Goal: Task Accomplishment & Management: Use online tool/utility

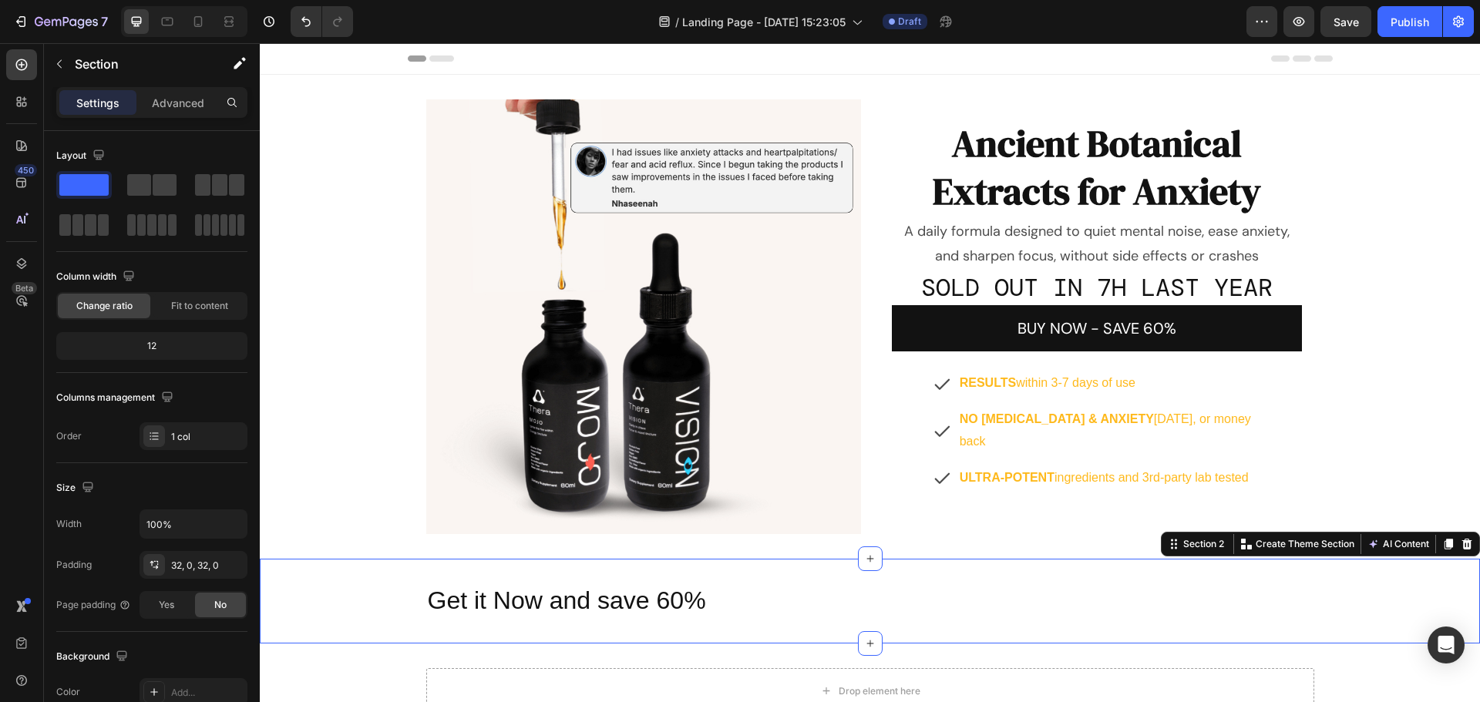
scroll to position [270, 0]
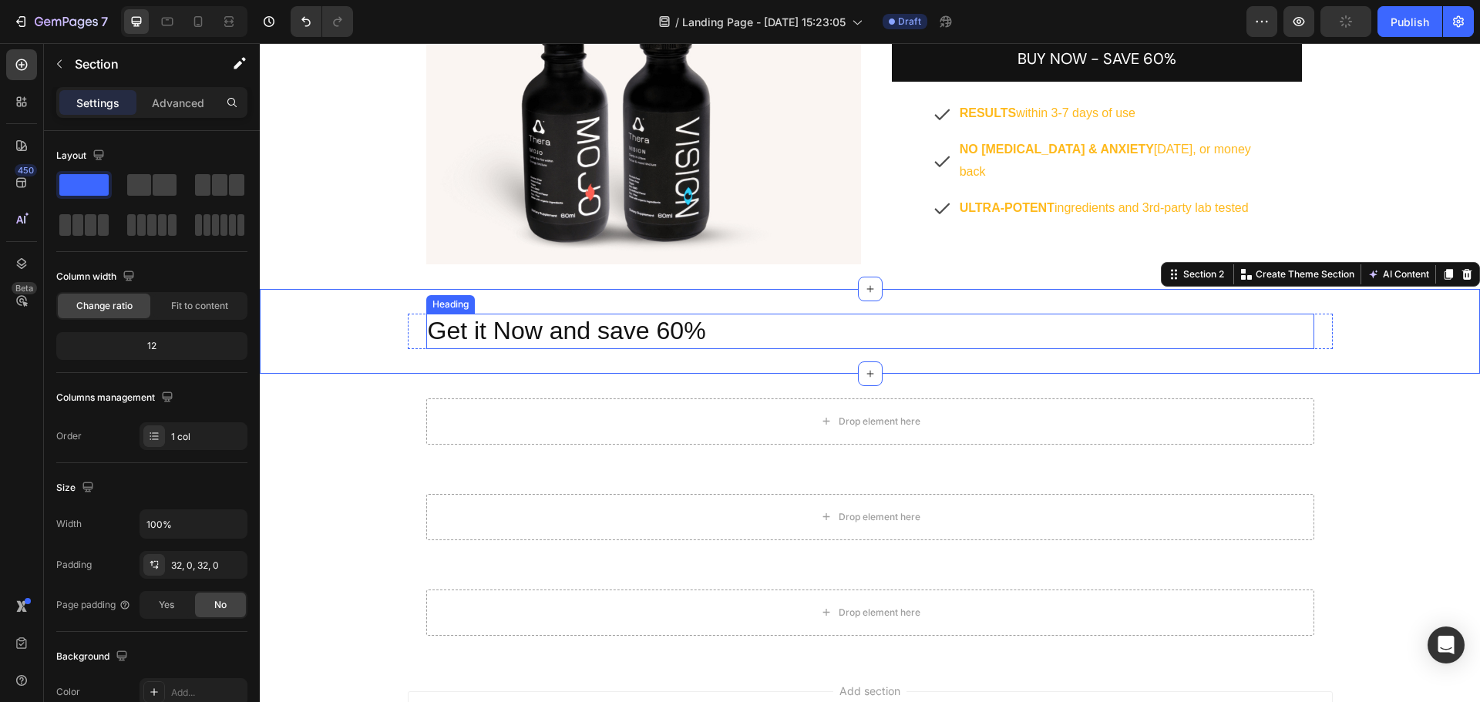
click at [512, 328] on p "Get it Now and save 60%" at bounding box center [870, 331] width 885 height 32
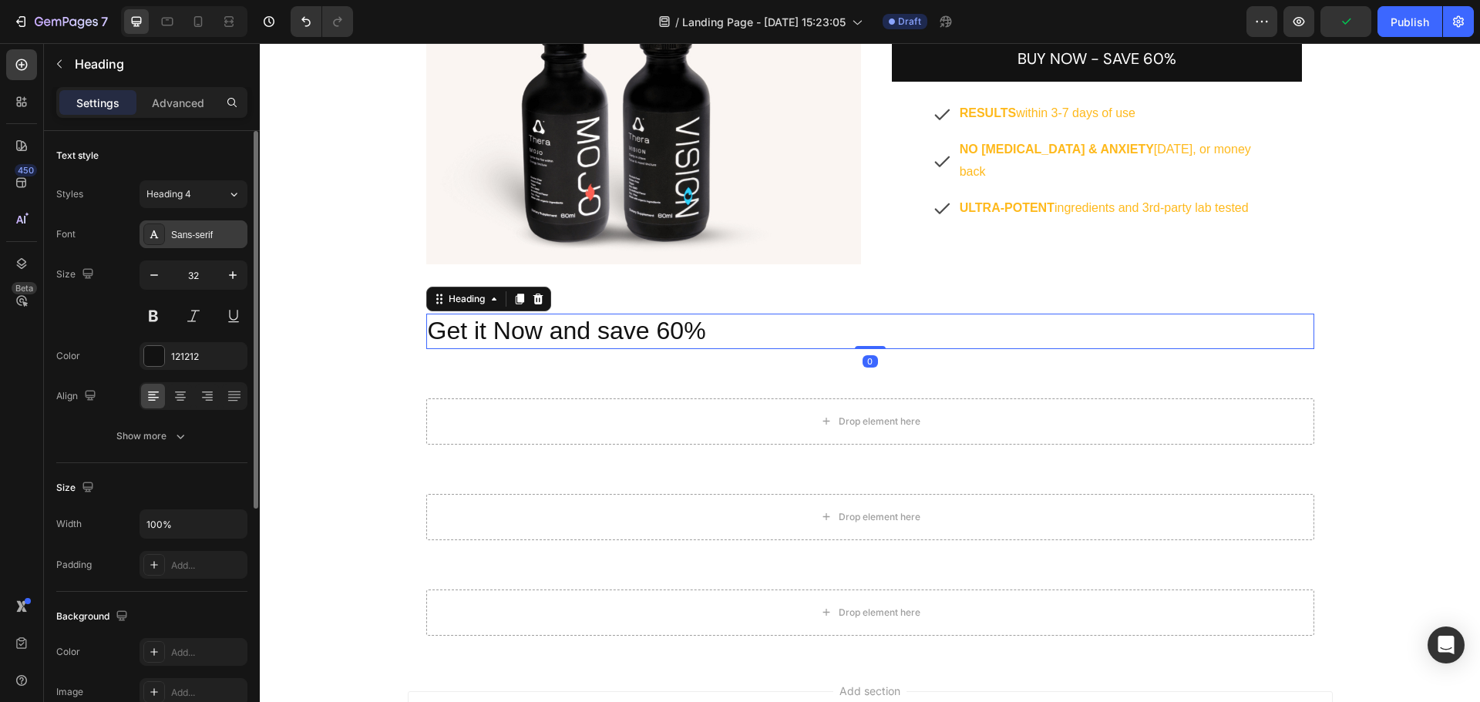
click at [208, 231] on div "Sans-serif" at bounding box center [207, 235] width 72 height 14
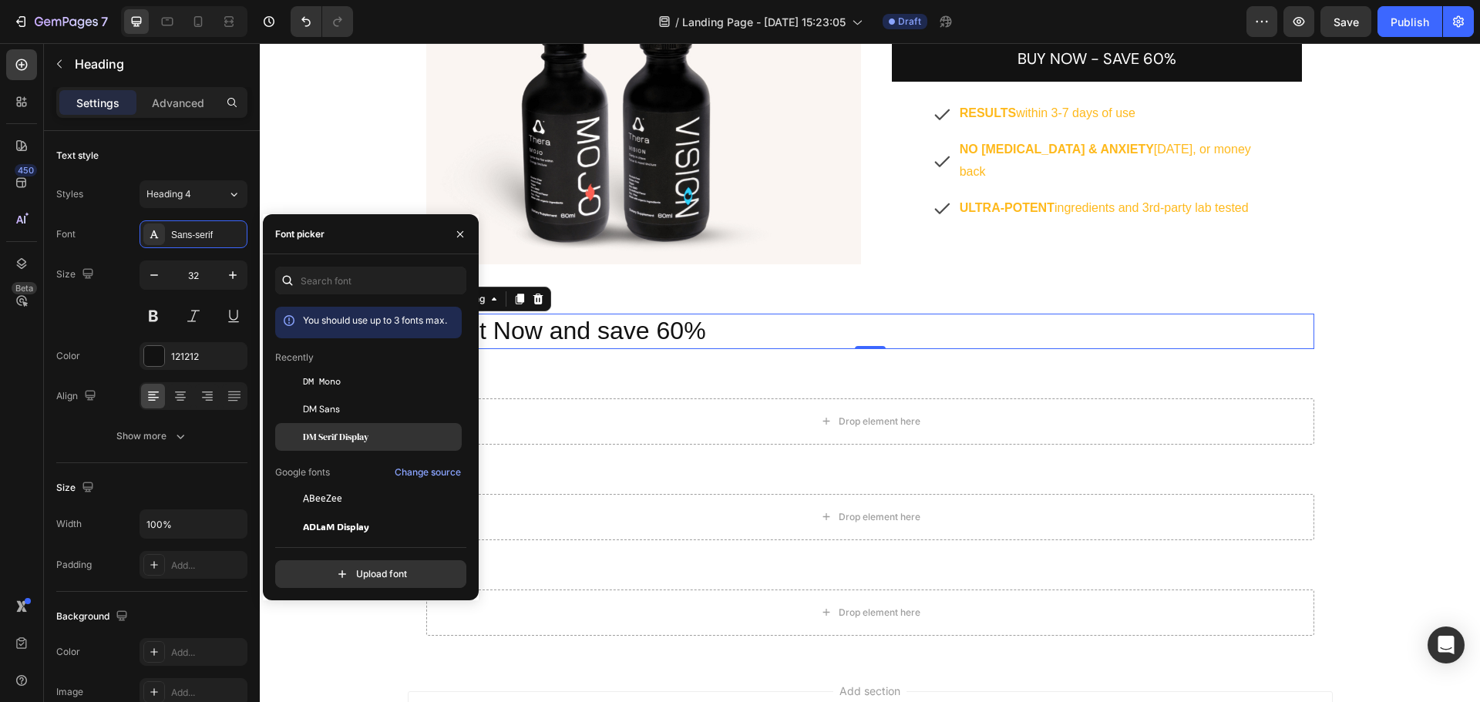
click at [364, 432] on span "DM Serif Display" at bounding box center [336, 437] width 66 height 14
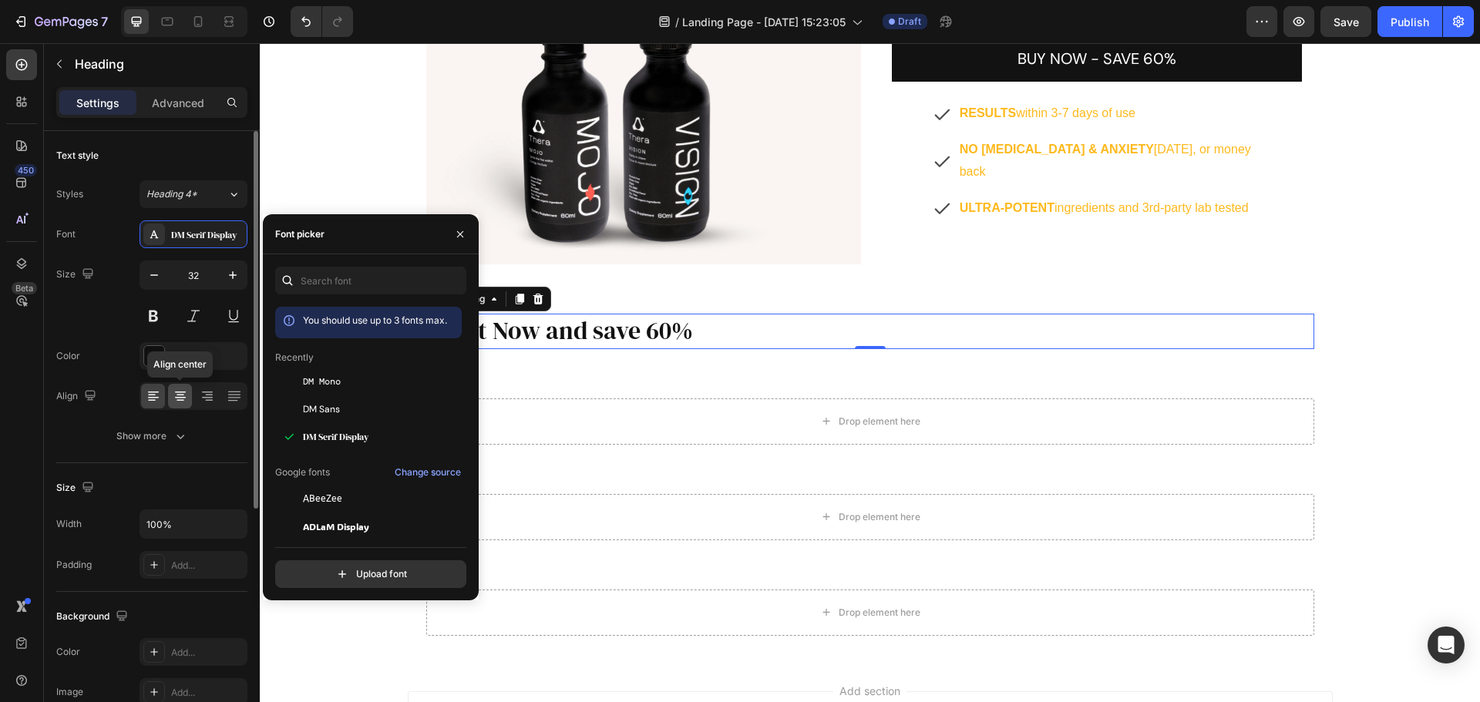
click at [180, 389] on icon at bounding box center [180, 395] width 15 height 15
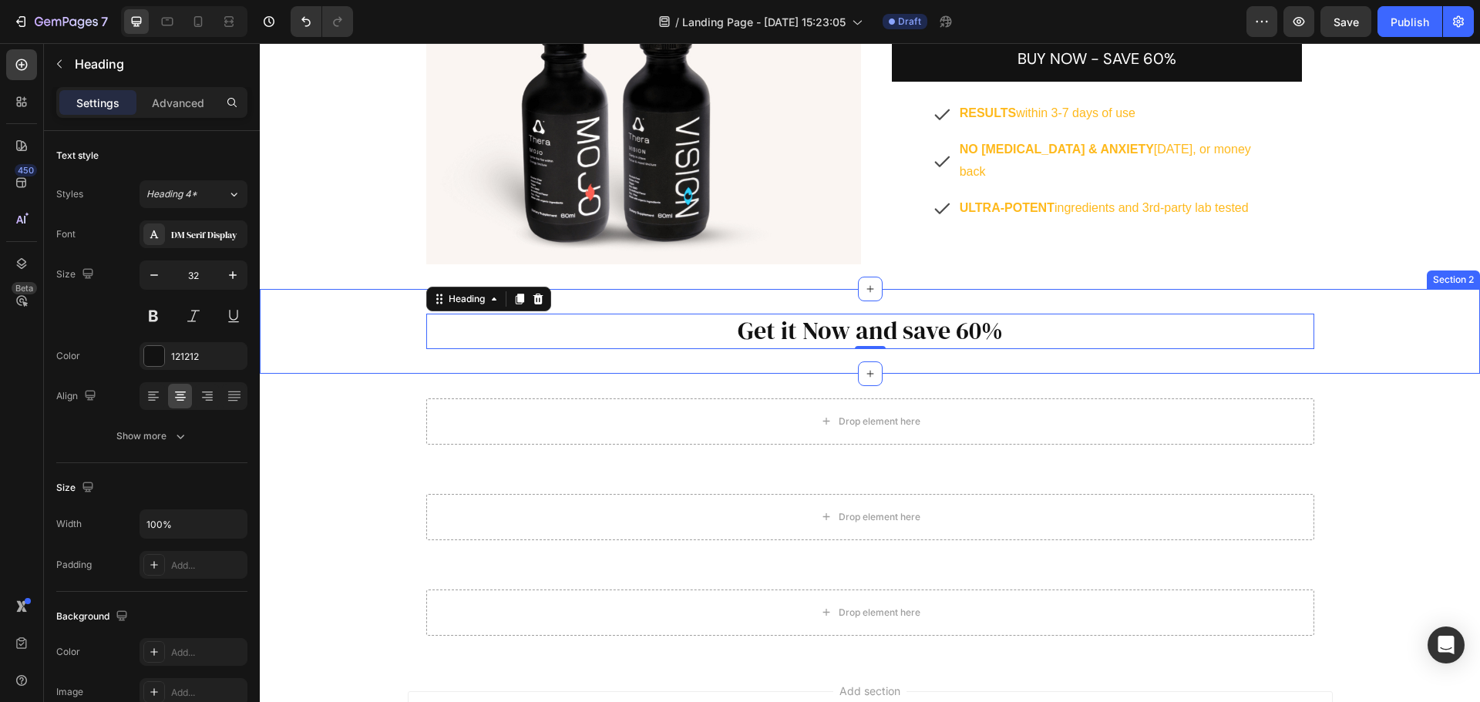
click at [352, 331] on div "Get it Now and save 60% Heading 0 Row Row" at bounding box center [870, 331] width 1220 height 35
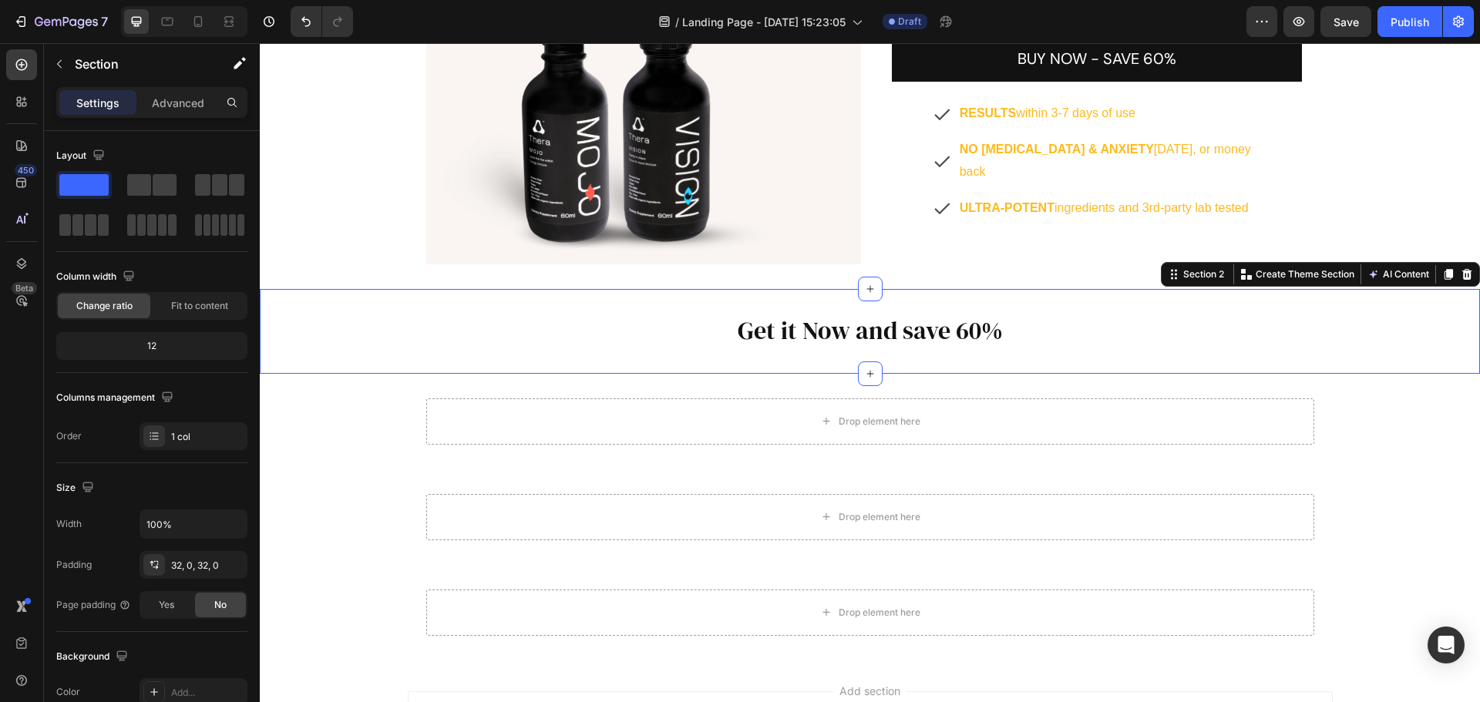
click at [346, 344] on div "Get it Now and save 60% Heading Row Row" at bounding box center [870, 331] width 1220 height 35
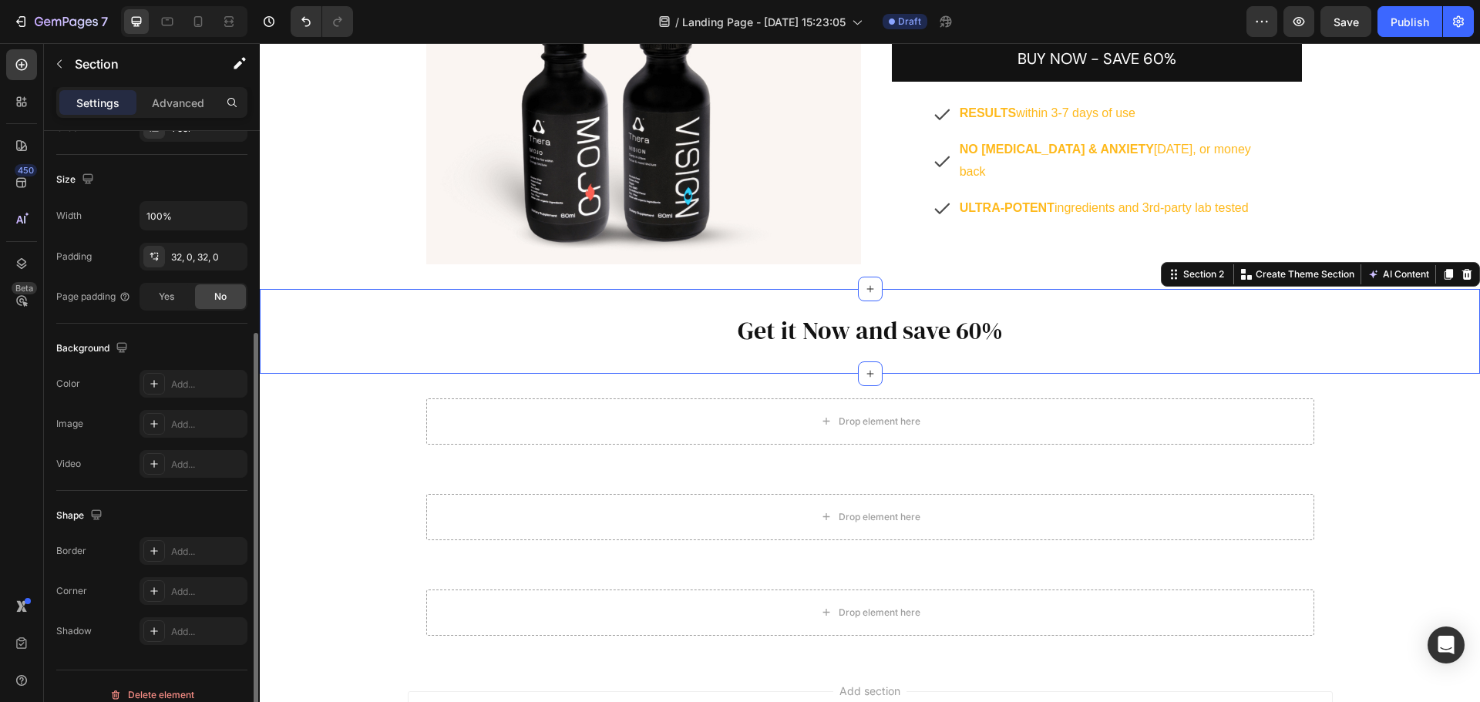
scroll to position [325, 0]
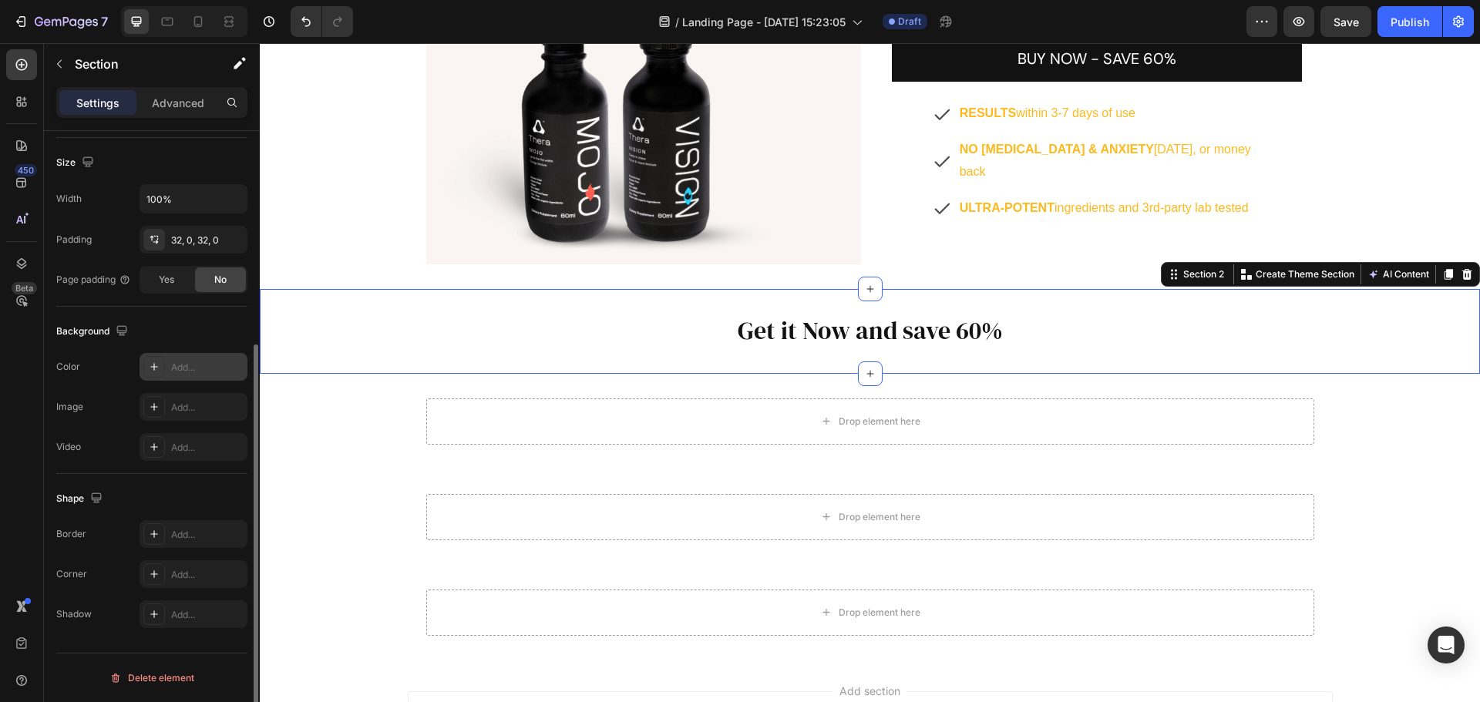
click at [160, 368] on div at bounding box center [154, 367] width 22 height 22
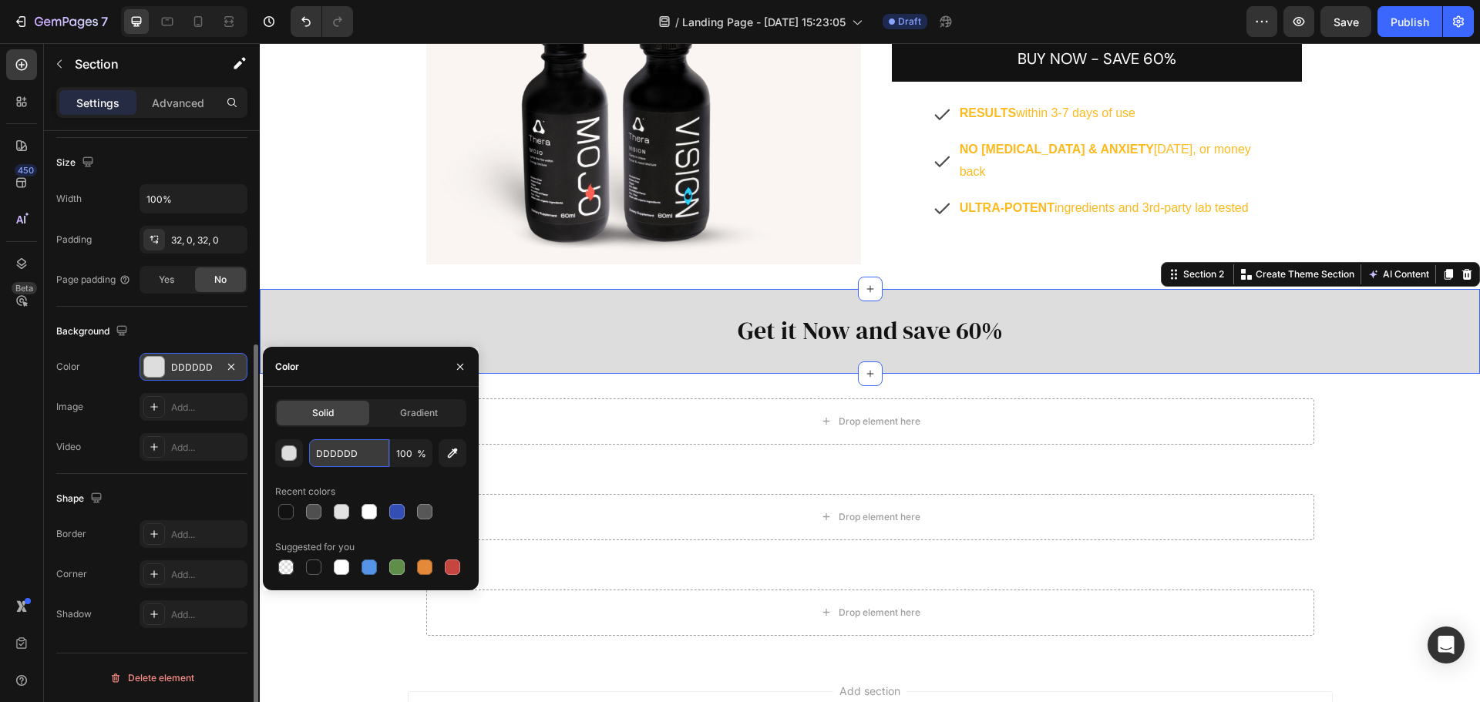
click at [357, 452] on input "DDDDDD" at bounding box center [349, 453] width 80 height 28
paste input "2b554b"
type input "2b554b"
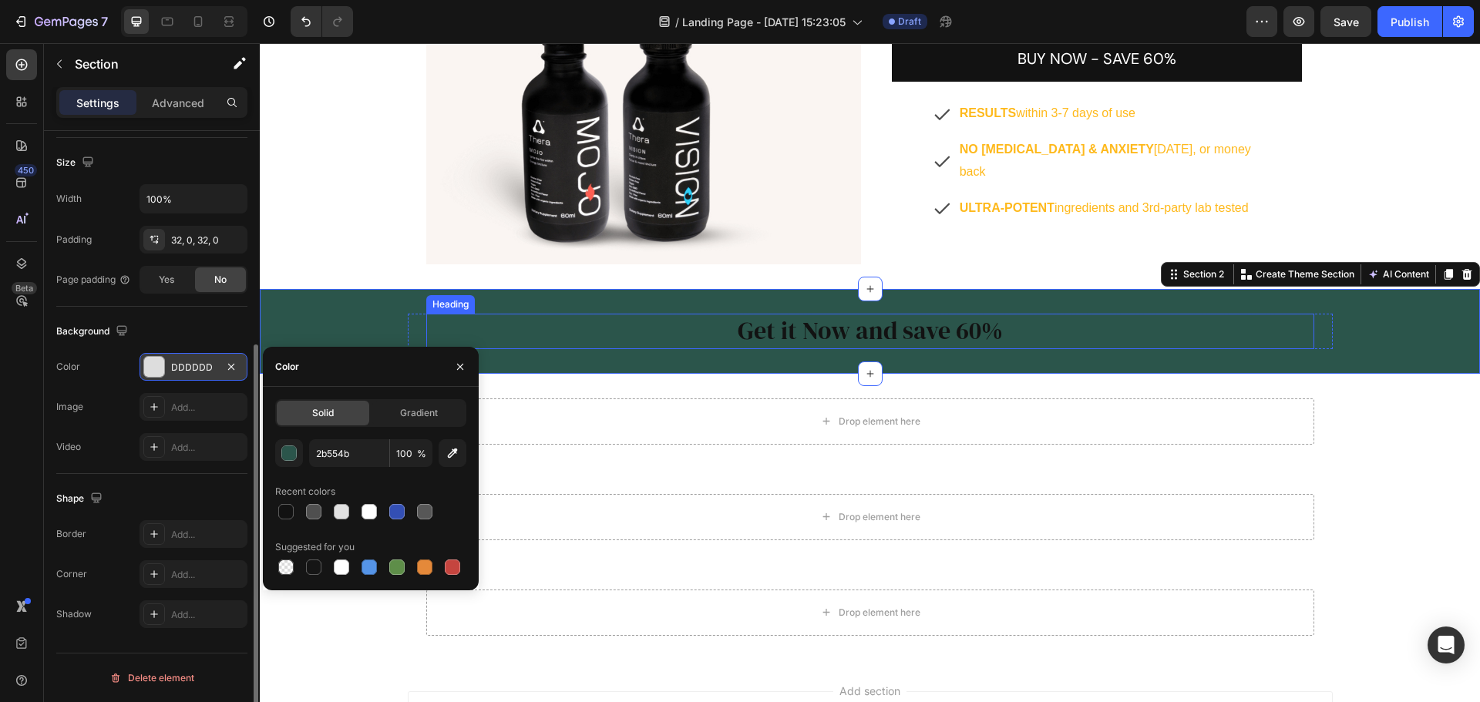
click at [808, 329] on p "Get it Now and save 60%" at bounding box center [870, 331] width 885 height 32
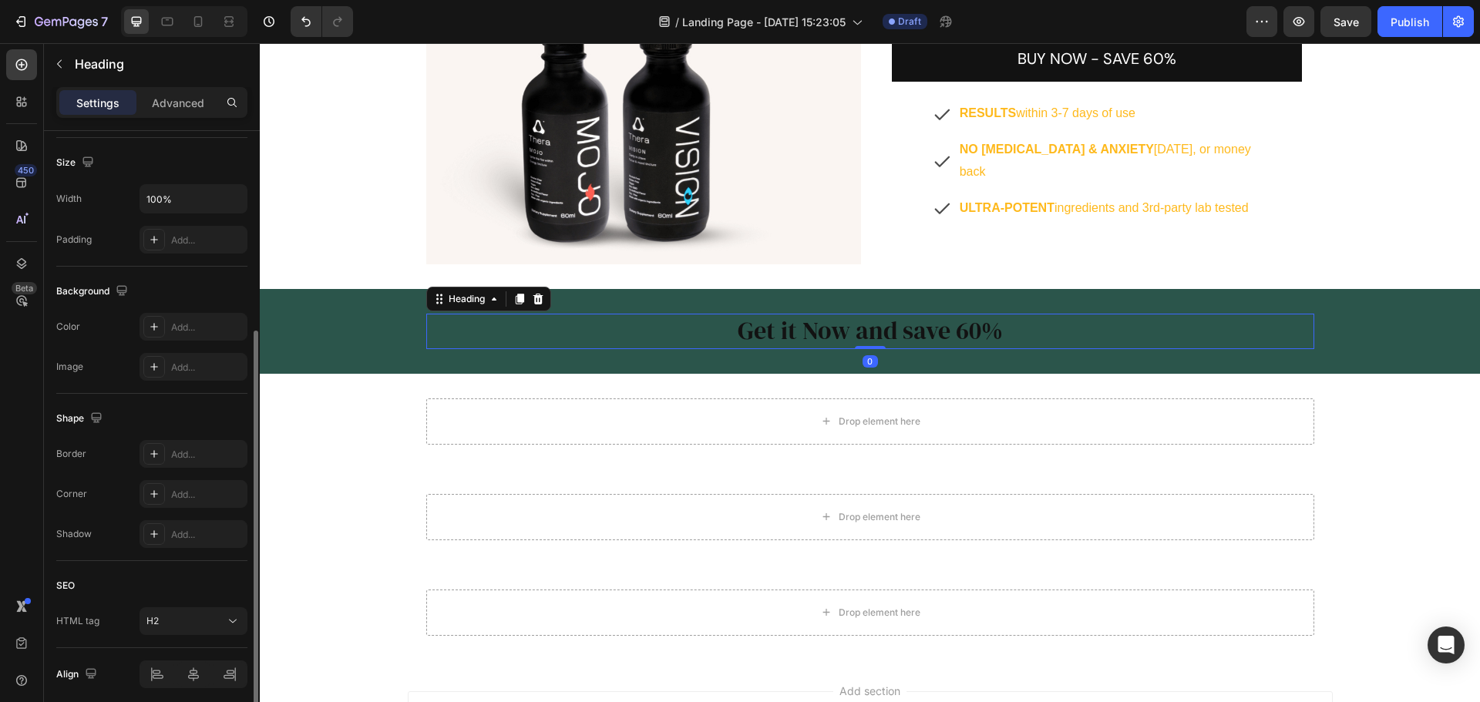
scroll to position [0, 0]
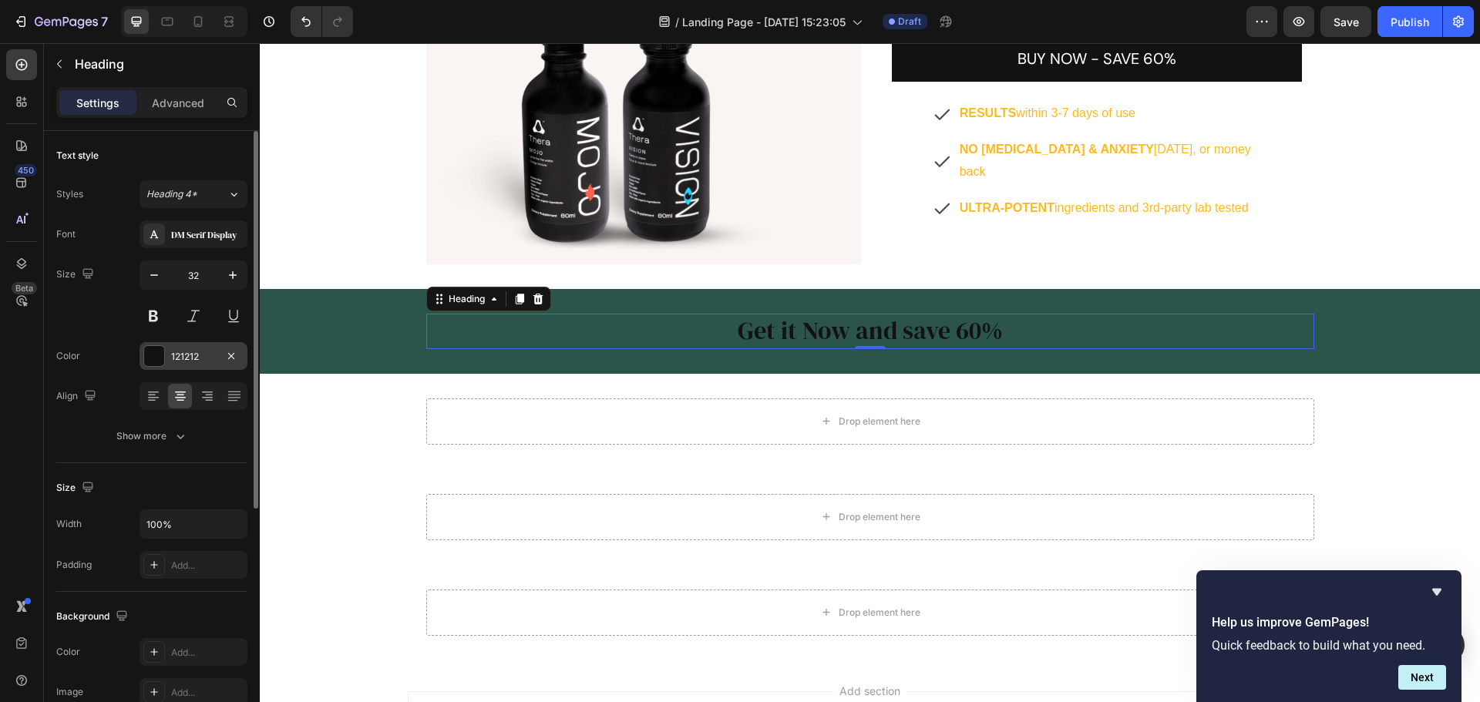
click at [151, 356] on div at bounding box center [154, 356] width 20 height 20
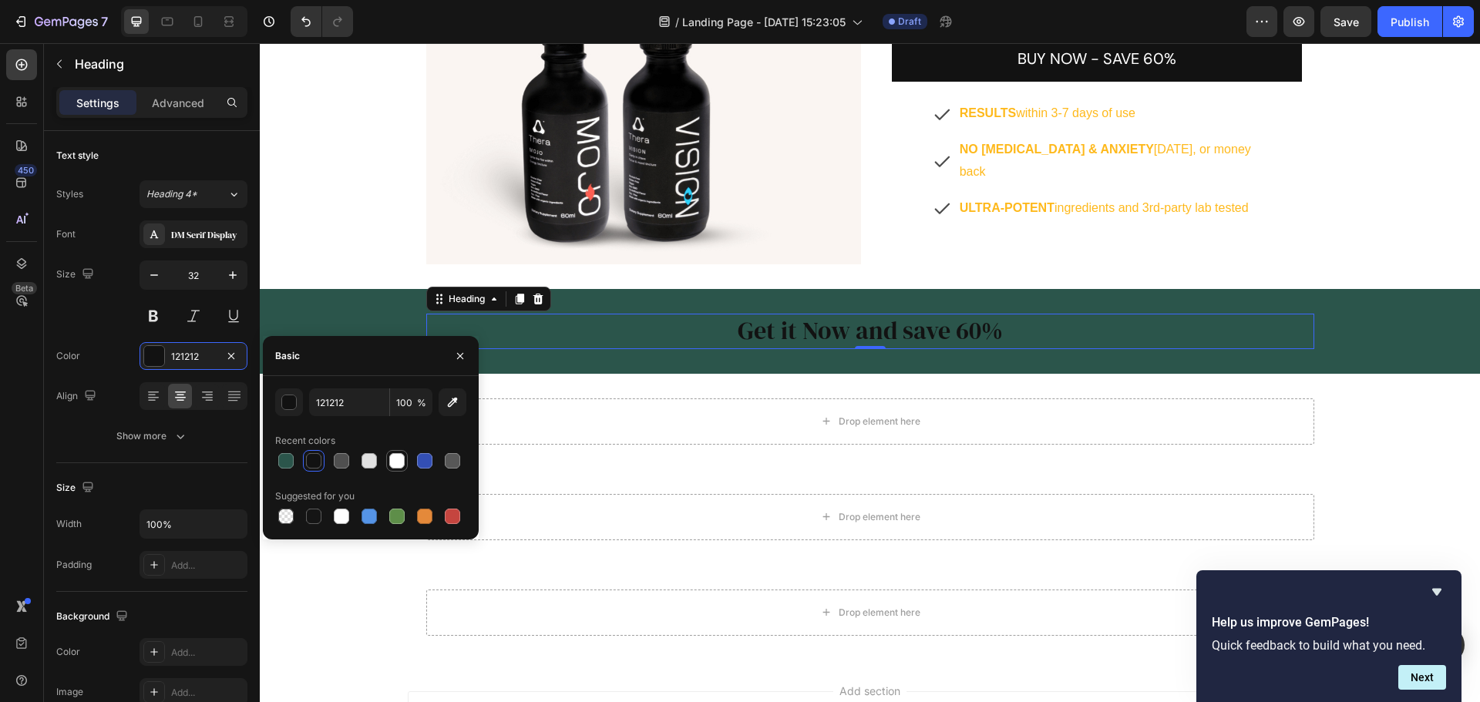
click at [399, 461] on div at bounding box center [396, 460] width 15 height 15
type input "FFFFFF"
click at [1340, 331] on div "Get it Now and save 60% Heading 0 Row Row" at bounding box center [870, 331] width 1220 height 35
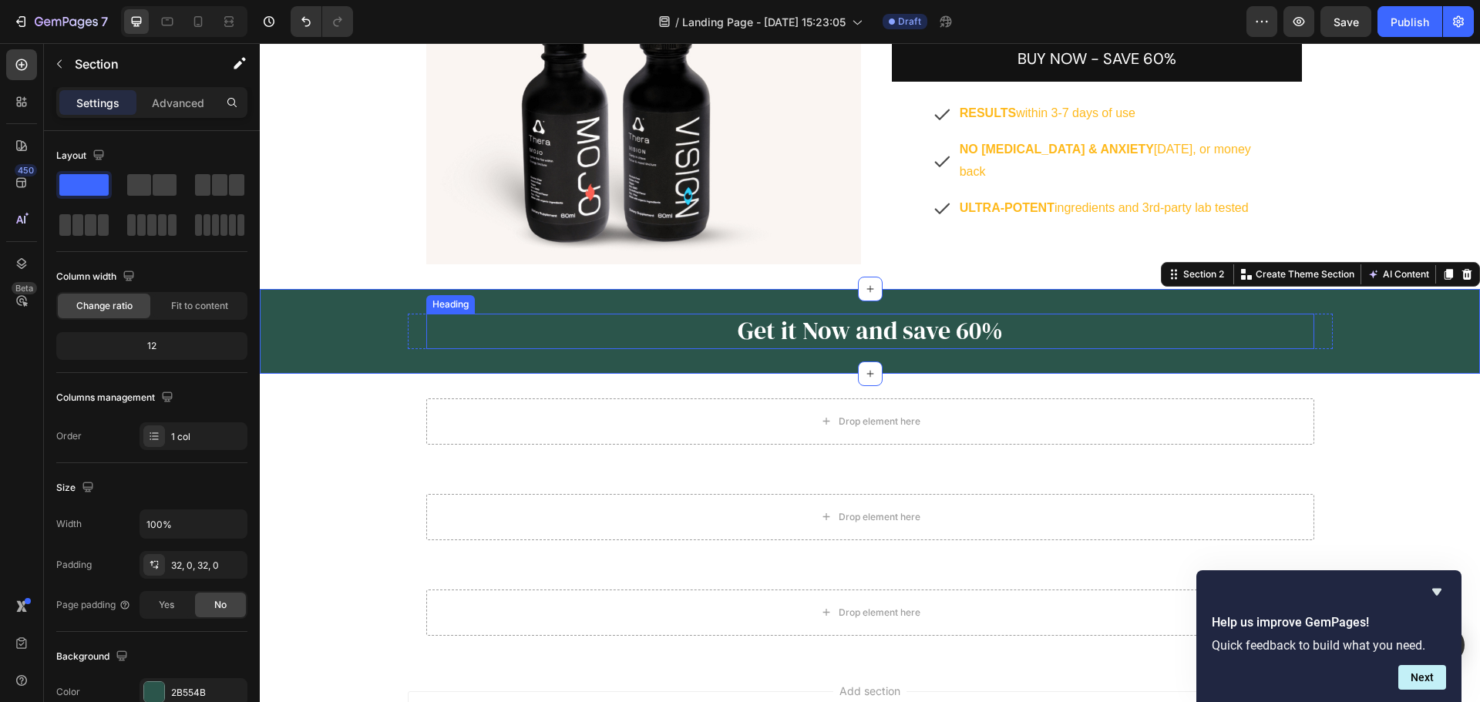
click at [905, 341] on p "Get it Now and save 60%" at bounding box center [870, 331] width 885 height 32
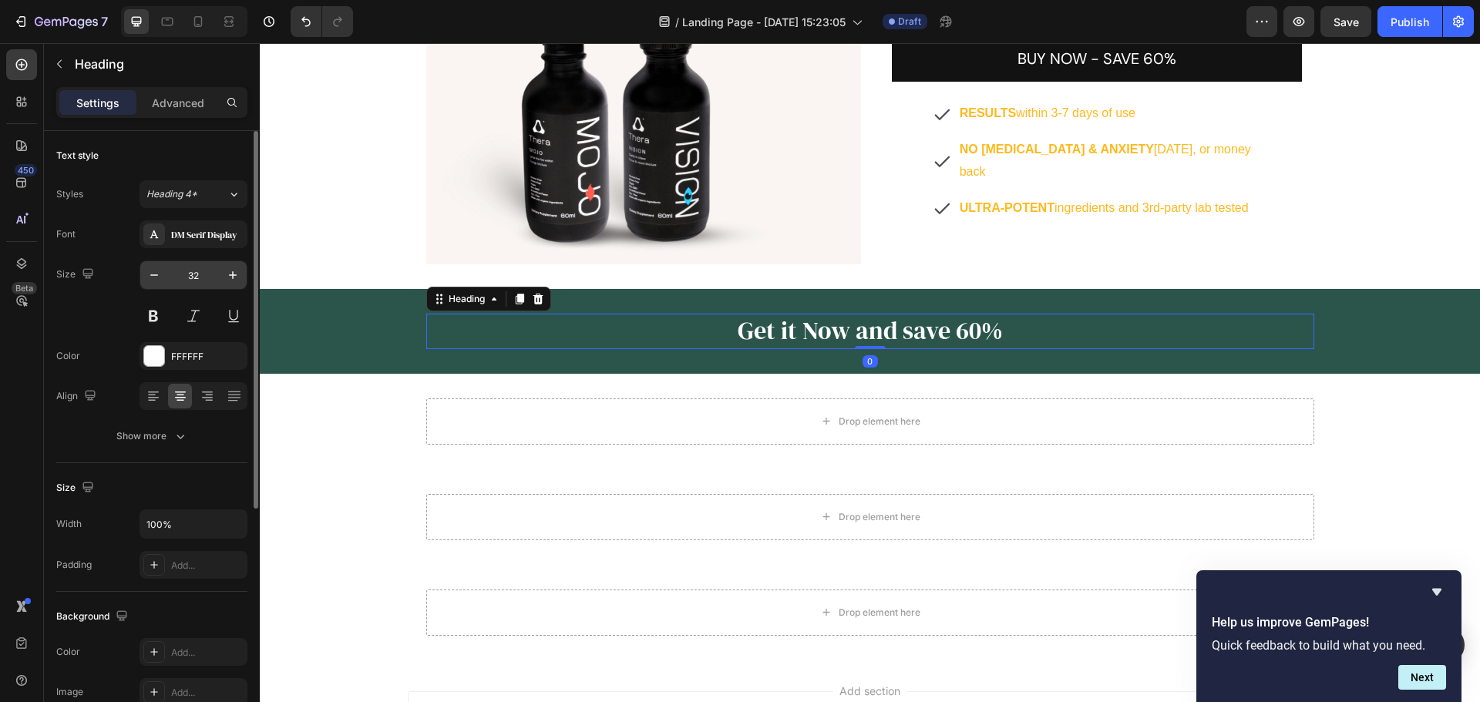
click at [200, 281] on input "32" at bounding box center [193, 275] width 51 height 28
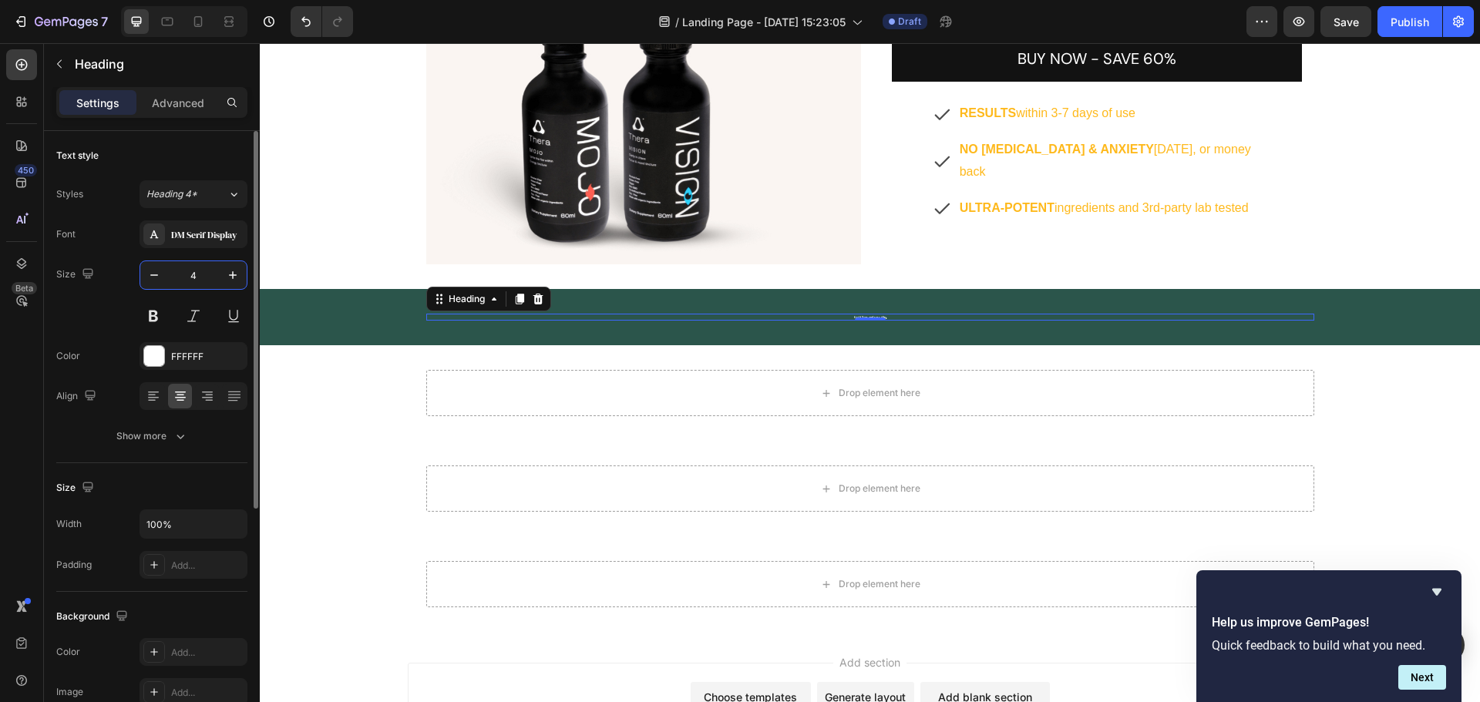
type input "40"
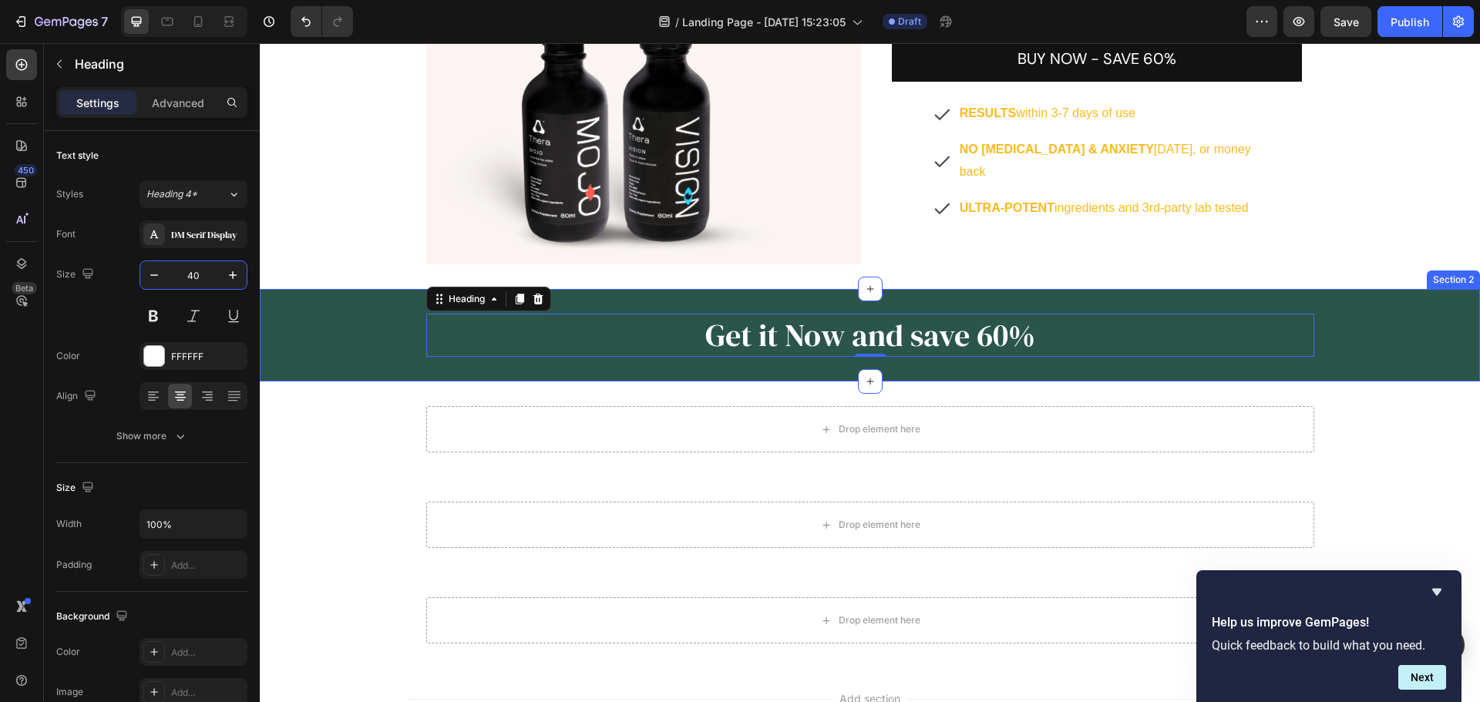
click at [1402, 351] on div "Get it Now and save 60% Heading 0 Row Row" at bounding box center [870, 335] width 1220 height 43
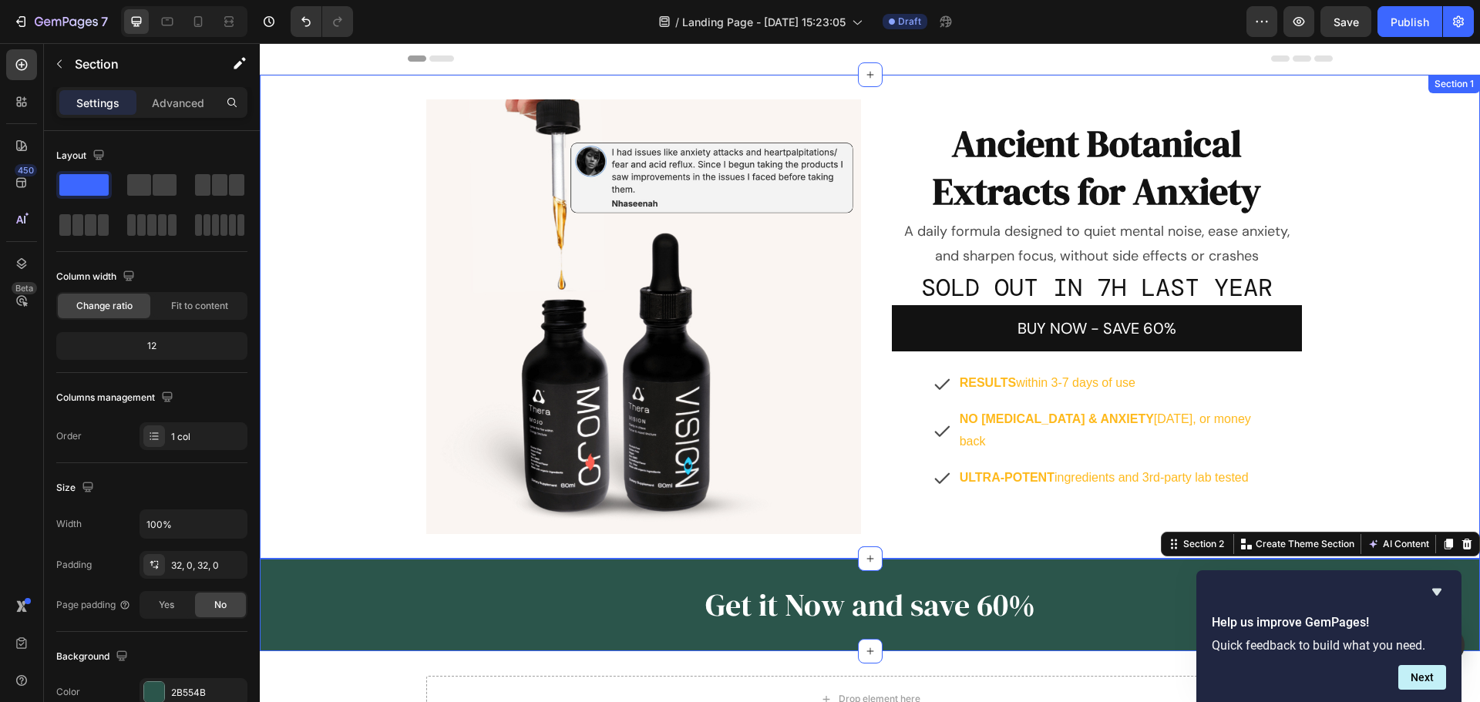
click at [1392, 223] on div "Image Ancient Botanical Extracts for Anxiety Heading A daily formula designed t…" at bounding box center [870, 316] width 1220 height 435
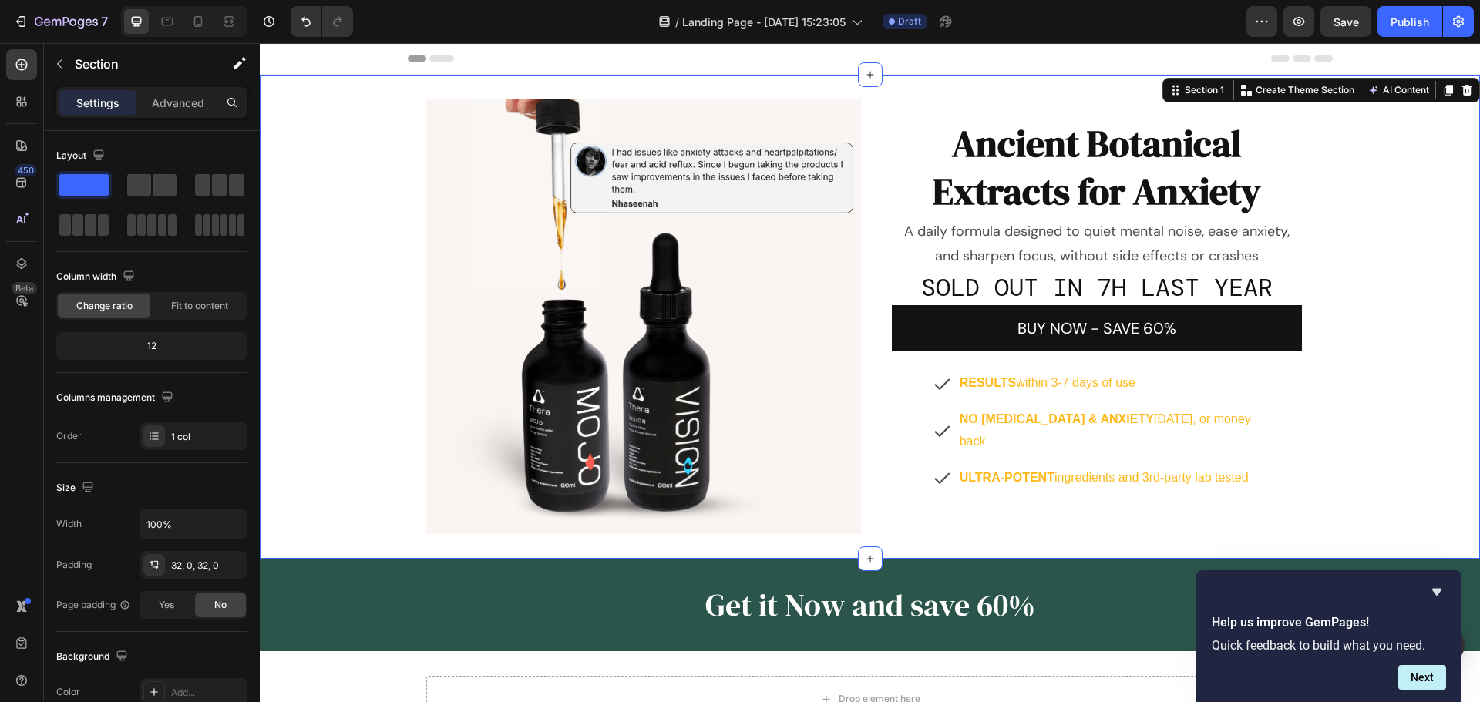
click at [1111, 183] on p "Ancient Botanical Extracts for Anxiety" at bounding box center [1096, 167] width 407 height 96
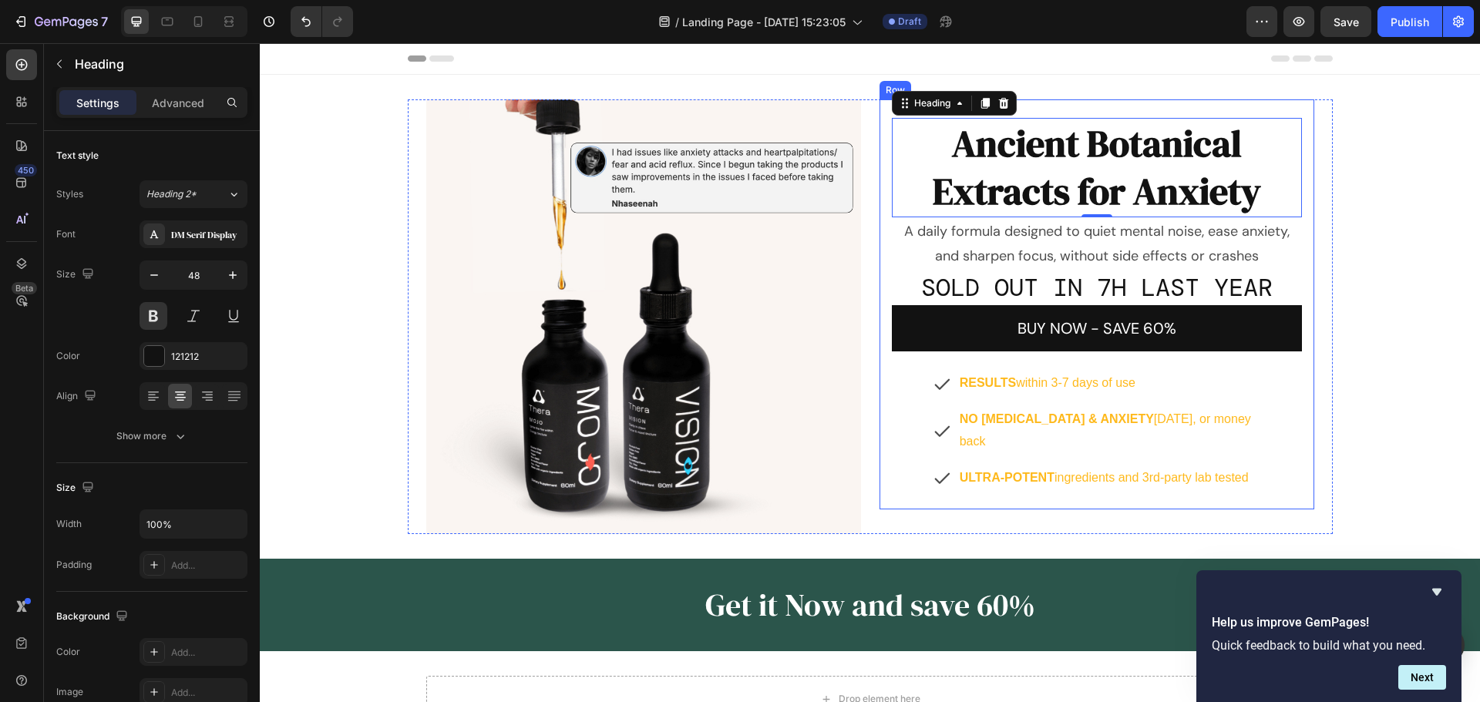
click at [1137, 107] on div "Ancient Botanical Extracts for Anxiety Heading 0 A daily formula designed to qu…" at bounding box center [1096, 304] width 435 height 410
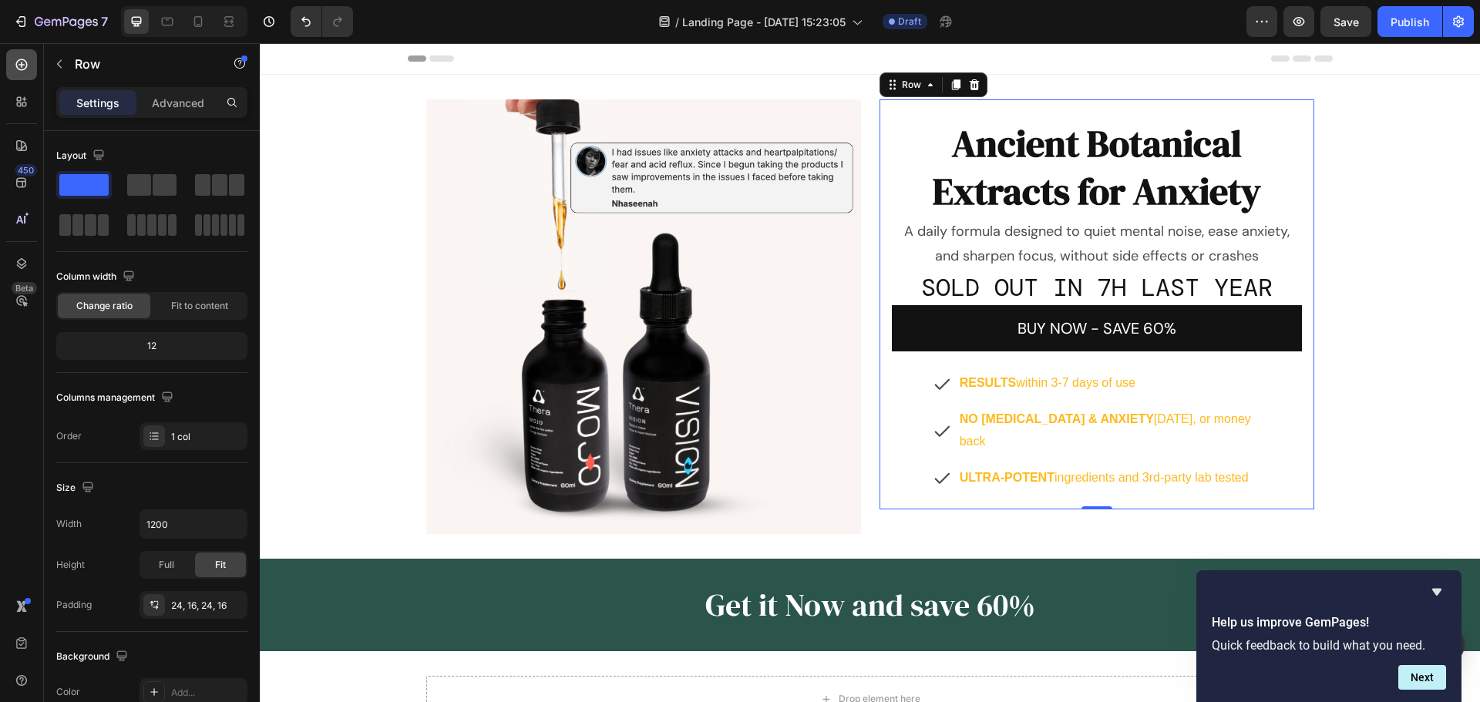
click at [26, 74] on div at bounding box center [21, 64] width 31 height 31
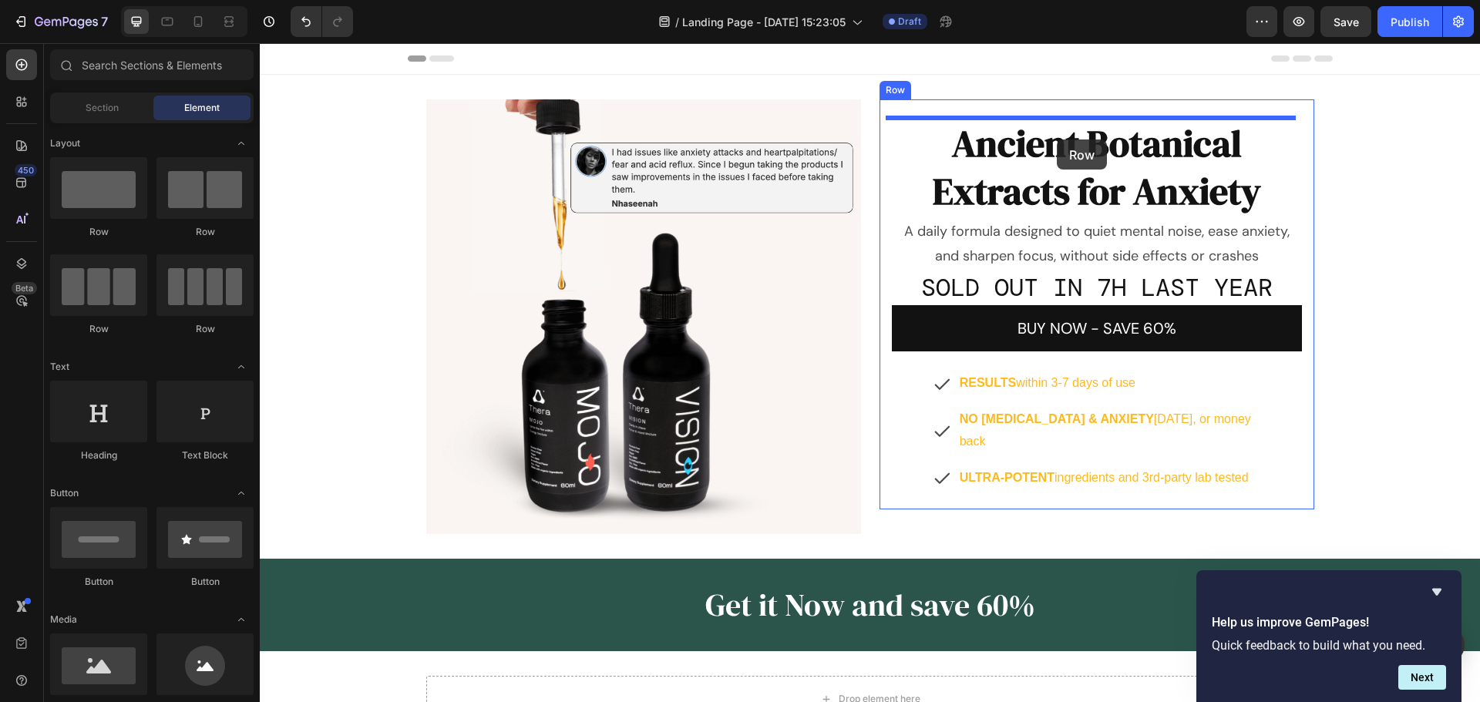
drag, startPoint x: 462, startPoint y: 248, endPoint x: 1056, endPoint y: 139, distance: 604.0
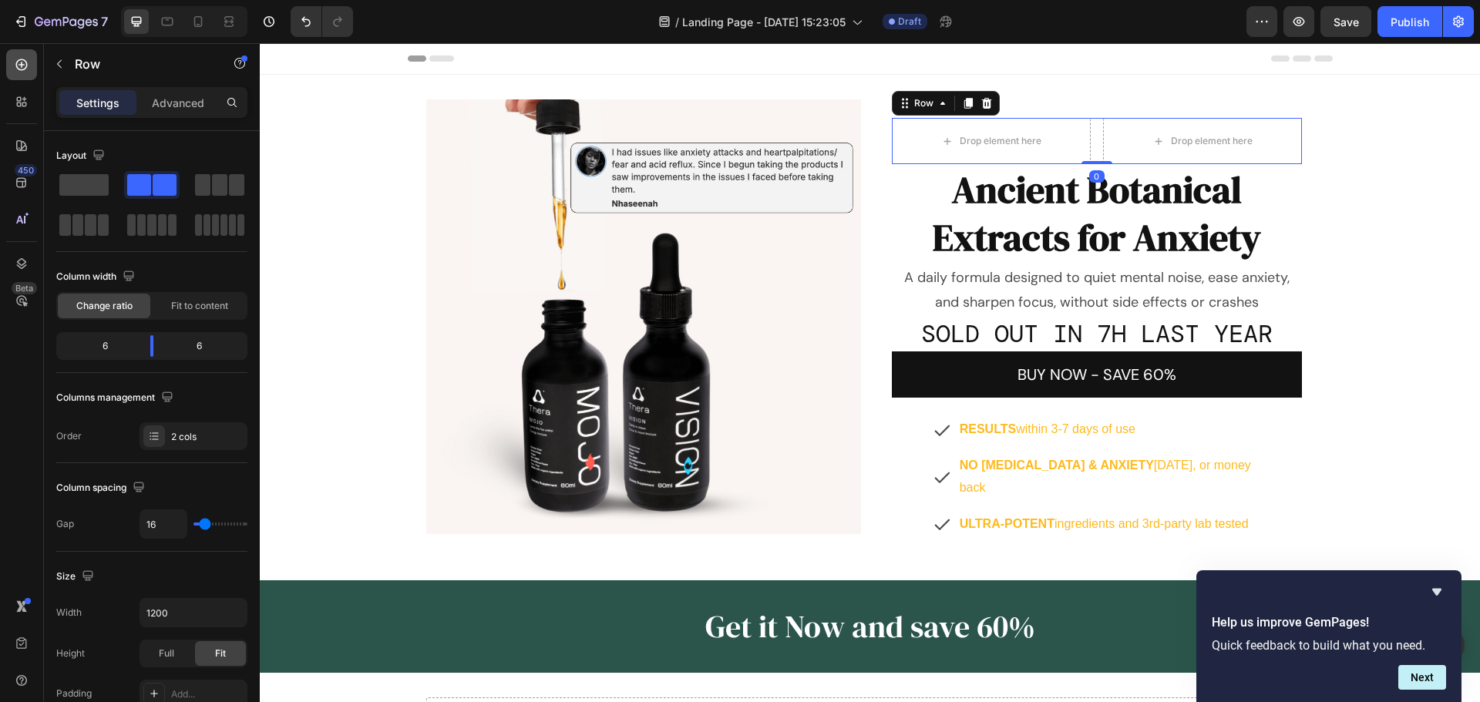
click at [20, 69] on icon at bounding box center [22, 65] width 12 height 12
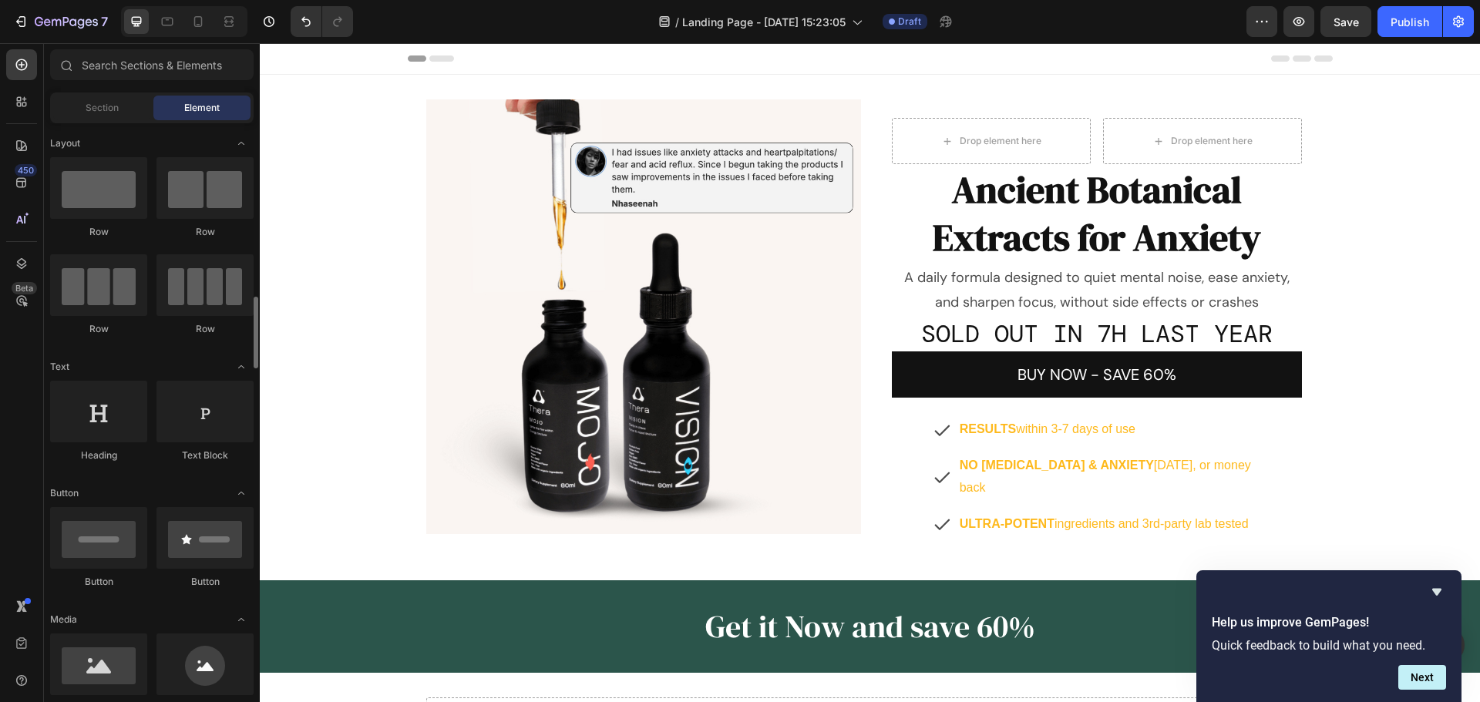
scroll to position [231, 0]
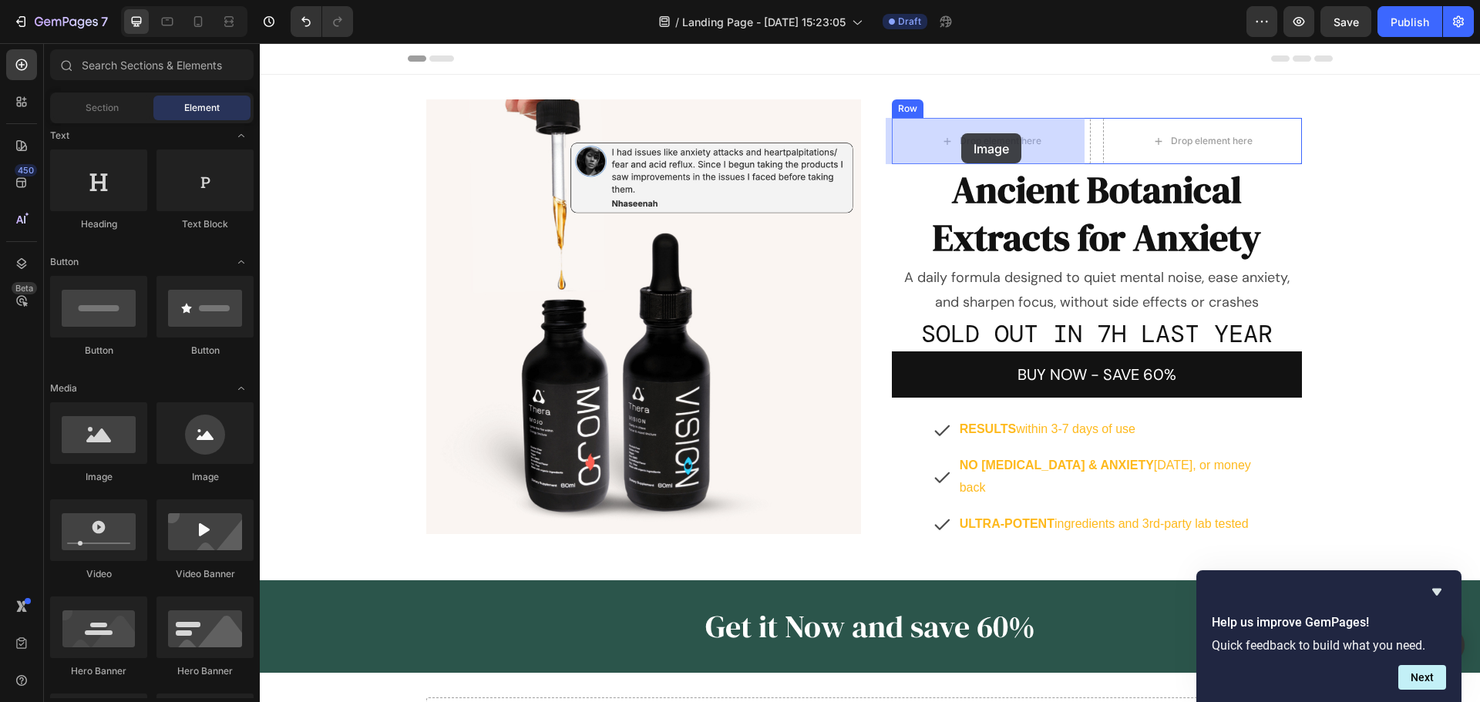
drag, startPoint x: 356, startPoint y: 487, endPoint x: 961, endPoint y: 133, distance: 700.7
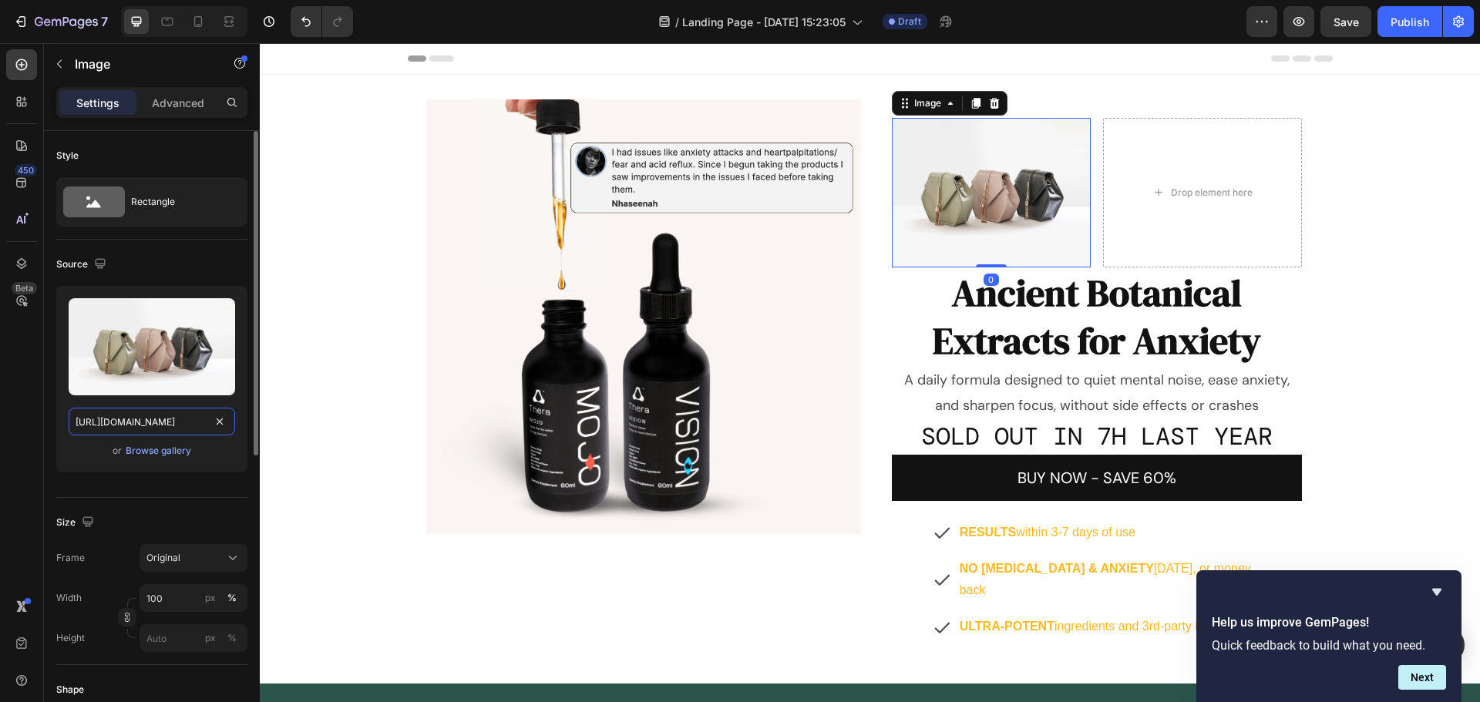
click at [149, 414] on input "[URL][DOMAIN_NAME]" at bounding box center [152, 422] width 166 height 28
paste input "img.funnelish.com/77311/893016/1756505854-Group_2287_1.webp"
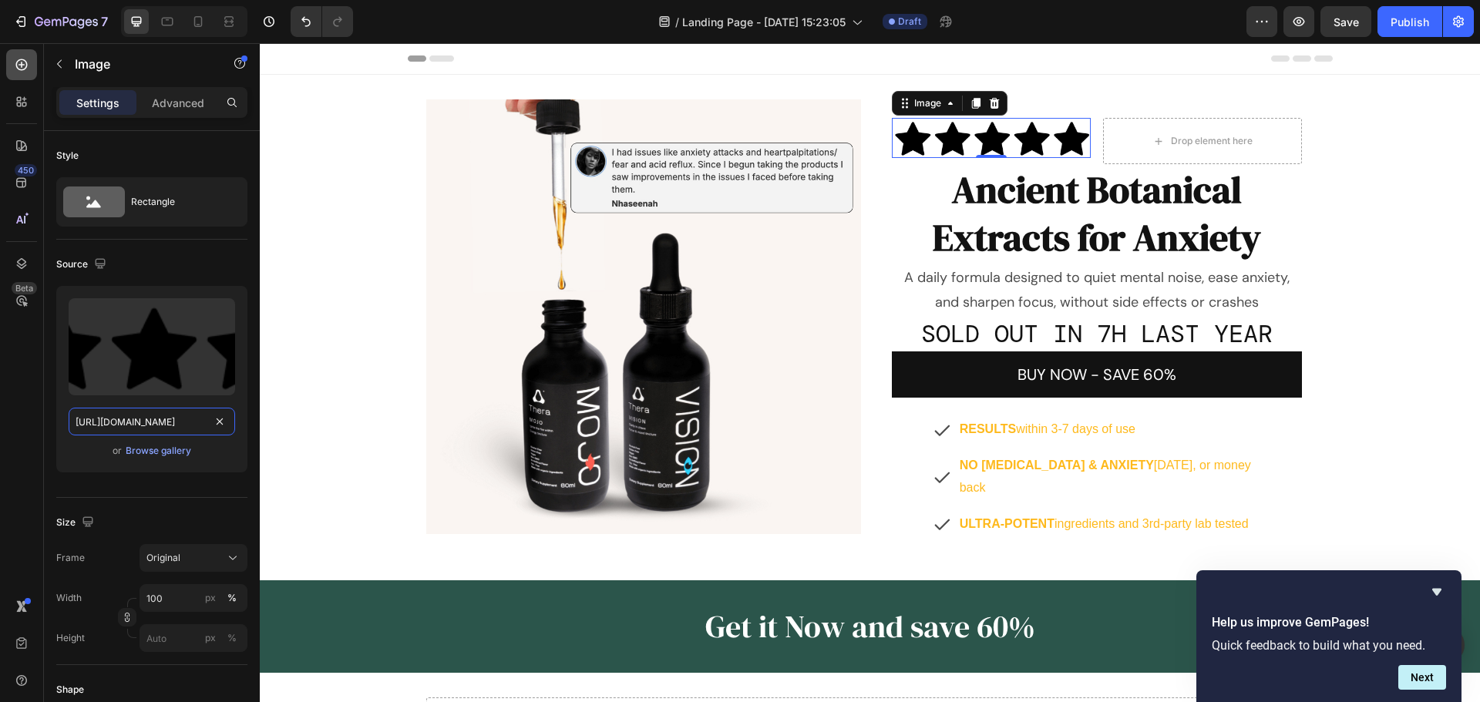
type input "https://img.funnelish.com/77311/893016/1756505854-Group_2287_1.webp"
click at [24, 70] on icon at bounding box center [21, 64] width 15 height 15
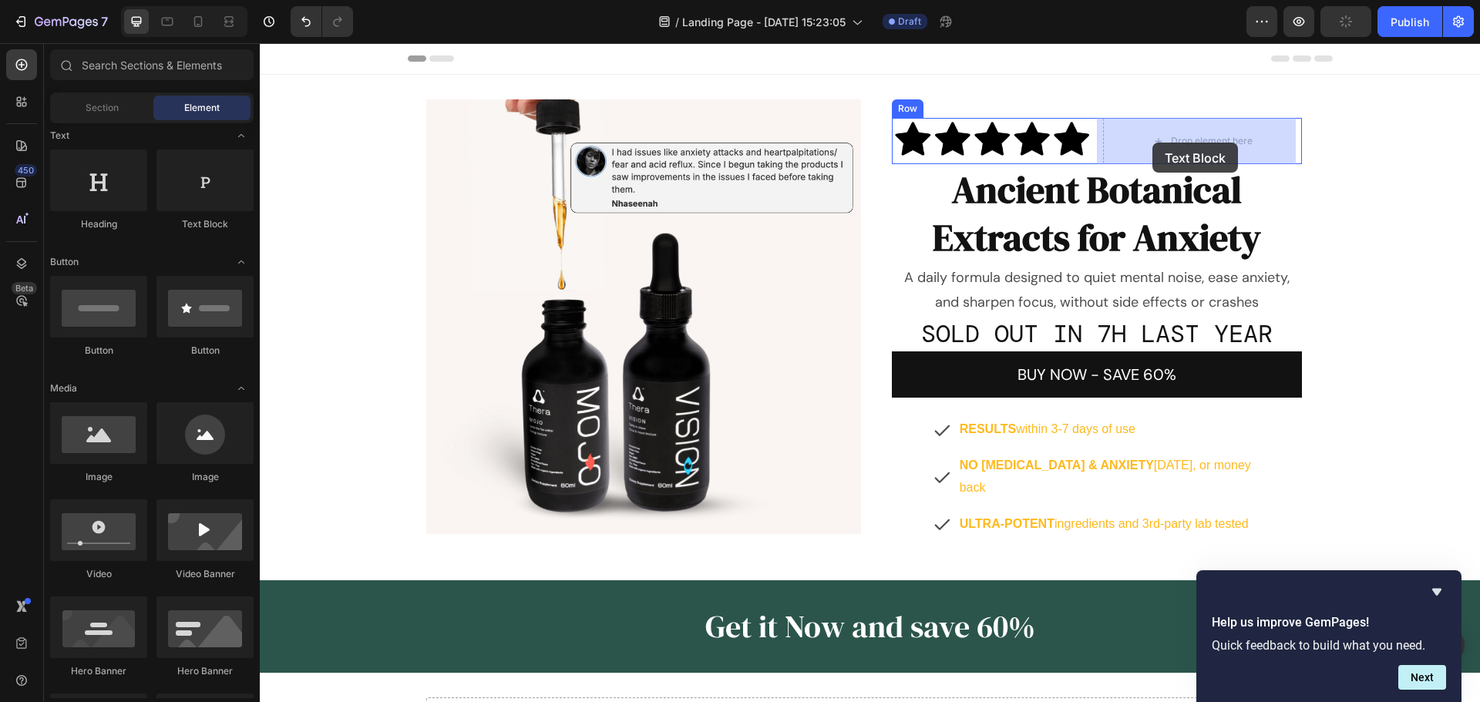
drag, startPoint x: 473, startPoint y: 233, endPoint x: 1152, endPoint y: 143, distance: 684.9
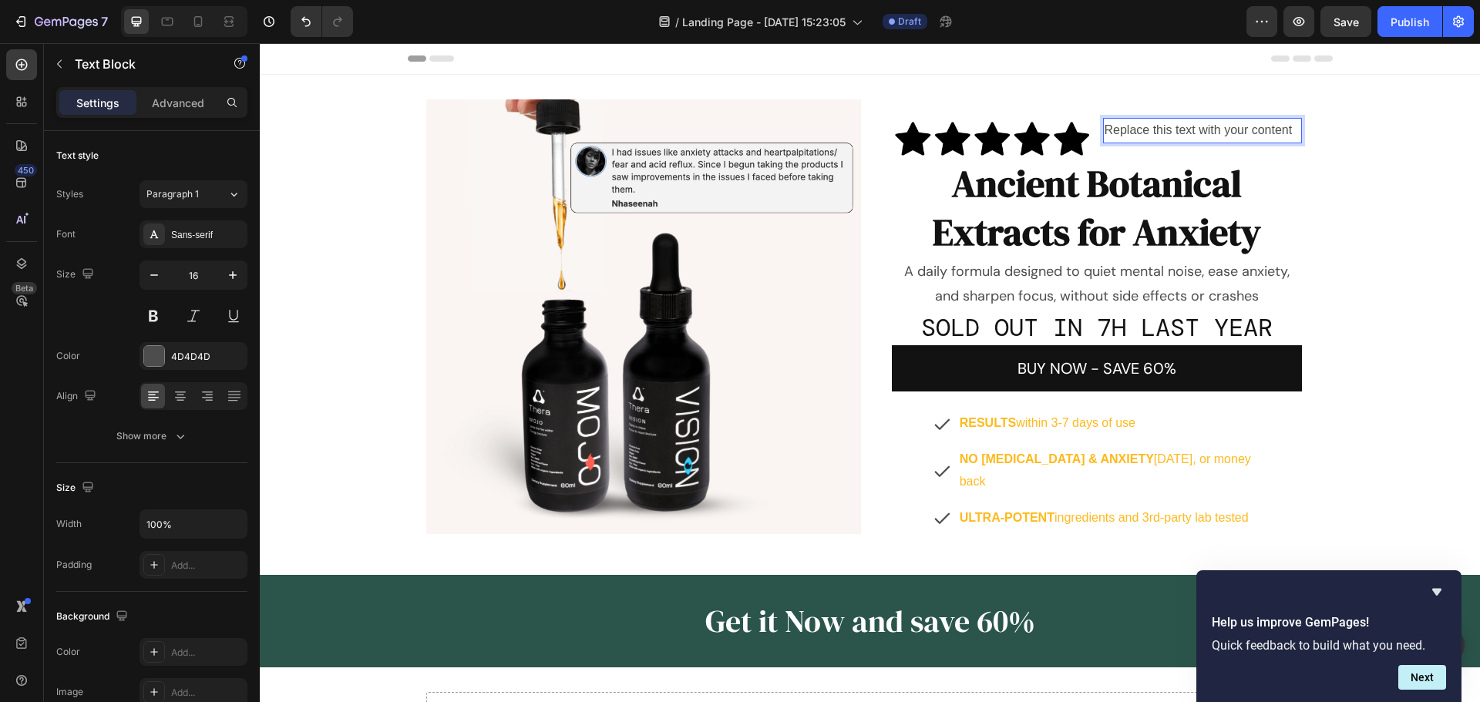
click at [1228, 133] on div "Replace this text with your content" at bounding box center [1202, 130] width 199 height 25
click at [225, 237] on div "Sans-serif" at bounding box center [207, 235] width 72 height 14
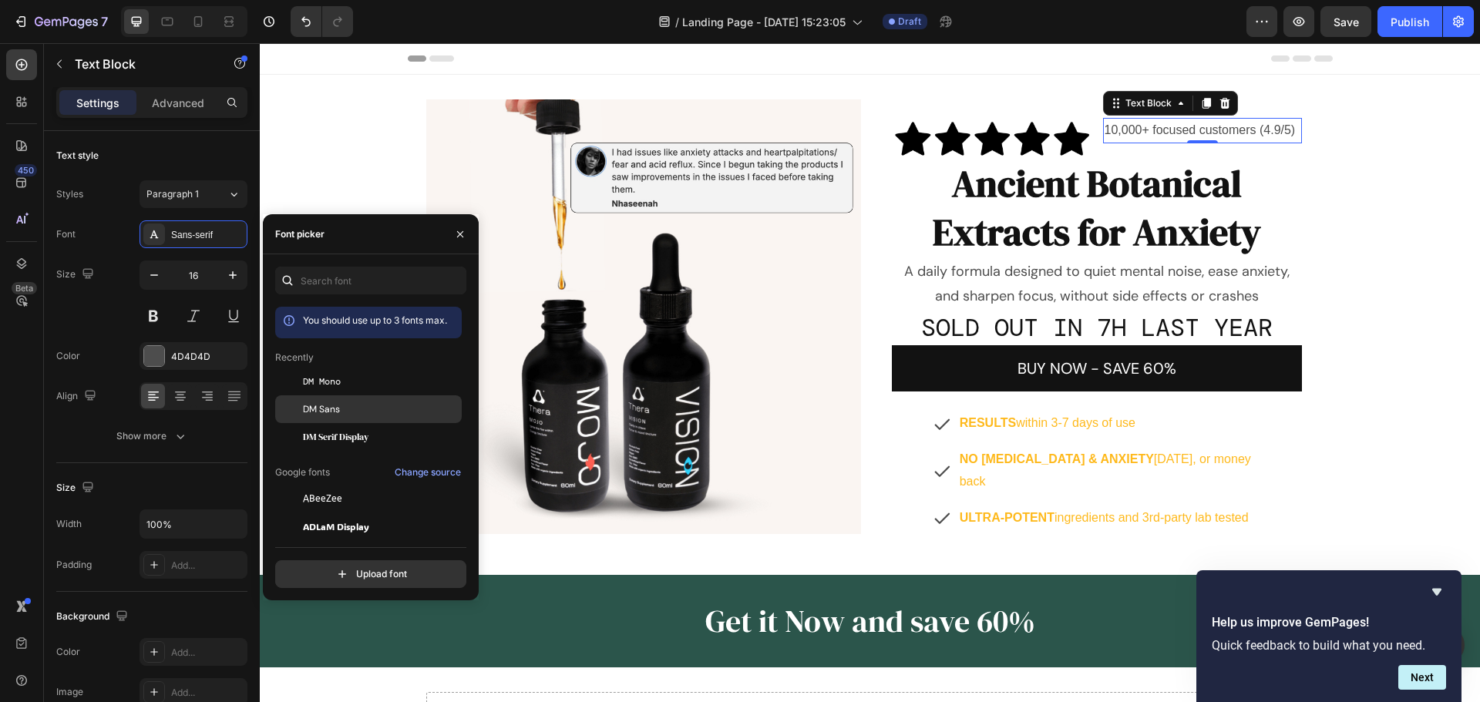
click at [328, 411] on span "DM Sans" at bounding box center [321, 409] width 37 height 14
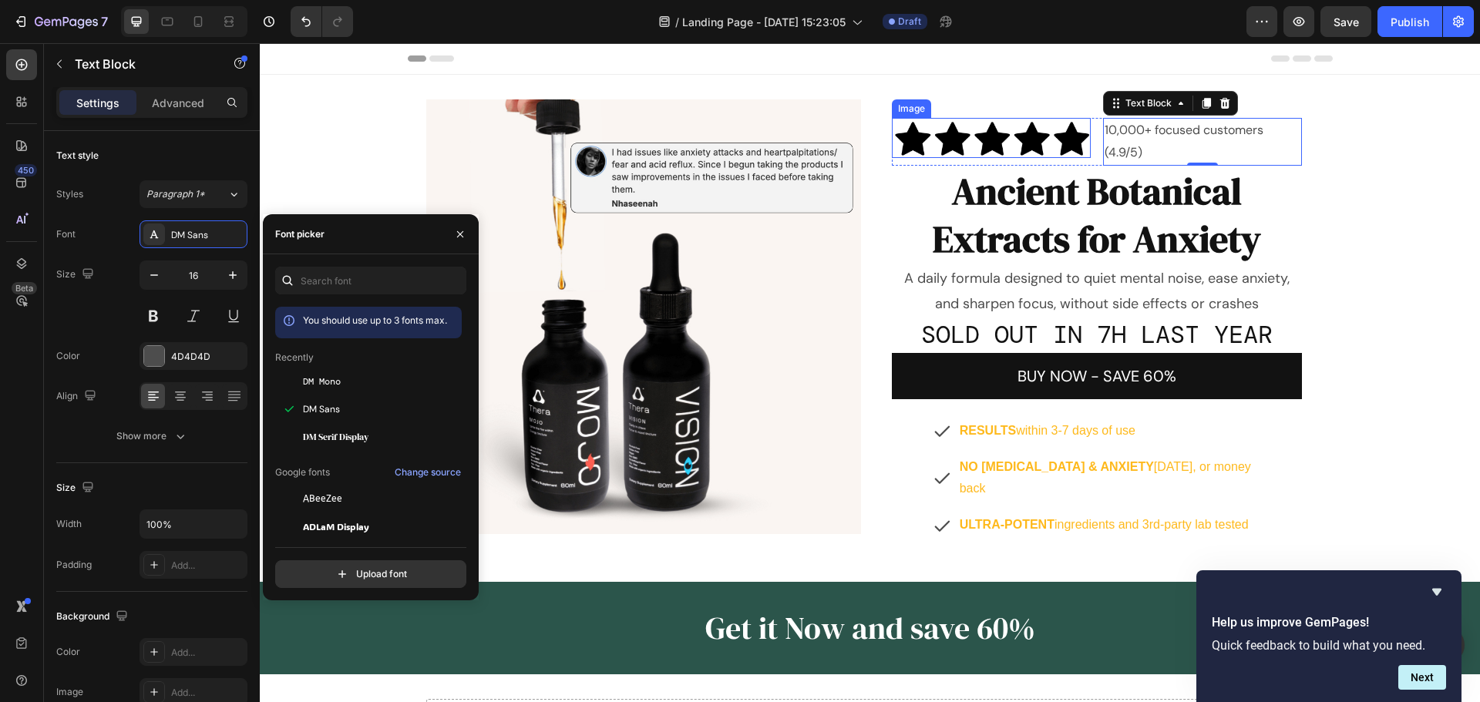
click at [1023, 149] on img at bounding box center [991, 138] width 199 height 40
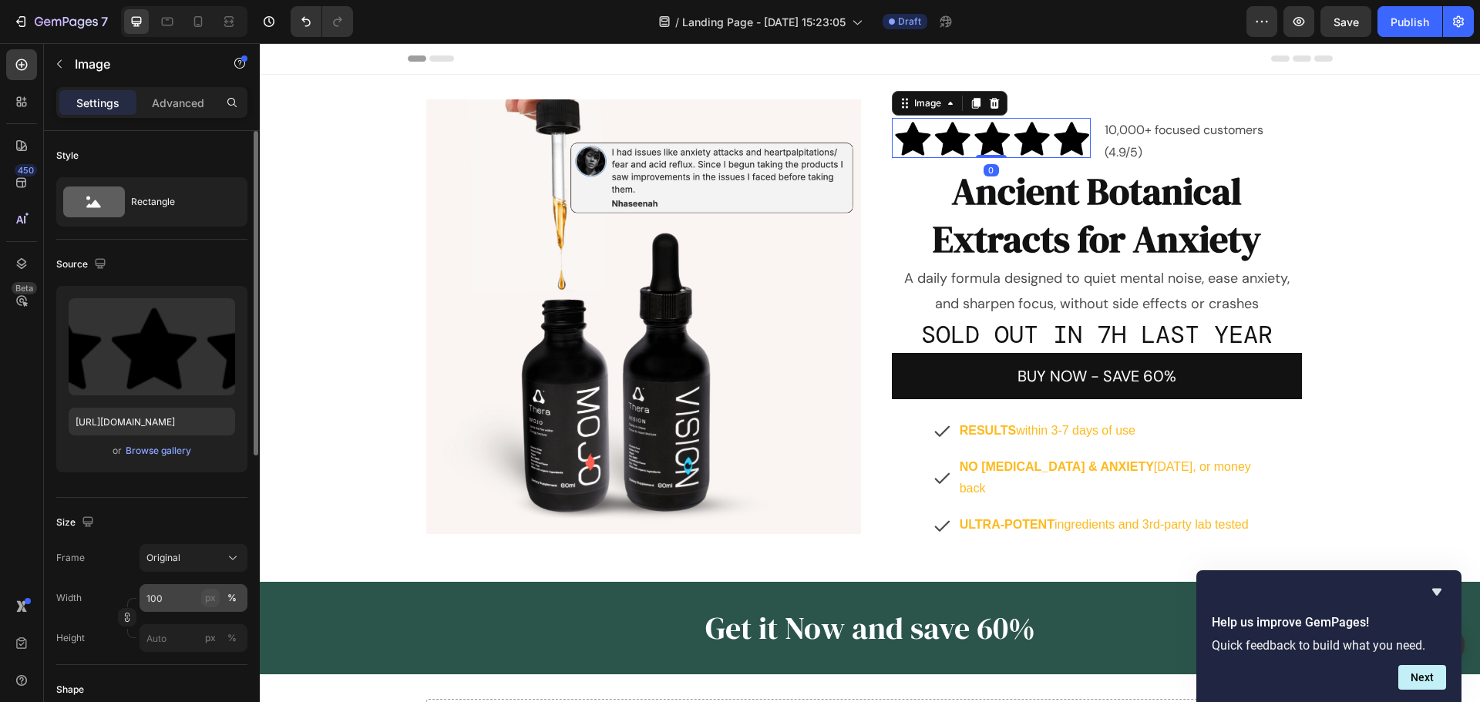
click at [212, 599] on div "px" at bounding box center [210, 598] width 11 height 14
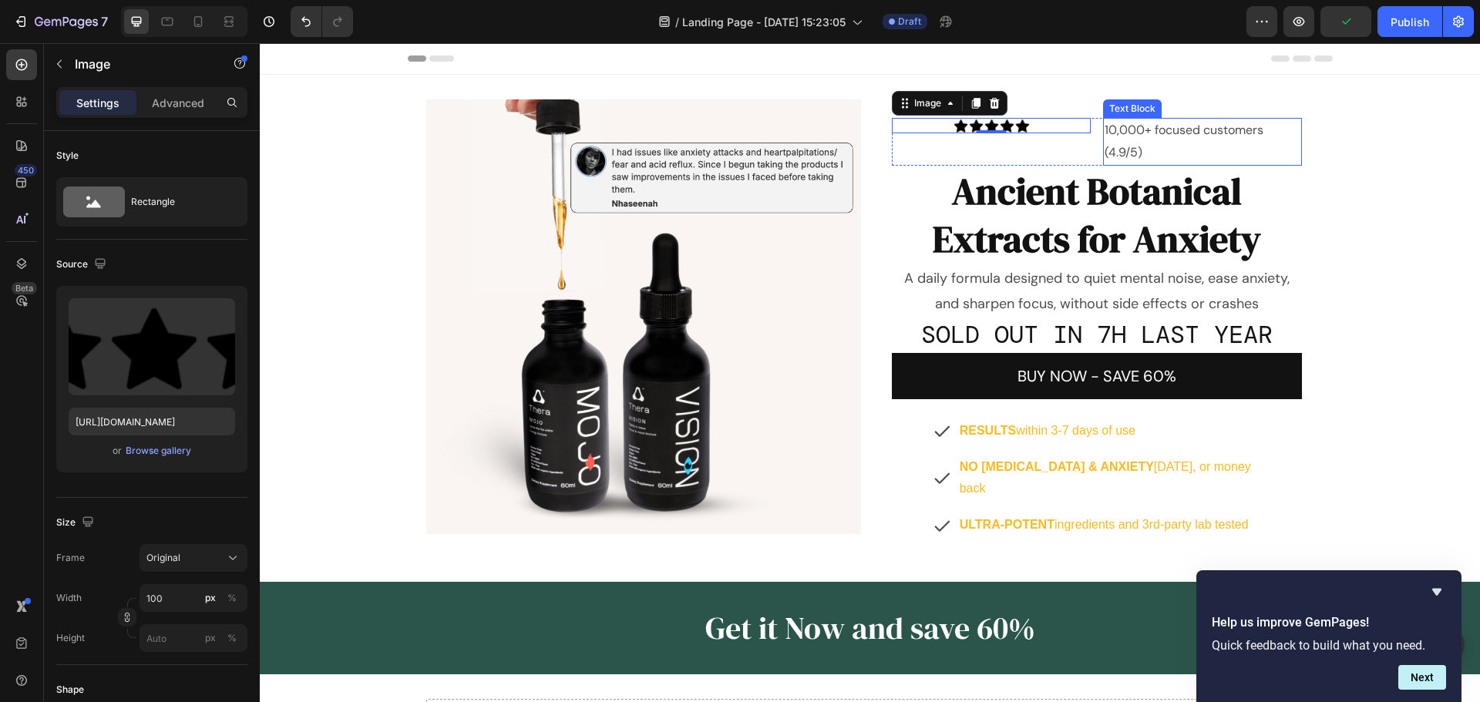
click at [1234, 133] on p "10,000+ focused customers (4.9/5)" at bounding box center [1202, 141] width 196 height 45
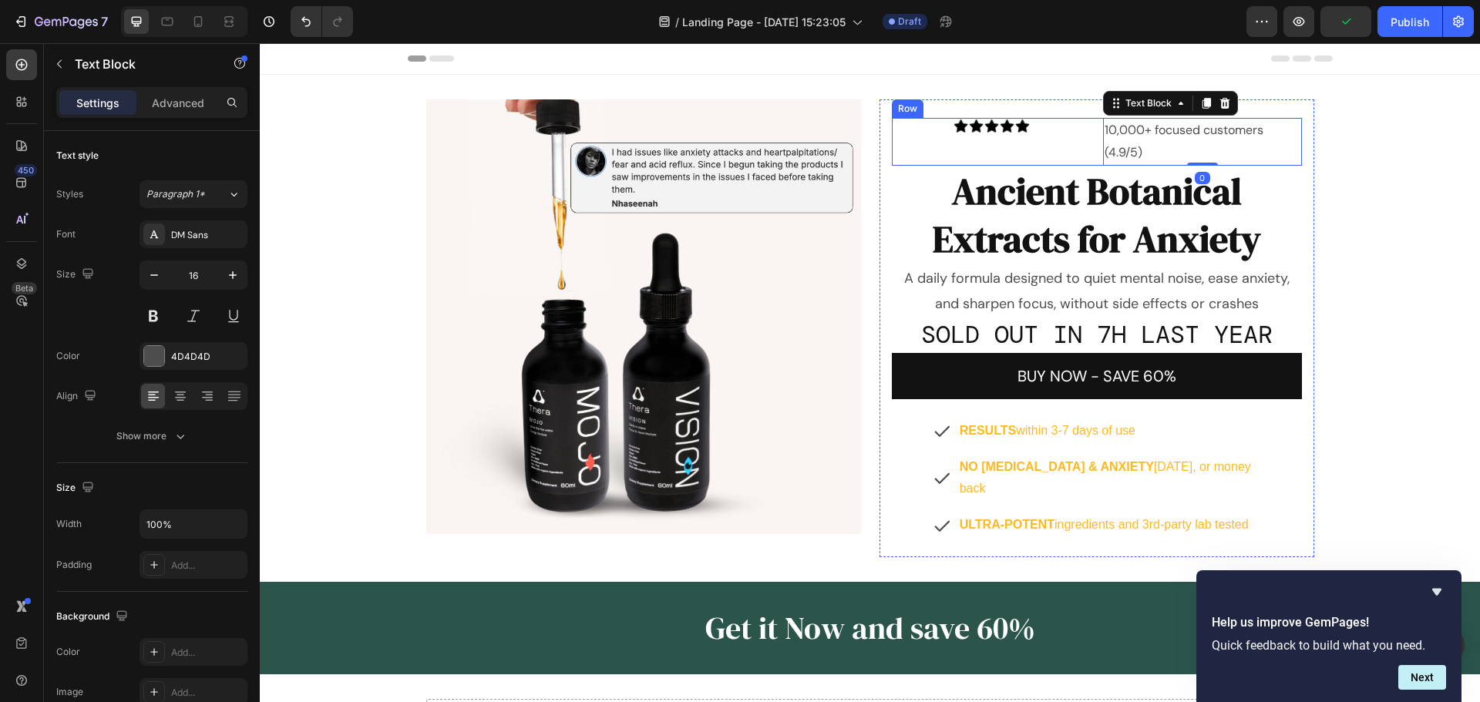
click at [1075, 148] on div "Image" at bounding box center [991, 142] width 199 height 48
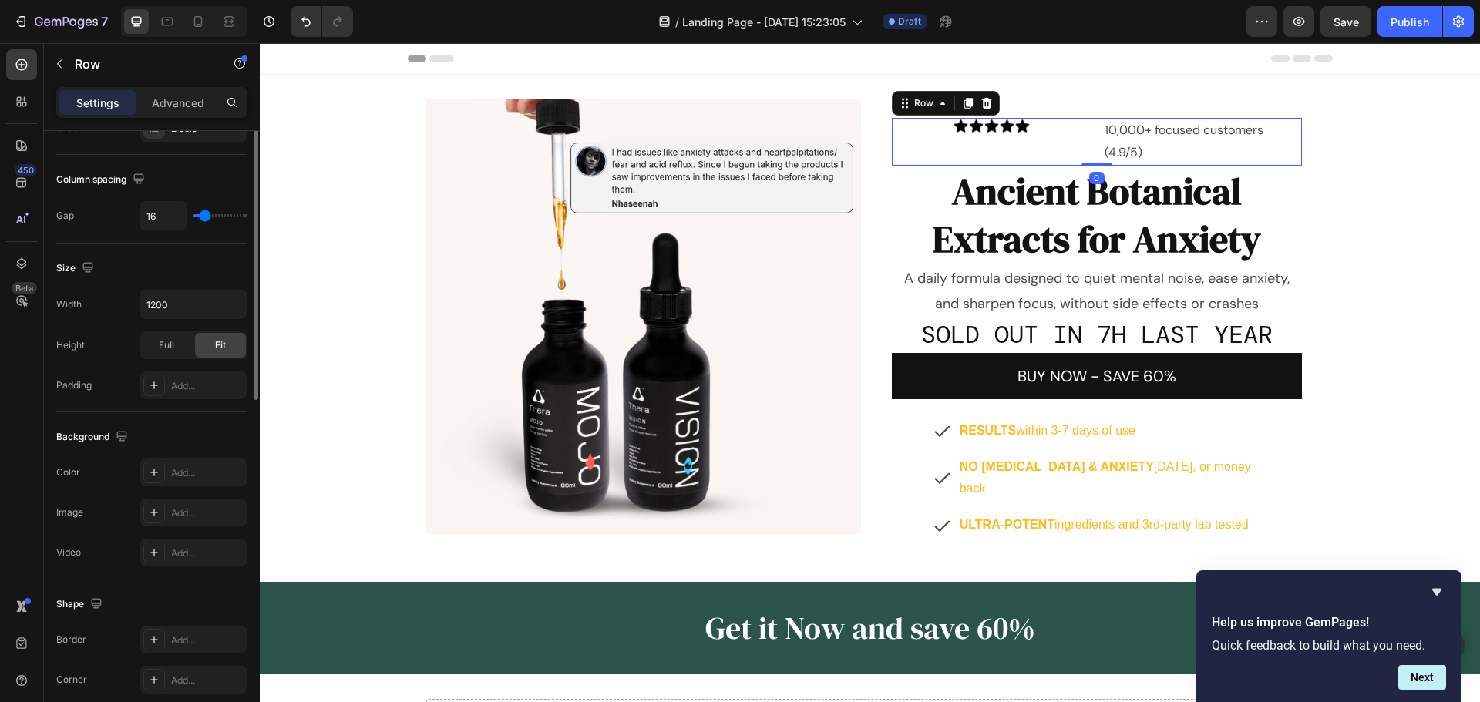
scroll to position [462, 0]
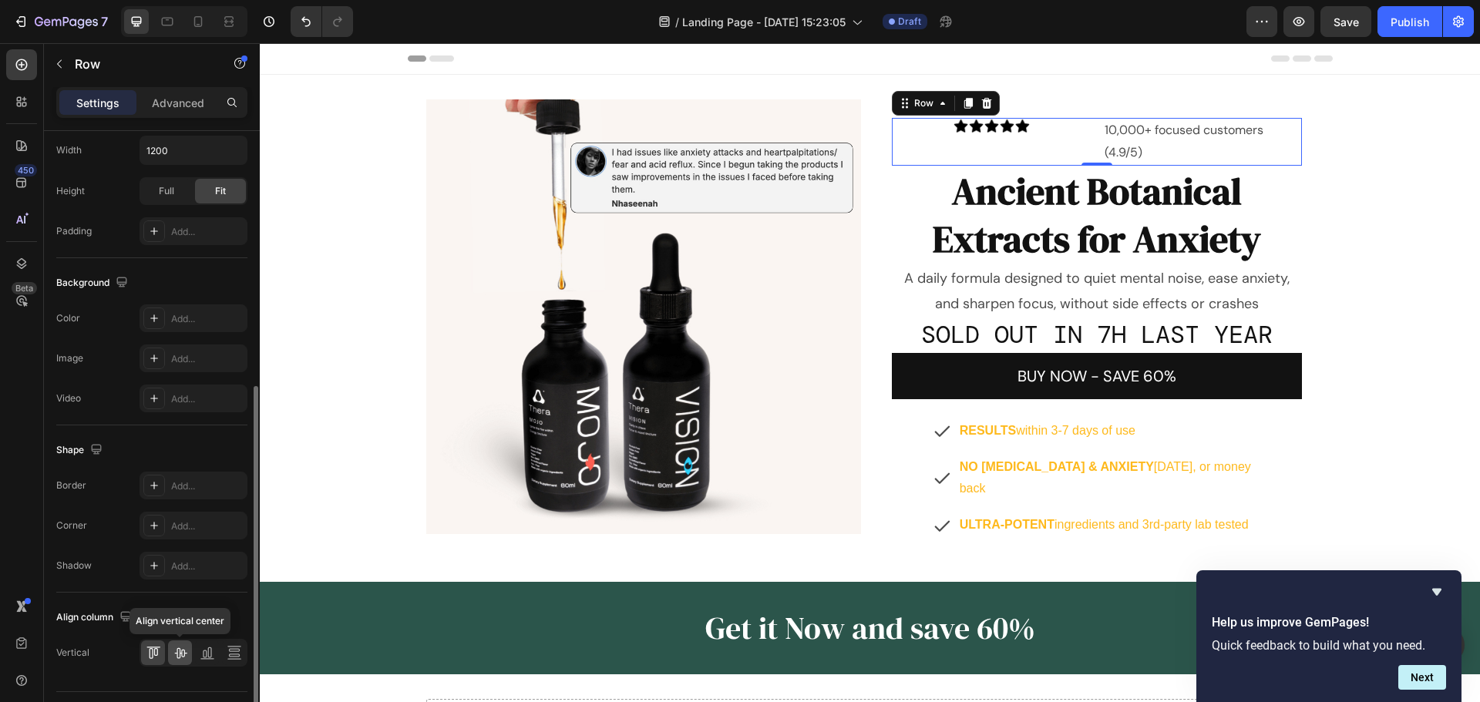
click at [178, 653] on icon at bounding box center [180, 652] width 15 height 15
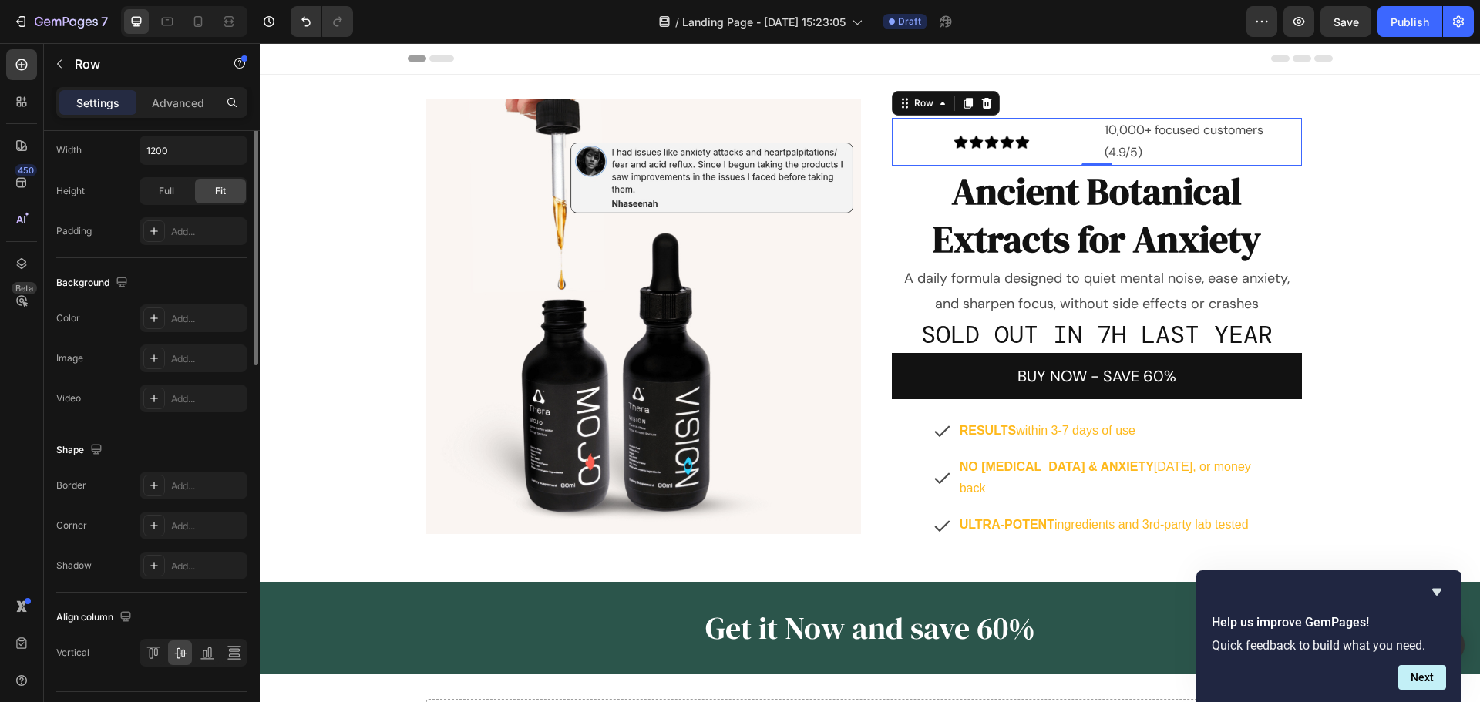
scroll to position [0, 0]
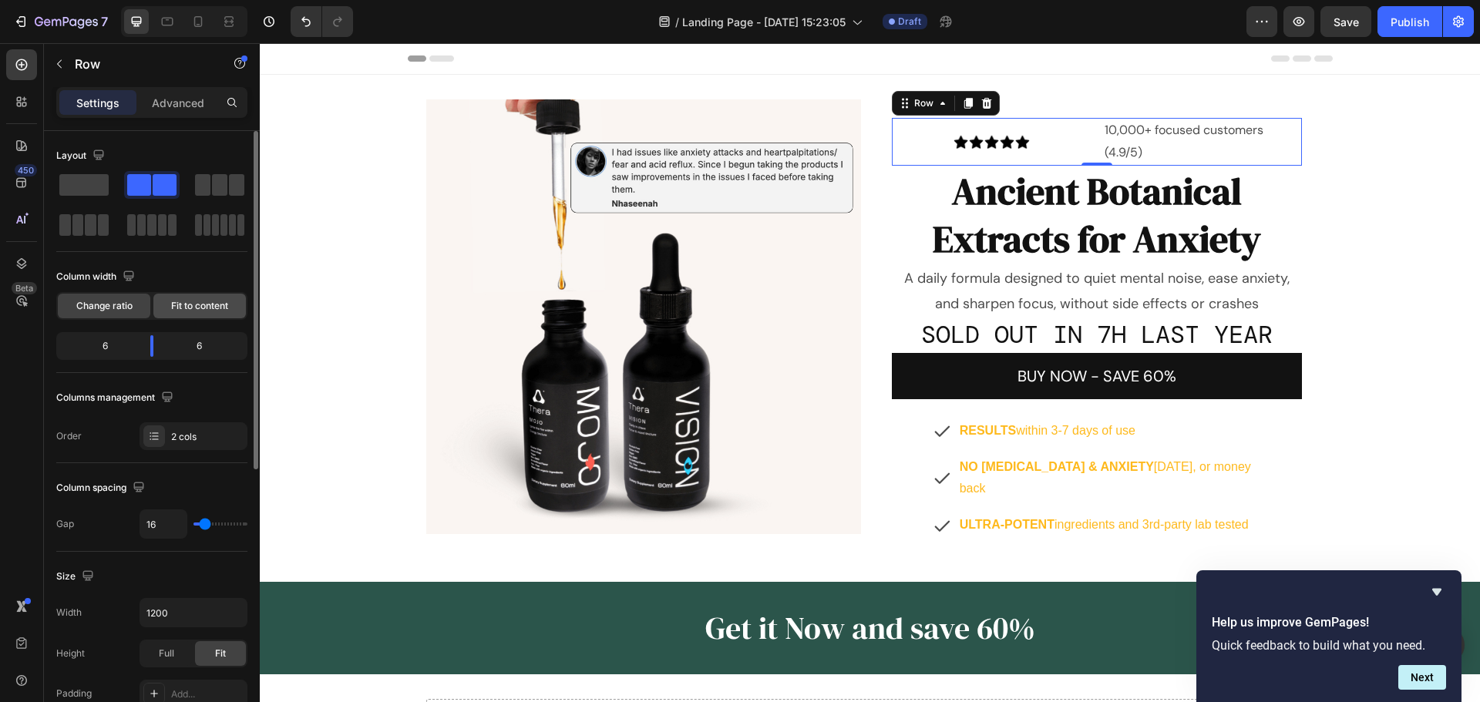
click at [195, 297] on div "Fit to content" at bounding box center [199, 306] width 92 height 25
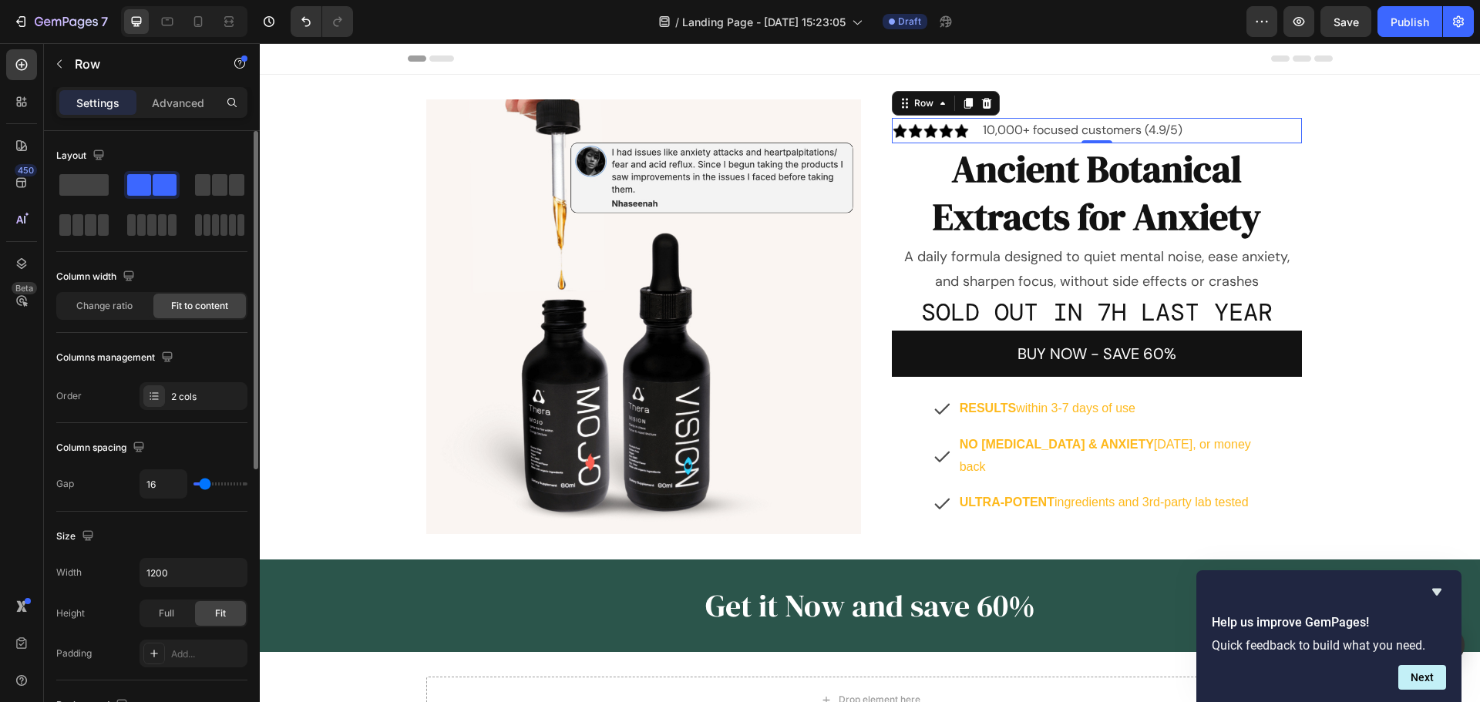
scroll to position [501, 0]
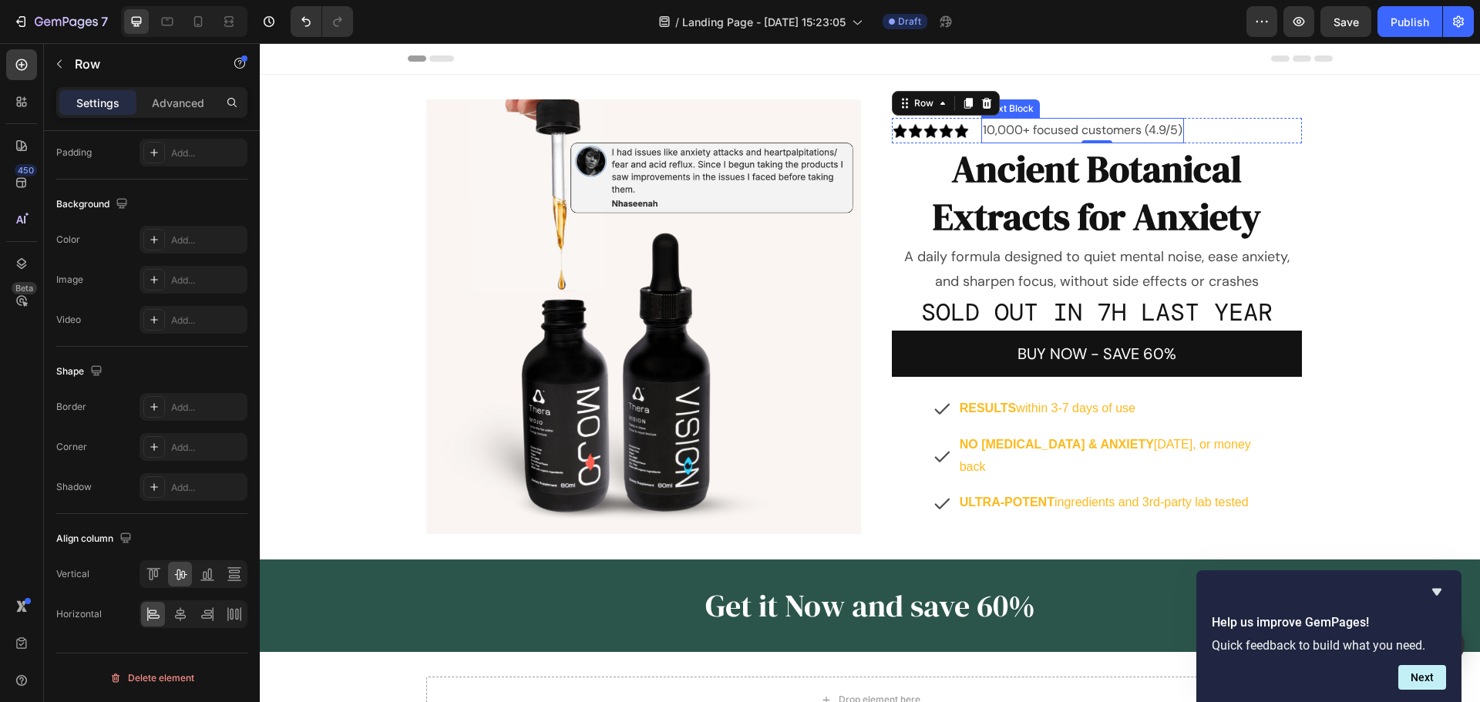
click at [1097, 134] on p "10,000+ focused customers (4.9/5)" at bounding box center [1083, 130] width 200 height 22
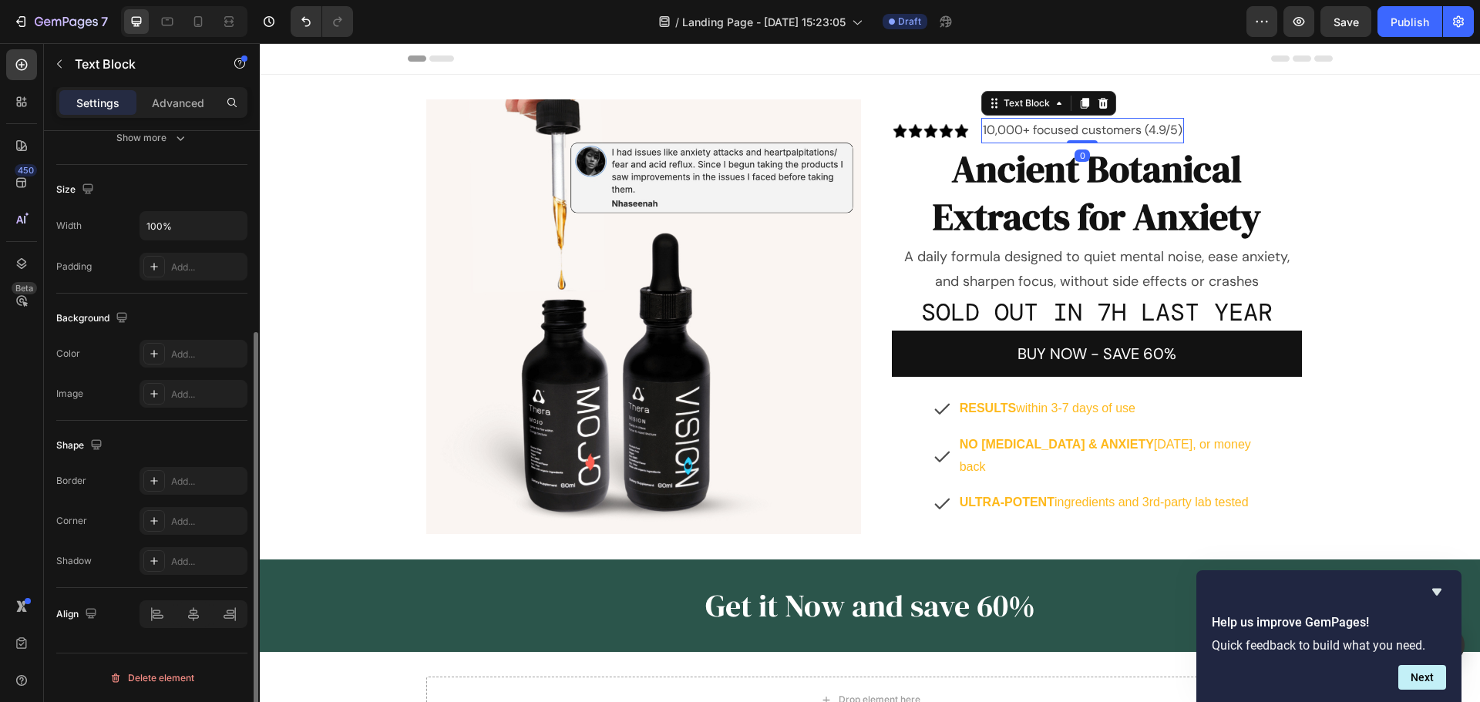
scroll to position [0, 0]
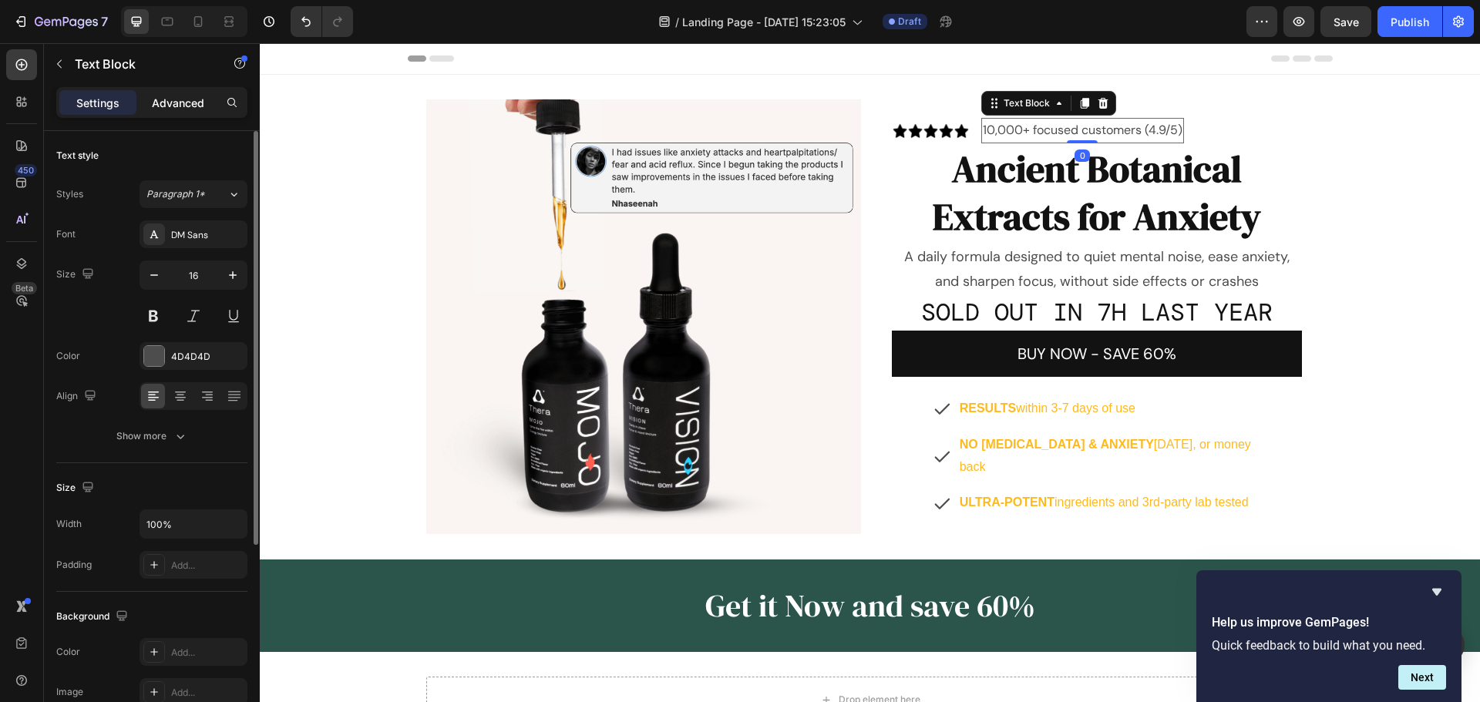
click at [183, 108] on p "Advanced" at bounding box center [178, 103] width 52 height 16
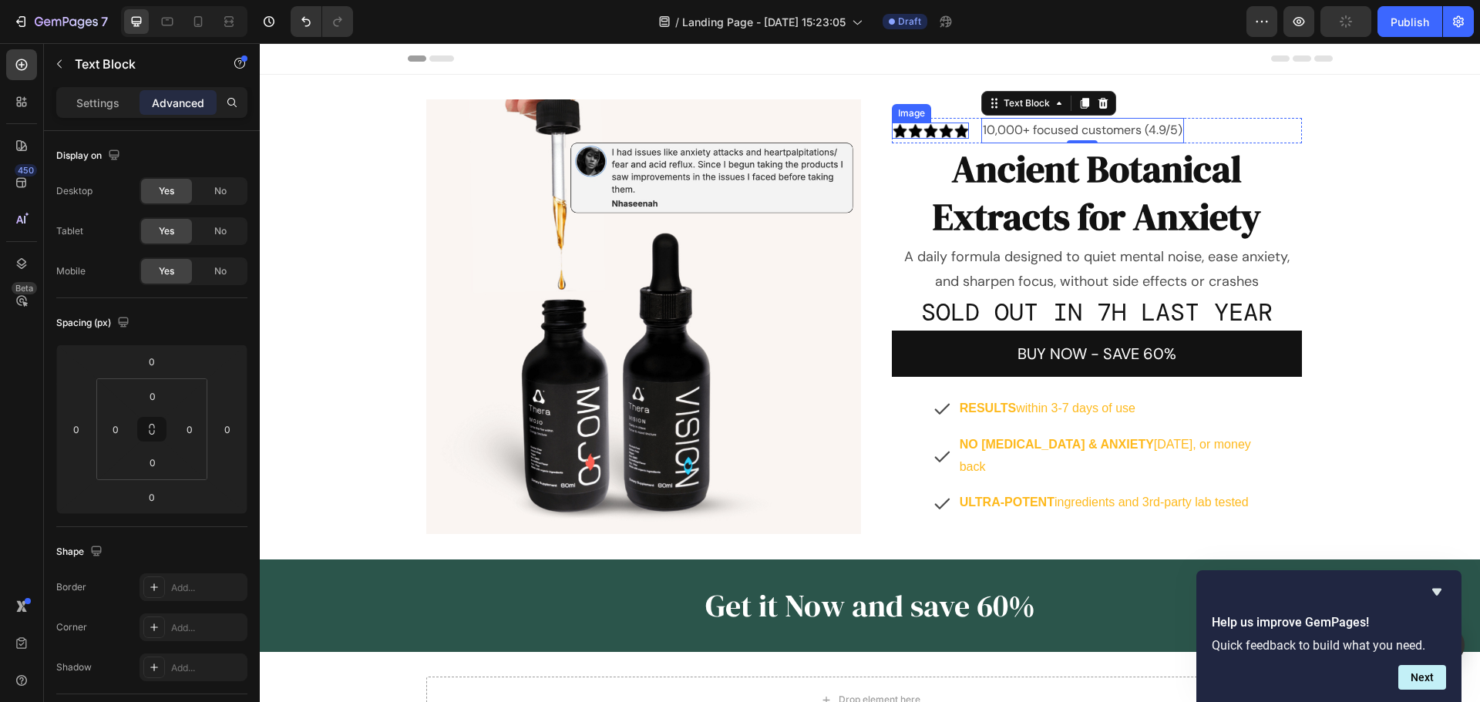
click at [932, 133] on img at bounding box center [930, 130] width 77 height 15
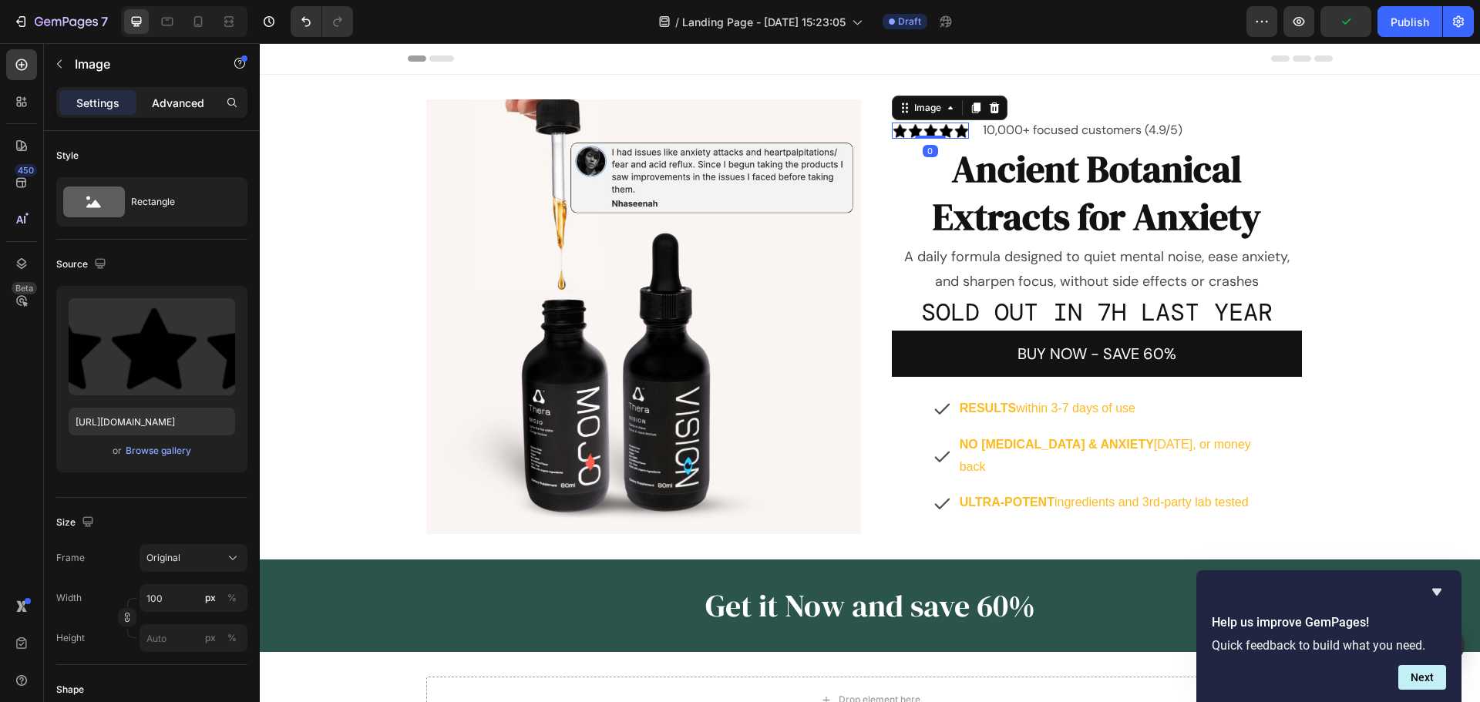
click at [186, 105] on p "Advanced" at bounding box center [178, 103] width 52 height 16
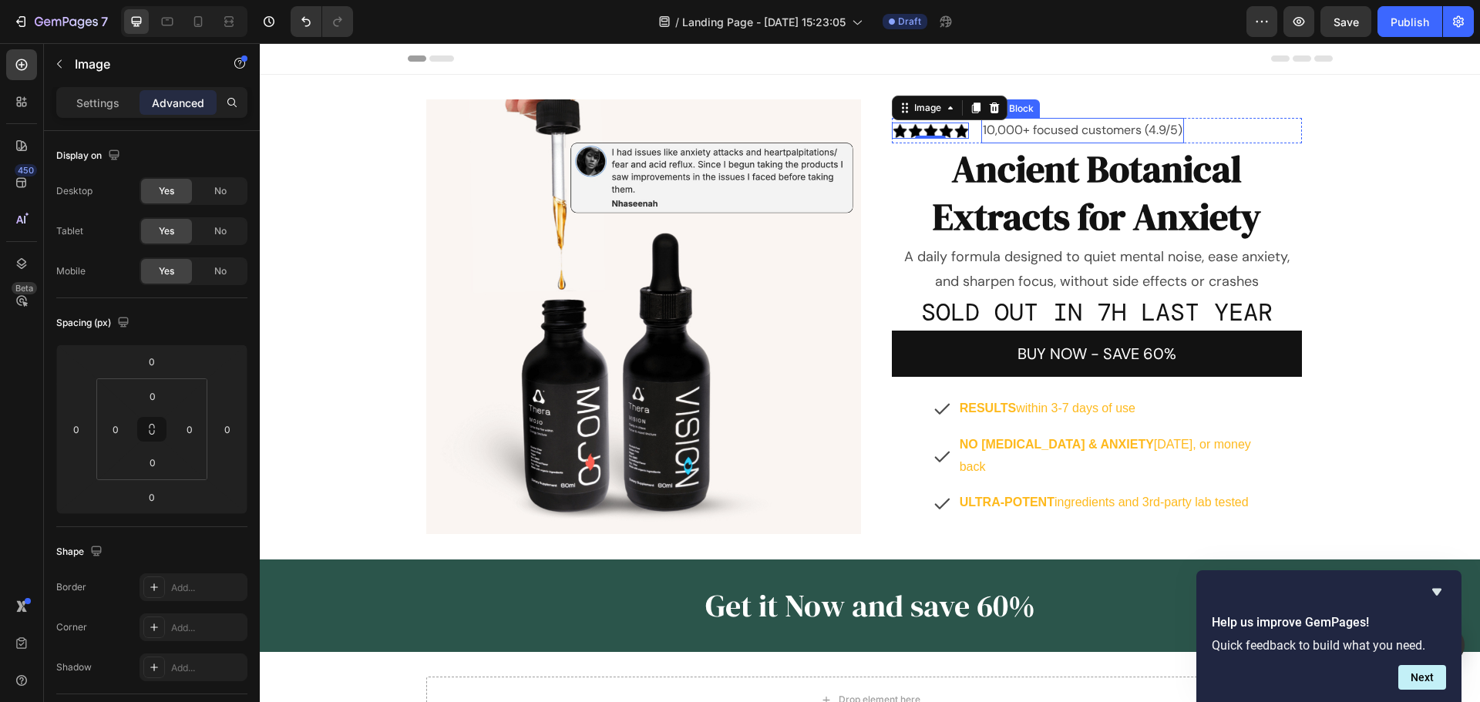
click at [1045, 129] on p "10,000+ focused customers (4.9/5)" at bounding box center [1083, 130] width 200 height 22
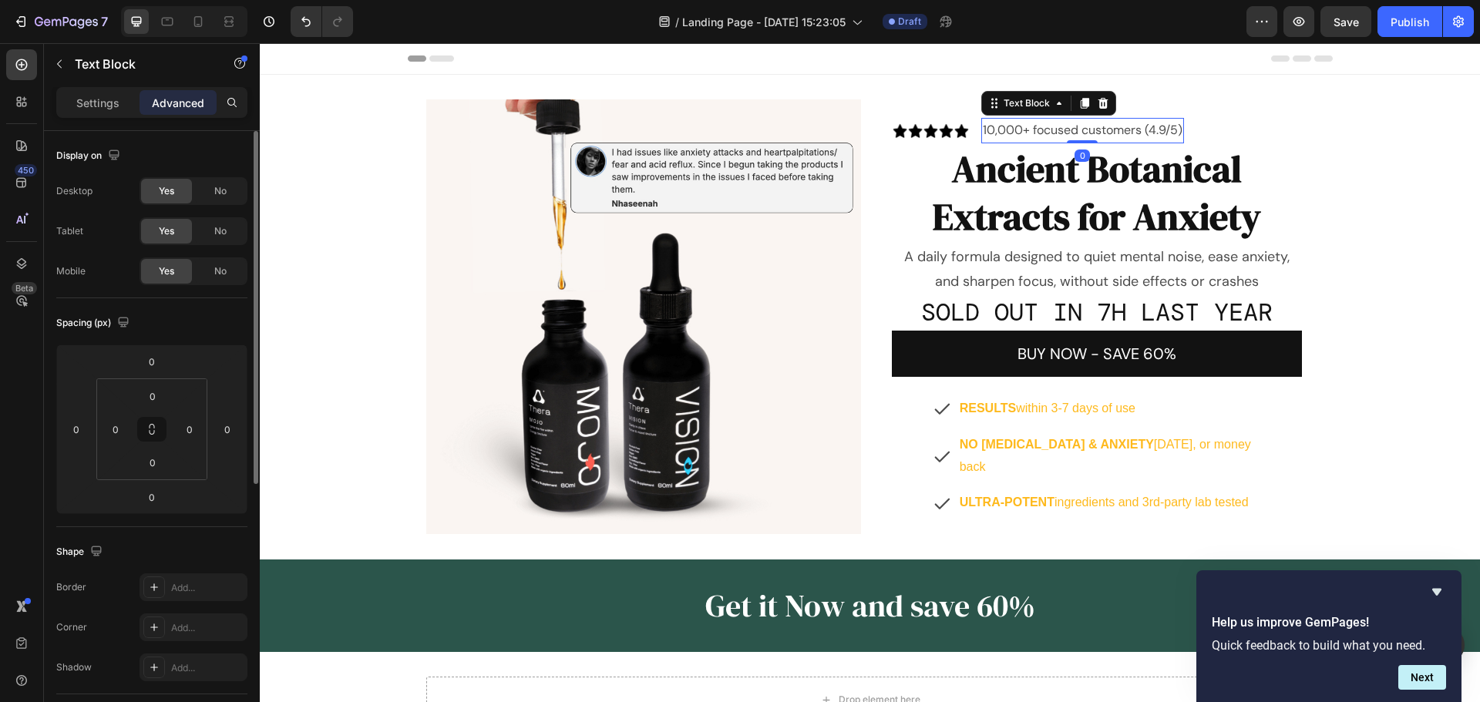
click at [113, 99] on p "Settings" at bounding box center [97, 103] width 43 height 16
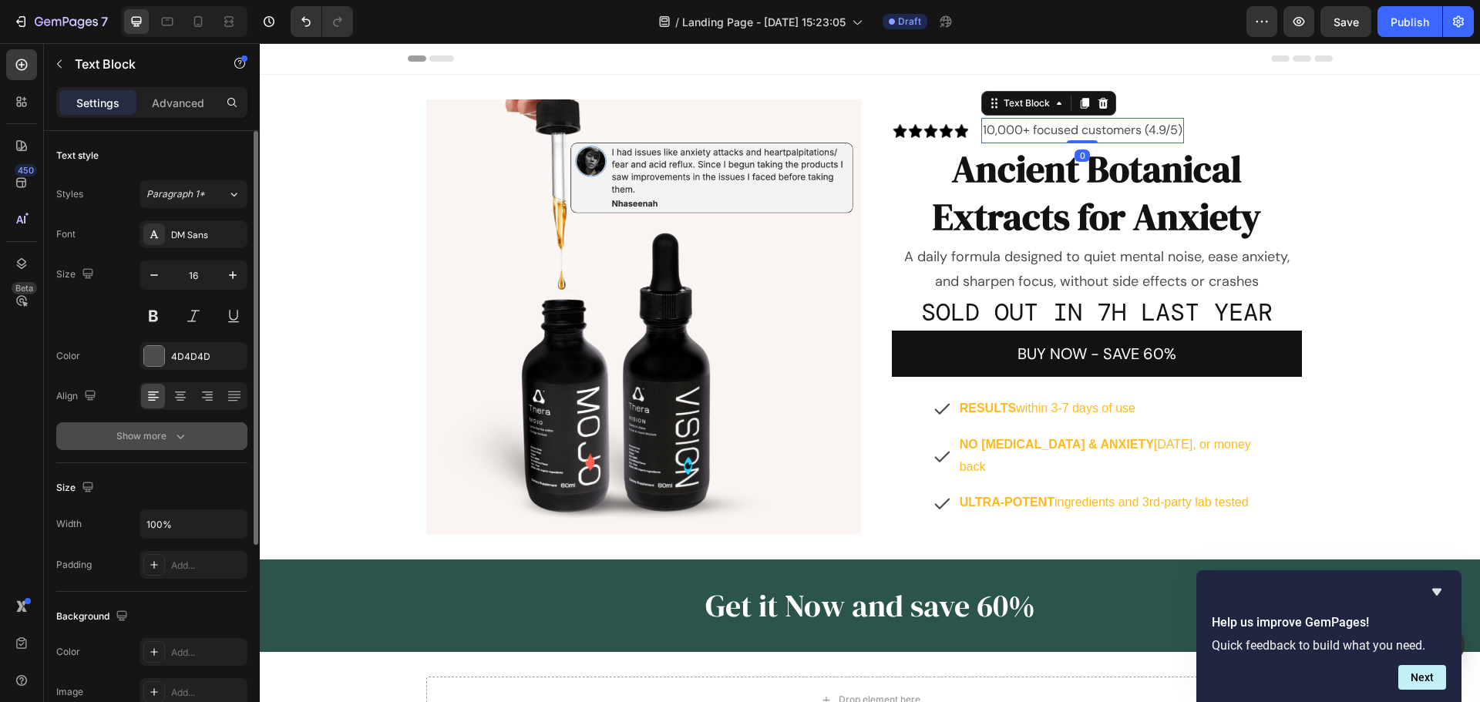
click at [193, 439] on button "Show more" at bounding box center [151, 436] width 191 height 28
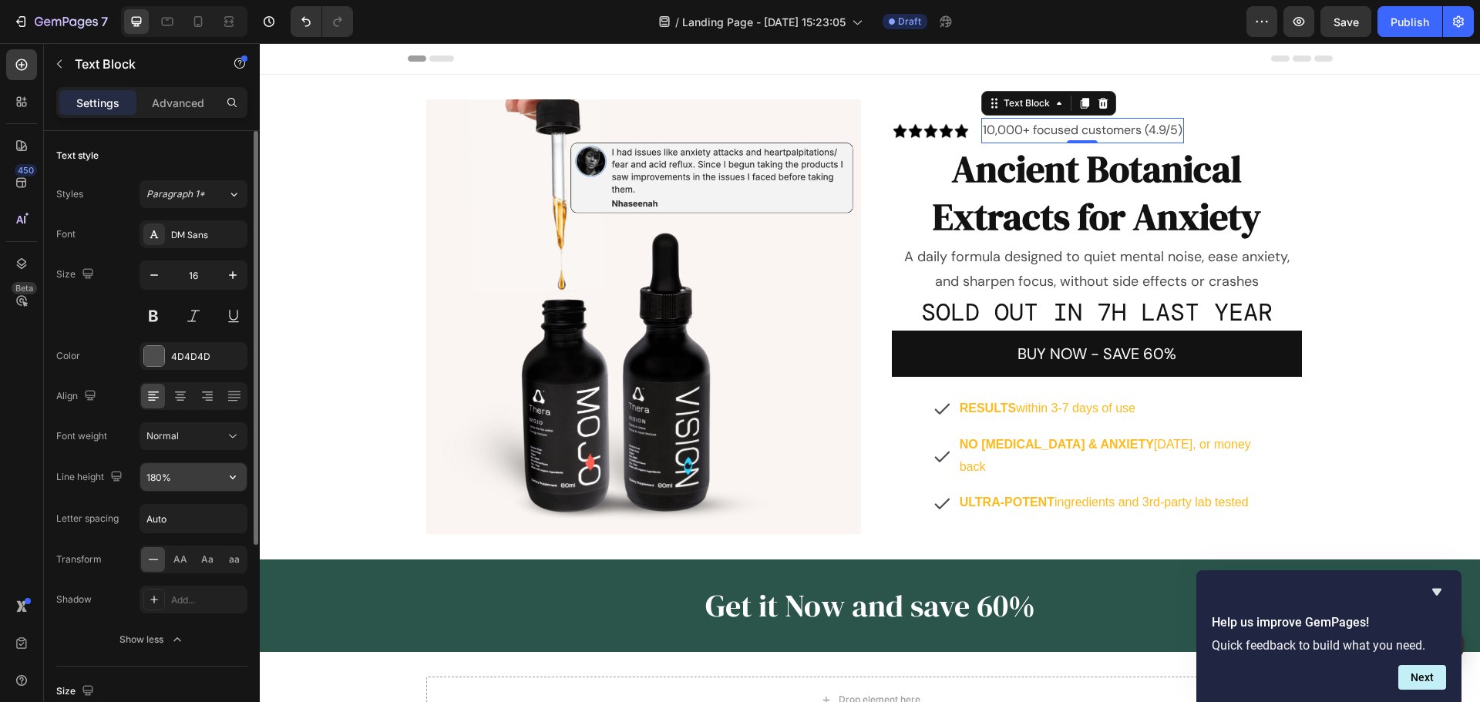
click at [233, 479] on icon "button" at bounding box center [233, 477] width 6 height 4
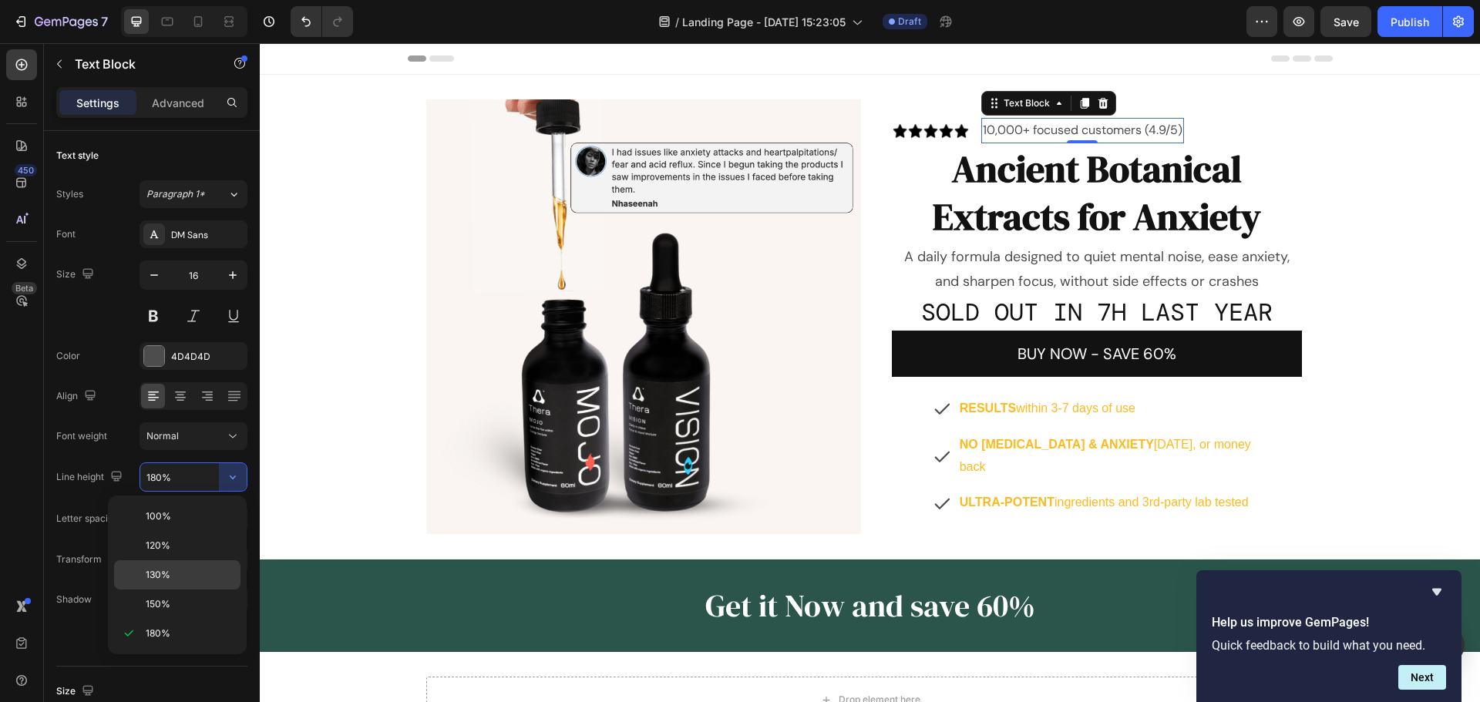
click at [178, 570] on p "130%" at bounding box center [190, 575] width 88 height 14
type input "130%"
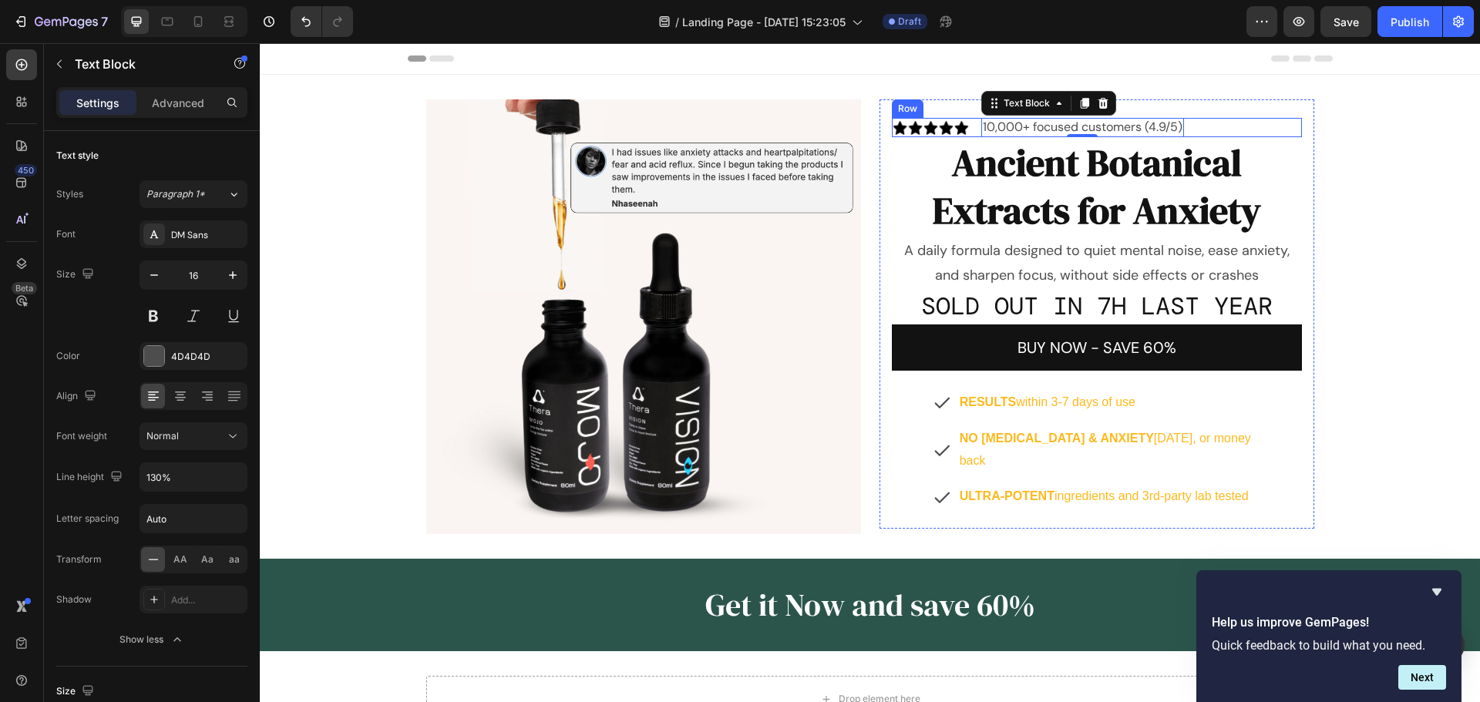
click at [1213, 132] on div "Image 10,000+ focused customers (4.9/5) Text Block 0 Row" at bounding box center [1097, 127] width 410 height 19
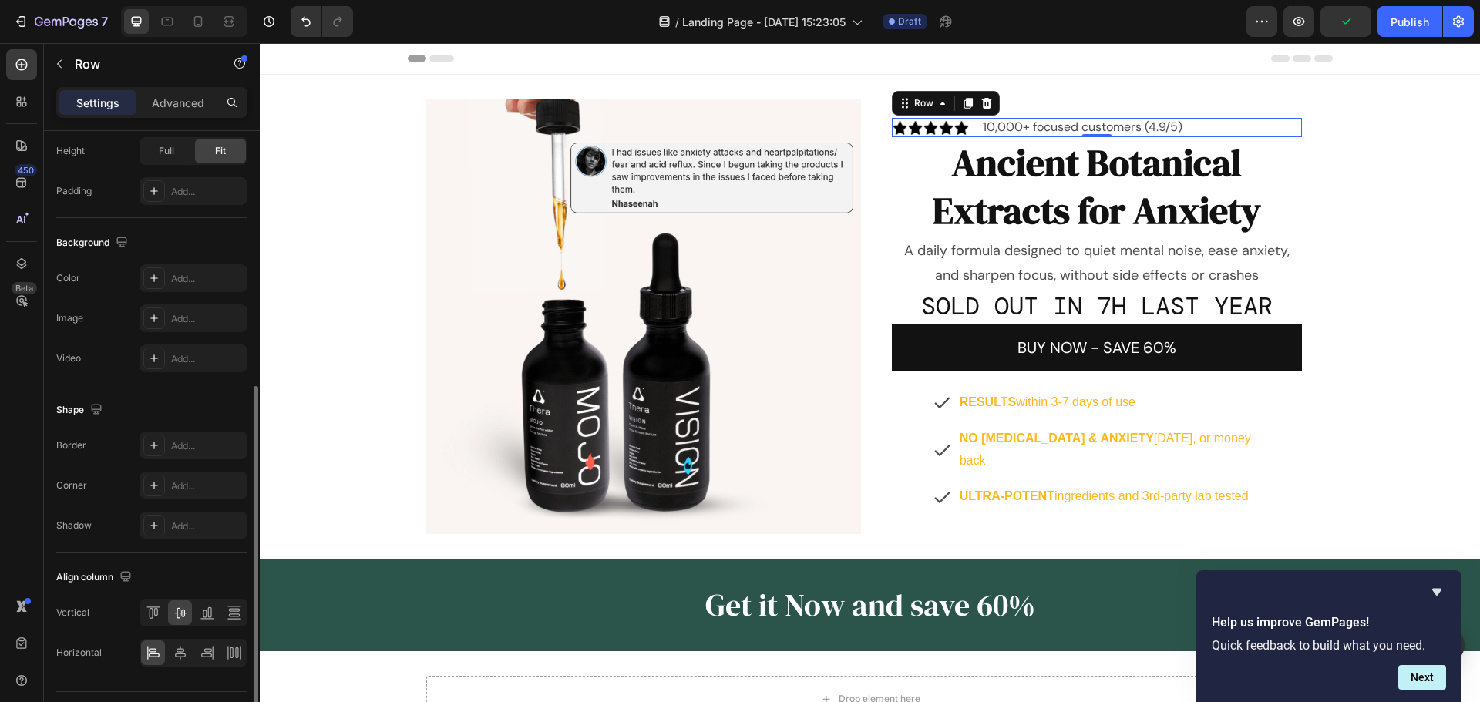
scroll to position [501, 0]
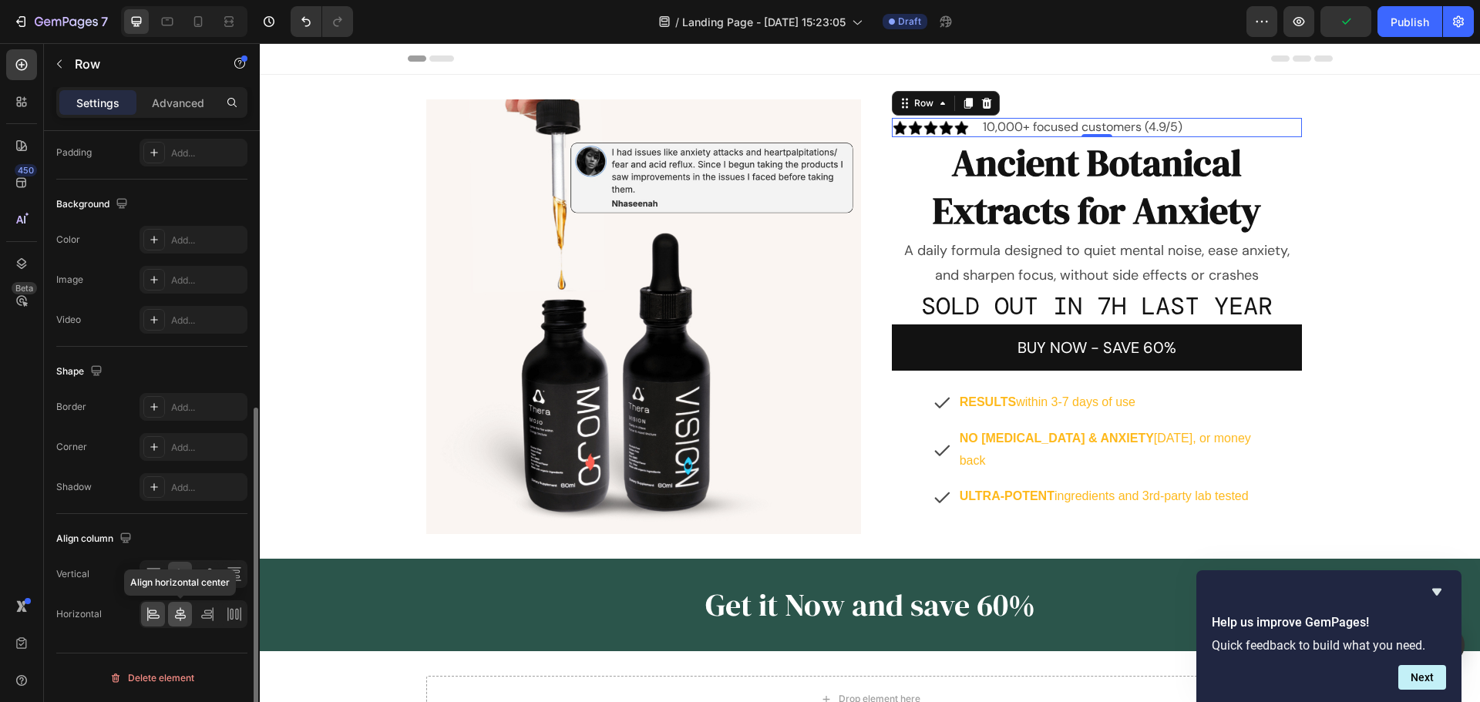
click at [177, 616] on icon at bounding box center [180, 613] width 15 height 15
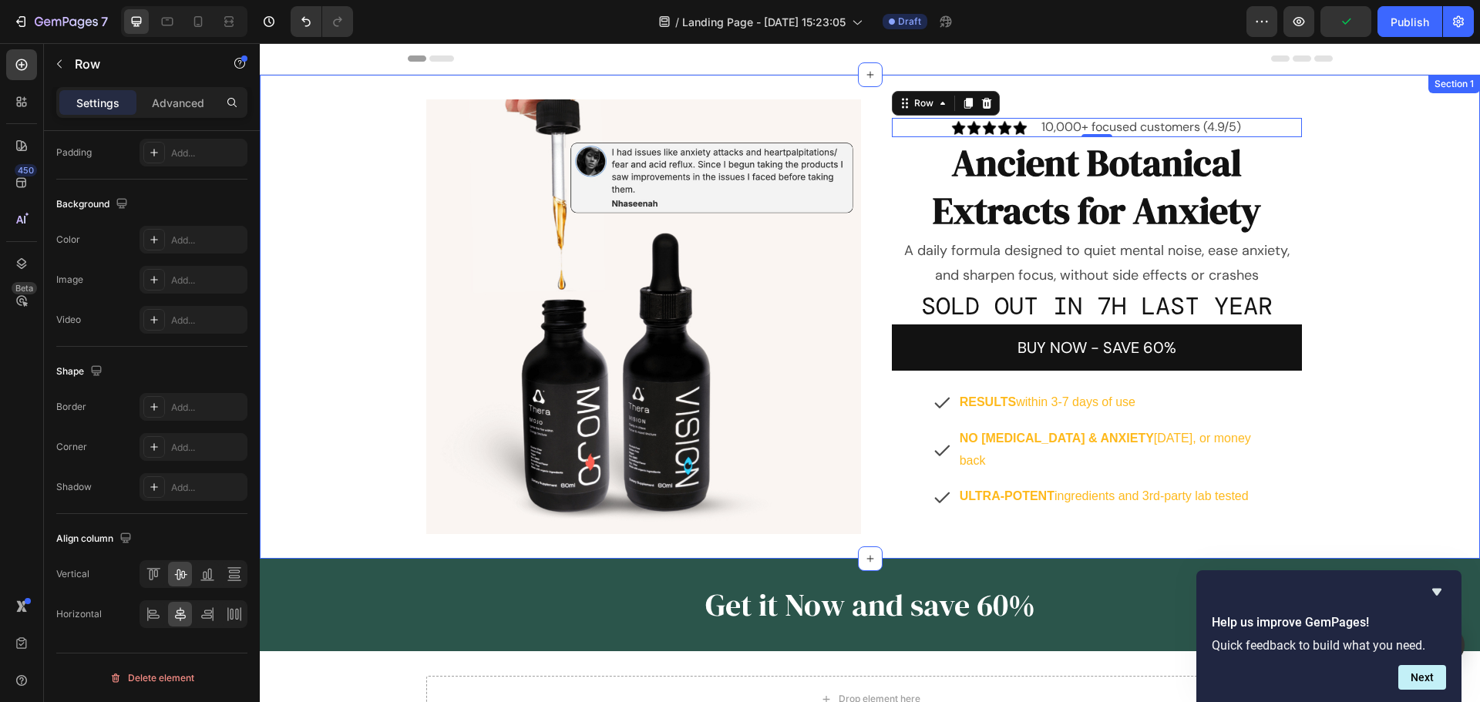
click at [1357, 149] on div "Image Image 10,000+ focused customers (4.9/5) Text Block Row 0 Ancient Botanica…" at bounding box center [870, 316] width 1220 height 435
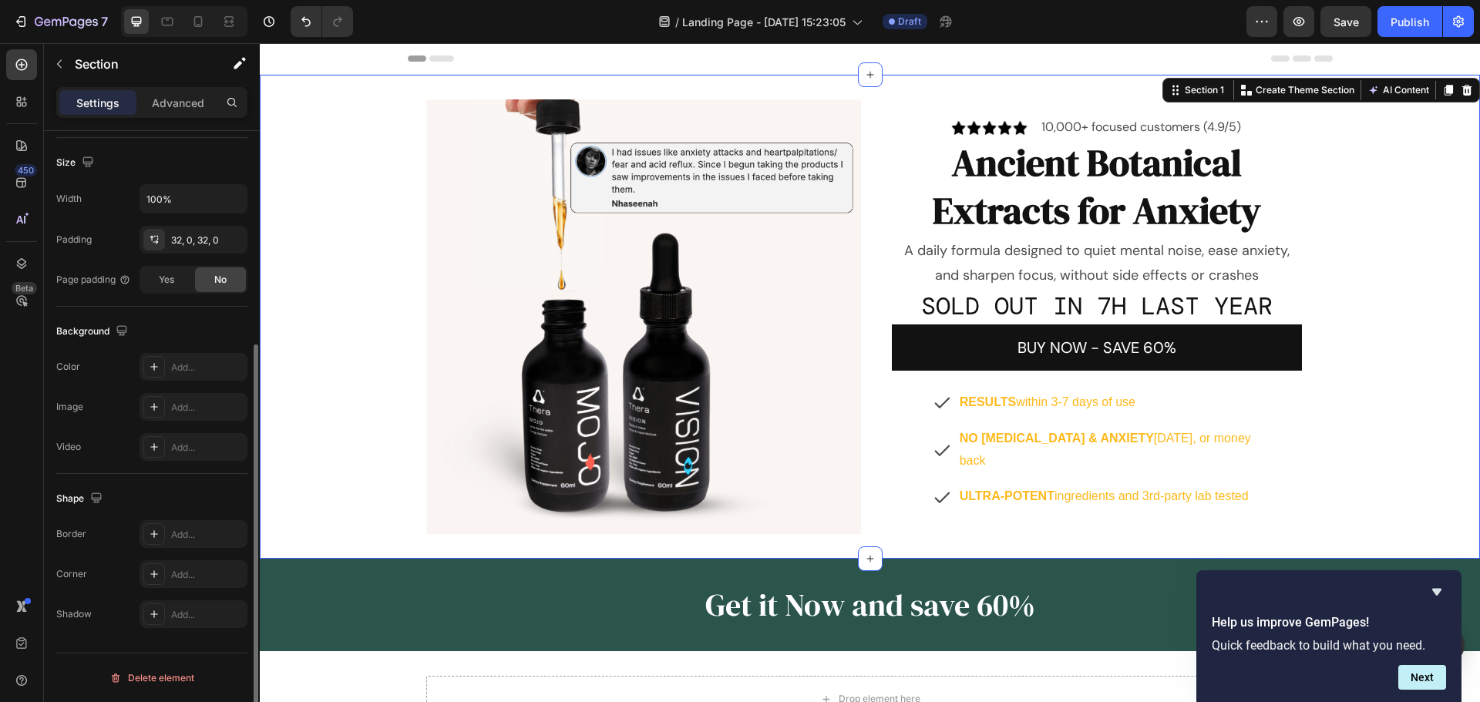
scroll to position [0, 0]
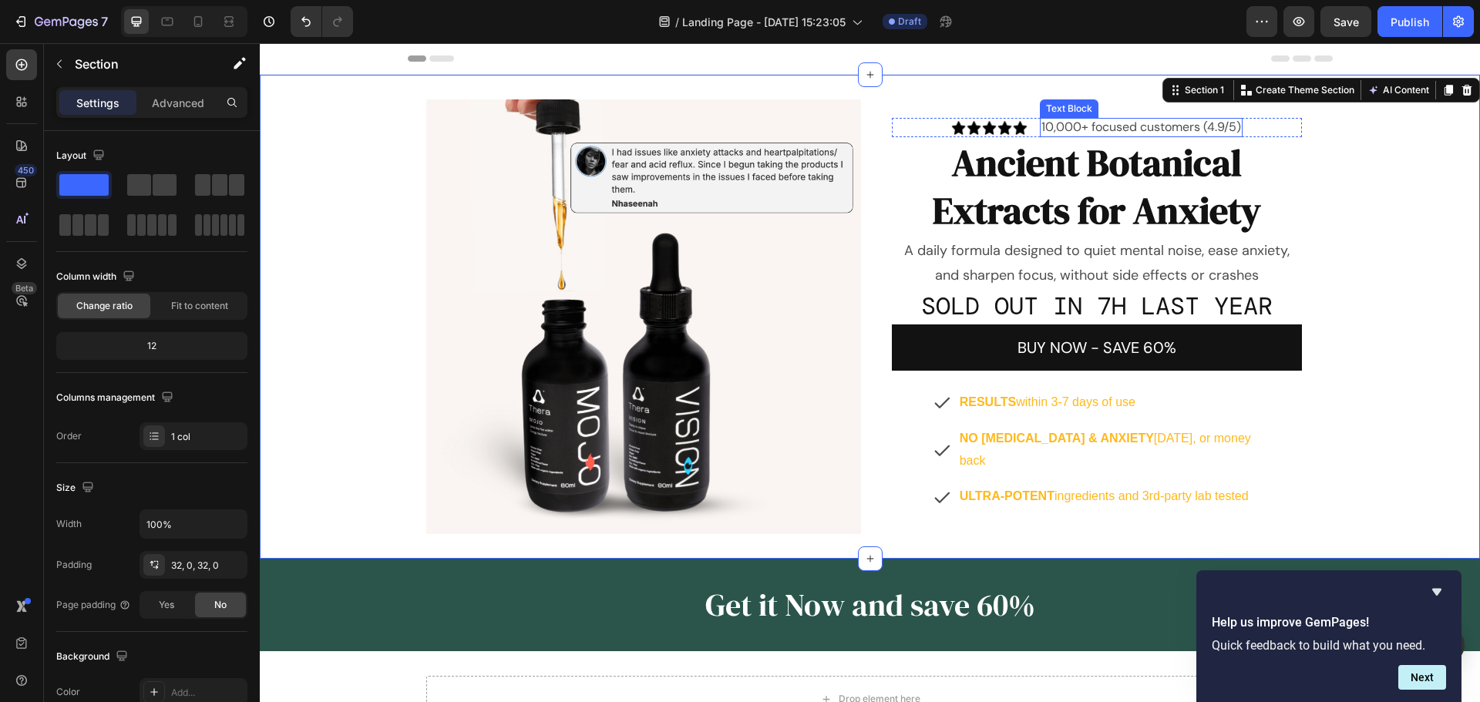
click at [1158, 123] on p "10,000+ focused customers (4.9/5)" at bounding box center [1141, 127] width 200 height 16
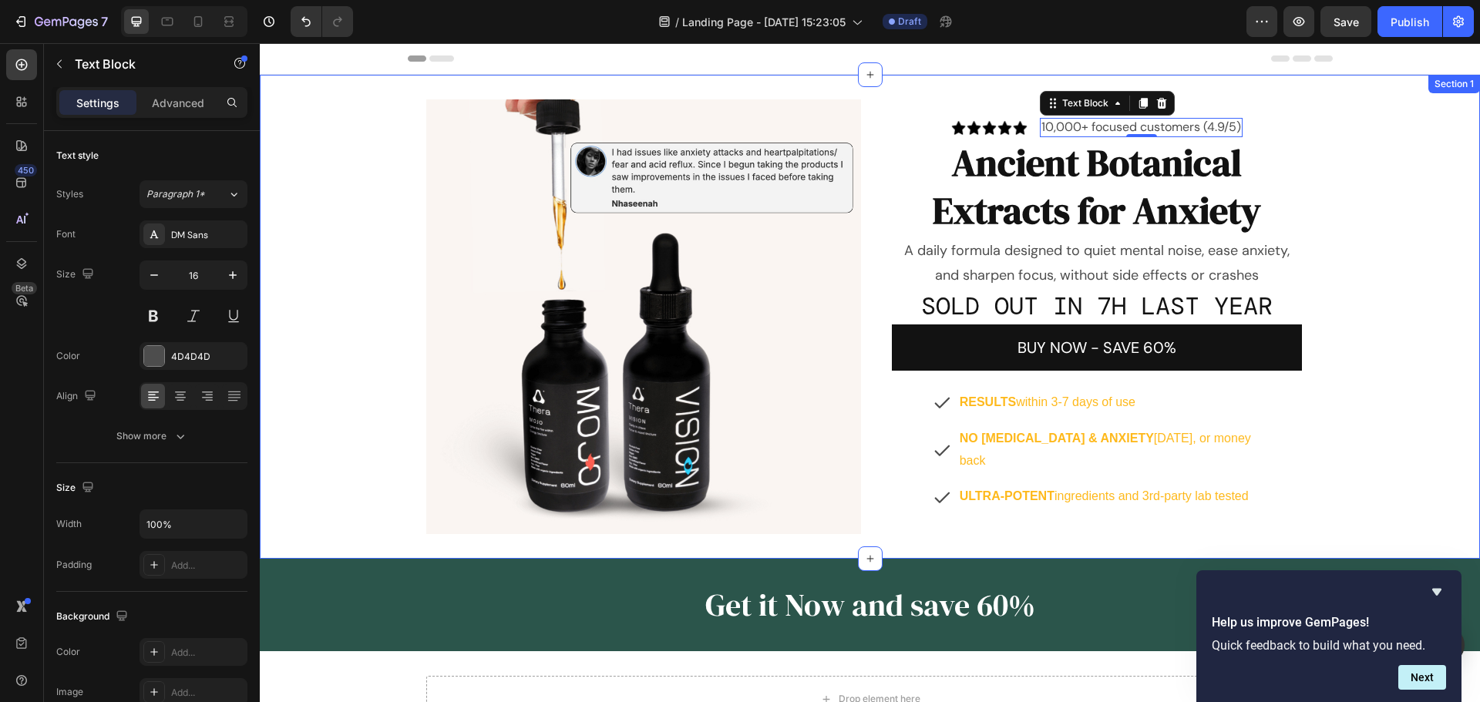
click at [1329, 193] on div "Image Image 10,000+ focused customers (4.9/5) Text Block 0 Row Ancient Botanica…" at bounding box center [870, 316] width 1220 height 435
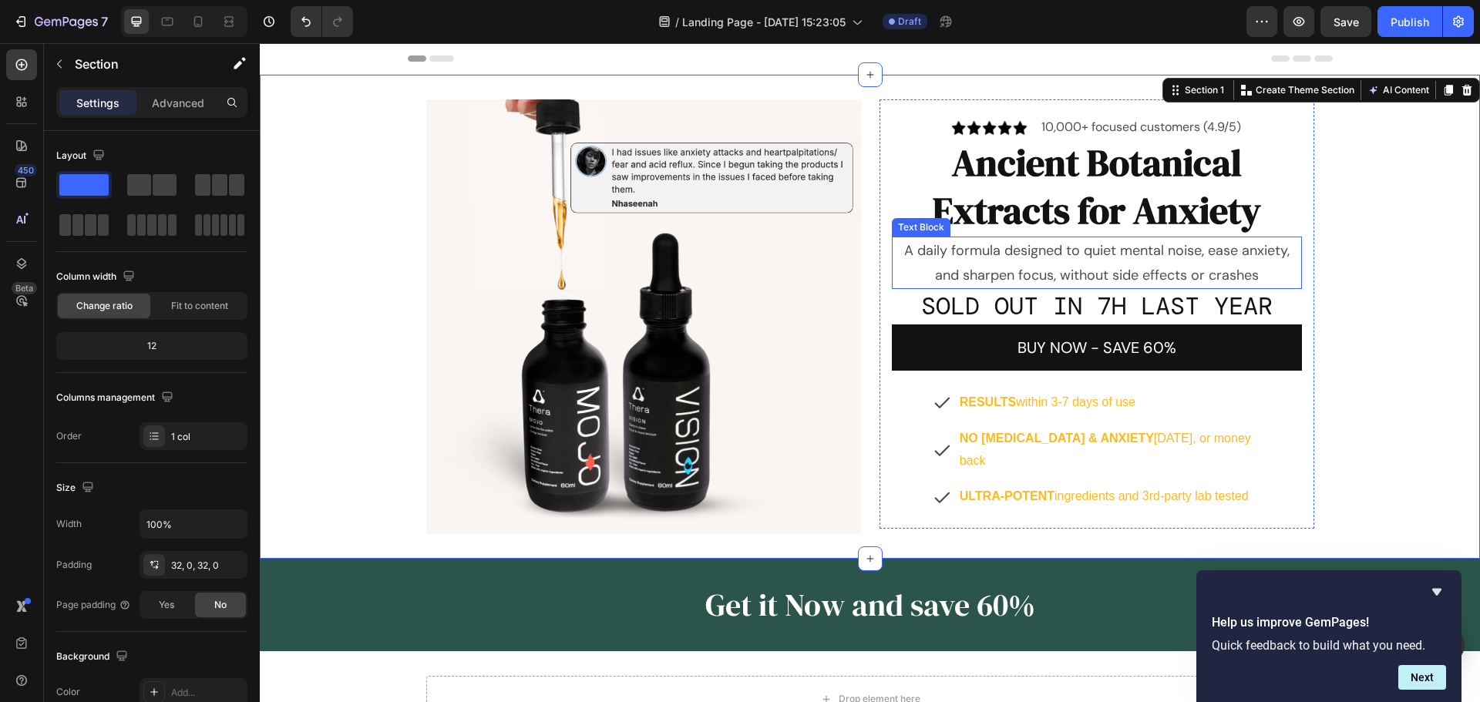
click at [1229, 218] on p "Ancient Botanical Extracts for Anxiety" at bounding box center [1096, 187] width 407 height 96
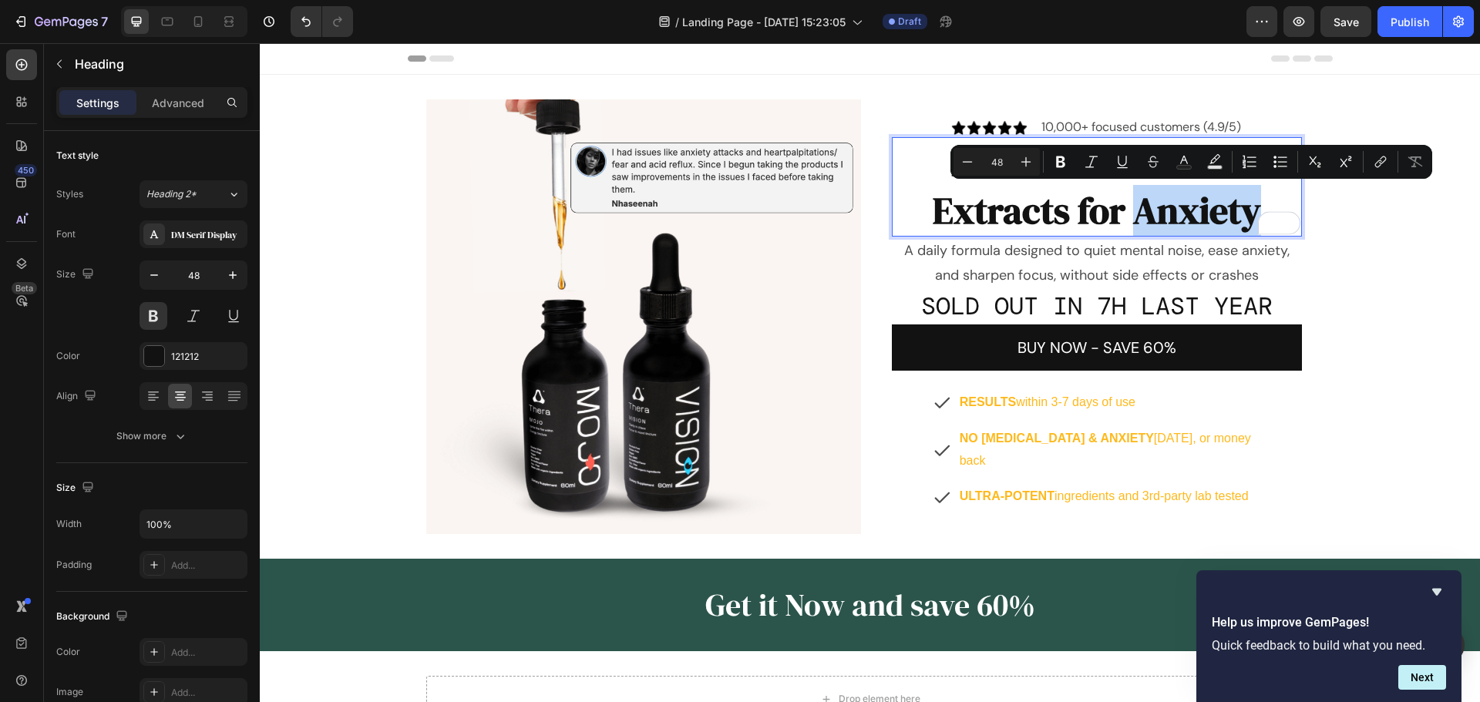
drag, startPoint x: 1261, startPoint y: 213, endPoint x: 1130, endPoint y: 216, distance: 131.8
click at [1130, 216] on p "Ancient Botanical Extracts for Anxiety" at bounding box center [1096, 187] width 407 height 96
click at [1179, 163] on icon "Editor contextual toolbar" at bounding box center [1183, 161] width 15 height 15
type input "121212"
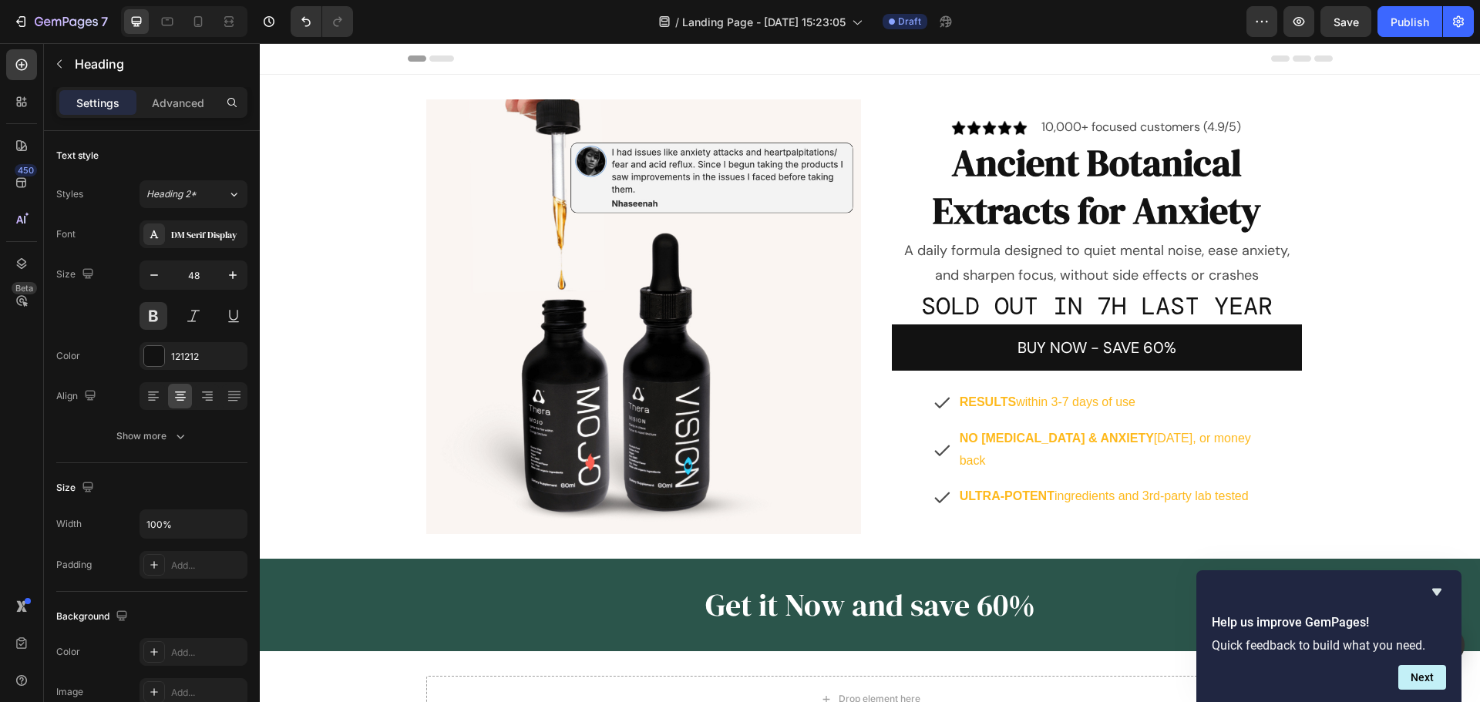
click at [1177, 210] on h2 "Ancient Botanical Extracts for Anxiety" at bounding box center [1097, 186] width 410 height 99
click at [1258, 208] on p "Ancient Botanical Extracts for Anxiety" at bounding box center [1096, 187] width 407 height 96
drag, startPoint x: 1255, startPoint y: 211, endPoint x: 1137, endPoint y: 213, distance: 117.9
click at [1137, 213] on p "Ancient Botanical Extracts for Anxiety" at bounding box center [1096, 187] width 407 height 96
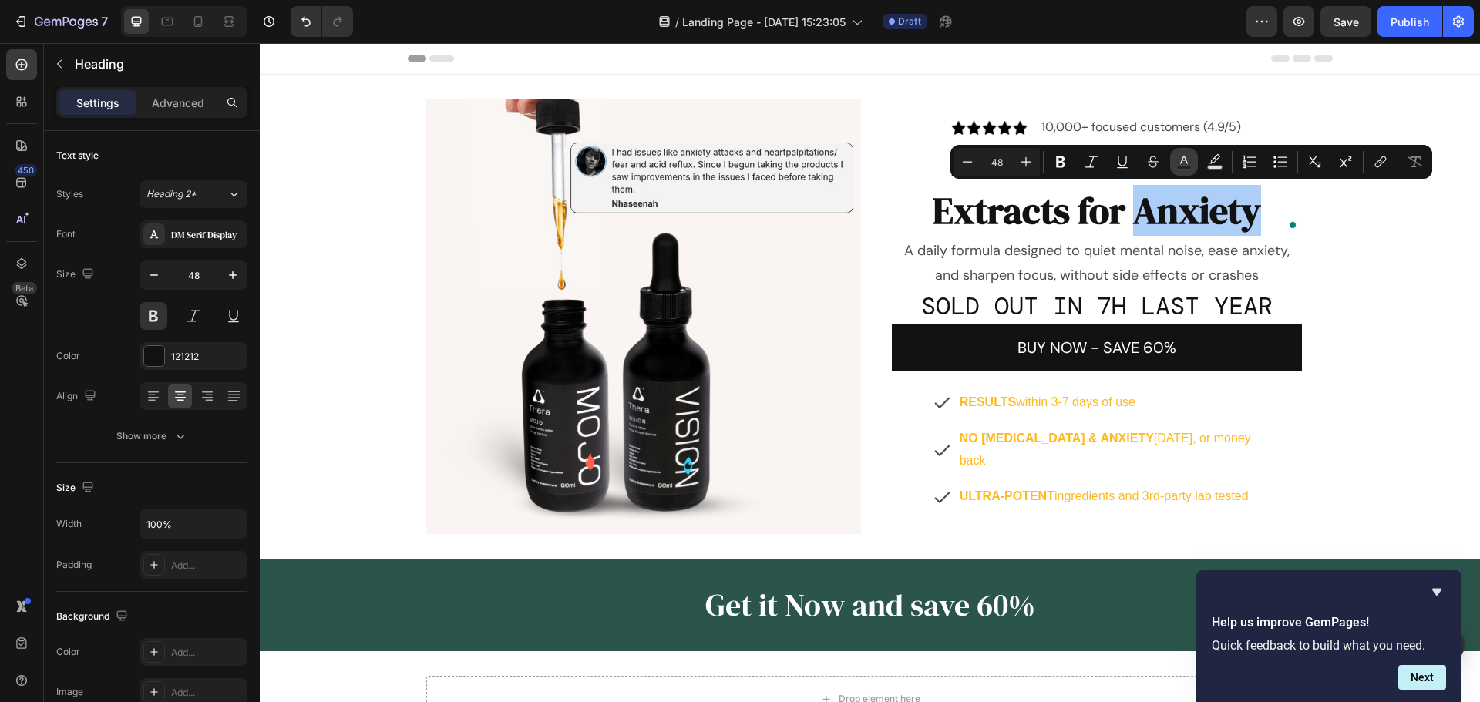
click at [1181, 157] on icon "Editor contextual toolbar" at bounding box center [1183, 161] width 15 height 15
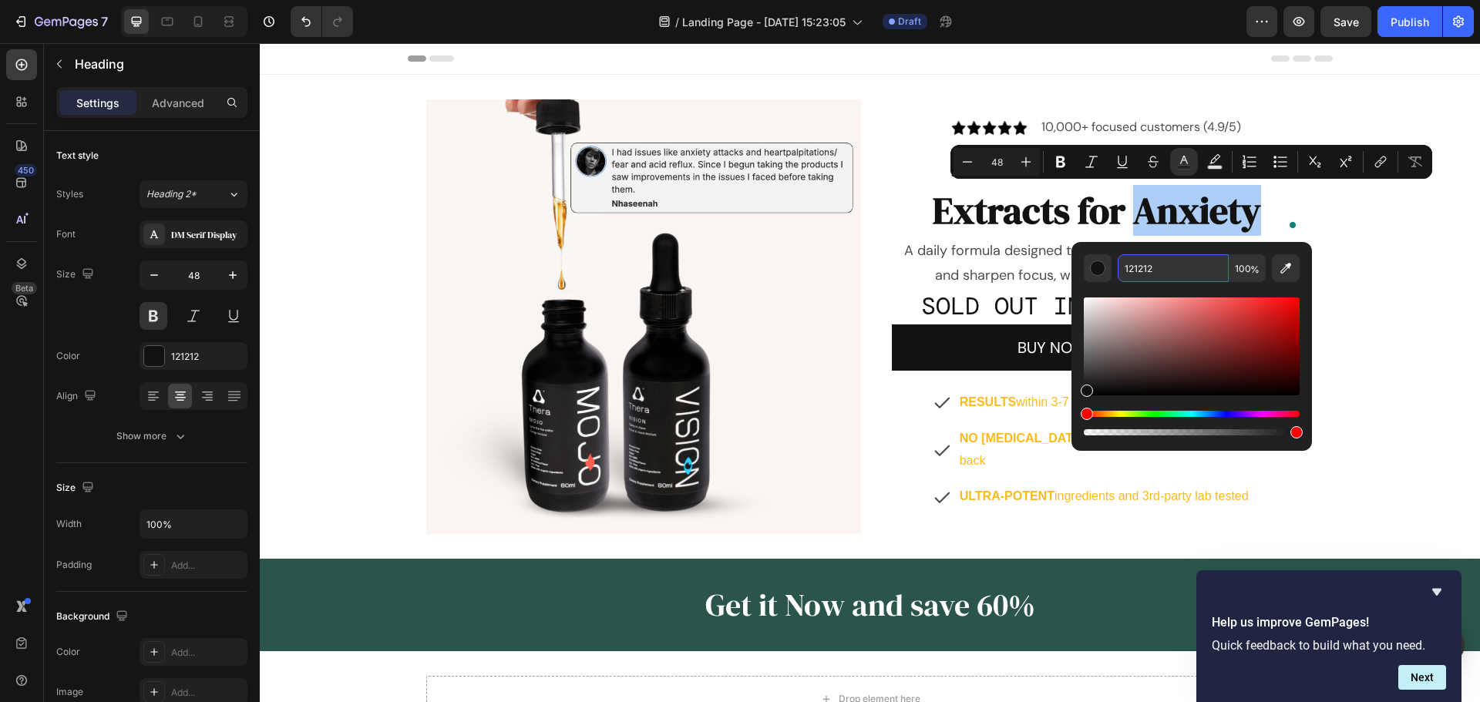
click at [1174, 273] on input "121212" at bounding box center [1172, 268] width 111 height 28
paste input "2b554b"
type input "2B554B"
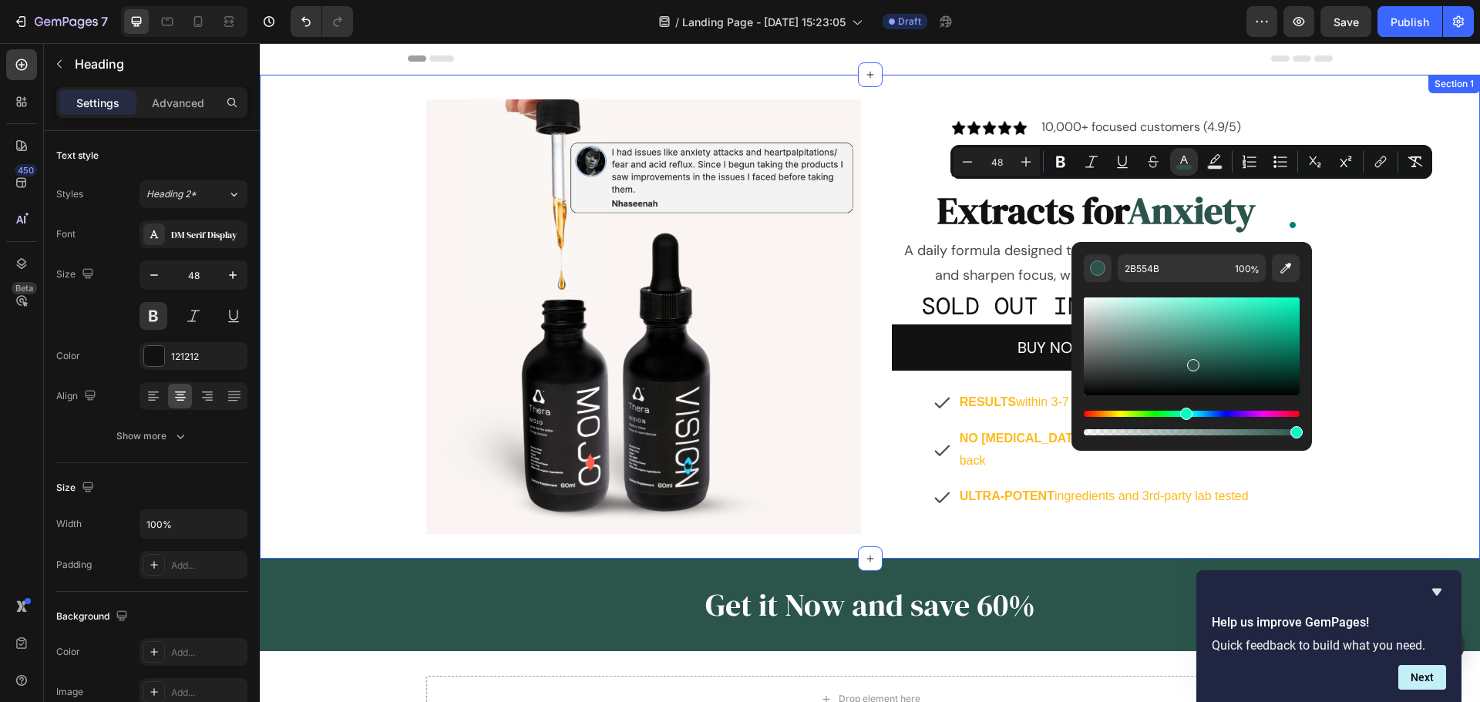
click at [1429, 258] on div "Image Image 10,000+ focused customers (4.9/5) Text Block Row Ancient Botanical …" at bounding box center [870, 316] width 1220 height 435
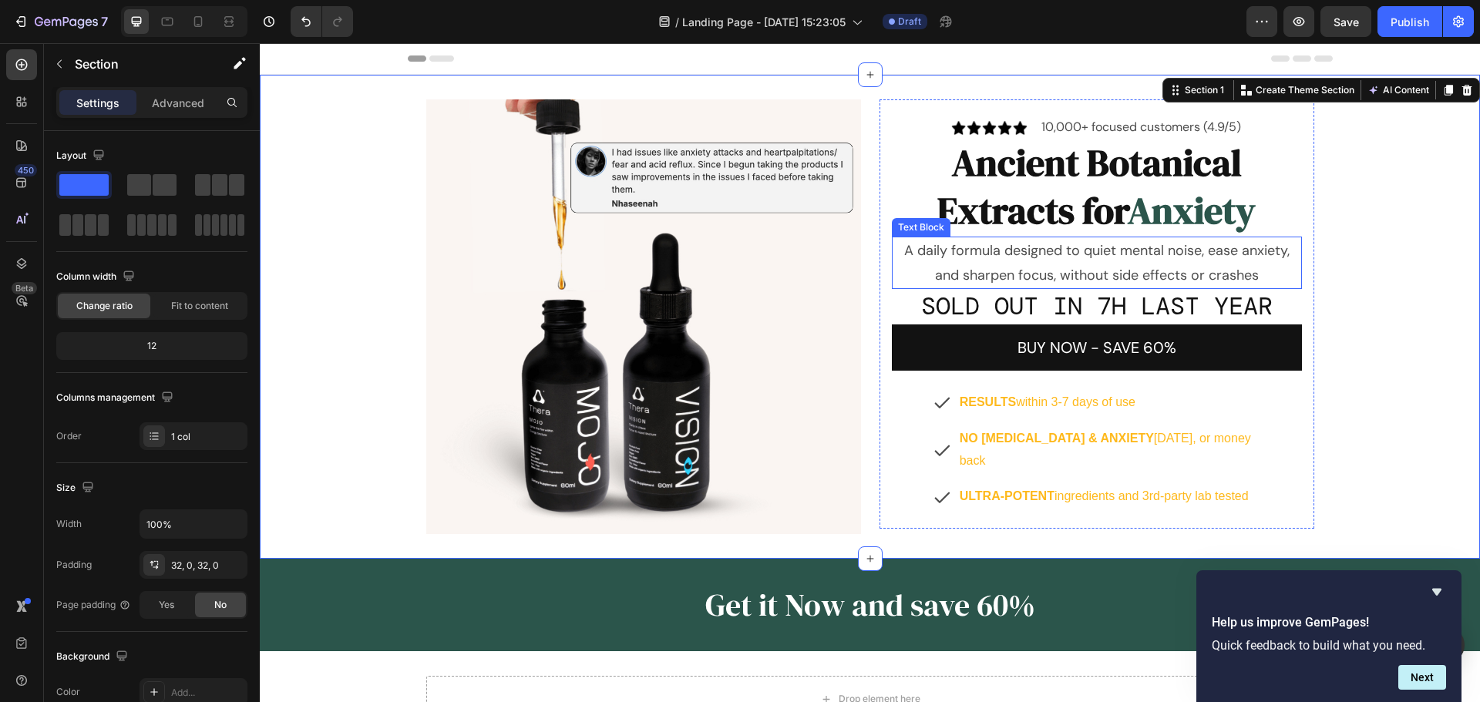
click at [1142, 250] on p "A daily formula designed to quiet mental noise, ease anxiety, and sharpen focus…" at bounding box center [1096, 263] width 407 height 50
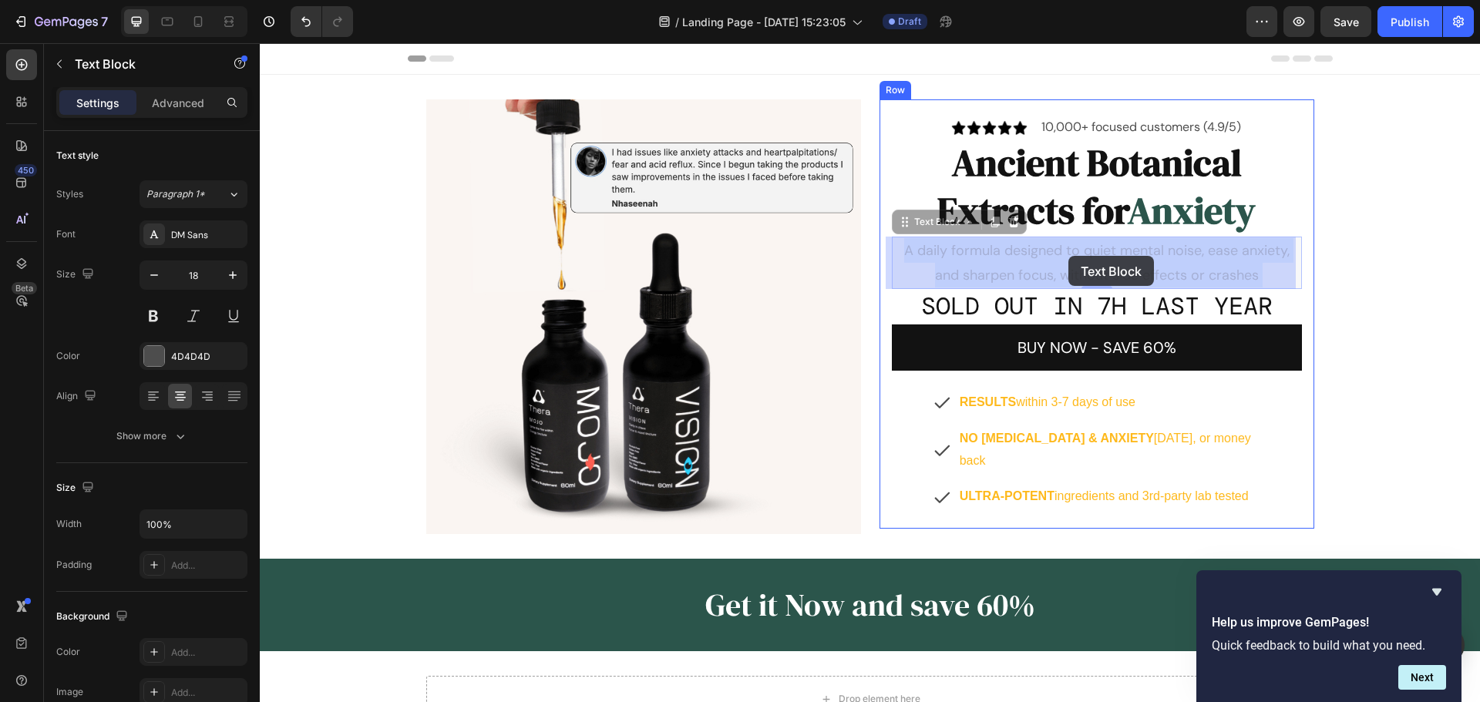
drag, startPoint x: 1078, startPoint y: 250, endPoint x: 1068, endPoint y: 256, distance: 11.4
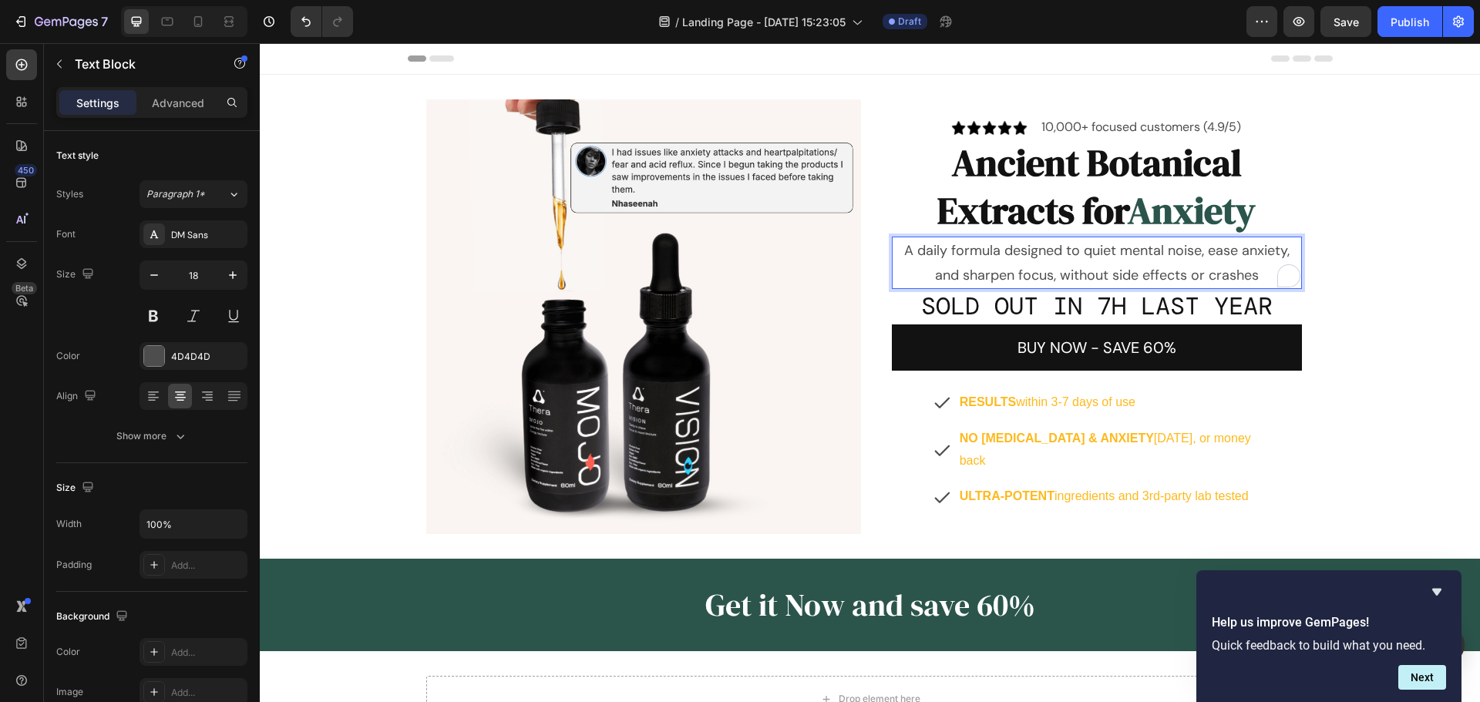
click at [1078, 251] on p "A daily formula designed to quiet mental noise, ease anxiety, and sharpen focus…" at bounding box center [1096, 263] width 407 height 50
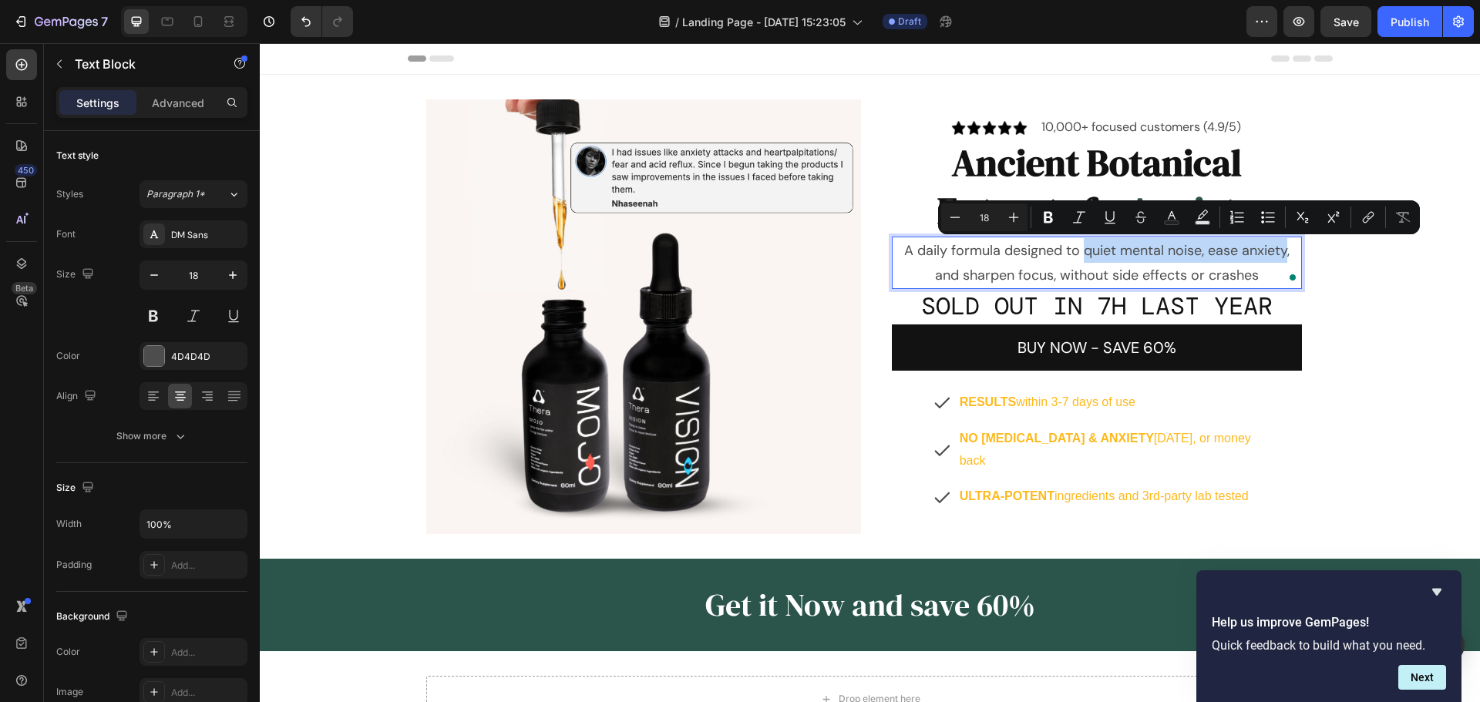
drag, startPoint x: 1079, startPoint y: 251, endPoint x: 1282, endPoint y: 243, distance: 202.8
click at [1282, 243] on p "A daily formula designed to quiet mental noise, ease anxiety, and sharpen focus…" at bounding box center [1096, 263] width 407 height 50
click at [1051, 223] on icon "Editor contextual toolbar" at bounding box center [1047, 217] width 15 height 15
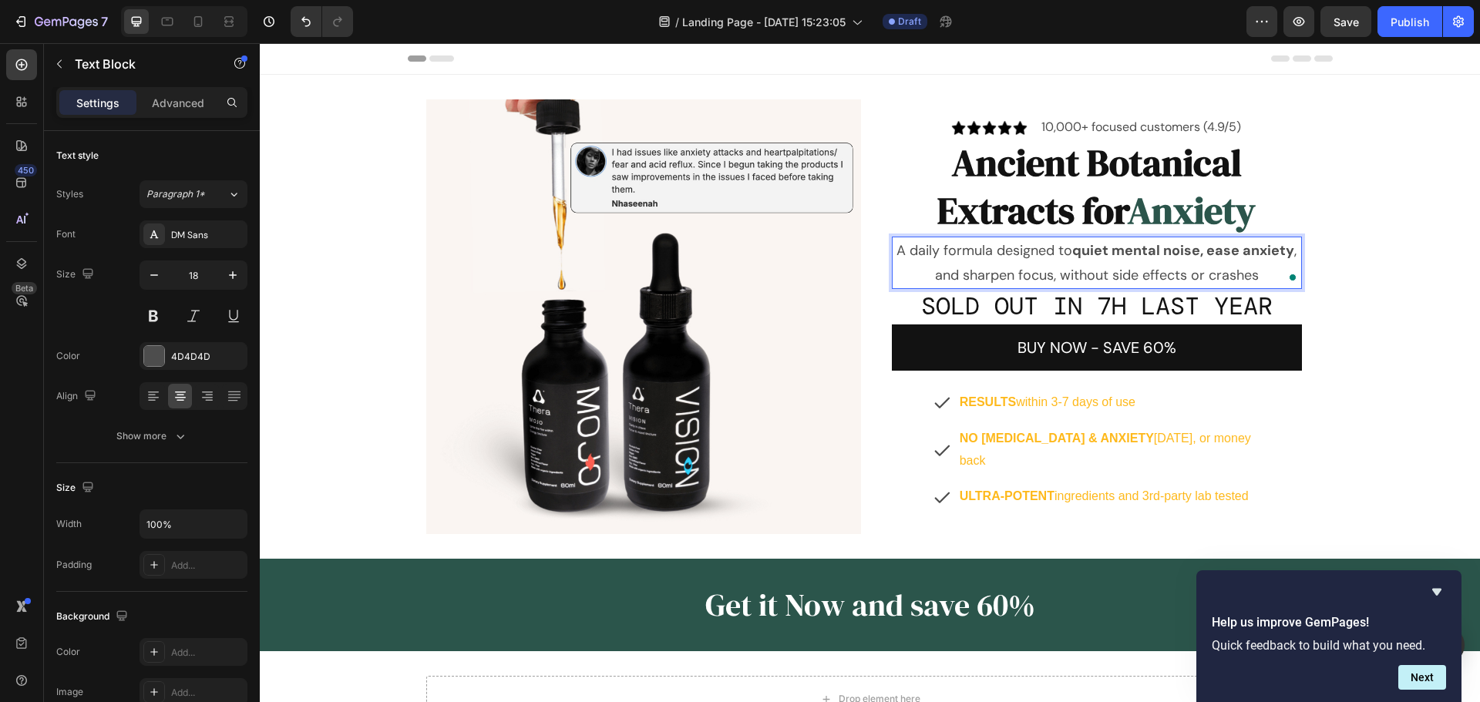
click at [1037, 277] on p "A daily formula designed to quiet mental noise, ease anxiety , and sharpen focu…" at bounding box center [1096, 263] width 407 height 50
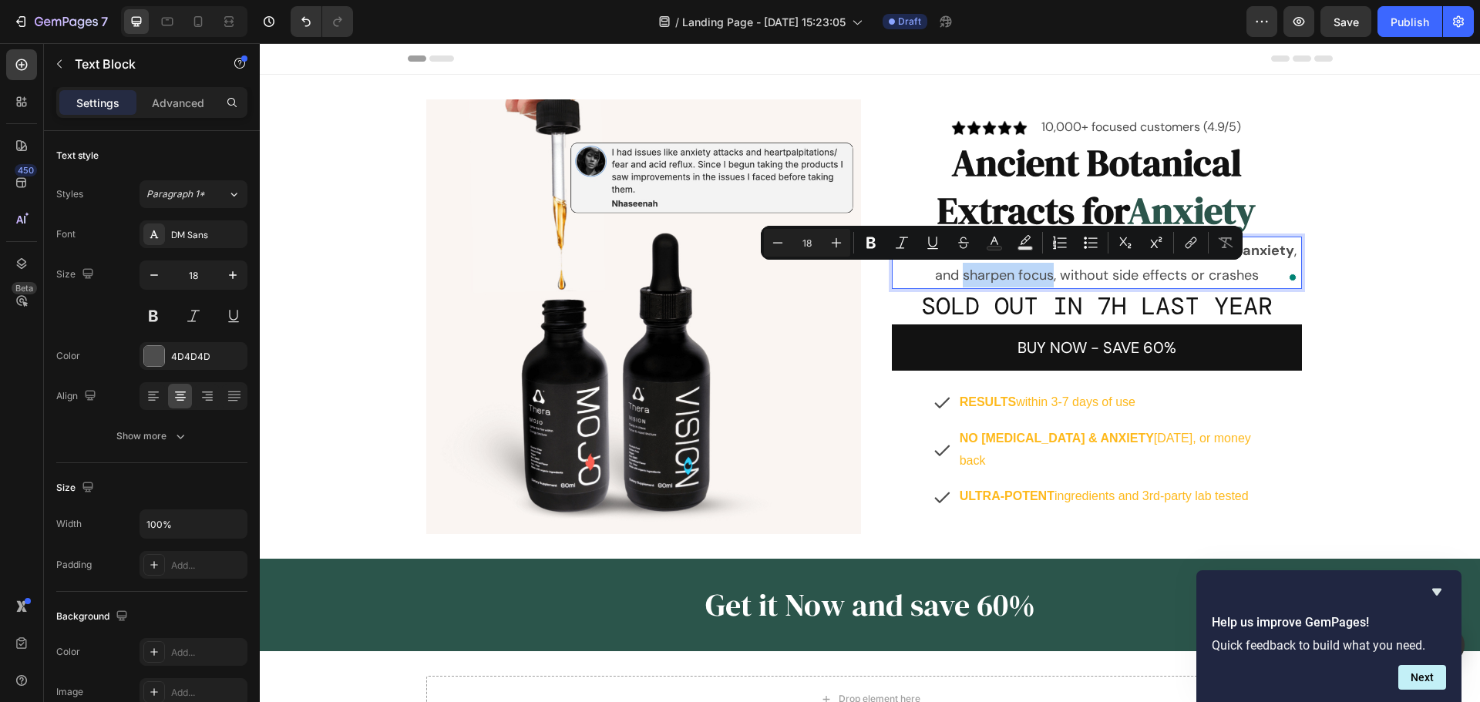
drag, startPoint x: 1047, startPoint y: 274, endPoint x: 956, endPoint y: 278, distance: 91.8
click at [956, 278] on p "A daily formula designed to quiet mental noise, ease anxiety , and sharpen focu…" at bounding box center [1096, 263] width 407 height 50
click at [875, 244] on icon "Editor contextual toolbar" at bounding box center [870, 242] width 15 height 15
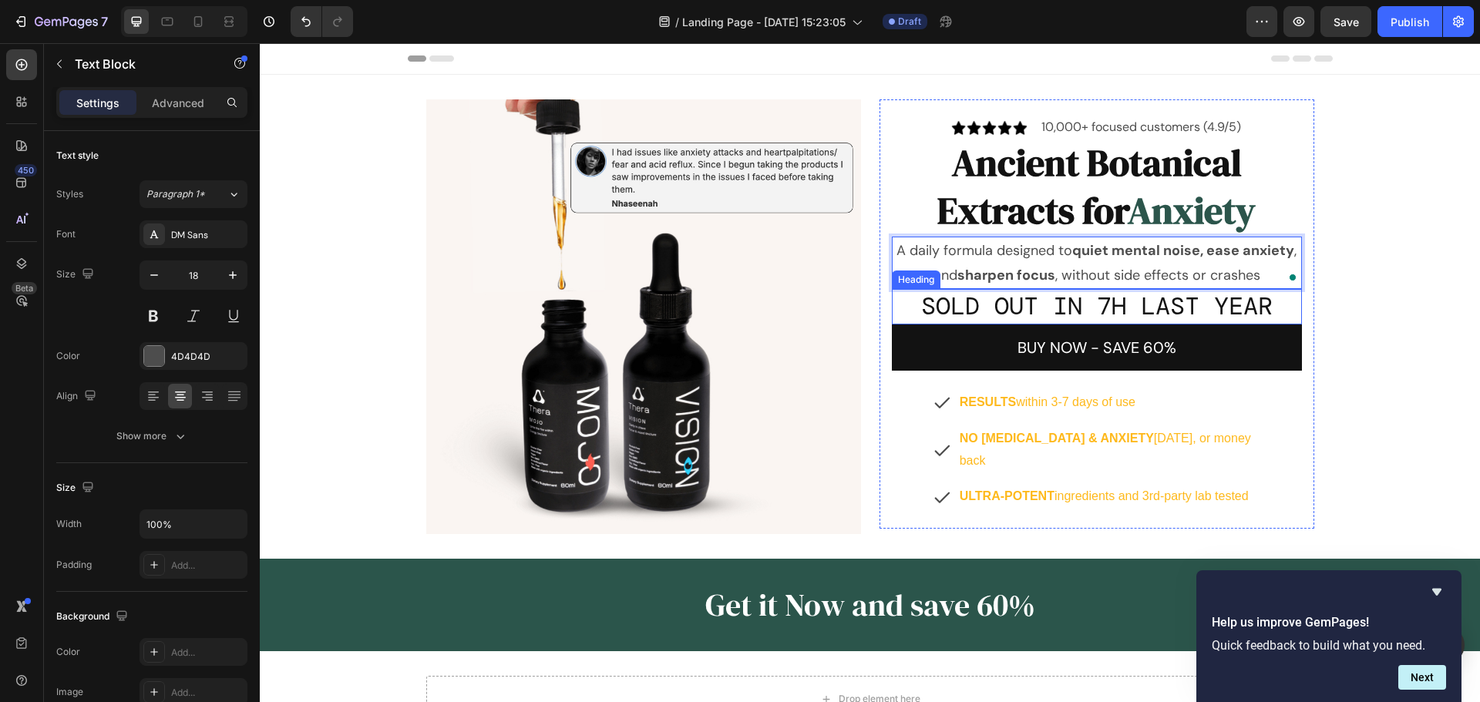
click at [1144, 311] on h2 "SOLD OUT IN 7H LAST YEAR" at bounding box center [1097, 306] width 410 height 35
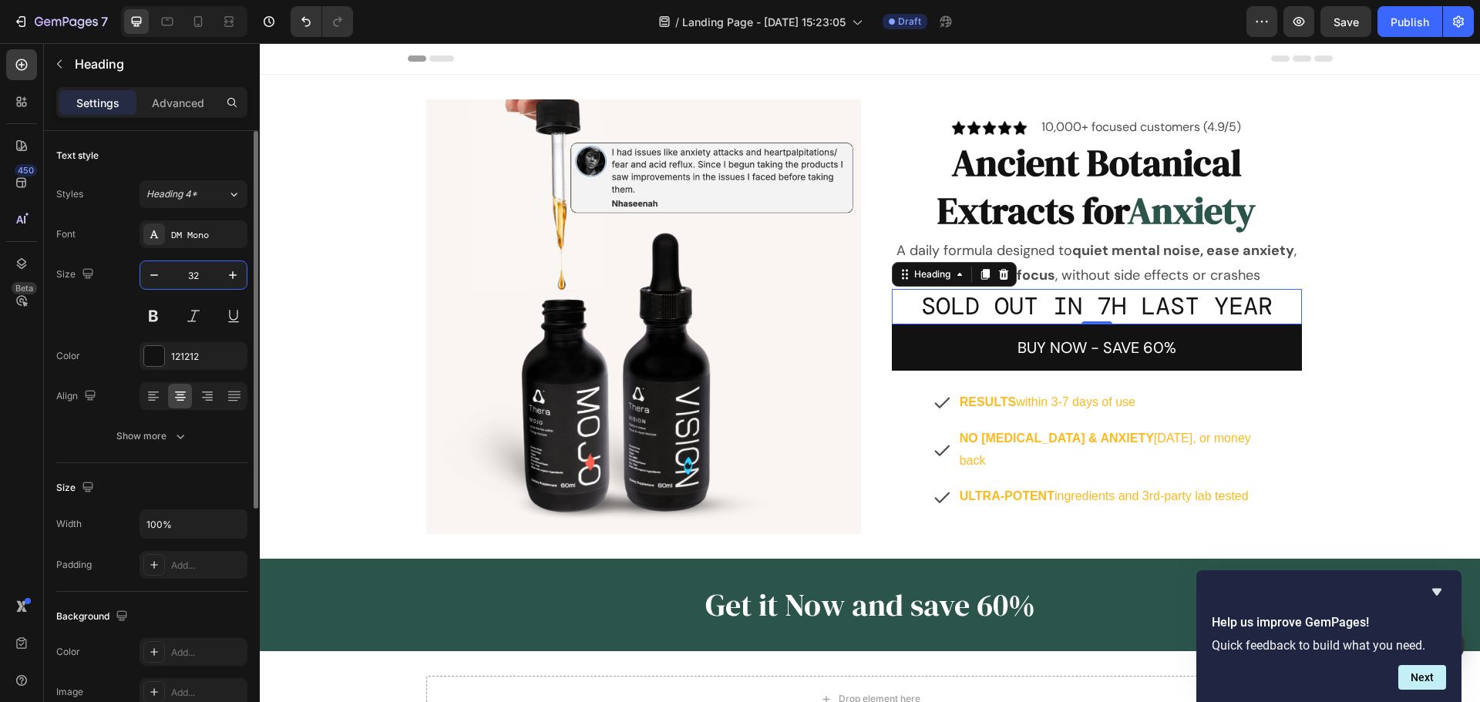
click at [188, 277] on input "32" at bounding box center [193, 275] width 51 height 28
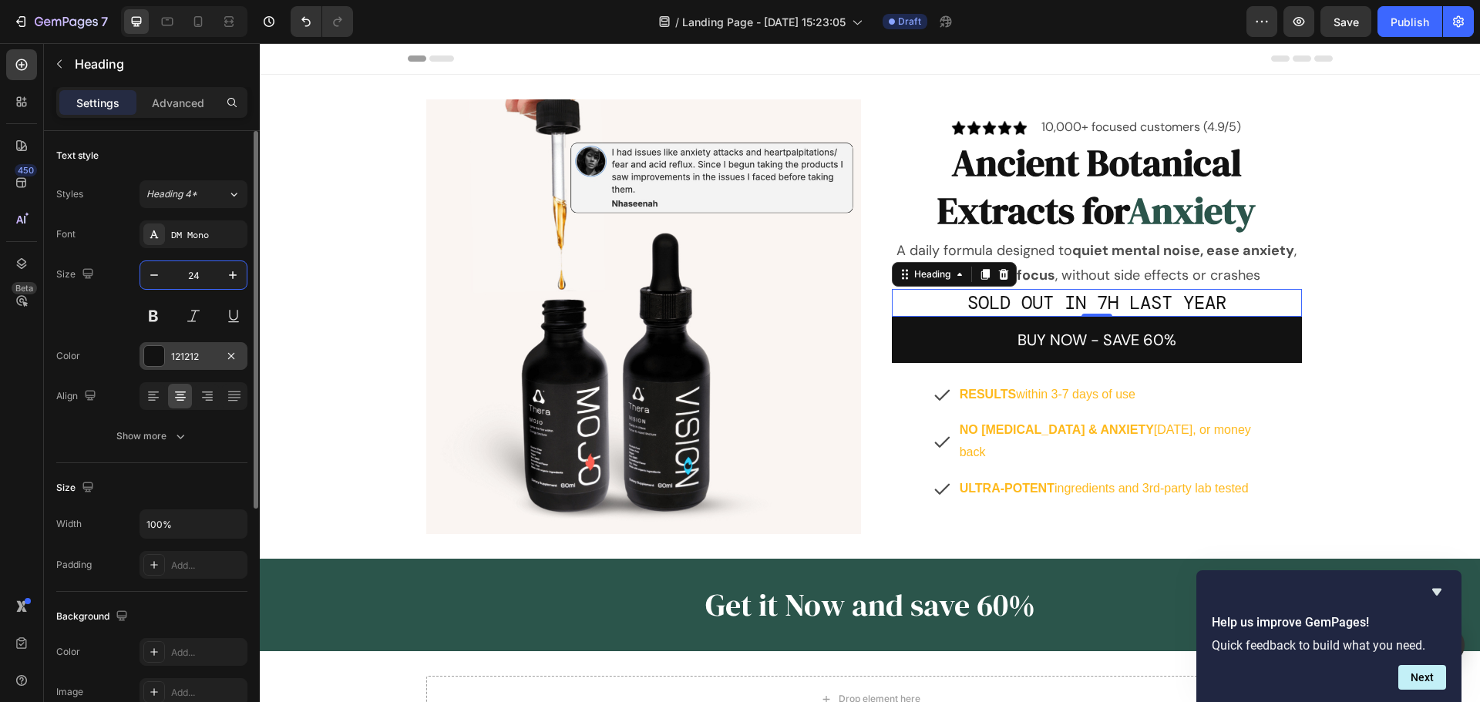
type input "24"
click at [150, 357] on div at bounding box center [154, 356] width 20 height 20
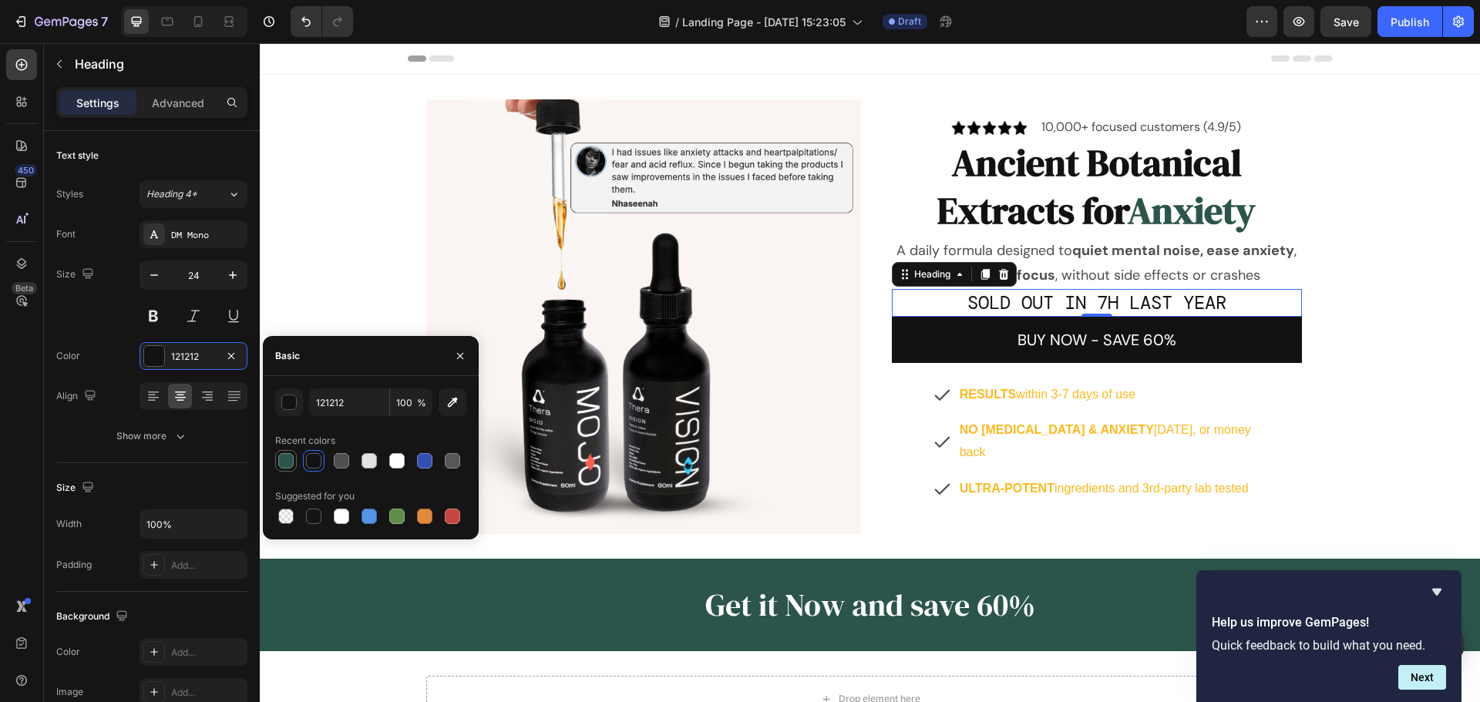
click at [284, 464] on div at bounding box center [285, 460] width 15 height 15
type input "2B554B"
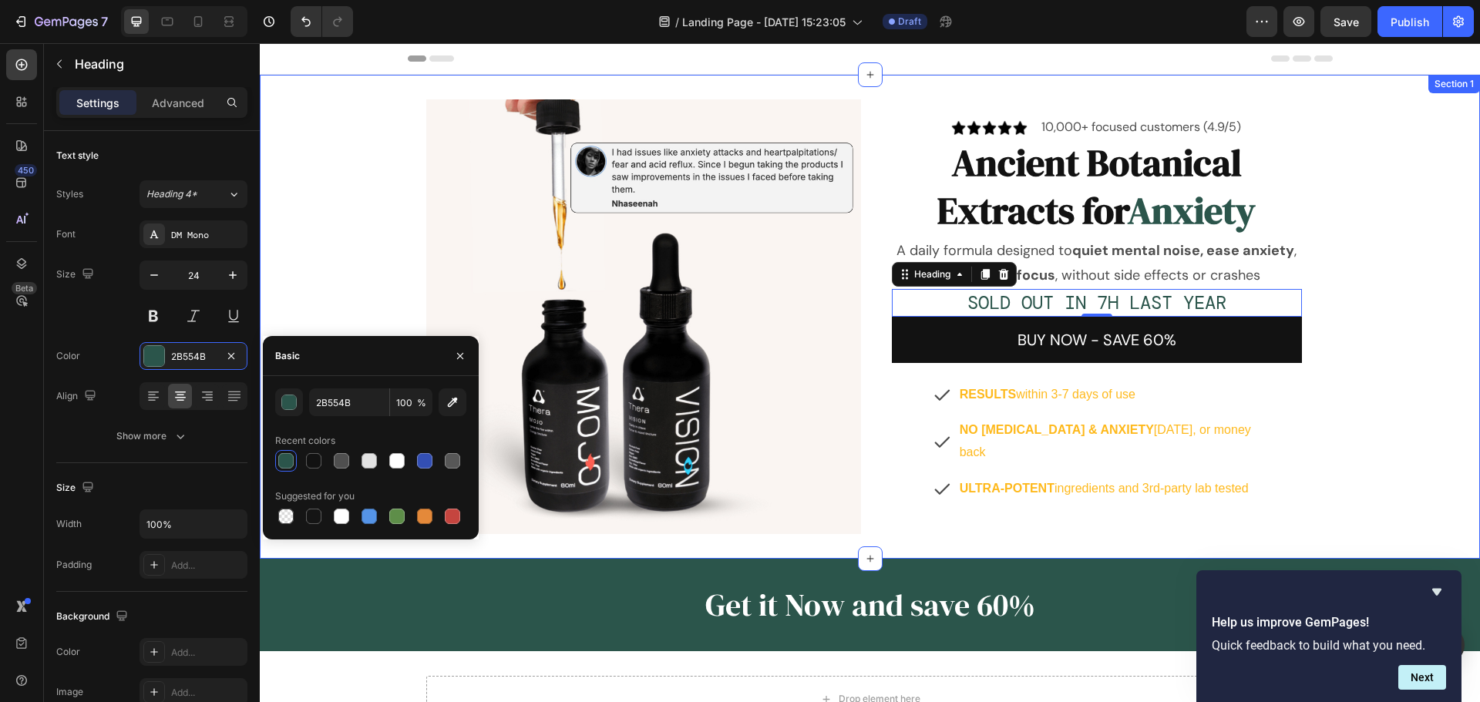
click at [1348, 337] on div "Image Image 10,000+ focused customers (4.9/5) Text Block Row Ancient Botanical …" at bounding box center [870, 316] width 1220 height 435
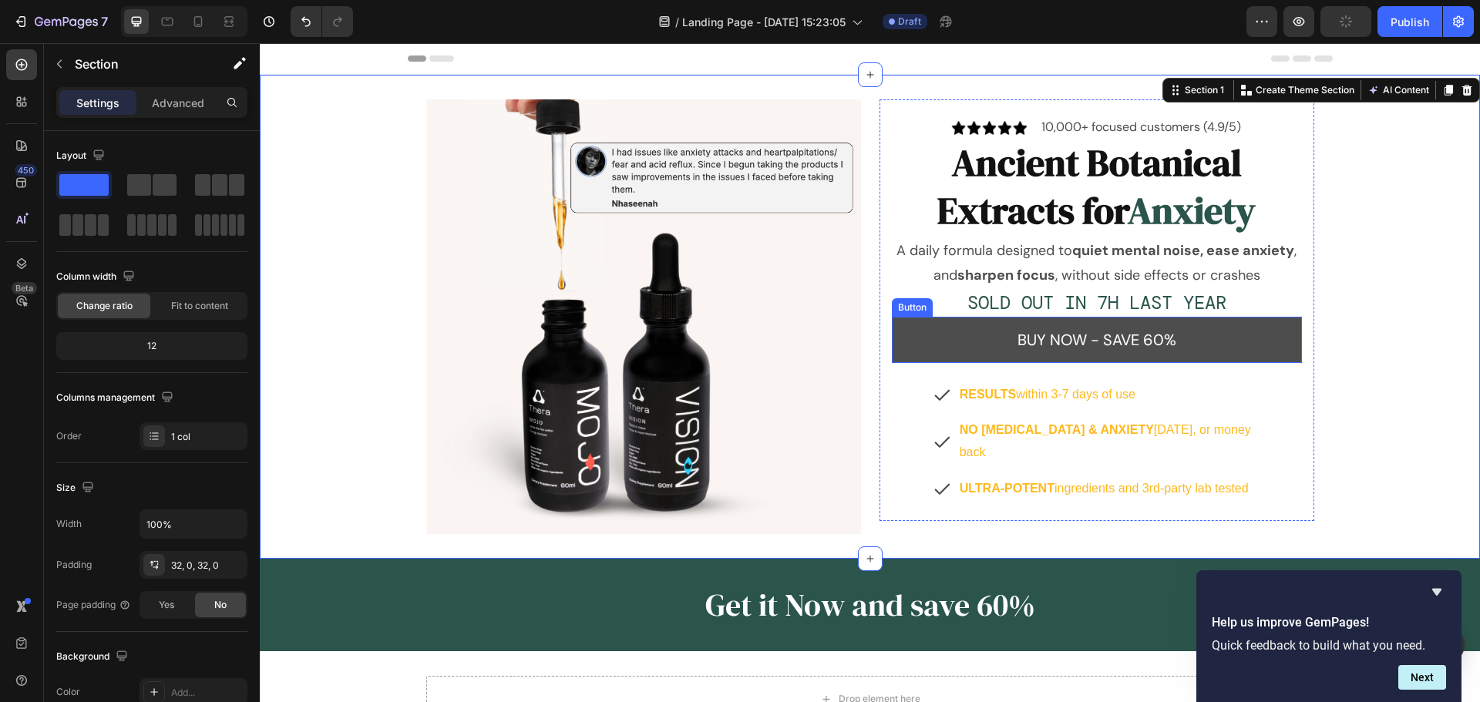
click at [1258, 345] on button "BUY NOW - SAVE 60%" at bounding box center [1097, 340] width 410 height 46
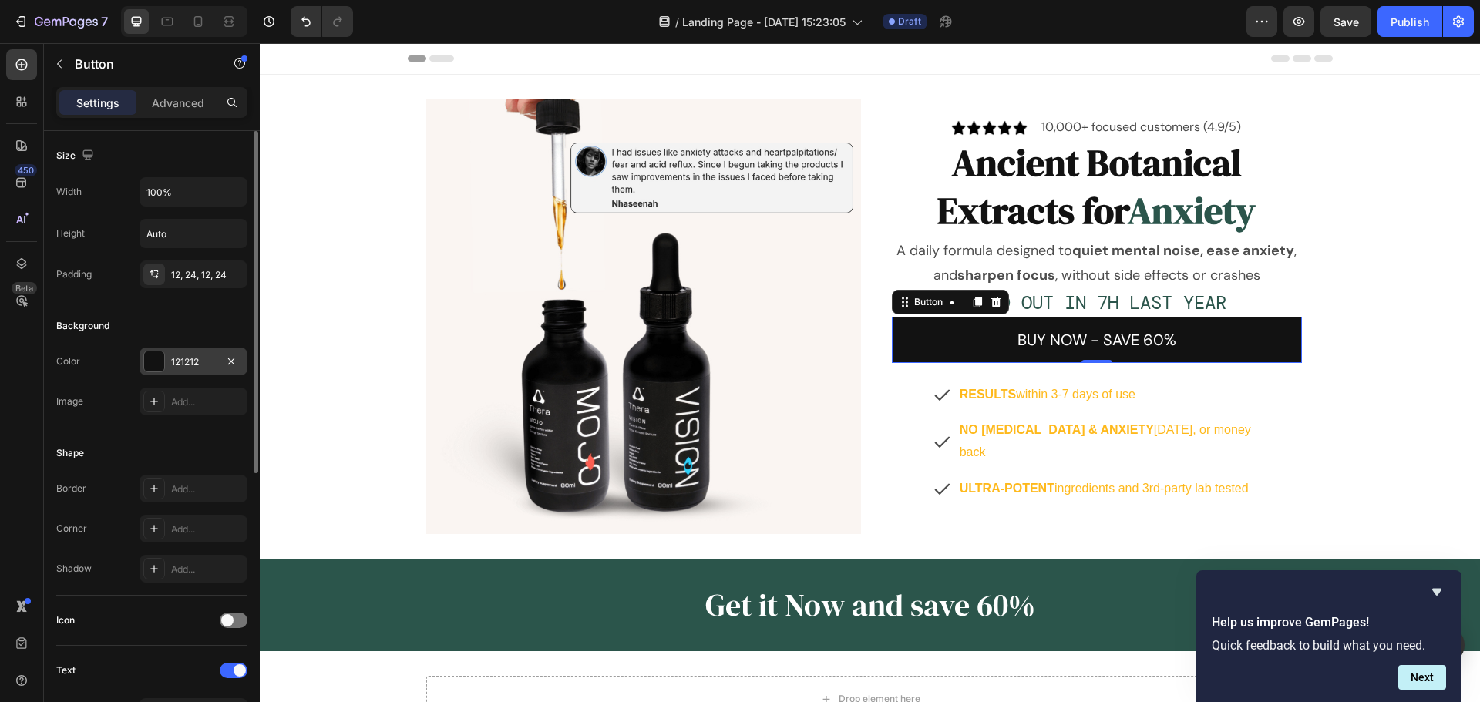
click at [156, 359] on div at bounding box center [154, 361] width 20 height 20
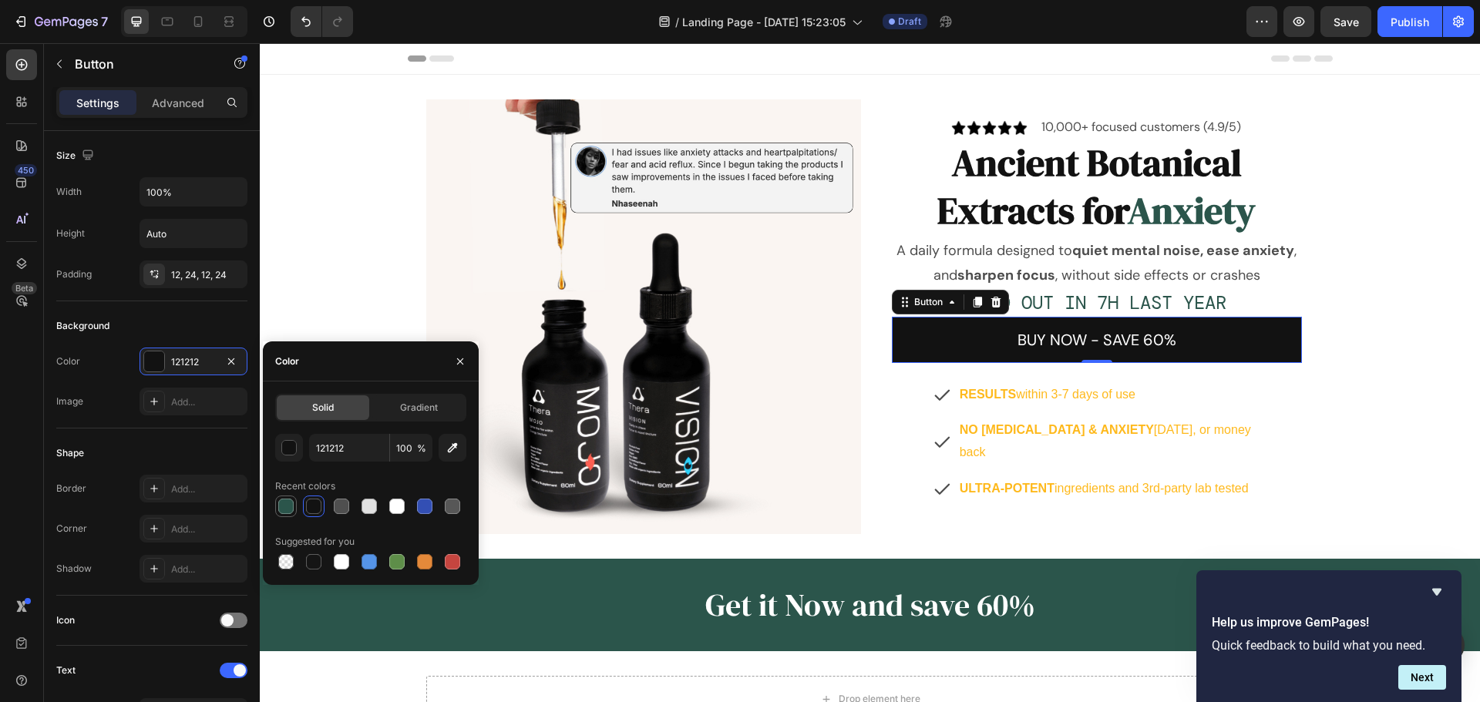
click at [281, 512] on div at bounding box center [285, 506] width 15 height 15
type input "2B554B"
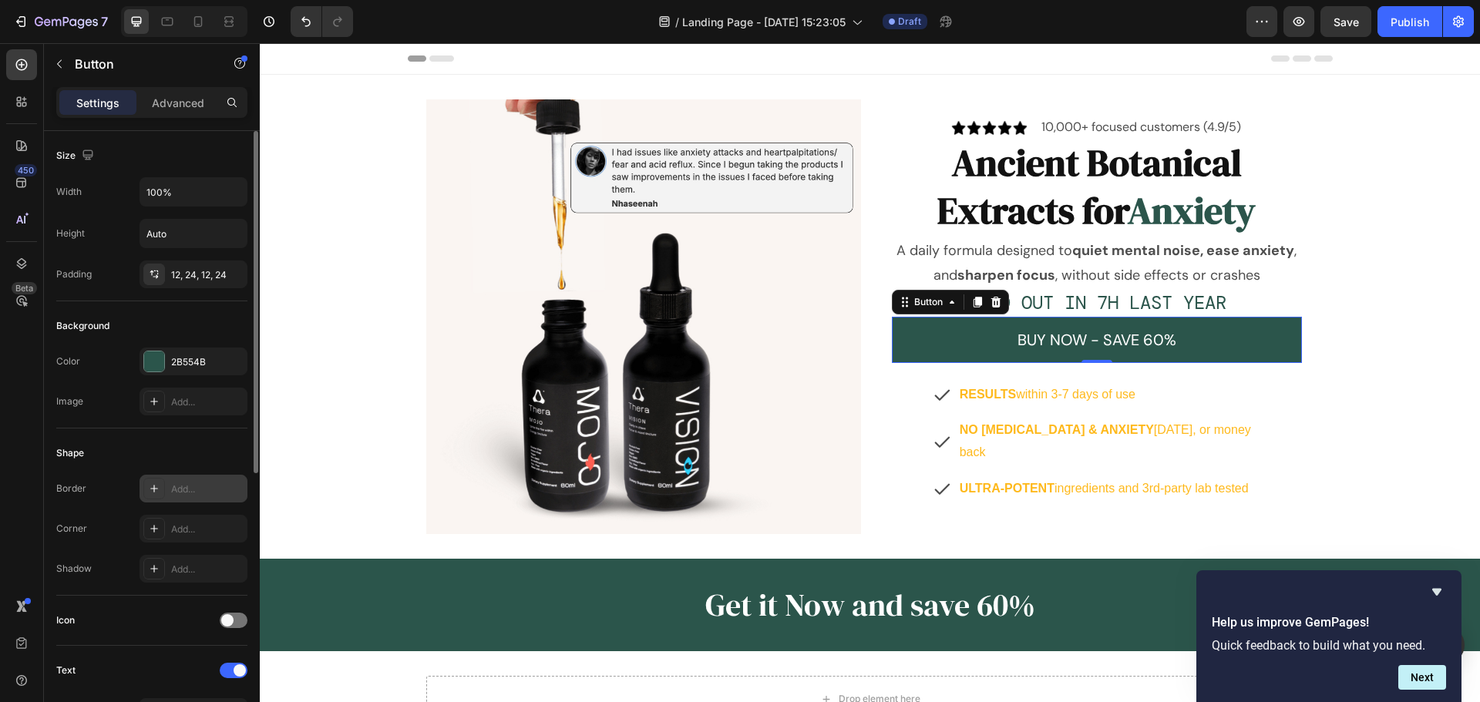
click at [180, 489] on div "Add..." at bounding box center [207, 489] width 72 height 14
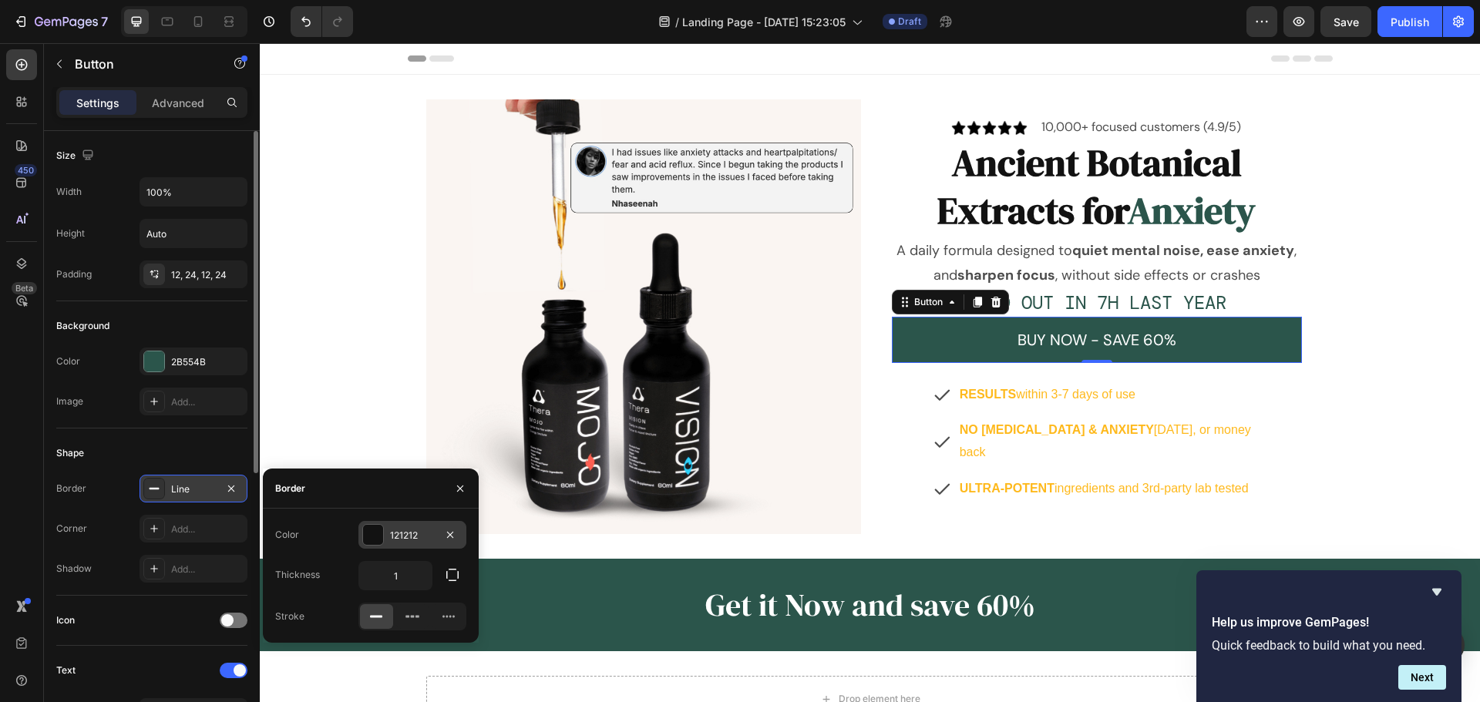
click at [376, 543] on div at bounding box center [373, 535] width 20 height 20
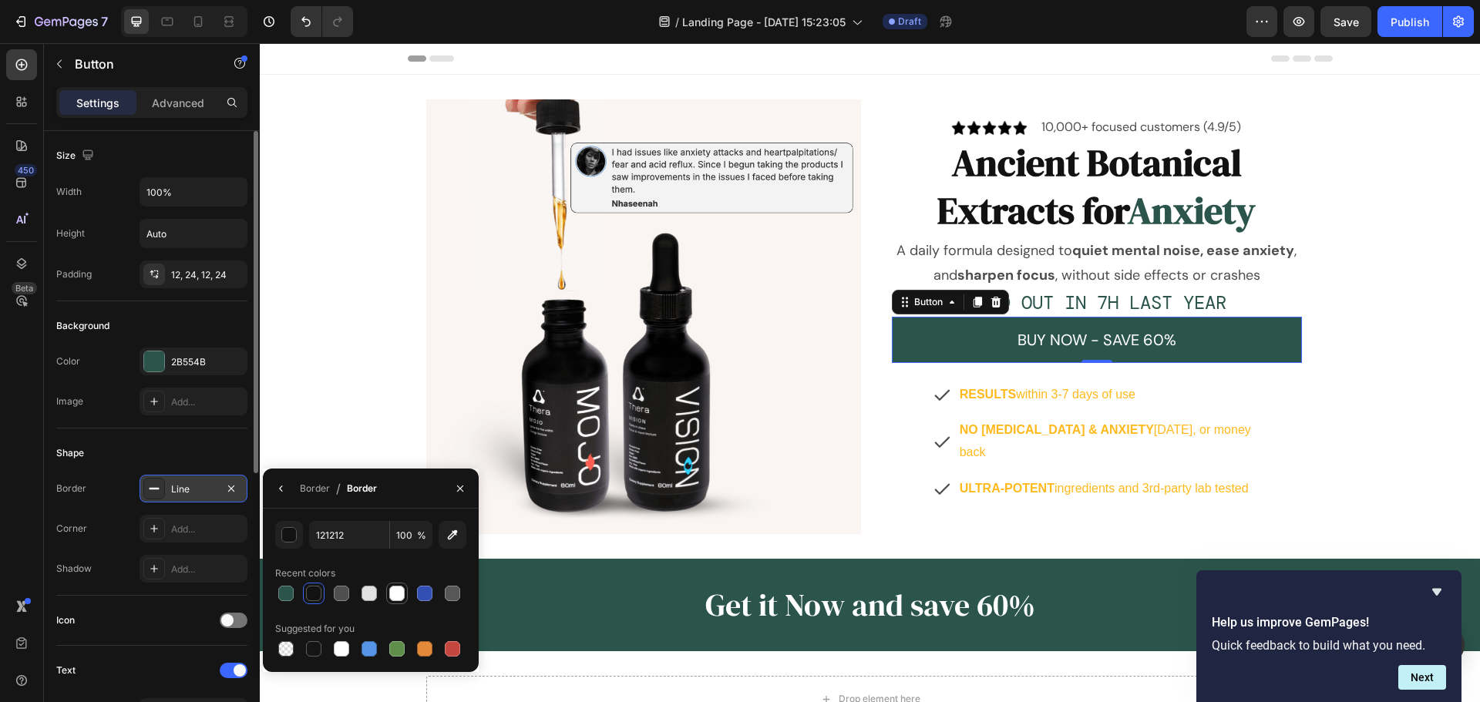
click at [395, 594] on div at bounding box center [396, 593] width 15 height 15
type input "FFFFFF"
click at [207, 533] on div "Add..." at bounding box center [207, 529] width 72 height 14
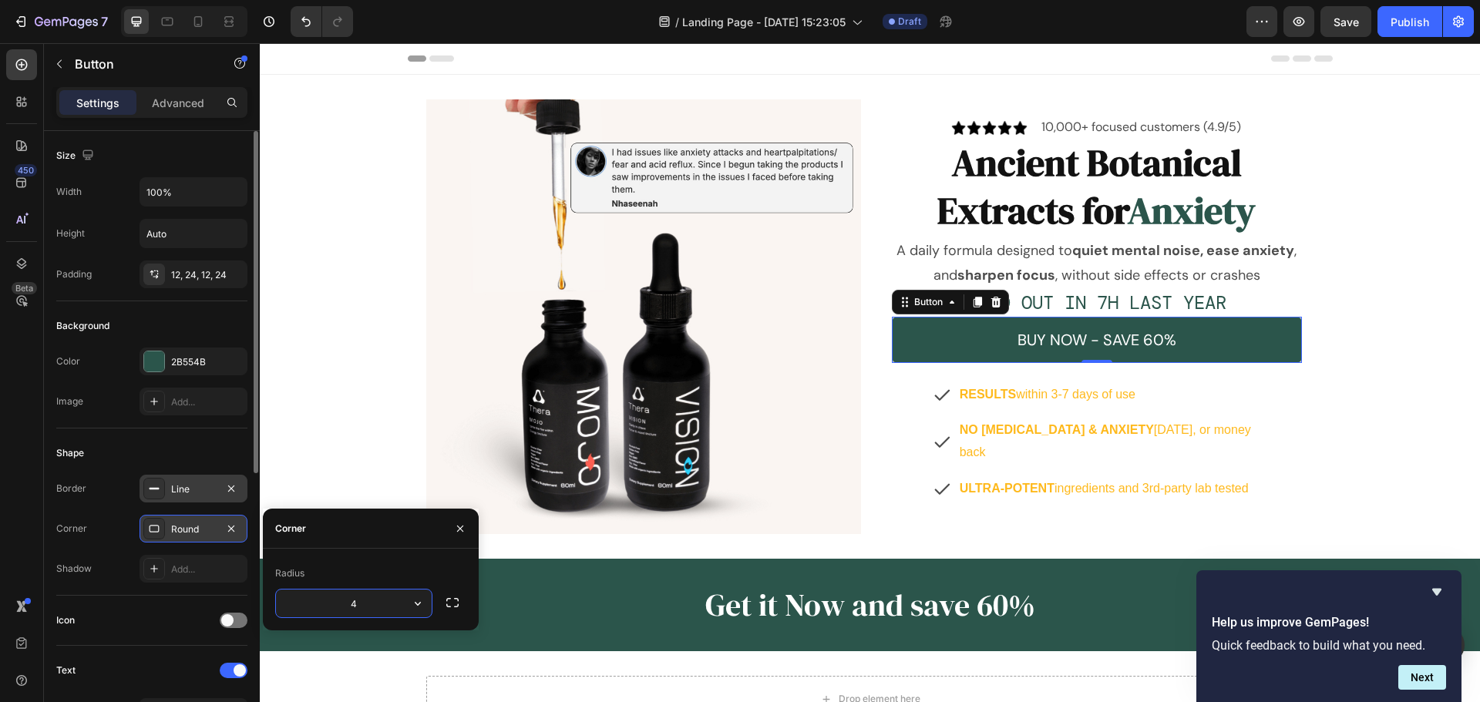
type input "4"
click at [113, 532] on div "Corner 4, 4, 4, 4" at bounding box center [151, 529] width 191 height 28
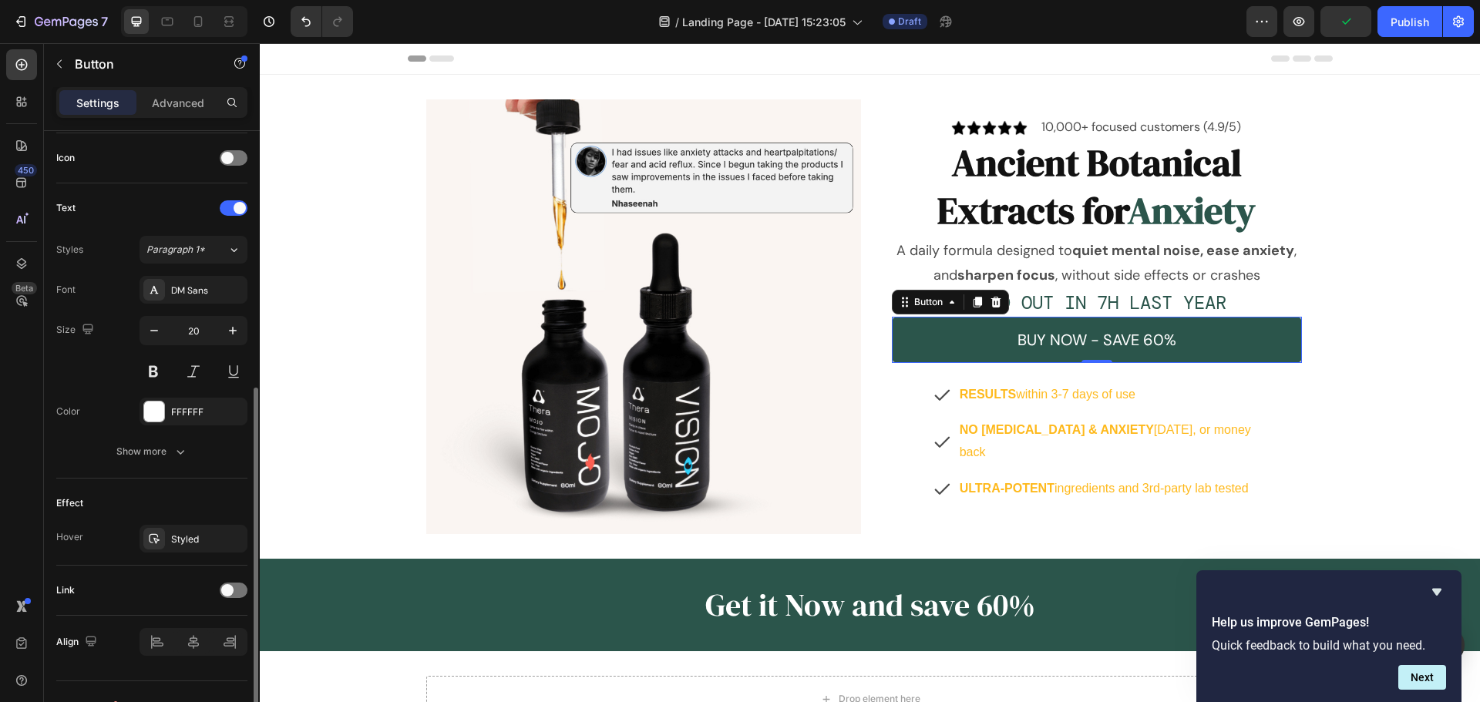
scroll to position [490, 0]
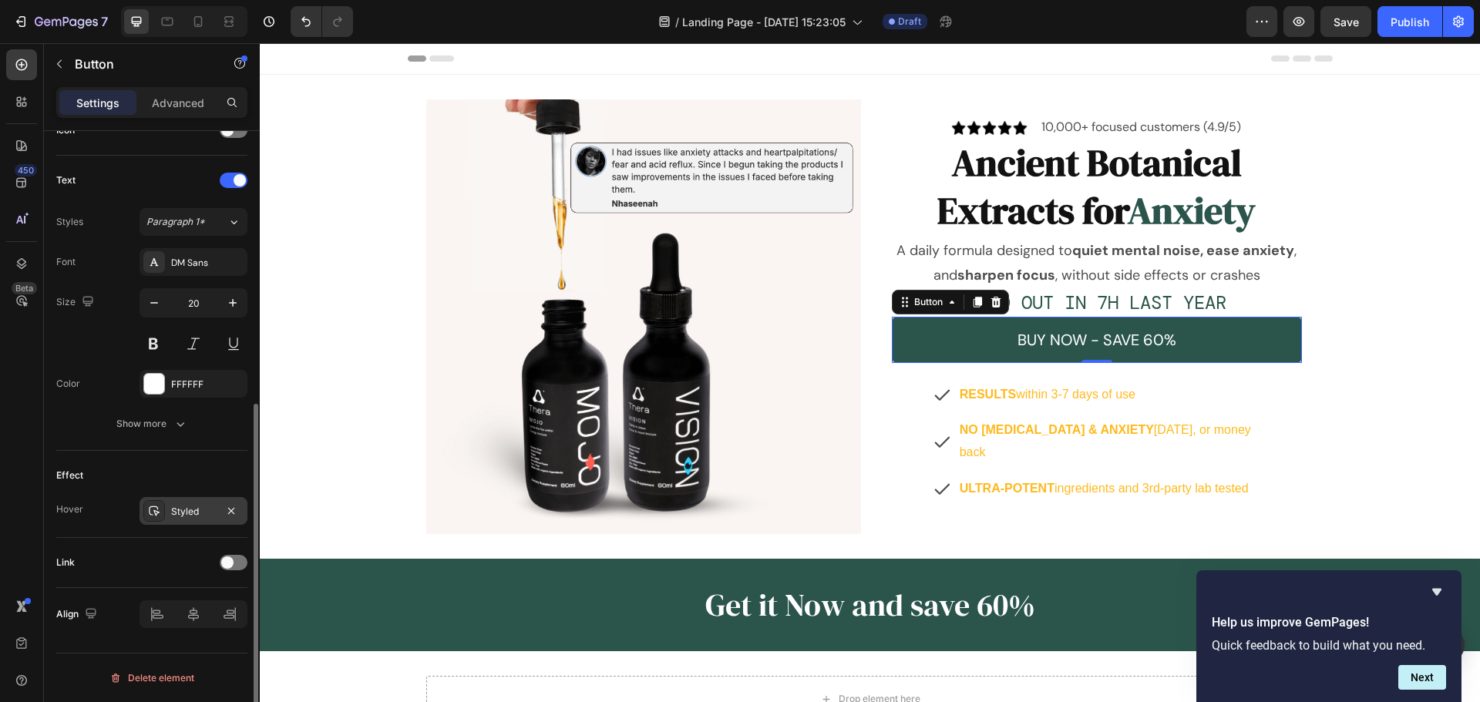
click at [158, 516] on icon at bounding box center [154, 511] width 12 height 12
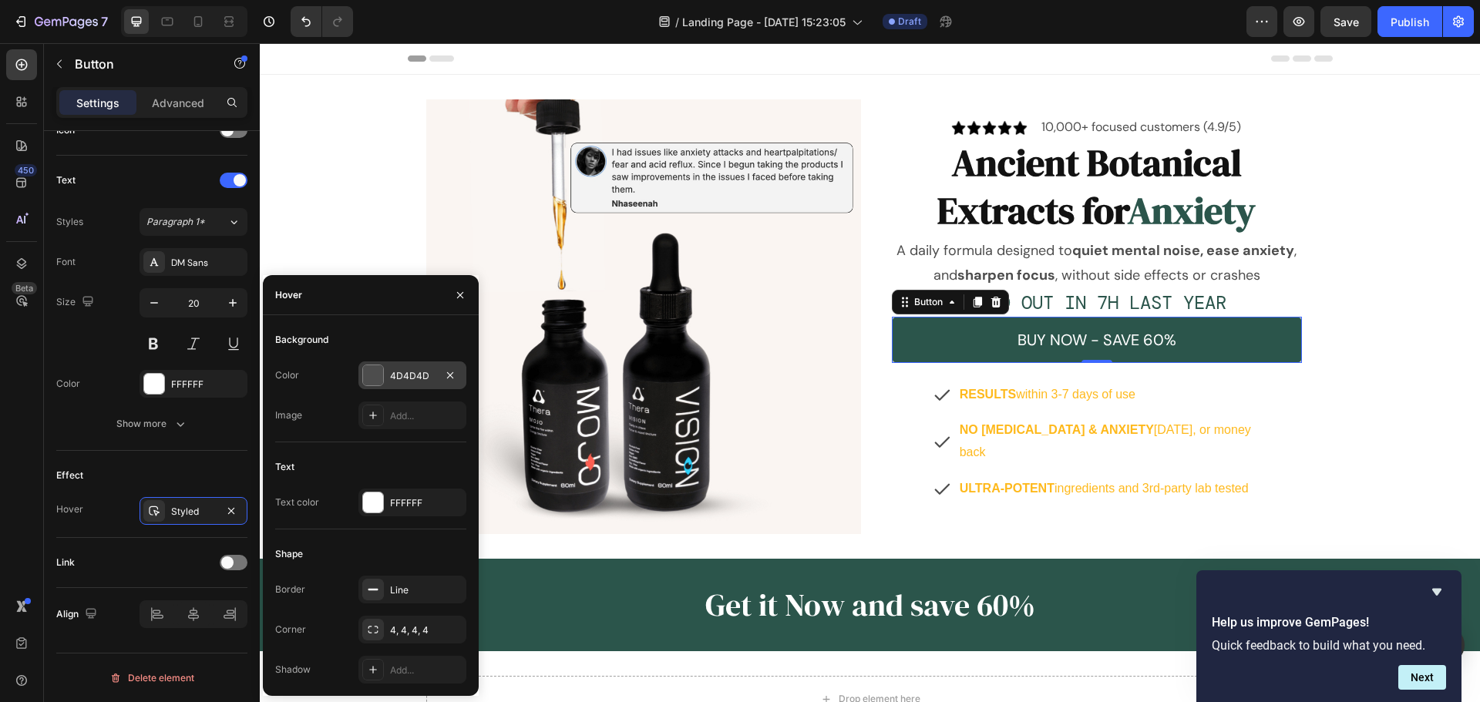
click at [369, 377] on div at bounding box center [373, 375] width 20 height 20
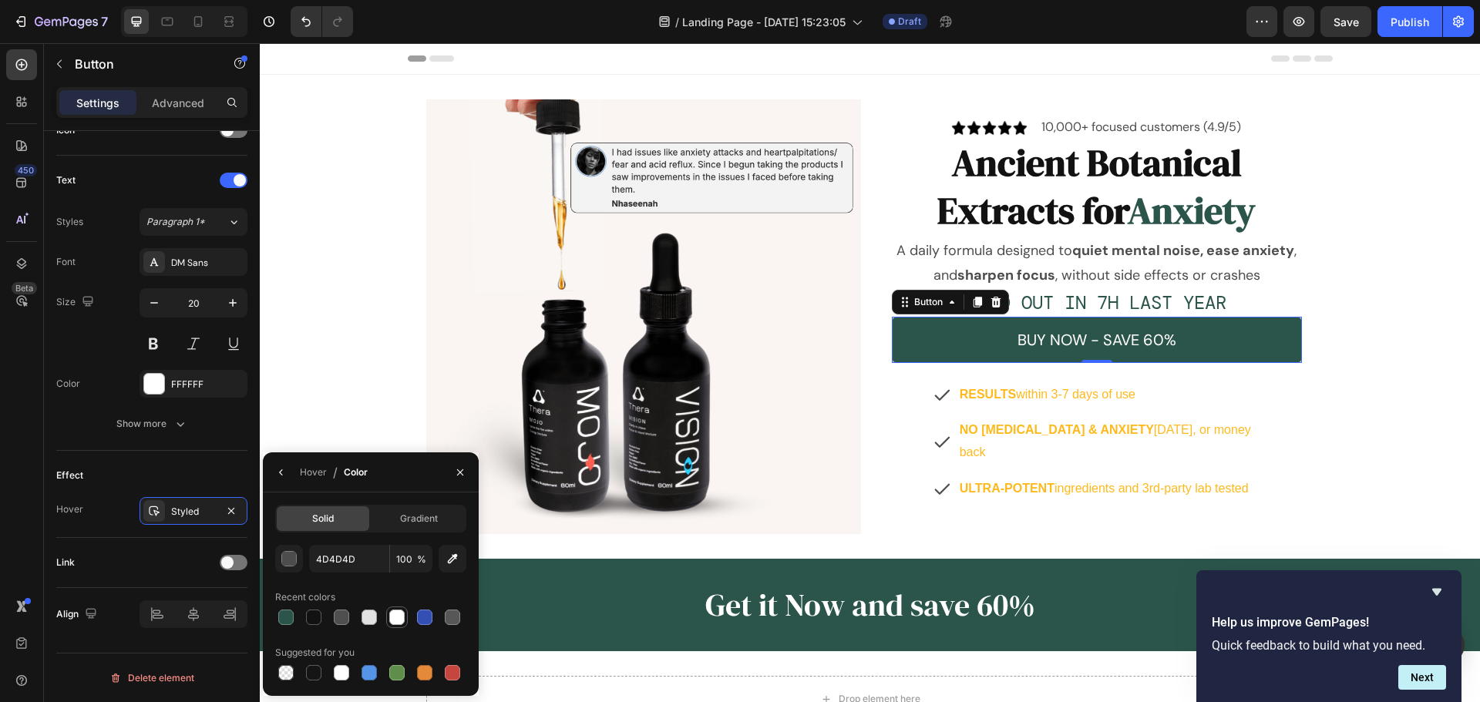
click at [399, 620] on div at bounding box center [396, 617] width 15 height 15
type input "FFFFFF"
click at [281, 475] on icon "button" at bounding box center [281, 472] width 12 height 12
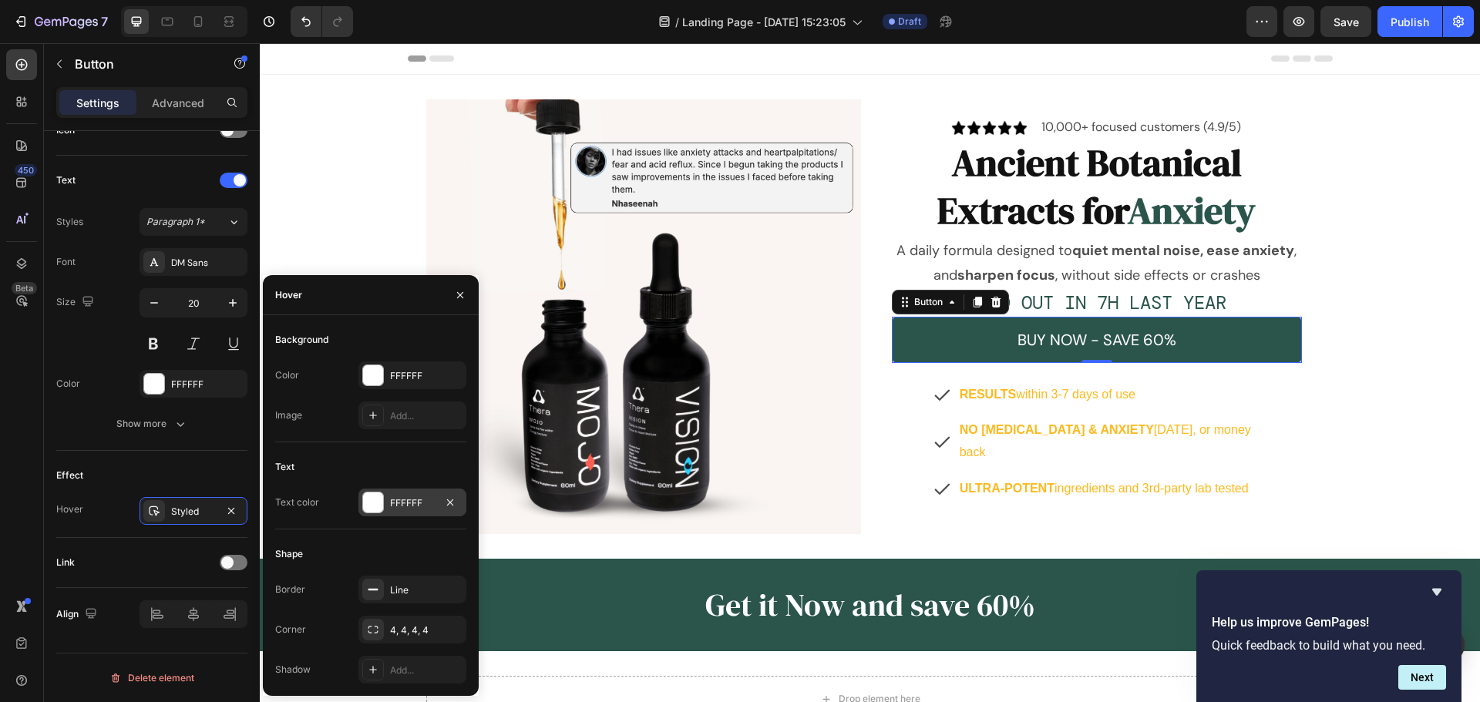
click at [375, 513] on div "FFFFFF" at bounding box center [412, 503] width 108 height 28
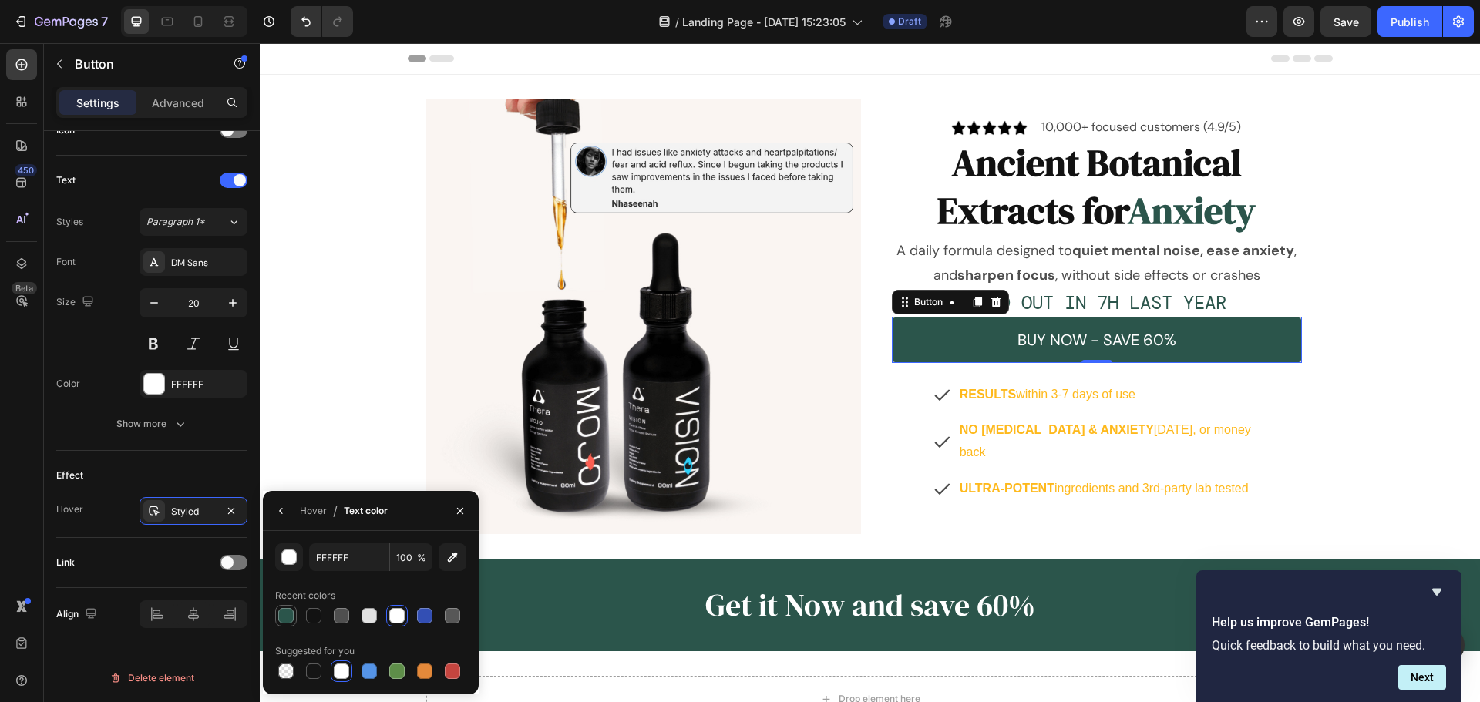
click at [287, 612] on div at bounding box center [285, 615] width 15 height 15
type input "2B554B"
click at [280, 516] on button "button" at bounding box center [281, 511] width 25 height 25
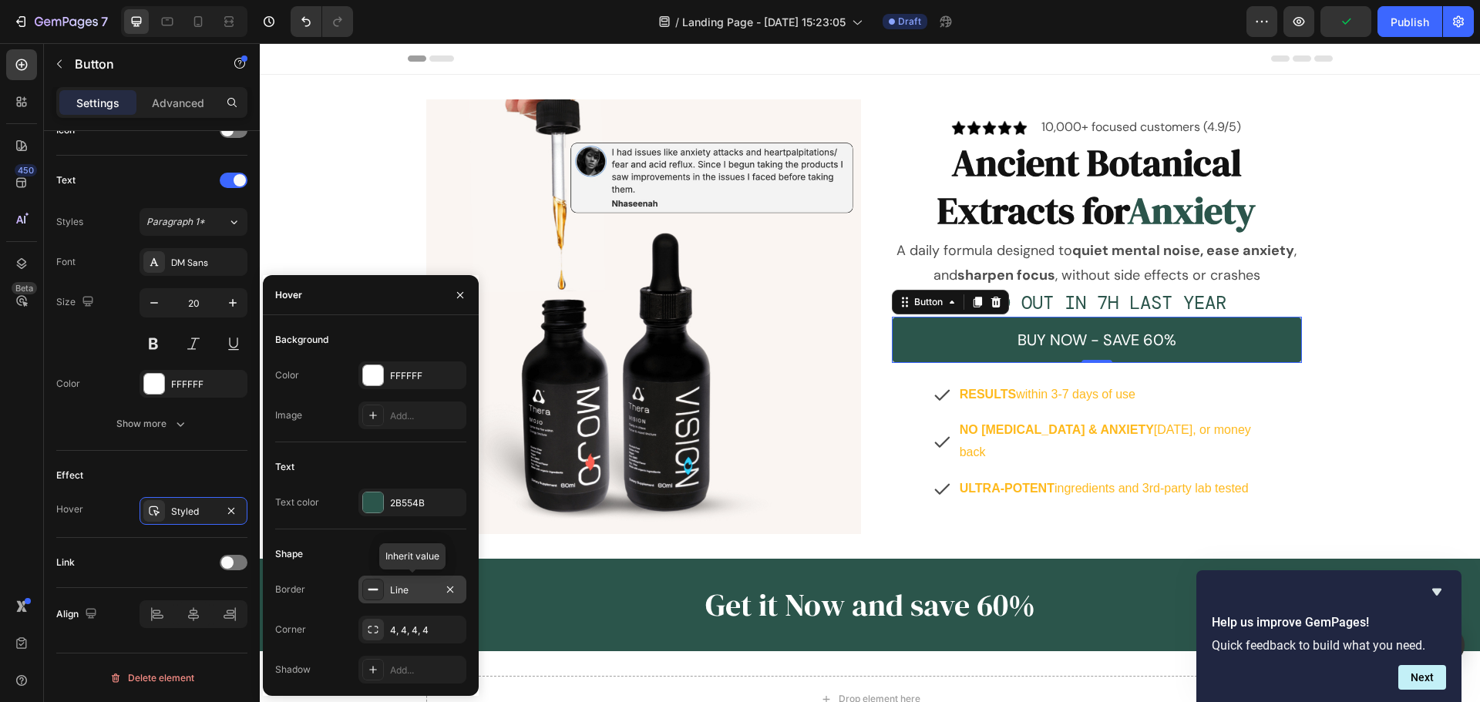
click at [377, 596] on div at bounding box center [373, 590] width 22 height 22
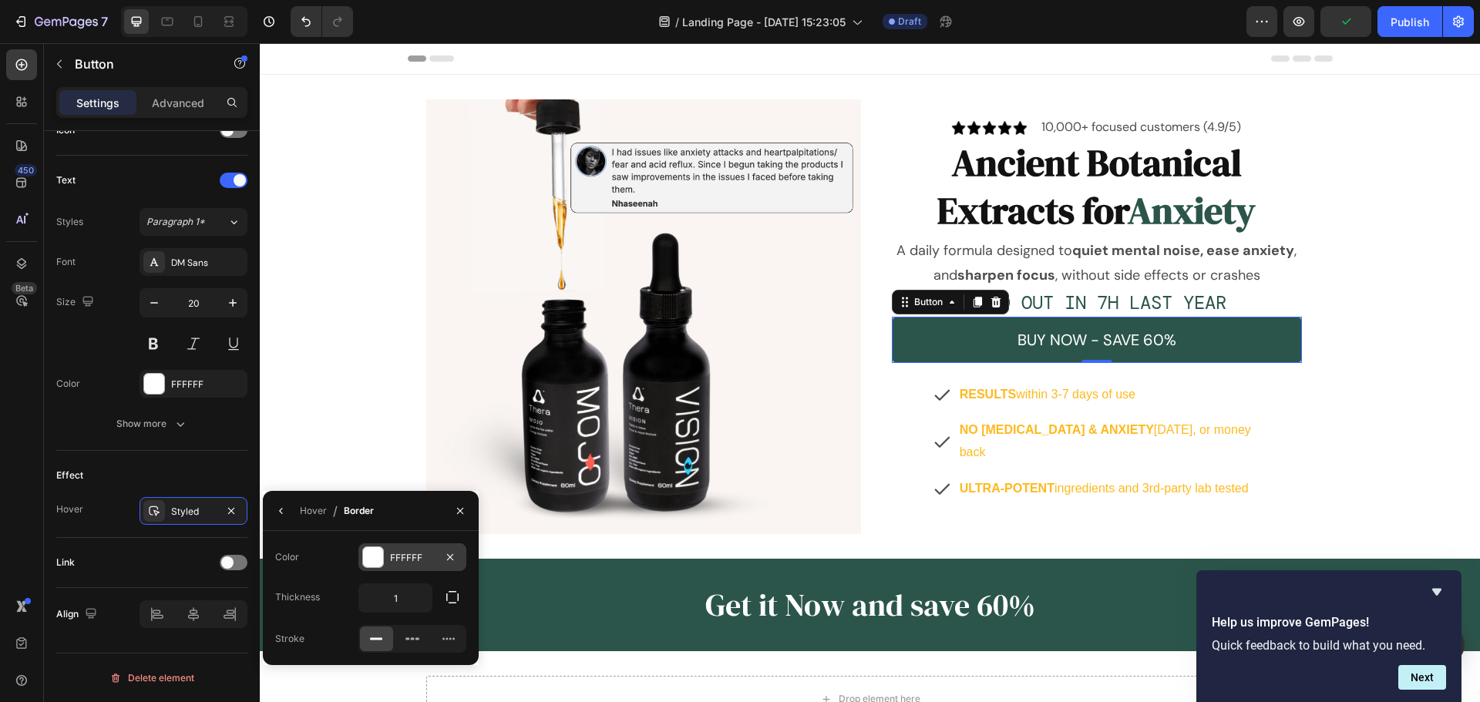
click at [369, 555] on div at bounding box center [373, 557] width 20 height 20
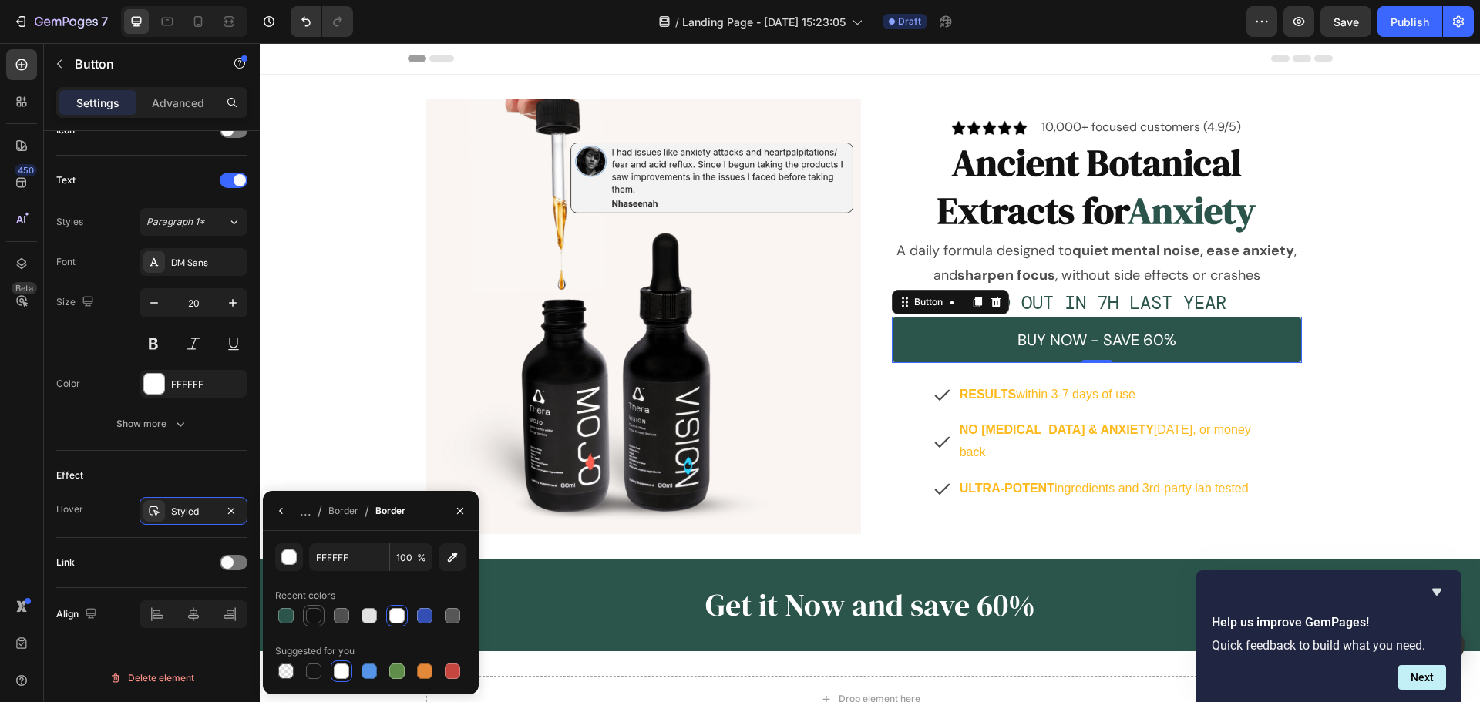
click at [307, 619] on div at bounding box center [313, 615] width 15 height 15
type input "121212"
click at [292, 512] on button "button" at bounding box center [281, 511] width 25 height 25
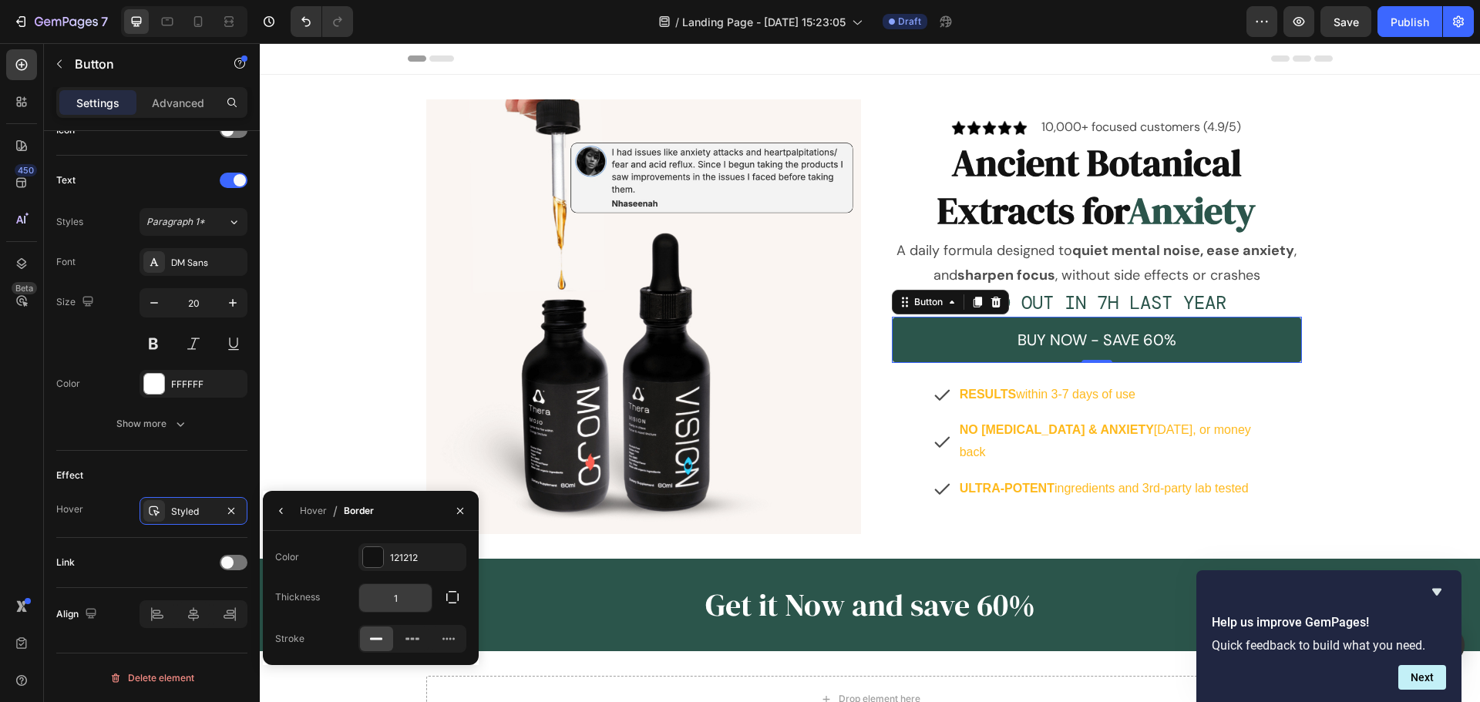
click at [395, 600] on input "1" at bounding box center [395, 598] width 72 height 28
type input "2"
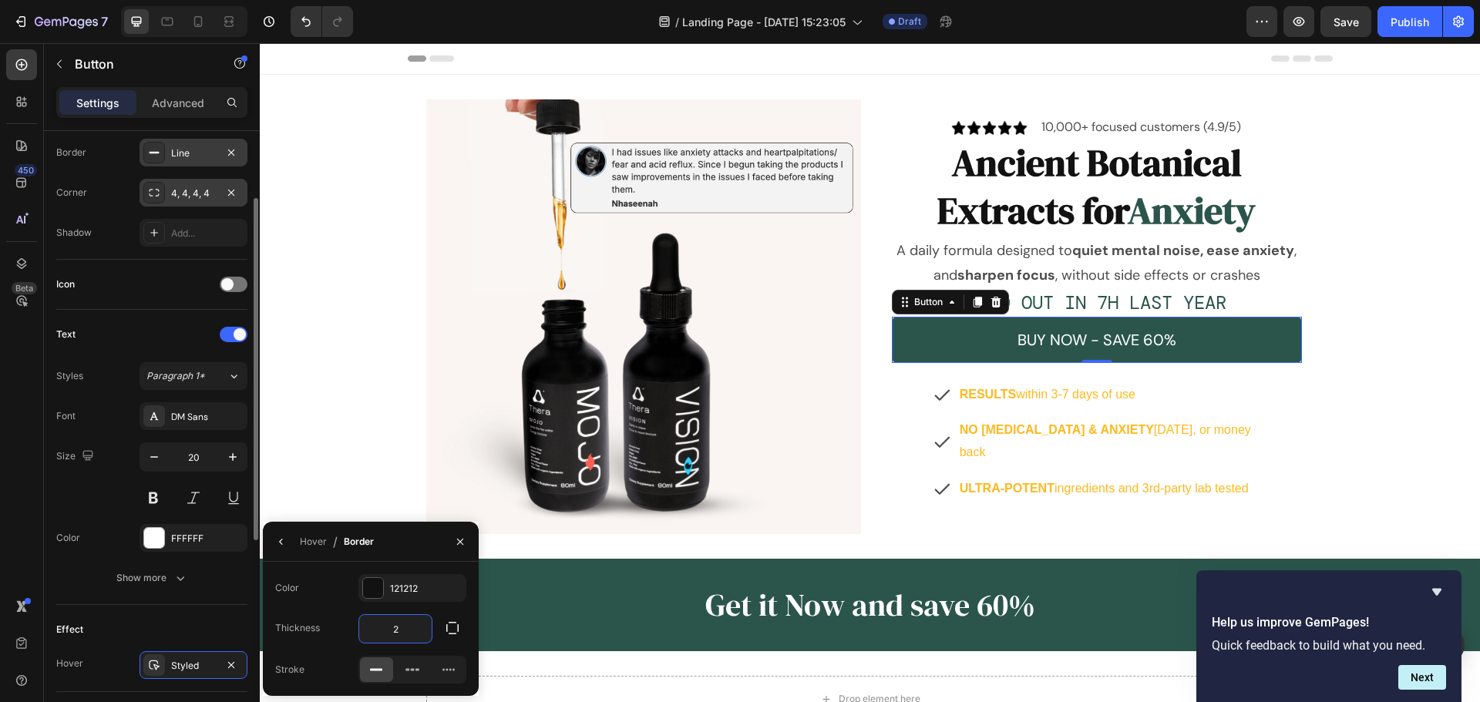
scroll to position [182, 0]
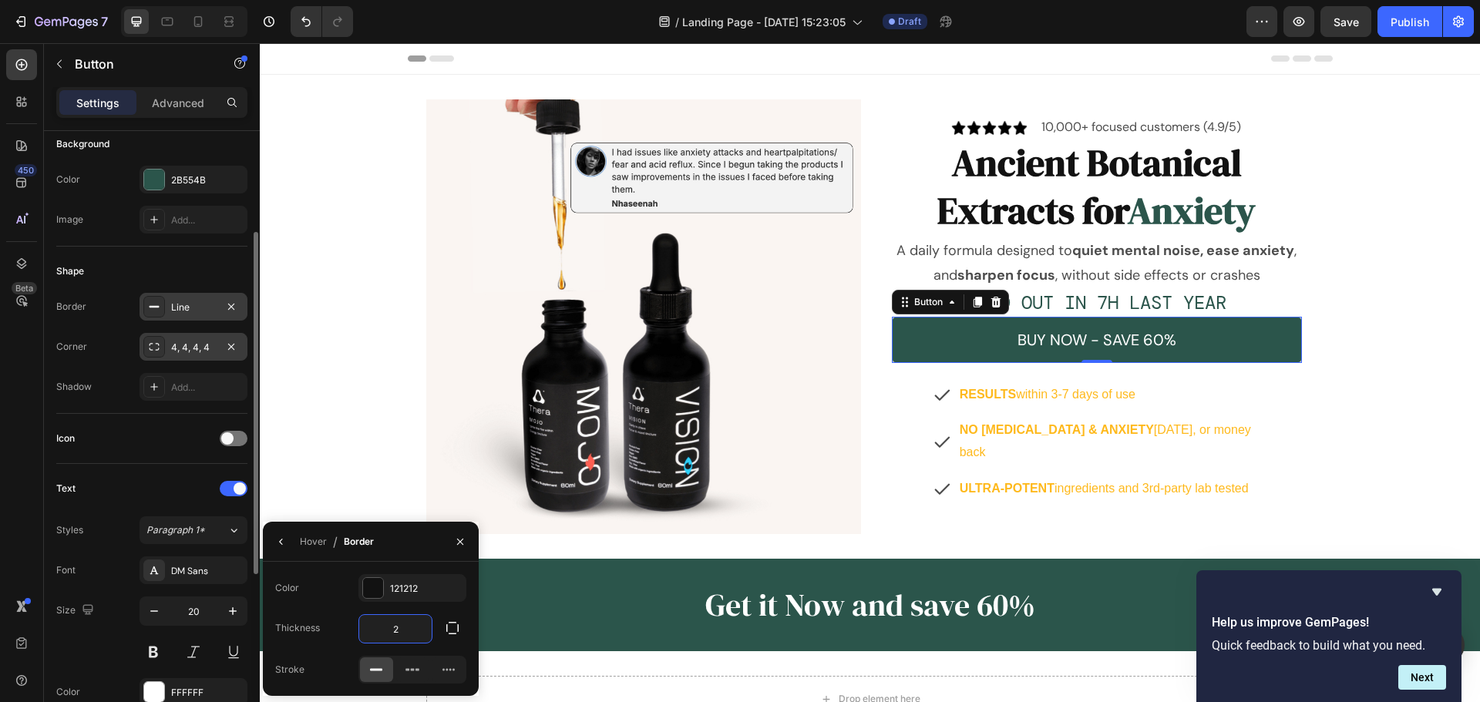
click at [188, 313] on div "Line" at bounding box center [193, 308] width 45 height 14
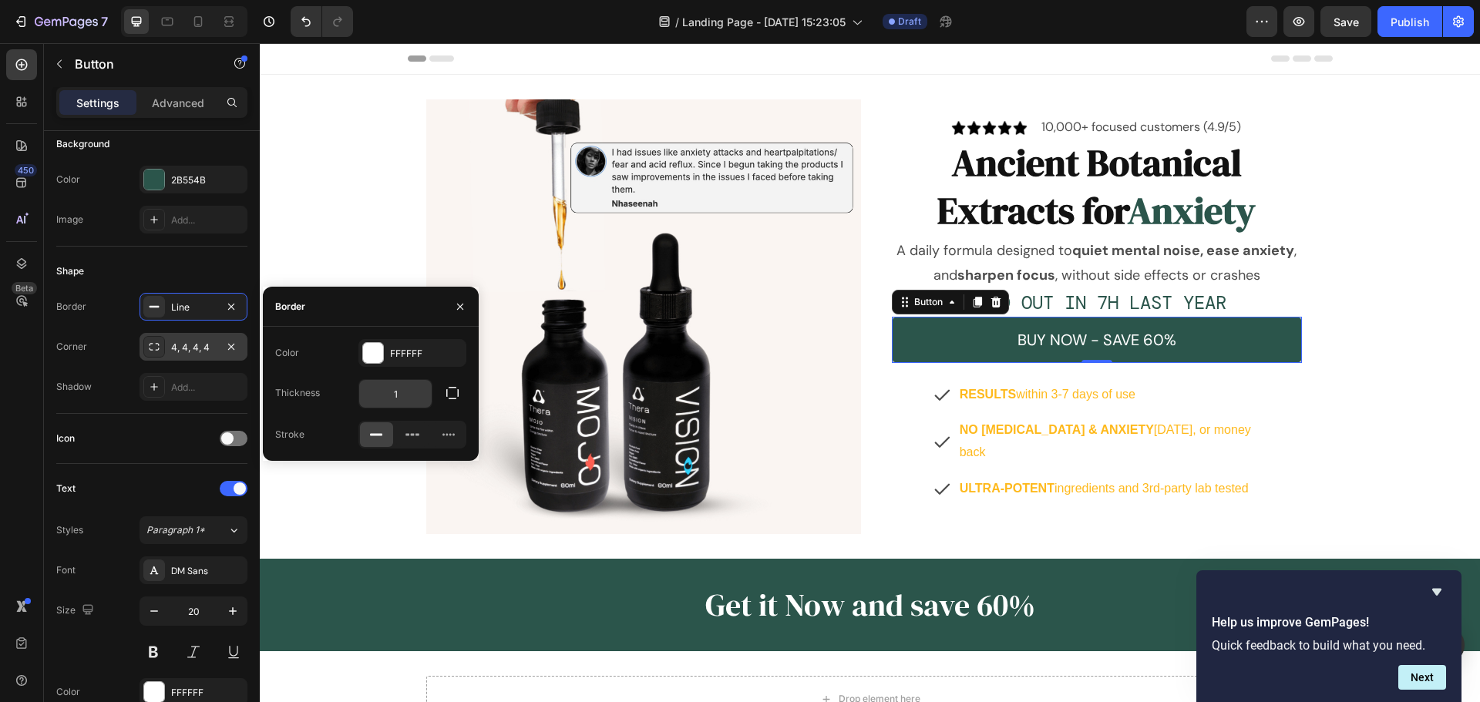
click at [408, 390] on input "1" at bounding box center [395, 394] width 72 height 28
type input "2"
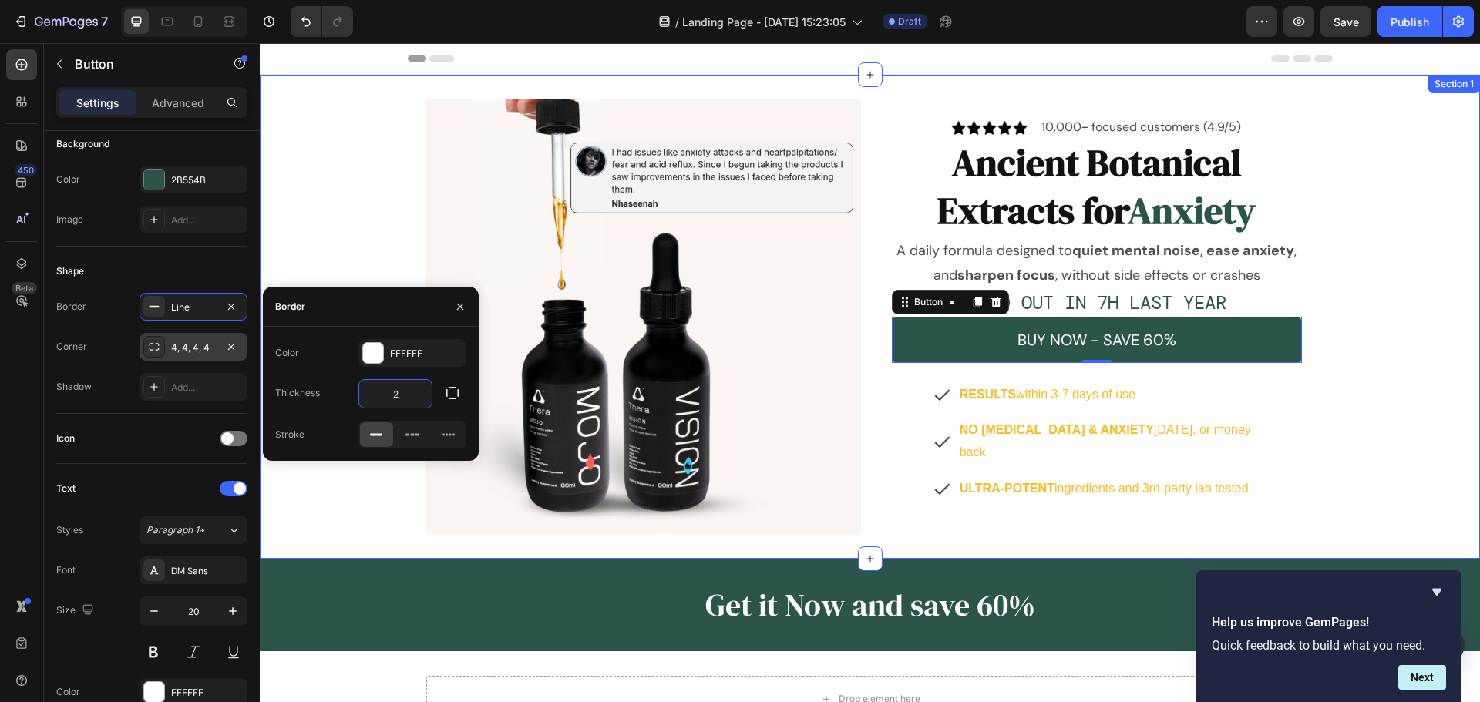
click at [1417, 334] on div "Image Image 10,000+ focused customers (4.9/5) Text Block Row Ancient Botanical …" at bounding box center [870, 316] width 1220 height 435
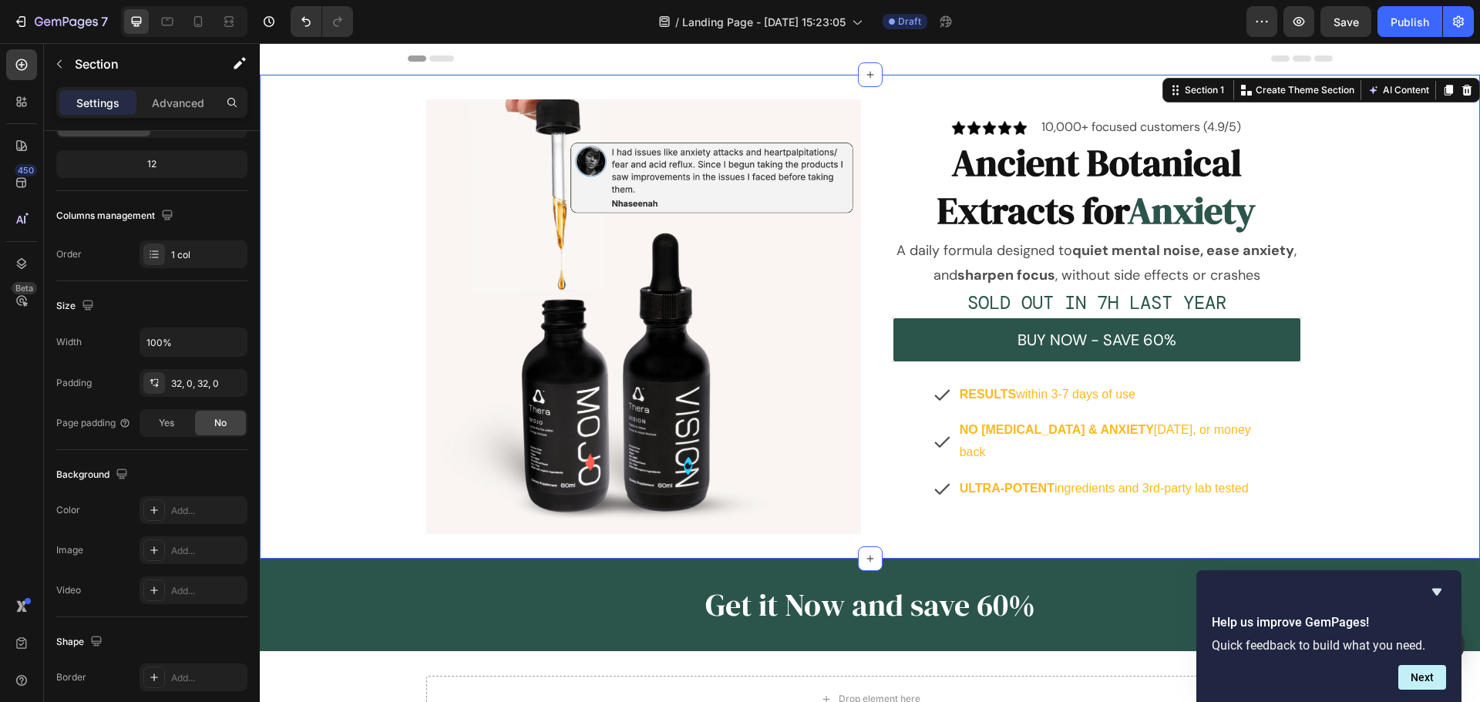
scroll to position [0, 0]
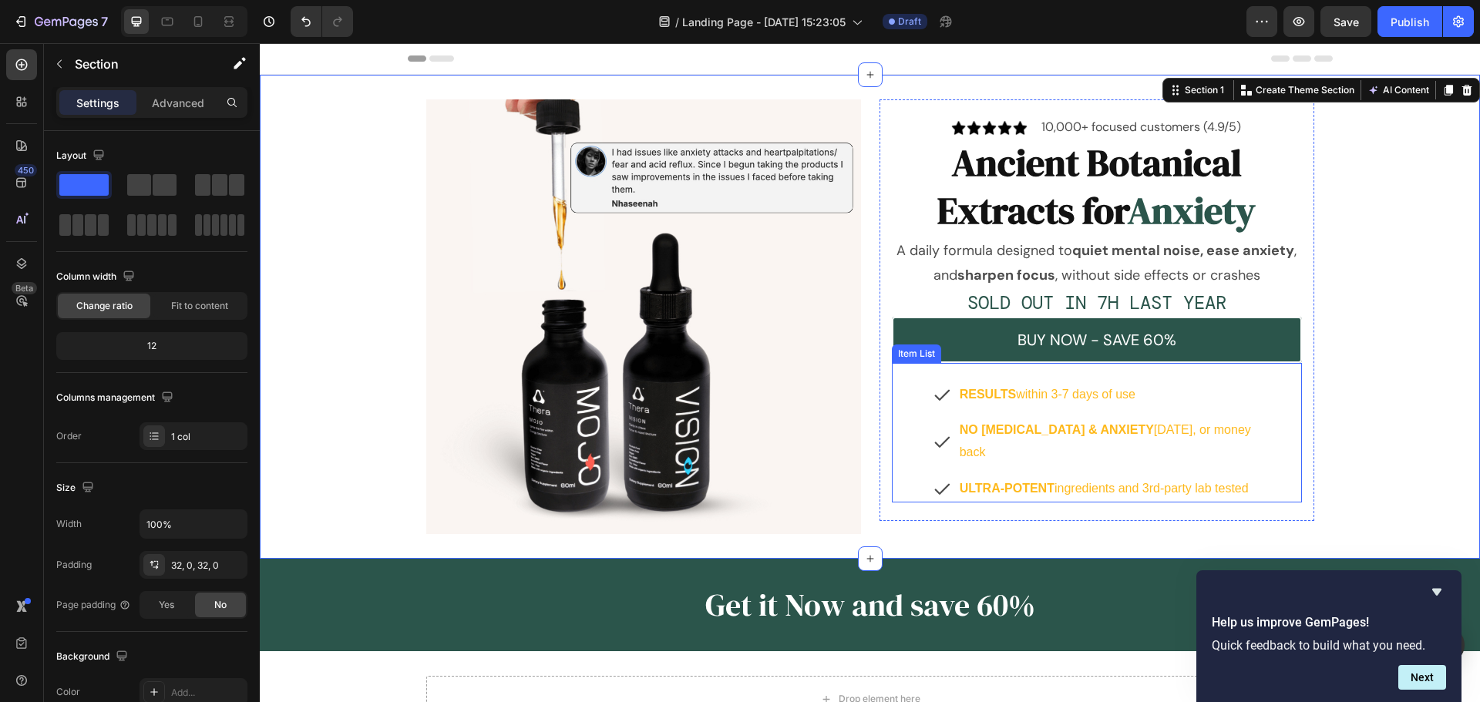
click at [1145, 402] on p "RESULTS within 3-7 days of use" at bounding box center [1108, 395] width 299 height 22
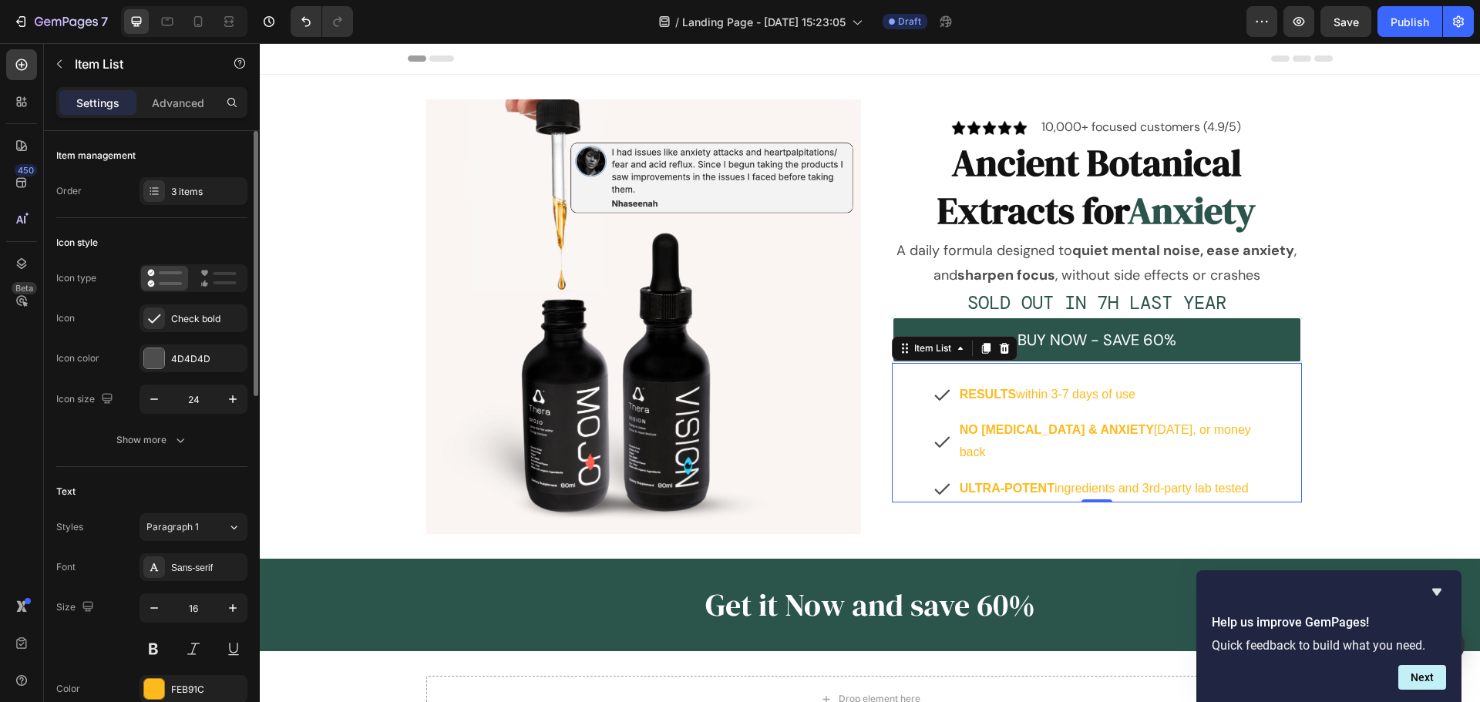
scroll to position [77, 0]
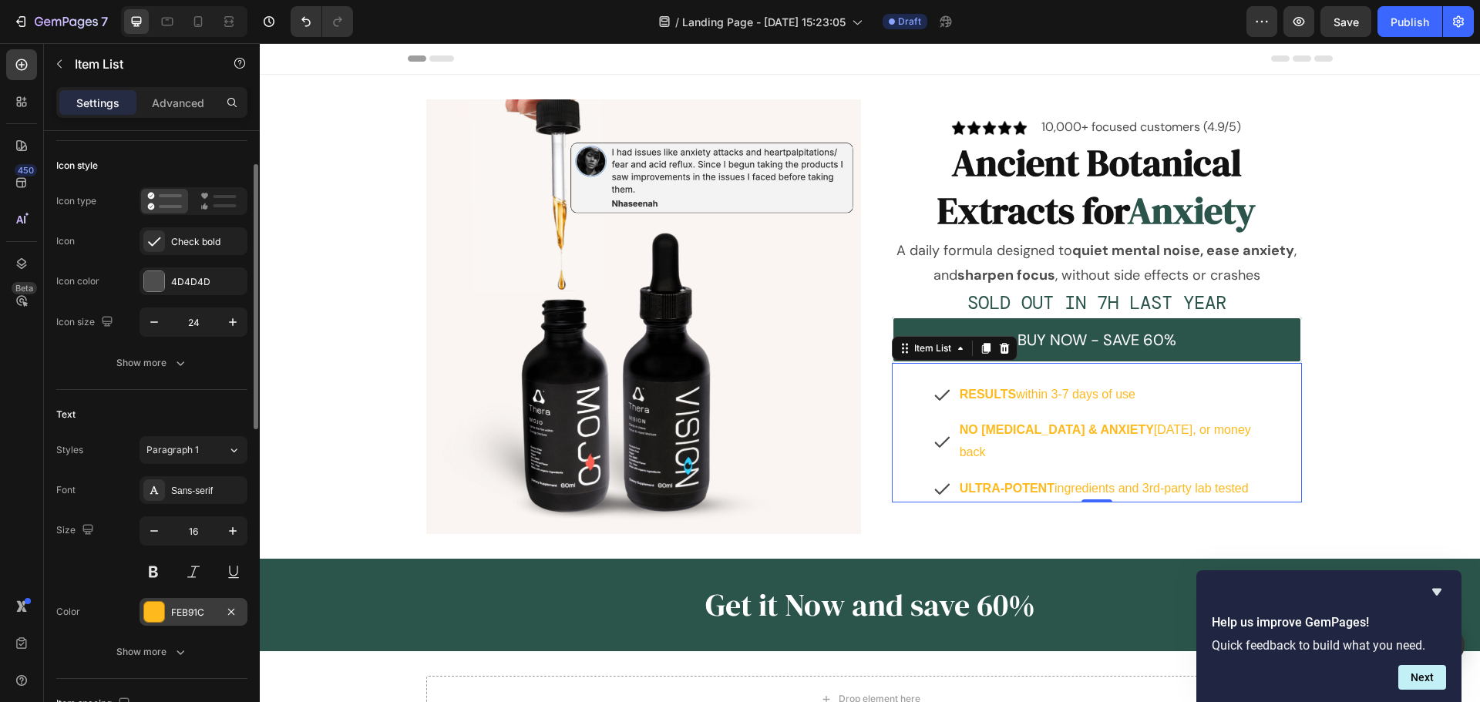
click at [153, 613] on div at bounding box center [154, 612] width 20 height 20
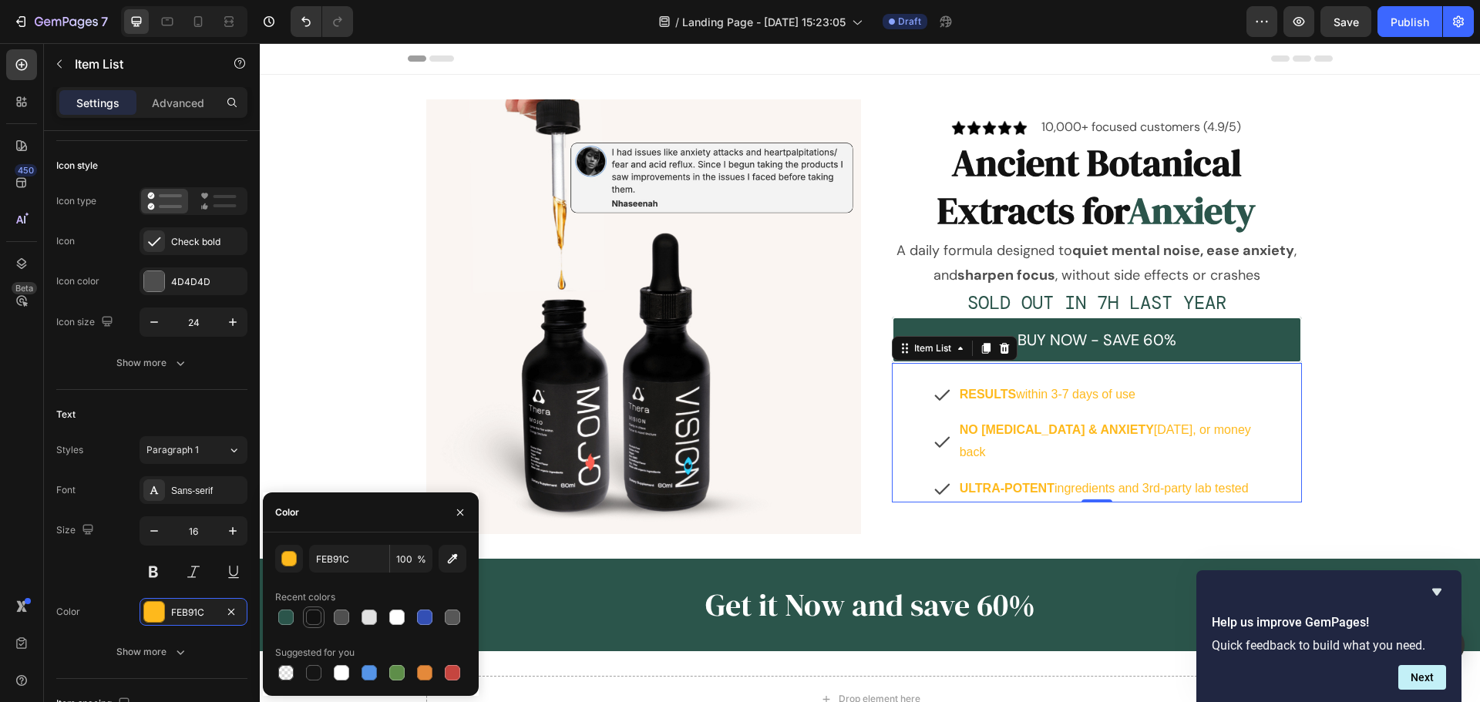
click at [318, 616] on div at bounding box center [313, 617] width 15 height 15
type input "121212"
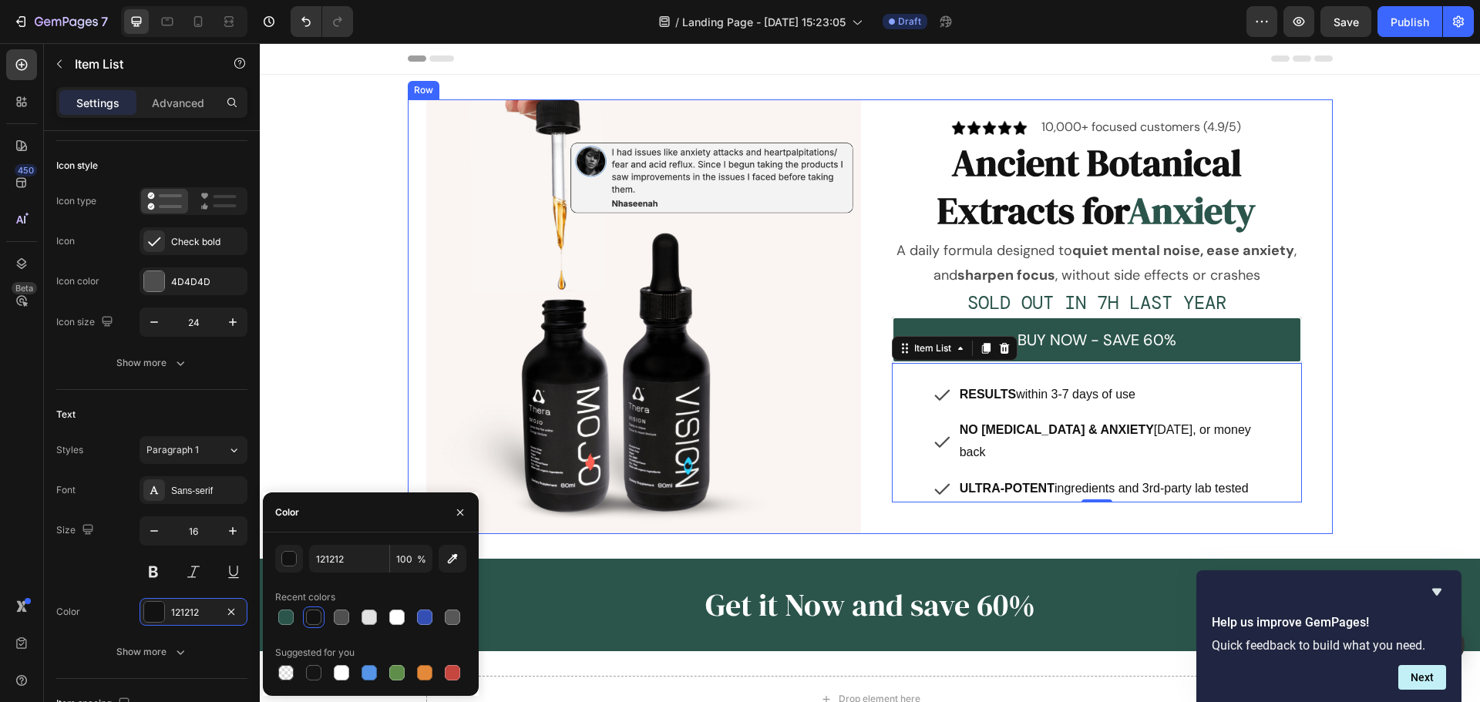
click at [1355, 422] on div "Image Image 10,000+ focused customers (4.9/5) Text Block Row Ancient Botanical …" at bounding box center [870, 316] width 1220 height 435
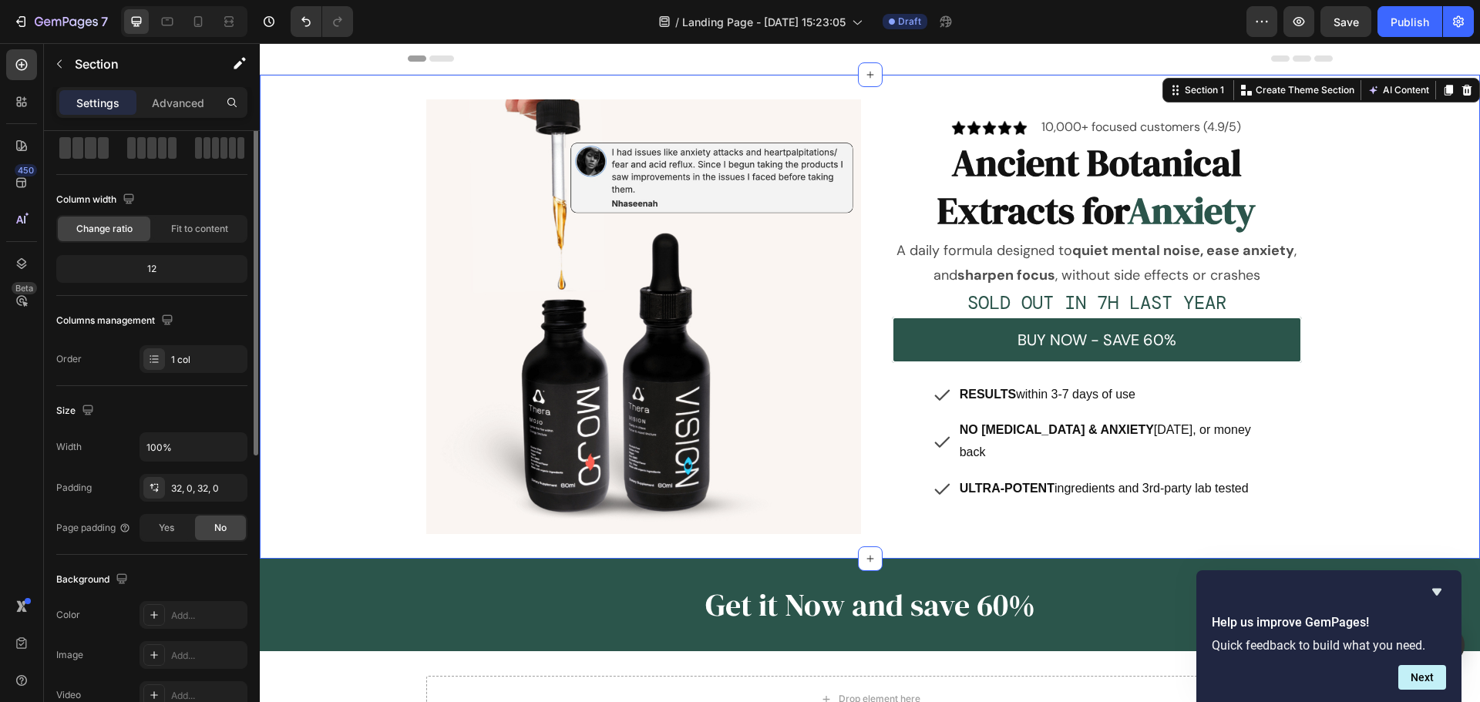
scroll to position [0, 0]
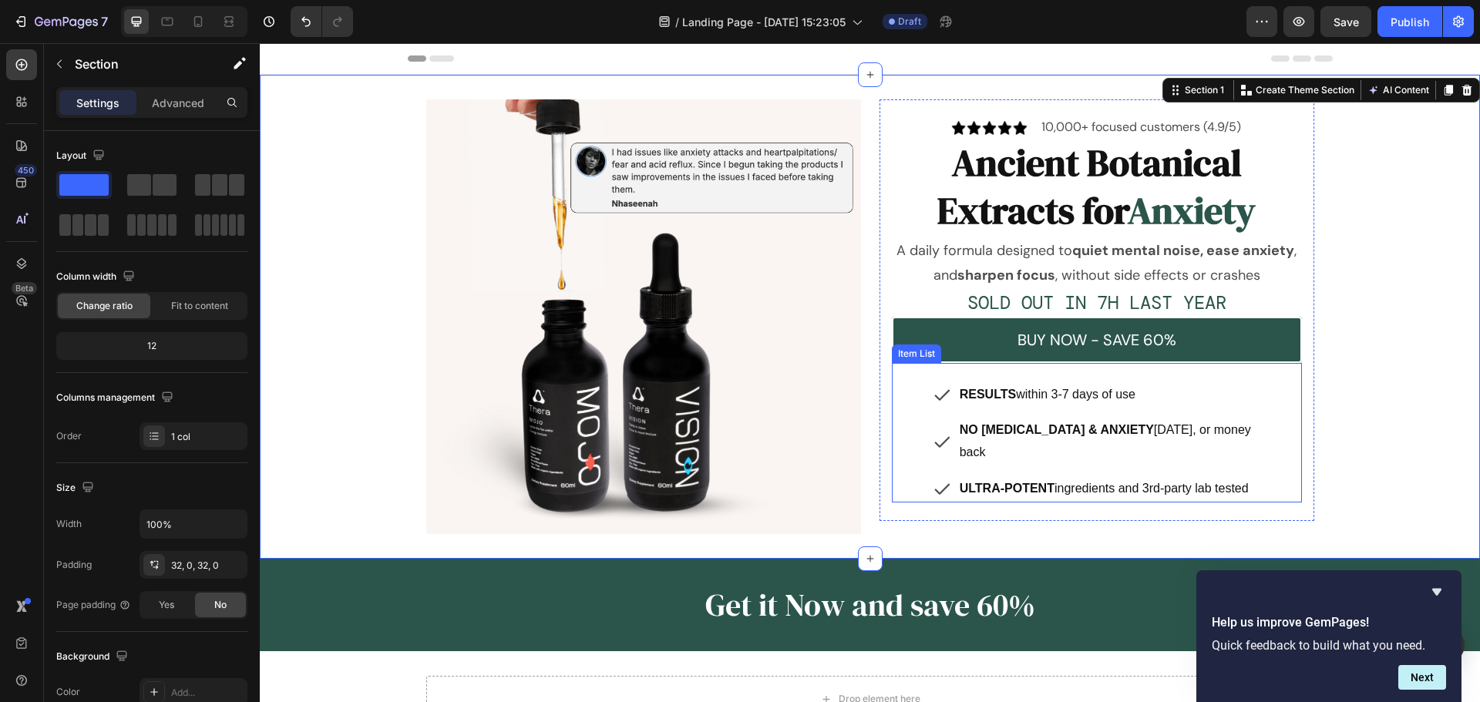
click at [905, 401] on div "RESULTS within 3-7 days of use NO ADHD & ANXIETY in 100 days, or money back ULT…" at bounding box center [1097, 441] width 410 height 121
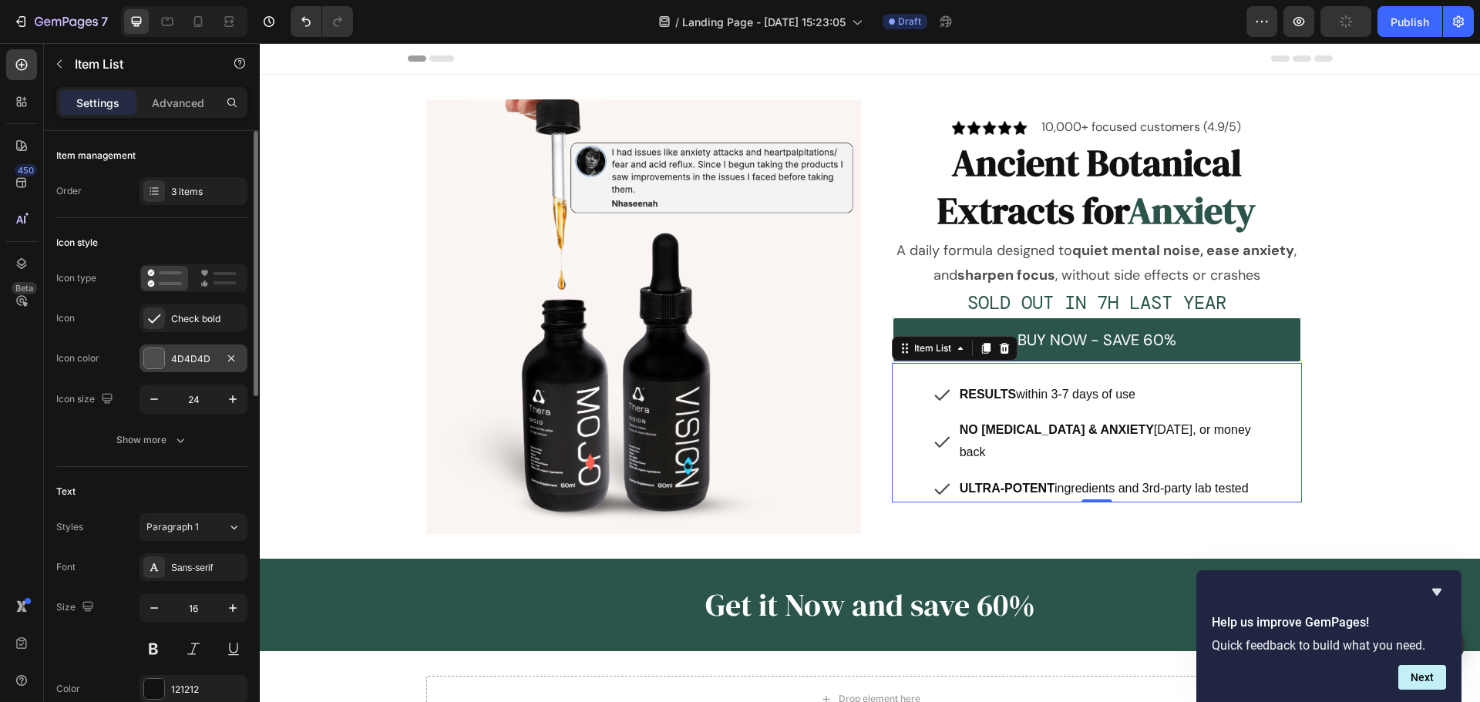
click at [158, 360] on div at bounding box center [154, 358] width 20 height 20
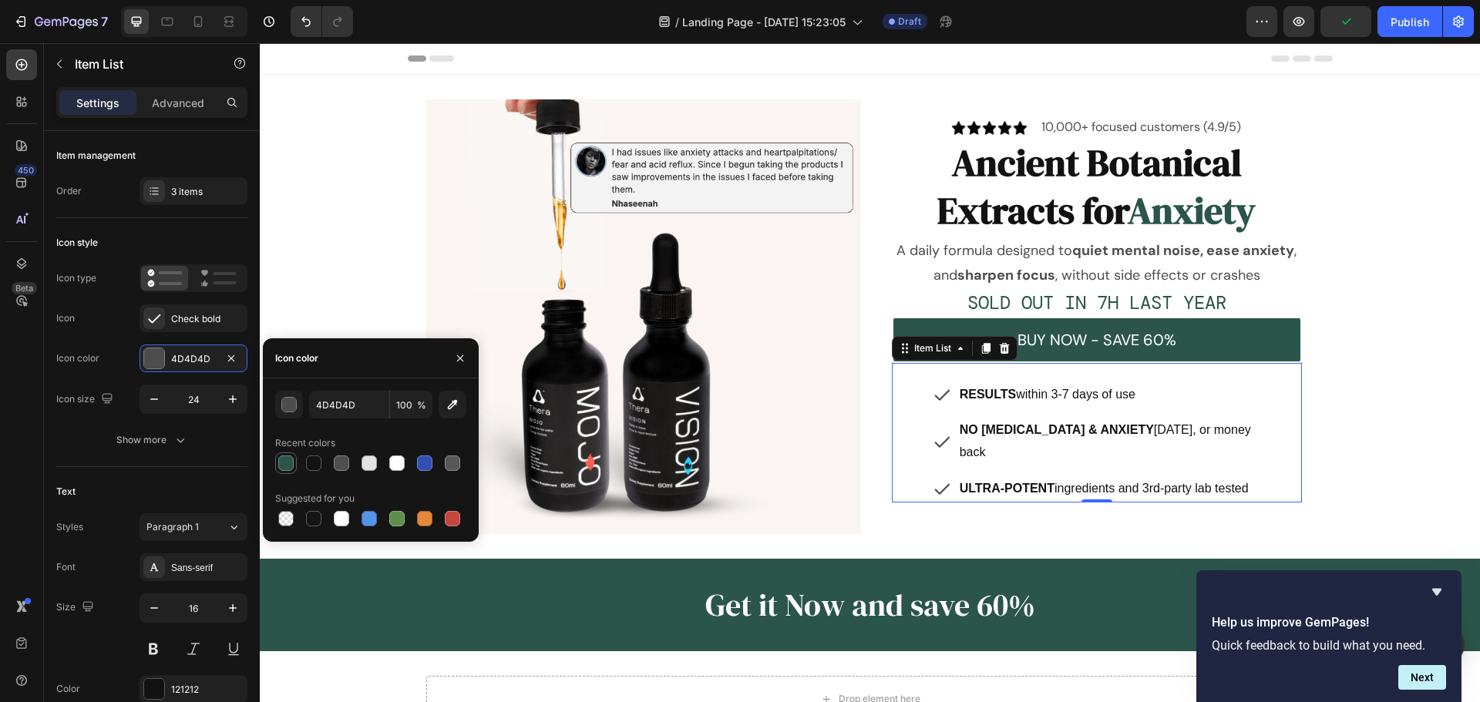
click at [285, 463] on div at bounding box center [285, 462] width 15 height 15
type input "2B554B"
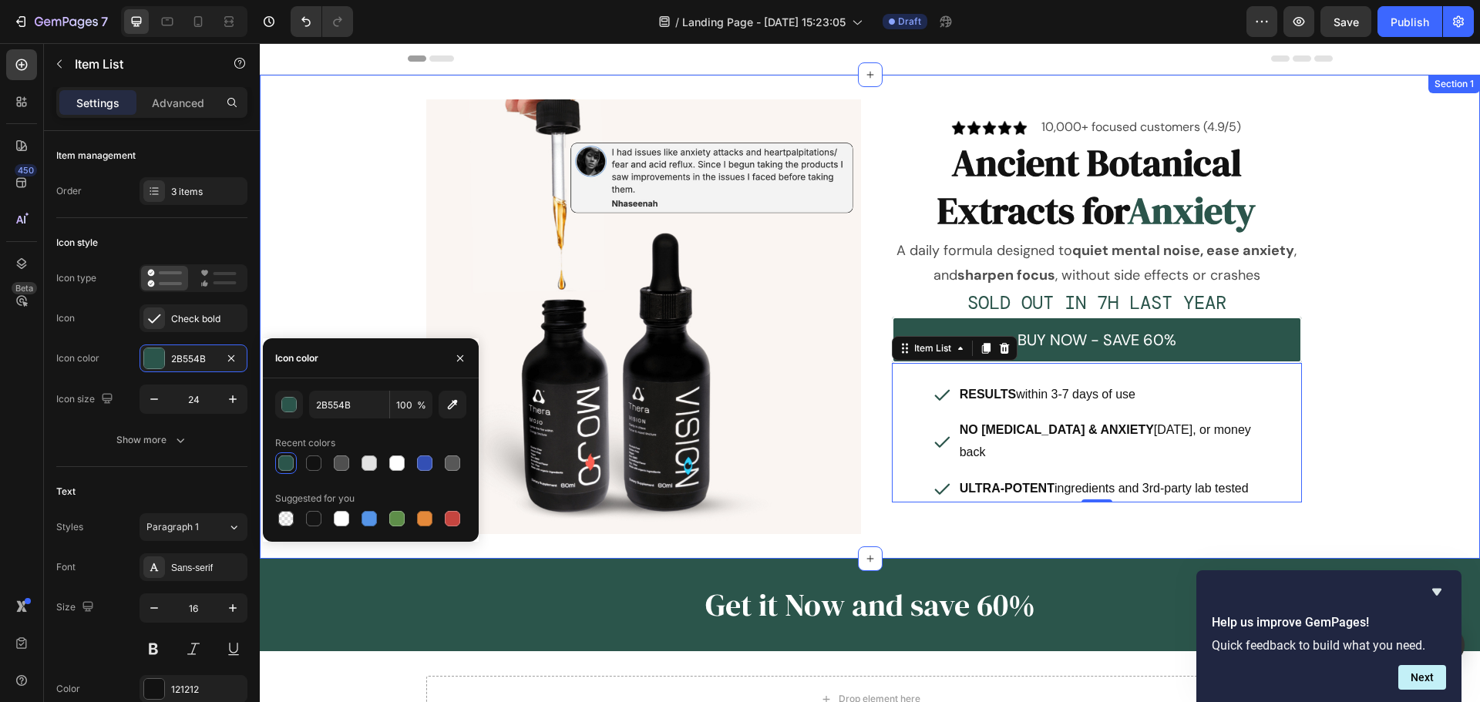
click at [1339, 405] on div "Image Image 10,000+ focused customers (4.9/5) Text Block Row Ancient Botanical …" at bounding box center [870, 316] width 1220 height 435
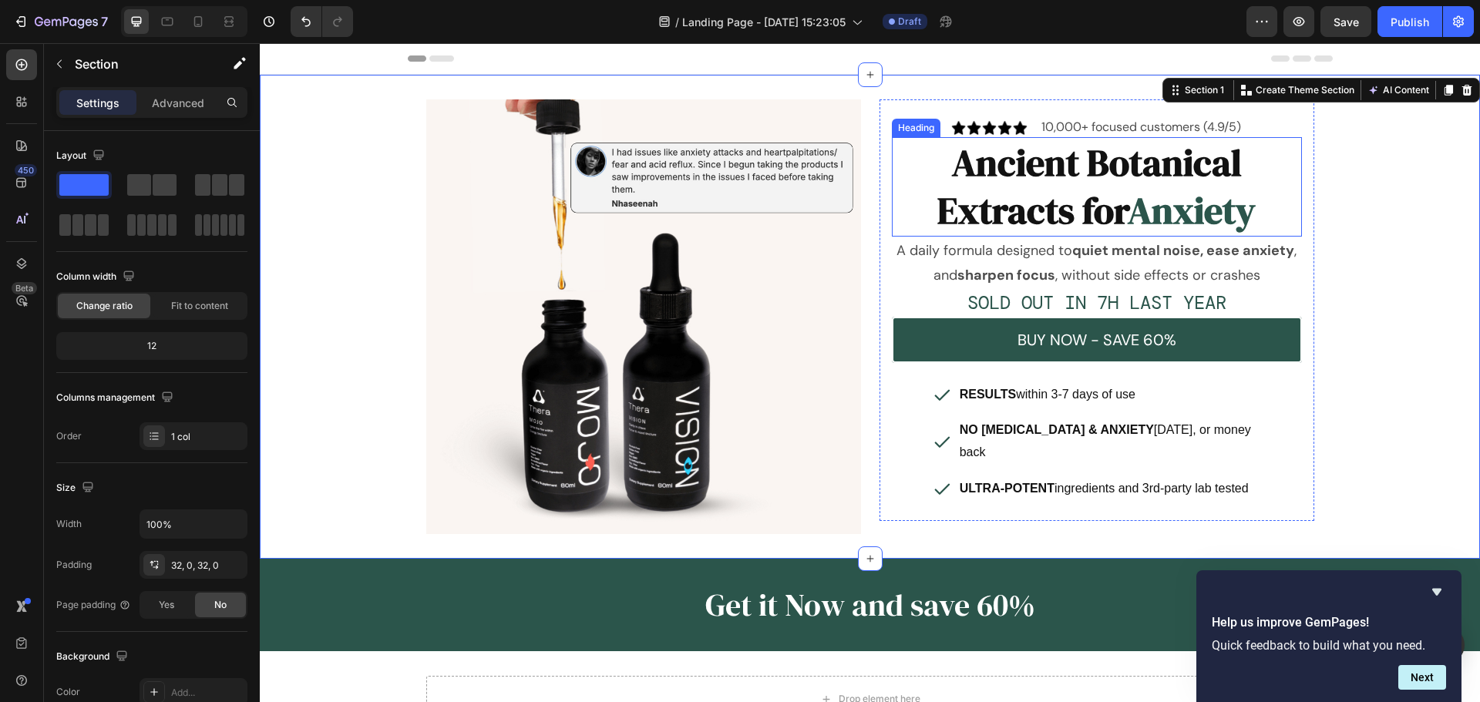
click at [1198, 219] on span "Anxiety" at bounding box center [1191, 210] width 128 height 51
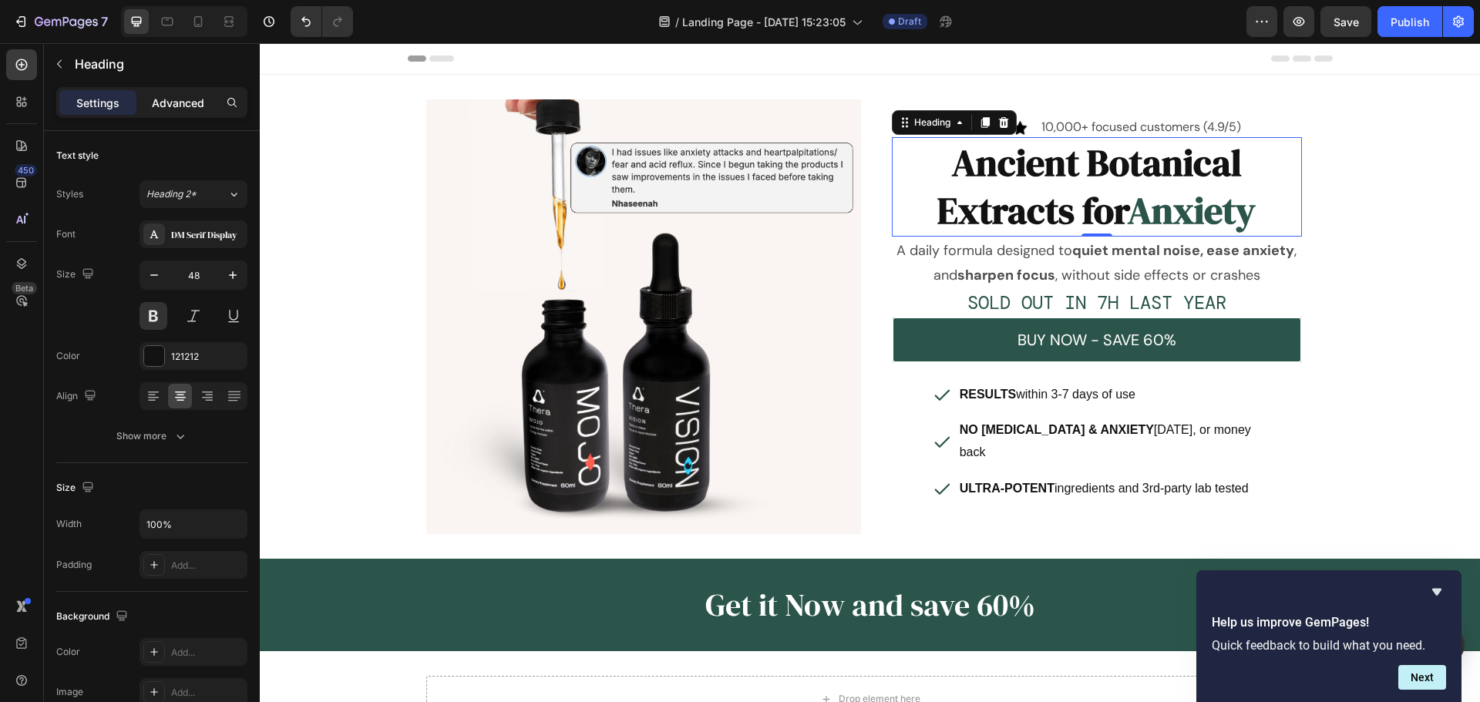
click at [173, 106] on p "Advanced" at bounding box center [178, 103] width 52 height 16
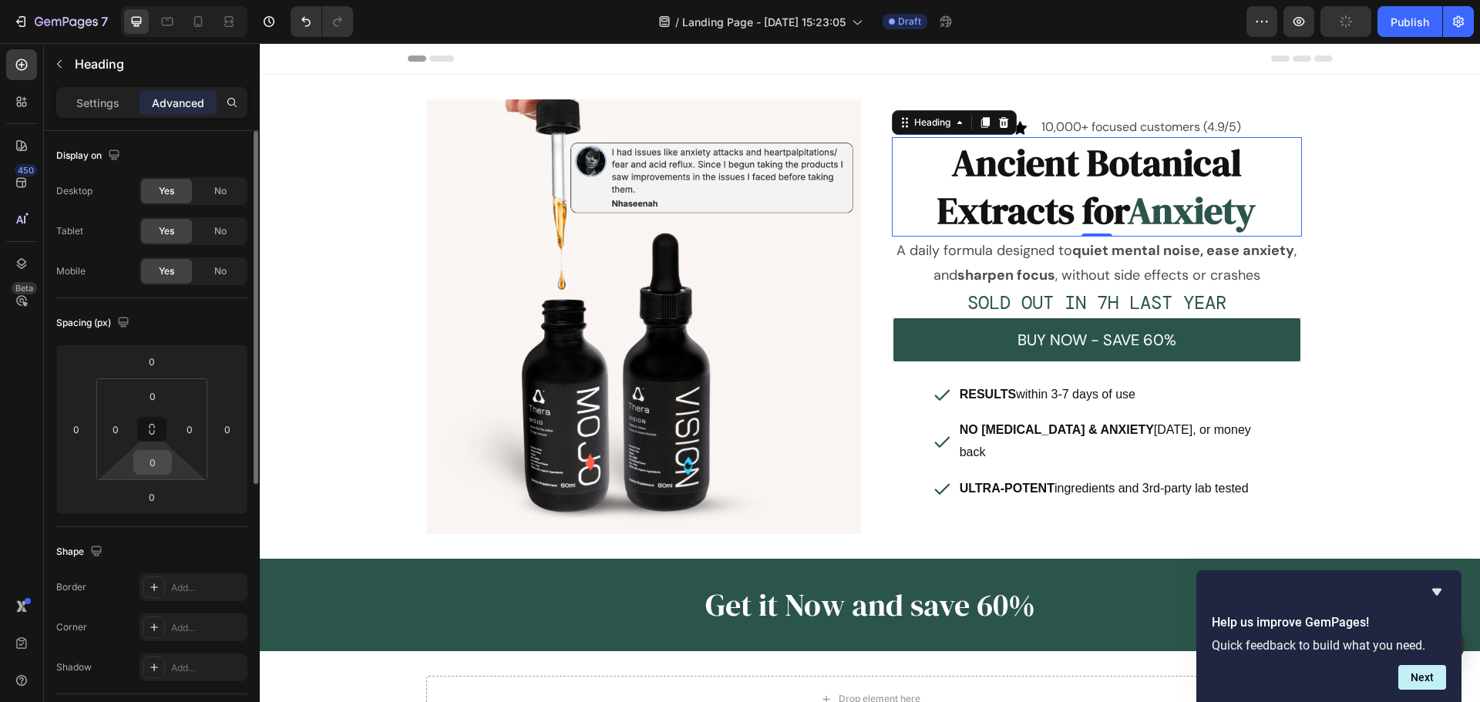
click at [154, 470] on input "0" at bounding box center [152, 462] width 31 height 23
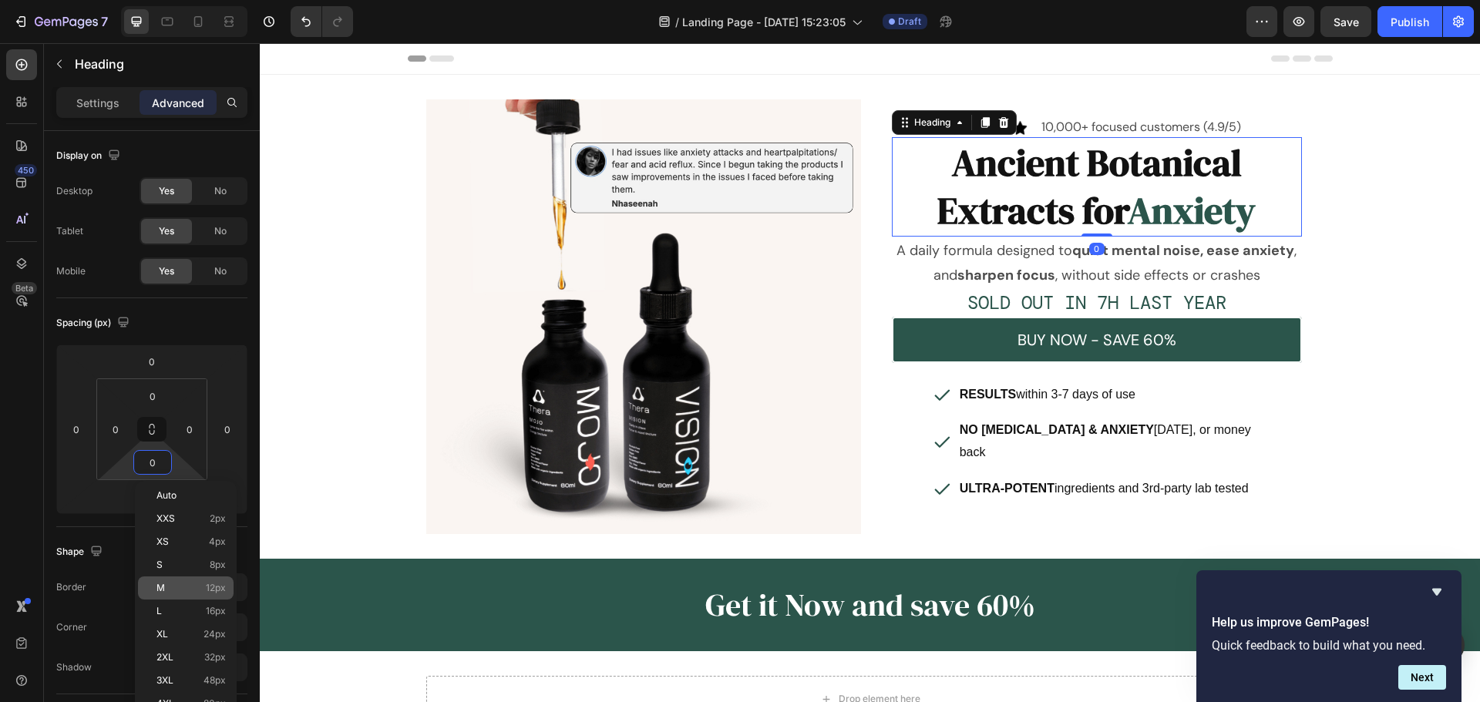
click at [165, 590] on p "M 12px" at bounding box center [190, 588] width 69 height 11
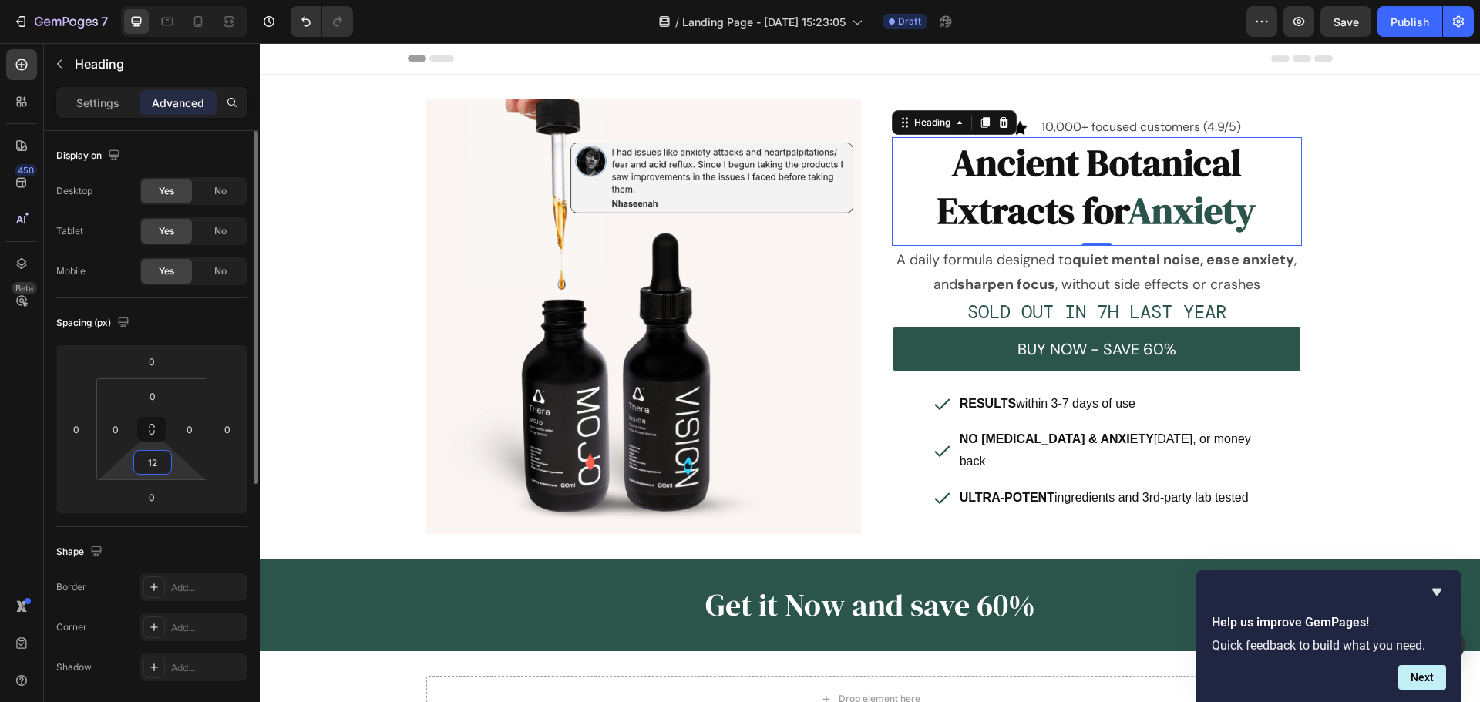
click at [149, 455] on input "12" at bounding box center [152, 462] width 31 height 23
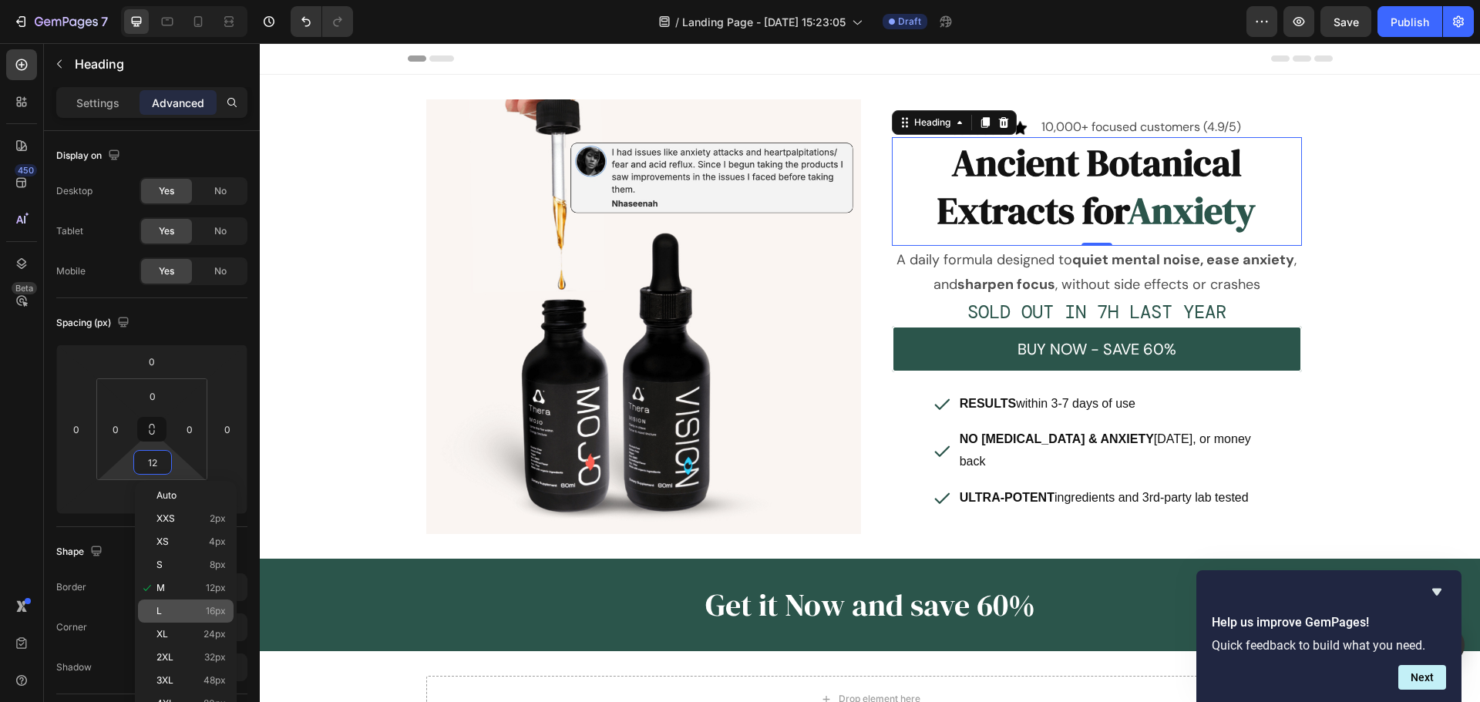
click at [175, 605] on div "L 16px" at bounding box center [186, 611] width 96 height 23
type input "16"
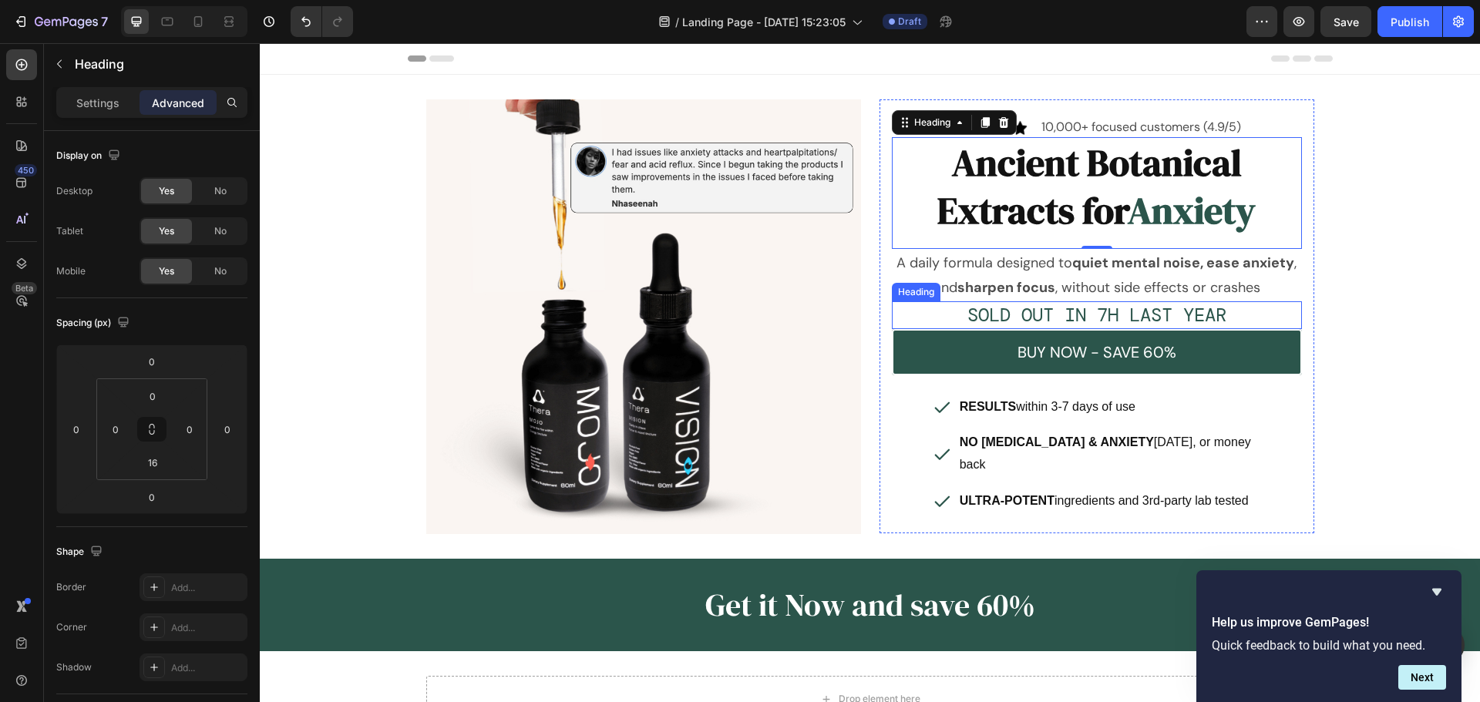
click at [1124, 308] on h2 "SOLD OUT IN 7H LAST YEAR" at bounding box center [1097, 314] width 410 height 27
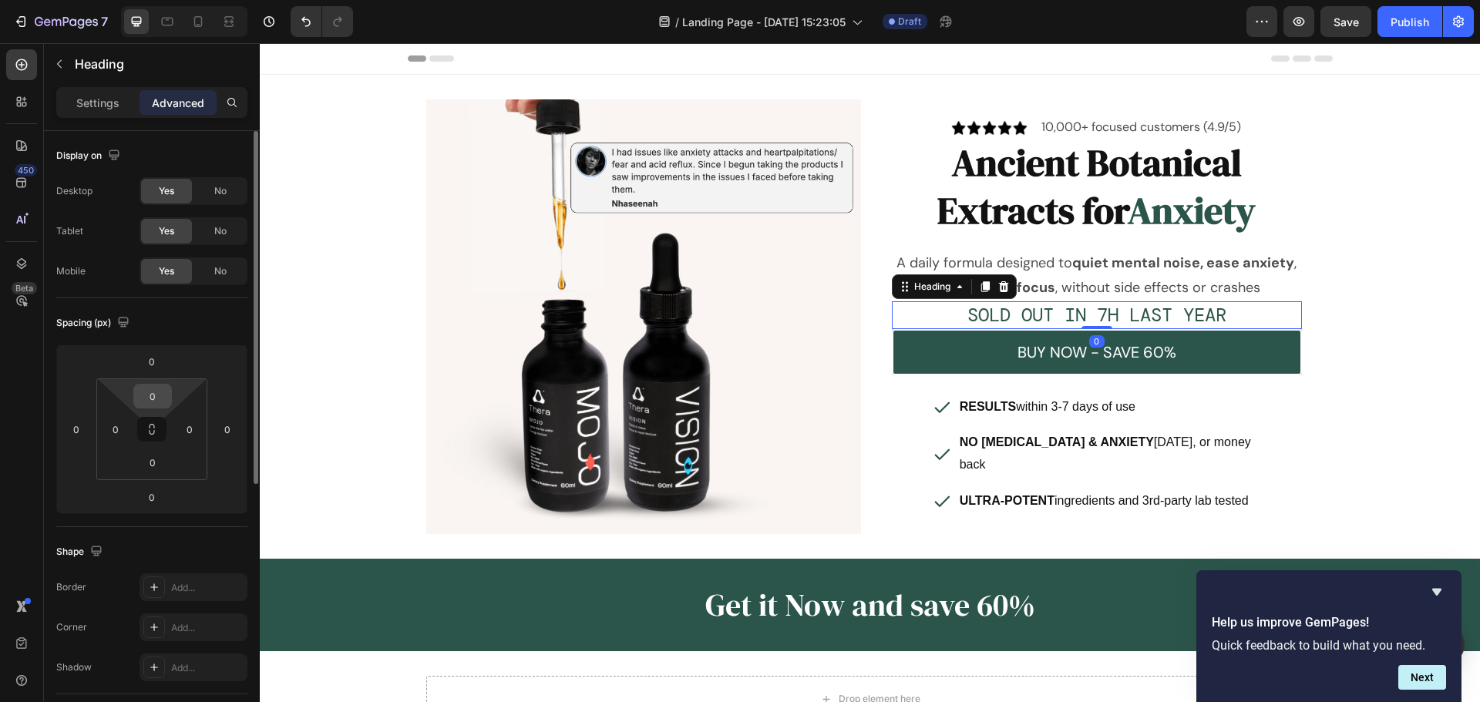
click at [150, 398] on input "0" at bounding box center [152, 396] width 31 height 23
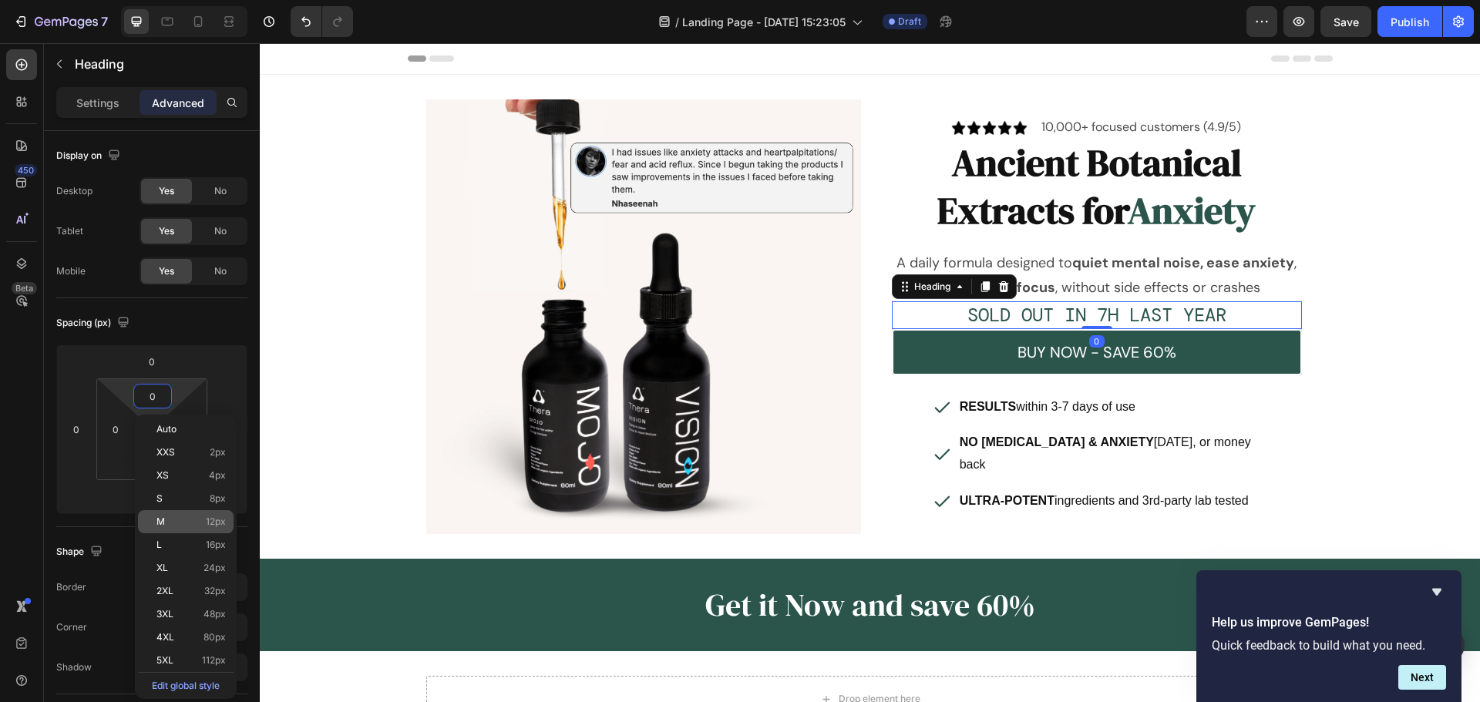
click at [180, 522] on p "M 12px" at bounding box center [190, 521] width 69 height 11
type input "12"
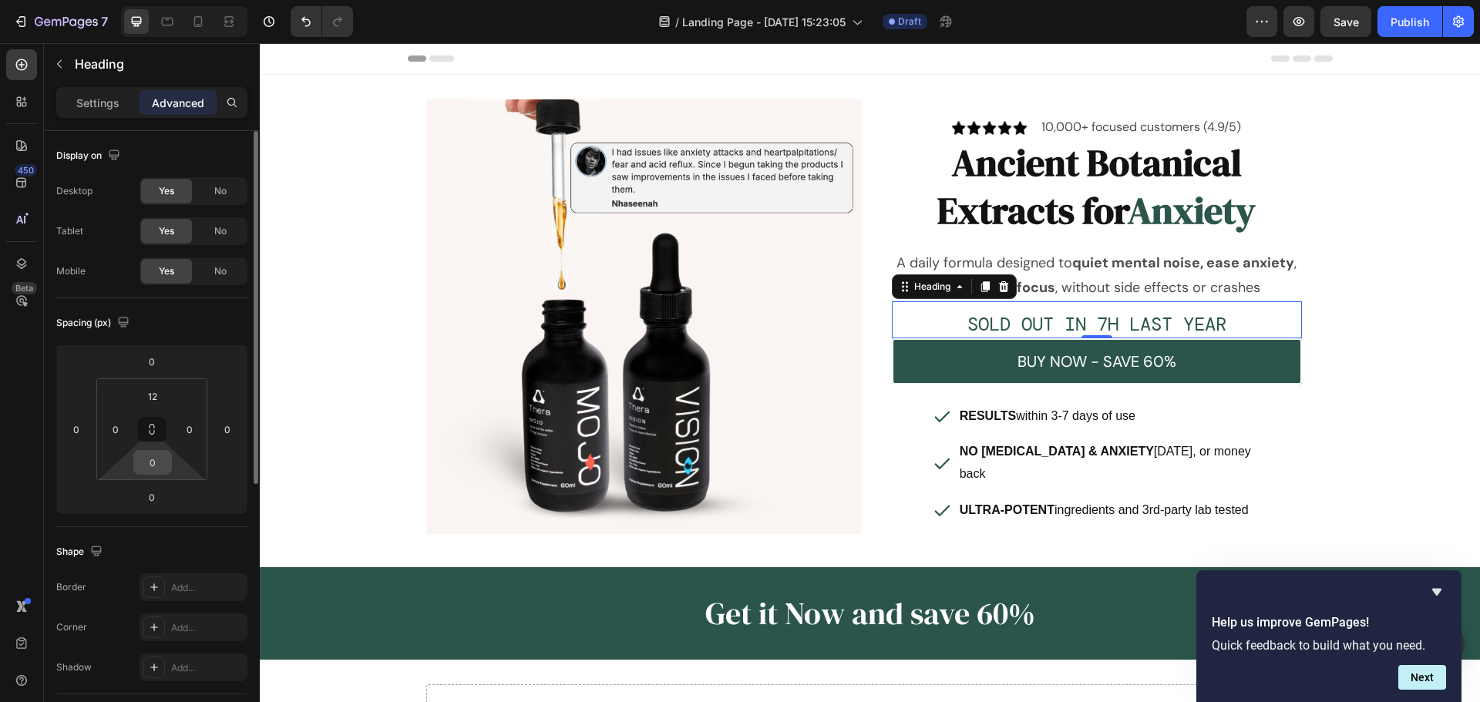
click at [147, 465] on input "0" at bounding box center [152, 462] width 31 height 23
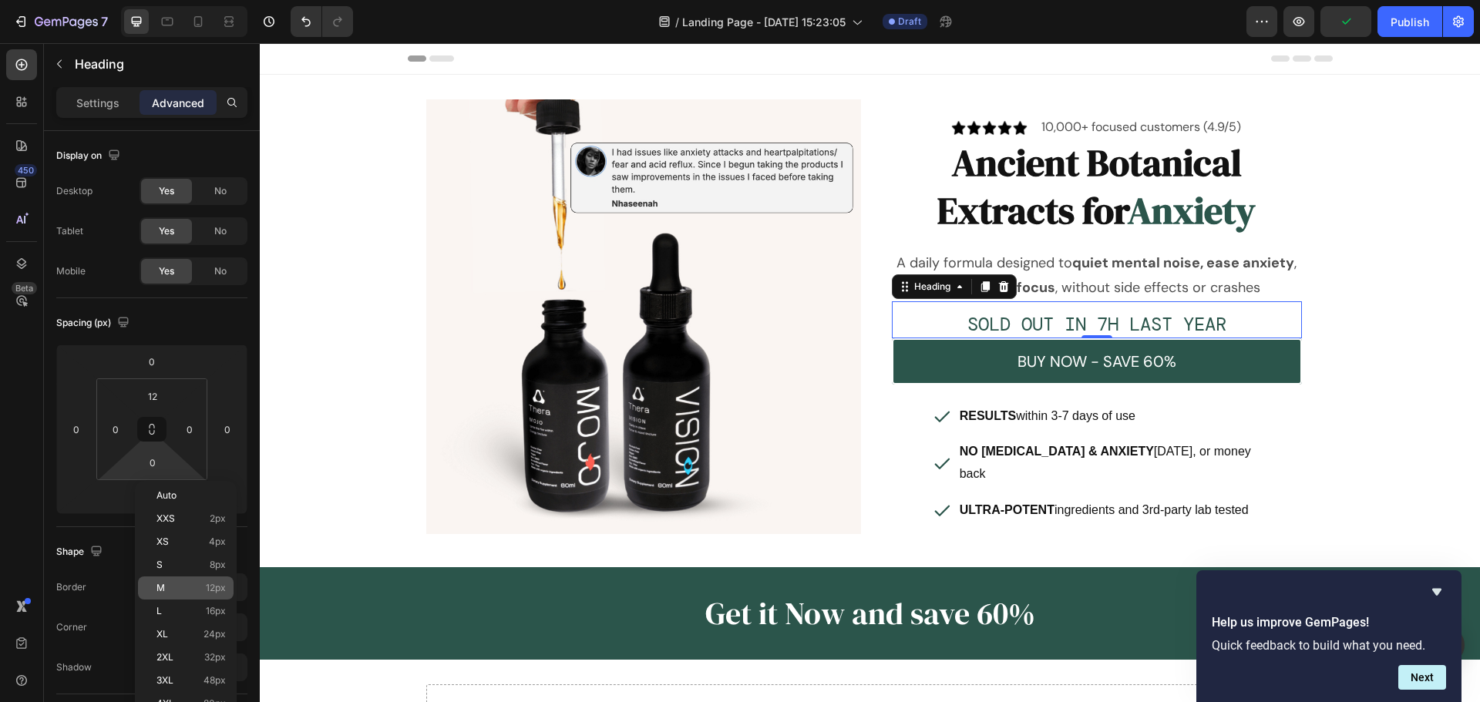
click at [173, 579] on div "M 12px" at bounding box center [186, 587] width 96 height 23
type input "12"
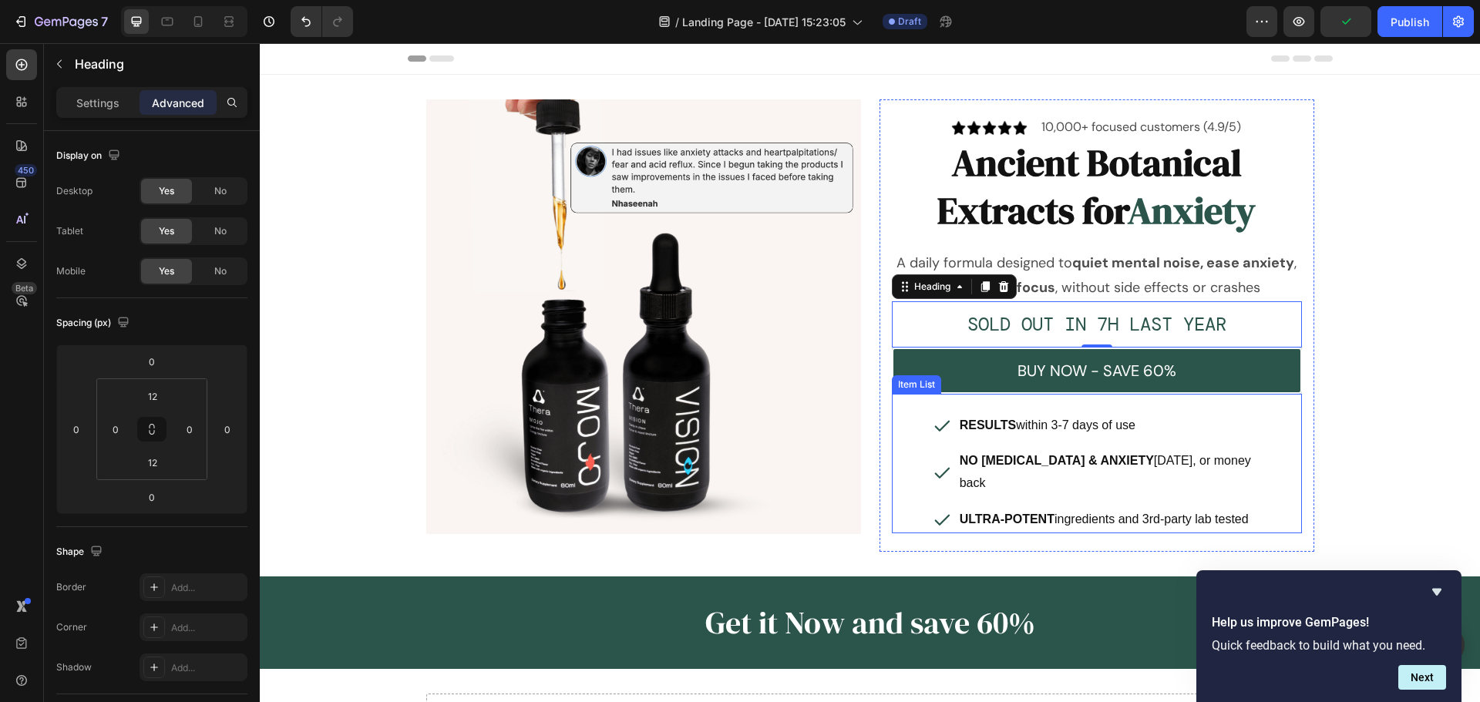
click at [1362, 393] on div "Image Image 10,000+ focused customers (4.9/5) Text Block Row Ancient Botanical …" at bounding box center [870, 325] width 1220 height 452
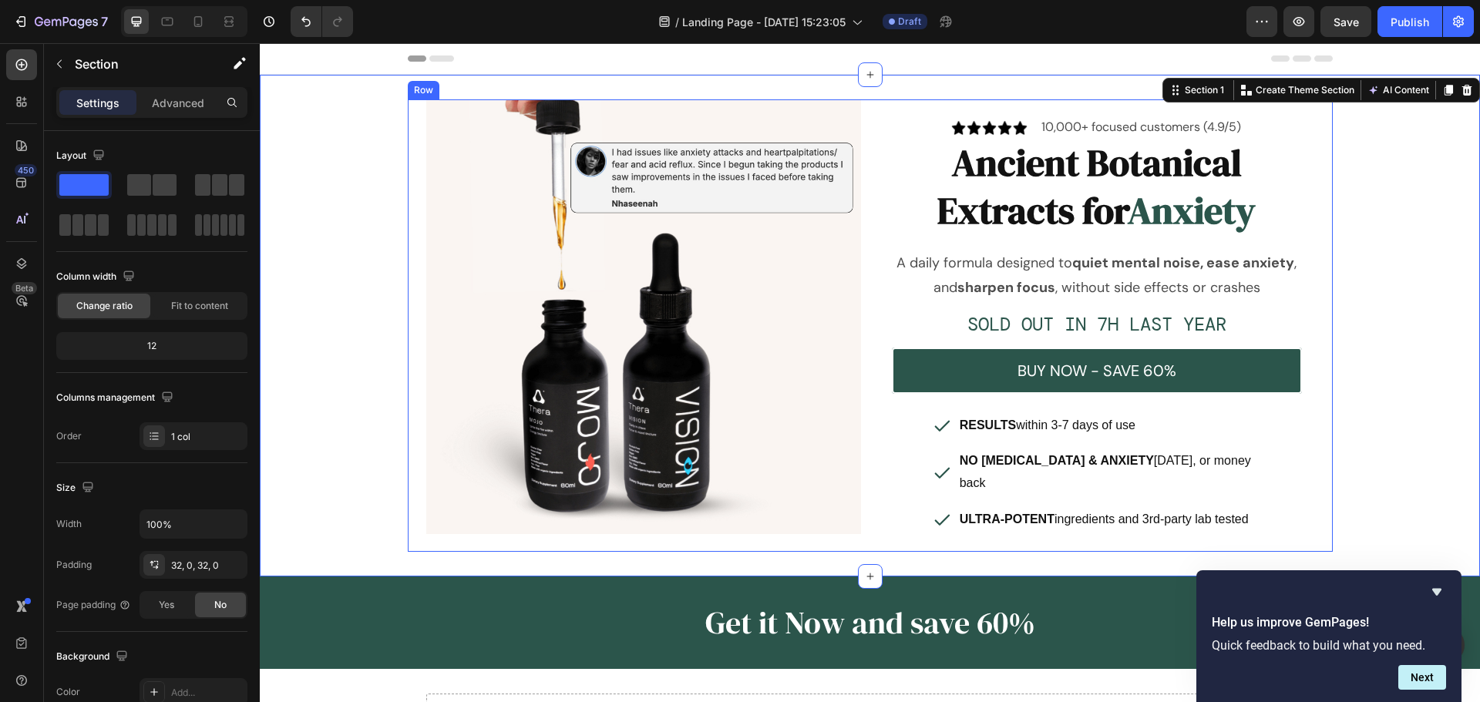
click at [1212, 277] on p "A daily formula designed to quiet mental noise, ease anxiety , and sharpen focu…" at bounding box center [1096, 275] width 407 height 50
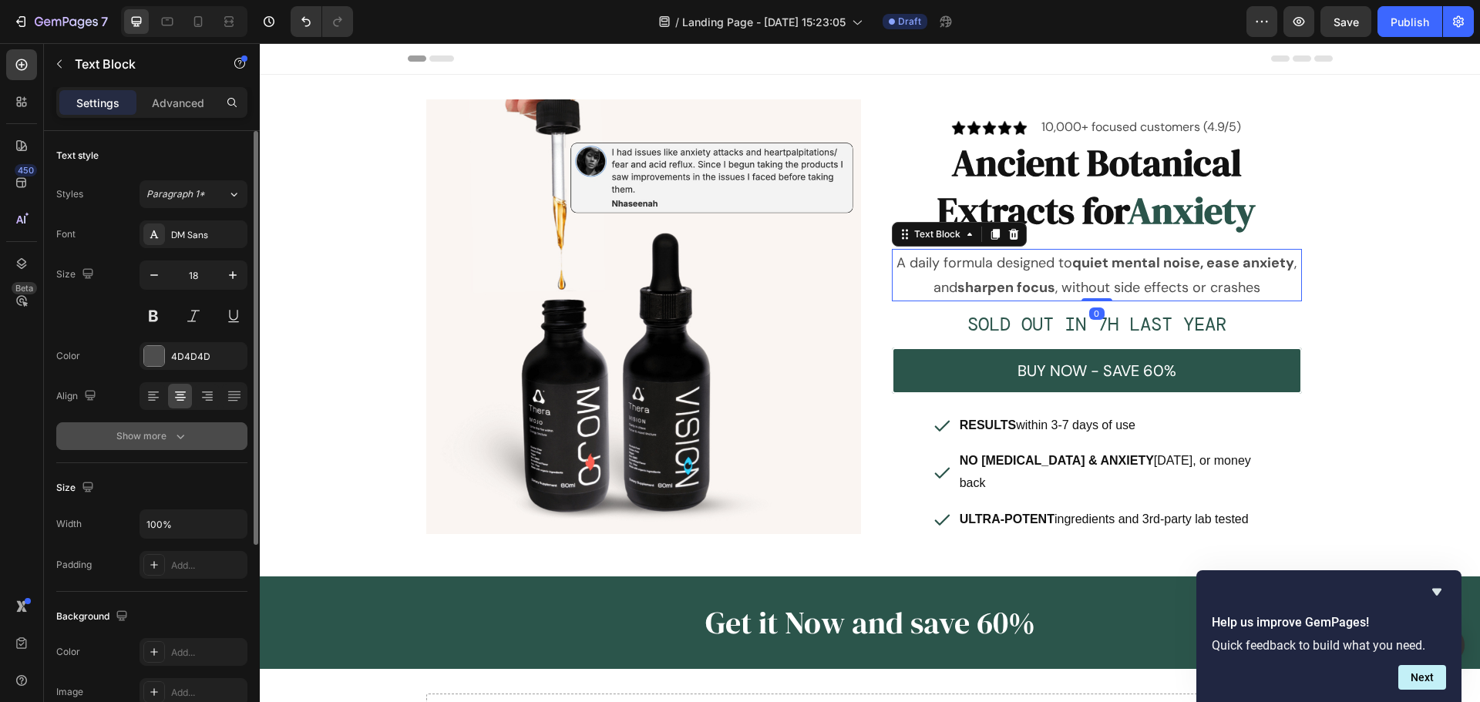
click at [163, 442] on div "Show more" at bounding box center [152, 435] width 72 height 15
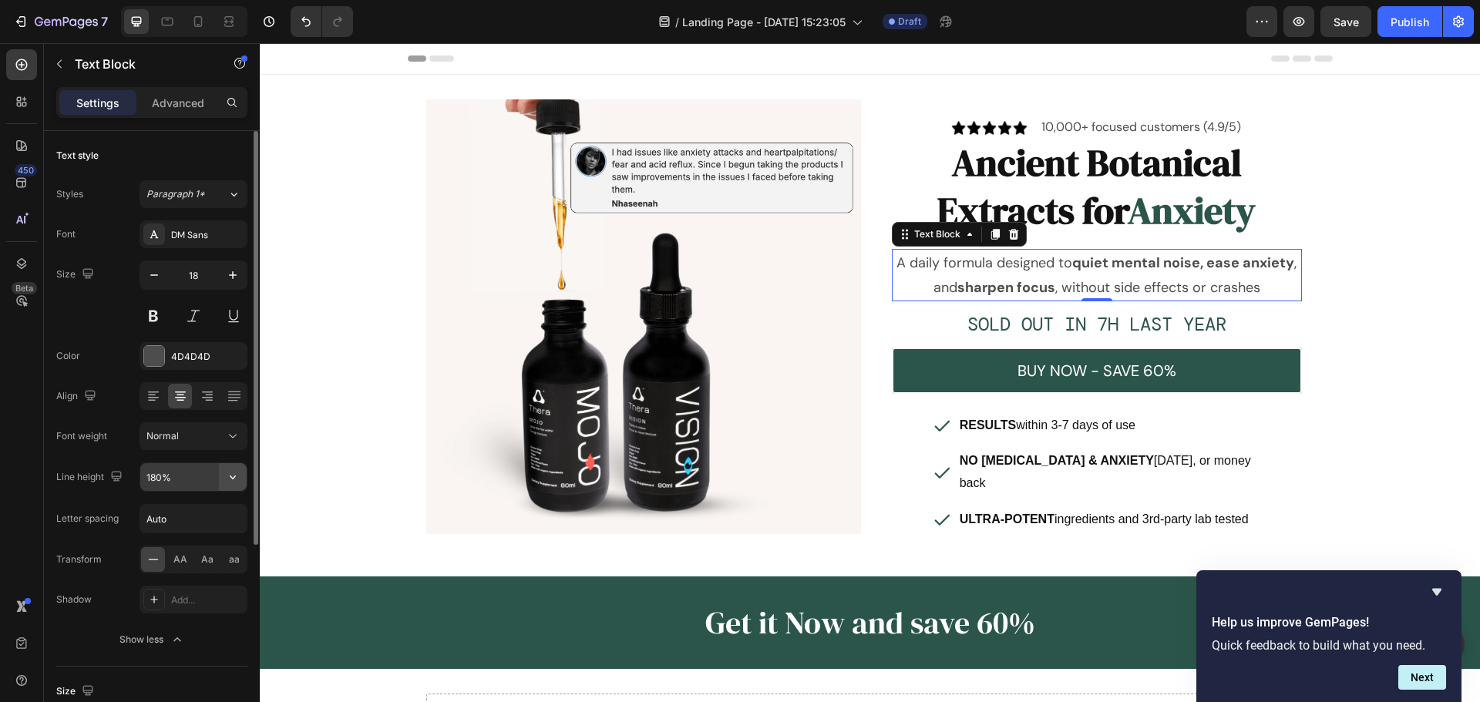
click at [225, 481] on icon "button" at bounding box center [232, 476] width 15 height 15
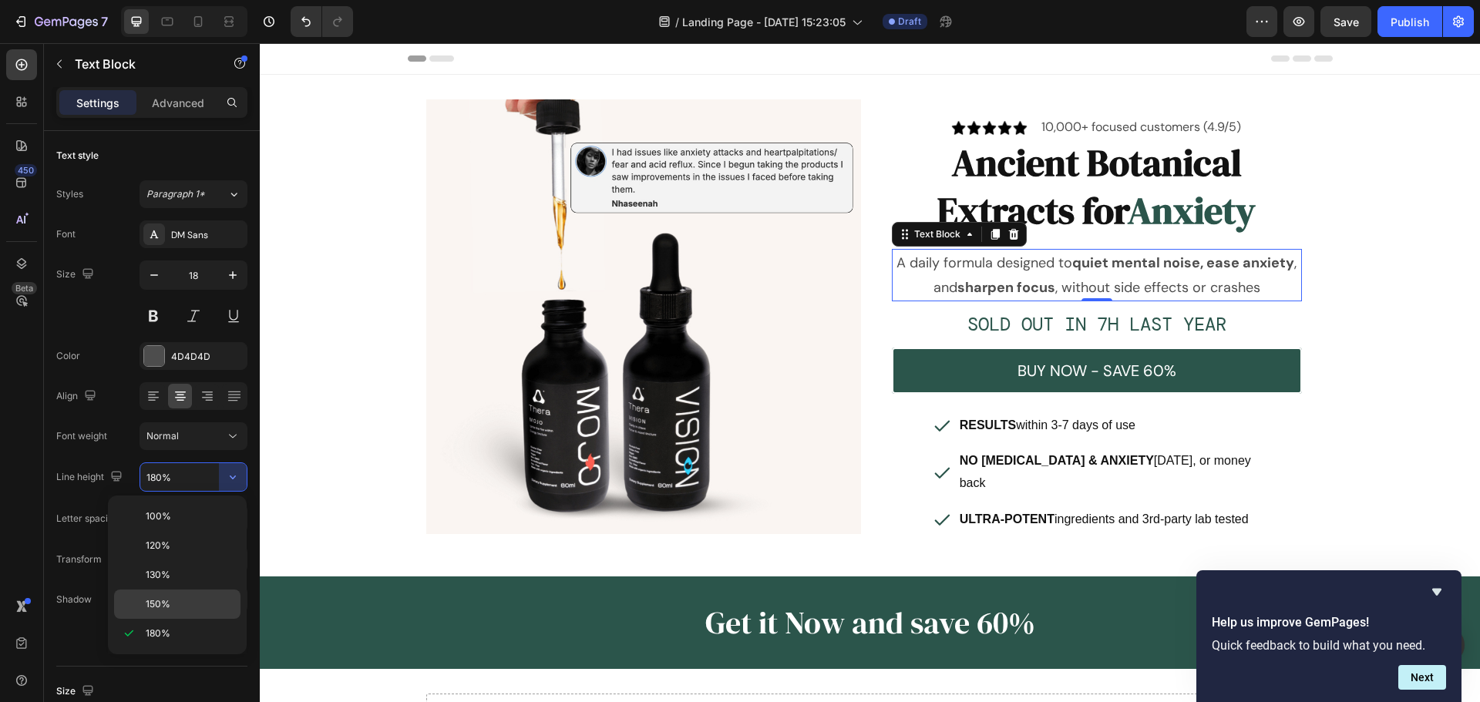
click at [188, 599] on p "150%" at bounding box center [190, 604] width 88 height 14
type input "150%"
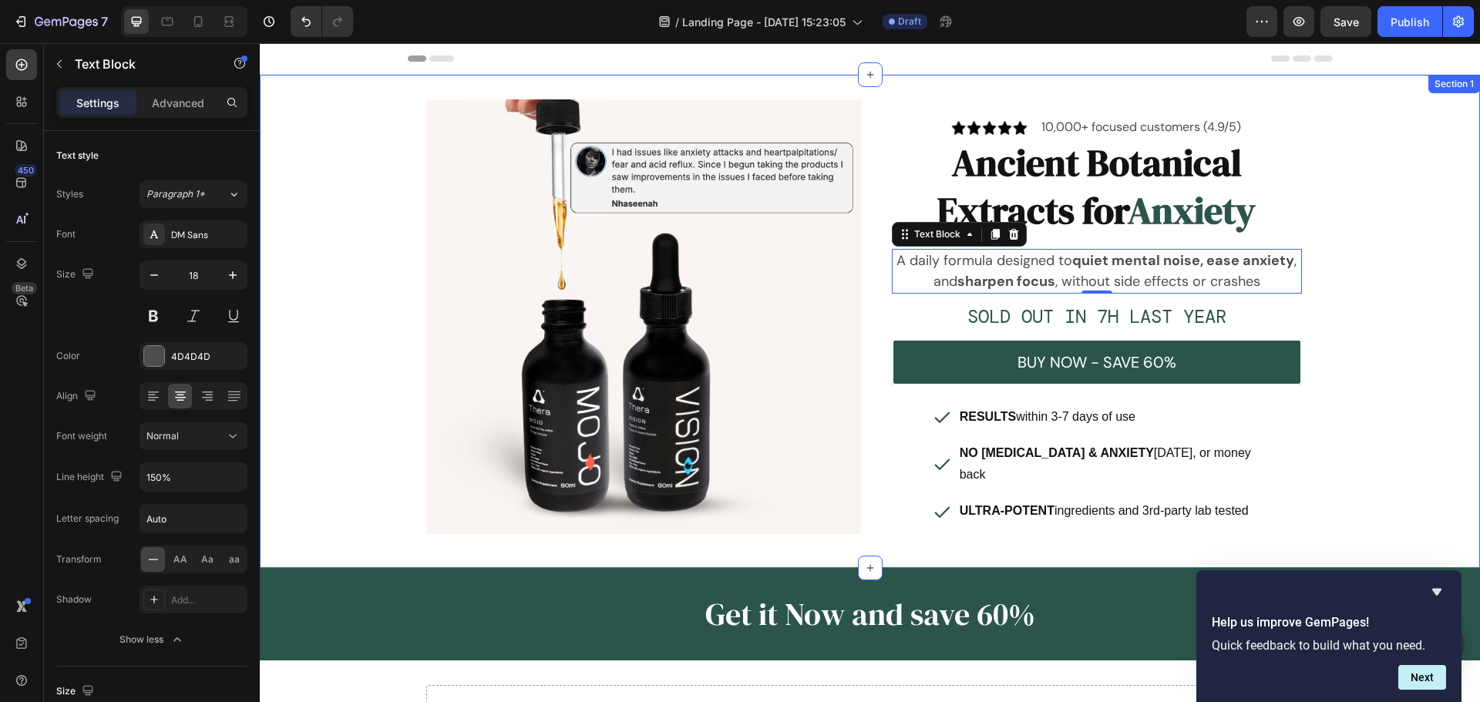
click at [1368, 337] on div "Image Image 10,000+ focused customers (4.9/5) Text Block Row Ancient Botanical …" at bounding box center [870, 321] width 1220 height 444
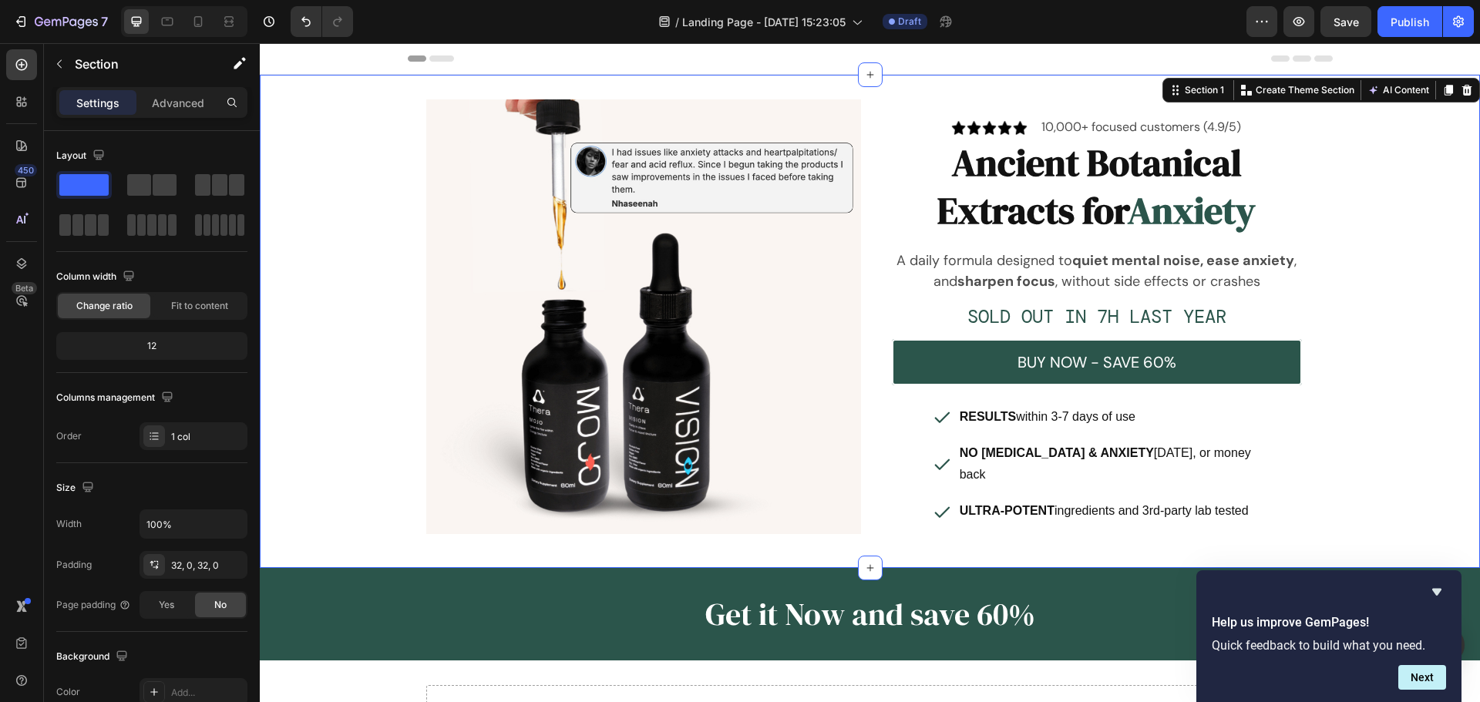
click at [1444, 345] on div "Image Image 10,000+ focused customers (4.9/5) Text Block Row Ancient Botanical …" at bounding box center [870, 321] width 1220 height 444
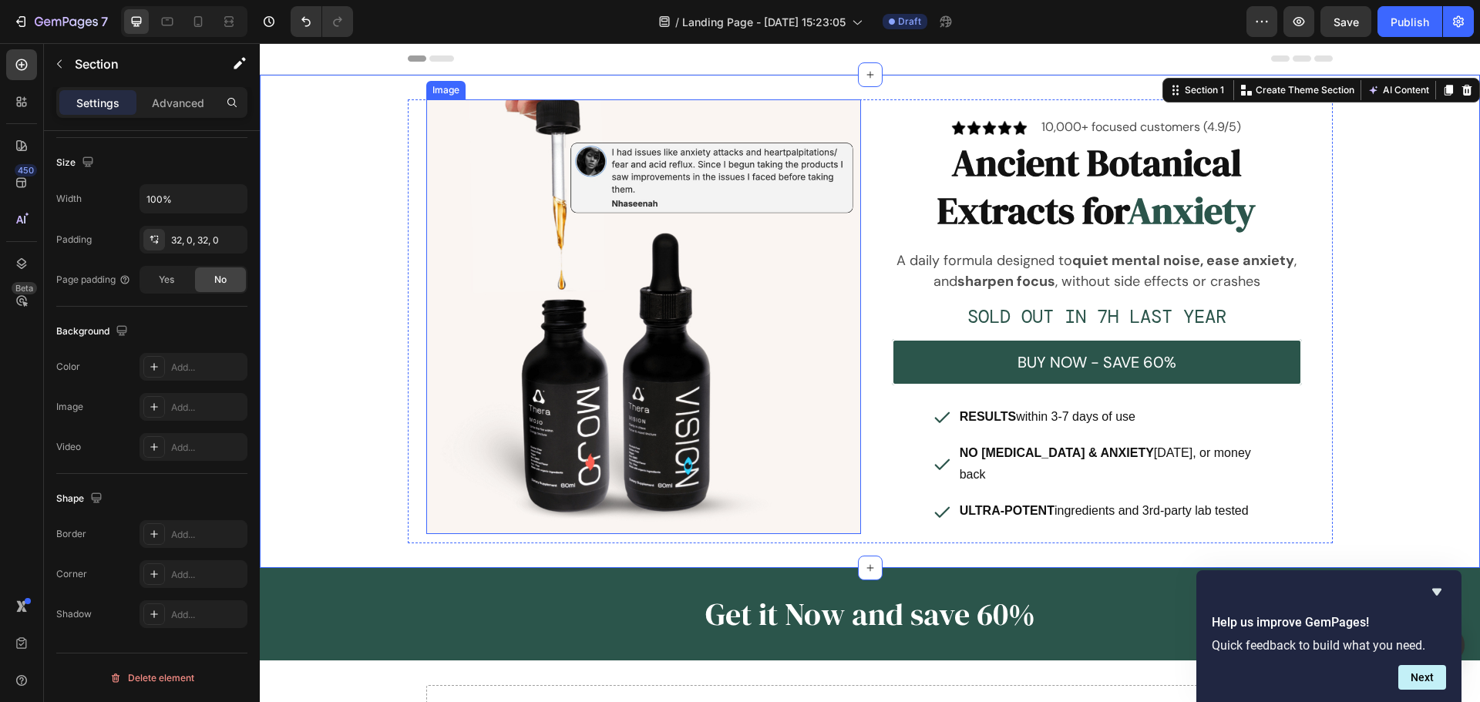
click at [426, 298] on img at bounding box center [643, 316] width 435 height 435
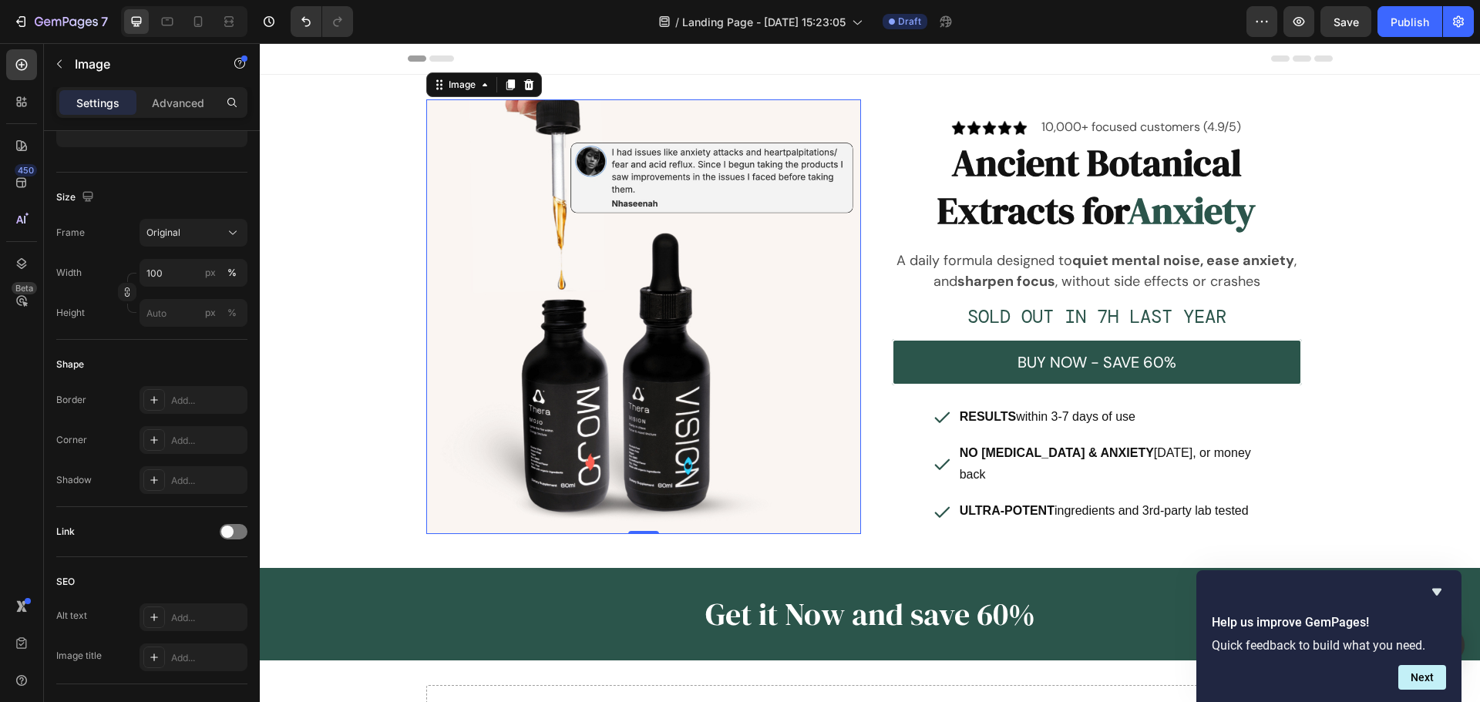
scroll to position [0, 0]
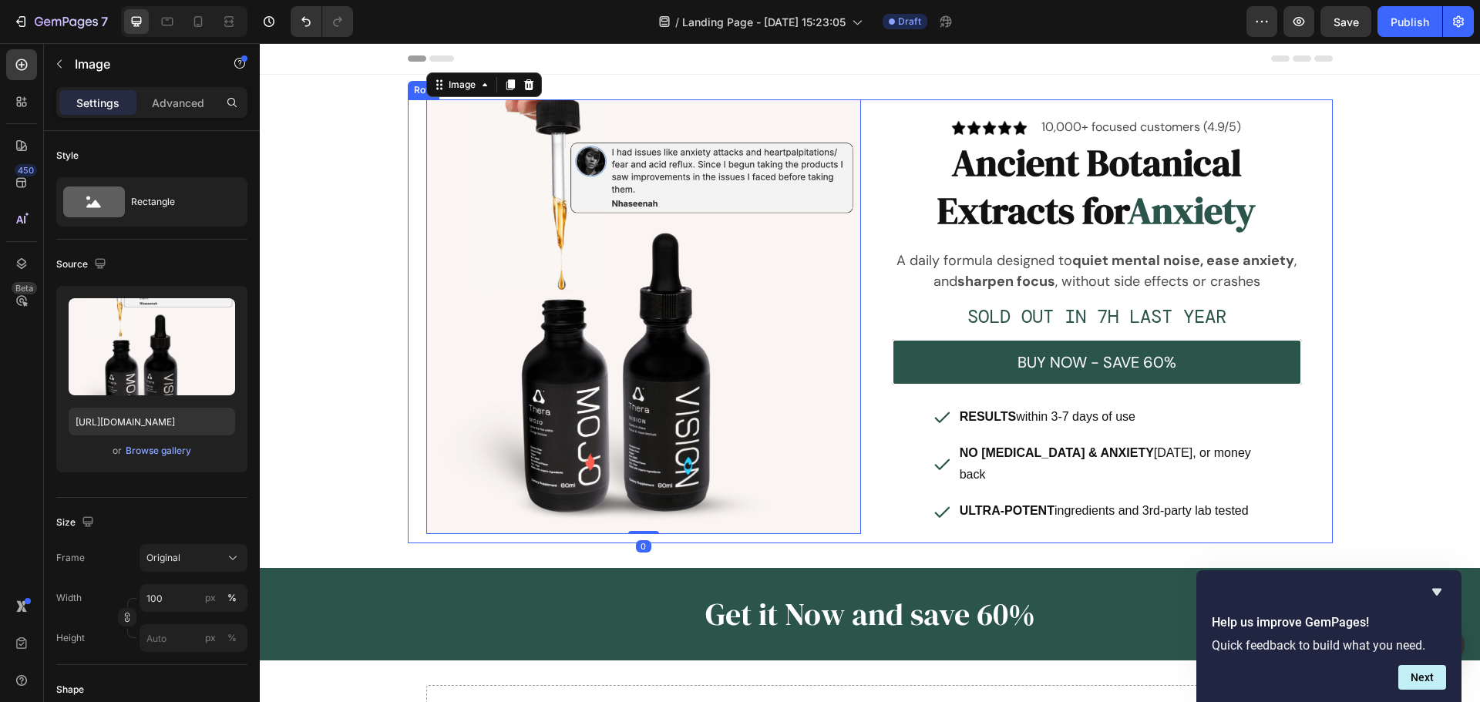
click at [409, 304] on div "Image 0 Image 10,000+ focused customers (4.9/5) Text Block Row Ancient Botanica…" at bounding box center [870, 321] width 925 height 444
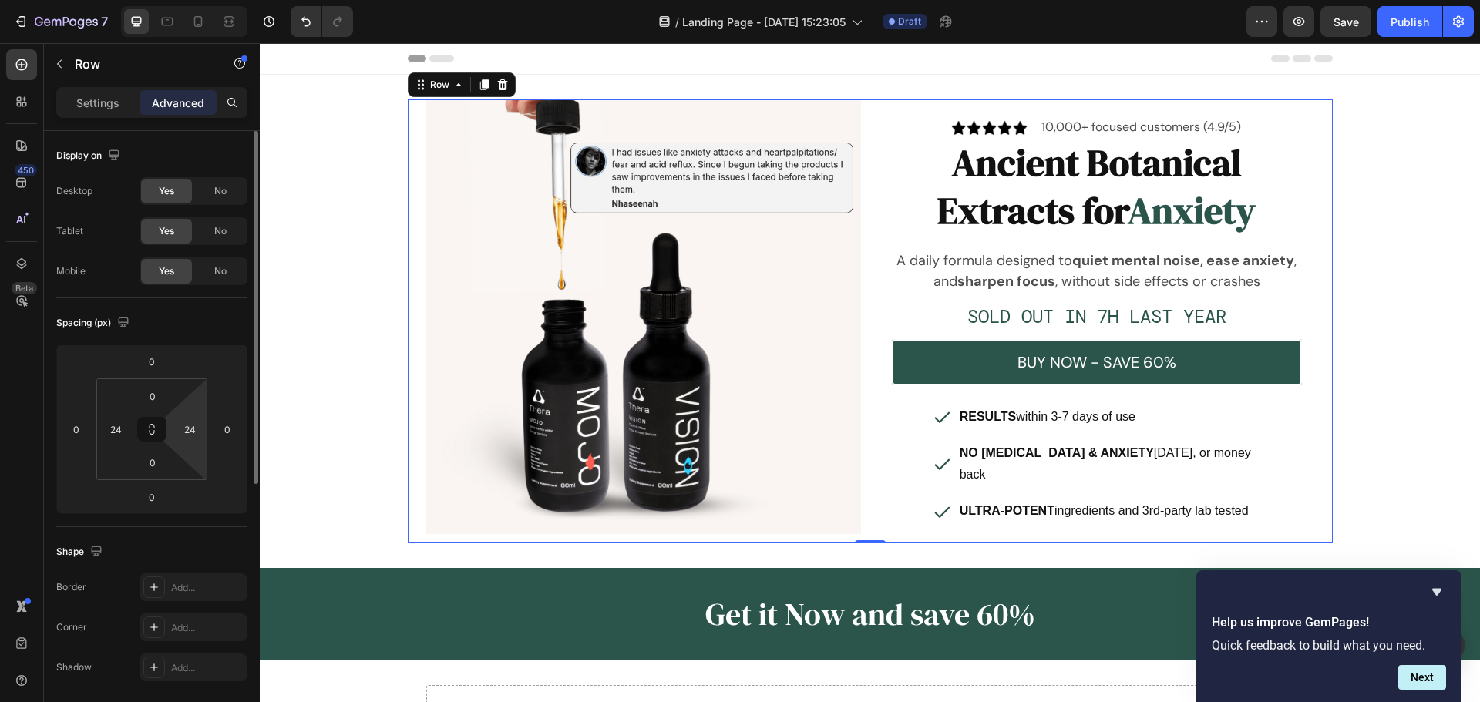
scroll to position [455, 0]
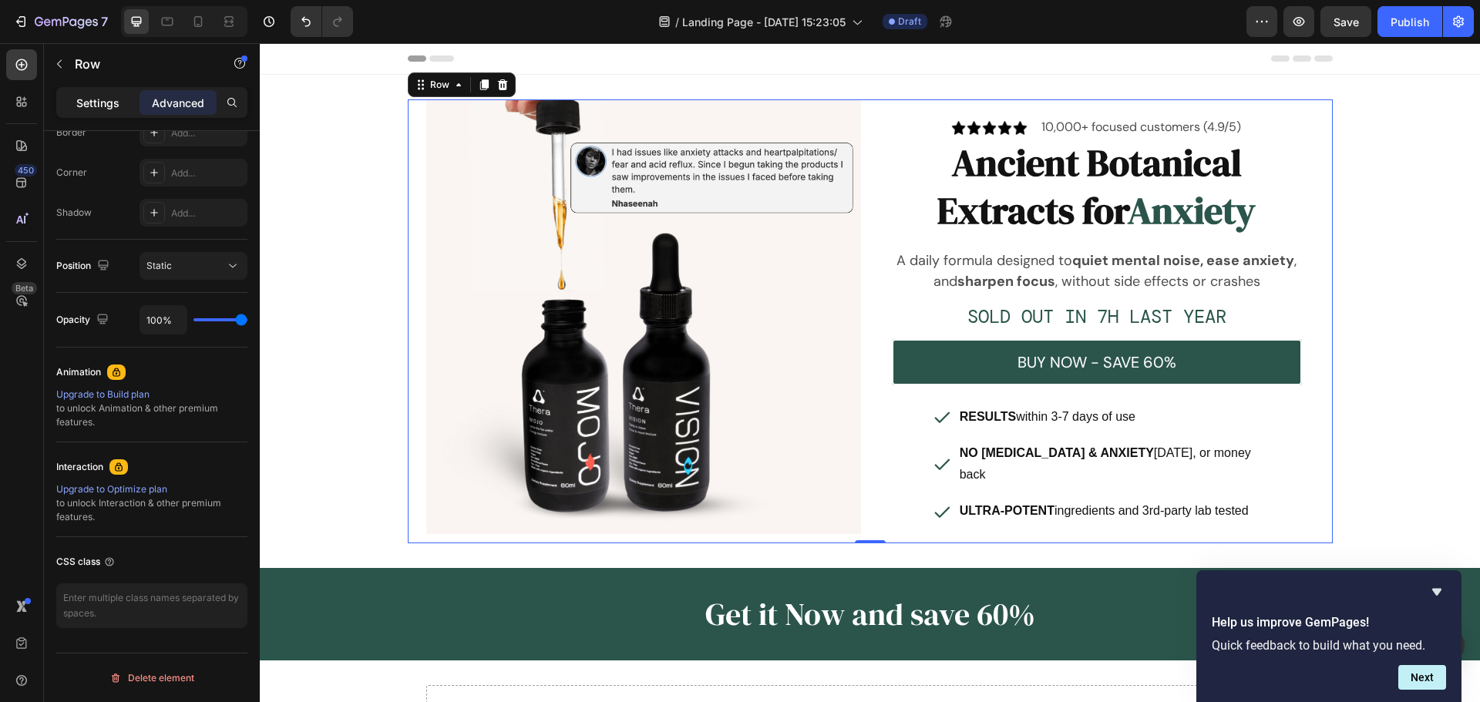
click at [94, 109] on p "Settings" at bounding box center [97, 103] width 43 height 16
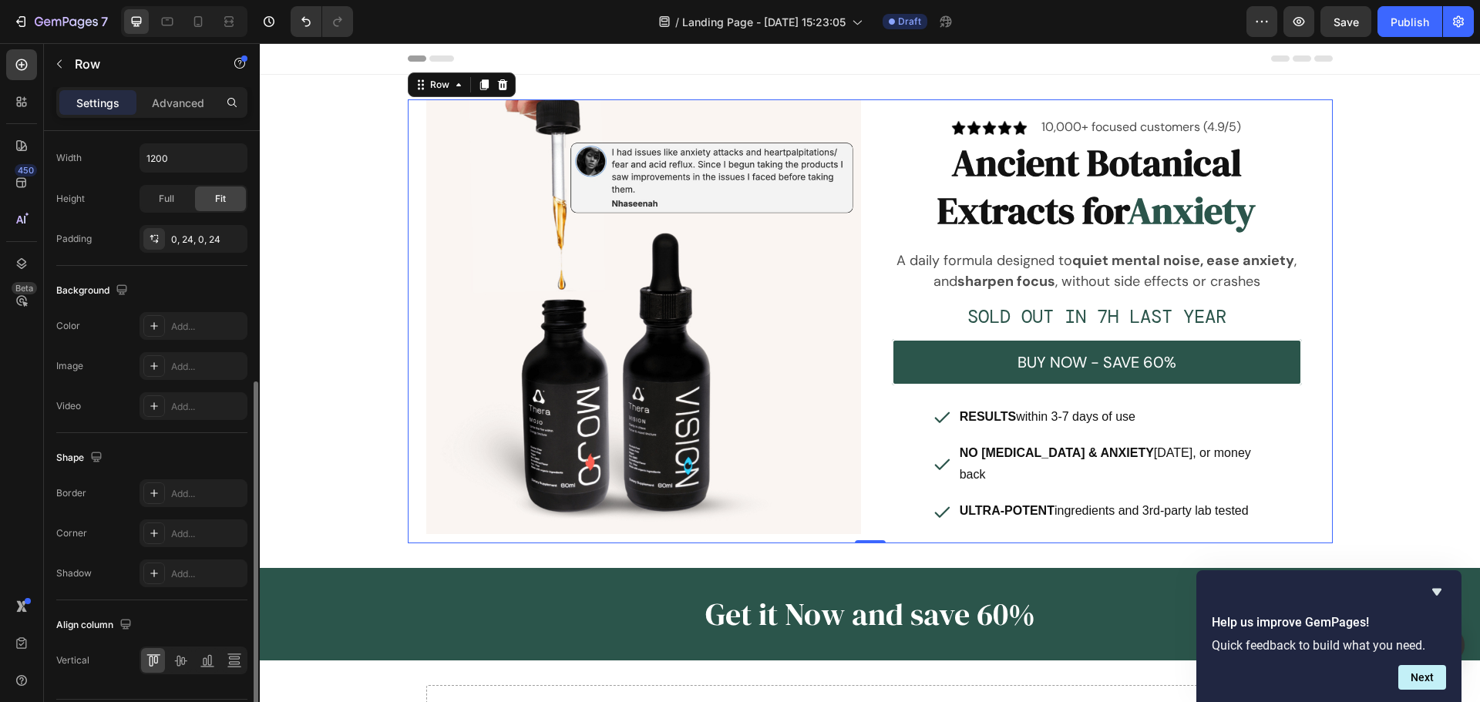
scroll to position [501, 0]
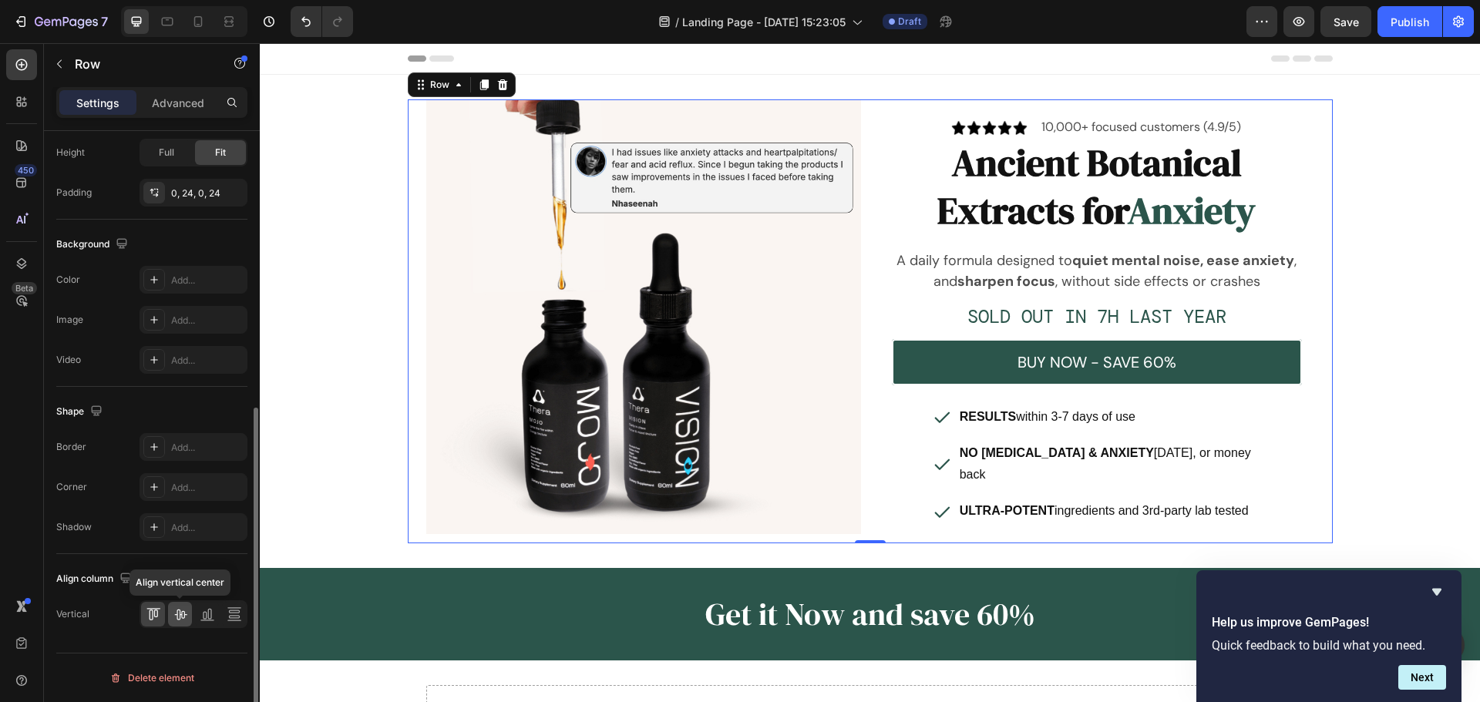
click at [185, 610] on icon at bounding box center [180, 613] width 15 height 15
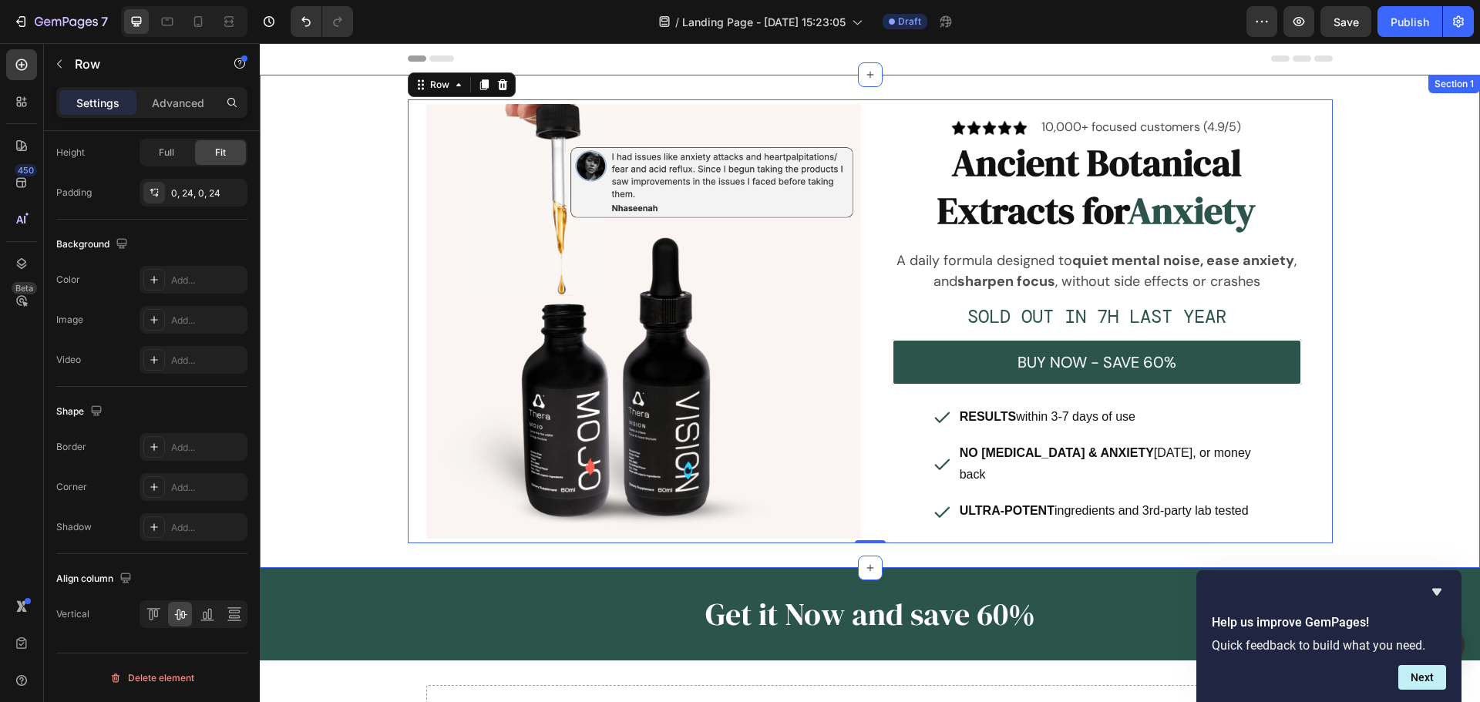
click at [1382, 281] on div "Image Image 10,000+ focused customers (4.9/5) Text Block Row Ancient Botanical …" at bounding box center [870, 321] width 1220 height 444
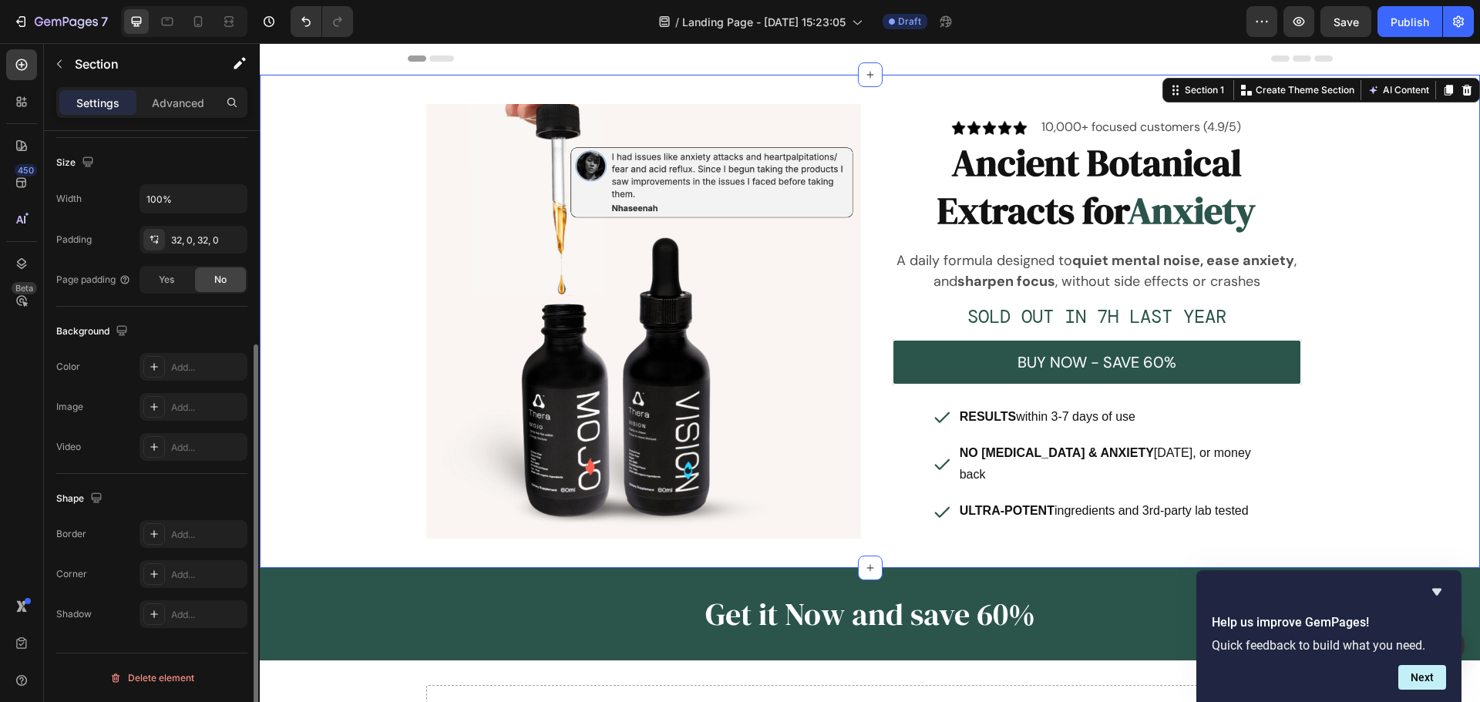
scroll to position [0, 0]
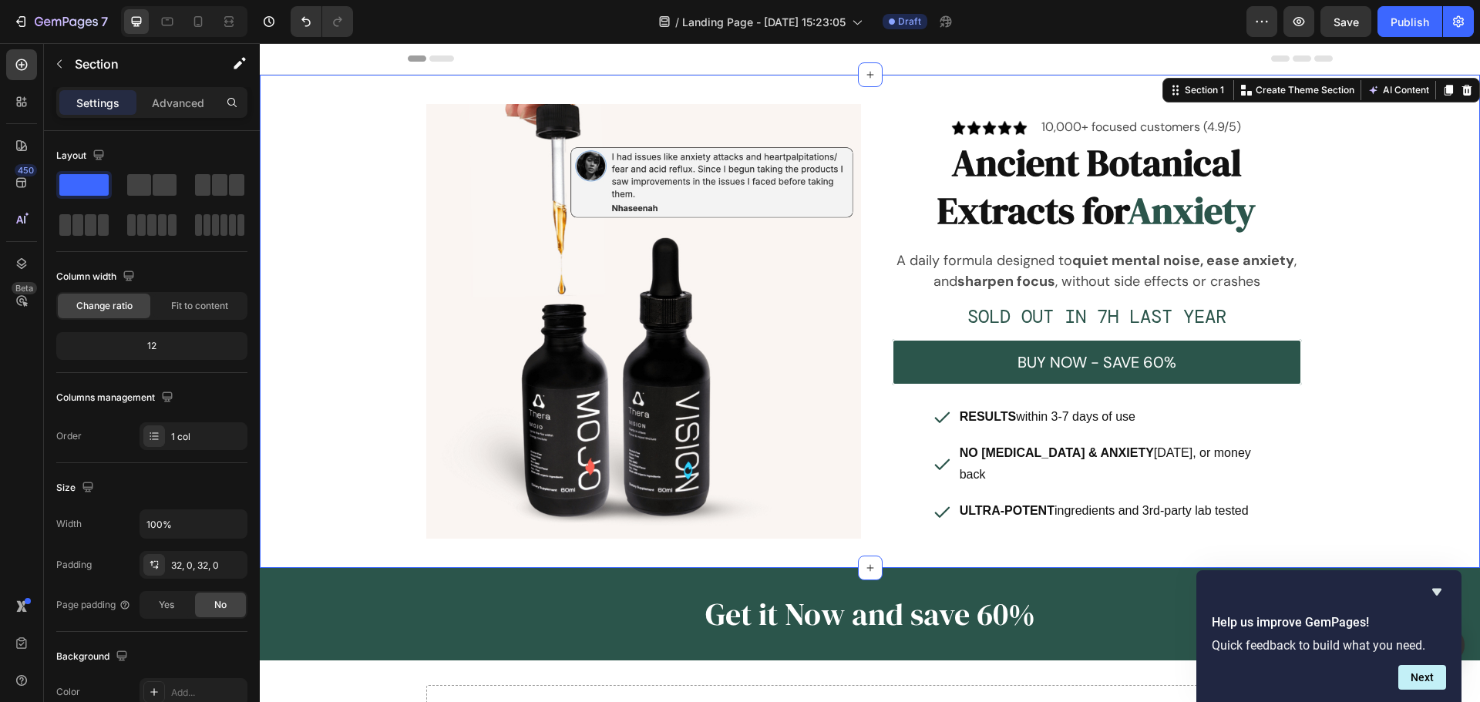
click at [1377, 375] on div "Image Image 10,000+ focused customers (4.9/5) Text Block Row Ancient Botanical …" at bounding box center [870, 321] width 1220 height 444
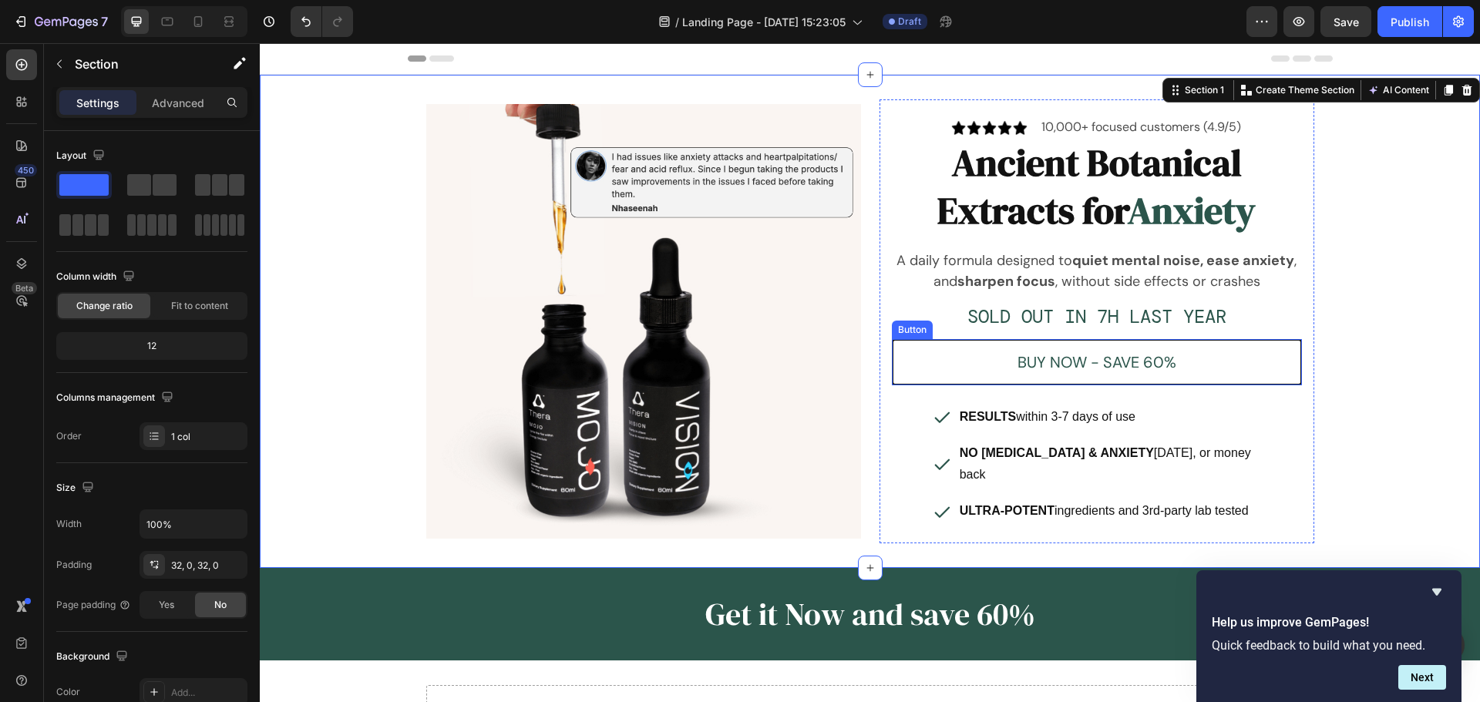
click at [1209, 373] on button "BUY NOW - SAVE 60%" at bounding box center [1097, 362] width 410 height 46
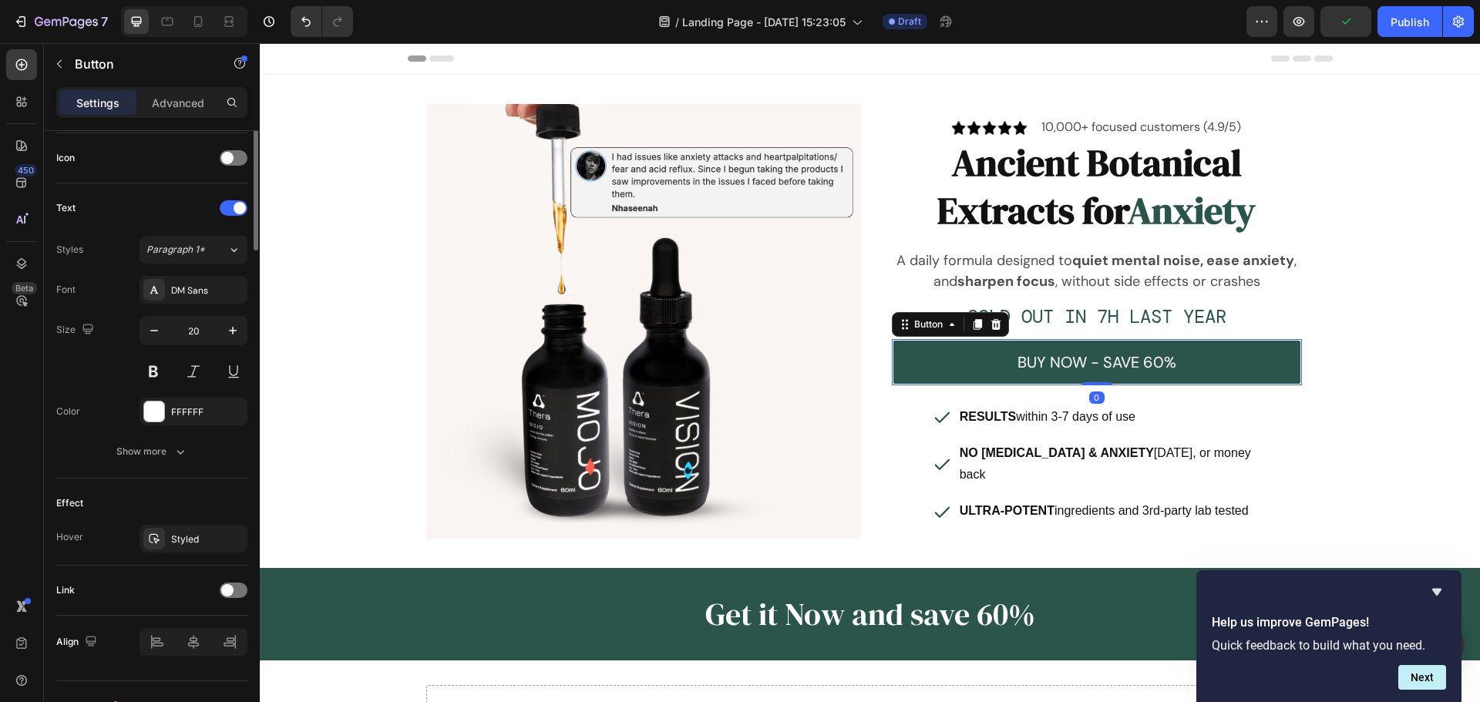
scroll to position [490, 0]
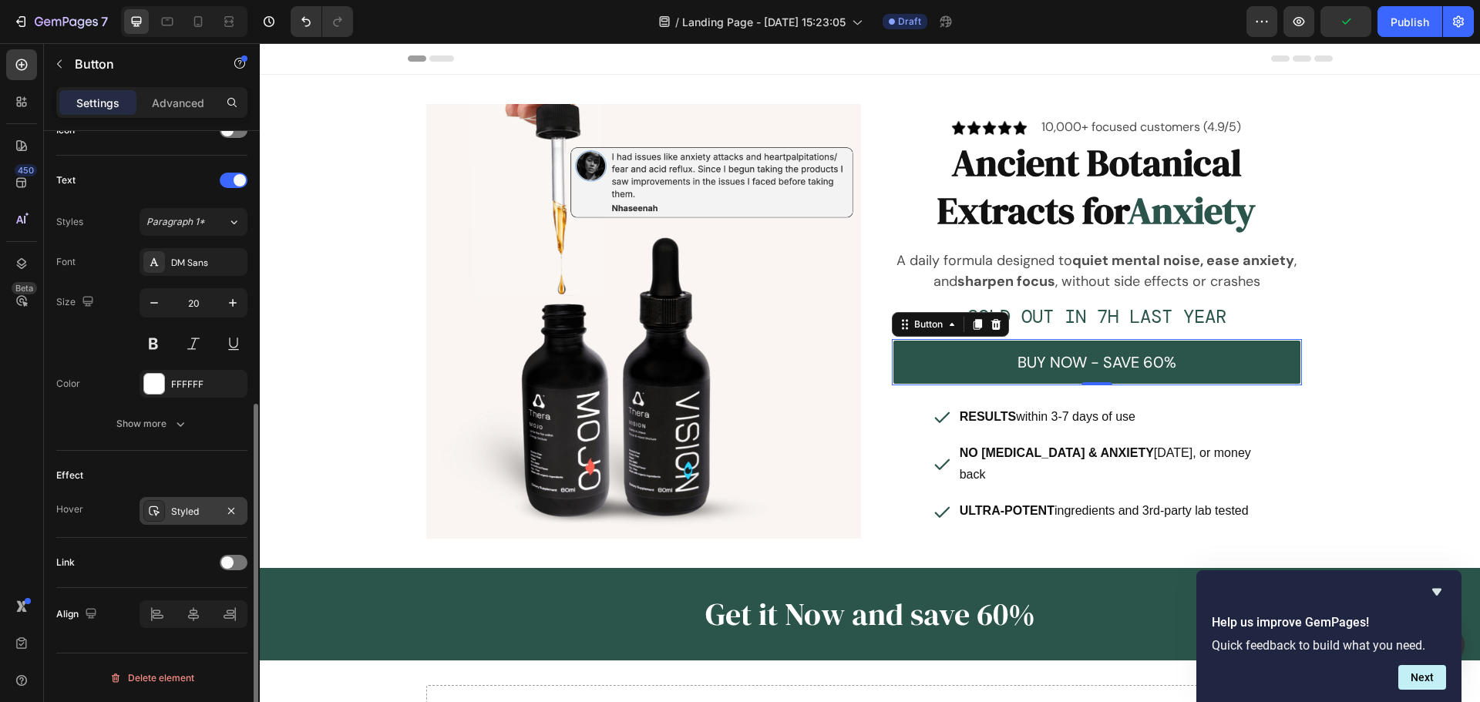
click at [154, 521] on div at bounding box center [154, 511] width 22 height 22
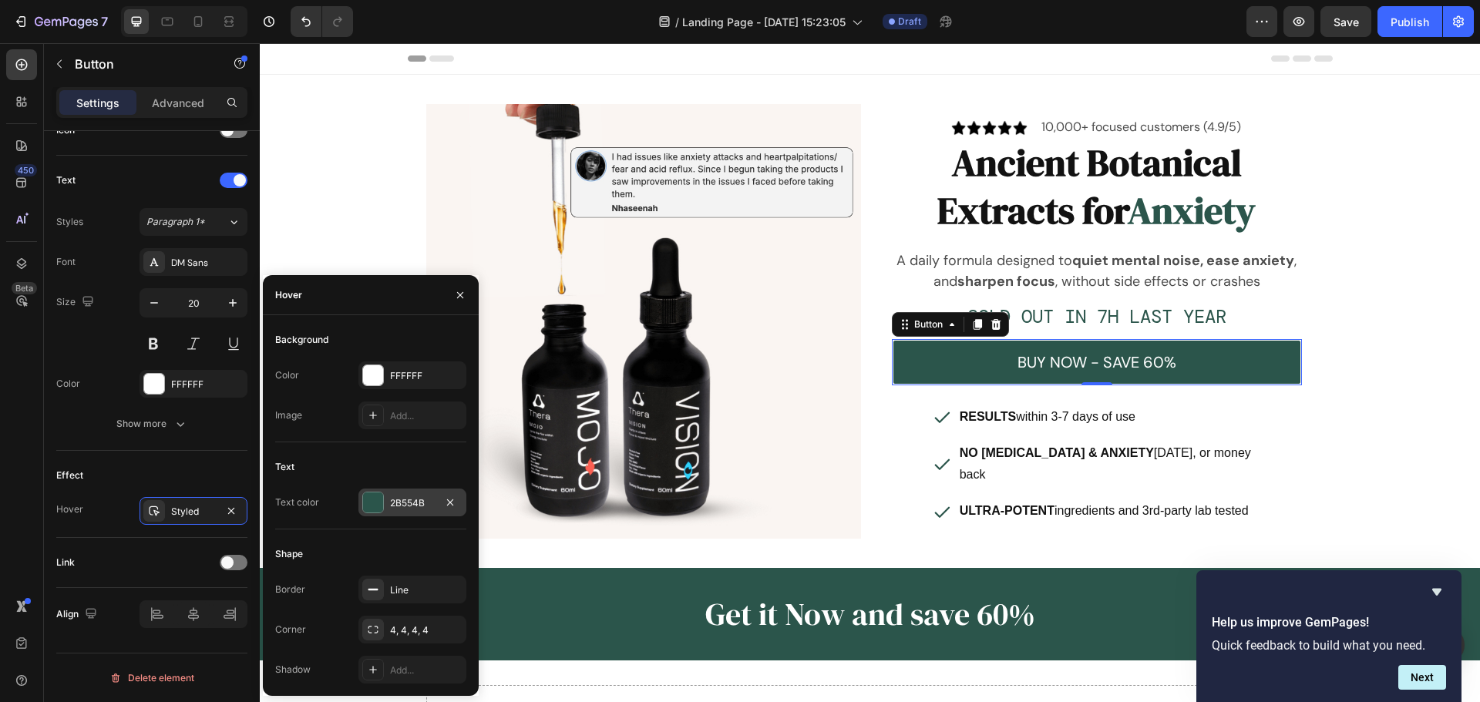
click at [371, 506] on div at bounding box center [373, 502] width 20 height 20
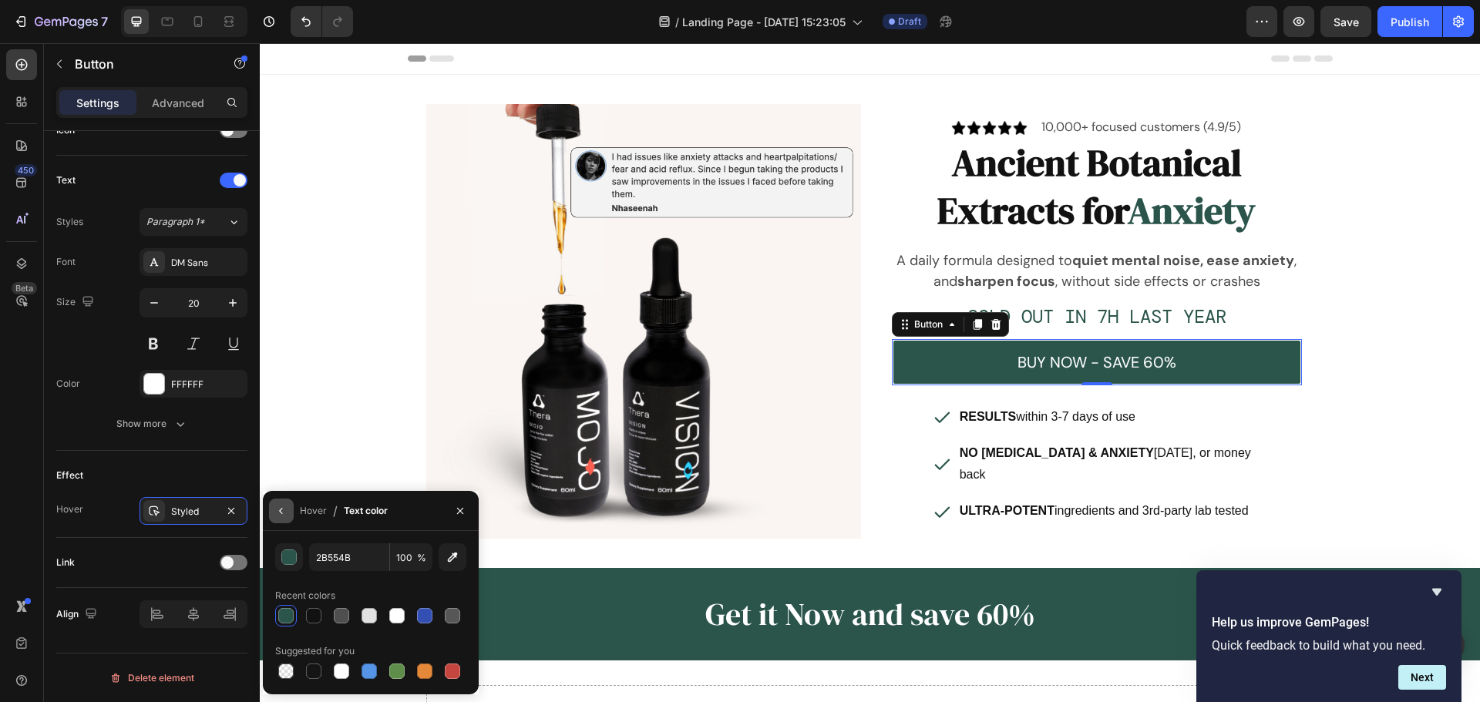
click at [276, 512] on icon "button" at bounding box center [281, 511] width 12 height 12
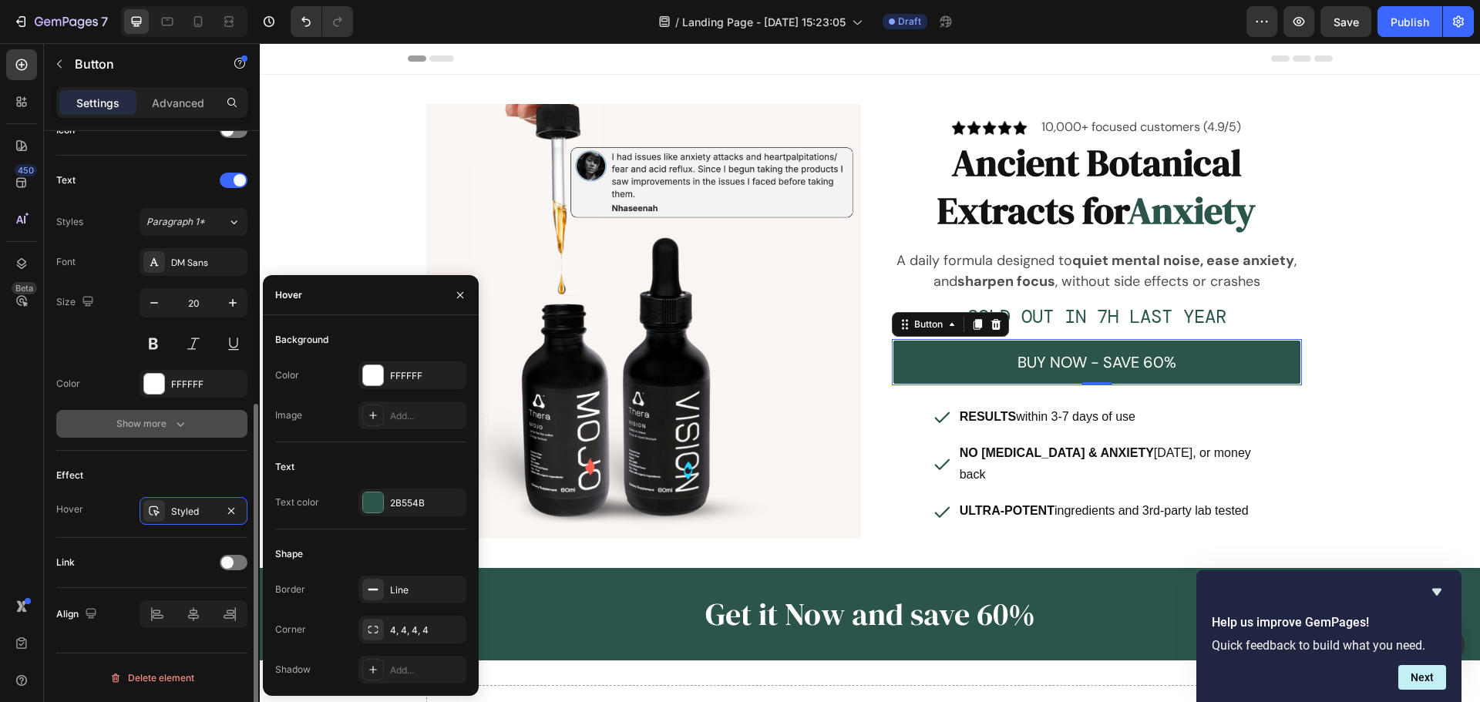
click at [187, 421] on icon "button" at bounding box center [180, 423] width 15 height 15
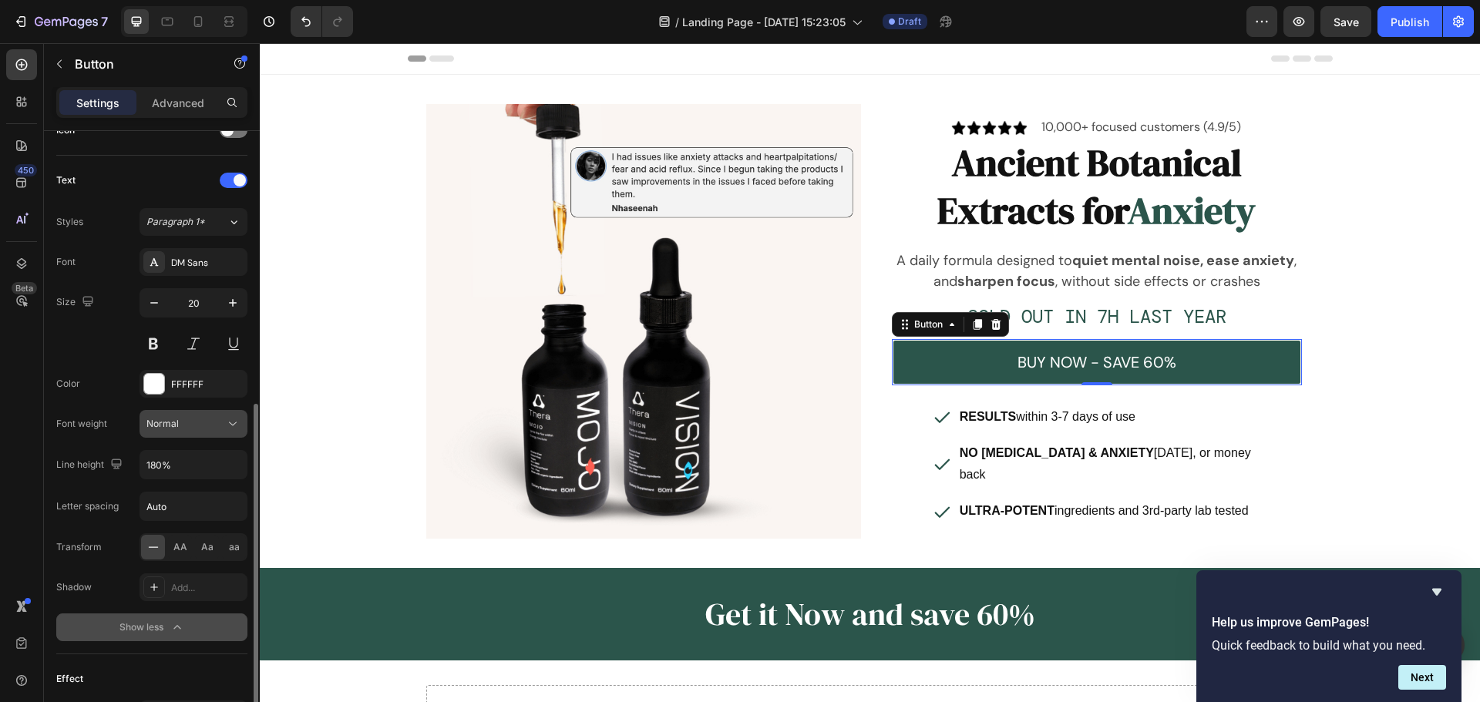
click at [203, 422] on div "Normal" at bounding box center [185, 424] width 79 height 14
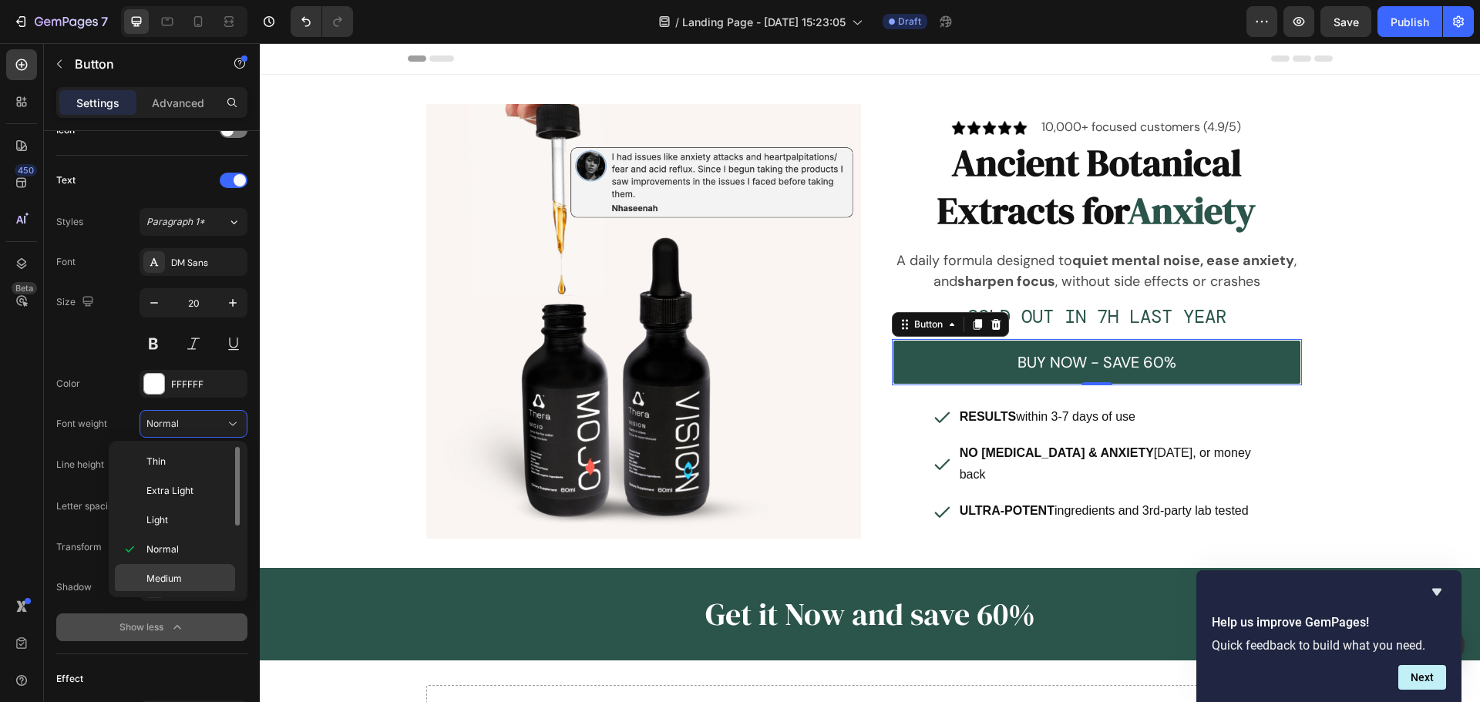
click at [186, 583] on p "Medium" at bounding box center [187, 579] width 82 height 14
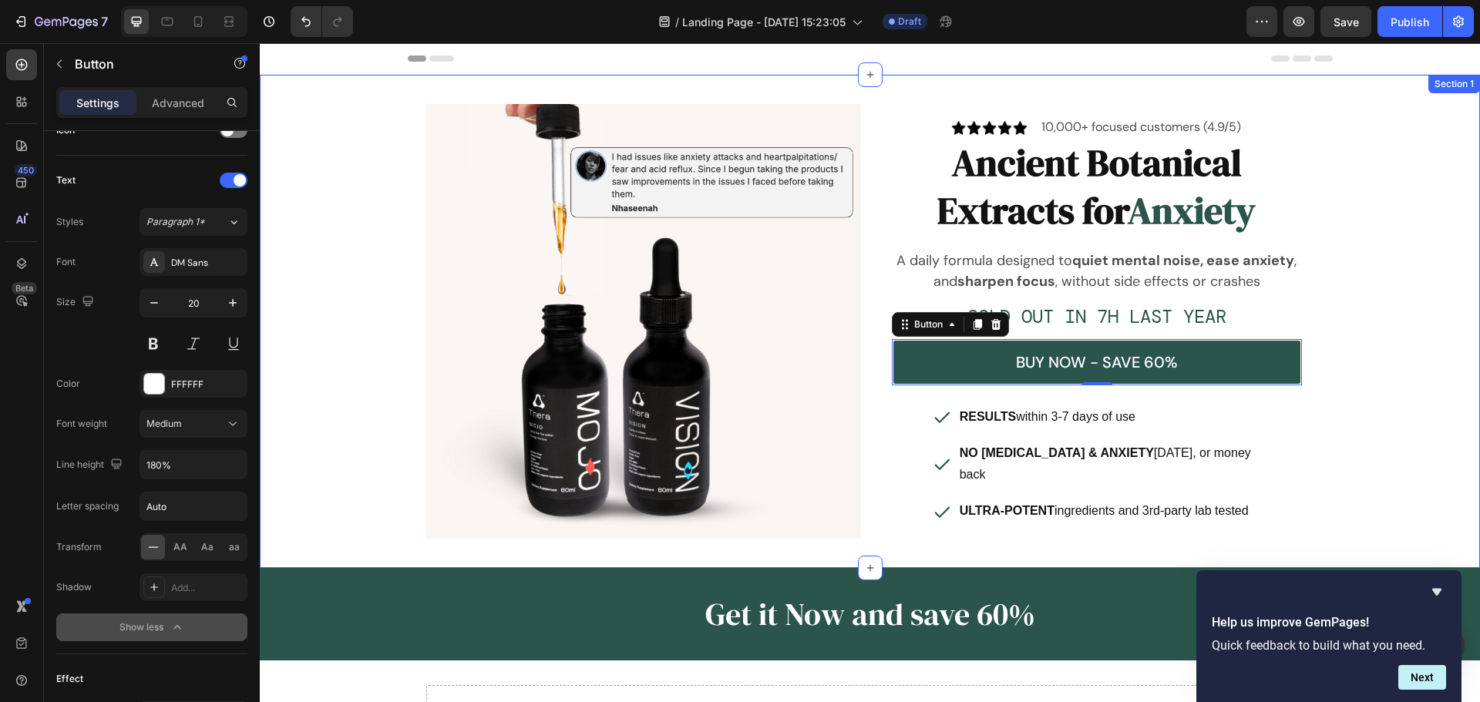
click at [1401, 381] on div "Image Image 10,000+ focused customers (4.9/5) Text Block Row Ancient Botanical …" at bounding box center [870, 321] width 1220 height 444
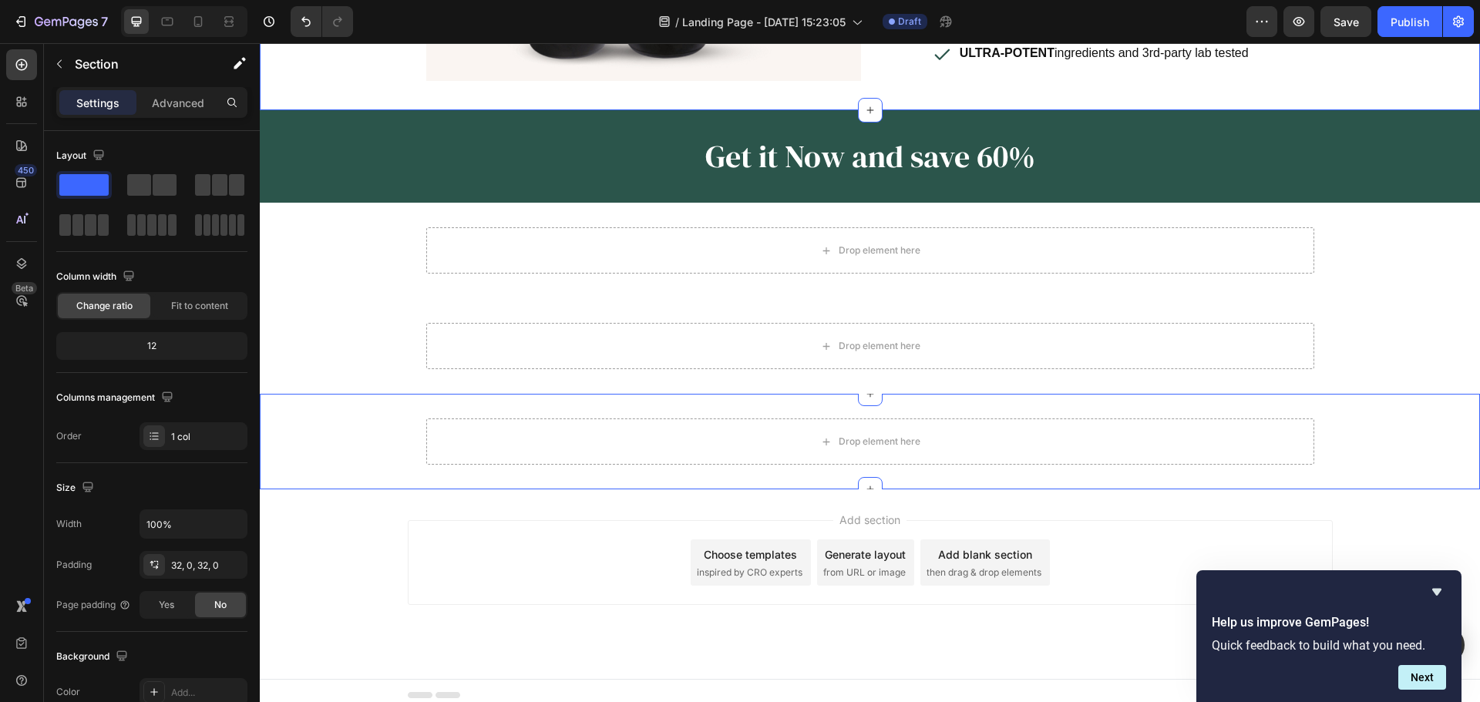
scroll to position [149, 0]
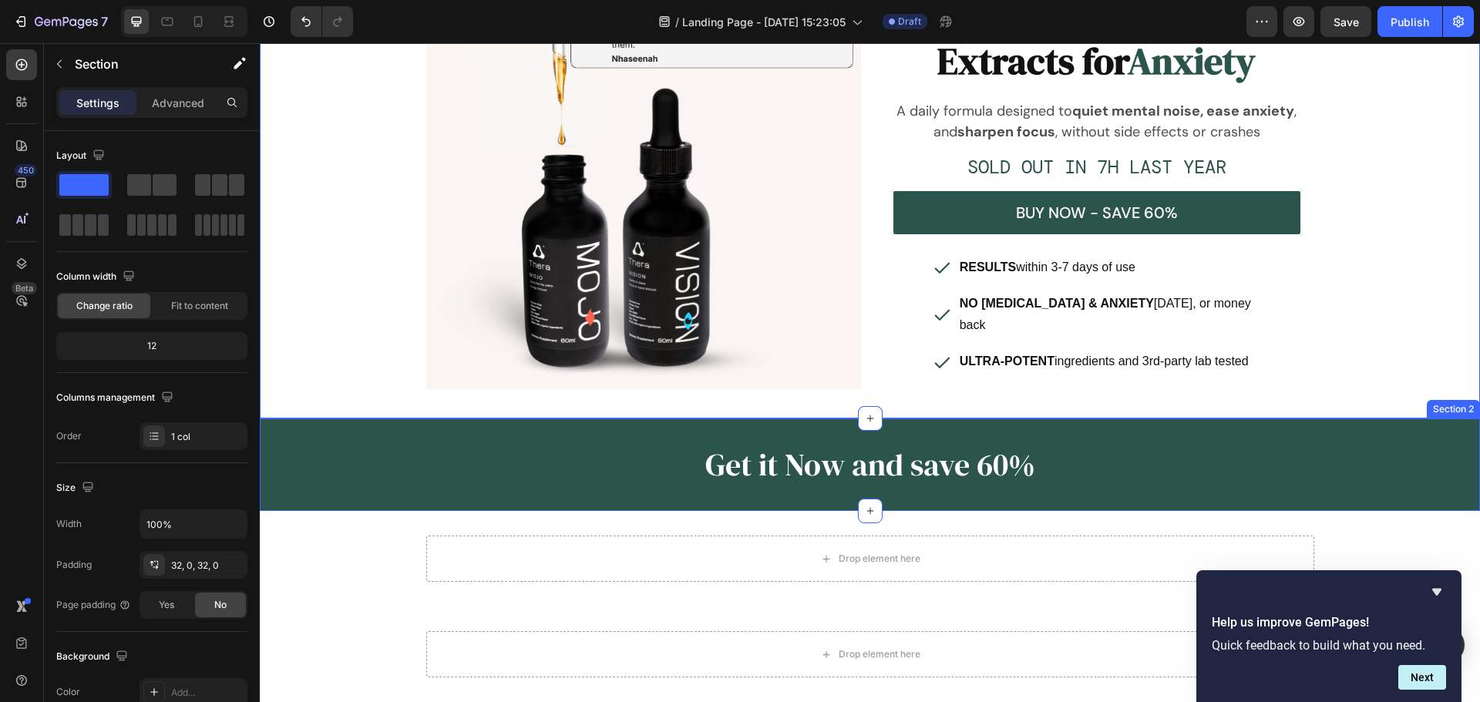
click at [338, 443] on div "Get it Now and save 60% Heading Row Row" at bounding box center [870, 464] width 1220 height 43
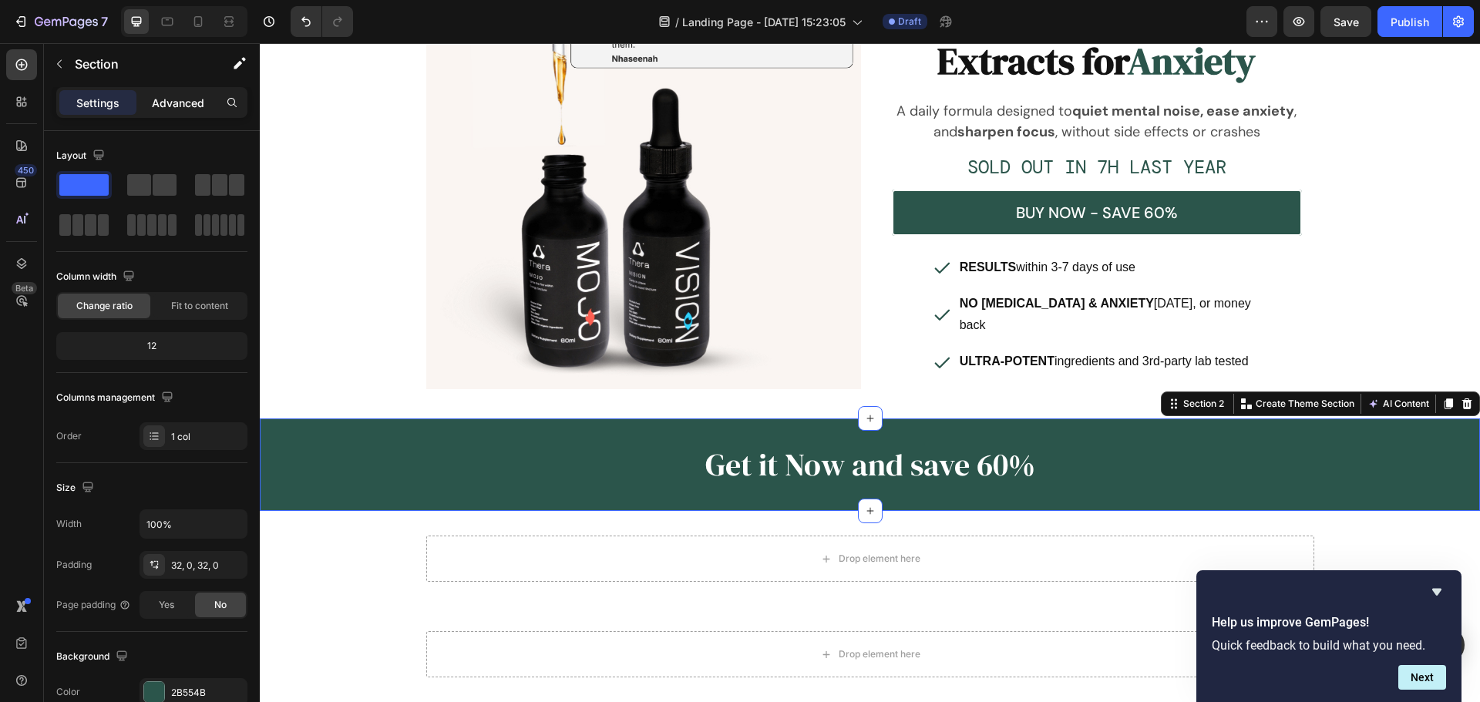
click at [163, 103] on p "Advanced" at bounding box center [178, 103] width 52 height 16
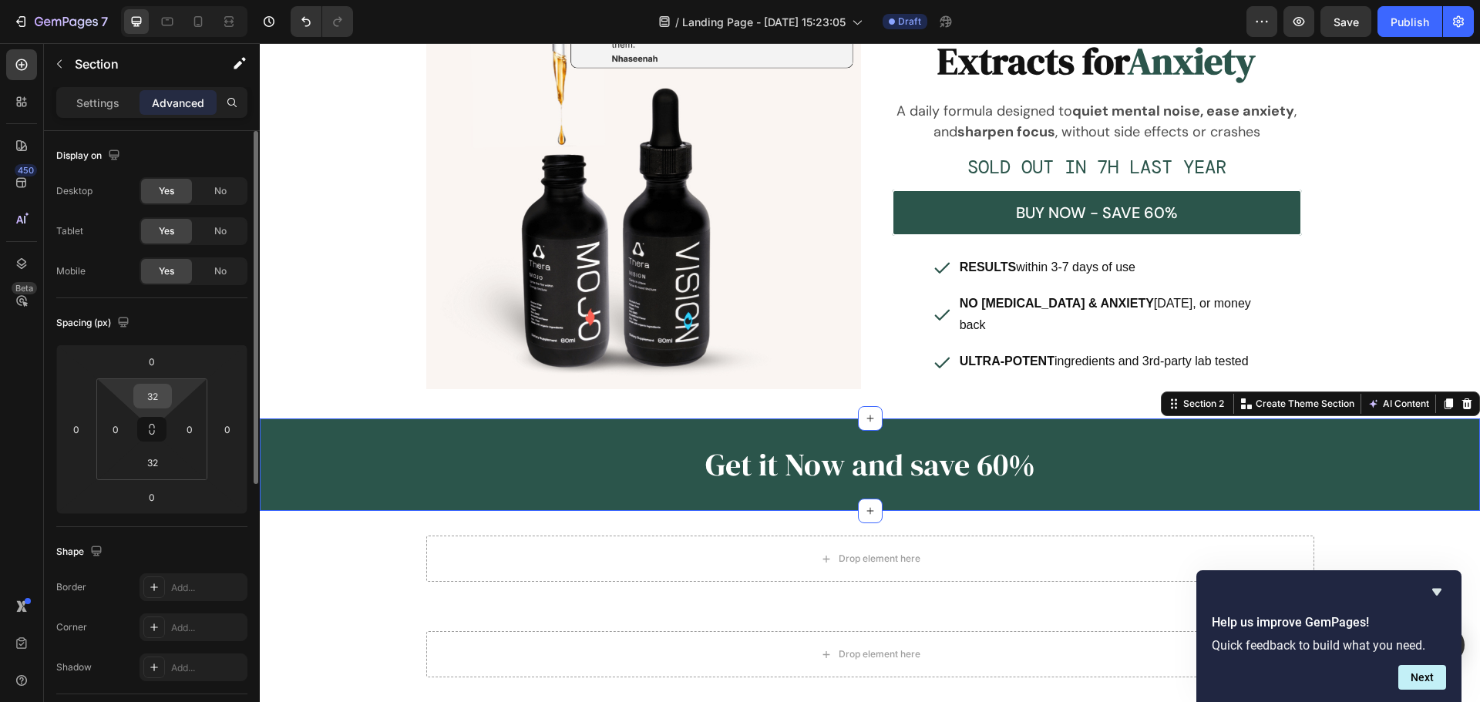
click at [153, 400] on input "32" at bounding box center [152, 396] width 31 height 23
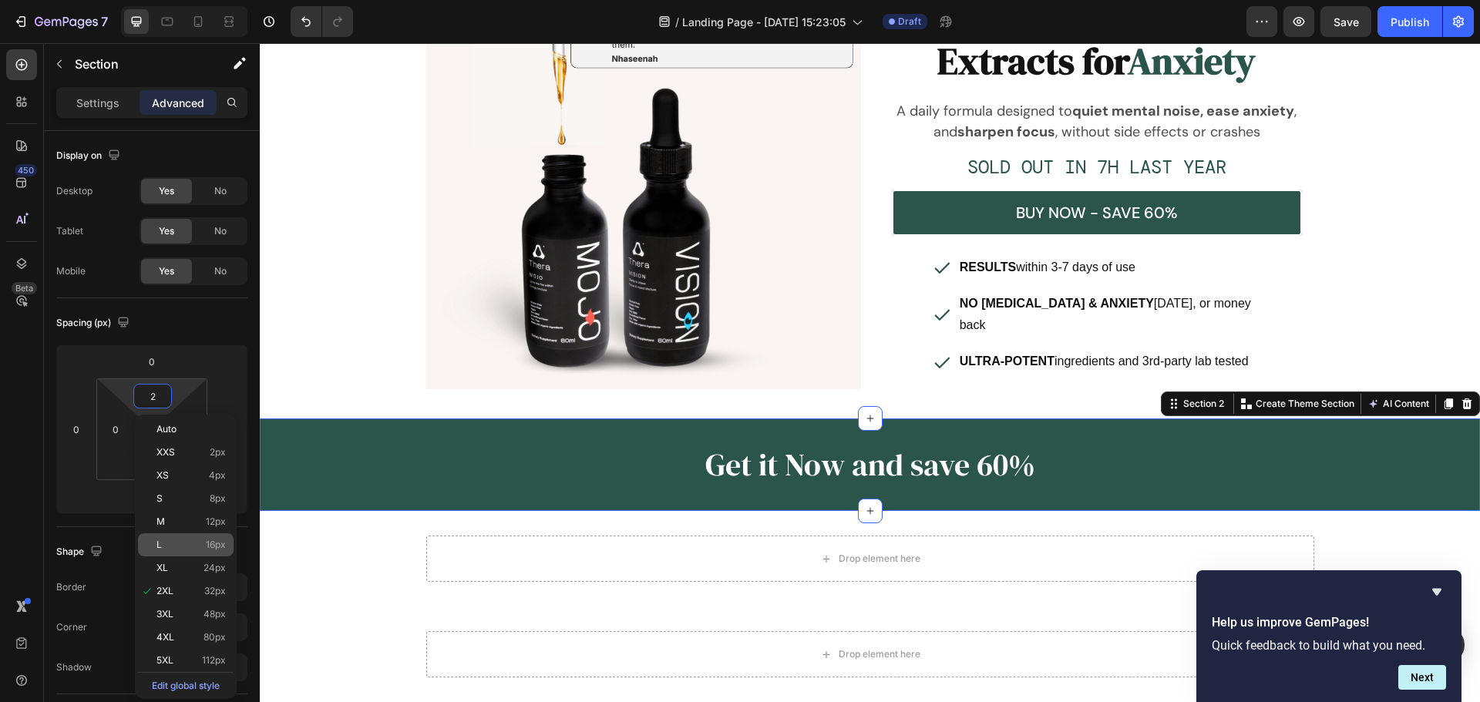
click at [176, 553] on div "L 16px" at bounding box center [186, 544] width 96 height 23
type input "16"
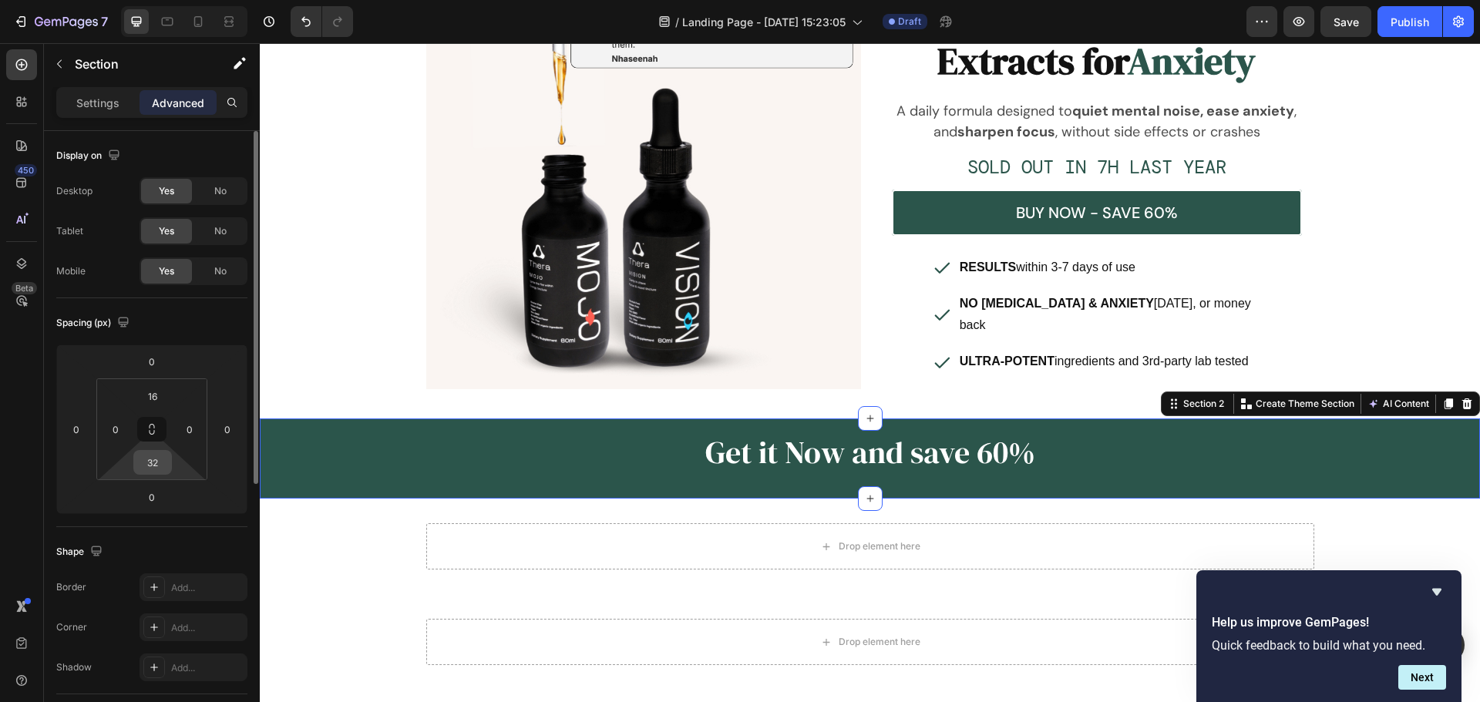
click at [165, 463] on input "32" at bounding box center [152, 462] width 31 height 23
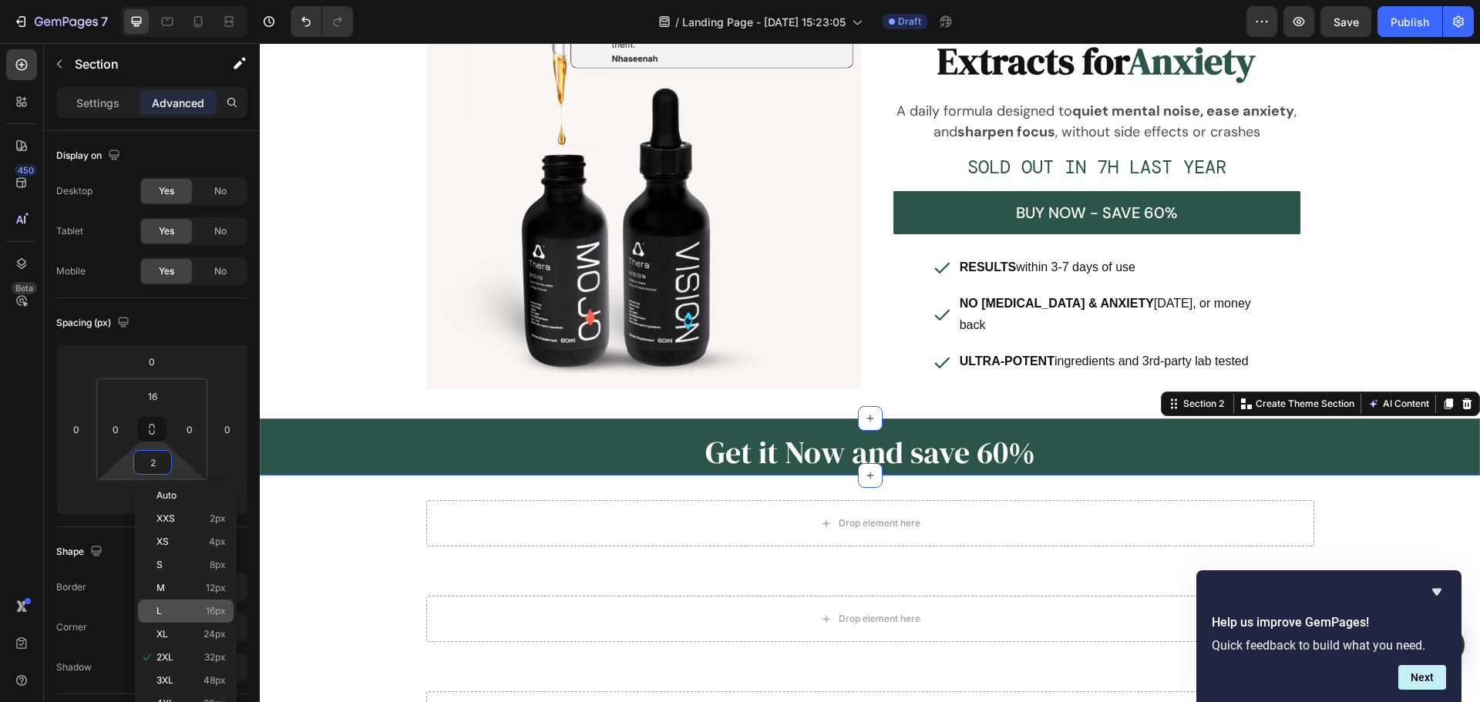
click at [174, 602] on div "L 16px" at bounding box center [186, 611] width 96 height 23
type input "16"
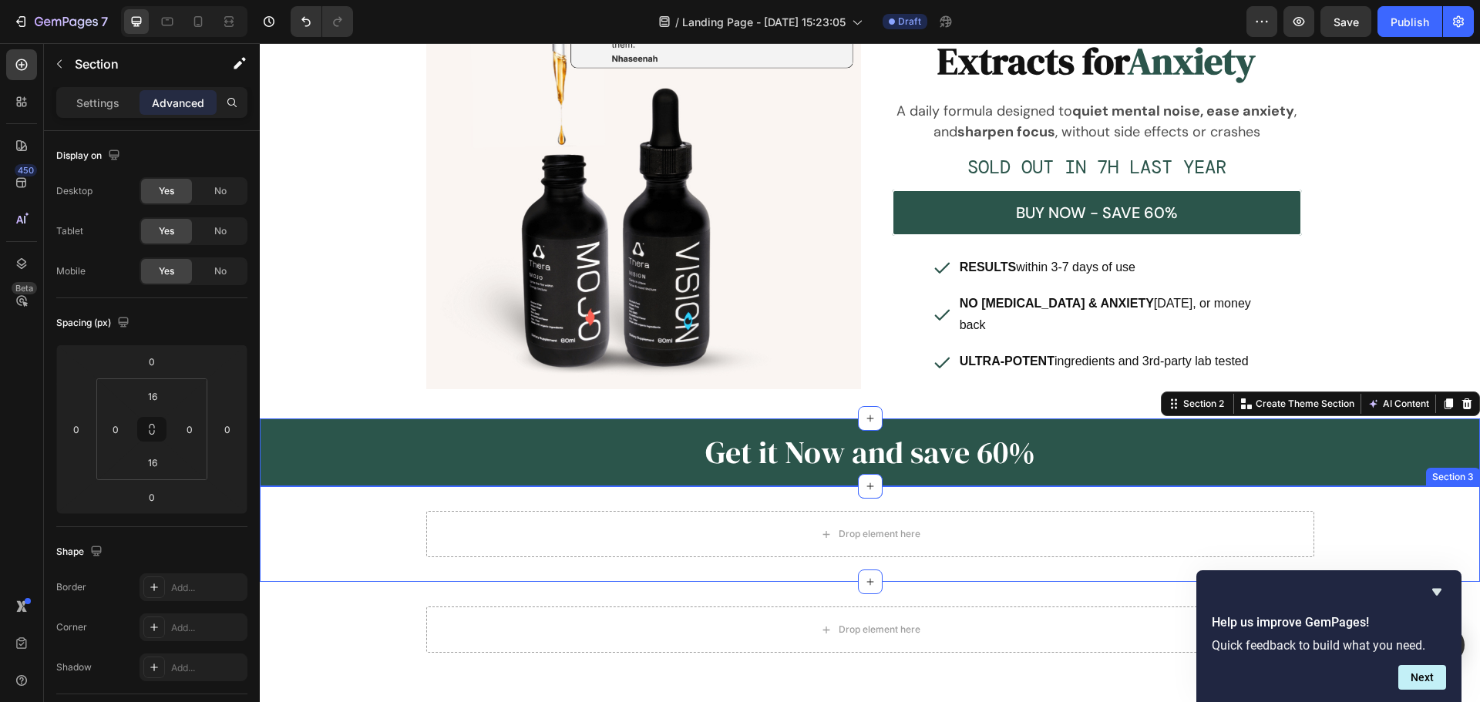
click at [311, 528] on div "Drop element here Row Row" at bounding box center [870, 534] width 1220 height 46
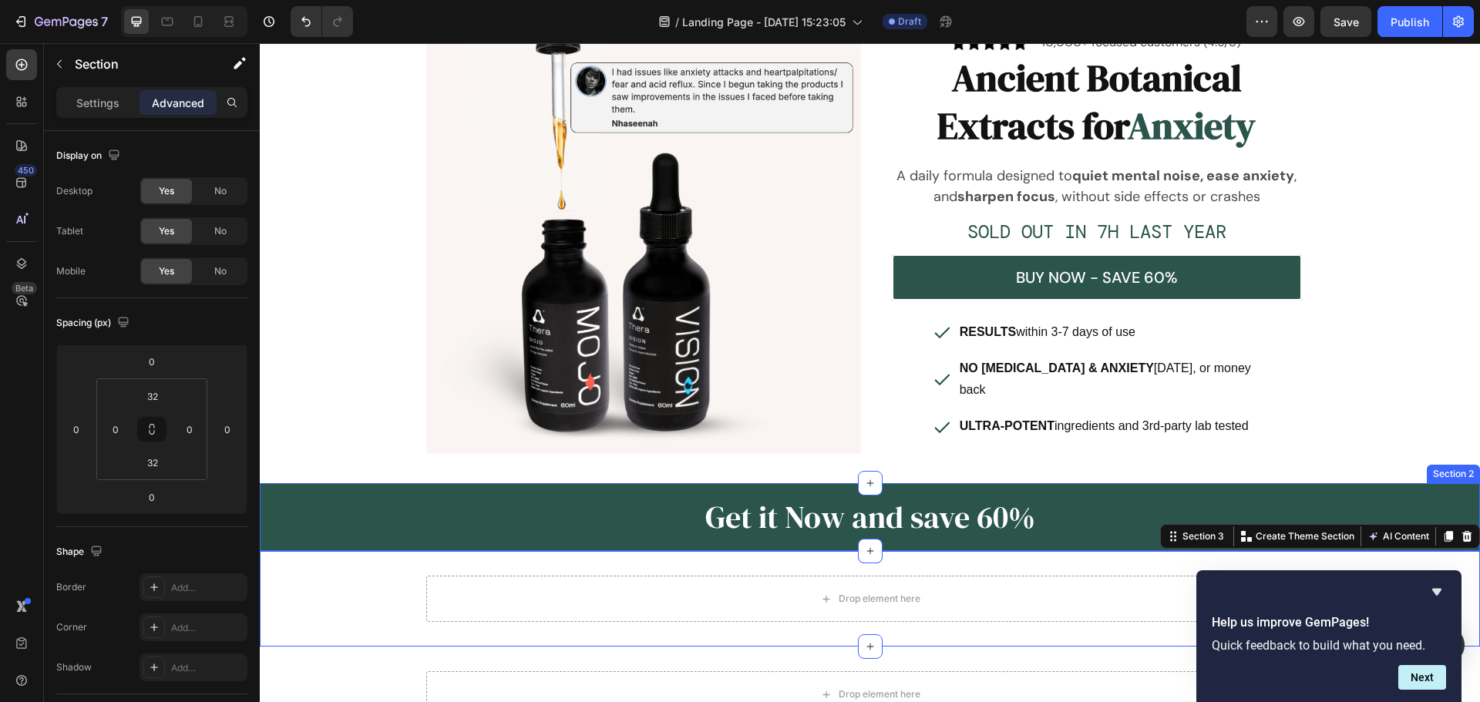
scroll to position [0, 0]
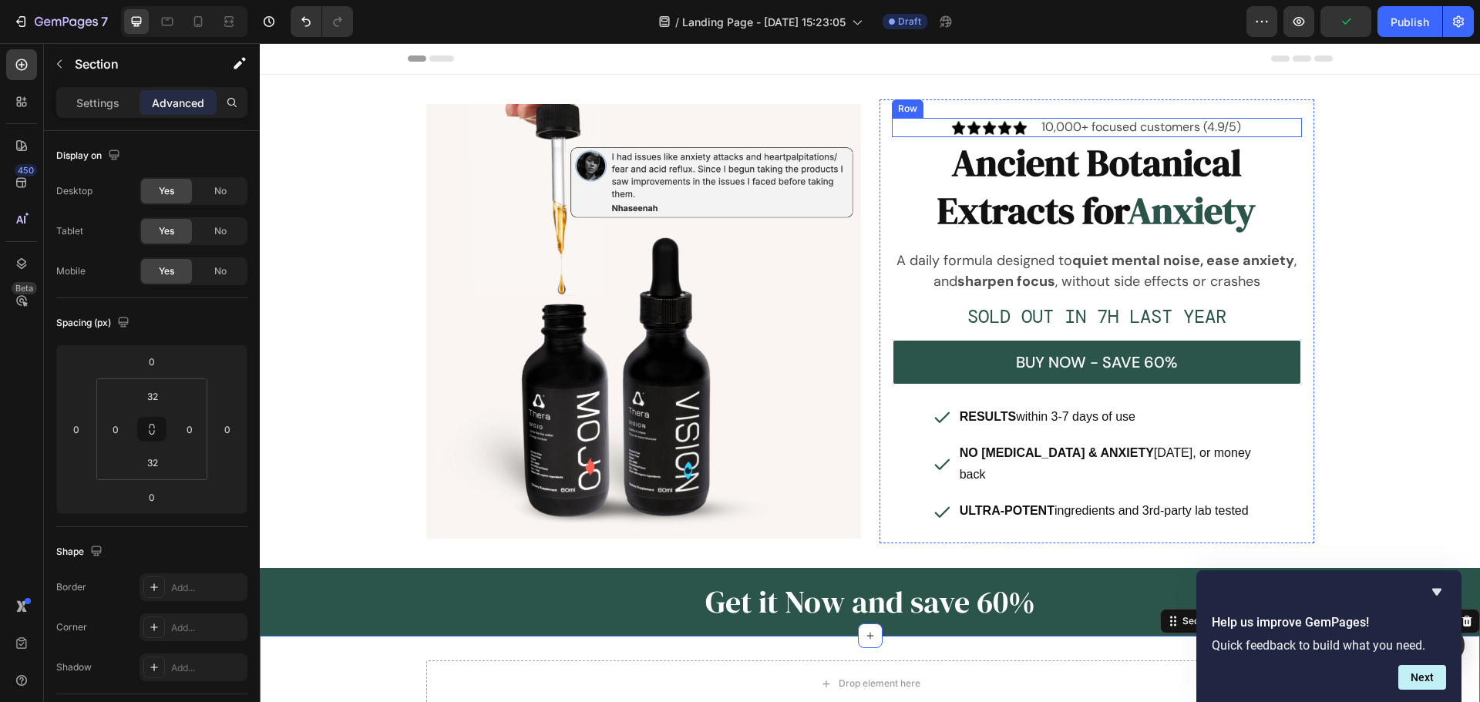
click at [1261, 129] on div "Image 10,000+ focused customers (4.9/5) Text Block Row" at bounding box center [1097, 127] width 410 height 19
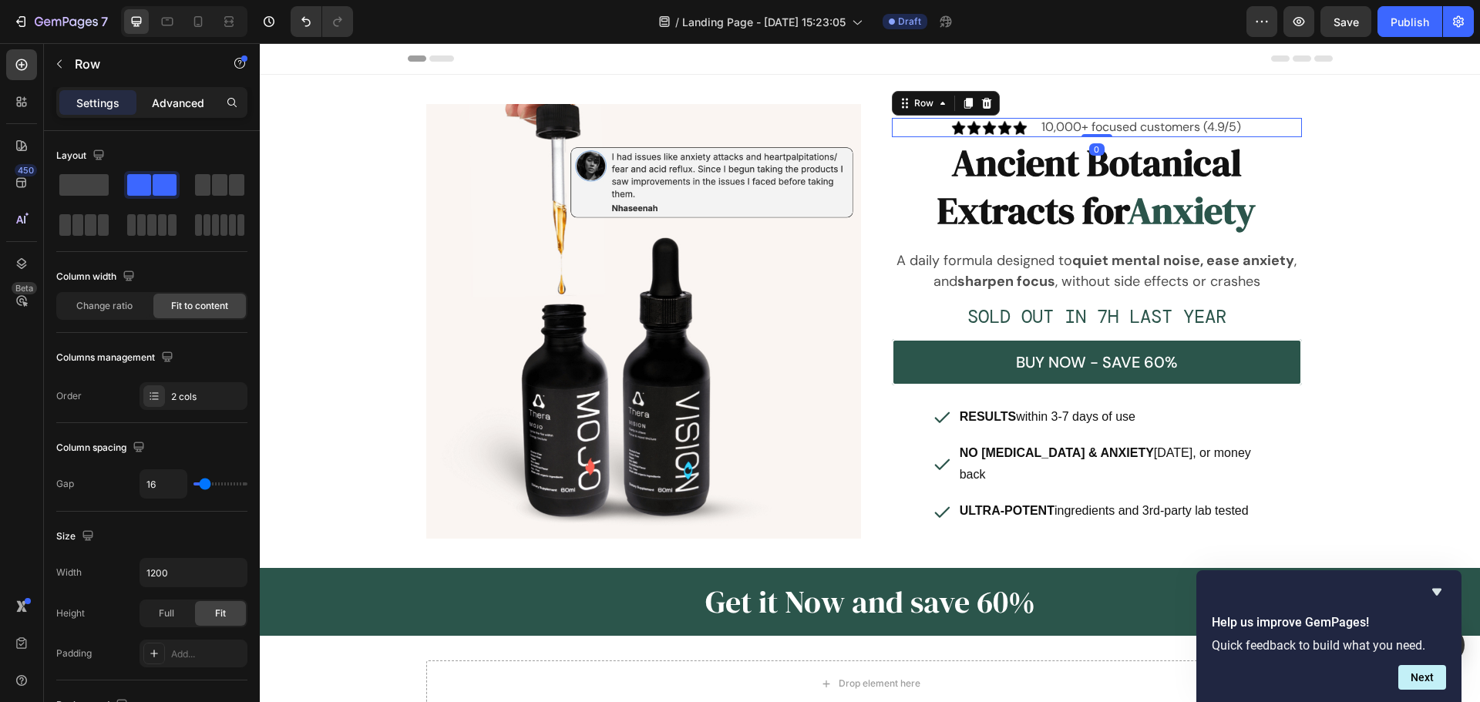
click at [174, 106] on p "Advanced" at bounding box center [178, 103] width 52 height 16
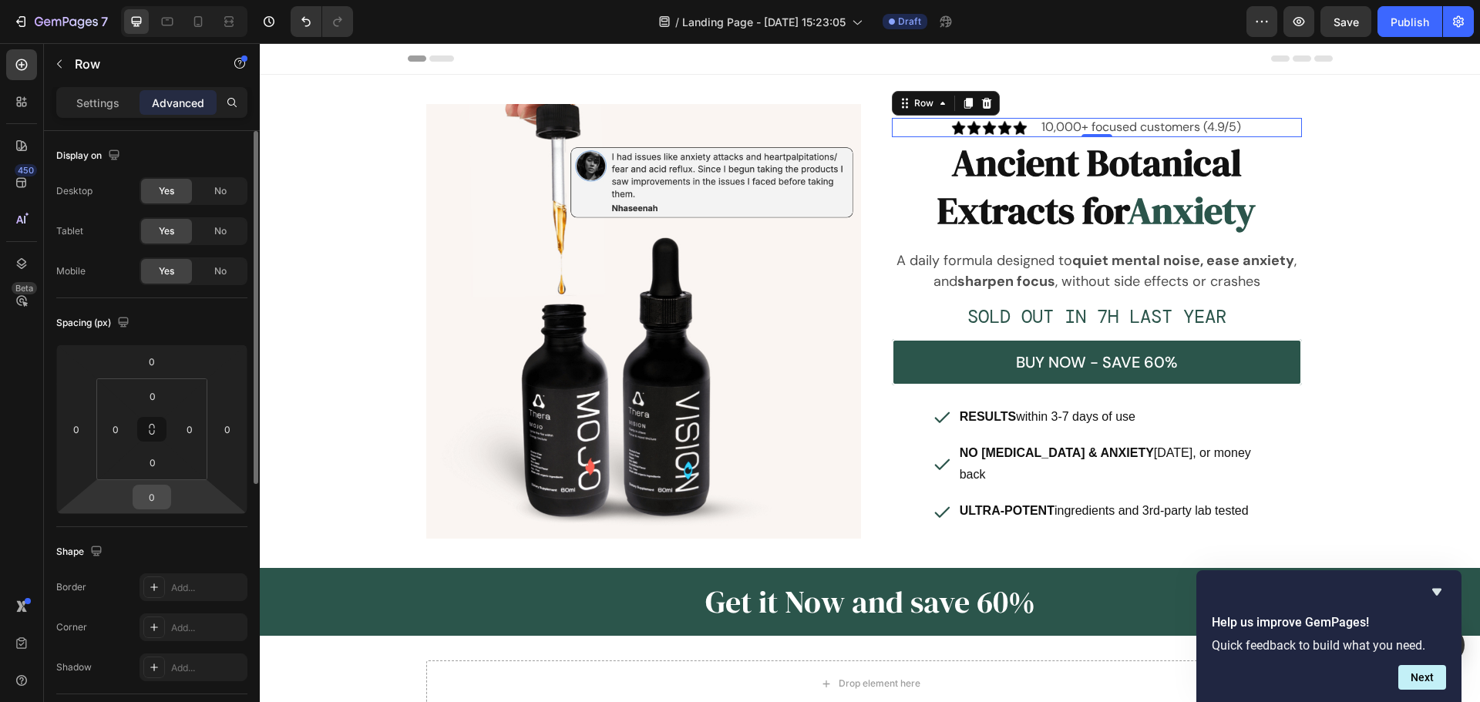
click at [150, 500] on input "0" at bounding box center [151, 496] width 31 height 23
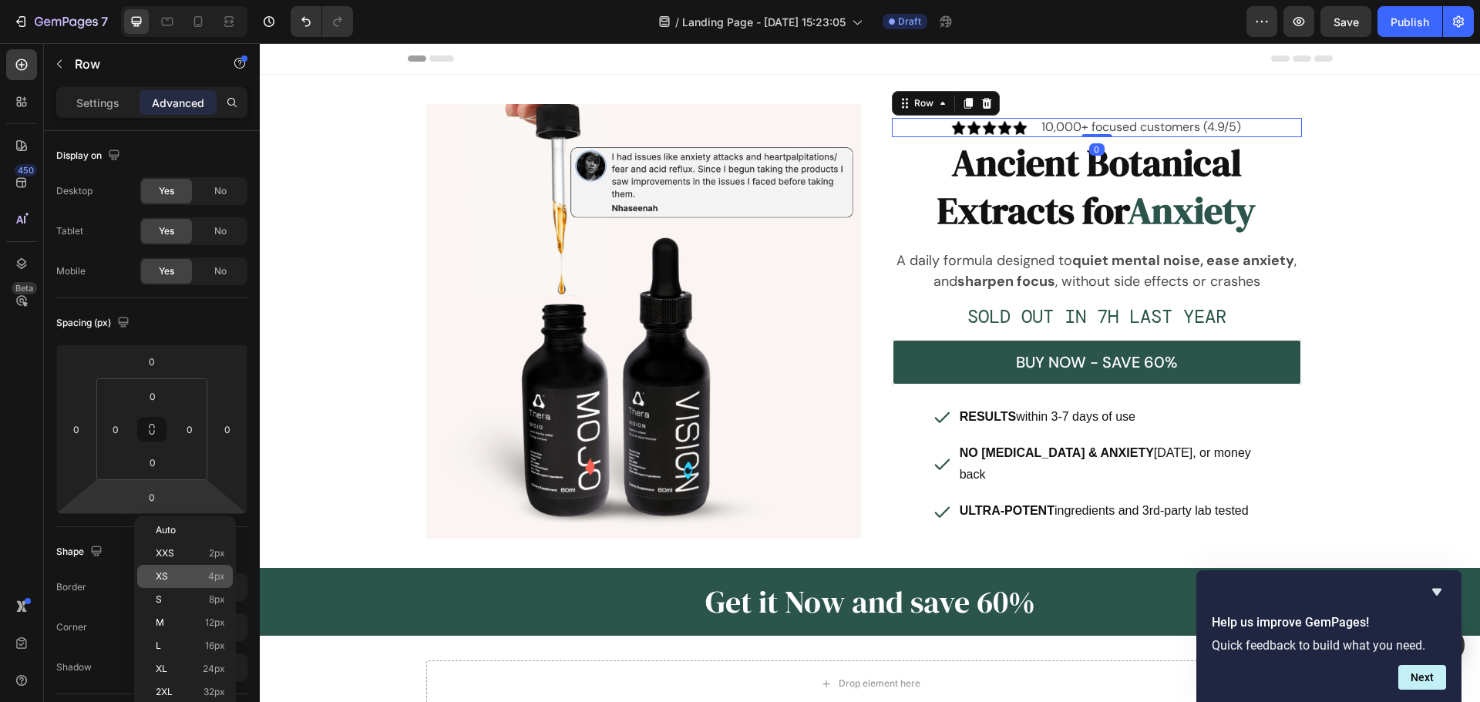
click at [193, 567] on div "XS 4px" at bounding box center [185, 576] width 96 height 23
type input "4"
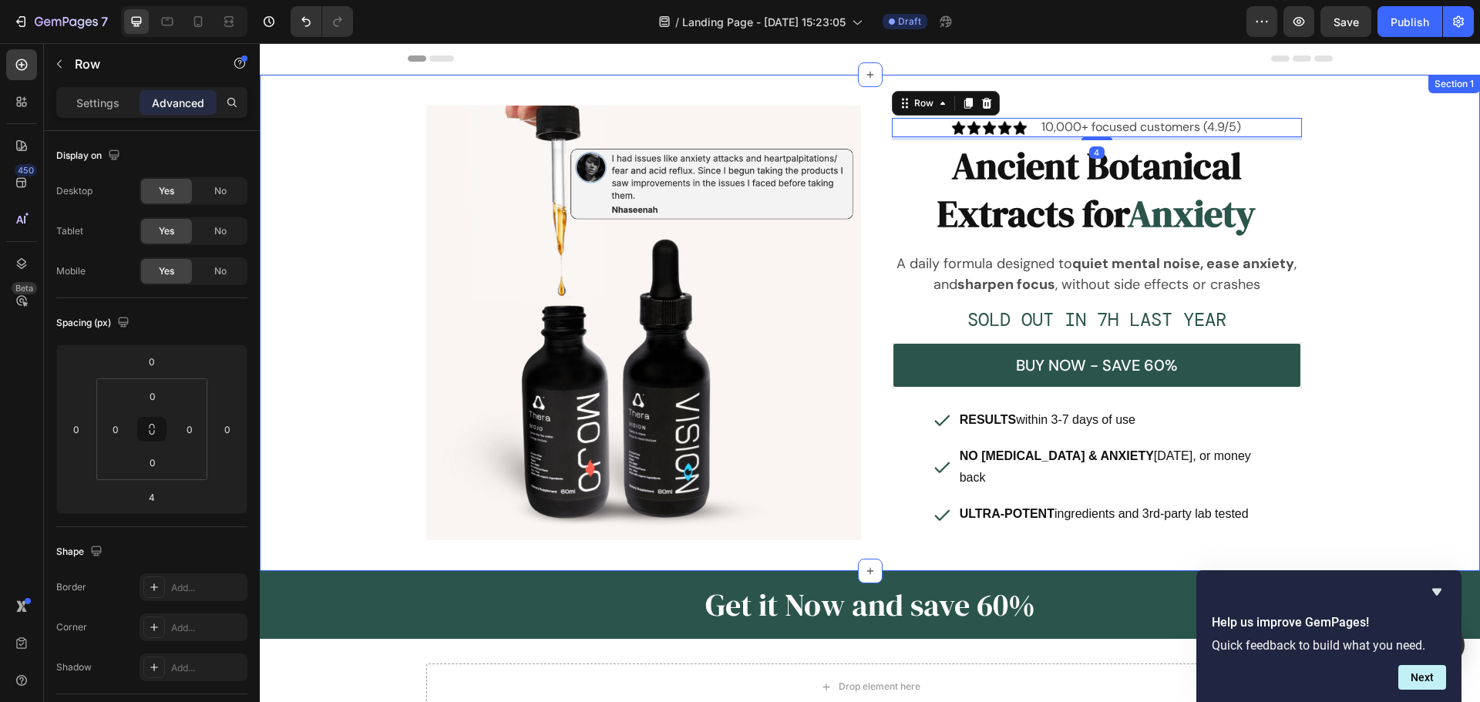
click at [1349, 217] on div "Image Image 10,000+ focused customers (4.9/5) Text Block Row 4 Ancient Botanica…" at bounding box center [870, 322] width 1220 height 447
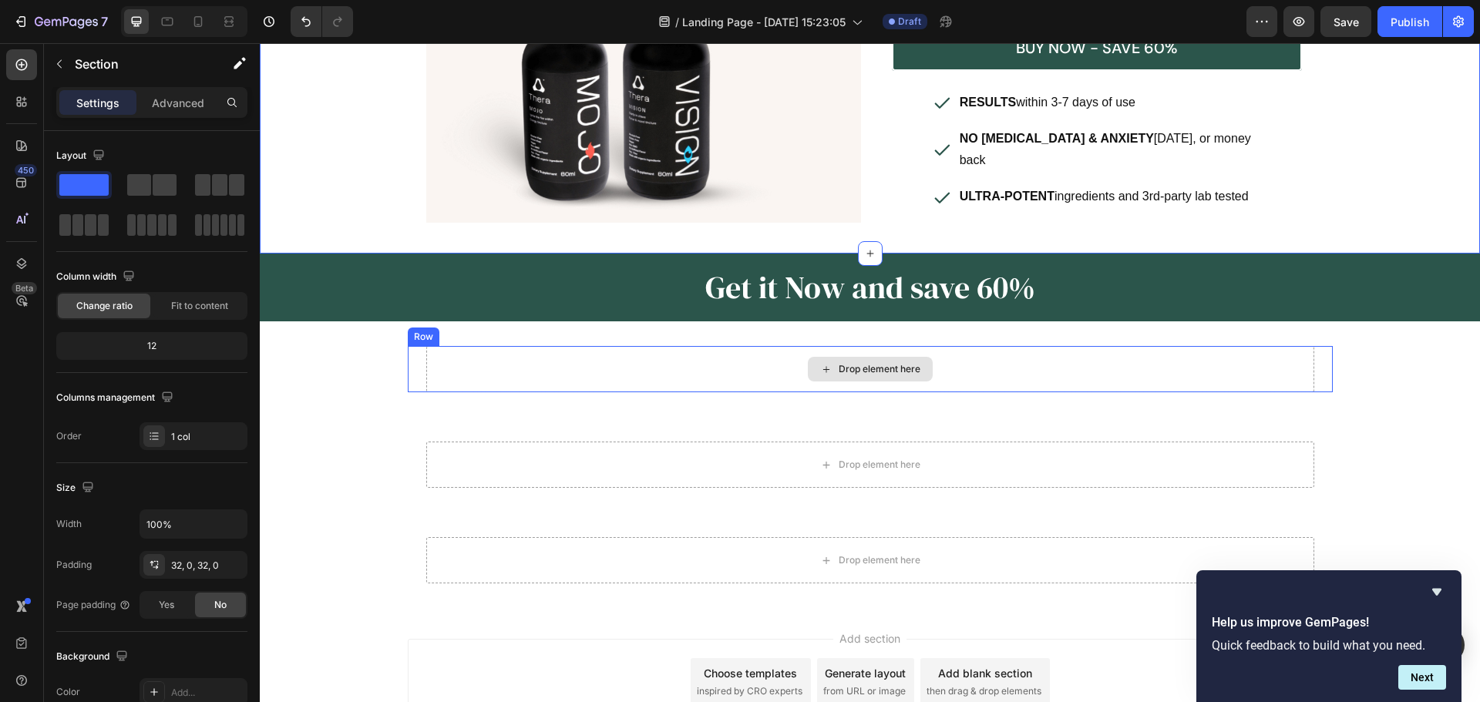
scroll to position [356, 0]
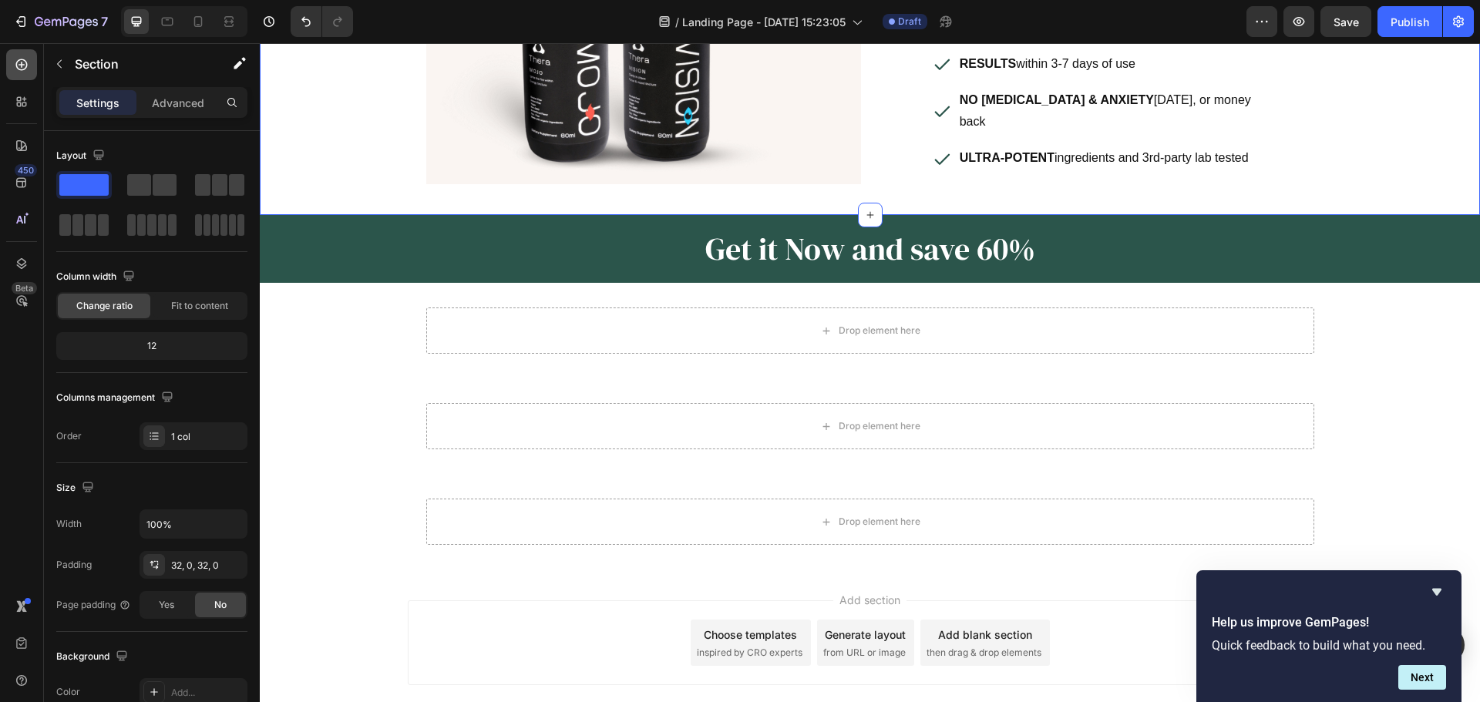
click at [26, 65] on icon at bounding box center [22, 65] width 12 height 12
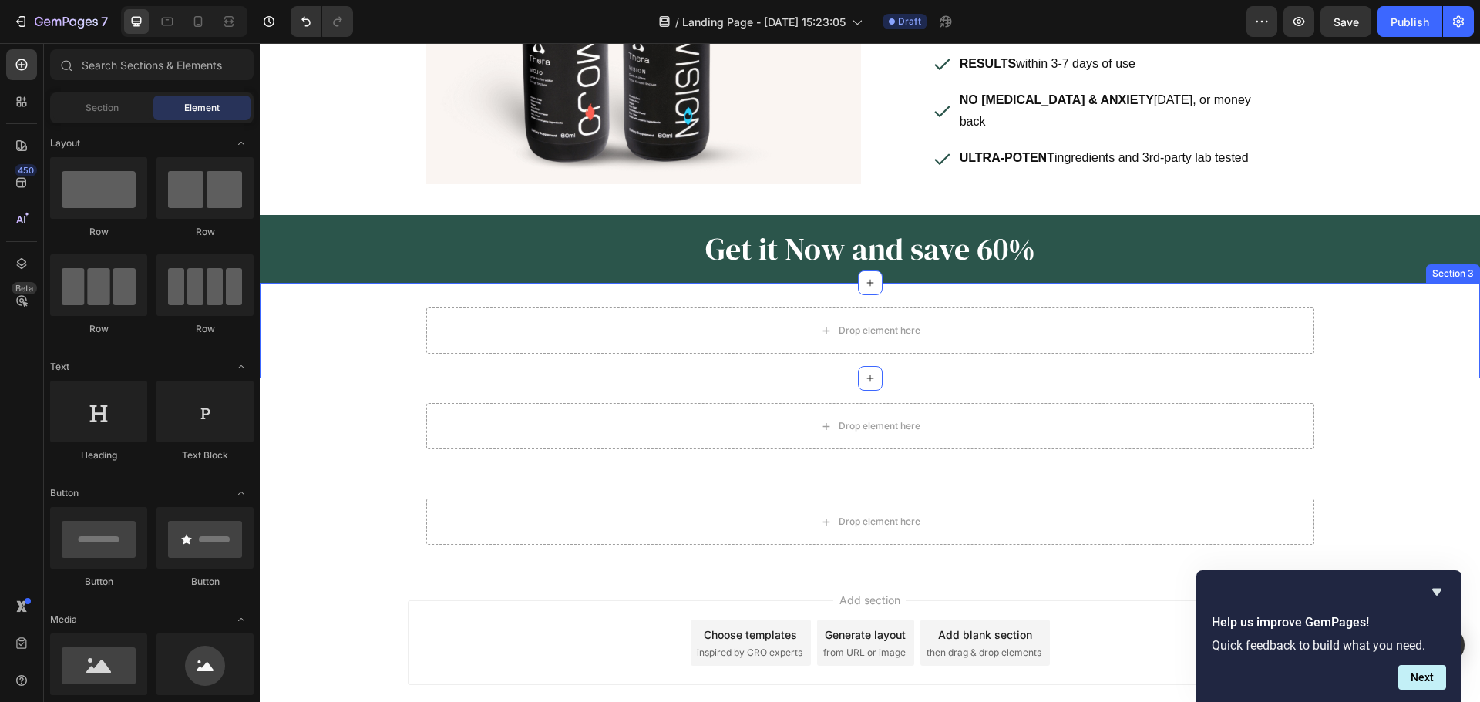
click at [366, 283] on div "Drop element here Row Row Section 3" at bounding box center [870, 331] width 1220 height 96
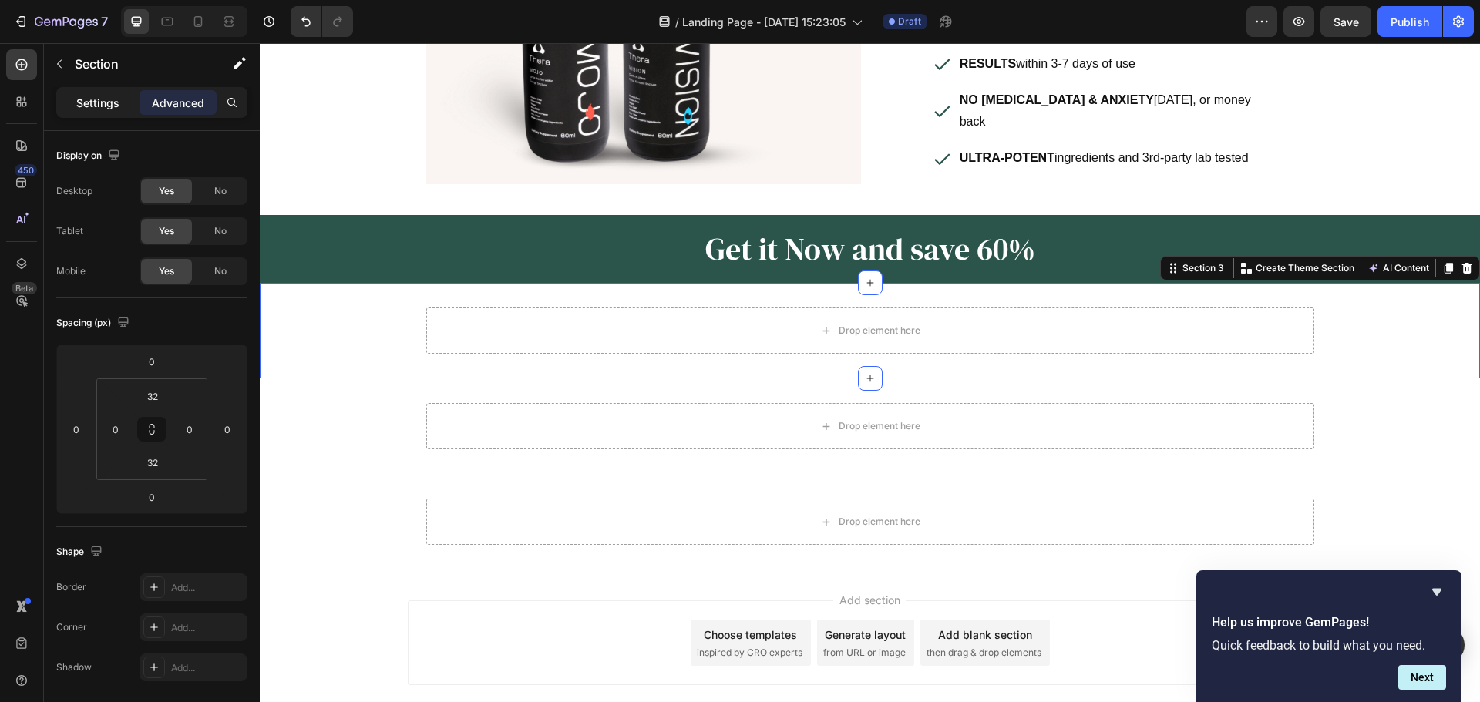
click at [89, 112] on div "Settings" at bounding box center [97, 102] width 77 height 25
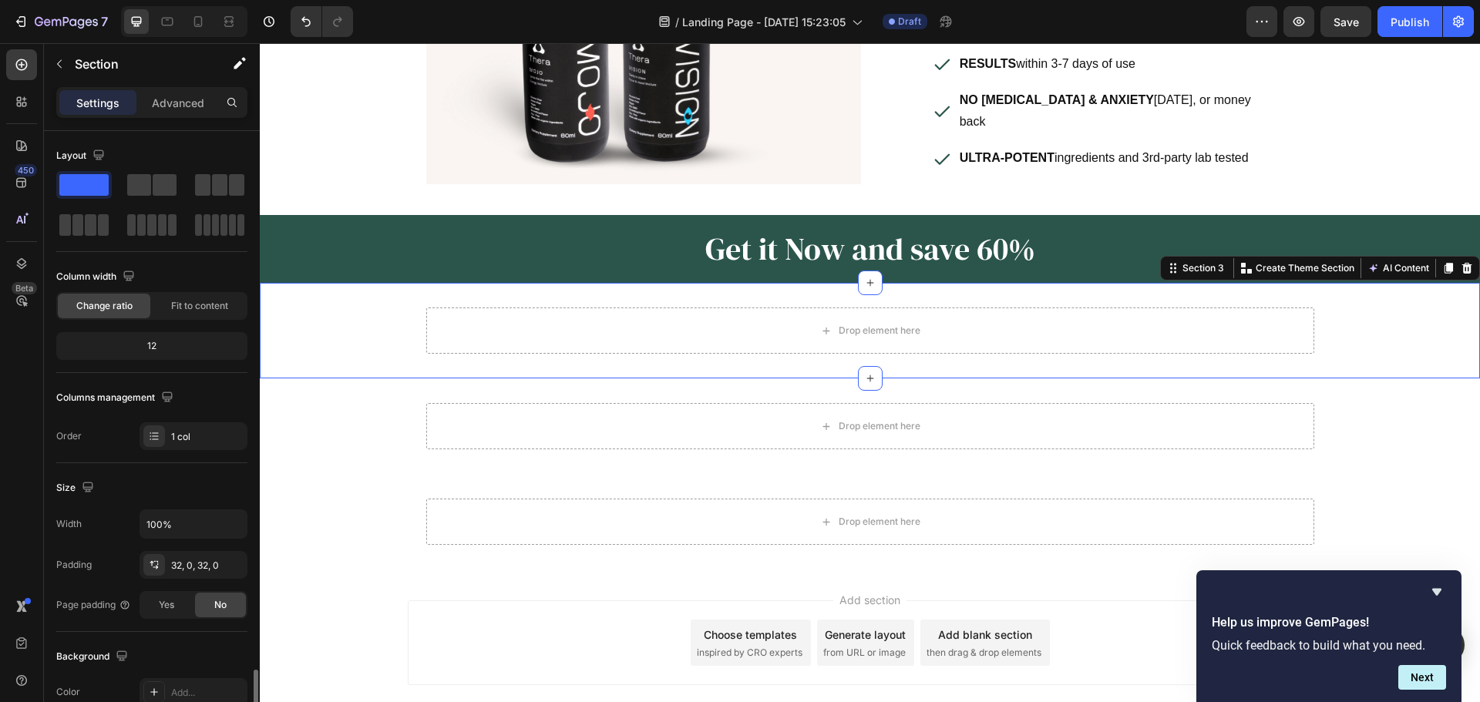
scroll to position [325, 0]
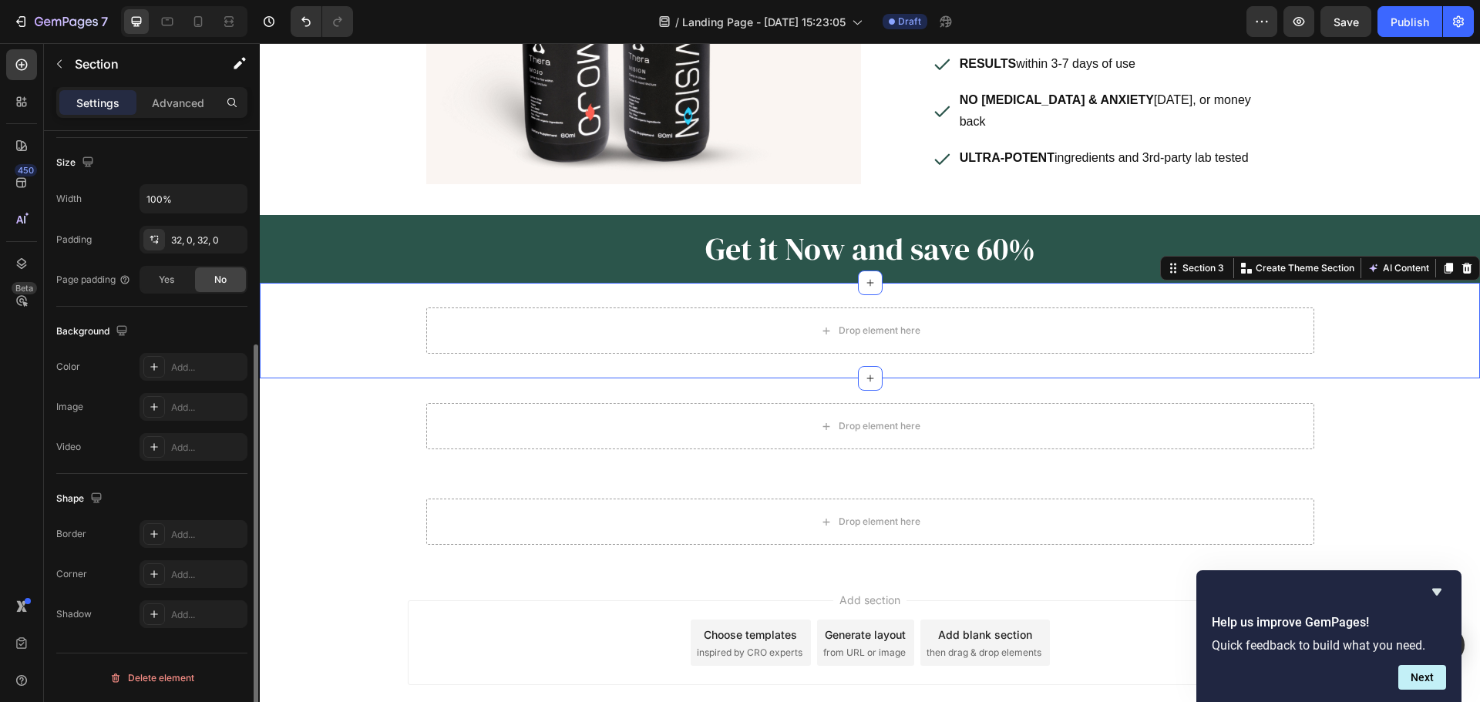
click at [154, 383] on div "The changes might be hidden by the video. Color Add... Image Add... Video Add..." at bounding box center [151, 407] width 191 height 108
click at [154, 367] on icon at bounding box center [154, 367] width 8 height 8
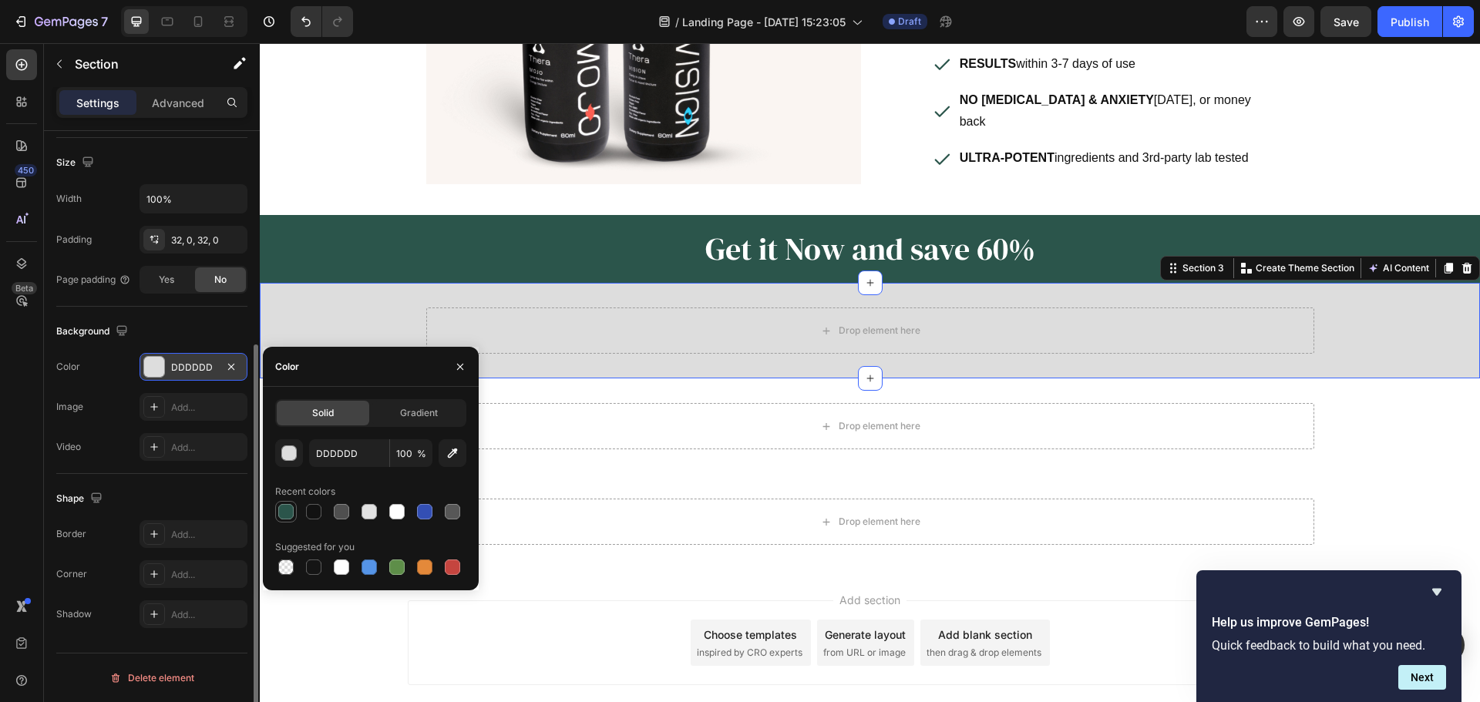
click at [291, 512] on div at bounding box center [285, 511] width 15 height 15
type input "2B554B"
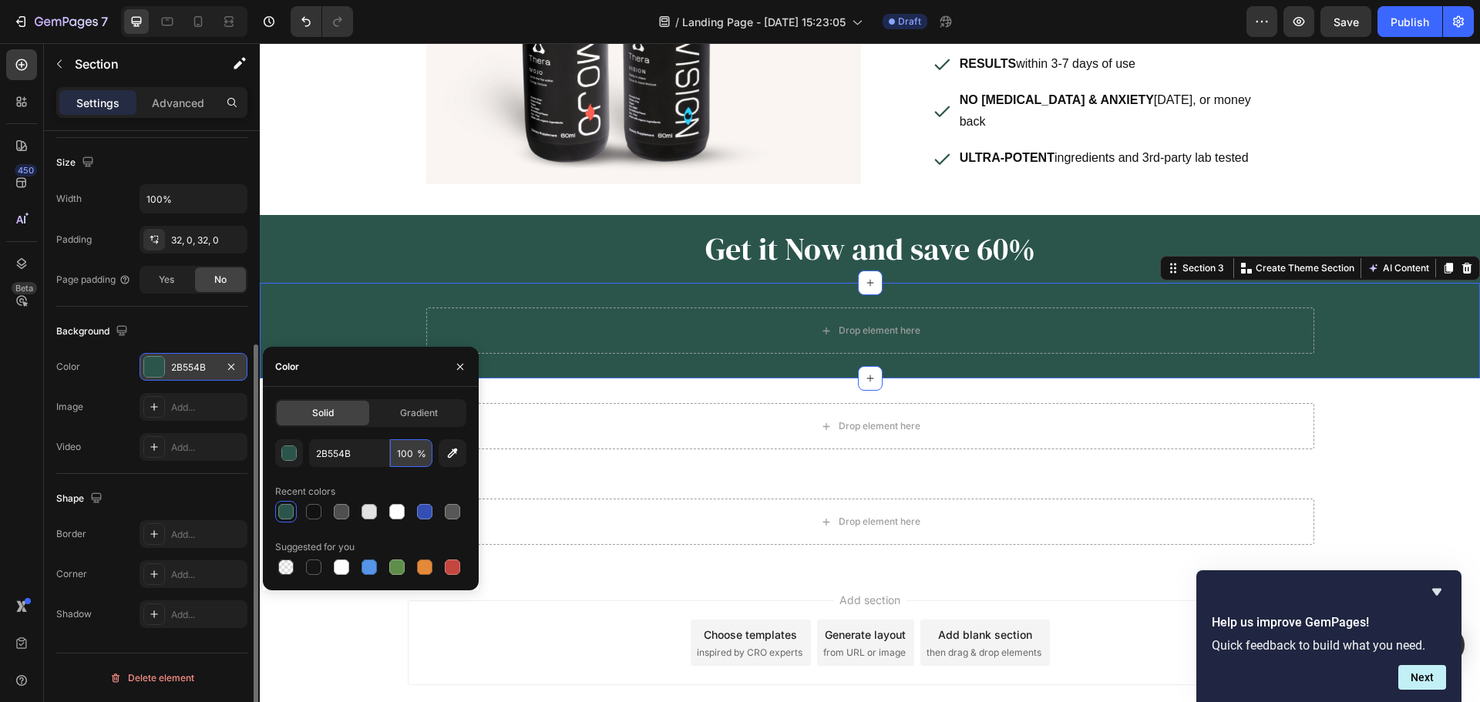
click at [402, 455] on input "100" at bounding box center [411, 453] width 42 height 28
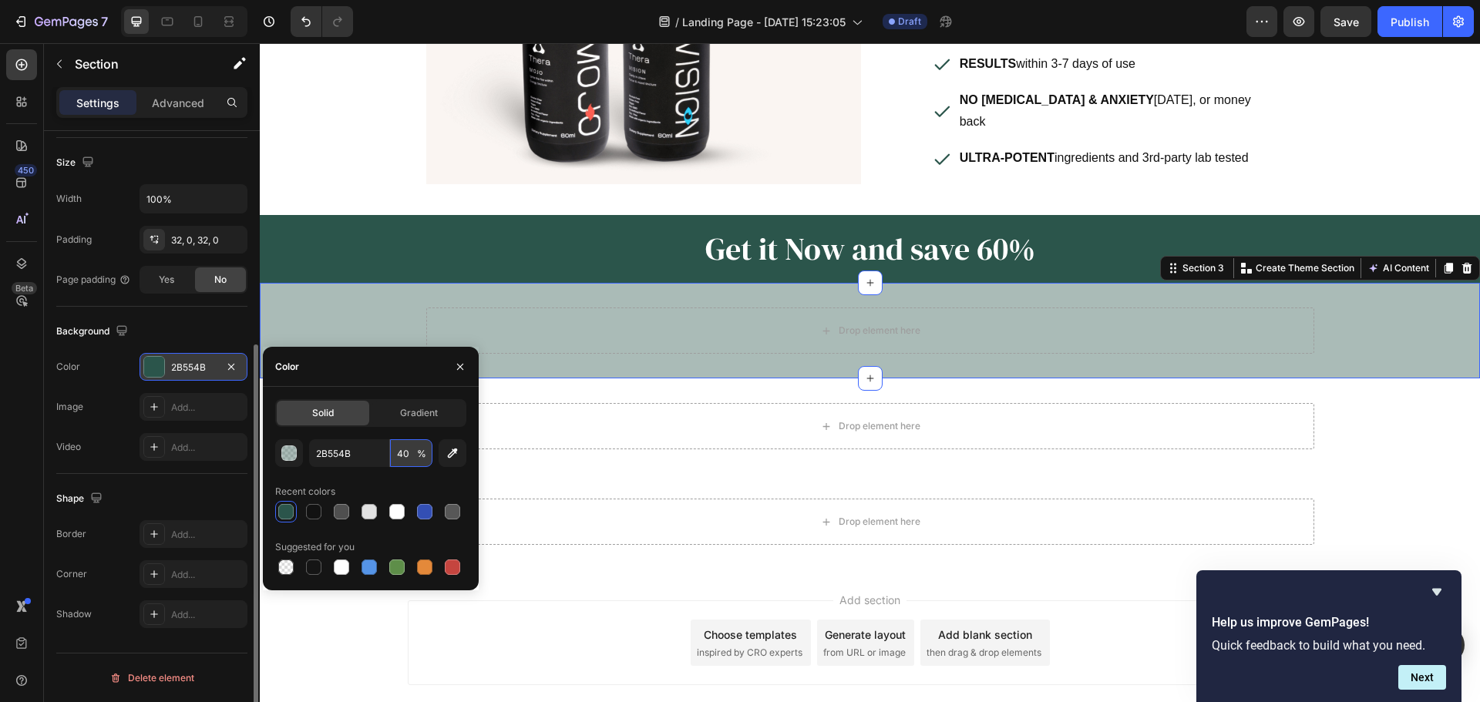
click at [405, 455] on input "40" at bounding box center [411, 453] width 42 height 28
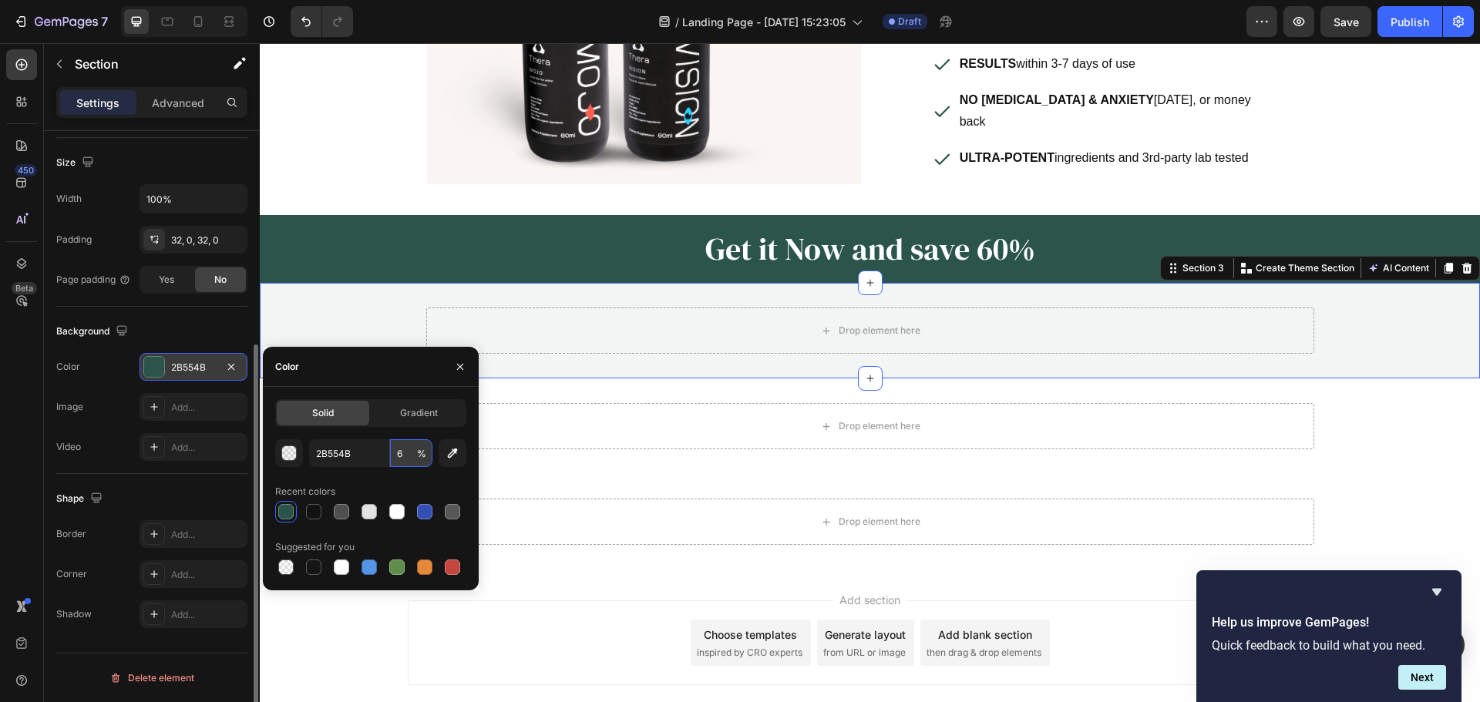
type input "60"
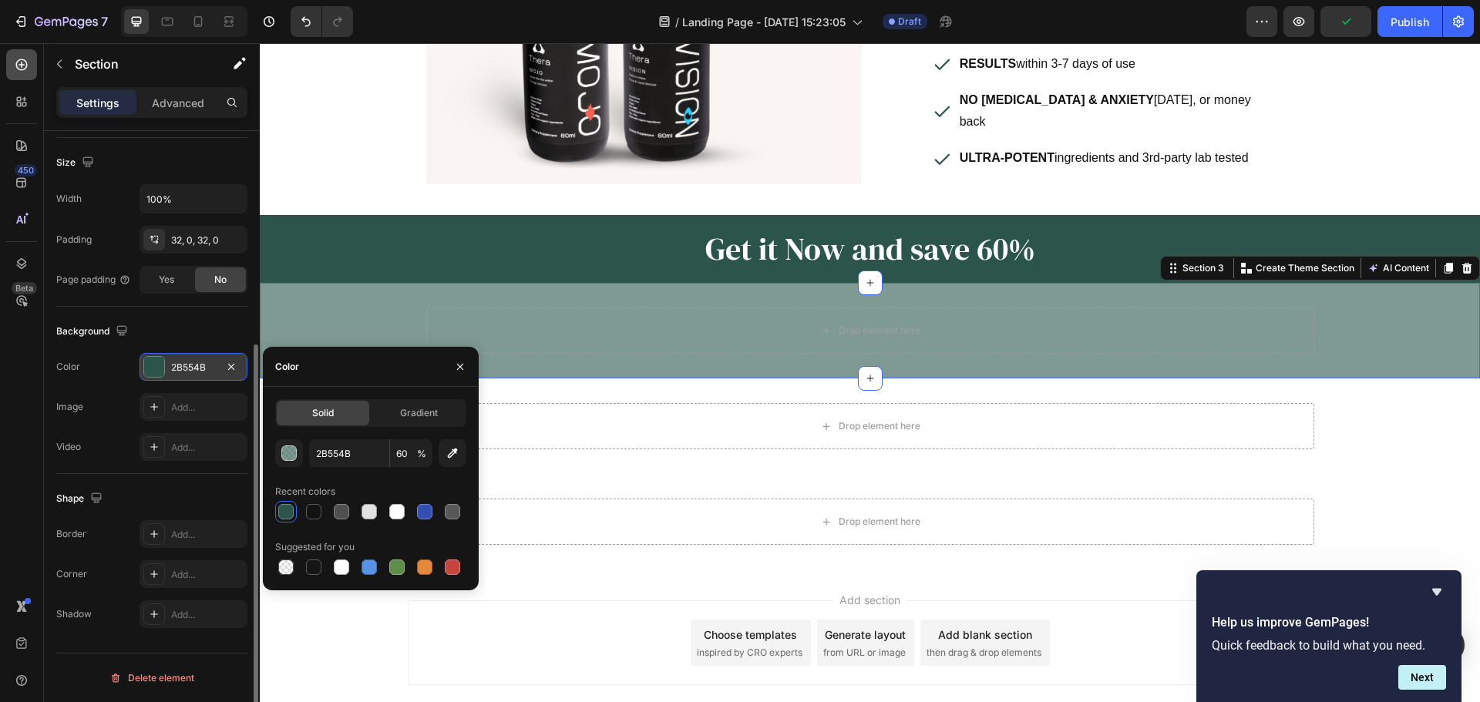
click at [18, 69] on icon at bounding box center [22, 65] width 12 height 12
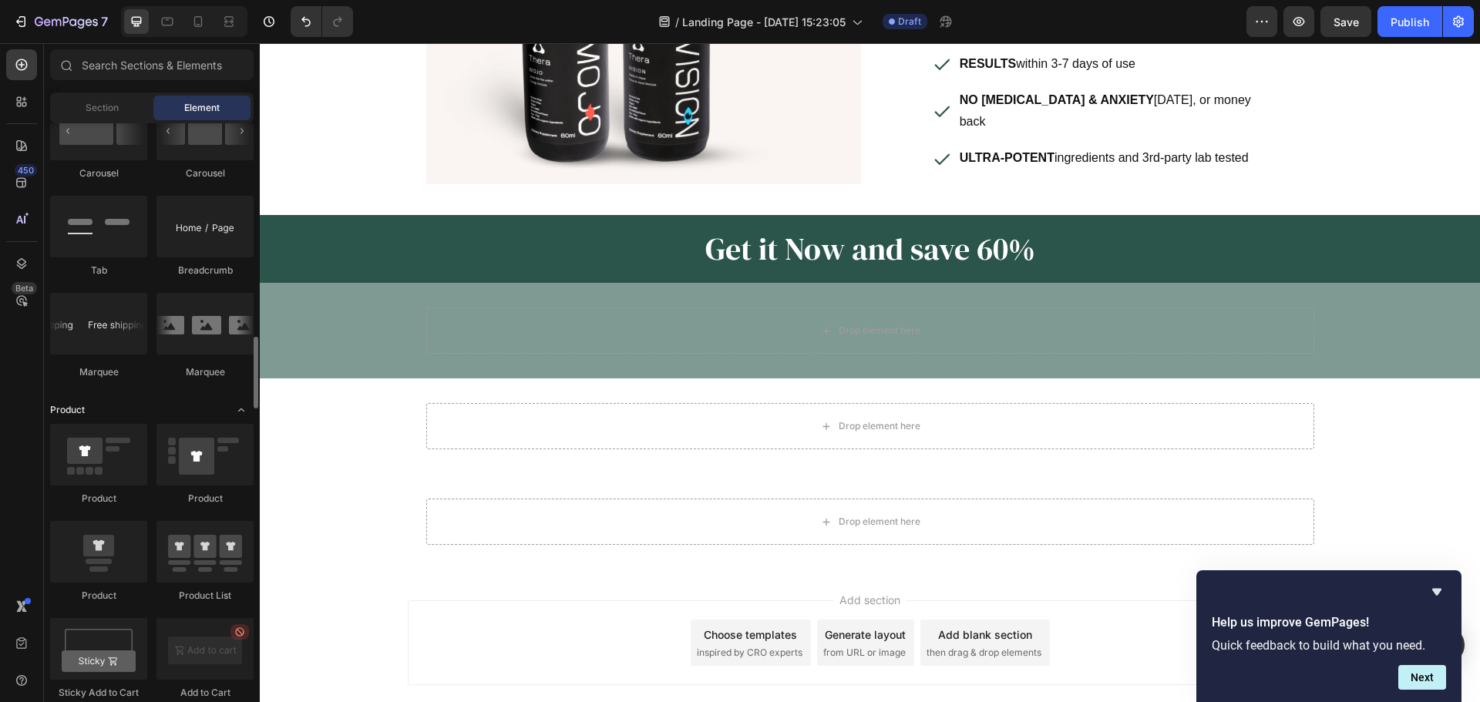
scroll to position [1618, 0]
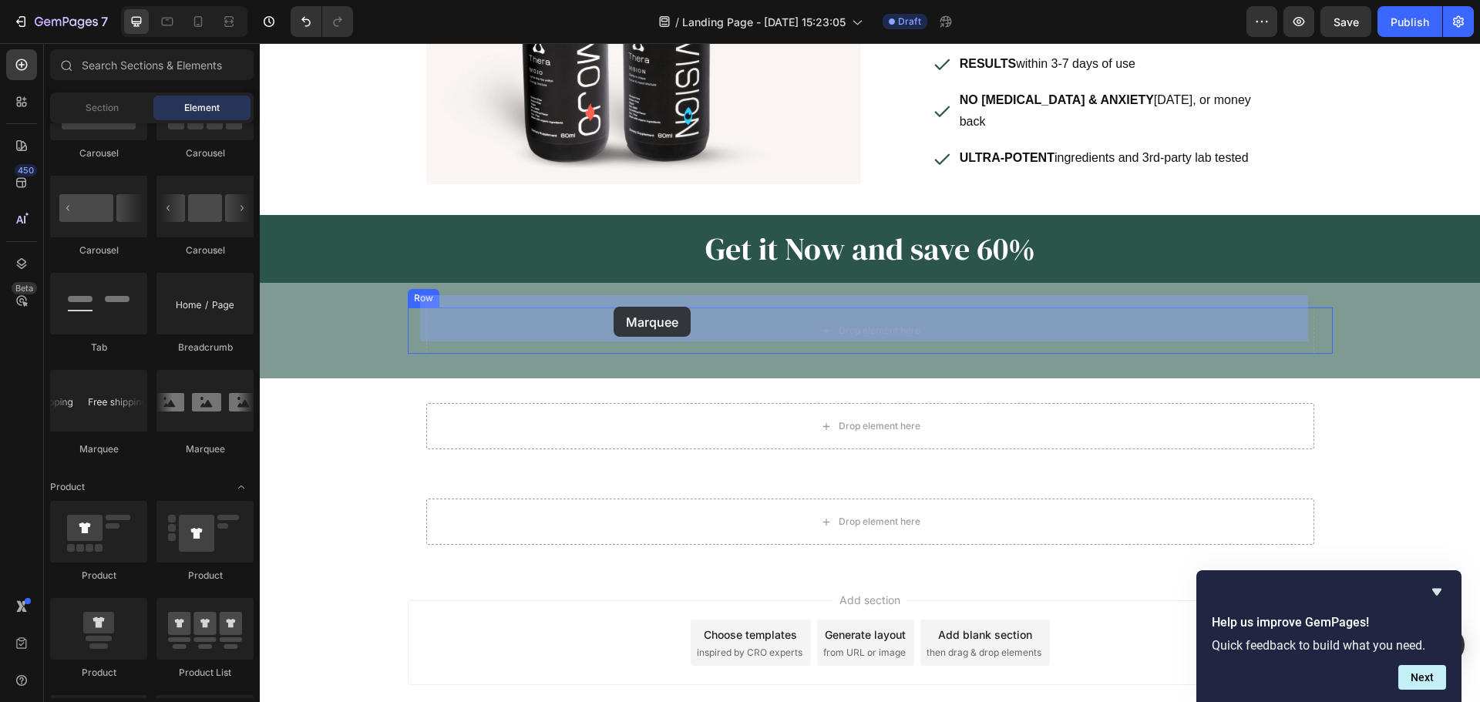
drag, startPoint x: 369, startPoint y: 450, endPoint x: 613, endPoint y: 307, distance: 283.2
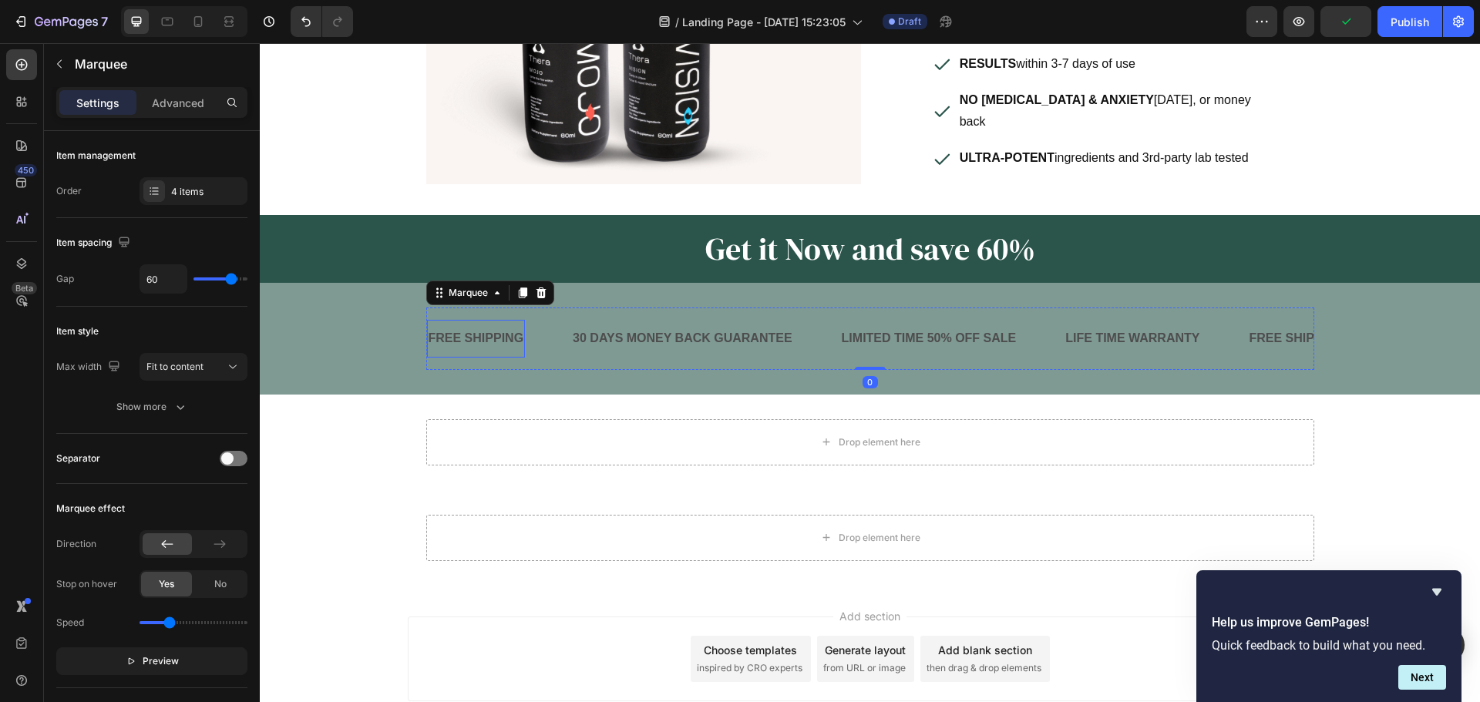
click at [479, 326] on div "FREE SHIPPING" at bounding box center [476, 338] width 99 height 25
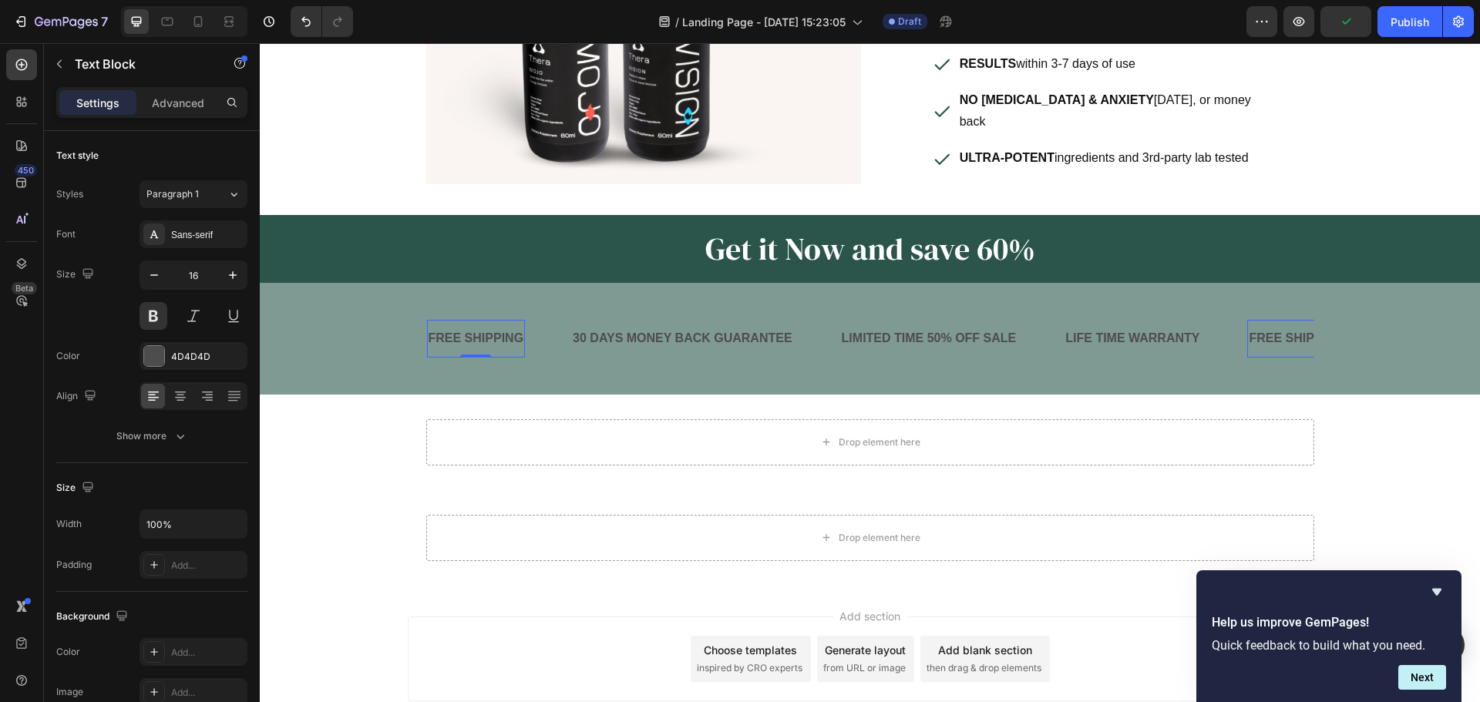
click at [473, 326] on div "FREE SHIPPING" at bounding box center [476, 338] width 99 height 25
click at [473, 328] on p "FREE SHIPPING" at bounding box center [476, 339] width 96 height 22
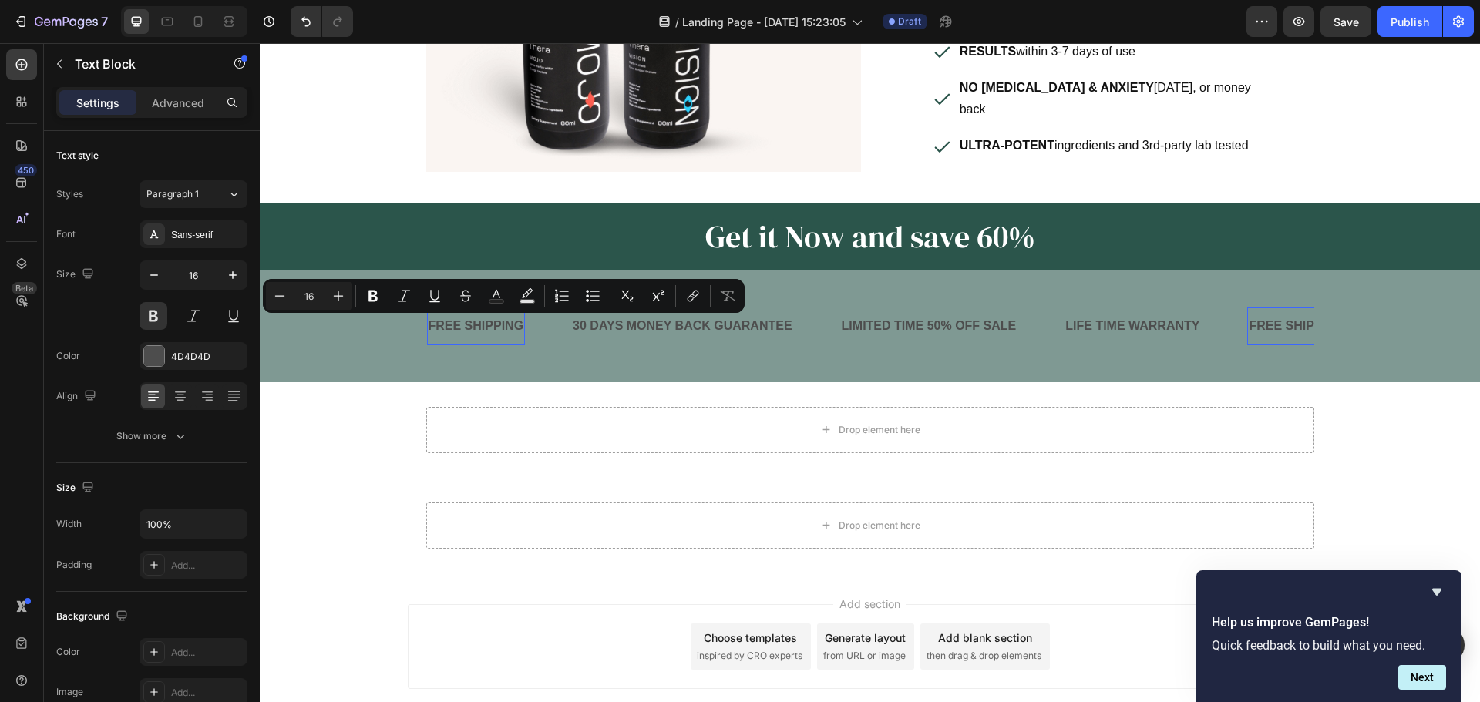
scroll to position [356, 0]
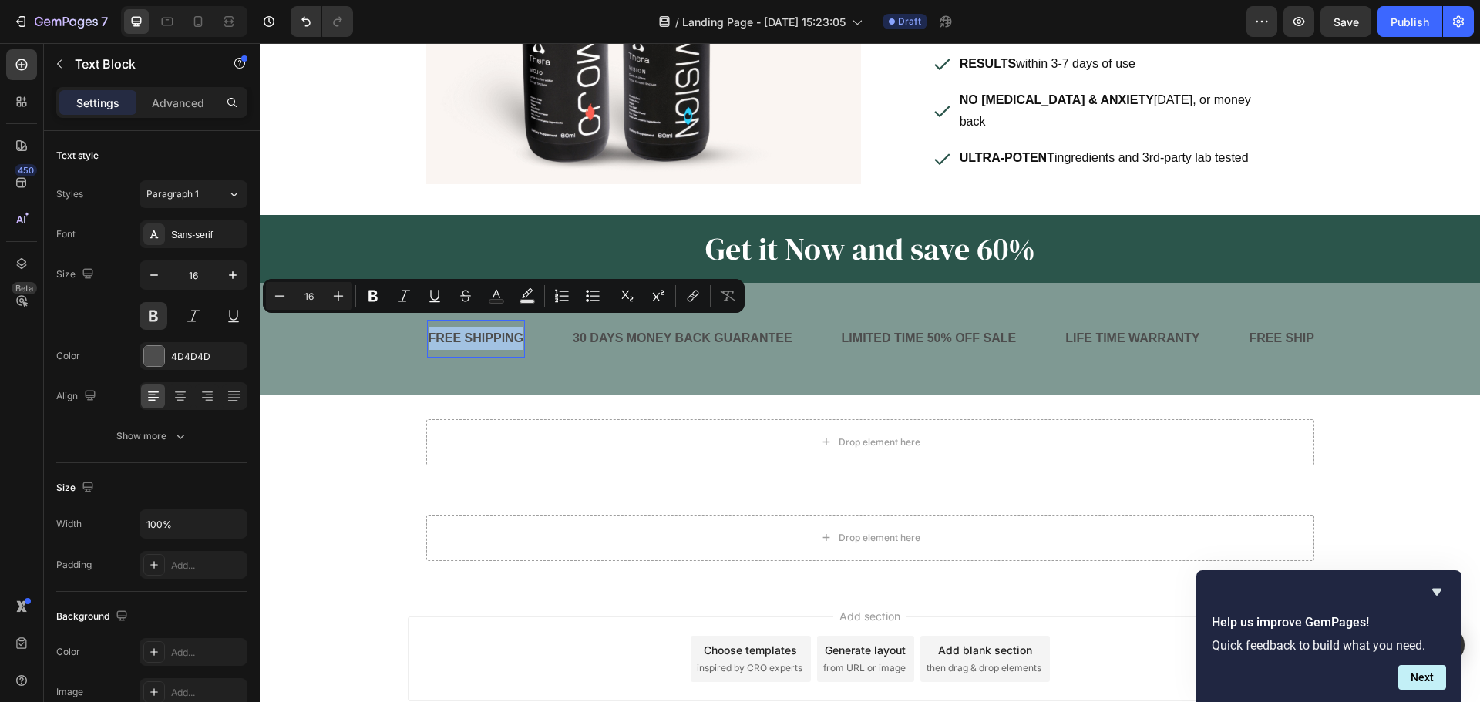
click at [452, 330] on p "FREE SHIPPING" at bounding box center [476, 339] width 96 height 22
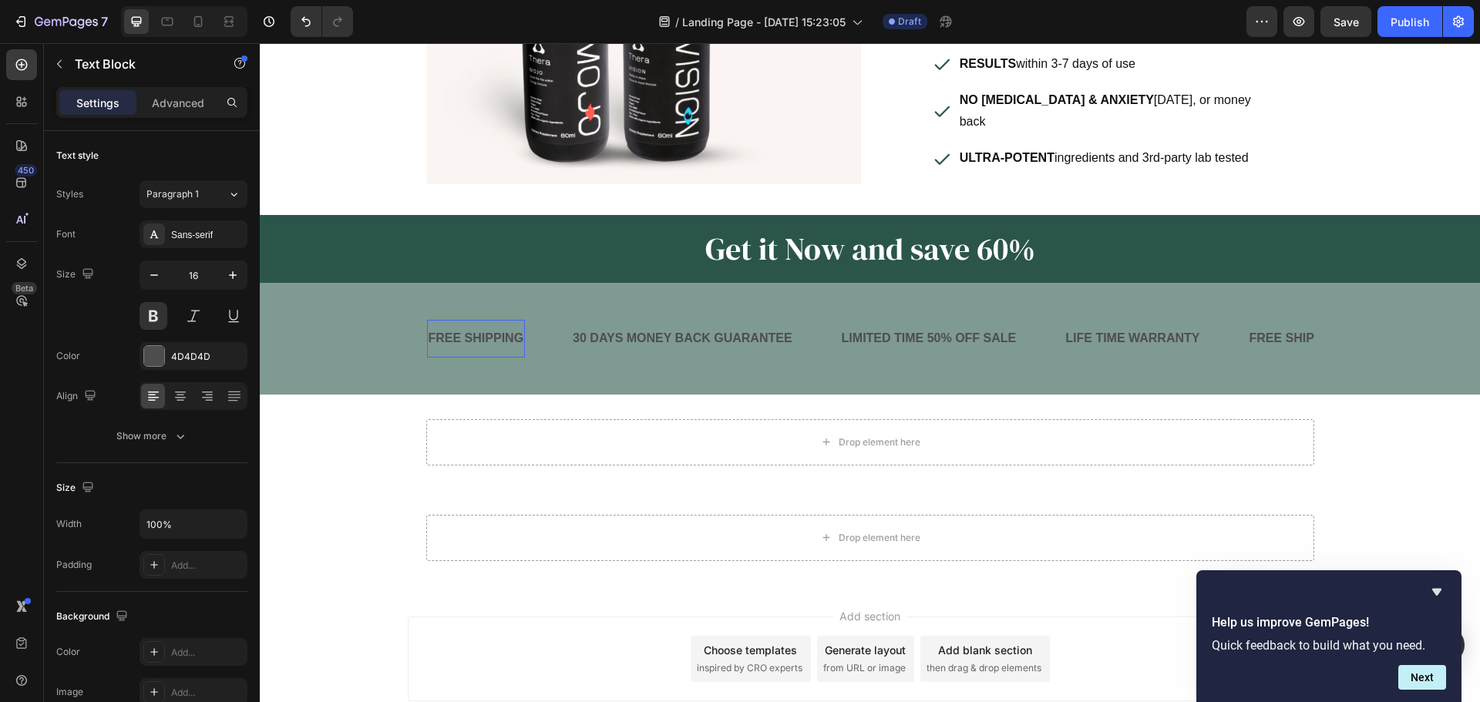
click at [489, 328] on p "FREE SHIPPING" at bounding box center [476, 339] width 96 height 22
click at [967, 326] on div "30 DAYS MONEY BACK GUARANTEE" at bounding box center [1032, 338] width 223 height 25
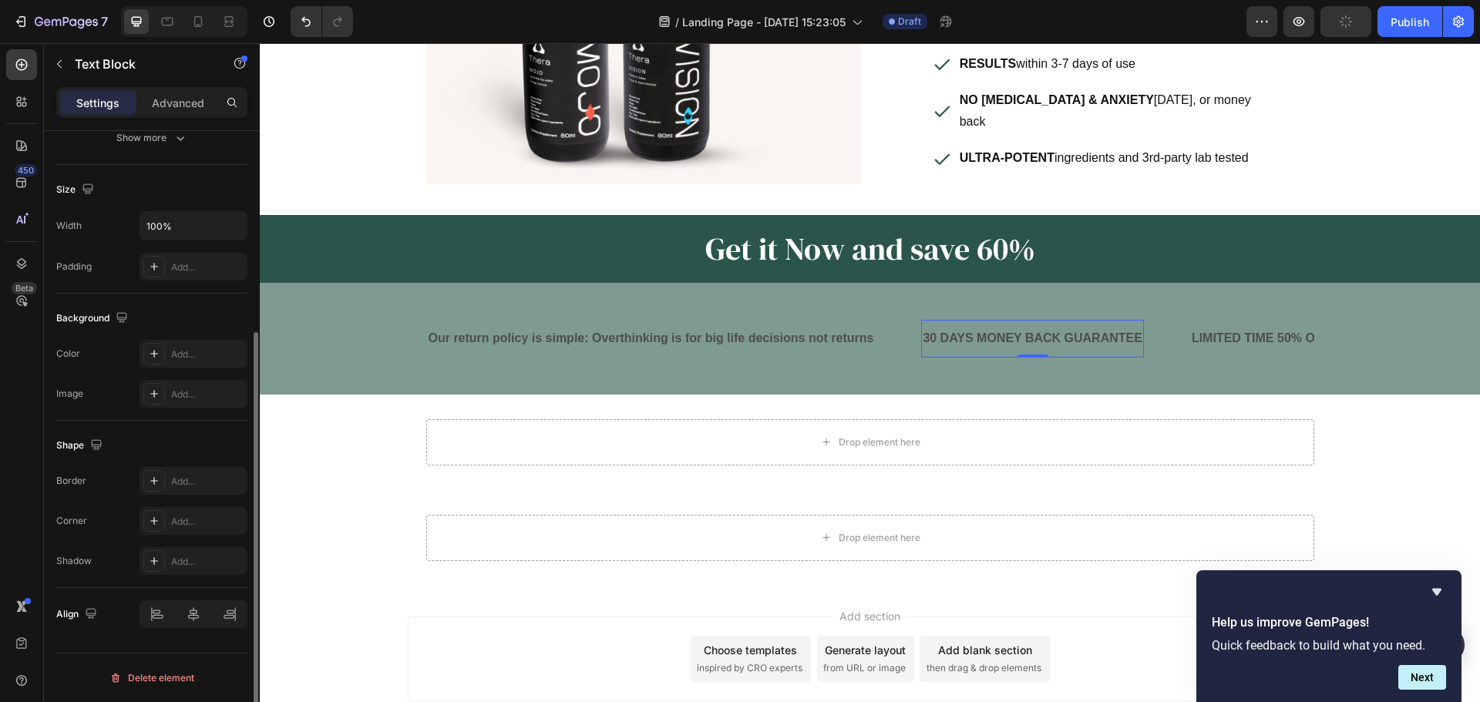
click at [1006, 326] on div "30 DAYS MONEY BACK GUARANTEE" at bounding box center [1032, 338] width 223 height 25
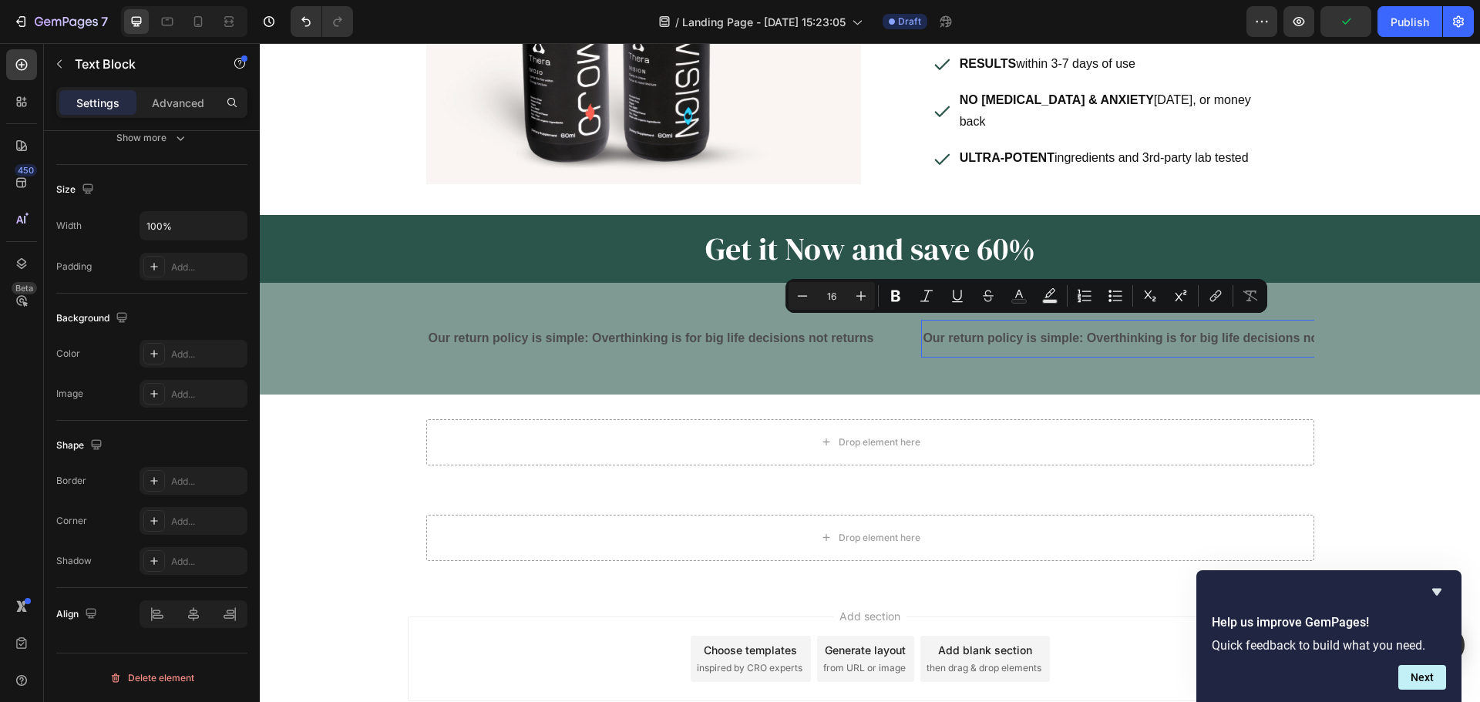
scroll to position [0, 70]
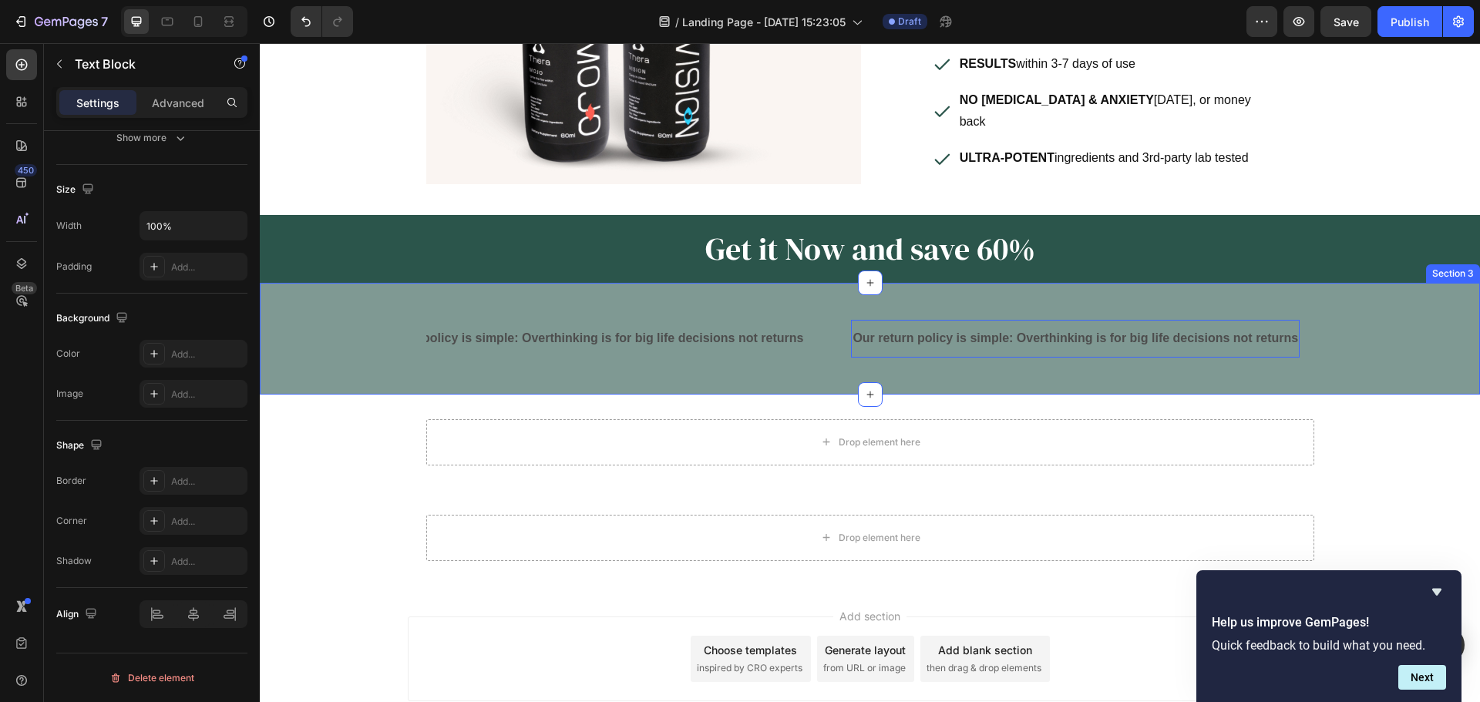
click at [368, 334] on div "Our return policy is simple: Overthinking is for big life decisions not returns…" at bounding box center [870, 338] width 1220 height 62
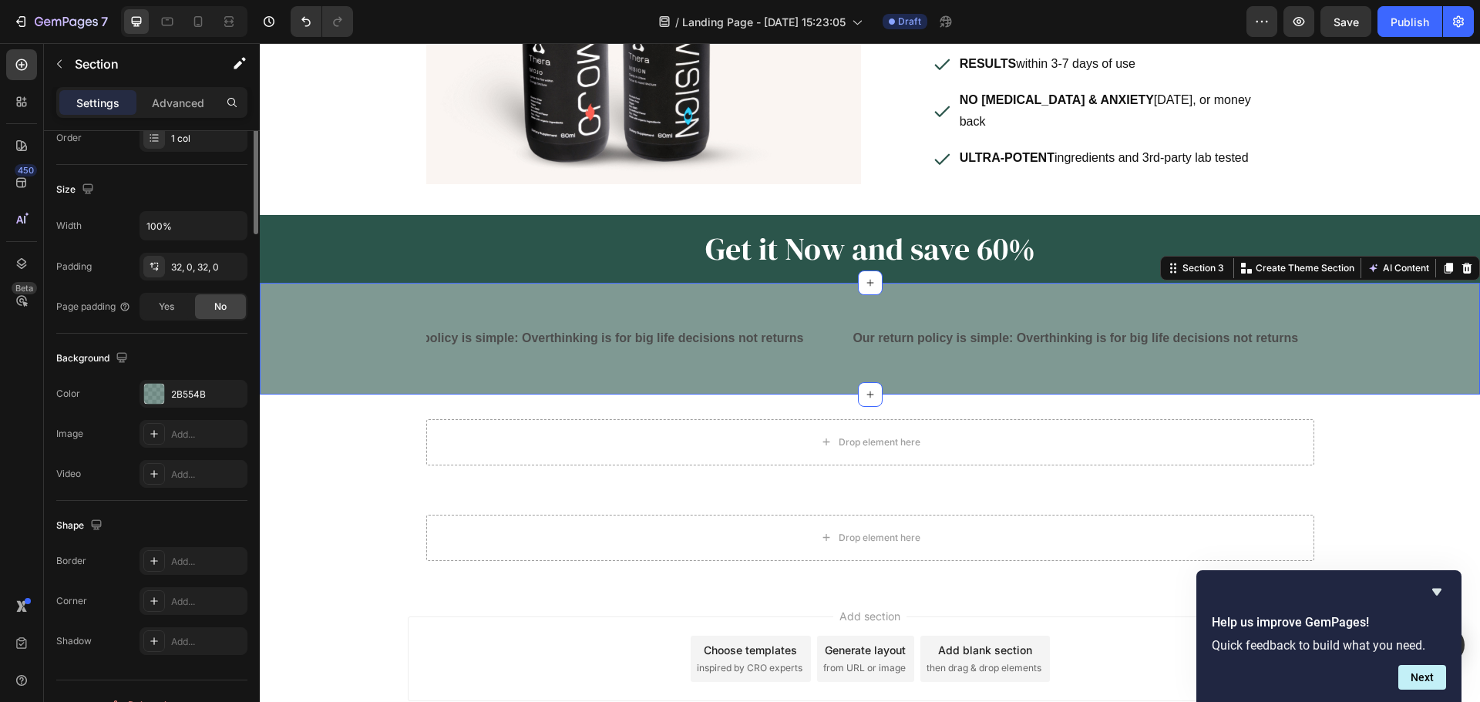
scroll to position [0, 0]
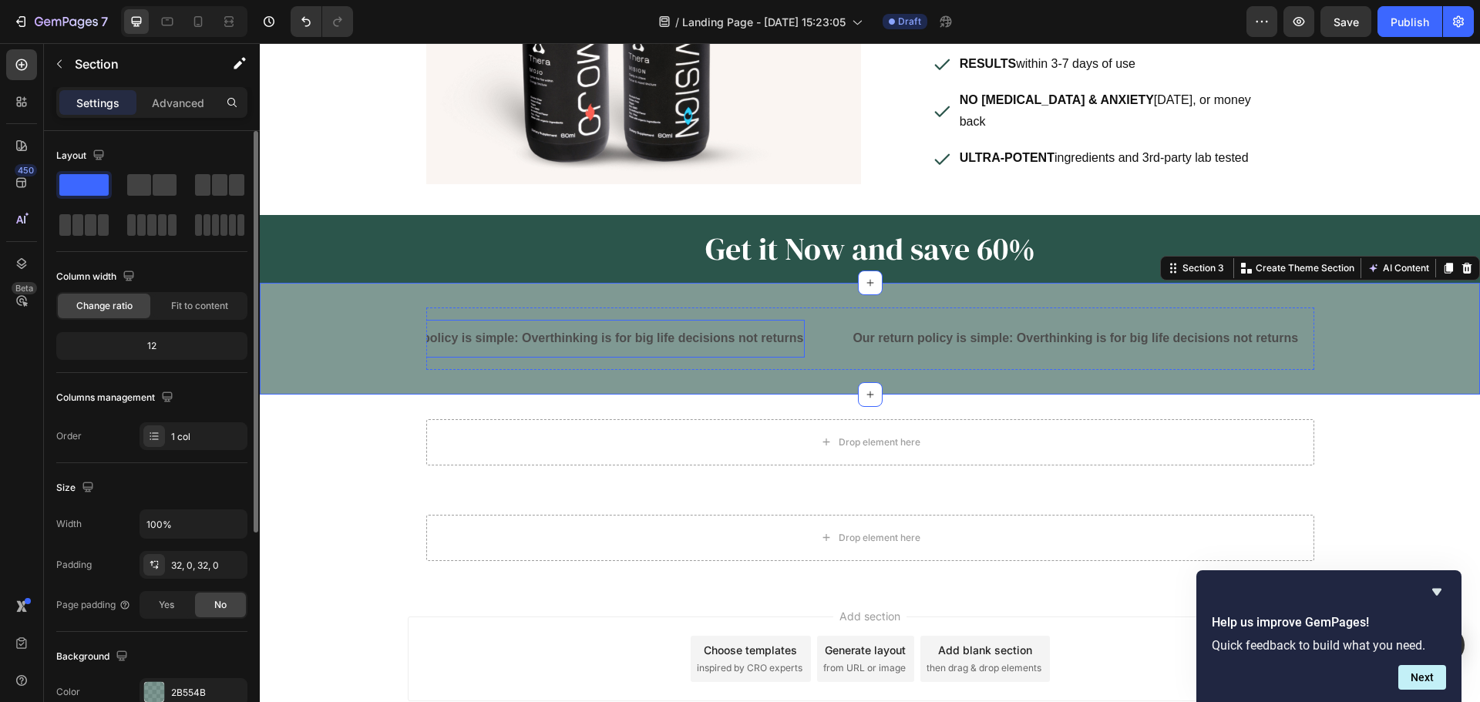
click at [512, 335] on p "Our return policy is simple: Overthinking is for big life decisions not returns" at bounding box center [580, 339] width 445 height 22
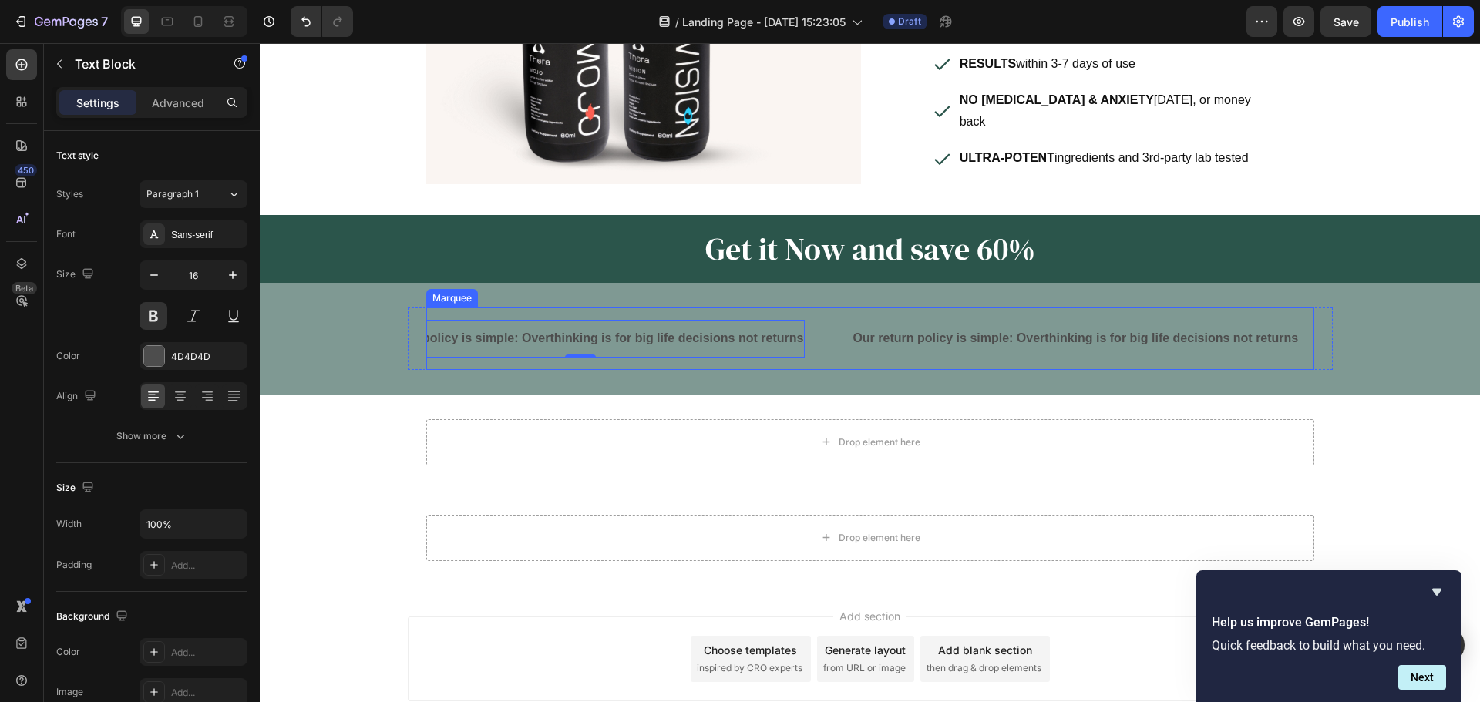
click at [821, 344] on div "Our return policy is simple: Overthinking is for big life decisions not returns…" at bounding box center [604, 339] width 495 height 38
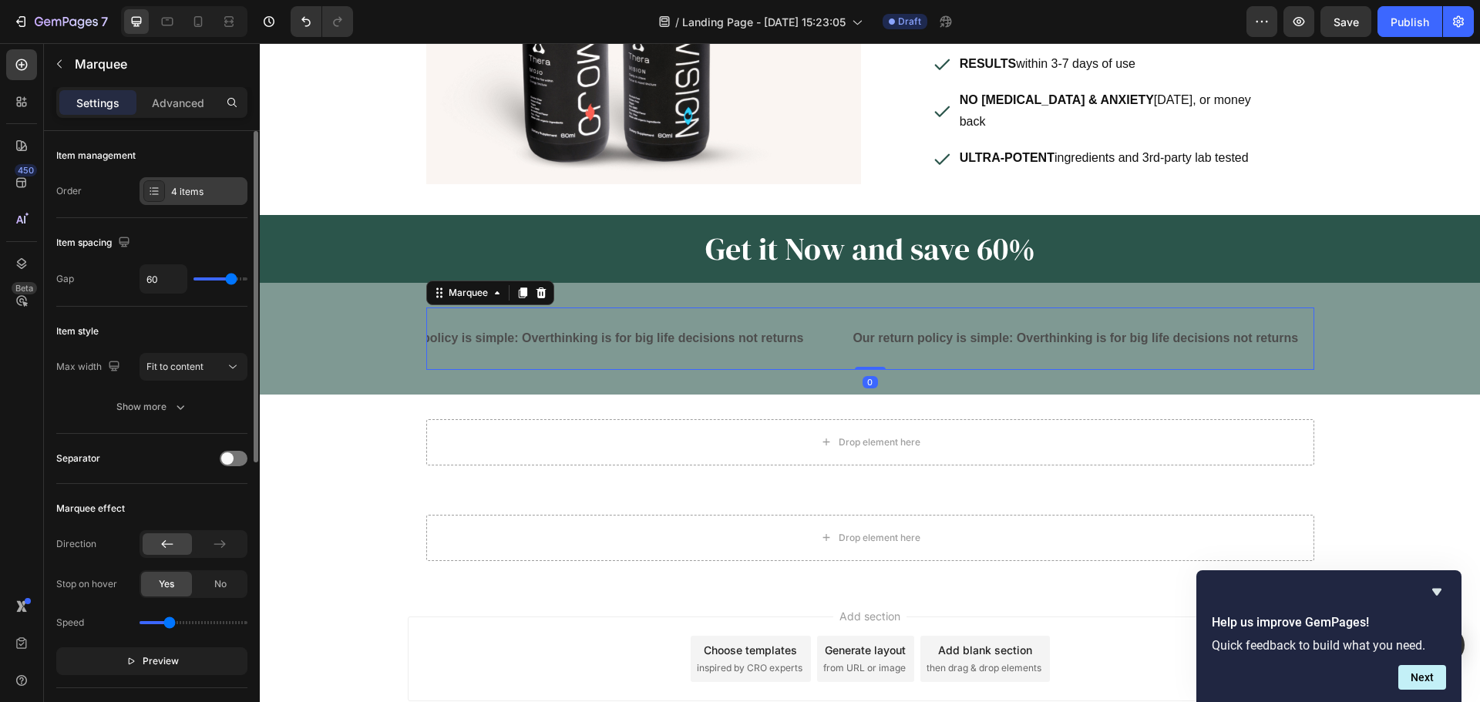
click at [155, 198] on div at bounding box center [154, 191] width 22 height 22
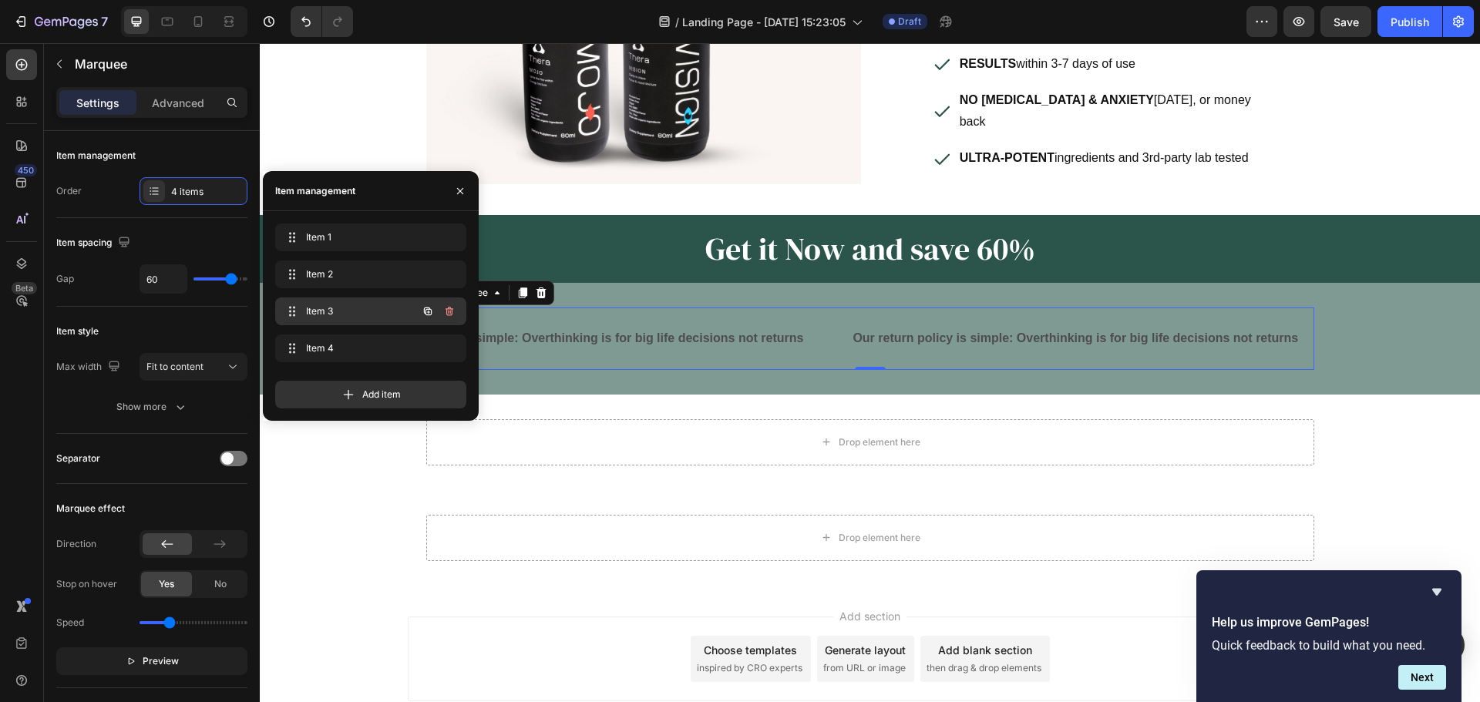
click at [346, 311] on span "Item 3" at bounding box center [349, 311] width 87 height 14
click at [885, 326] on div "LIMITED TIME 50% OFF SALE" at bounding box center [870, 338] width 178 height 25
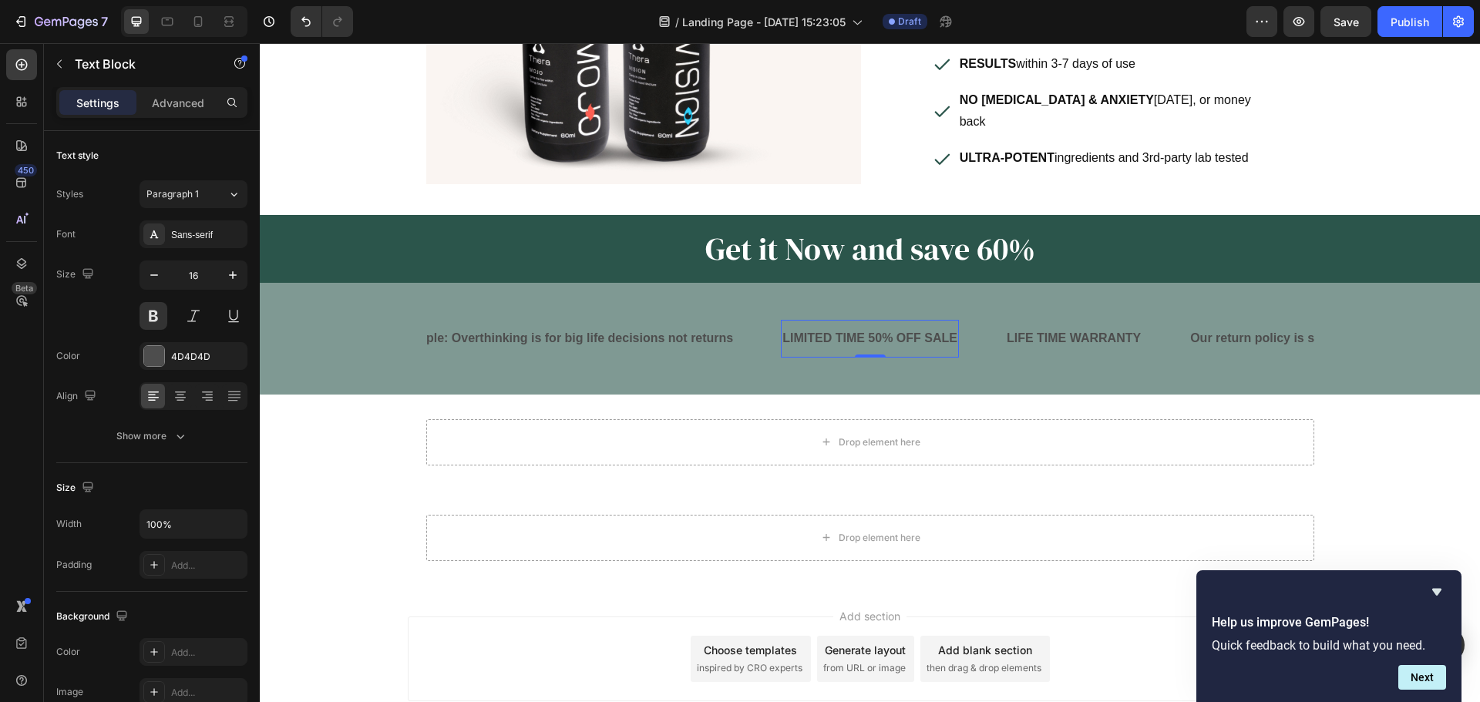
click at [838, 328] on div "LIMITED TIME 50% OFF SALE" at bounding box center [870, 338] width 178 height 25
click at [397, 340] on div "Our return policy is simple: Overthinking is for big life decisions not returns…" at bounding box center [870, 338] width 1220 height 62
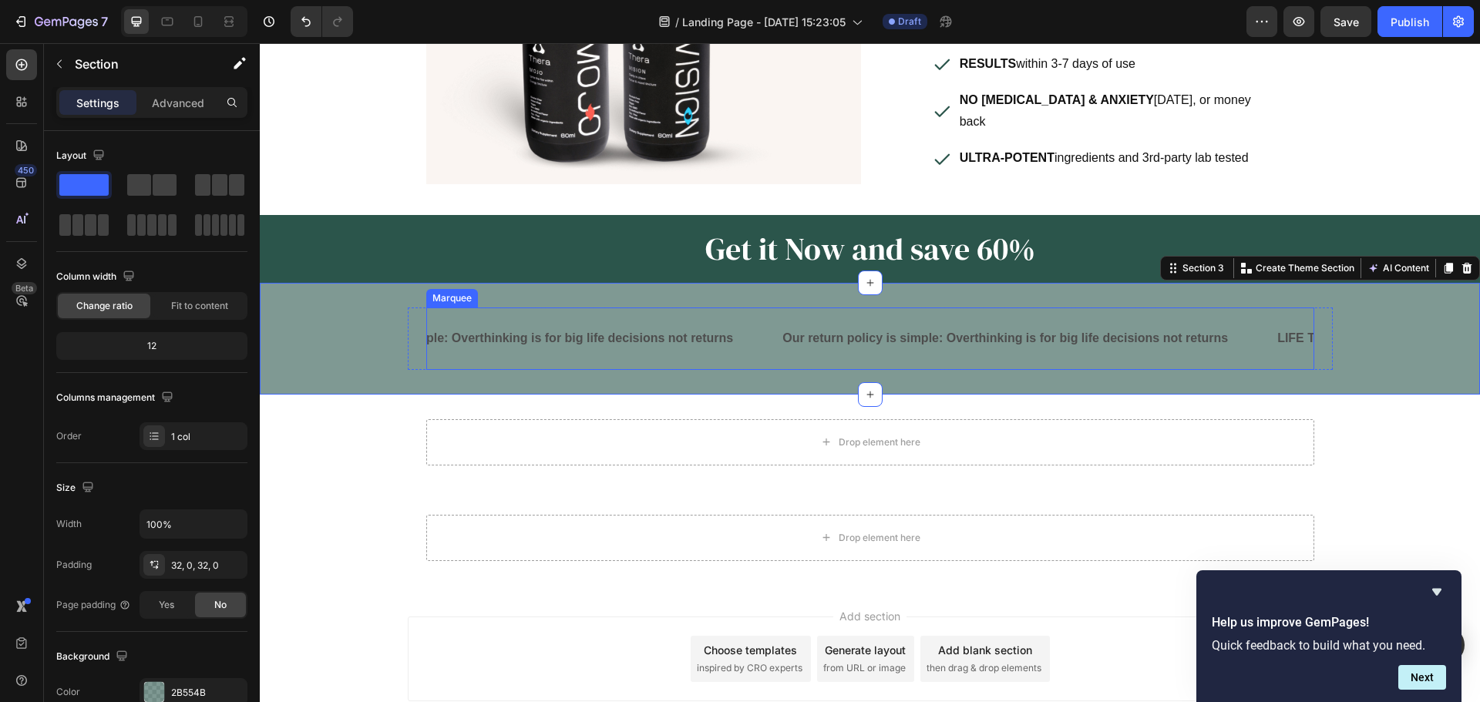
click at [747, 332] on div "Our return policy is simple: Overthinking is for big life decisions not returns…" at bounding box center [533, 339] width 495 height 38
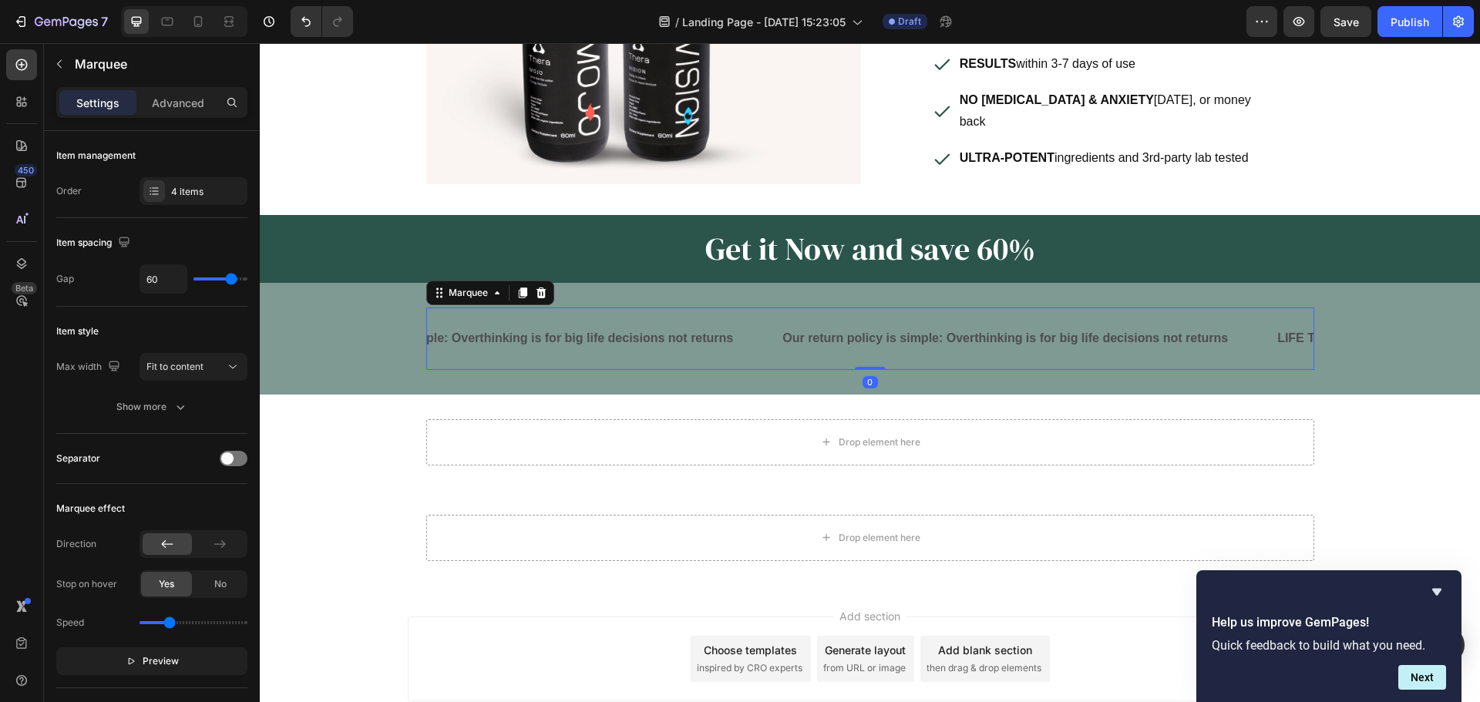
click at [703, 328] on p "Our return policy is simple: Overthinking is for big life decisions not returns" at bounding box center [509, 339] width 445 height 22
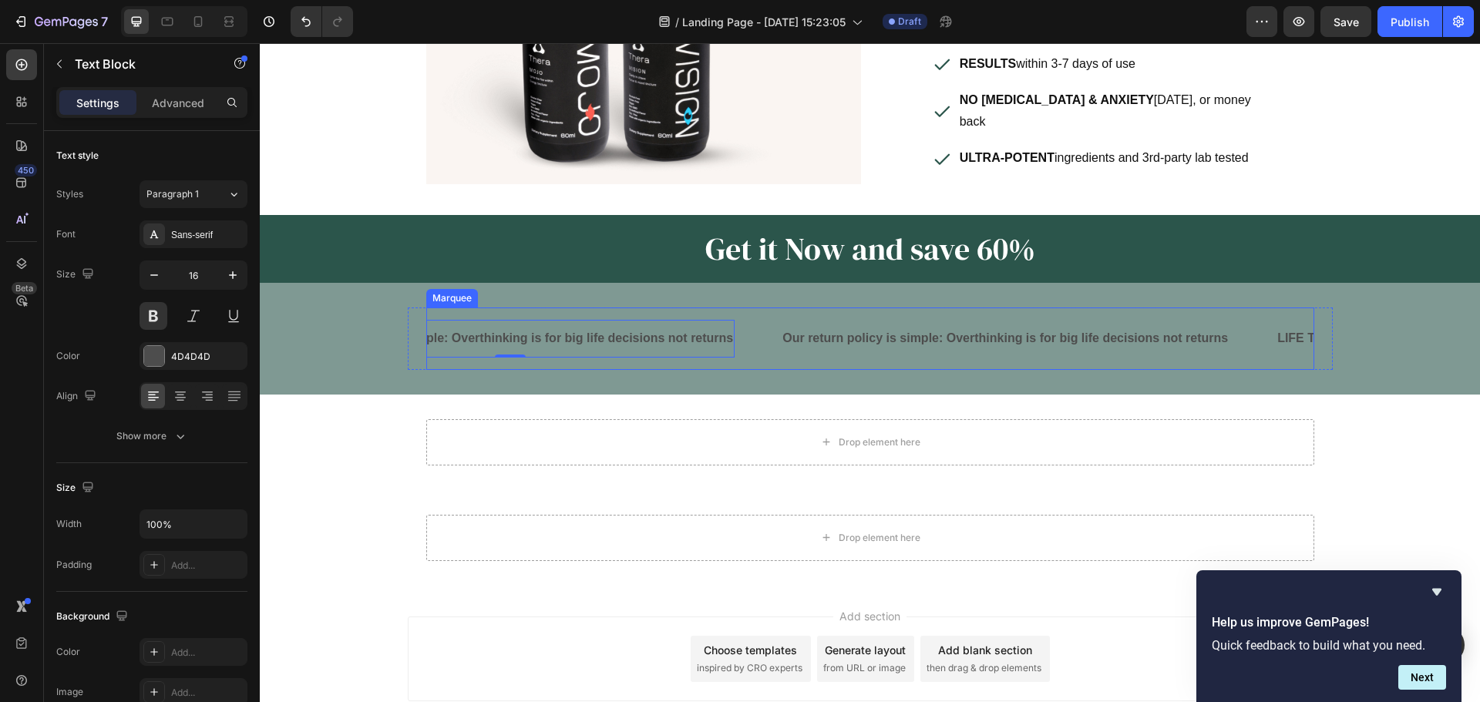
click at [764, 339] on div "Our return policy is simple: Overthinking is for big life decisions not returns…" at bounding box center [533, 339] width 495 height 38
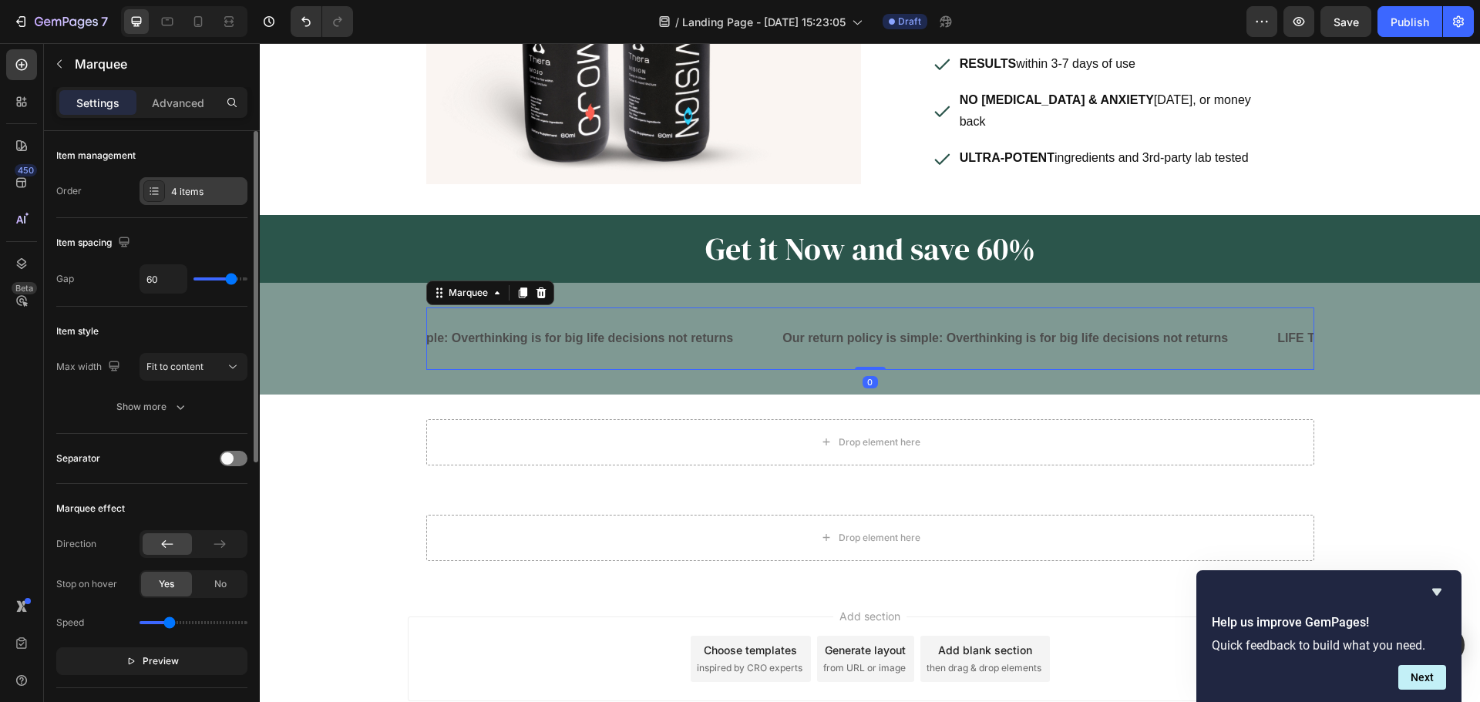
click at [197, 202] on div "4 items" at bounding box center [193, 191] width 108 height 28
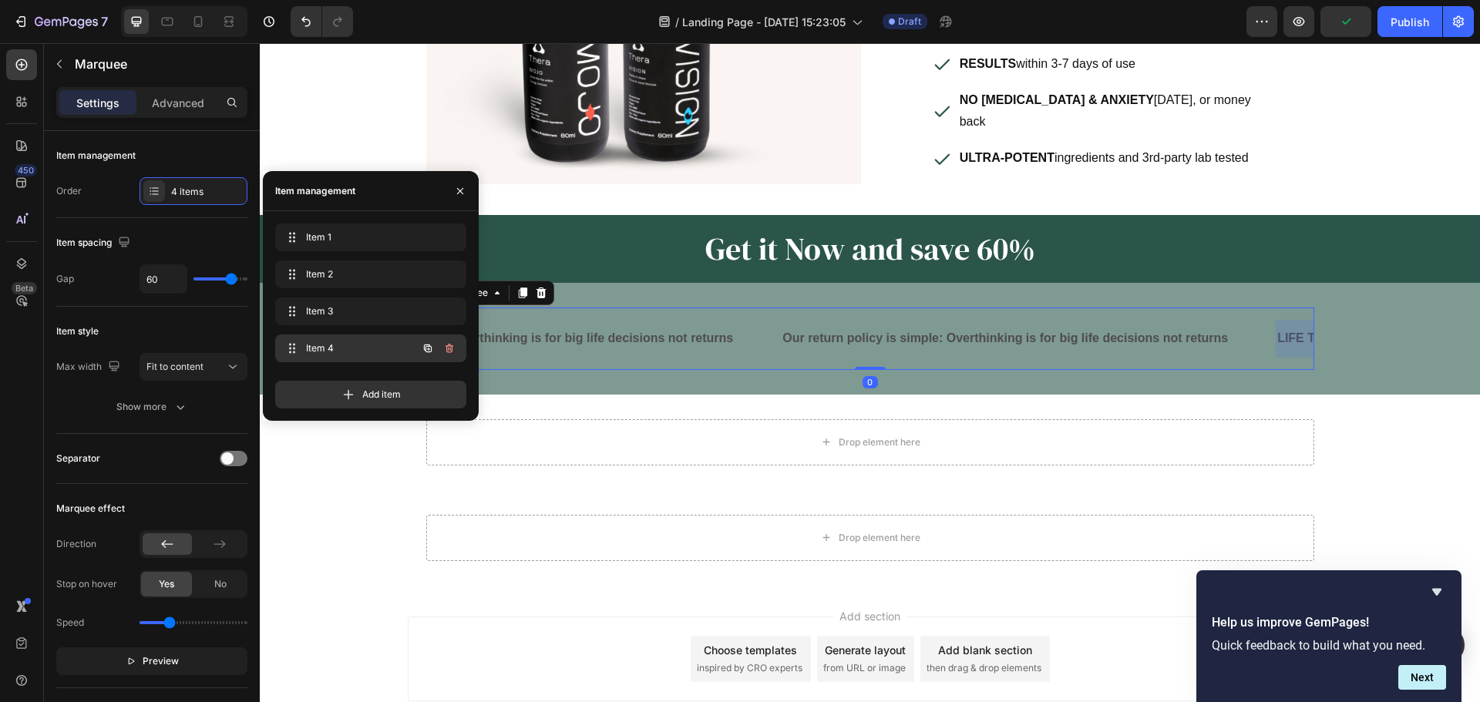
click at [397, 351] on div "Item 4 Item 4" at bounding box center [349, 349] width 136 height 22
click at [900, 333] on div "LIFE TIME WARRANTY" at bounding box center [869, 338] width 137 height 25
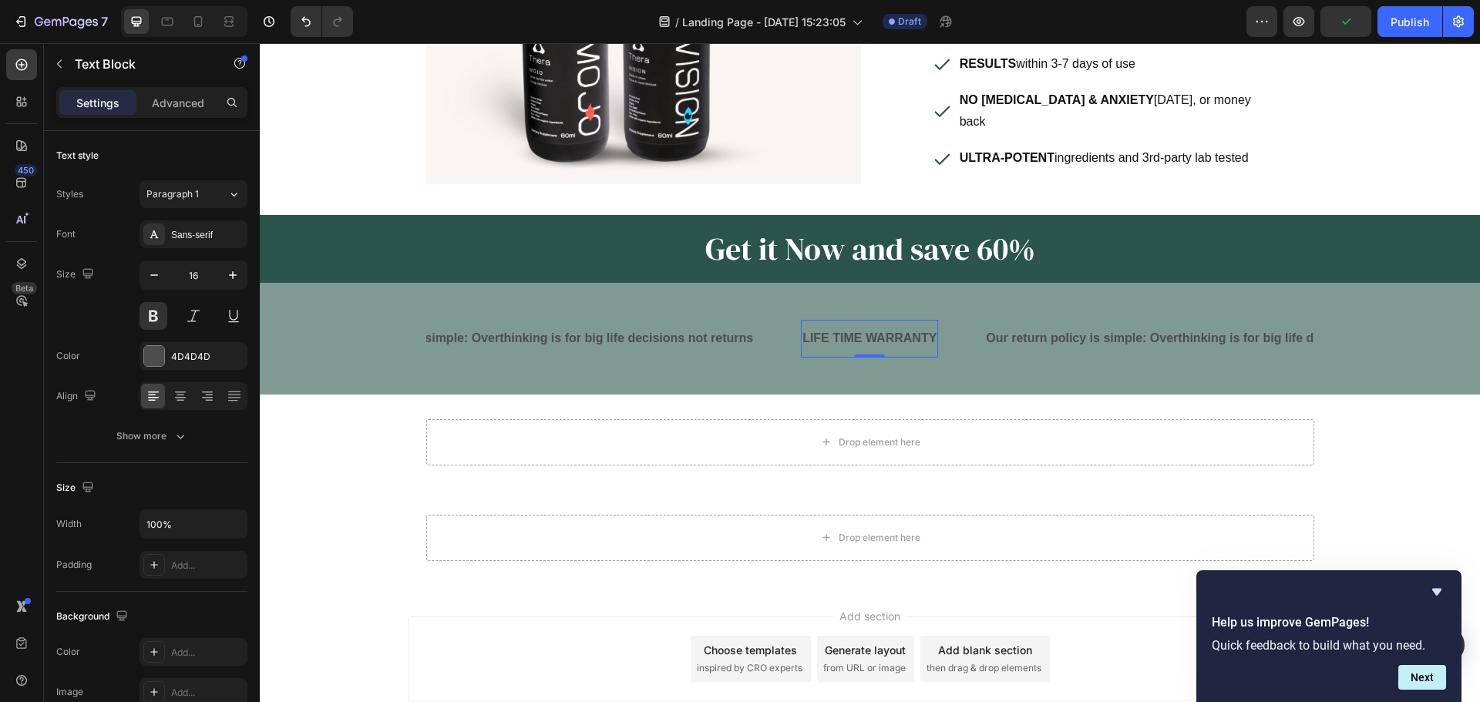
click at [879, 328] on div "LIFE TIME WARRANTY" at bounding box center [869, 338] width 137 height 25
click at [383, 321] on div "Our return policy is simple: Overthinking is for big life decisions not returns…" at bounding box center [870, 338] width 1220 height 62
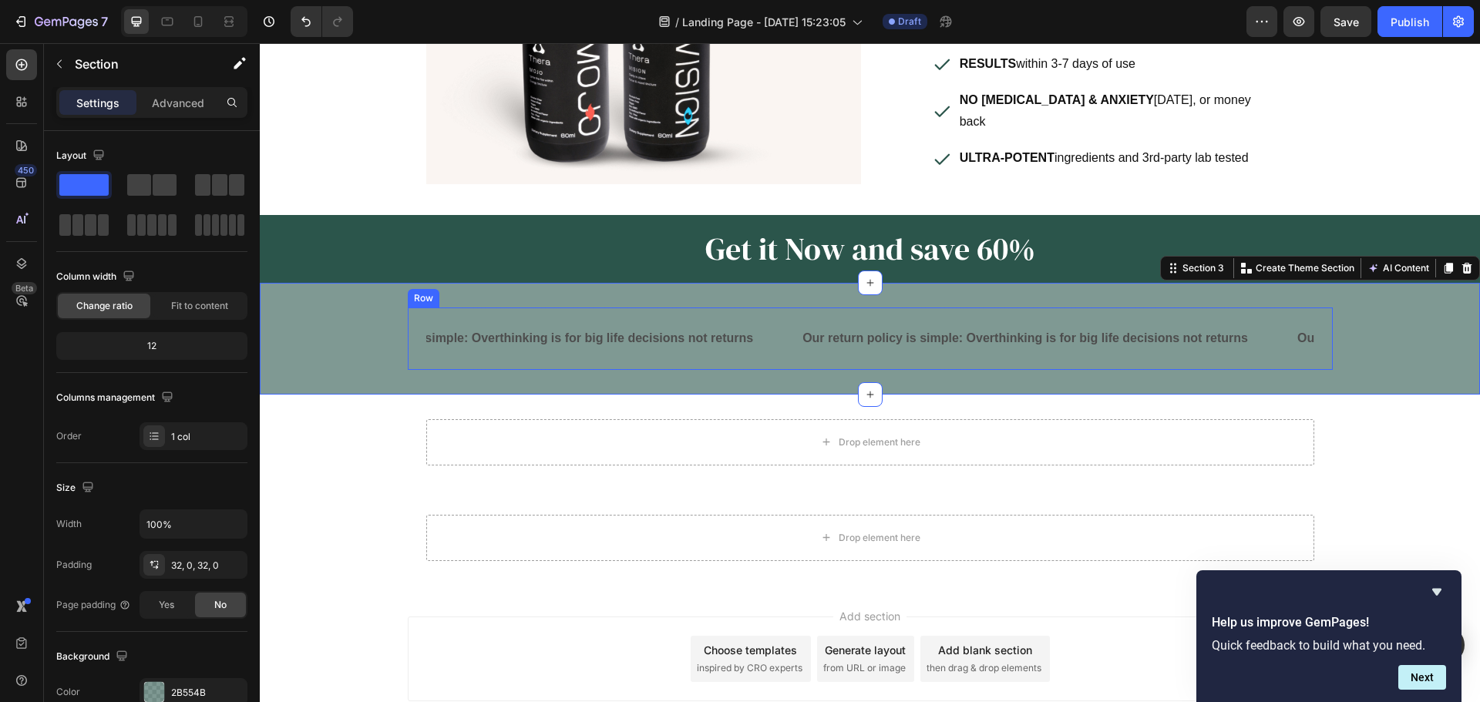
click at [408, 320] on div "Our return policy is simple: Overthinking is for big life decisions not returns…" at bounding box center [870, 338] width 925 height 62
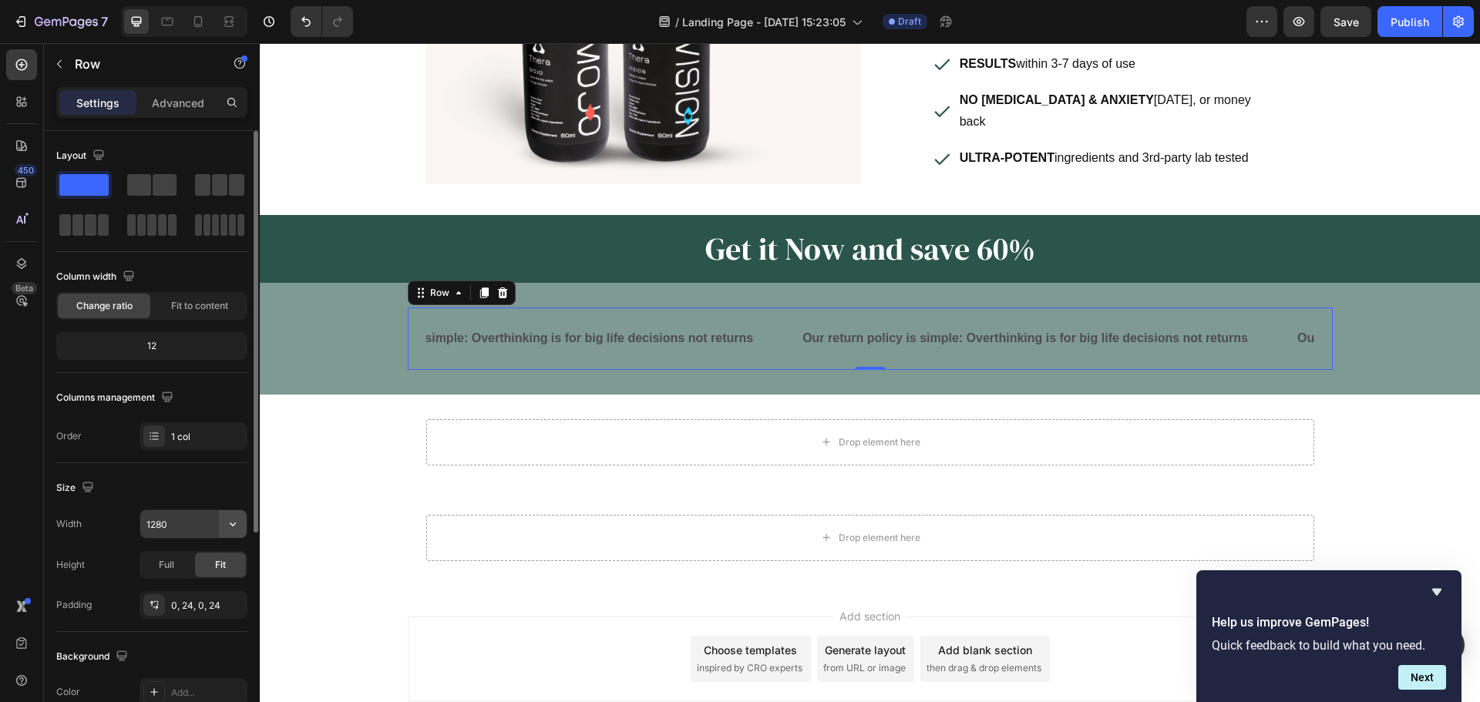
click at [220, 526] on button "button" at bounding box center [233, 524] width 28 height 28
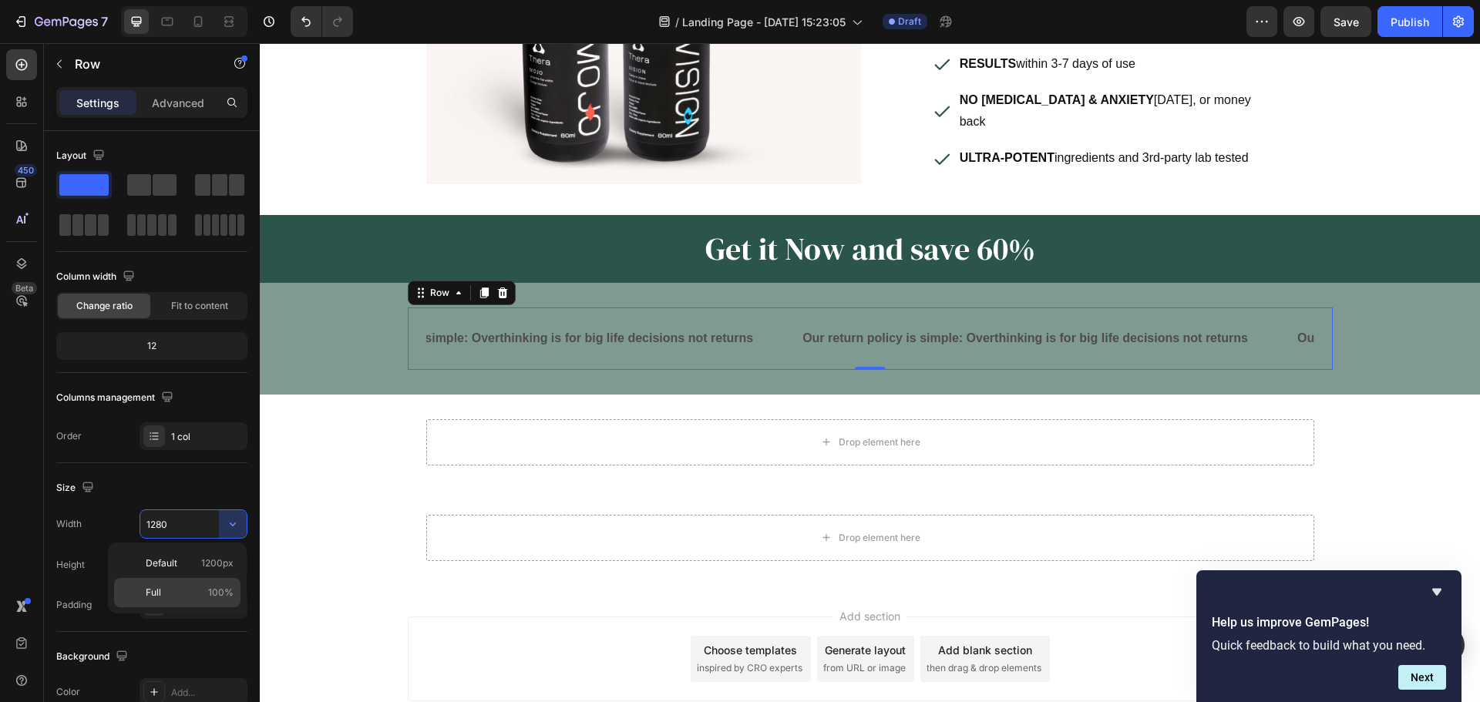
click at [182, 590] on p "Full 100%" at bounding box center [190, 593] width 88 height 14
type input "100%"
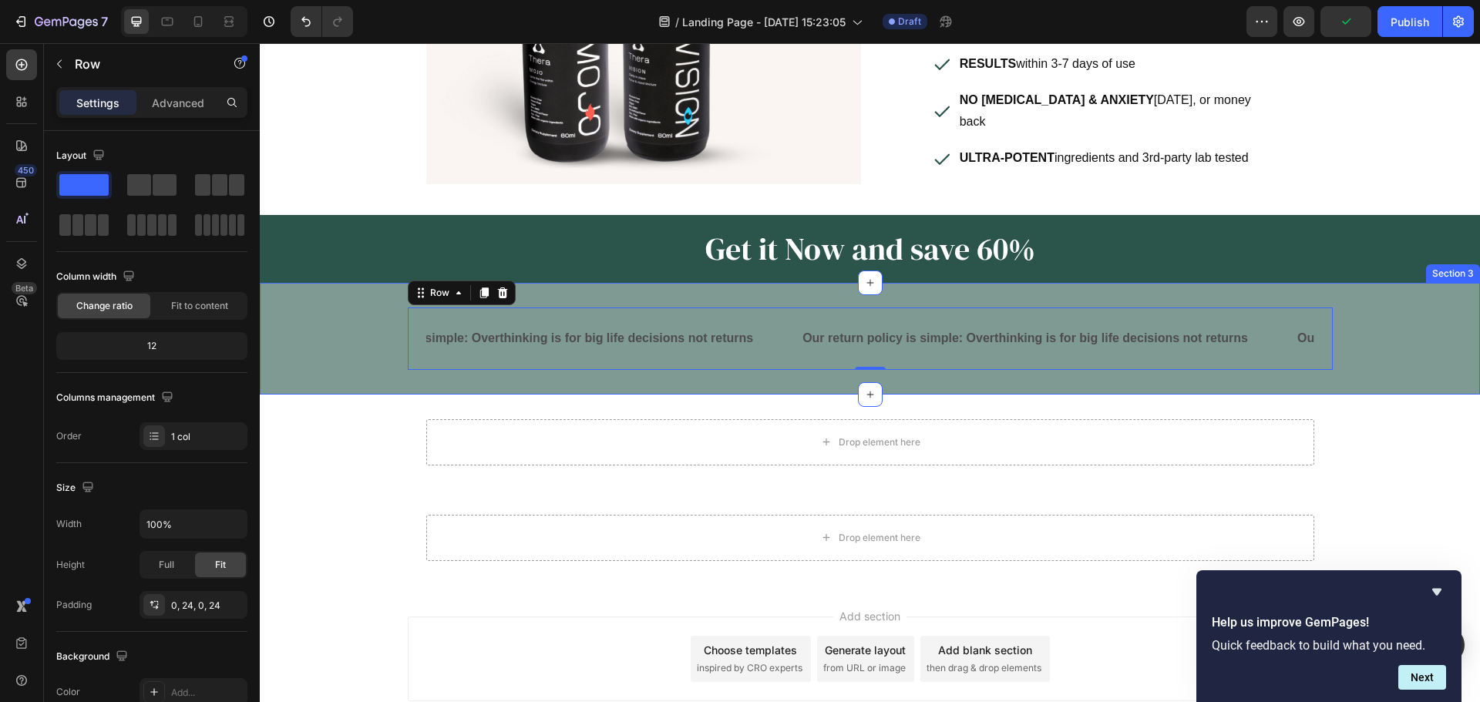
click at [351, 323] on div "Our return policy is simple: Overthinking is for big life decisions not returns…" at bounding box center [870, 338] width 1220 height 62
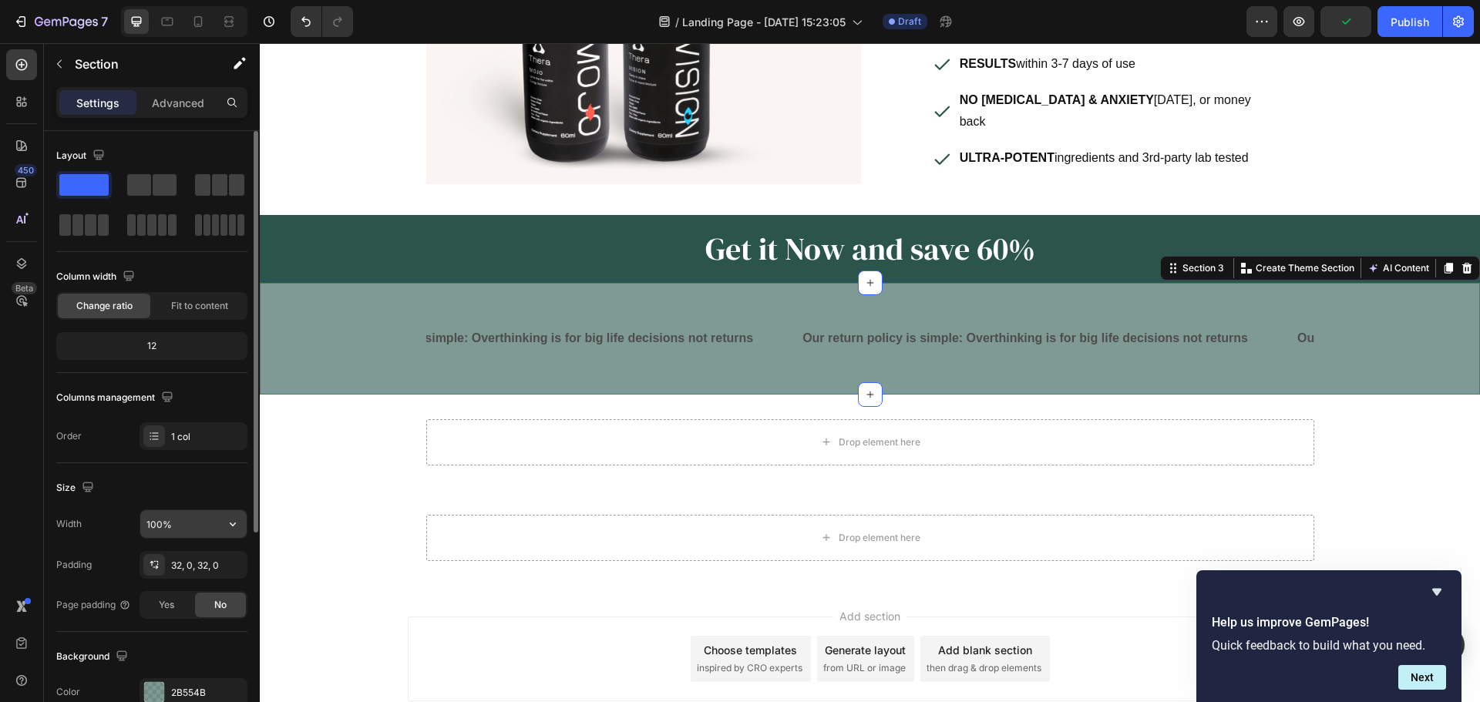
click at [204, 527] on input "100%" at bounding box center [193, 524] width 106 height 28
click at [240, 532] on button "button" at bounding box center [233, 524] width 28 height 28
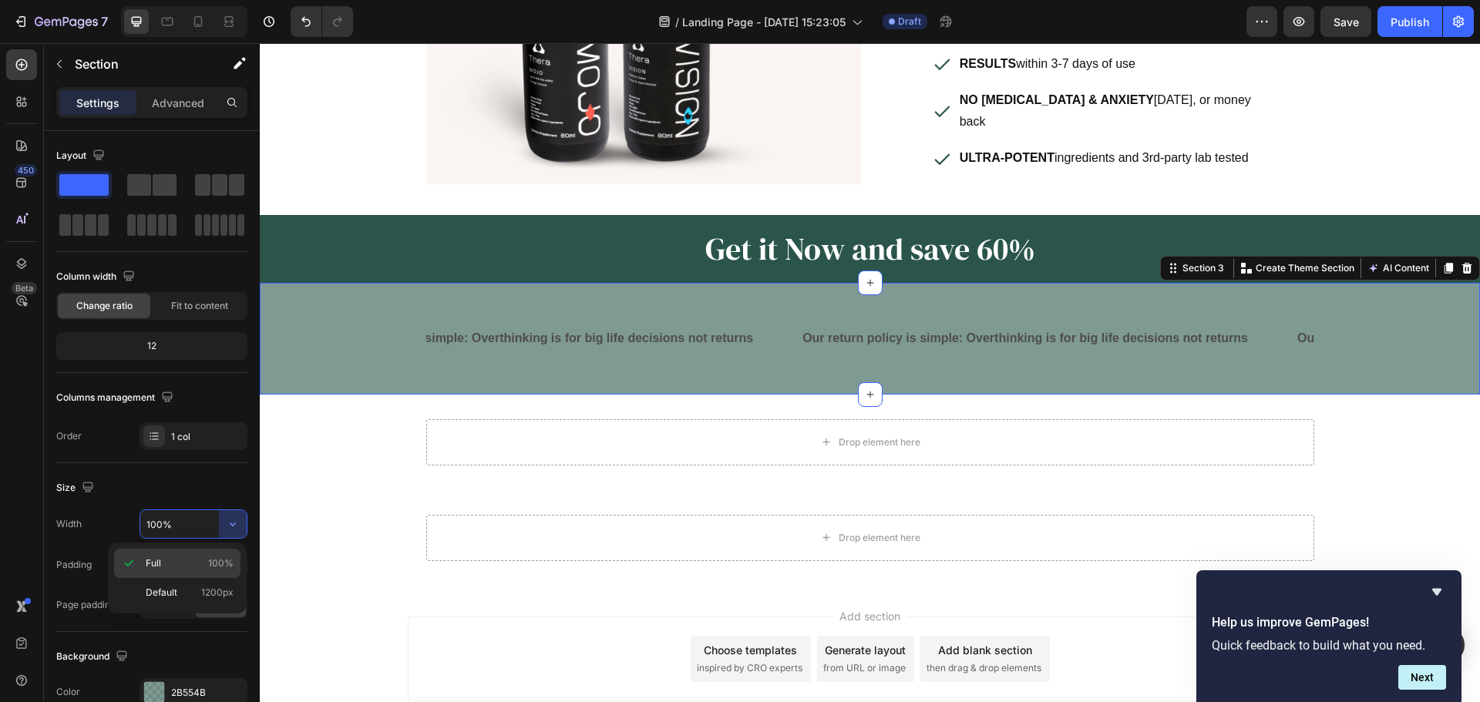
click at [185, 563] on p "Full 100%" at bounding box center [190, 563] width 88 height 14
click at [408, 307] on div "Our return policy is simple: Overthinking is for big life decisions not returns…" at bounding box center [870, 338] width 925 height 62
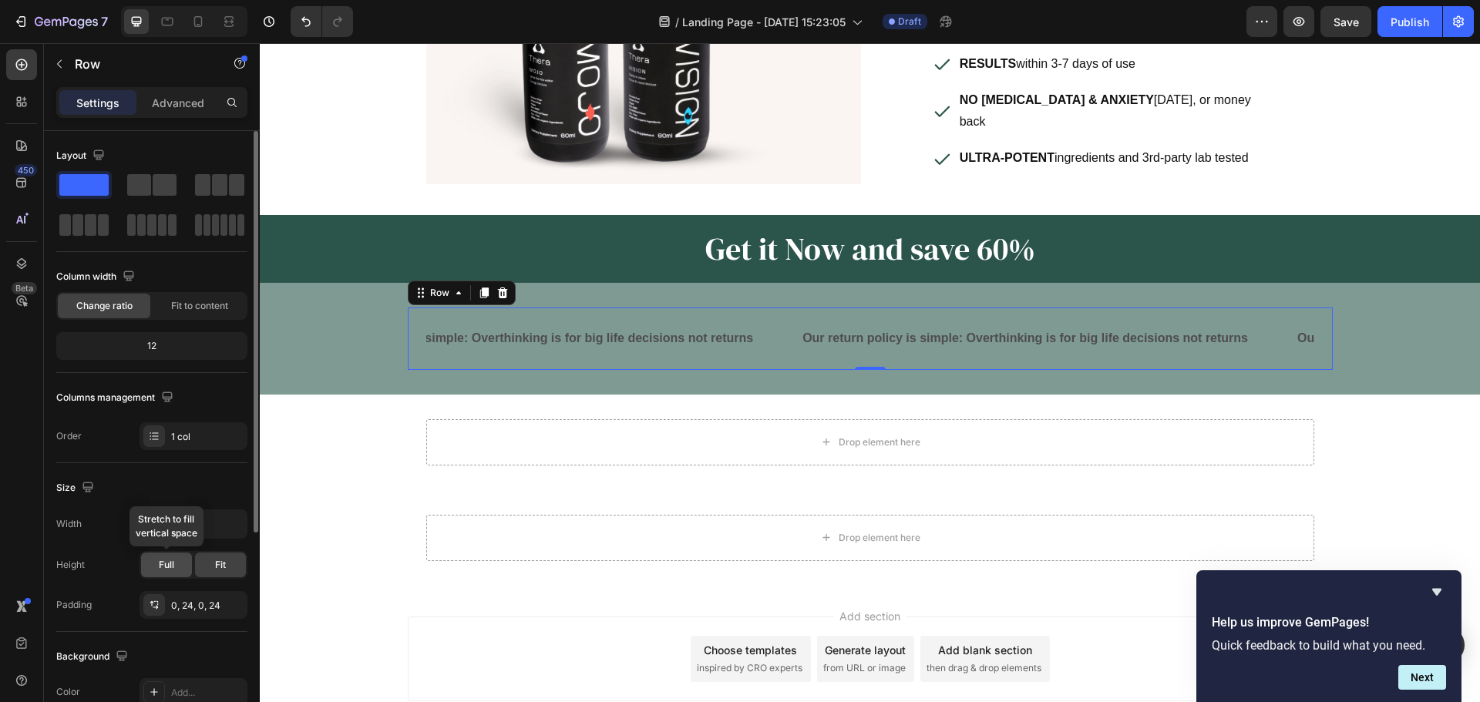
click at [166, 563] on span "Full" at bounding box center [166, 565] width 15 height 14
click at [426, 307] on div "Our return policy is simple: Overthinking is for big life decisions not returns…" at bounding box center [870, 338] width 888 height 62
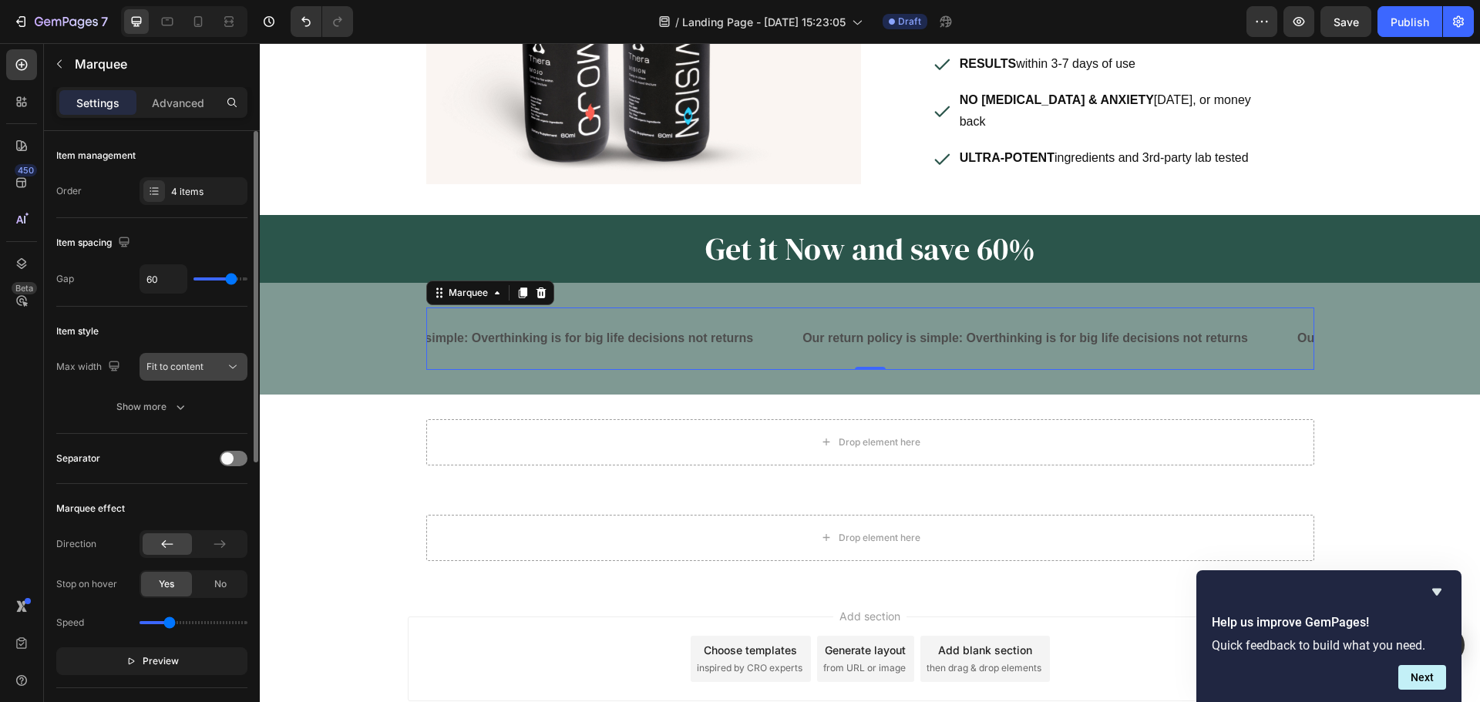
click at [233, 361] on icon at bounding box center [232, 366] width 15 height 15
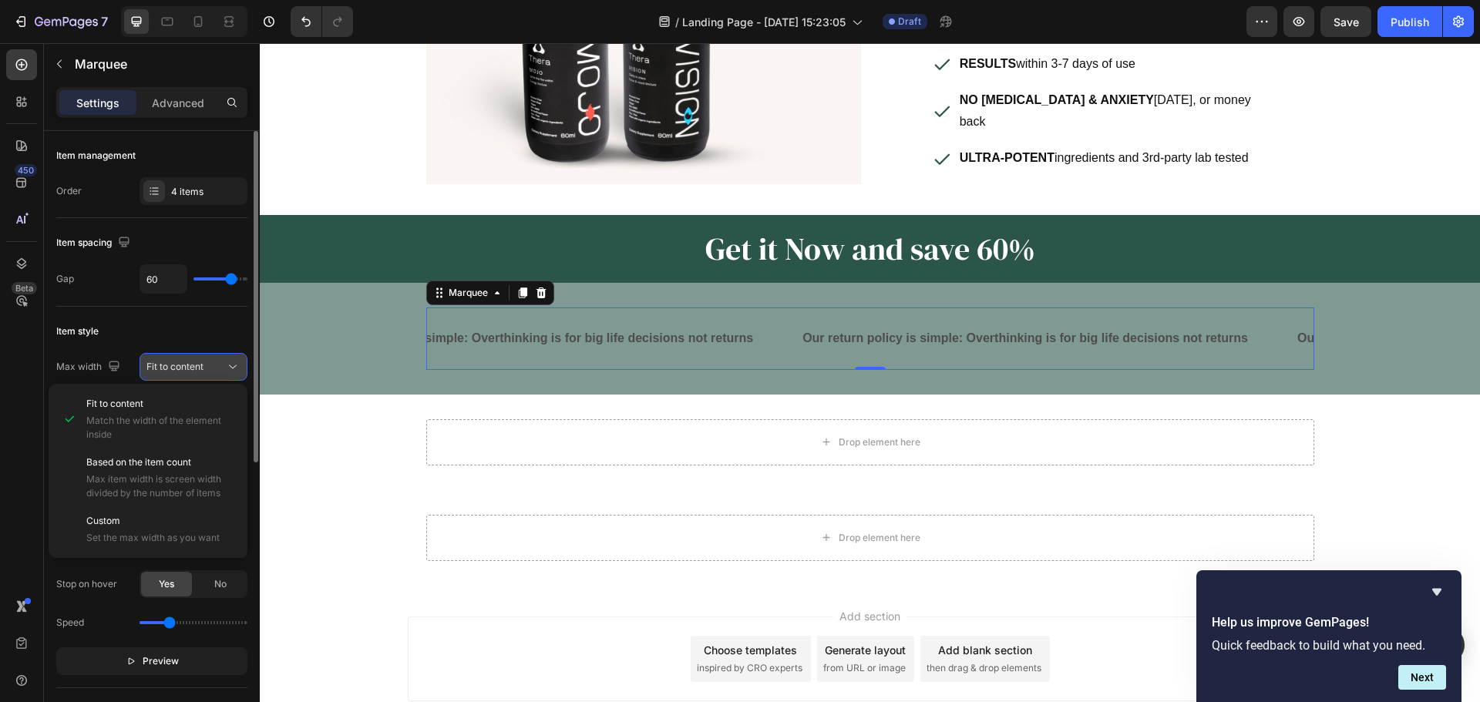
click at [233, 361] on icon at bounding box center [232, 366] width 15 height 15
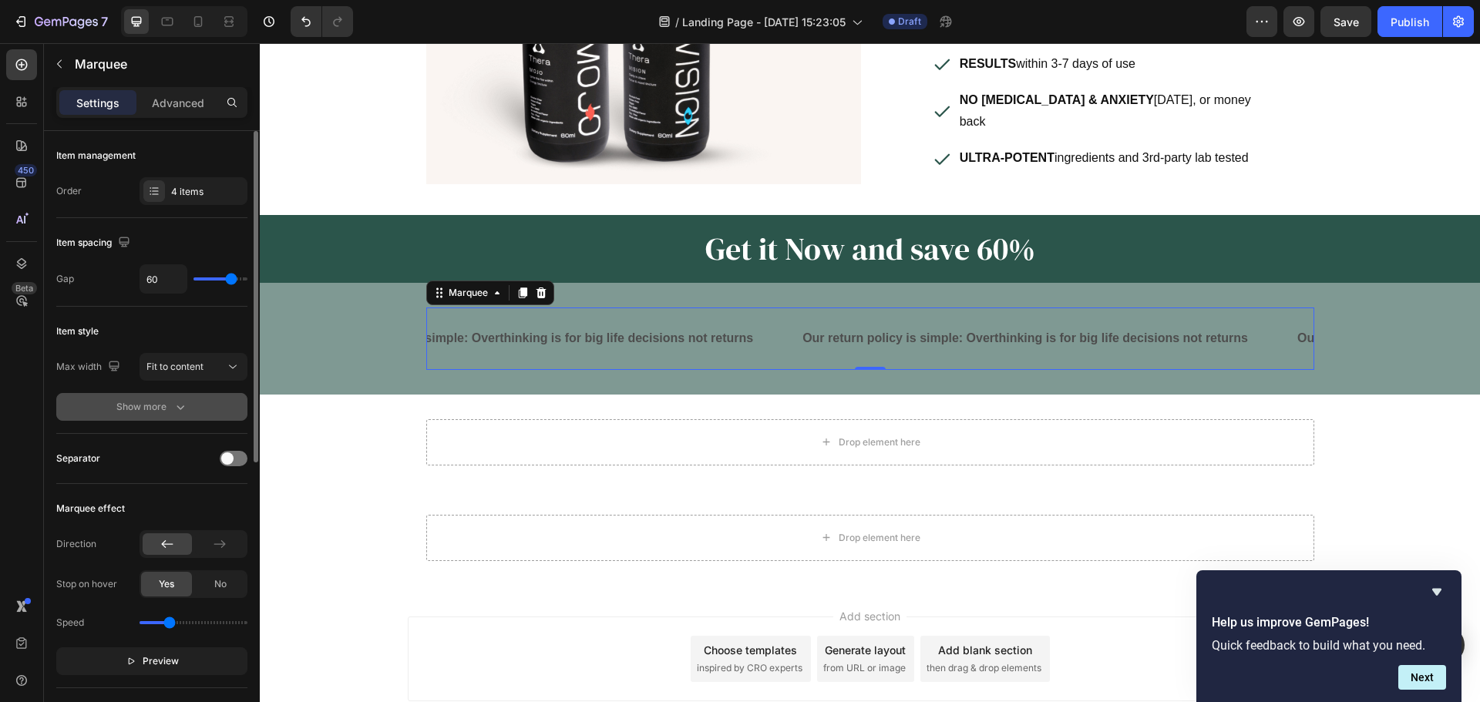
click at [175, 394] on button "Show more" at bounding box center [151, 407] width 191 height 28
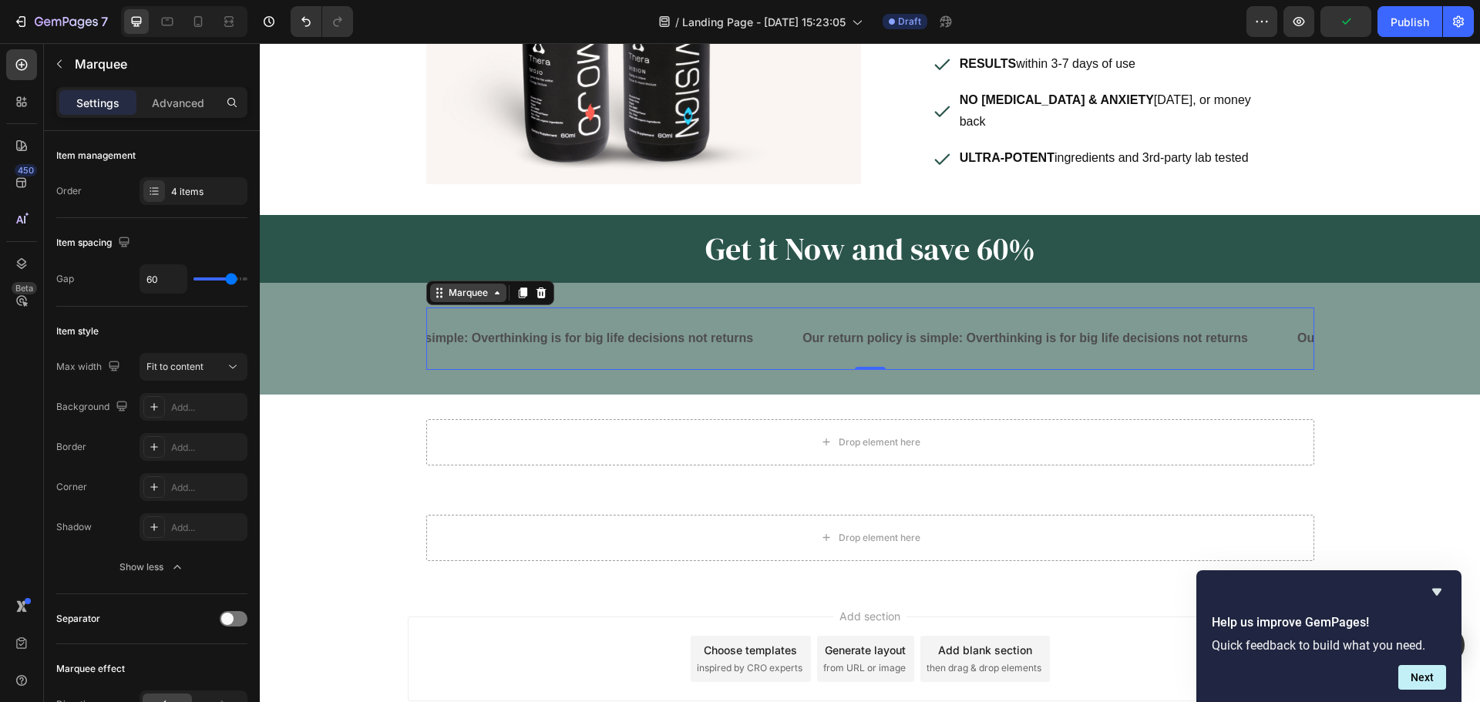
click at [463, 286] on div "Marquee" at bounding box center [467, 293] width 45 height 14
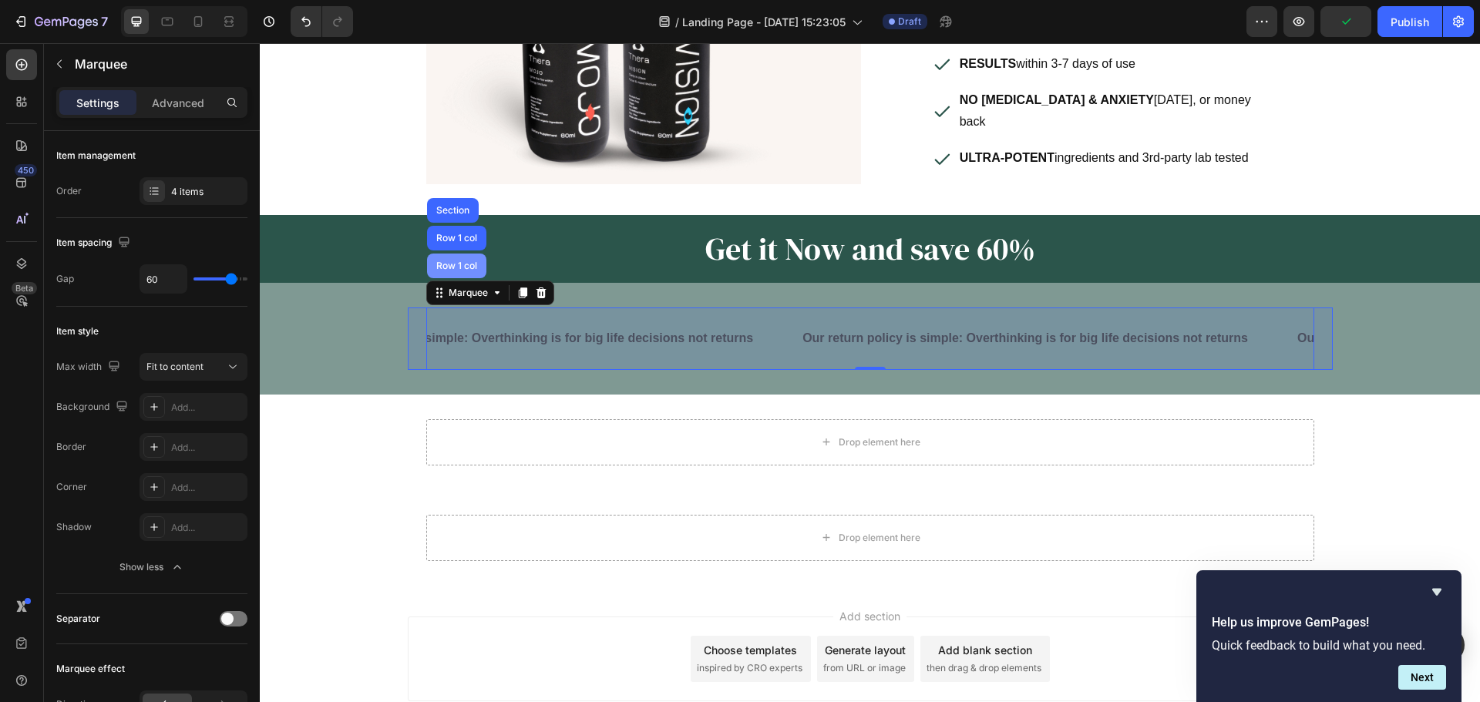
click at [458, 261] on div "Row 1 col" at bounding box center [456, 265] width 47 height 9
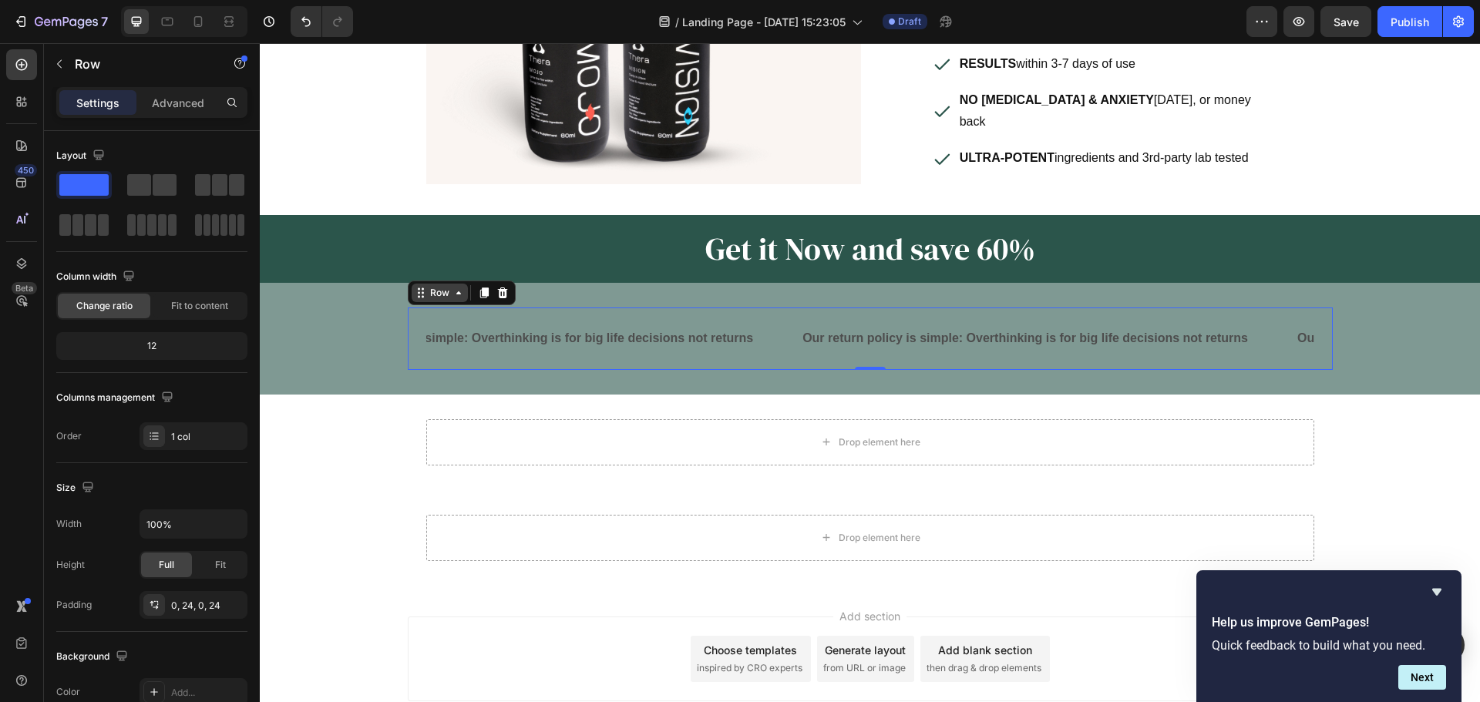
click at [452, 287] on icon at bounding box center [458, 293] width 12 height 12
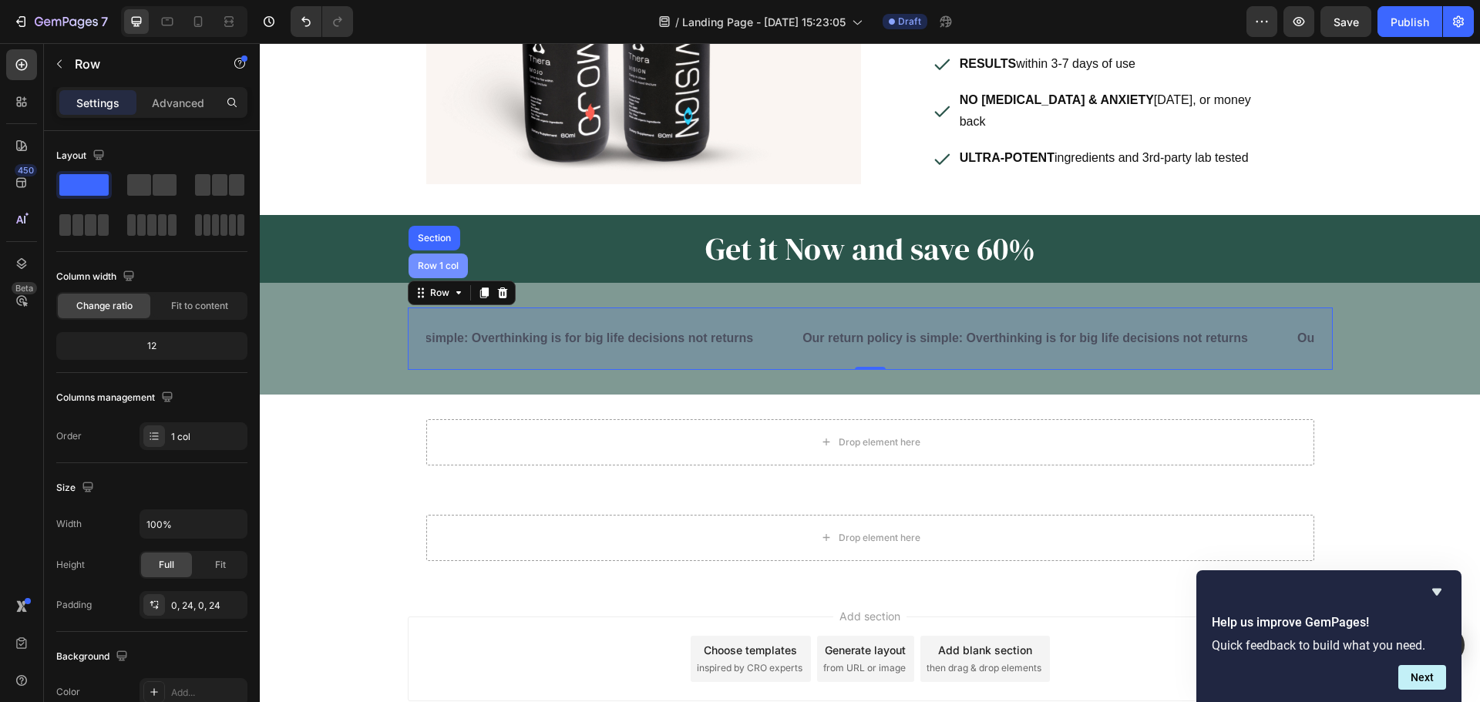
click at [445, 254] on div "Row 1 col" at bounding box center [437, 266] width 59 height 25
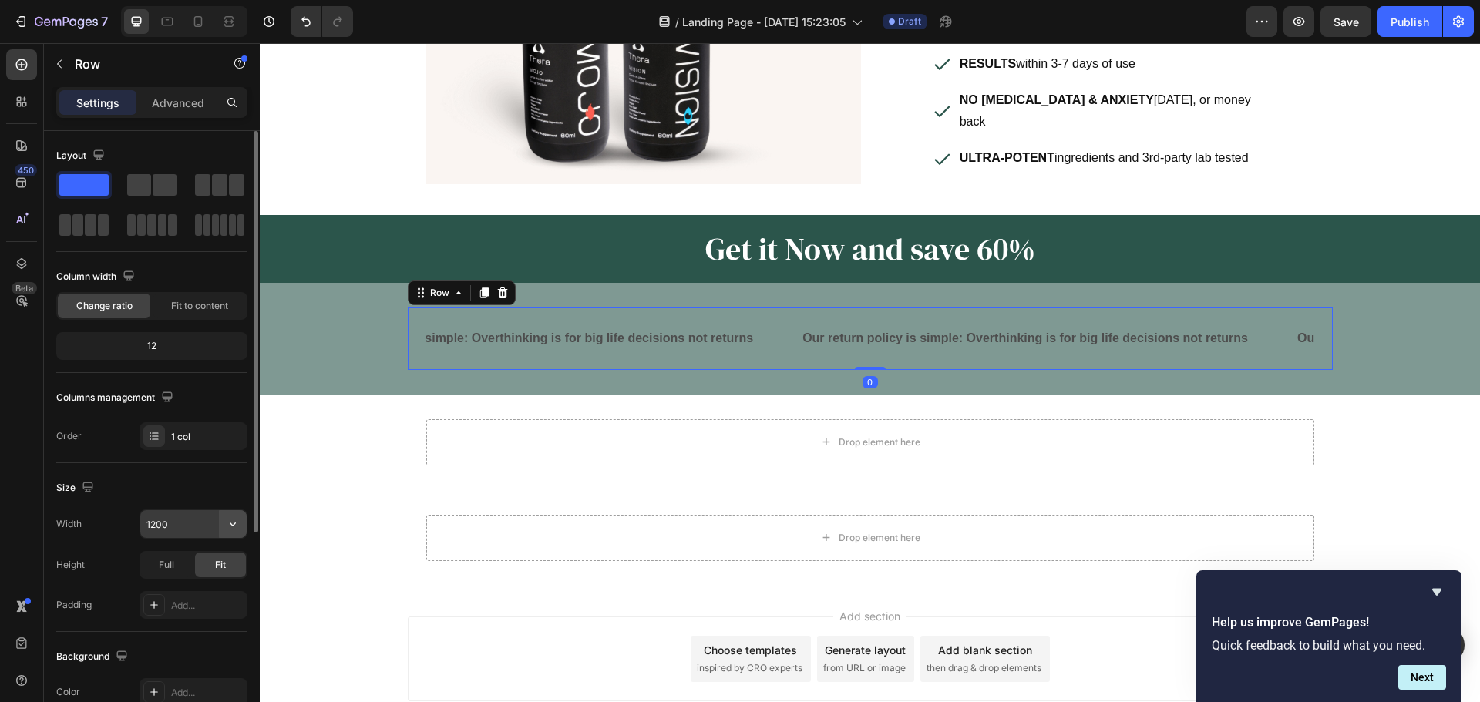
click at [233, 524] on icon "button" at bounding box center [232, 523] width 15 height 15
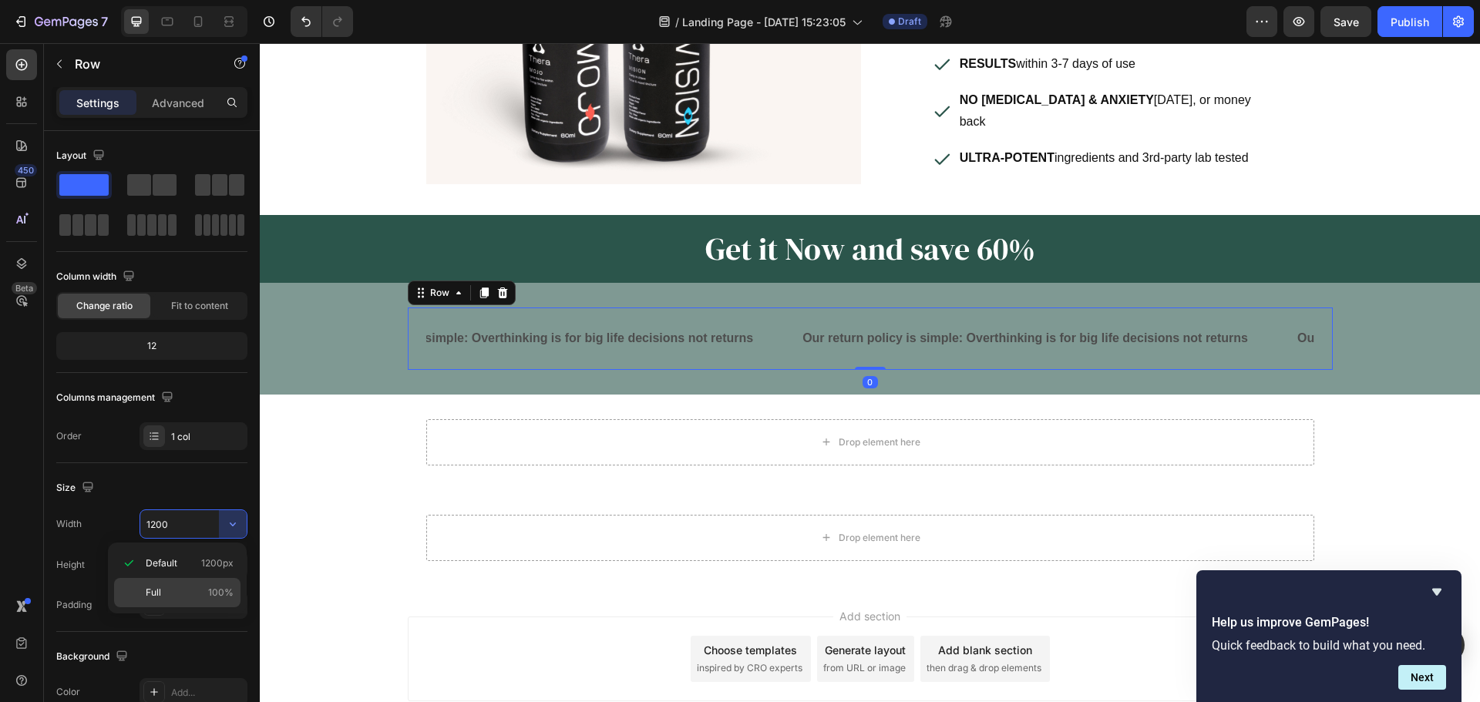
click at [167, 585] on div "Full 100%" at bounding box center [177, 592] width 126 height 29
type input "100%"
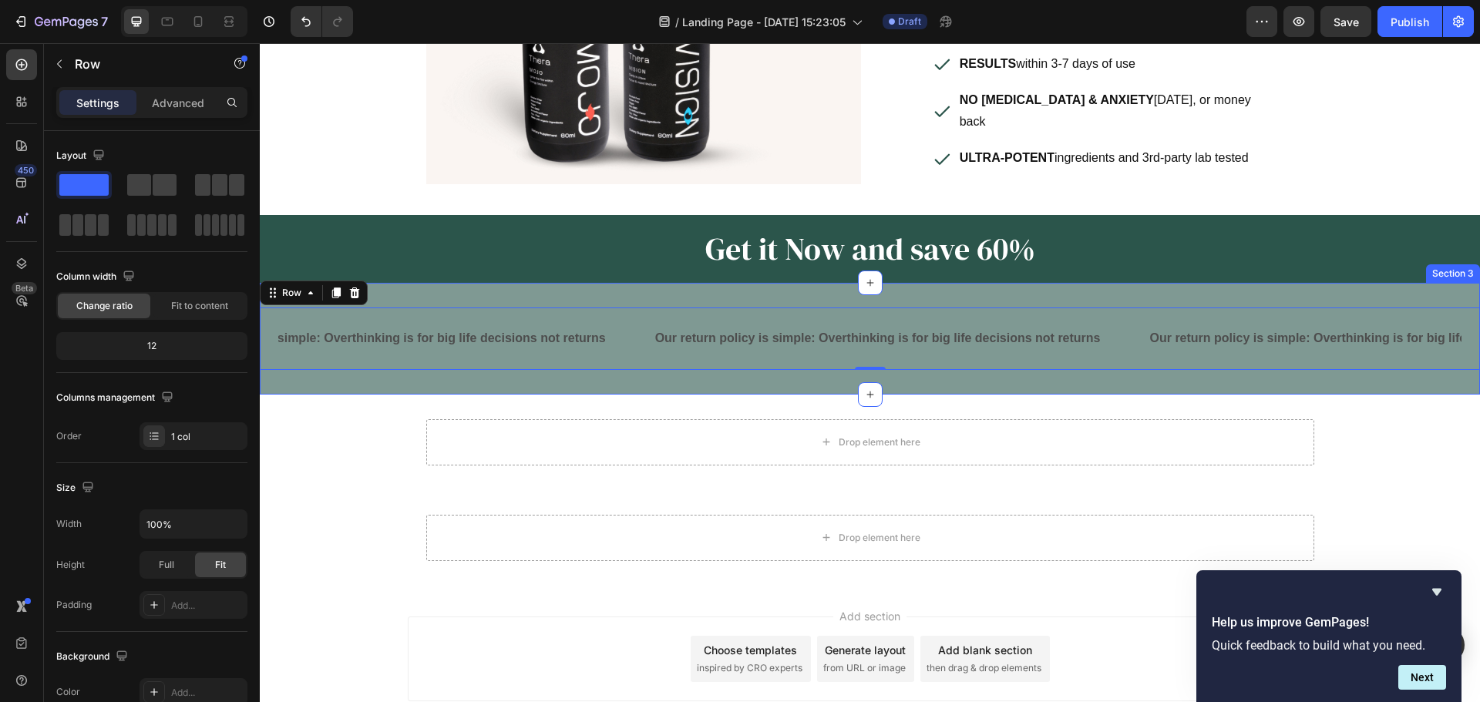
click at [1273, 283] on div "Our return policy is simple: Overthinking is for big life decisions not returns…" at bounding box center [870, 339] width 1220 height 112
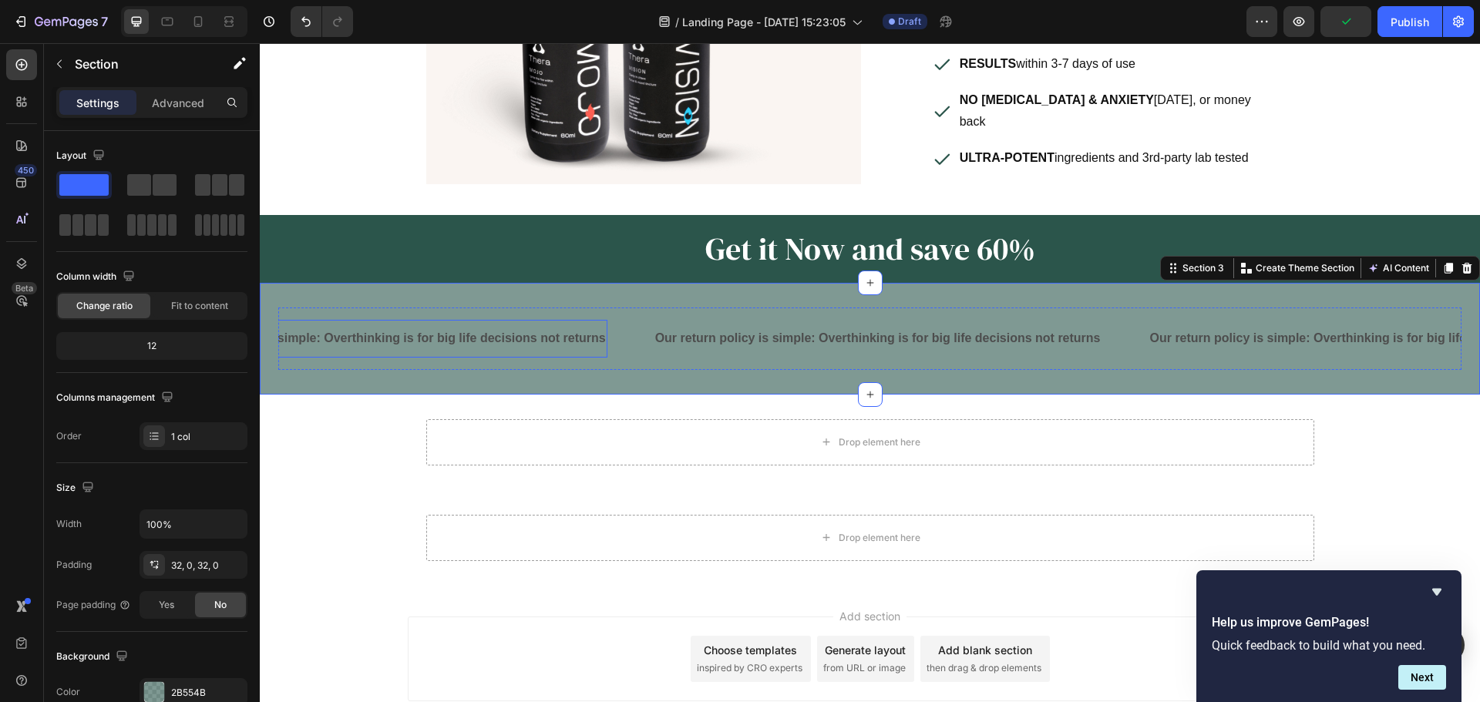
click at [354, 328] on p "Our return policy is simple: Overthinking is for big life decisions not returns" at bounding box center [382, 339] width 445 height 22
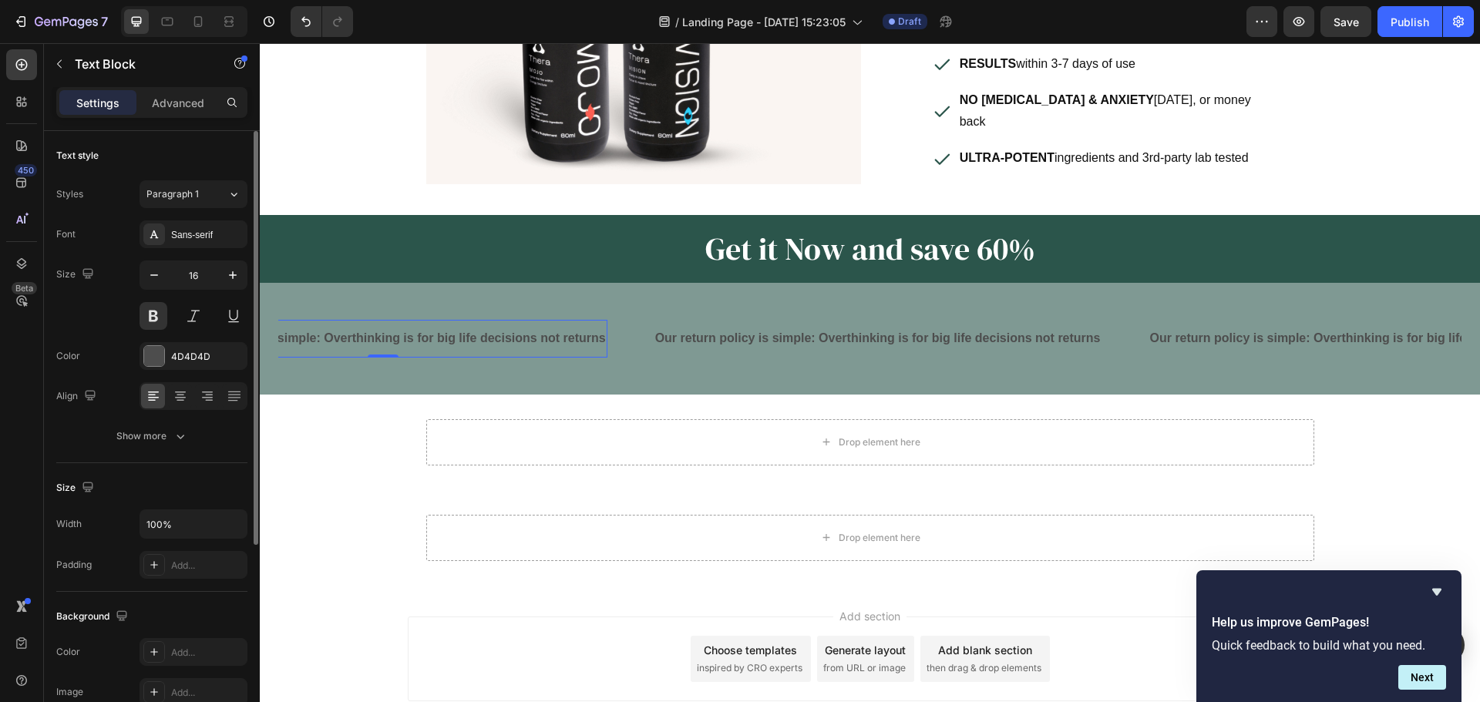
click at [210, 250] on div "Font Sans-serif Size 16 Color 4D4D4D Align Show more" at bounding box center [151, 335] width 191 height 230
click at [209, 245] on div "Sans-serif" at bounding box center [193, 234] width 108 height 28
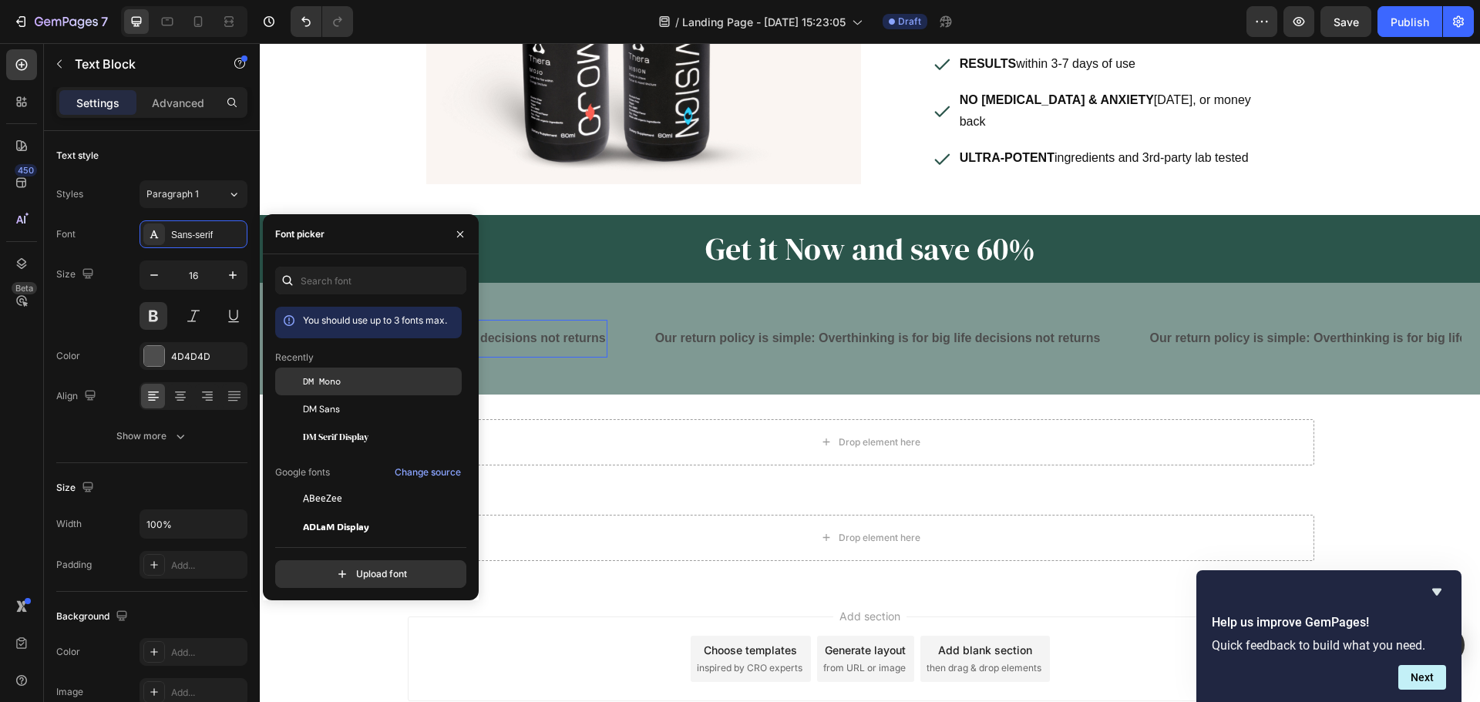
click at [348, 383] on div "DM Mono" at bounding box center [381, 382] width 156 height 14
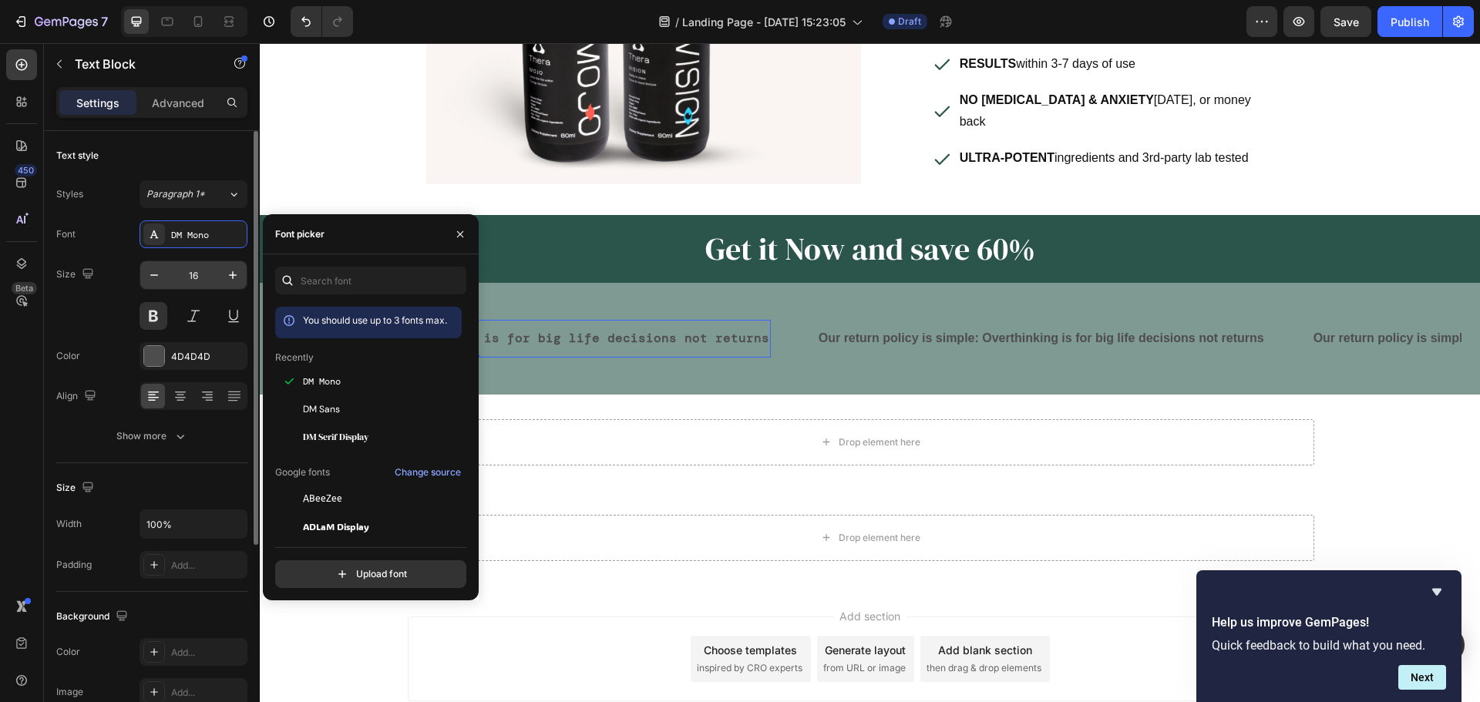
click at [203, 277] on input "16" at bounding box center [193, 275] width 51 height 28
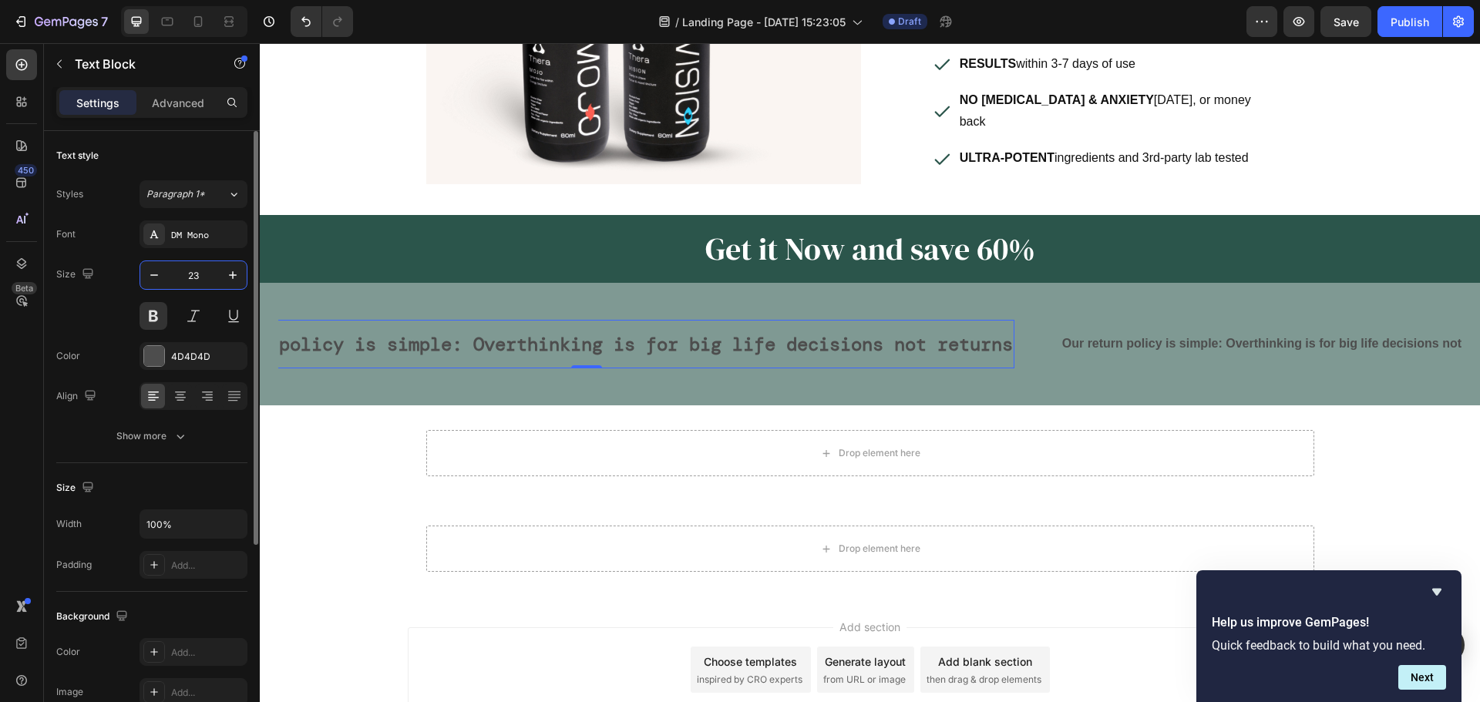
type input "24"
click at [207, 230] on div "DM Mono" at bounding box center [207, 235] width 72 height 14
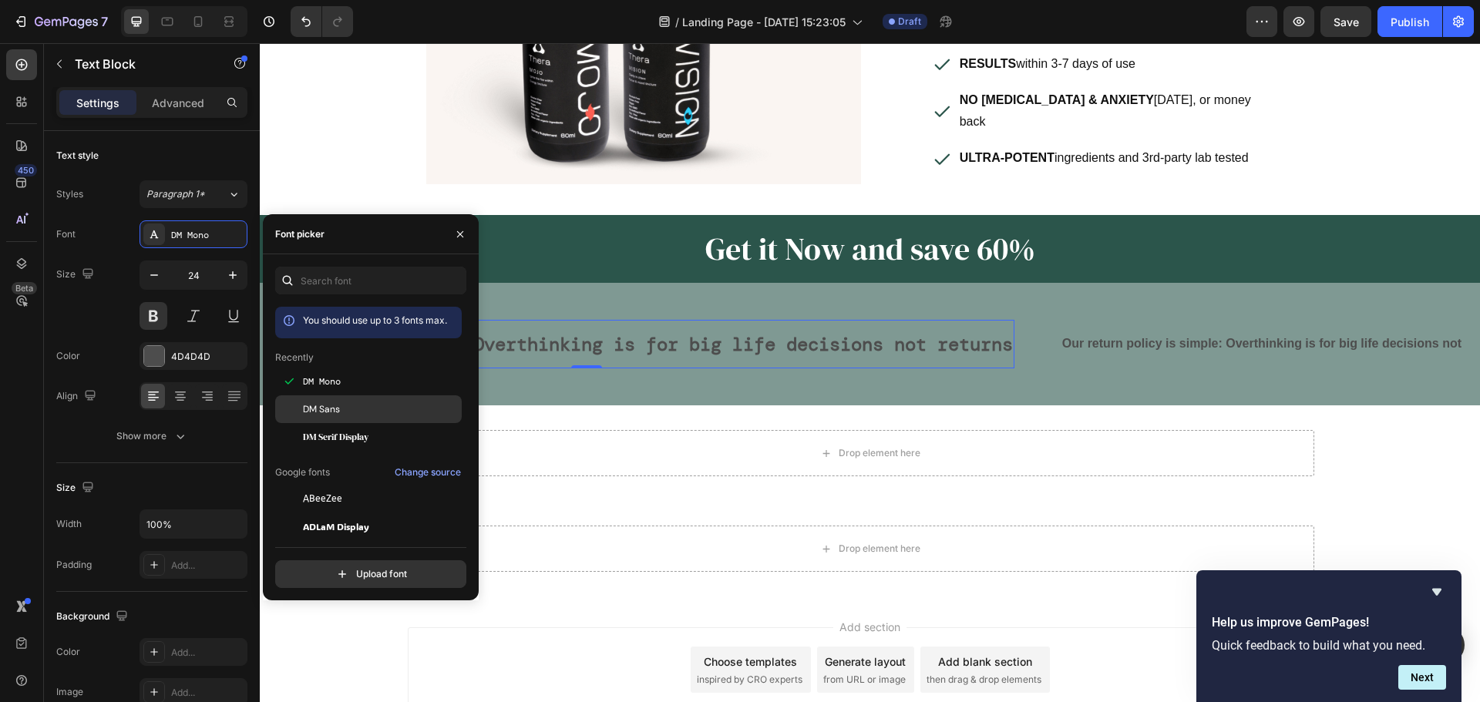
click at [344, 413] on div "DM Sans" at bounding box center [381, 409] width 156 height 14
click at [650, 381] on div "Our return policy is simple: Overthinking is for big life decisions not returns…" at bounding box center [870, 344] width 1220 height 123
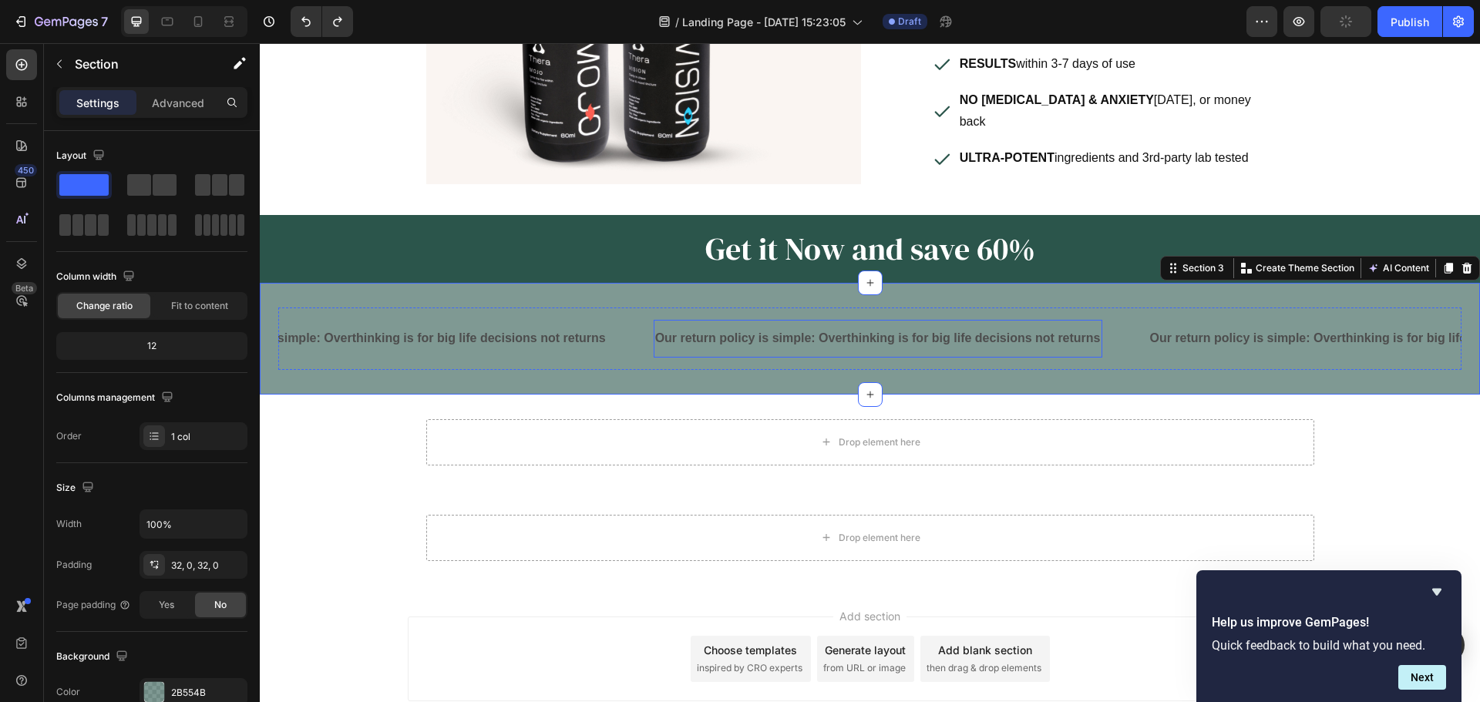
click at [660, 336] on p "Our return policy is simple: Overthinking is for big life decisions not returns" at bounding box center [877, 339] width 445 height 22
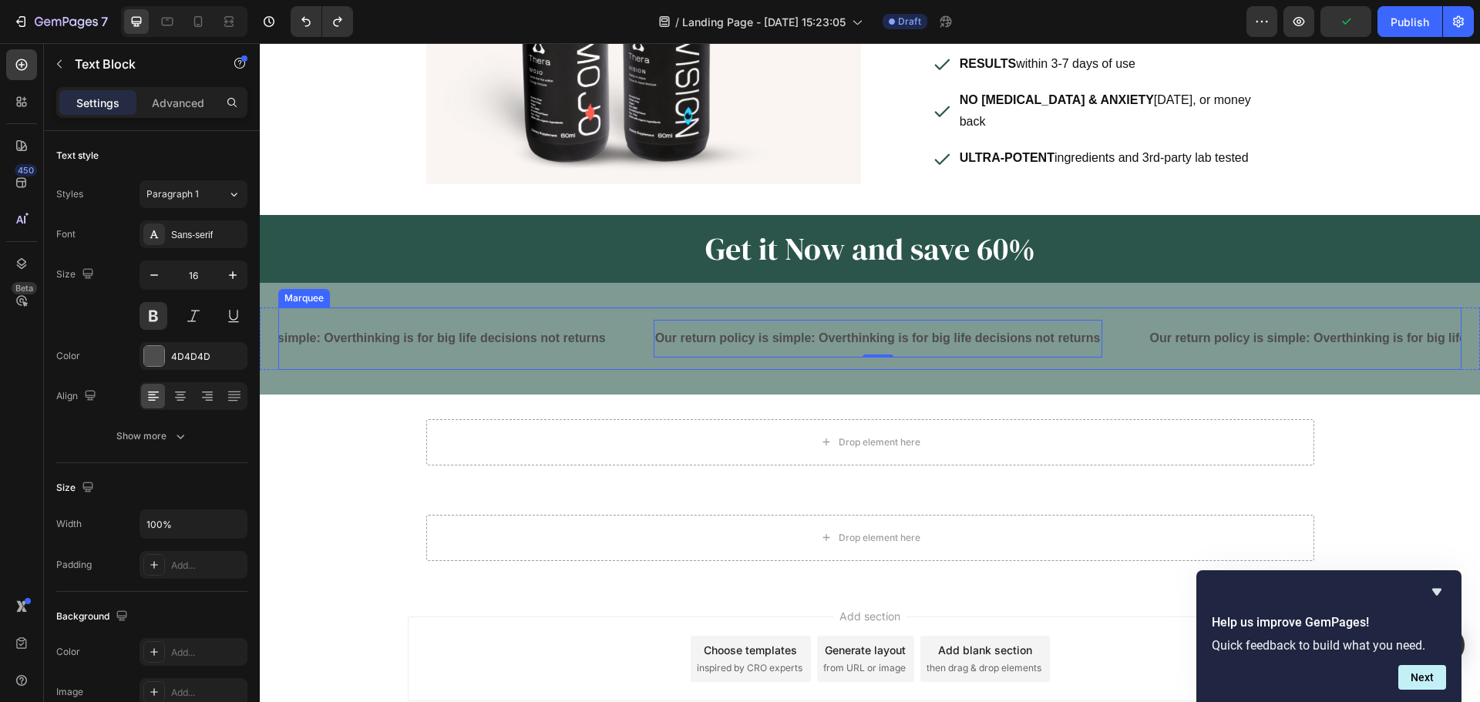
click at [634, 336] on div "Our return policy is simple: Overthinking is for big life decisions not returns…" at bounding box center [406, 339] width 495 height 38
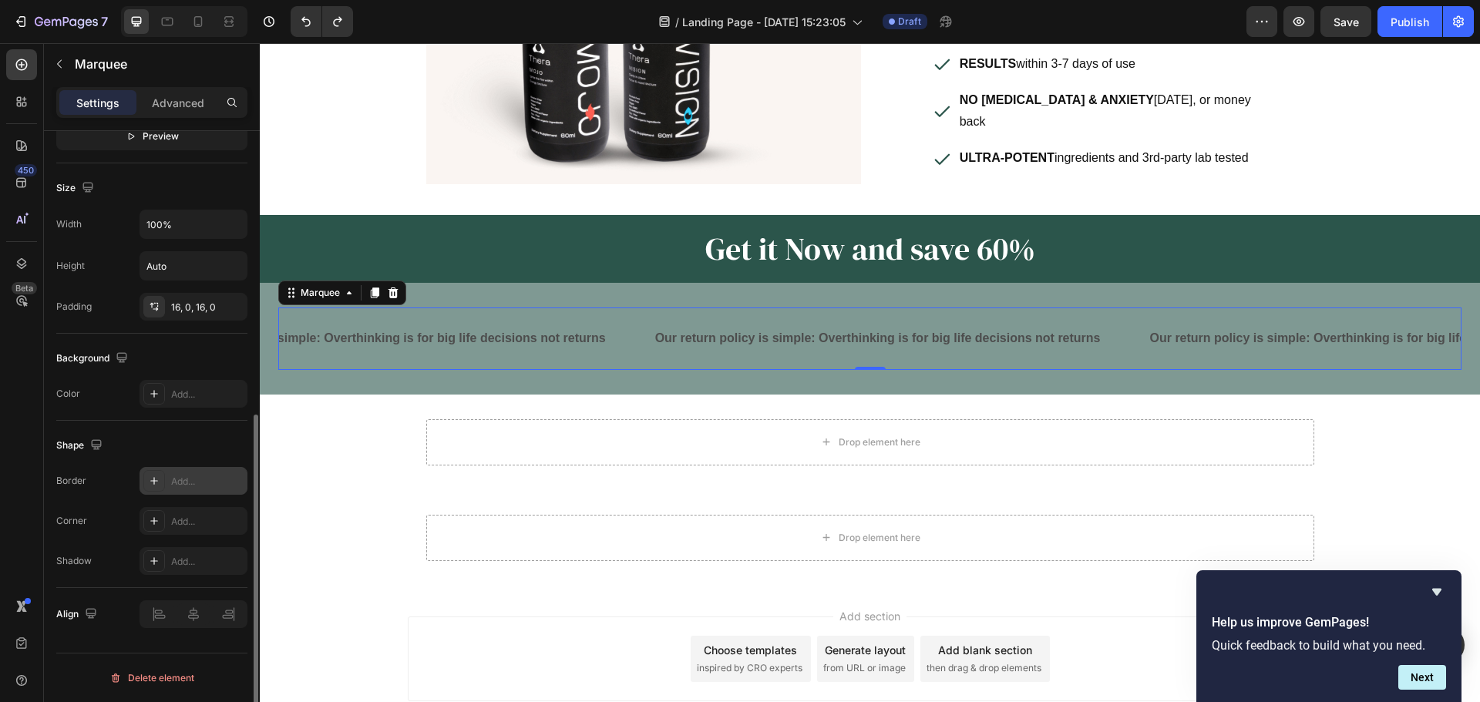
scroll to position [0, 0]
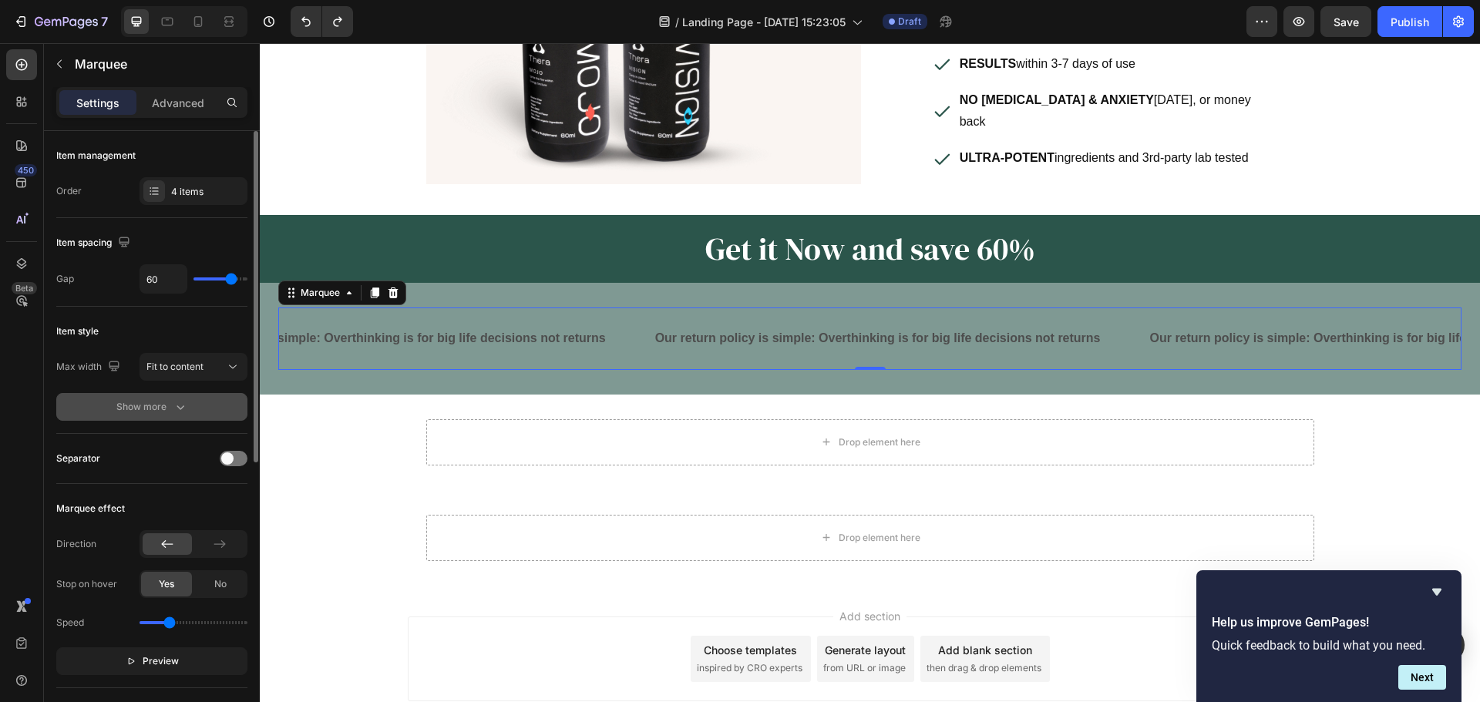
click at [181, 413] on icon "button" at bounding box center [180, 406] width 15 height 15
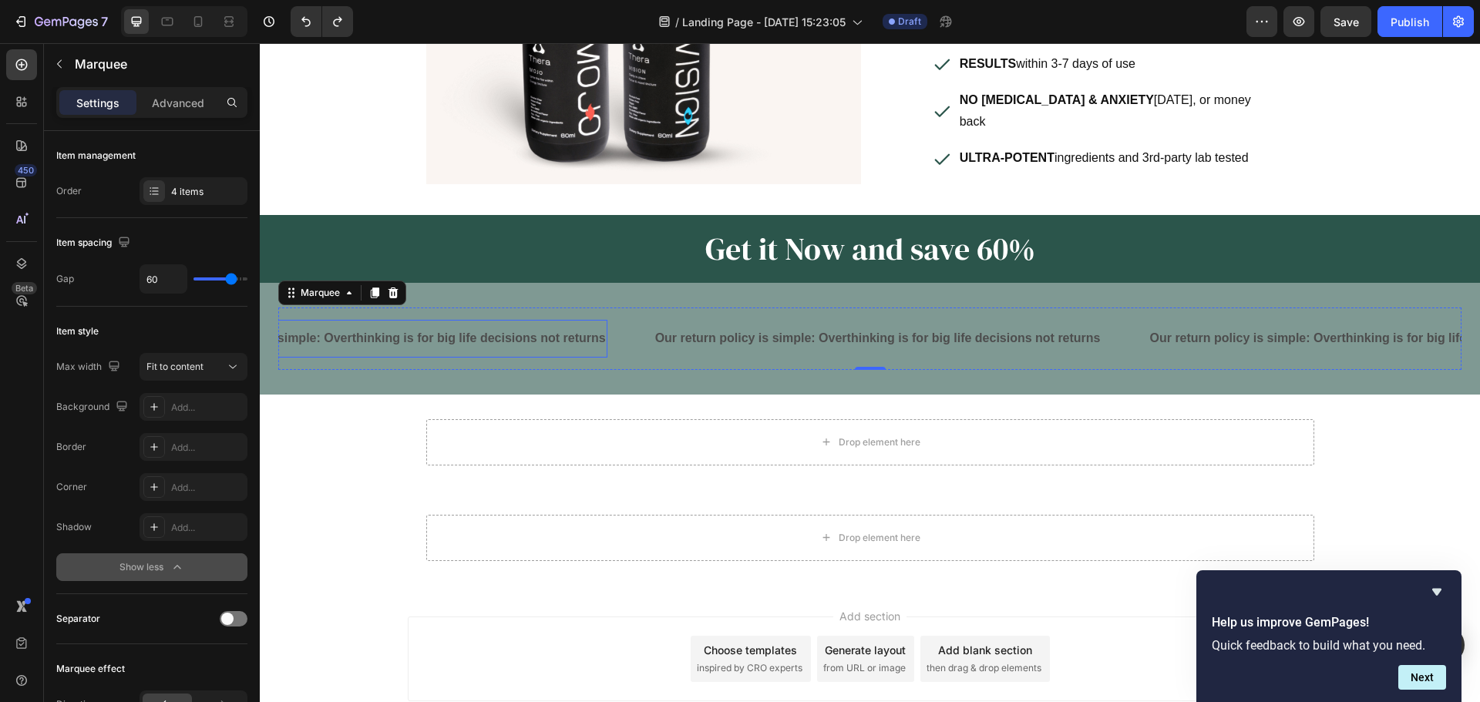
click at [596, 328] on p "Our return policy is simple: Overthinking is for big life decisions not returns" at bounding box center [382, 339] width 445 height 22
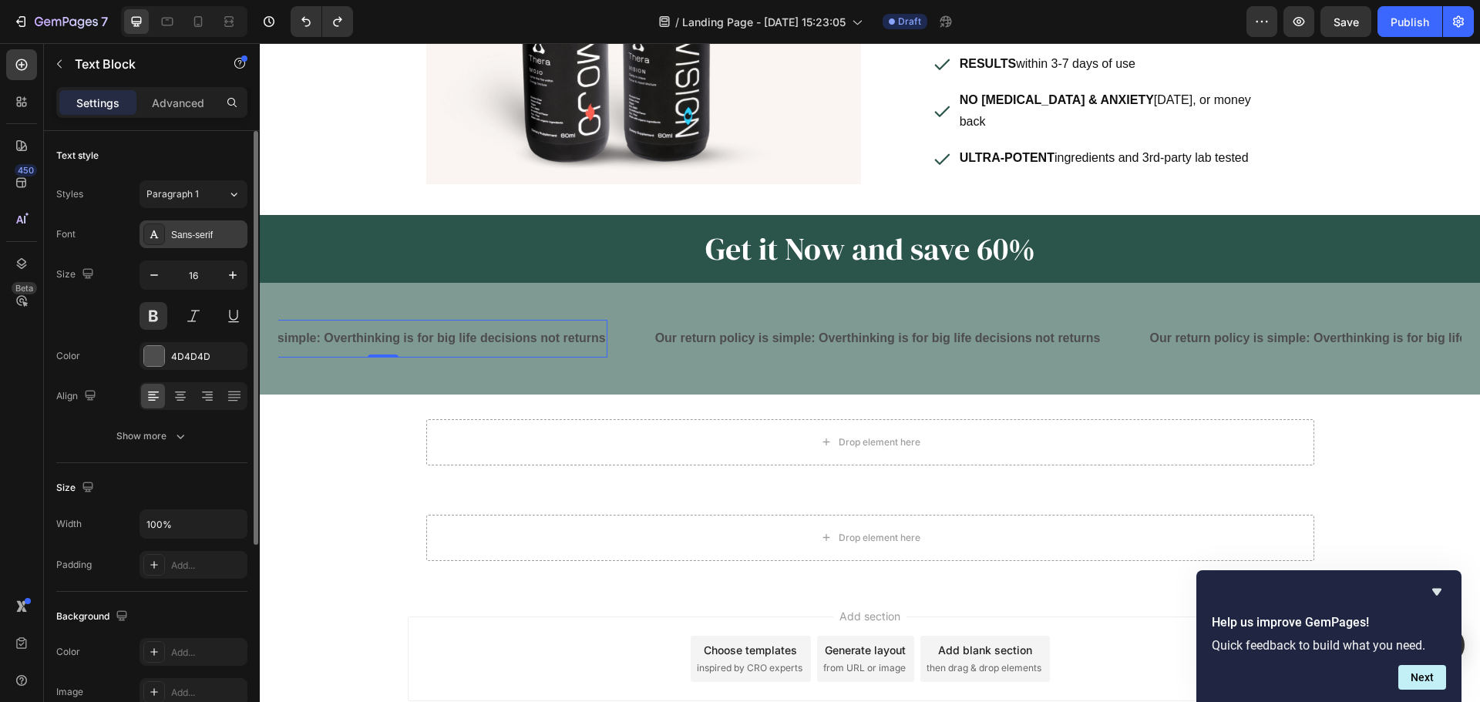
click at [183, 244] on div "Sans-serif" at bounding box center [193, 234] width 108 height 28
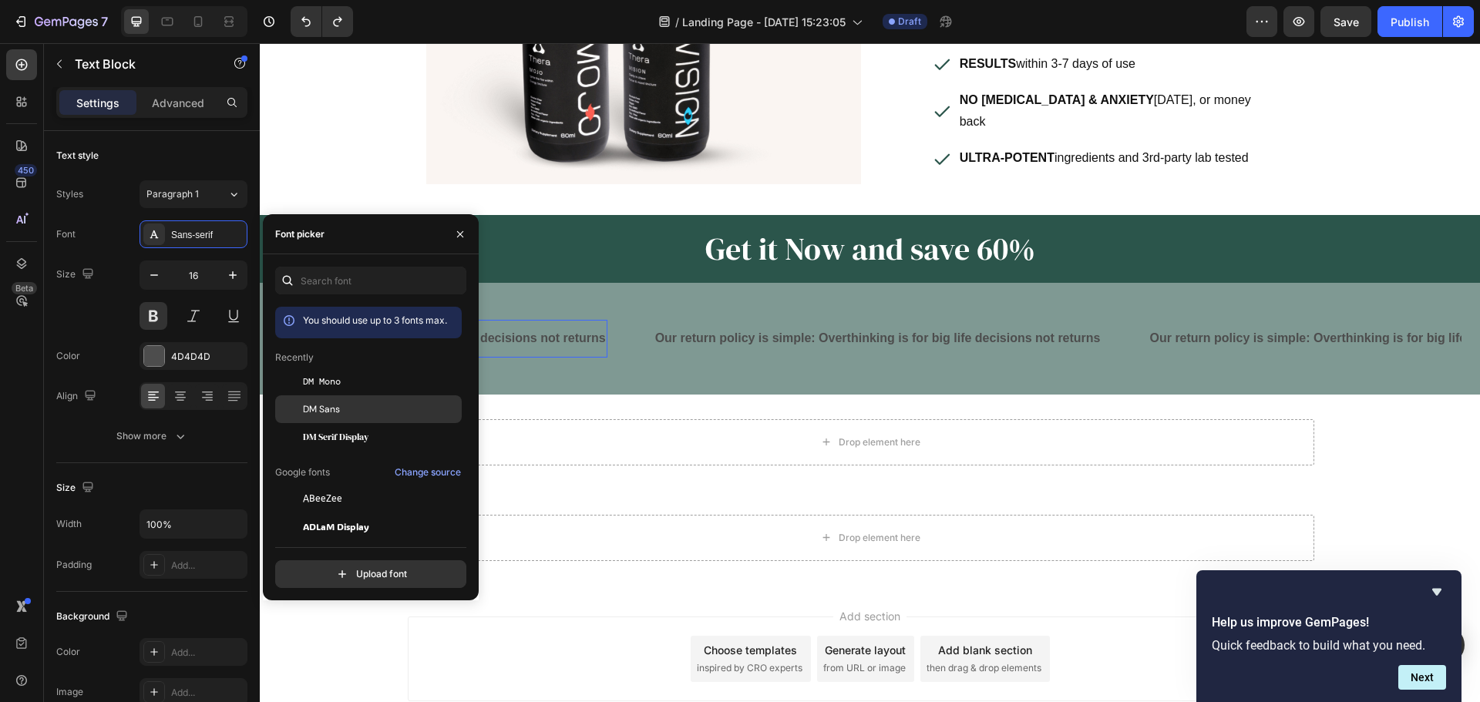
click at [336, 400] on div "DM Sans" at bounding box center [368, 409] width 186 height 28
click at [228, 273] on icon "button" at bounding box center [232, 274] width 15 height 15
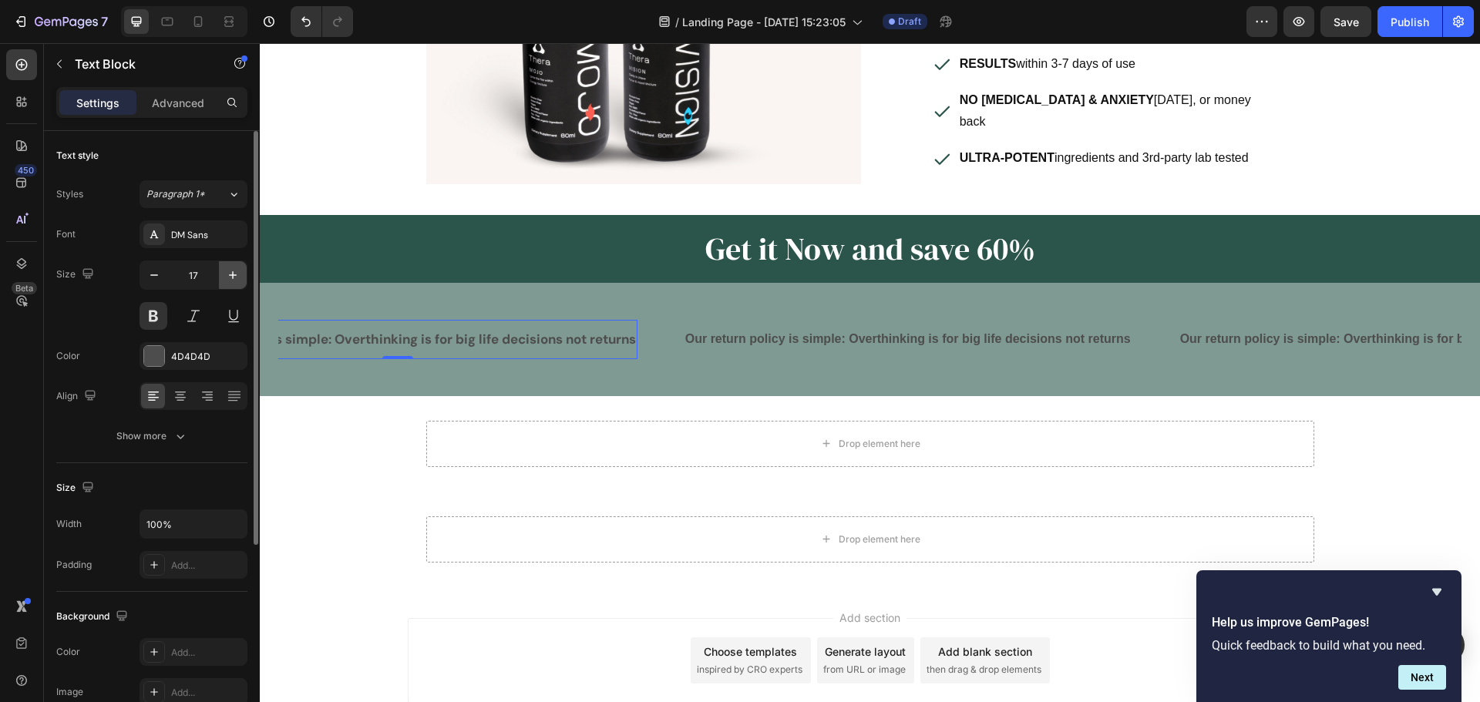
click at [228, 273] on icon "button" at bounding box center [232, 274] width 15 height 15
click at [229, 274] on icon "button" at bounding box center [232, 274] width 15 height 15
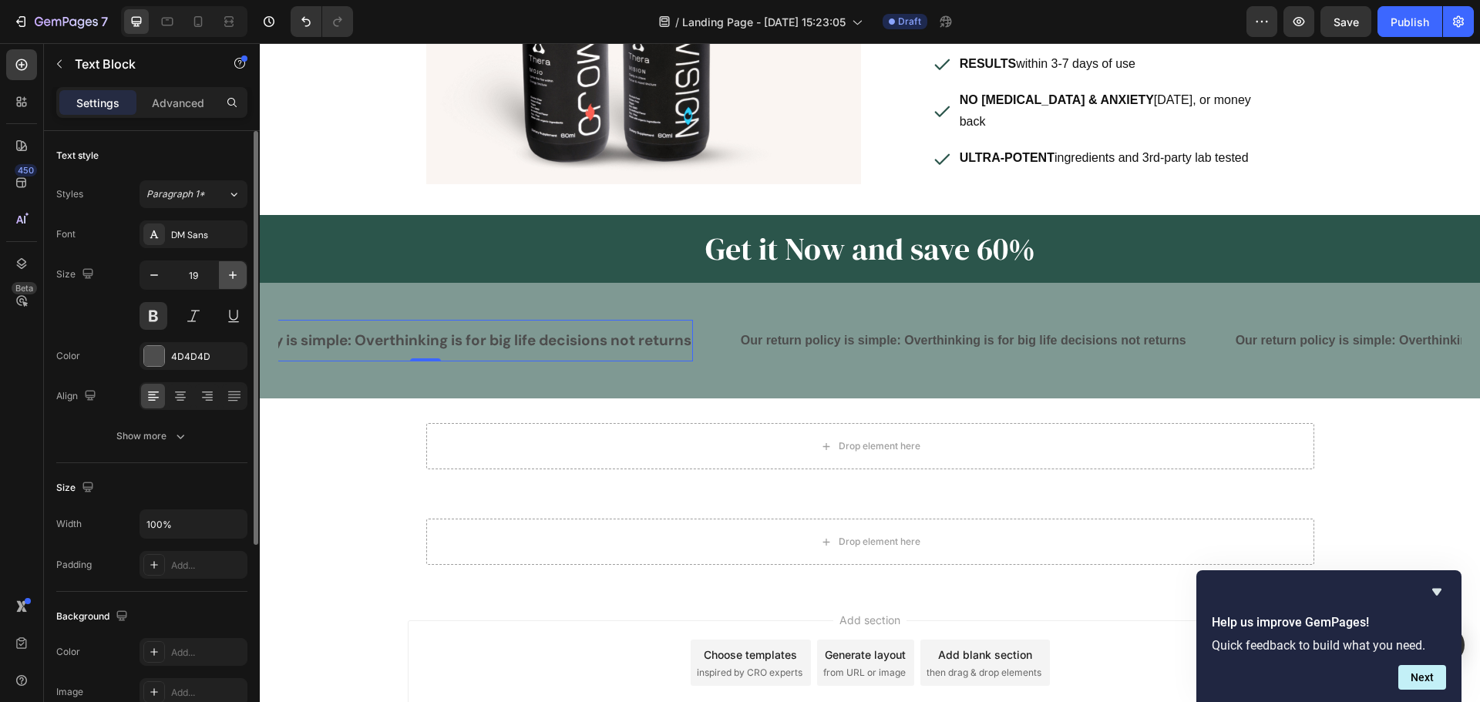
type input "20"
click at [150, 363] on div at bounding box center [154, 356] width 20 height 20
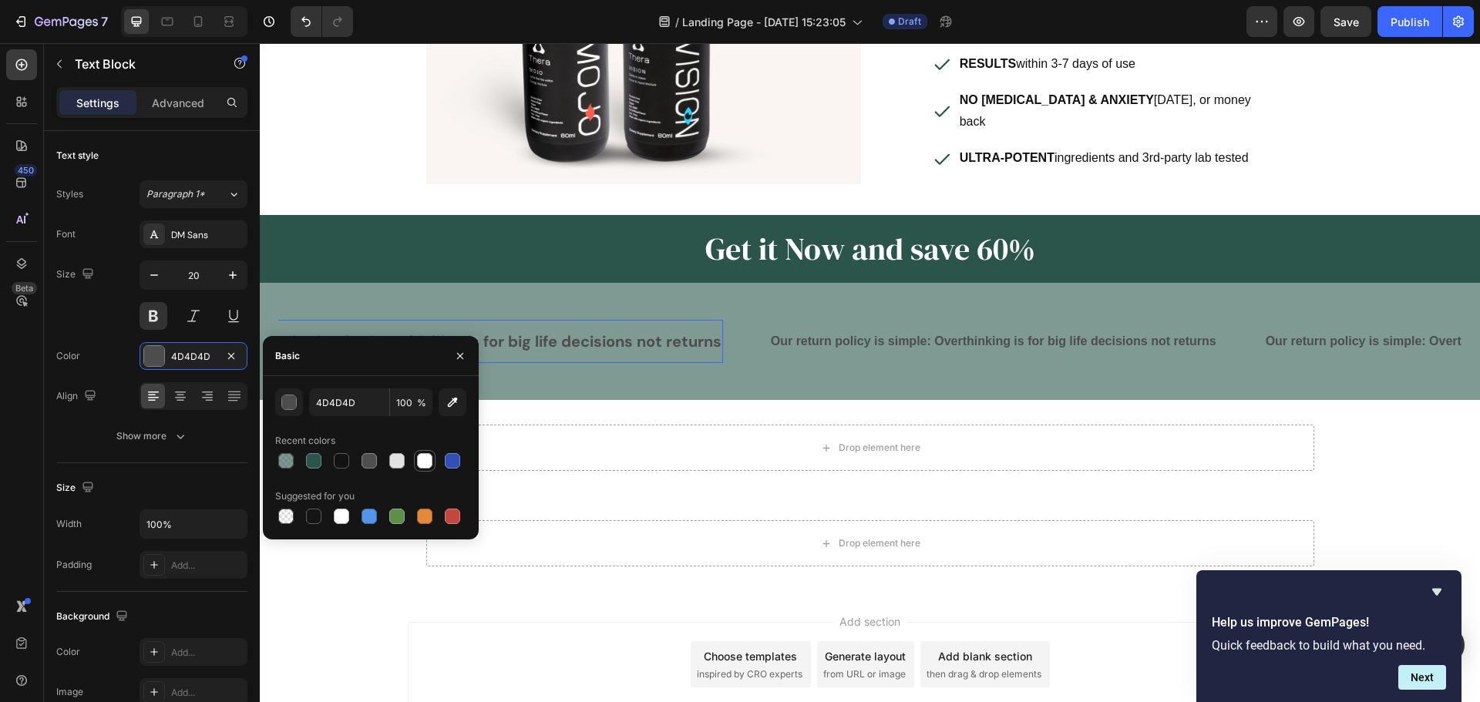
click at [415, 466] on div at bounding box center [424, 461] width 18 height 18
type input "FFFFFF"
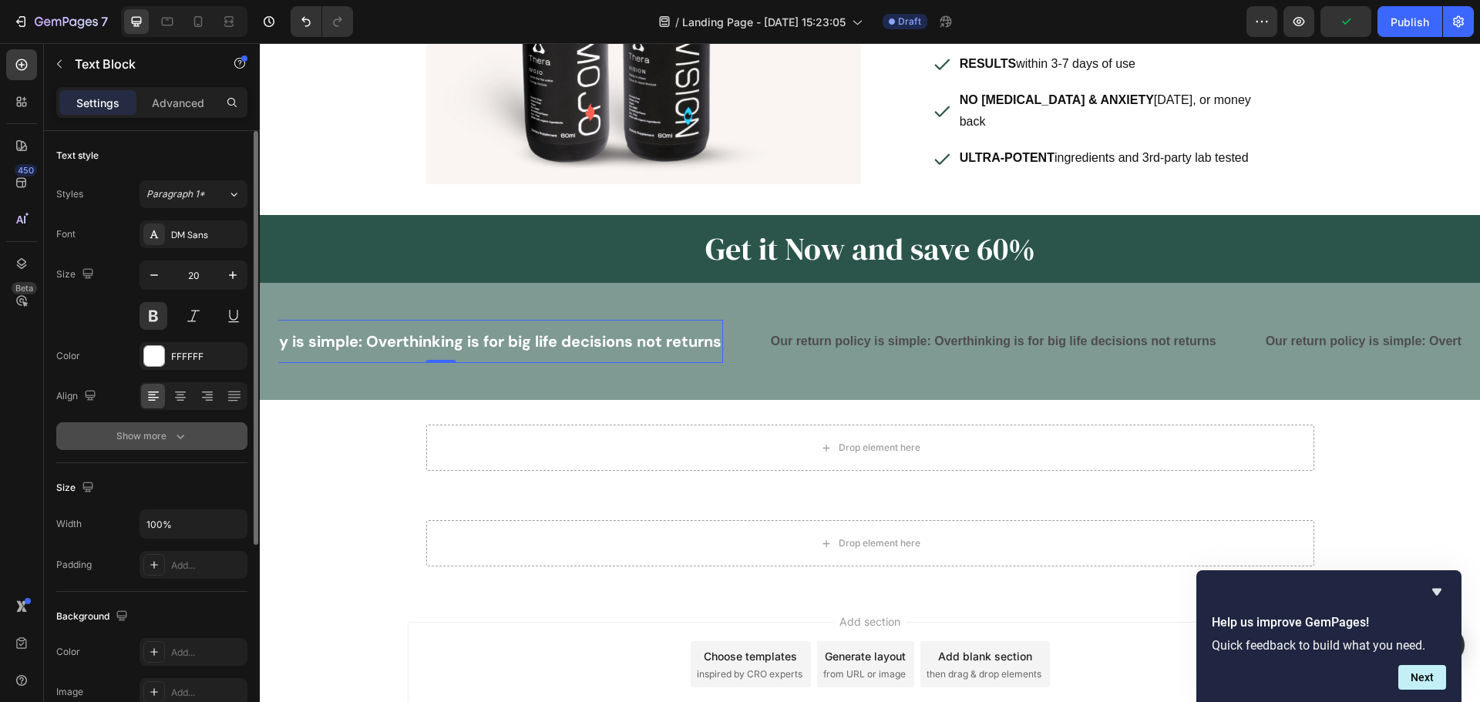
click at [200, 437] on button "Show more" at bounding box center [151, 436] width 191 height 28
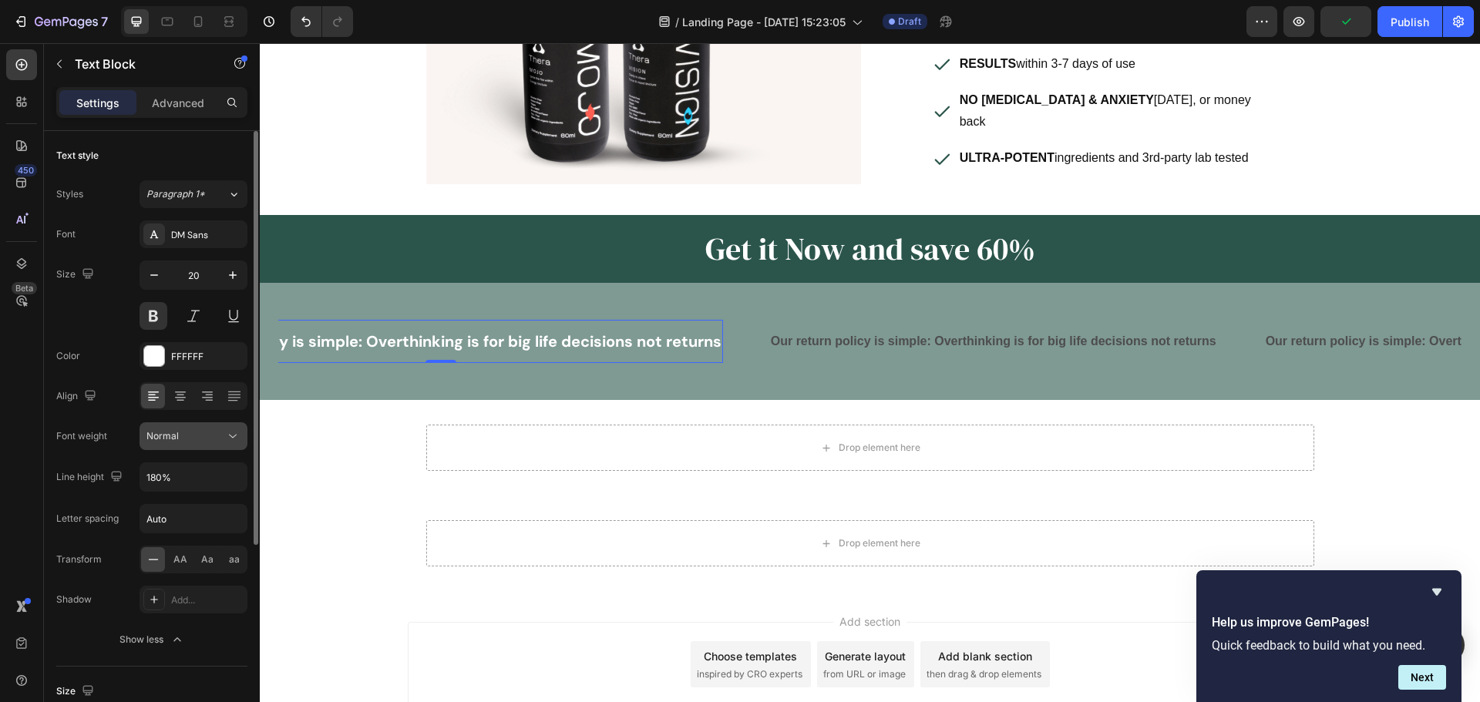
click at [200, 435] on div "Normal" at bounding box center [185, 436] width 79 height 14
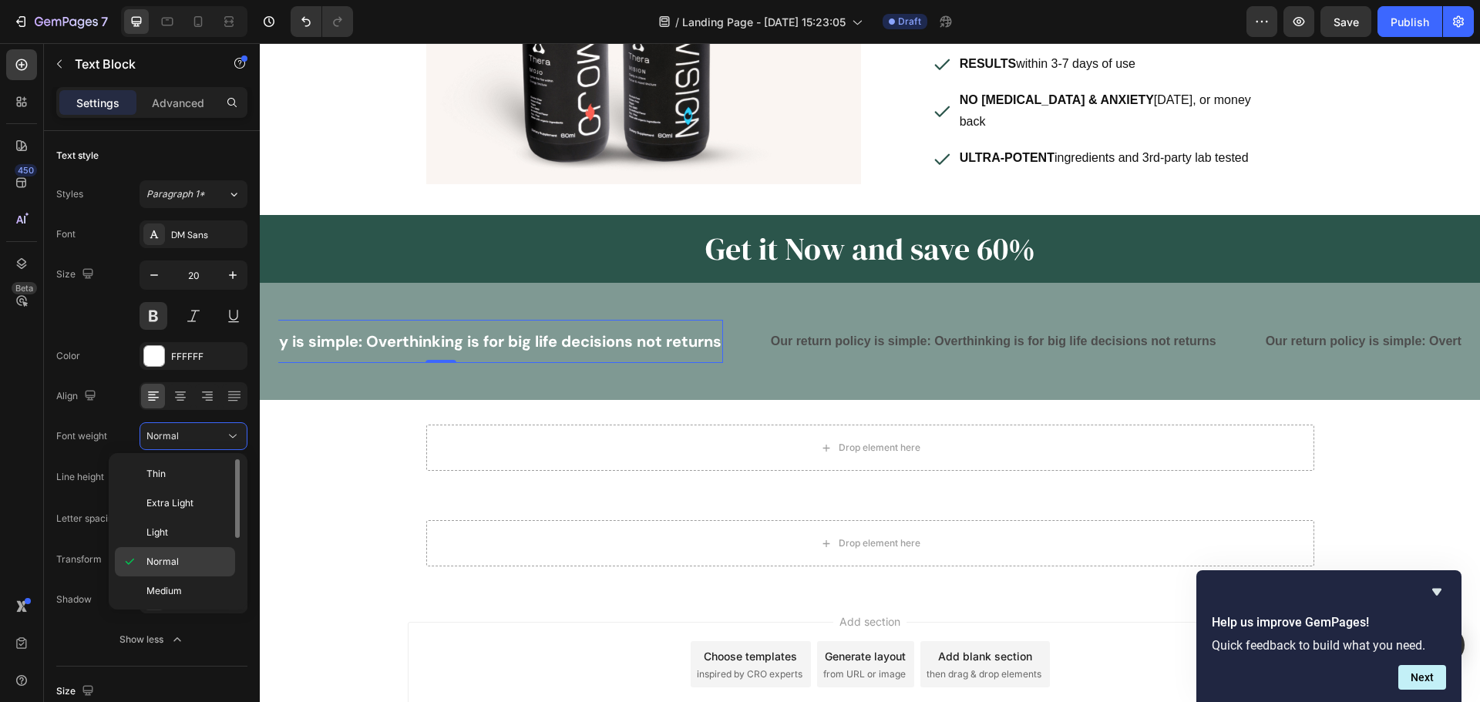
click at [188, 555] on p "Normal" at bounding box center [187, 562] width 82 height 14
click at [879, 331] on p "Our return policy is simple: Overthinking is for big life decisions not returns" at bounding box center [993, 342] width 445 height 22
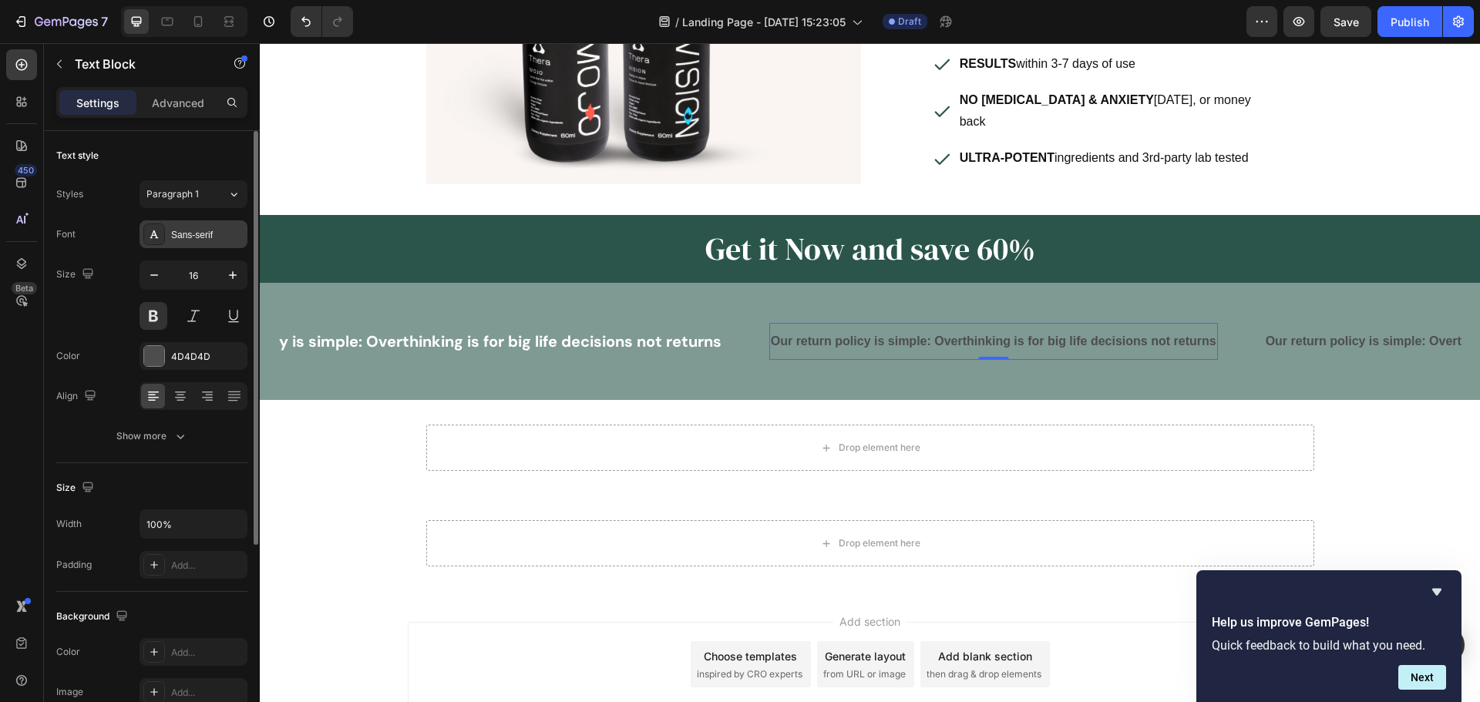
click at [198, 233] on div "Sans-serif" at bounding box center [207, 235] width 72 height 14
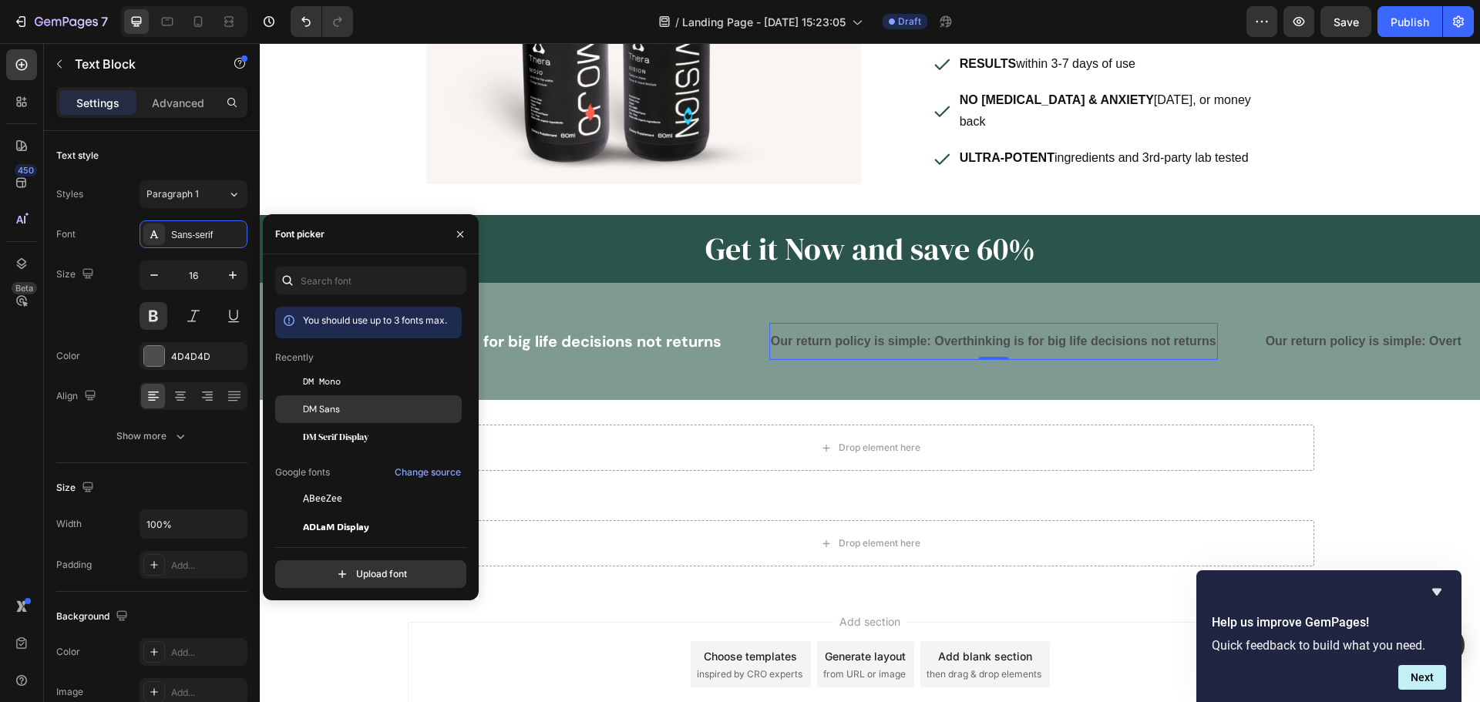
click at [345, 408] on div "DM Sans" at bounding box center [381, 409] width 156 height 14
click at [225, 277] on icon "button" at bounding box center [232, 274] width 15 height 15
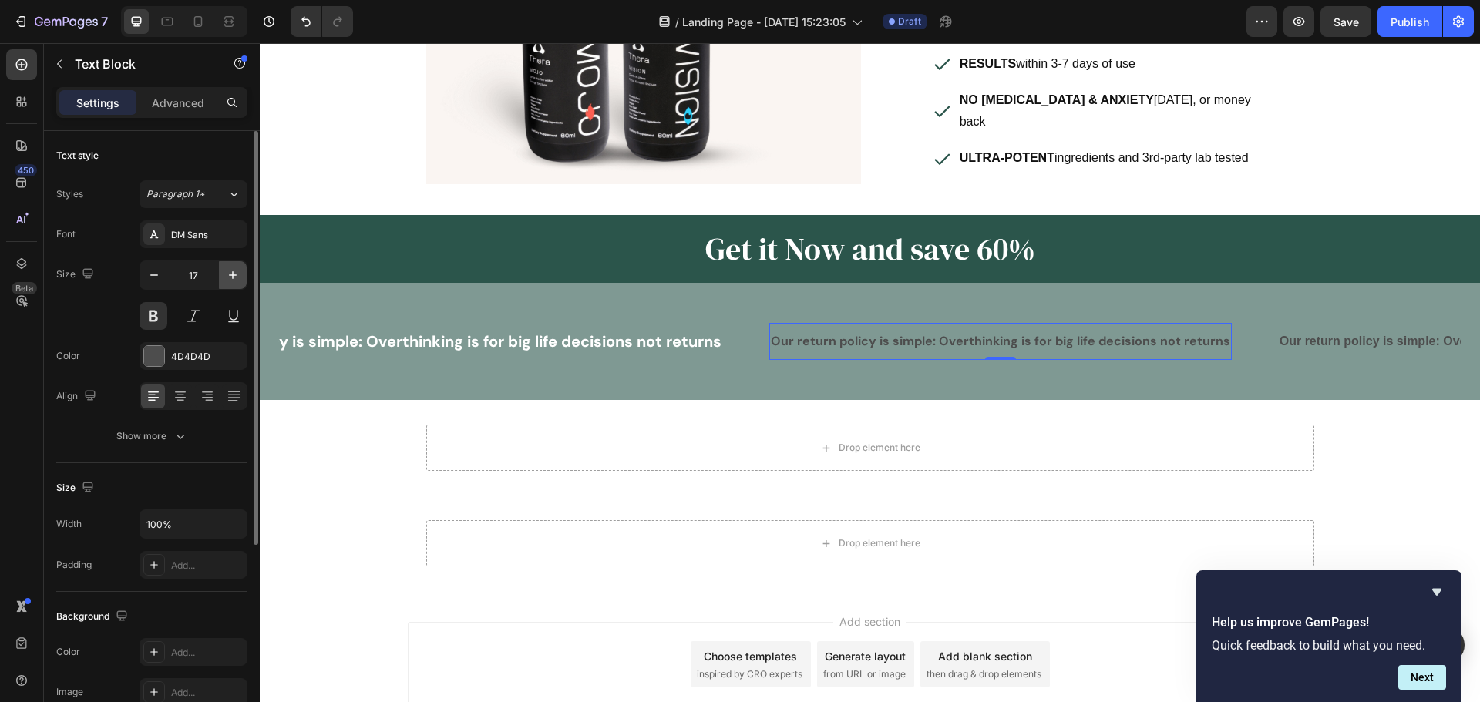
click at [225, 277] on icon "button" at bounding box center [232, 274] width 15 height 15
click at [226, 277] on icon "button" at bounding box center [232, 274] width 15 height 15
click at [146, 279] on icon "button" at bounding box center [153, 274] width 15 height 15
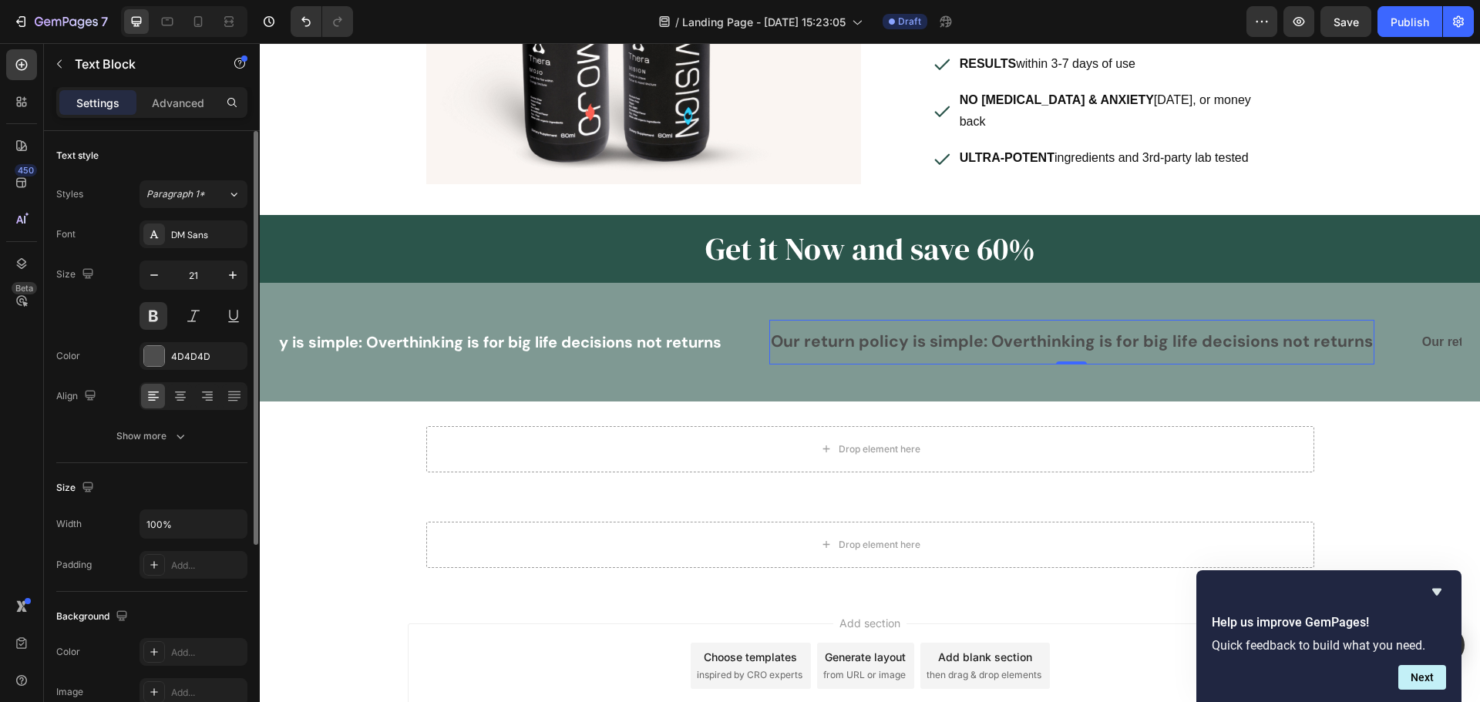
type input "20"
click at [189, 425] on button "Show more" at bounding box center [151, 436] width 191 height 28
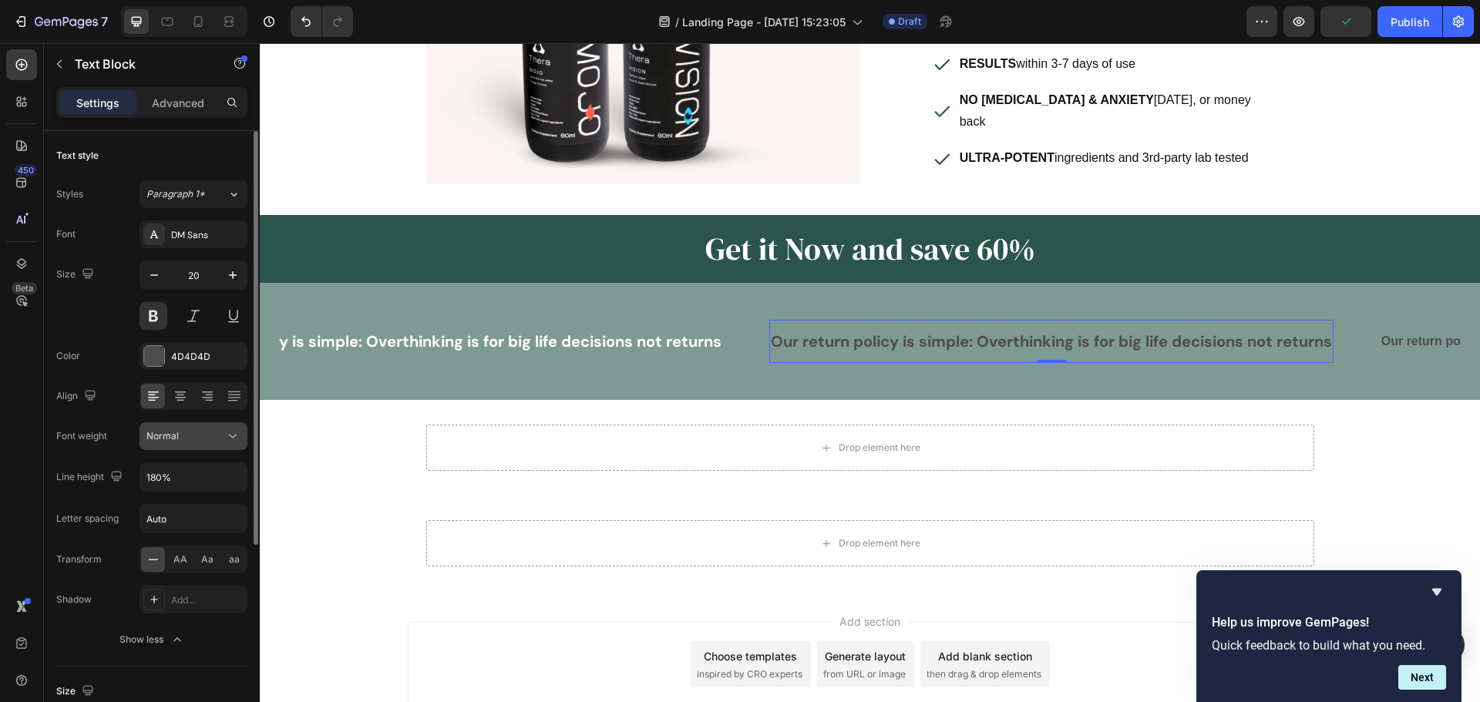
click at [223, 435] on div "Normal" at bounding box center [185, 436] width 79 height 14
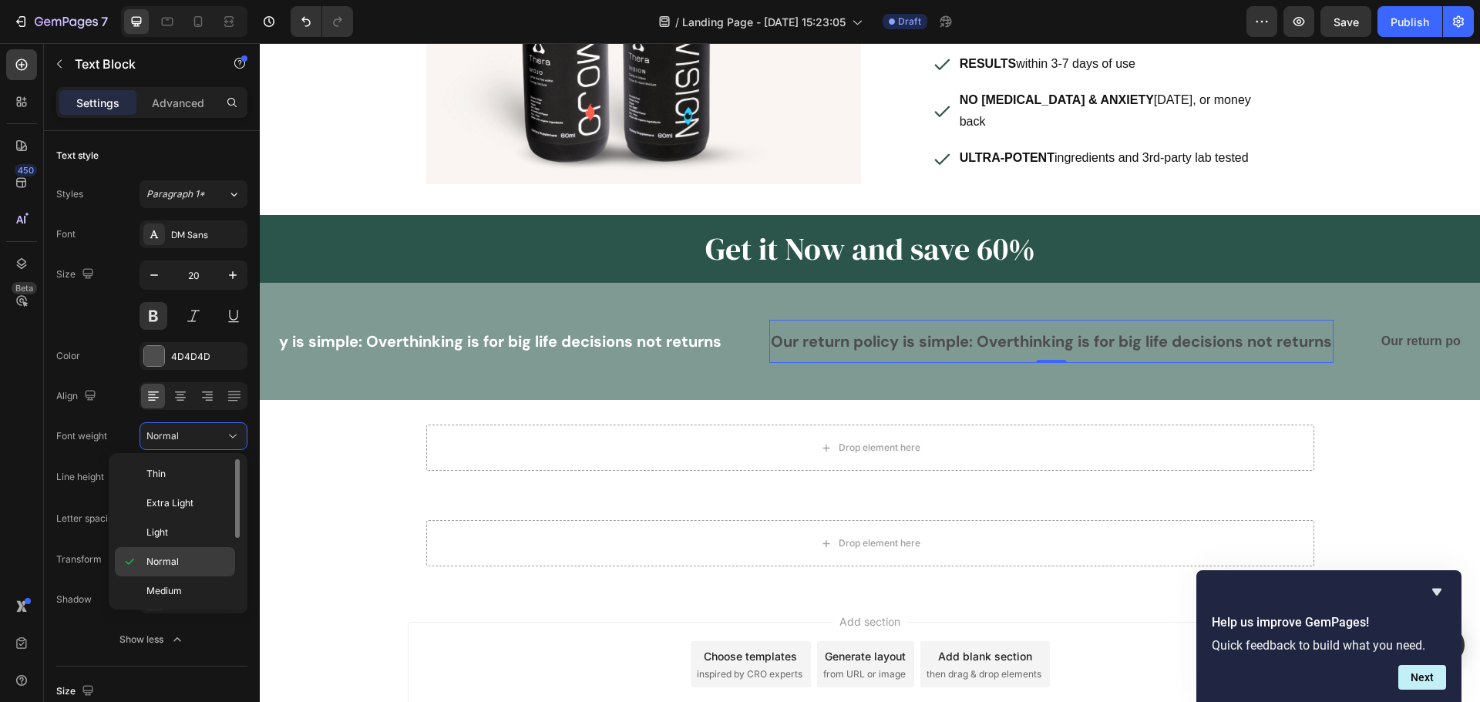
click at [196, 556] on p "Normal" at bounding box center [187, 562] width 82 height 14
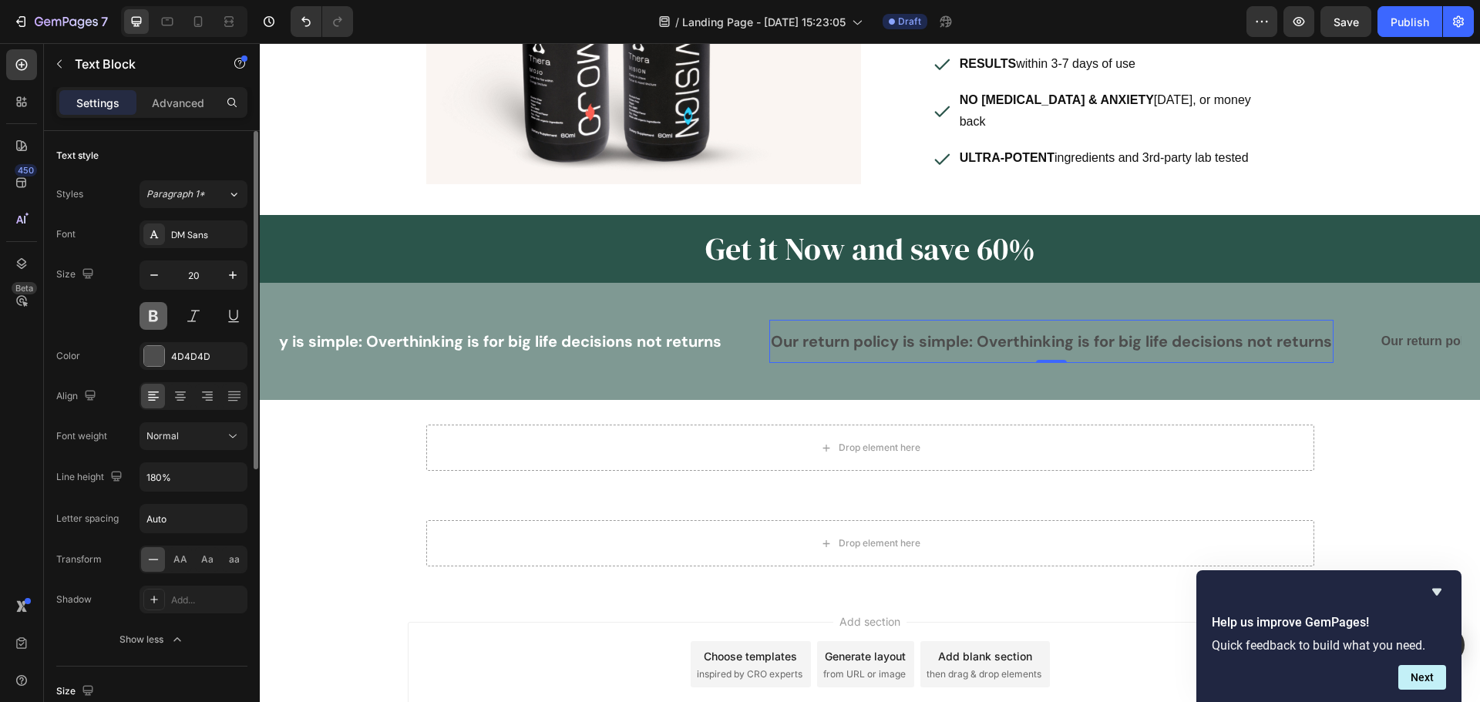
click at [156, 325] on button at bounding box center [153, 316] width 28 height 28
click at [469, 329] on p "Our return policy is simple: Overthinking is for big life decisions not returns" at bounding box center [440, 342] width 561 height 28
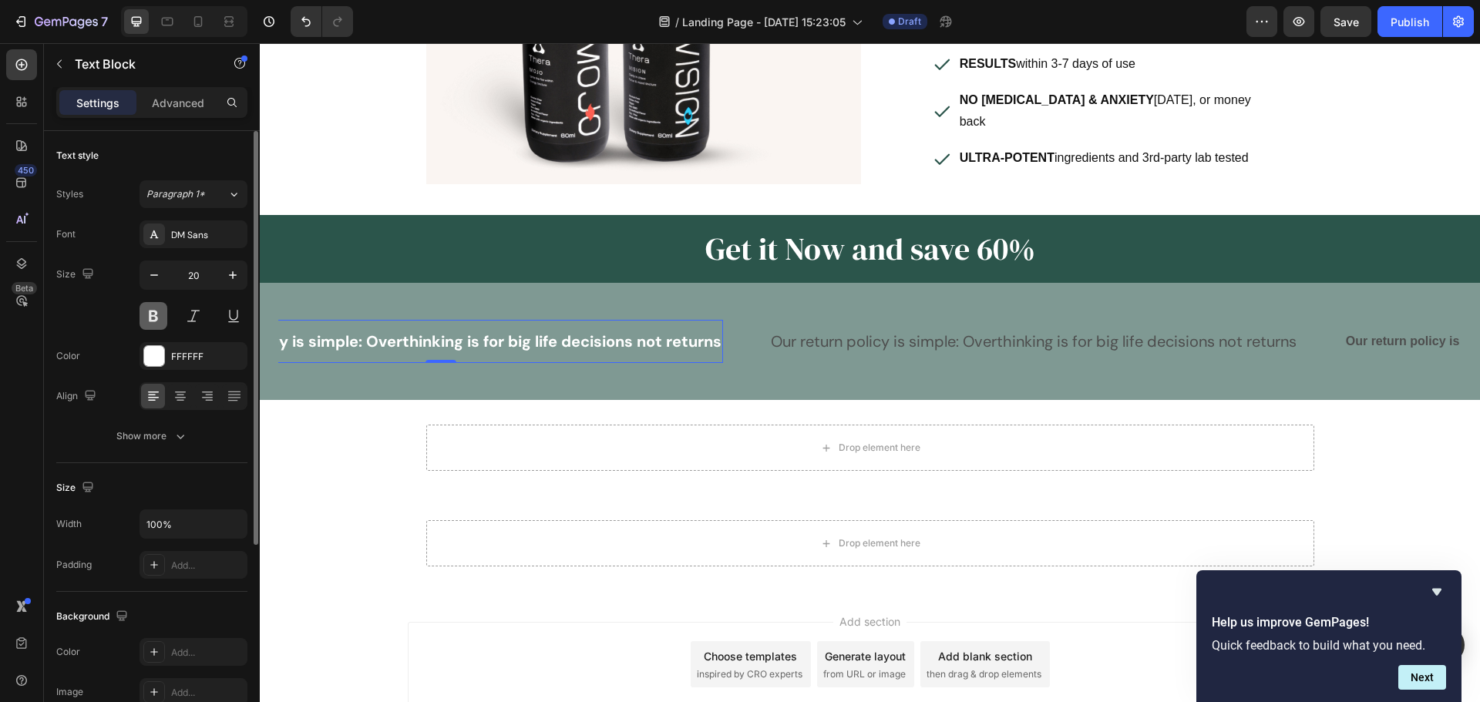
click at [159, 315] on button at bounding box center [153, 316] width 28 height 28
click at [209, 437] on button "Show more" at bounding box center [151, 436] width 191 height 28
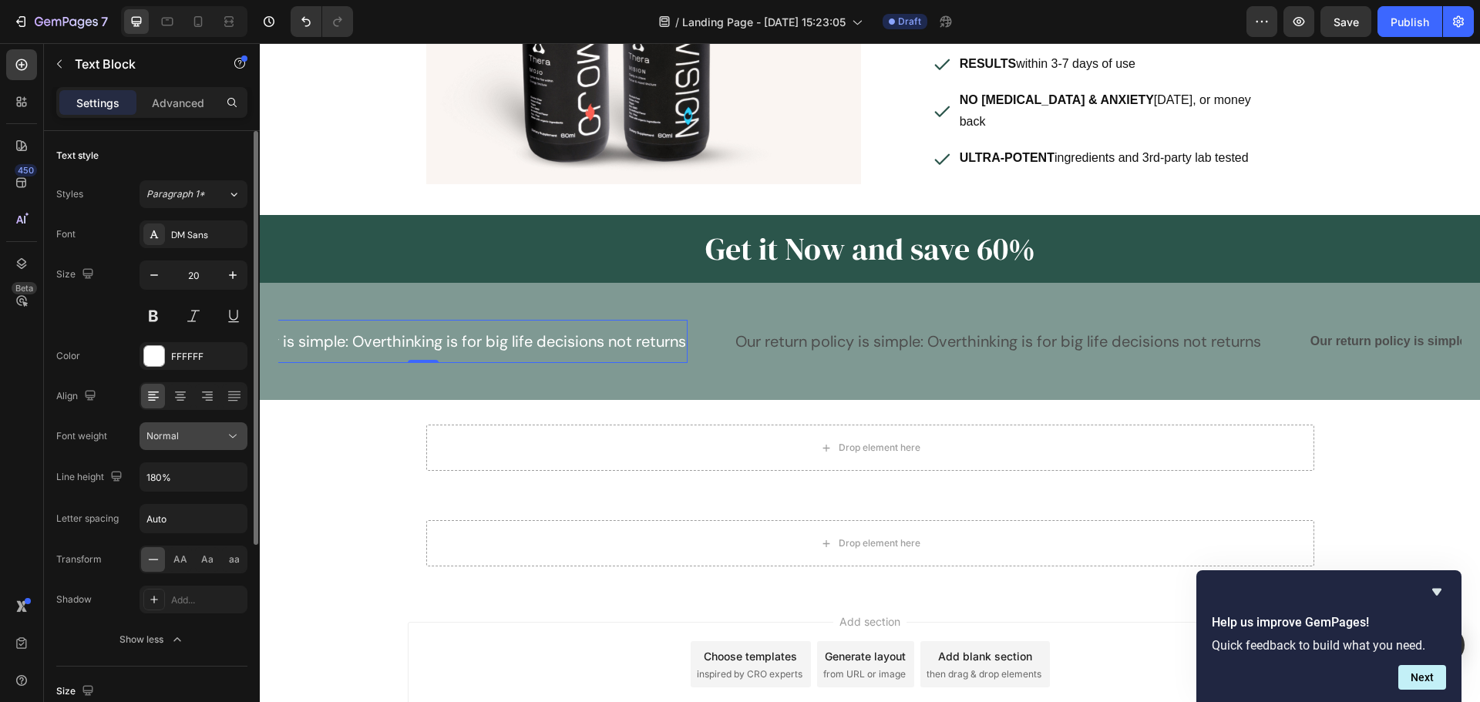
click at [230, 434] on icon at bounding box center [232, 435] width 15 height 15
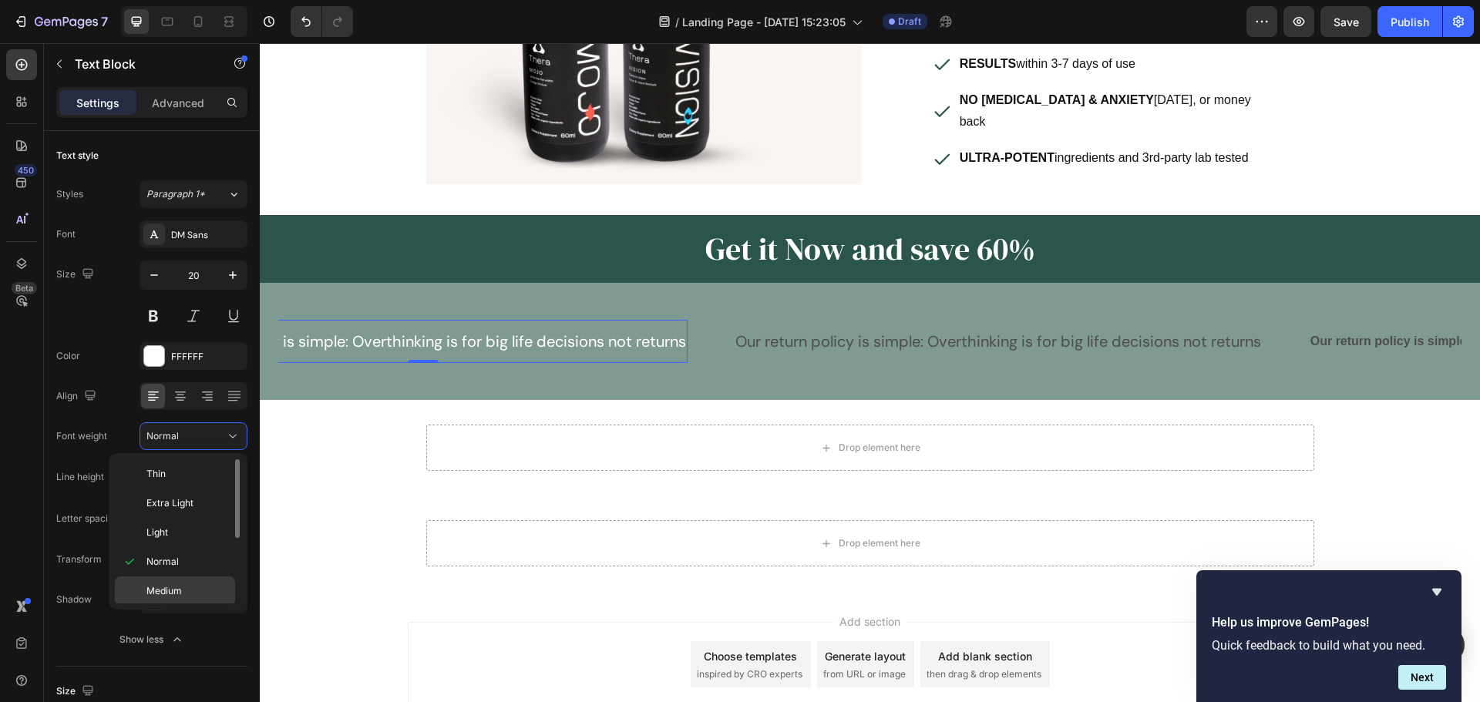
click at [175, 596] on span "Medium" at bounding box center [163, 591] width 35 height 14
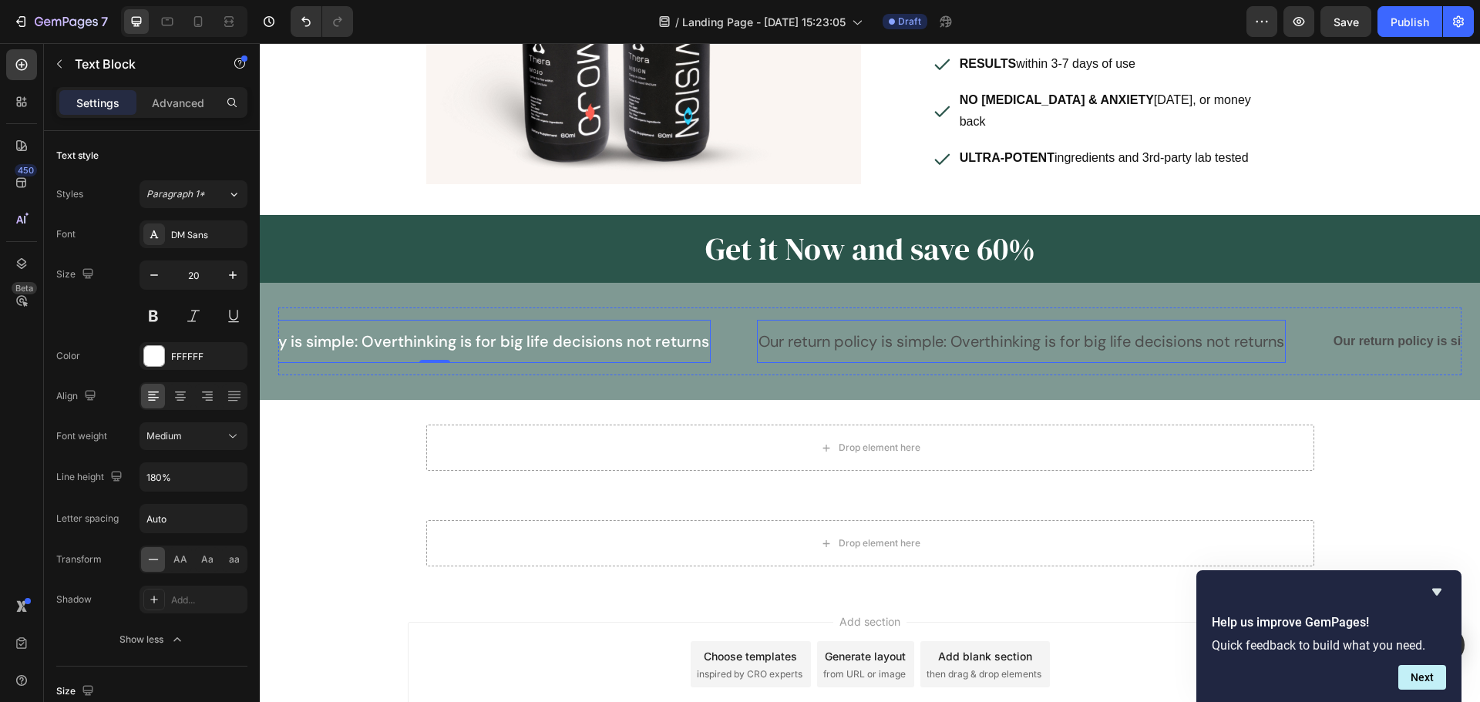
click at [821, 328] on p "Our return policy is simple: Overthinking is for big life decisions not returns" at bounding box center [1021, 342] width 526 height 28
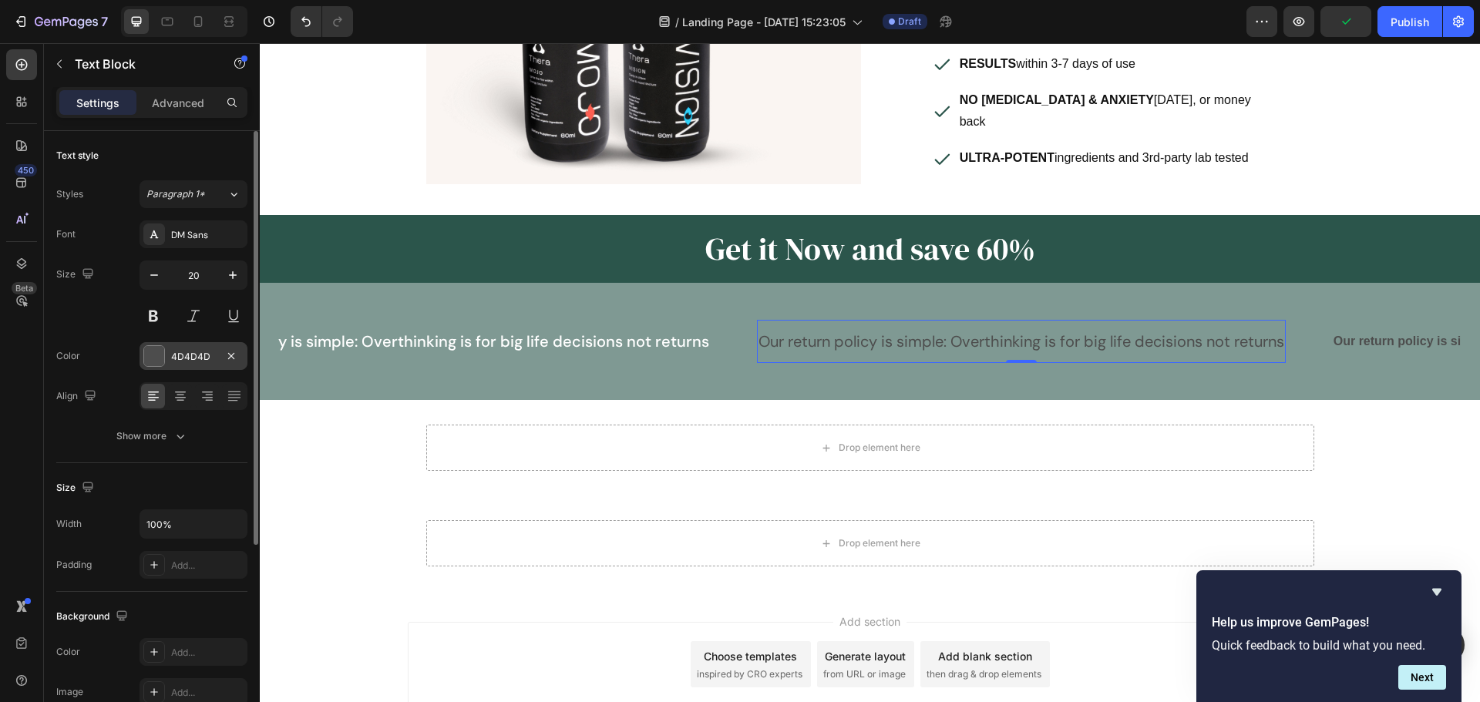
click at [158, 364] on div at bounding box center [154, 356] width 20 height 20
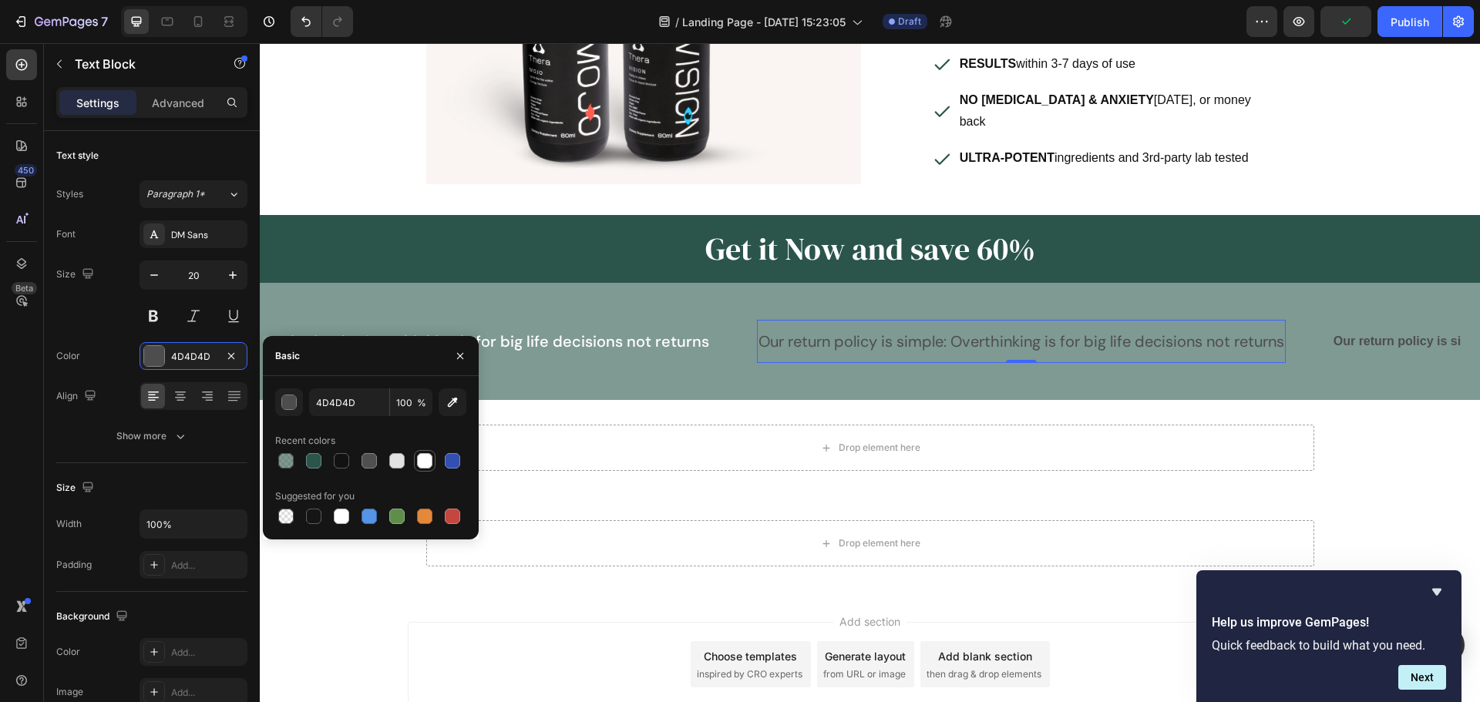
click at [421, 459] on div at bounding box center [424, 460] width 15 height 15
type input "FFFFFF"
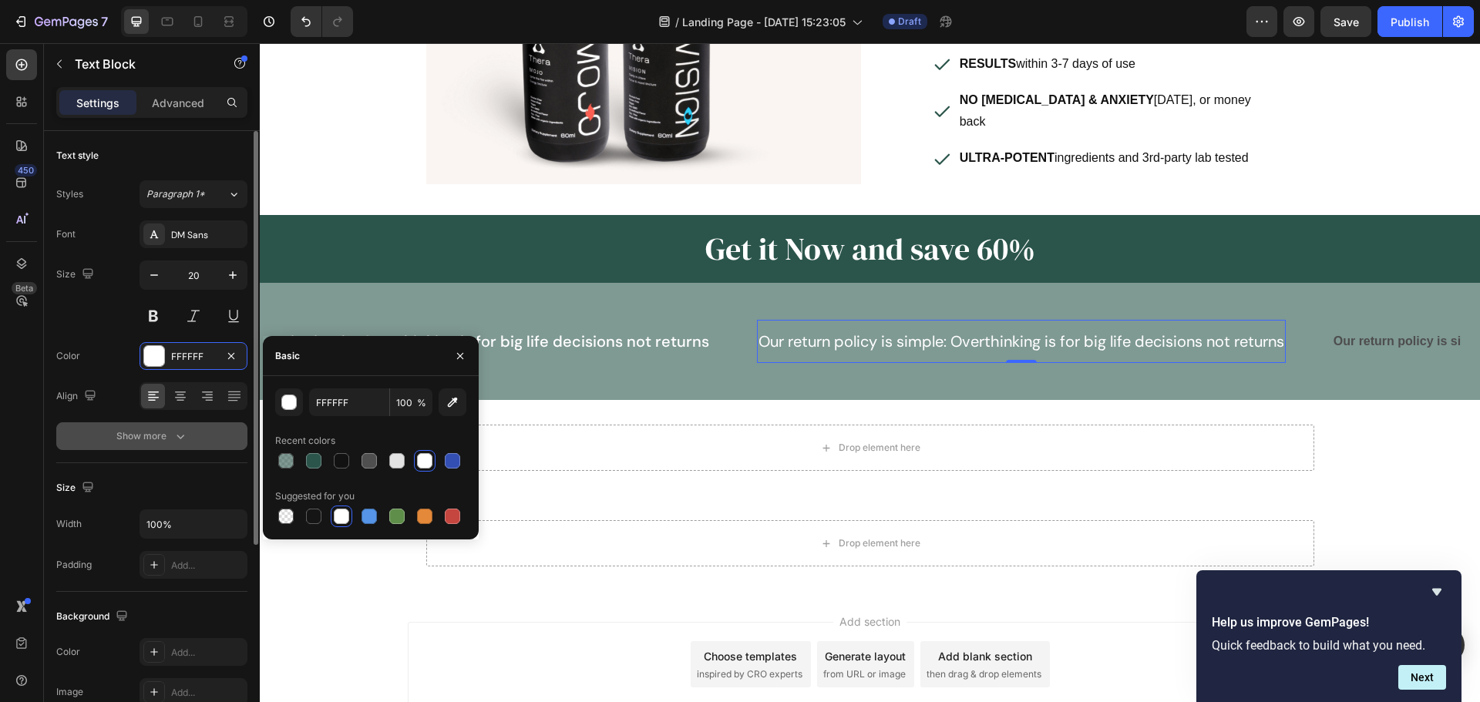
click at [193, 438] on button "Show more" at bounding box center [151, 436] width 191 height 28
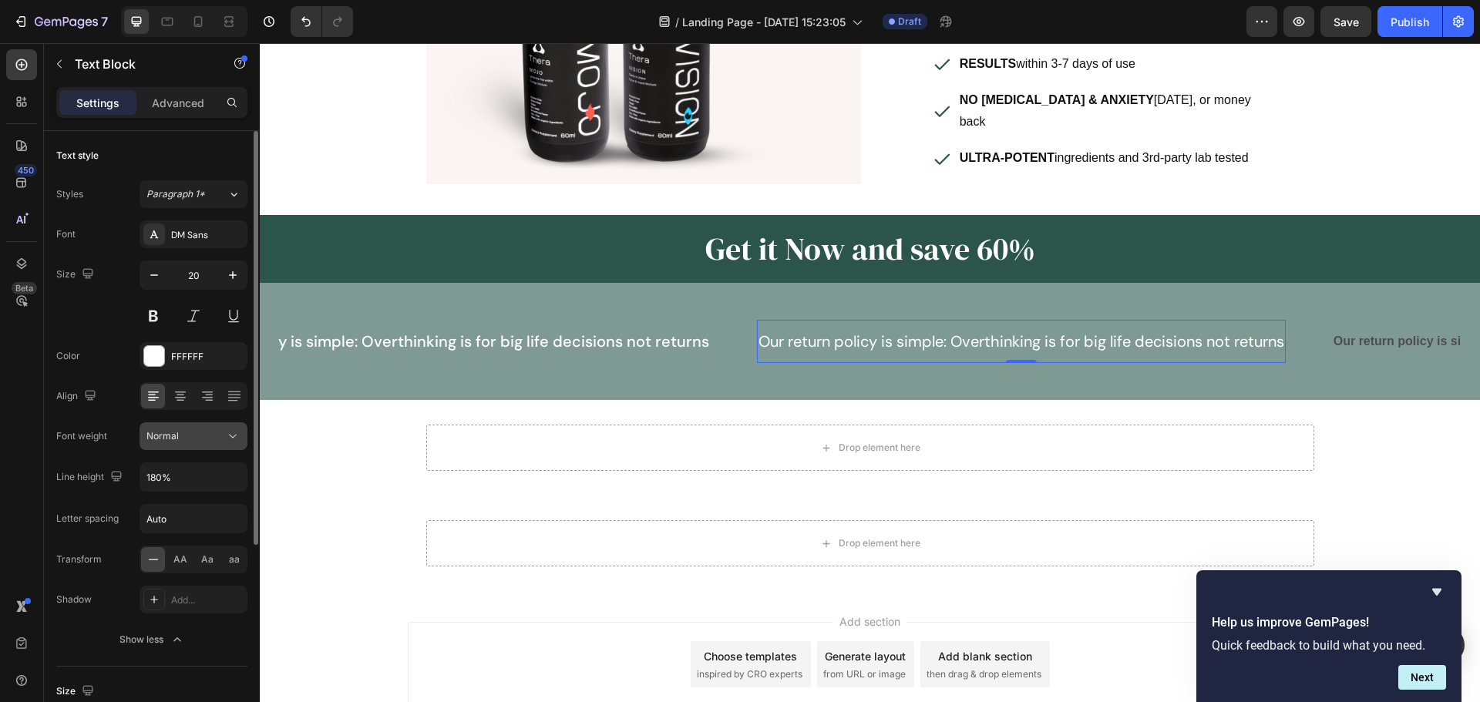
click at [210, 444] on button "Normal" at bounding box center [193, 436] width 108 height 28
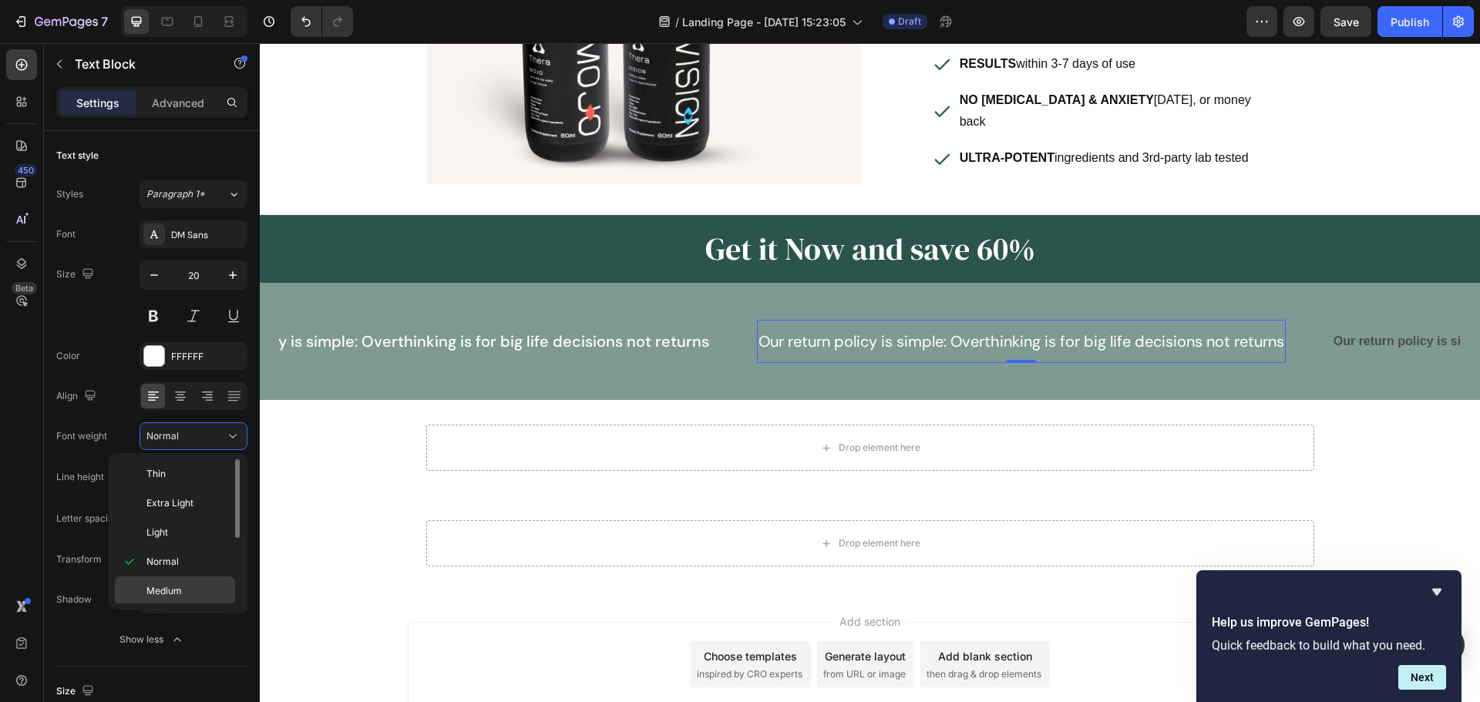
click at [183, 588] on p "Medium" at bounding box center [187, 591] width 82 height 14
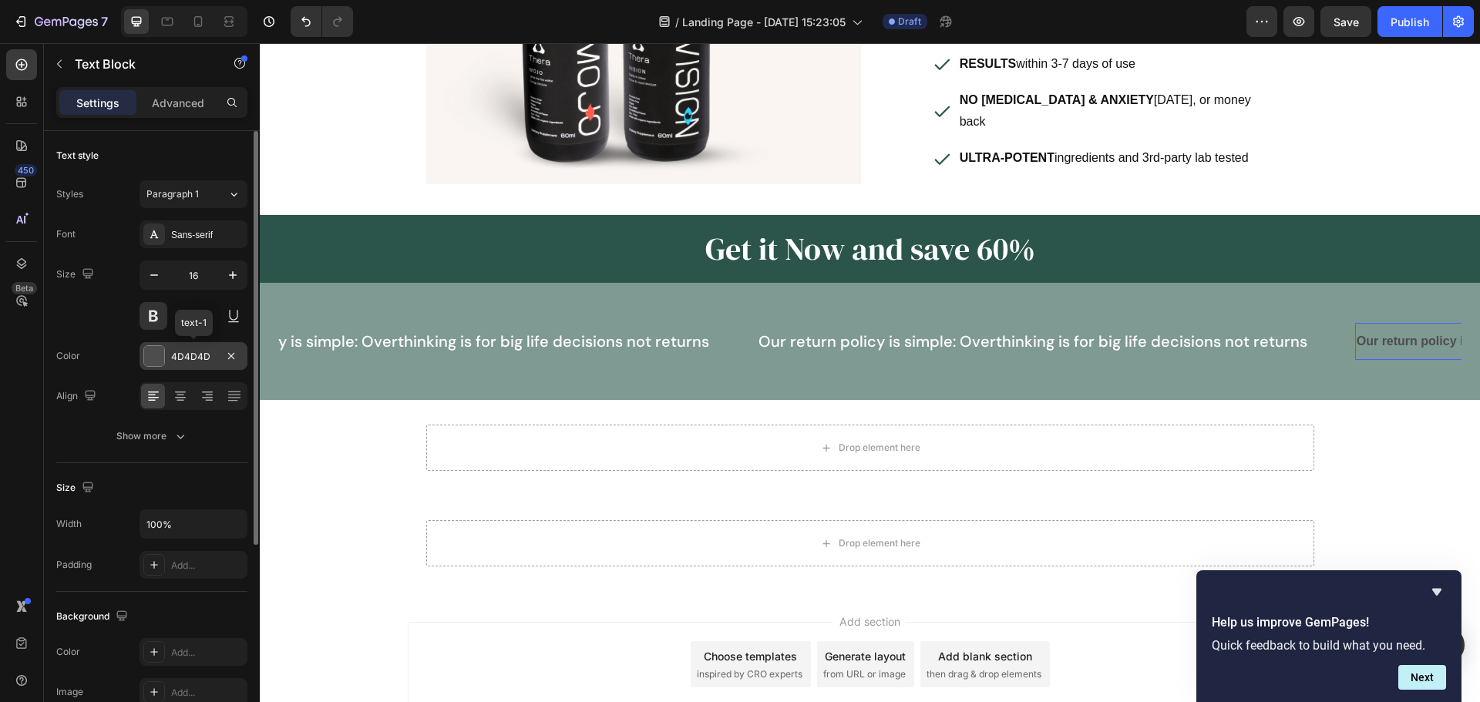
click at [159, 357] on div at bounding box center [154, 356] width 20 height 20
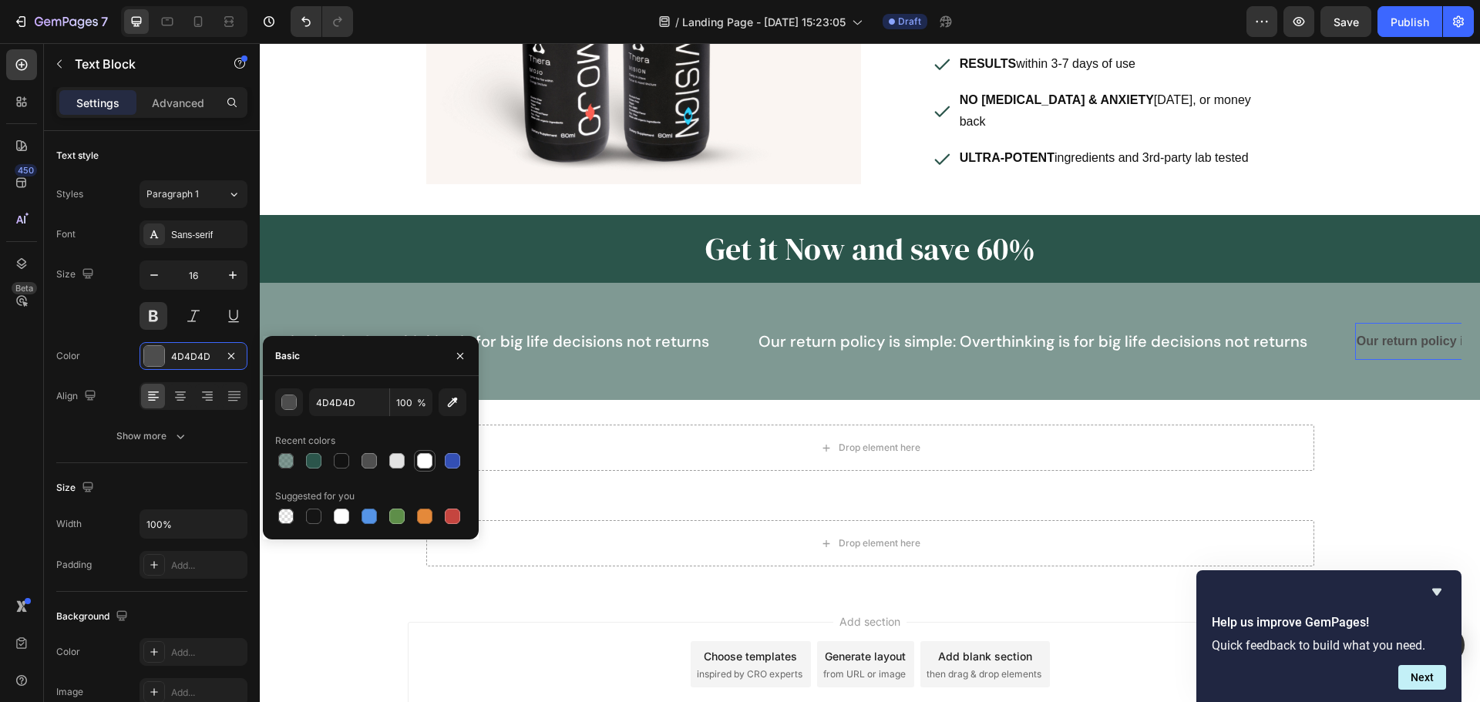
click at [421, 462] on div at bounding box center [424, 460] width 15 height 15
type input "FFFFFF"
click at [210, 244] on div "Sans-serif" at bounding box center [193, 234] width 108 height 28
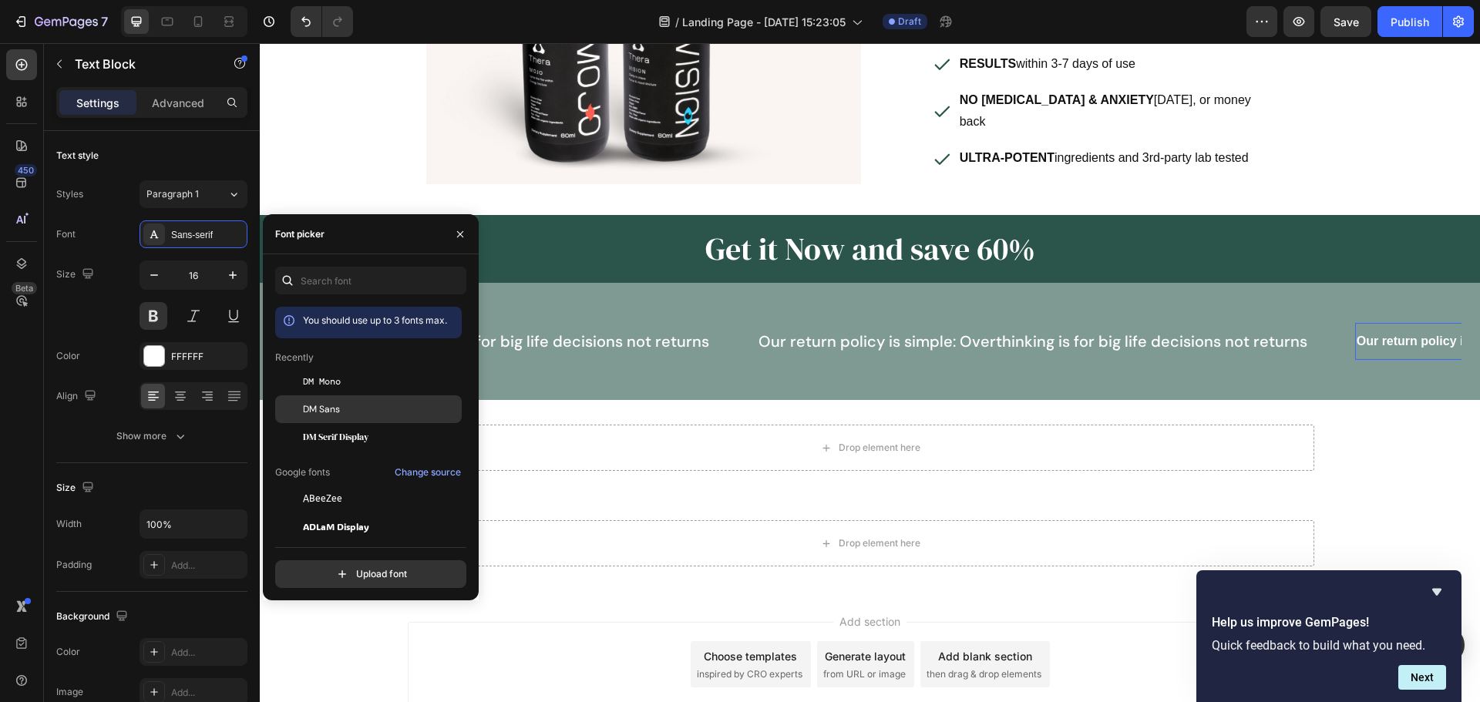
click at [343, 406] on div "DM Sans" at bounding box center [381, 409] width 156 height 14
click at [230, 277] on icon "button" at bounding box center [232, 274] width 15 height 15
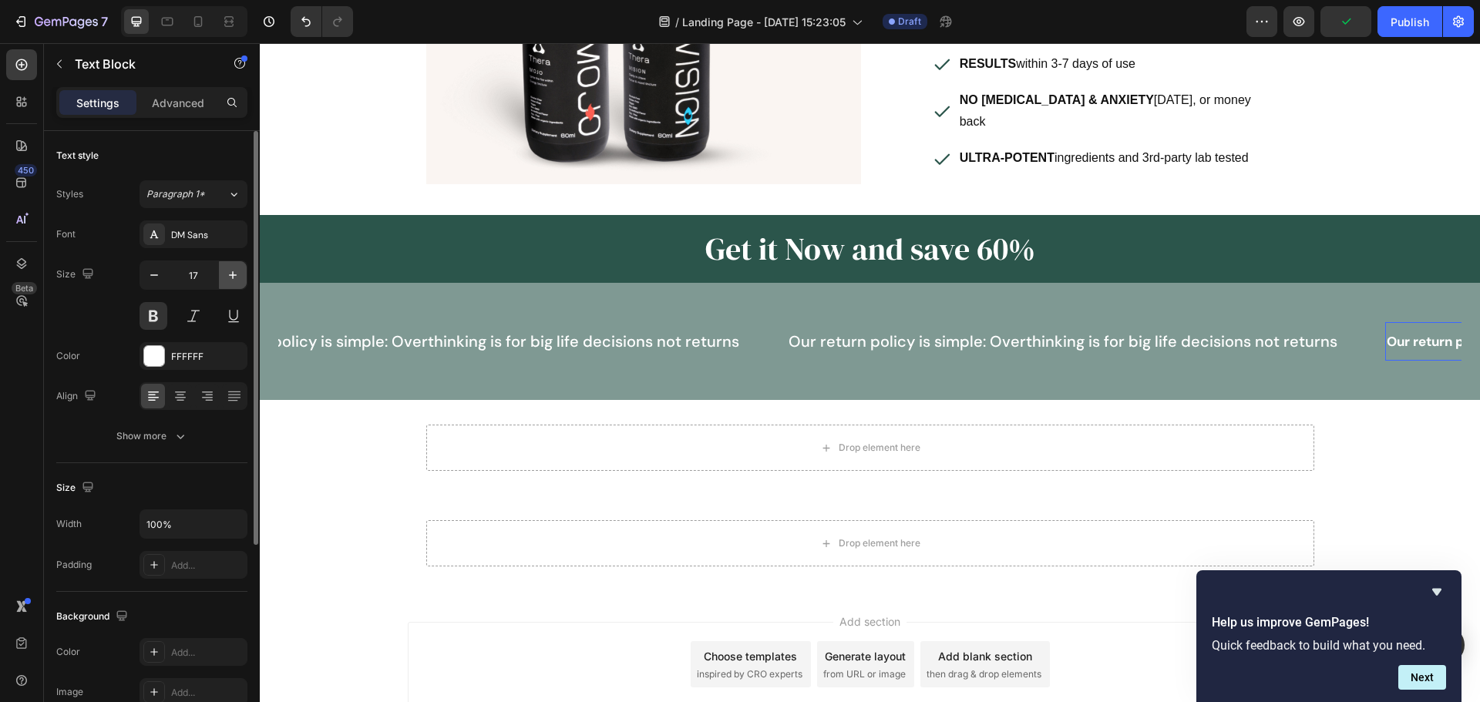
click at [230, 277] on icon "button" at bounding box center [232, 274] width 15 height 15
click at [230, 279] on icon "button" at bounding box center [232, 274] width 15 height 15
type input "20"
click at [193, 424] on button "Show more" at bounding box center [151, 436] width 191 height 28
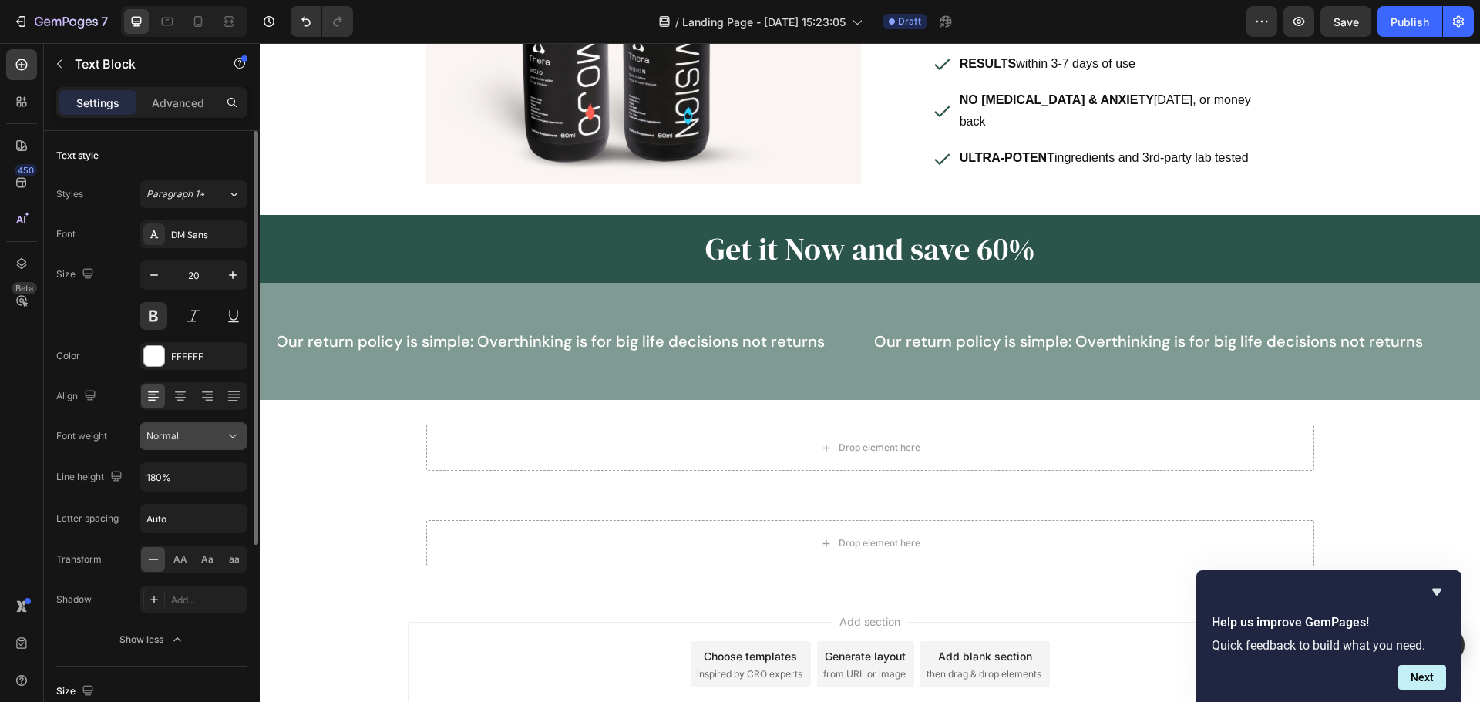
click at [232, 439] on icon at bounding box center [232, 435] width 15 height 15
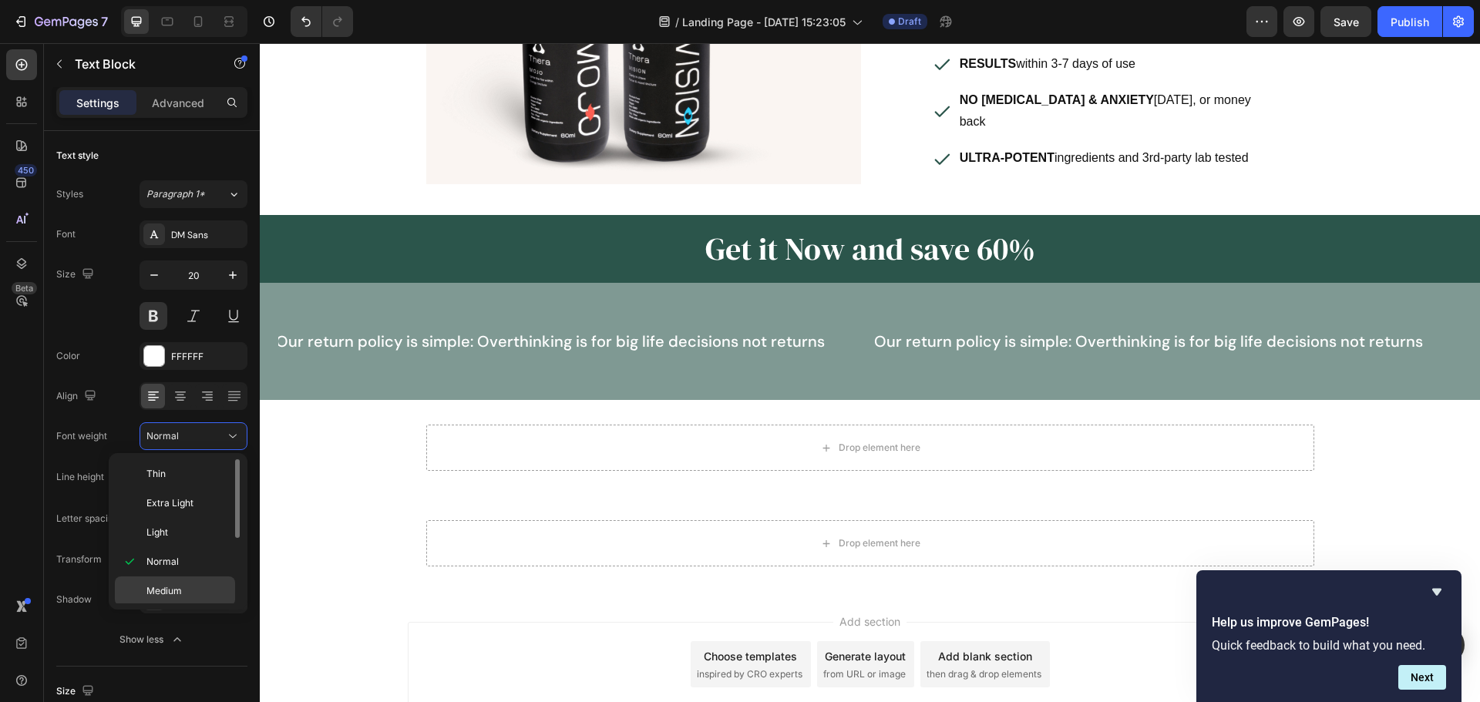
click at [191, 585] on p "Medium" at bounding box center [187, 591] width 82 height 14
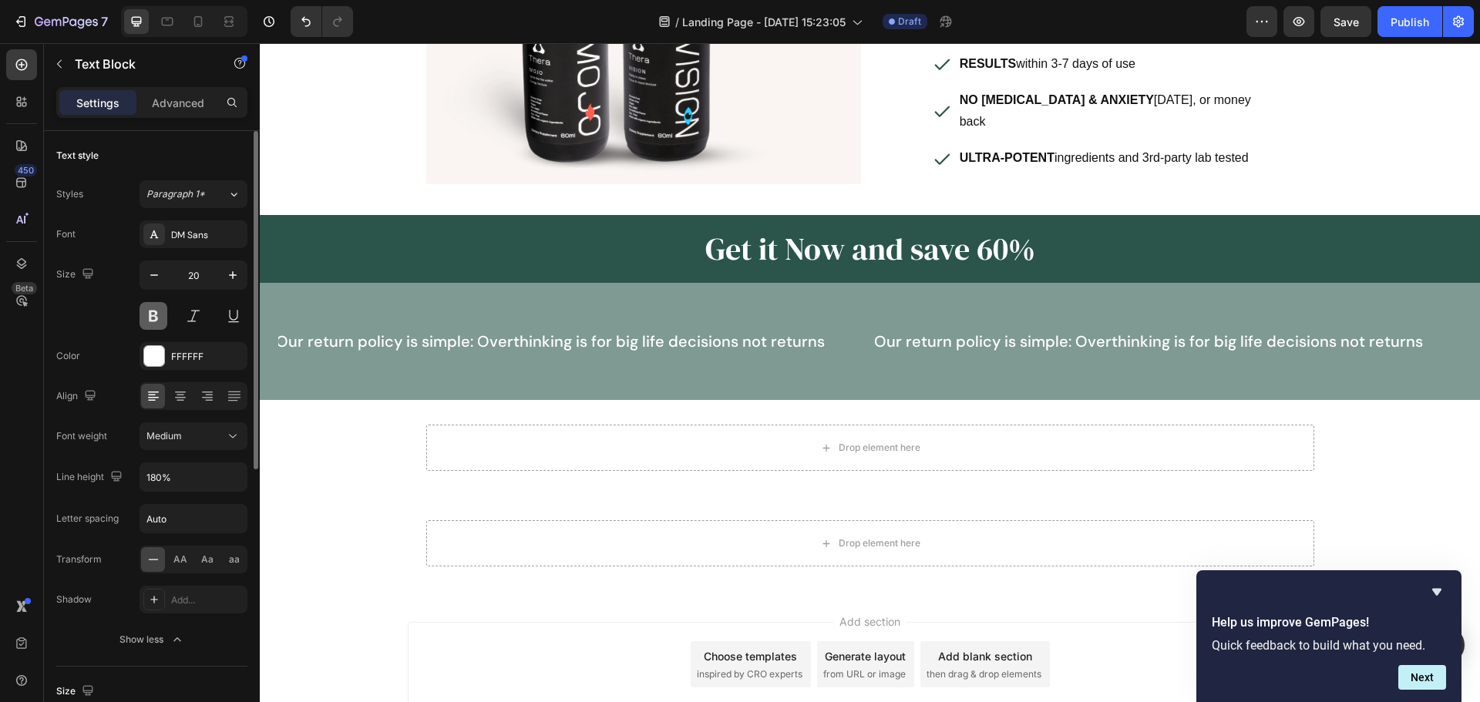
click at [151, 320] on button at bounding box center [153, 316] width 28 height 28
click at [817, 345] on div "Our return policy is simple: Overthinking is for big life decisions not returns…" at bounding box center [561, 341] width 598 height 43
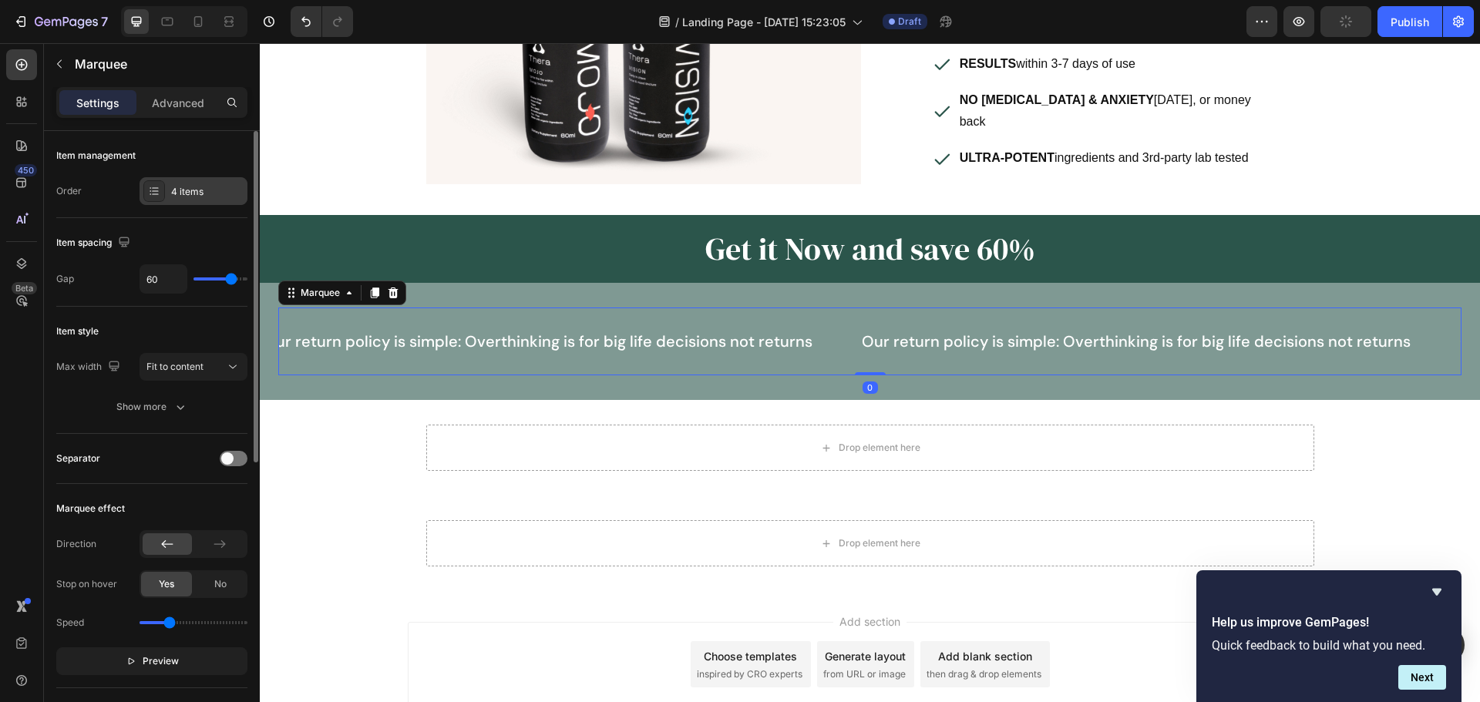
click at [151, 189] on icon at bounding box center [154, 191] width 12 height 12
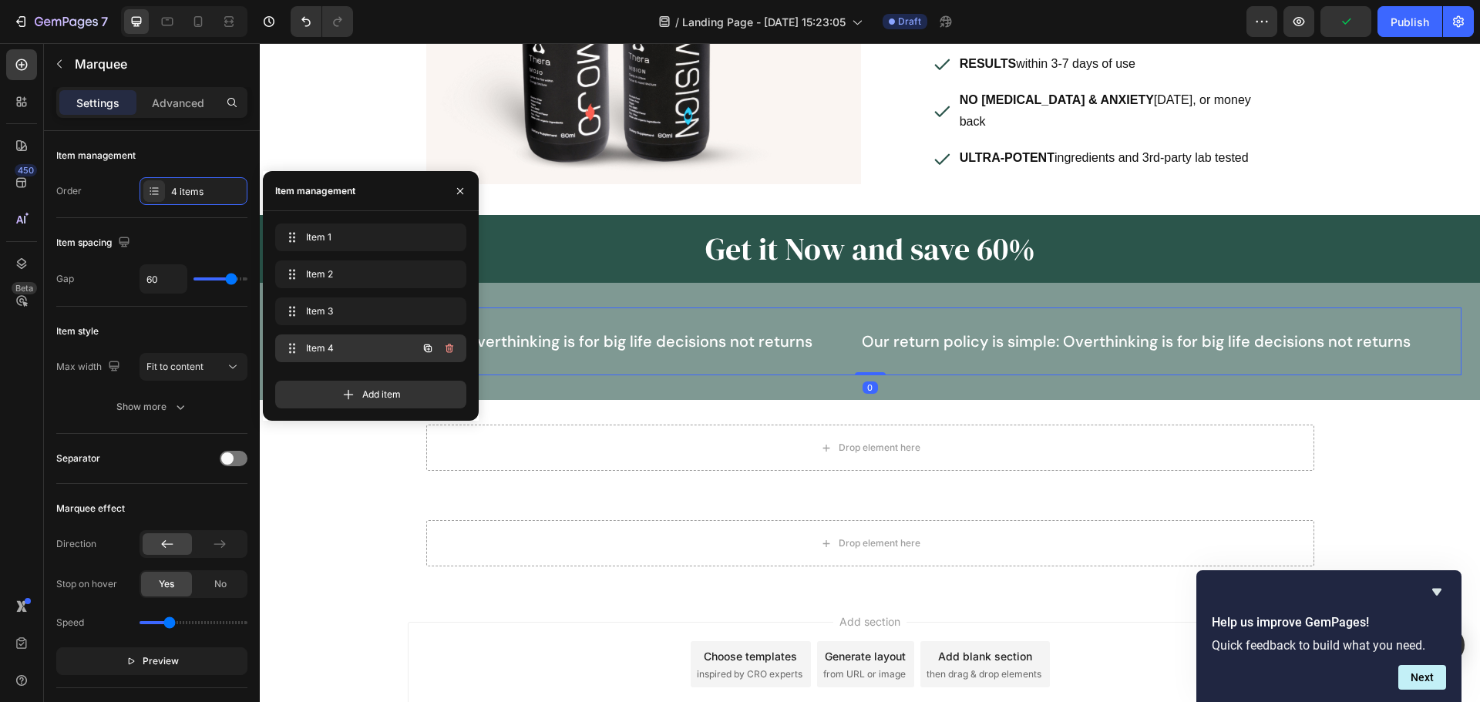
click at [342, 355] on div "Item 4 Item 4" at bounding box center [349, 349] width 136 height 22
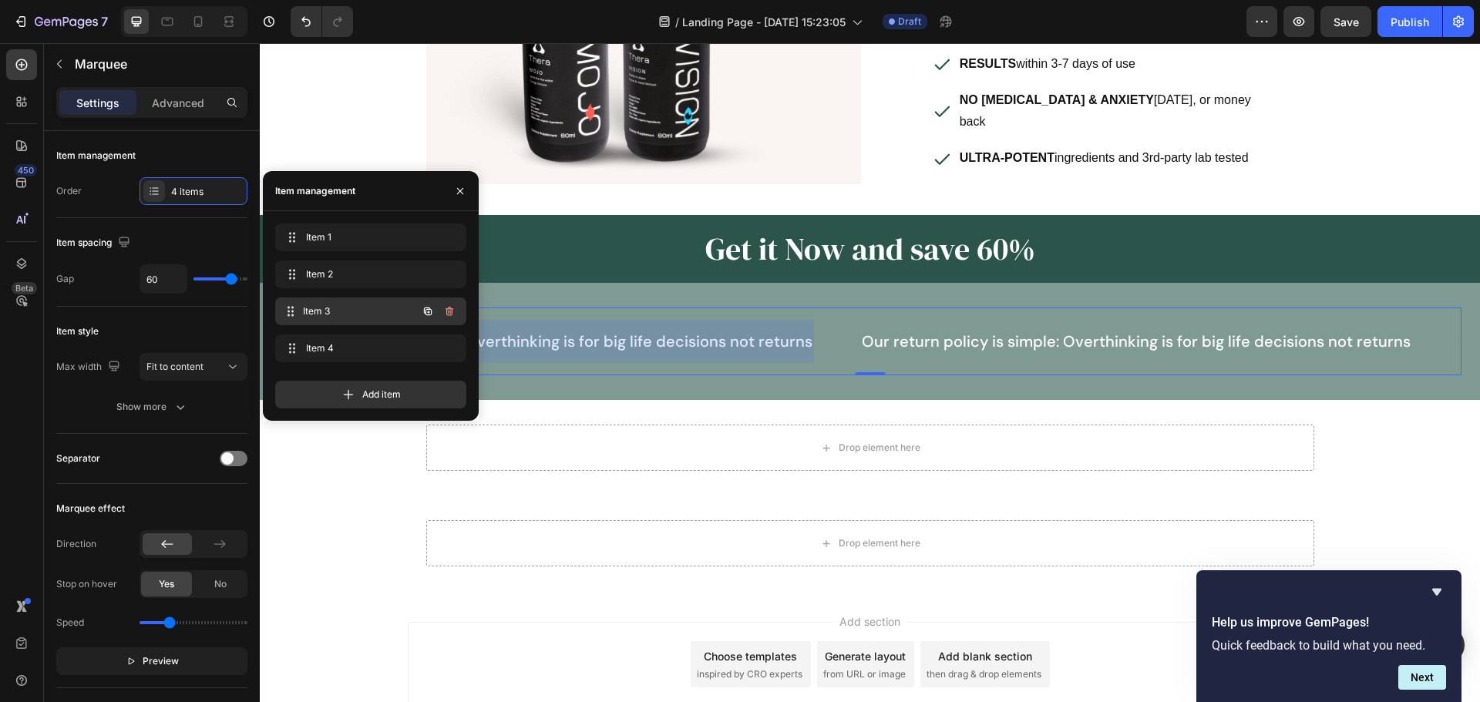
click at [344, 310] on span "Item 3" at bounding box center [360, 311] width 114 height 14
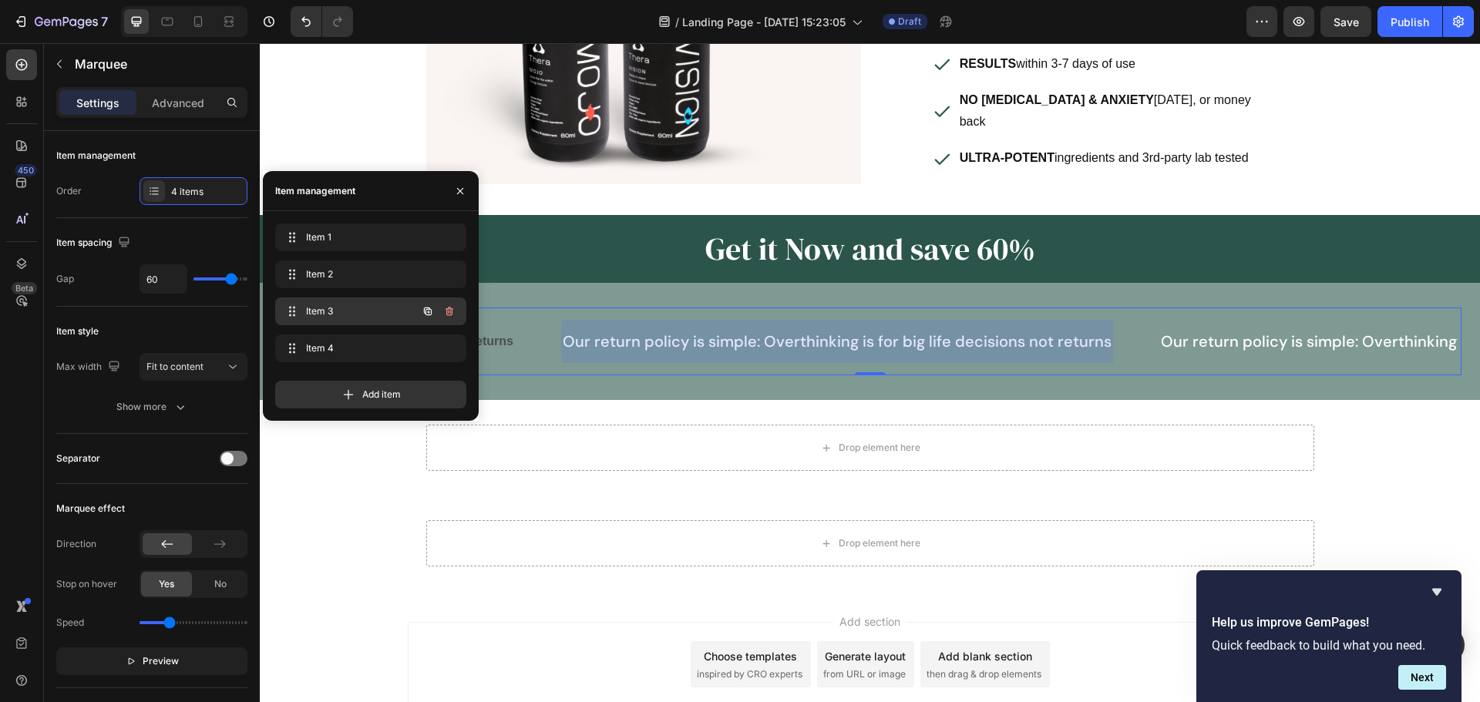
scroll to position [0, 772]
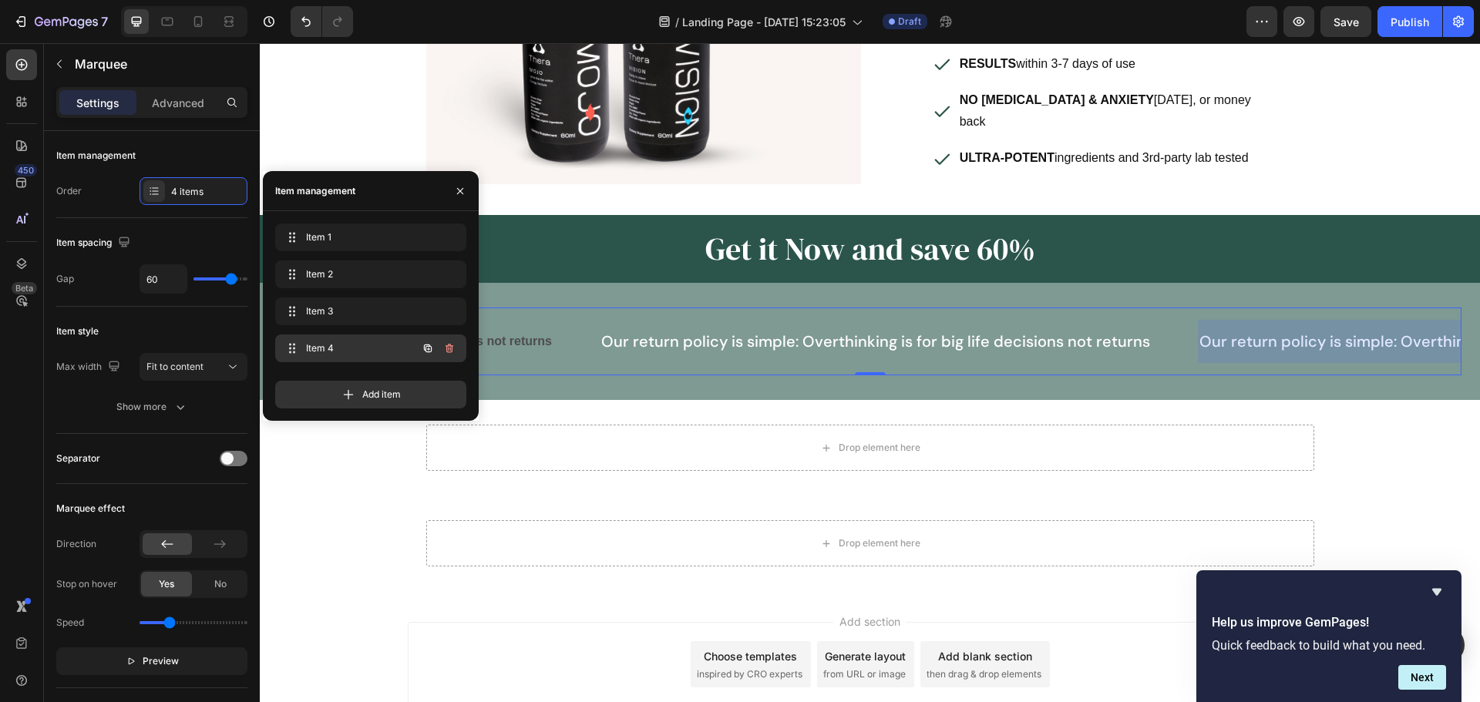
click at [340, 345] on span "Item 4" at bounding box center [349, 348] width 87 height 14
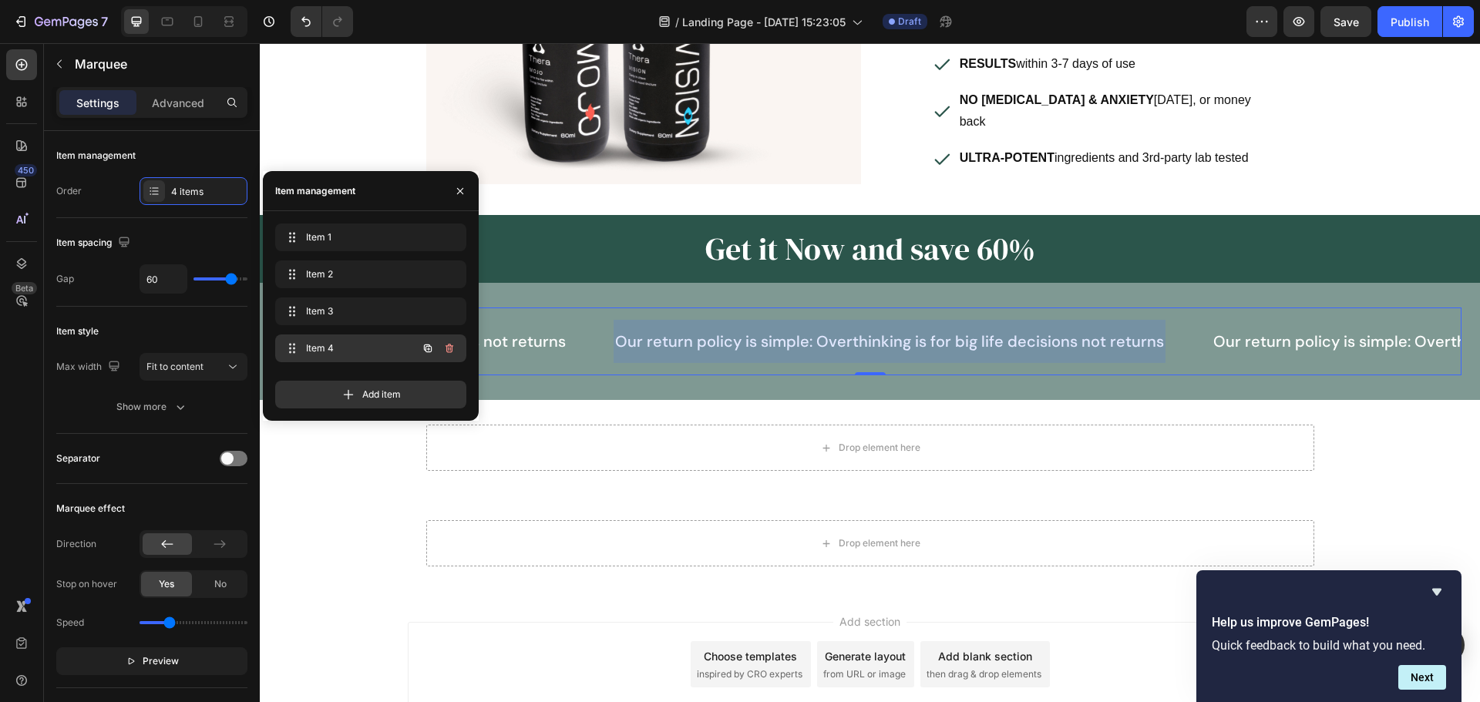
scroll to position [0, 1362]
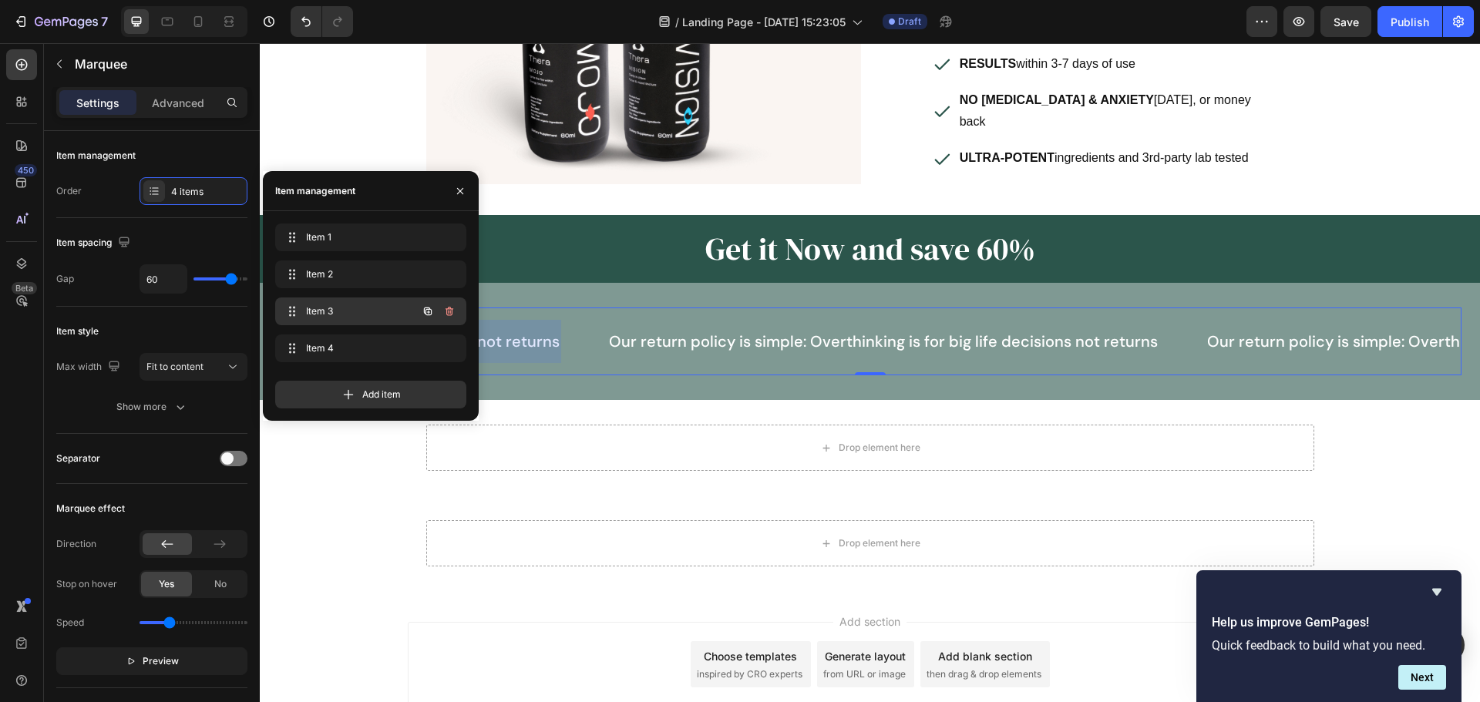
click at [341, 301] on div "Item 3 Item 3" at bounding box center [349, 312] width 136 height 22
click at [344, 277] on span "Item 2" at bounding box center [349, 274] width 87 height 14
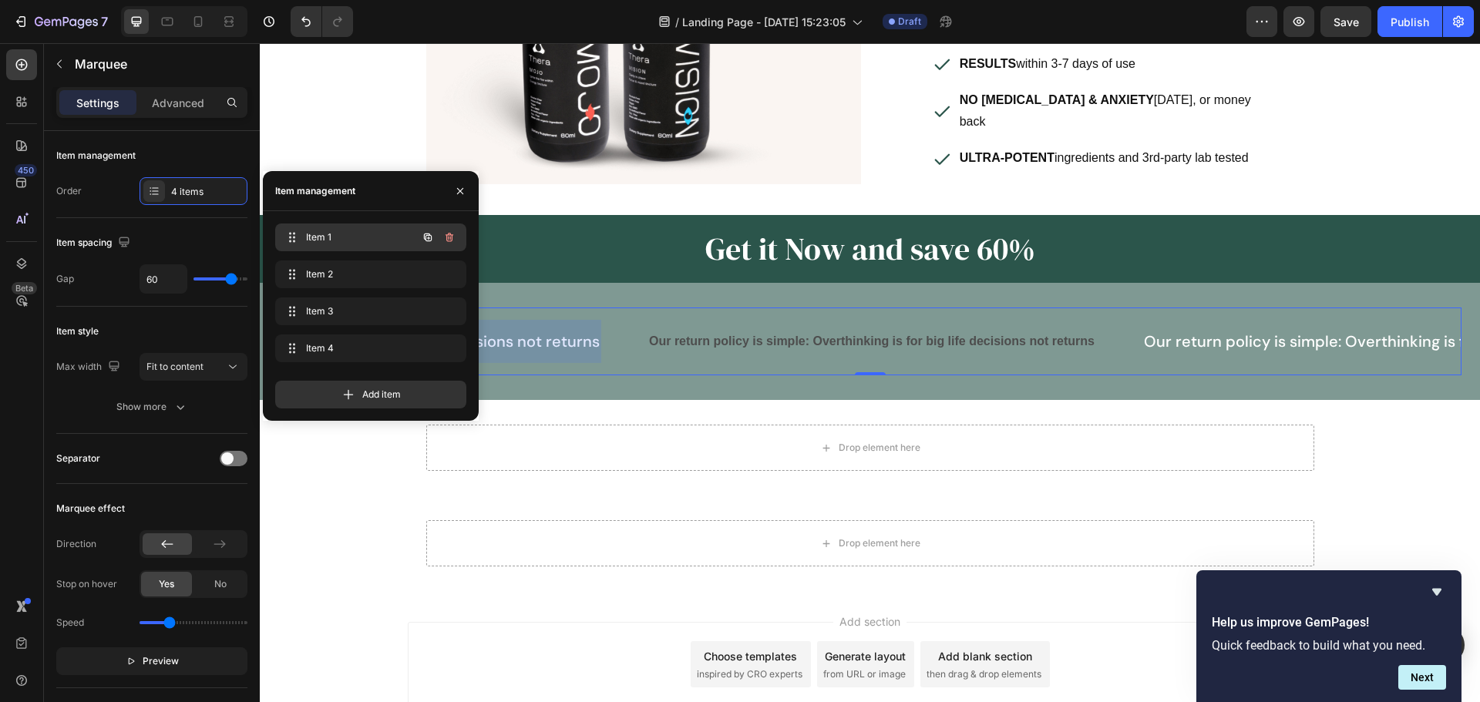
click at [351, 243] on span "Item 1" at bounding box center [349, 237] width 87 height 14
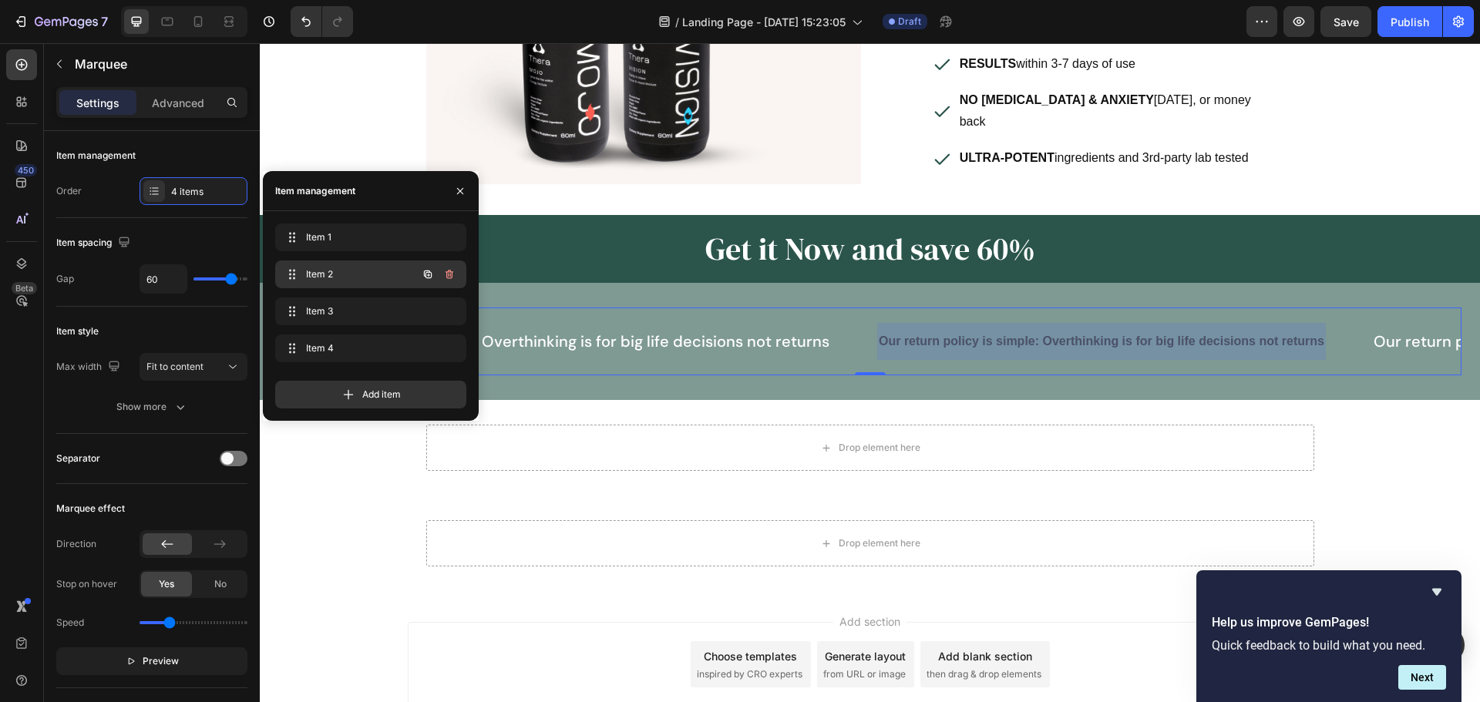
click at [354, 271] on span "Item 2" at bounding box center [349, 274] width 87 height 14
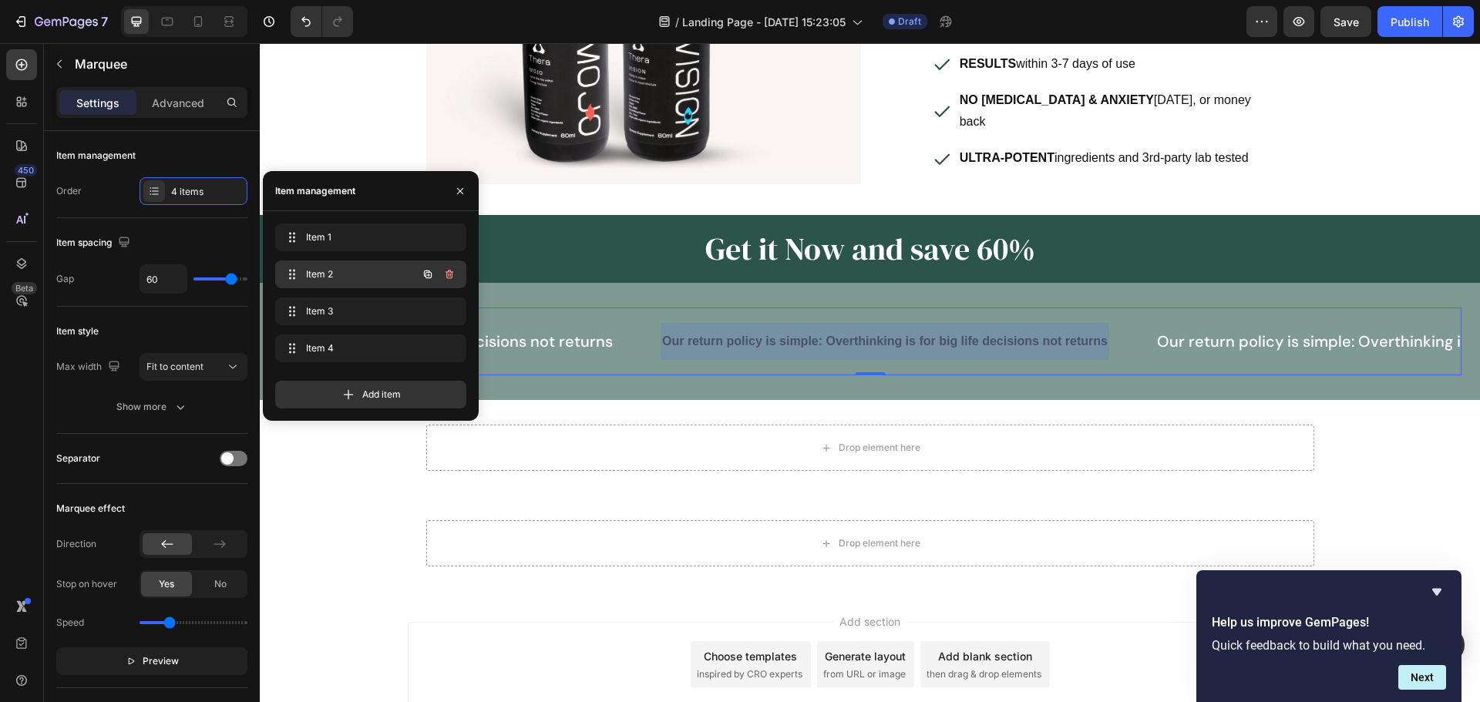
scroll to position [0, 230]
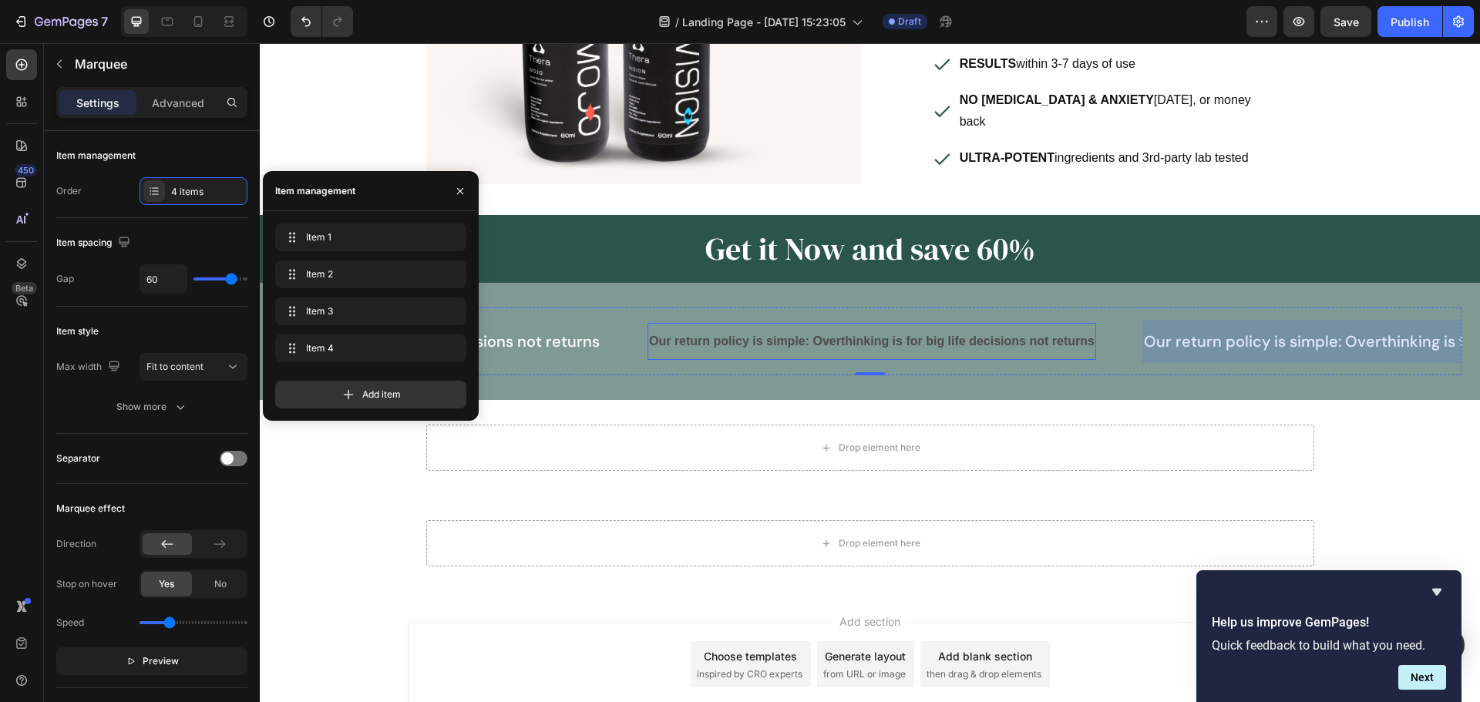
click at [714, 331] on p "Our return policy is simple: Overthinking is for big life decisions not returns" at bounding box center [871, 342] width 445 height 22
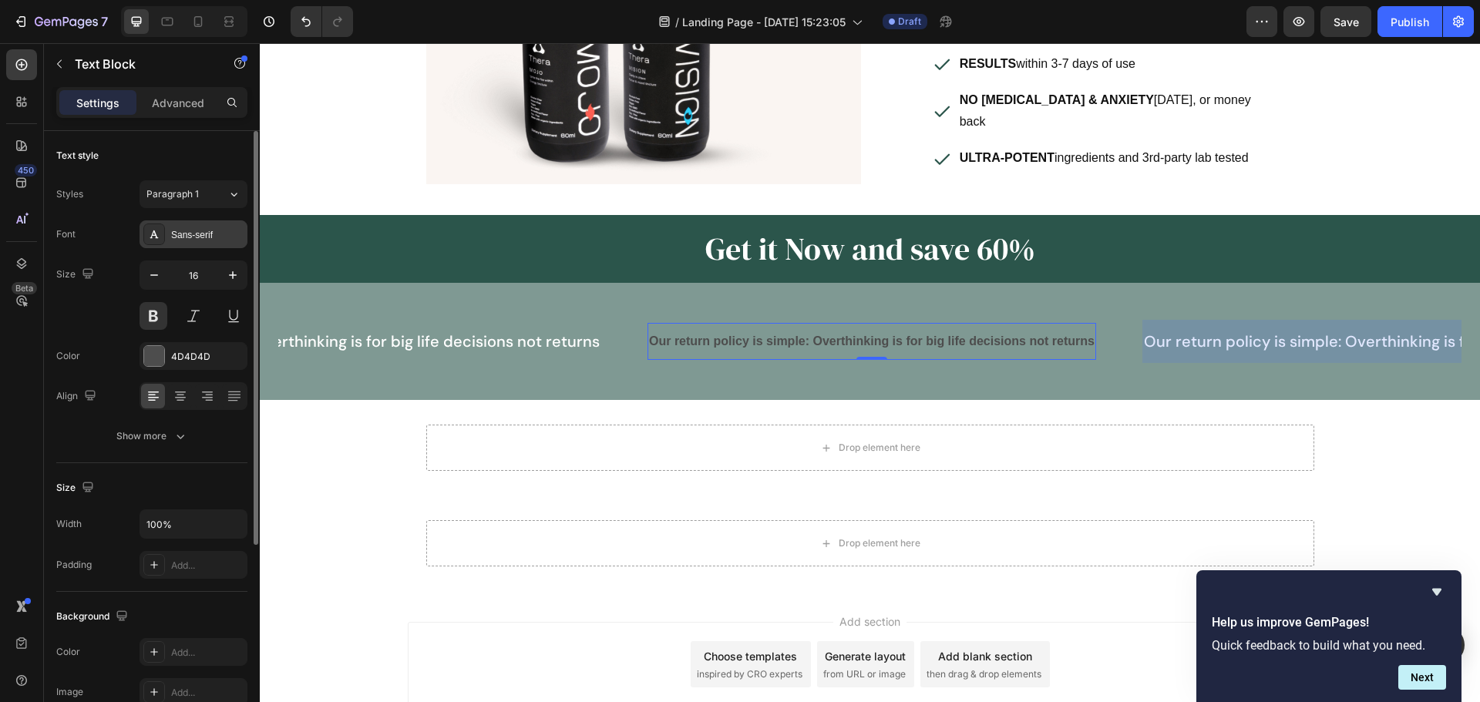
click at [170, 227] on div "Sans-serif" at bounding box center [193, 234] width 108 height 28
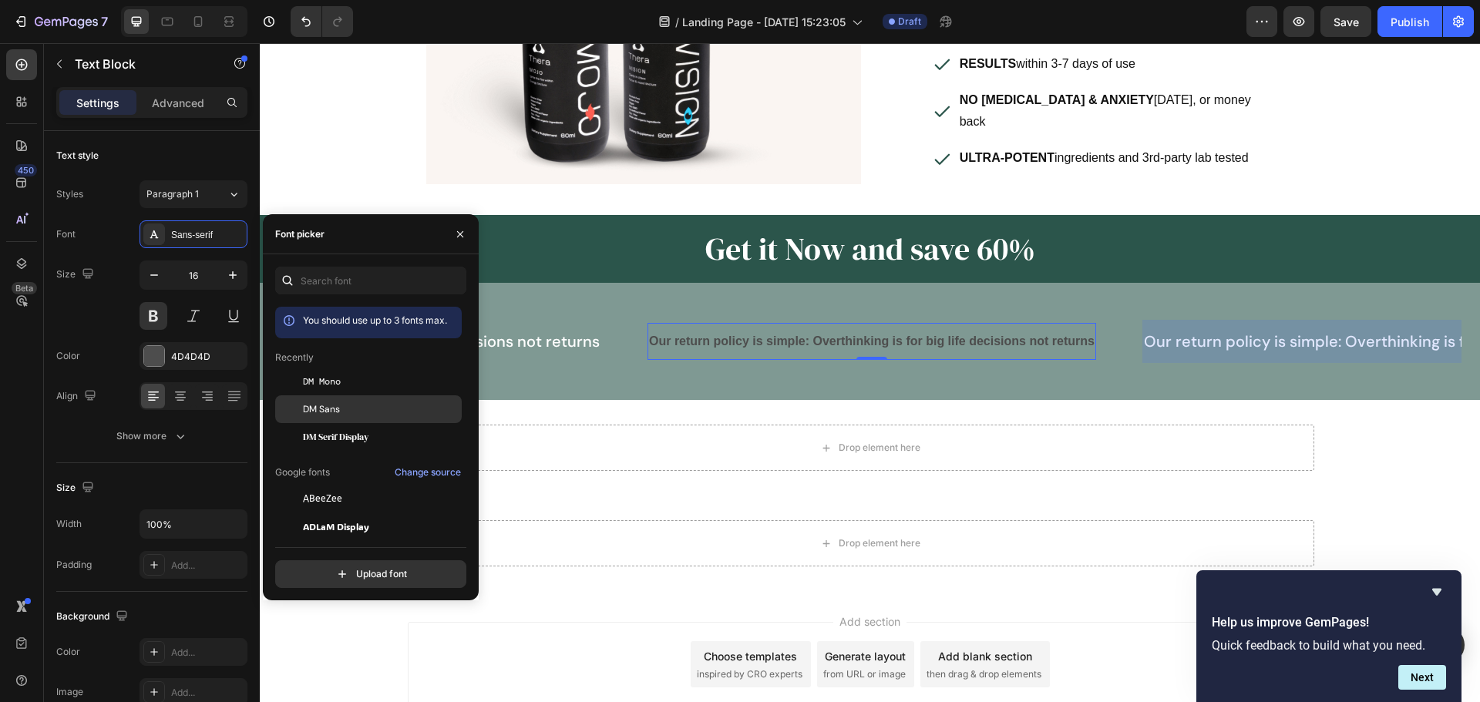
click at [343, 405] on div "DM Sans" at bounding box center [381, 409] width 156 height 14
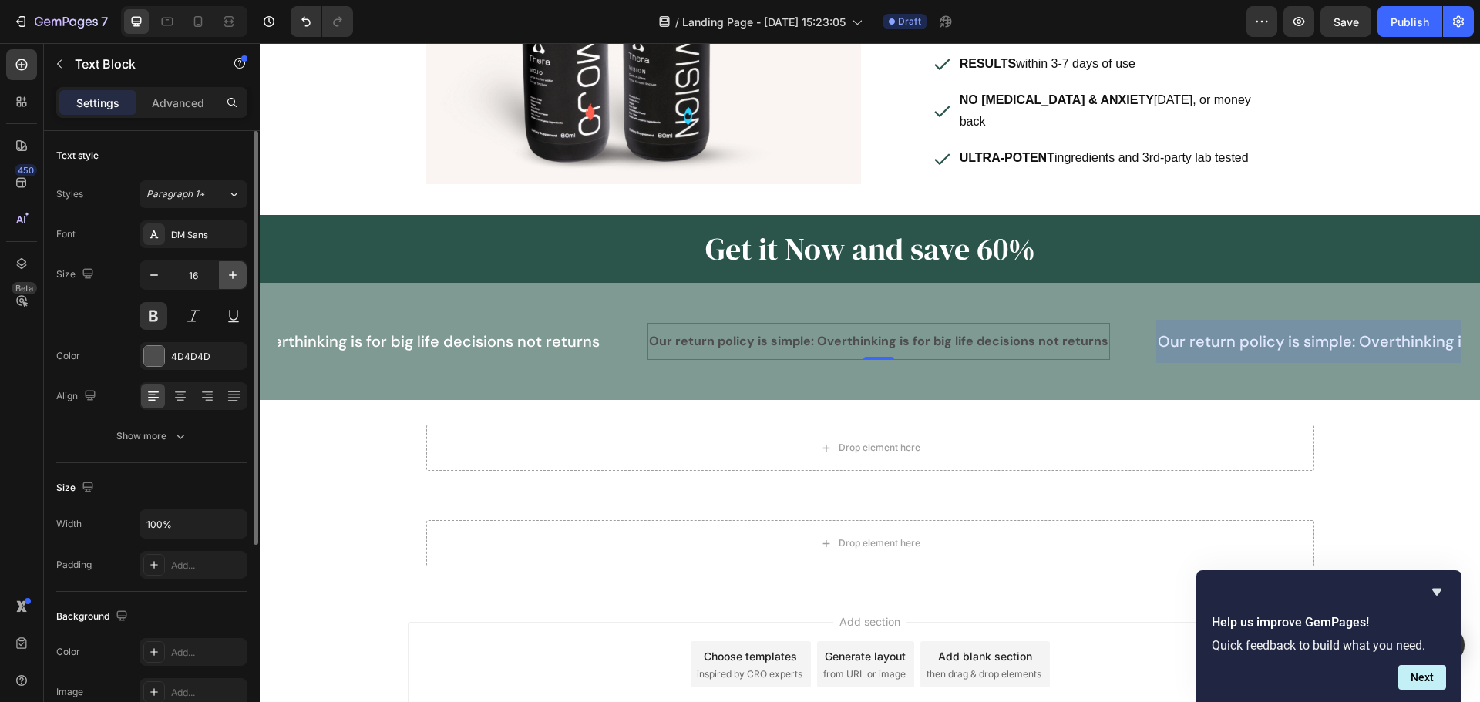
click at [227, 284] on button "button" at bounding box center [233, 275] width 28 height 28
type input "20"
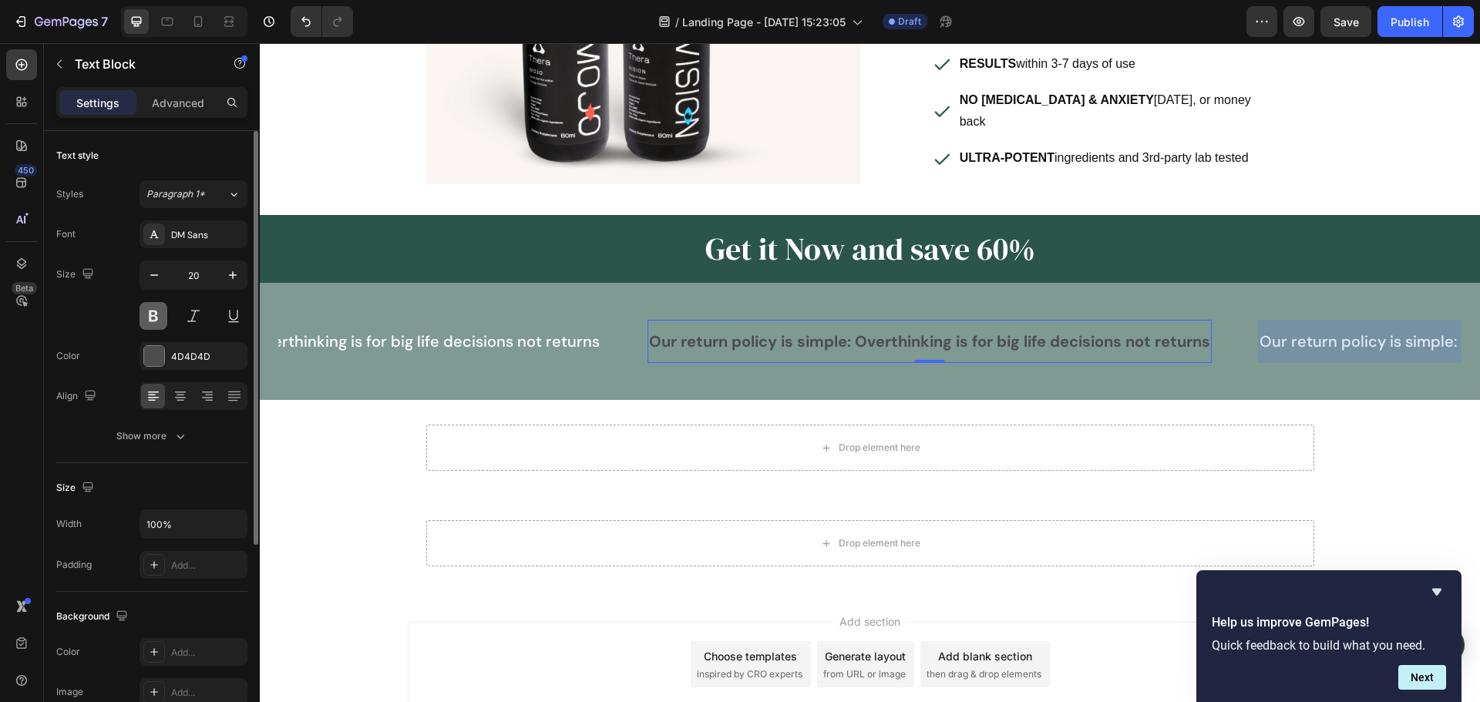
click at [154, 326] on button at bounding box center [153, 316] width 28 height 28
click at [156, 361] on div at bounding box center [154, 356] width 20 height 20
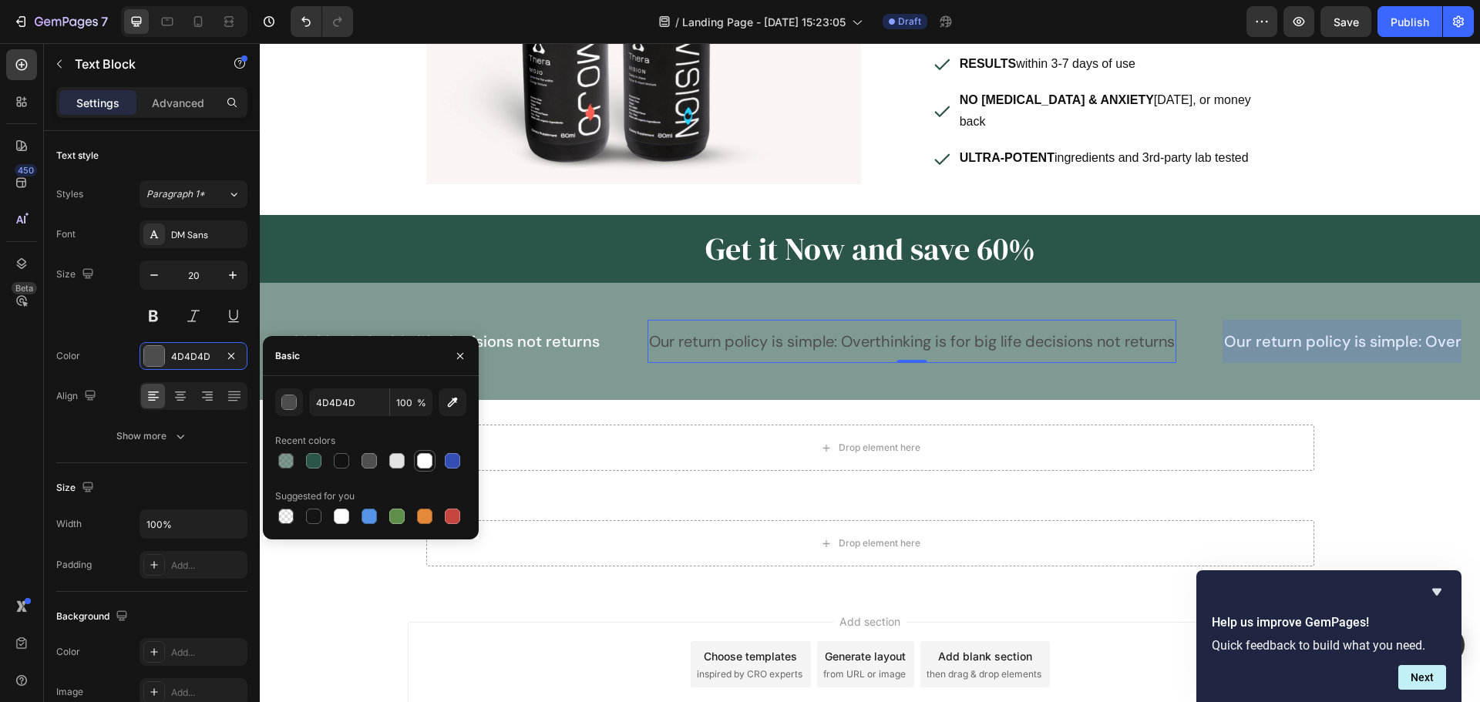
click at [418, 465] on div at bounding box center [424, 460] width 15 height 15
type input "FFFFFF"
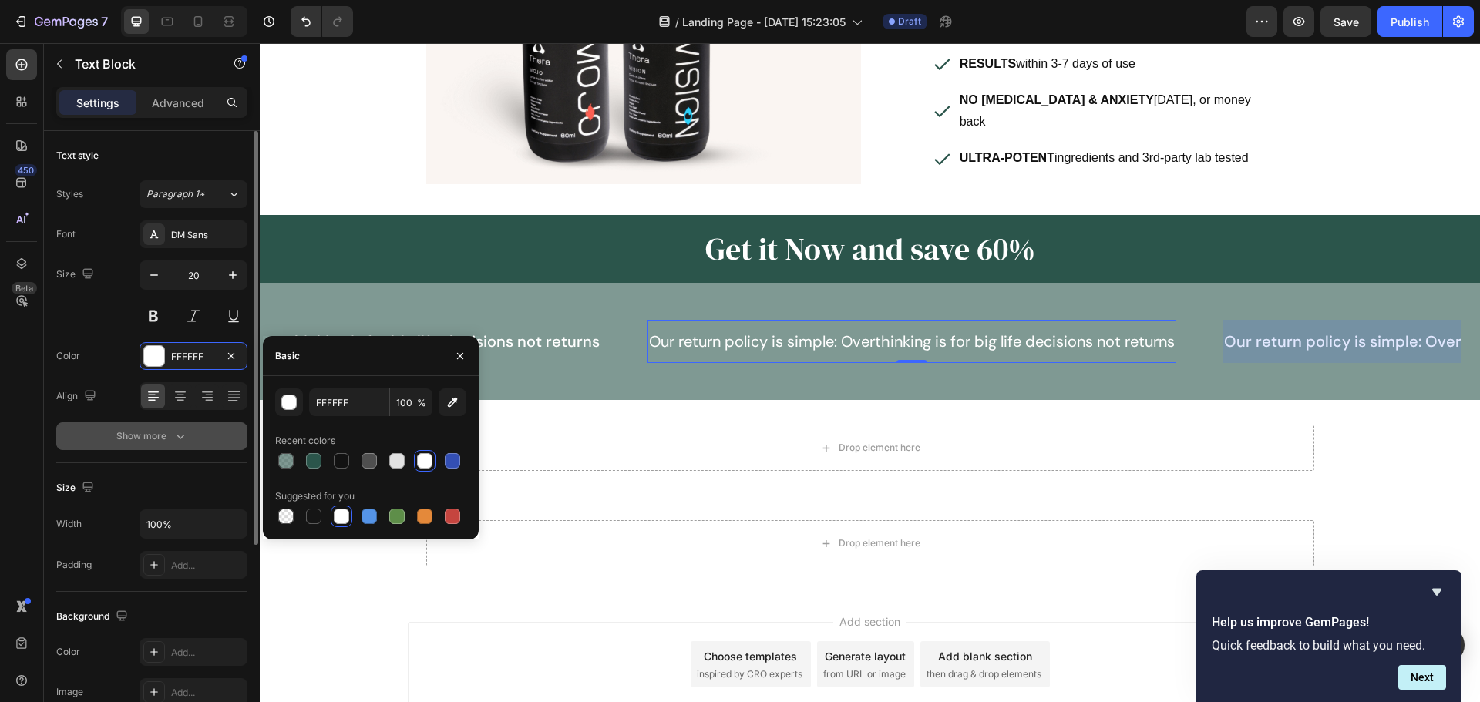
click at [203, 430] on button "Show more" at bounding box center [151, 436] width 191 height 28
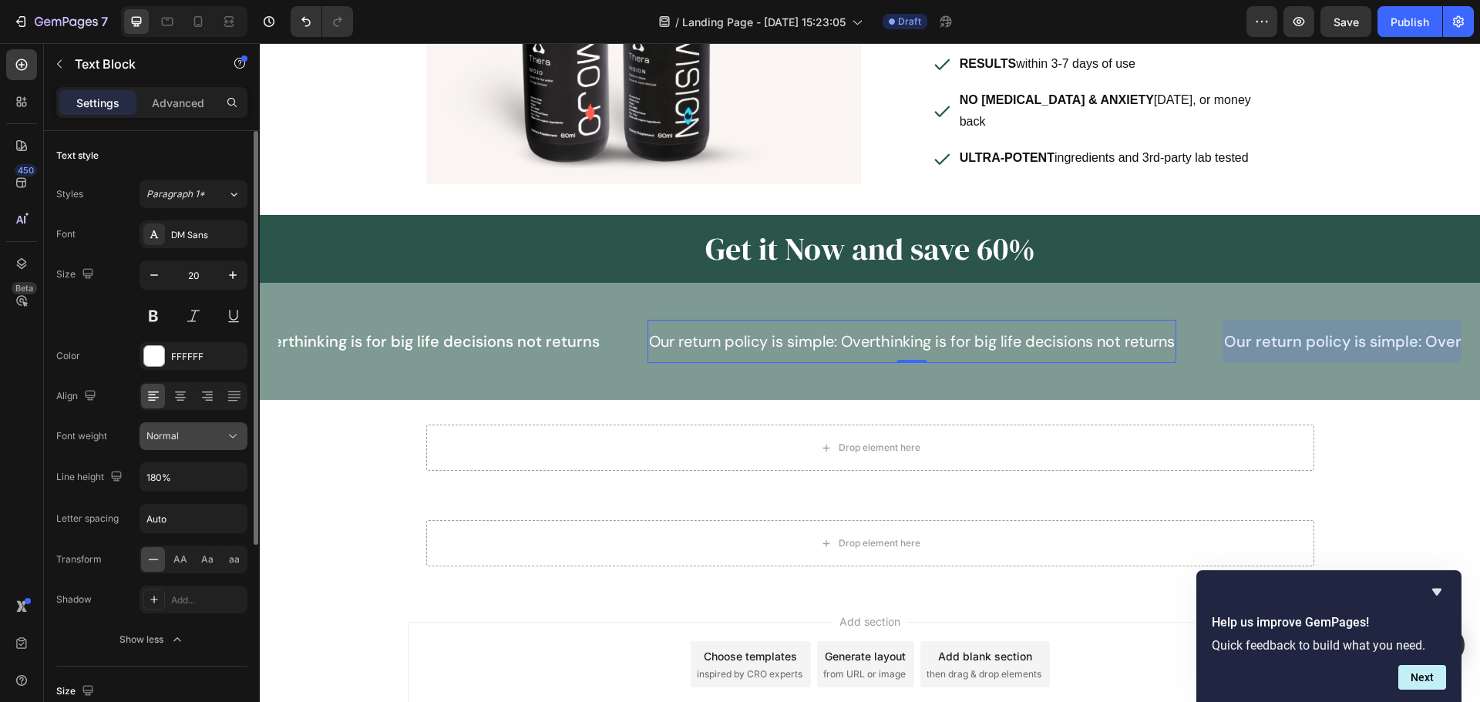
click at [204, 432] on div "Normal" at bounding box center [185, 436] width 79 height 14
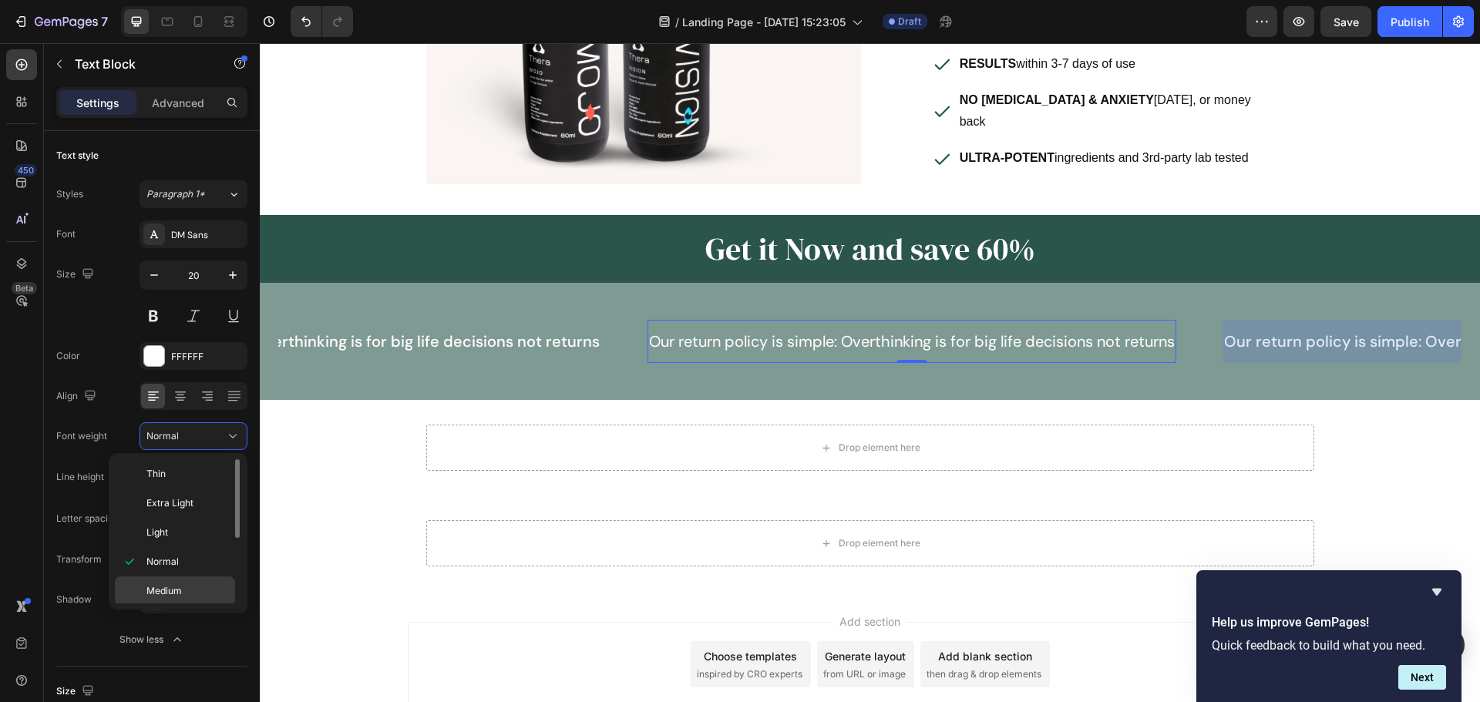
click at [178, 593] on span "Medium" at bounding box center [163, 591] width 35 height 14
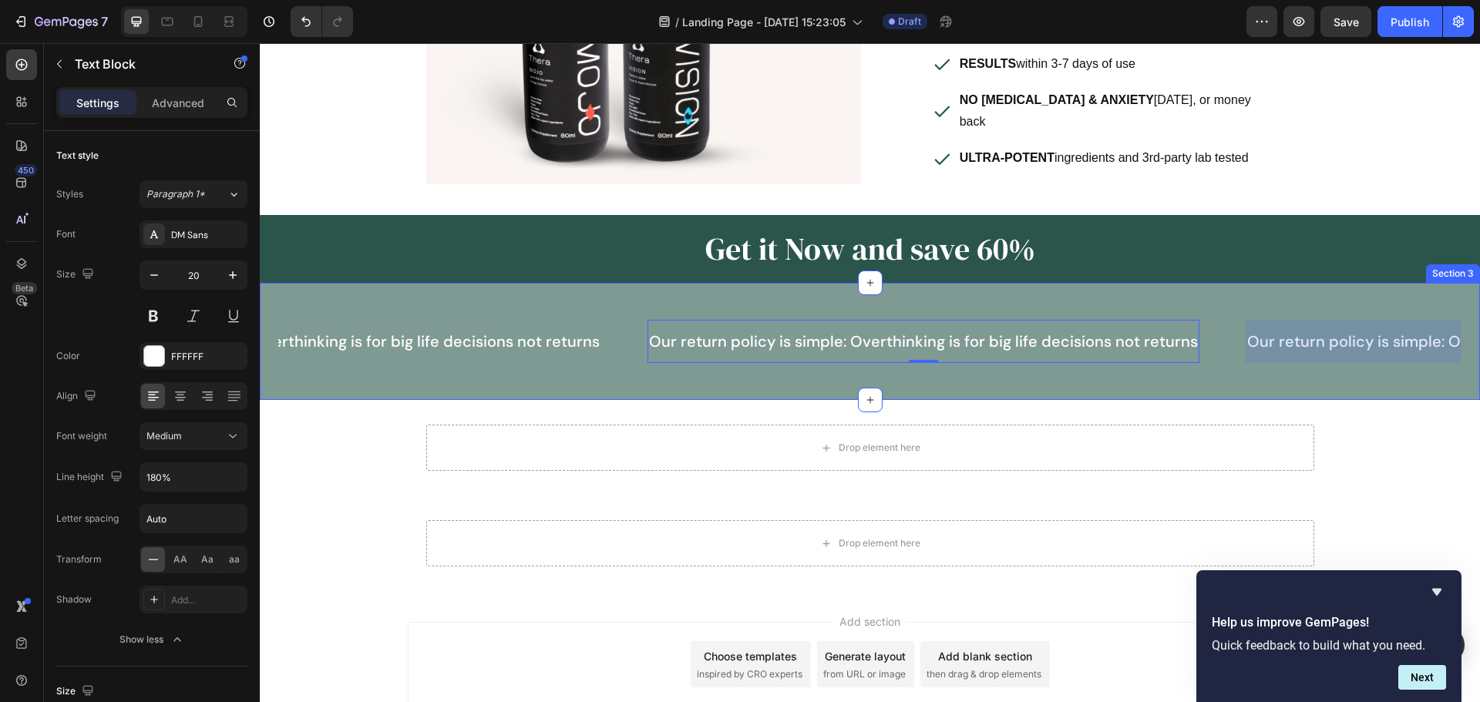
click at [472, 283] on div "Our return policy is simple: Overthinking is for big life decisions not returns…" at bounding box center [870, 341] width 1220 height 117
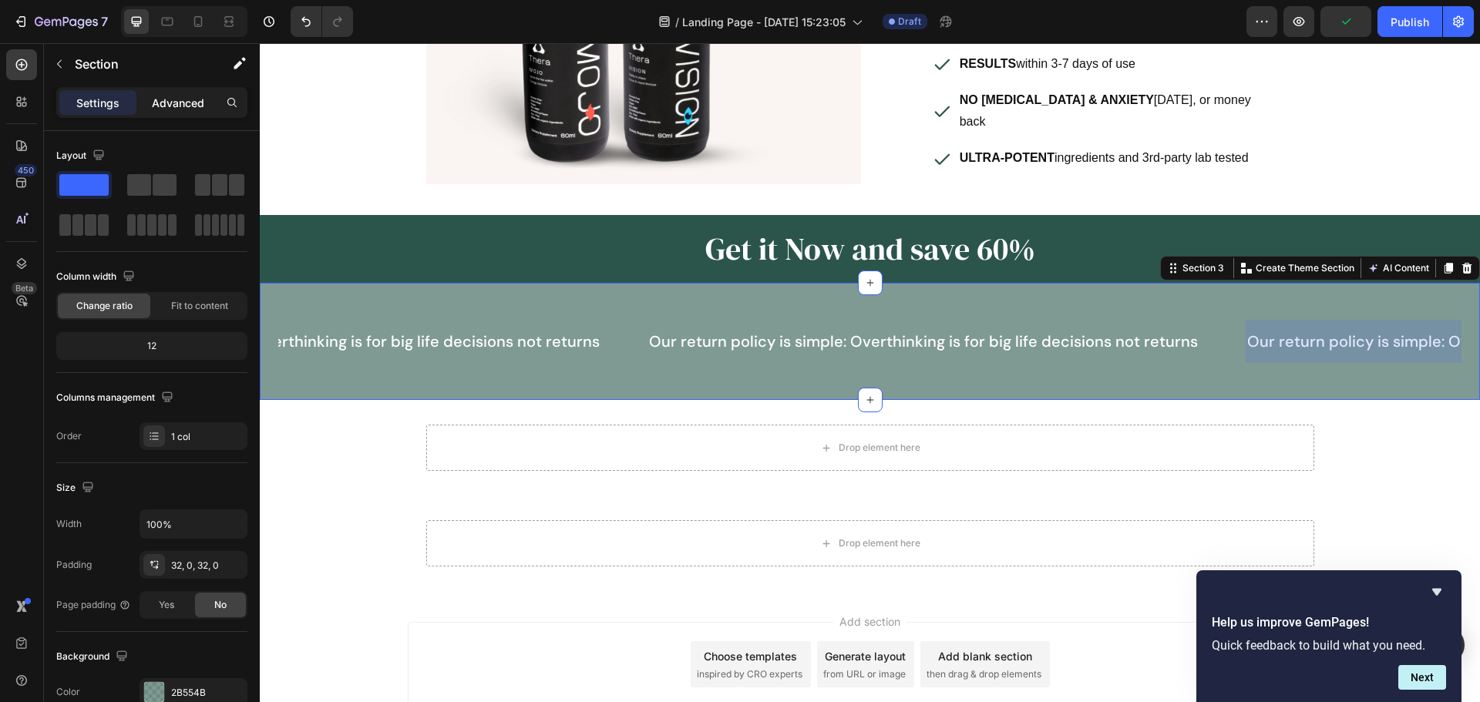
click at [162, 104] on p "Advanced" at bounding box center [178, 103] width 52 height 16
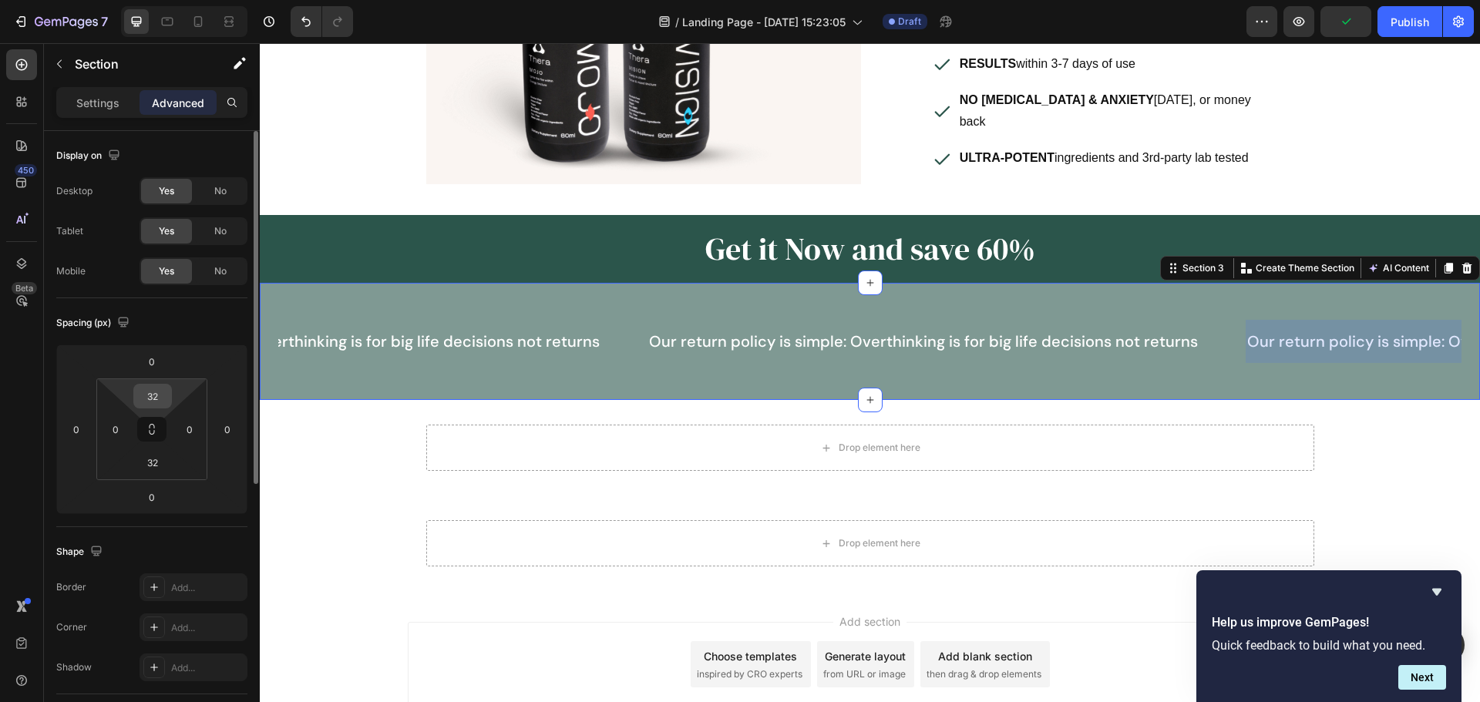
click at [161, 395] on input "32" at bounding box center [152, 396] width 31 height 23
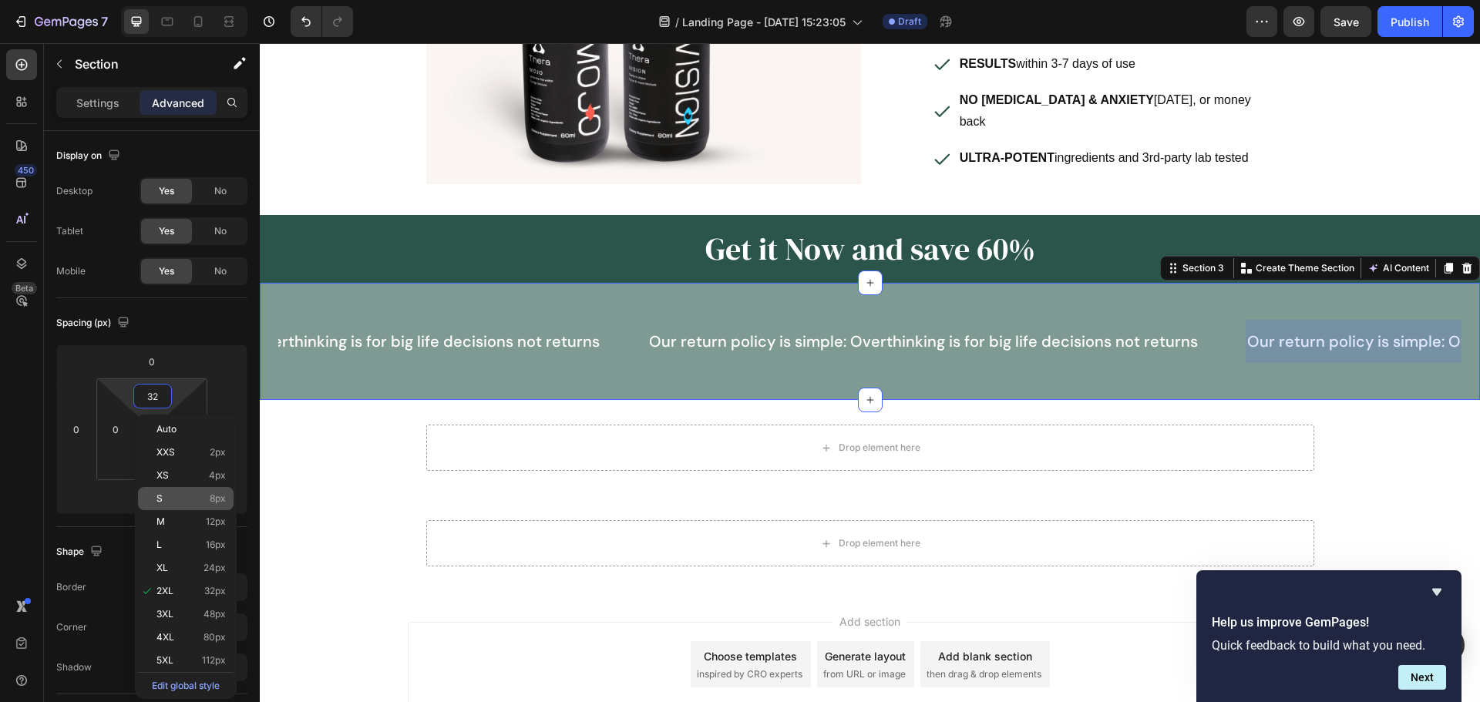
click at [184, 499] on p "S 8px" at bounding box center [190, 498] width 69 height 11
type input "8"
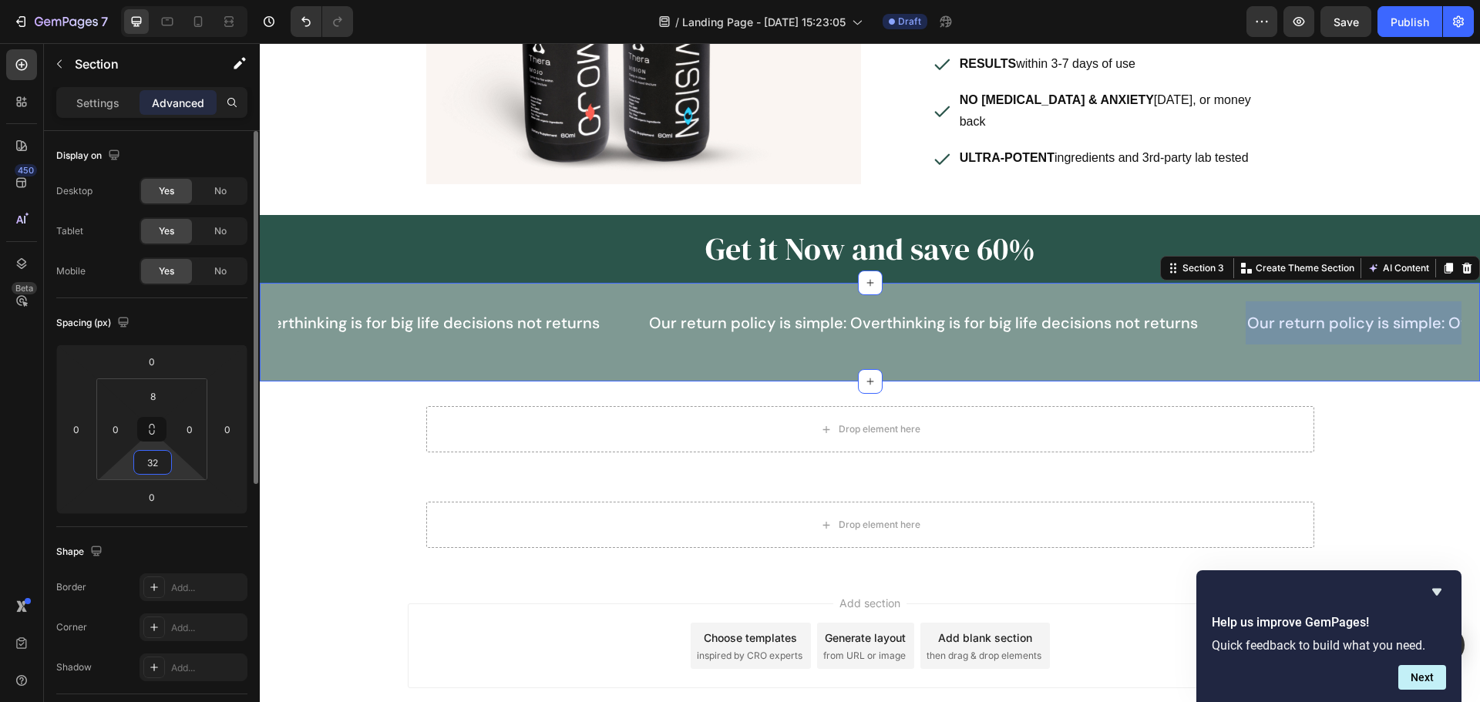
click at [160, 454] on input "32" at bounding box center [152, 462] width 31 height 23
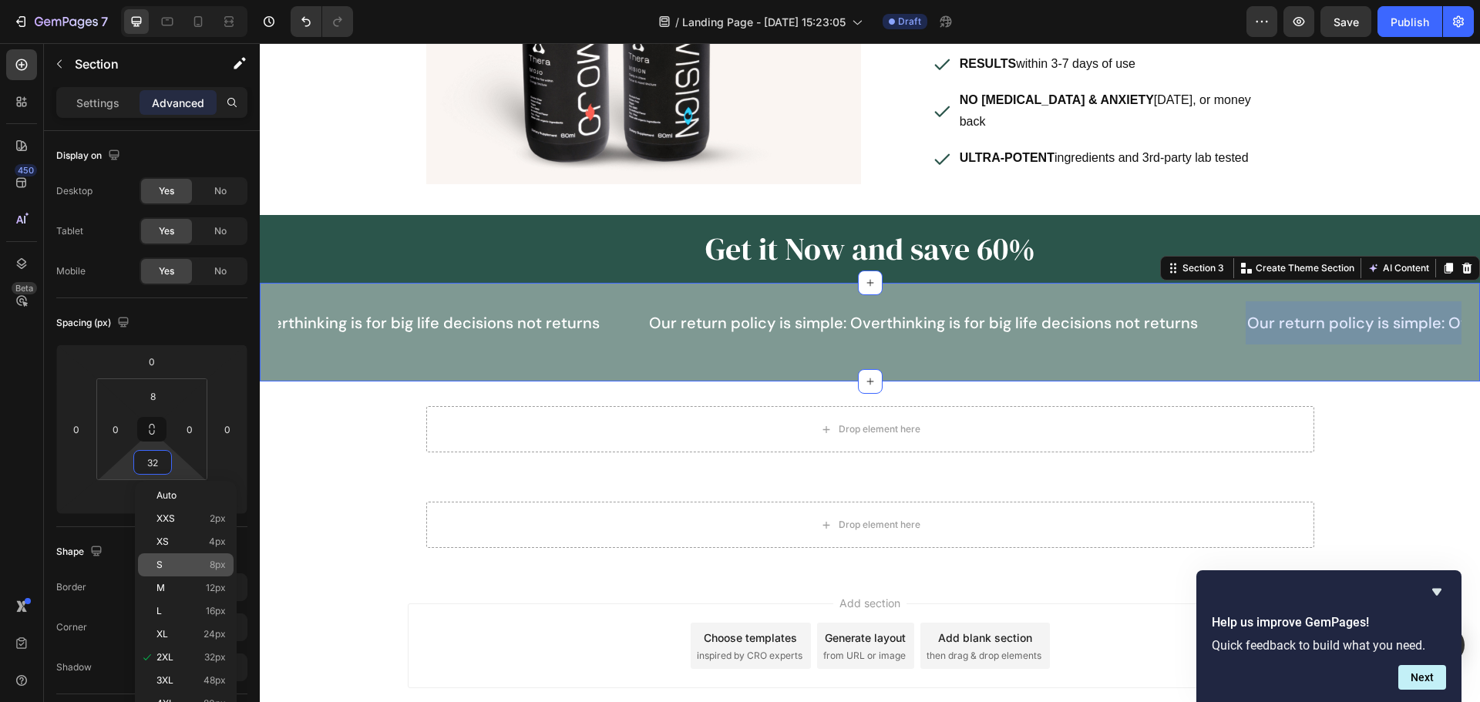
click at [176, 564] on p "S 8px" at bounding box center [190, 564] width 69 height 11
type input "8"
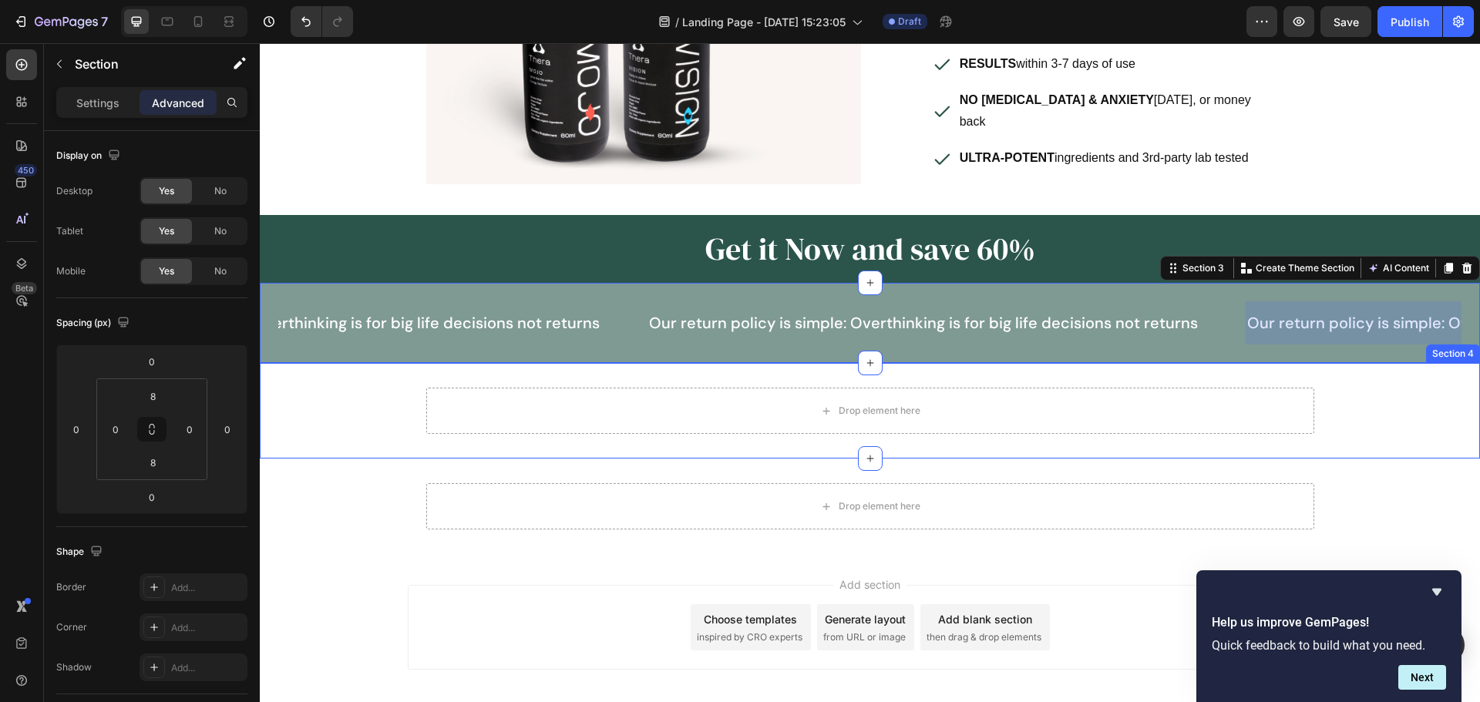
click at [322, 392] on div "Drop element here Row Row" at bounding box center [870, 411] width 1220 height 46
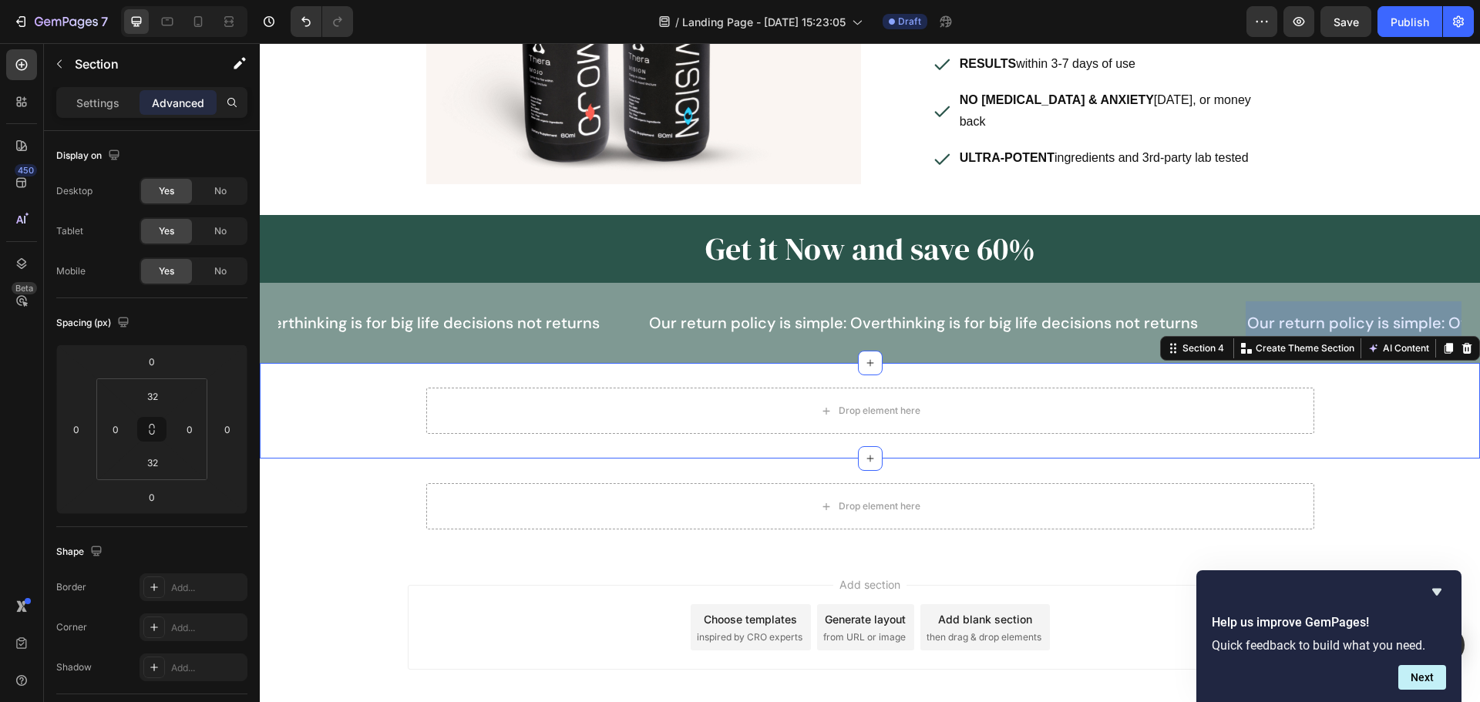
click at [324, 388] on div "Drop element here Row Row" at bounding box center [870, 411] width 1220 height 46
click at [1046, 316] on p "Our return policy is simple: Overthinking is for big life decisions not returns" at bounding box center [923, 323] width 549 height 28
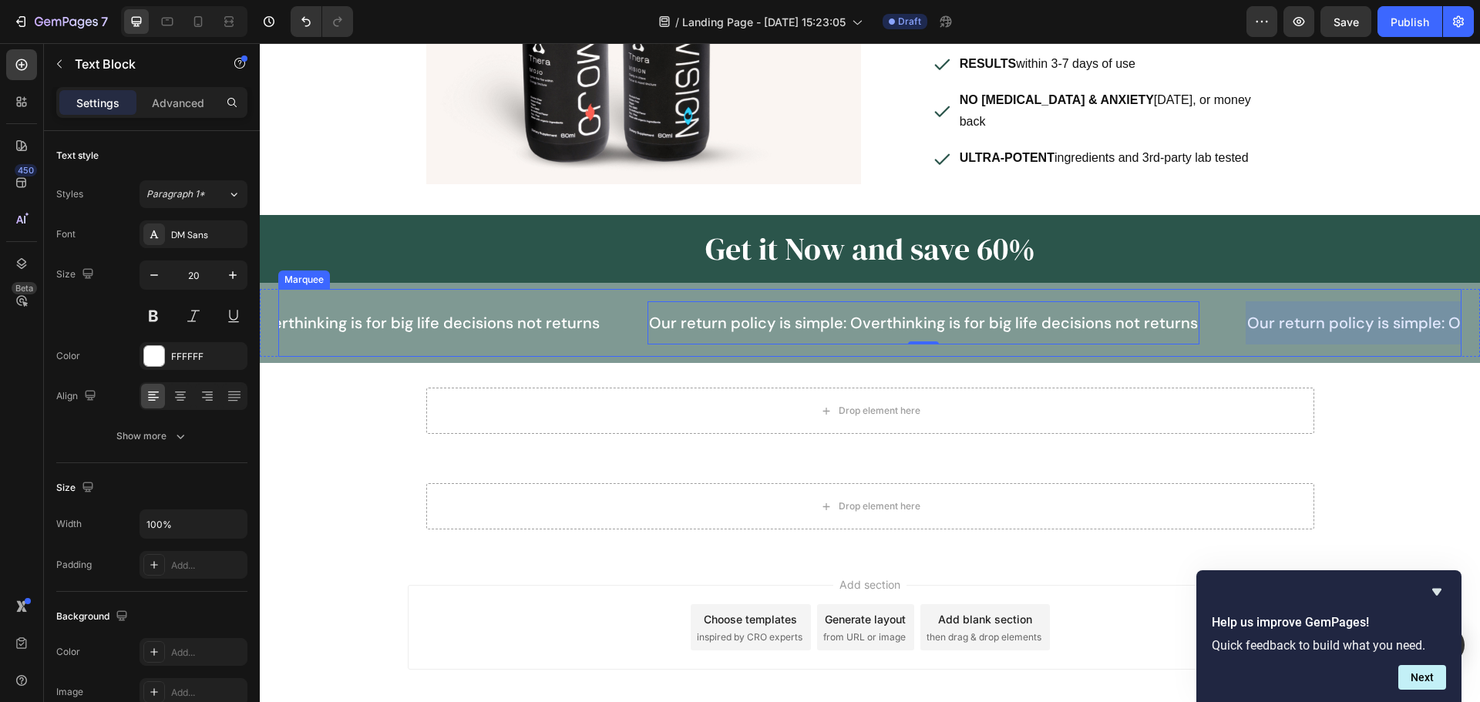
click at [1207, 315] on div "Our return policy is simple: Overthinking is for big life decisions not returns…" at bounding box center [946, 322] width 598 height 43
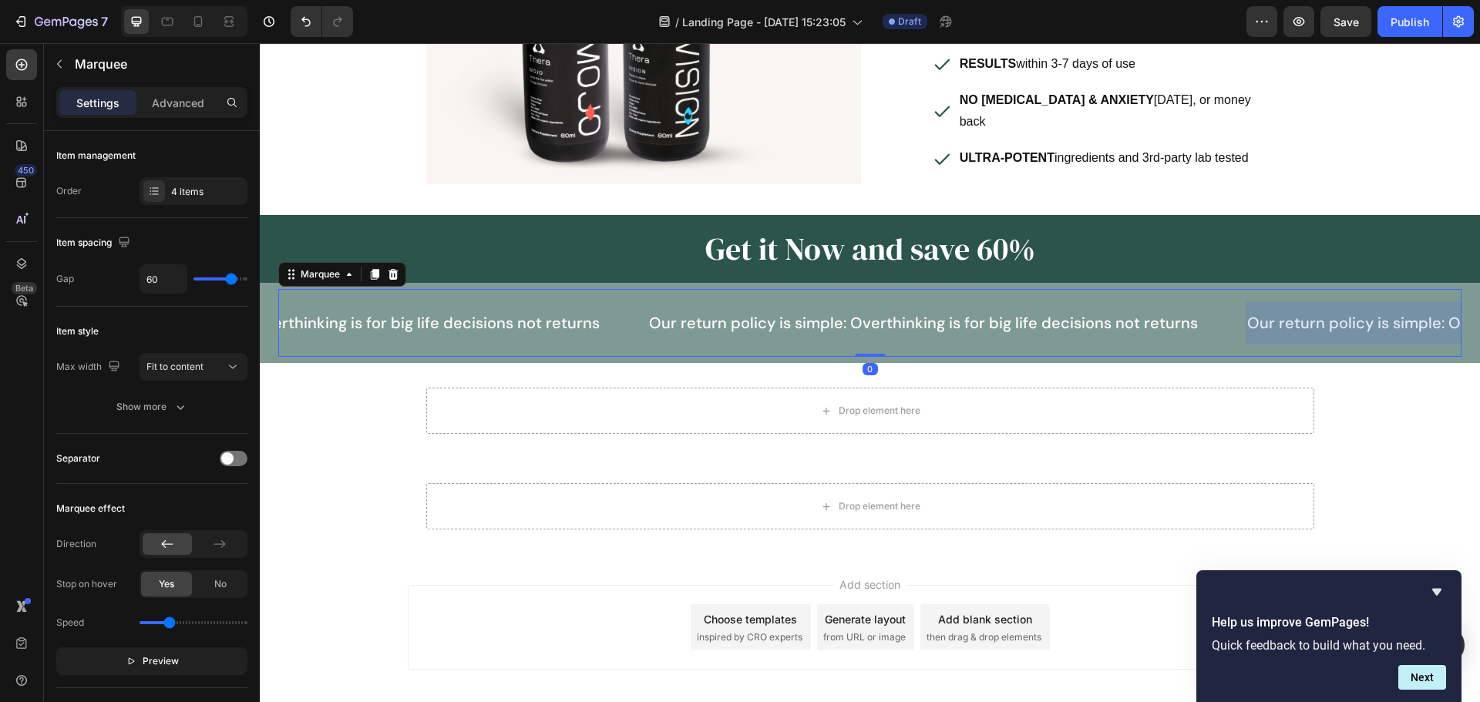
click at [1367, 416] on div "Drop element here Row Row" at bounding box center [870, 411] width 1220 height 46
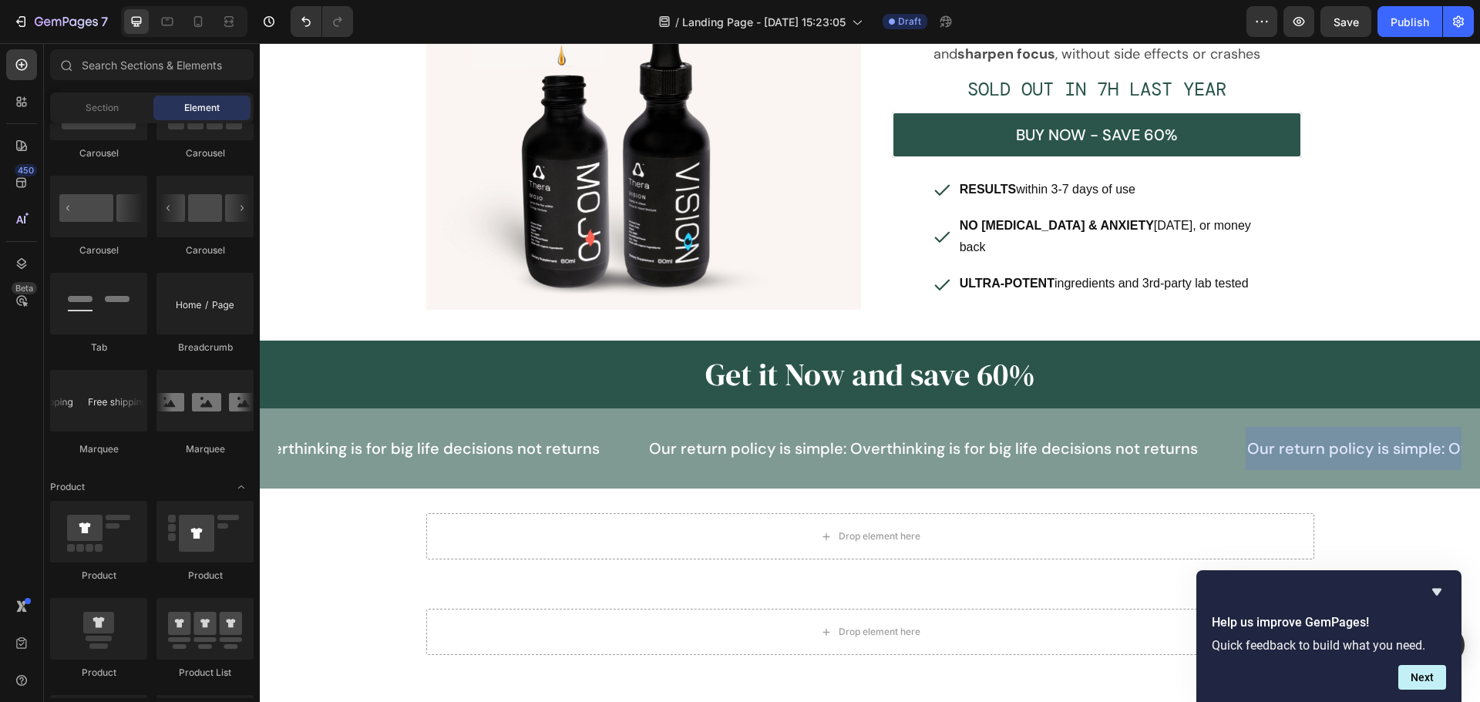
scroll to position [231, 0]
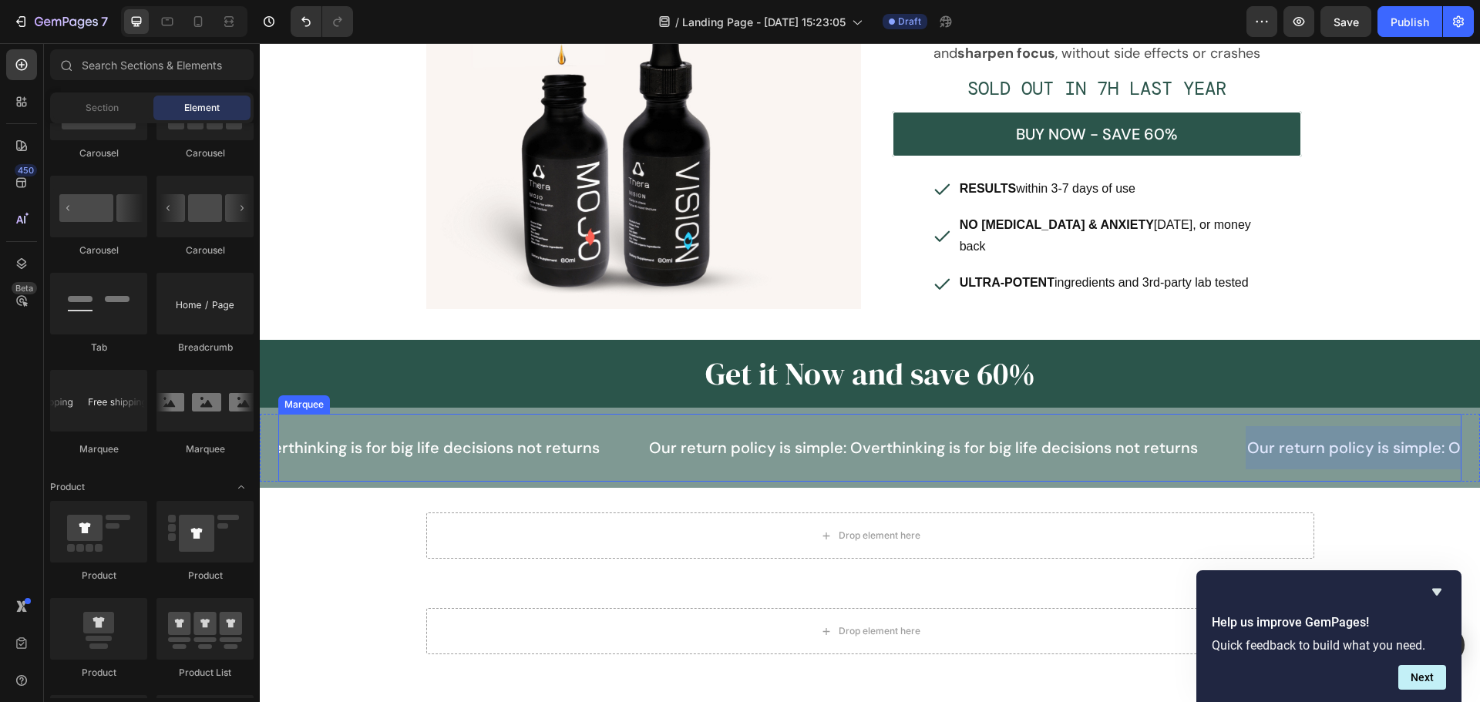
click at [412, 414] on div "Our return policy is simple: Overthinking is for big life decisions not returns…" at bounding box center [869, 448] width 1183 height 68
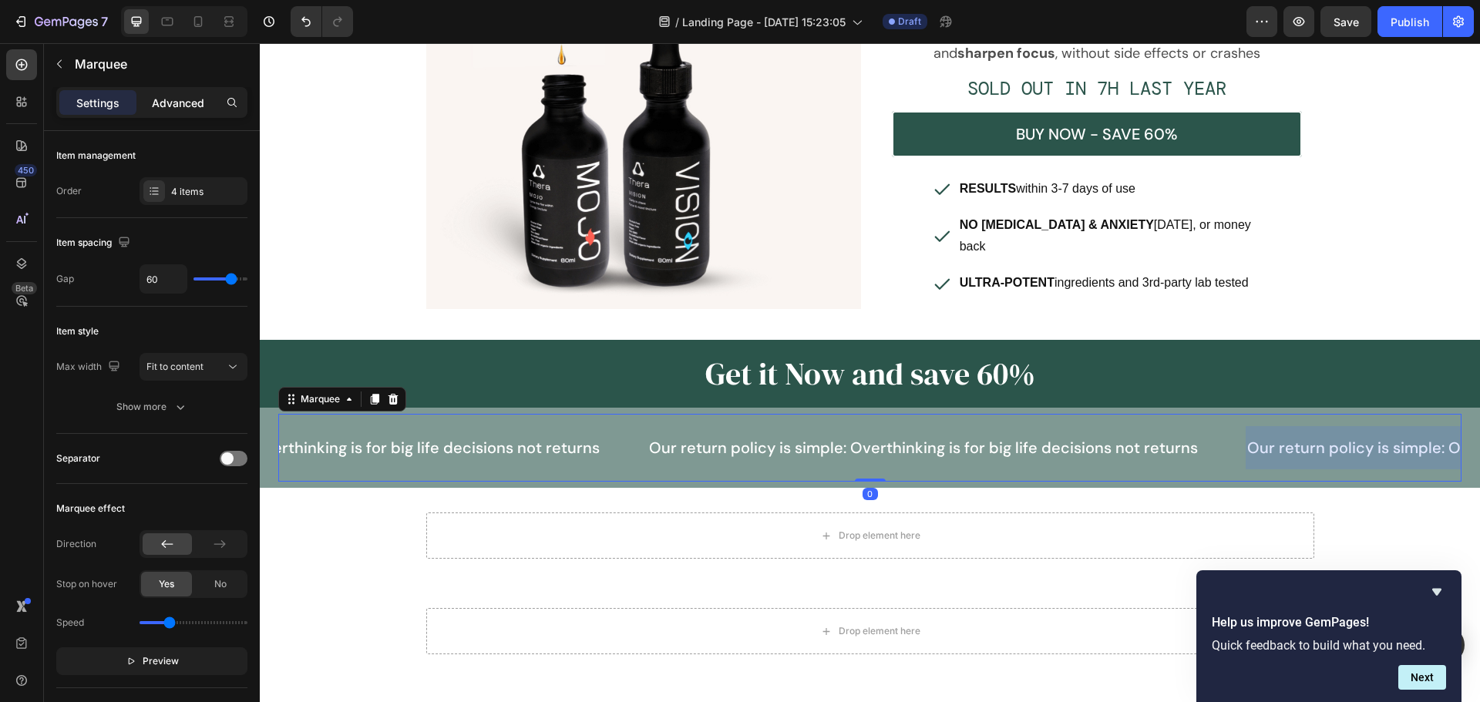
click at [155, 100] on p "Advanced" at bounding box center [178, 103] width 52 height 16
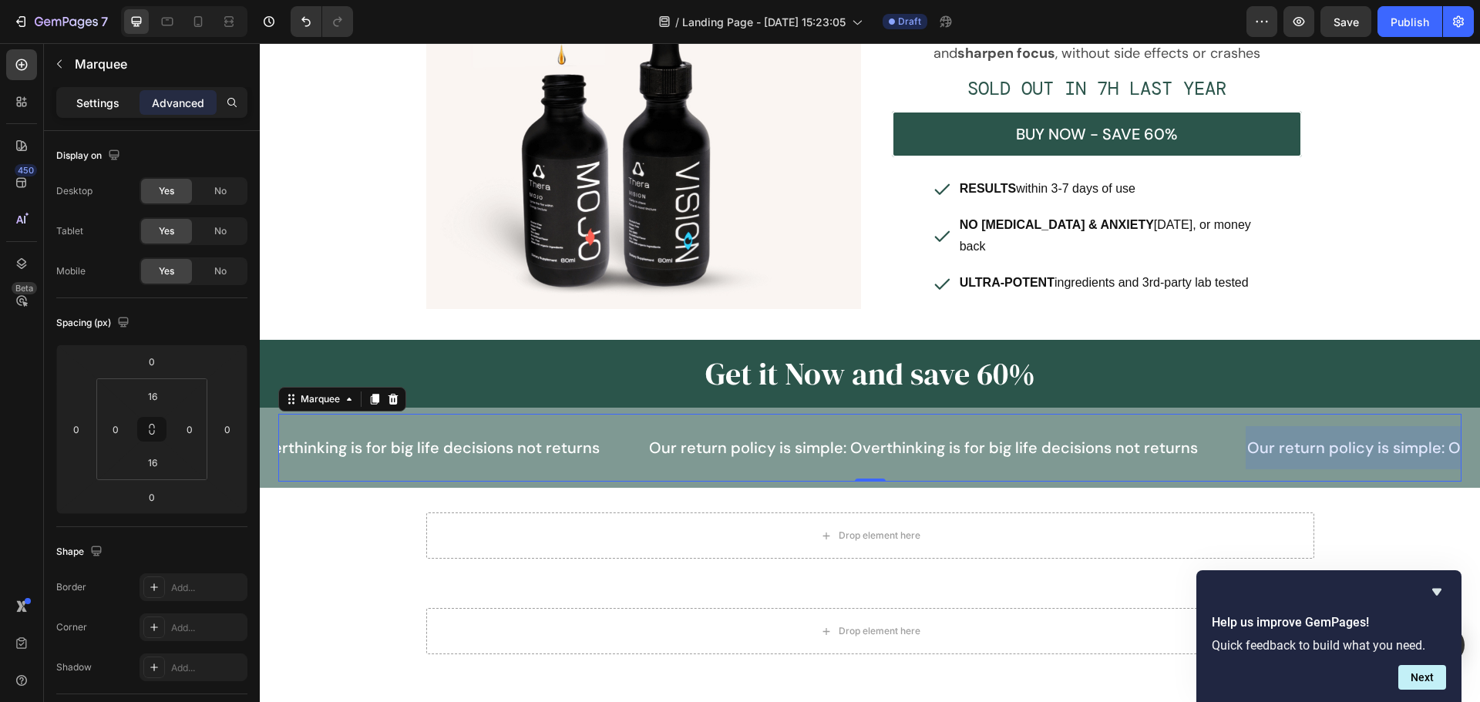
click at [95, 98] on p "Settings" at bounding box center [97, 103] width 43 height 16
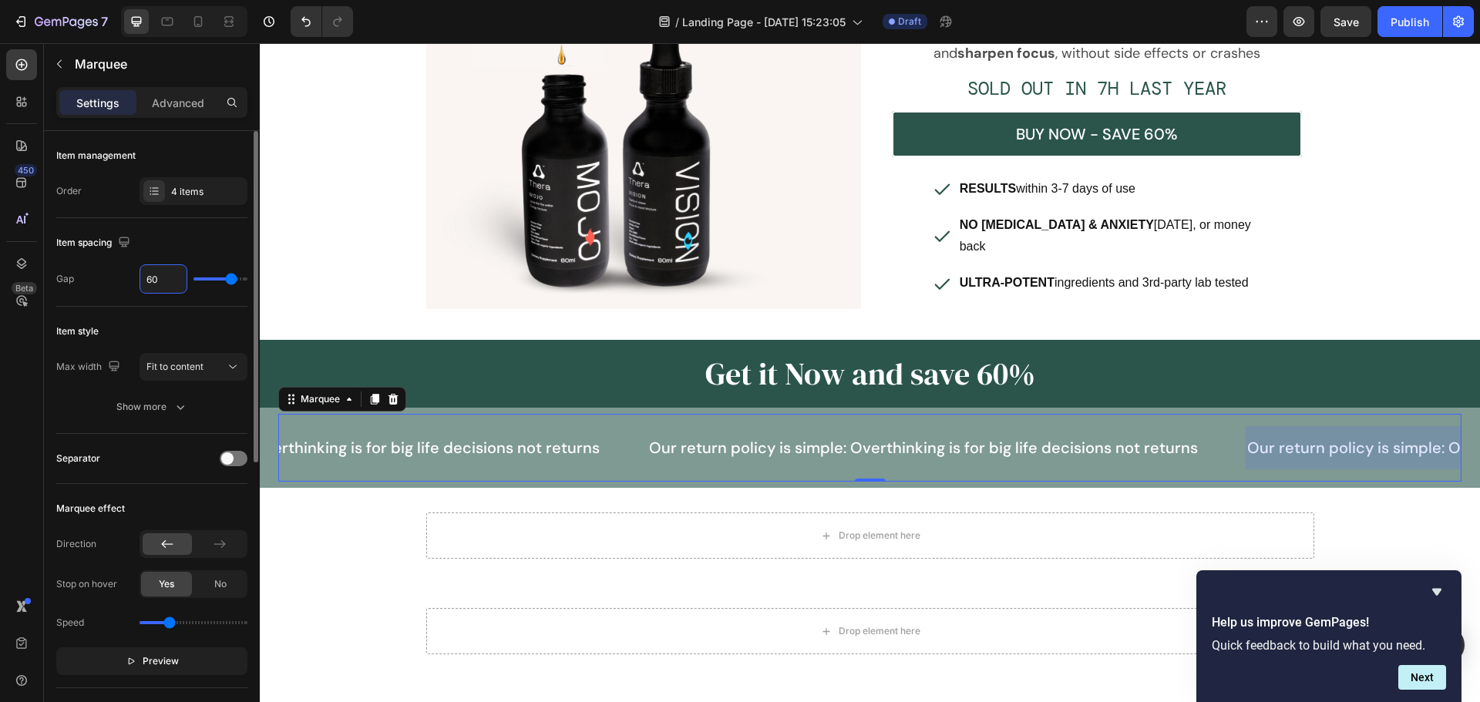
click at [172, 278] on input "60" at bounding box center [163, 279] width 46 height 28
type input "4"
type input "40"
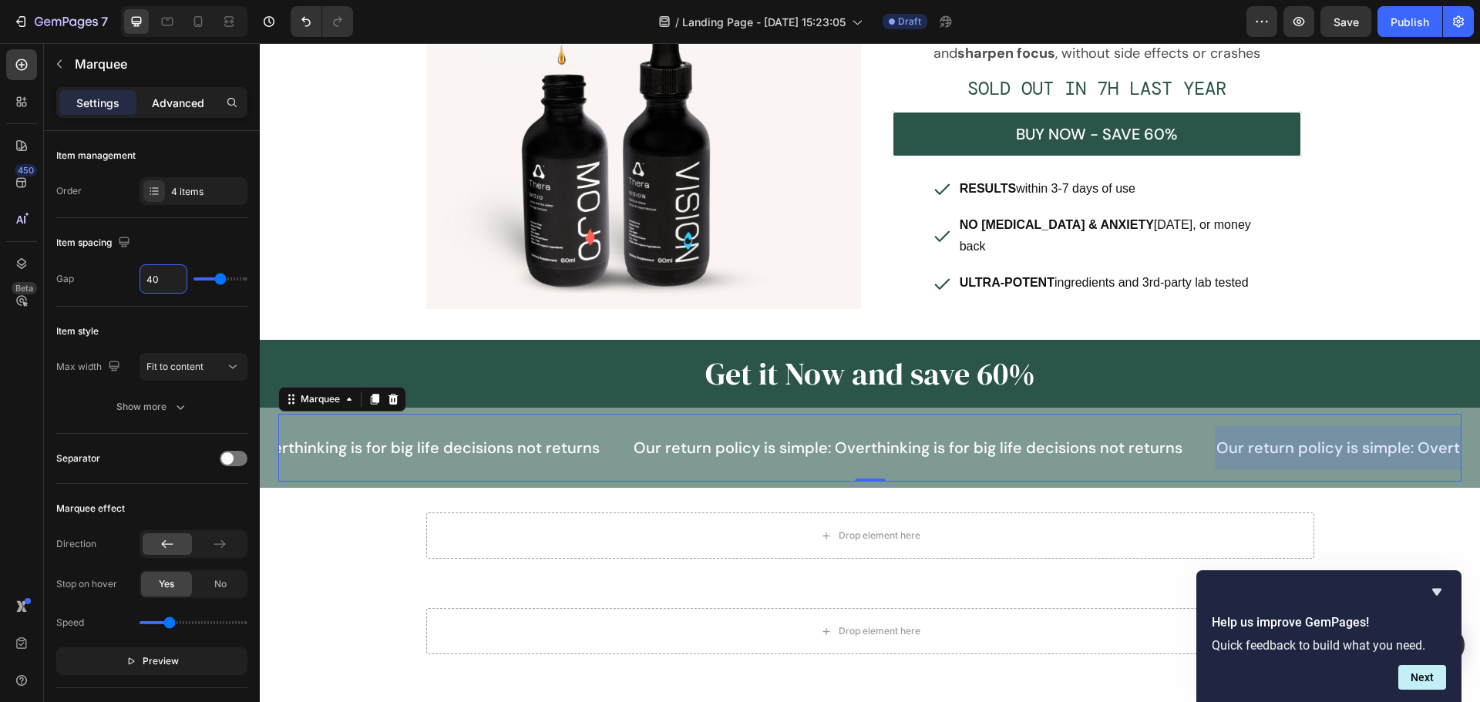
click at [168, 109] on p "Advanced" at bounding box center [178, 103] width 52 height 16
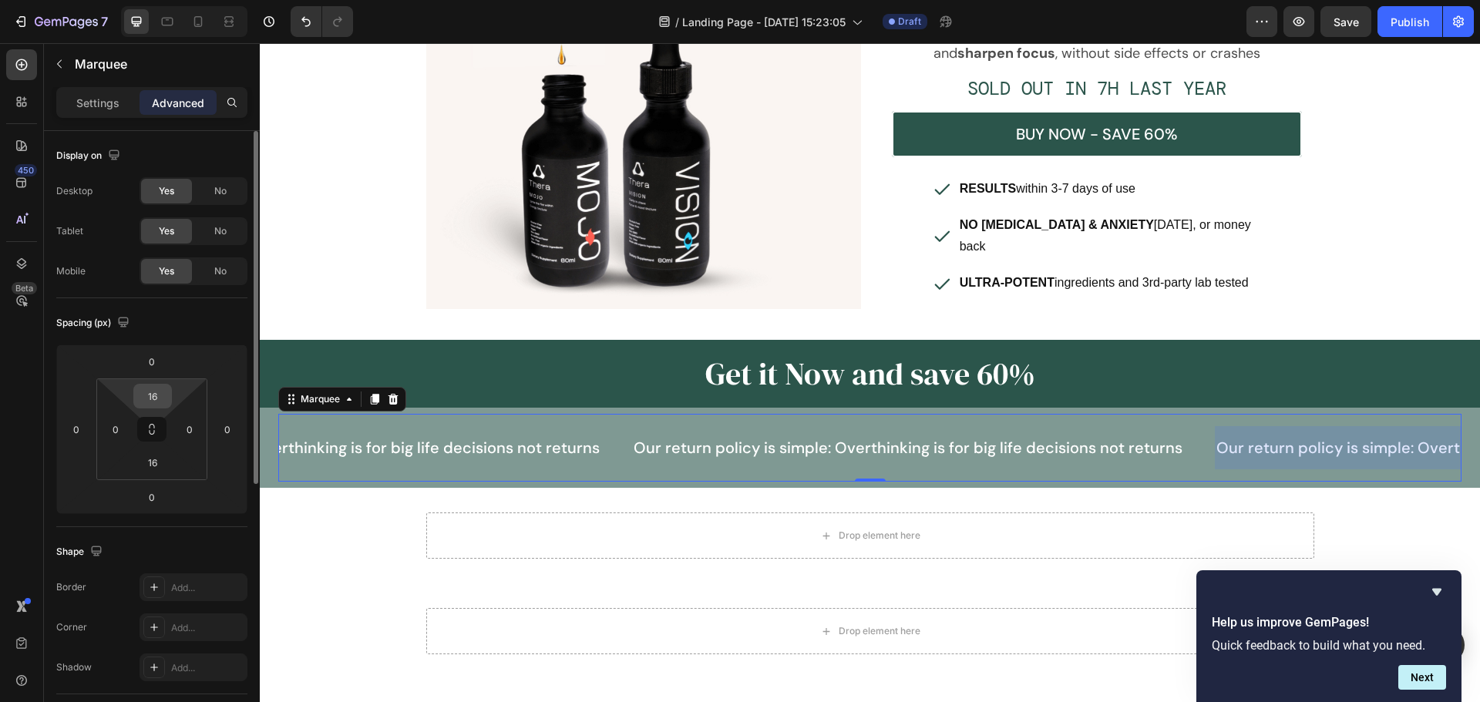
click at [152, 405] on input "16" at bounding box center [152, 396] width 31 height 23
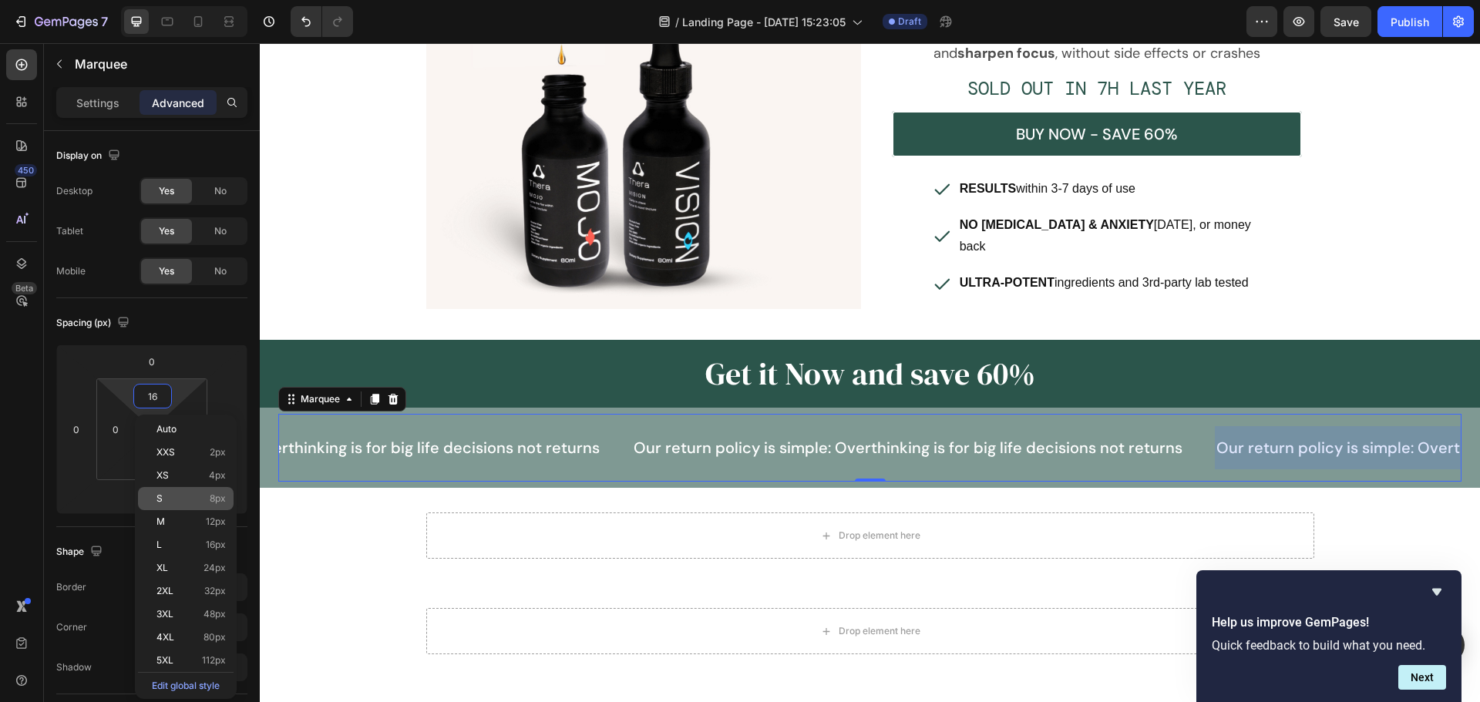
click at [196, 491] on div "S 8px" at bounding box center [186, 498] width 96 height 23
type input "8"
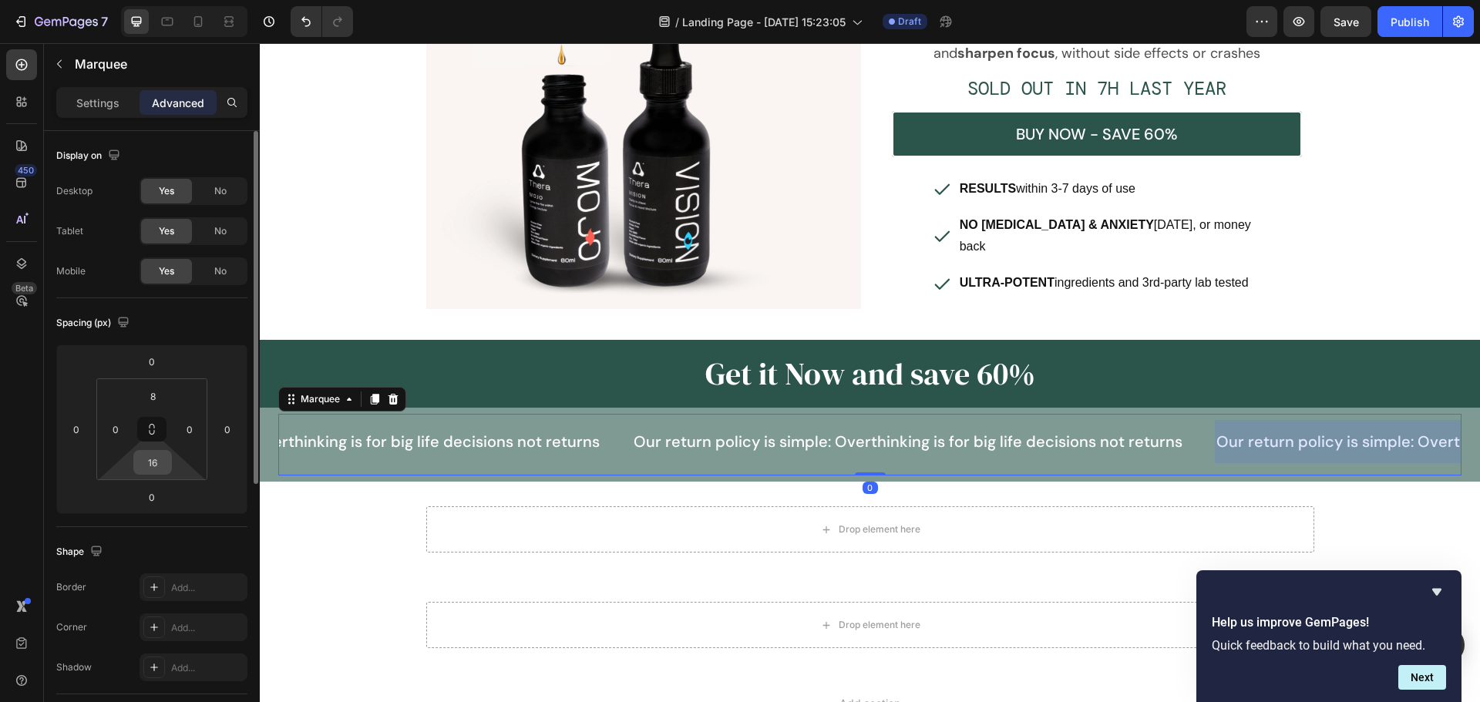
click at [159, 465] on input "16" at bounding box center [152, 462] width 31 height 23
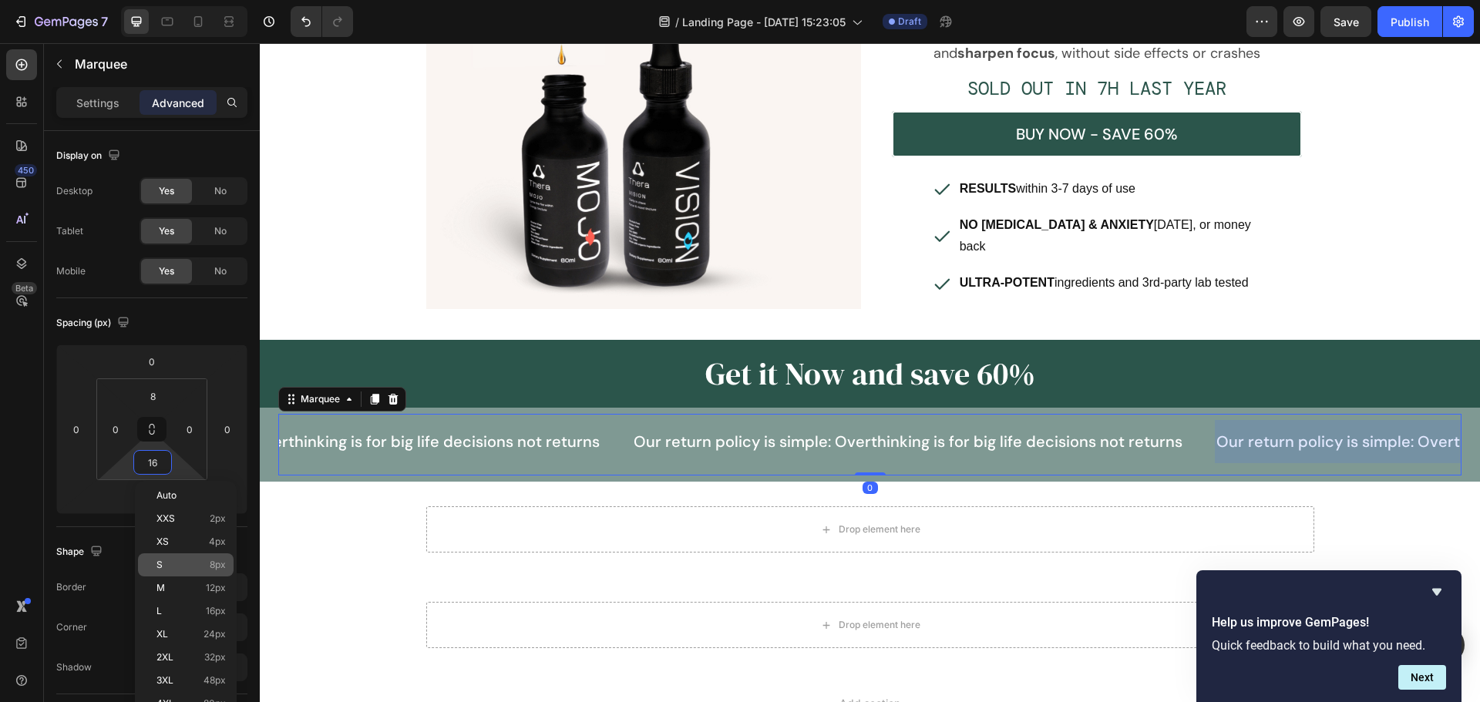
click at [180, 566] on p "S 8px" at bounding box center [190, 564] width 69 height 11
type input "8"
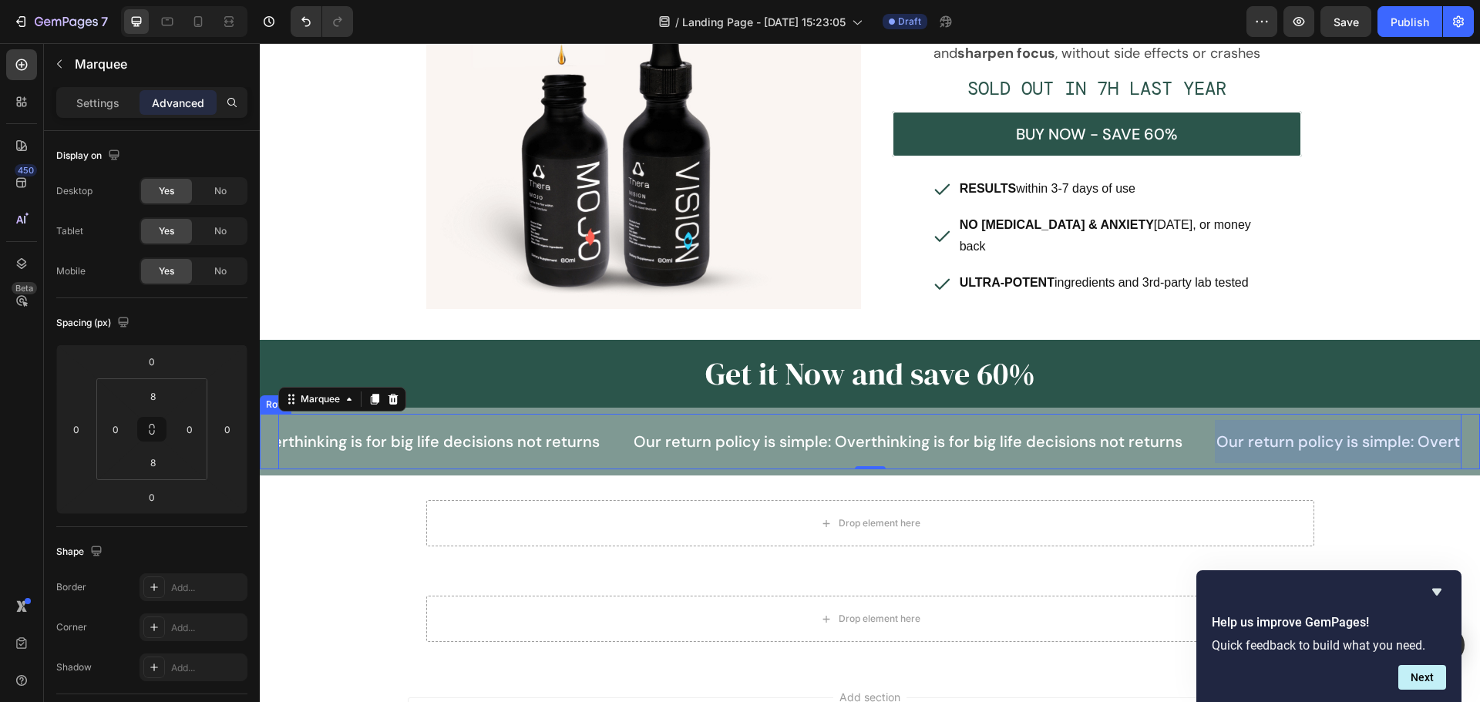
click at [268, 414] on div "Our return policy is simple: Overthinking is for big life decisions not returns…" at bounding box center [870, 441] width 1220 height 55
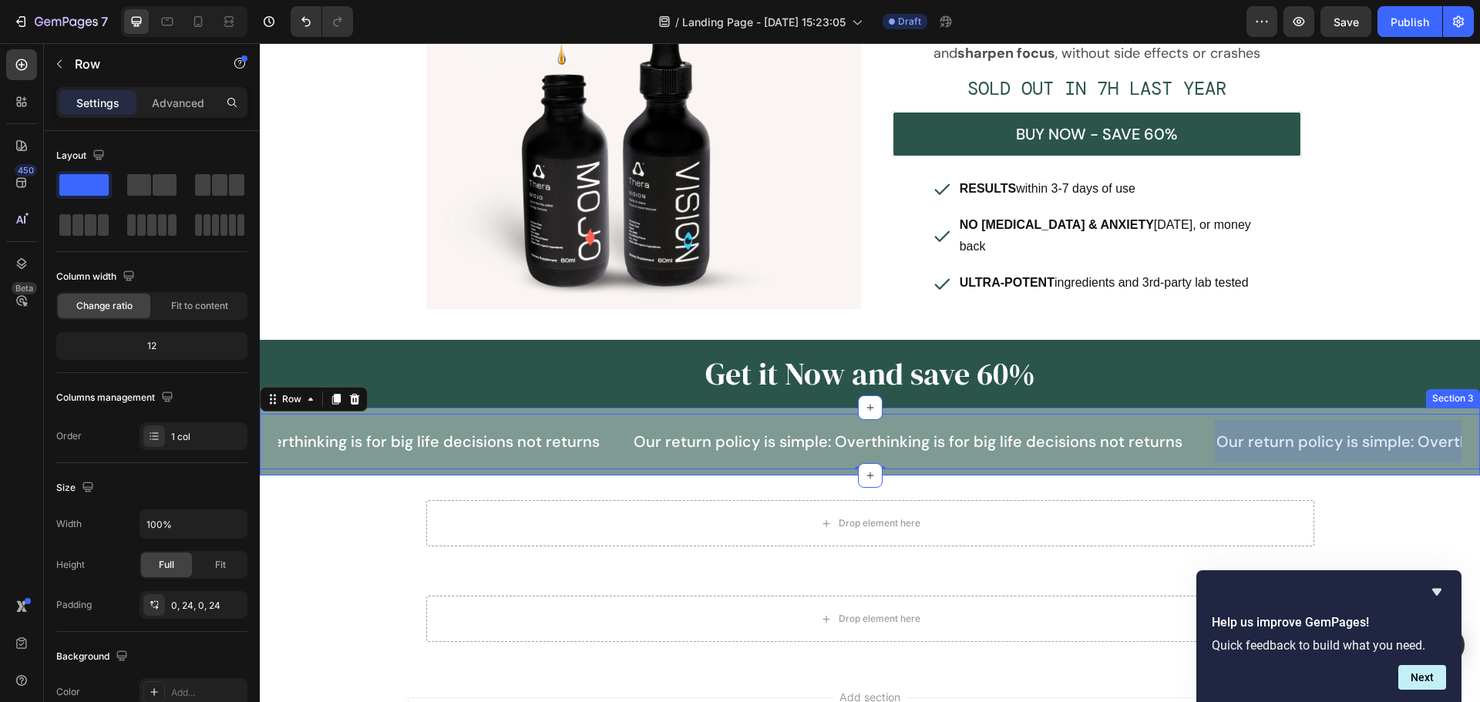
click at [502, 408] on div "Our return policy is simple: Overthinking is for big life decisions not returns…" at bounding box center [870, 442] width 1220 height 68
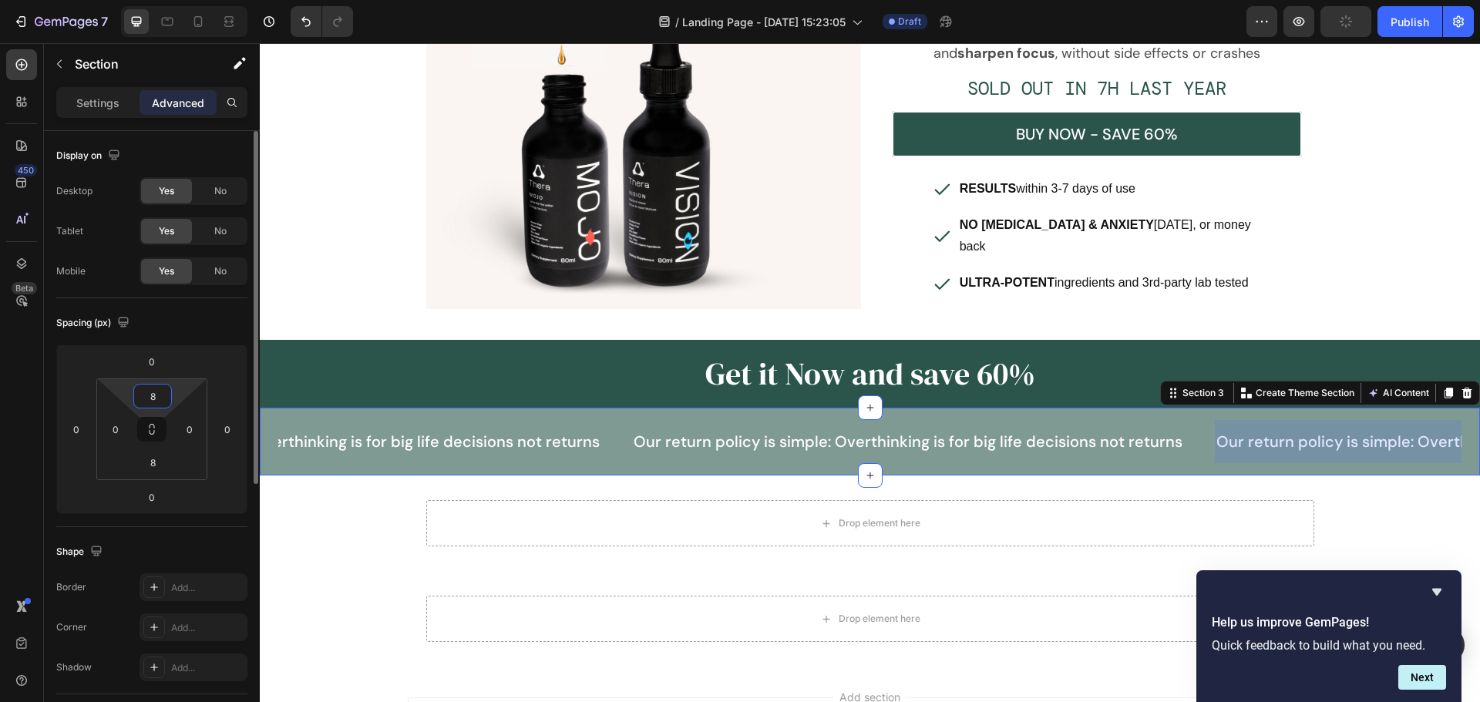
click at [158, 397] on input "8" at bounding box center [152, 396] width 31 height 23
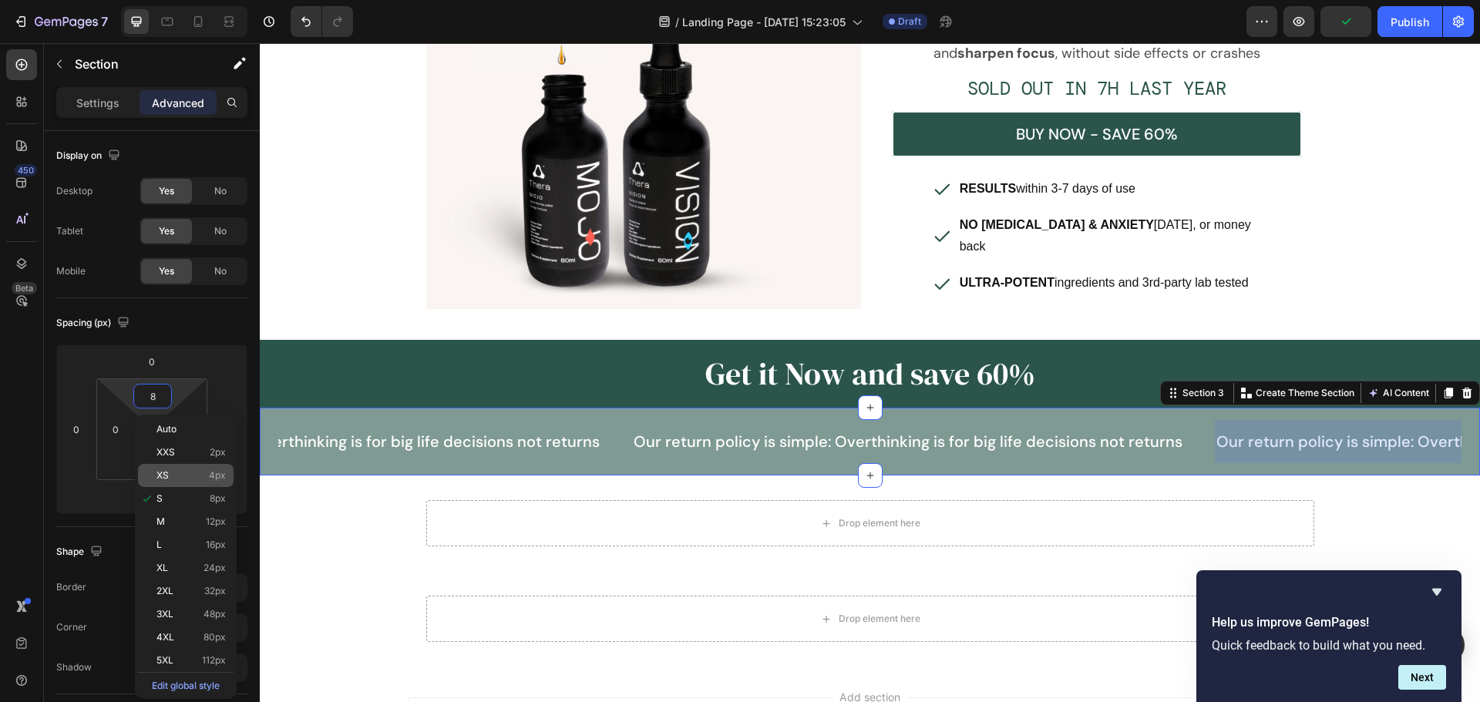
click at [179, 474] on p "XS 4px" at bounding box center [190, 475] width 69 height 11
type input "4"
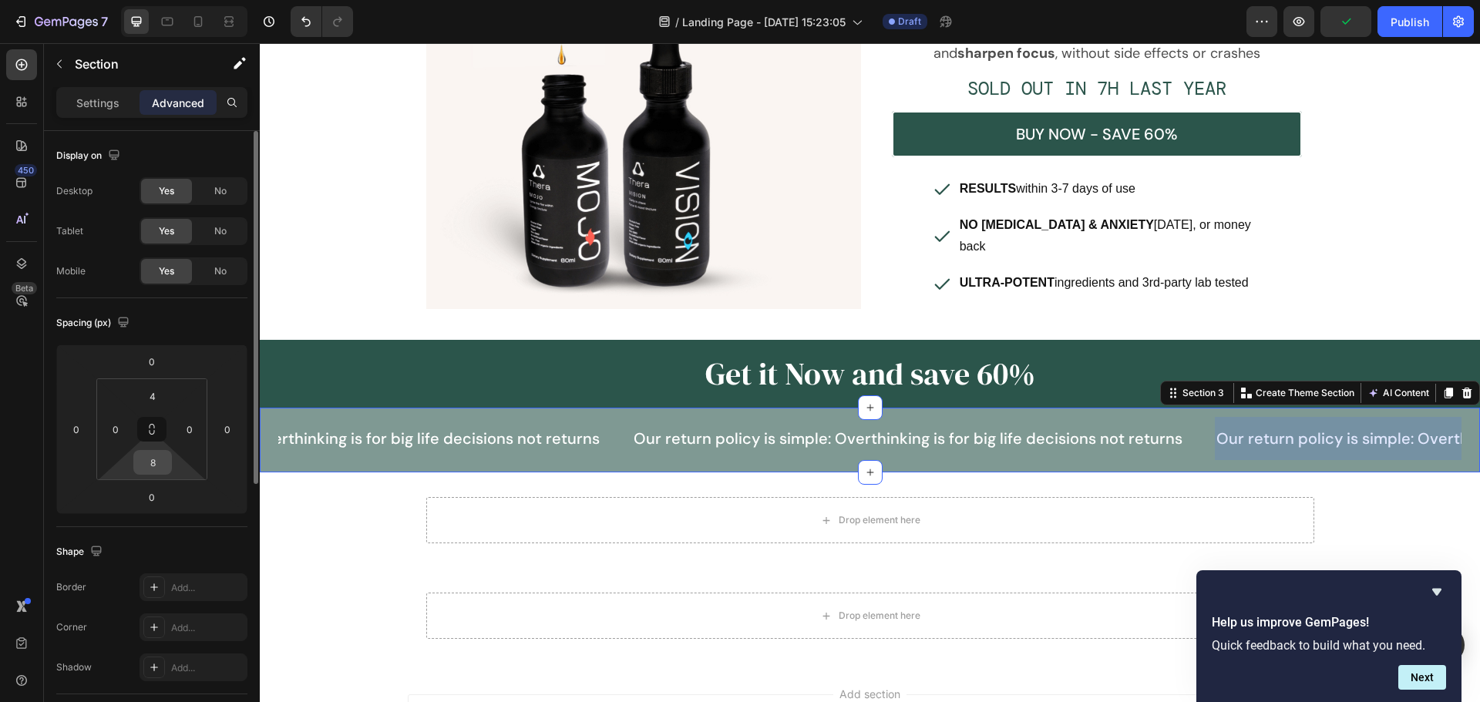
click at [164, 464] on input "8" at bounding box center [152, 462] width 31 height 23
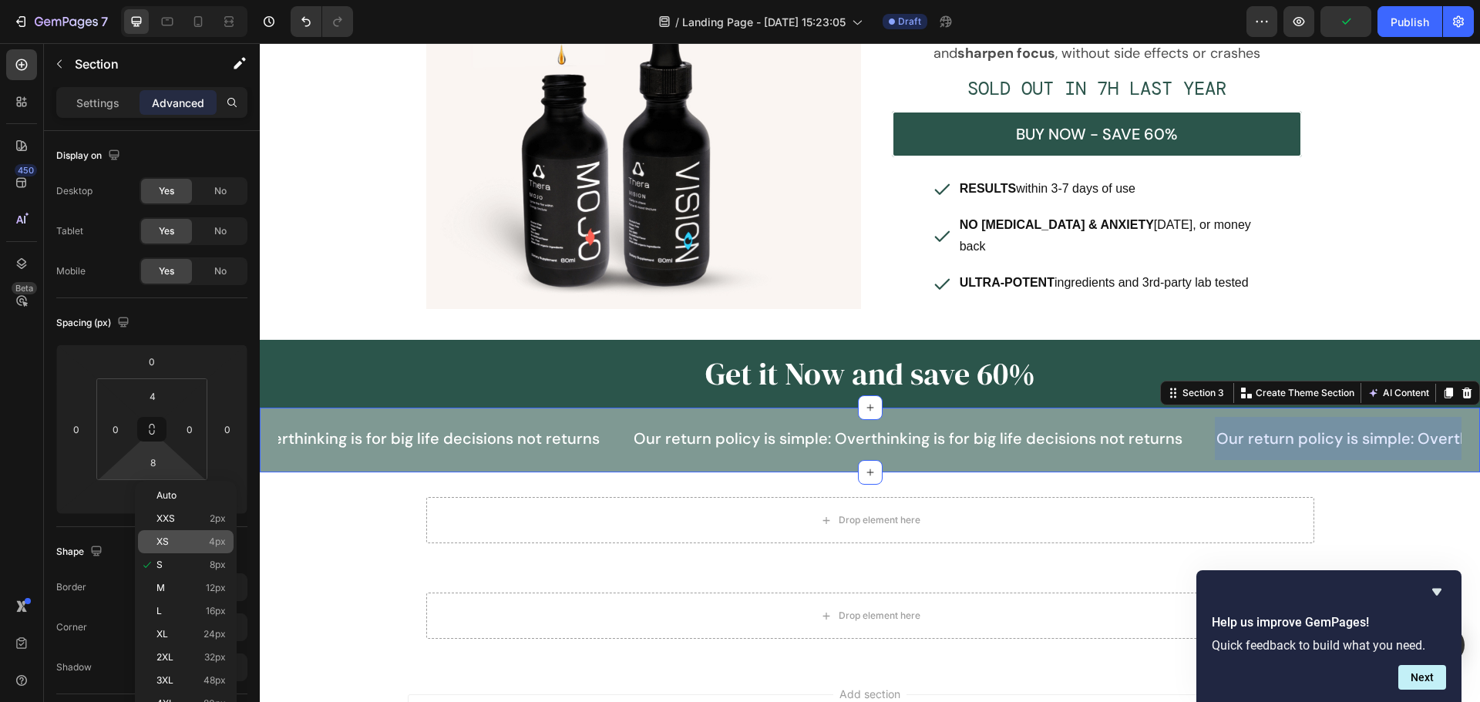
click at [176, 534] on div "XS 4px" at bounding box center [186, 541] width 96 height 23
type input "4"
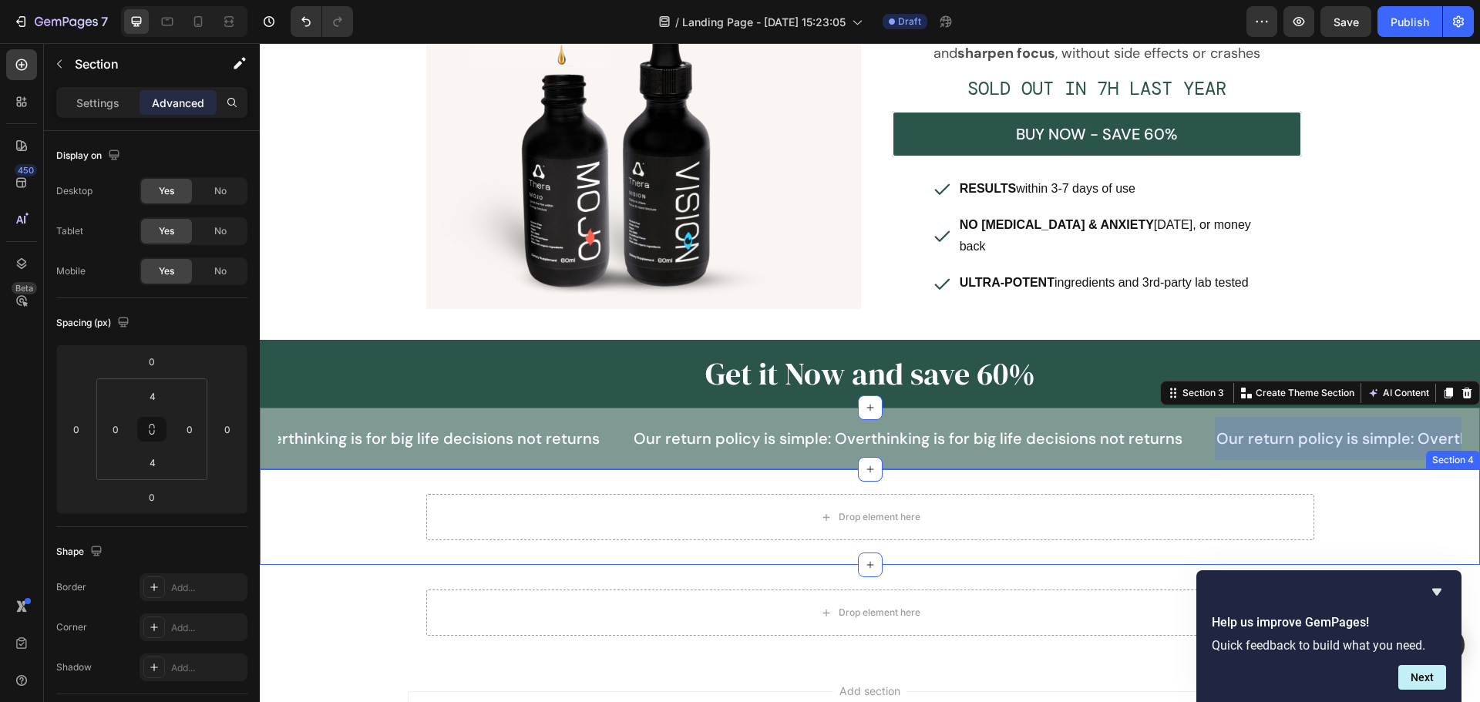
click at [326, 494] on div "Drop element here Row Row" at bounding box center [870, 517] width 1220 height 46
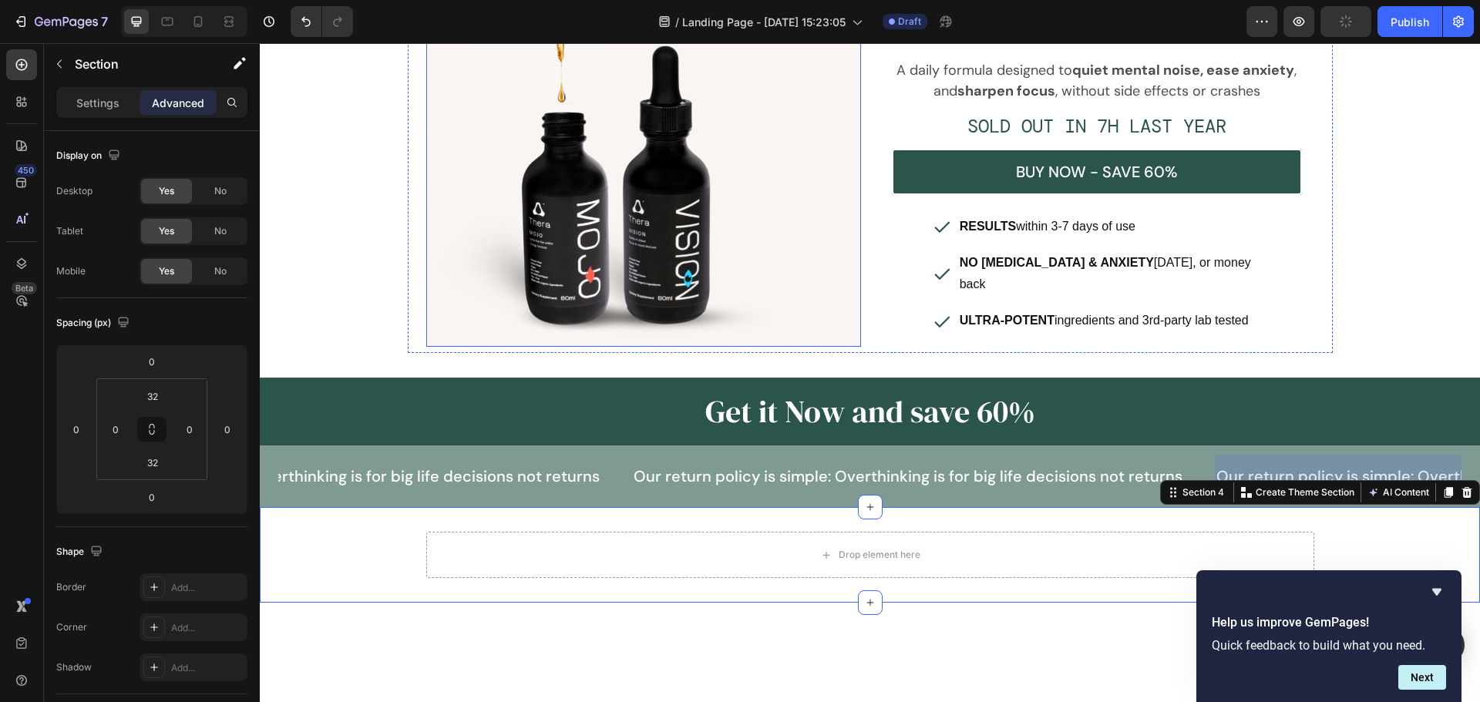
scroll to position [399, 0]
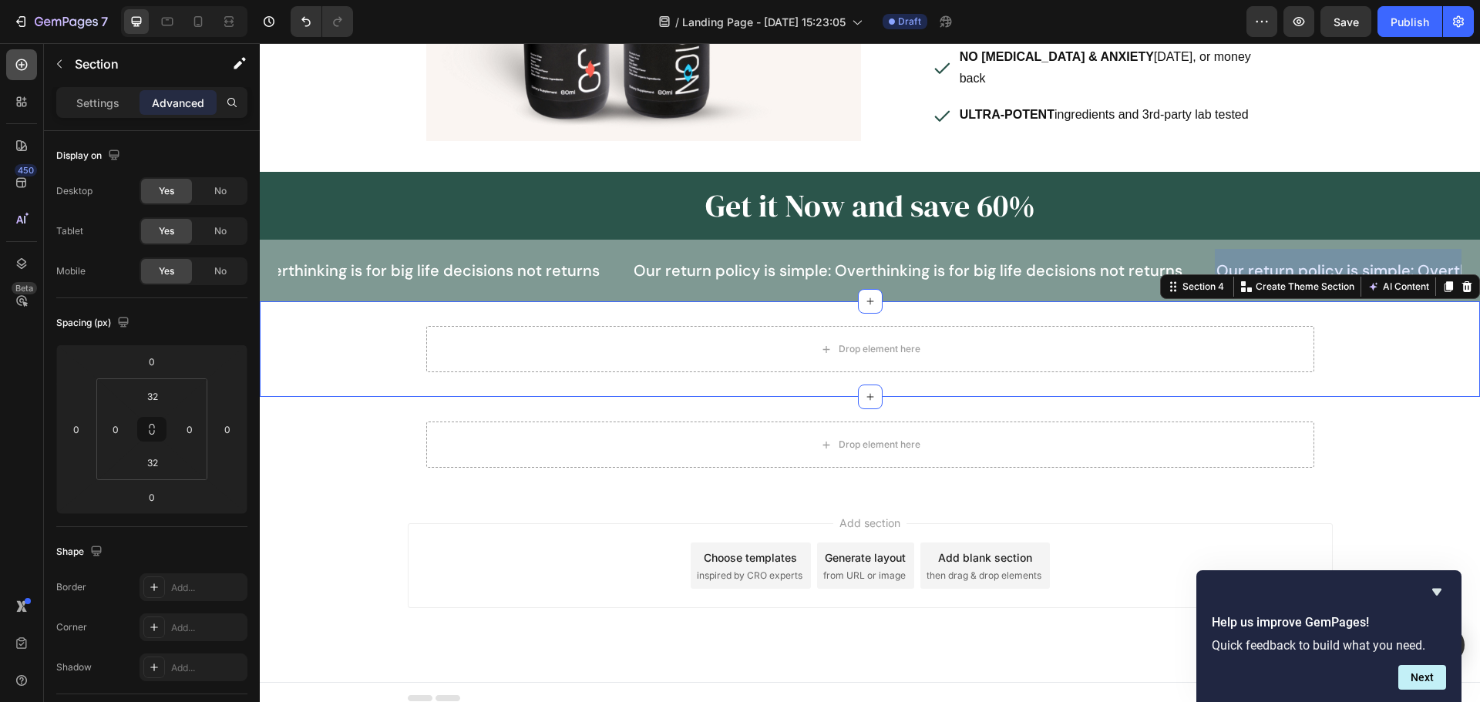
click at [24, 60] on icon at bounding box center [22, 65] width 12 height 12
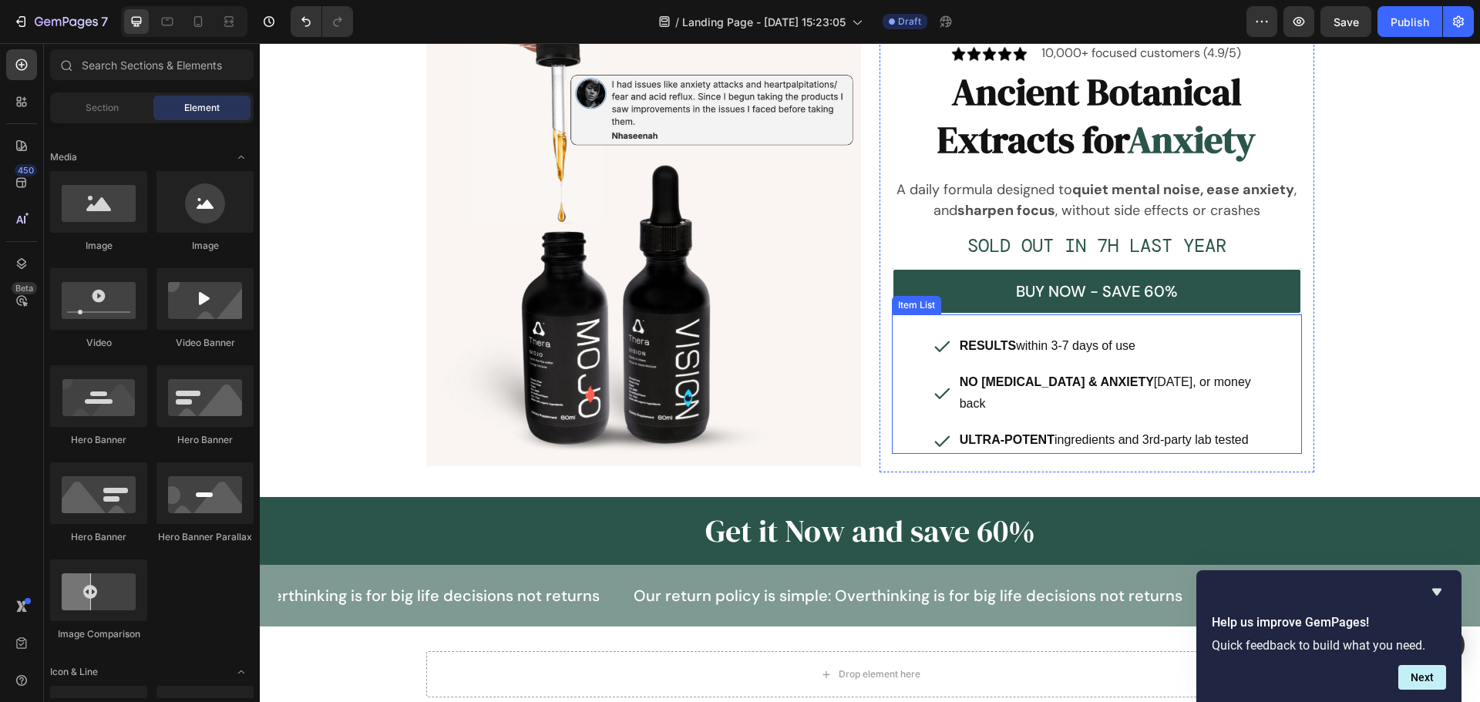
scroll to position [0, 0]
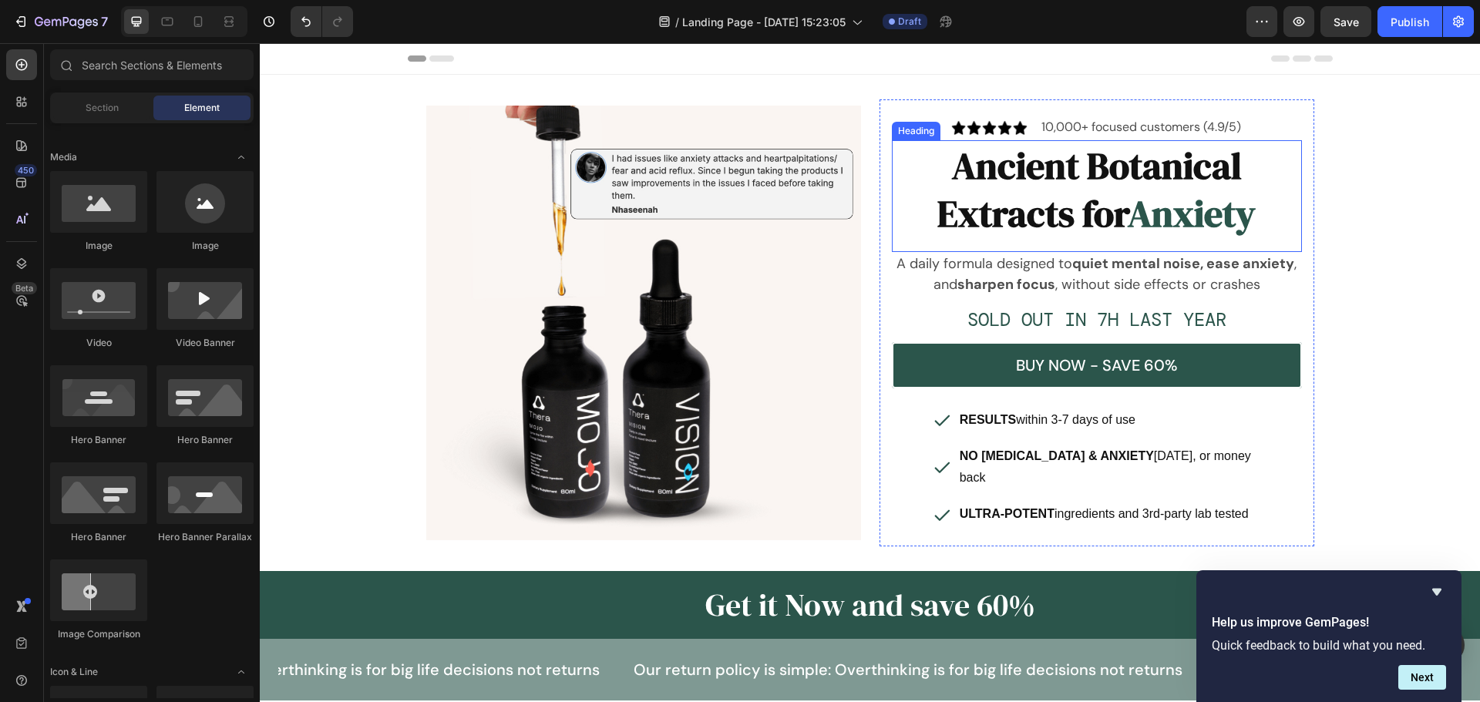
click at [1087, 204] on h2 "Ancient Botanical Extracts for Anxiety" at bounding box center [1097, 189] width 410 height 99
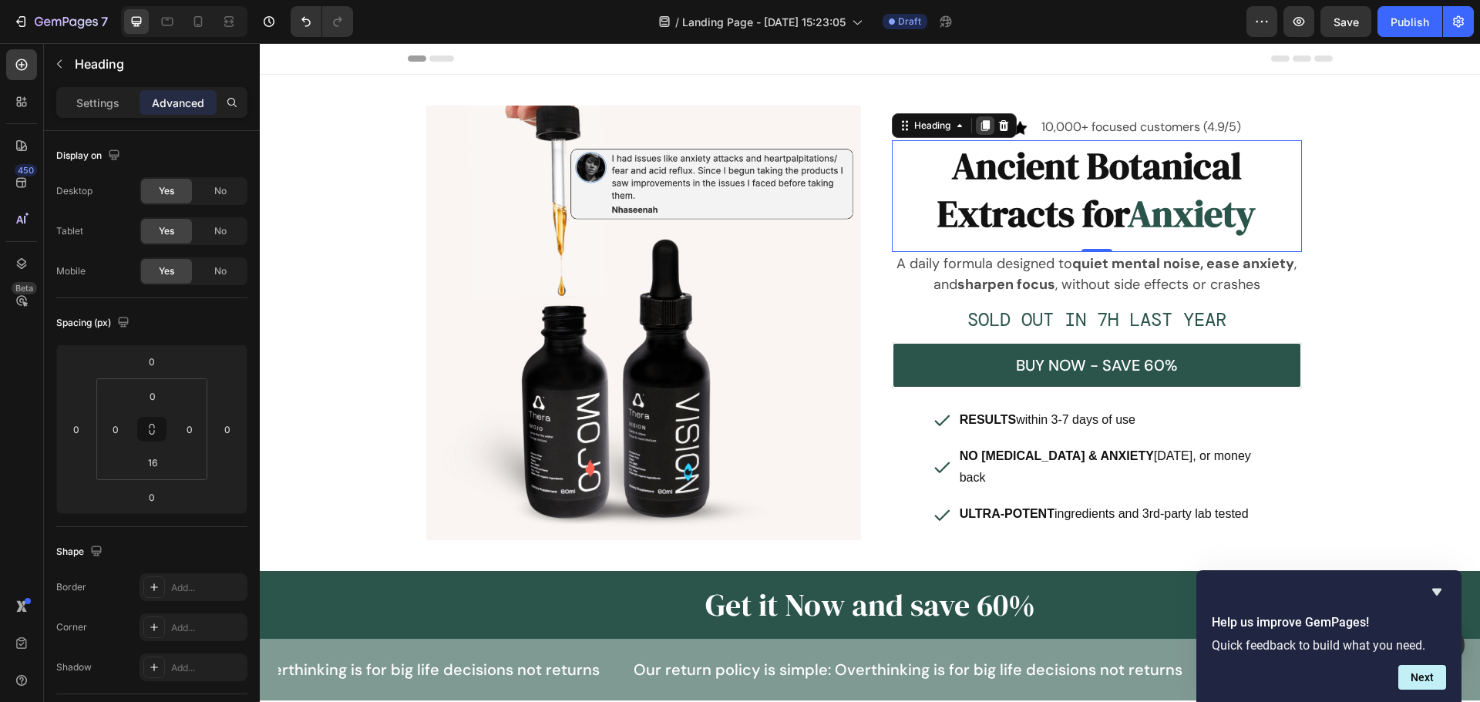
click at [981, 132] on icon at bounding box center [985, 125] width 12 height 12
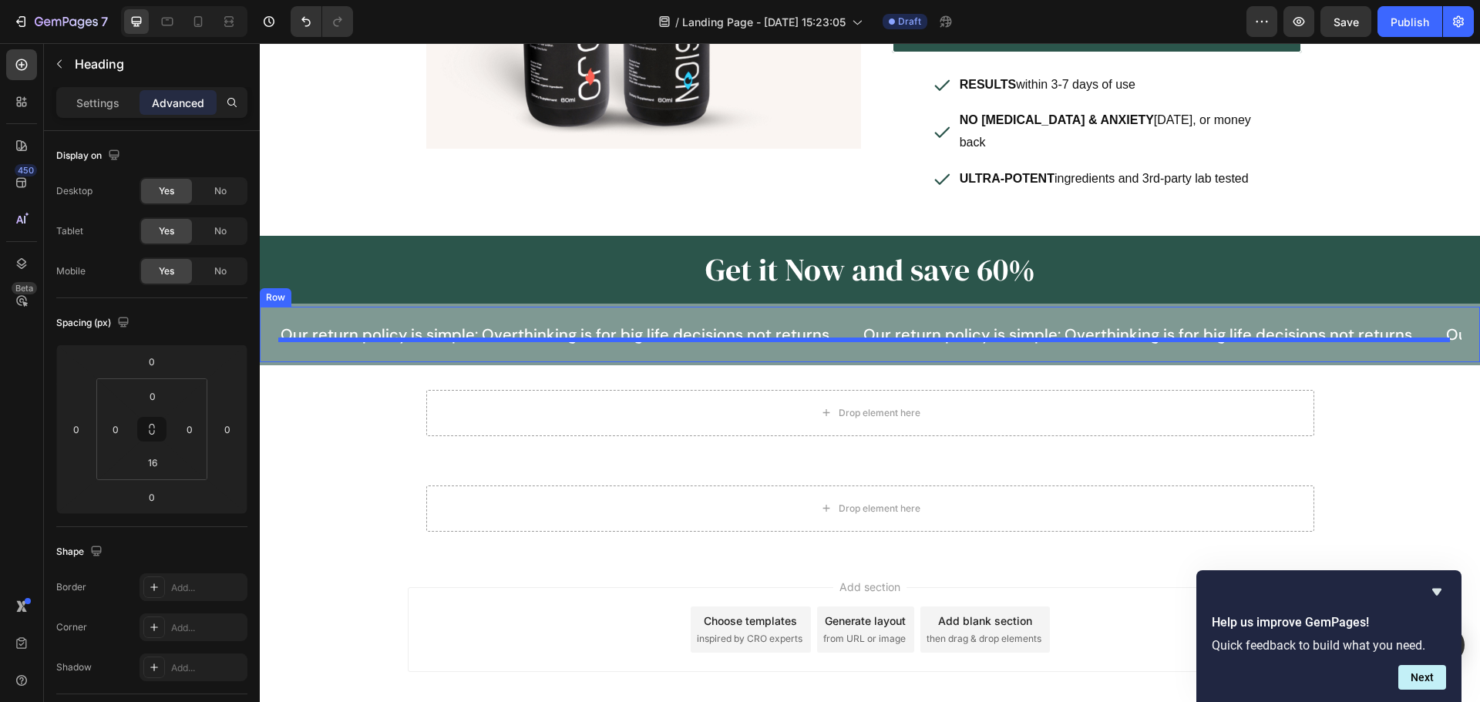
scroll to position [501, 0]
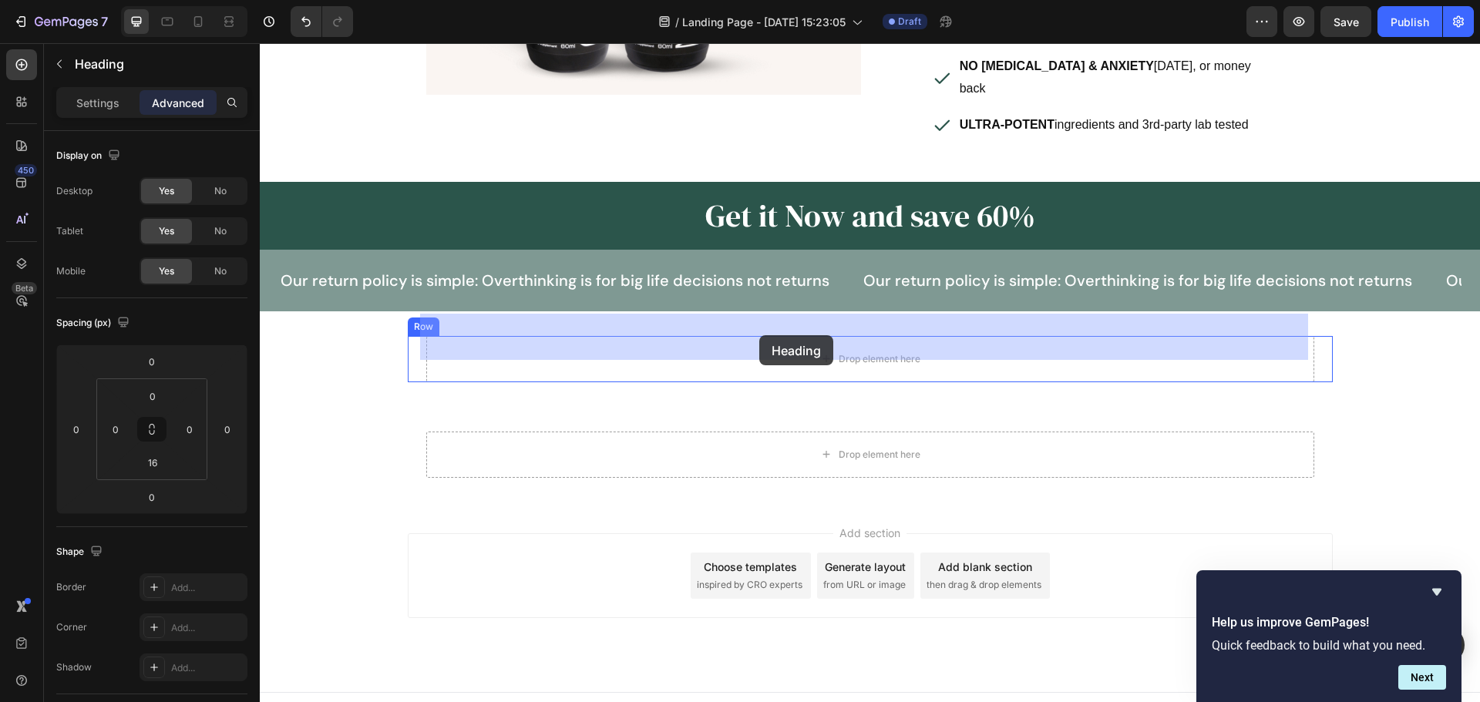
drag, startPoint x: 900, startPoint y: 161, endPoint x: 759, endPoint y: 335, distance: 224.1
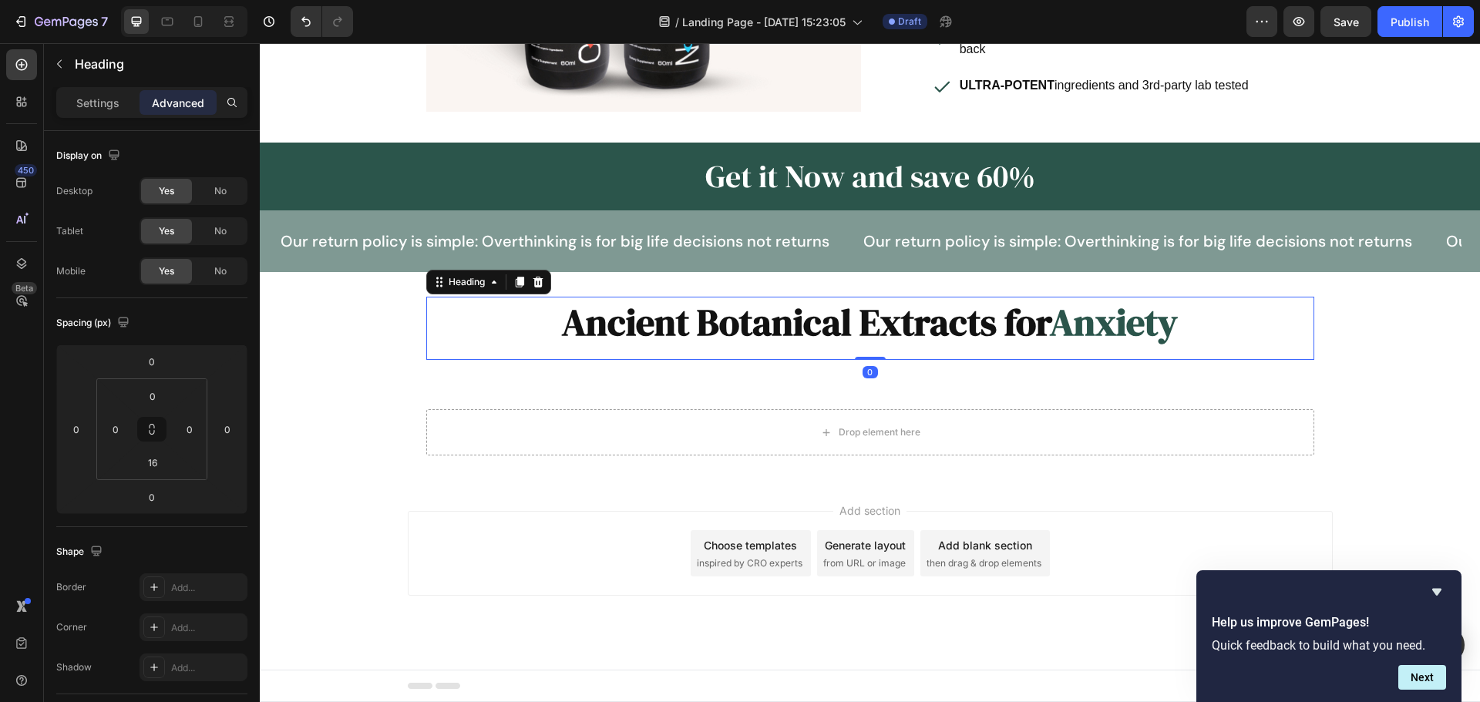
scroll to position [416, 0]
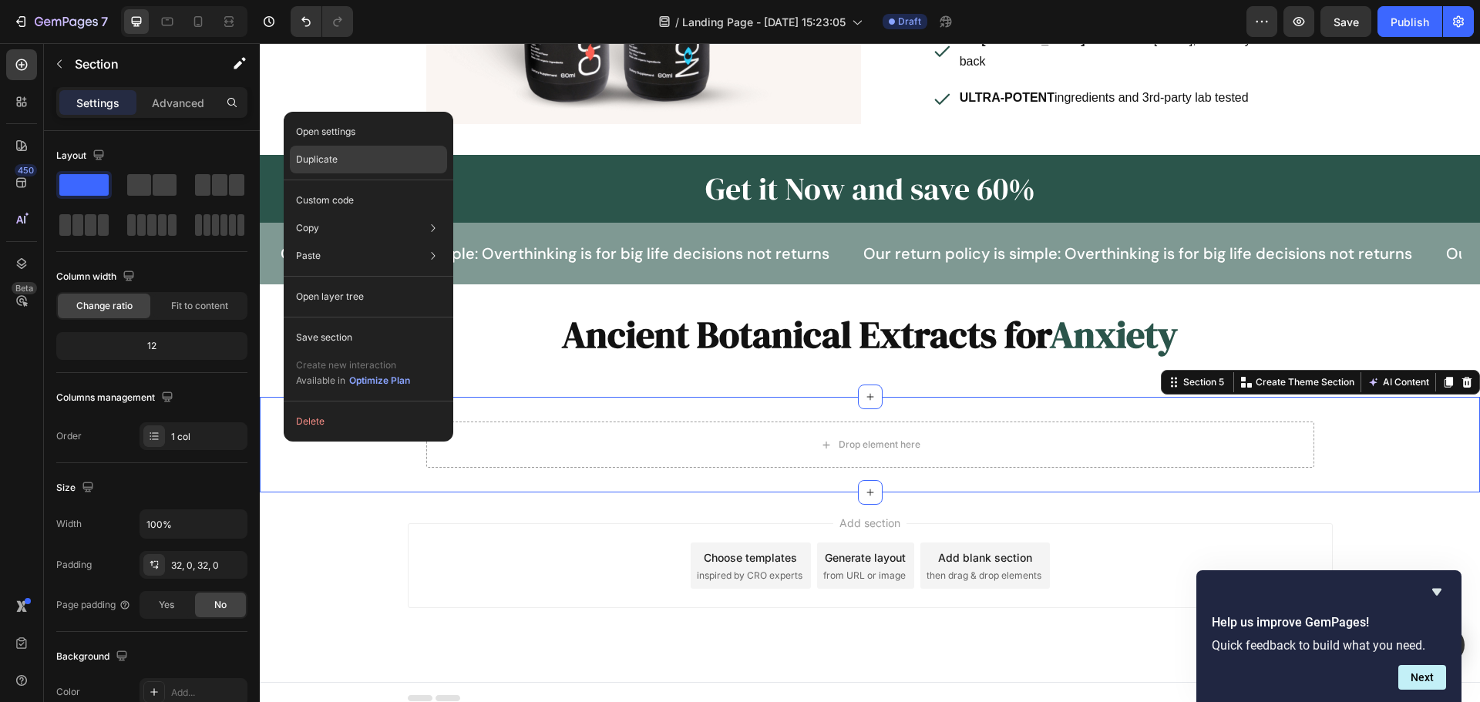
click at [357, 168] on div "Duplicate" at bounding box center [368, 160] width 157 height 28
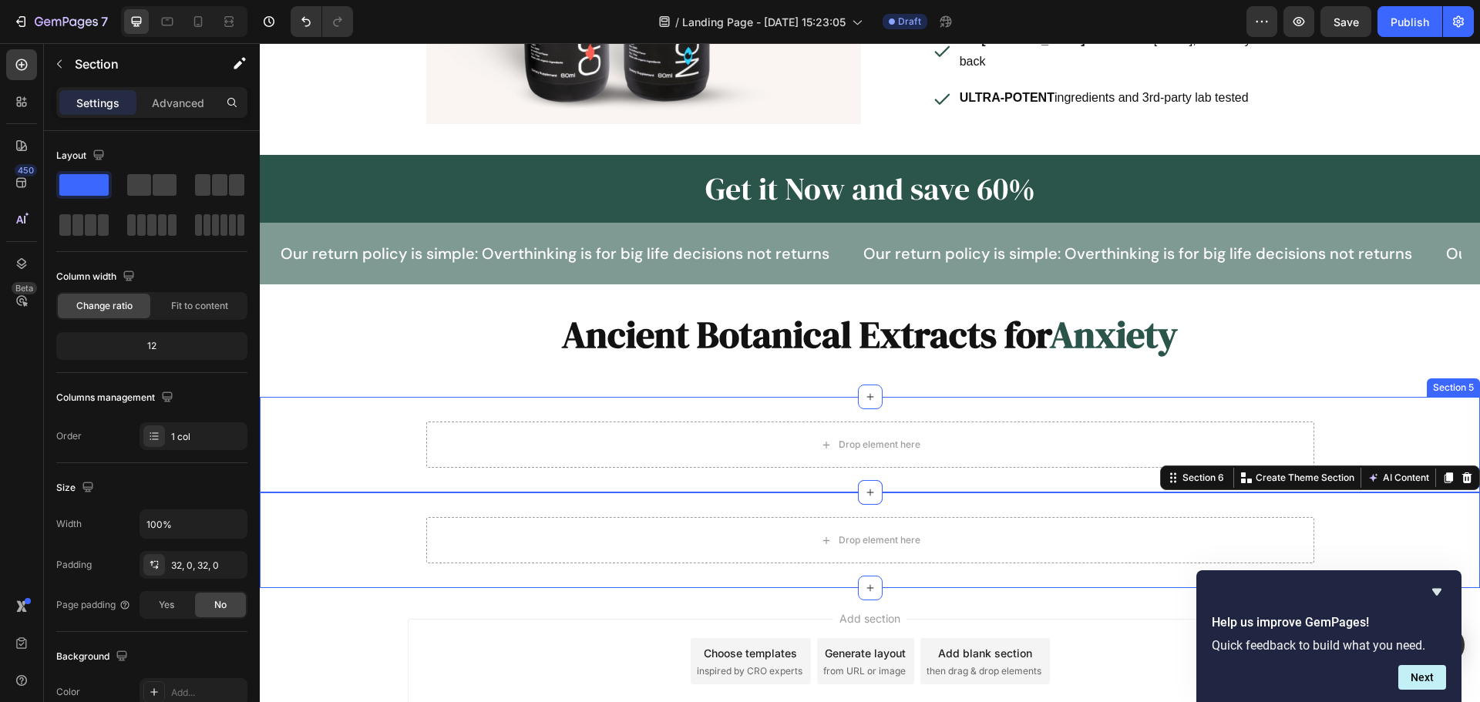
scroll to position [450, 0]
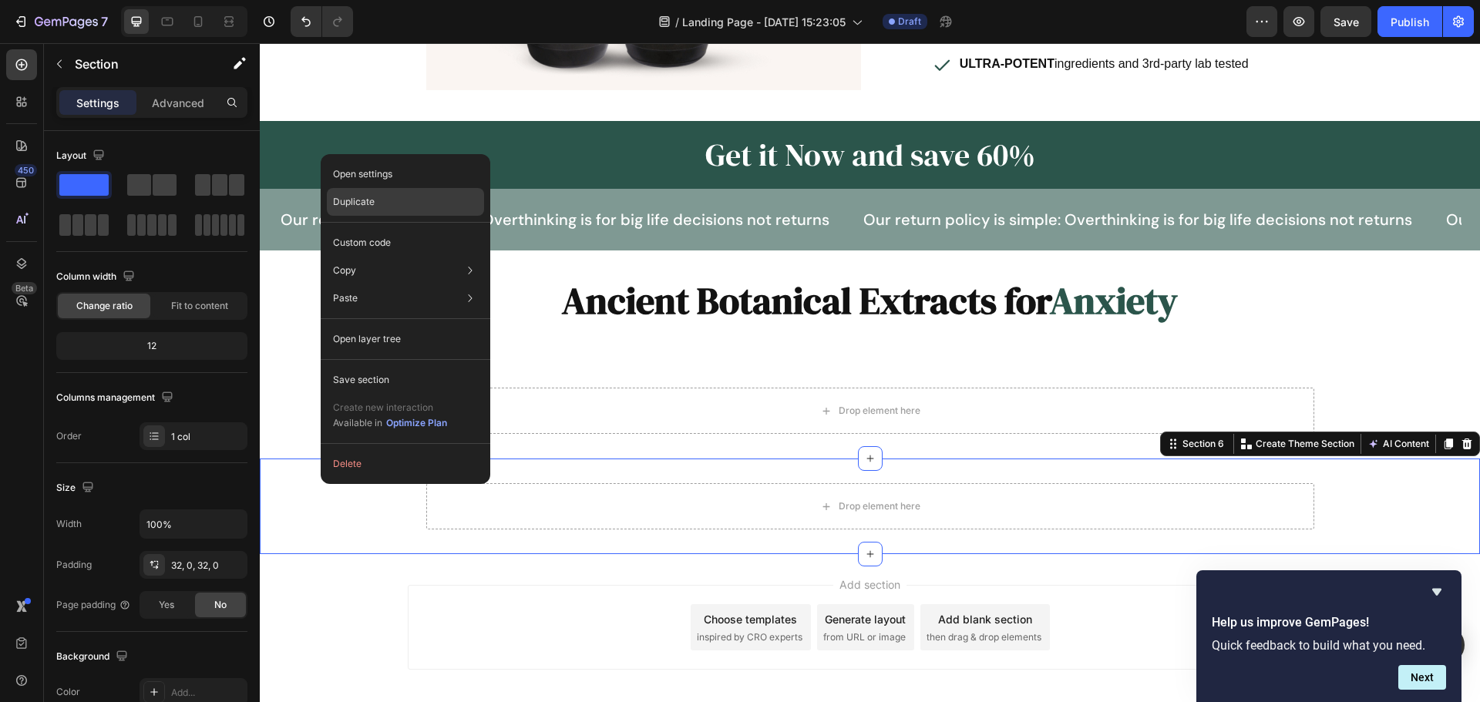
click at [368, 210] on div "Duplicate" at bounding box center [405, 202] width 157 height 28
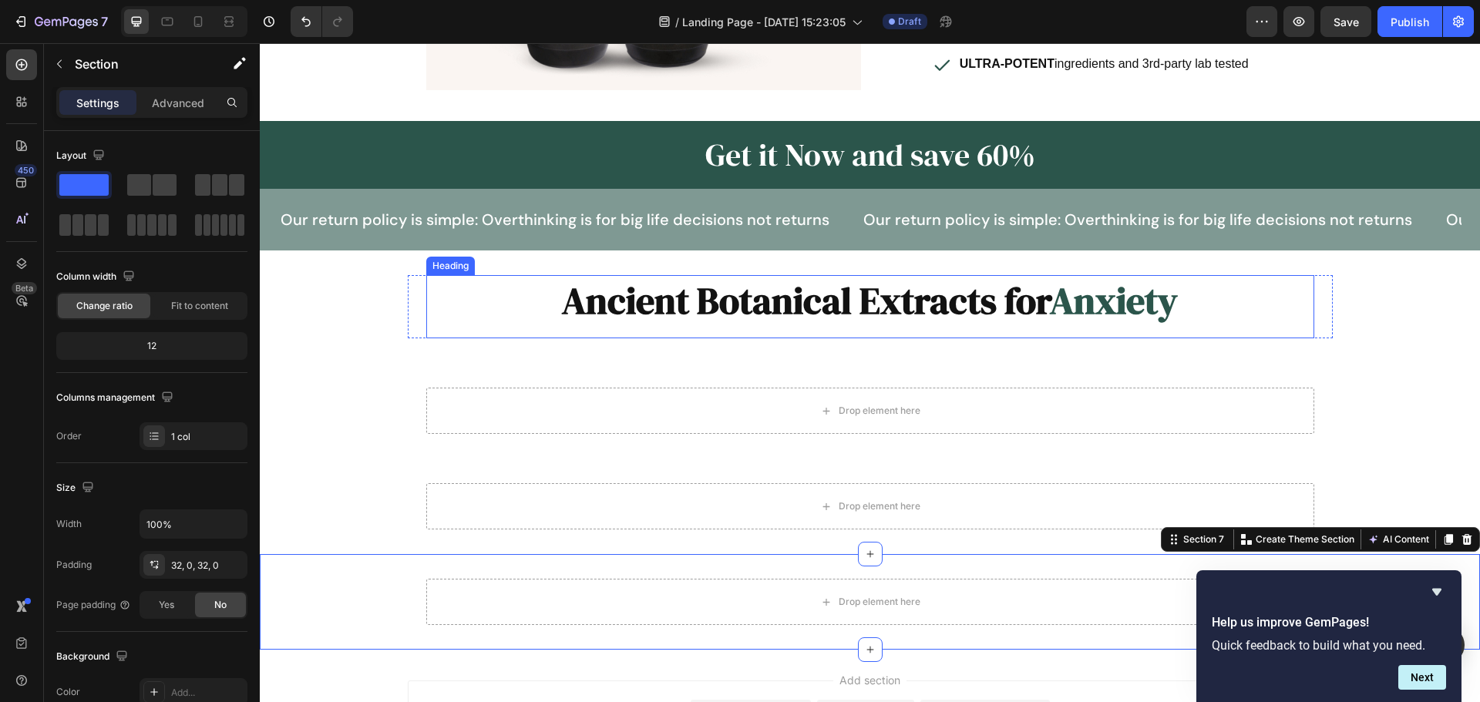
click at [737, 275] on h2 "Ancient Botanical Extracts for Anxiety" at bounding box center [870, 300] width 888 height 51
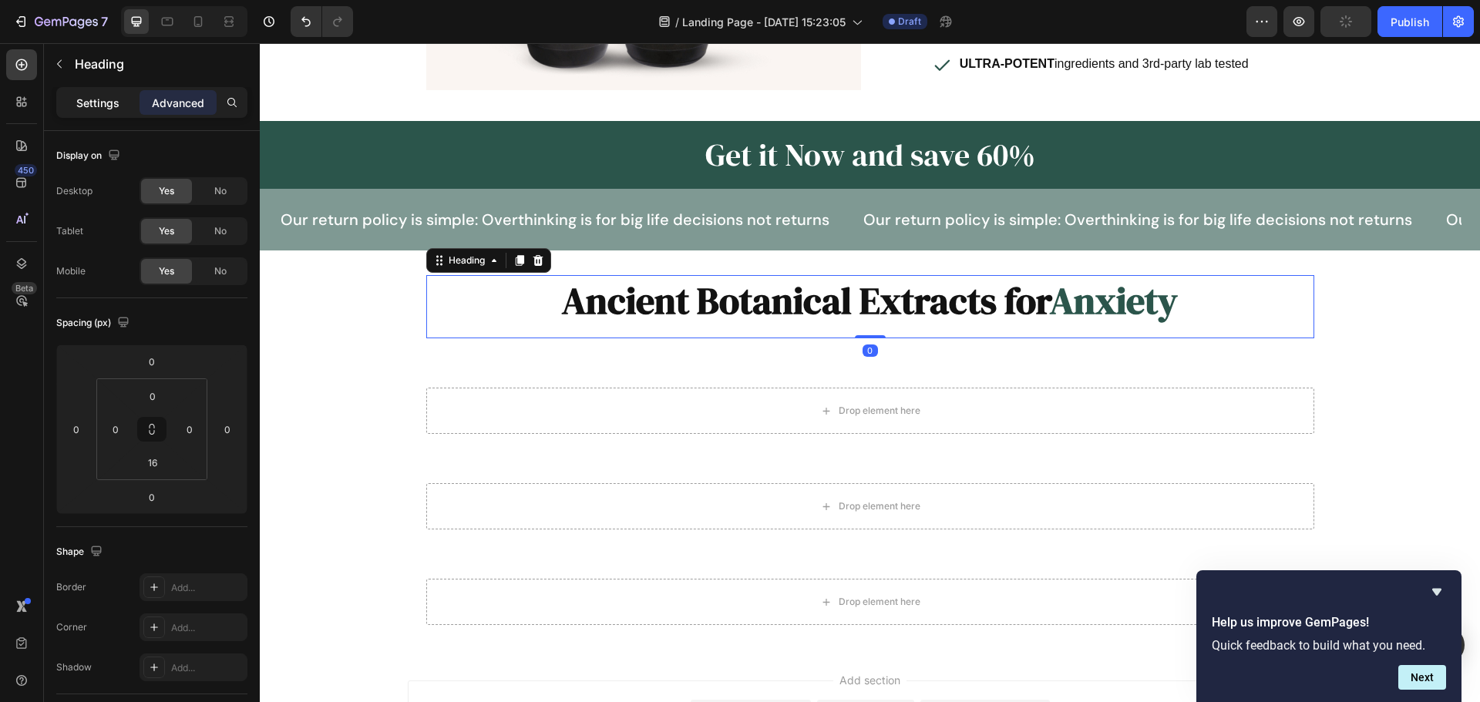
click at [96, 105] on p "Settings" at bounding box center [97, 103] width 43 height 16
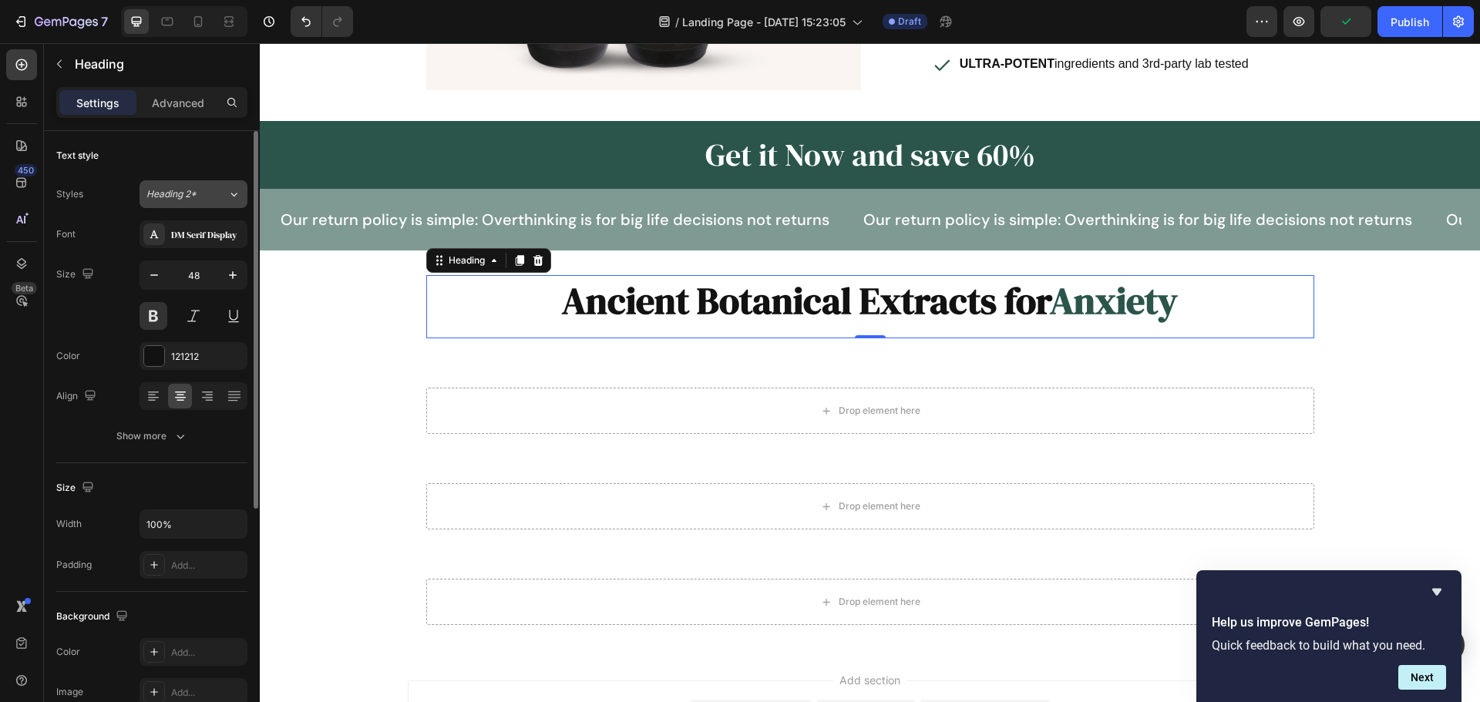
click at [203, 204] on button "Heading 2*" at bounding box center [193, 194] width 108 height 28
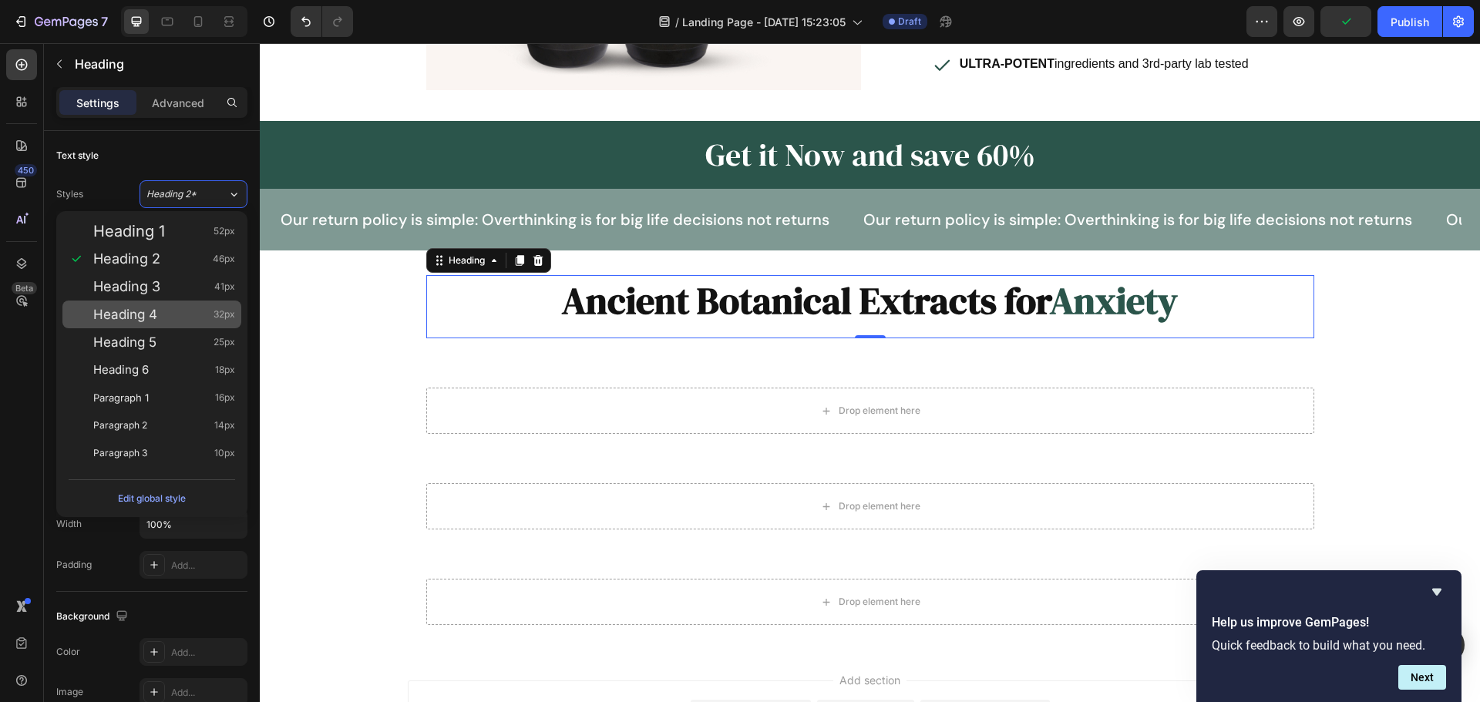
click at [184, 310] on div "Heading 4 32px" at bounding box center [164, 314] width 142 height 15
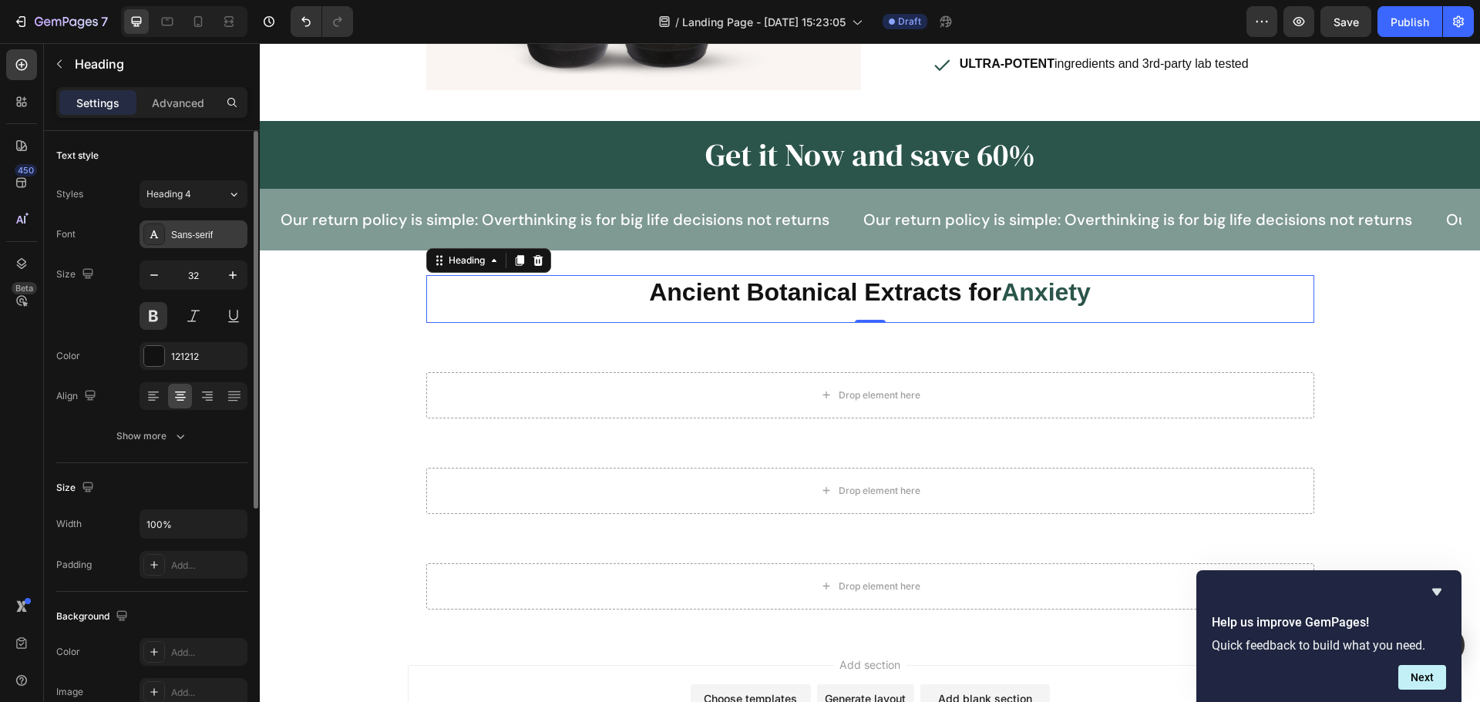
click at [185, 234] on div "Sans-serif" at bounding box center [207, 235] width 72 height 14
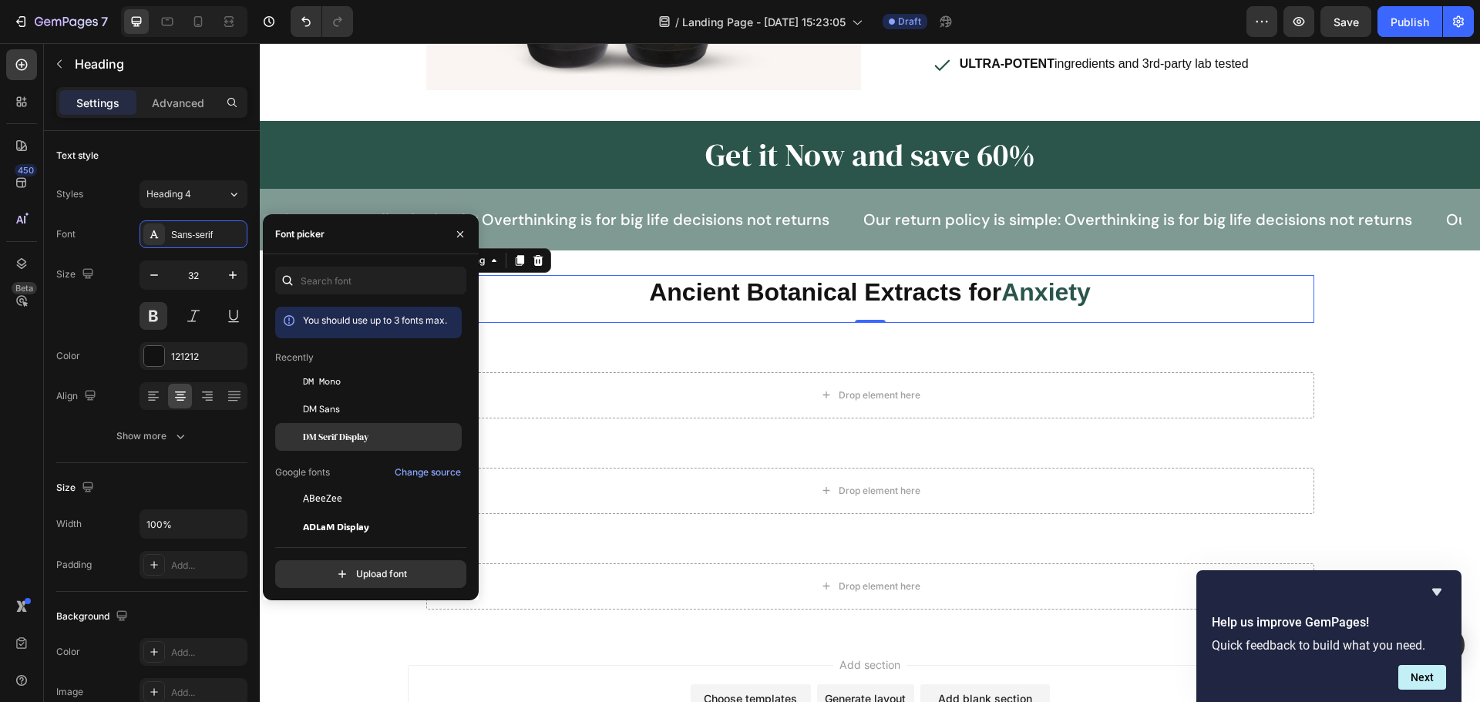
click at [339, 428] on div "DM Serif Display" at bounding box center [368, 437] width 186 height 28
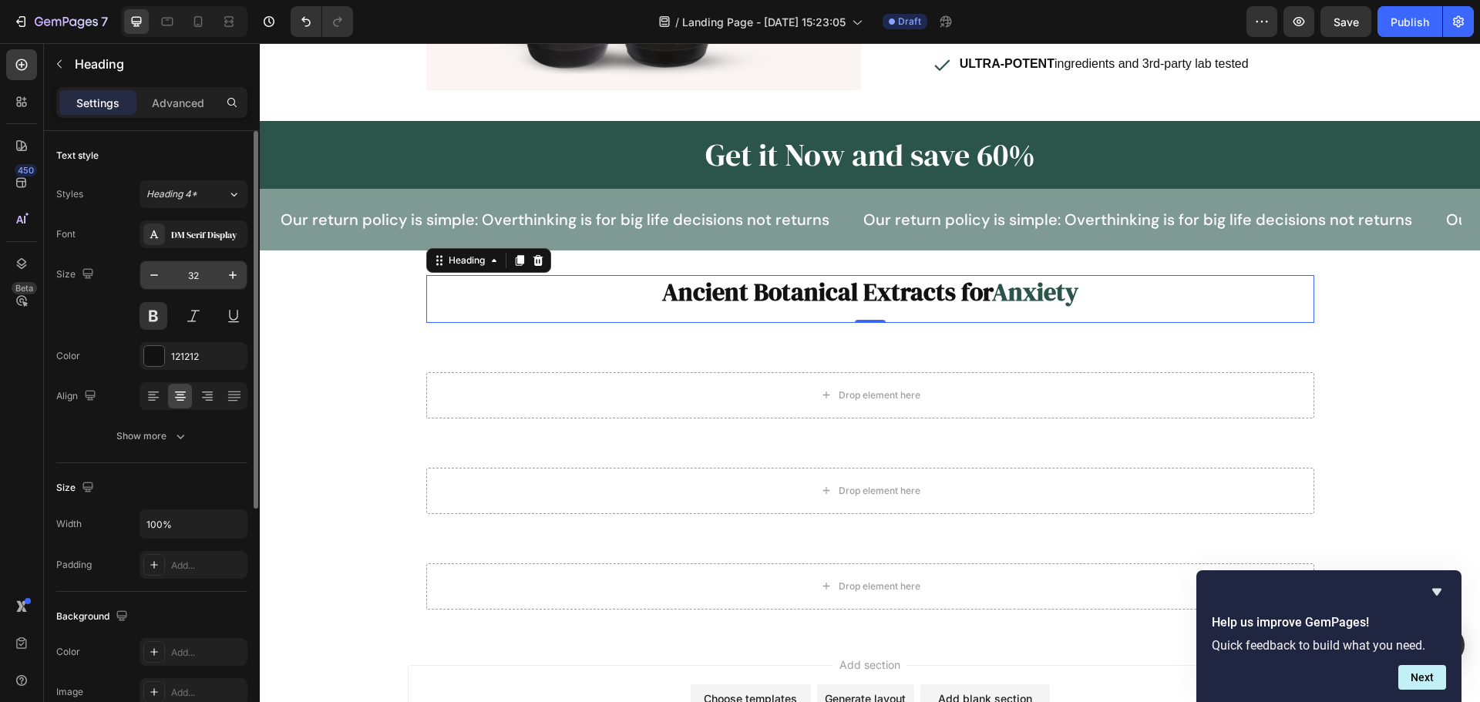
click at [203, 289] on div "32" at bounding box center [193, 274] width 108 height 29
click at [195, 275] on input "32" at bounding box center [193, 275] width 51 height 28
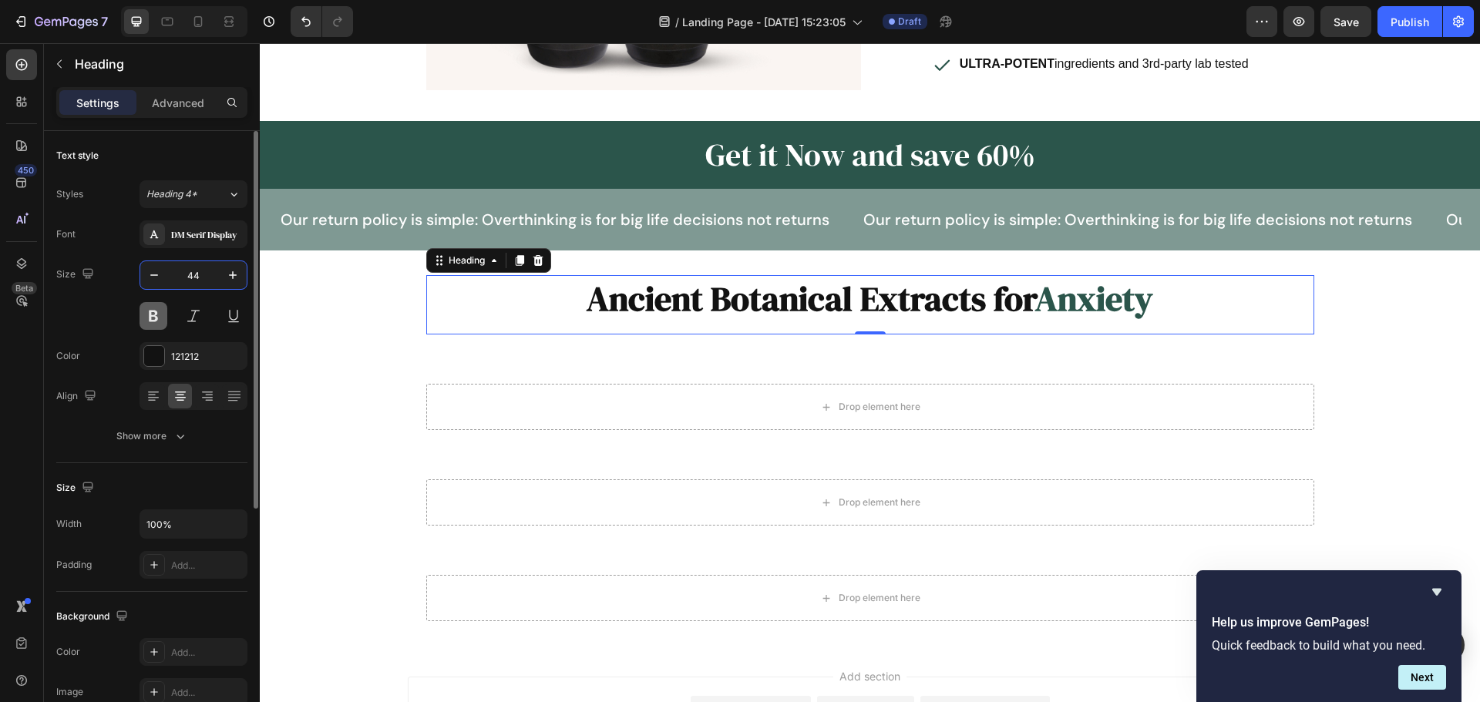
type input "44"
click at [149, 321] on button at bounding box center [153, 316] width 28 height 28
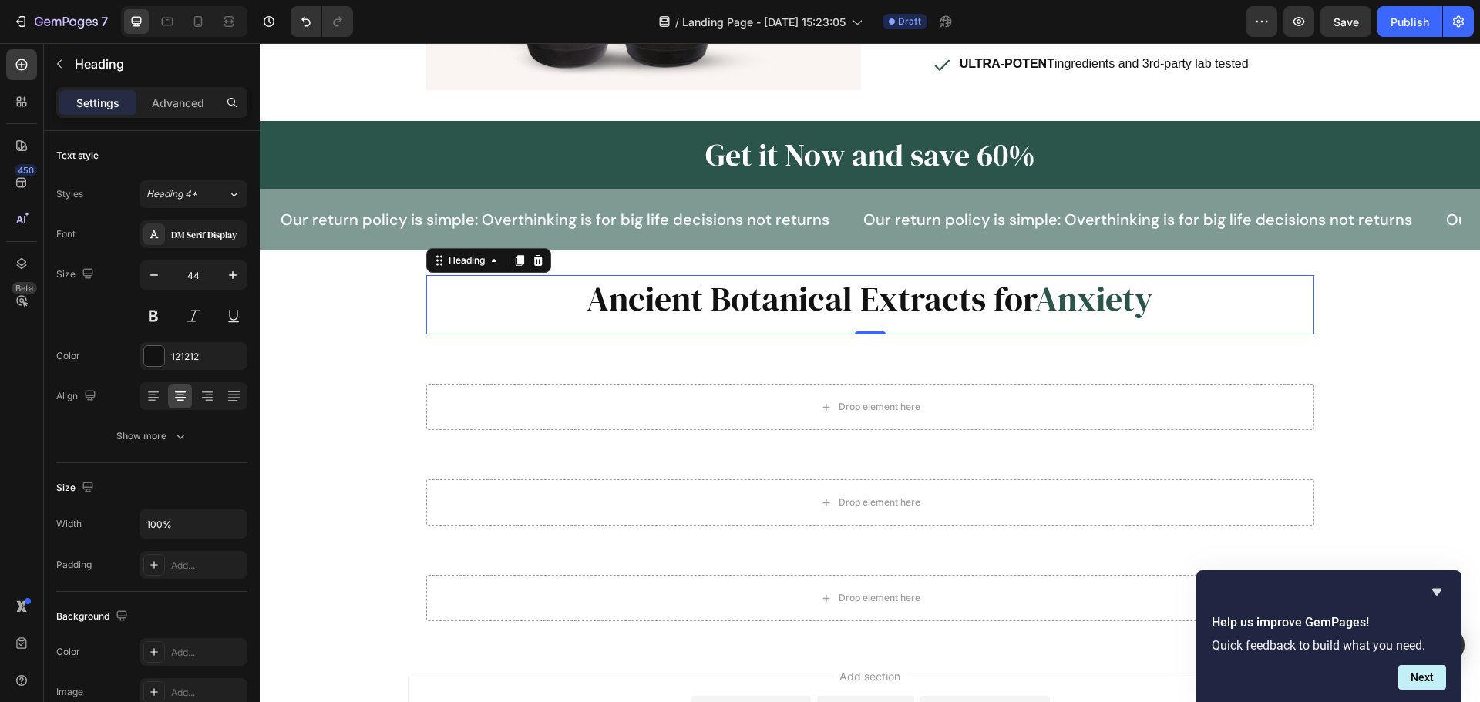
click at [1159, 284] on h2 "Ancient Botanical Extracts for Anxiety" at bounding box center [870, 298] width 888 height 47
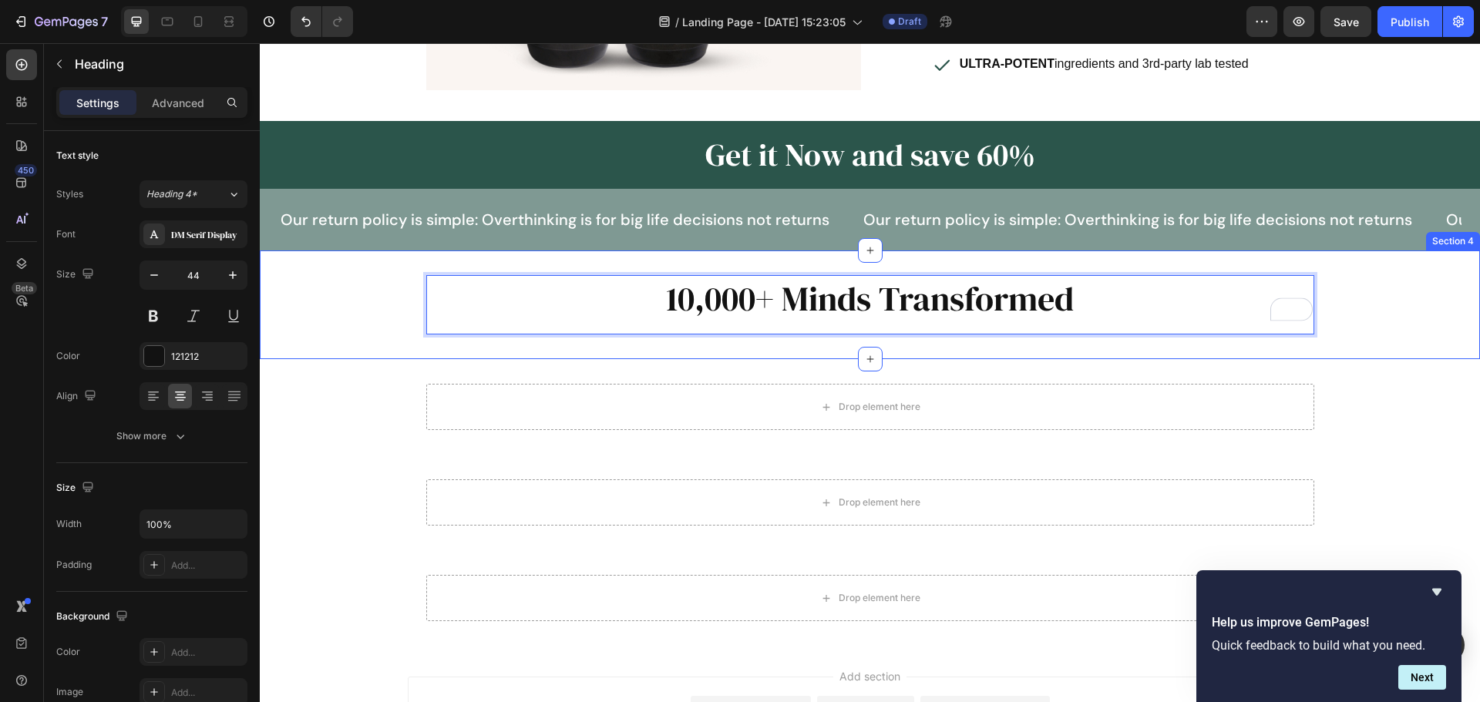
click at [364, 332] on div "10,000+ Minds Transformed Heading 0 Row Row Section 4" at bounding box center [870, 304] width 1220 height 109
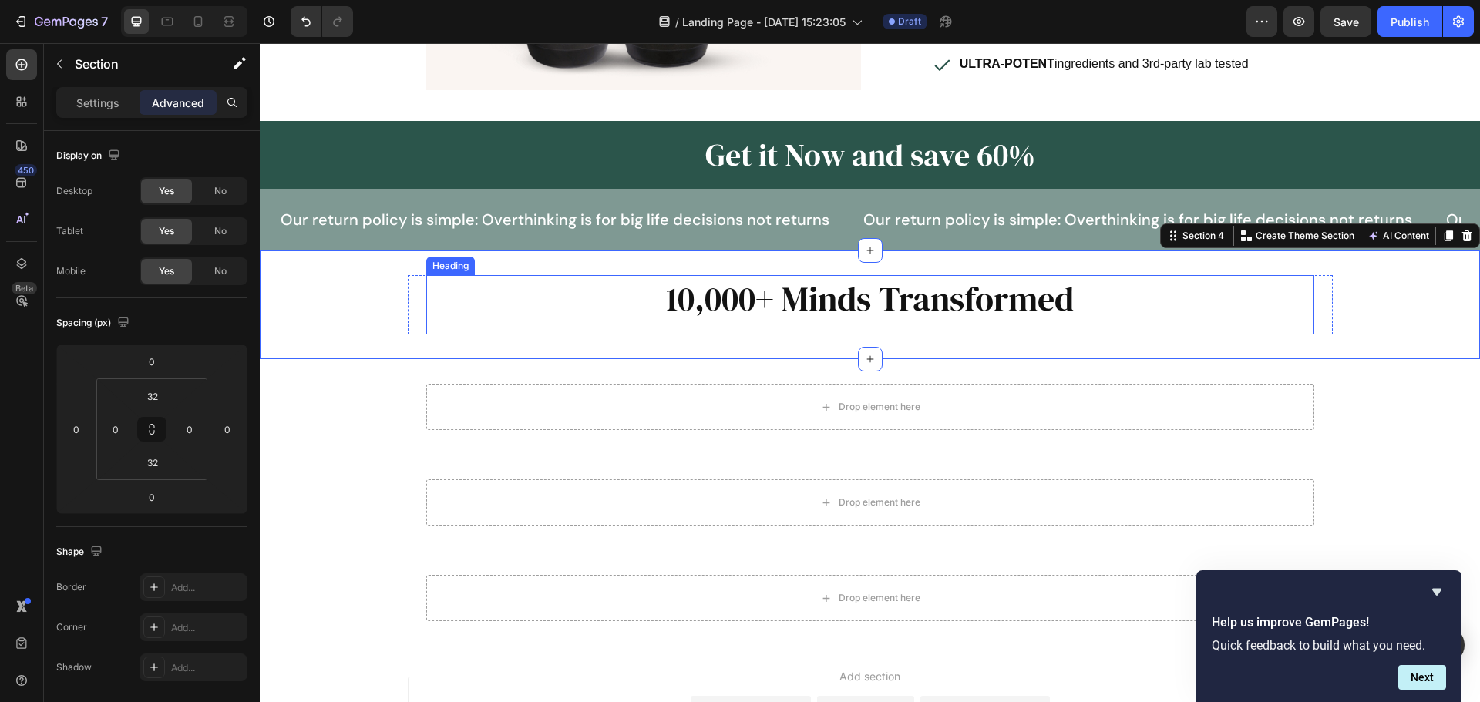
click at [808, 280] on p "10,000+ Minds Transformed" at bounding box center [870, 299] width 885 height 44
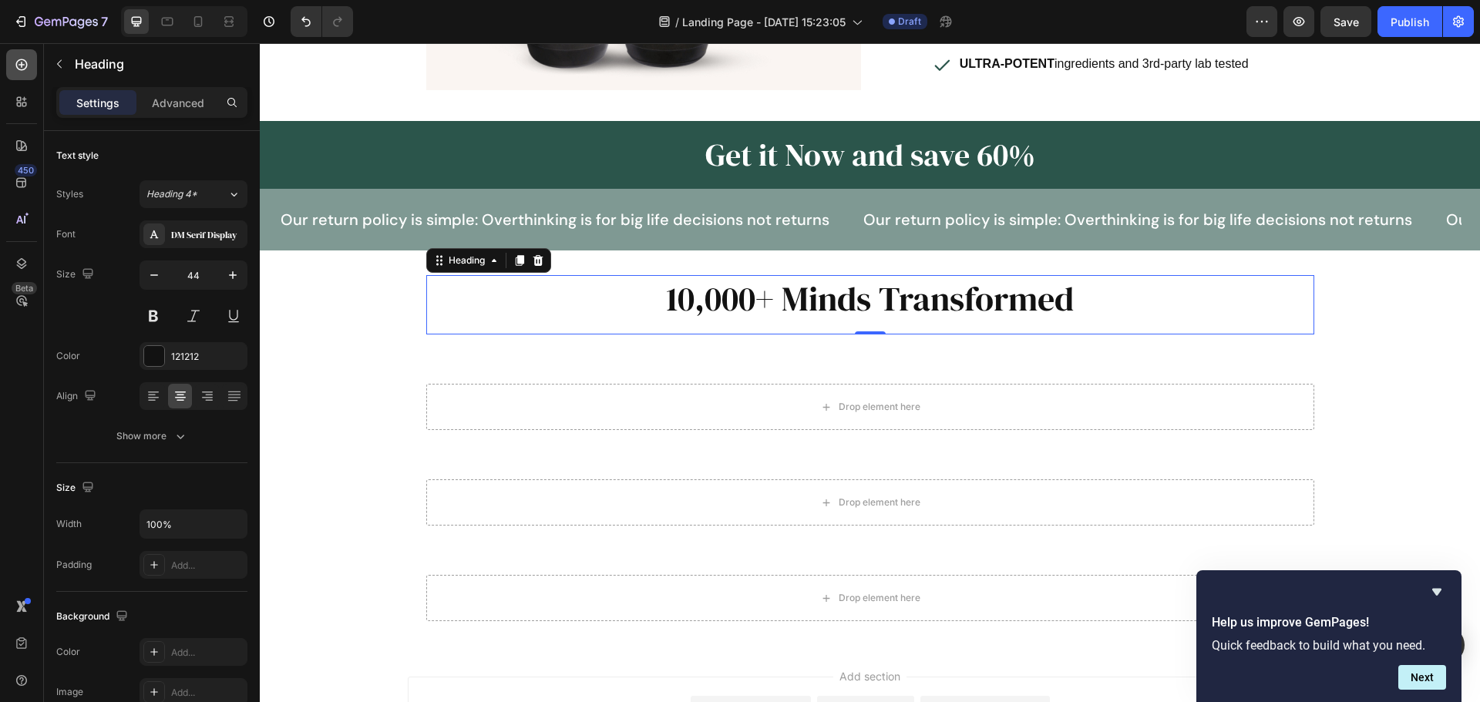
click at [35, 57] on div at bounding box center [21, 64] width 31 height 31
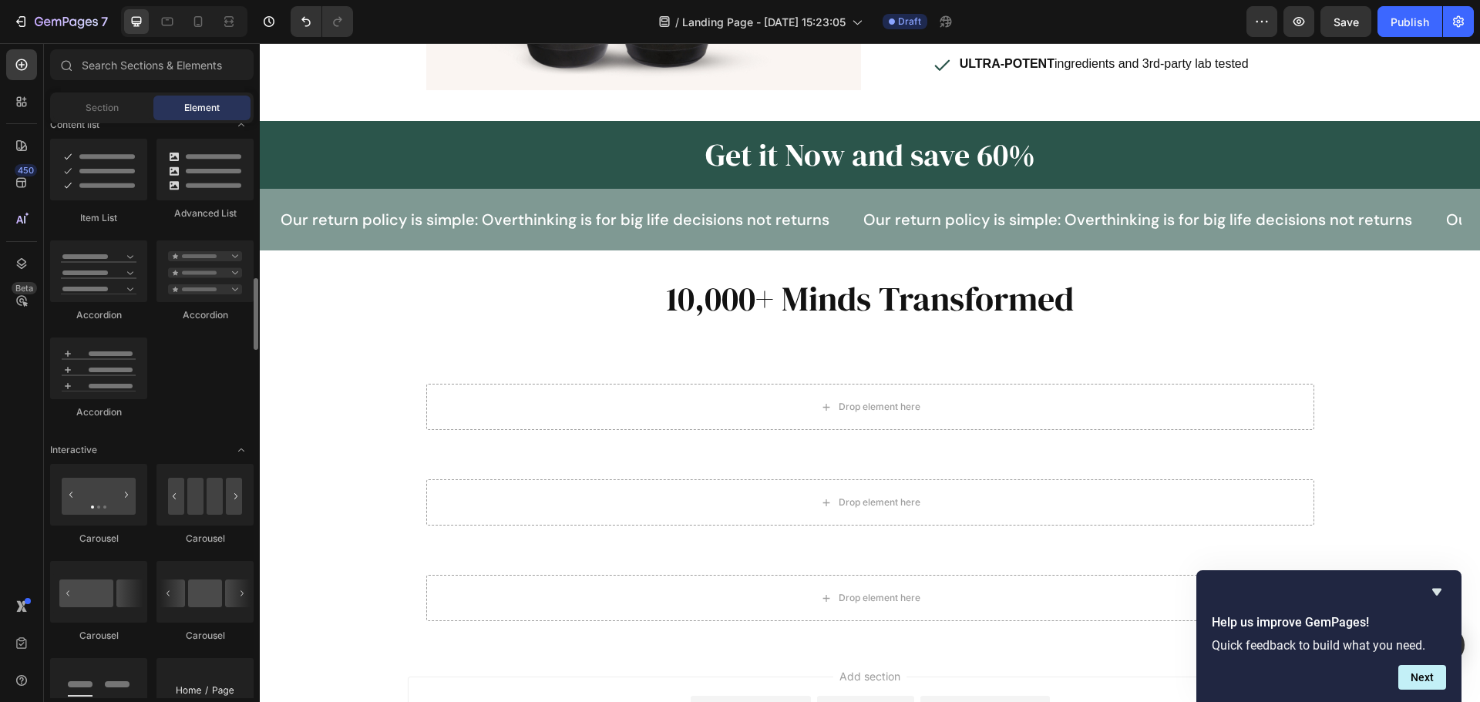
scroll to position [1387, 0]
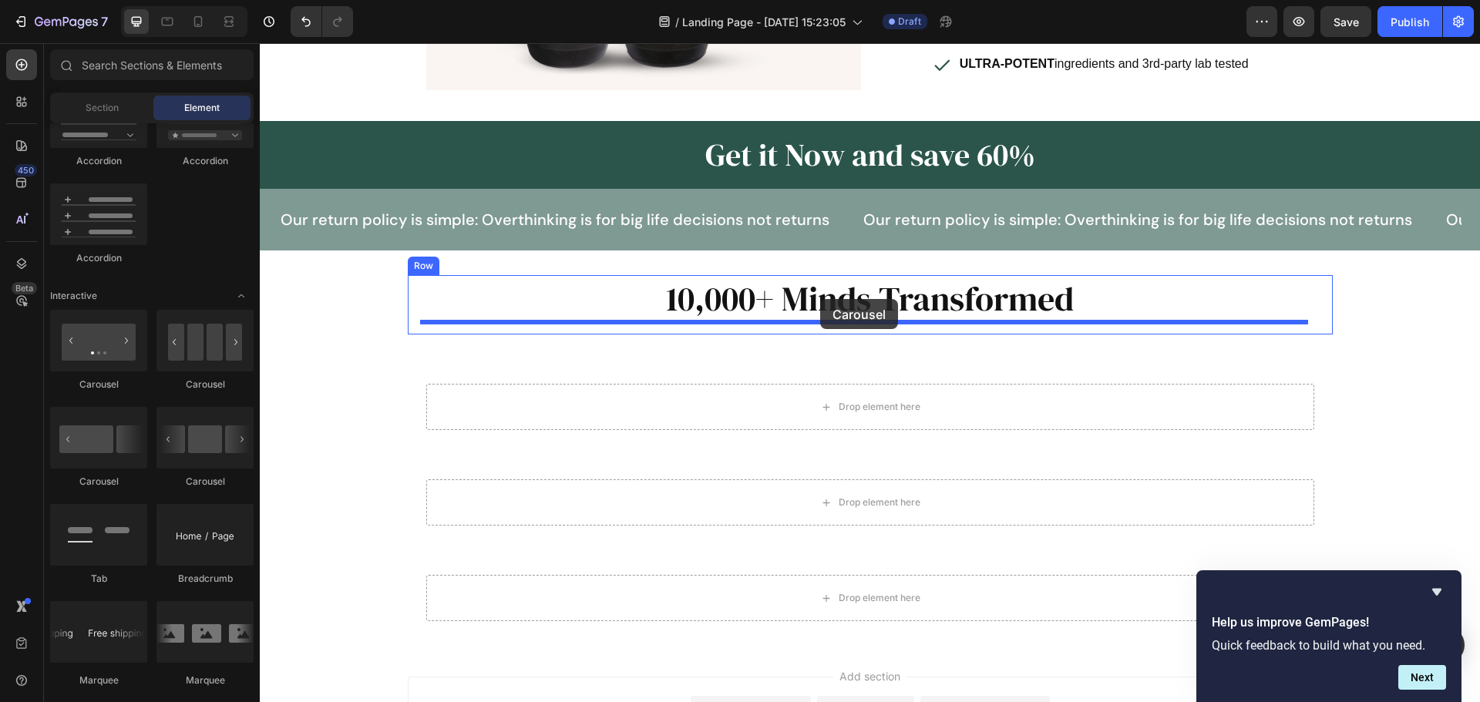
drag, startPoint x: 459, startPoint y: 399, endPoint x: 820, endPoint y: 299, distance: 375.0
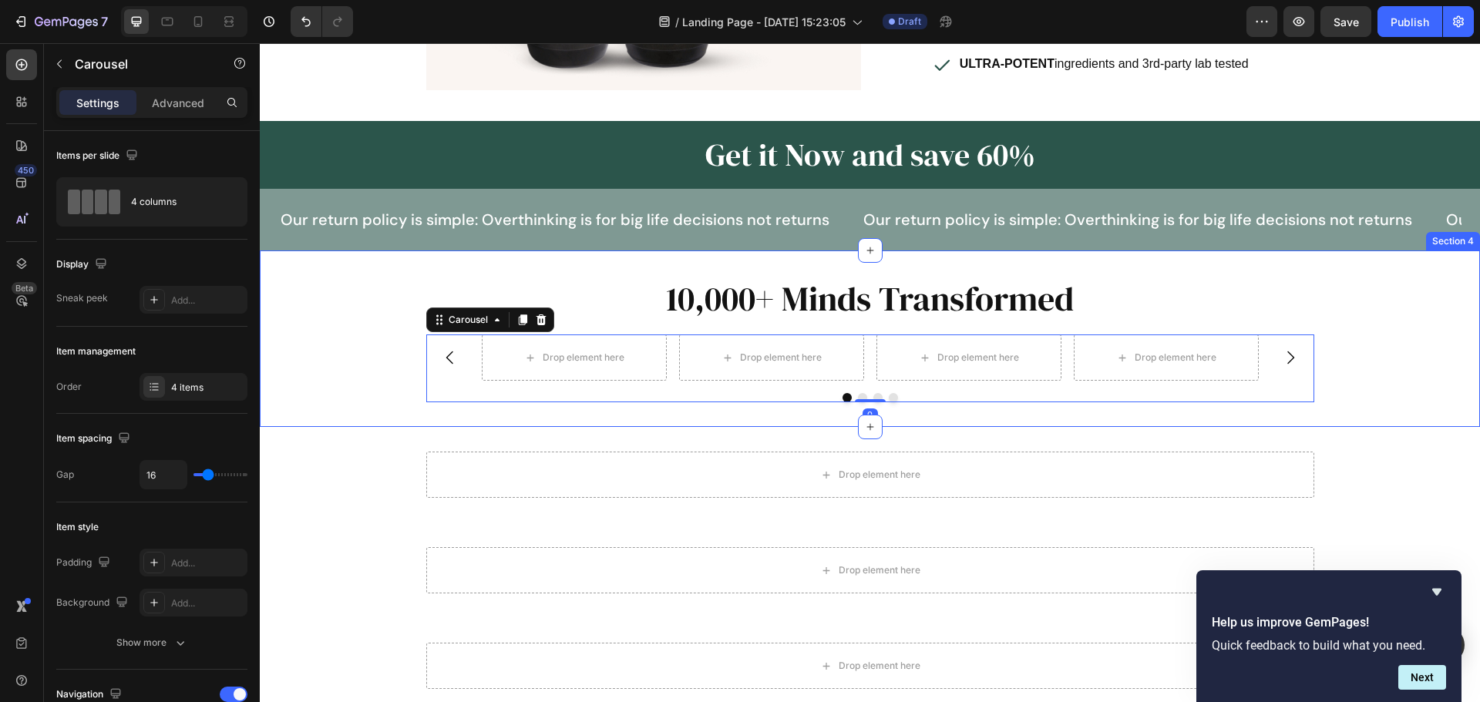
click at [389, 317] on div "10,000+ Minds Transformed Heading Drop element here Drop element here Drop elem…" at bounding box center [870, 338] width 1220 height 127
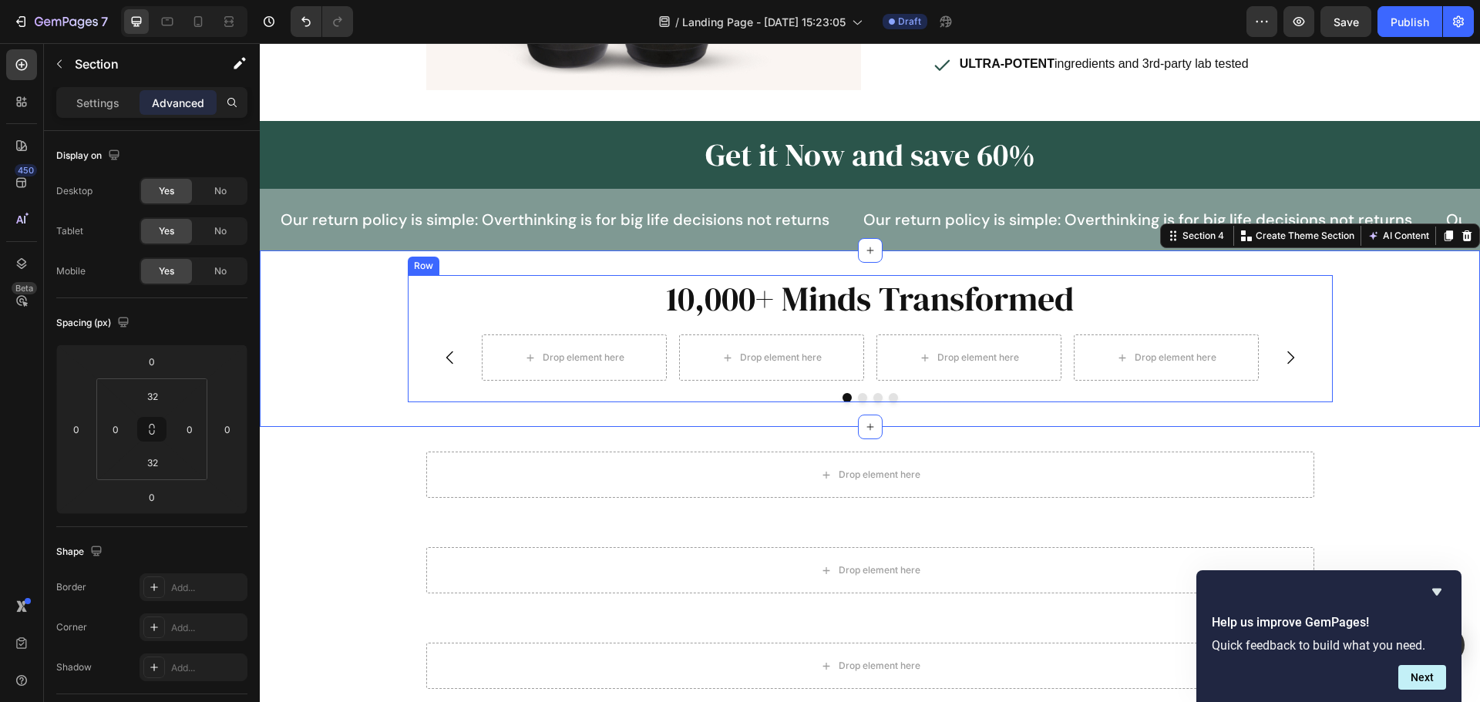
click at [415, 277] on div "10,000+ Minds Transformed Heading Drop element here Drop element here Drop elem…" at bounding box center [870, 338] width 925 height 127
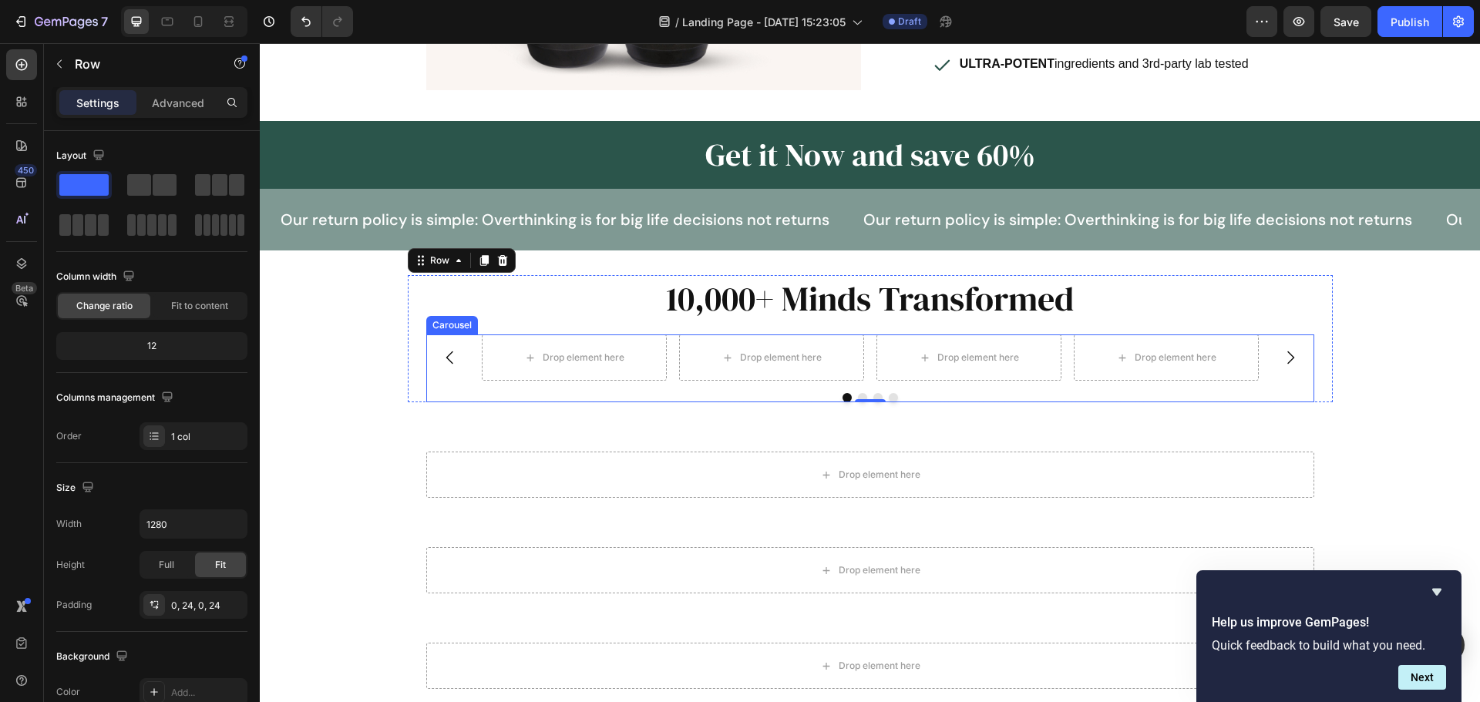
click at [455, 336] on button "Carousel Back Arrow" at bounding box center [449, 357] width 43 height 43
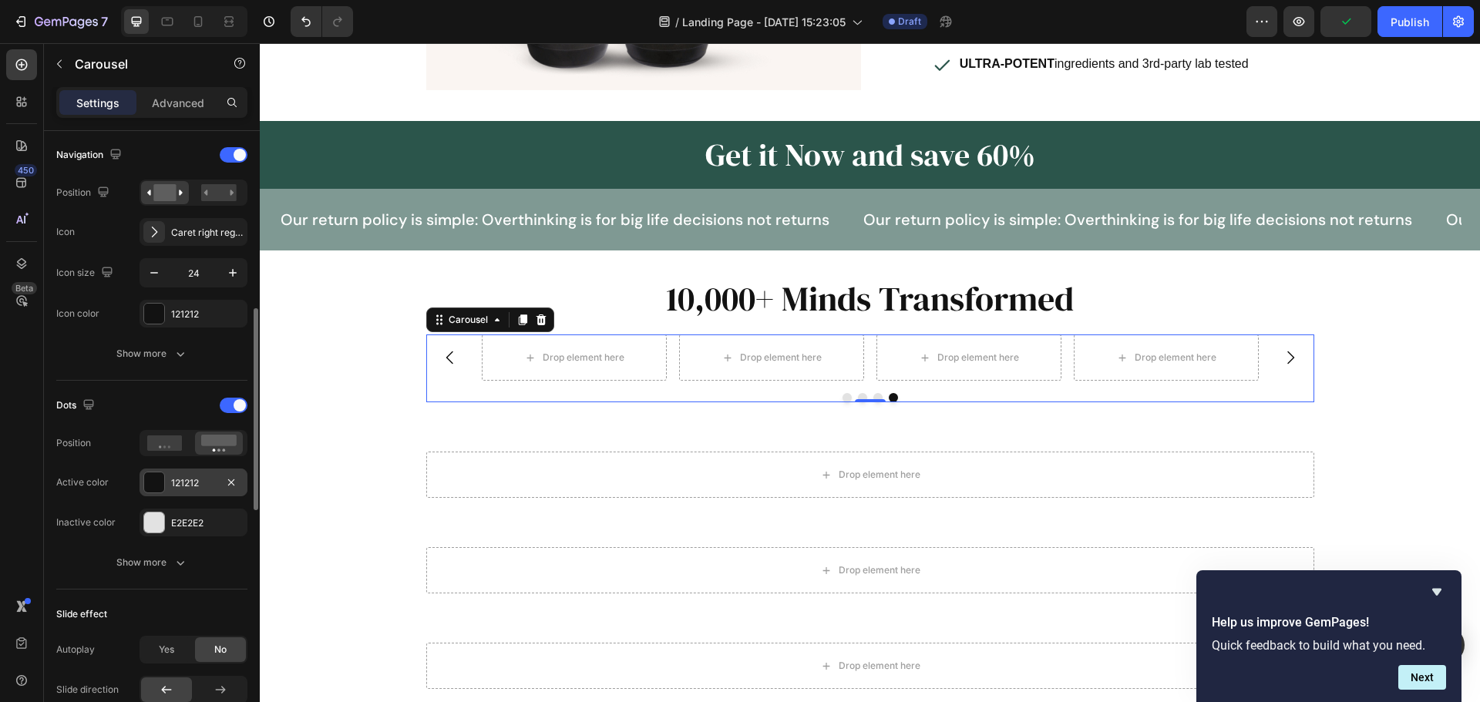
scroll to position [616, 0]
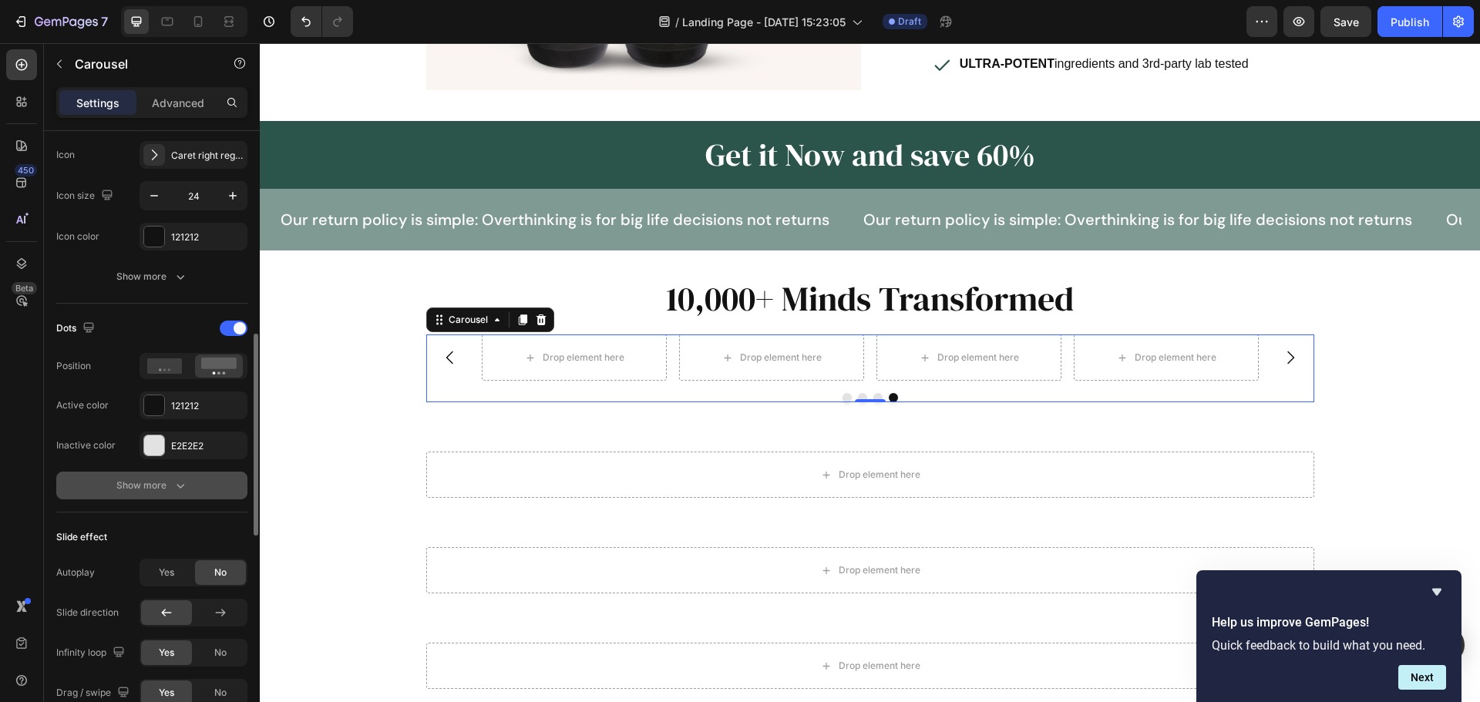
click at [185, 485] on icon "button" at bounding box center [180, 485] width 15 height 15
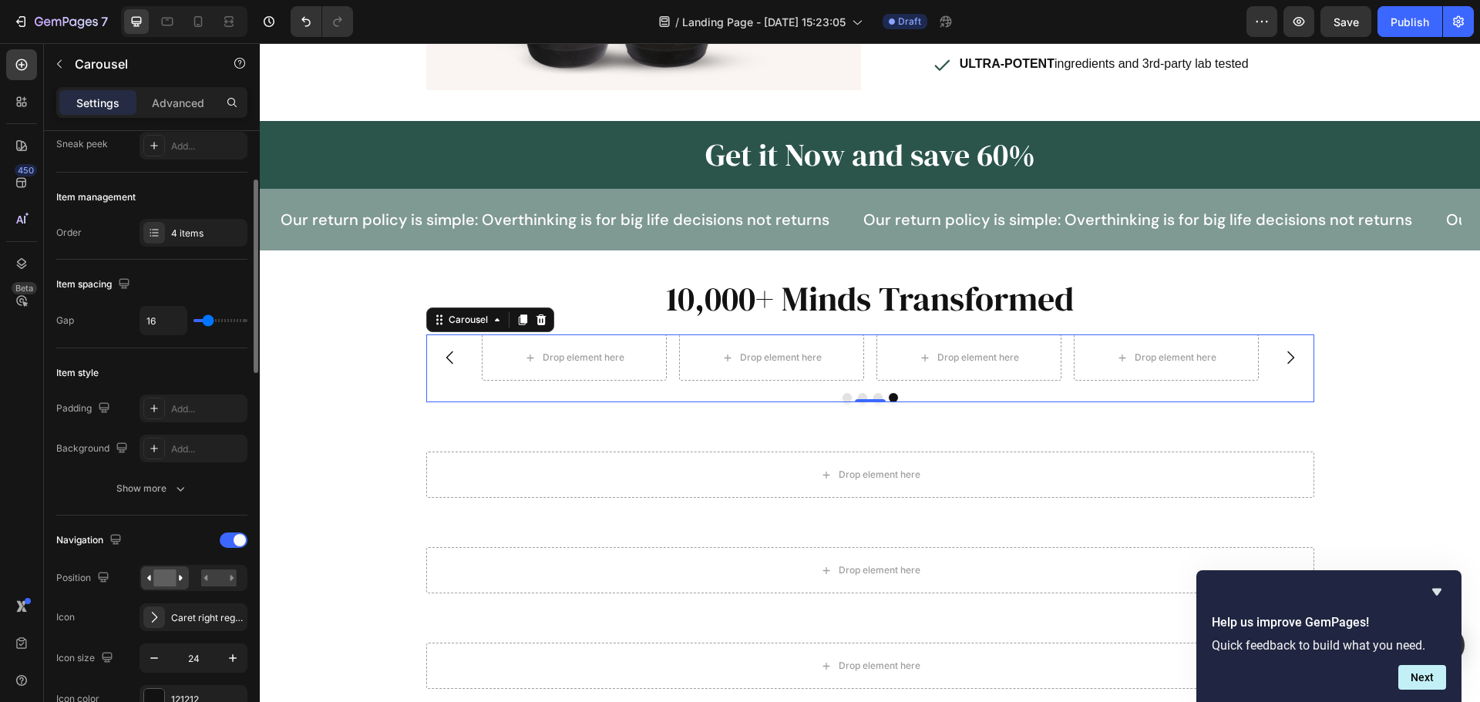
scroll to position [0, 0]
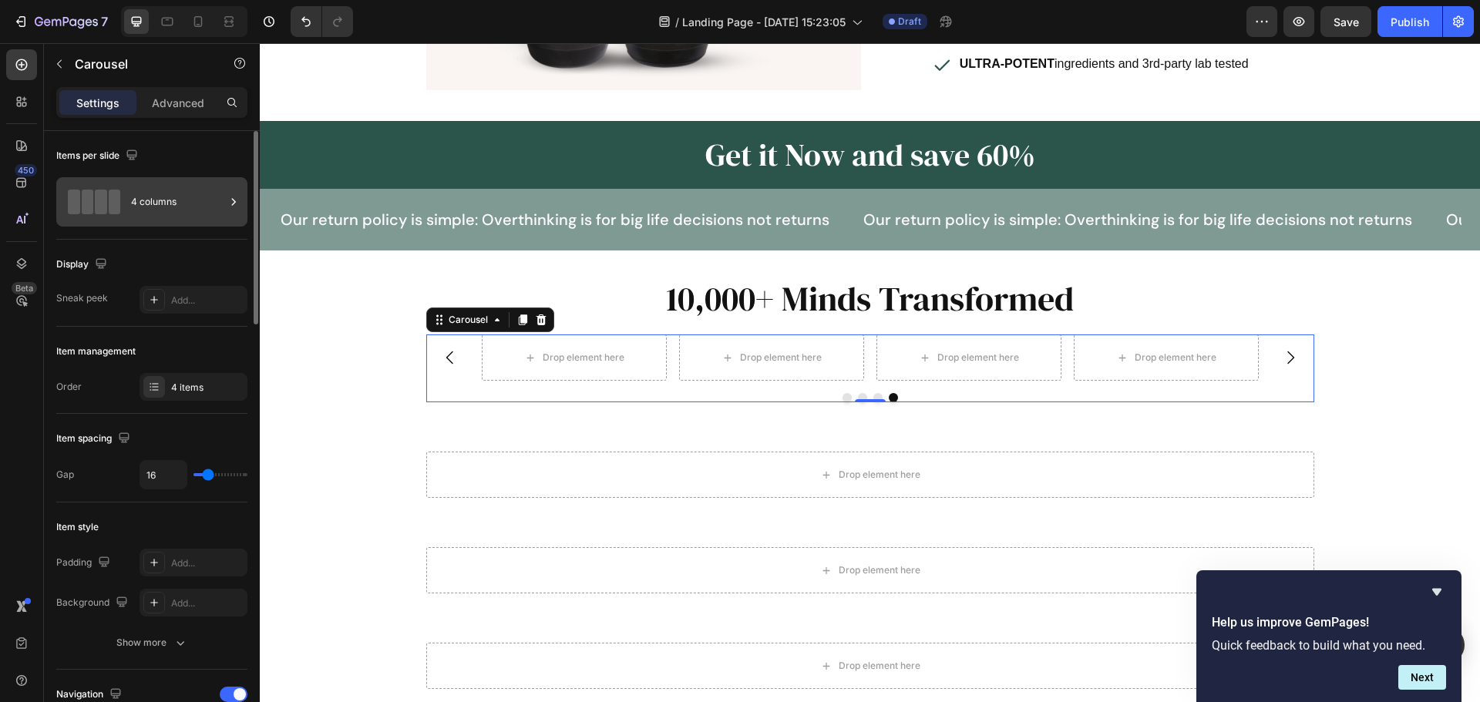
click at [176, 201] on div "4 columns" at bounding box center [178, 201] width 94 height 35
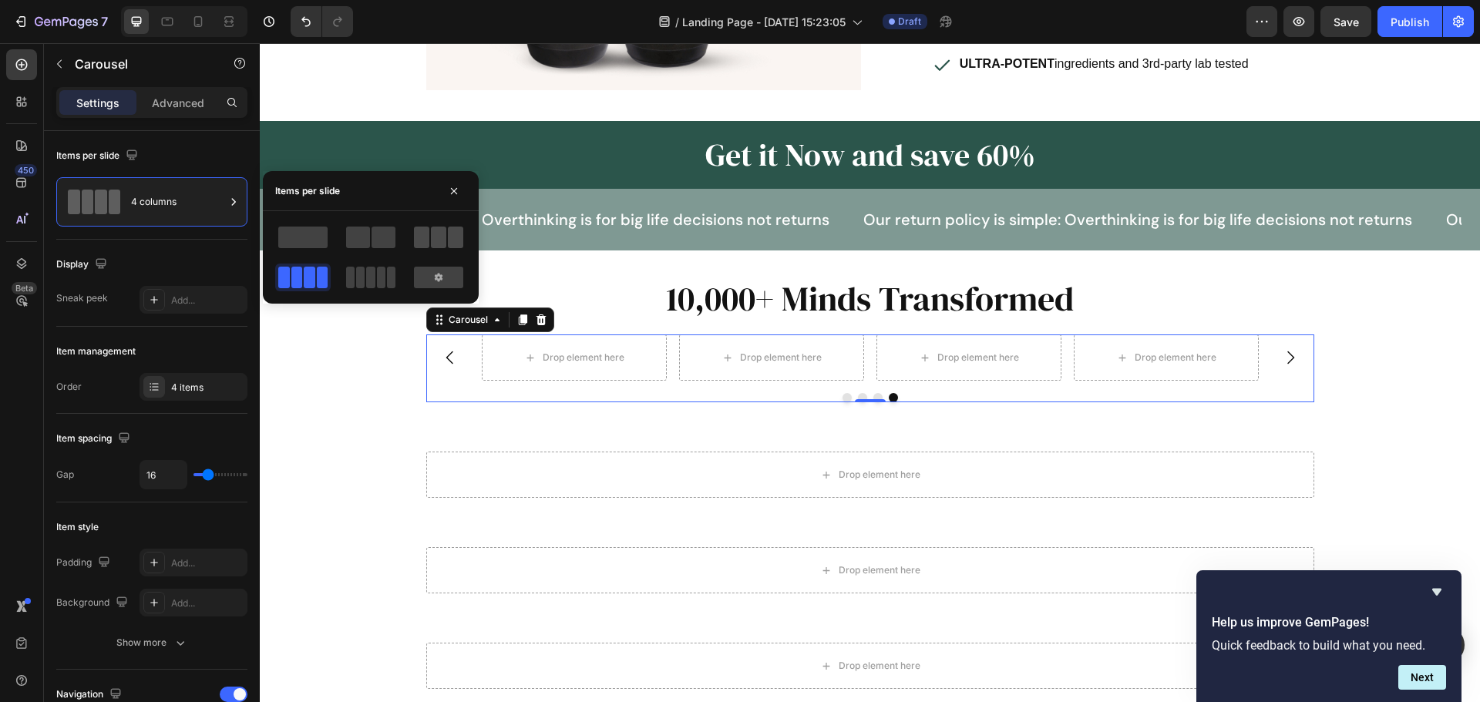
click at [441, 244] on span at bounding box center [438, 238] width 15 height 22
click at [156, 250] on div "Display Sneak peek Add..." at bounding box center [151, 283] width 191 height 87
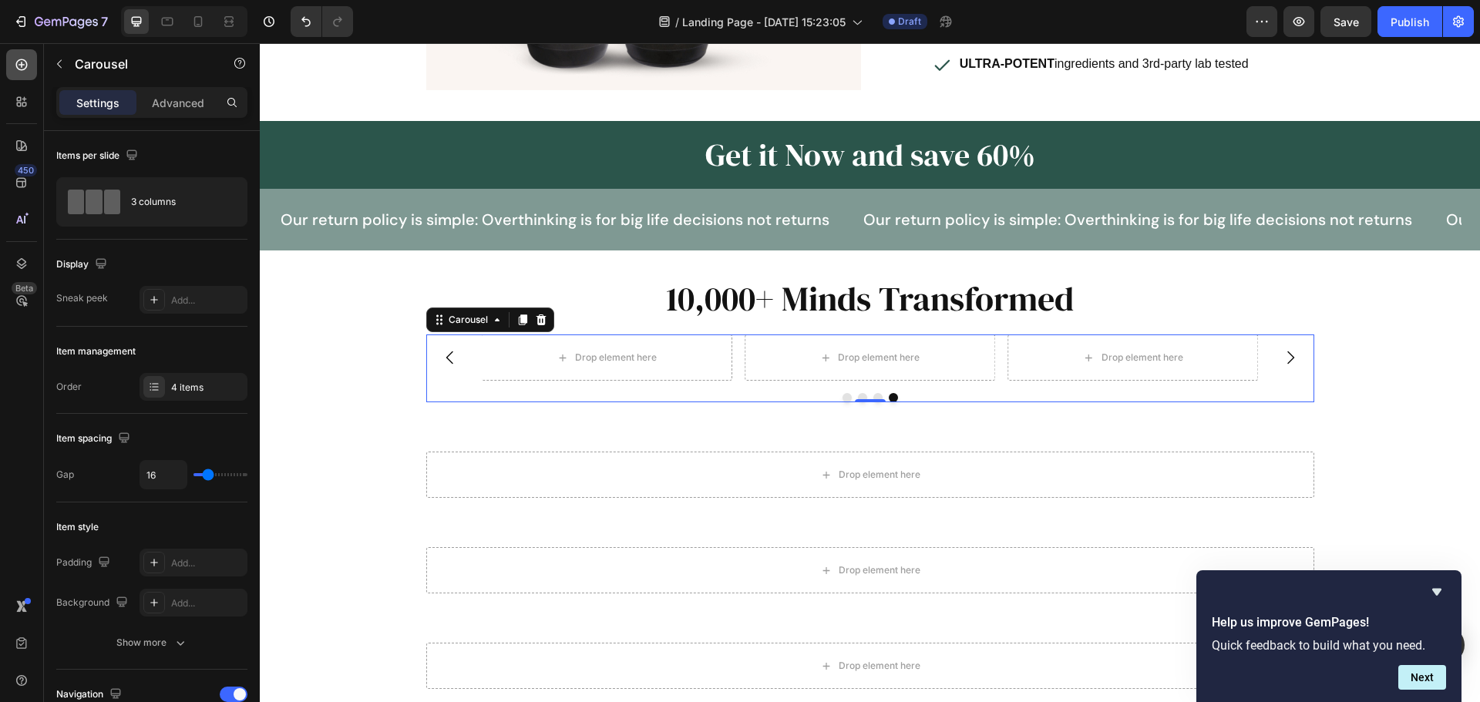
click at [26, 65] on icon at bounding box center [22, 65] width 12 height 12
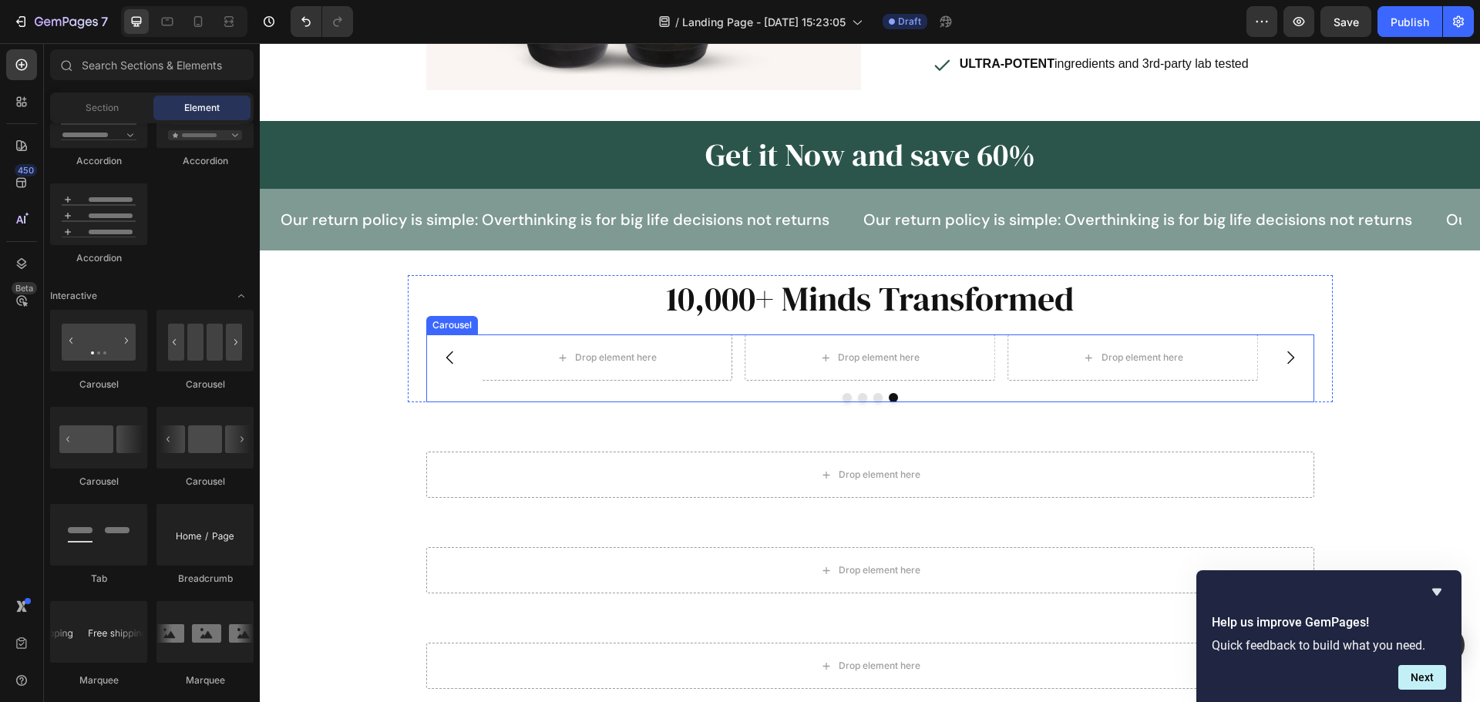
click at [586, 393] on div at bounding box center [870, 397] width 888 height 9
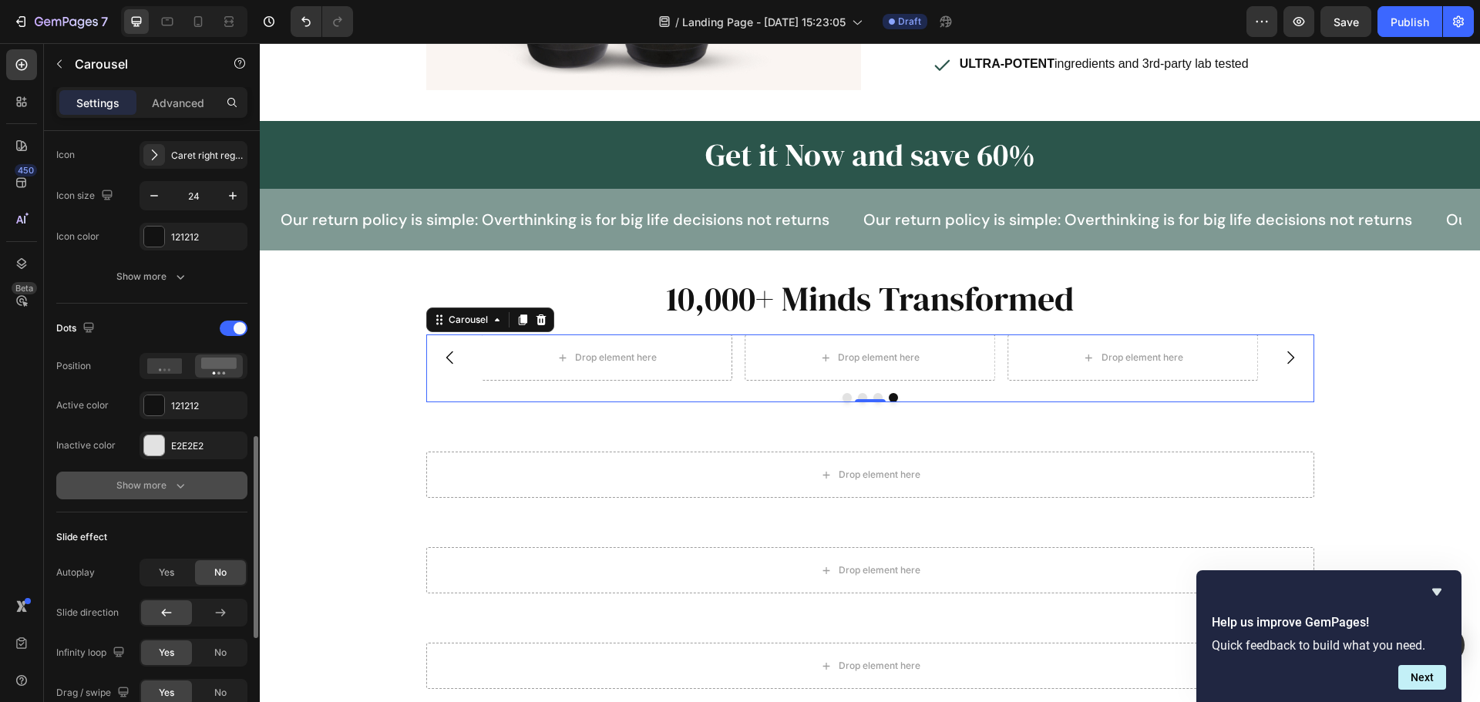
scroll to position [694, 0]
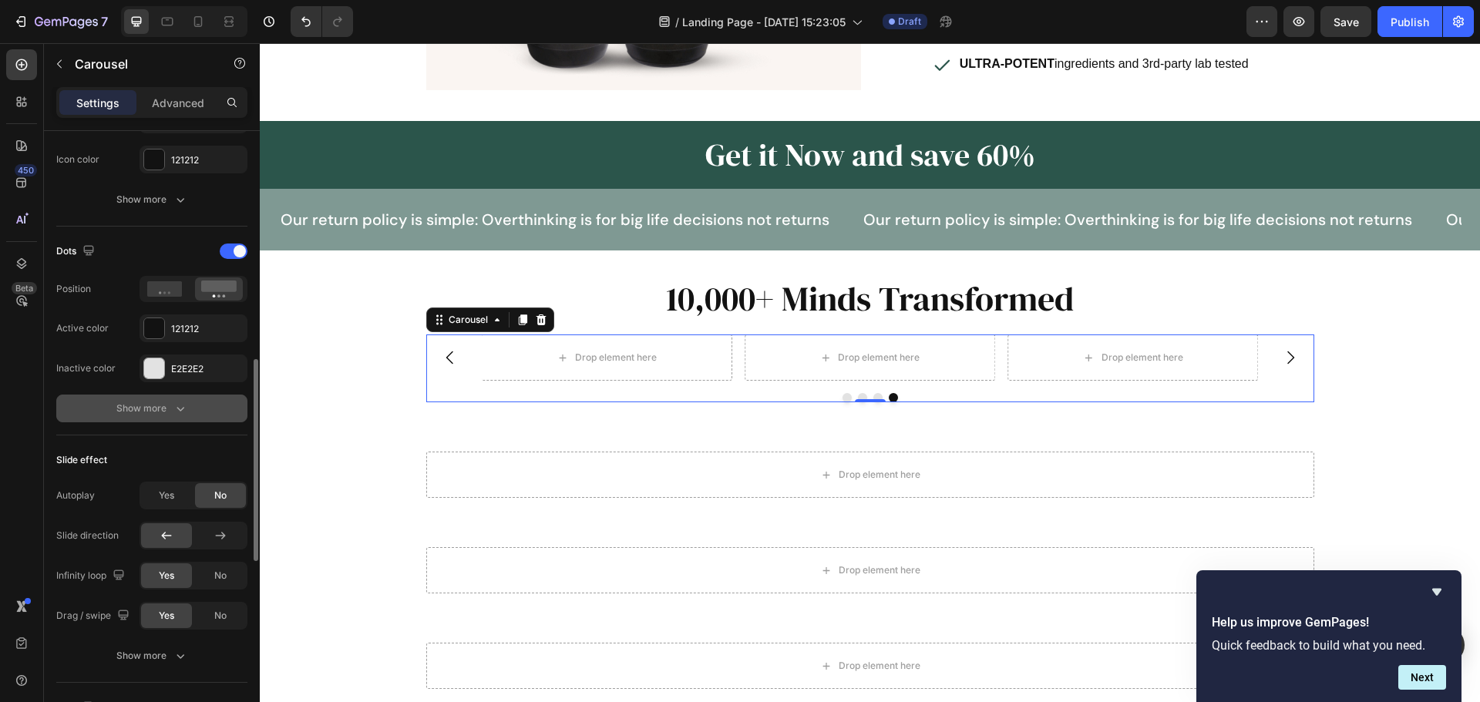
click at [210, 420] on button "Show more" at bounding box center [151, 409] width 191 height 28
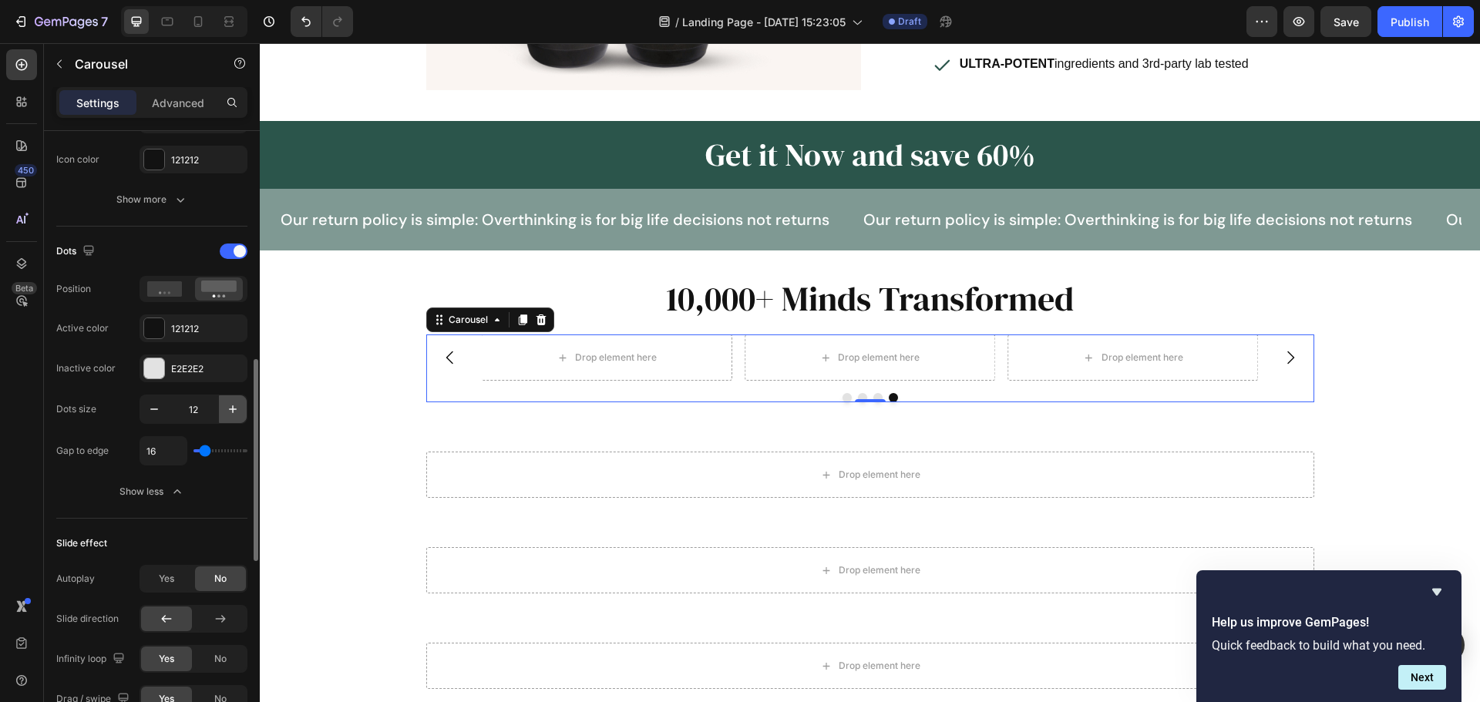
click at [234, 403] on icon "button" at bounding box center [232, 408] width 15 height 15
click at [234, 408] on icon "button" at bounding box center [232, 408] width 15 height 15
type input "16"
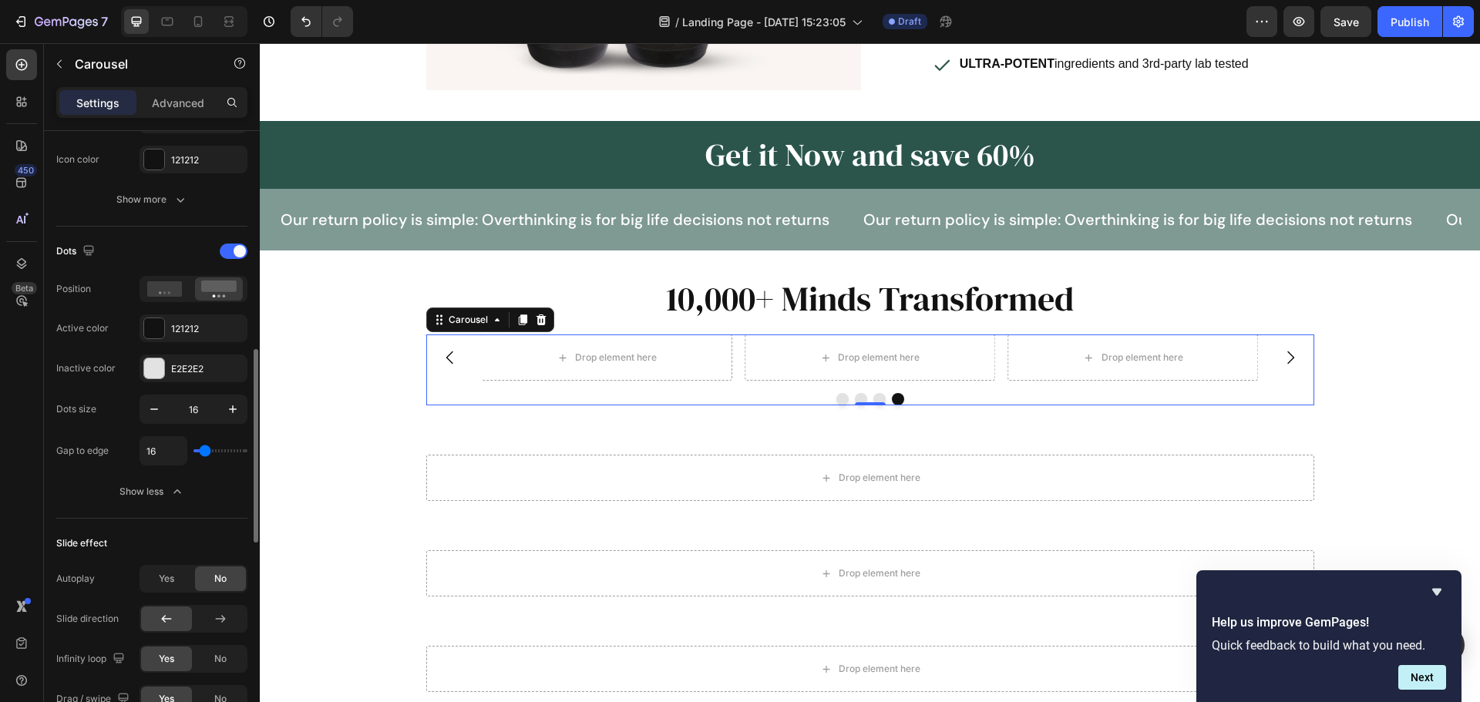
type input "36"
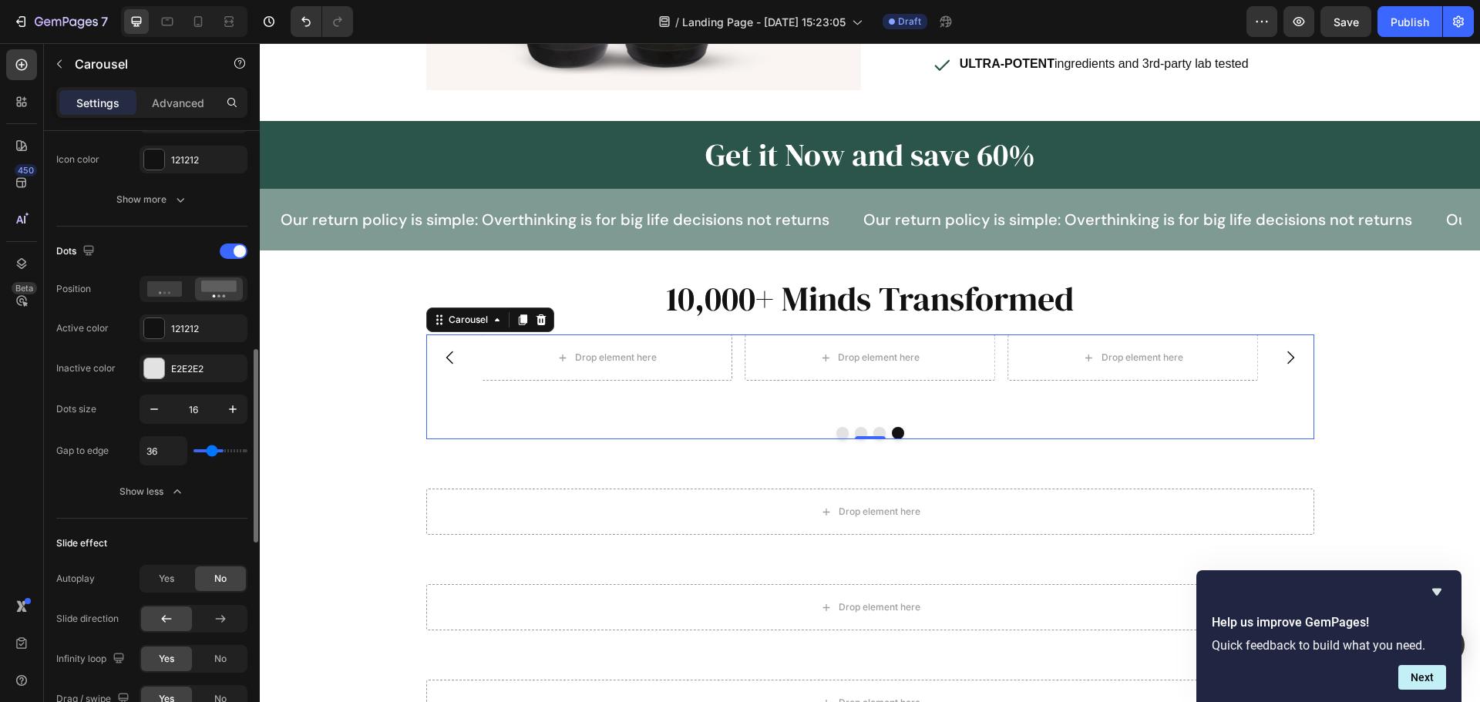
type input "60"
type input "62"
type input "36"
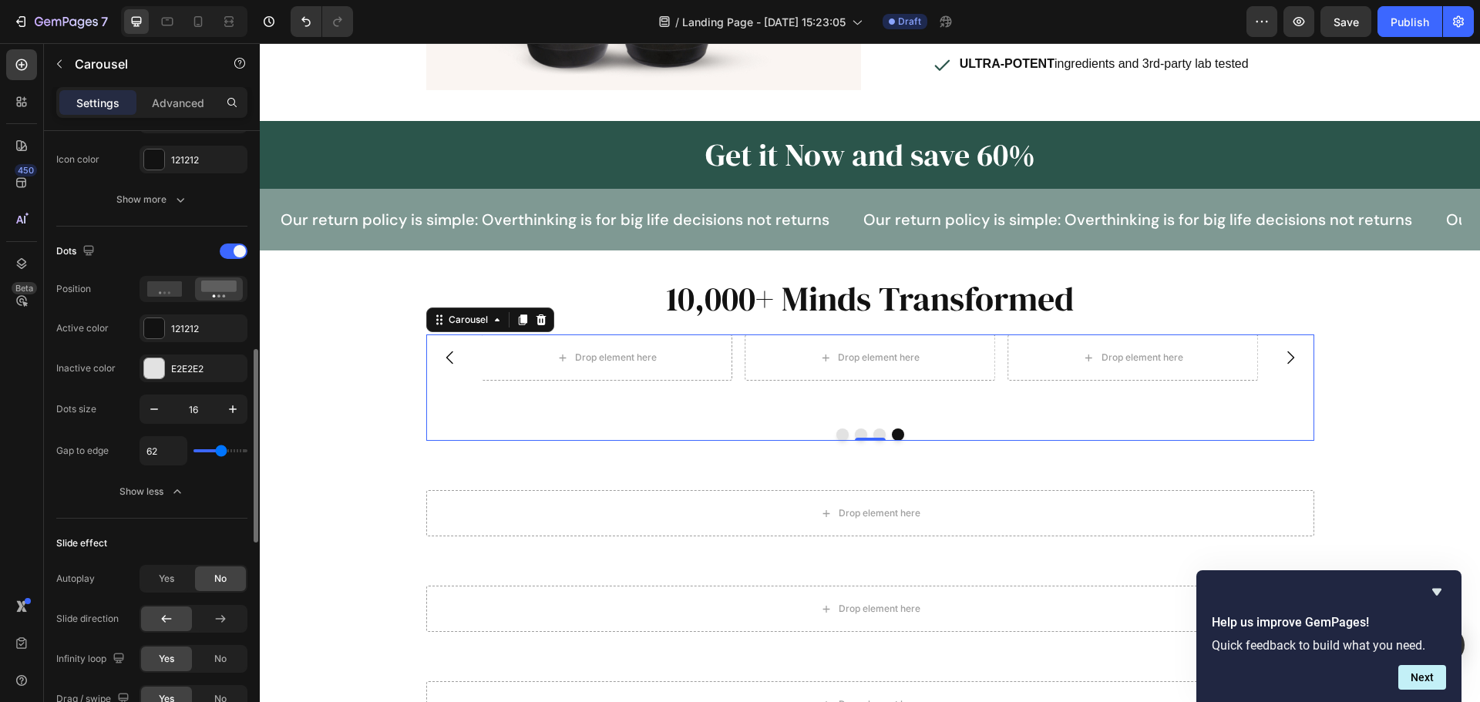
type input "36"
type input "27"
type input "31"
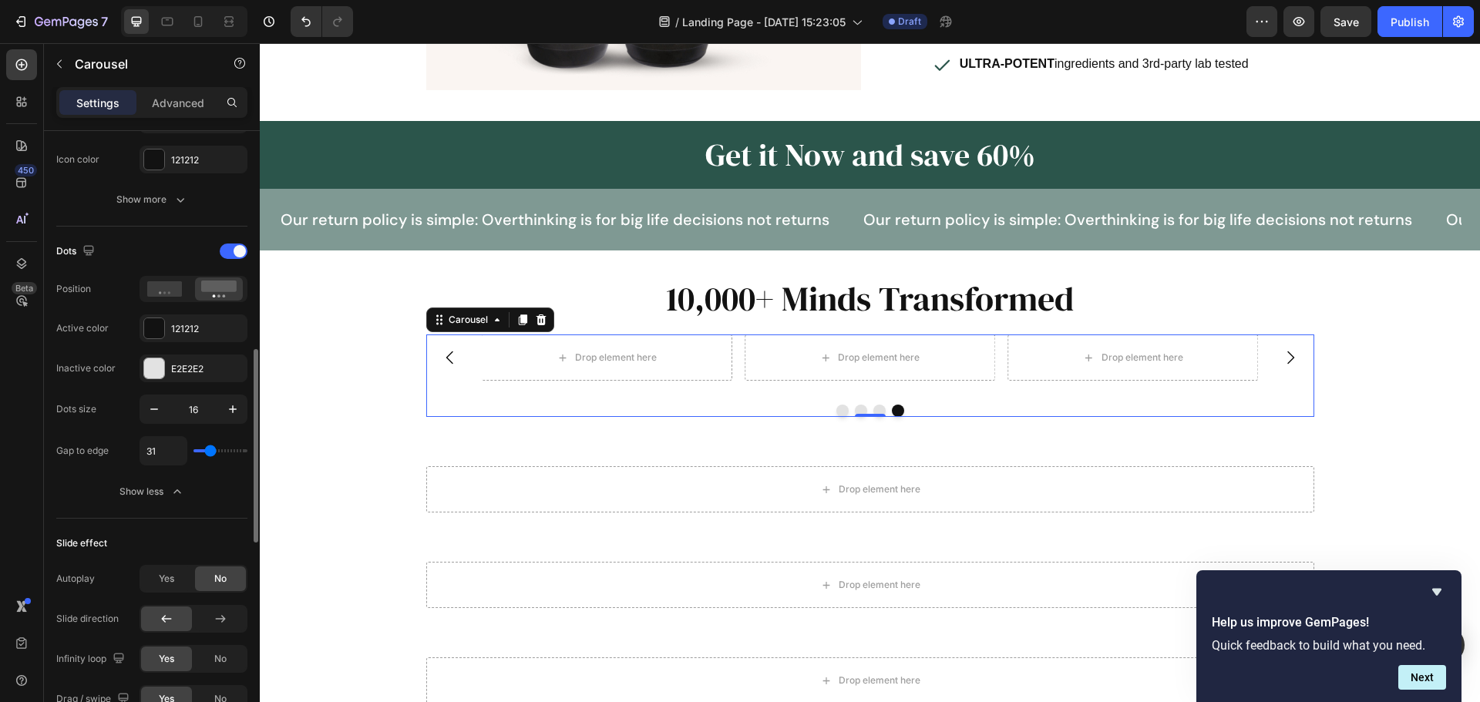
type input "31"
click at [210, 452] on input "range" at bounding box center [220, 450] width 54 height 3
click at [166, 452] on input "31" at bounding box center [163, 451] width 46 height 28
type input "2"
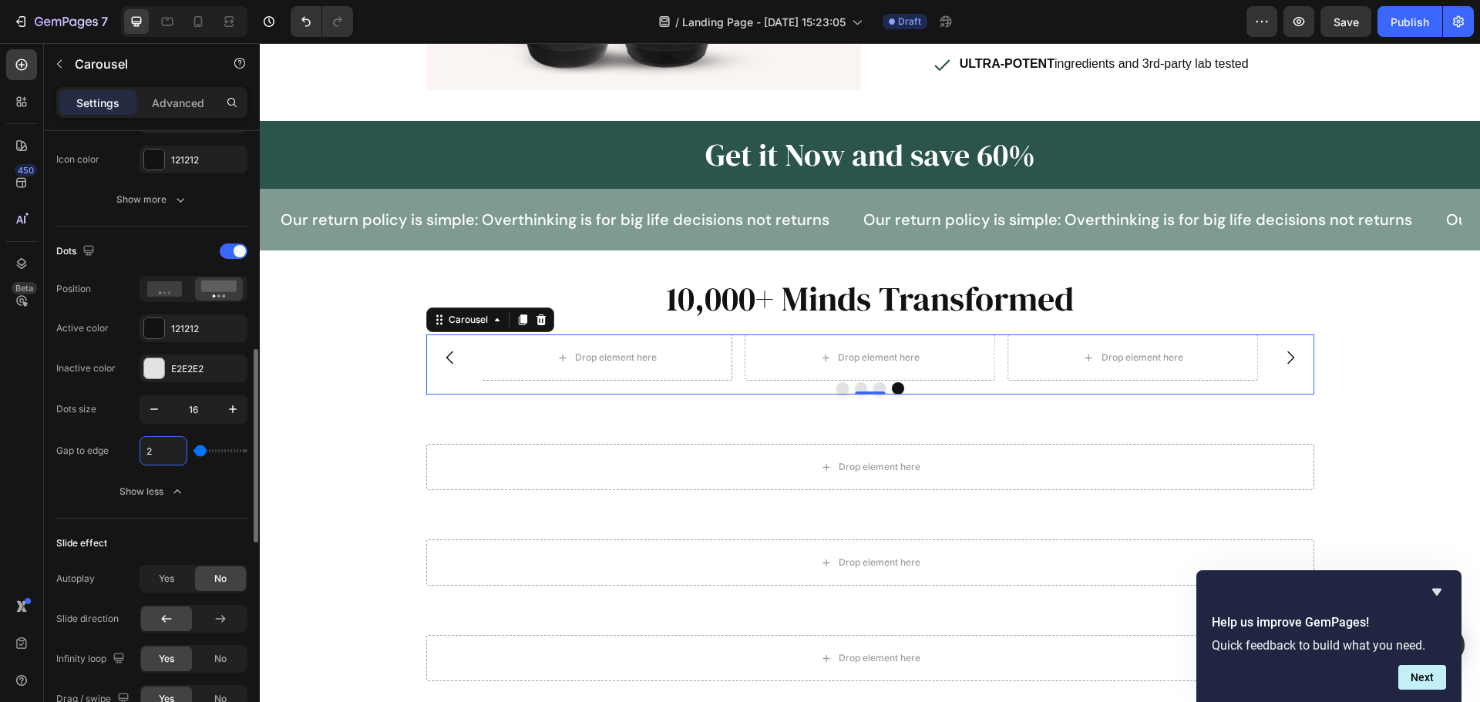
type input "28"
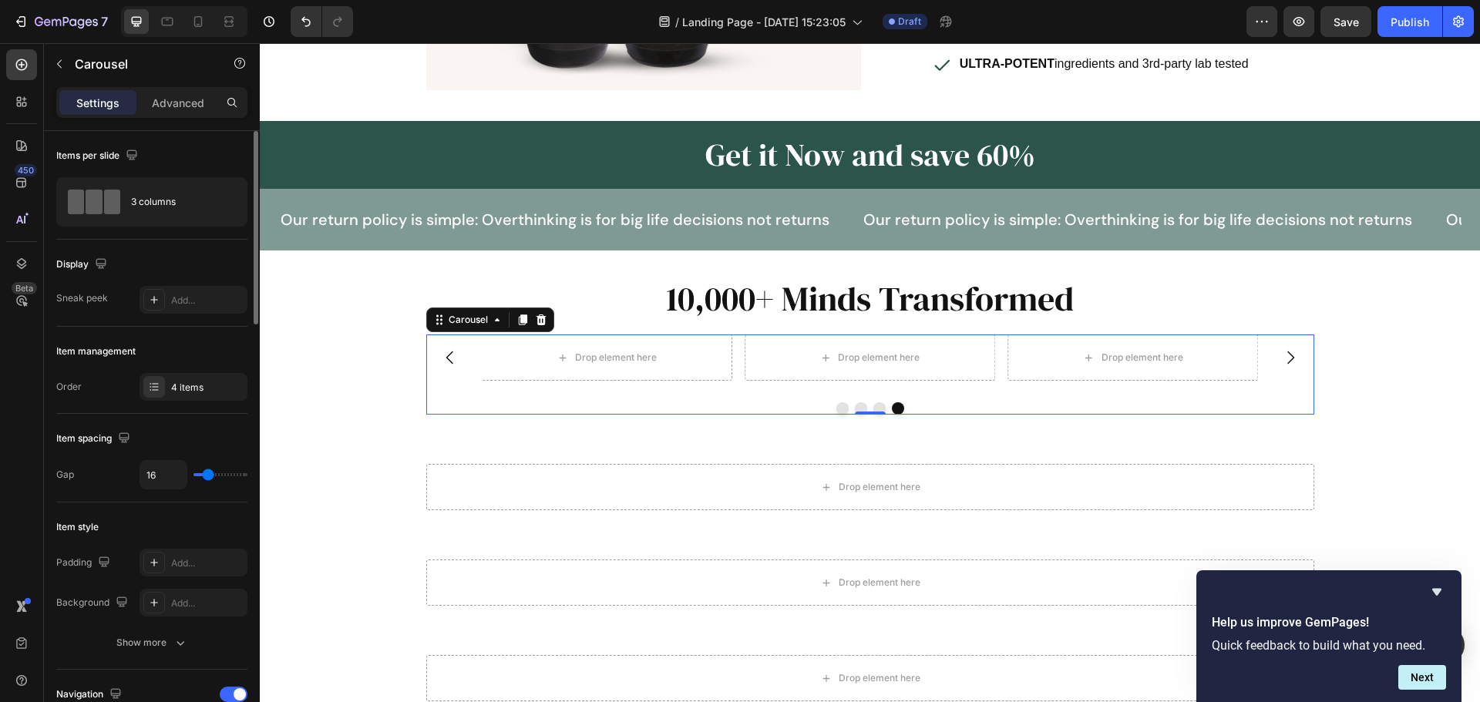
scroll to position [154, 0]
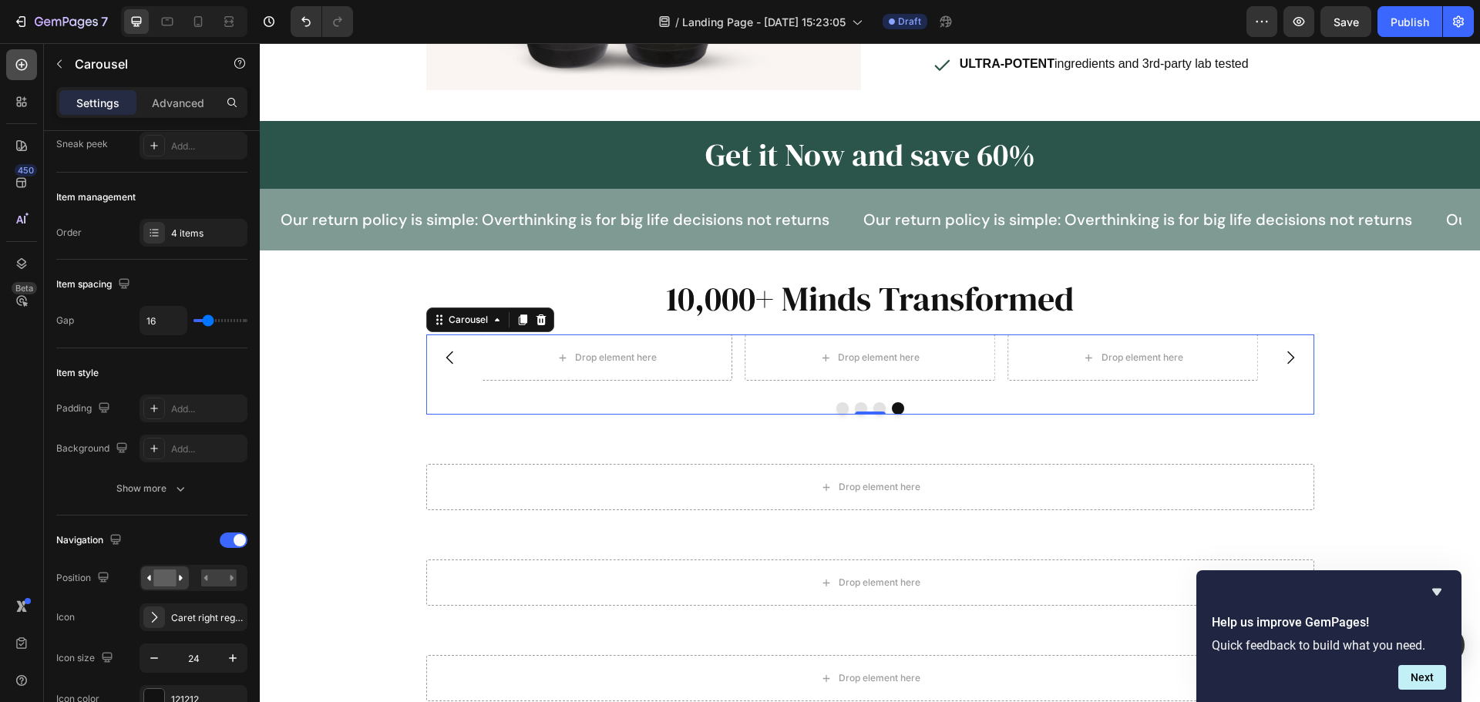
click at [33, 67] on div at bounding box center [21, 64] width 31 height 31
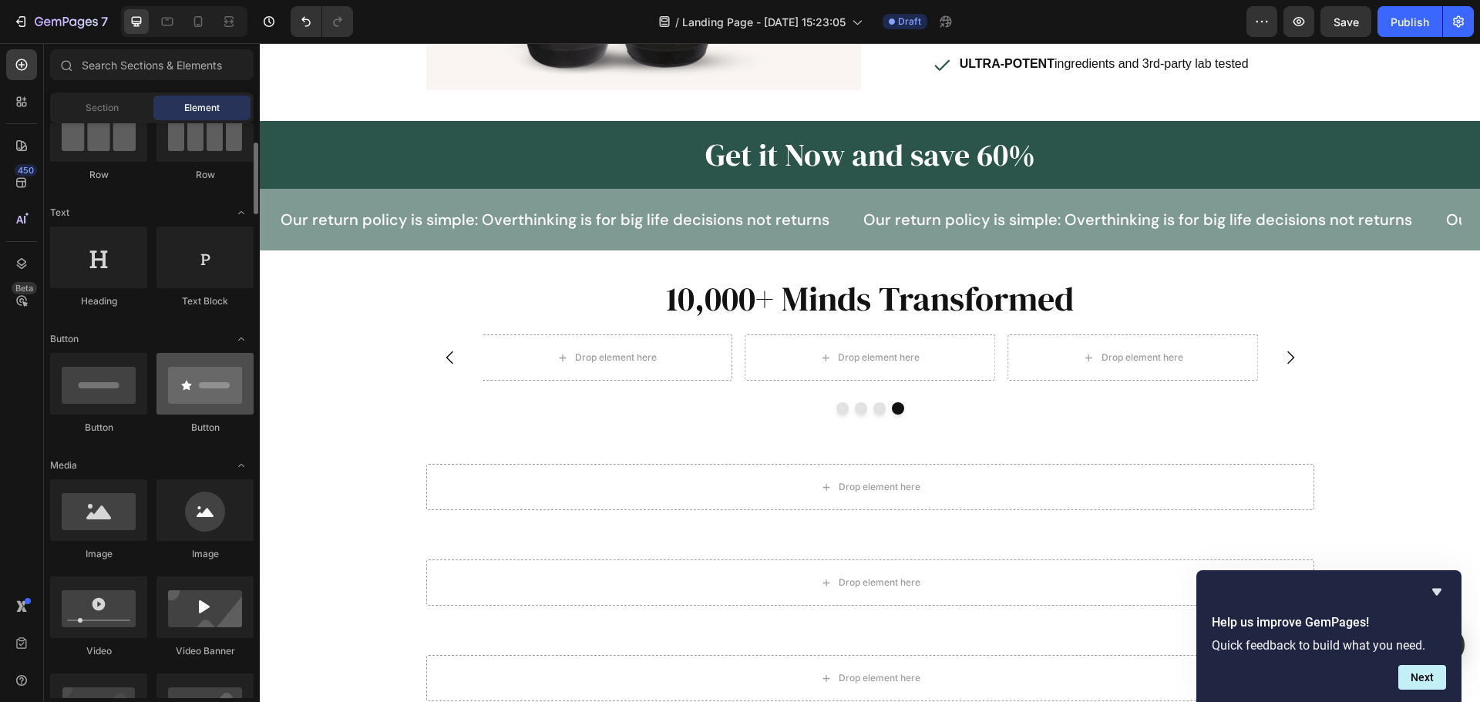
scroll to position [0, 0]
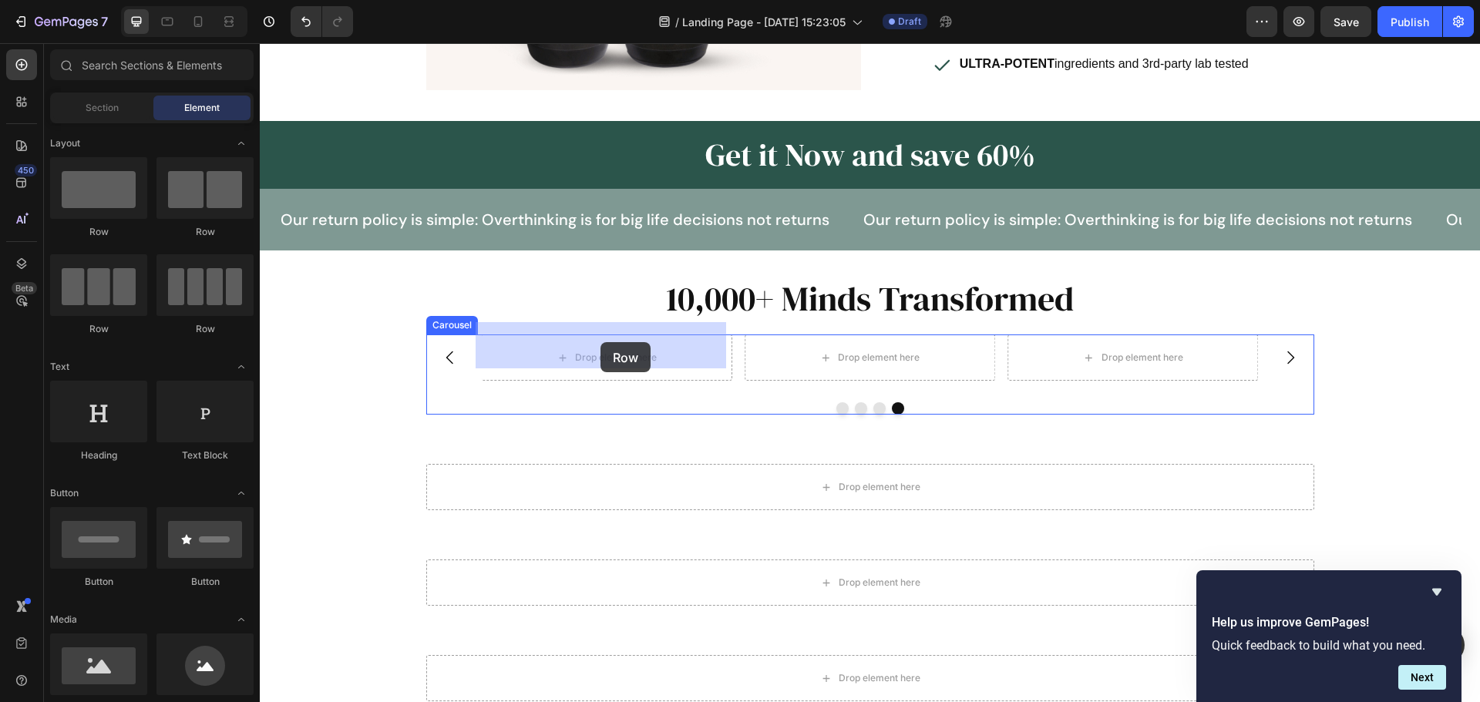
drag, startPoint x: 365, startPoint y: 236, endPoint x: 600, endPoint y: 342, distance: 258.0
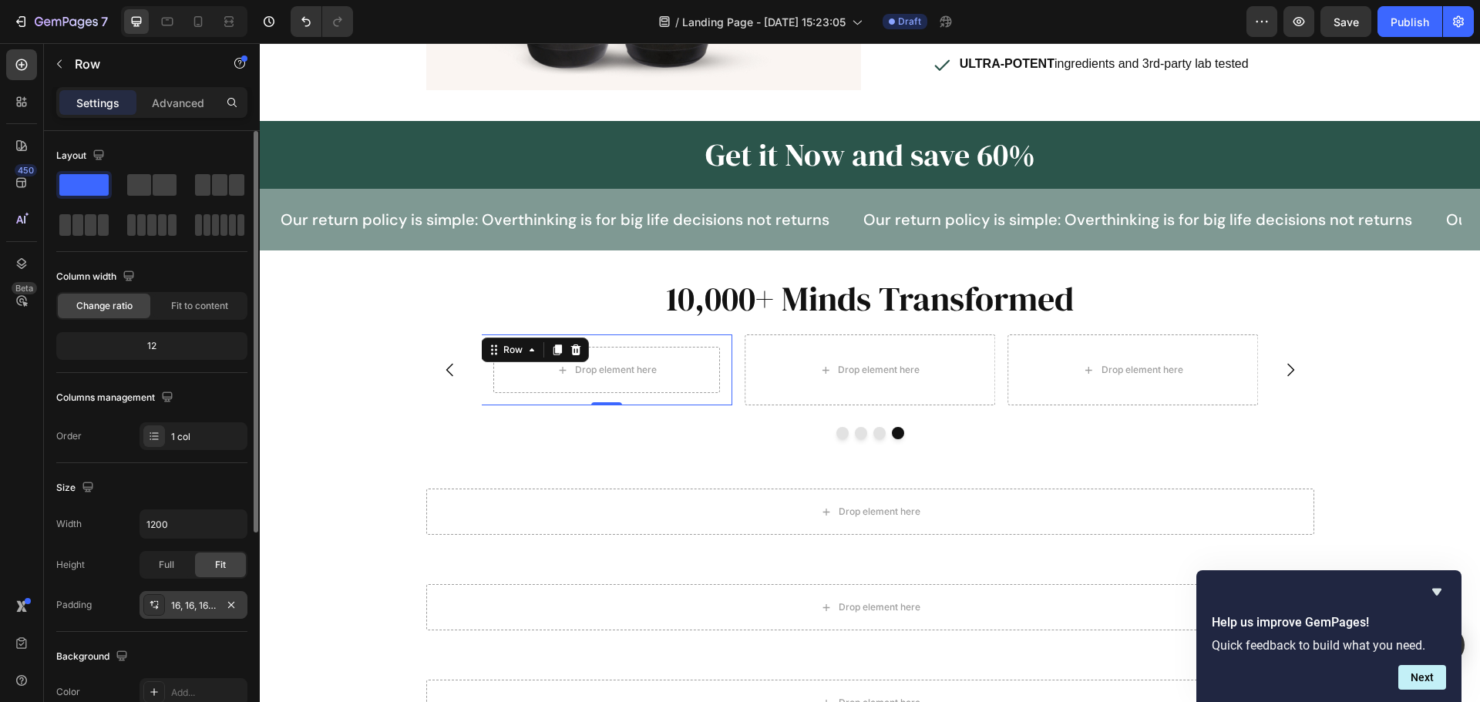
click at [198, 600] on div "16, 16, 16, 16" at bounding box center [193, 606] width 45 height 14
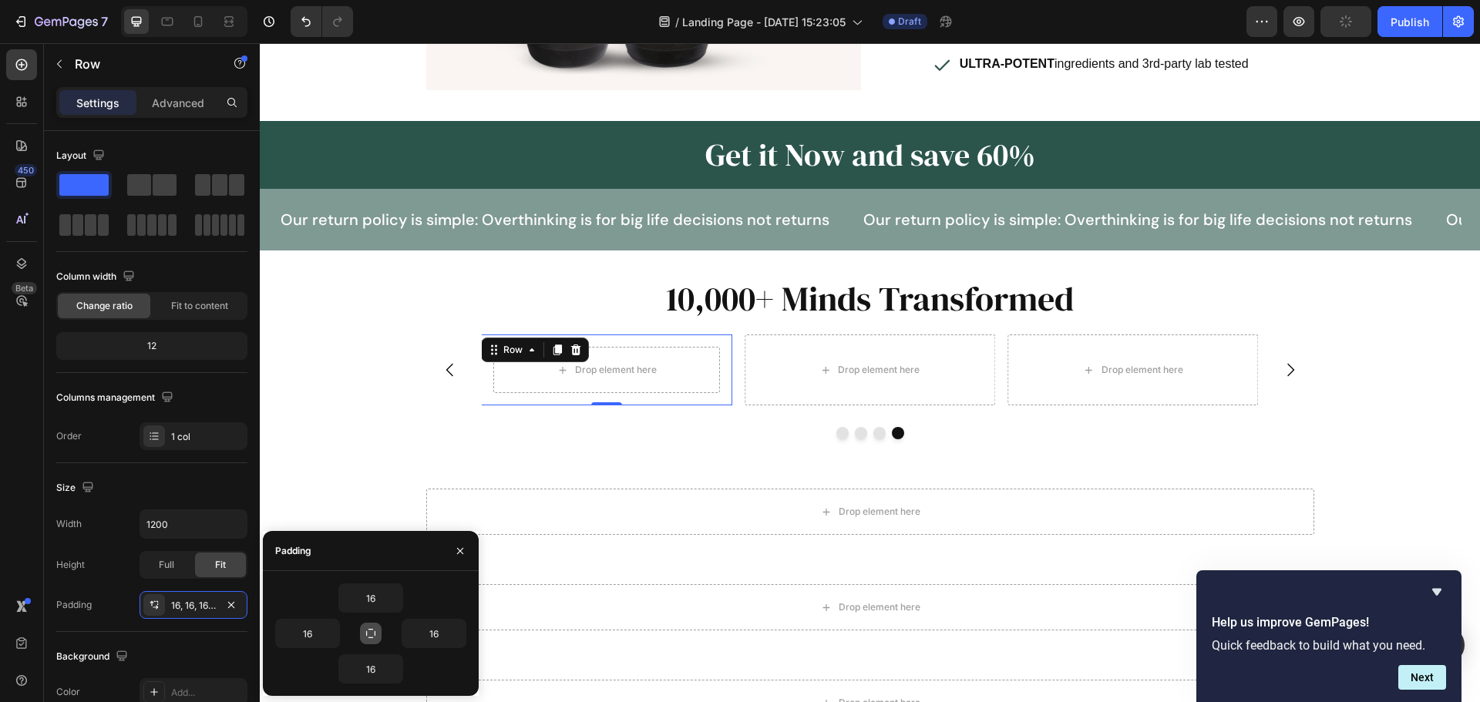
click at [371, 627] on button "button" at bounding box center [371, 634] width 22 height 22
click at [368, 608] on input "16" at bounding box center [370, 598] width 63 height 28
type input "8"
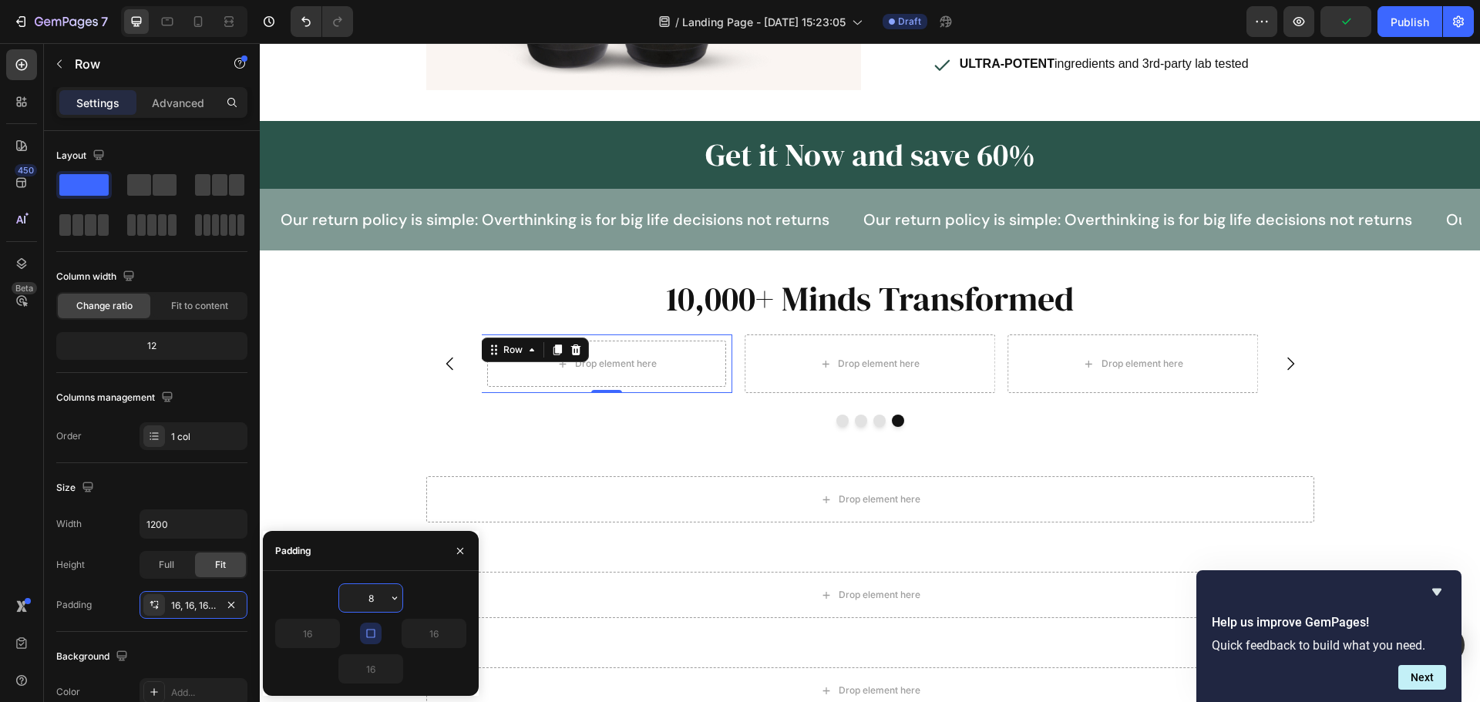
type input "8"
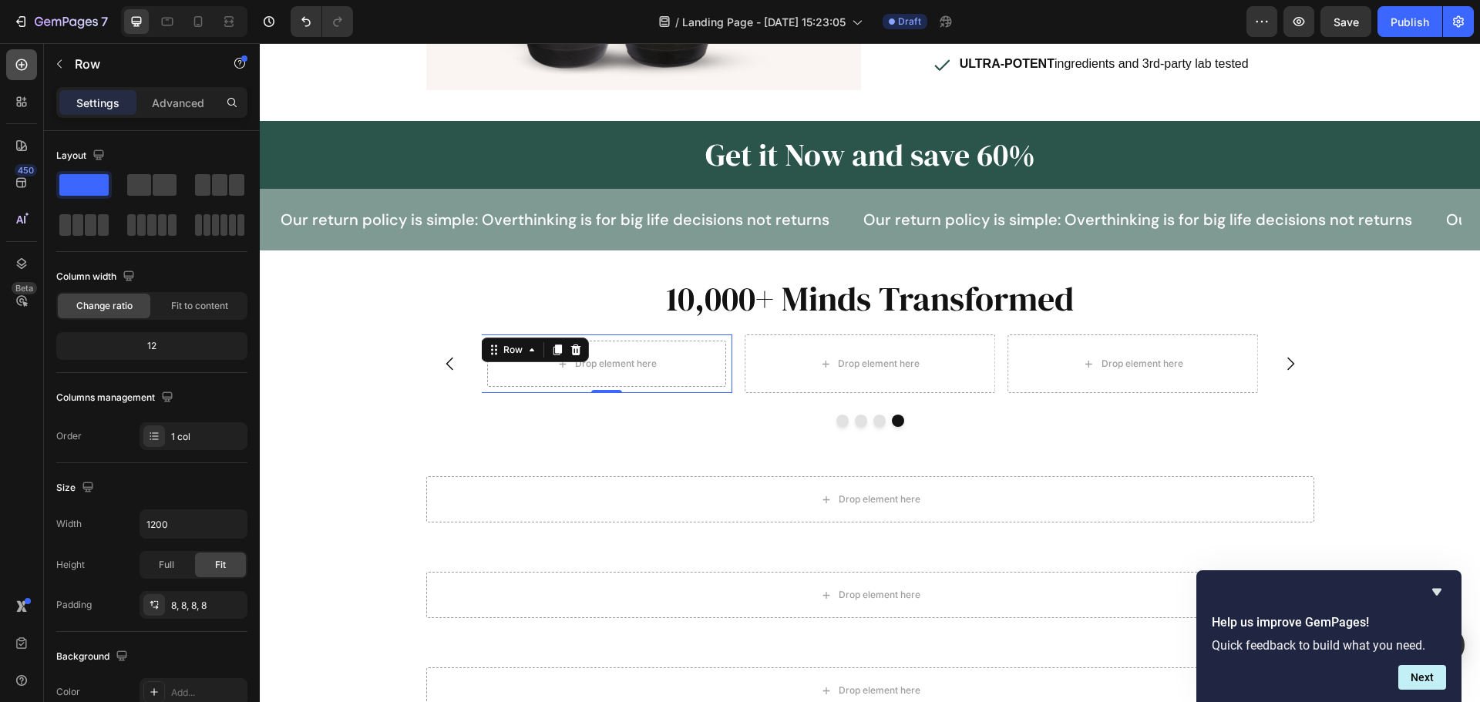
click at [24, 74] on div at bounding box center [21, 64] width 31 height 31
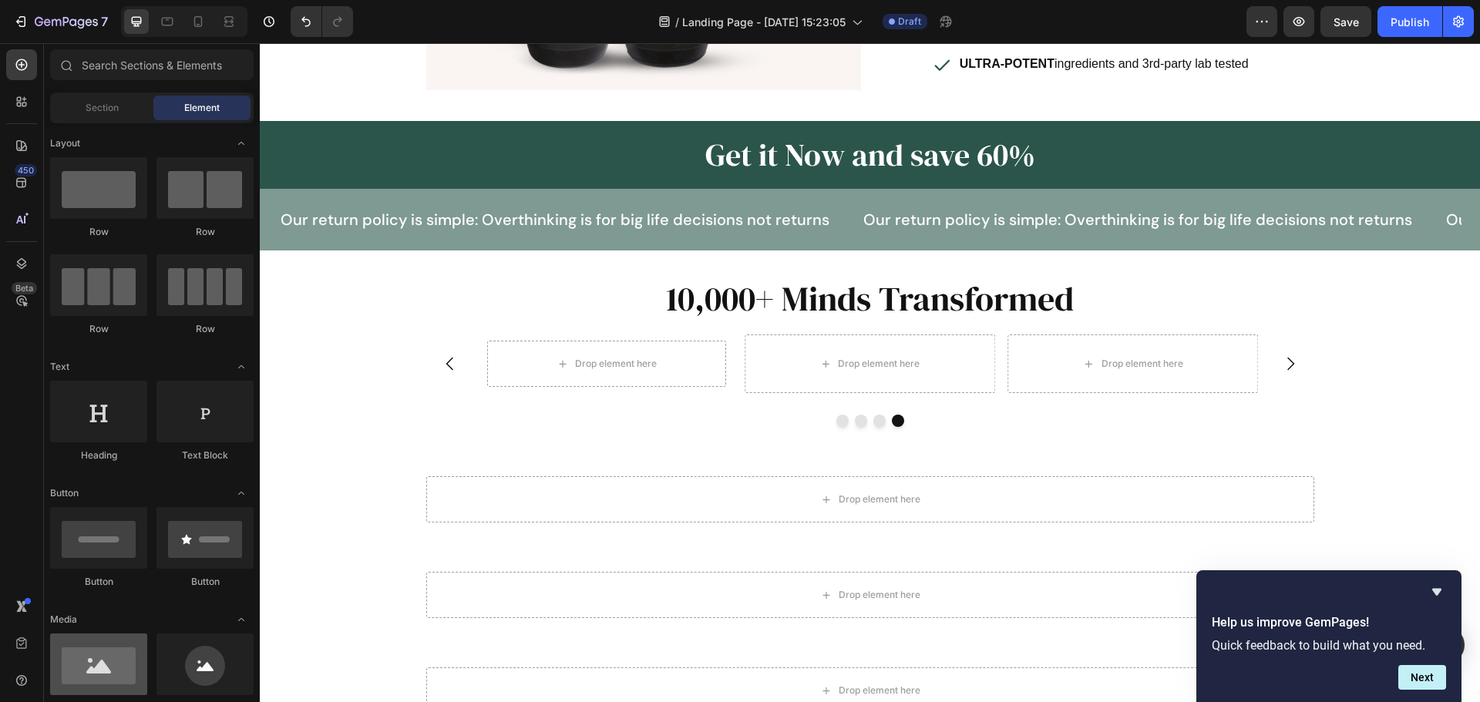
scroll to position [154, 0]
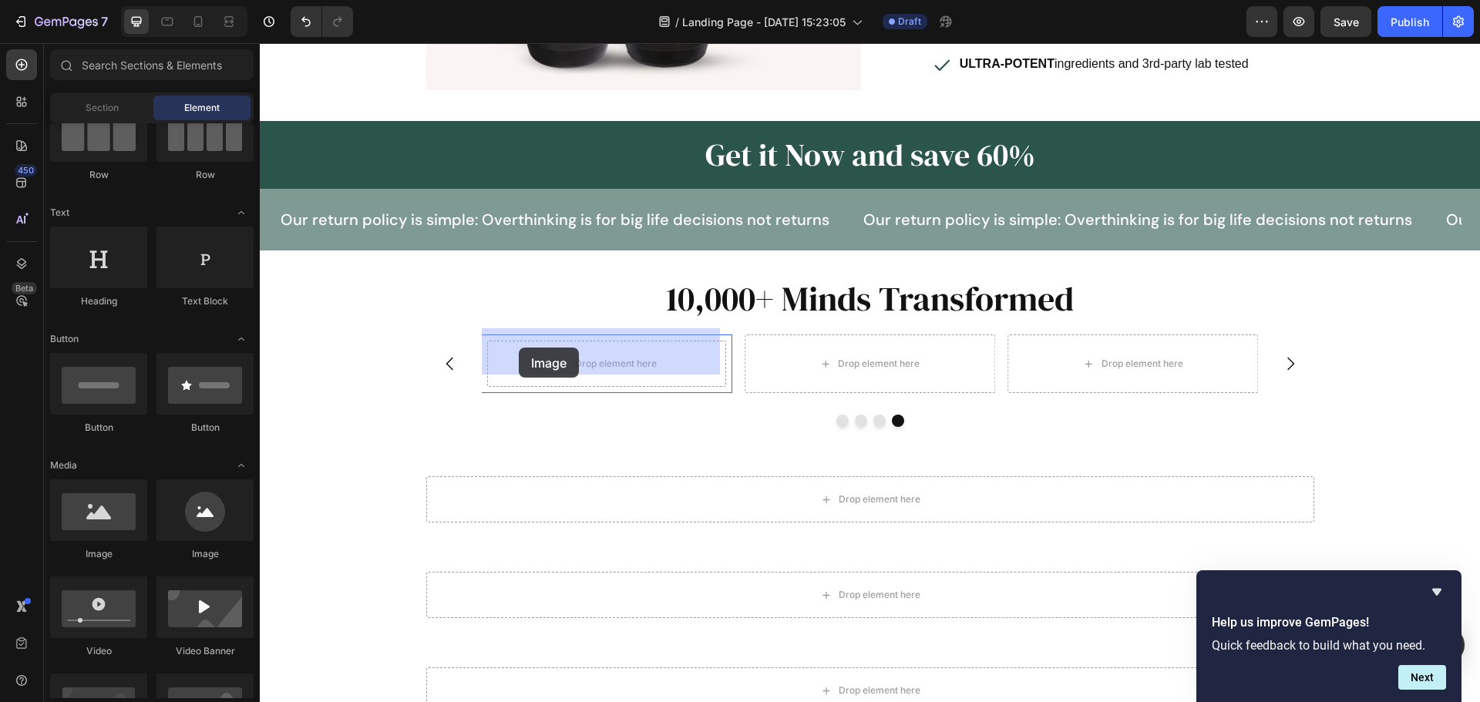
drag, startPoint x: 358, startPoint y: 567, endPoint x: 519, endPoint y: 348, distance: 272.3
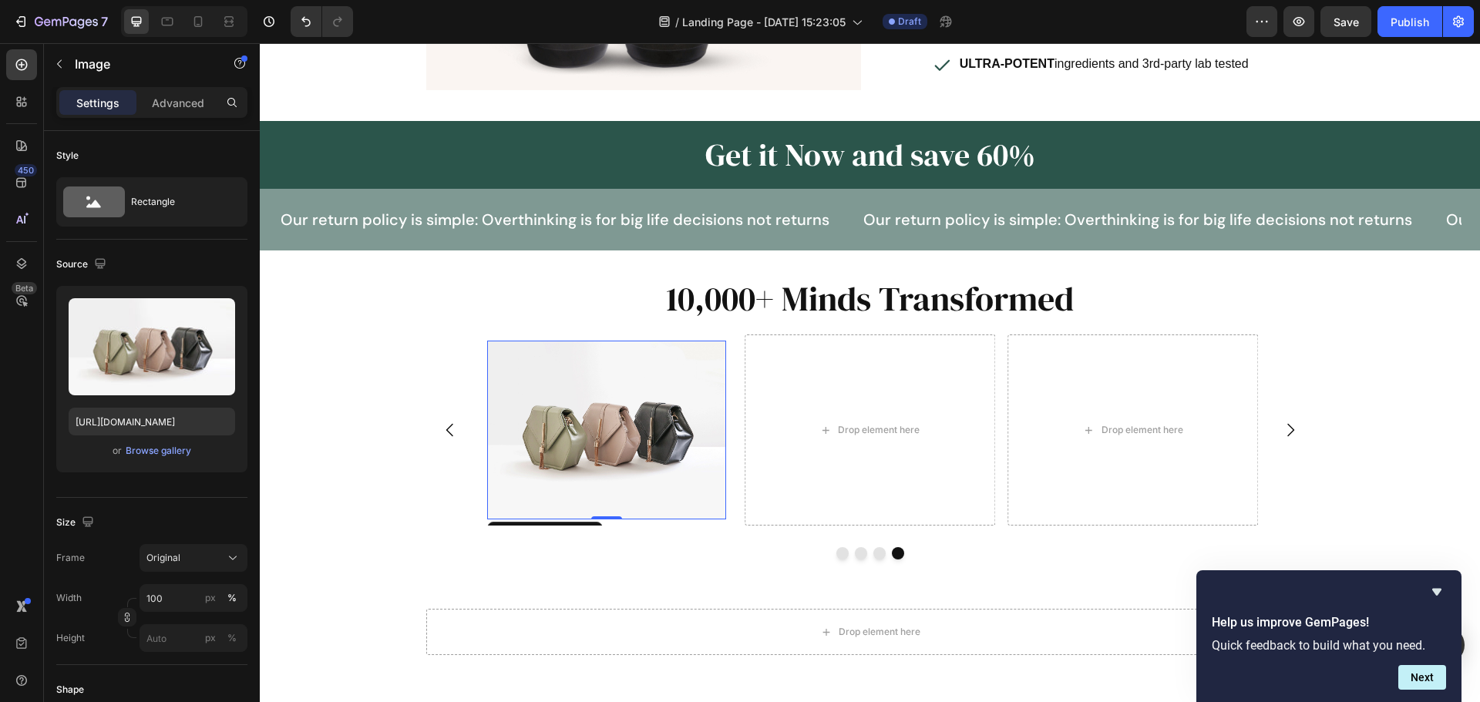
click at [559, 379] on img at bounding box center [606, 430] width 238 height 179
click at [525, 349] on div "Image" at bounding box center [522, 356] width 33 height 14
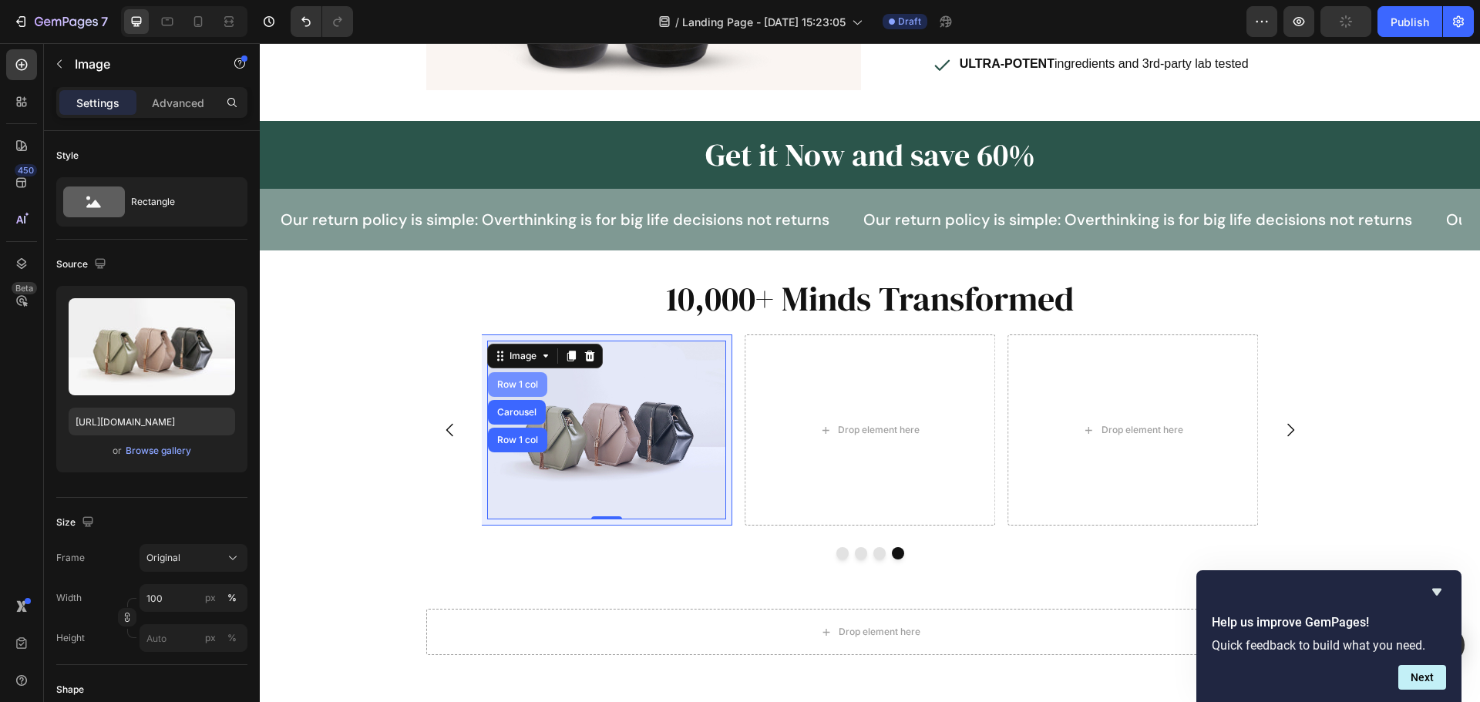
click at [524, 380] on div "Row 1 col" at bounding box center [517, 384] width 47 height 9
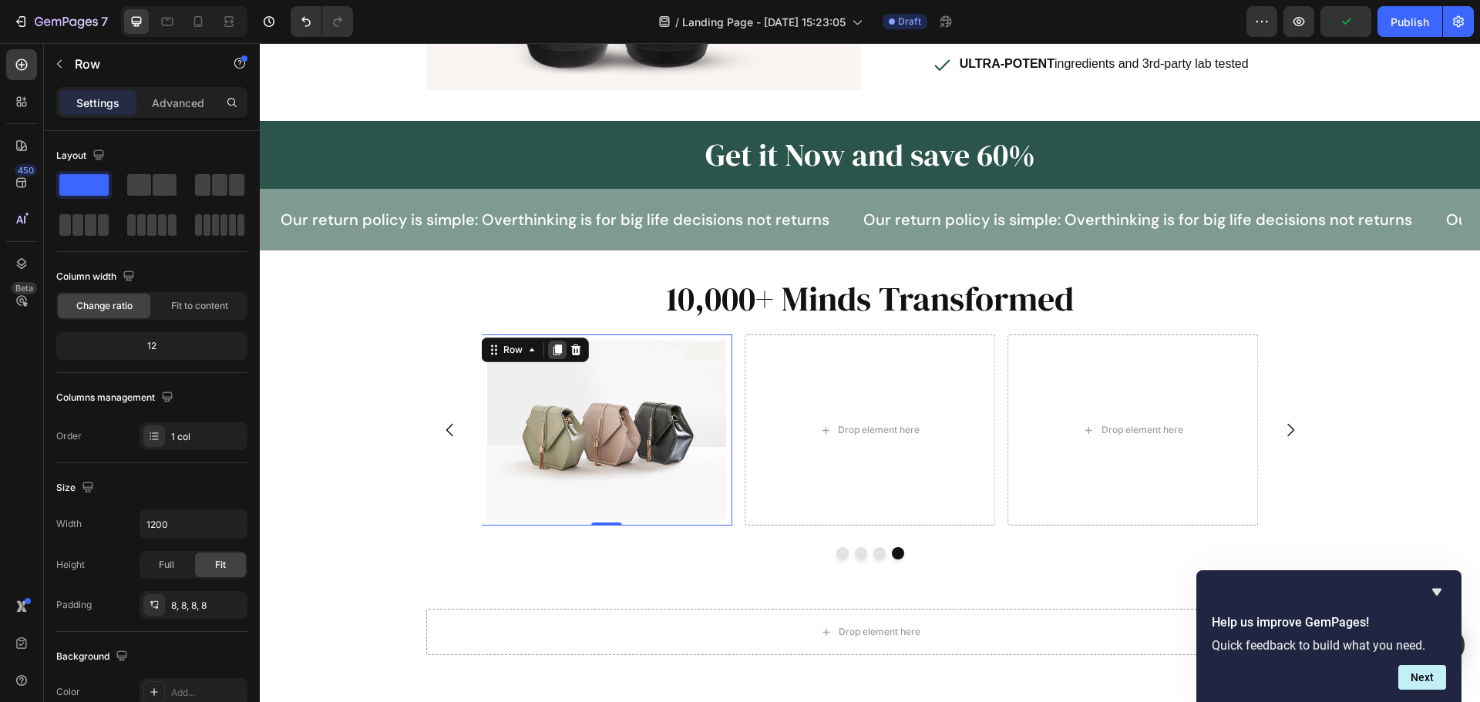
click at [553, 344] on icon at bounding box center [557, 349] width 8 height 11
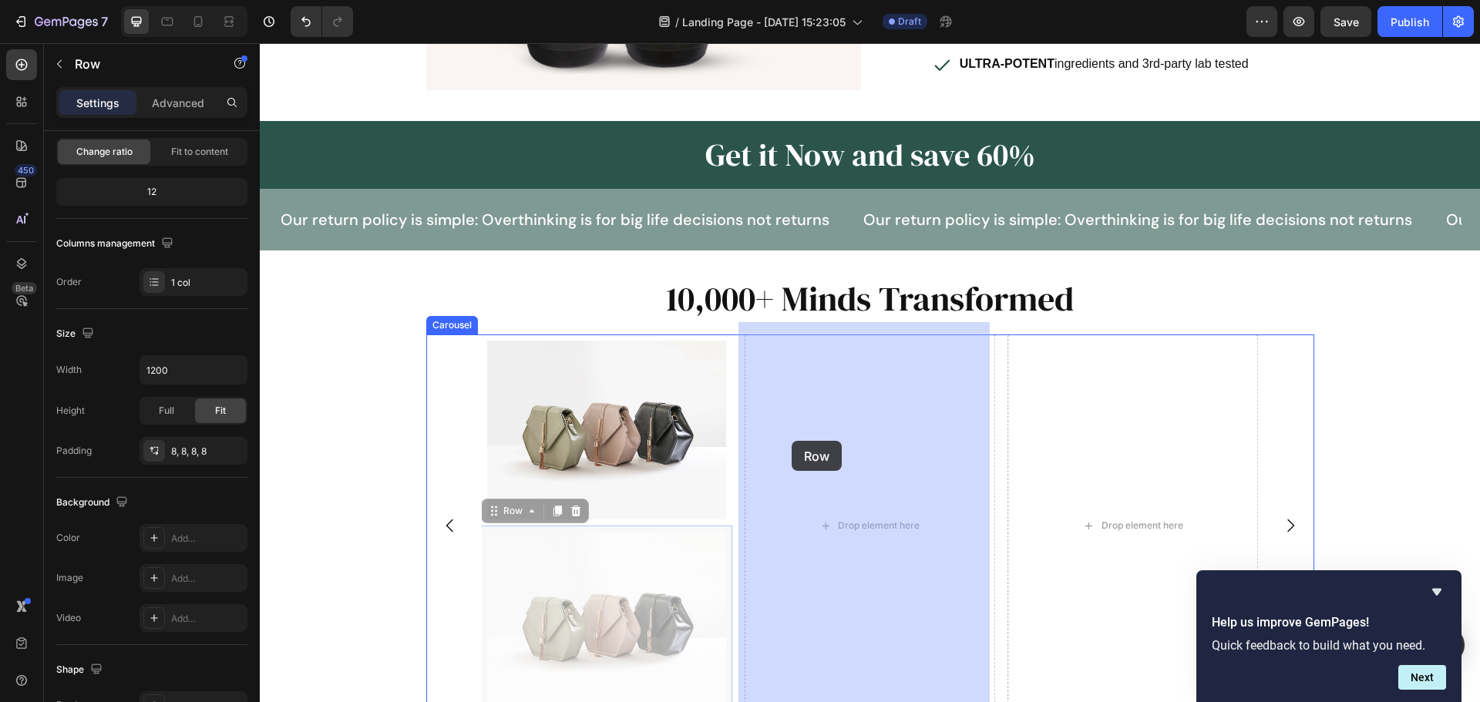
drag, startPoint x: 488, startPoint y: 504, endPoint x: 794, endPoint y: 439, distance: 313.5
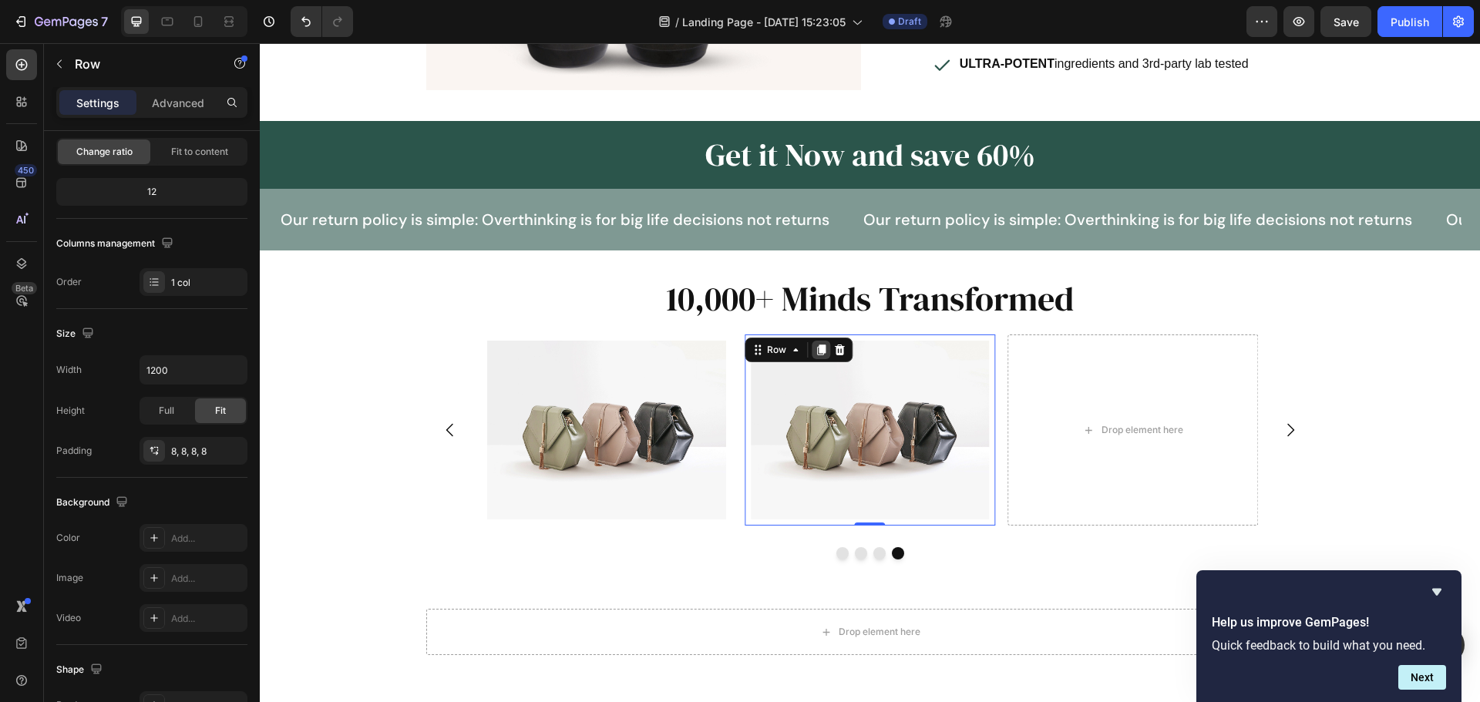
click at [817, 344] on icon at bounding box center [821, 349] width 8 height 11
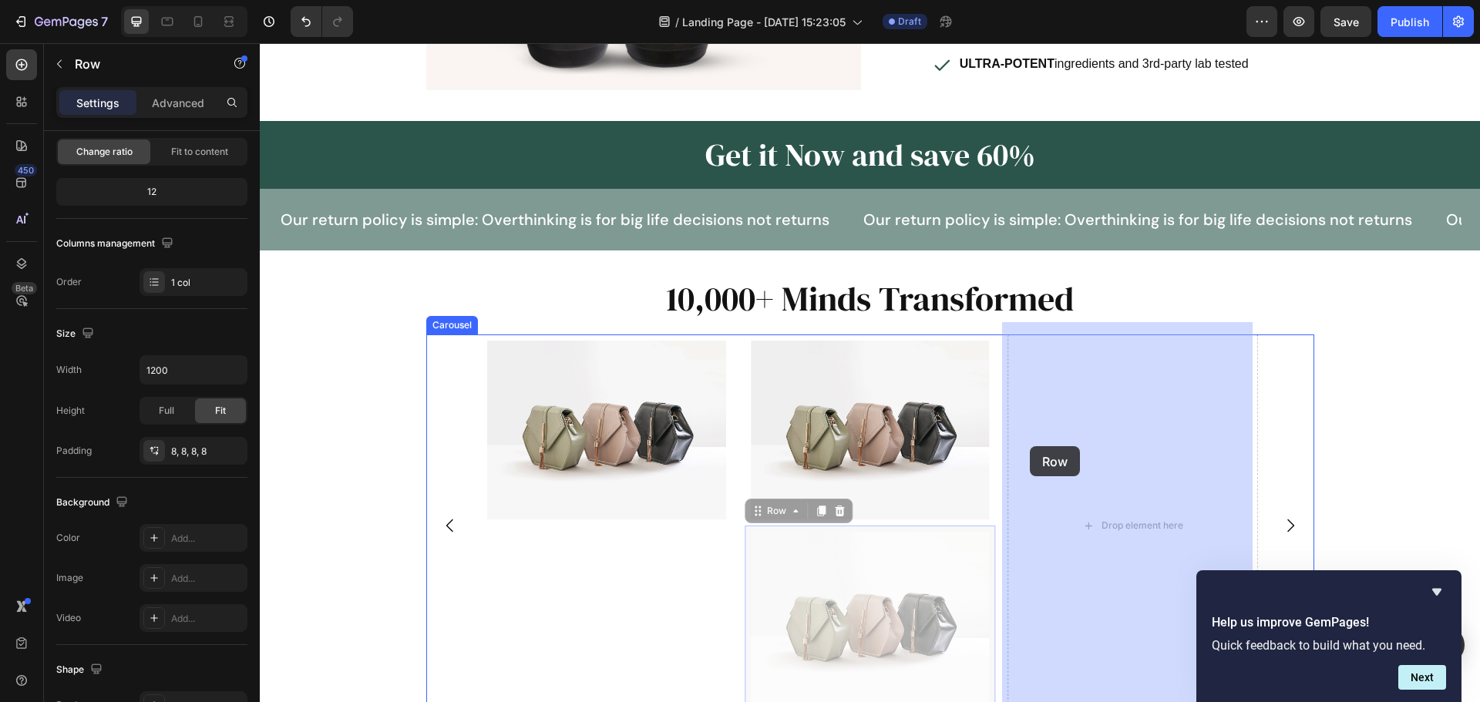
drag, startPoint x: 751, startPoint y: 504, endPoint x: 1035, endPoint y: 444, distance: 290.6
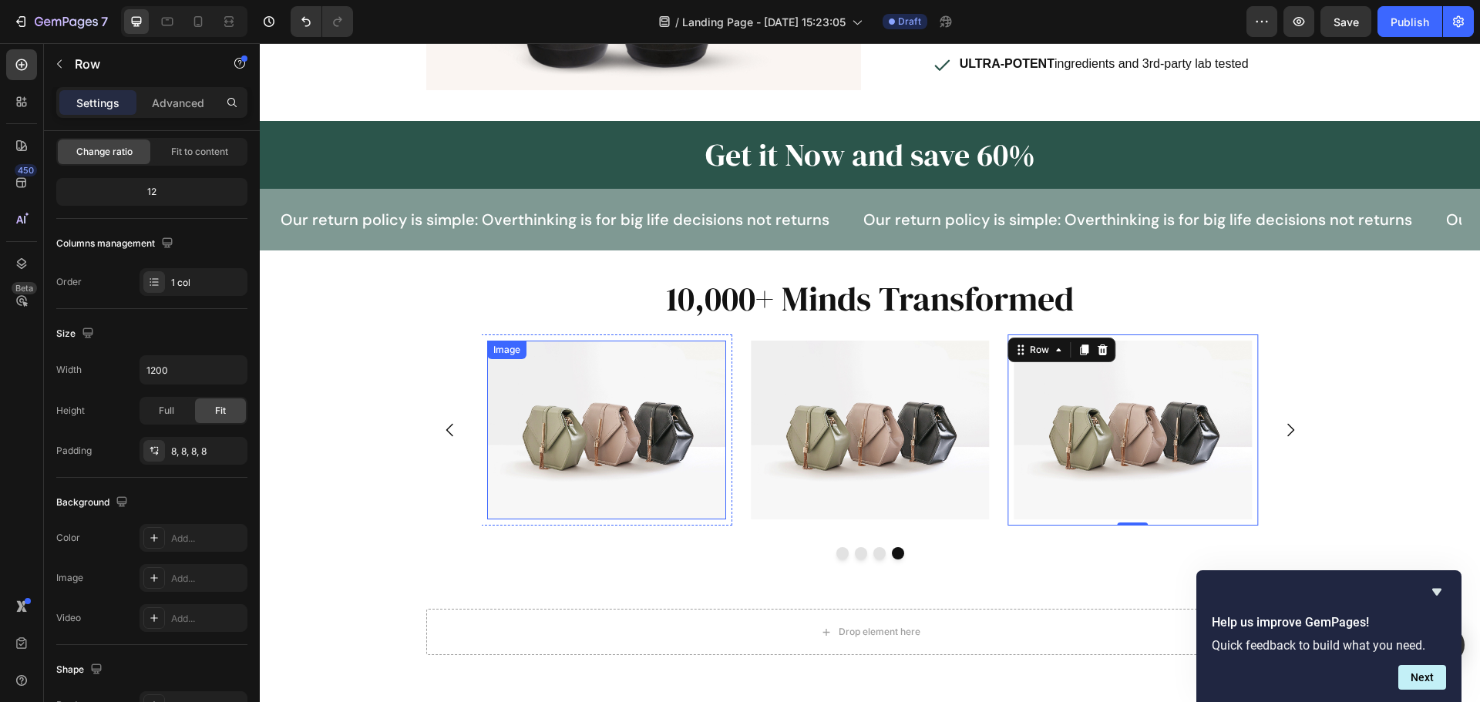
click at [686, 410] on img at bounding box center [606, 430] width 238 height 179
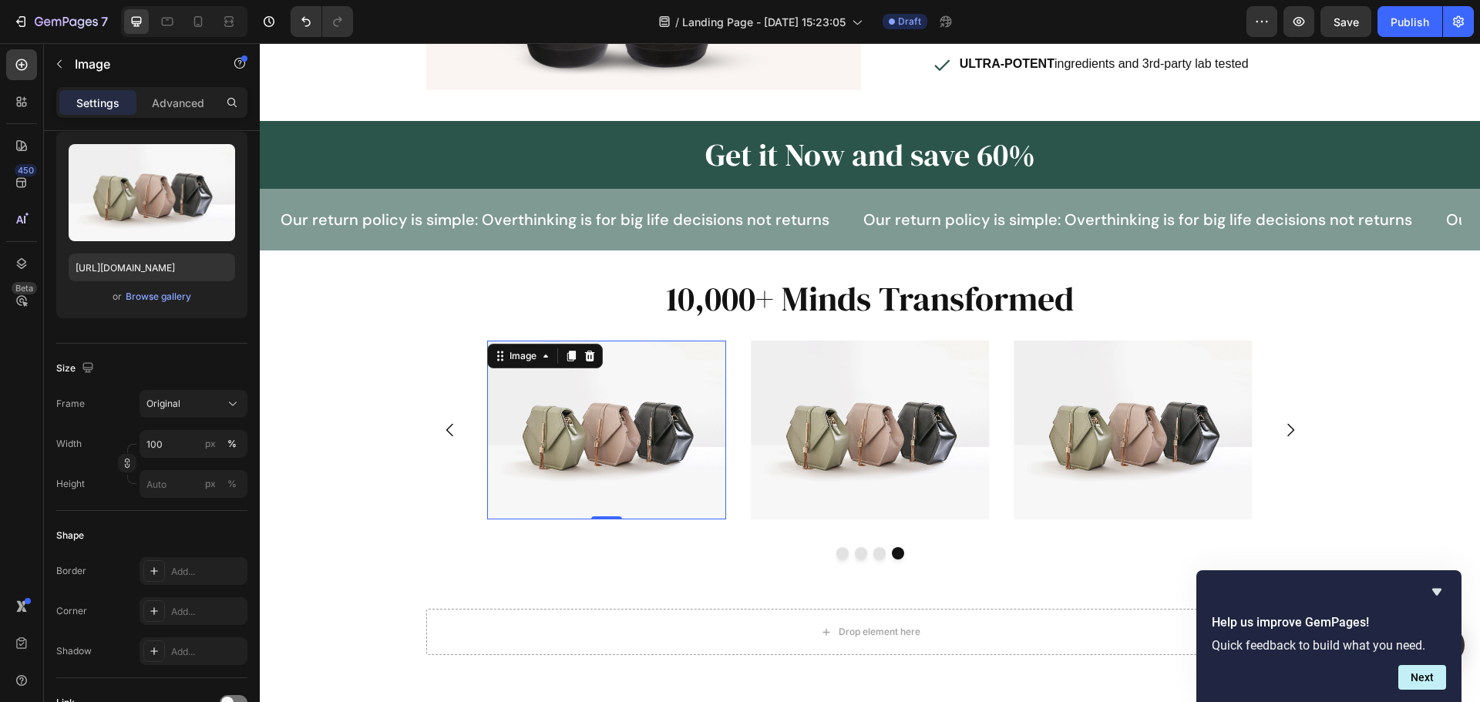
scroll to position [0, 0]
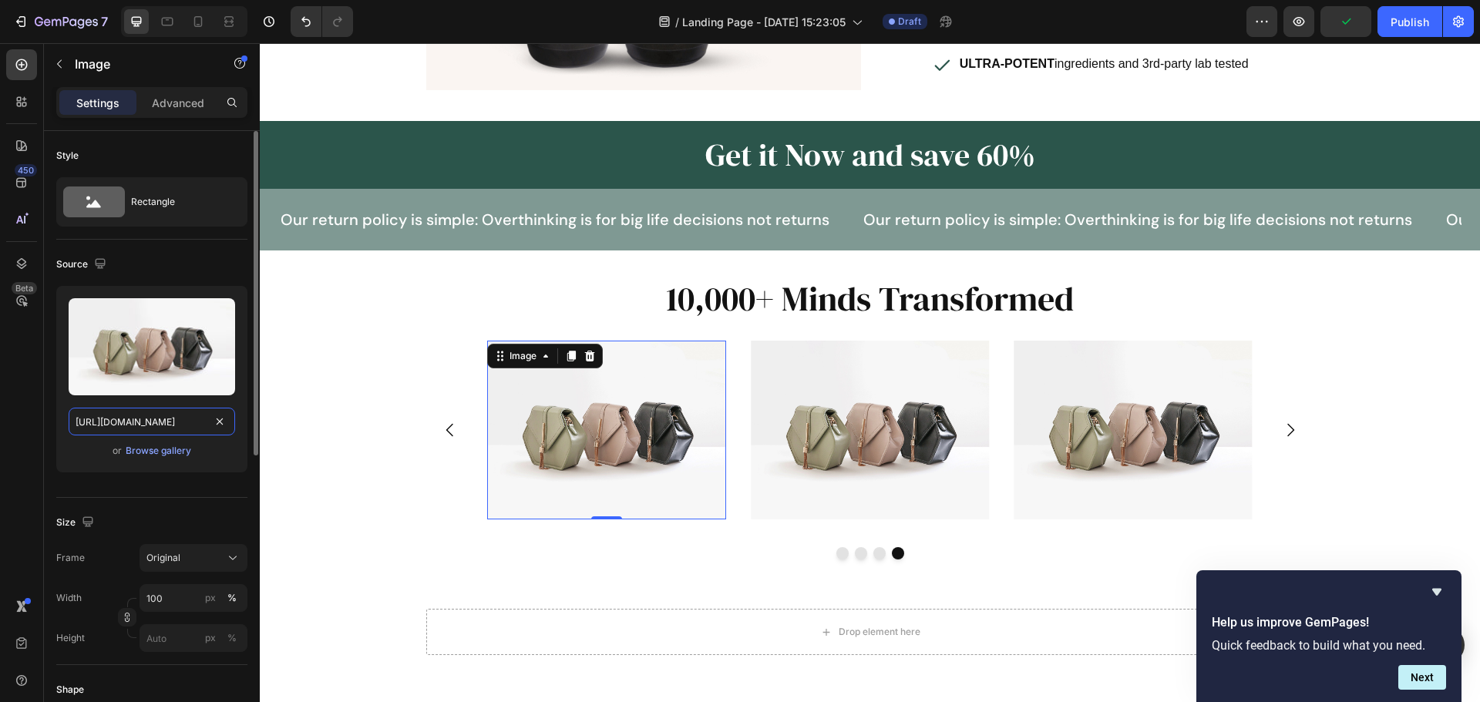
click at [186, 419] on input "[URL][DOMAIN_NAME]" at bounding box center [152, 422] width 166 height 28
paste input "img.funnelish.com/85776/911530/1757426904-Comments%202.pn"
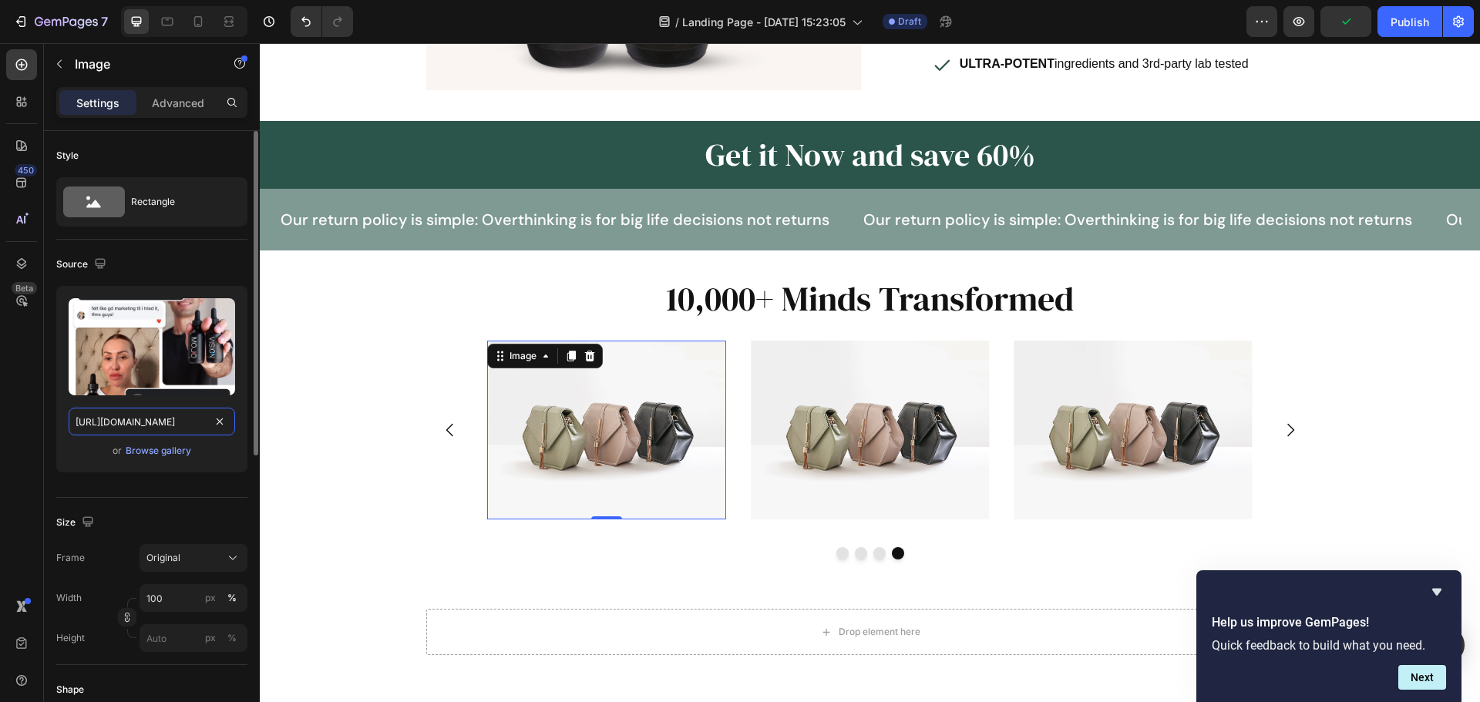
scroll to position [0, 202]
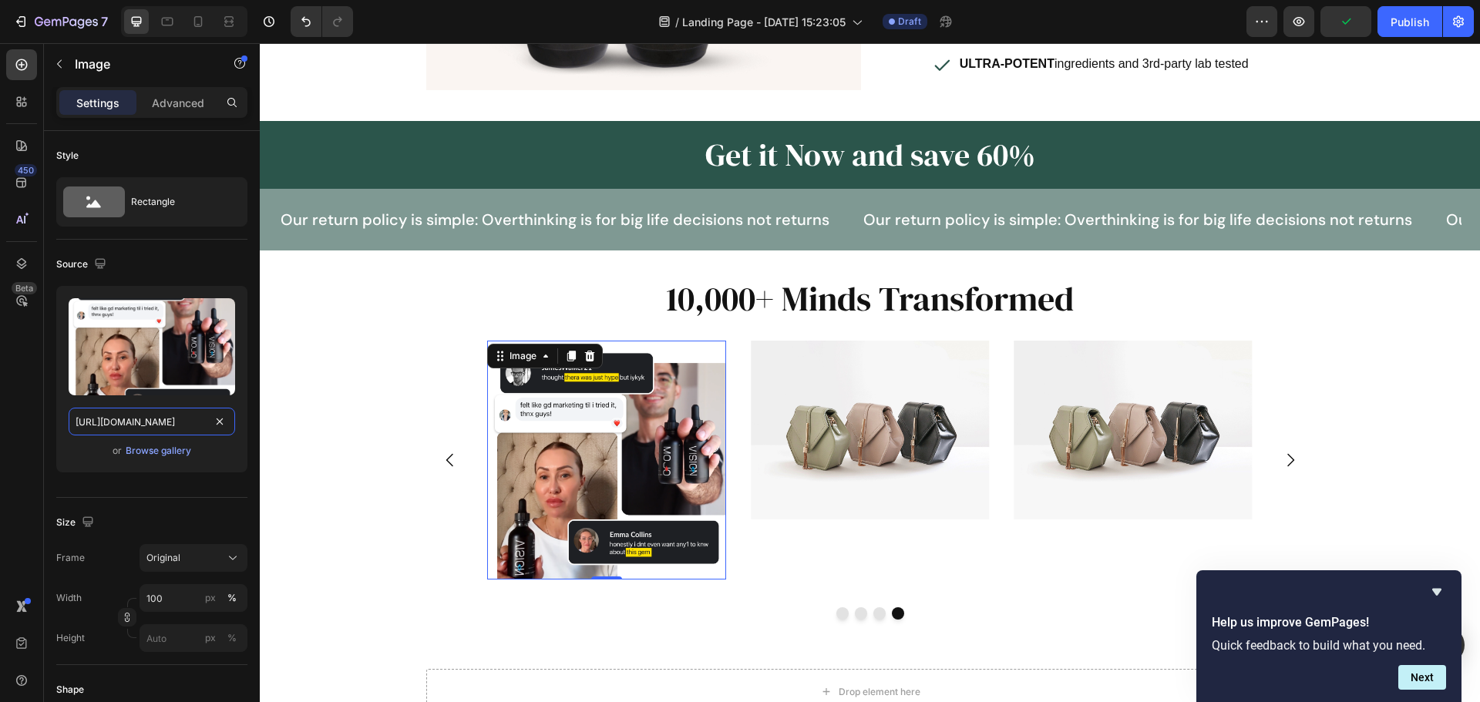
type input "https://img.funnelish.com/85776/911530/1757426904-Comments%202.png"
click at [854, 418] on img at bounding box center [870, 430] width 238 height 179
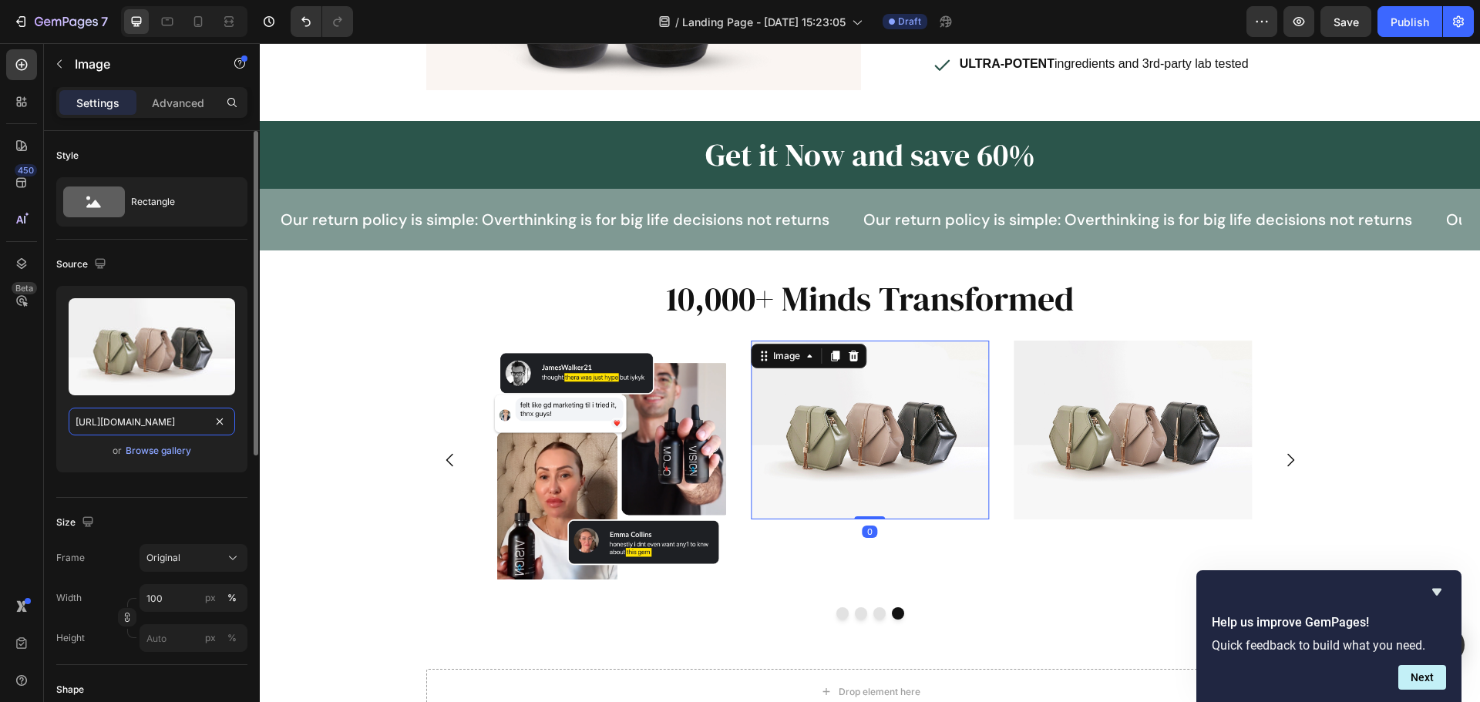
click at [170, 423] on input "[URL][DOMAIN_NAME]" at bounding box center [152, 422] width 166 height 28
paste input "img.funnelish.com/85776/911530/1757426911-Comments%203.pn"
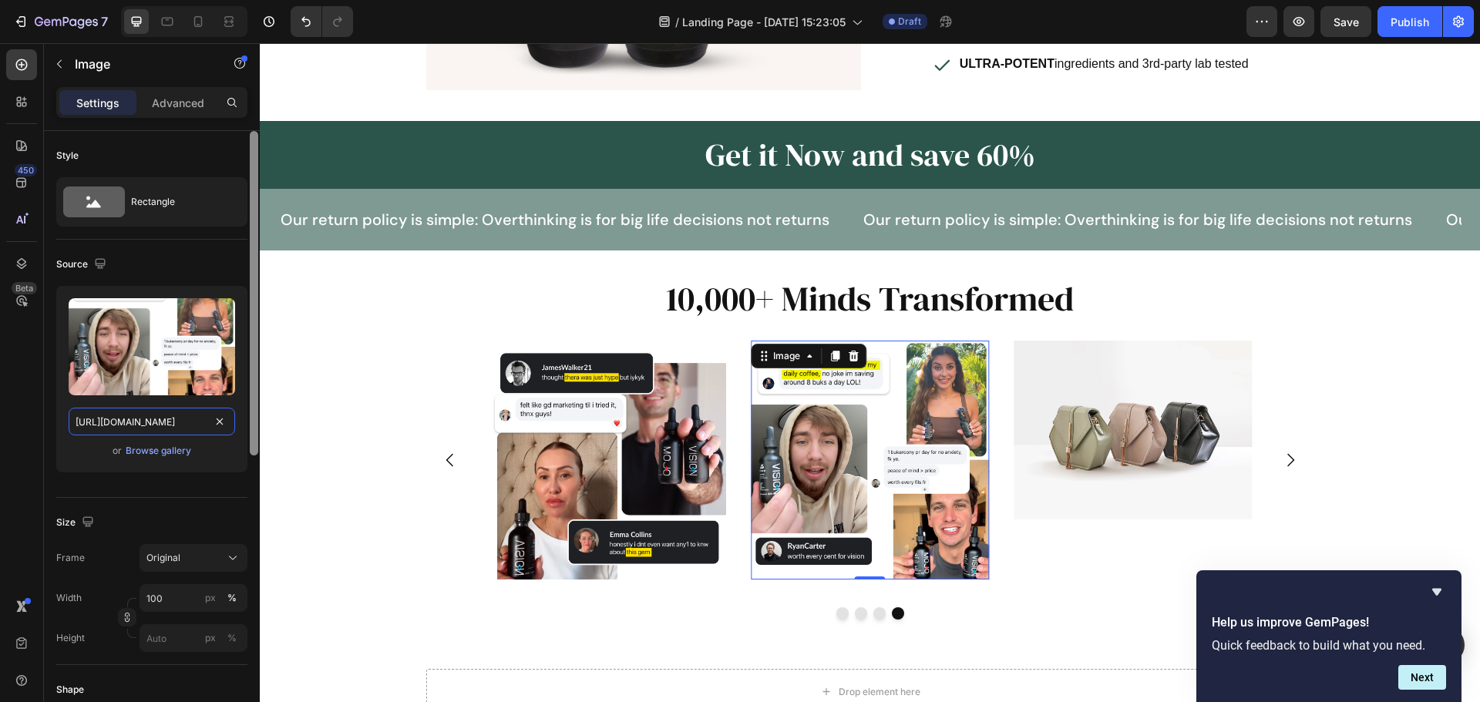
scroll to position [0, 198]
type input "https://img.funnelish.com/85776/911530/1757426911-Comments%203.png"
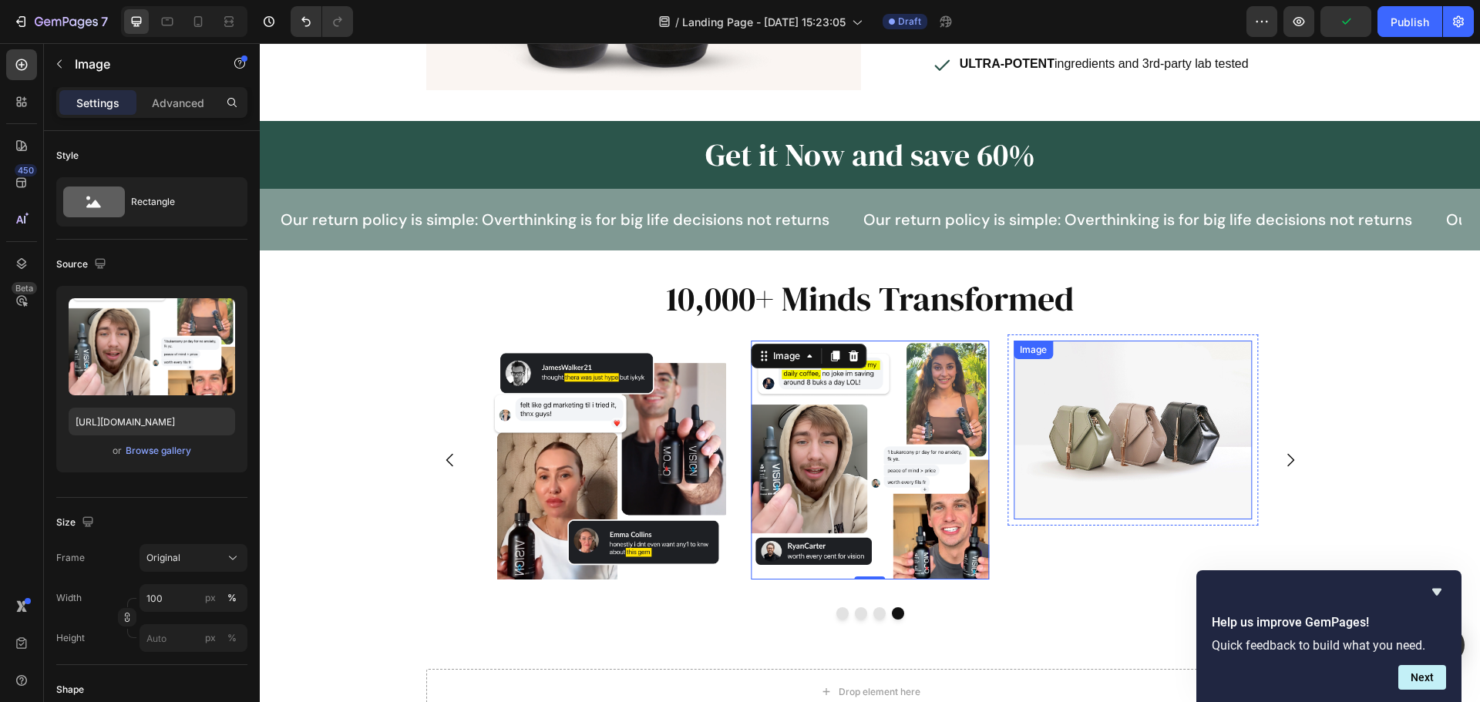
click at [1134, 421] on img at bounding box center [1132, 430] width 238 height 179
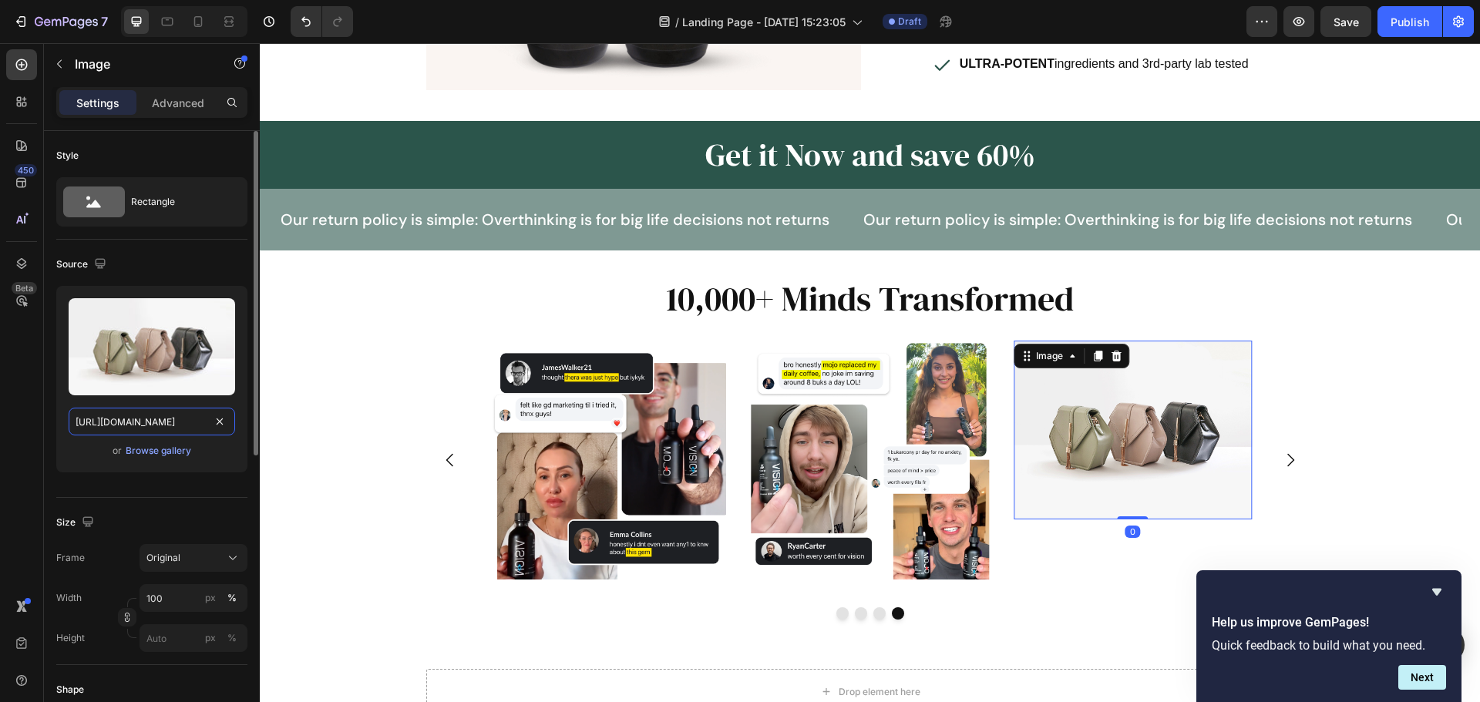
click at [179, 422] on input "[URL][DOMAIN_NAME]" at bounding box center [152, 422] width 166 height 28
paste input "img.funnelish.com/85776/911530/1757426917-Comments%204.pn"
type input "https://img.funnelish.com/85776/911530/1757426917-Comments%204.png"
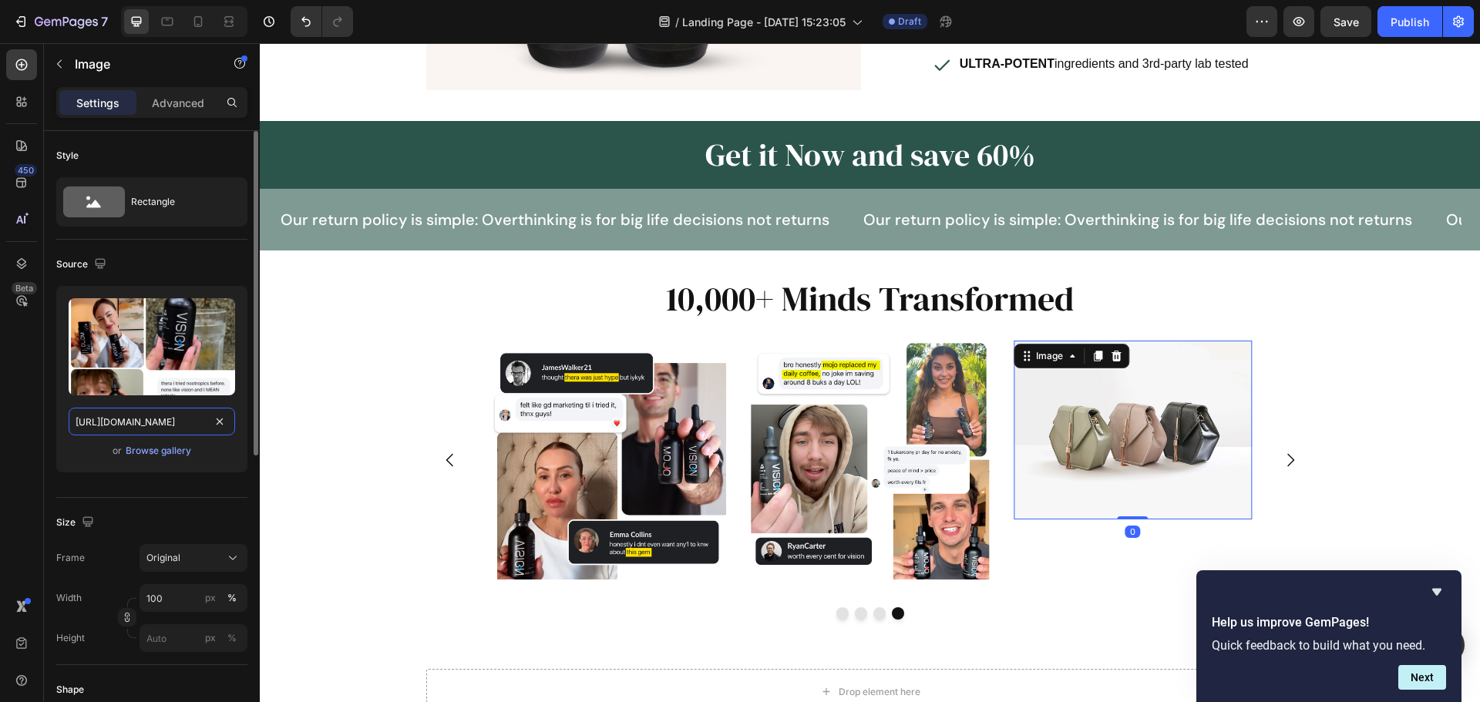
scroll to position [0, 200]
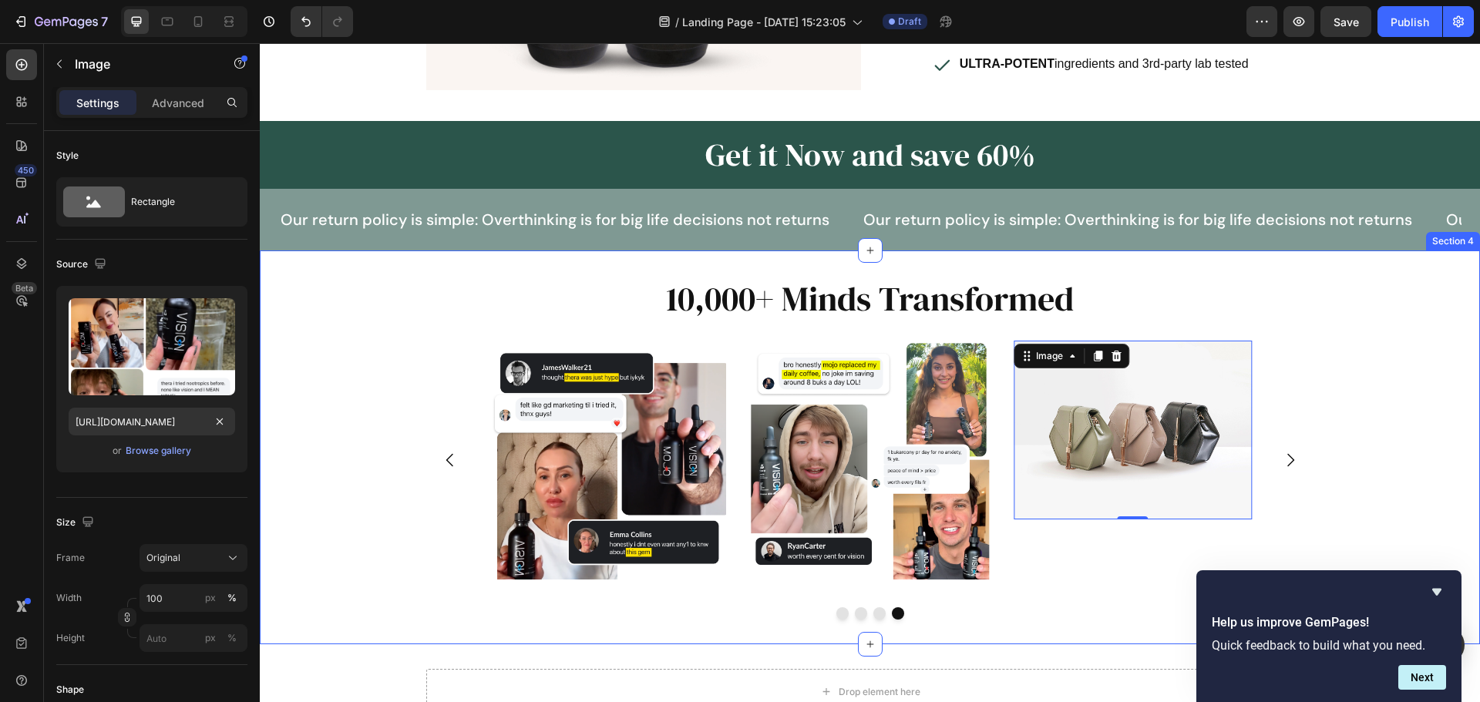
click at [355, 384] on div "10,000+ Minds Transformed Heading Image Row Image 0 Row Drop element here Image…" at bounding box center [870, 447] width 1220 height 344
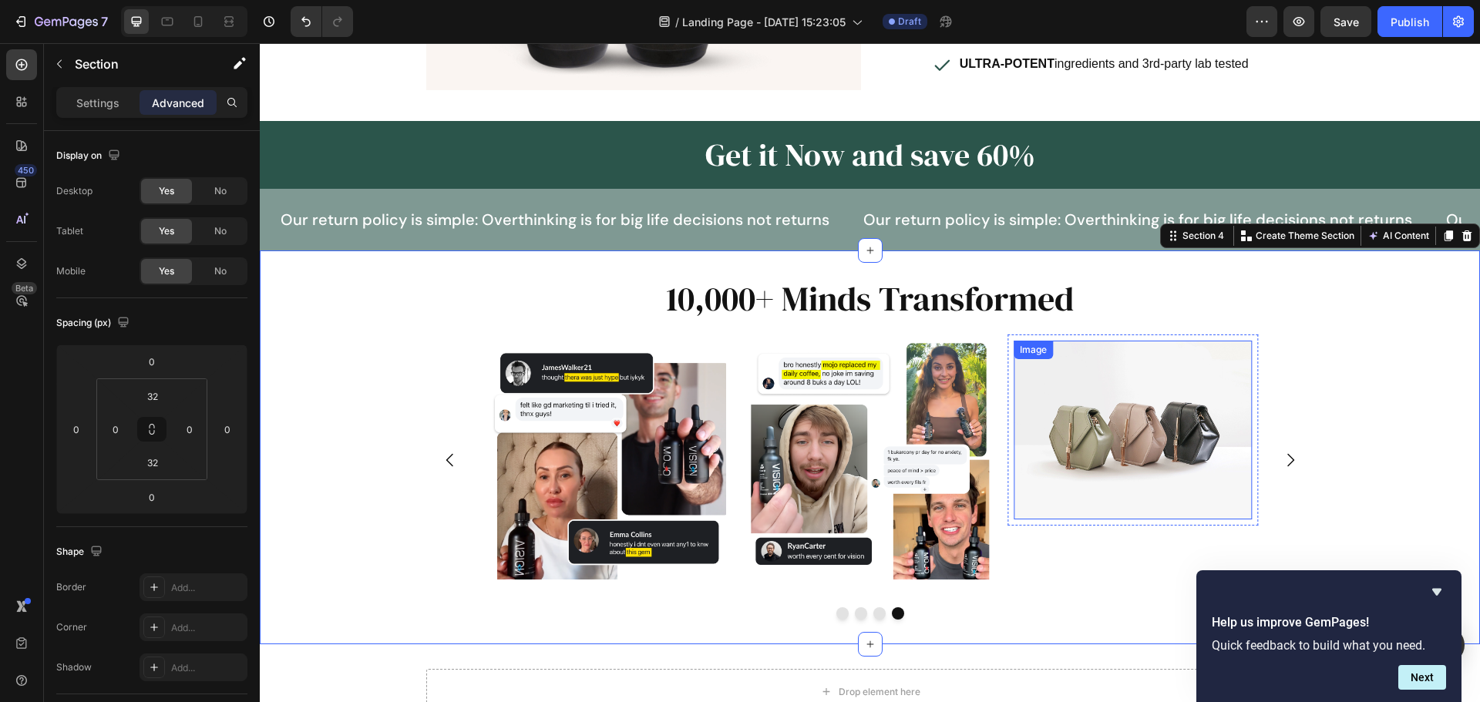
click at [1194, 359] on img at bounding box center [1132, 430] width 238 height 179
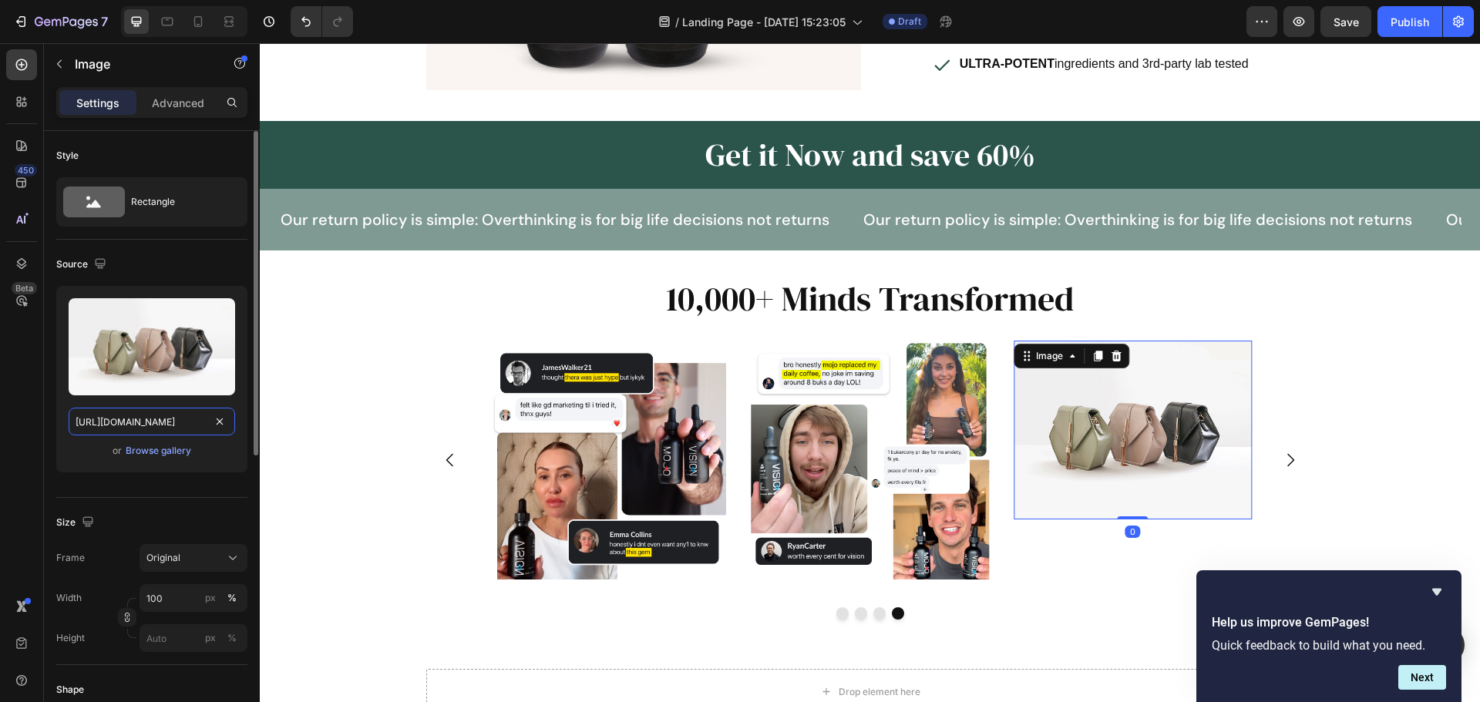
click at [134, 425] on input "[URL][DOMAIN_NAME]" at bounding box center [152, 422] width 166 height 28
paste input "img.funnelish.com/85776/911530/1757426917-Comments%204.pn"
type input "https://img.funnelish.com/85776/911530/1757426917-Comments%204.png"
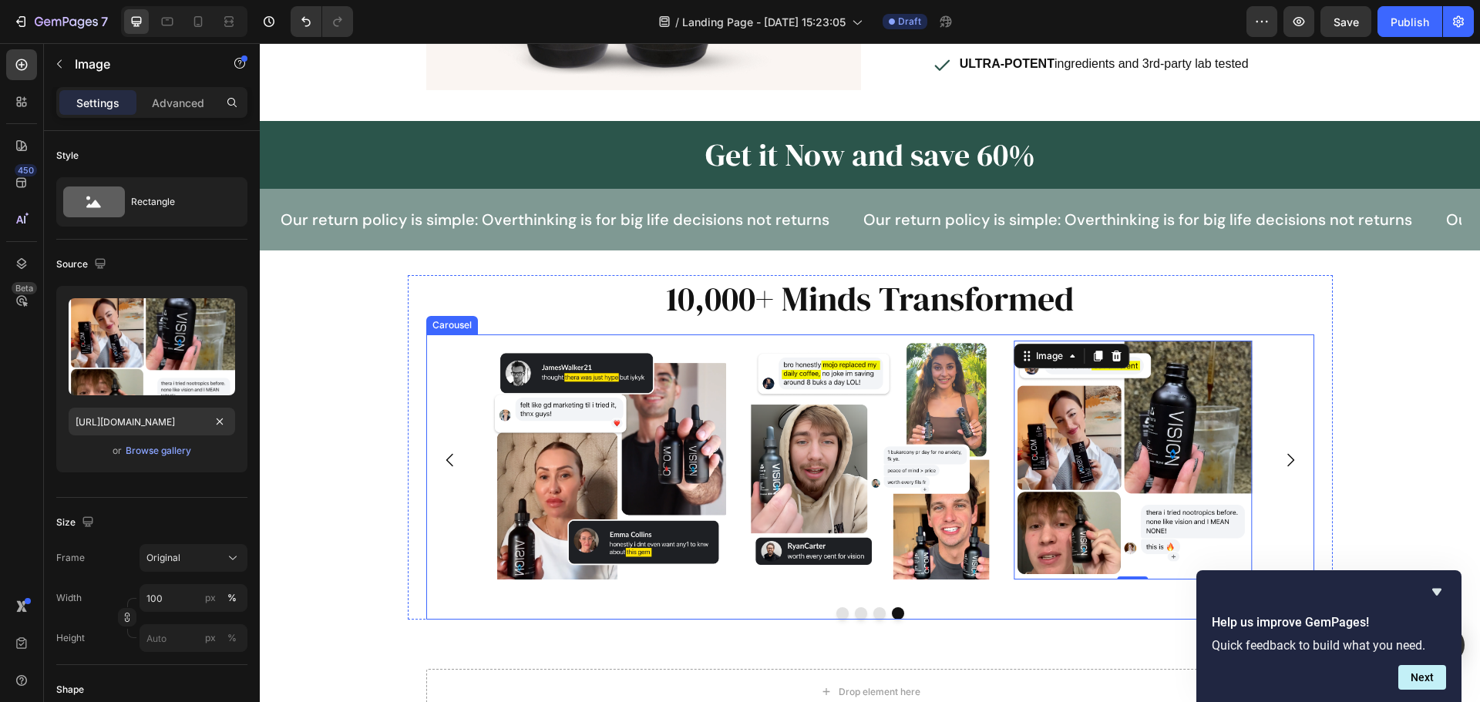
click at [1305, 490] on div "Image Row Image 0 Row Drop element here Image Row" at bounding box center [870, 459] width 888 height 250
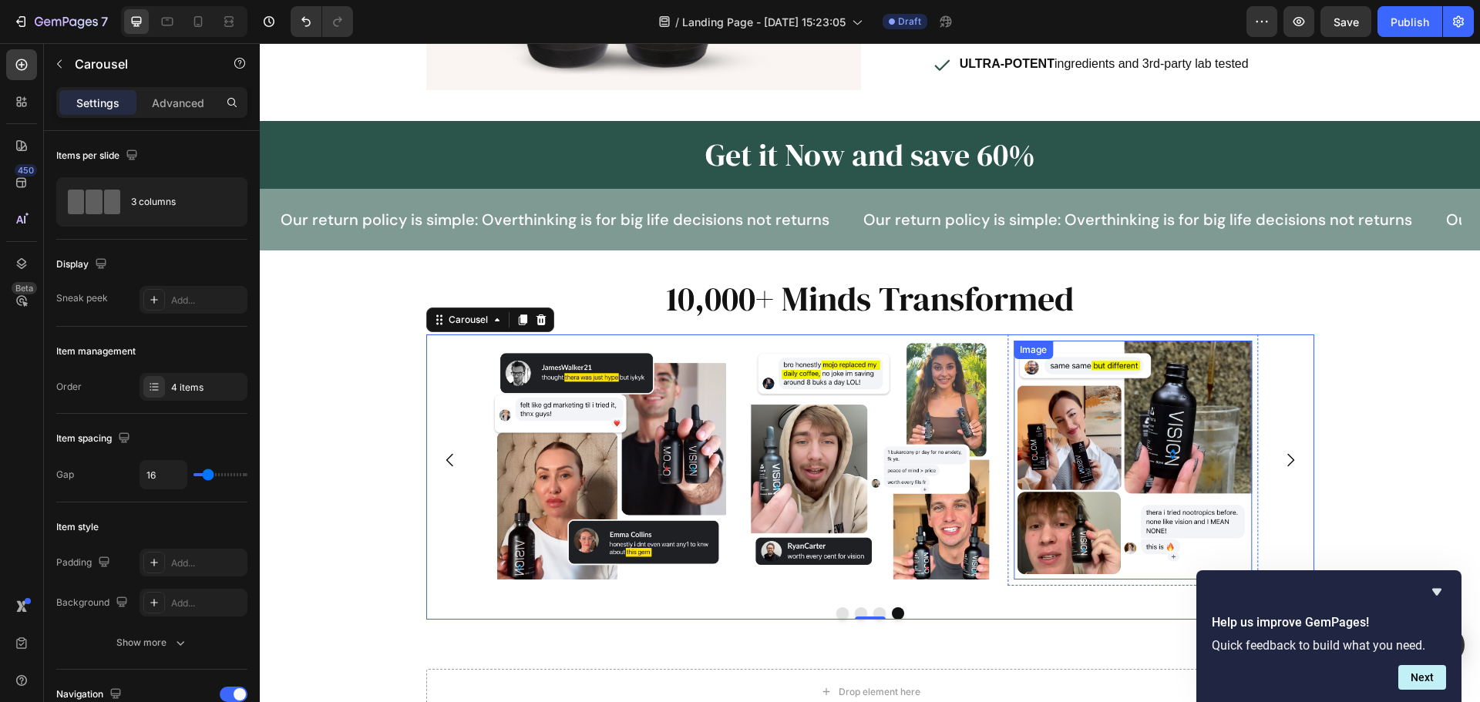
scroll to position [527, 0]
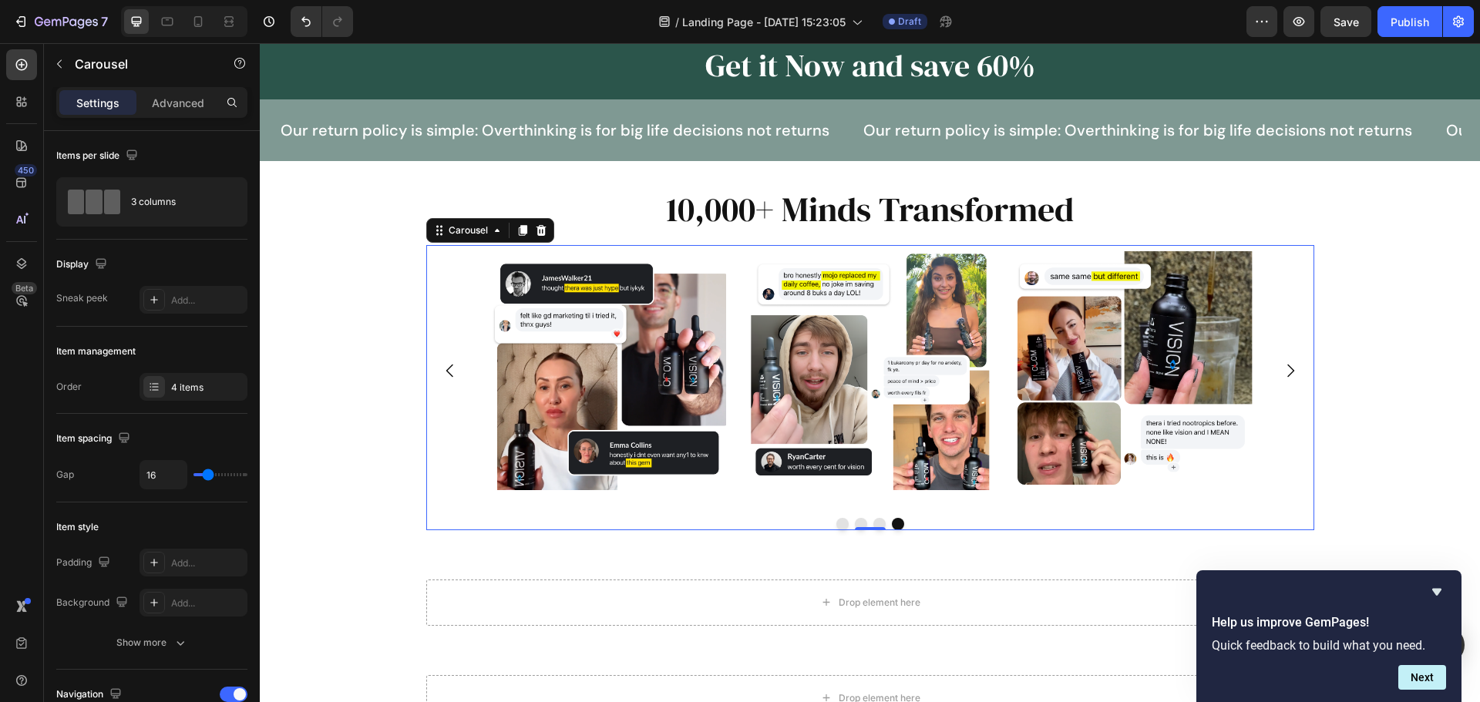
click at [855, 524] on button "Dot" at bounding box center [861, 524] width 12 height 12
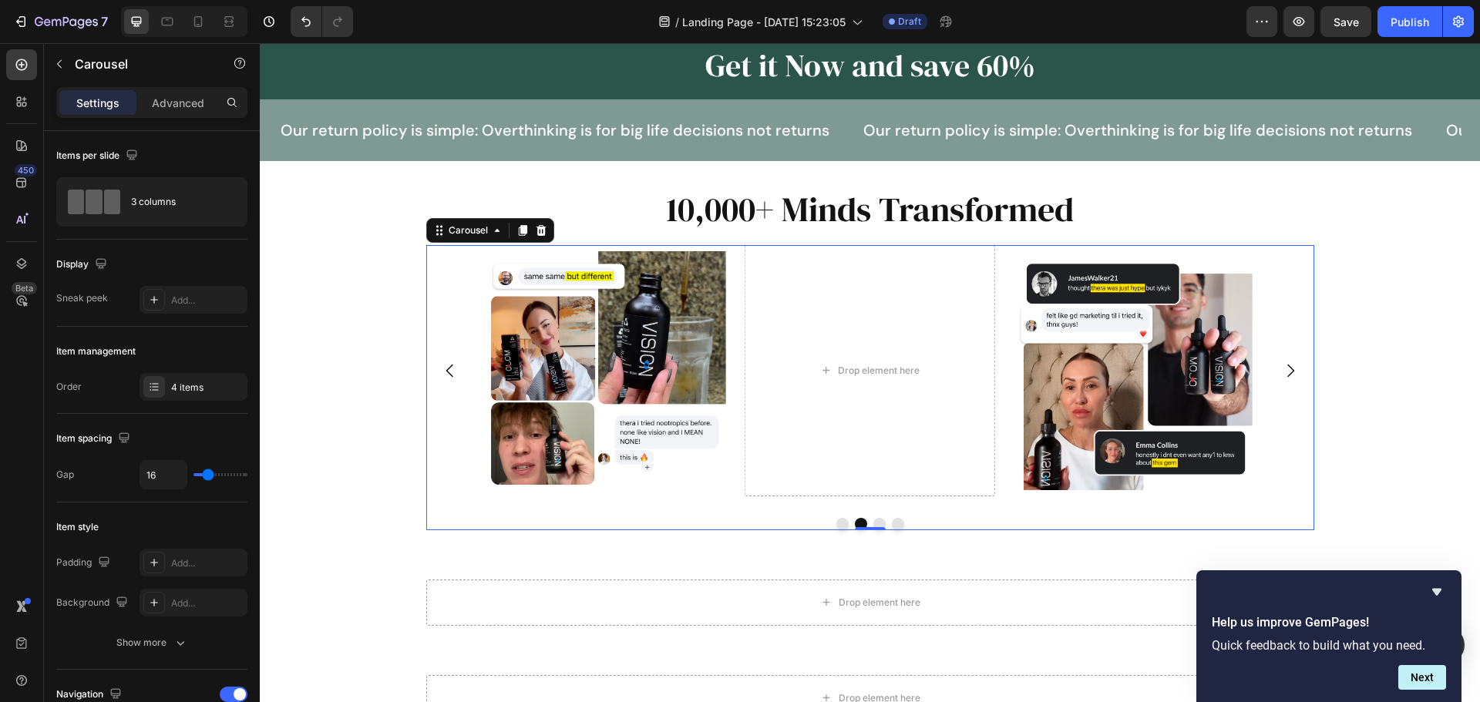
click at [838, 524] on button "Dot" at bounding box center [842, 524] width 12 height 12
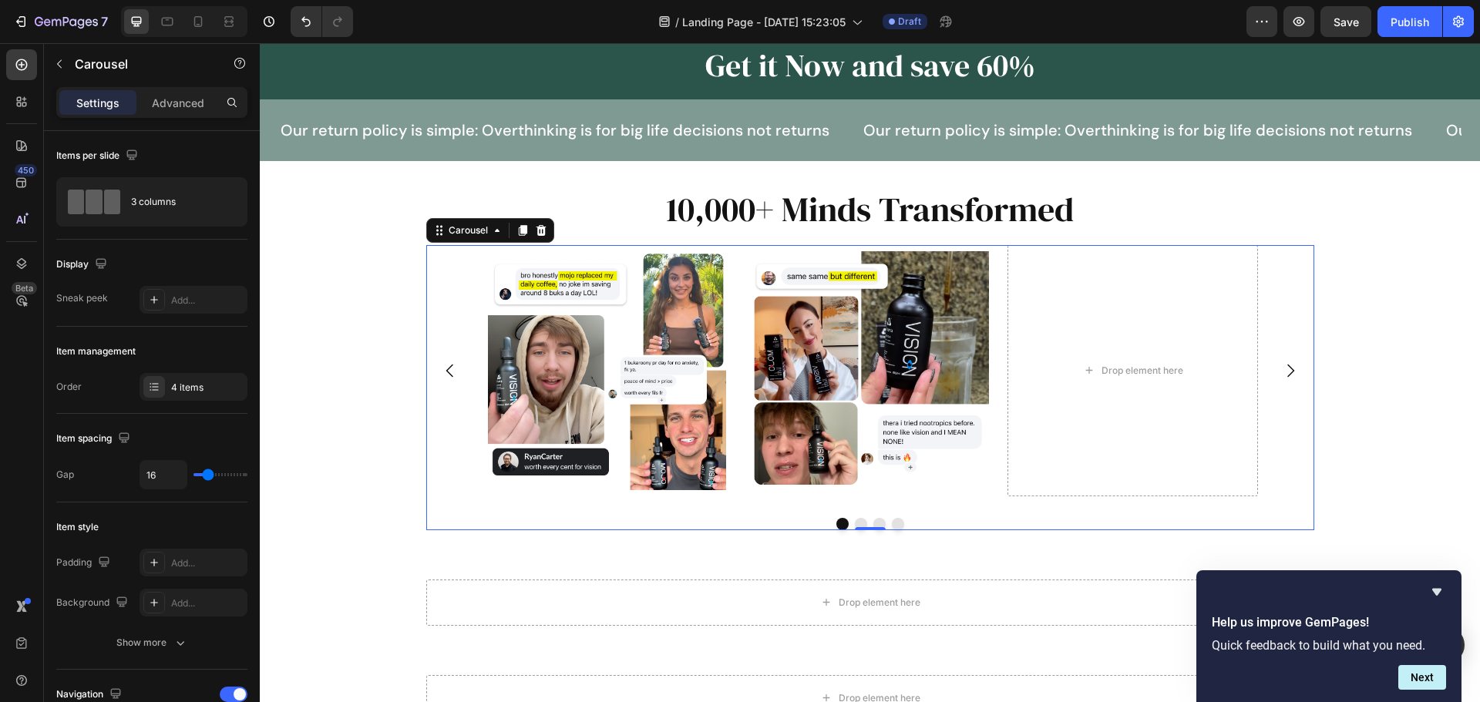
click at [855, 522] on button "Dot" at bounding box center [861, 524] width 12 height 12
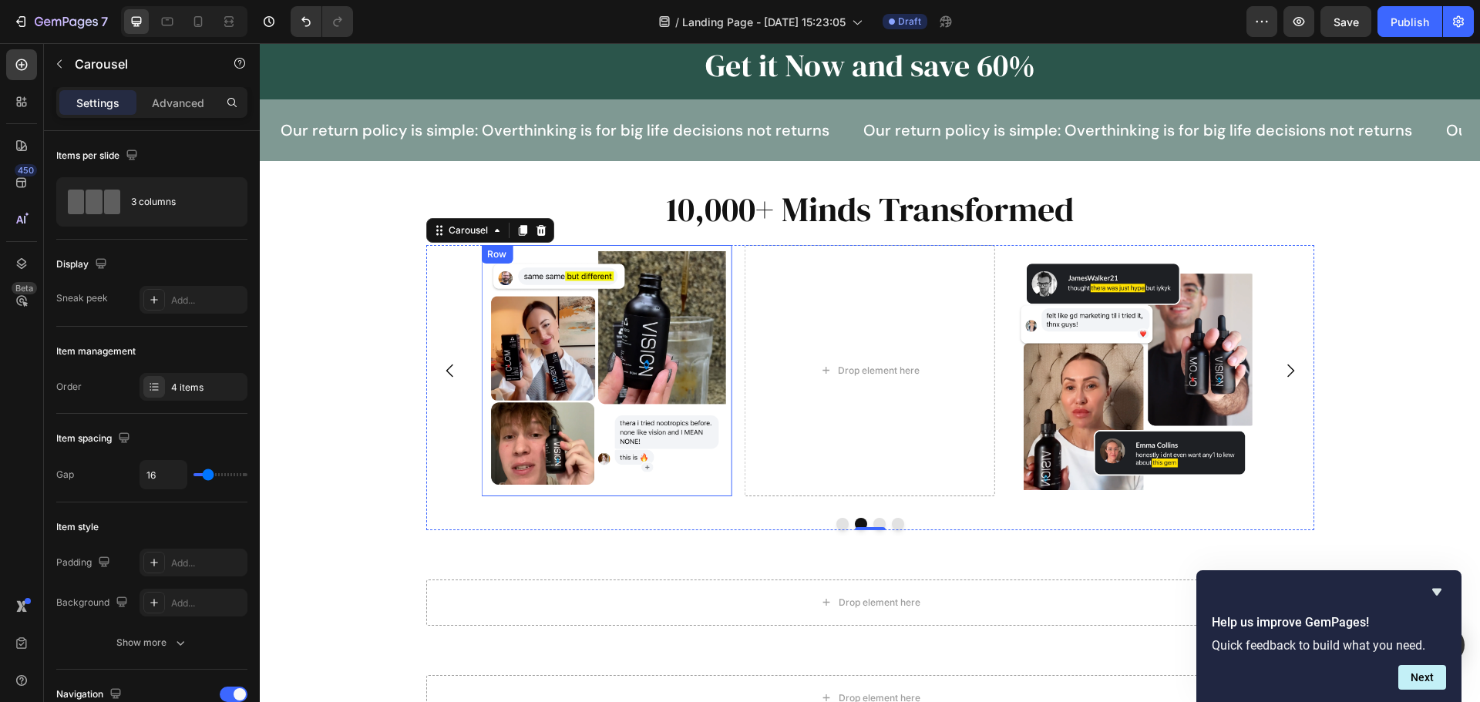
click at [627, 493] on div "Image Row" at bounding box center [606, 370] width 250 height 250
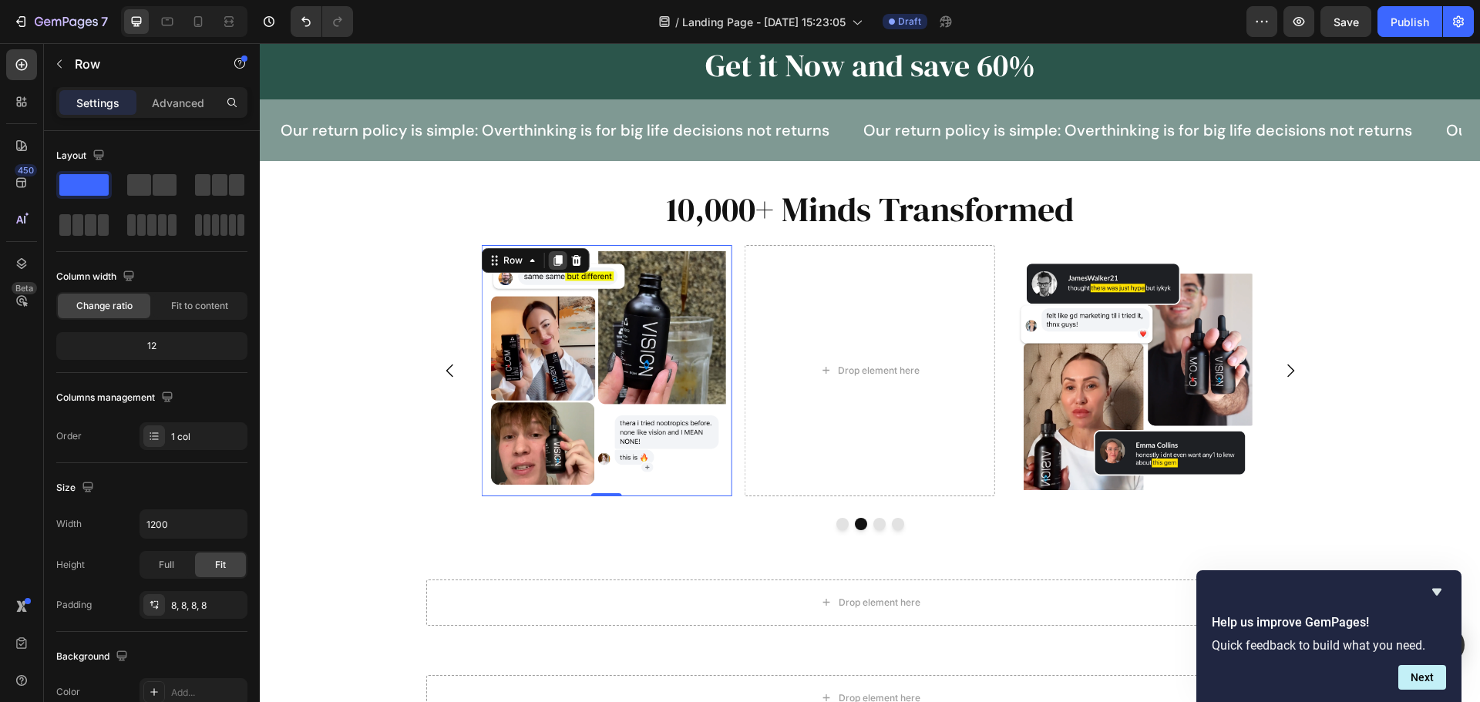
click at [553, 261] on icon at bounding box center [557, 260] width 8 height 11
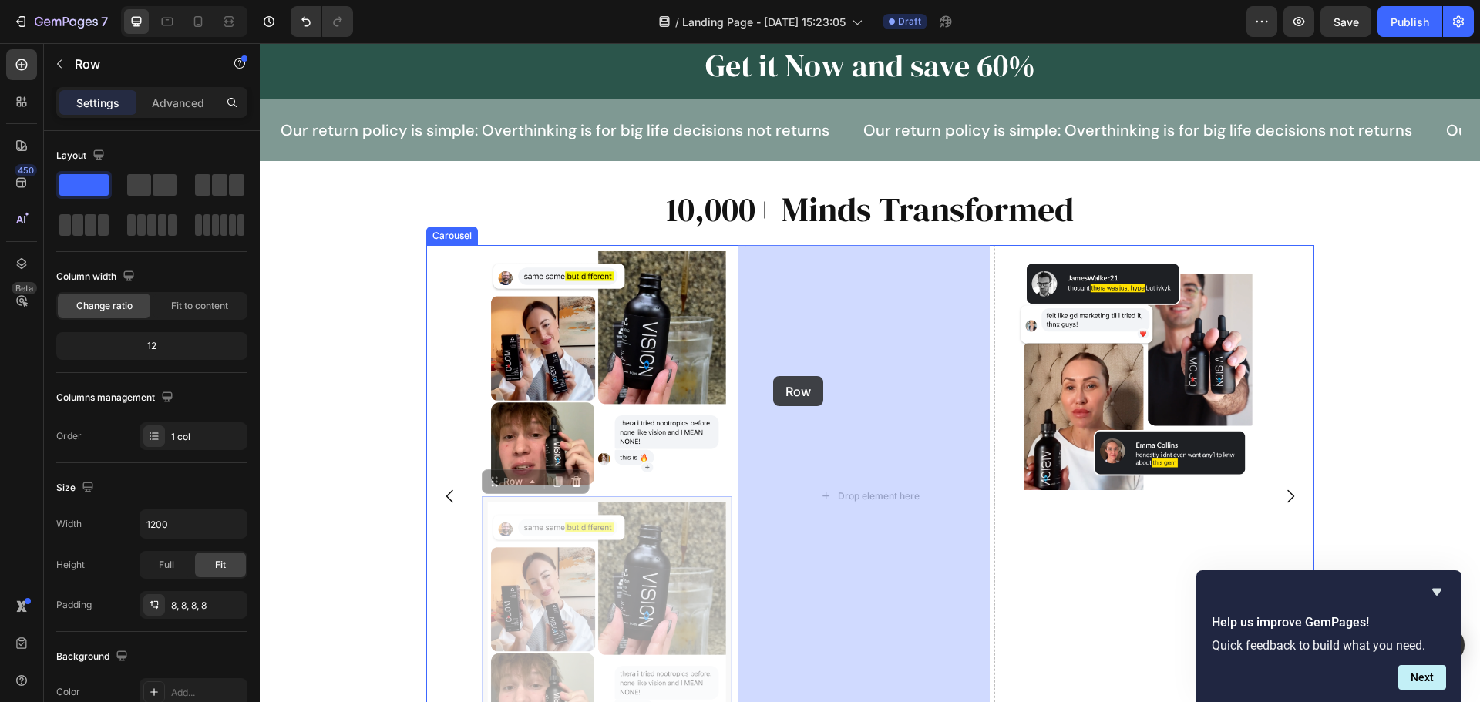
drag, startPoint x: 488, startPoint y: 482, endPoint x: 773, endPoint y: 376, distance: 304.3
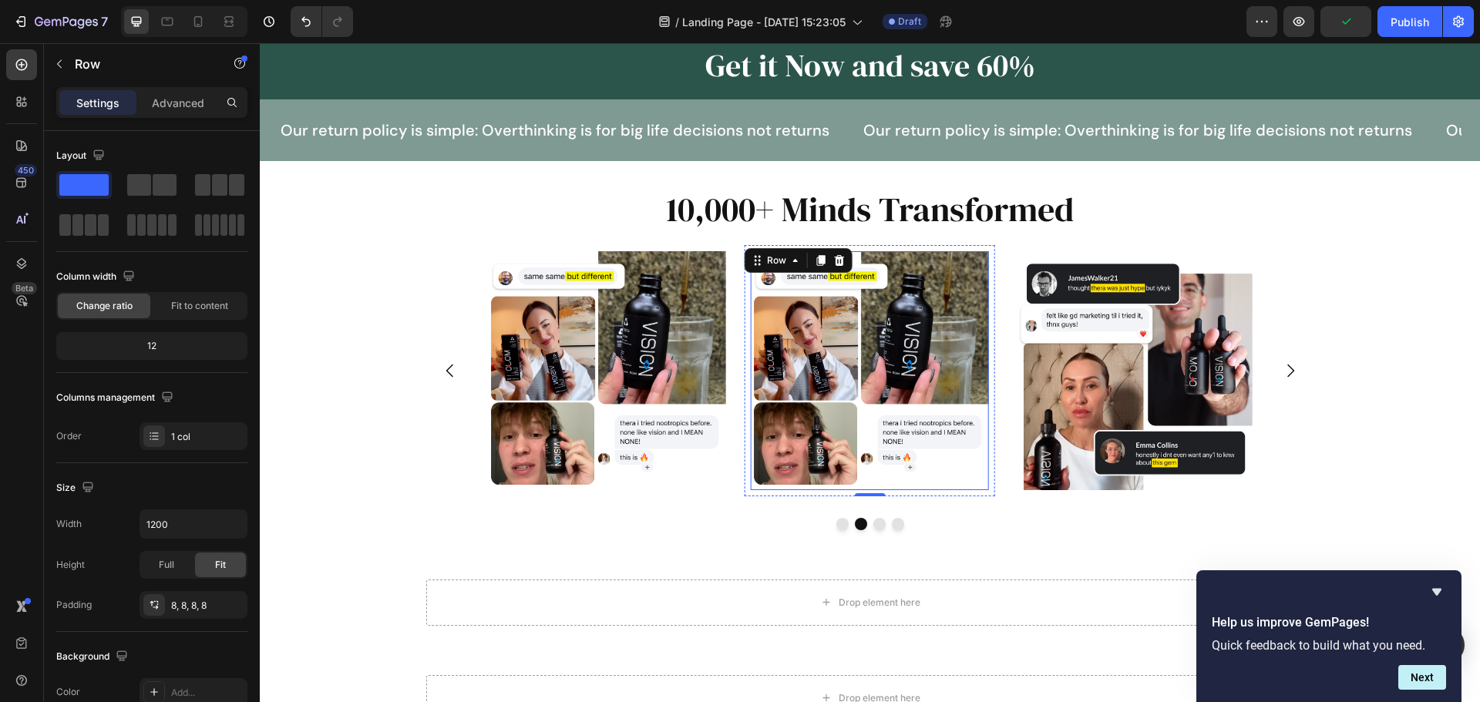
click at [809, 421] on img at bounding box center [870, 370] width 238 height 238
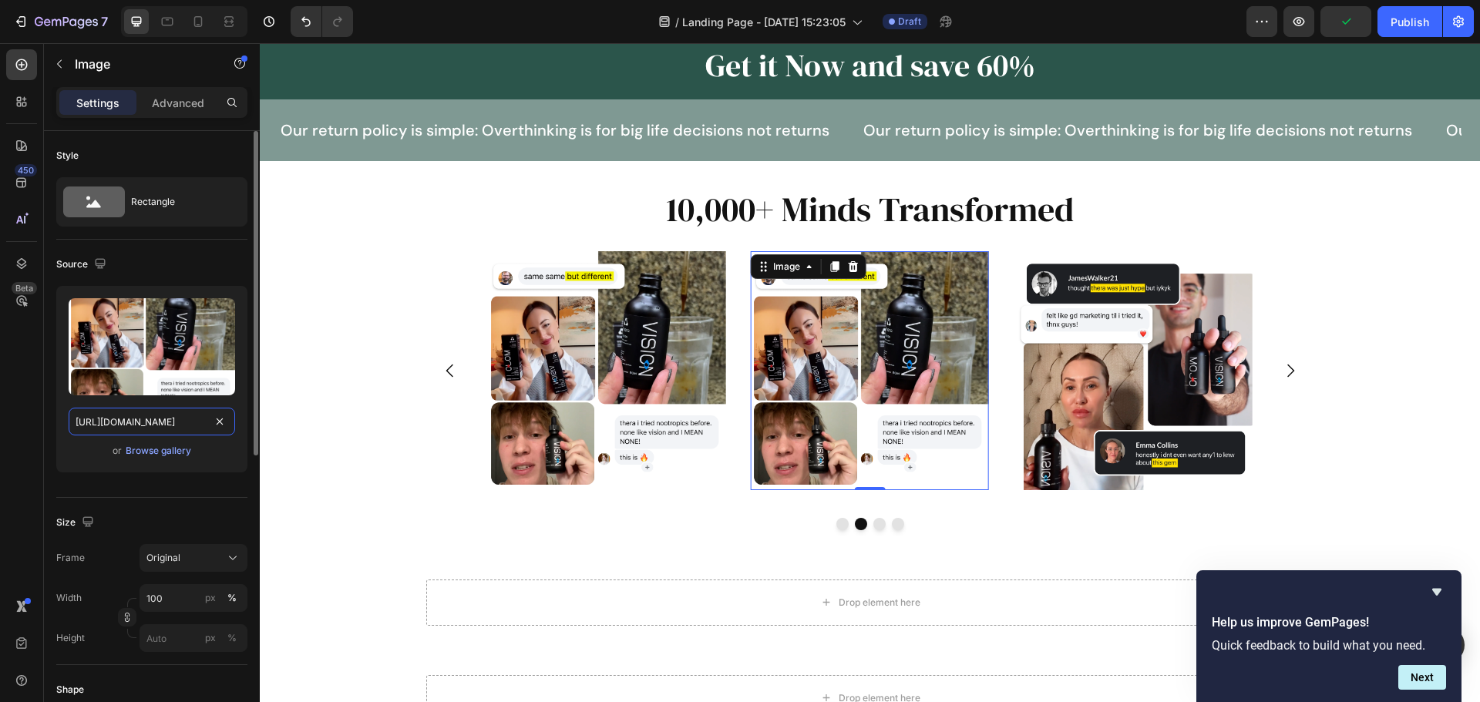
click at [129, 426] on input "https://img.funnelish.com/85776/911530/1757426917-Comments%204.png" at bounding box center [152, 422] width 166 height 28
paste input "504727-Comments%205%20%283%29"
type input "https://img.funnelish.com/85776/911530/1757504727-Comments%205%20%283%29.png"
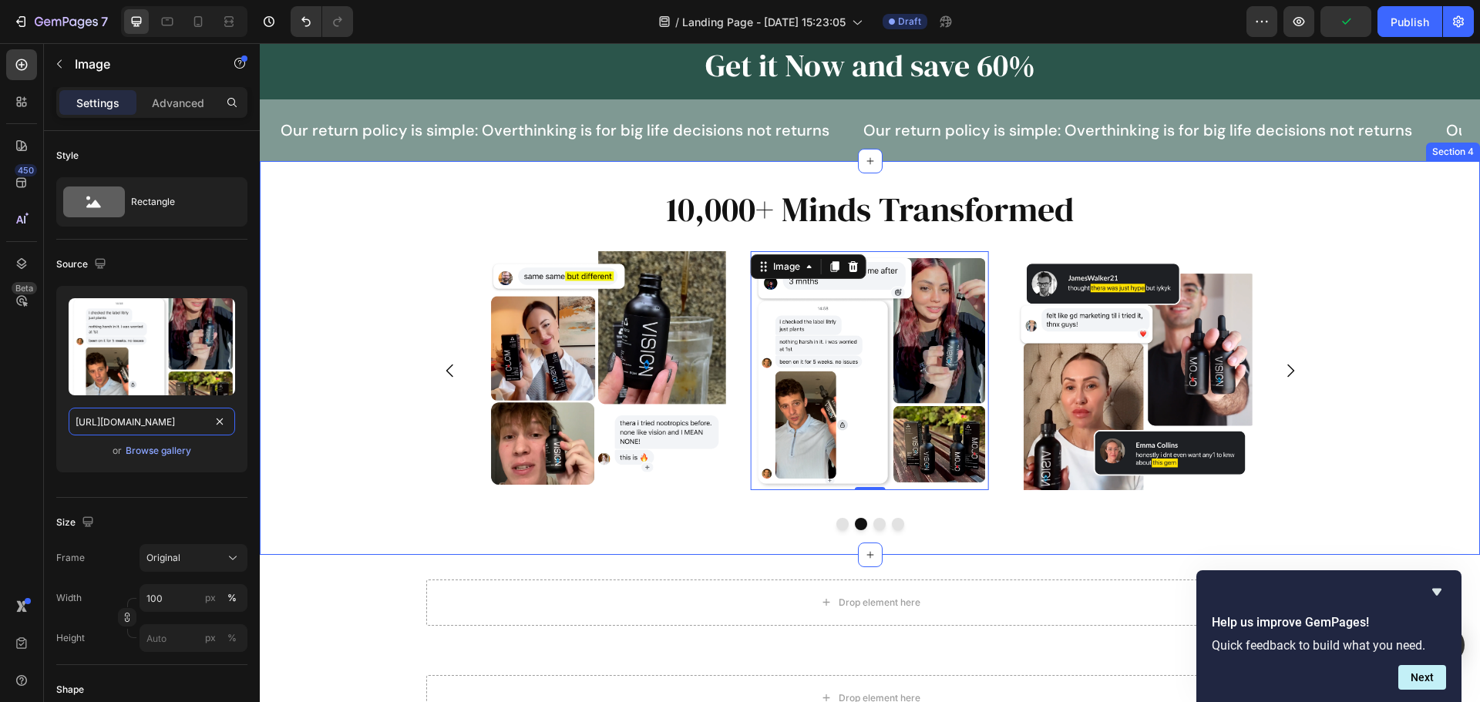
scroll to position [0, 268]
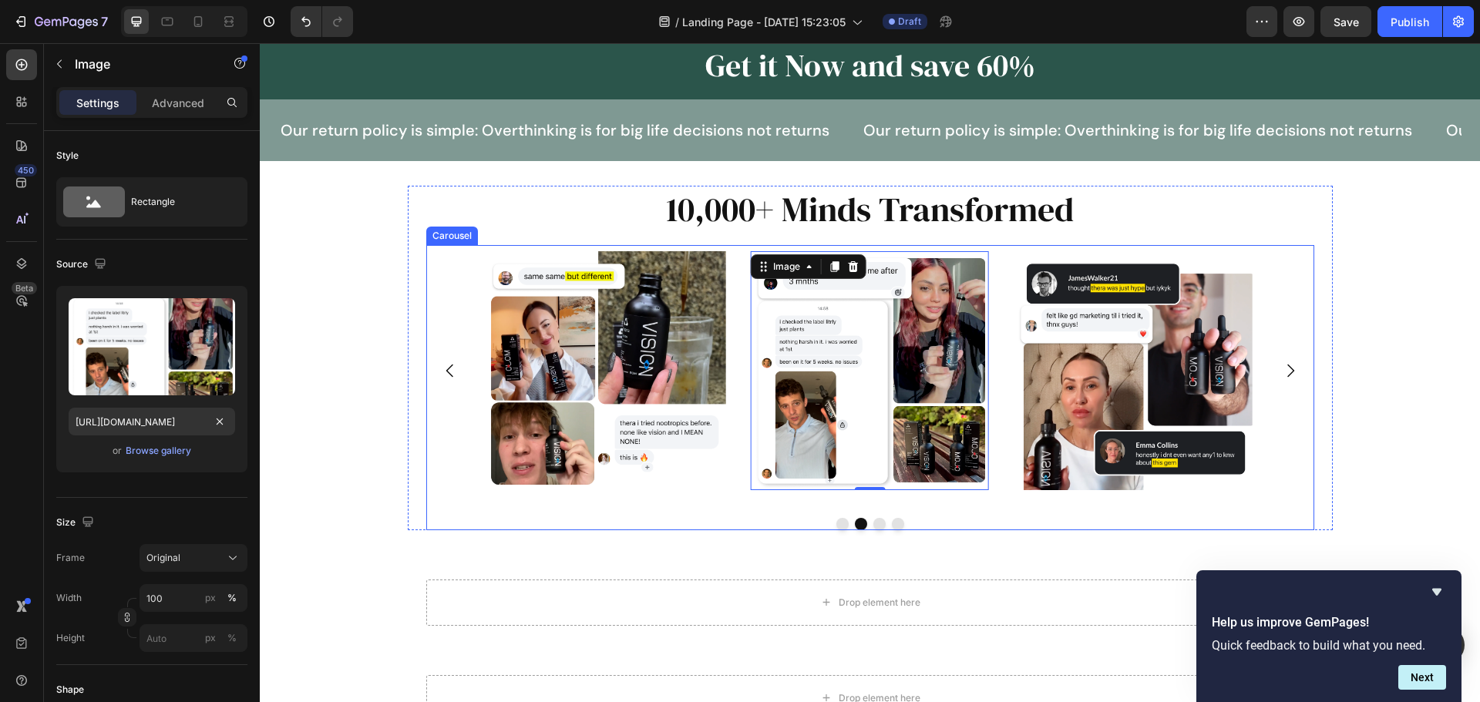
click at [435, 385] on button "Carousel Back Arrow" at bounding box center [449, 370] width 43 height 43
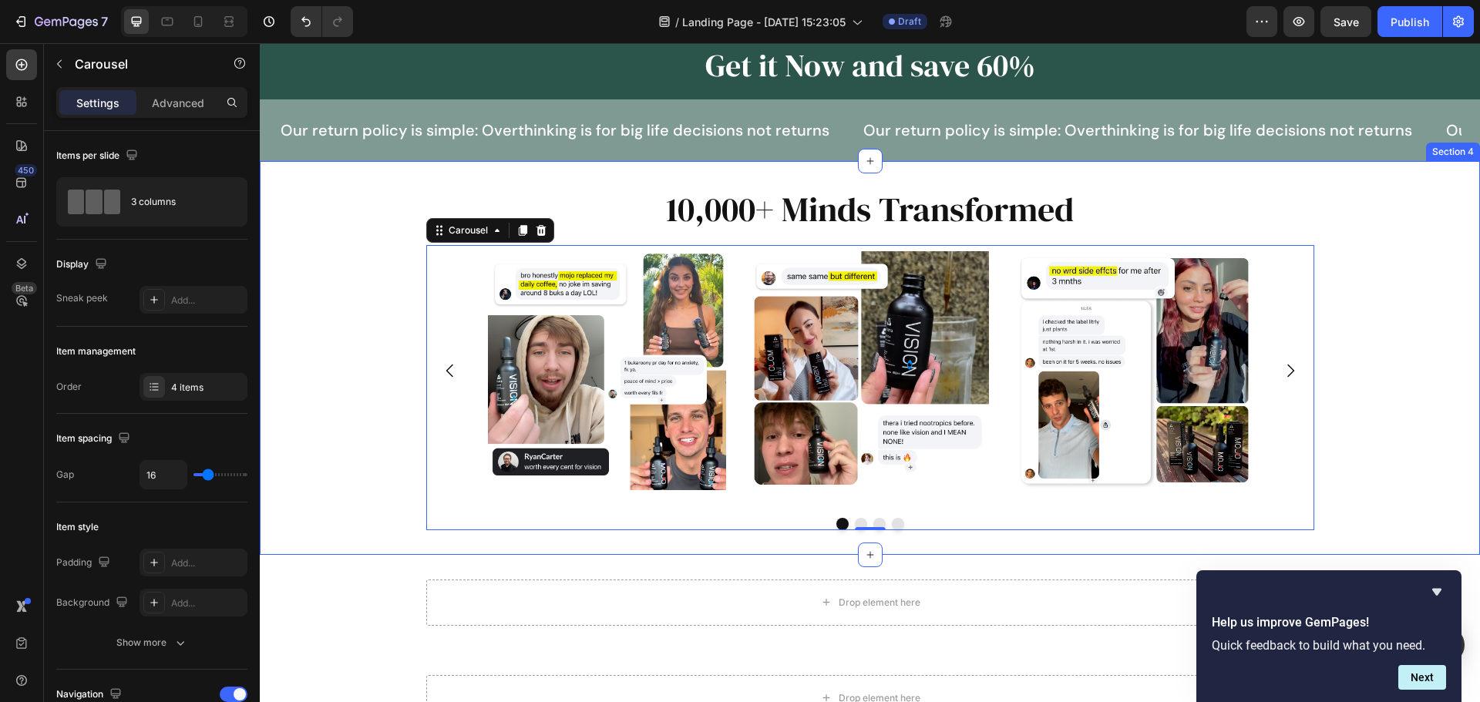
click at [352, 479] on div "10,000+ Minds Transformed Heading Image Row Image Row Image Row Image Row Carou…" at bounding box center [870, 358] width 1220 height 344
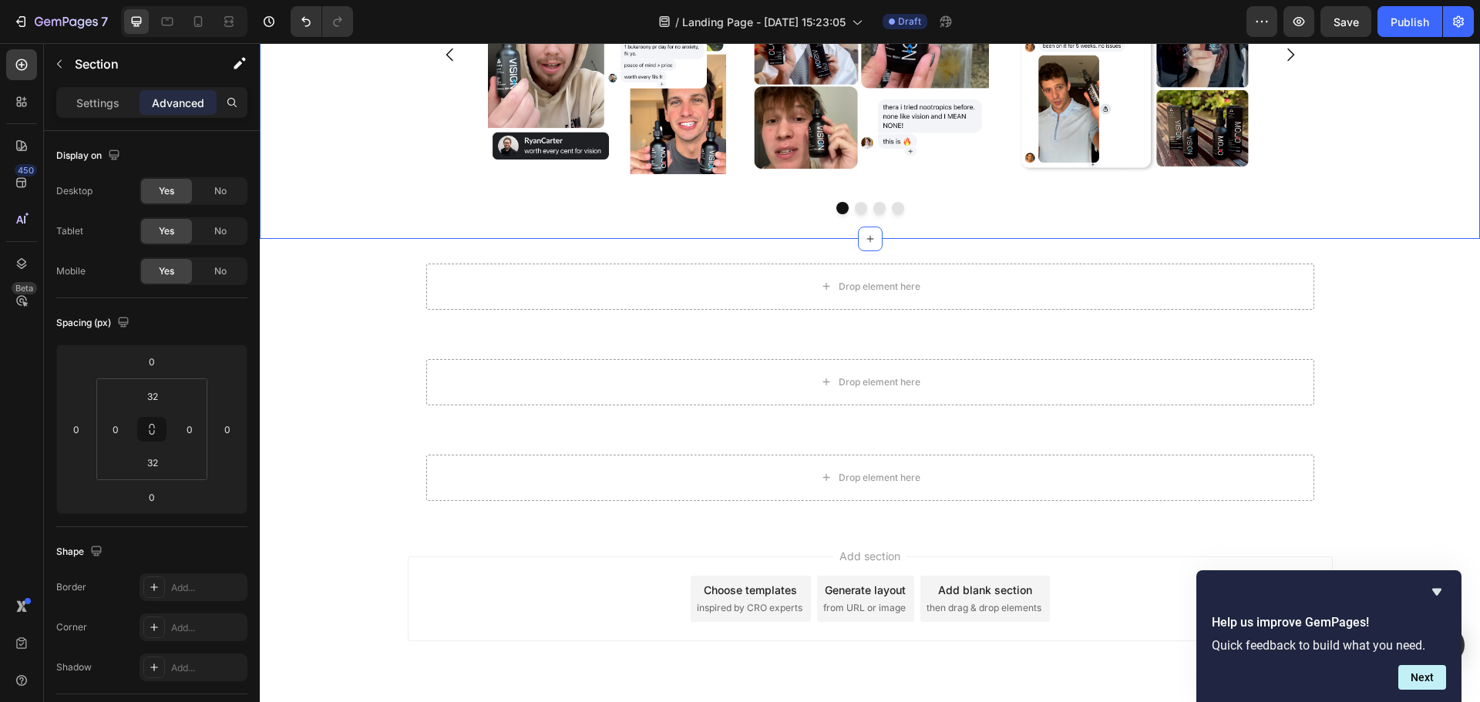
scroll to position [889, 0]
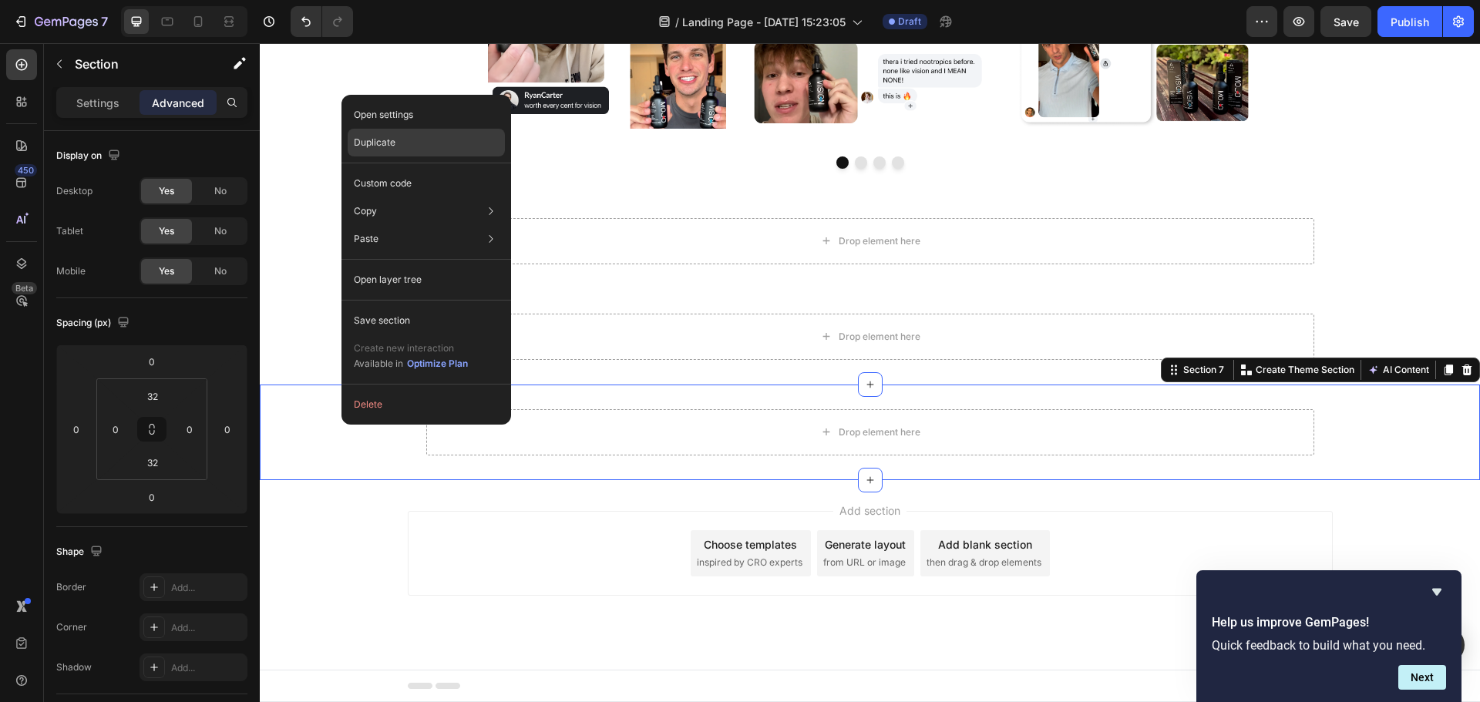
click at [408, 150] on div "Duplicate" at bounding box center [426, 143] width 157 height 28
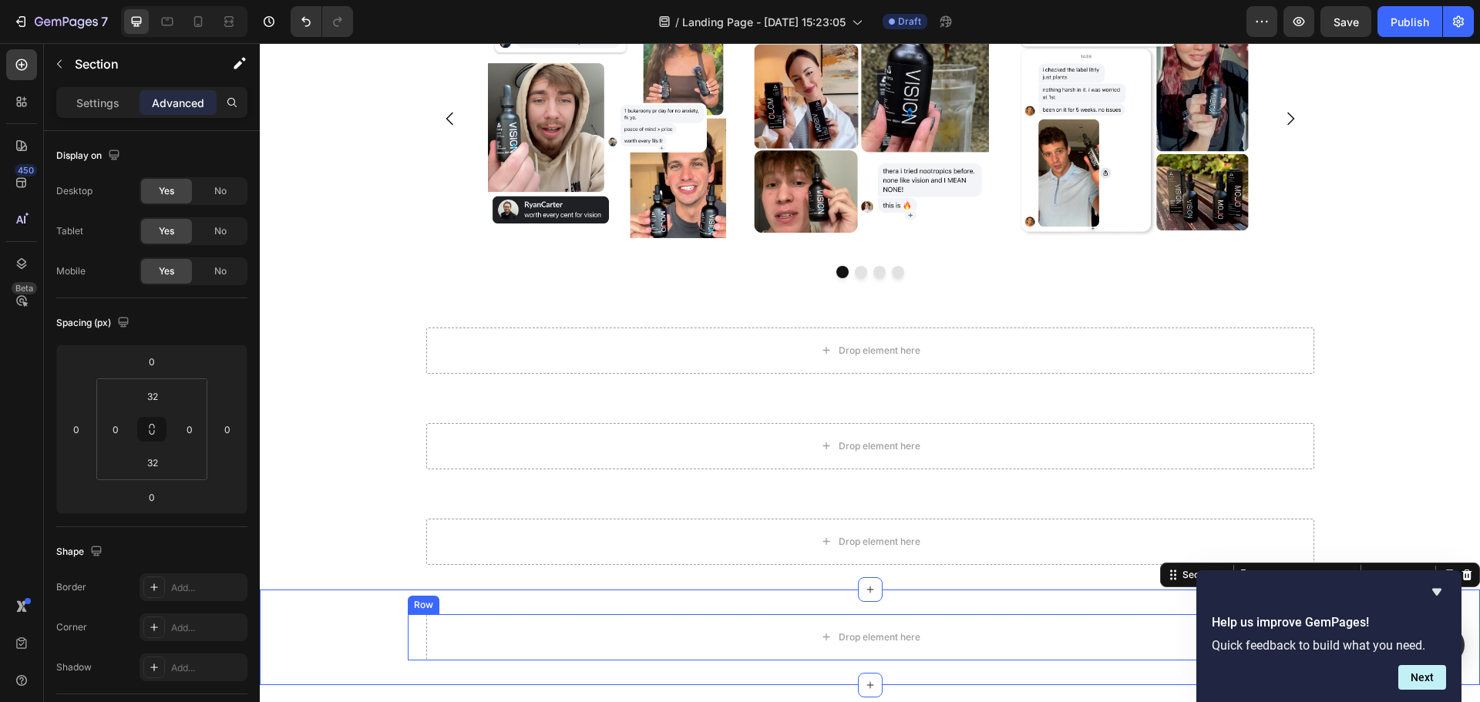
scroll to position [657, 0]
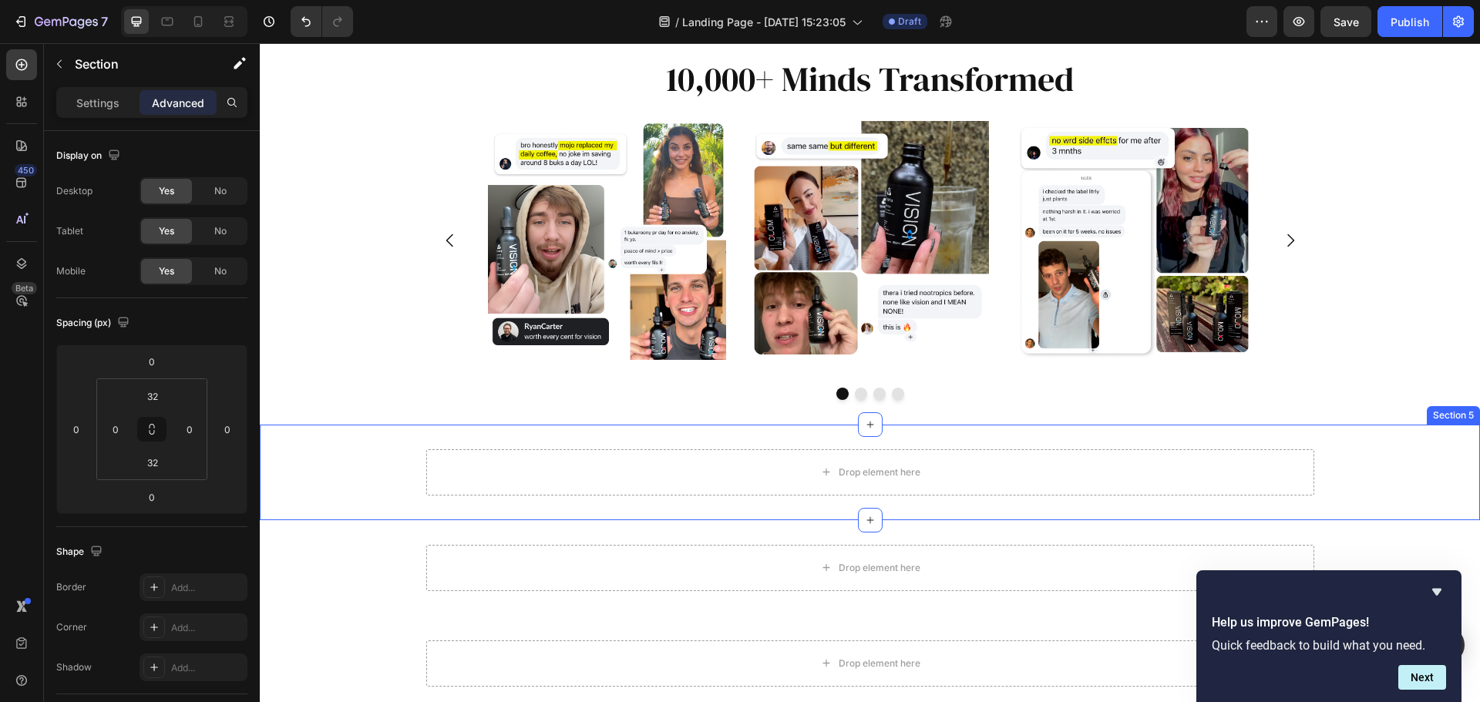
click at [317, 472] on div "Drop element here Row Row" at bounding box center [870, 472] width 1220 height 46
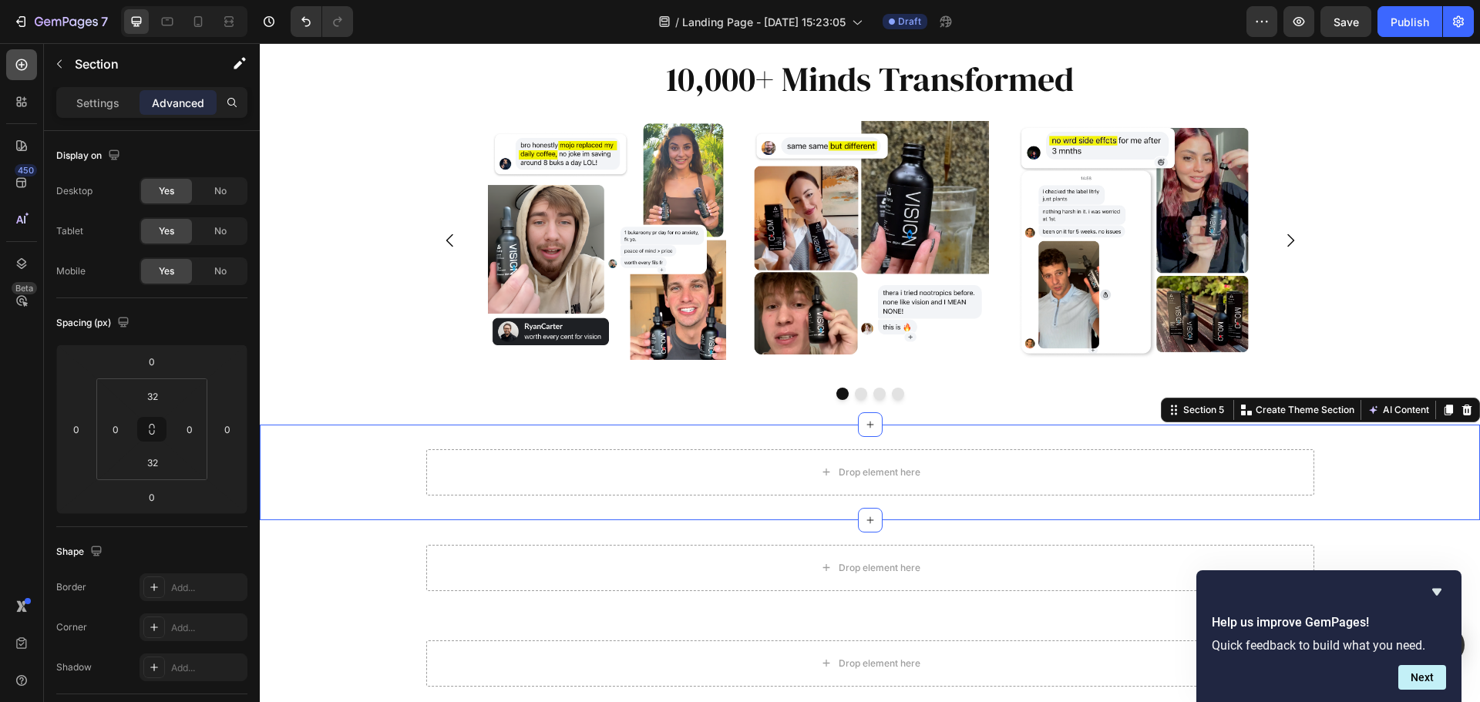
click at [22, 72] on div at bounding box center [21, 64] width 31 height 31
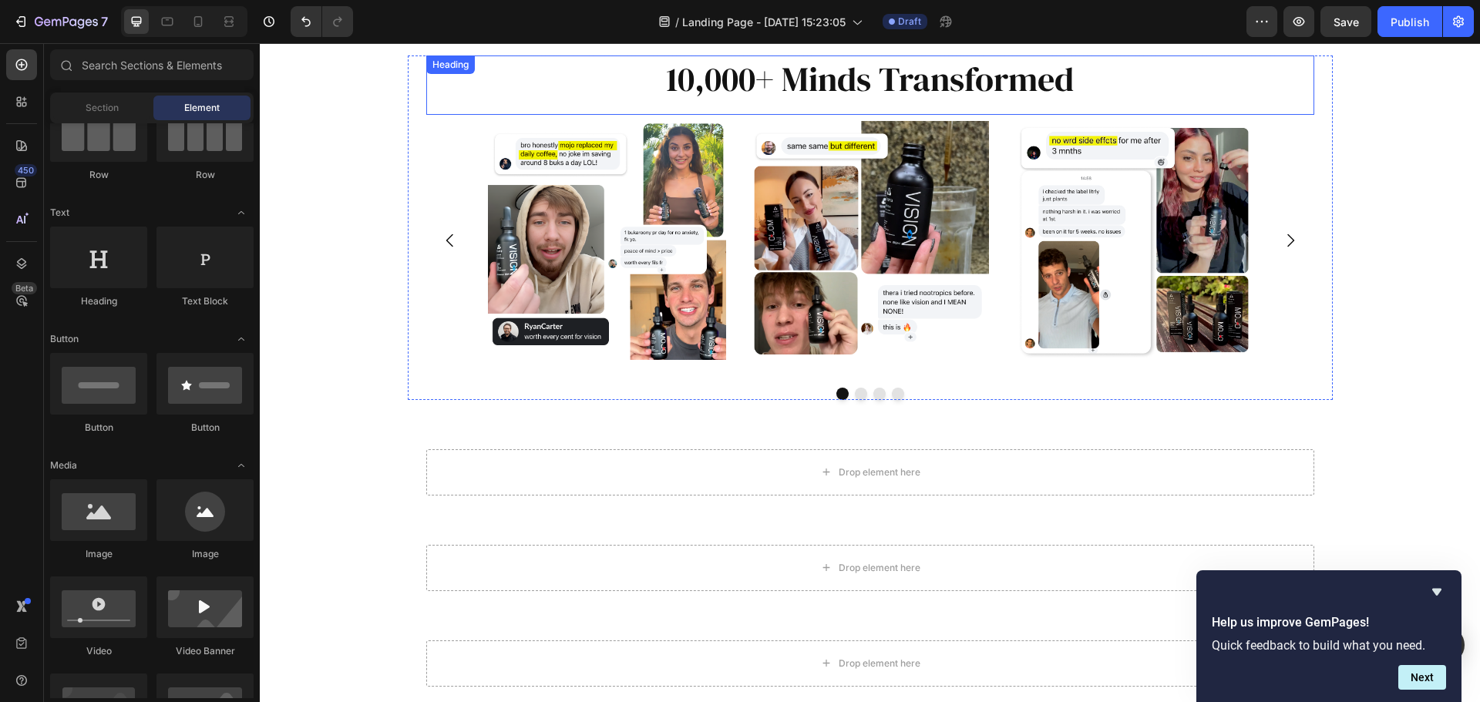
click at [927, 91] on p "10,000+ Minds Transformed" at bounding box center [870, 79] width 885 height 44
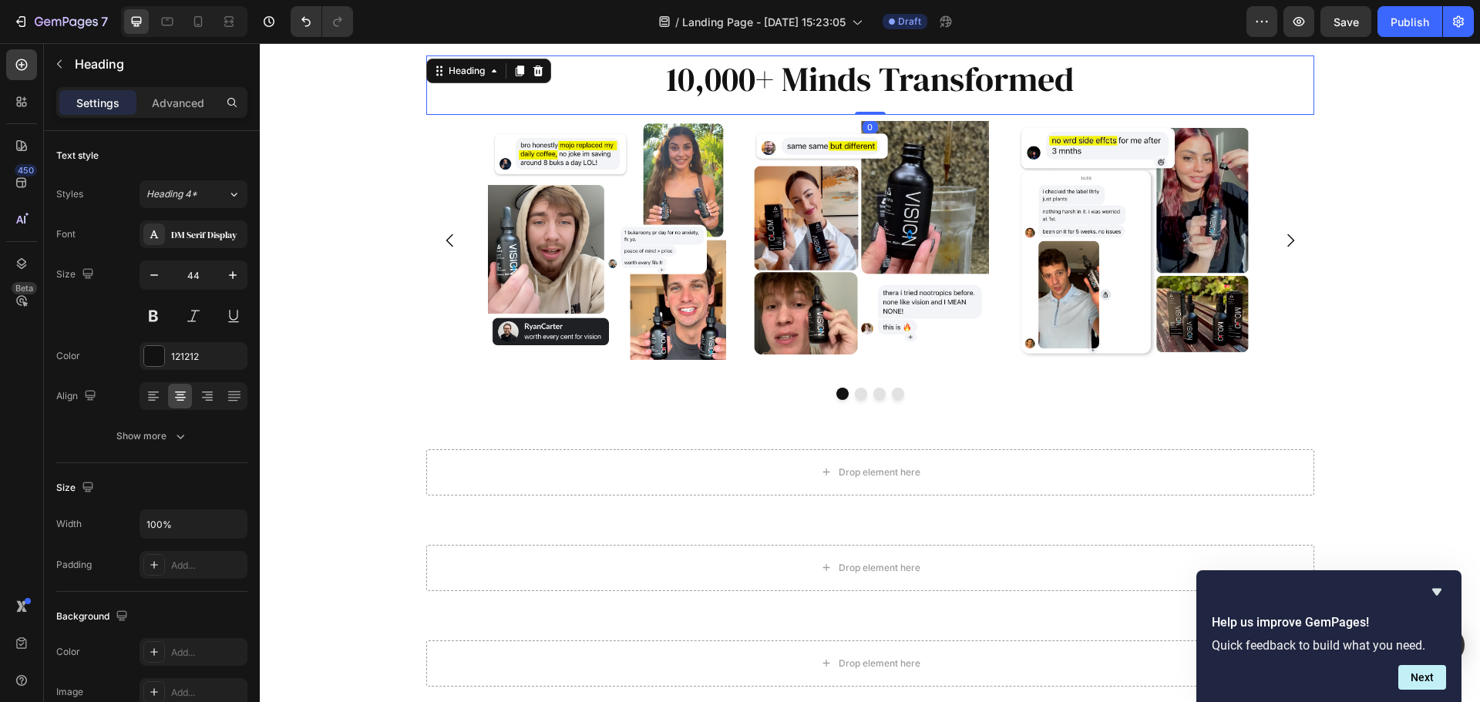
drag, startPoint x: 512, startPoint y: 72, endPoint x: 641, endPoint y: 85, distance: 129.4
click at [515, 72] on icon at bounding box center [519, 71] width 8 height 11
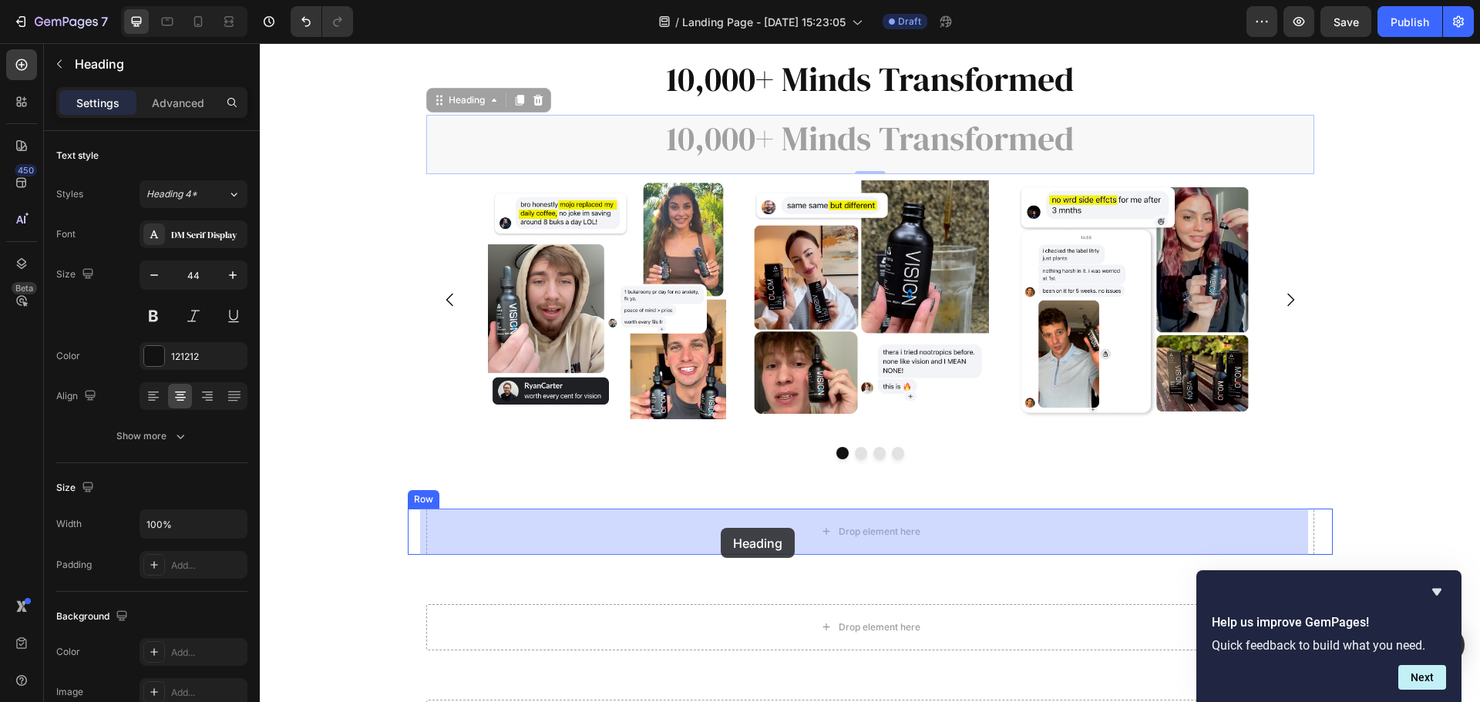
drag, startPoint x: 432, startPoint y: 104, endPoint x: 721, endPoint y: 528, distance: 512.5
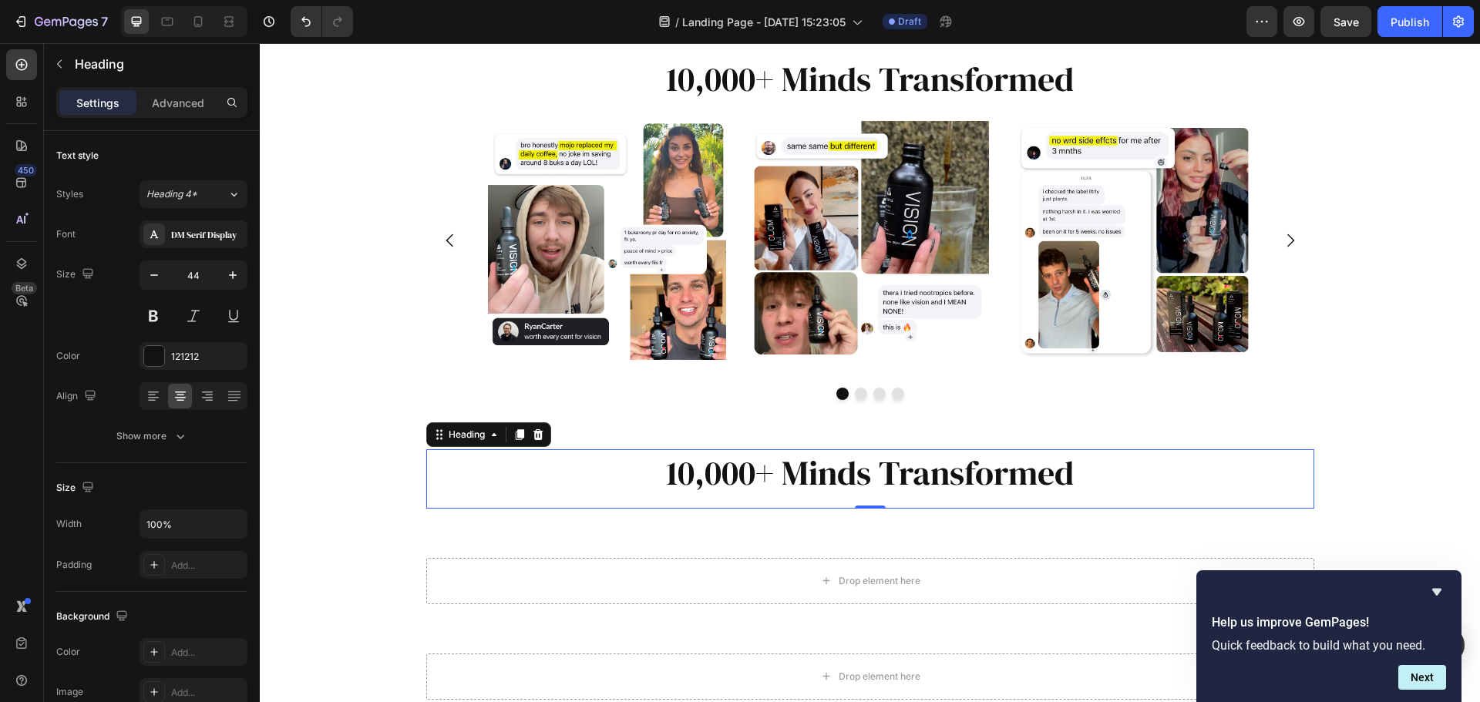
click at [989, 472] on h2 "10,000+ Minds Transformed" at bounding box center [870, 472] width 888 height 47
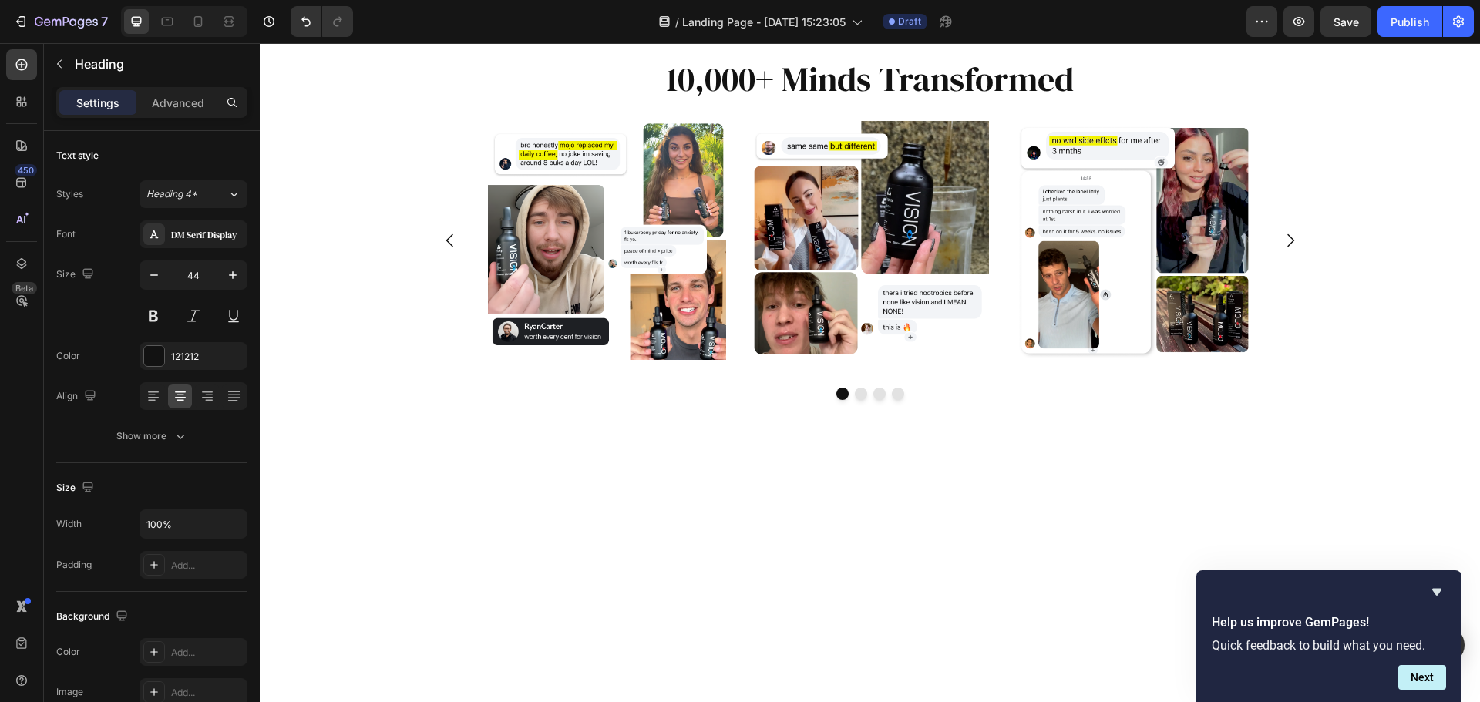
scroll to position [0, 0]
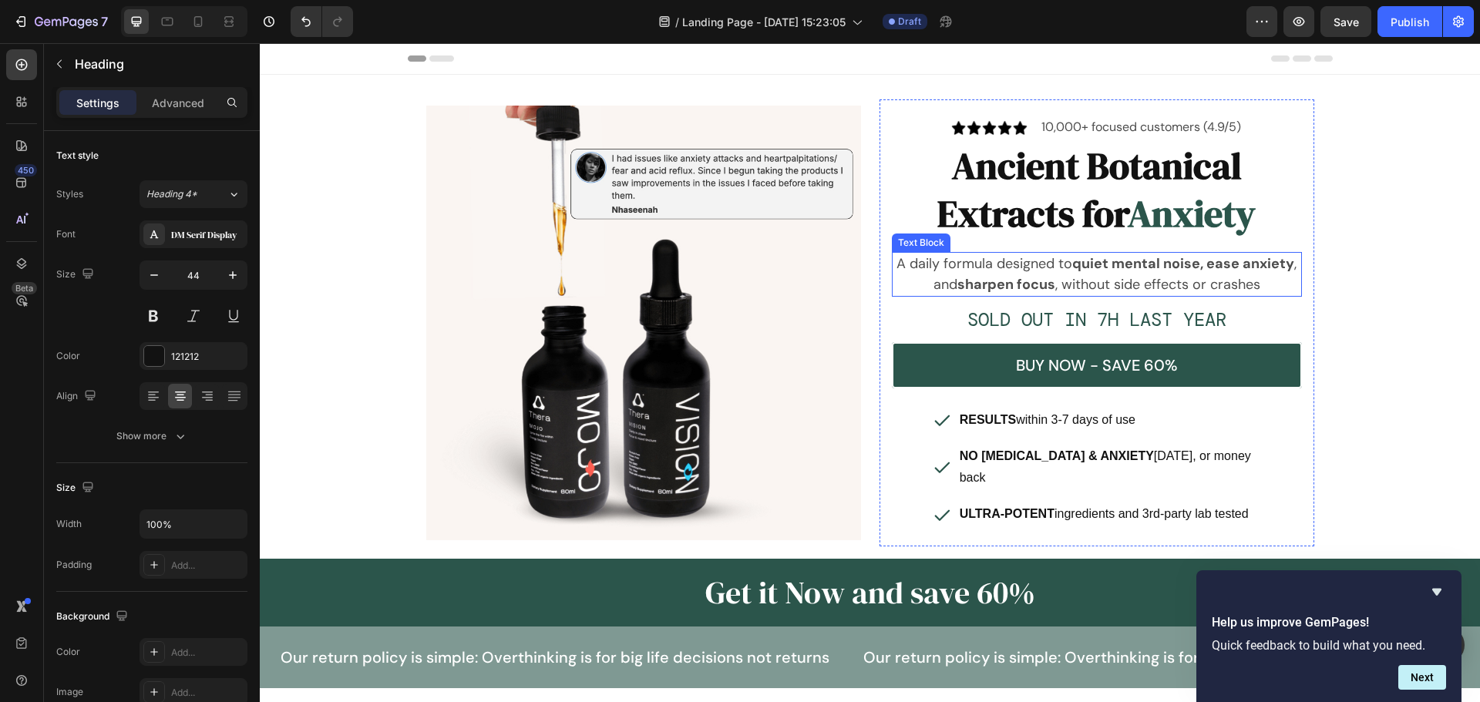
click at [976, 270] on p "A daily formula designed to quiet mental noise, ease anxiety , and sharpen focu…" at bounding box center [1096, 275] width 407 height 42
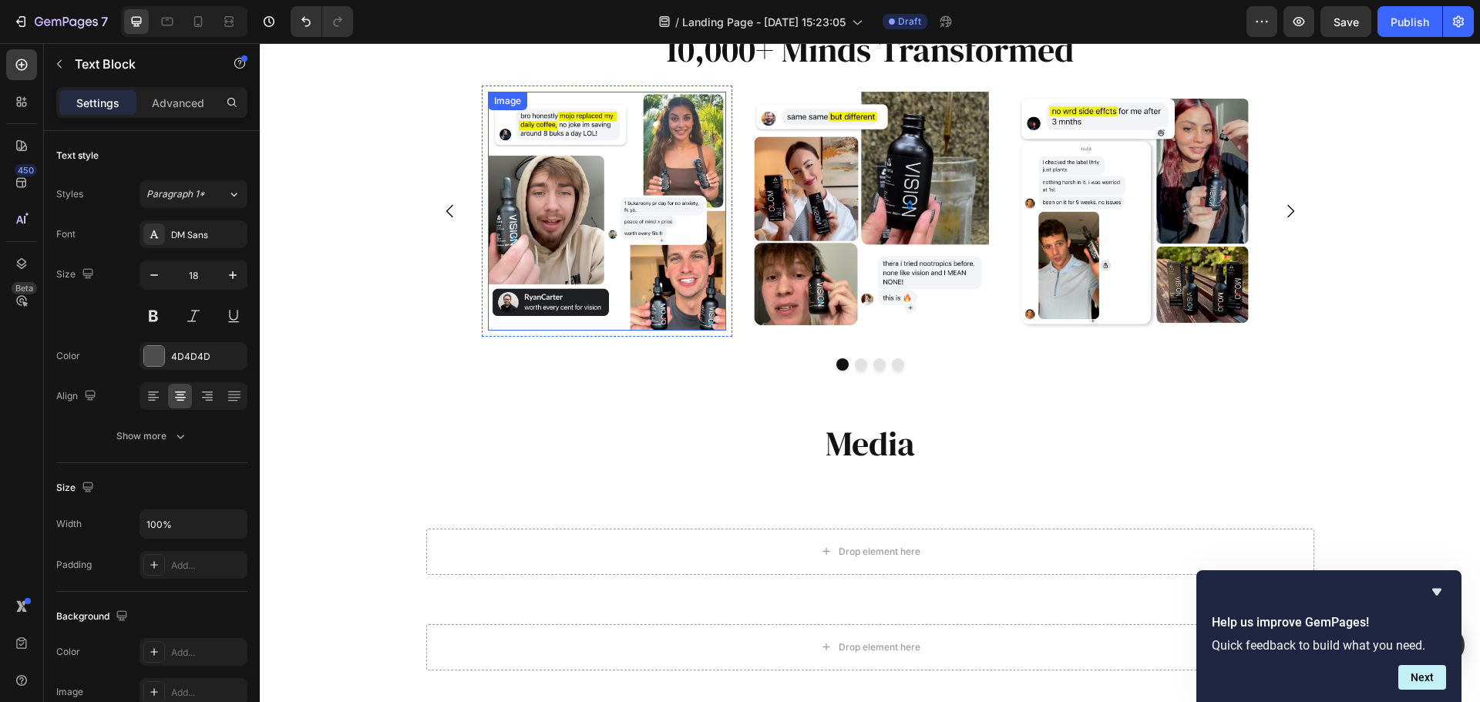
scroll to position [771, 0]
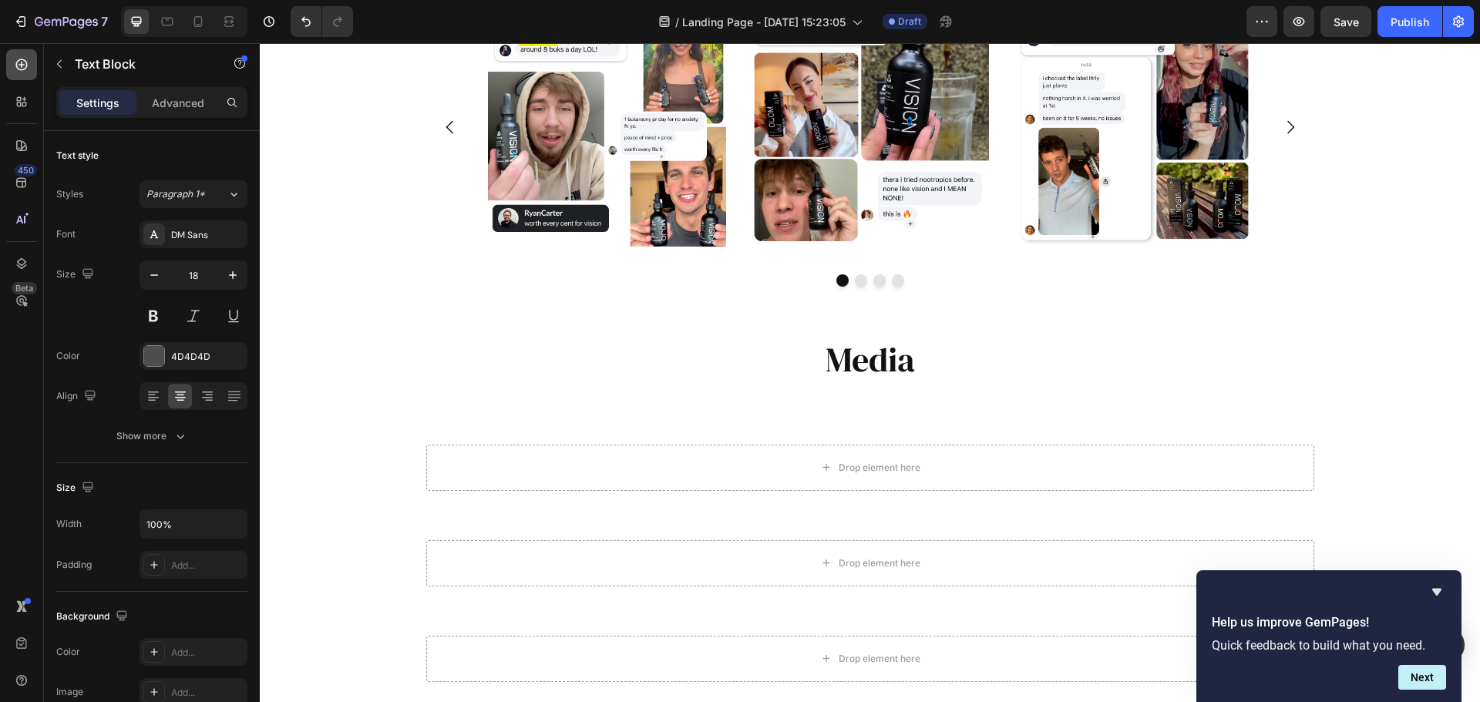
click at [13, 67] on div at bounding box center [21, 64] width 31 height 31
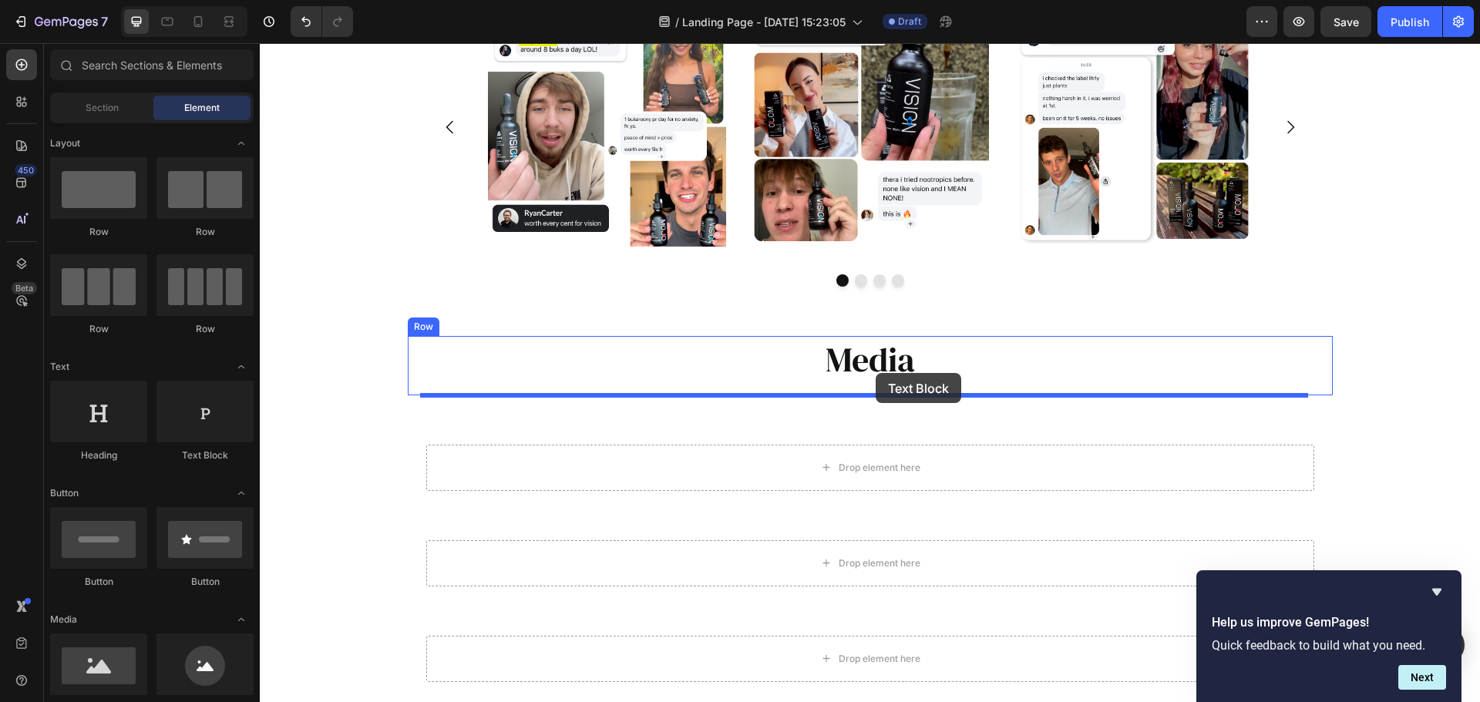
drag, startPoint x: 453, startPoint y: 324, endPoint x: 875, endPoint y: 373, distance: 425.2
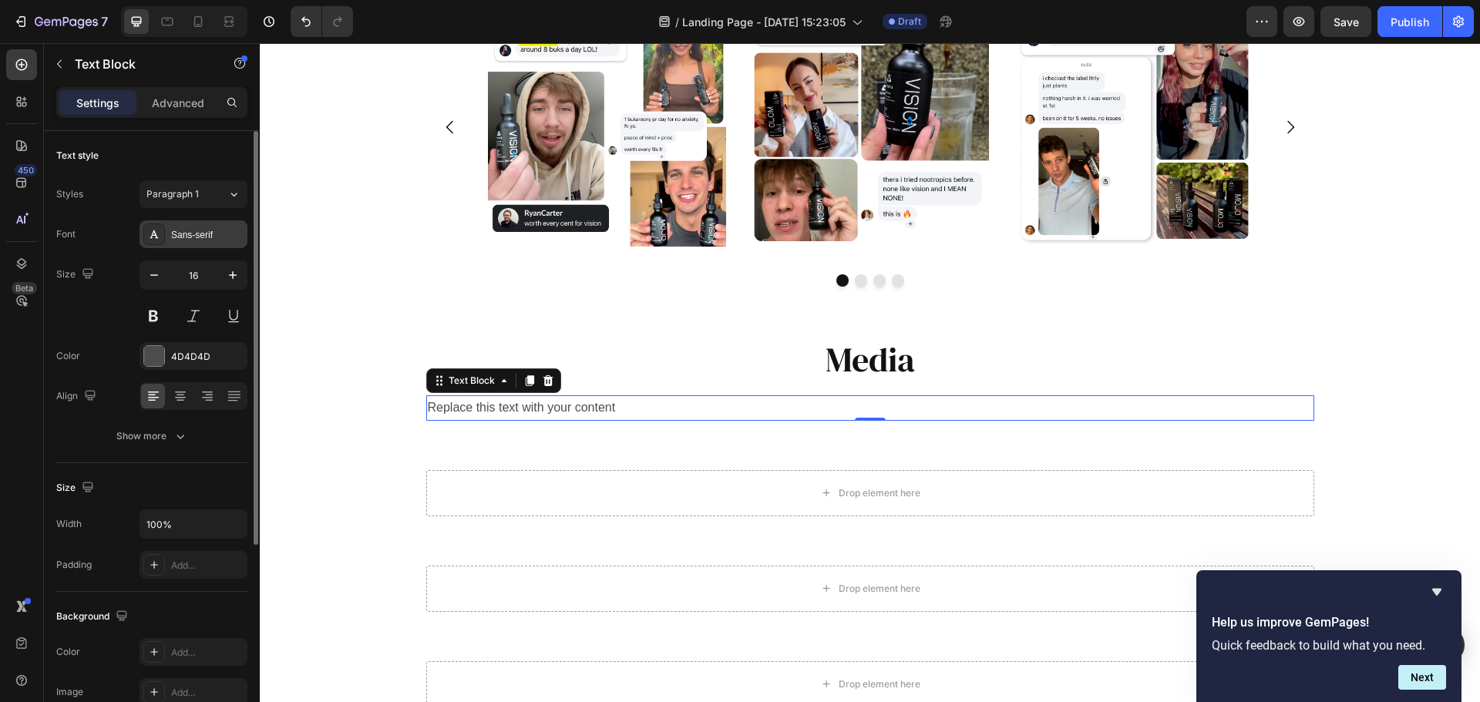
click at [216, 242] on div "Sans-serif" at bounding box center [193, 234] width 108 height 28
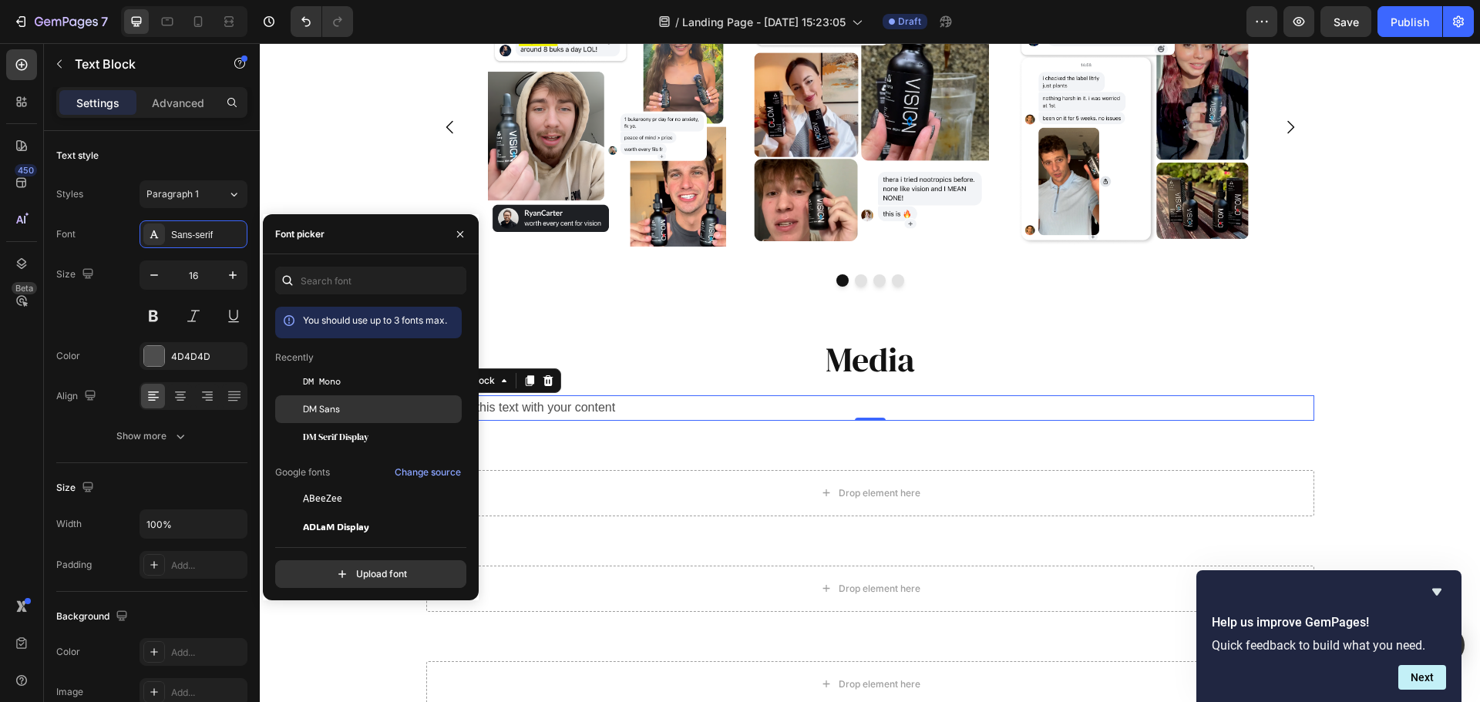
click at [364, 397] on div "DM Sans" at bounding box center [368, 409] width 186 height 28
click at [176, 401] on icon at bounding box center [180, 395] width 15 height 15
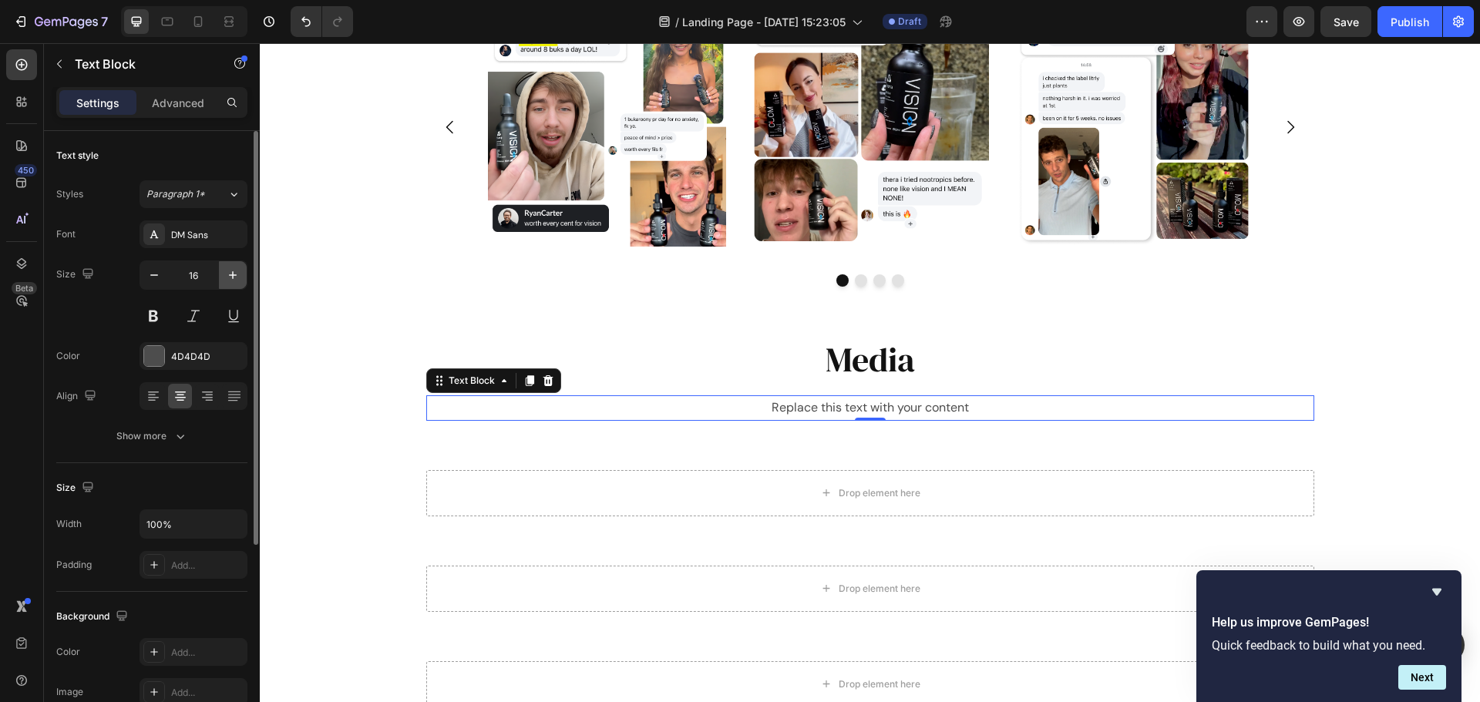
click at [222, 279] on button "button" at bounding box center [233, 275] width 28 height 28
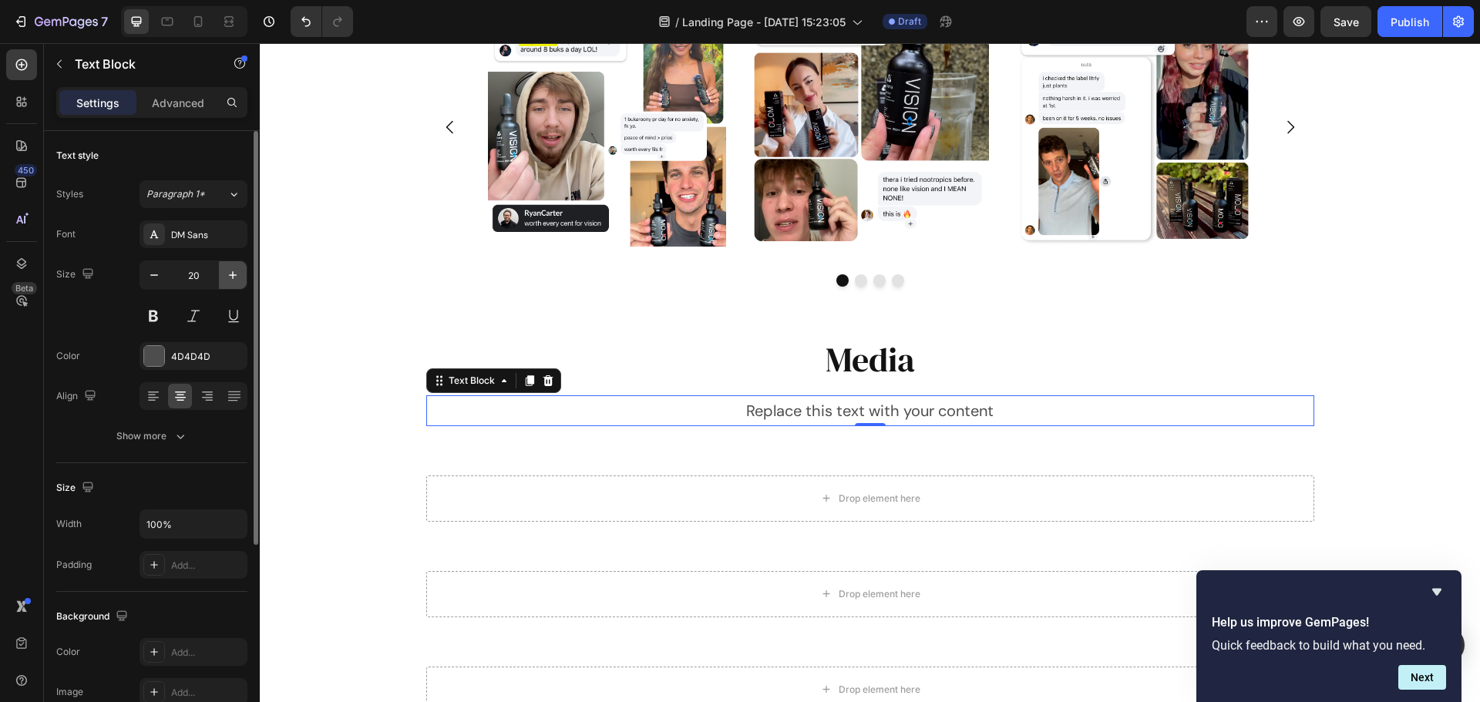
click at [222, 279] on button "button" at bounding box center [233, 275] width 28 height 28
type input "24"
click at [1042, 419] on div "Replace this text with your content" at bounding box center [870, 413] width 888 height 36
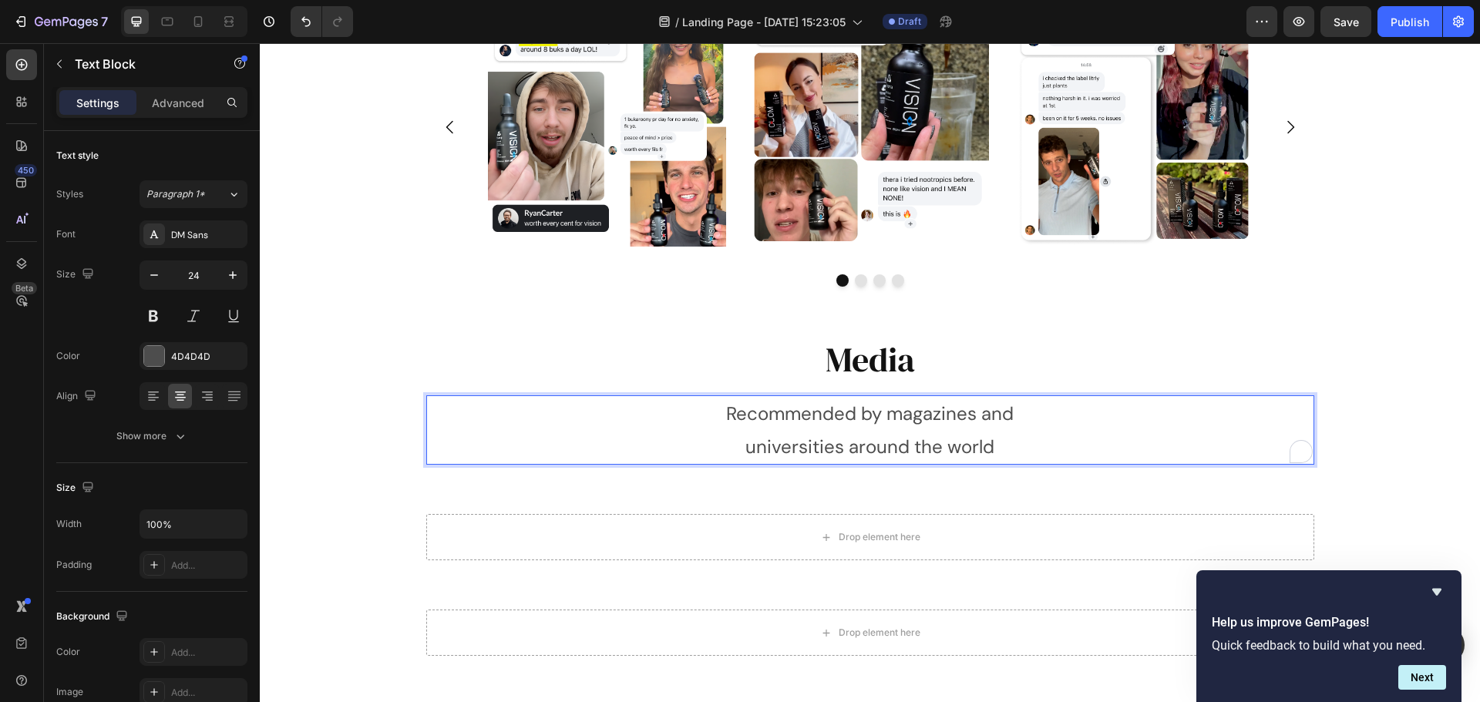
click at [741, 445] on p "universities around the world" at bounding box center [870, 446] width 885 height 33
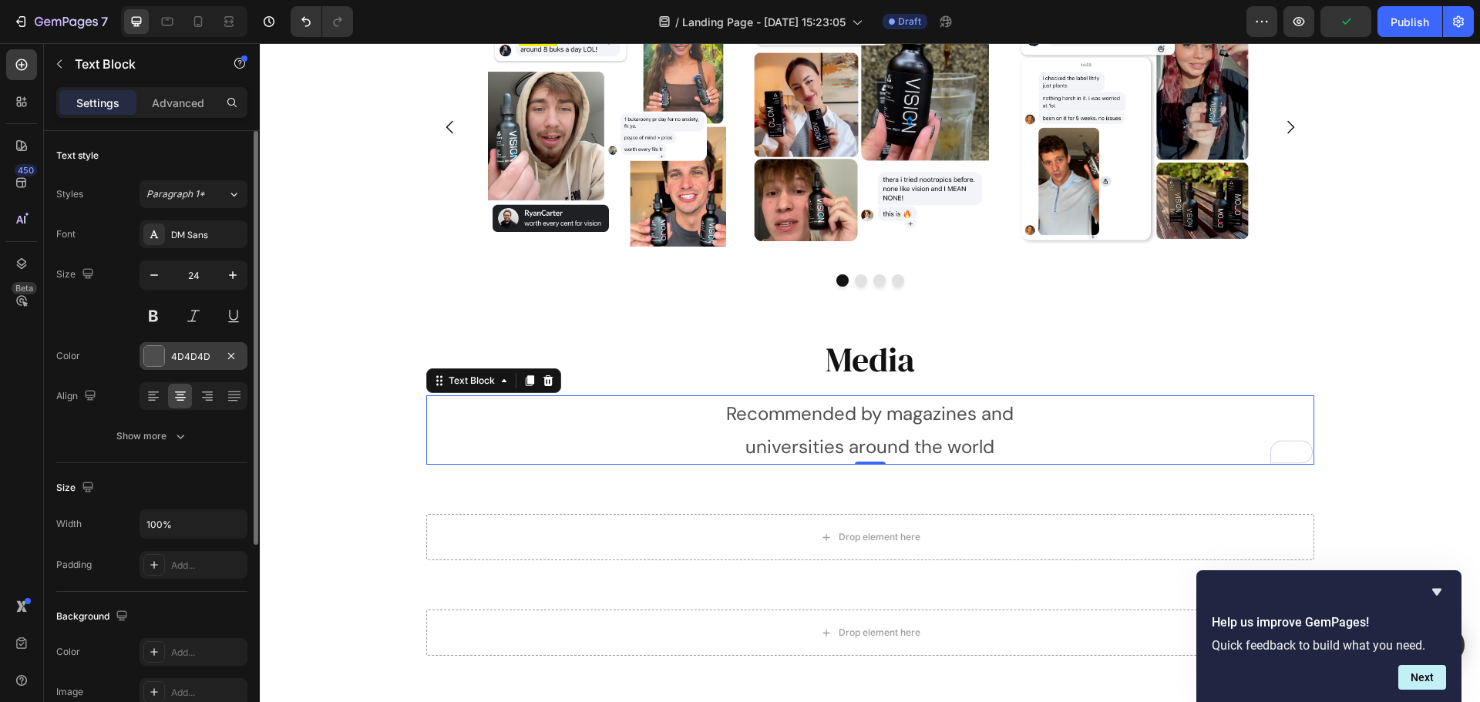
click at [152, 363] on div at bounding box center [154, 356] width 20 height 20
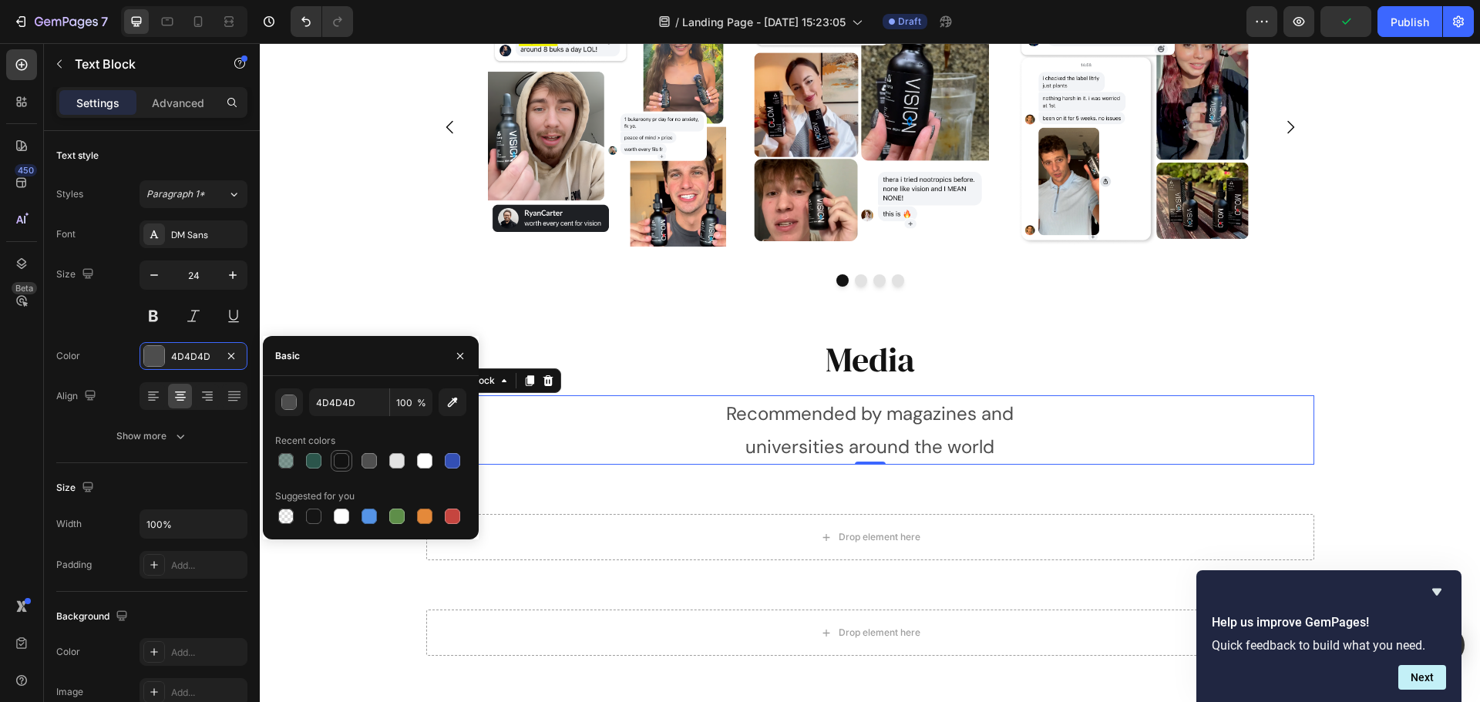
click at [333, 465] on div at bounding box center [341, 461] width 18 height 18
type input "121212"
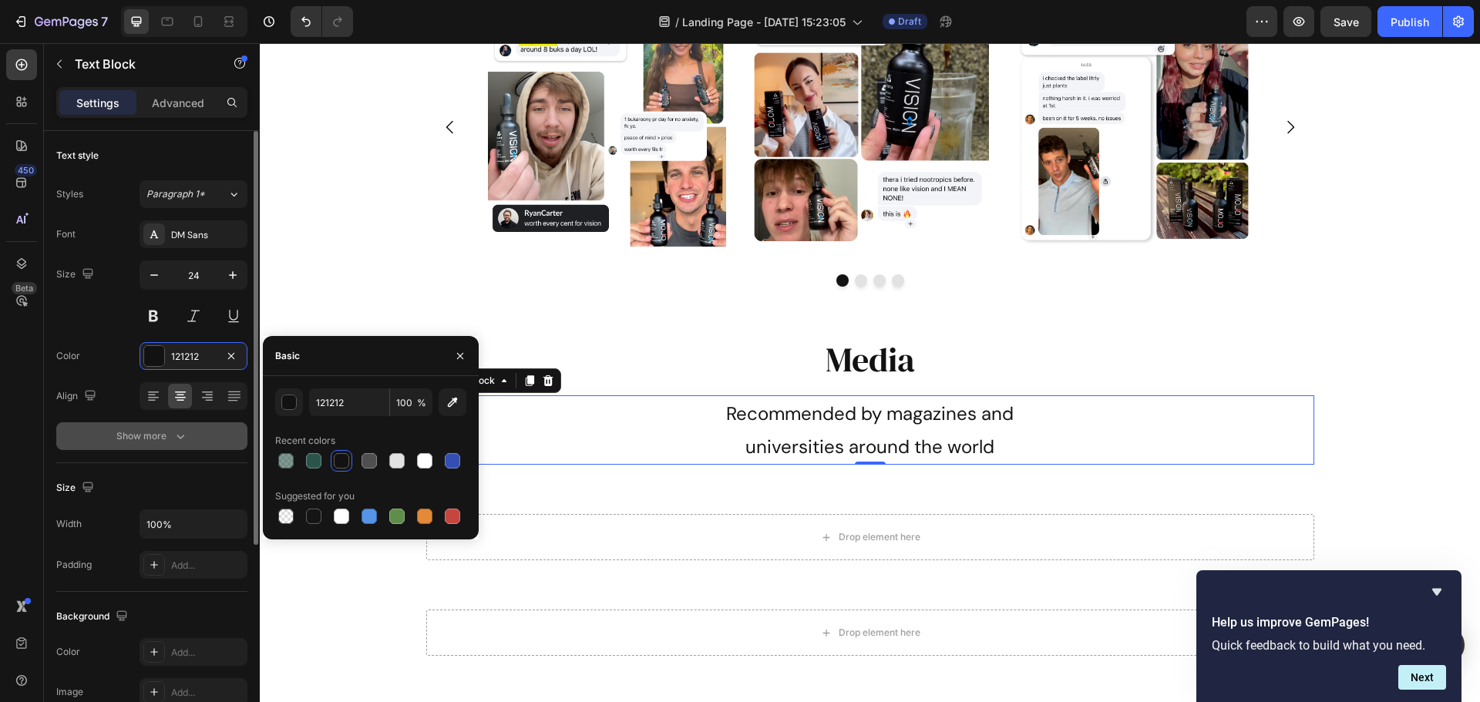
click at [173, 438] on icon "button" at bounding box center [180, 435] width 15 height 15
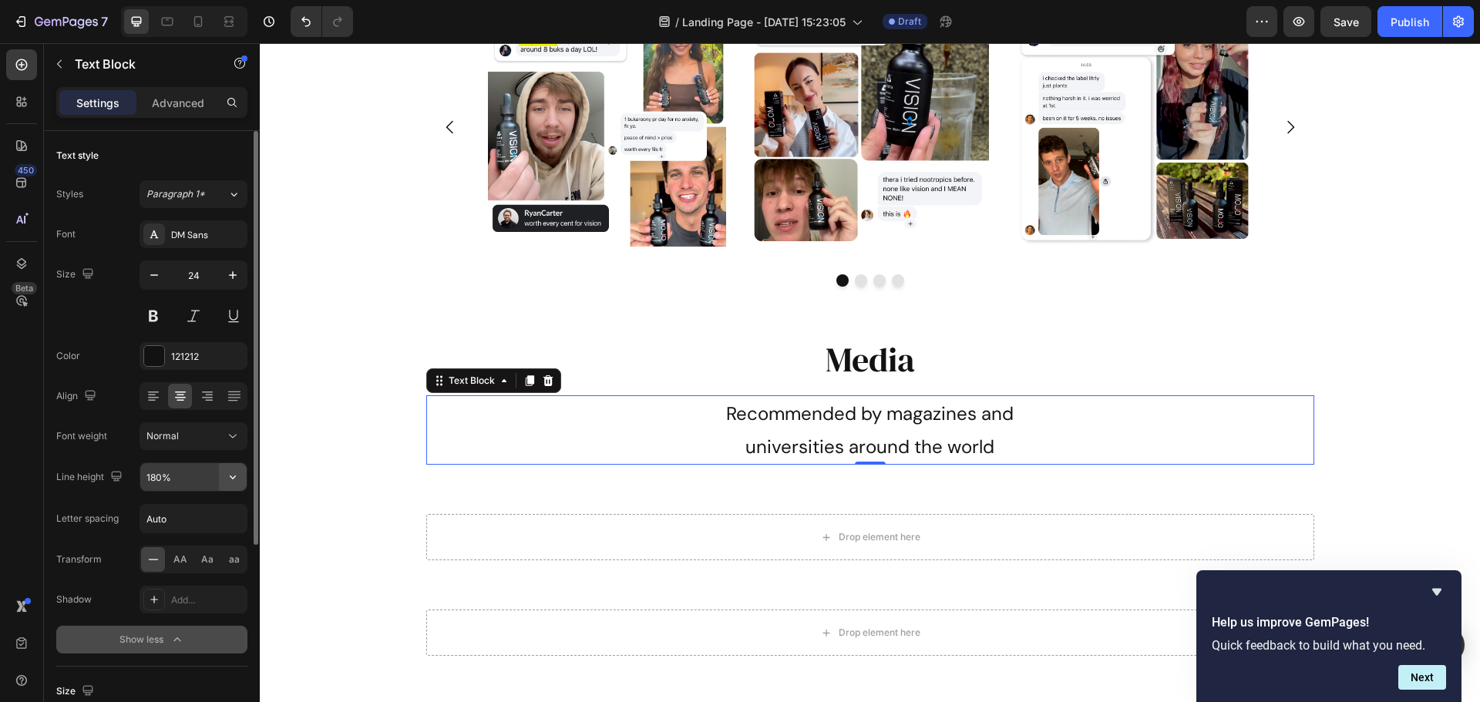
click at [235, 479] on icon "button" at bounding box center [232, 476] width 15 height 15
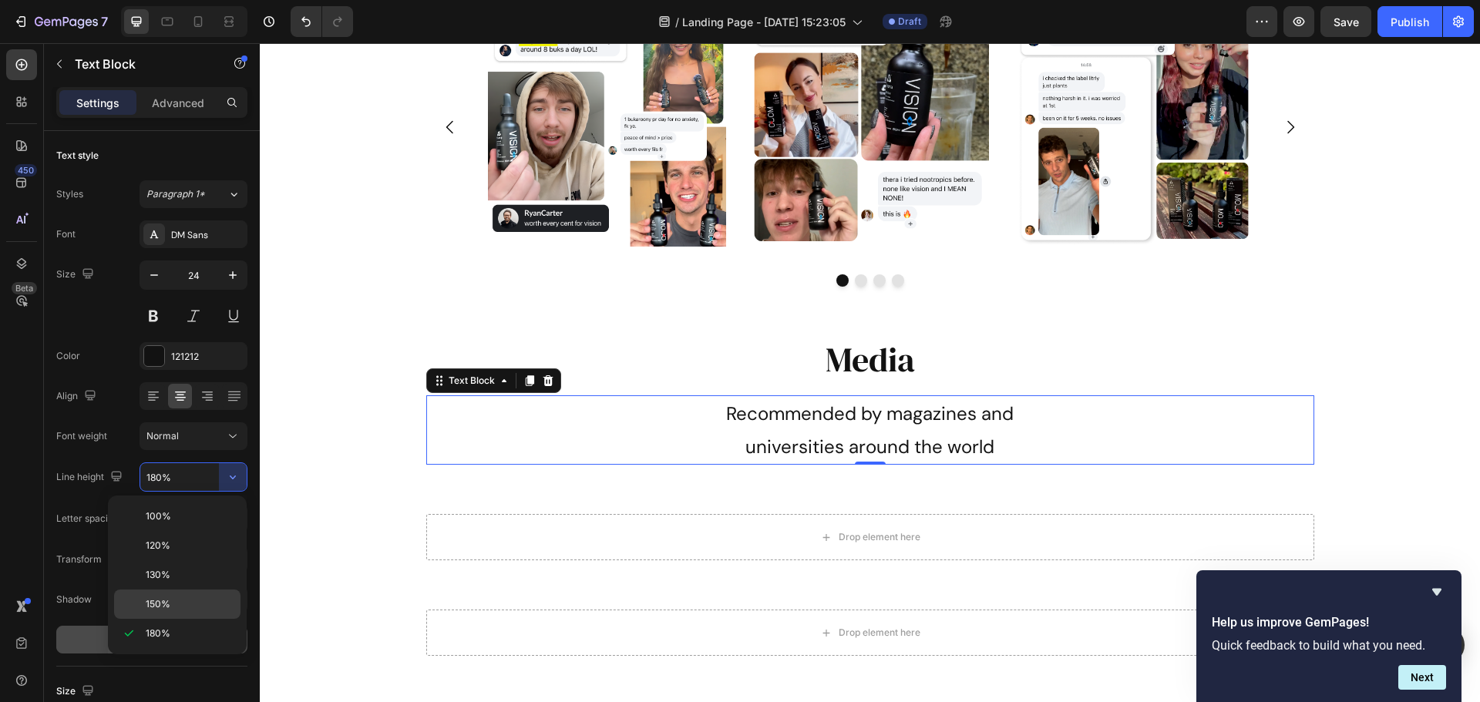
click at [192, 596] on div "150%" at bounding box center [177, 604] width 126 height 29
type input "150%"
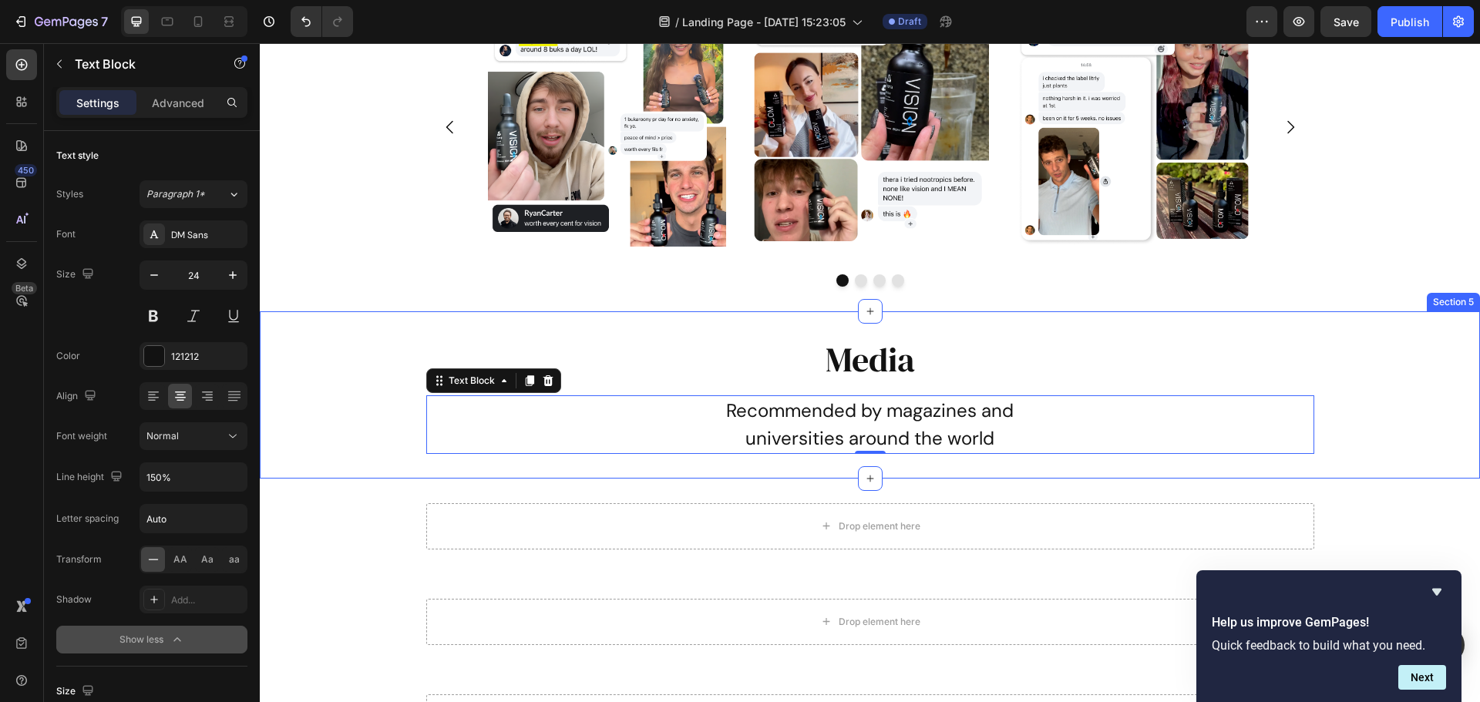
click at [1340, 414] on div "Media Heading Recommended by magazines and universities around the world Text B…" at bounding box center [870, 395] width 1220 height 118
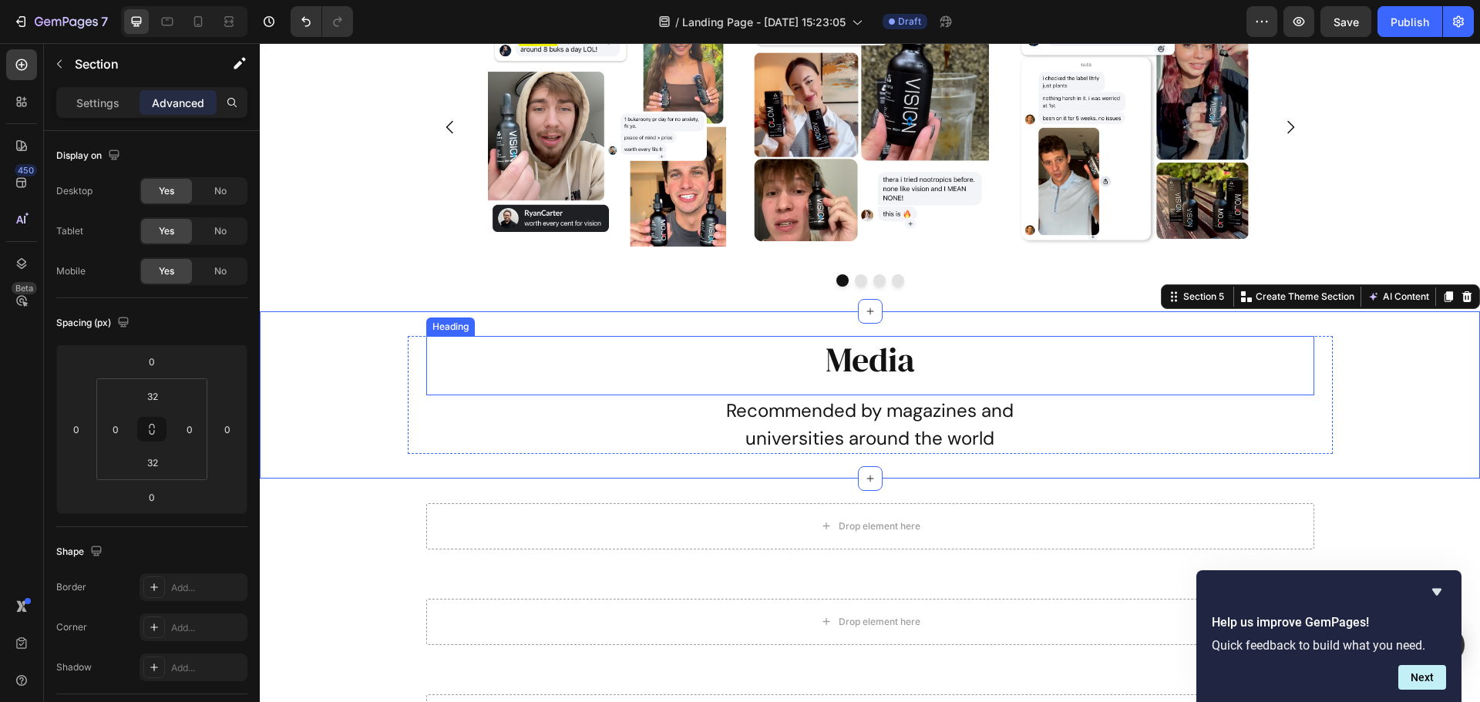
click at [937, 376] on h2 "Media" at bounding box center [870, 359] width 888 height 47
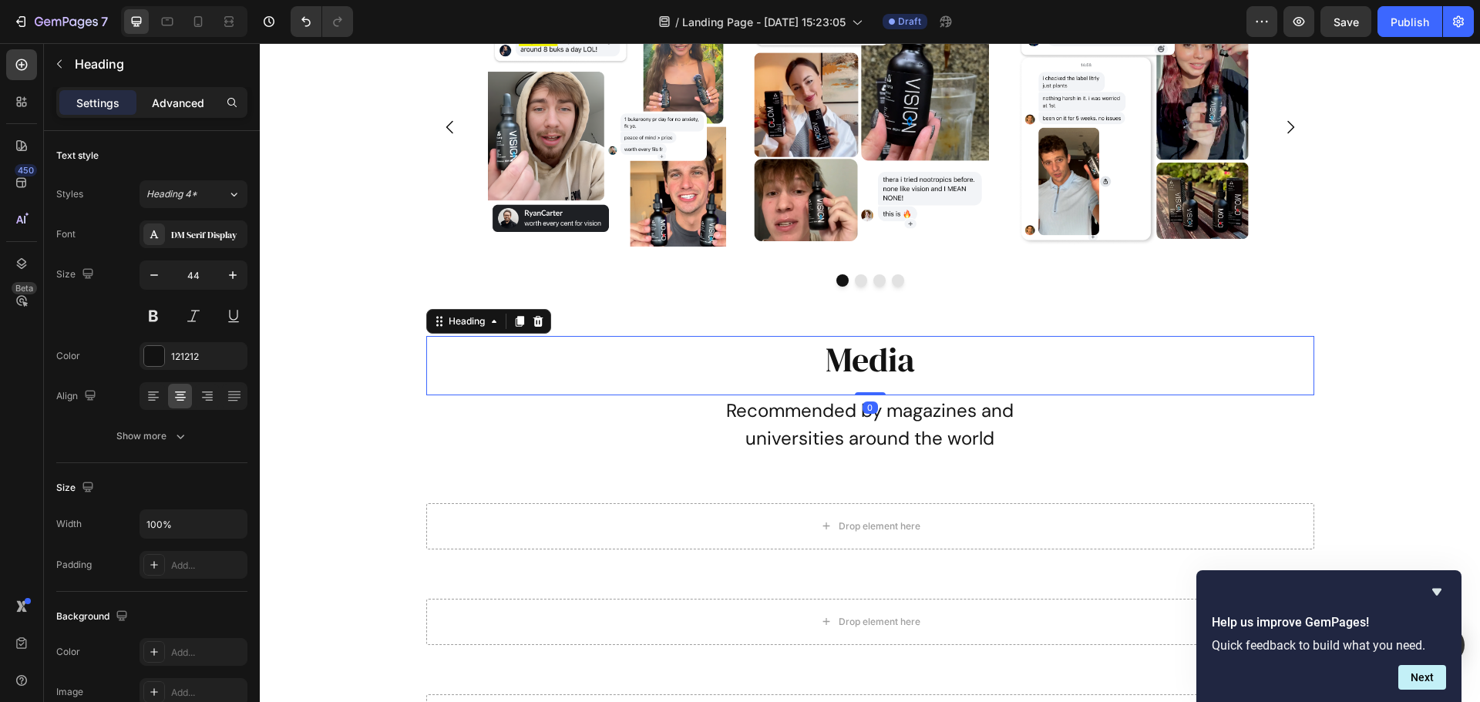
click at [184, 102] on p "Advanced" at bounding box center [178, 103] width 52 height 16
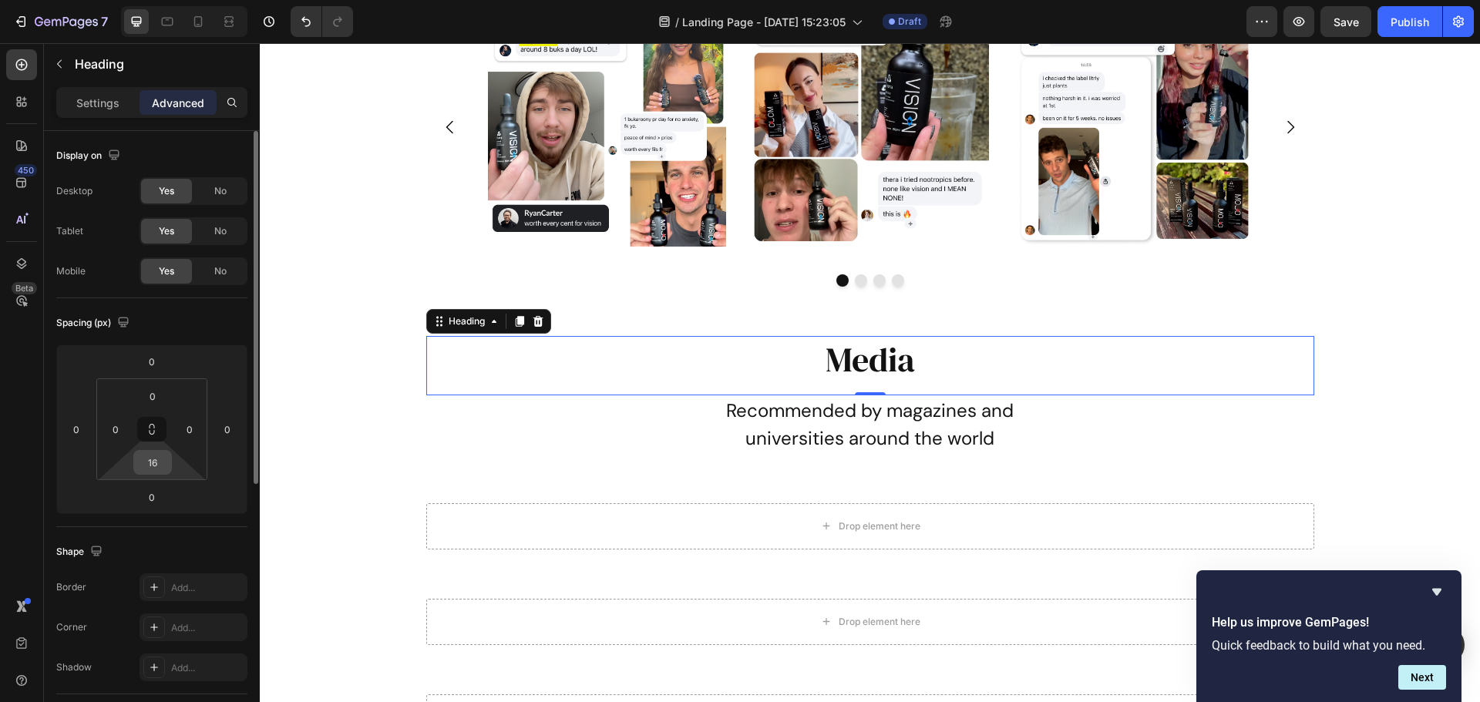
click at [158, 466] on input "16" at bounding box center [152, 462] width 31 height 23
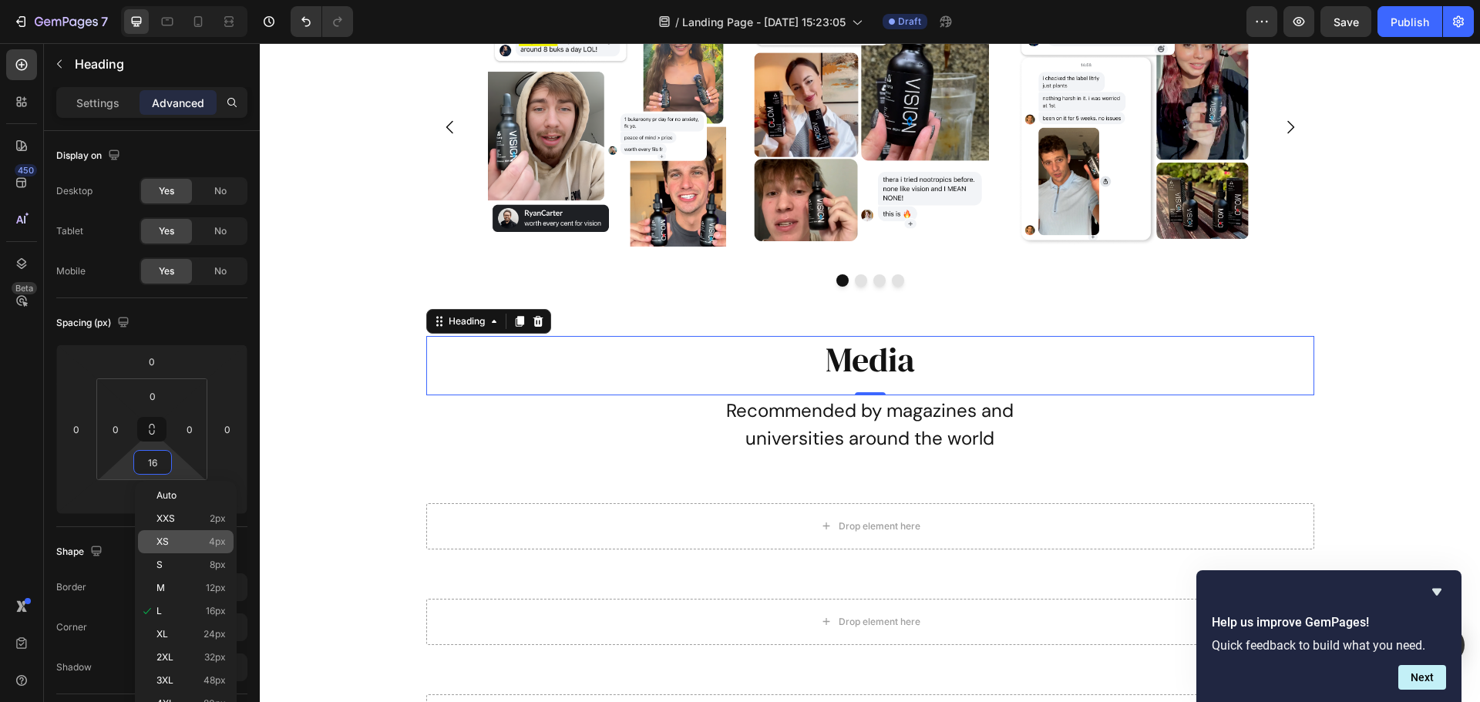
click at [191, 535] on div "XS 4px" at bounding box center [186, 541] width 96 height 23
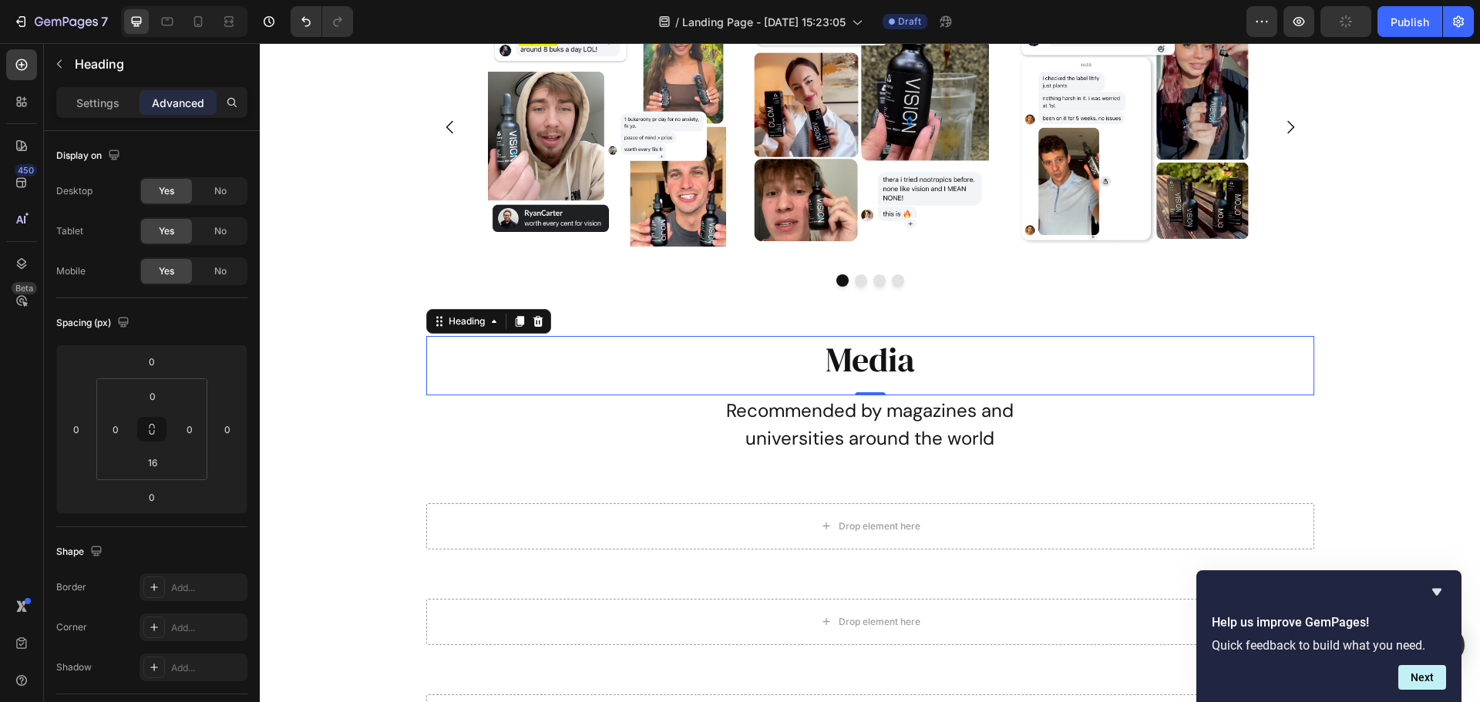
type input "4"
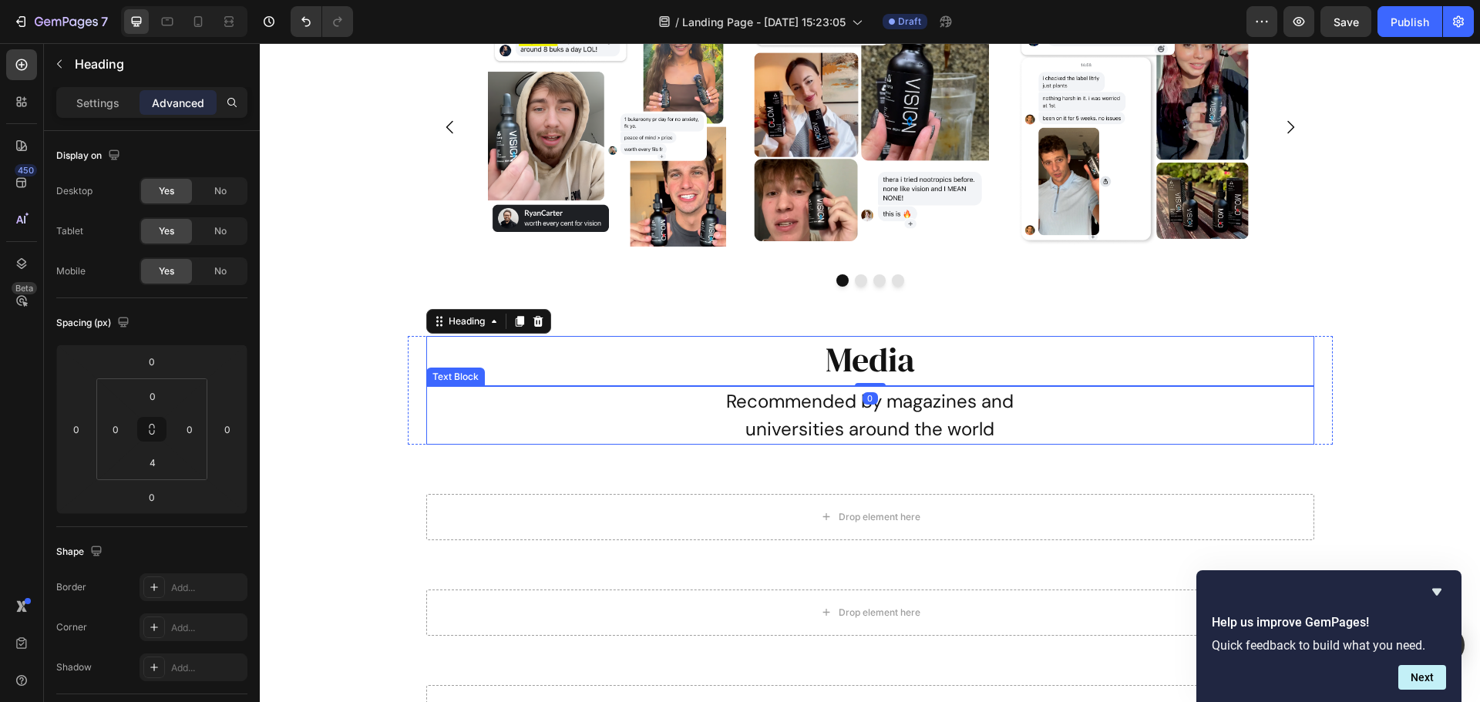
click at [677, 425] on p "universities around the world" at bounding box center [870, 429] width 885 height 28
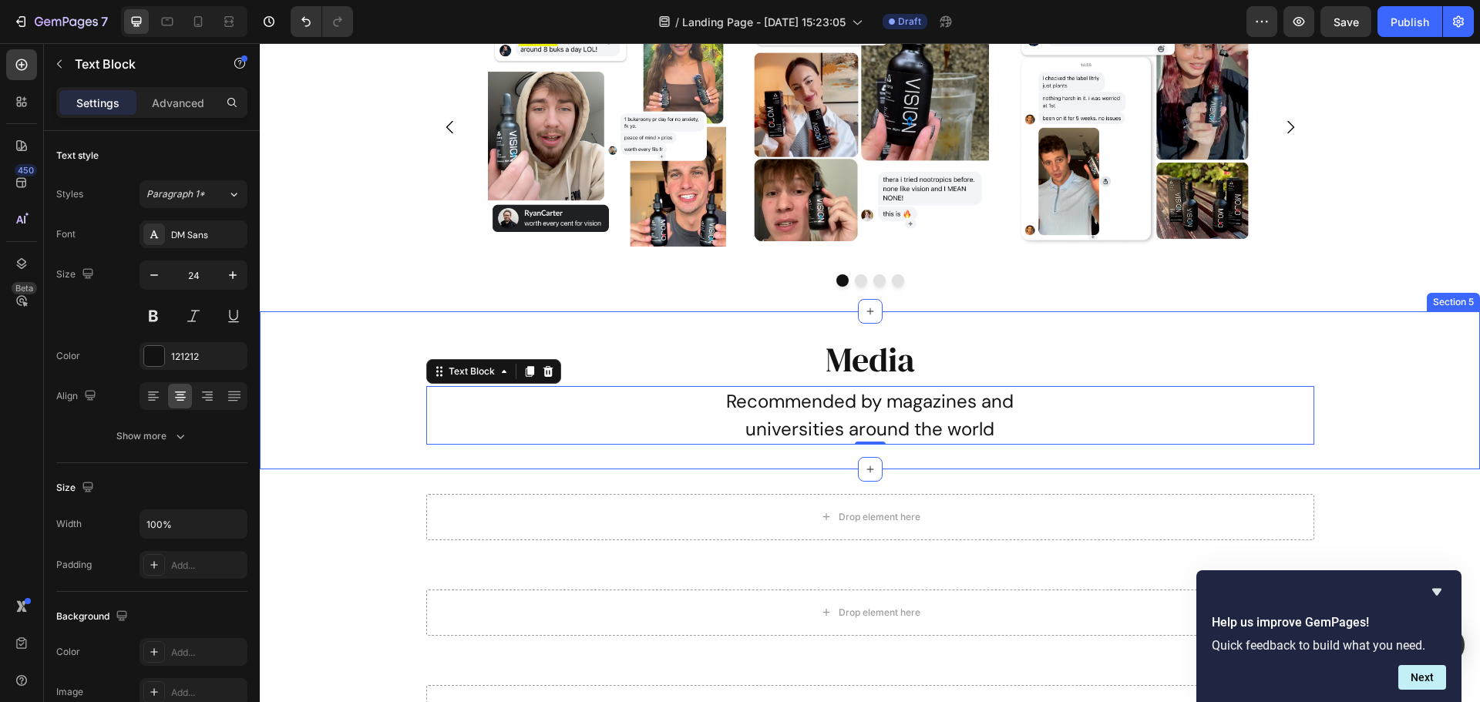
click at [1350, 392] on div "Media Heading Recommended by magazines and universities around the world Text B…" at bounding box center [870, 390] width 1220 height 109
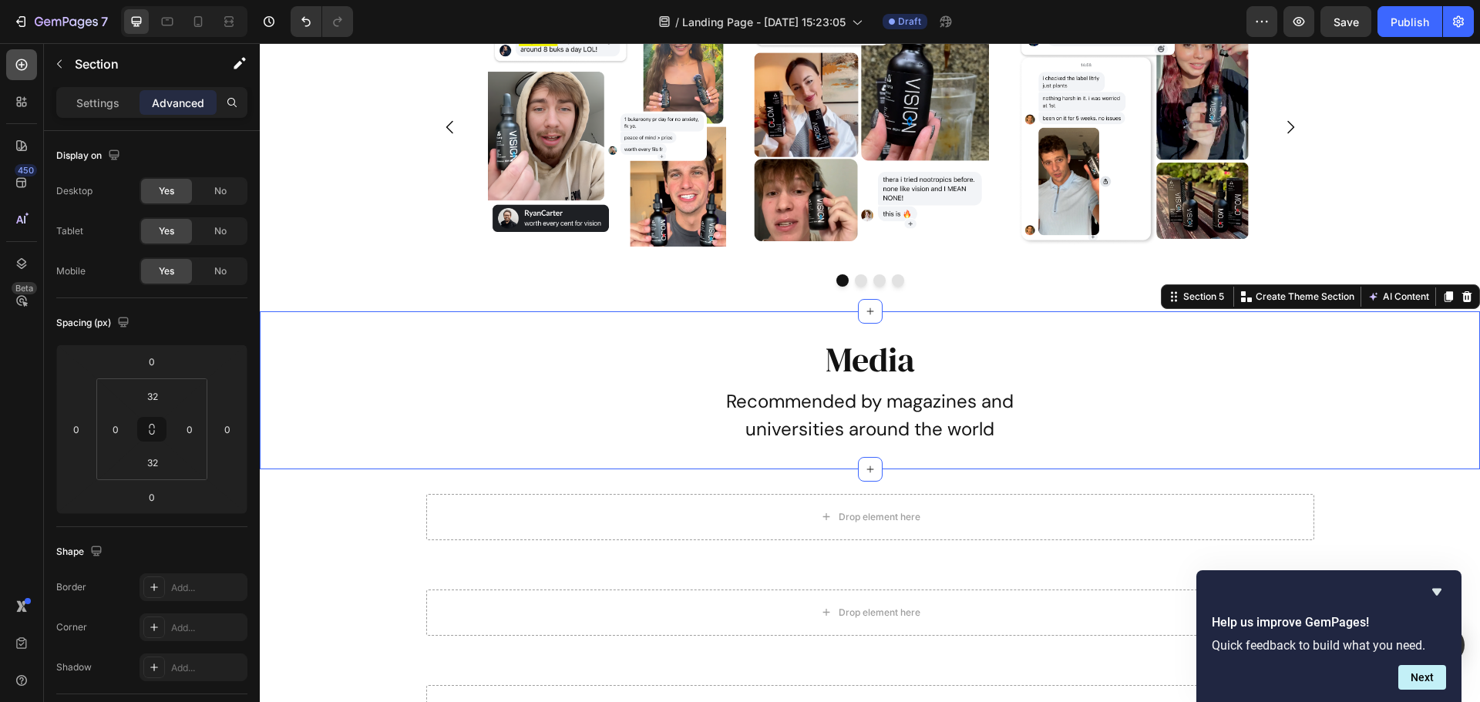
click at [15, 56] on div at bounding box center [21, 64] width 31 height 31
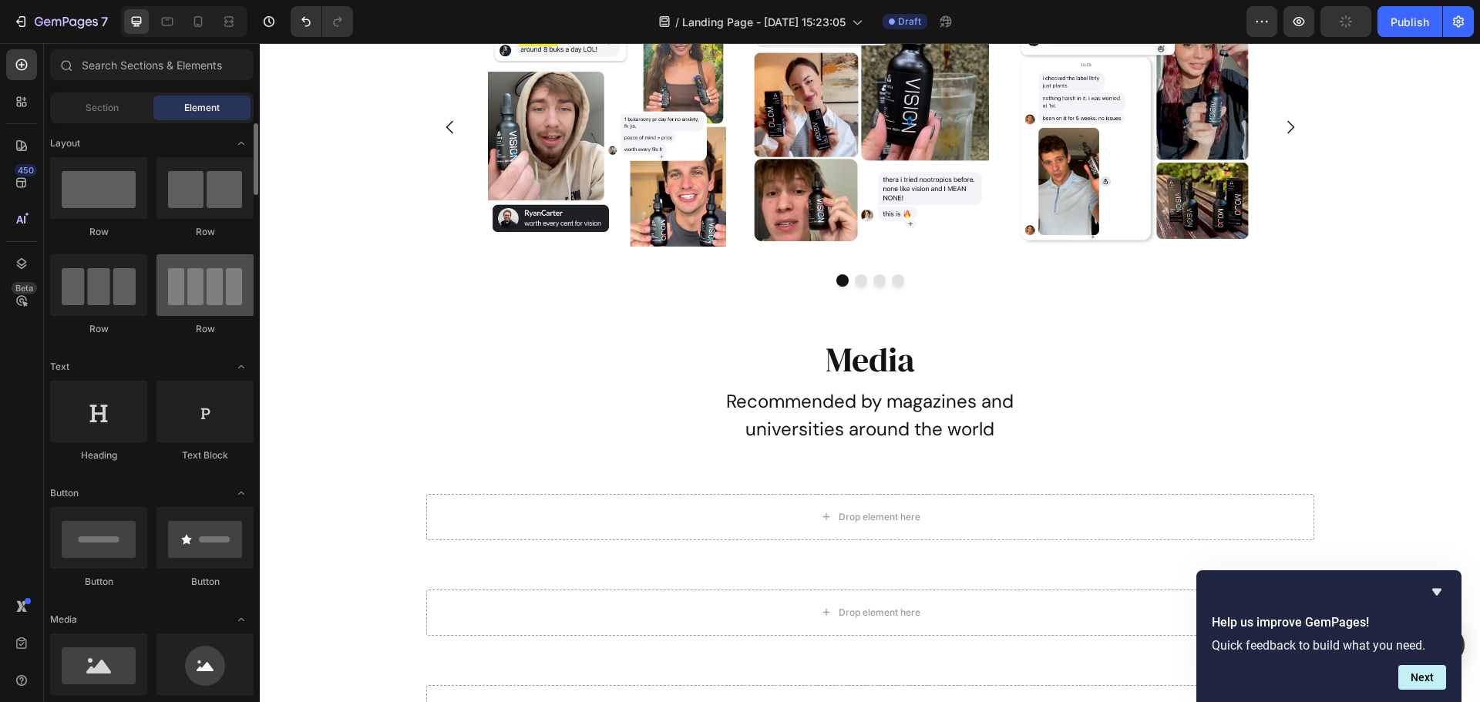
scroll to position [0, 0]
drag, startPoint x: 192, startPoint y: 293, endPoint x: 154, endPoint y: 184, distance: 115.0
click at [154, 184] on div "Row Row Row Row" at bounding box center [151, 253] width 203 height 193
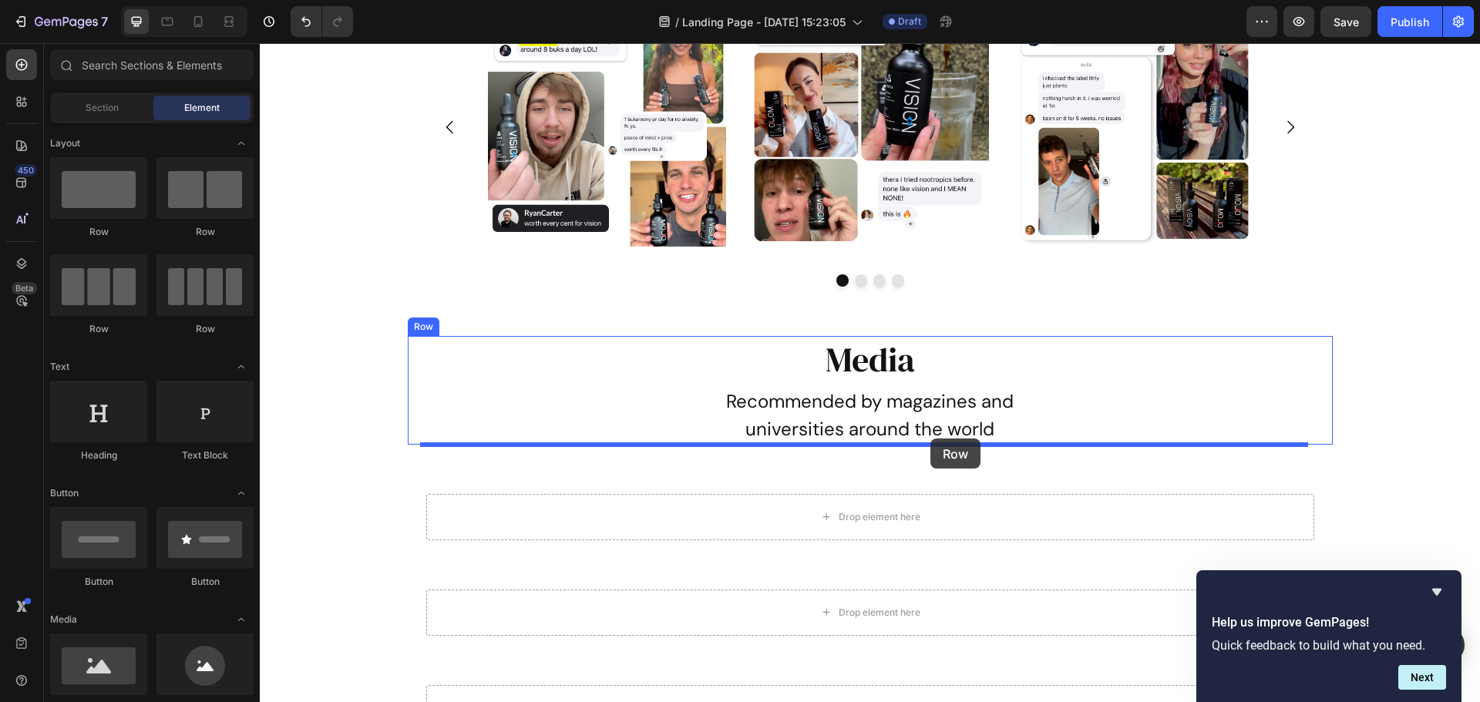
drag, startPoint x: 375, startPoint y: 238, endPoint x: 930, endPoint y: 438, distance: 590.6
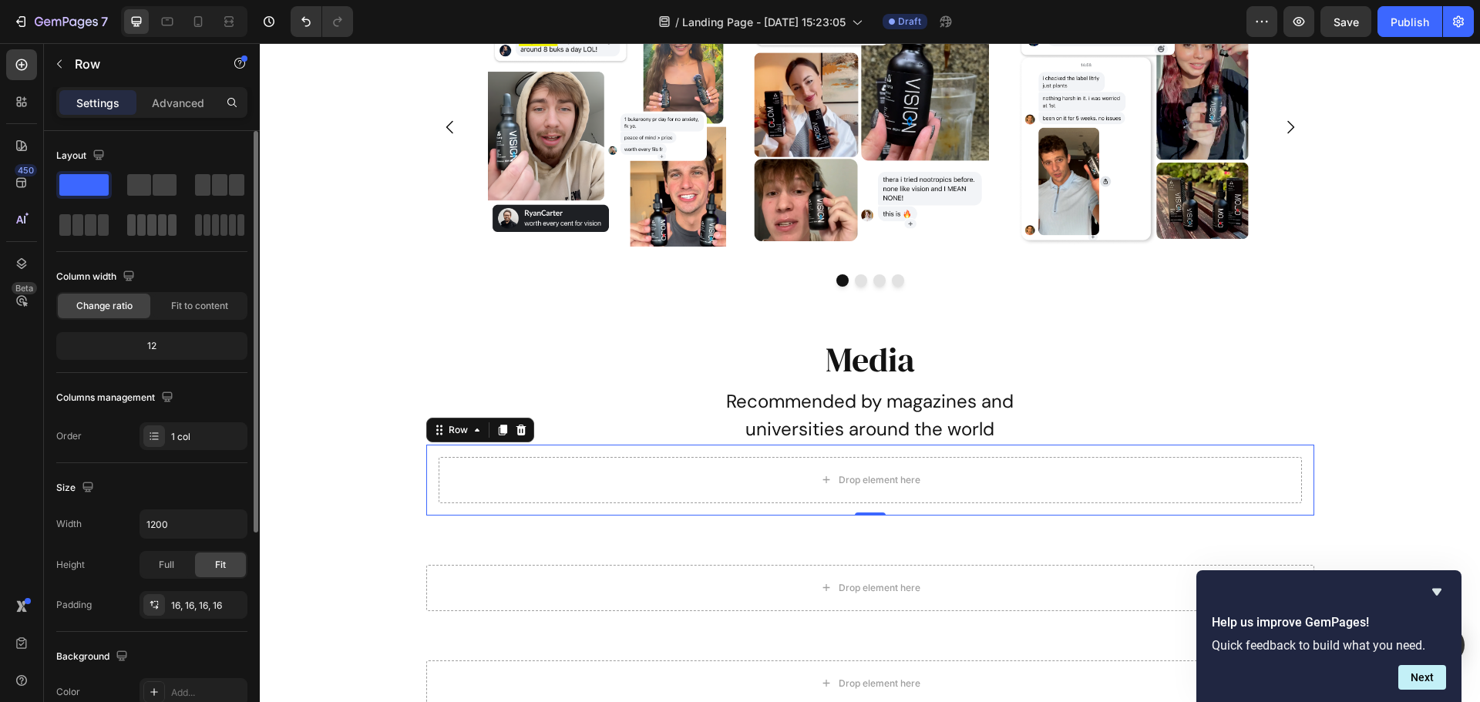
click at [145, 227] on span at bounding box center [141, 225] width 8 height 22
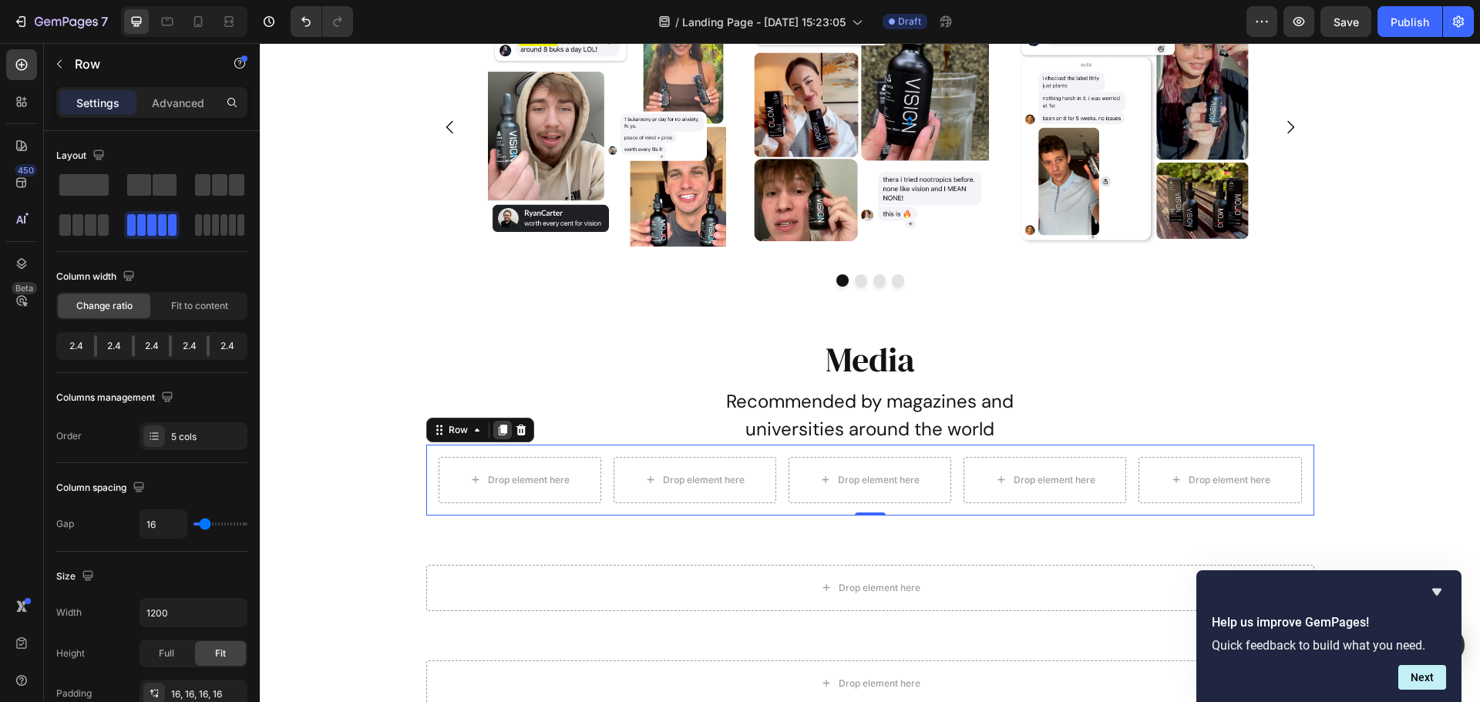
click at [498, 433] on icon at bounding box center [502, 430] width 8 height 11
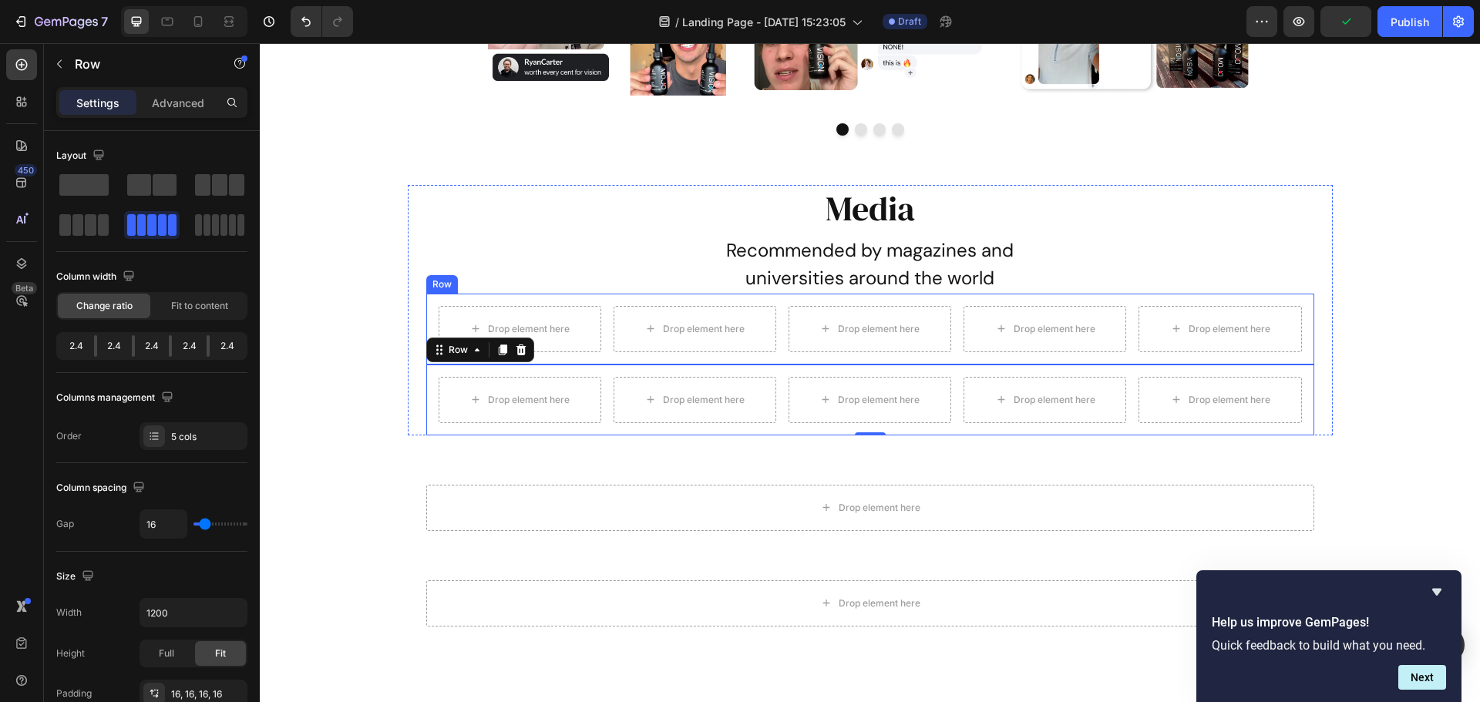
scroll to position [925, 0]
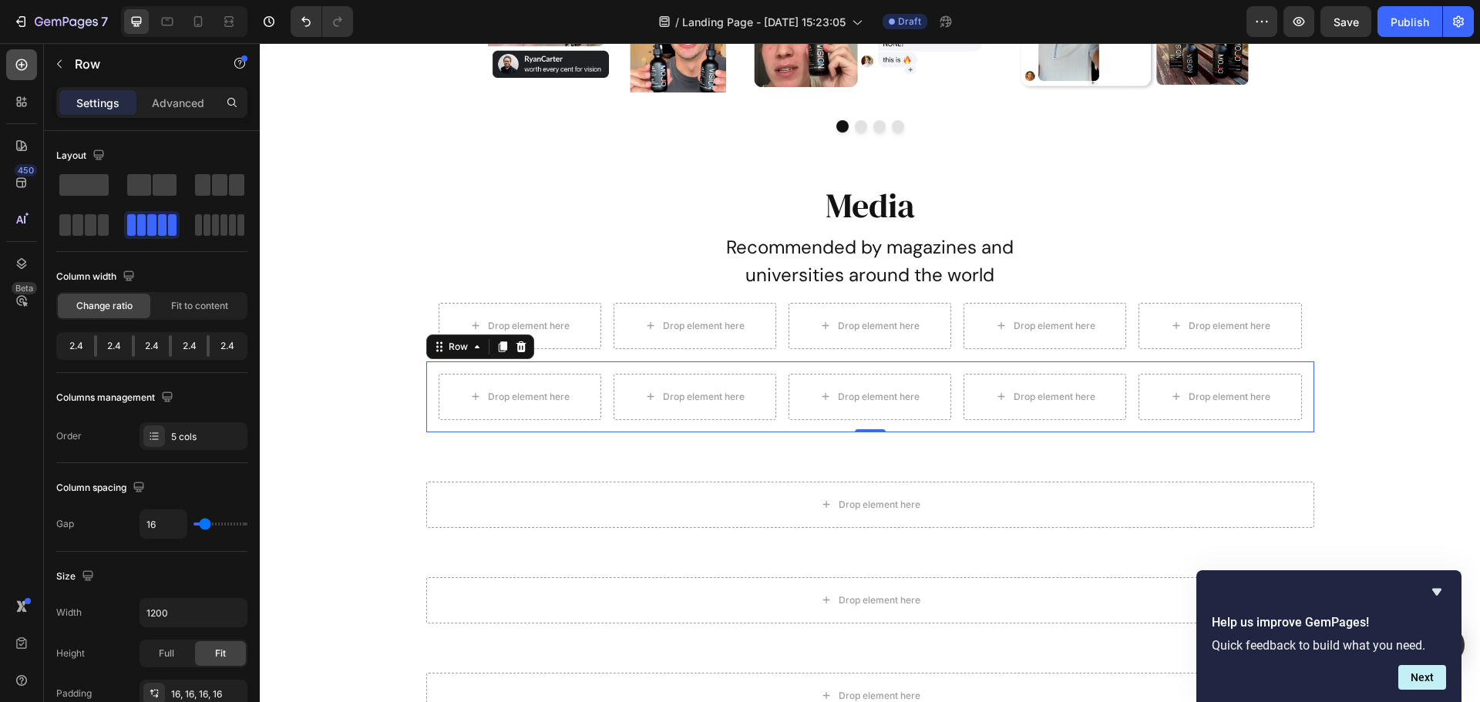
click at [18, 69] on icon at bounding box center [22, 65] width 12 height 12
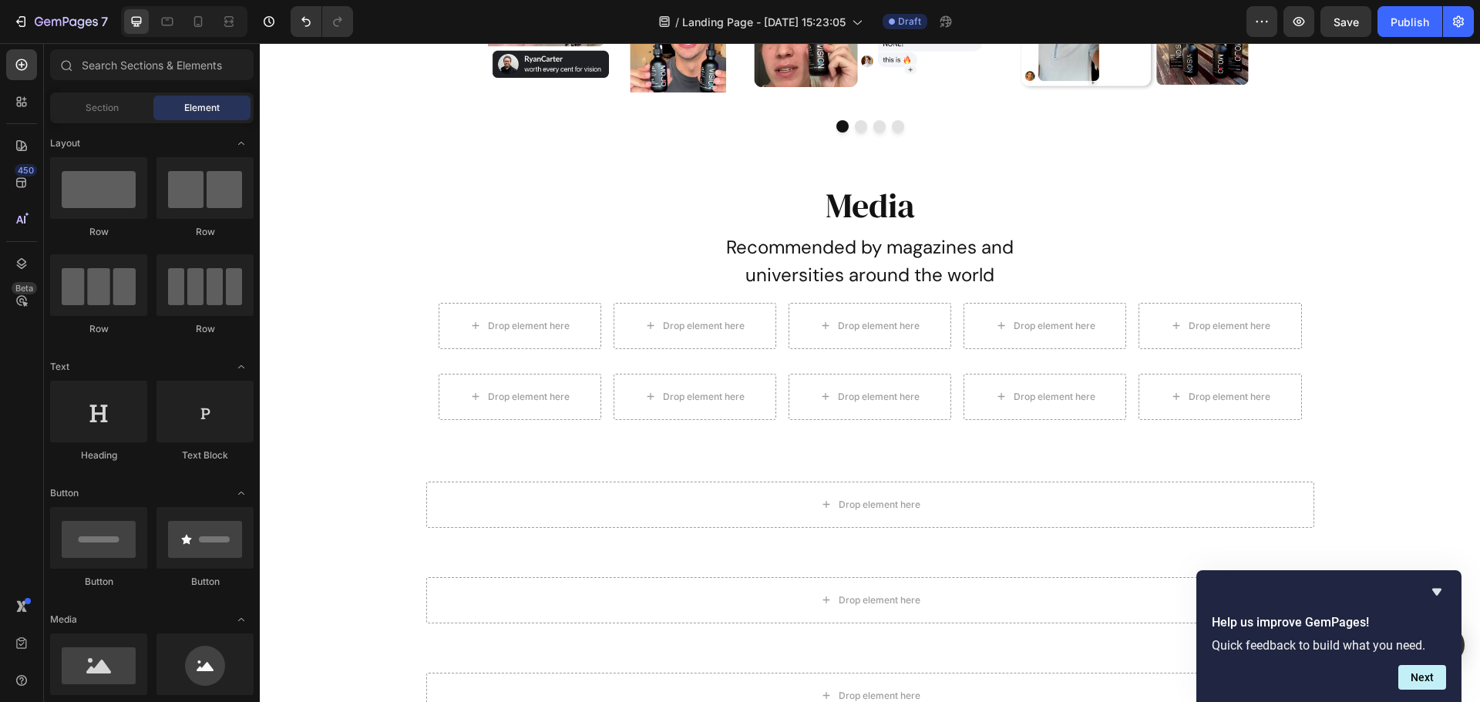
scroll to position [154, 0]
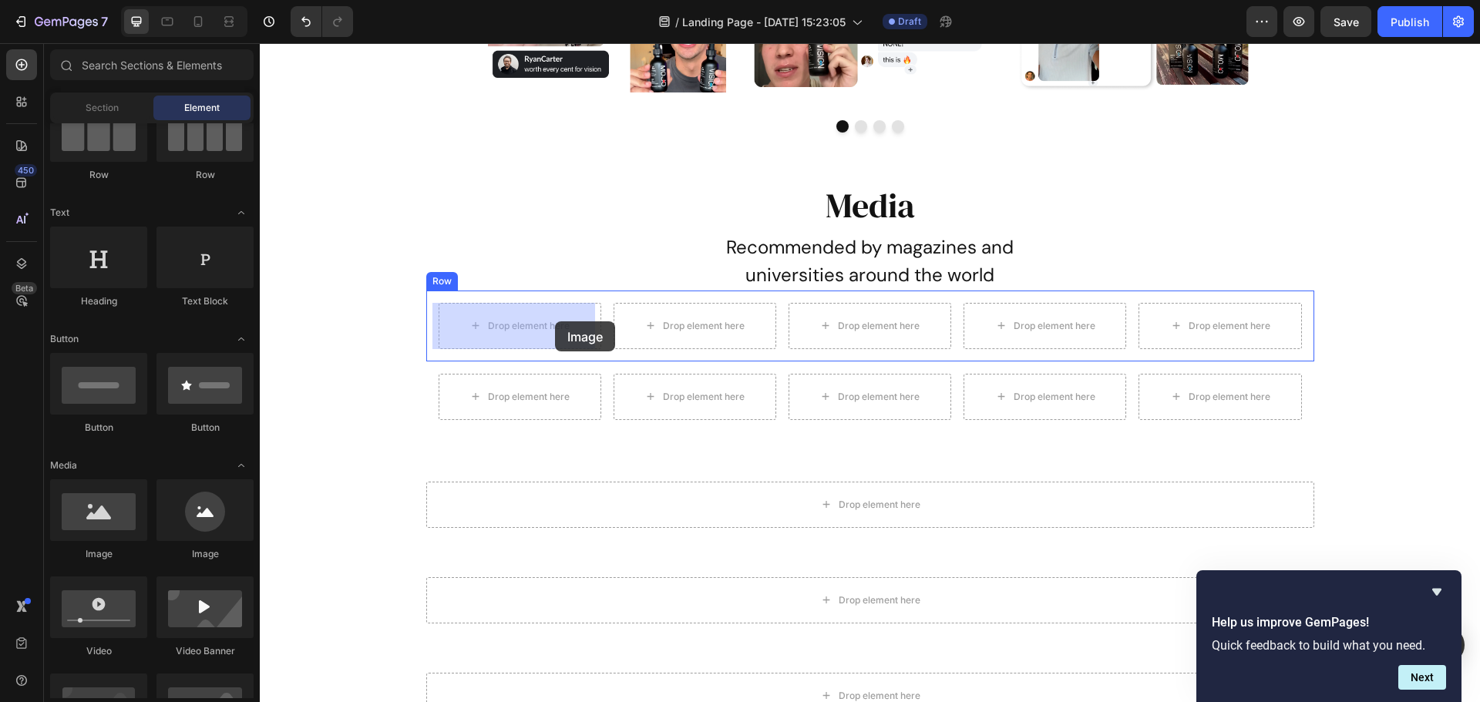
drag, startPoint x: 381, startPoint y: 559, endPoint x: 555, endPoint y: 321, distance: 294.6
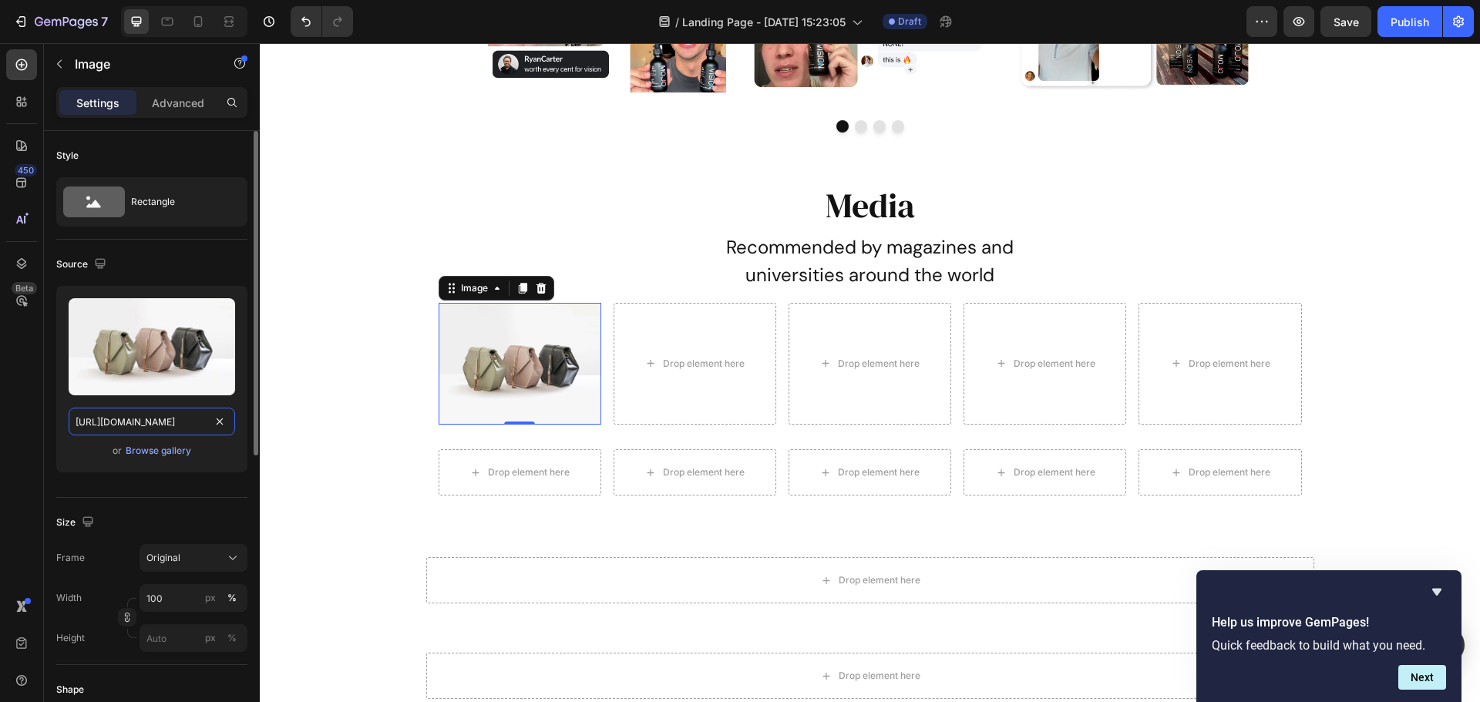
click at [139, 428] on input "[URL][DOMAIN_NAME]" at bounding box center [152, 422] width 166 height 28
paste input "[DOMAIN_NAME][URL][DOMAIN_NAME]"
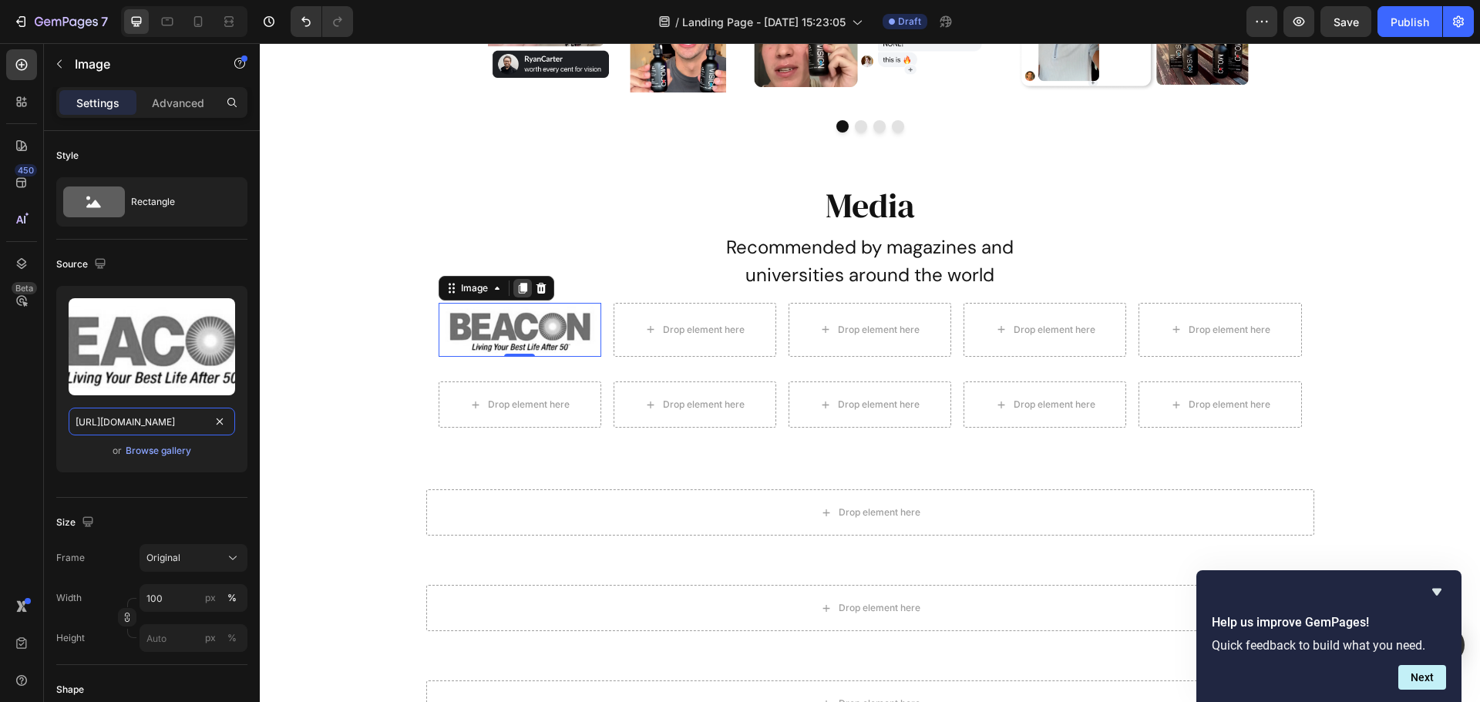
type input "[URL][DOMAIN_NAME]"
click at [516, 292] on icon at bounding box center [522, 288] width 12 height 12
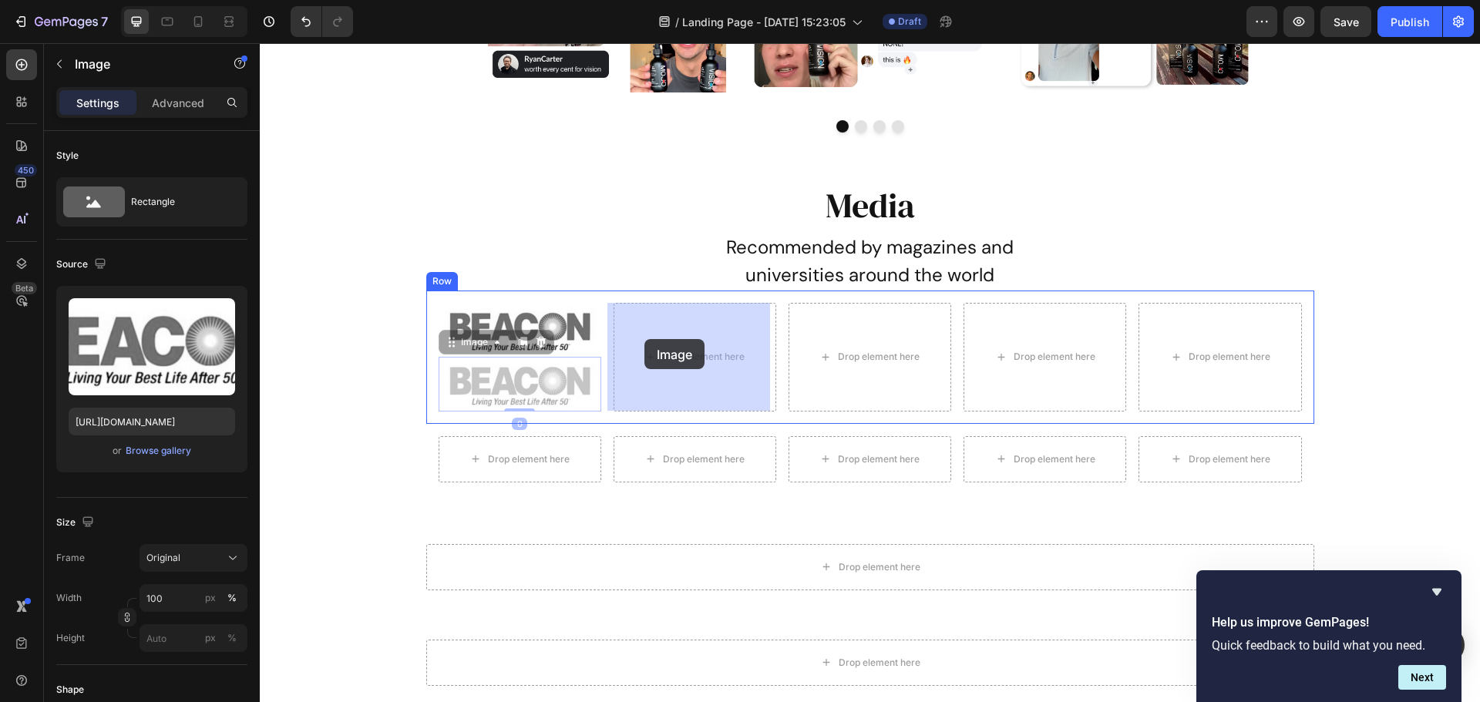
drag, startPoint x: 446, startPoint y: 339, endPoint x: 644, endPoint y: 339, distance: 198.0
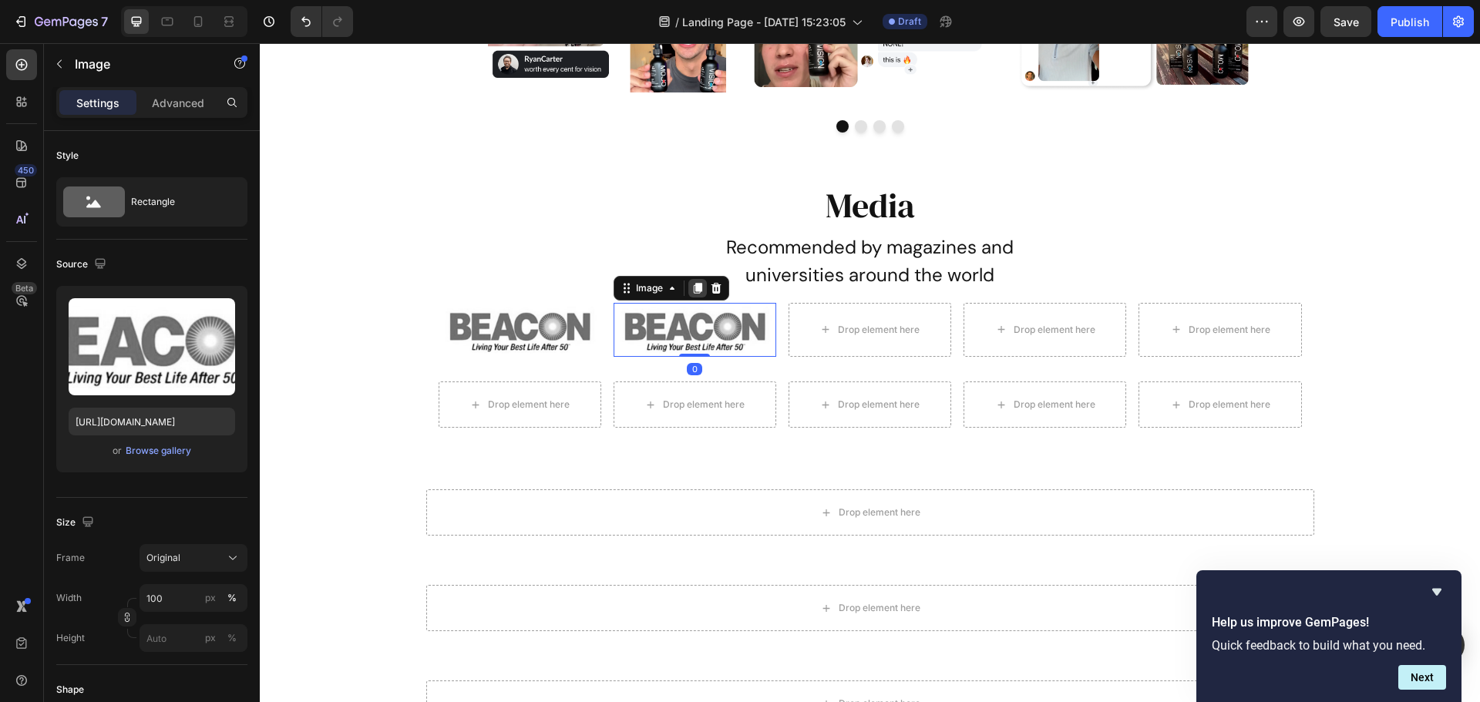
click at [691, 291] on icon at bounding box center [697, 288] width 12 height 12
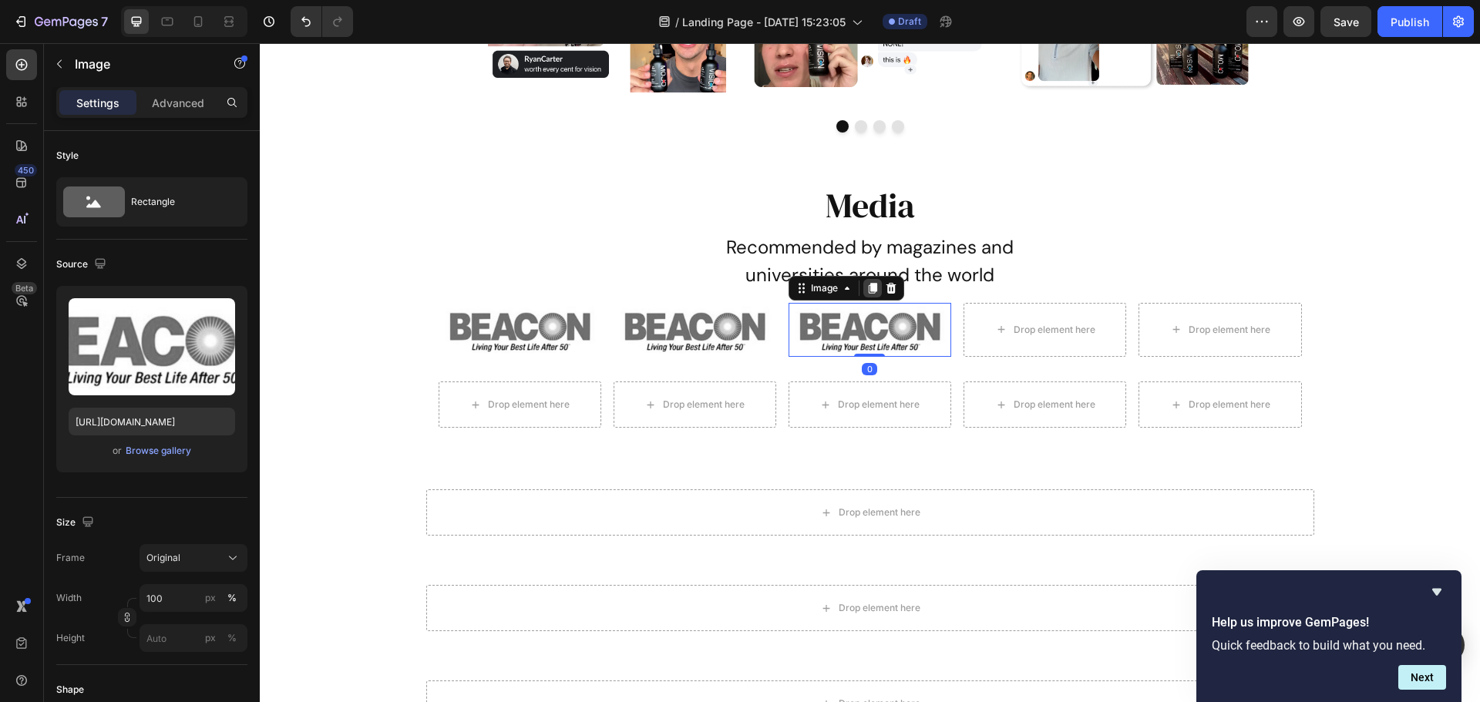
click at [868, 285] on icon at bounding box center [872, 288] width 8 height 11
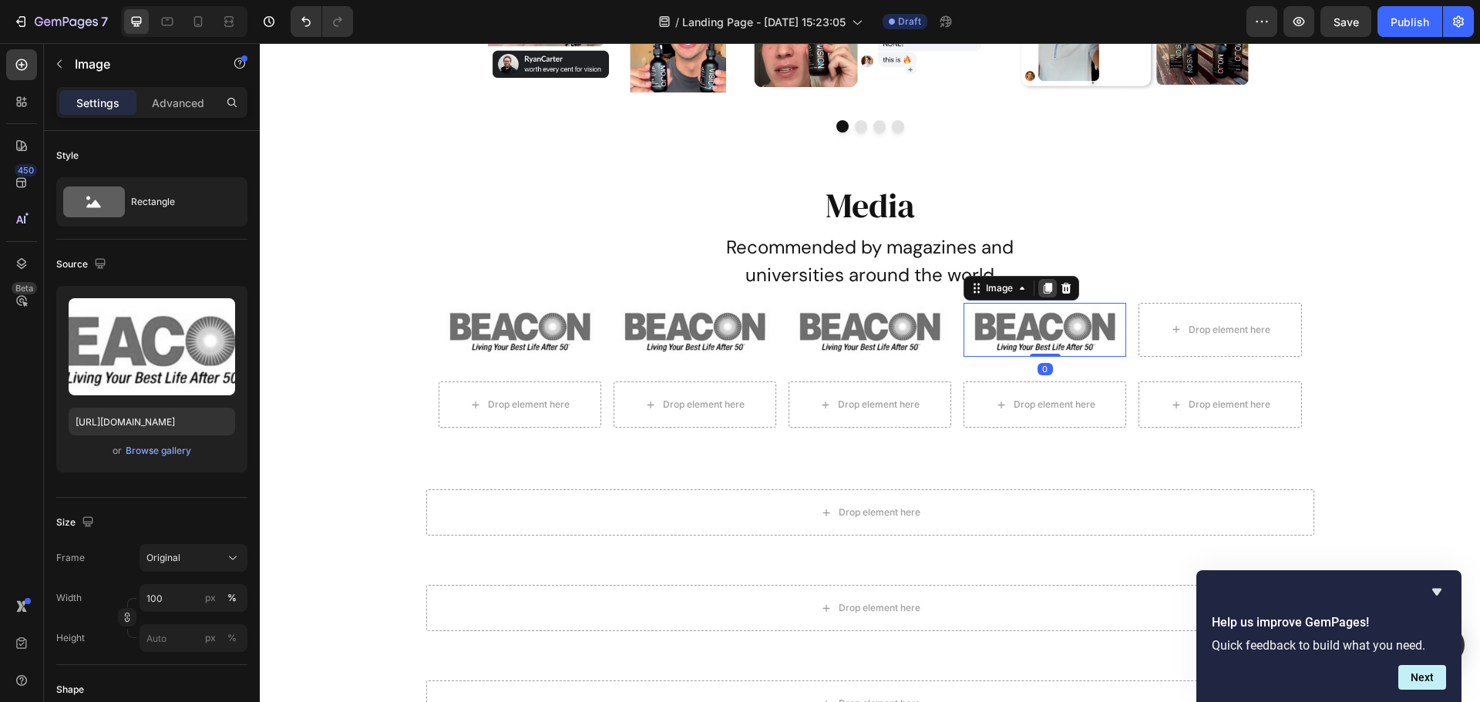
click at [1048, 285] on div at bounding box center [1047, 288] width 18 height 18
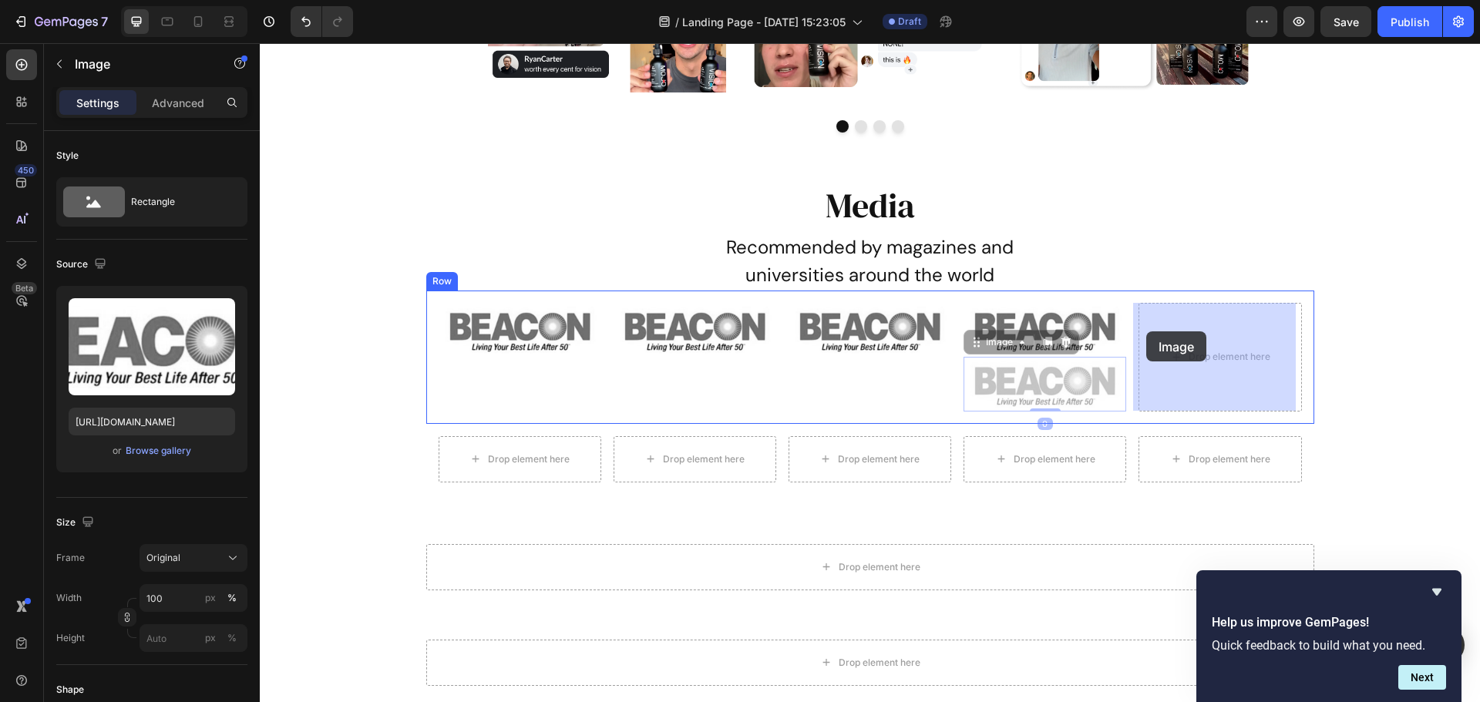
drag, startPoint x: 1036, startPoint y: 340, endPoint x: 1146, endPoint y: 331, distance: 109.8
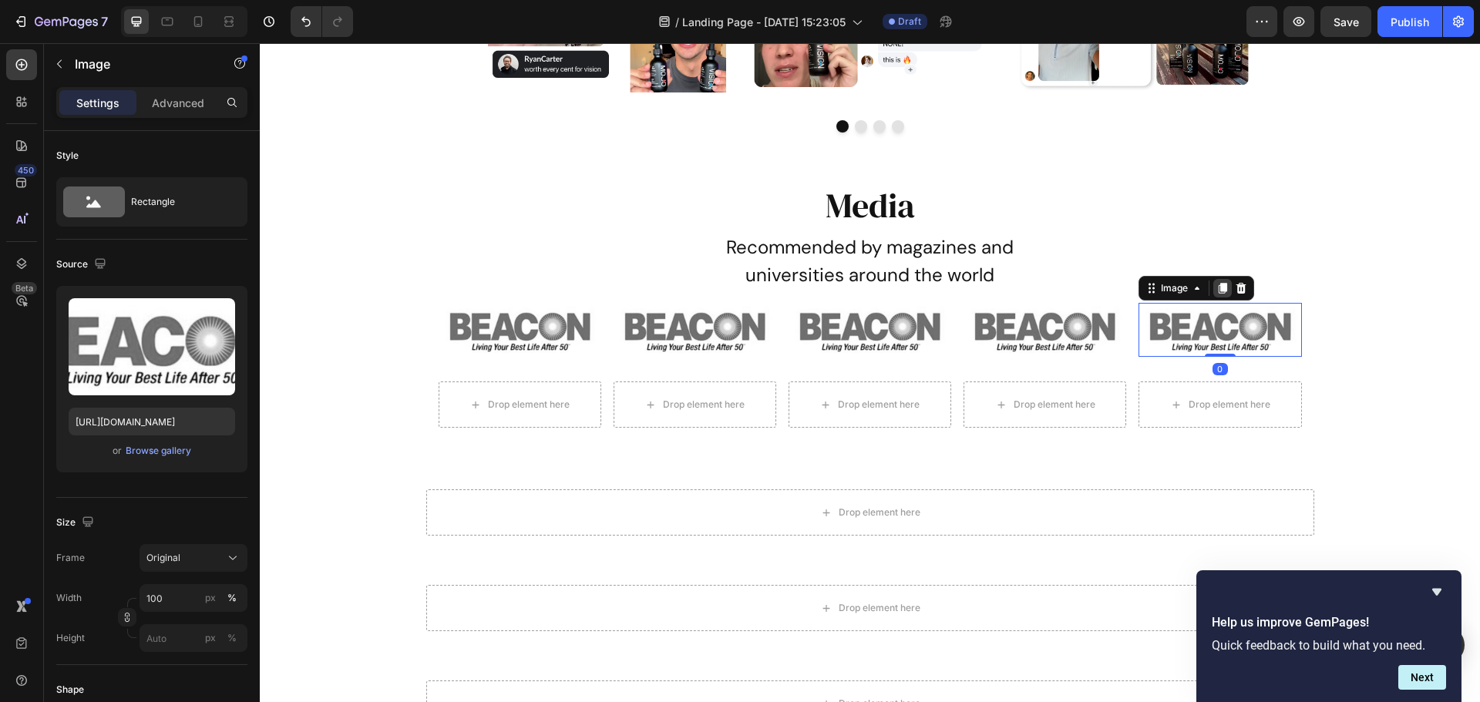
click at [1218, 287] on icon at bounding box center [1222, 288] width 8 height 11
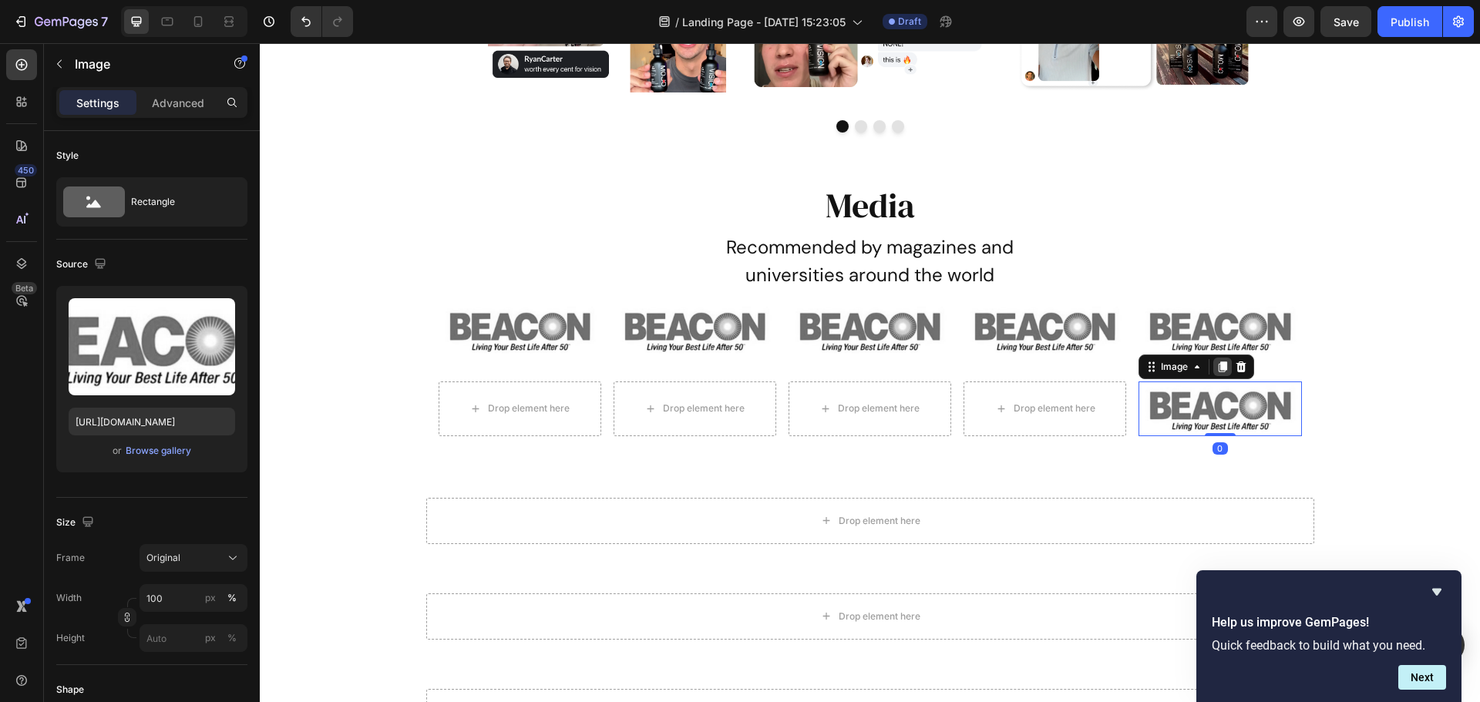
click at [1218, 370] on icon at bounding box center [1222, 366] width 8 height 11
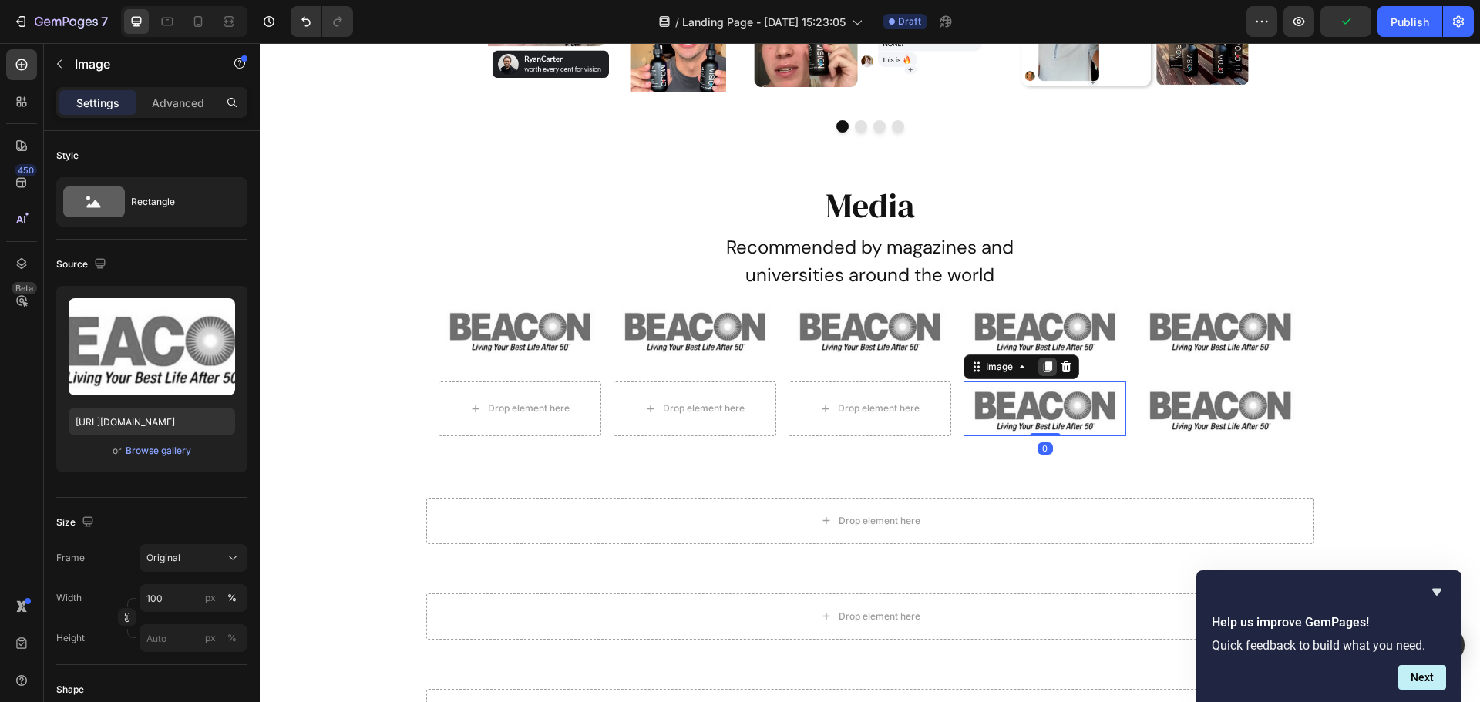
click at [1048, 364] on div at bounding box center [1047, 367] width 18 height 18
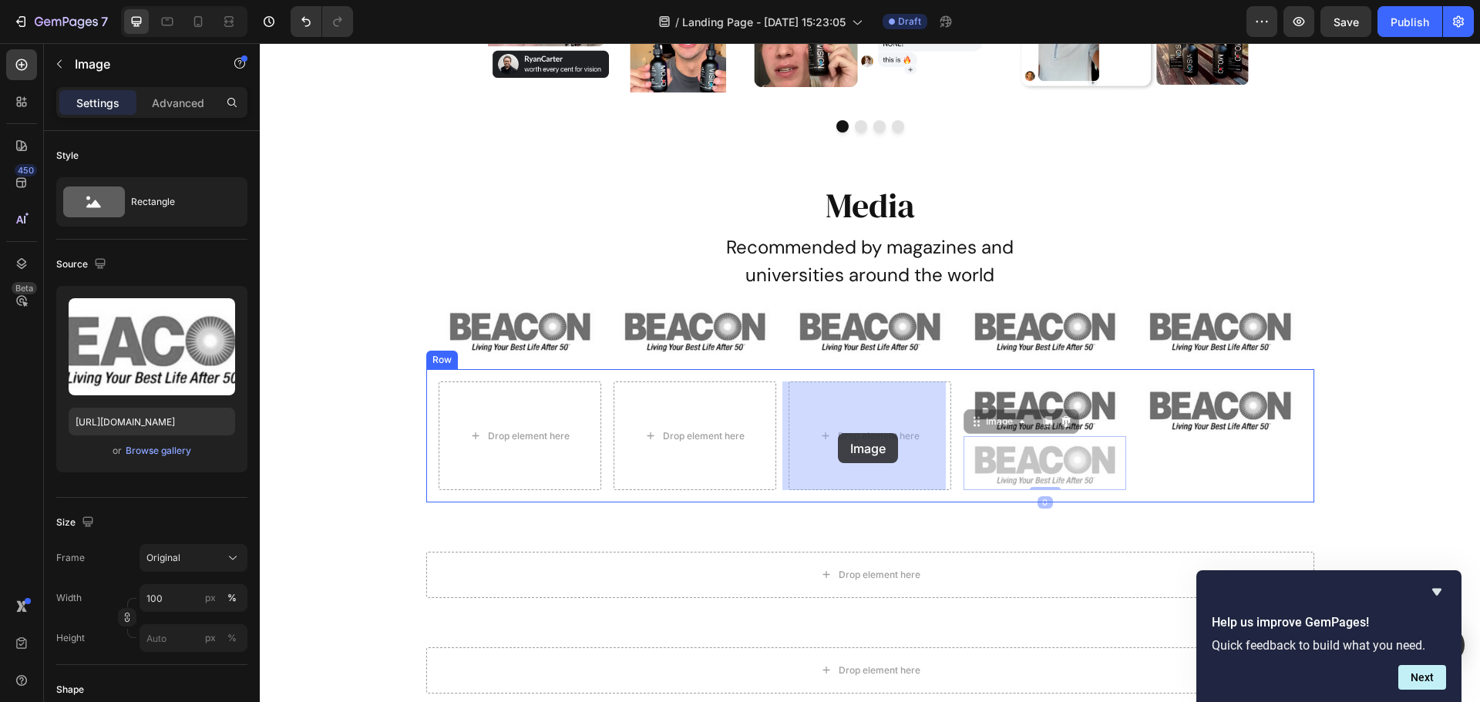
drag, startPoint x: 965, startPoint y: 428, endPoint x: 930, endPoint y: 428, distance: 34.7
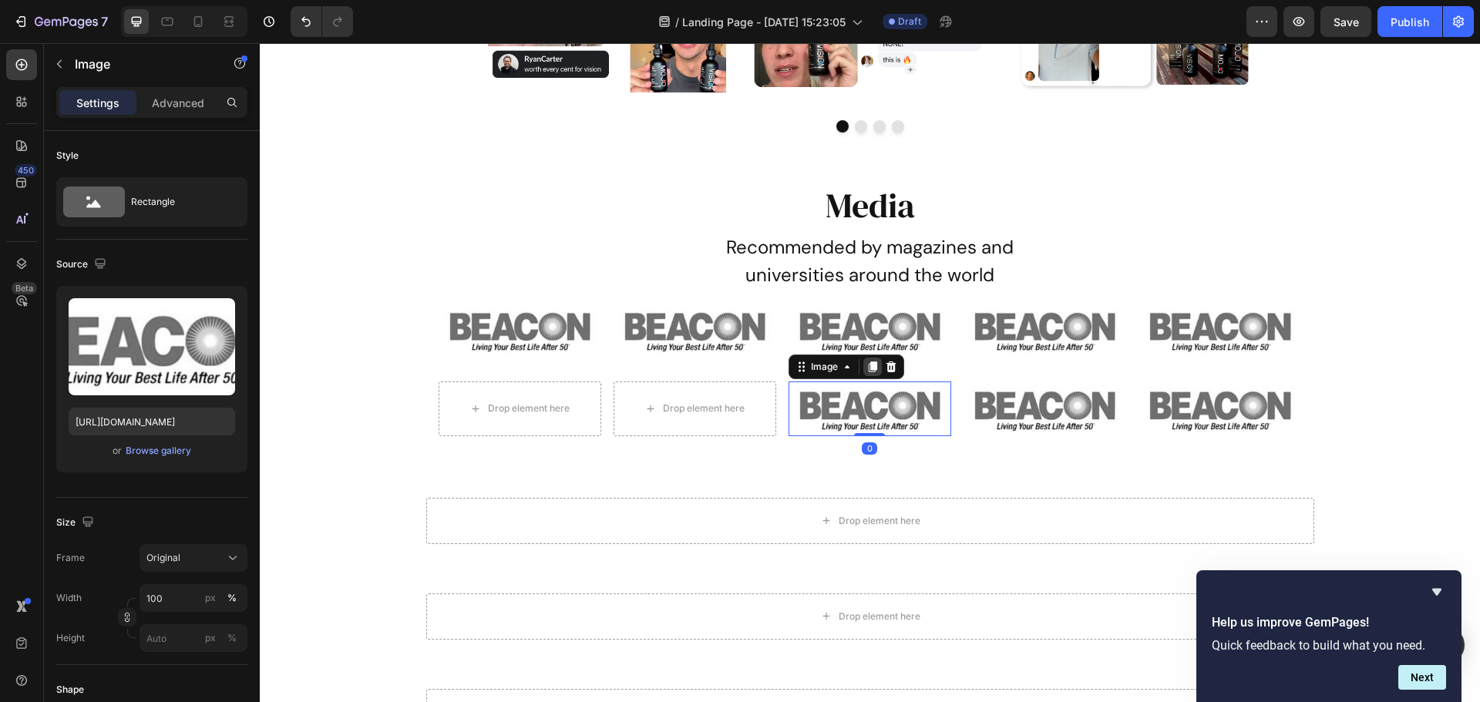
click at [866, 373] on icon at bounding box center [872, 367] width 12 height 12
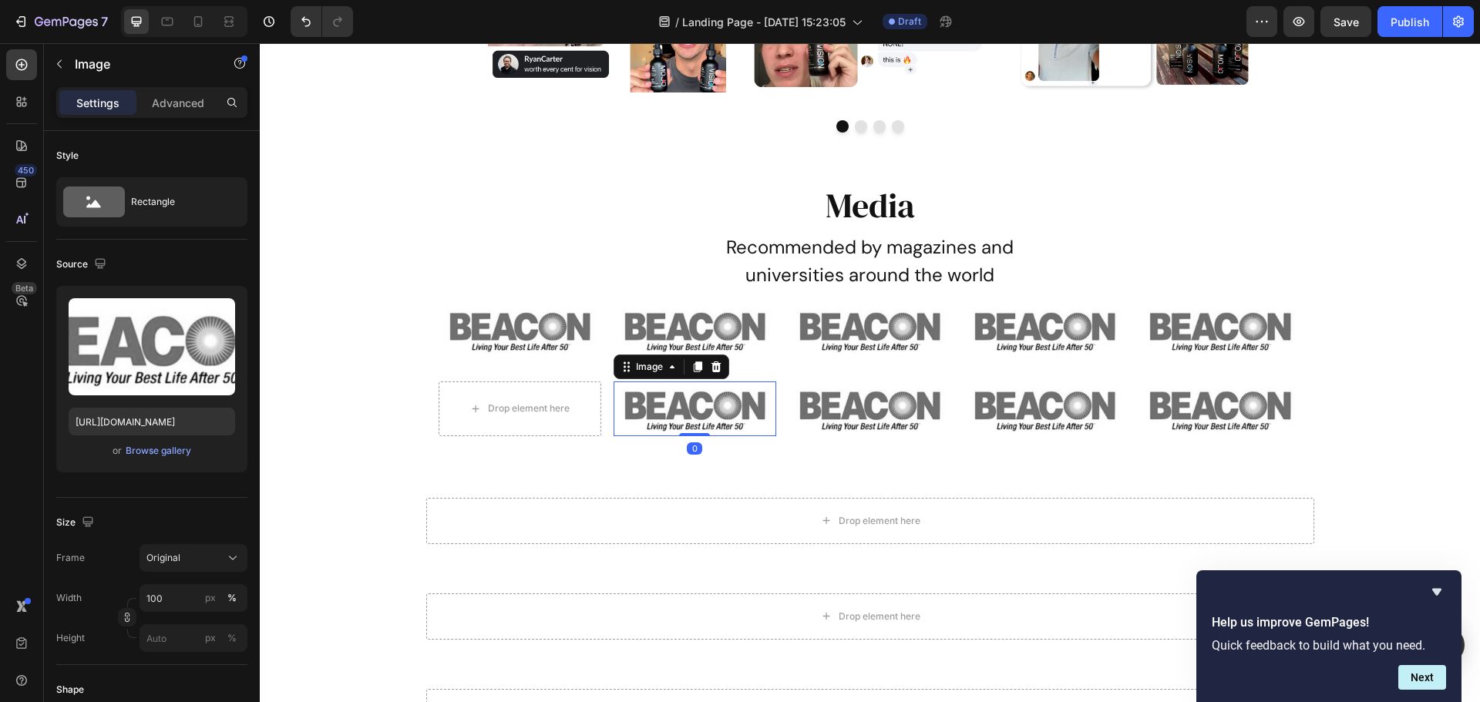
drag, startPoint x: 696, startPoint y: 361, endPoint x: 670, endPoint y: 405, distance: 50.5
click at [696, 361] on icon at bounding box center [697, 367] width 12 height 12
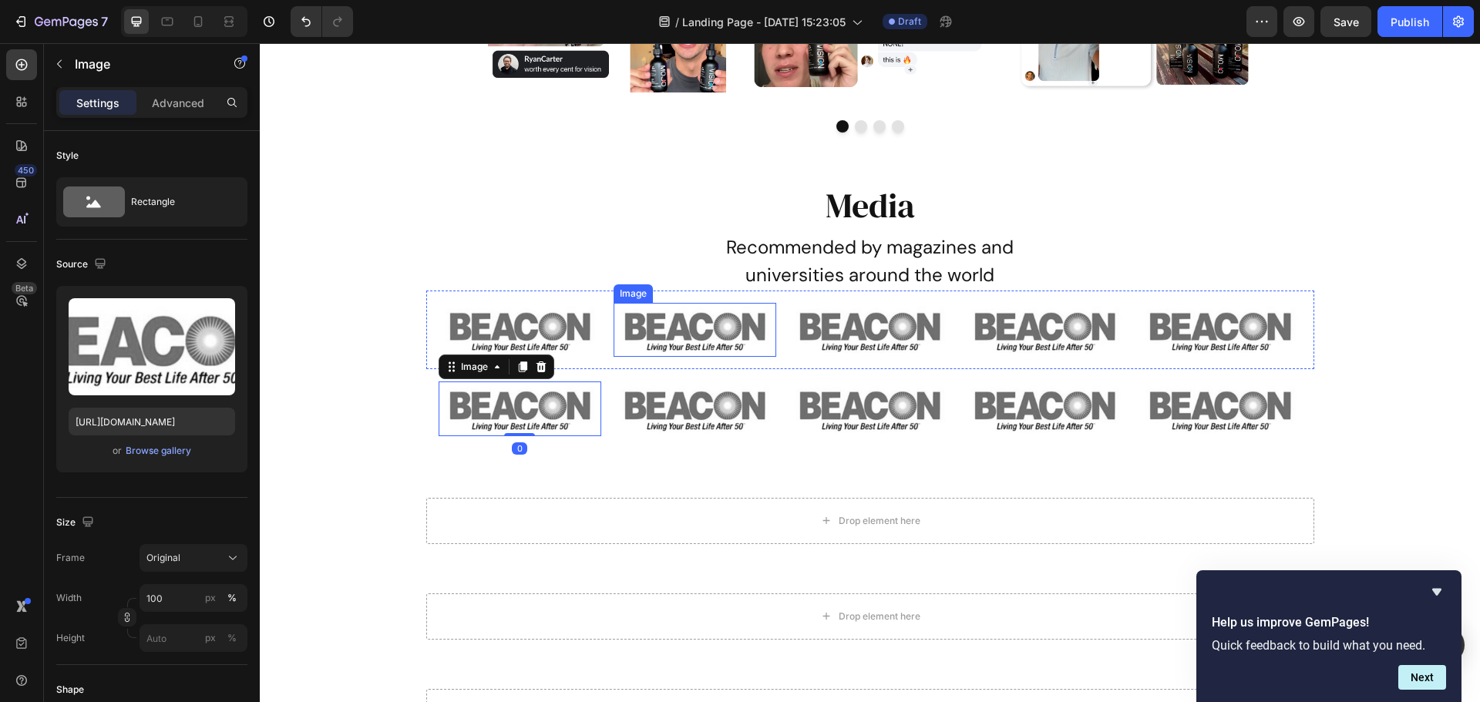
click at [660, 333] on img at bounding box center [694, 330] width 163 height 54
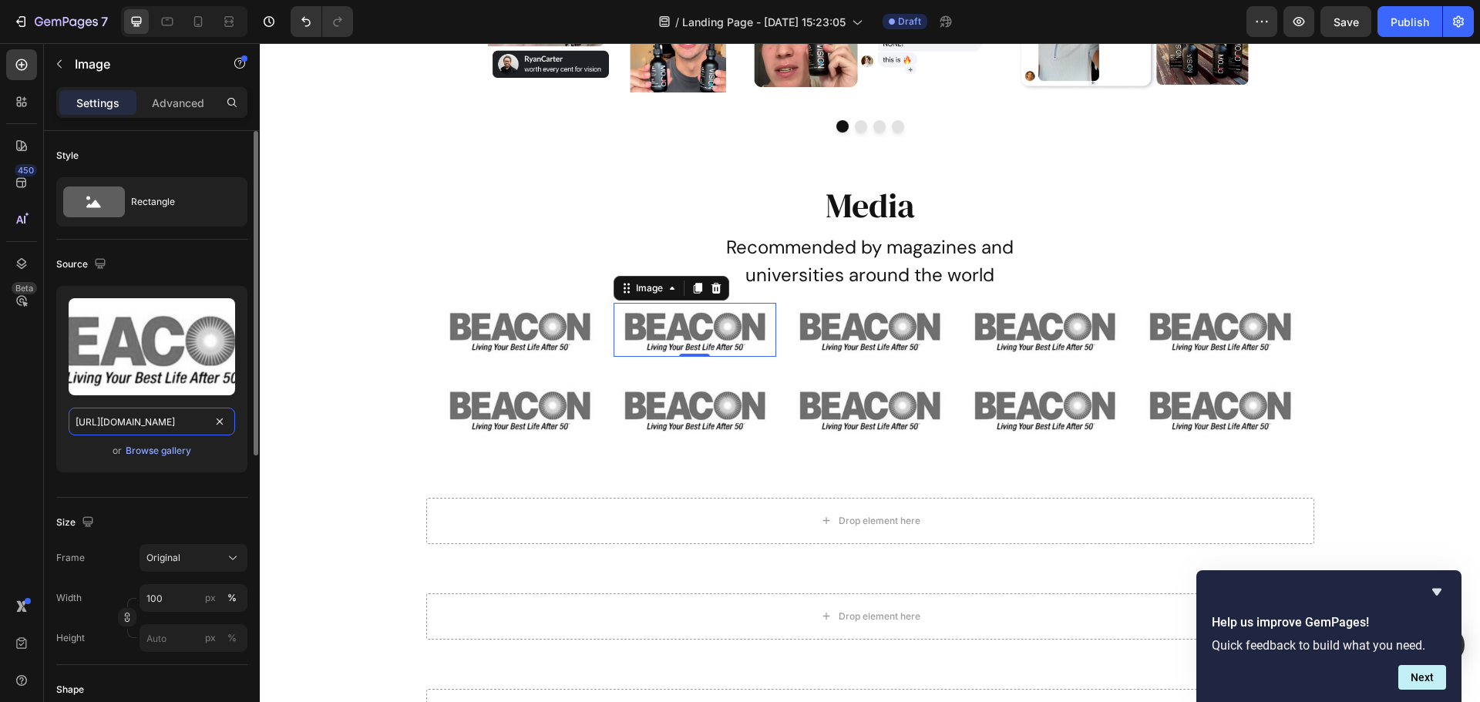
click at [180, 416] on input "[URL][DOMAIN_NAME]" at bounding box center [152, 422] width 166 height 28
paste input "23-Untitled%20design%20%2838"
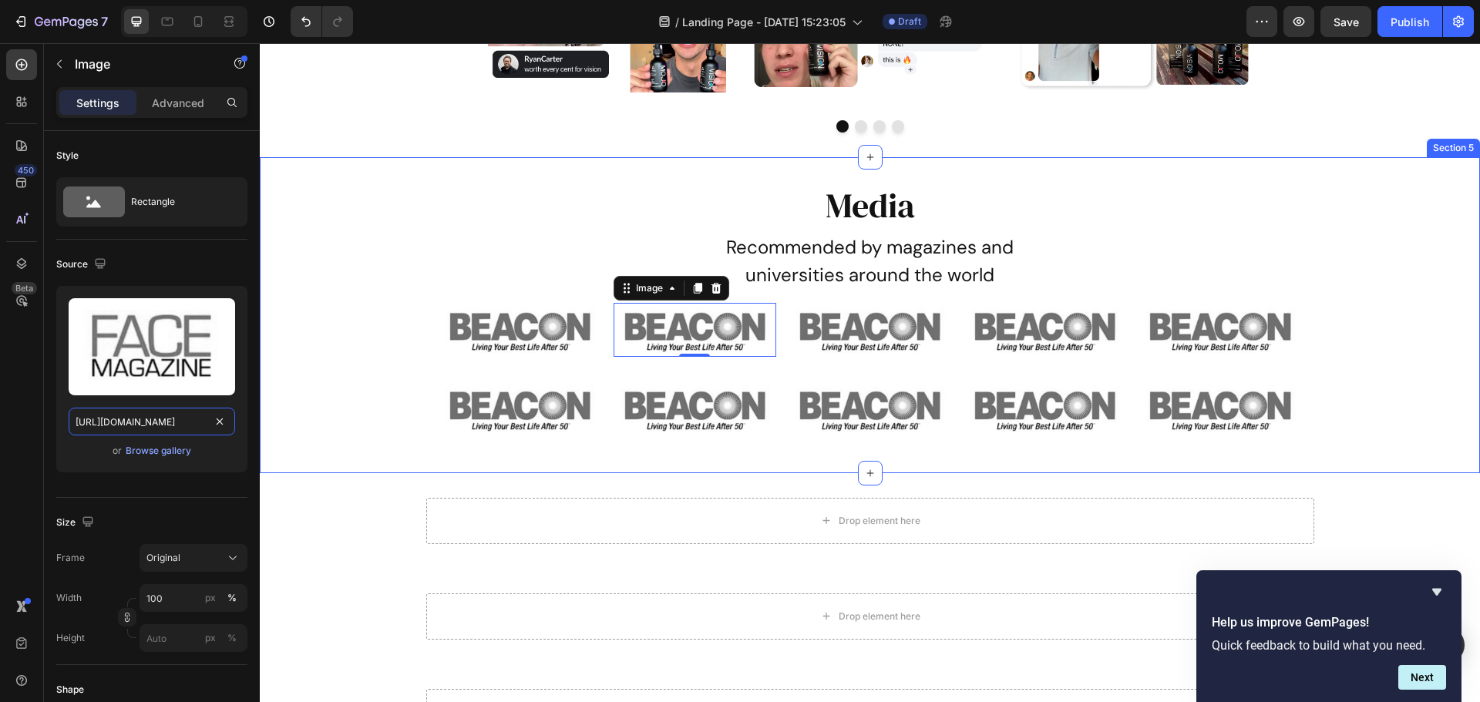
scroll to position [0, 284]
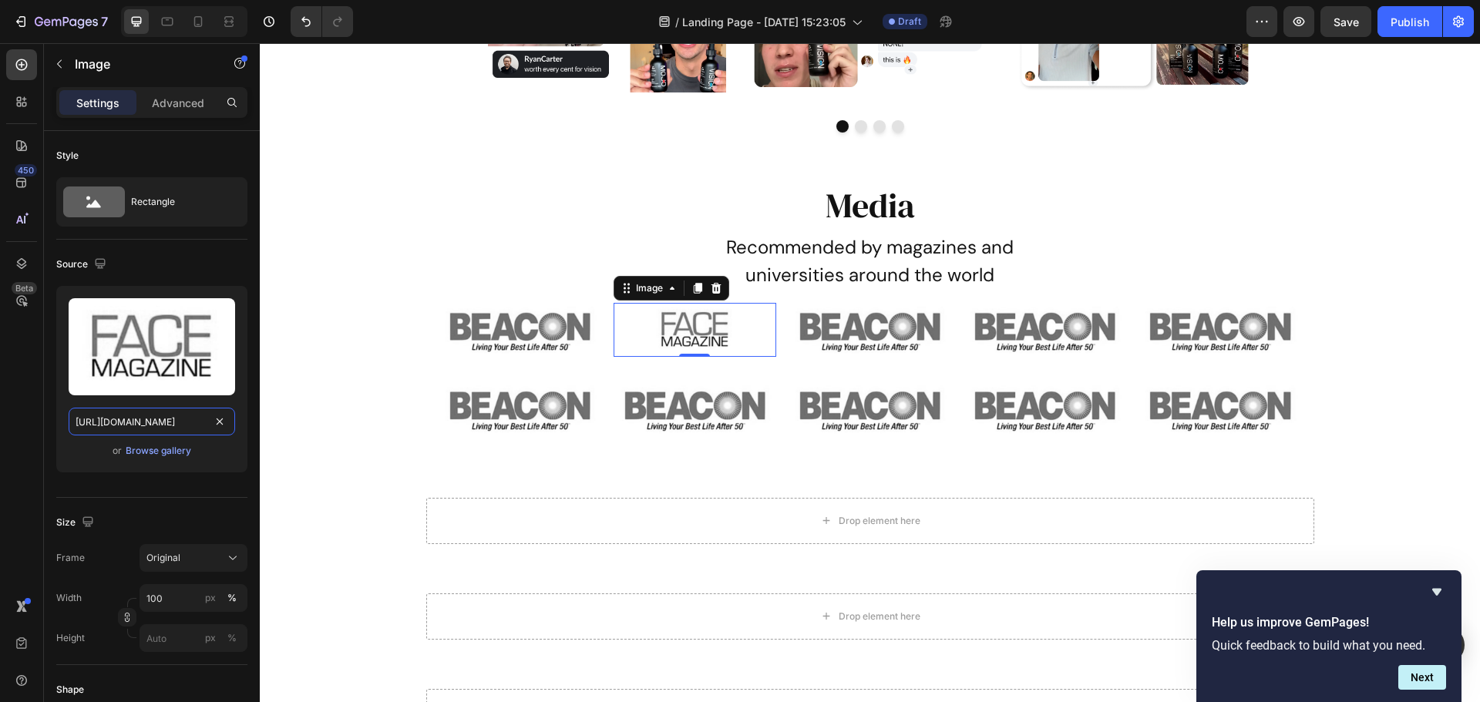
type input "[URL][DOMAIN_NAME]"
click at [911, 326] on img at bounding box center [869, 330] width 163 height 54
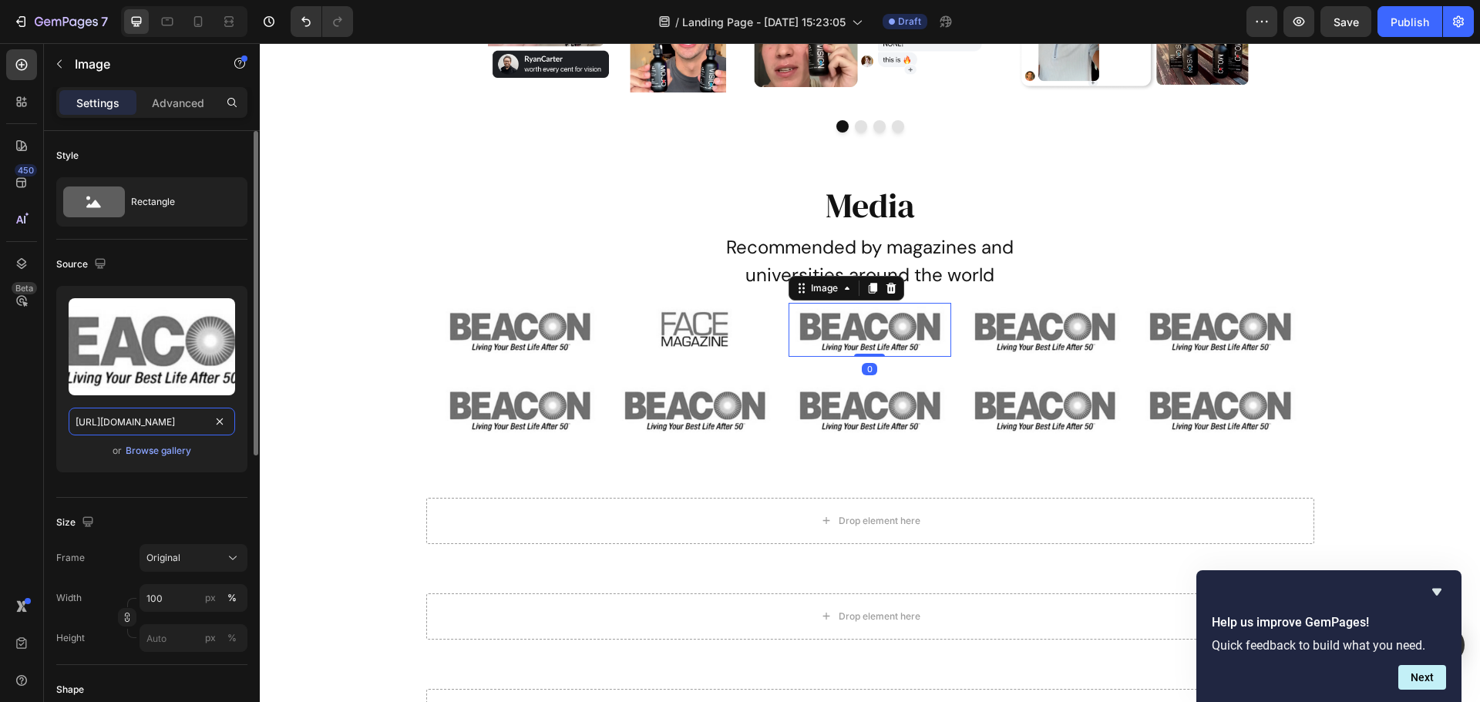
click at [133, 434] on input "[URL][DOMAIN_NAME]" at bounding box center [152, 422] width 166 height 28
paste input "35-Untitled%20design%20%2840"
type input "[URL][DOMAIN_NAME]"
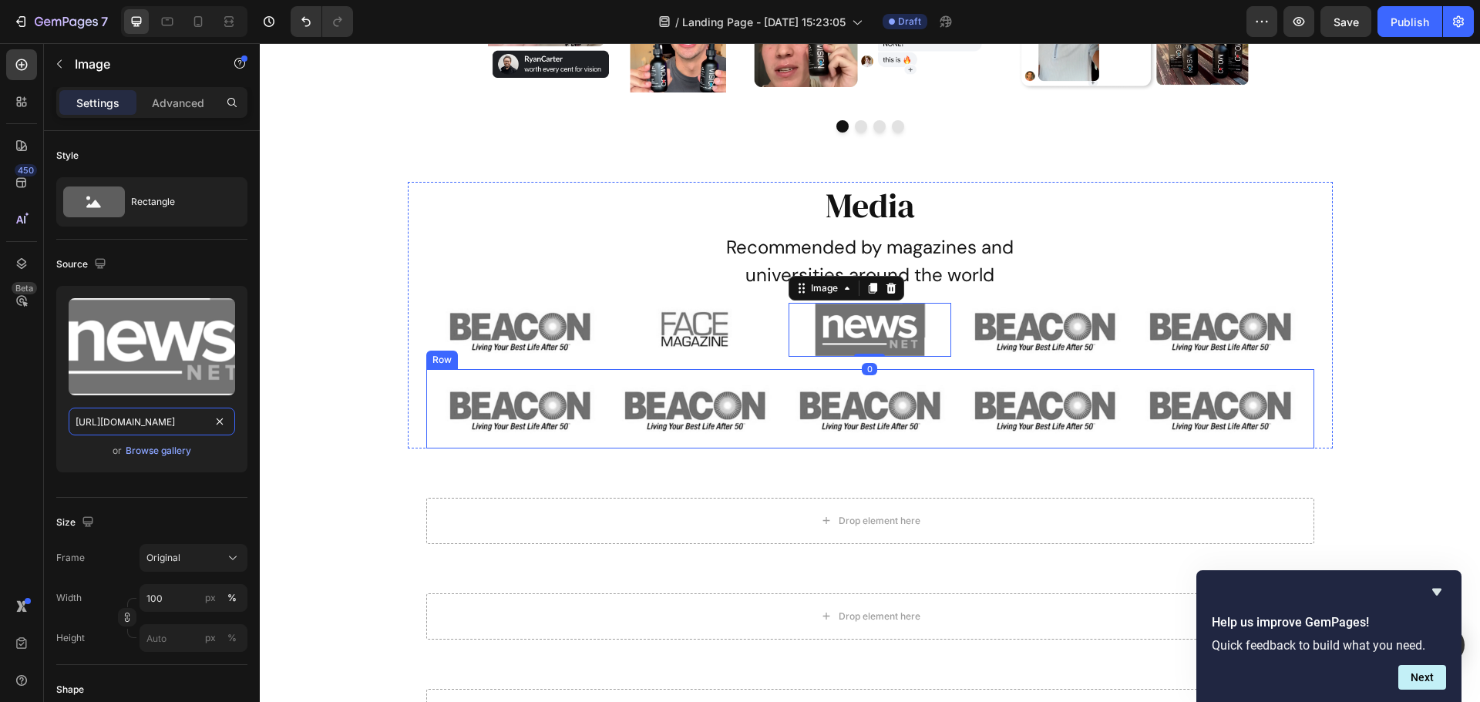
scroll to position [0, 285]
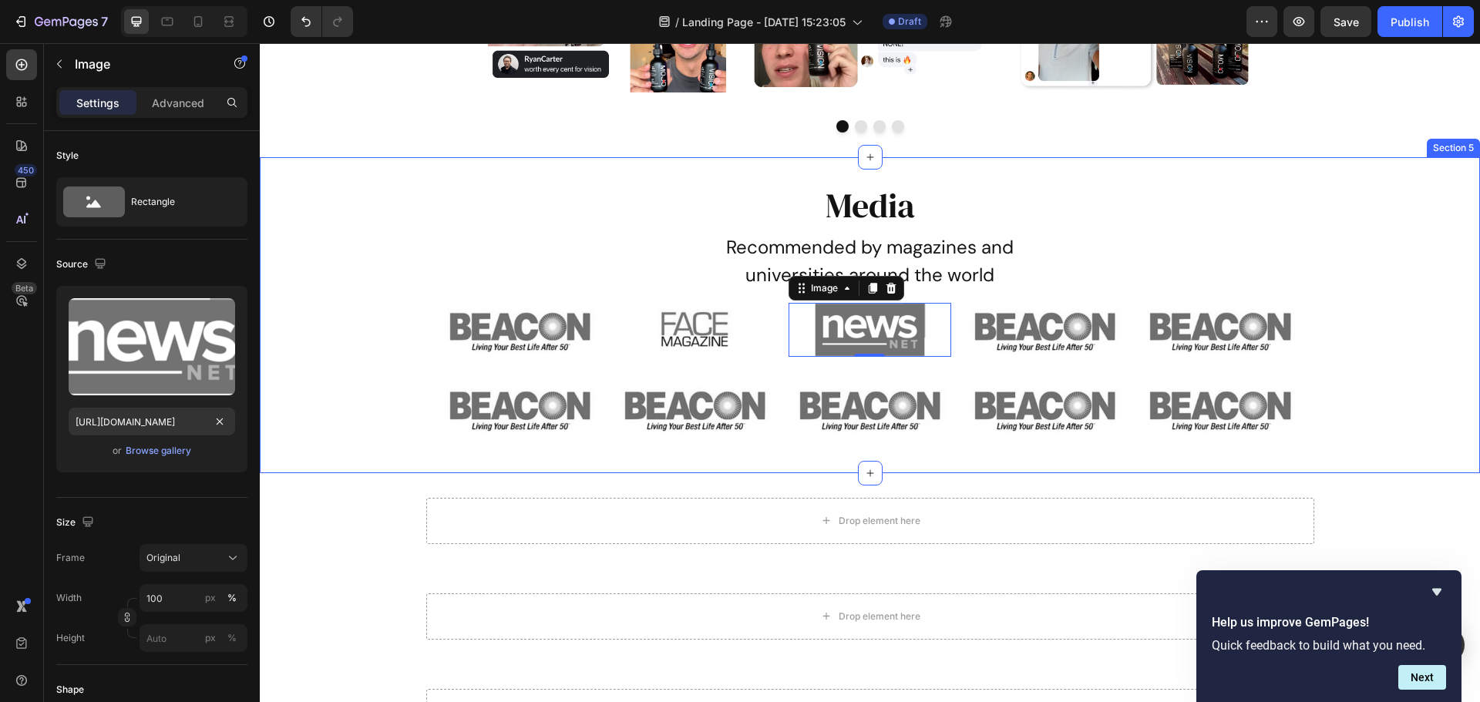
click at [368, 377] on div "Media Heading Recommended by magazines and universities around the world Text B…" at bounding box center [870, 315] width 1220 height 267
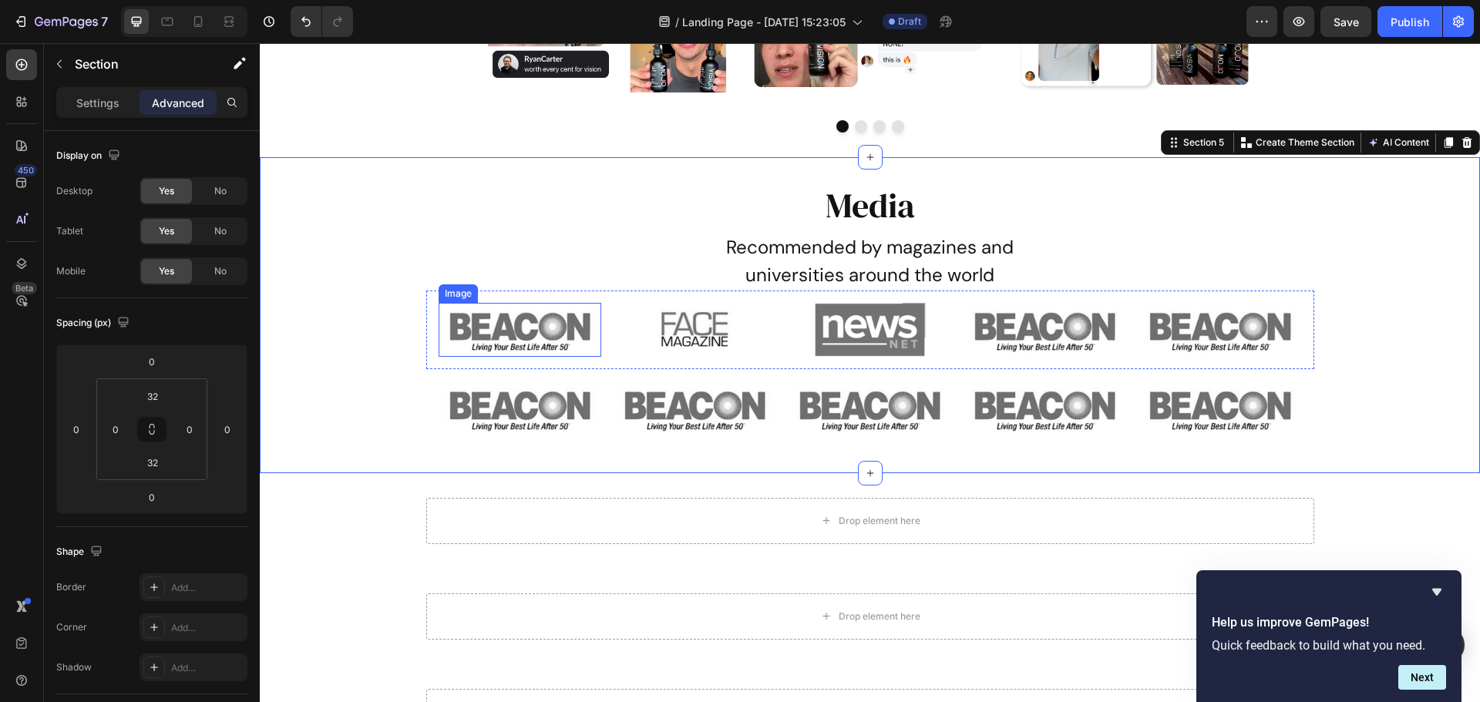
click at [515, 310] on img at bounding box center [519, 330] width 163 height 54
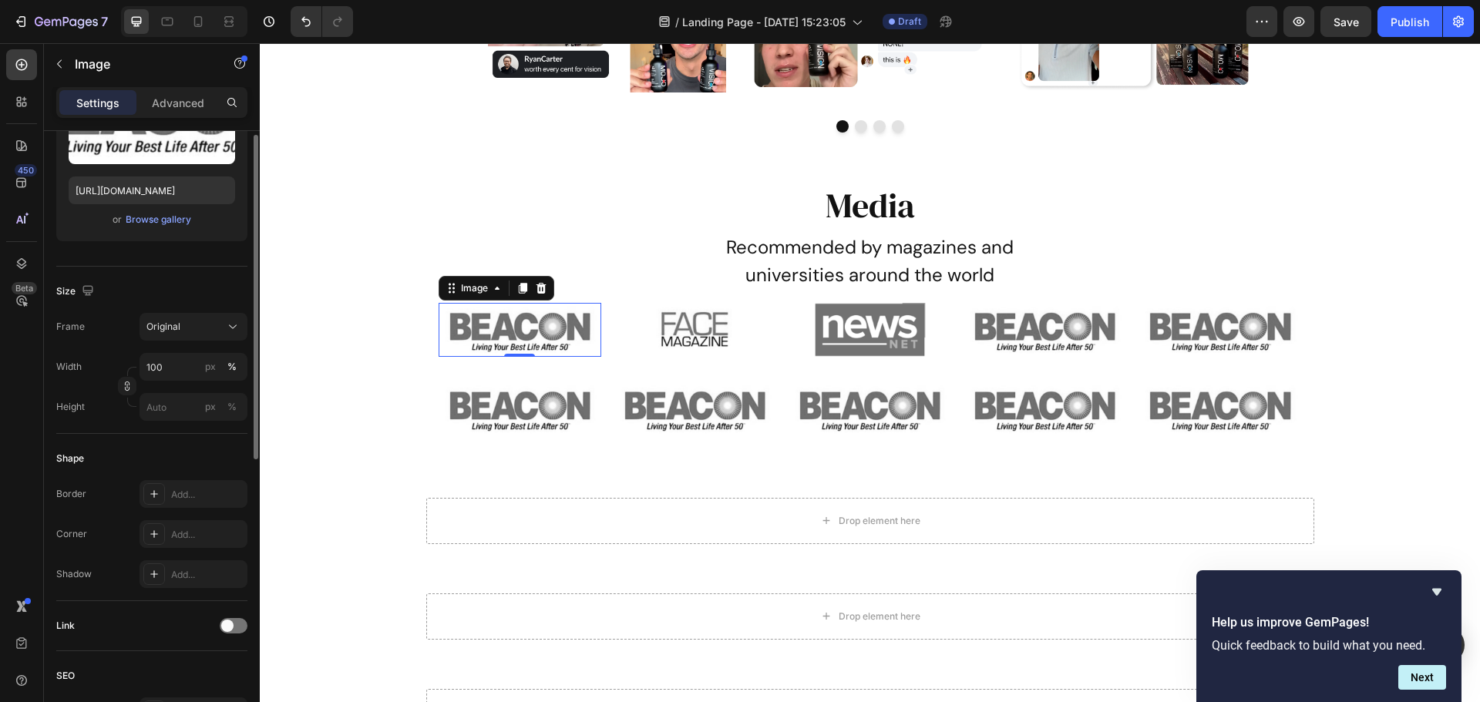
scroll to position [308, 0]
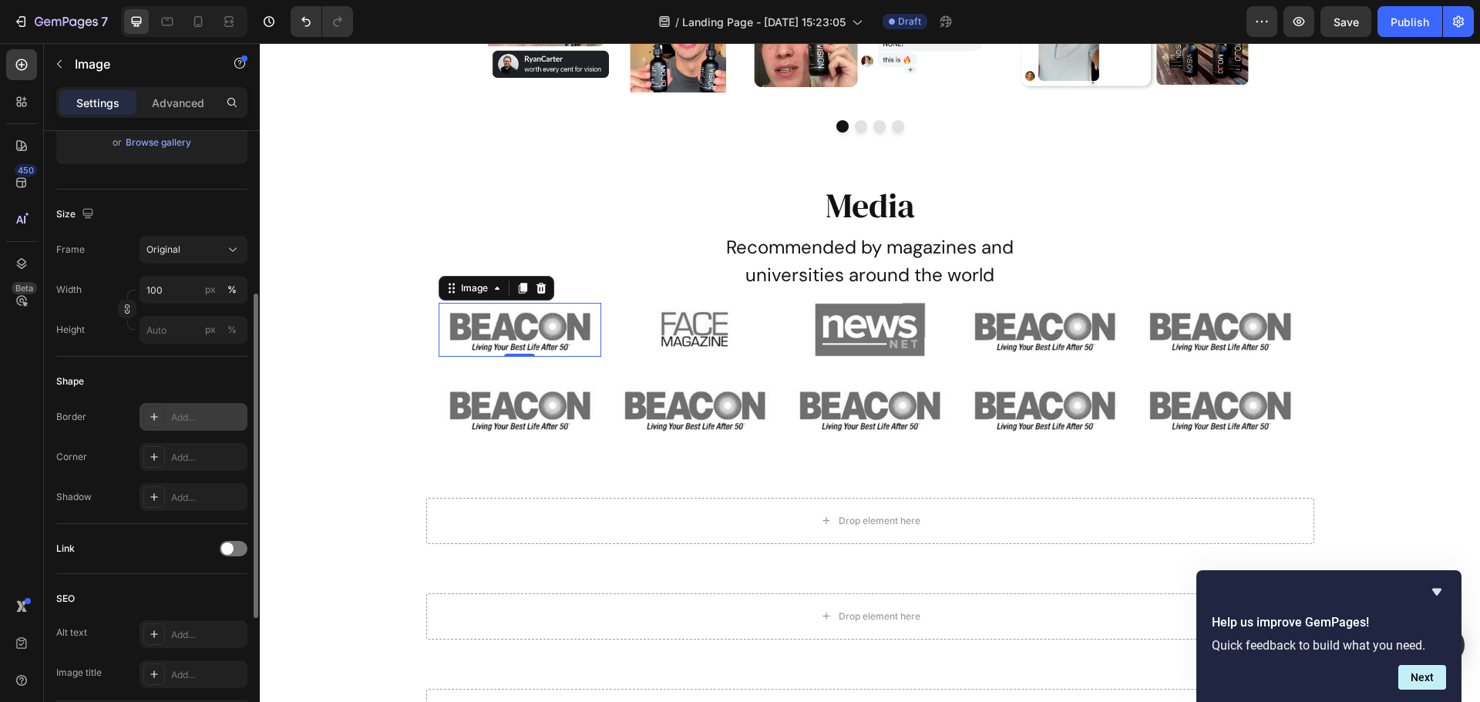
click at [202, 425] on div "Add..." at bounding box center [193, 417] width 108 height 28
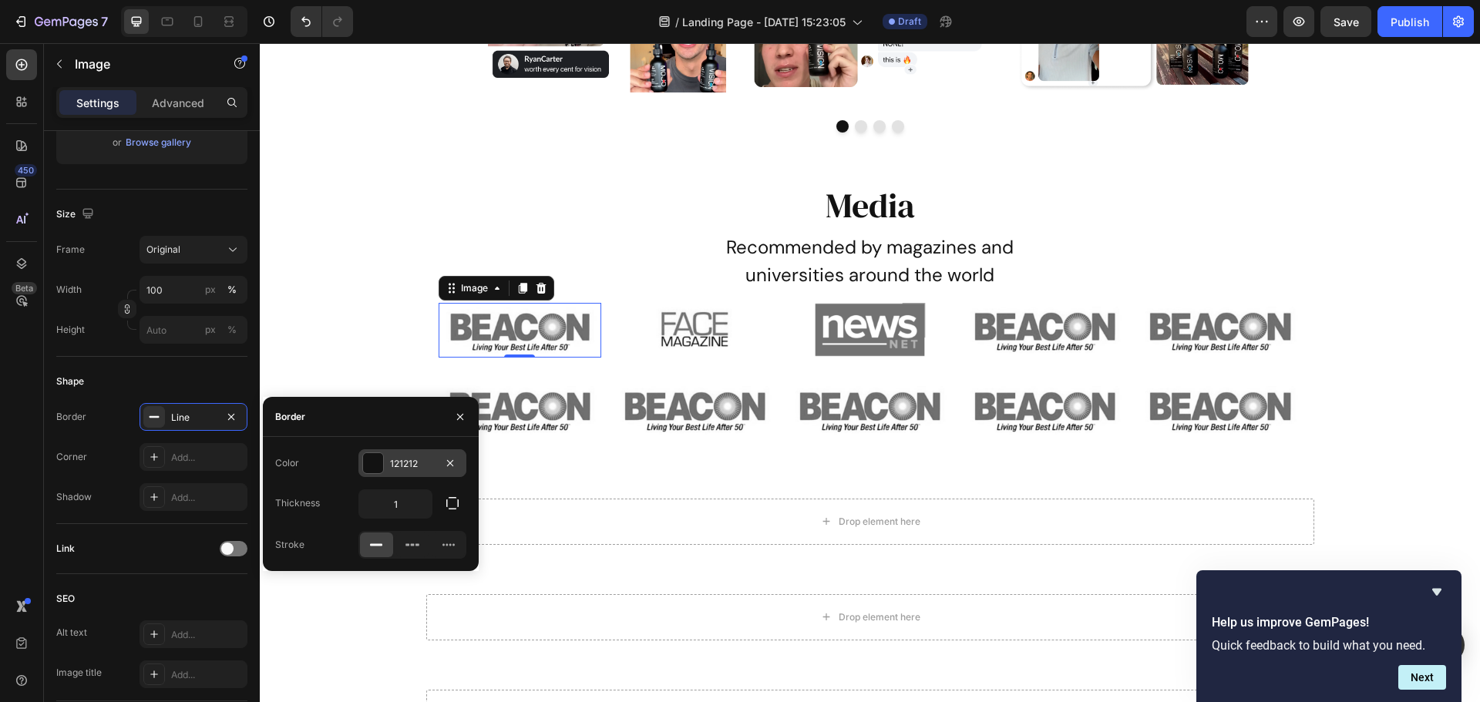
click at [373, 465] on div at bounding box center [373, 463] width 20 height 20
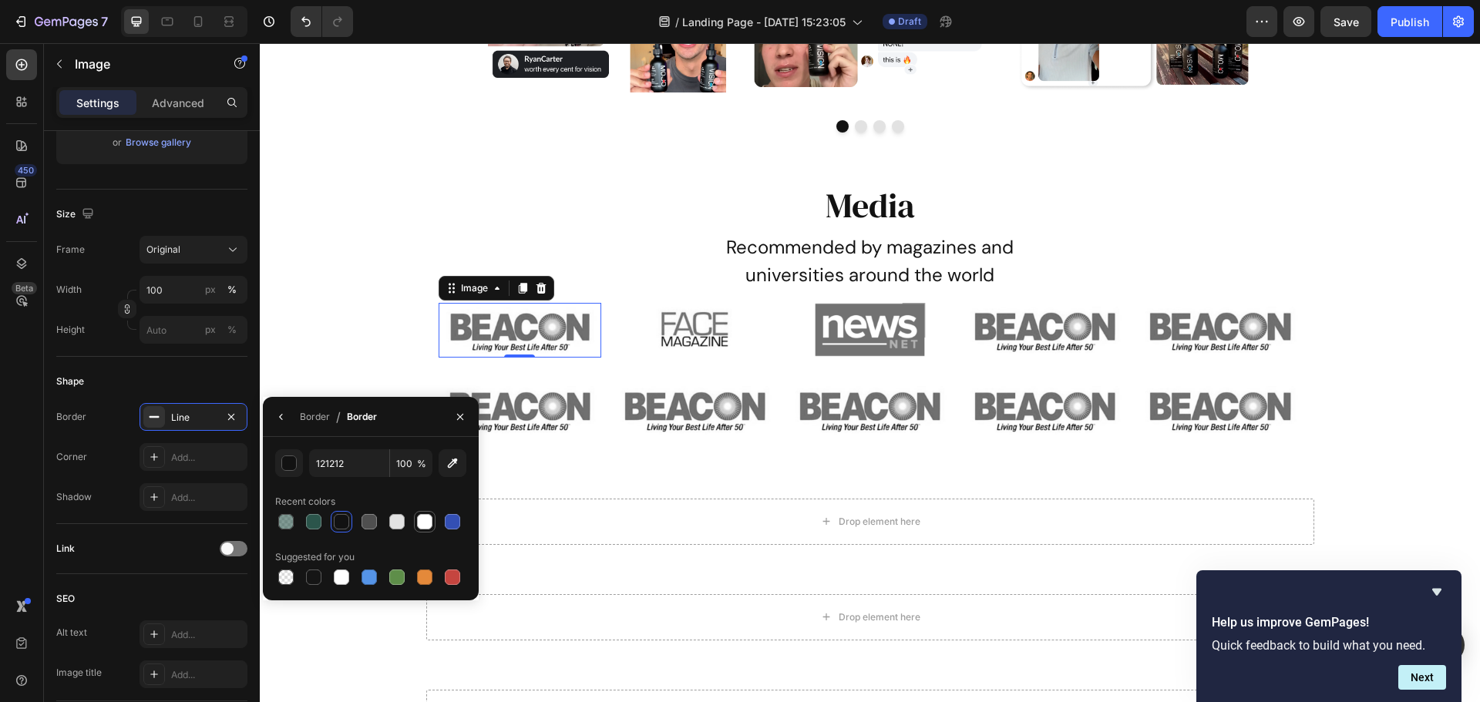
click at [422, 522] on div at bounding box center [424, 521] width 15 height 15
type input "FFFFFF"
click at [279, 425] on button "button" at bounding box center [281, 417] width 25 height 25
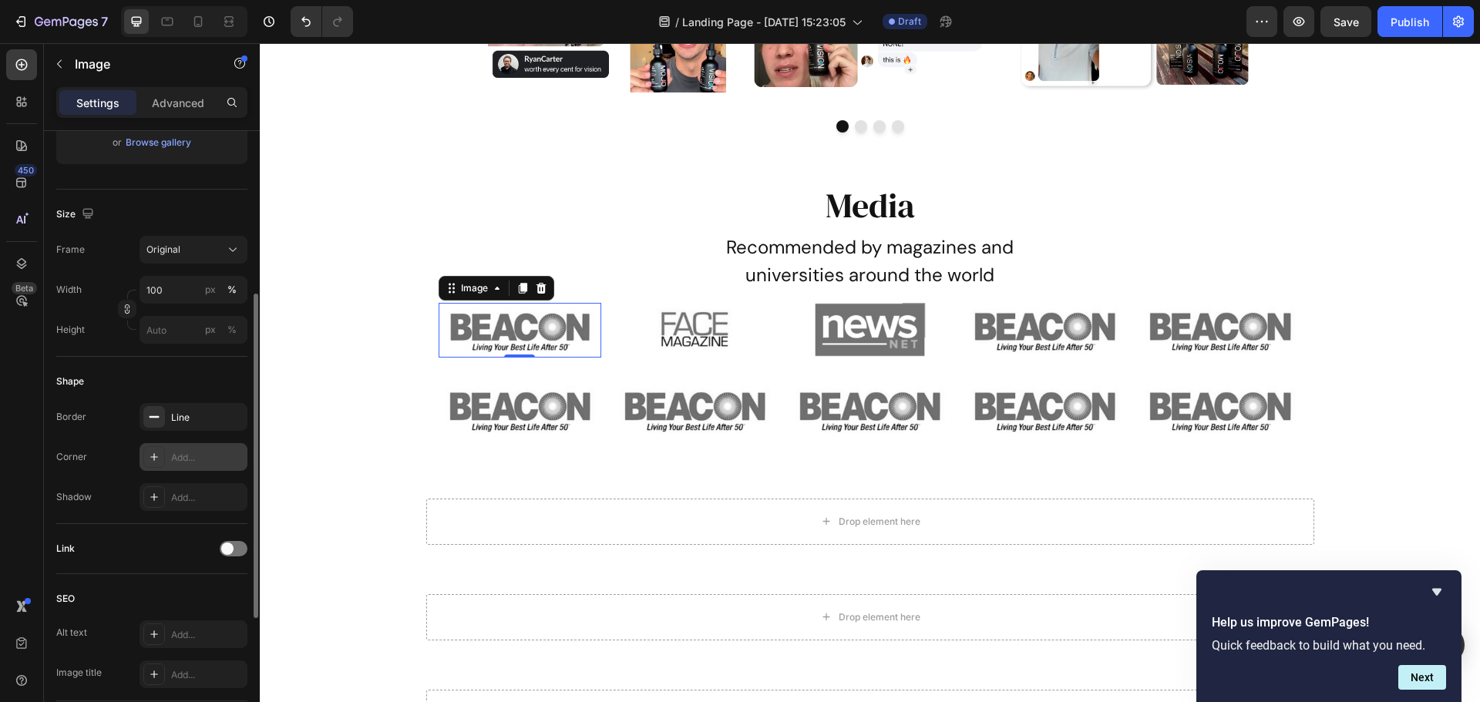
click at [184, 462] on div "Add..." at bounding box center [207, 458] width 72 height 14
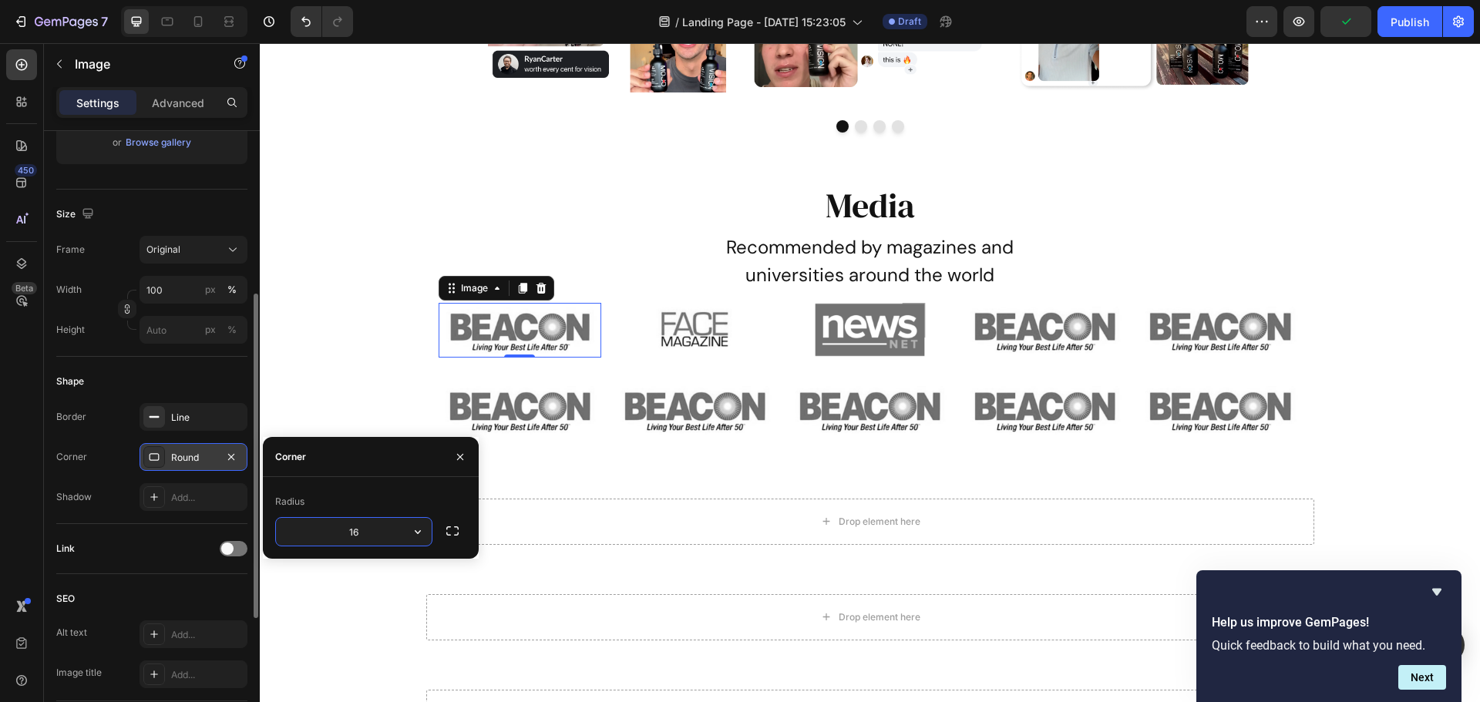
type input "16"
click at [145, 504] on div at bounding box center [154, 497] width 22 height 22
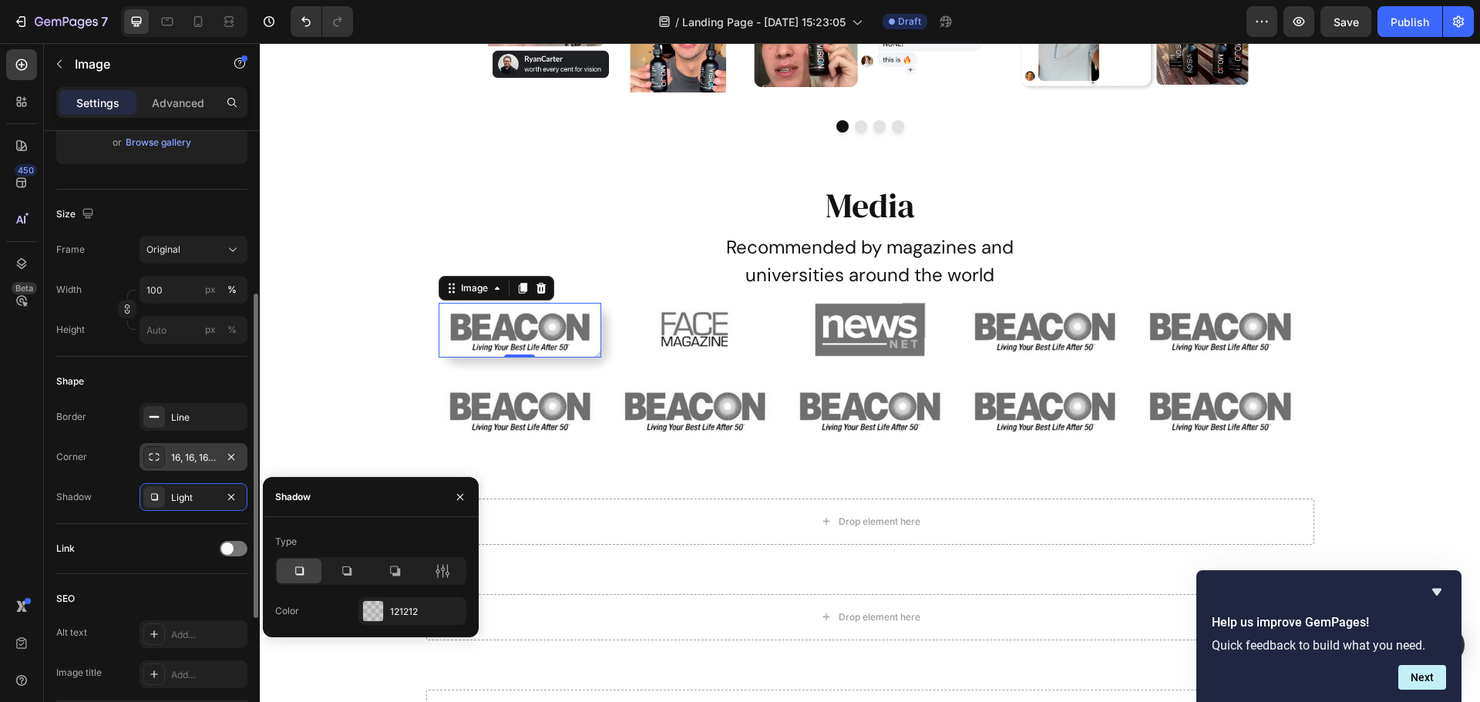
click at [116, 500] on div "Shadow Light" at bounding box center [151, 497] width 191 height 28
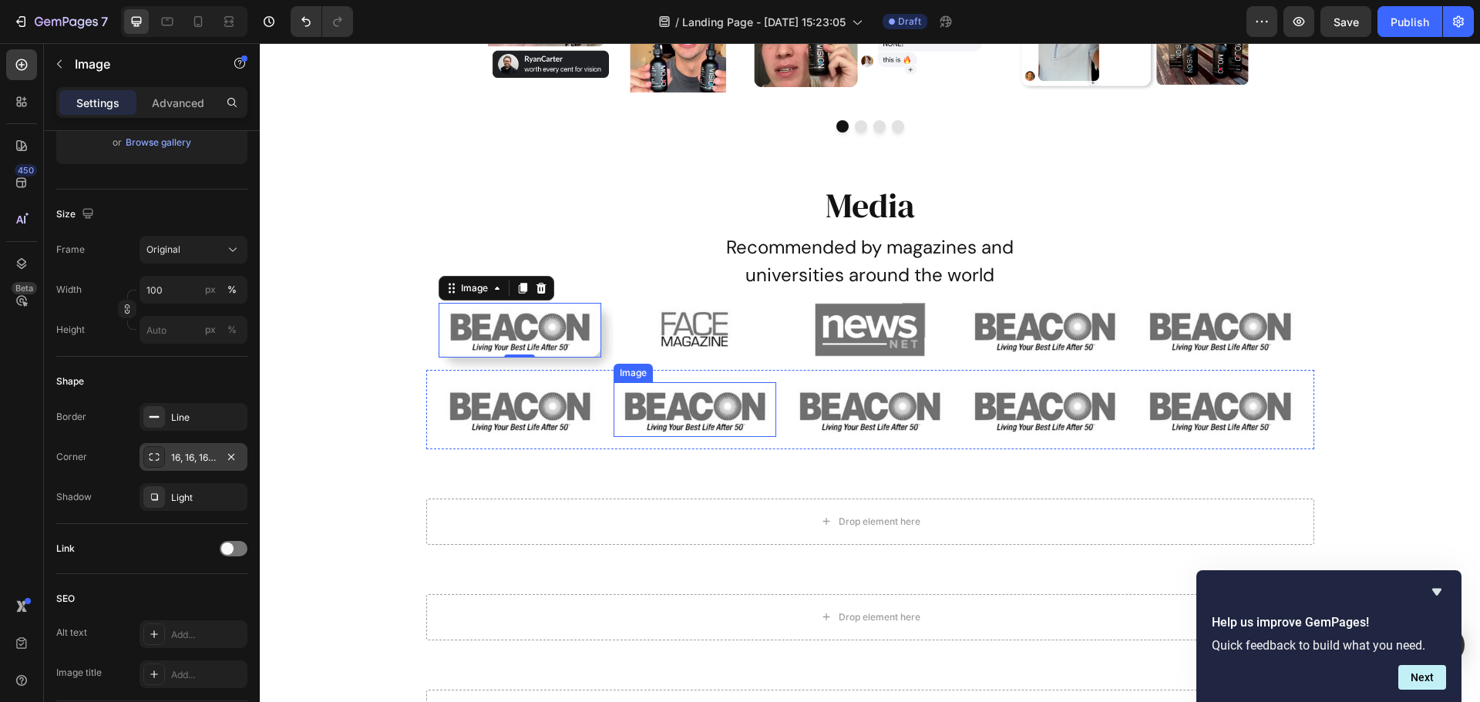
click at [674, 428] on img at bounding box center [694, 409] width 163 height 54
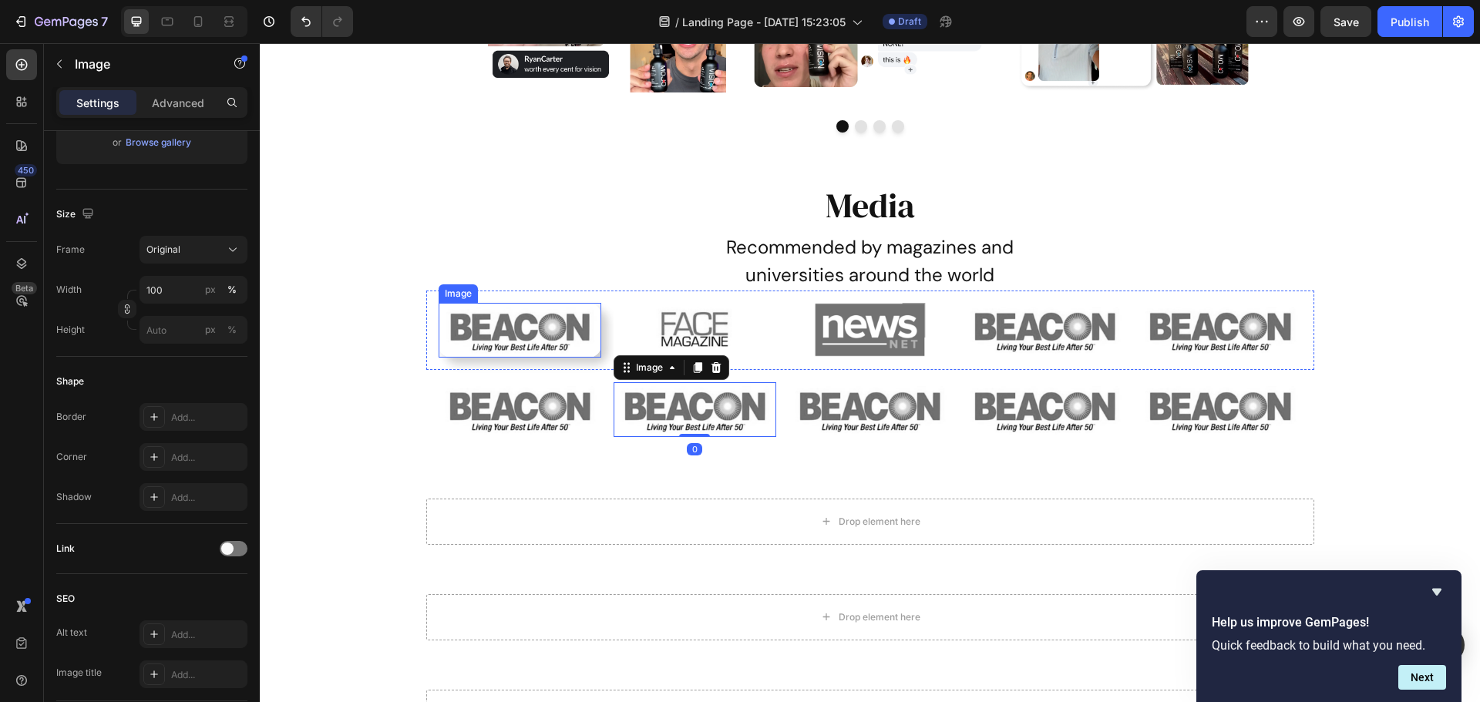
click at [594, 347] on img at bounding box center [519, 330] width 163 height 55
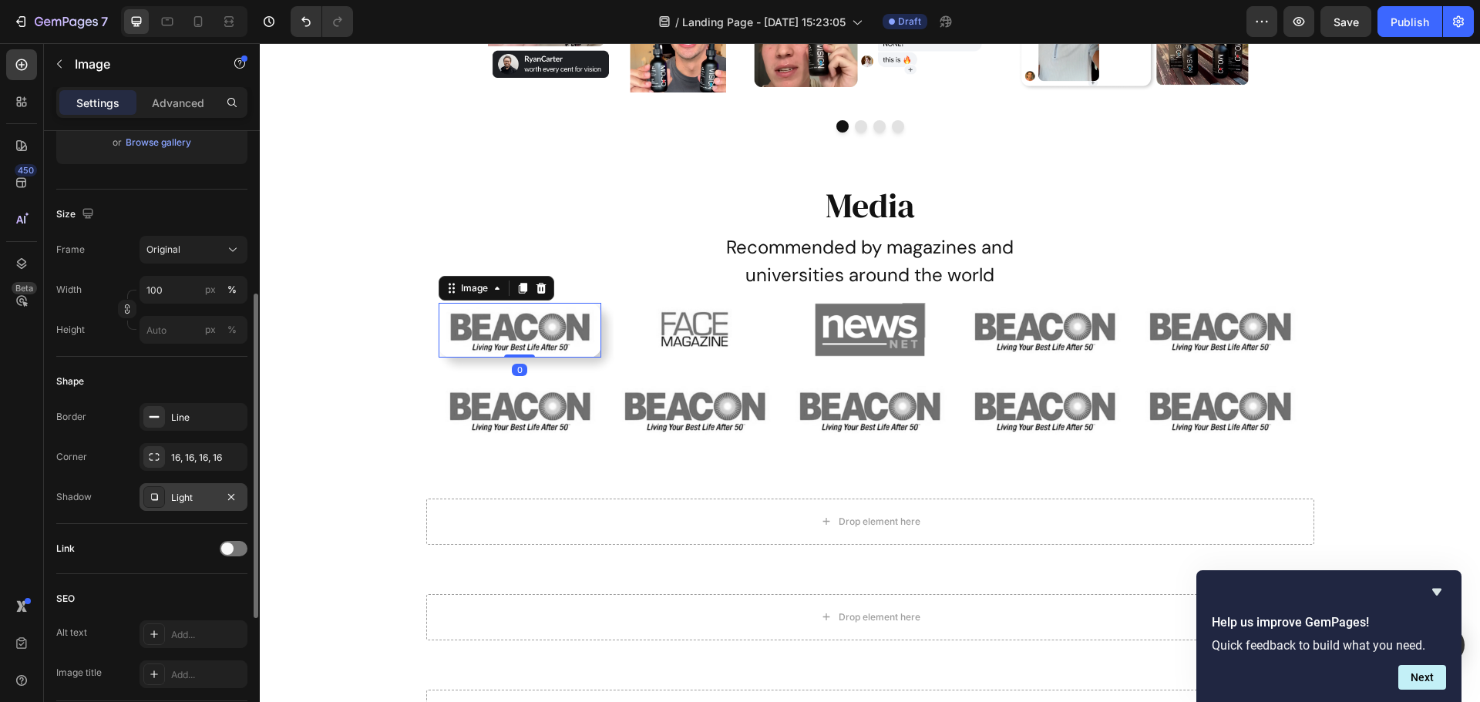
click at [155, 495] on icon at bounding box center [154, 497] width 12 height 12
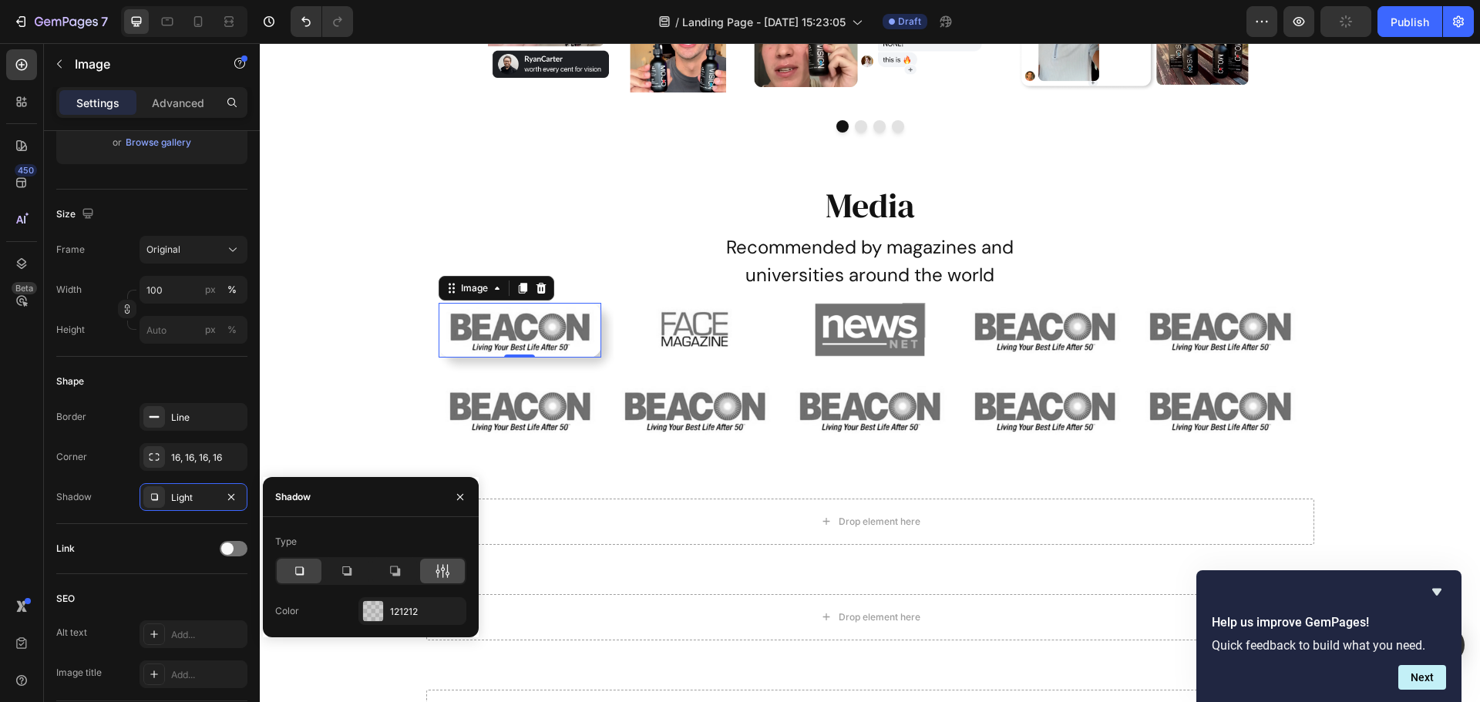
click at [442, 569] on icon at bounding box center [443, 571] width 4 height 14
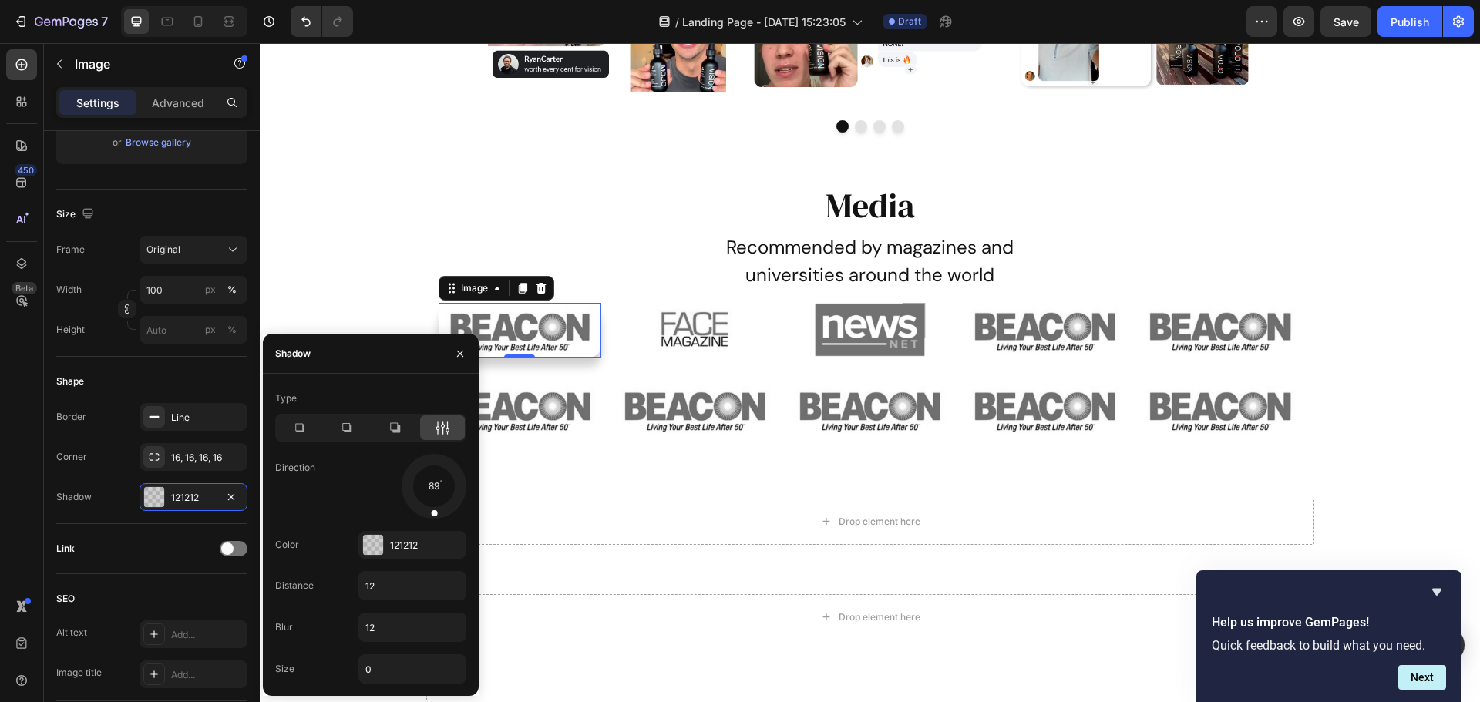
drag, startPoint x: 449, startPoint y: 508, endPoint x: 432, endPoint y: 516, distance: 19.6
click at [432, 516] on div at bounding box center [434, 502] width 10 height 35
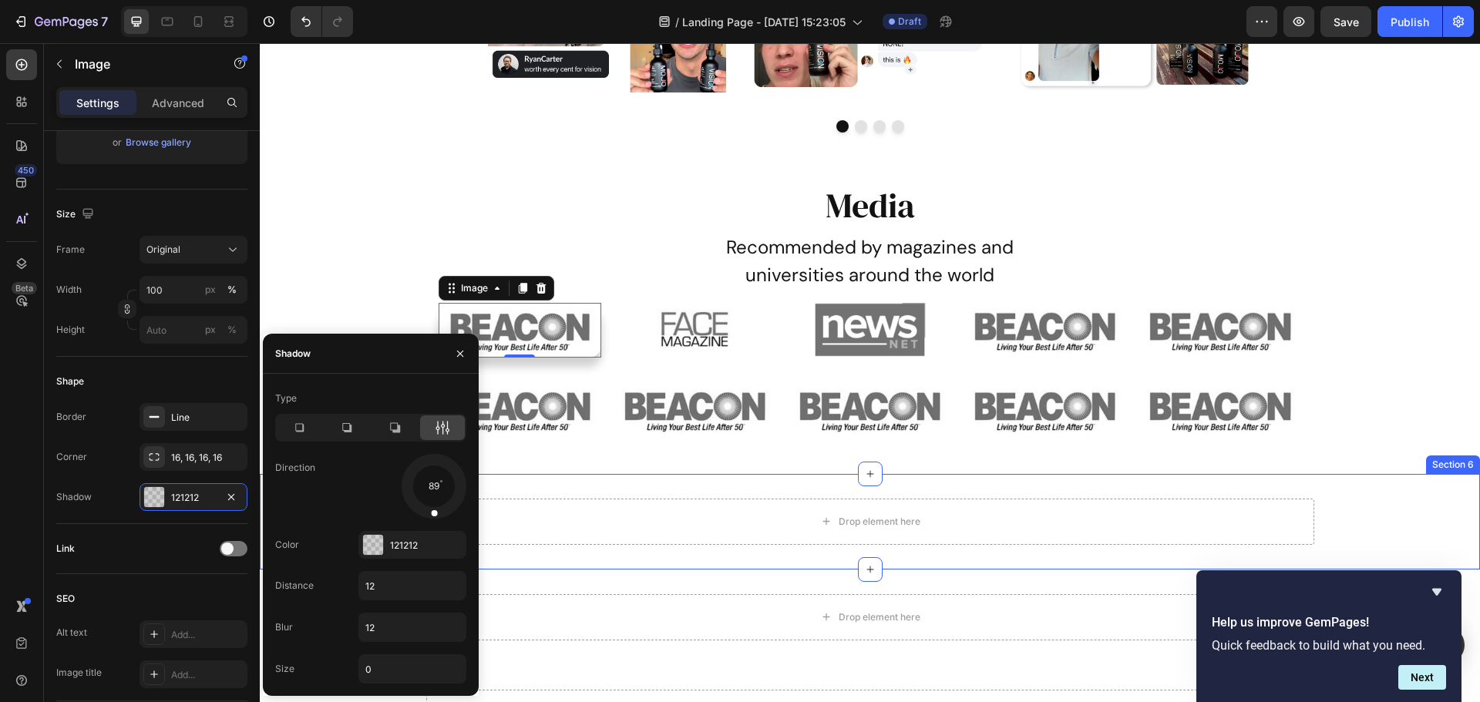
click at [565, 464] on div "Media Heading Recommended by magazines and universities around the world Text B…" at bounding box center [870, 315] width 1220 height 317
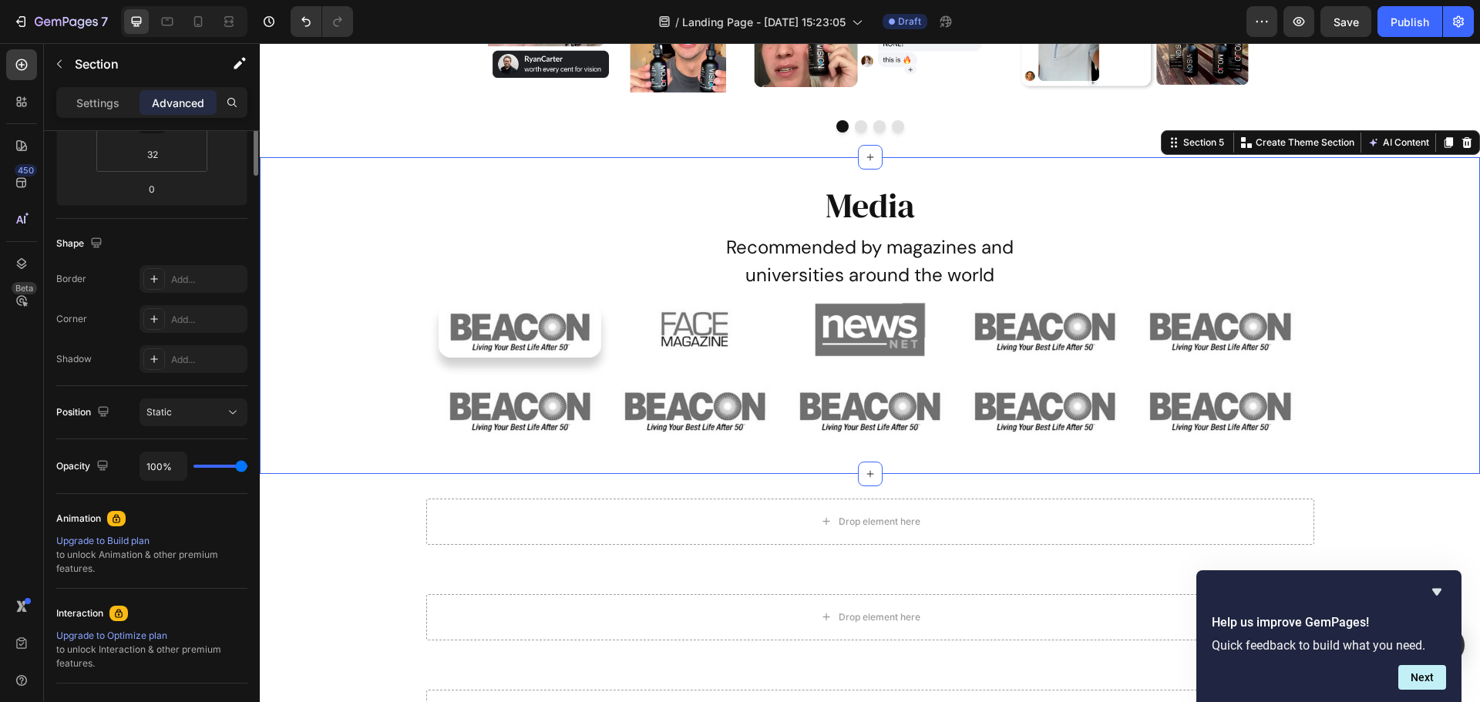
scroll to position [0, 0]
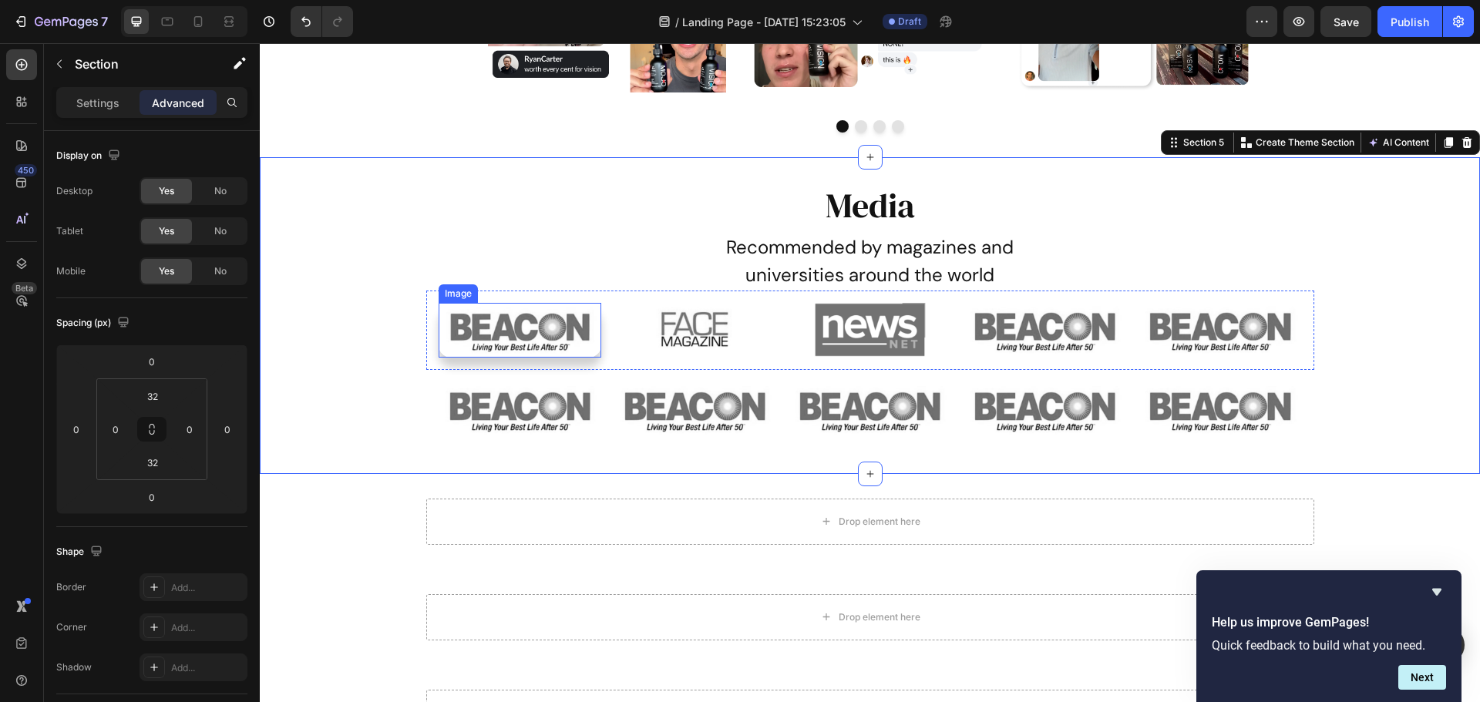
click at [590, 337] on img at bounding box center [519, 330] width 163 height 55
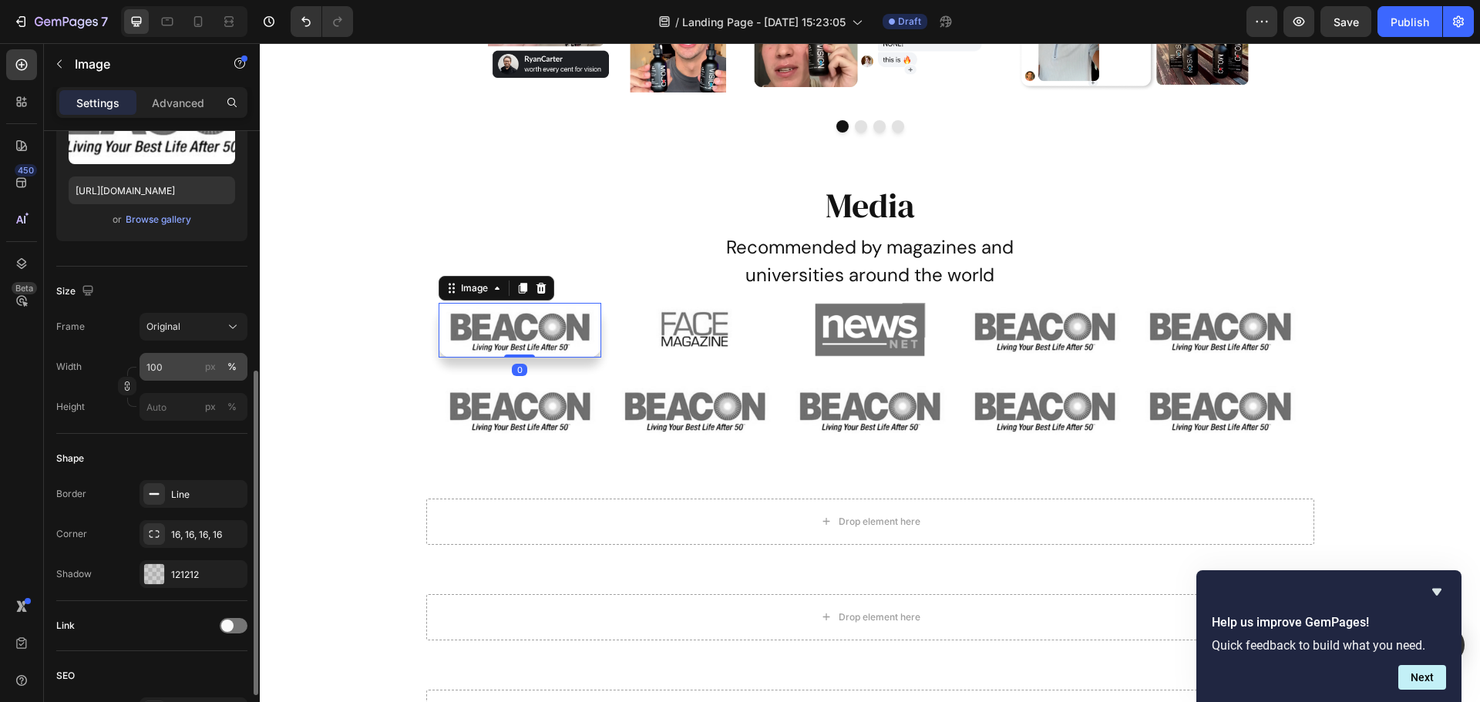
scroll to position [385, 0]
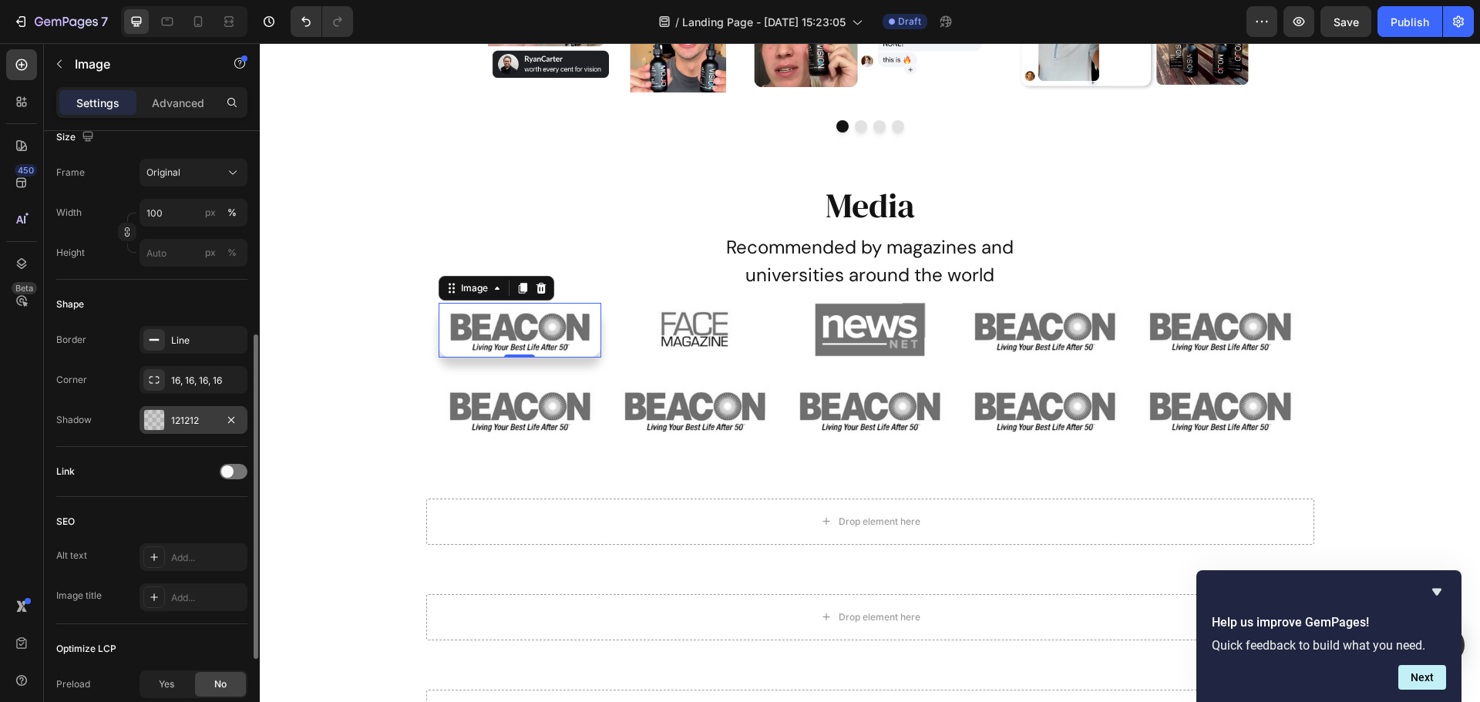
click at [157, 425] on div at bounding box center [154, 420] width 20 height 20
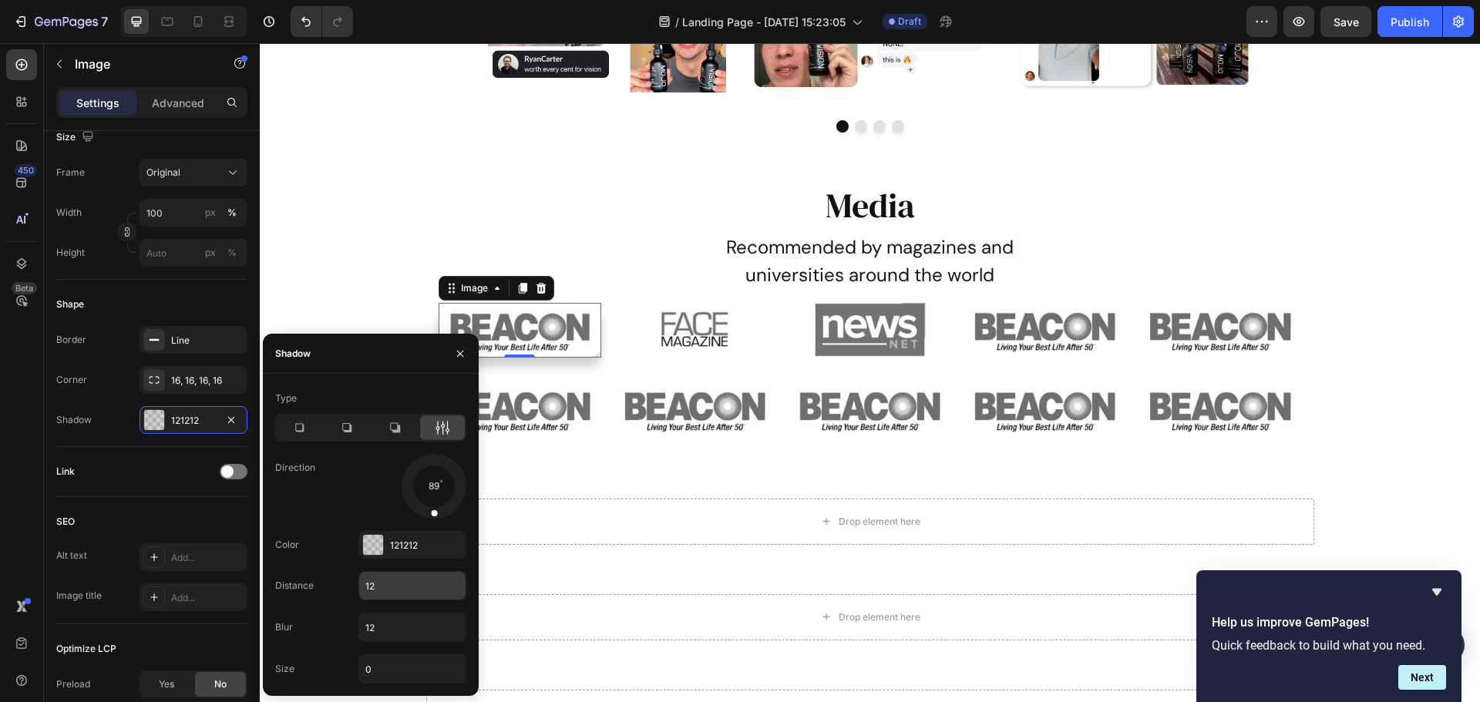
click at [401, 588] on input "12" at bounding box center [412, 586] width 106 height 28
type input "10"
click at [379, 636] on input "12" at bounding box center [412, 627] width 106 height 28
type input "8"
click at [752, 373] on div "Image Image Image Image Image Row" at bounding box center [870, 409] width 888 height 79
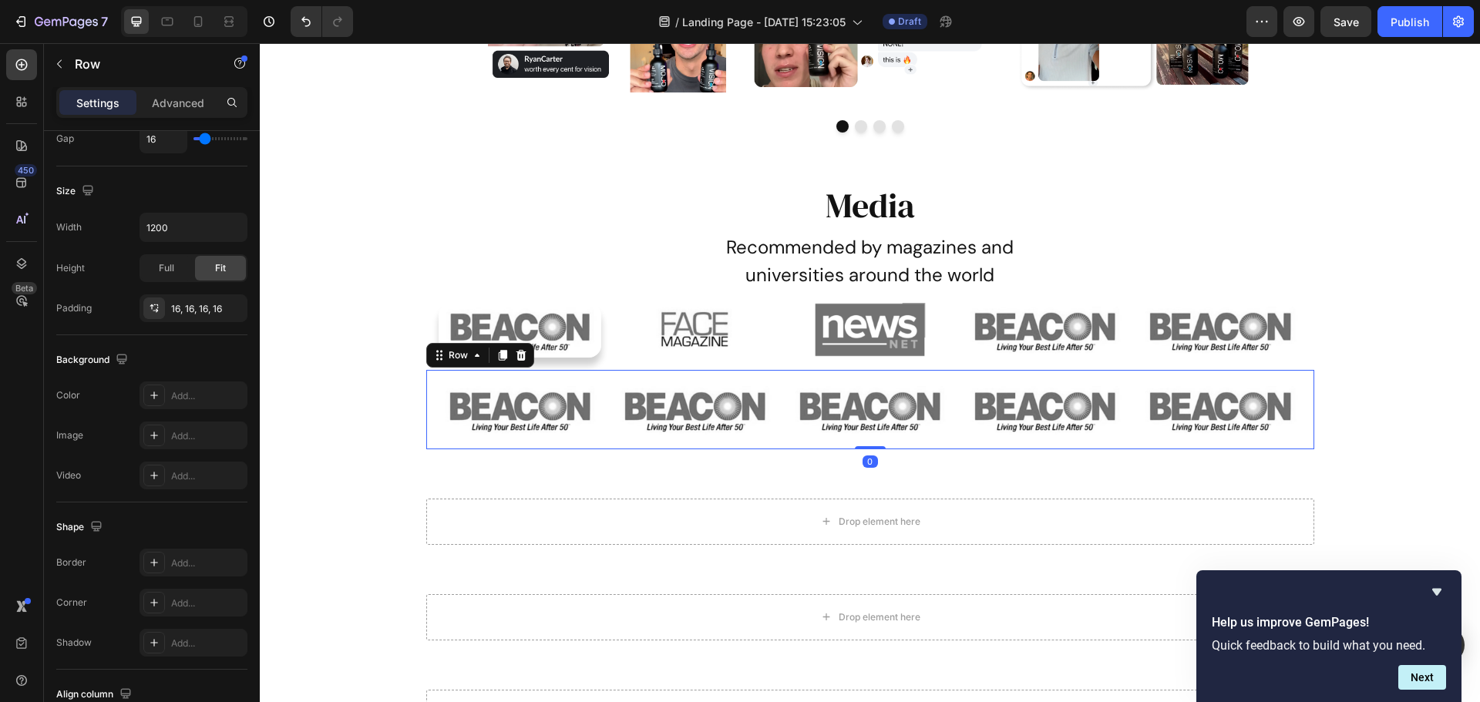
scroll to position [0, 0]
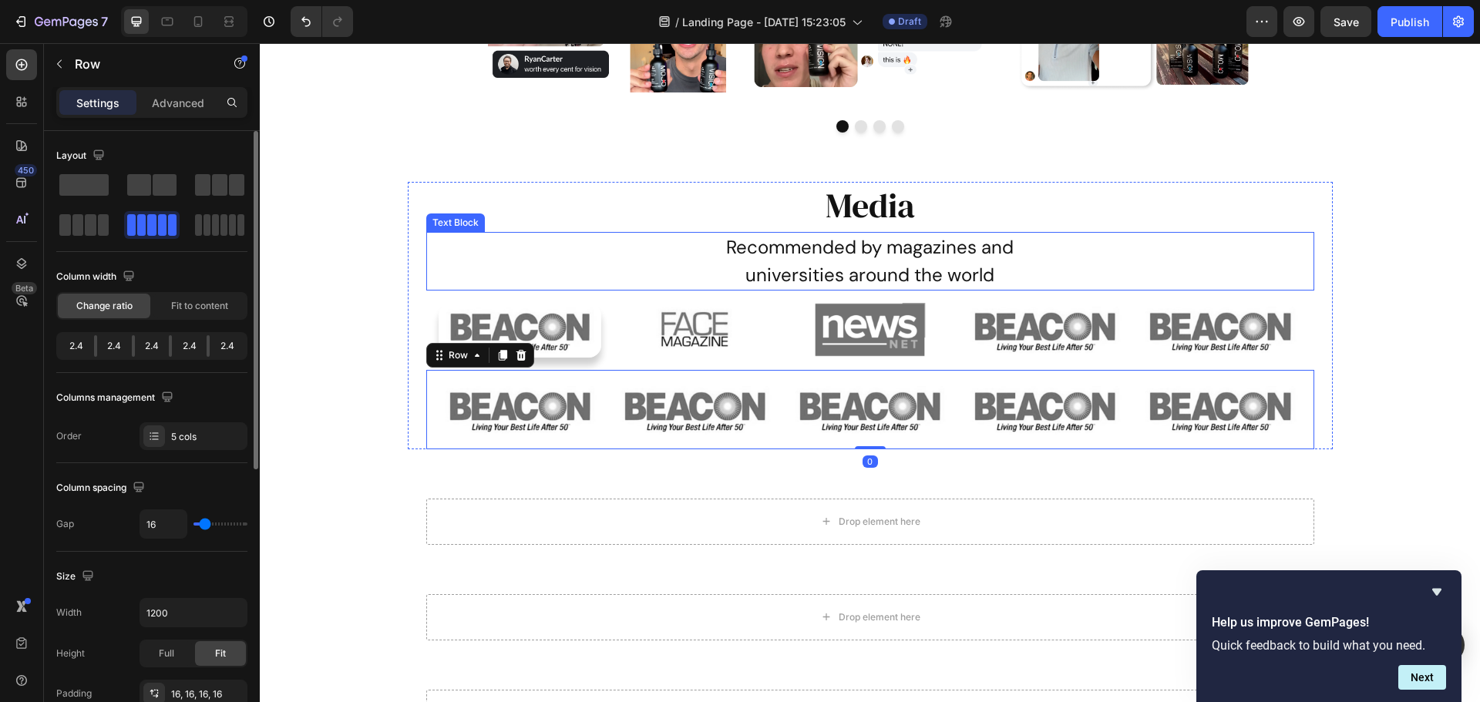
click at [380, 278] on div "Media Heading Recommended by magazines and universities around the world Text B…" at bounding box center [870, 315] width 1220 height 267
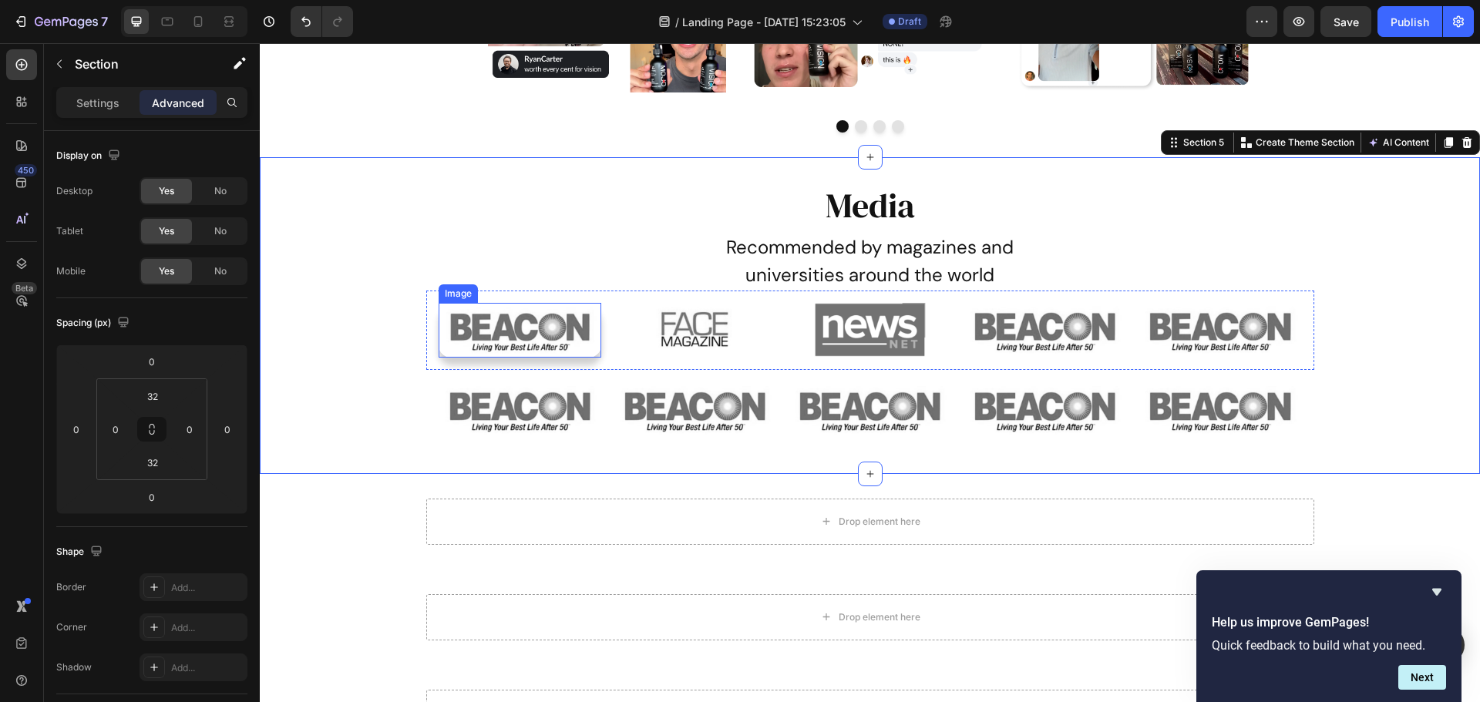
click at [438, 331] on img at bounding box center [519, 330] width 163 height 55
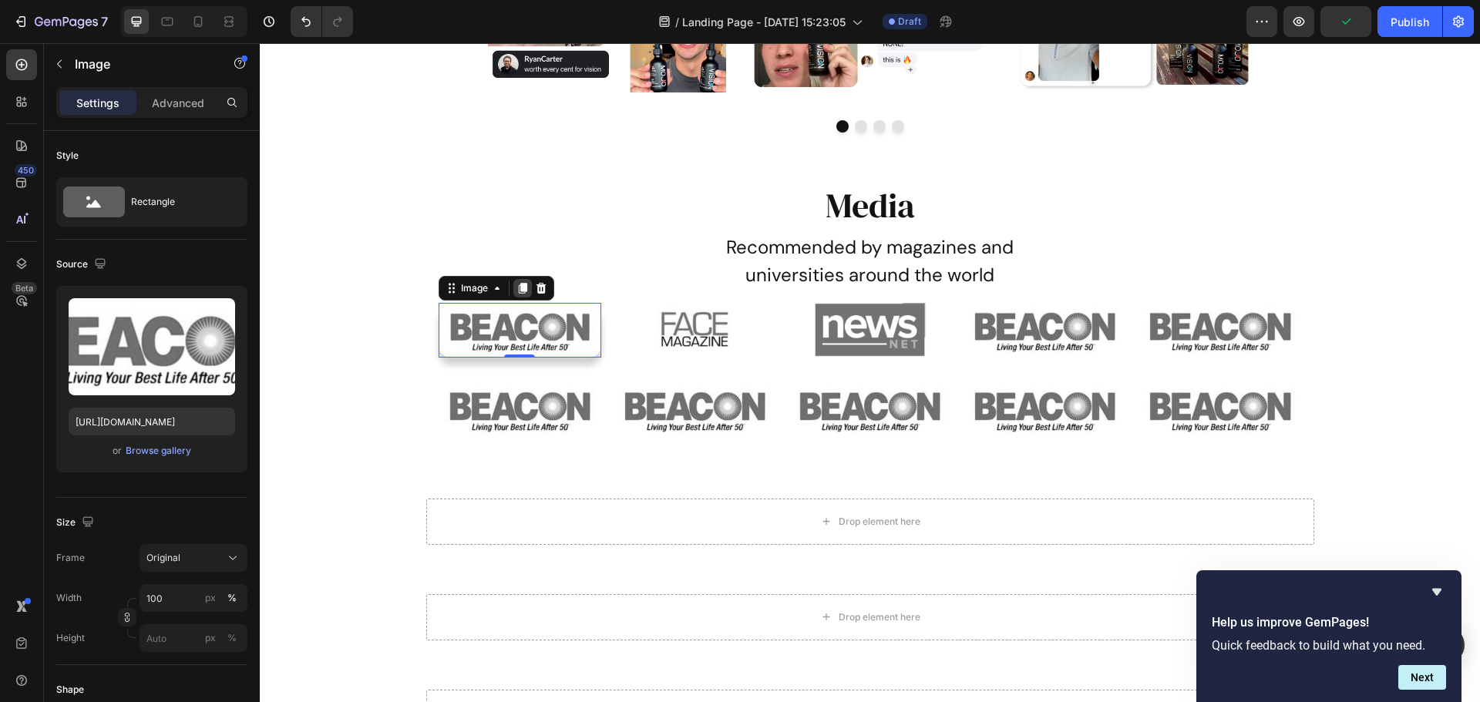
click at [518, 291] on icon at bounding box center [522, 288] width 8 height 11
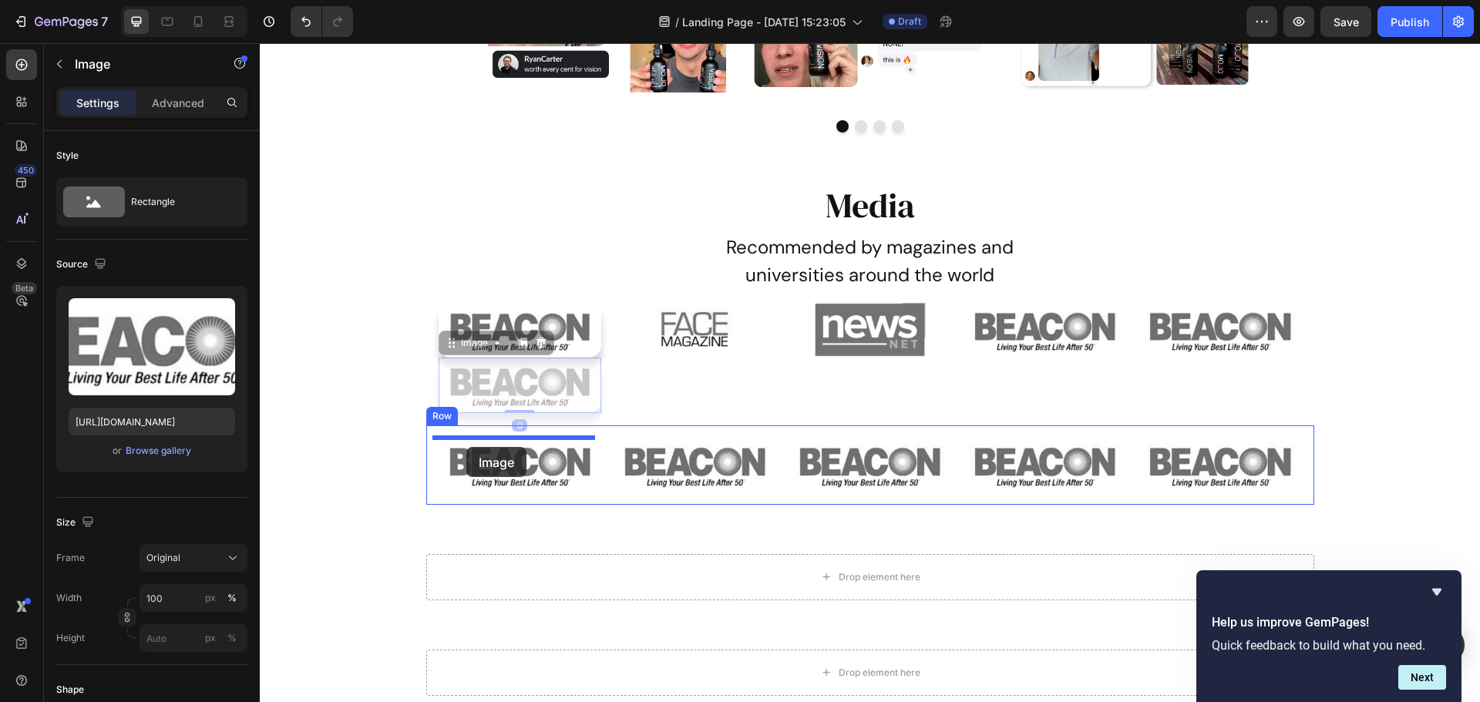
drag, startPoint x: 445, startPoint y: 349, endPoint x: 484, endPoint y: 458, distance: 115.3
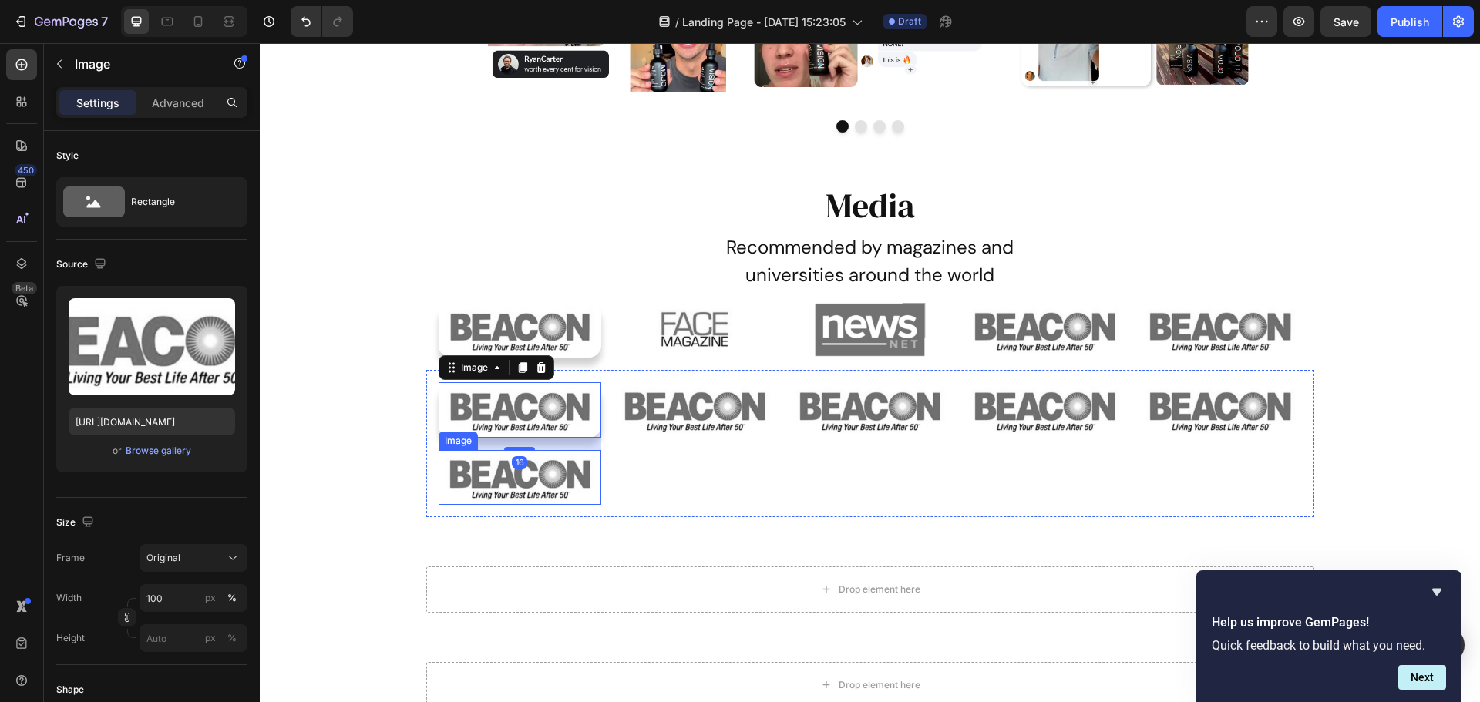
click at [507, 468] on img at bounding box center [519, 477] width 163 height 54
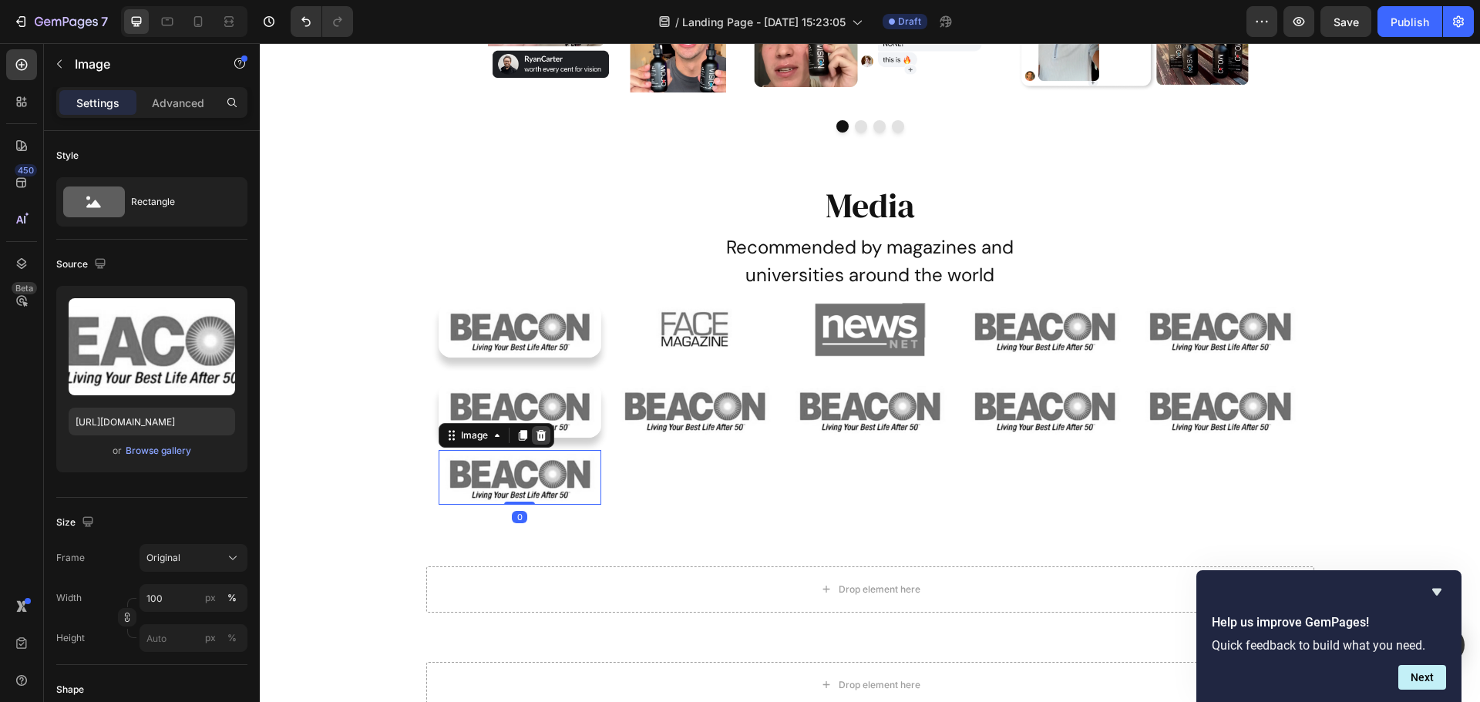
click at [536, 436] on icon at bounding box center [541, 435] width 10 height 11
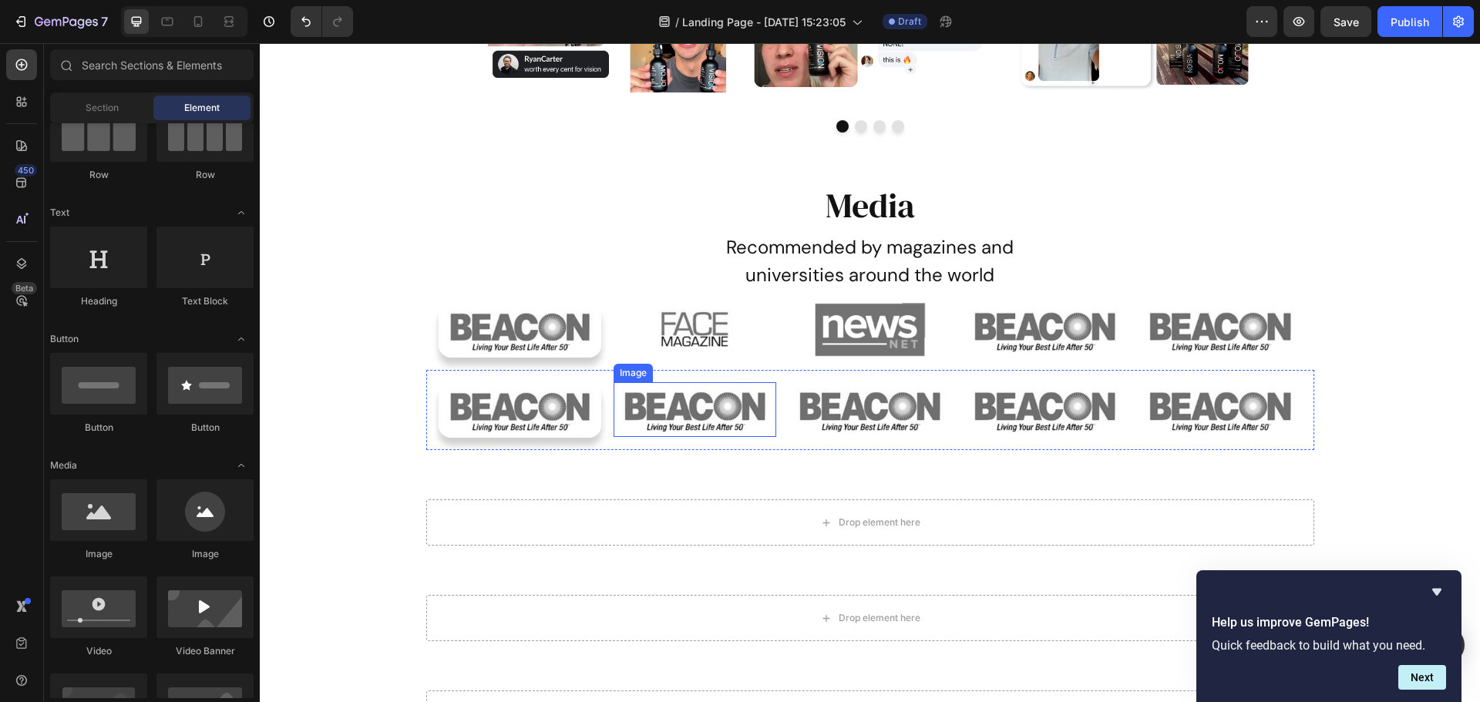
click at [681, 414] on img at bounding box center [694, 409] width 163 height 54
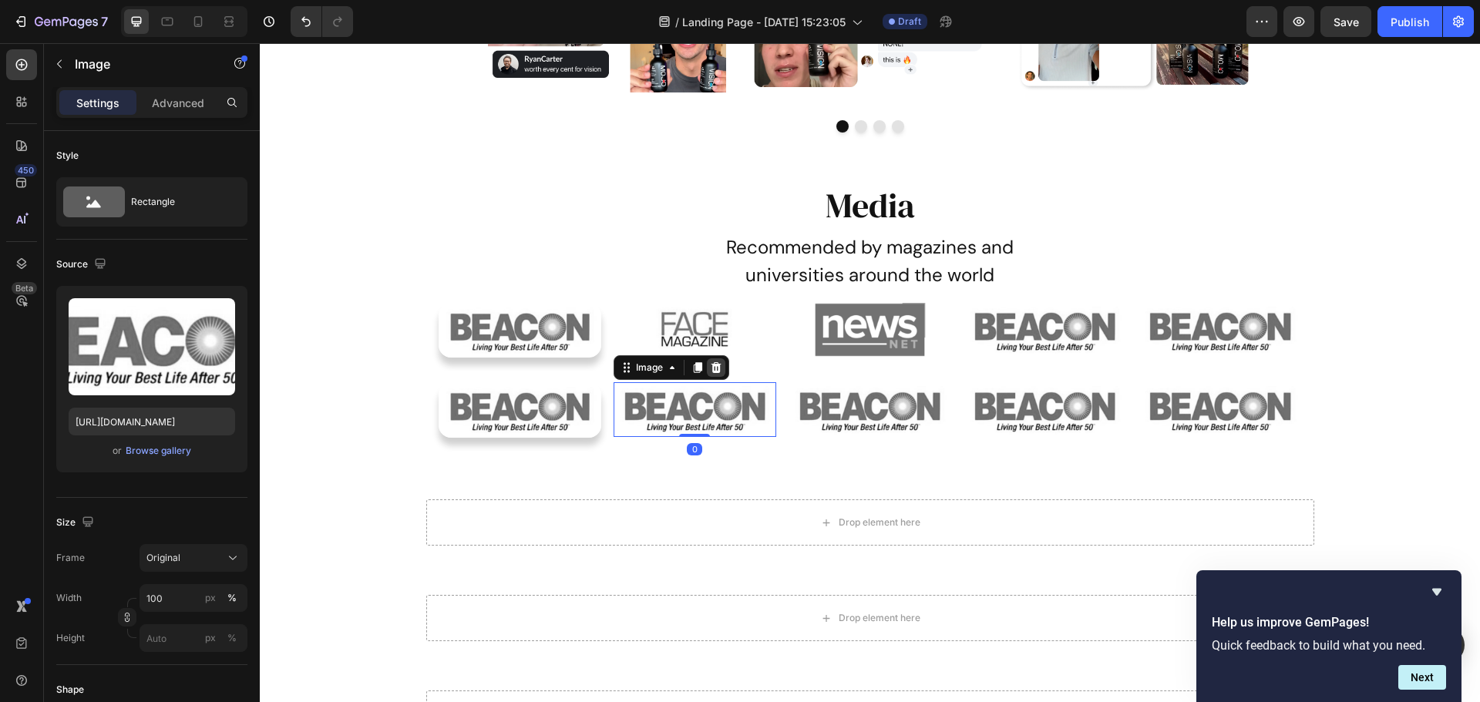
click at [712, 364] on icon at bounding box center [715, 367] width 10 height 11
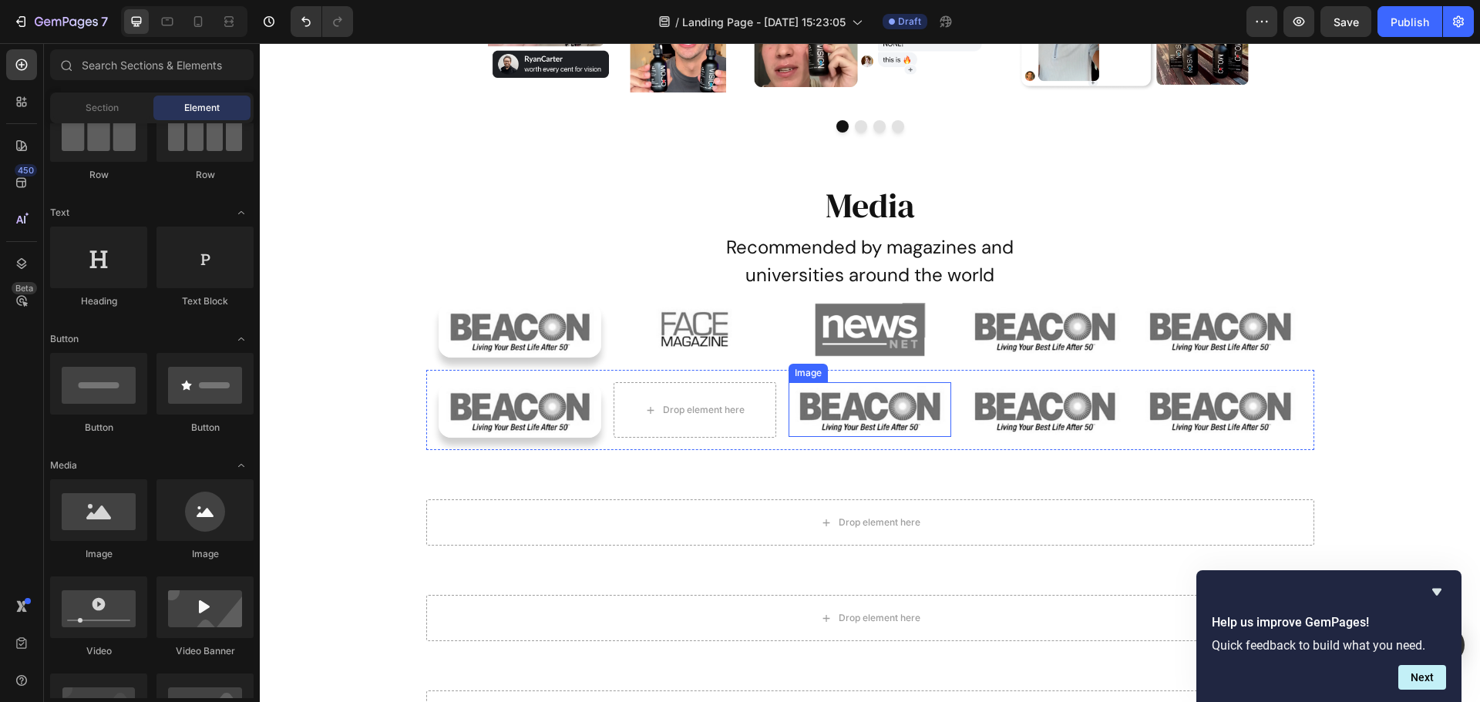
click at [873, 408] on img at bounding box center [869, 409] width 163 height 54
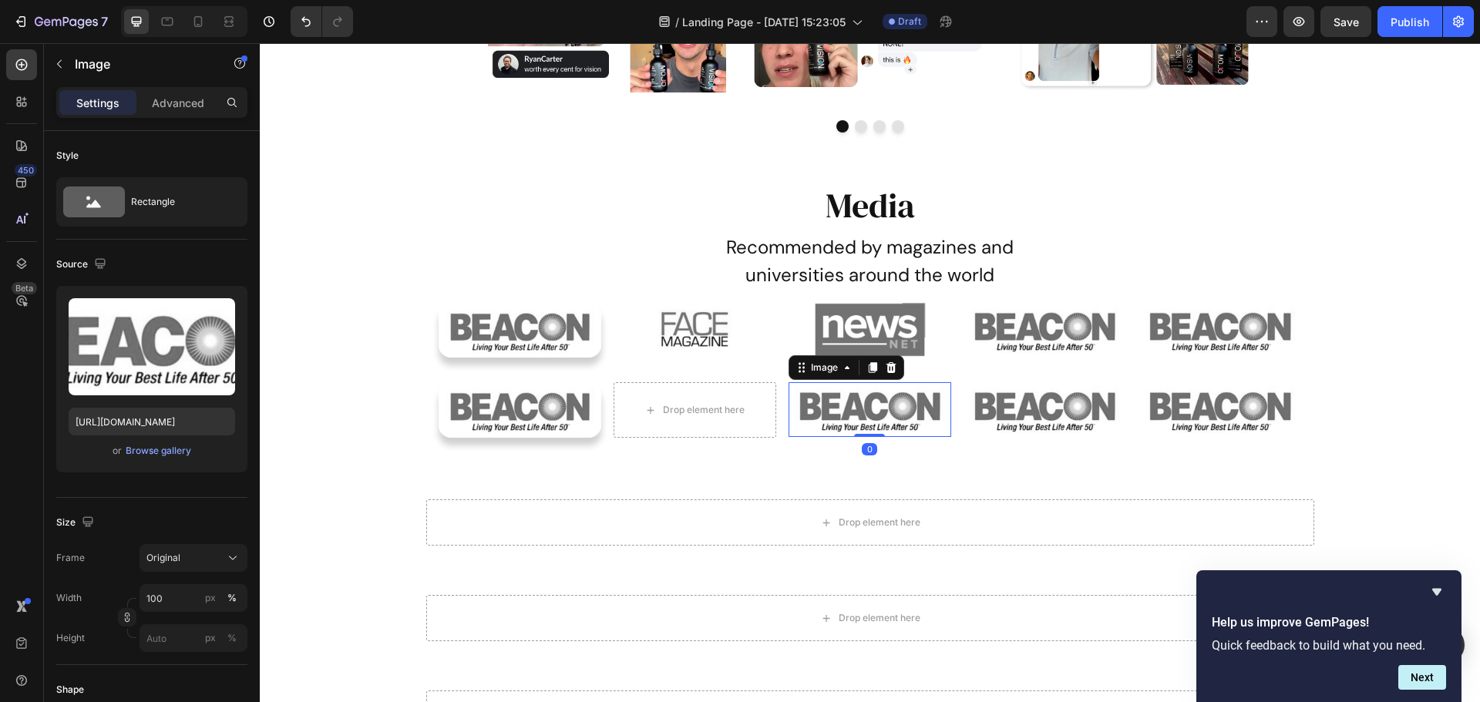
drag, startPoint x: 885, startPoint y: 372, endPoint x: 902, endPoint y: 375, distance: 17.1
click at [885, 372] on icon at bounding box center [890, 367] width 10 height 11
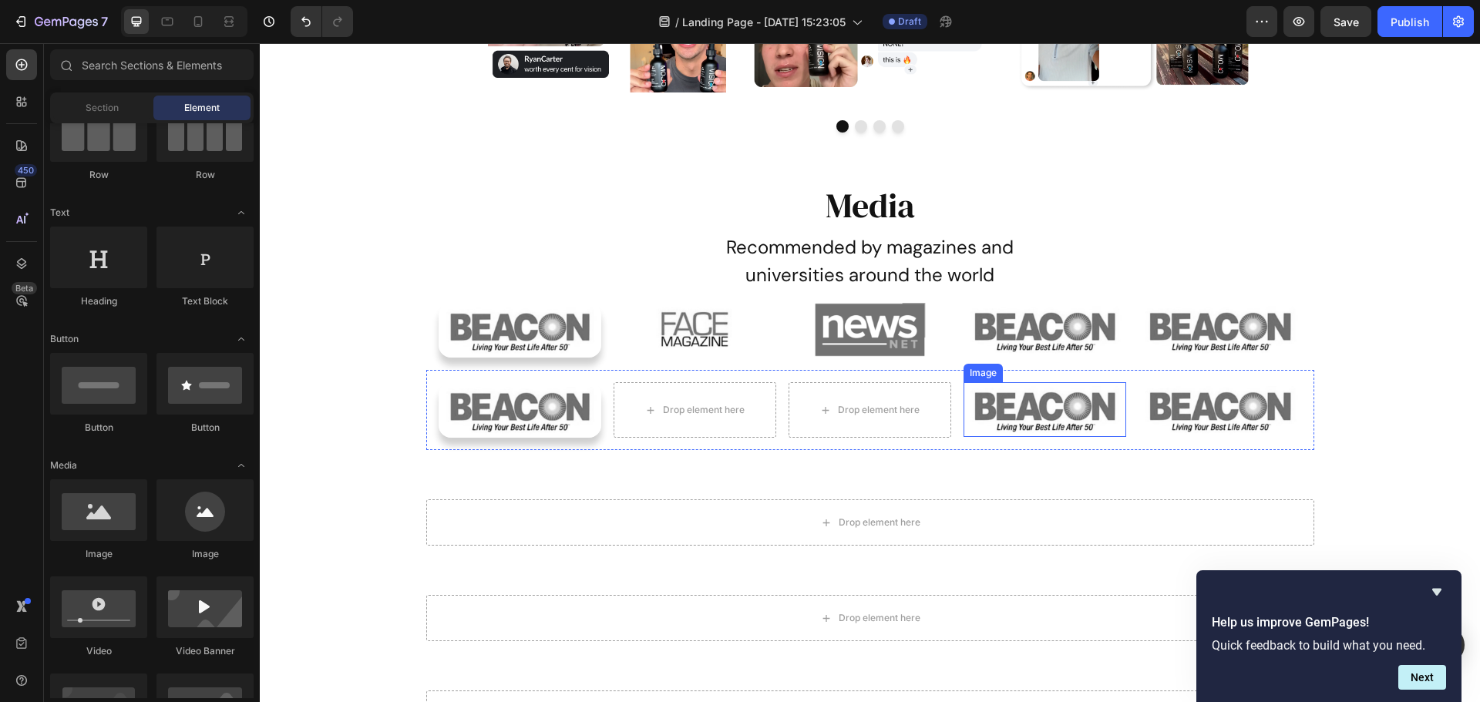
click at [1064, 405] on img at bounding box center [1044, 409] width 163 height 54
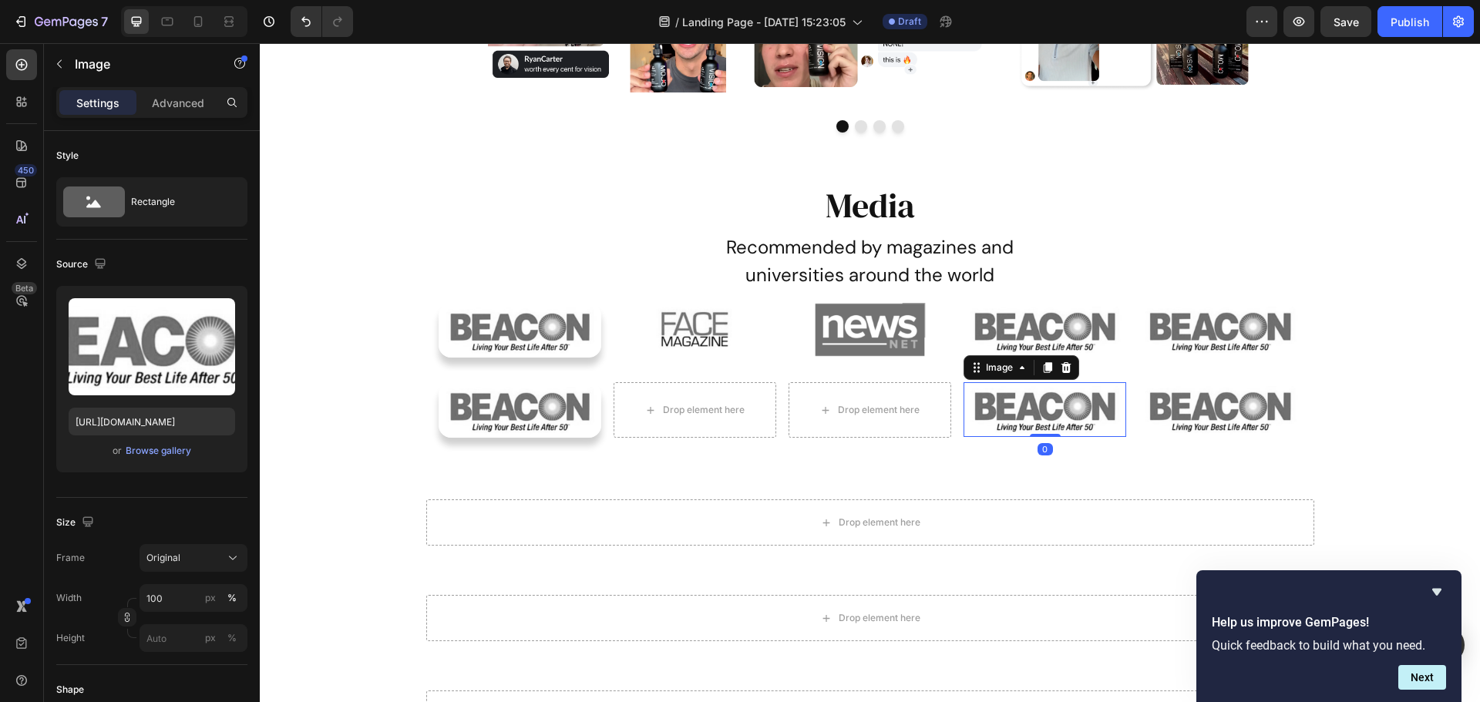
click at [1064, 374] on icon at bounding box center [1066, 367] width 12 height 12
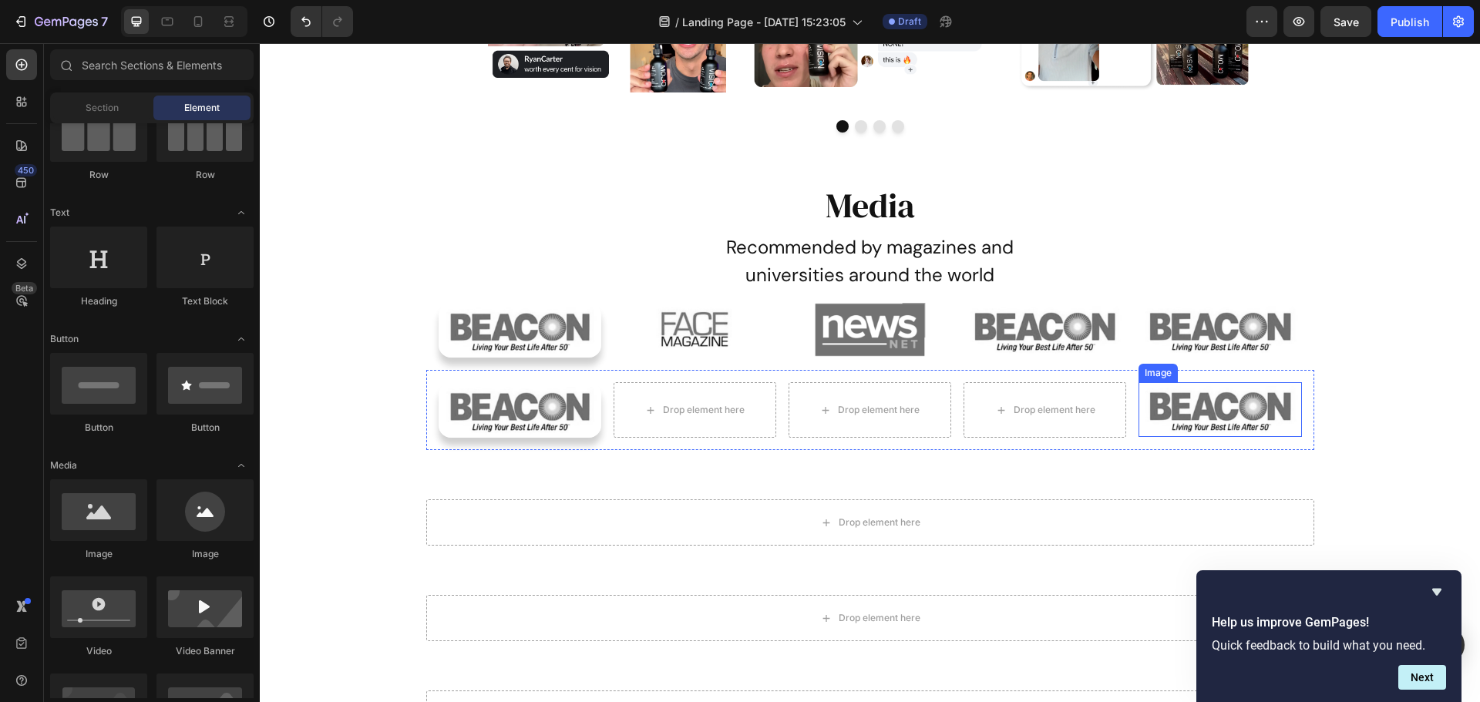
click at [1200, 411] on img at bounding box center [1219, 409] width 163 height 54
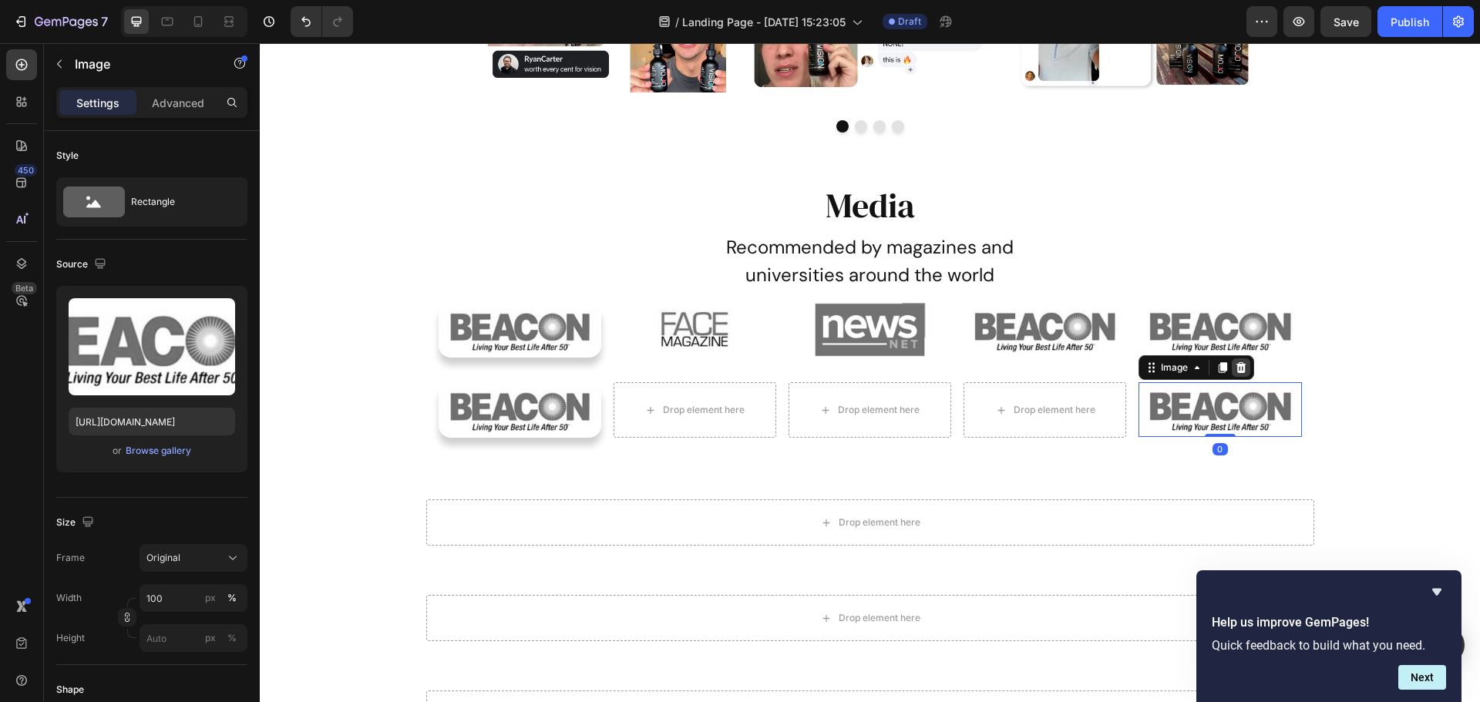
click at [1238, 370] on icon at bounding box center [1241, 367] width 10 height 11
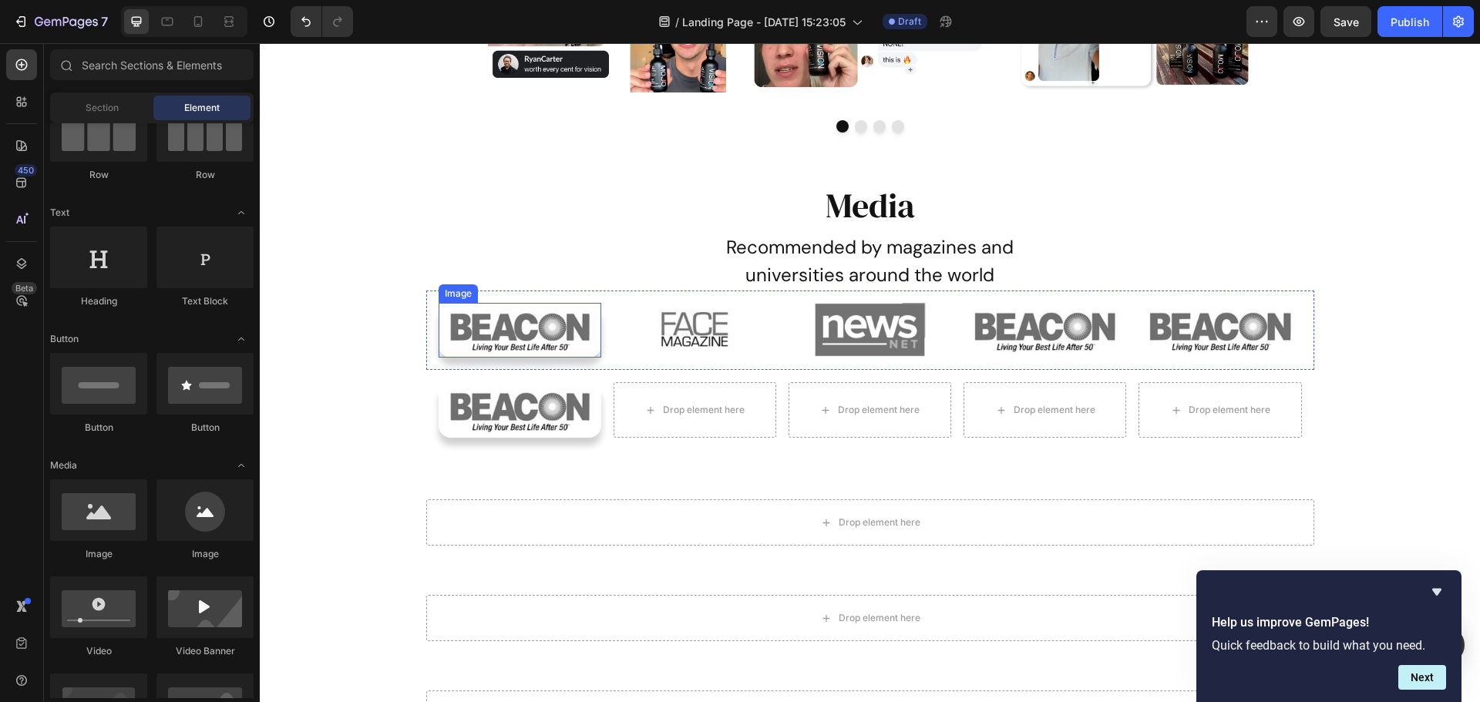
click at [484, 338] on img at bounding box center [519, 330] width 163 height 55
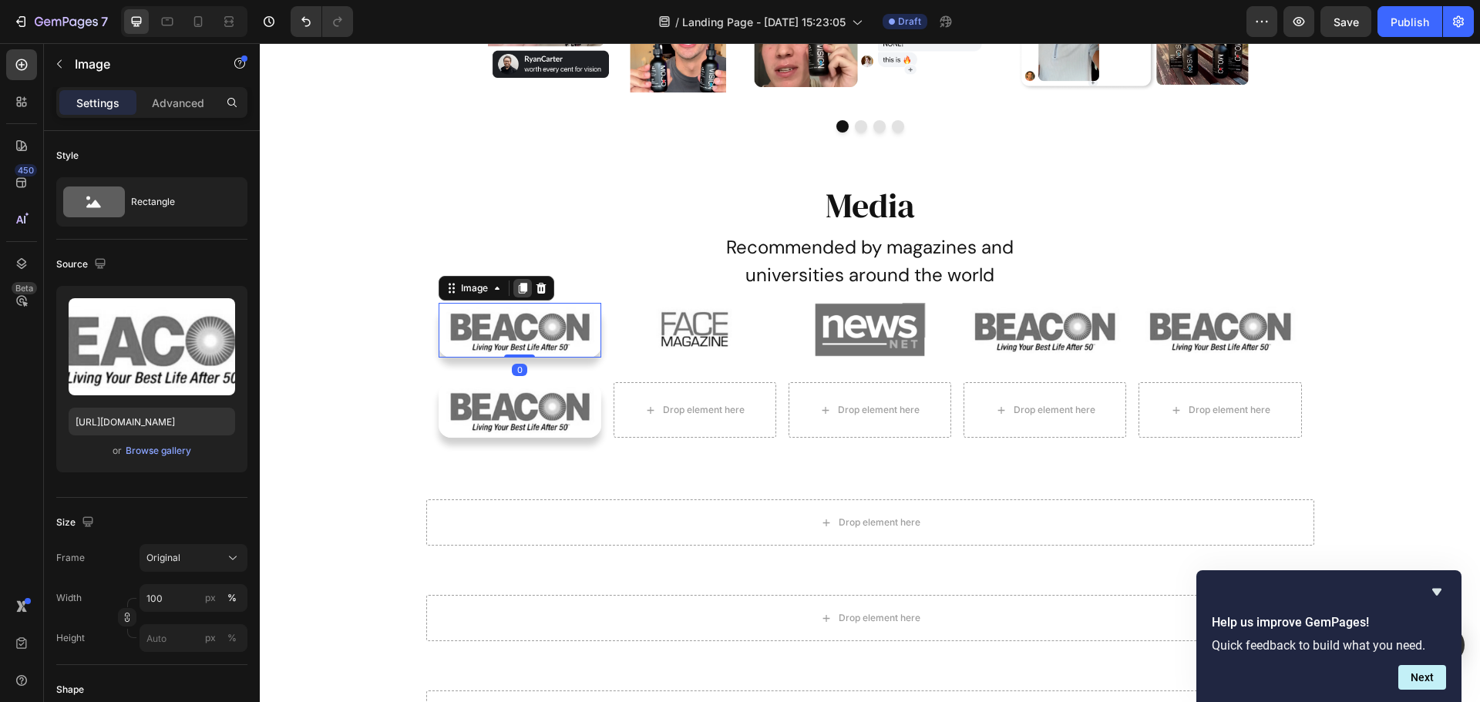
click at [519, 288] on icon at bounding box center [522, 288] width 8 height 11
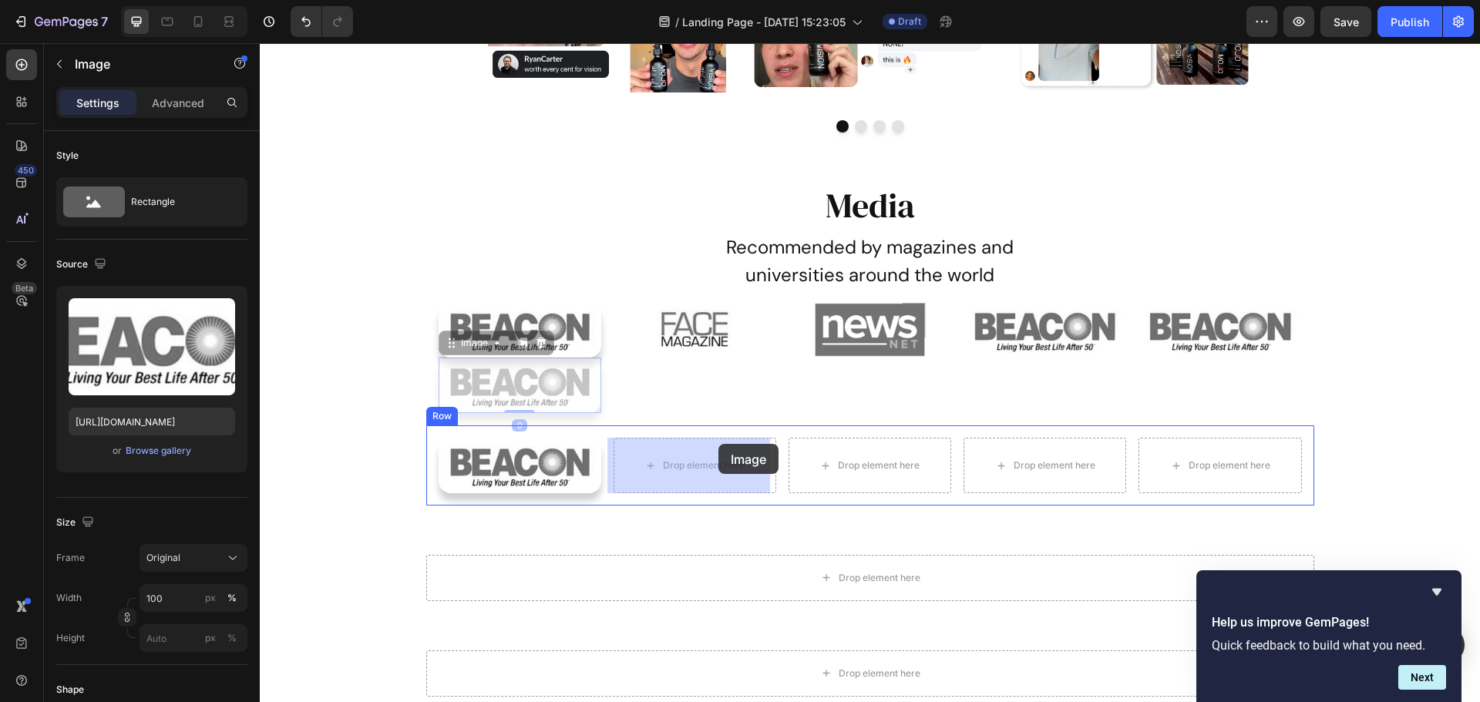
drag, startPoint x: 441, startPoint y: 342, endPoint x: 718, endPoint y: 444, distance: 295.5
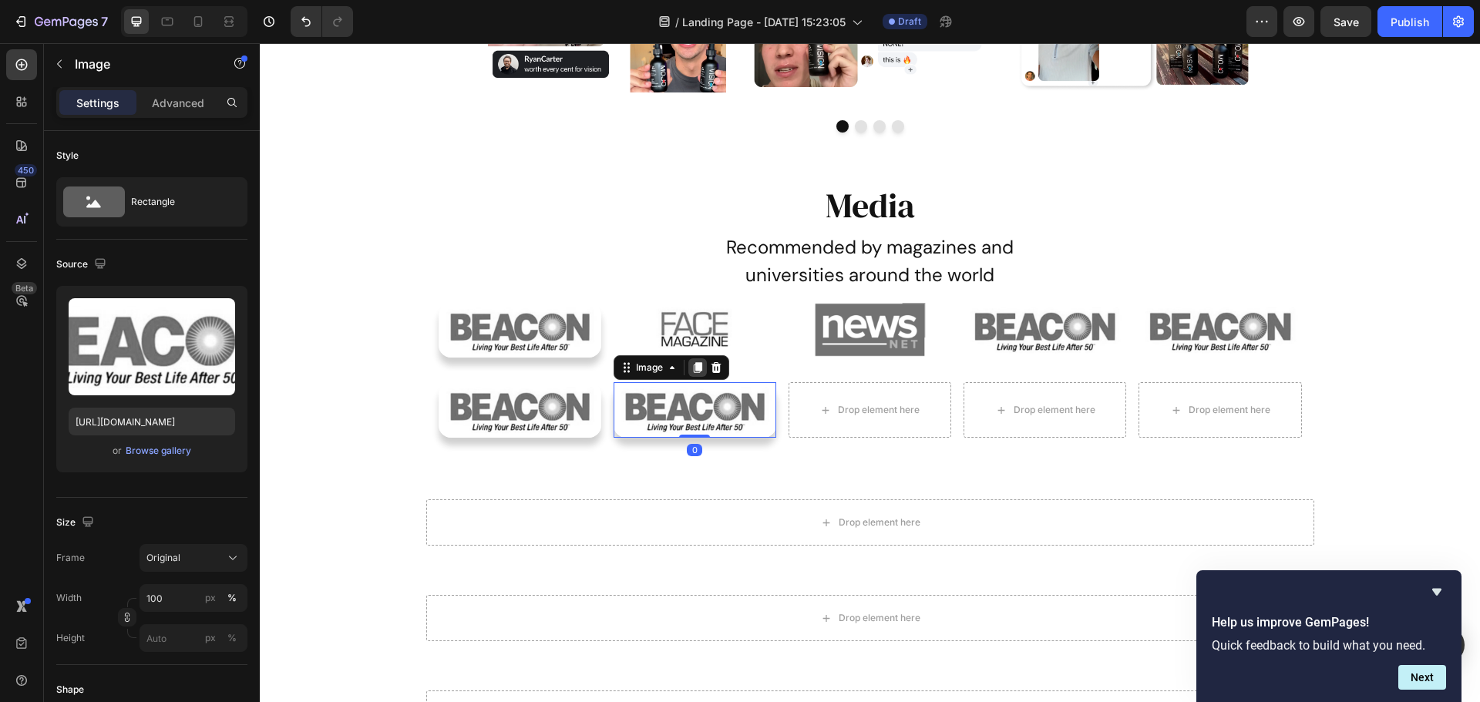
click at [691, 365] on icon at bounding box center [697, 367] width 12 height 12
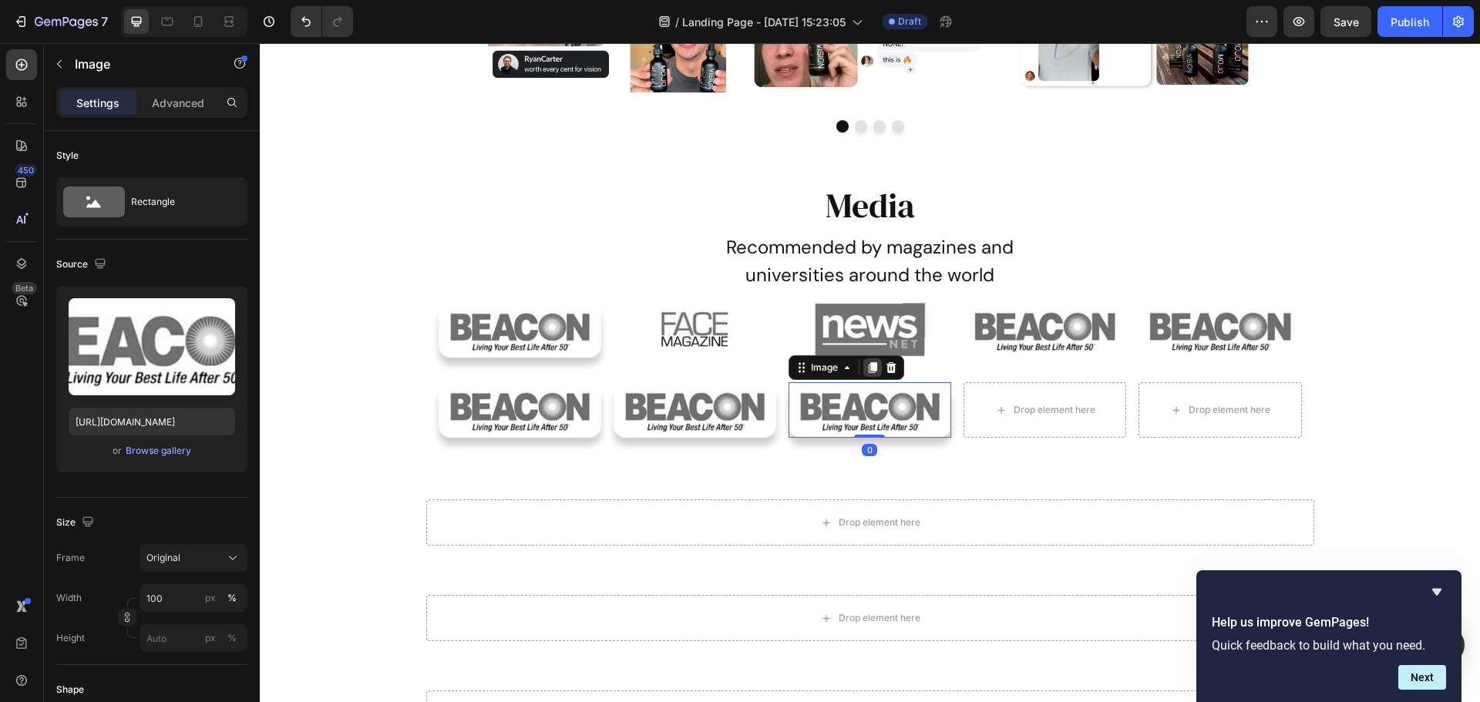
click at [868, 372] on icon at bounding box center [872, 367] width 12 height 12
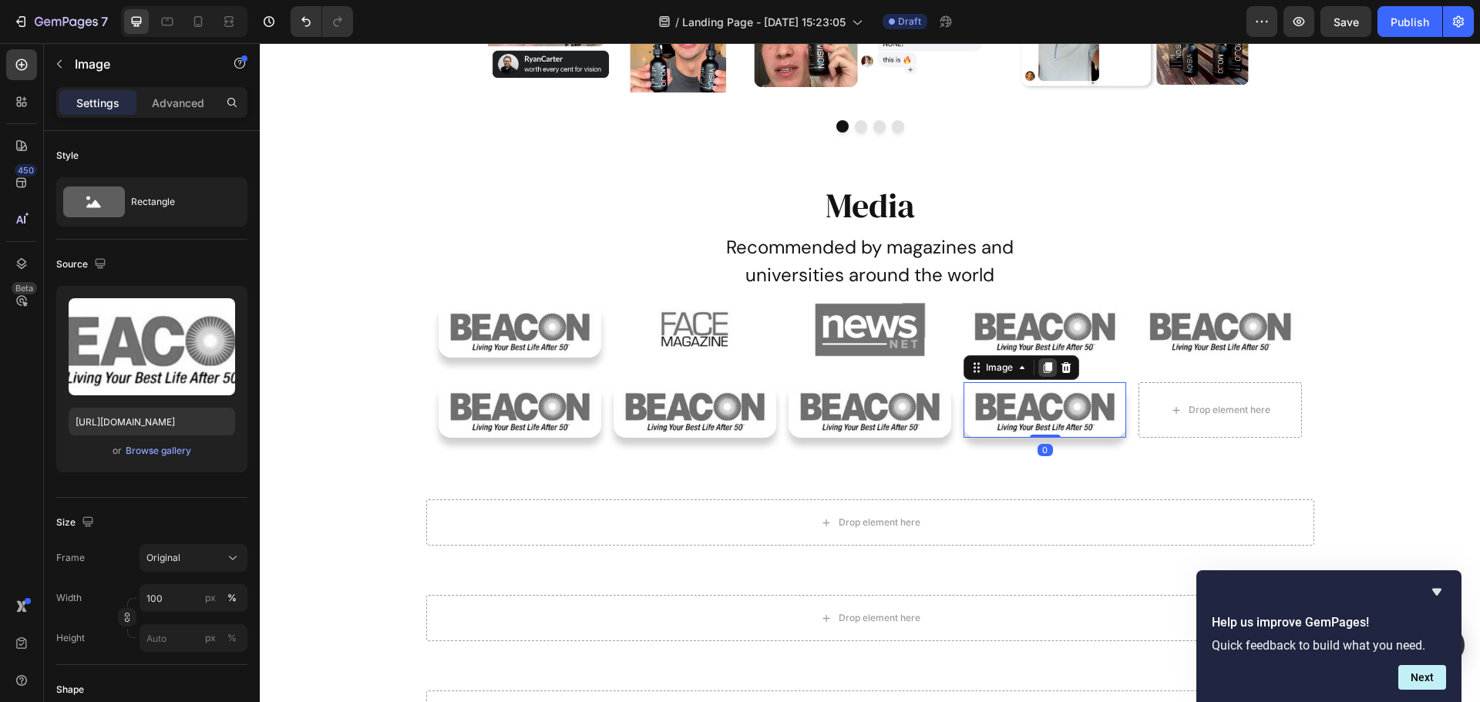
click at [1041, 371] on icon at bounding box center [1047, 367] width 12 height 12
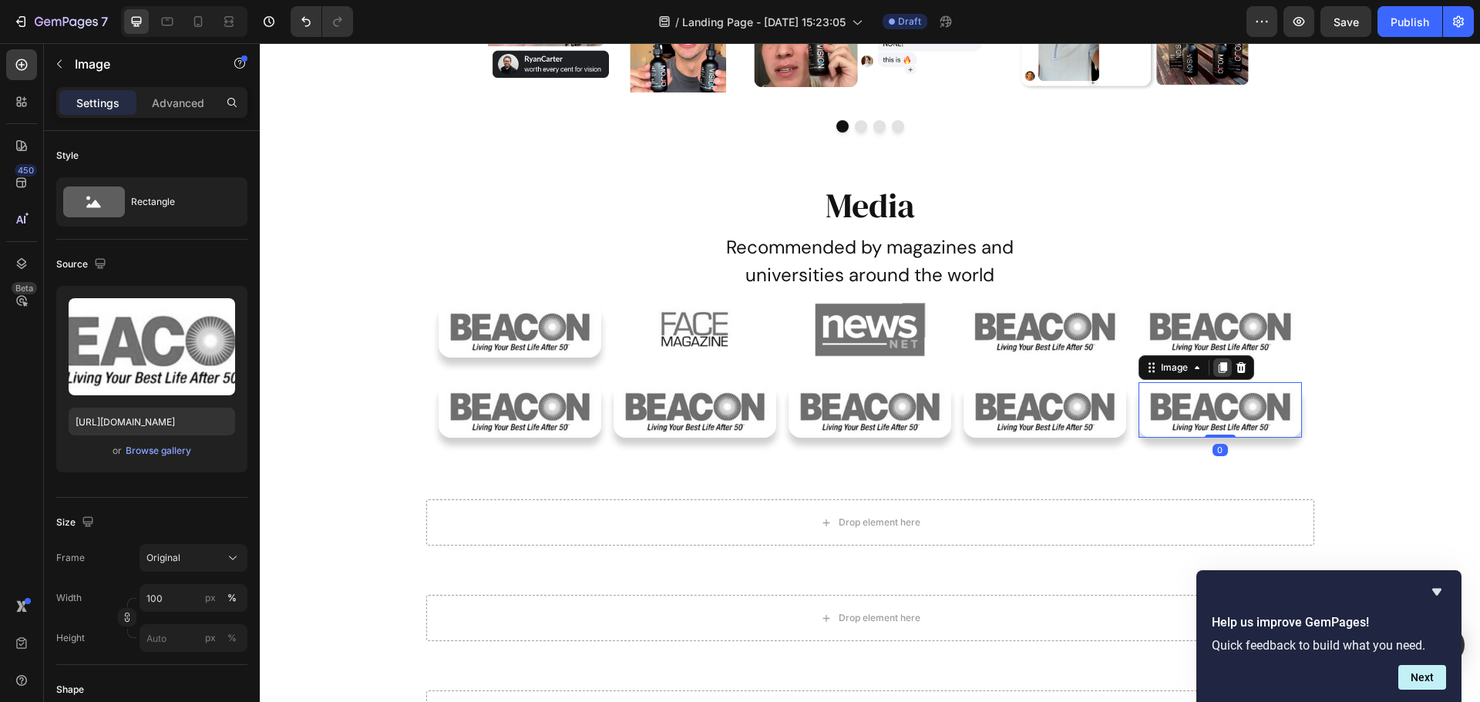
click at [1216, 374] on icon at bounding box center [1222, 367] width 12 height 12
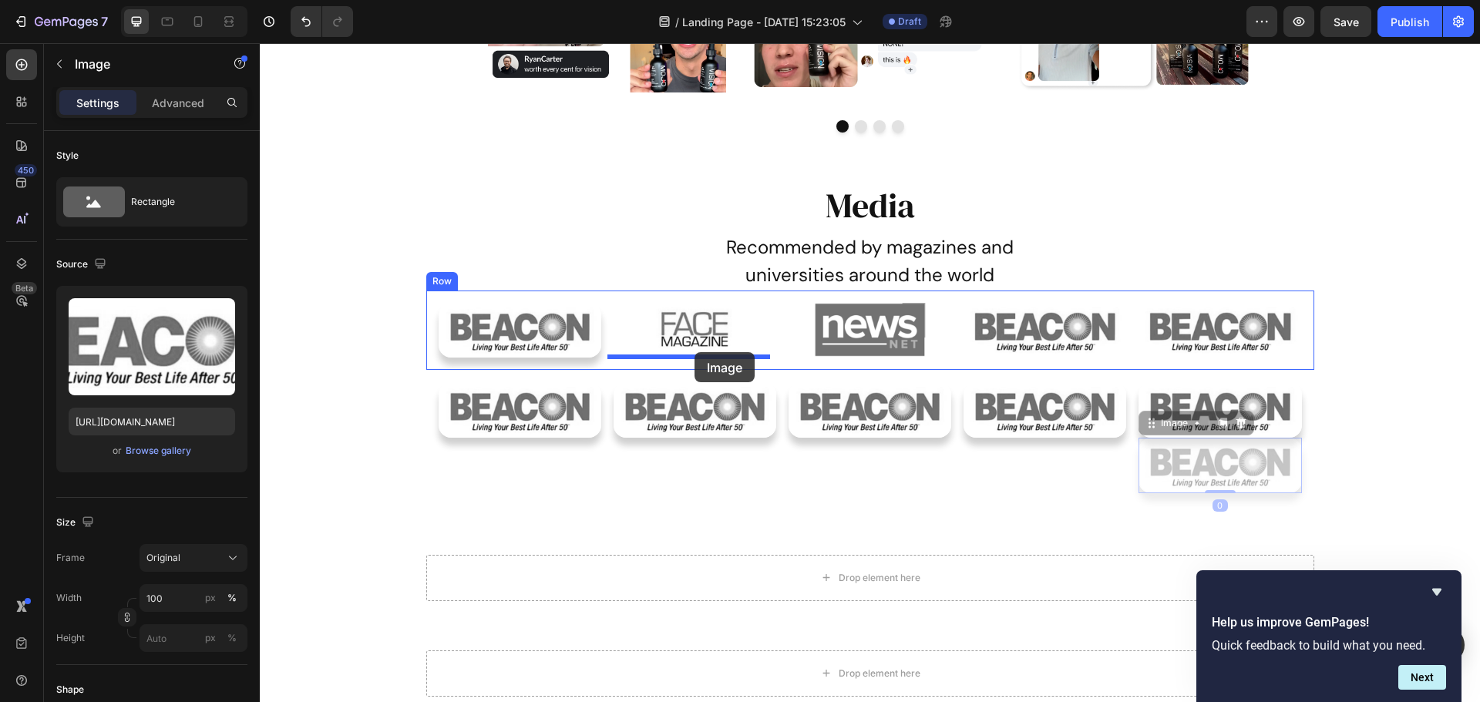
drag, startPoint x: 1144, startPoint y: 432, endPoint x: 694, endPoint y: 352, distance: 457.0
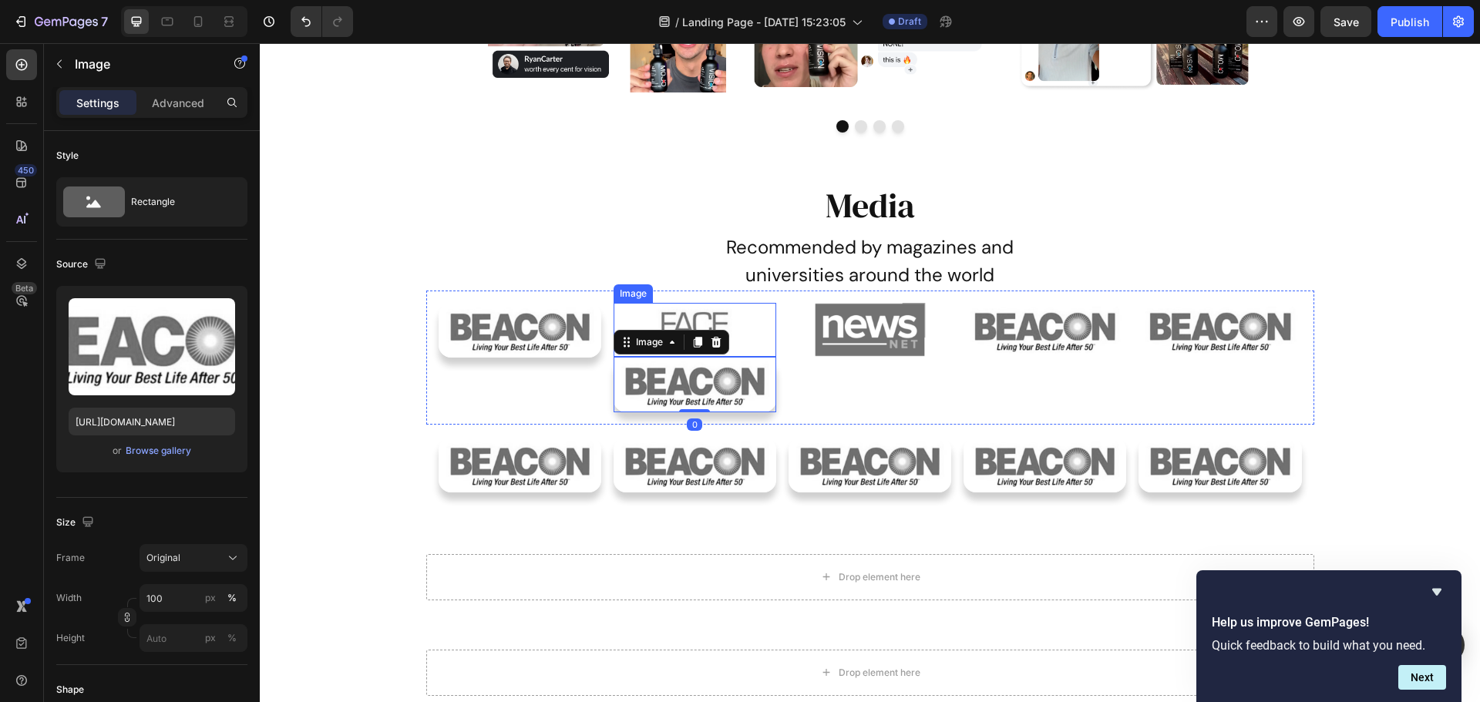
click at [724, 325] on img at bounding box center [694, 330] width 163 height 54
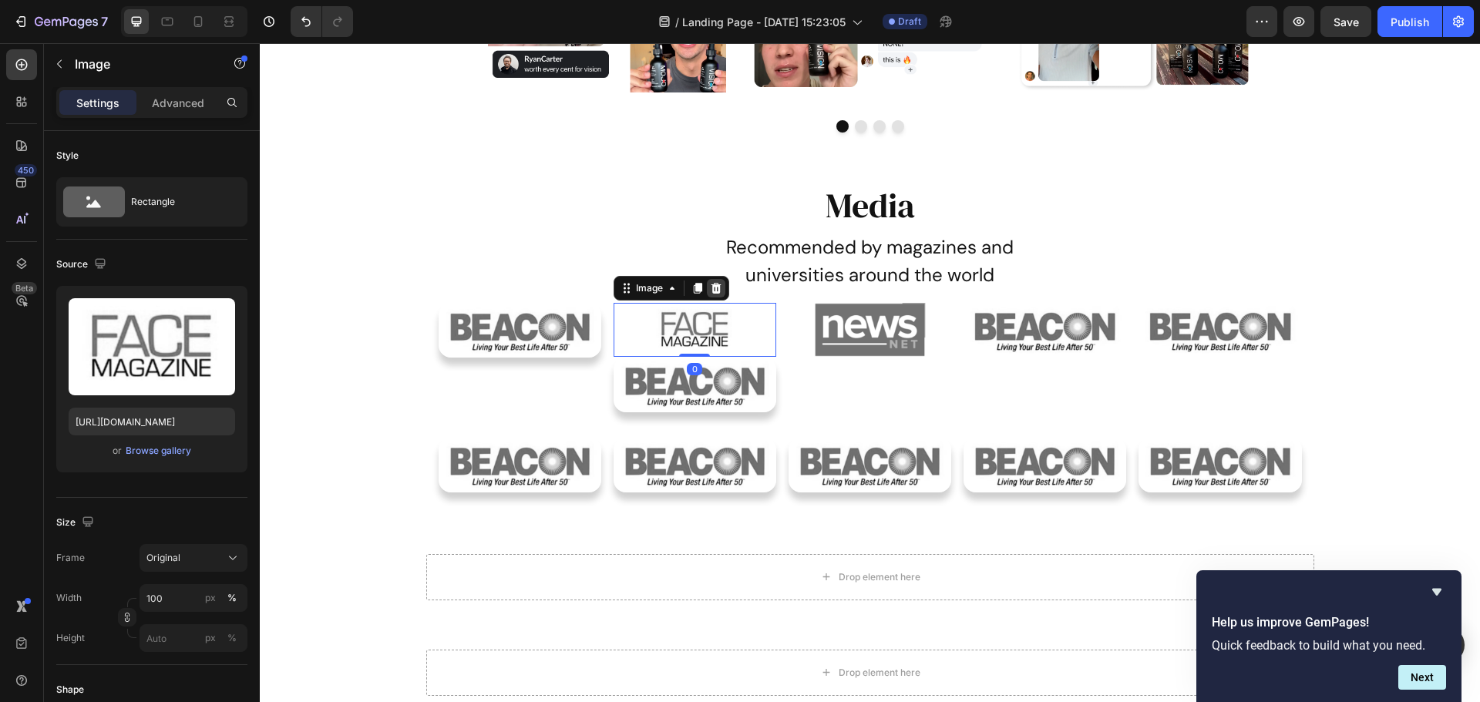
click at [715, 294] on div at bounding box center [716, 288] width 18 height 18
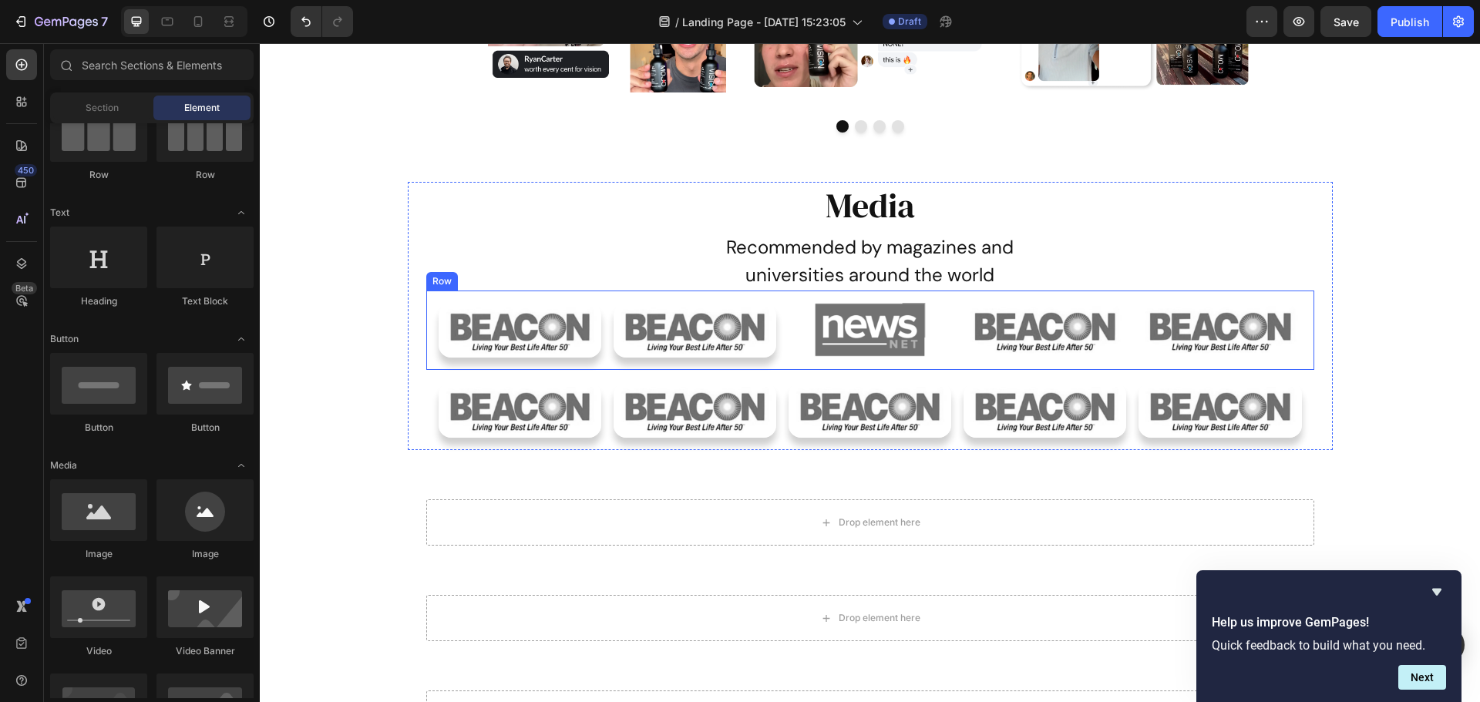
click at [879, 337] on img at bounding box center [869, 330] width 163 height 54
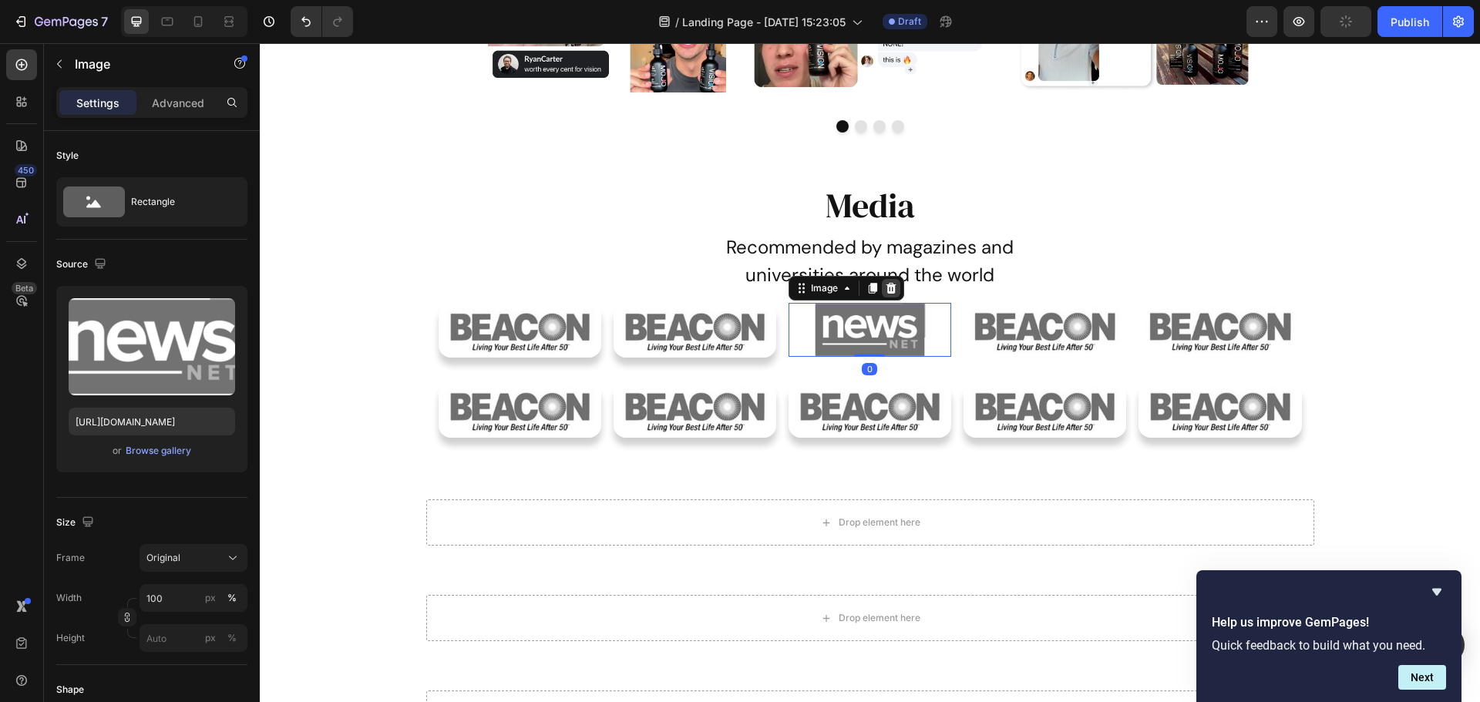
click at [885, 287] on icon at bounding box center [891, 288] width 12 height 12
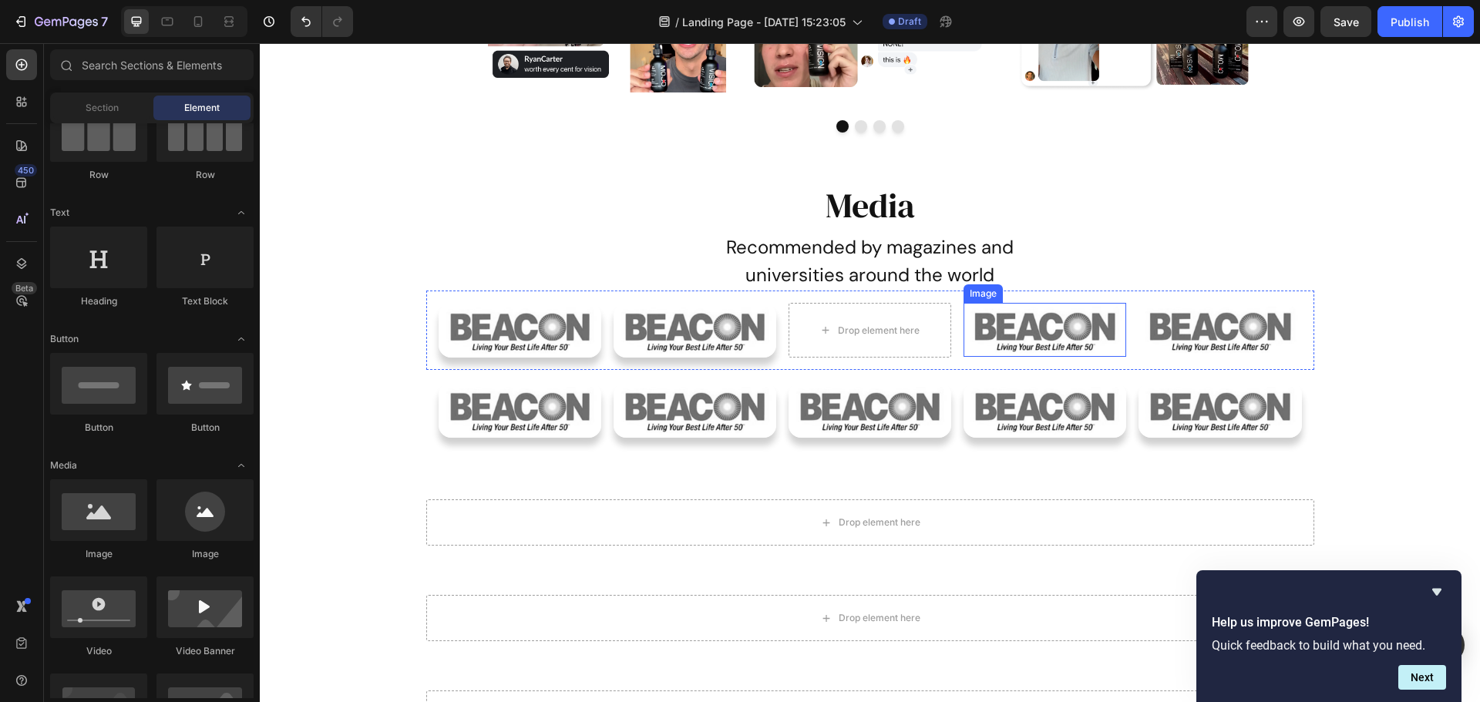
click at [1083, 330] on img at bounding box center [1044, 330] width 163 height 54
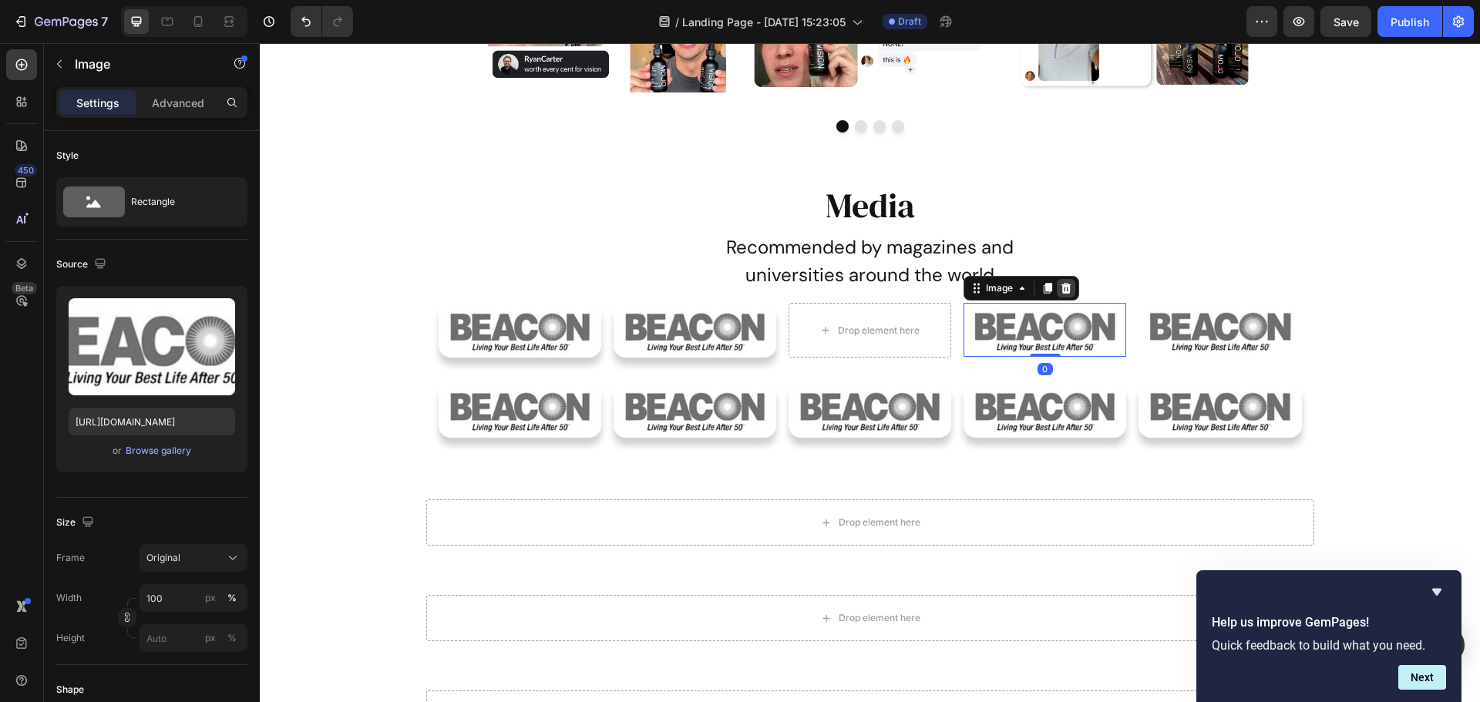
click at [1060, 287] on icon at bounding box center [1066, 288] width 12 height 12
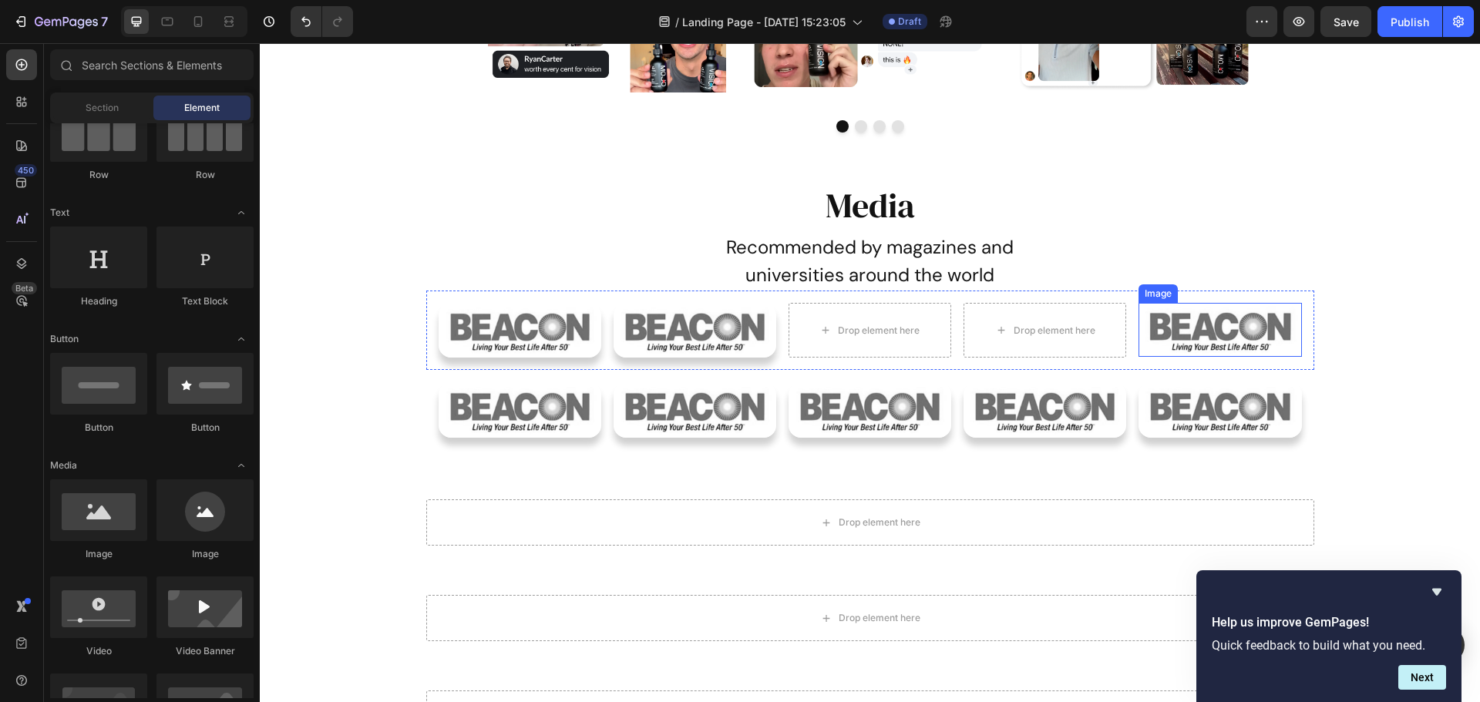
click at [1194, 319] on img at bounding box center [1219, 330] width 163 height 54
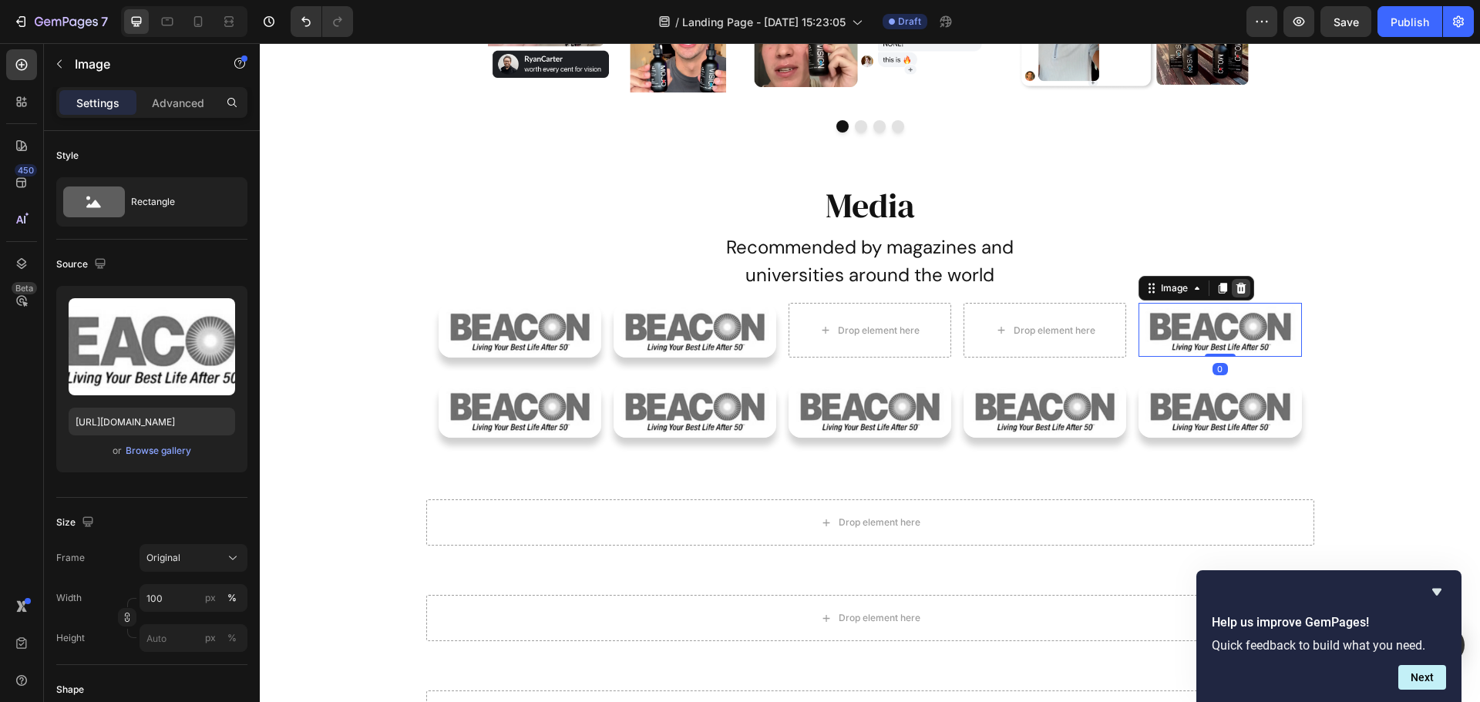
click at [1237, 293] on icon at bounding box center [1241, 288] width 10 height 11
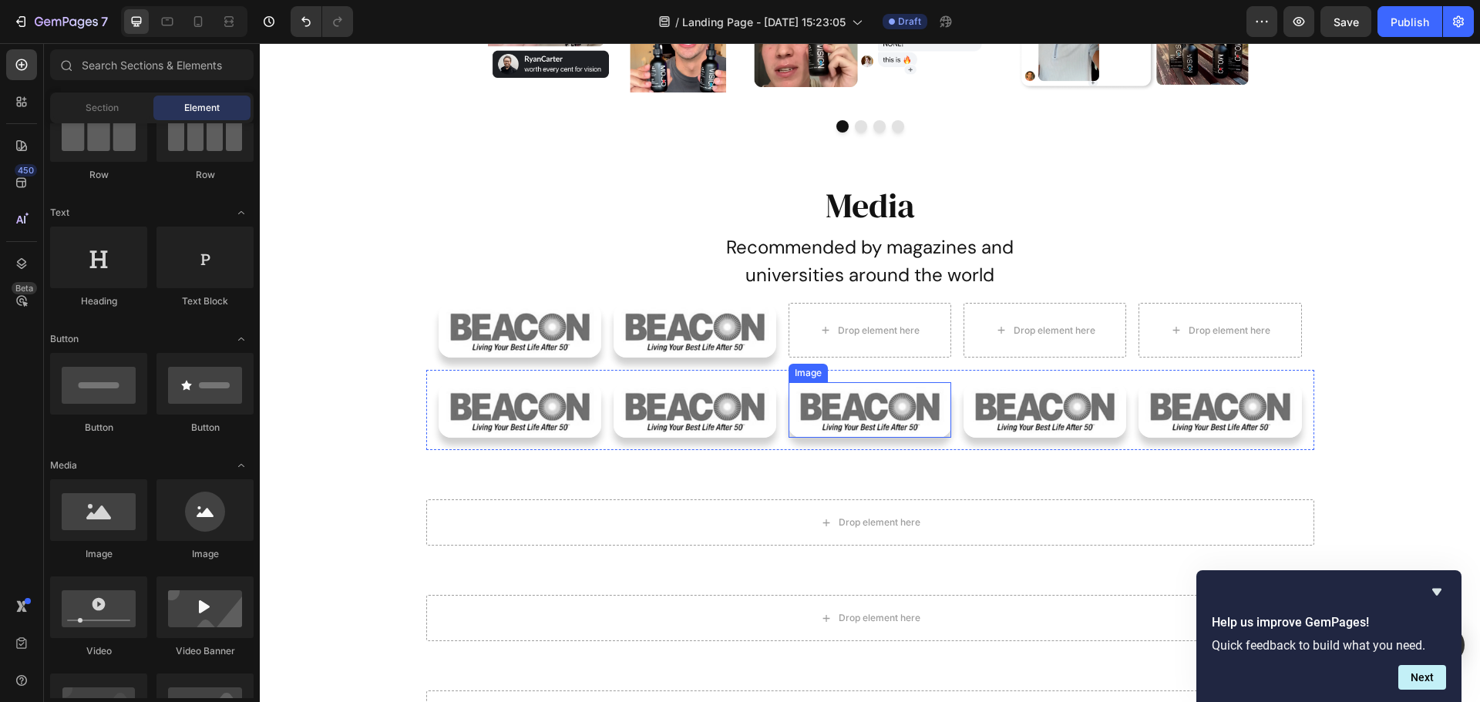
click at [913, 400] on img at bounding box center [869, 409] width 163 height 55
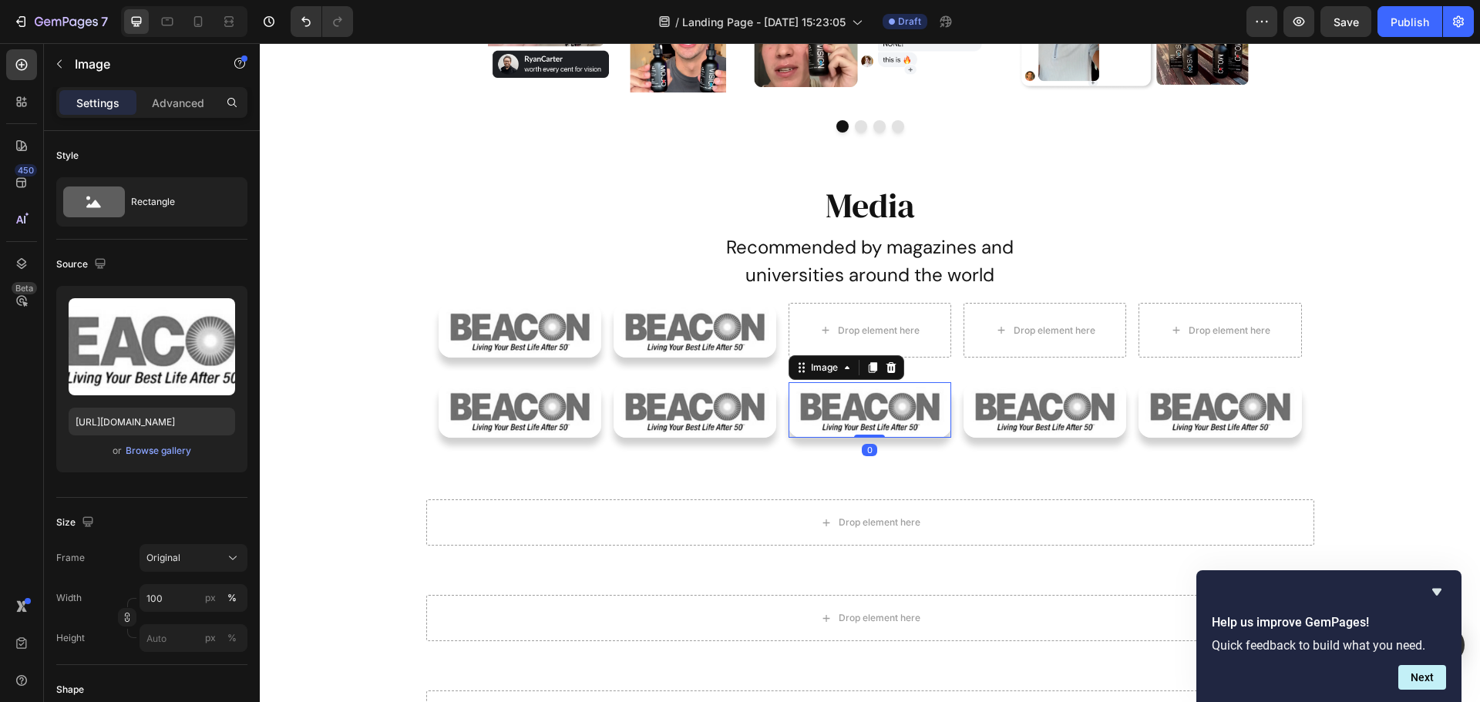
click at [868, 365] on icon at bounding box center [872, 368] width 8 height 11
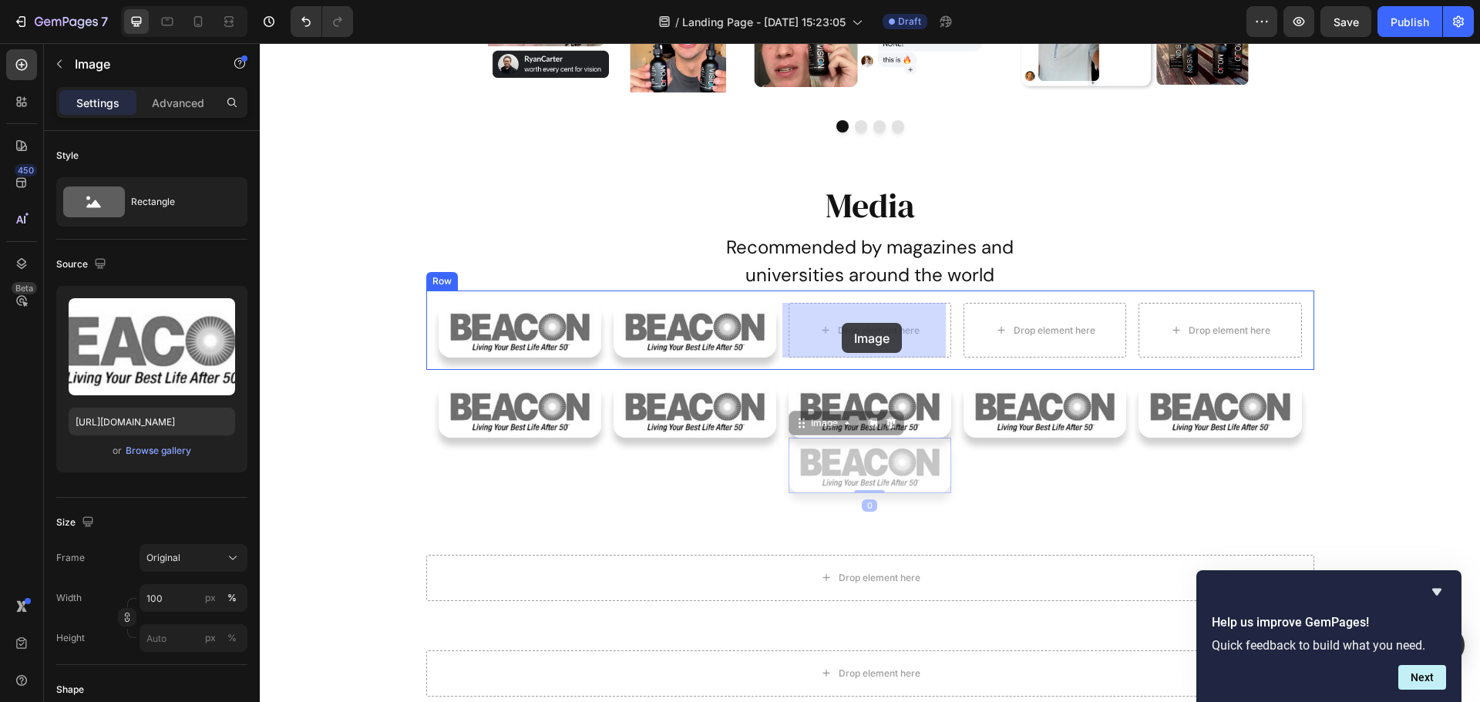
drag, startPoint x: 793, startPoint y: 425, endPoint x: 841, endPoint y: 323, distance: 112.7
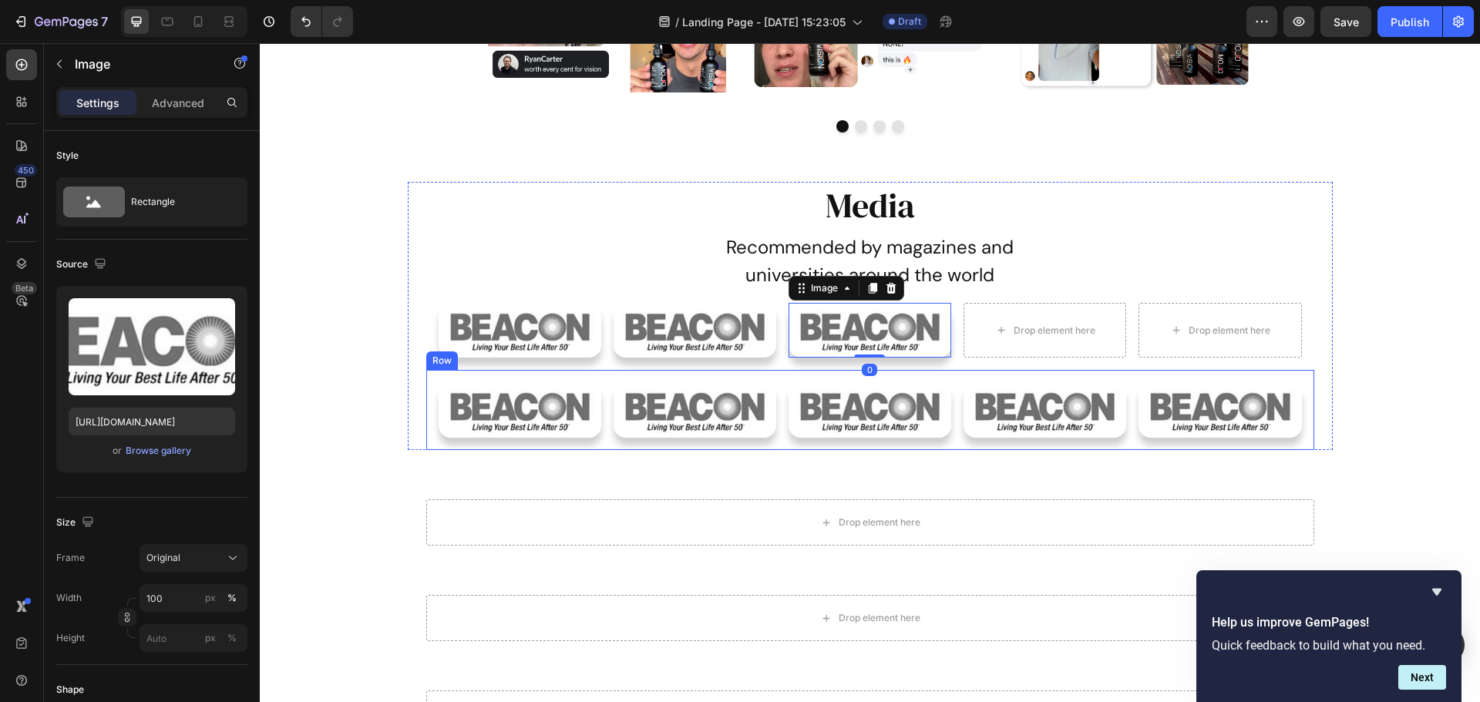
click at [1000, 413] on img at bounding box center [1044, 409] width 163 height 55
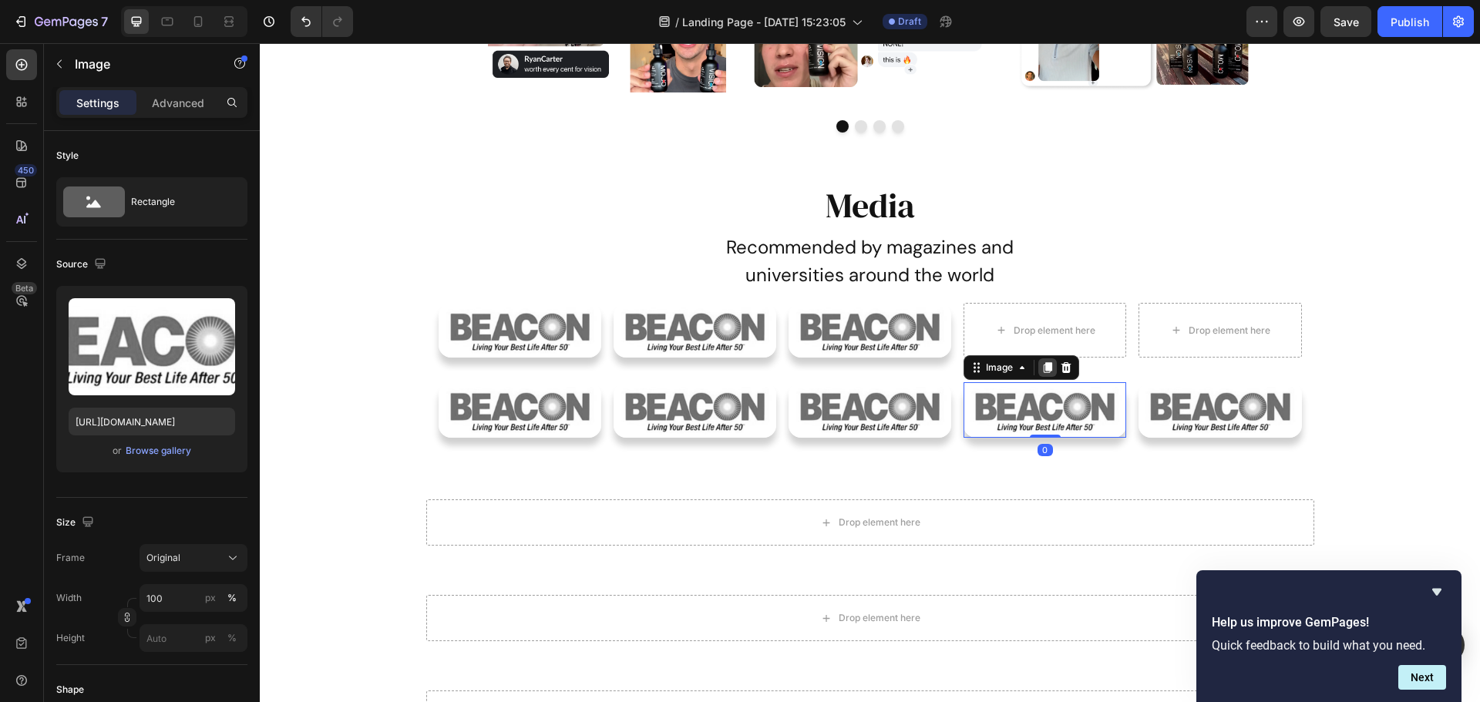
click at [1040, 375] on div at bounding box center [1047, 367] width 18 height 18
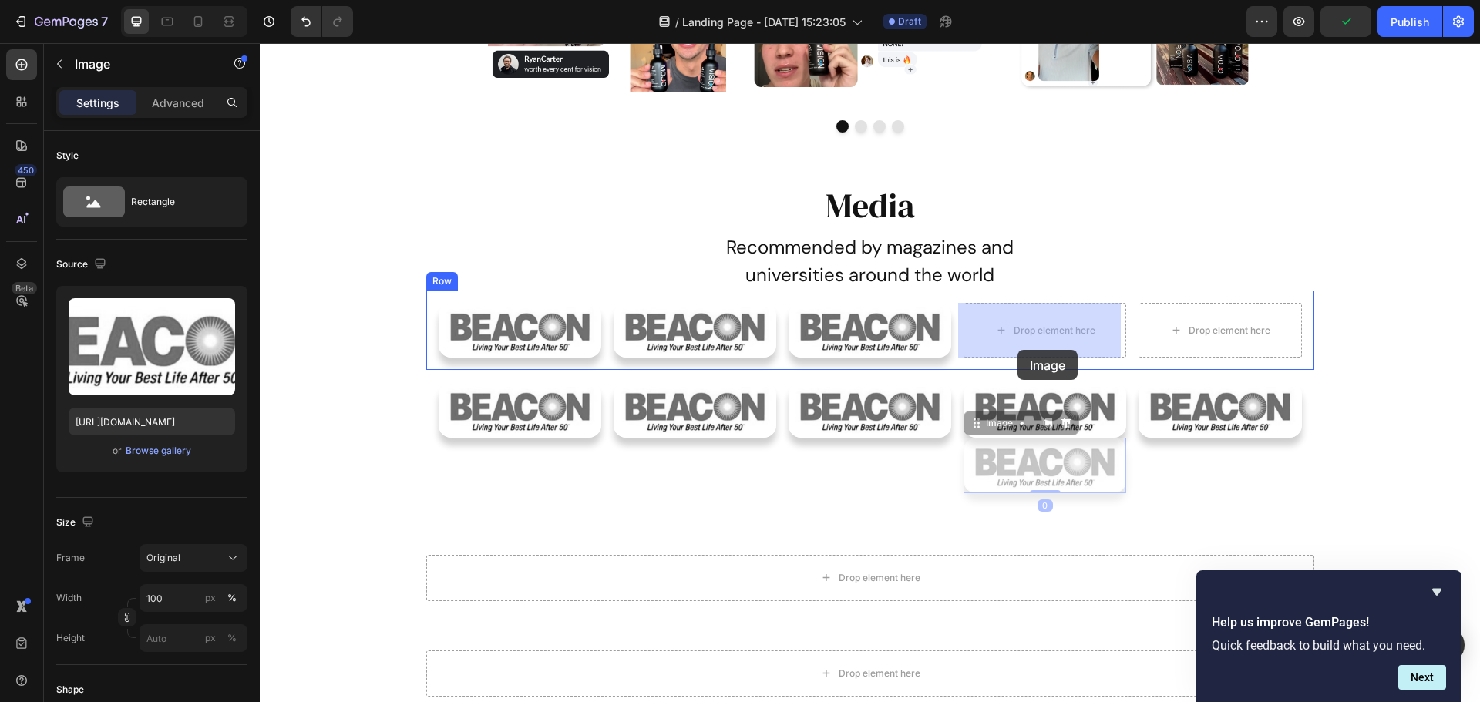
drag, startPoint x: 976, startPoint y: 429, endPoint x: 1019, endPoint y: 345, distance: 94.4
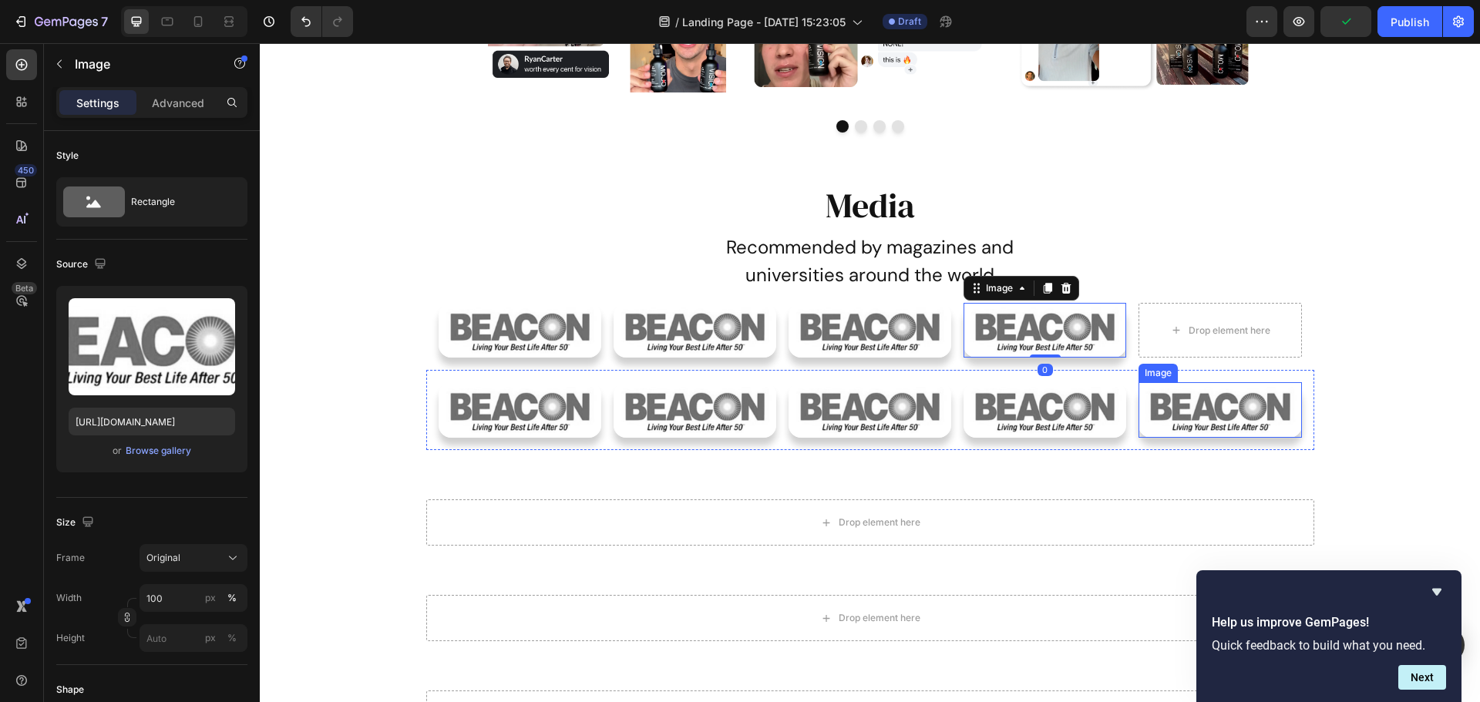
click at [1206, 411] on img at bounding box center [1219, 409] width 163 height 55
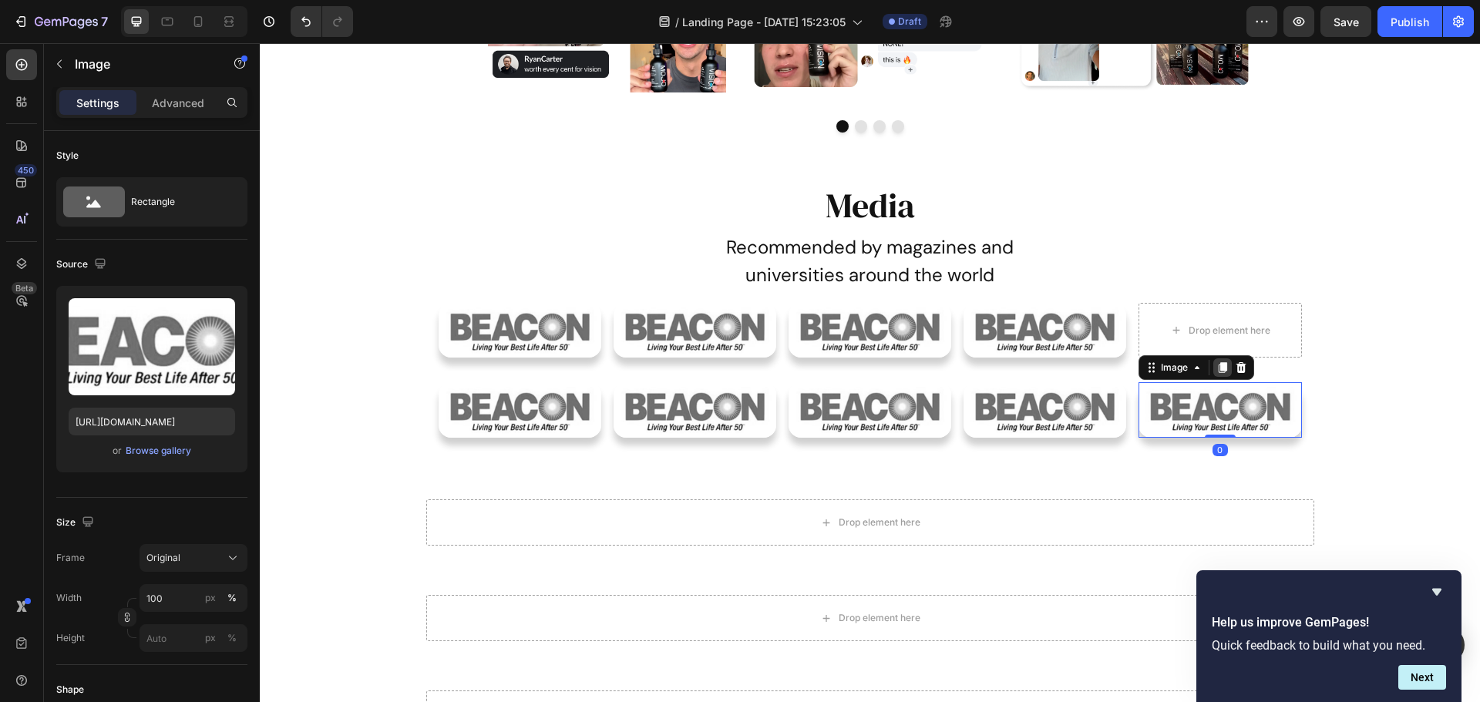
click at [1218, 369] on icon at bounding box center [1222, 368] width 8 height 11
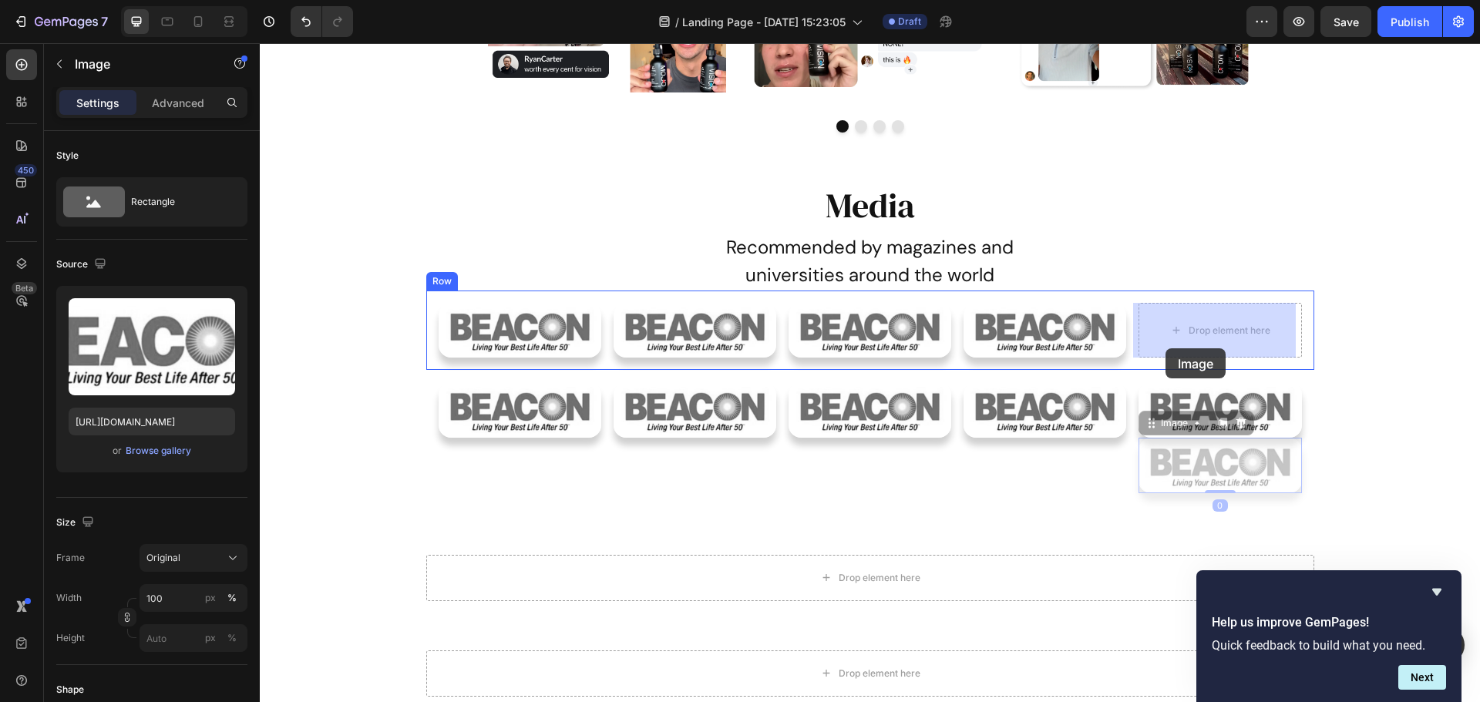
drag, startPoint x: 1148, startPoint y: 430, endPoint x: 1166, endPoint y: 348, distance: 83.6
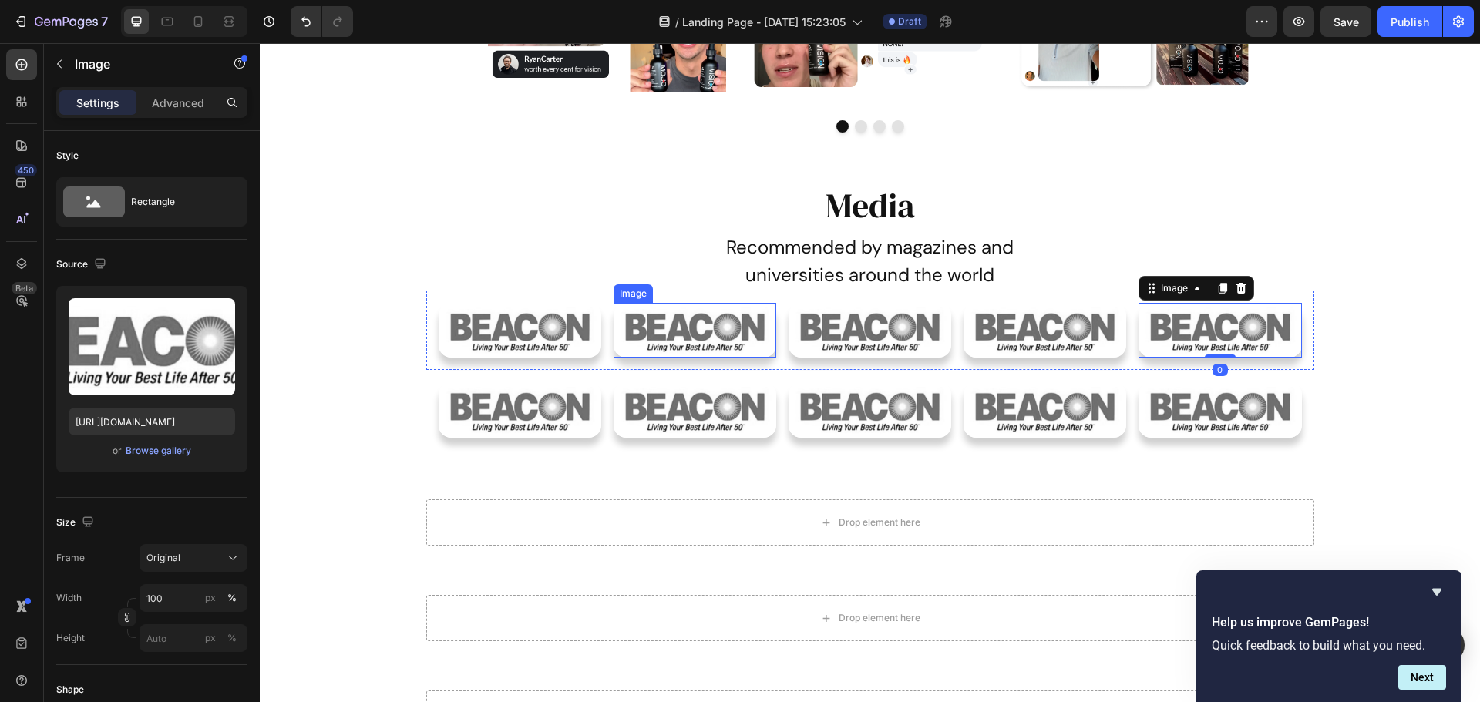
click at [638, 346] on img at bounding box center [694, 330] width 163 height 55
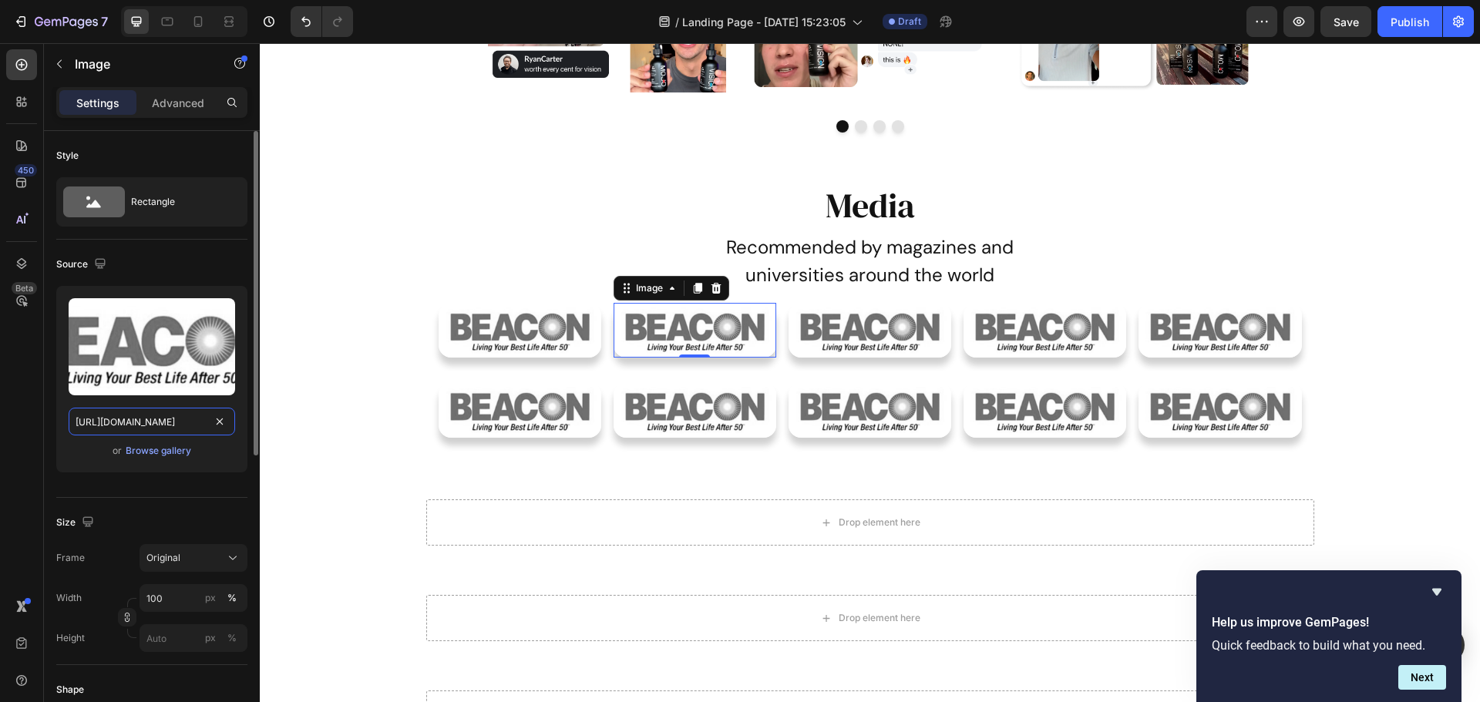
click at [186, 418] on input "[URL][DOMAIN_NAME]" at bounding box center [152, 422] width 166 height 28
paste input "23-Untitled%20design%20%2838"
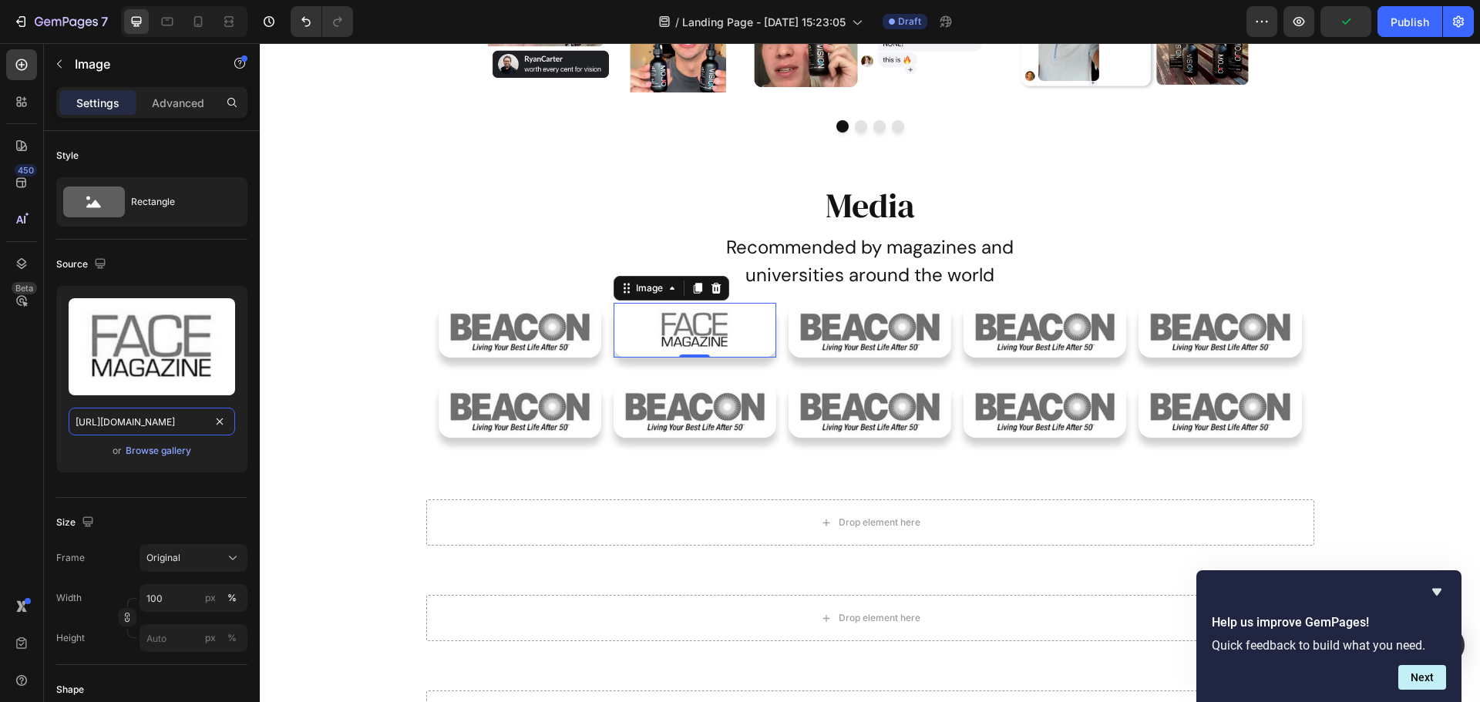
type input "[URL][DOMAIN_NAME]"
click at [856, 325] on img at bounding box center [869, 330] width 163 height 55
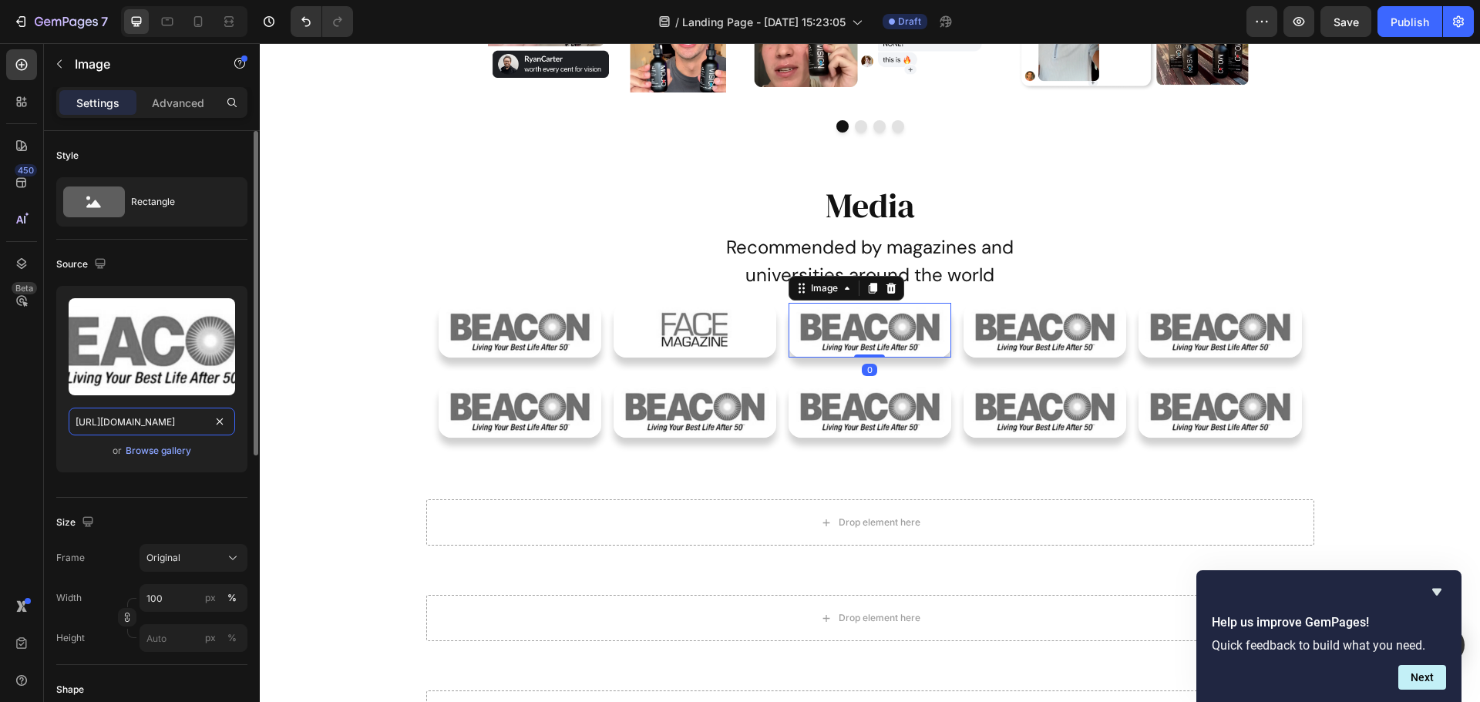
click at [143, 428] on input "[URL][DOMAIN_NAME]" at bounding box center [152, 422] width 166 height 28
paste input "35-Untitled%20design%20%2840"
type input "[URL][DOMAIN_NAME]"
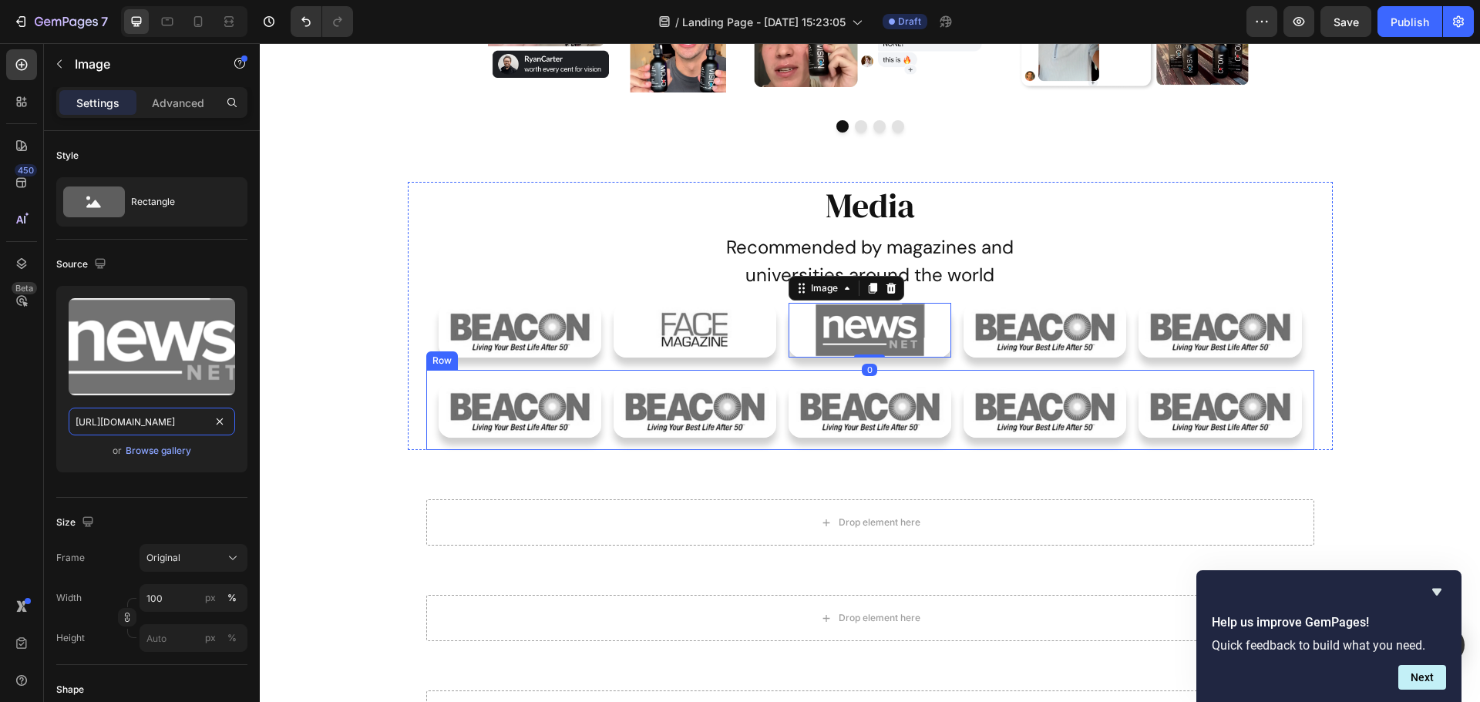
scroll to position [0, 285]
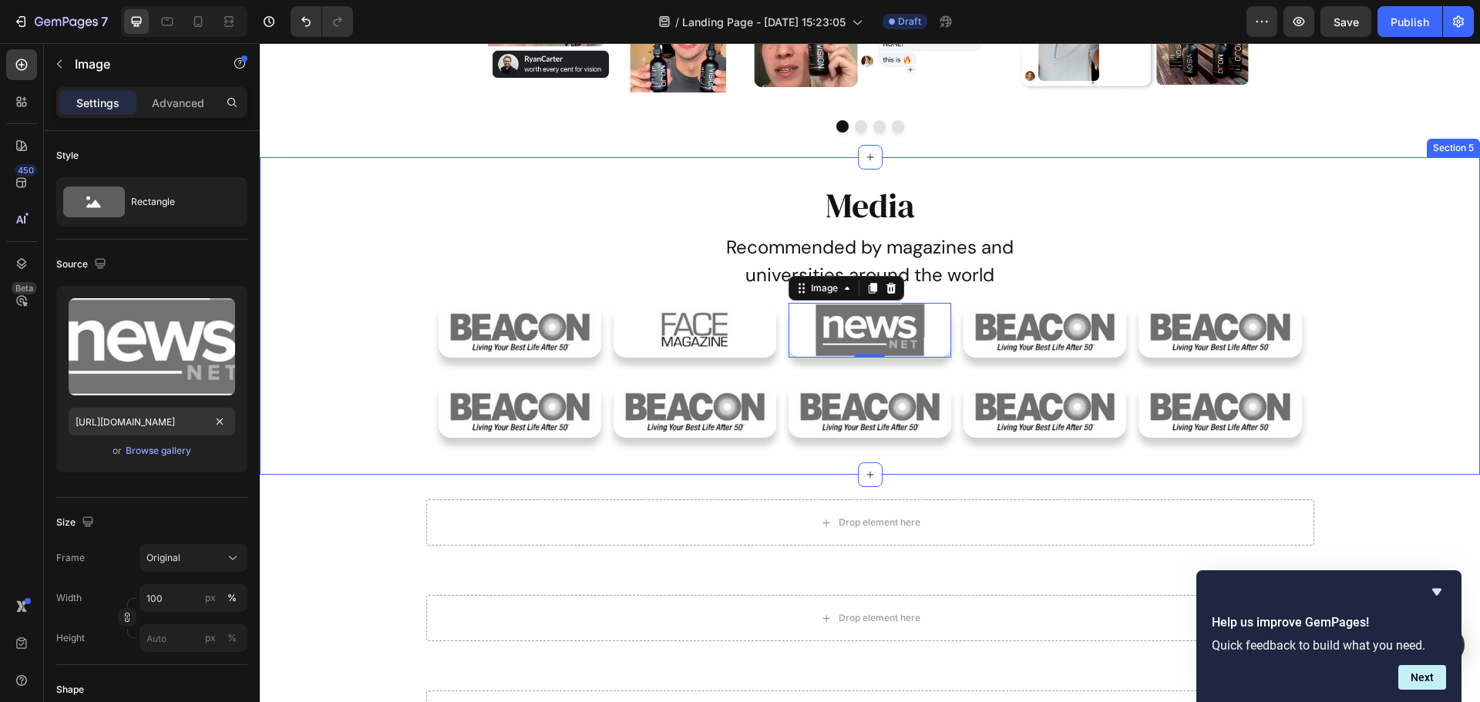
click at [719, 472] on div "Media Heading Recommended by magazines and universities around the world Text B…" at bounding box center [870, 316] width 1220 height 318
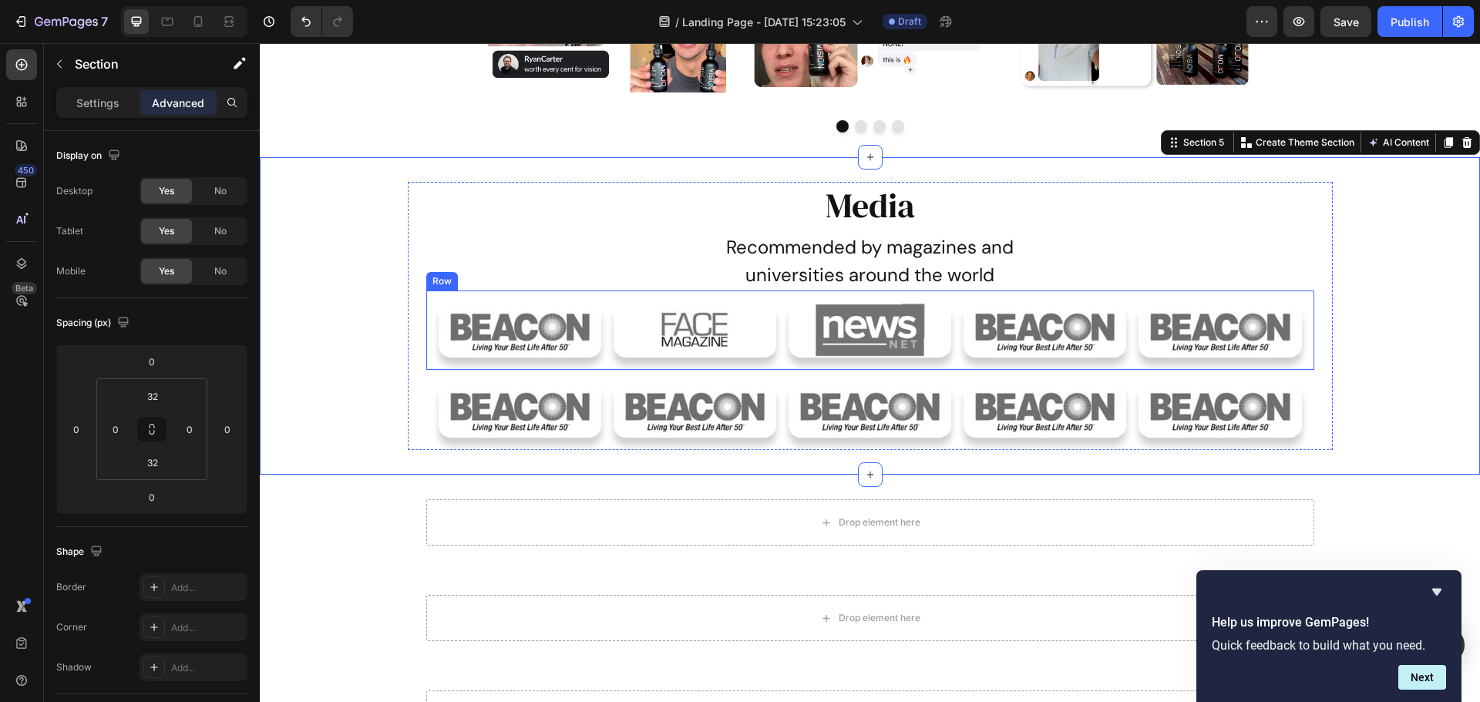
drag, startPoint x: 1011, startPoint y: 328, endPoint x: 884, endPoint y: 347, distance: 128.6
click at [1012, 328] on img at bounding box center [1044, 330] width 163 height 55
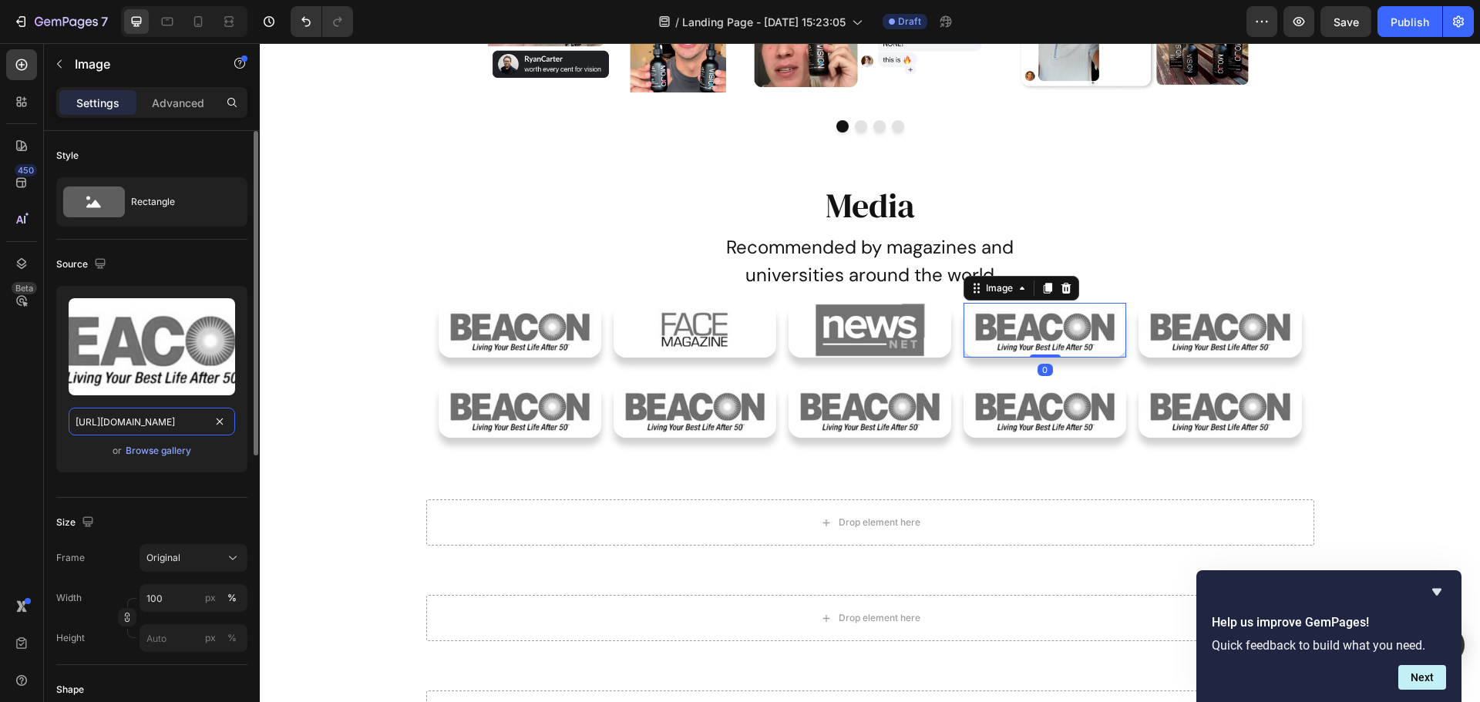
click at [124, 419] on input "[URL][DOMAIN_NAME]" at bounding box center [152, 422] width 166 height 28
paste input "50-Untitled%20design%20%2842"
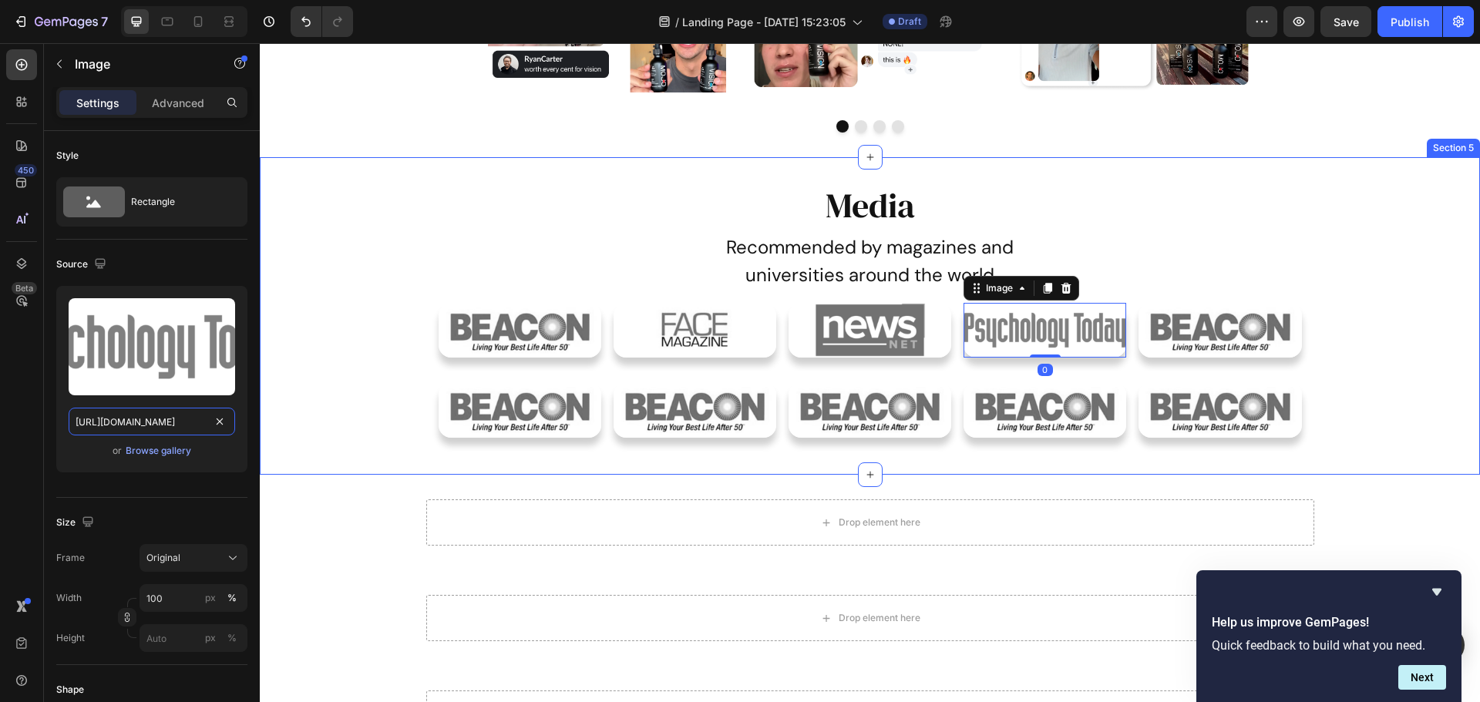
scroll to position [0, 284]
type input "[URL][DOMAIN_NAME]"
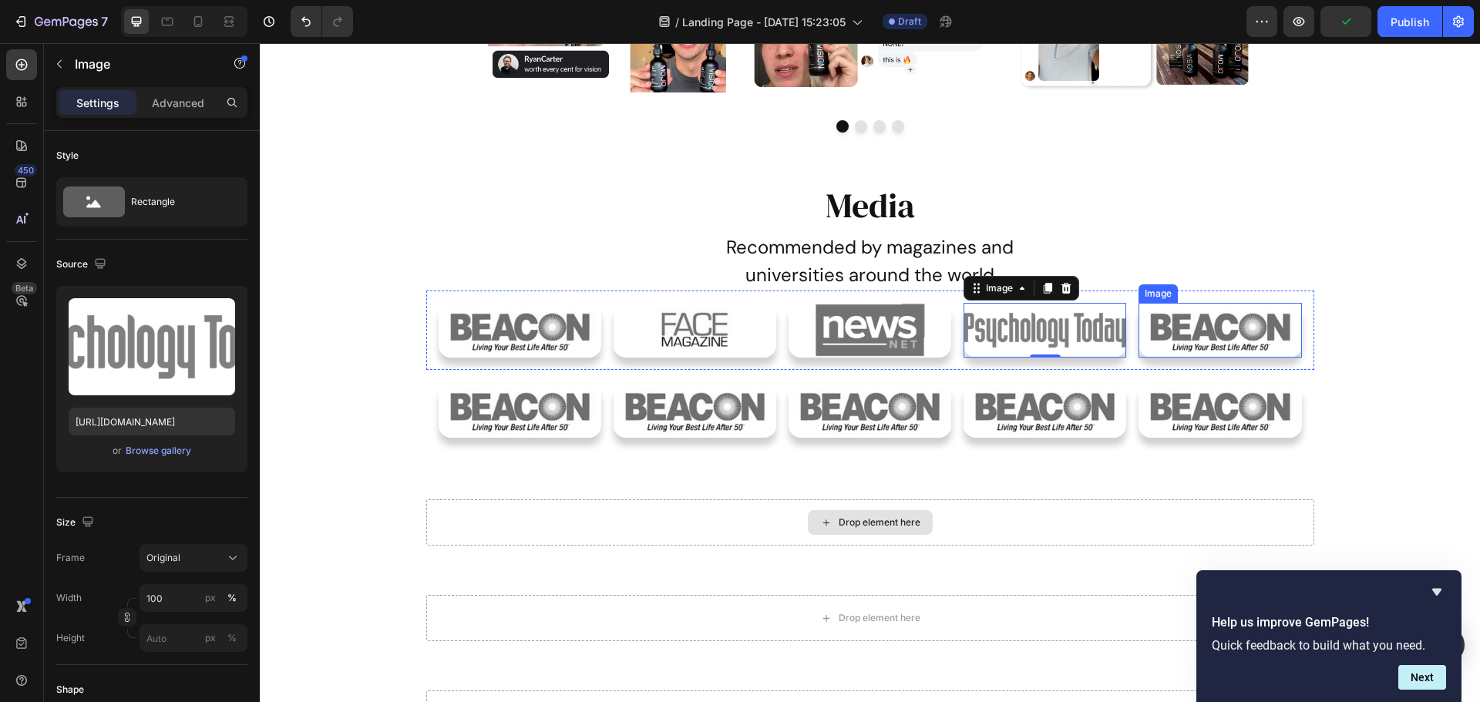
click at [1221, 314] on img at bounding box center [1219, 330] width 163 height 55
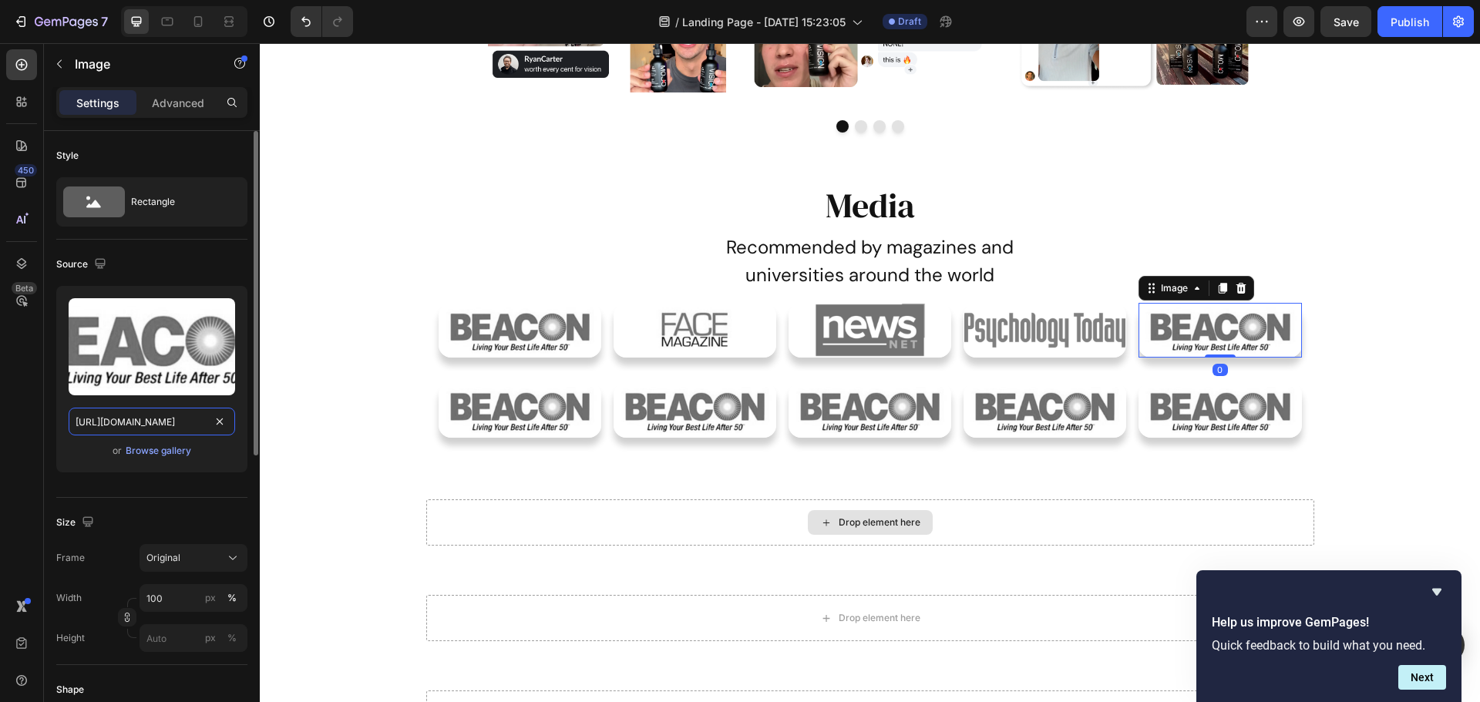
click at [159, 420] on input "[URL][DOMAIN_NAME]" at bounding box center [152, 422] width 166 height 28
paste input "62-Untitled%20design%20%2844"
type input "[URL][DOMAIN_NAME]"
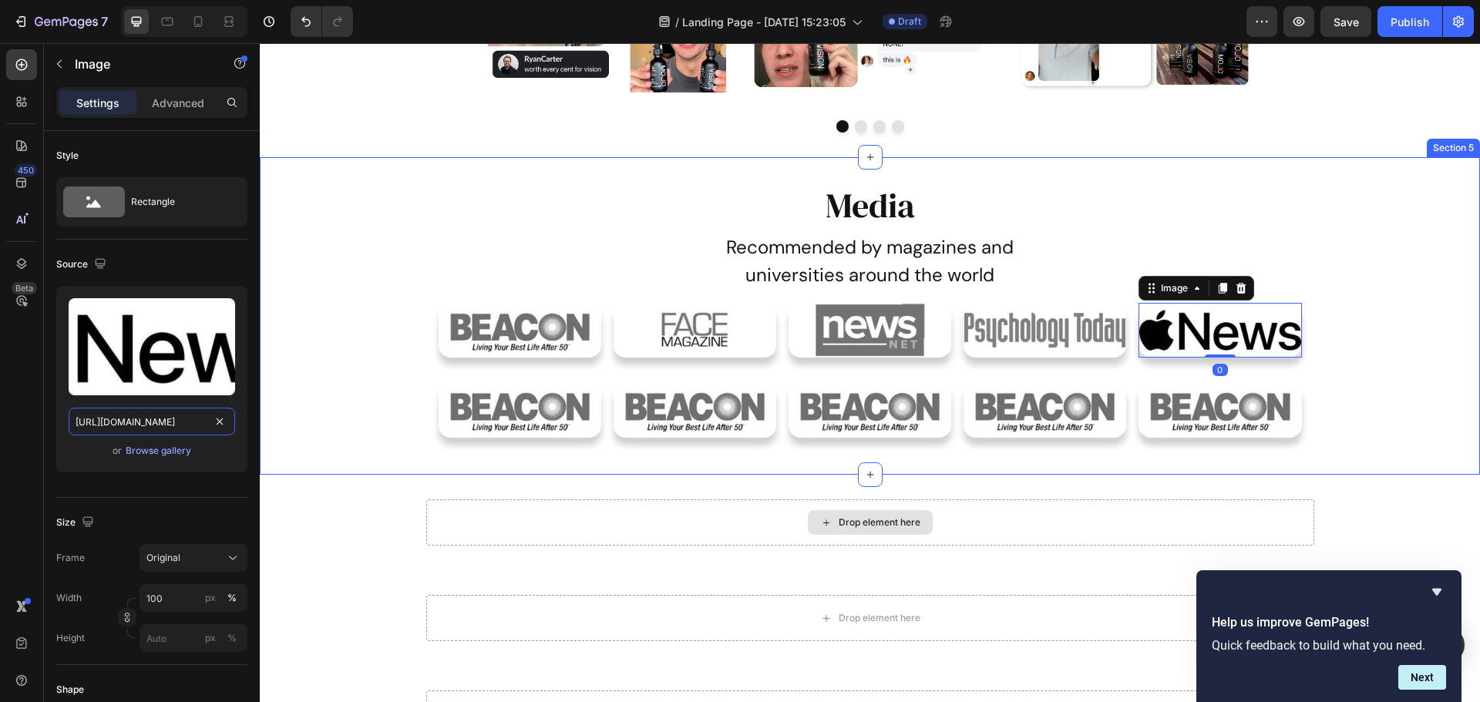
scroll to position [0, 285]
click at [364, 388] on div "Media Heading Recommended by magazines and universities around the world Text B…" at bounding box center [870, 316] width 1220 height 269
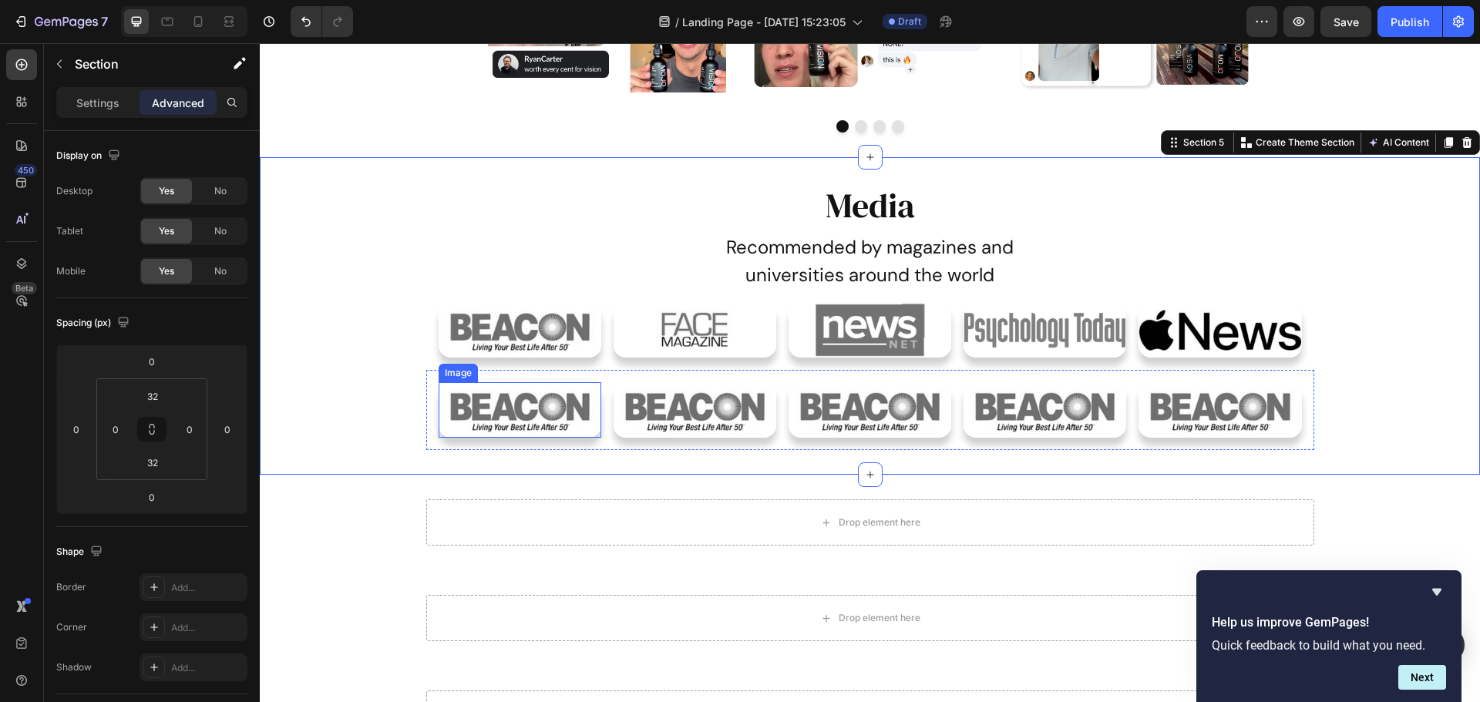
click at [521, 427] on img at bounding box center [519, 409] width 163 height 55
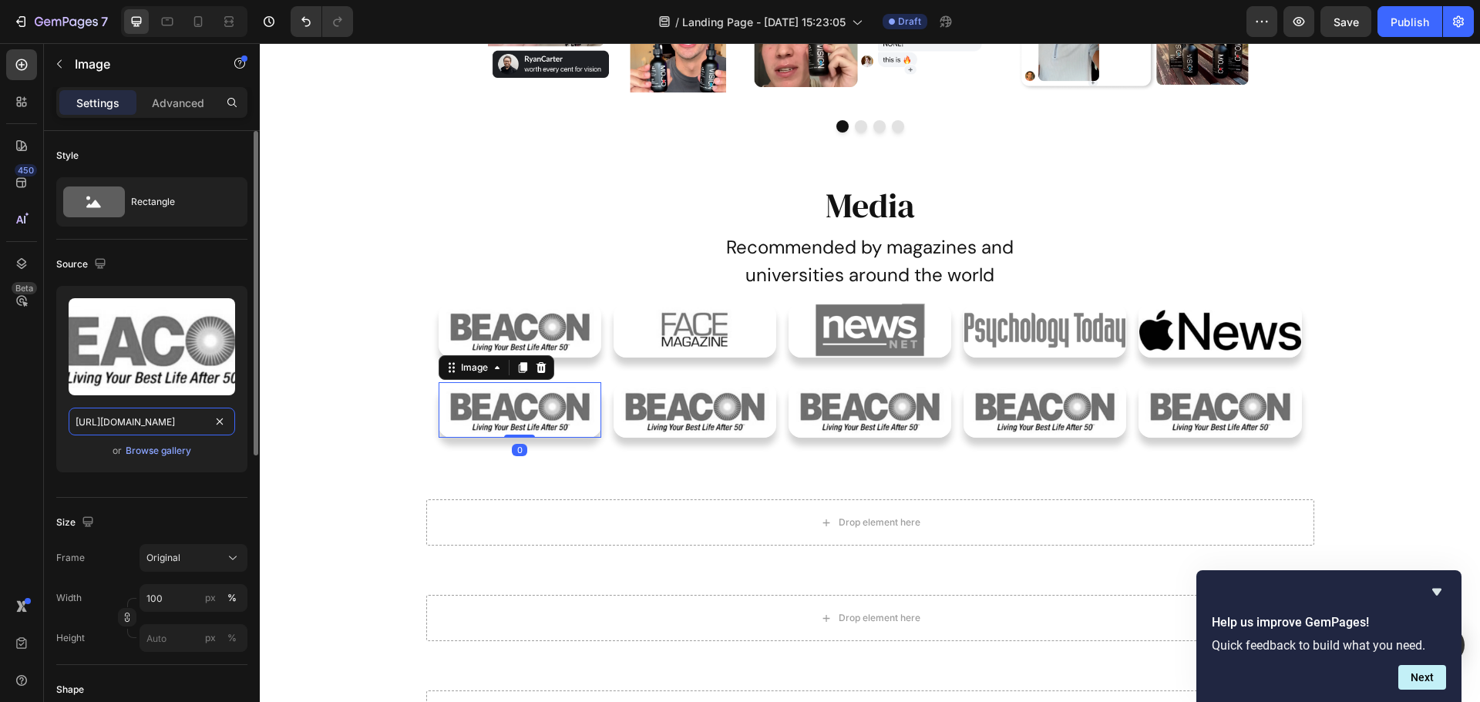
click at [166, 428] on input "[URL][DOMAIN_NAME]" at bounding box center [152, 422] width 166 height 28
paste input "7-Untitled%20design%20%2837"
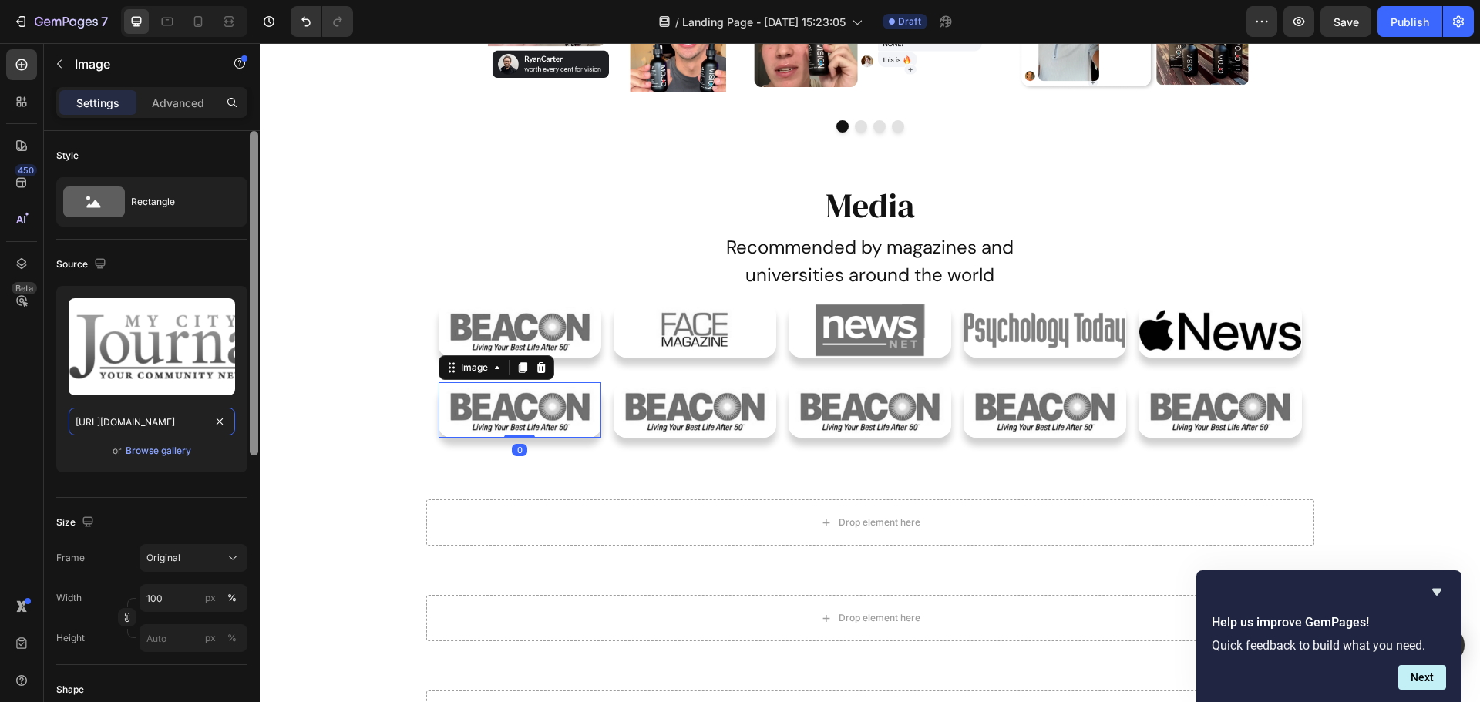
scroll to position [0, 282]
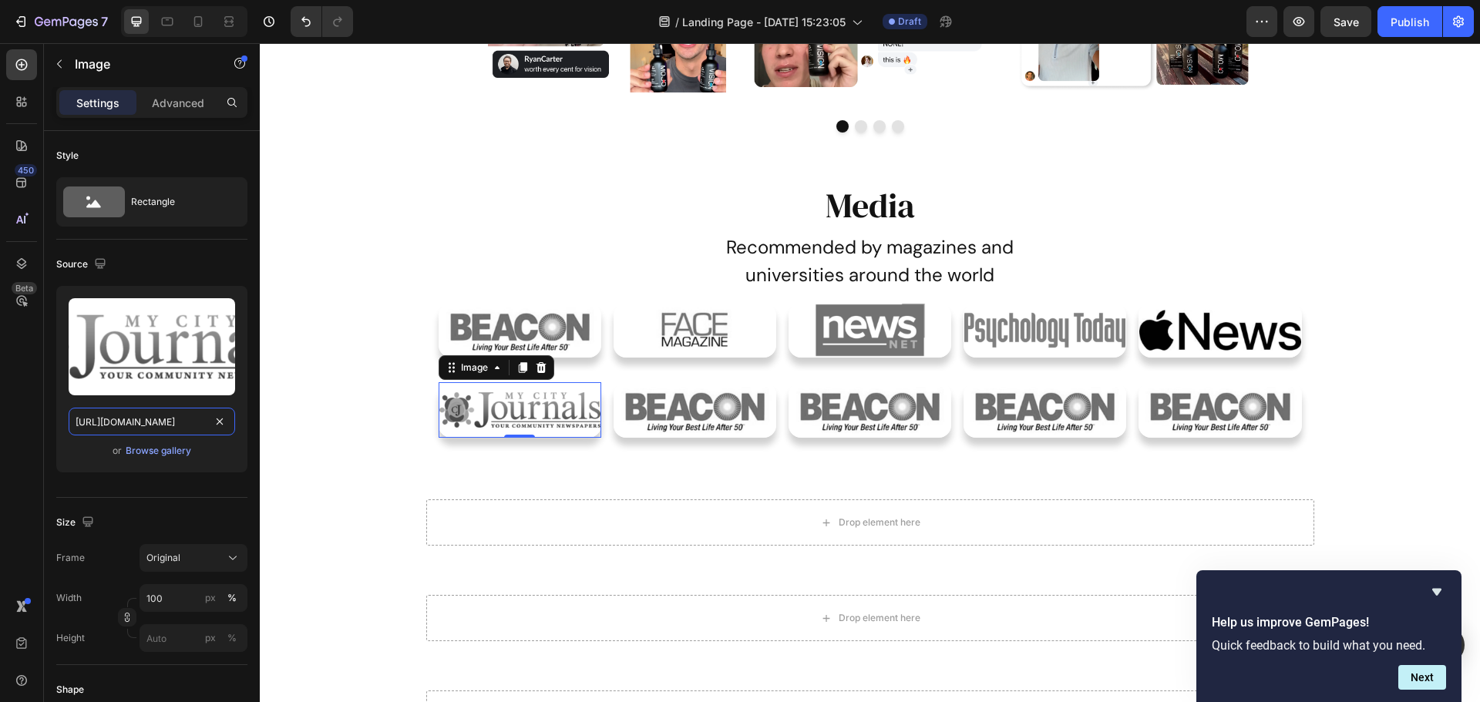
type input "[URL][DOMAIN_NAME]"
drag, startPoint x: 694, startPoint y: 431, endPoint x: 630, endPoint y: 431, distance: 64.7
click at [695, 430] on img at bounding box center [694, 409] width 163 height 55
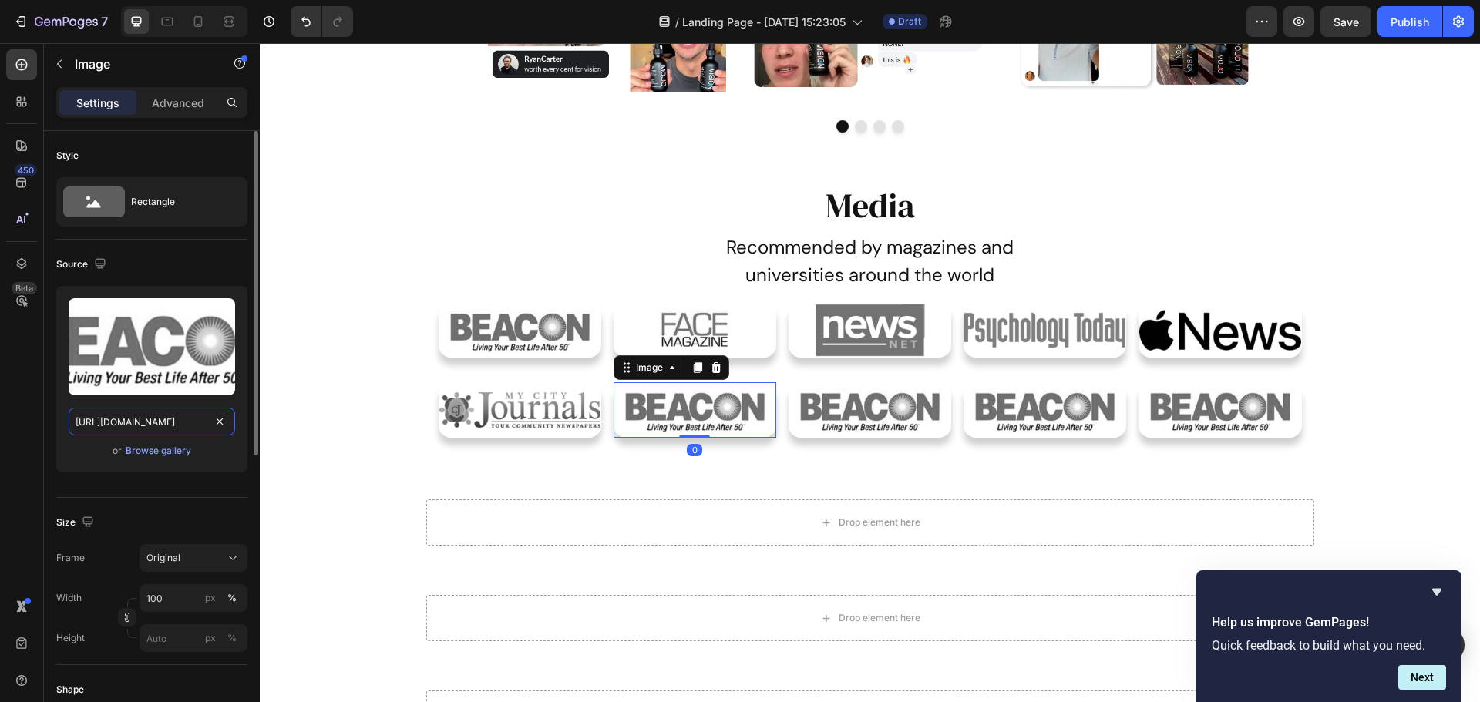
click at [185, 434] on input "[URL][DOMAIN_NAME]" at bounding box center [152, 422] width 166 height 28
paste input "29-Untitled%20design%20%2839"
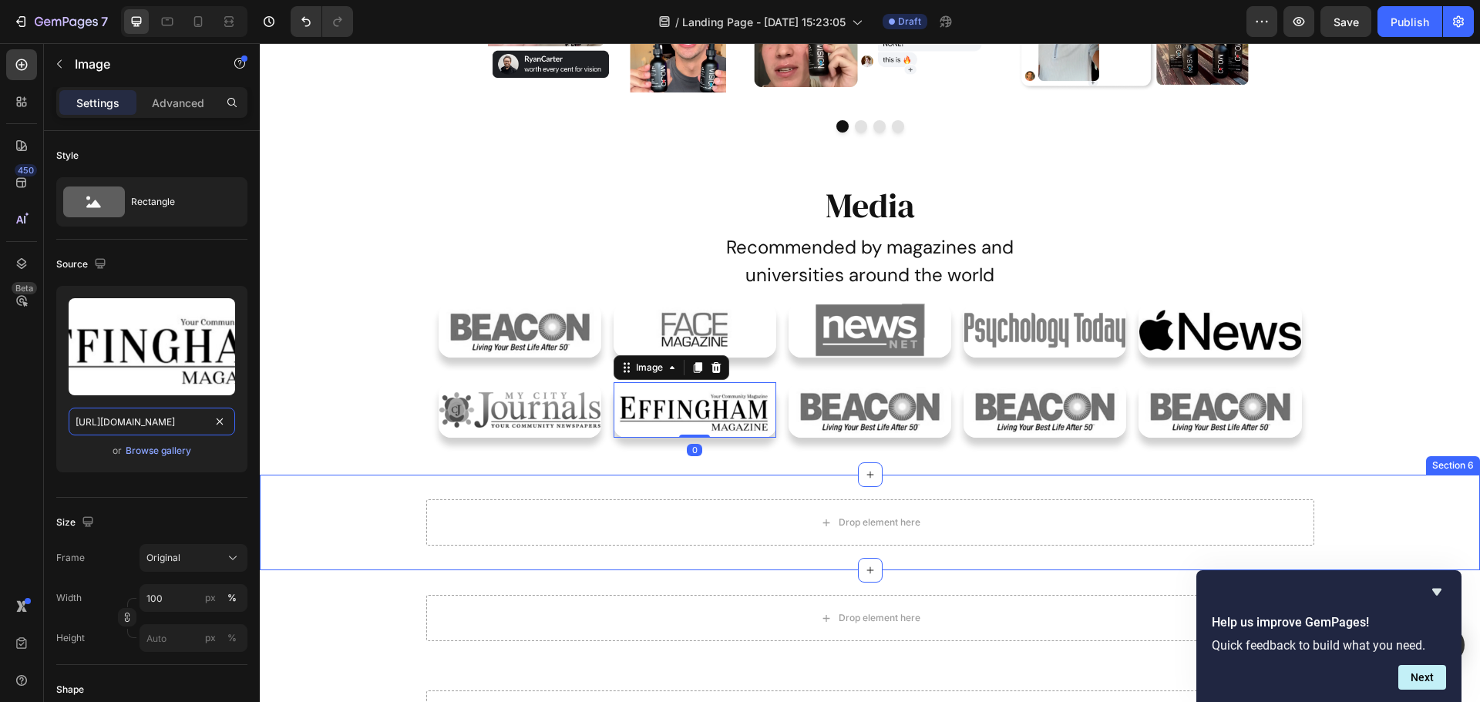
scroll to position [0, 284]
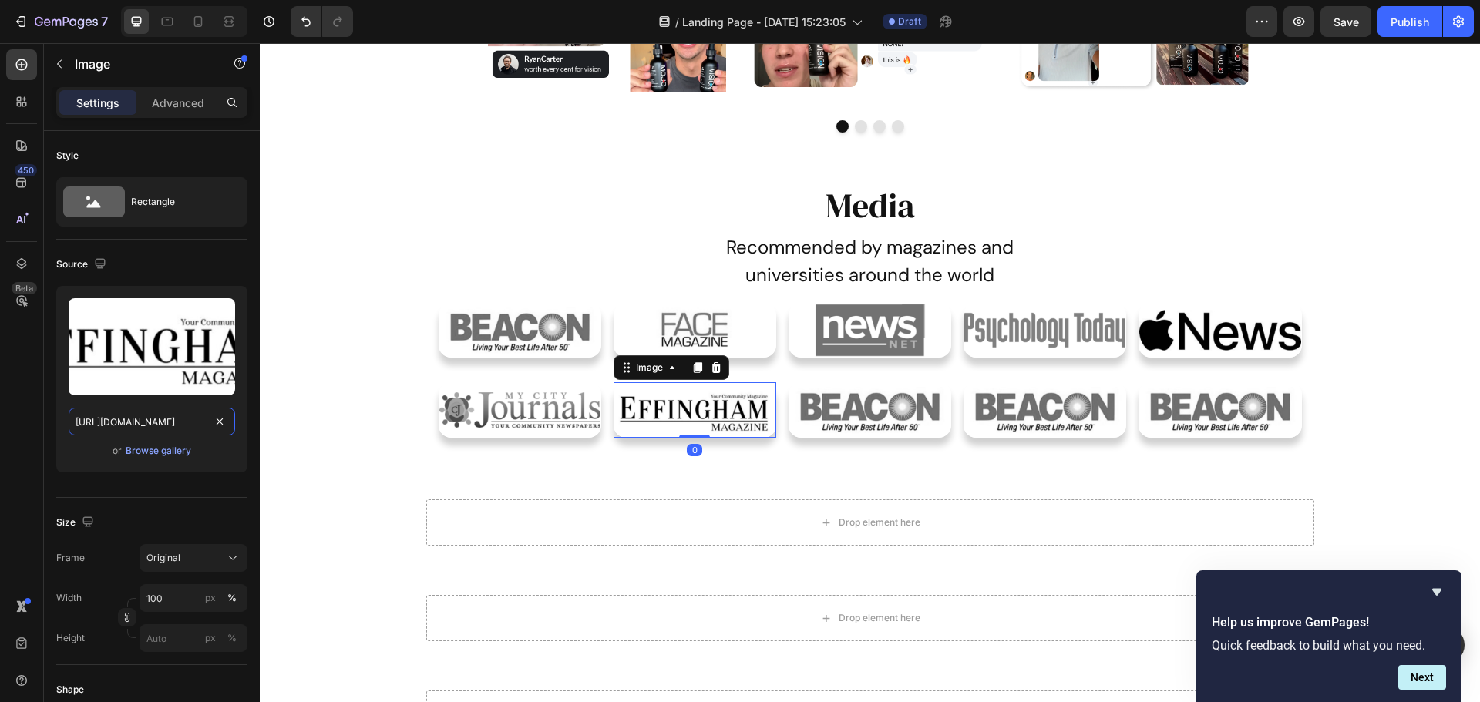
type input "[URL][DOMAIN_NAME]"
click at [871, 415] on img at bounding box center [869, 409] width 163 height 55
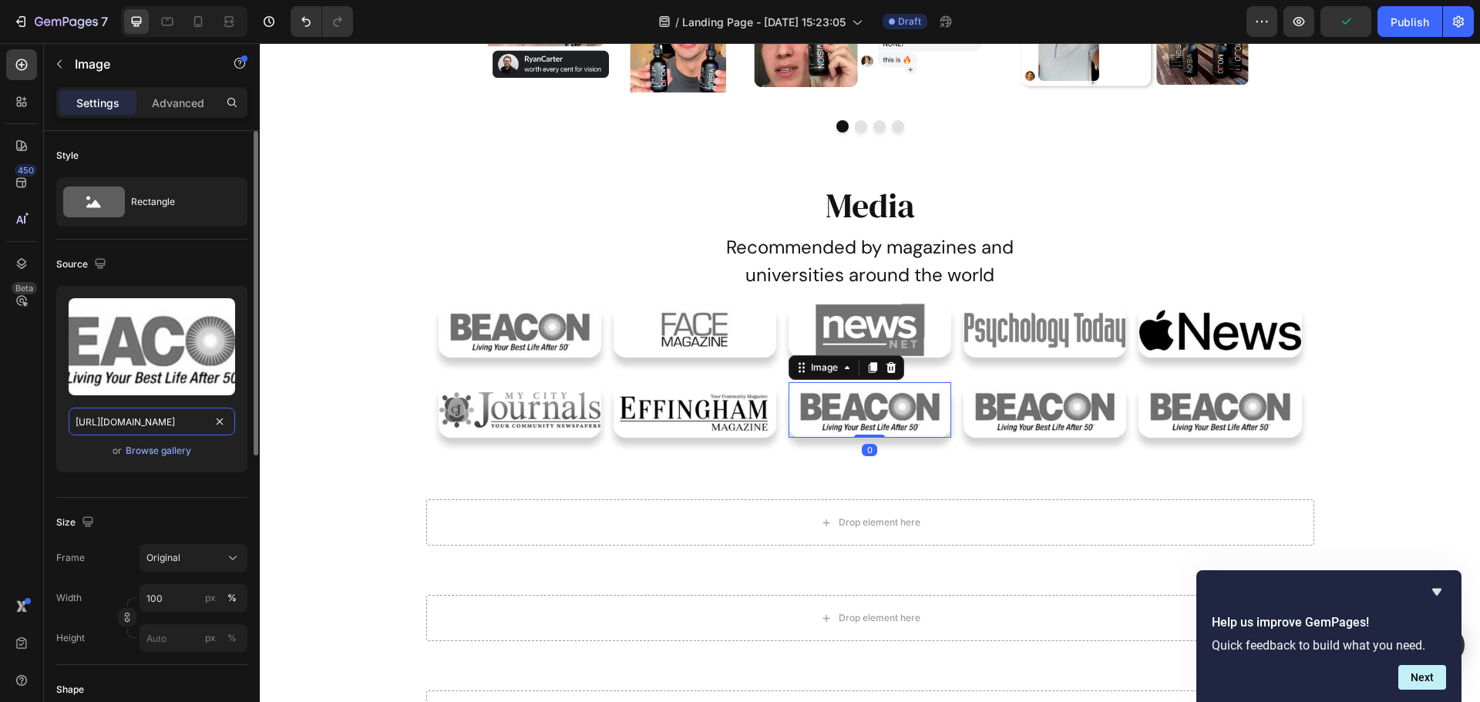
click at [171, 431] on input "[URL][DOMAIN_NAME]" at bounding box center [152, 422] width 166 height 28
paste input "41-Untitled%20design%20%2841"
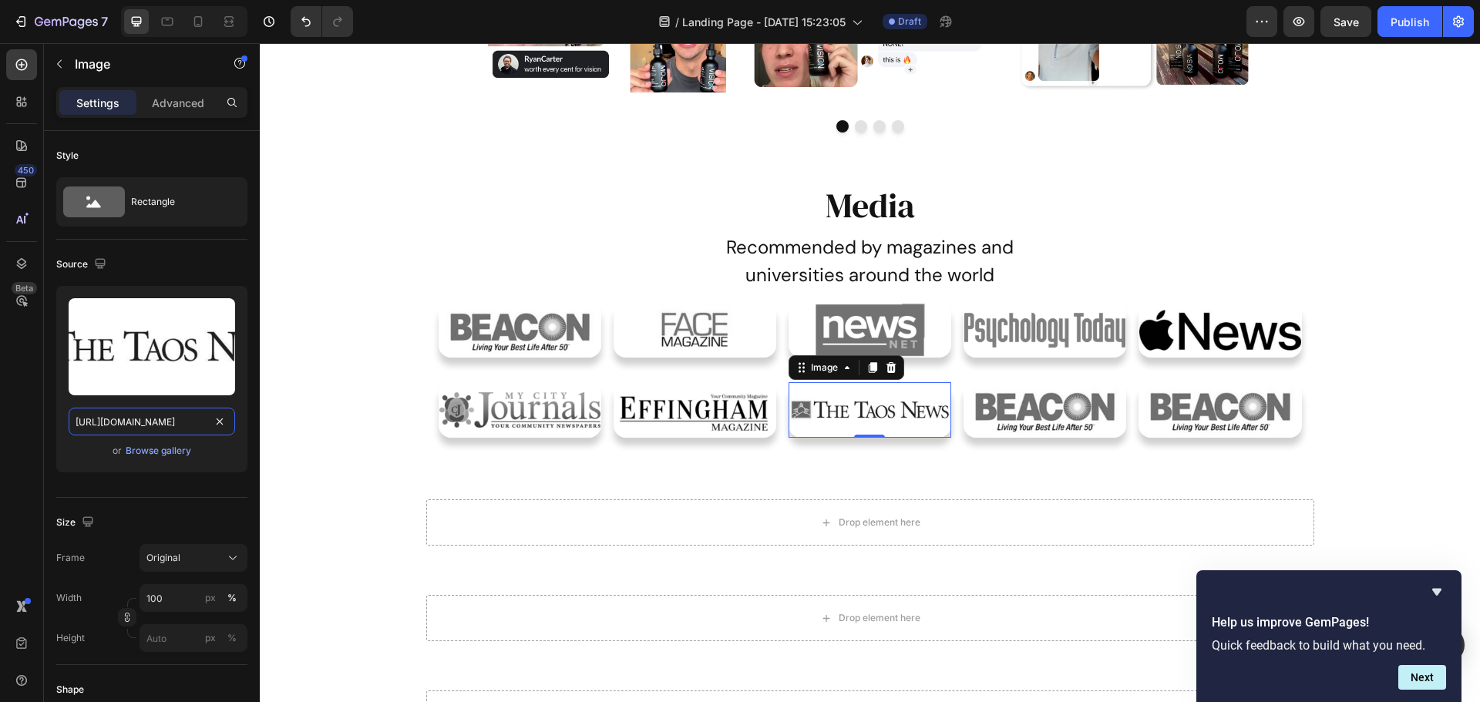
type input "[URL][DOMAIN_NAME]"
click at [1050, 417] on img at bounding box center [1044, 409] width 163 height 55
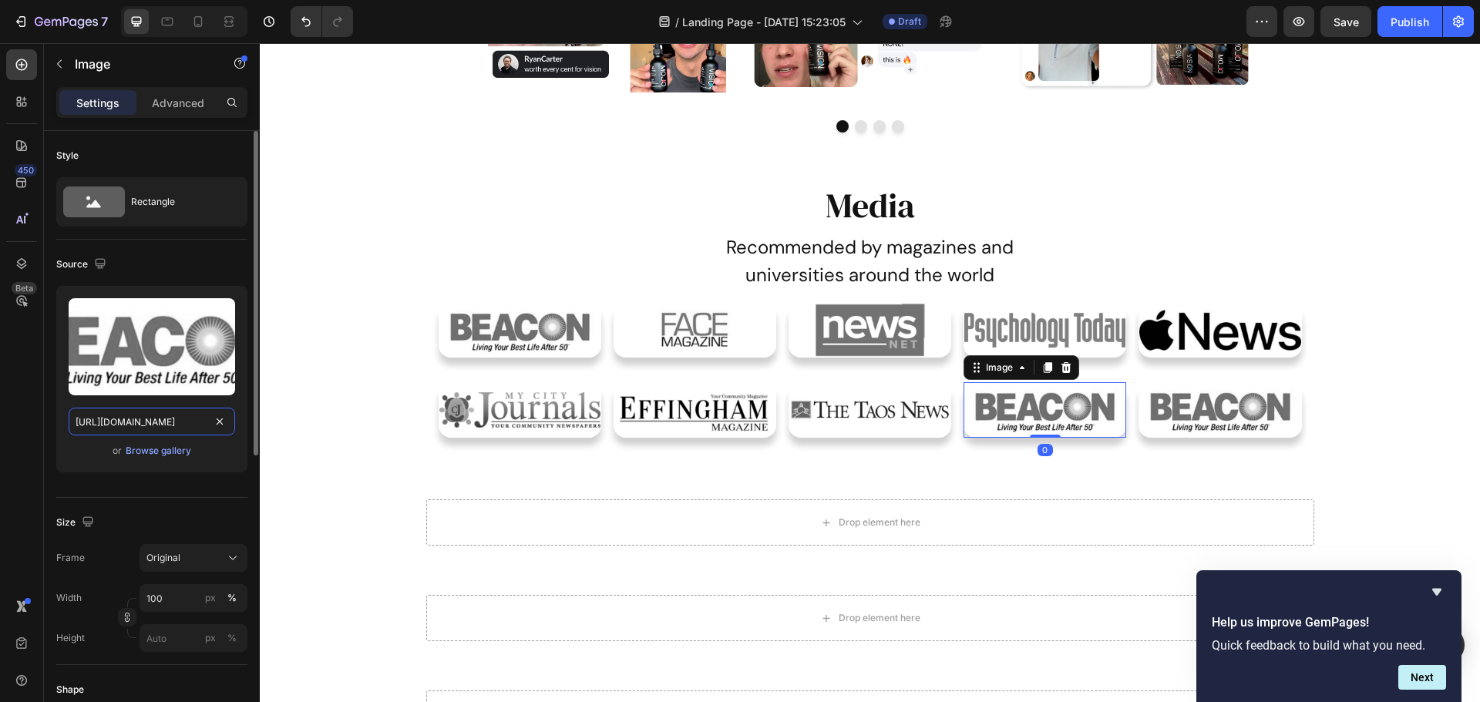
click at [163, 423] on input "[URL][DOMAIN_NAME]" at bounding box center [152, 422] width 166 height 28
paste input "56-Untitled%20design%20%2843"
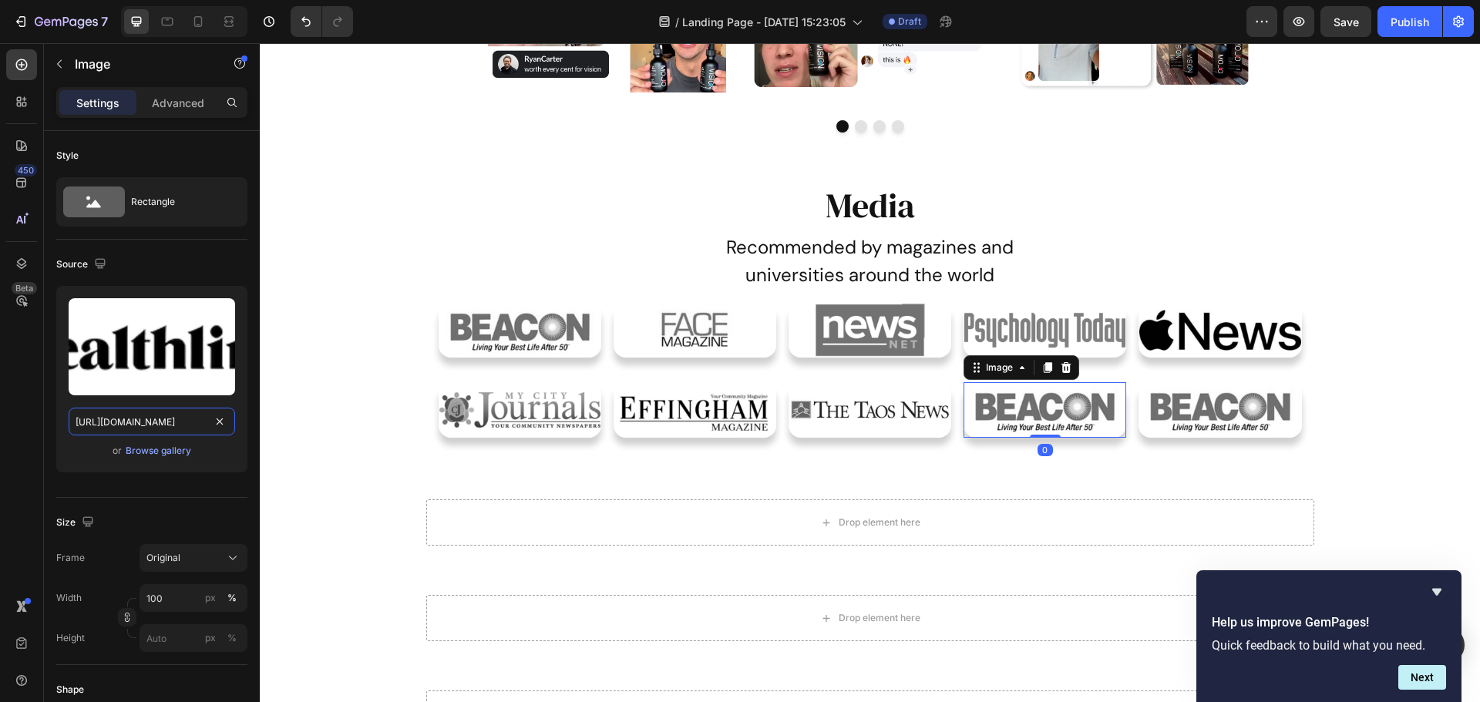
scroll to position [0, 284]
type input "[URL][DOMAIN_NAME]"
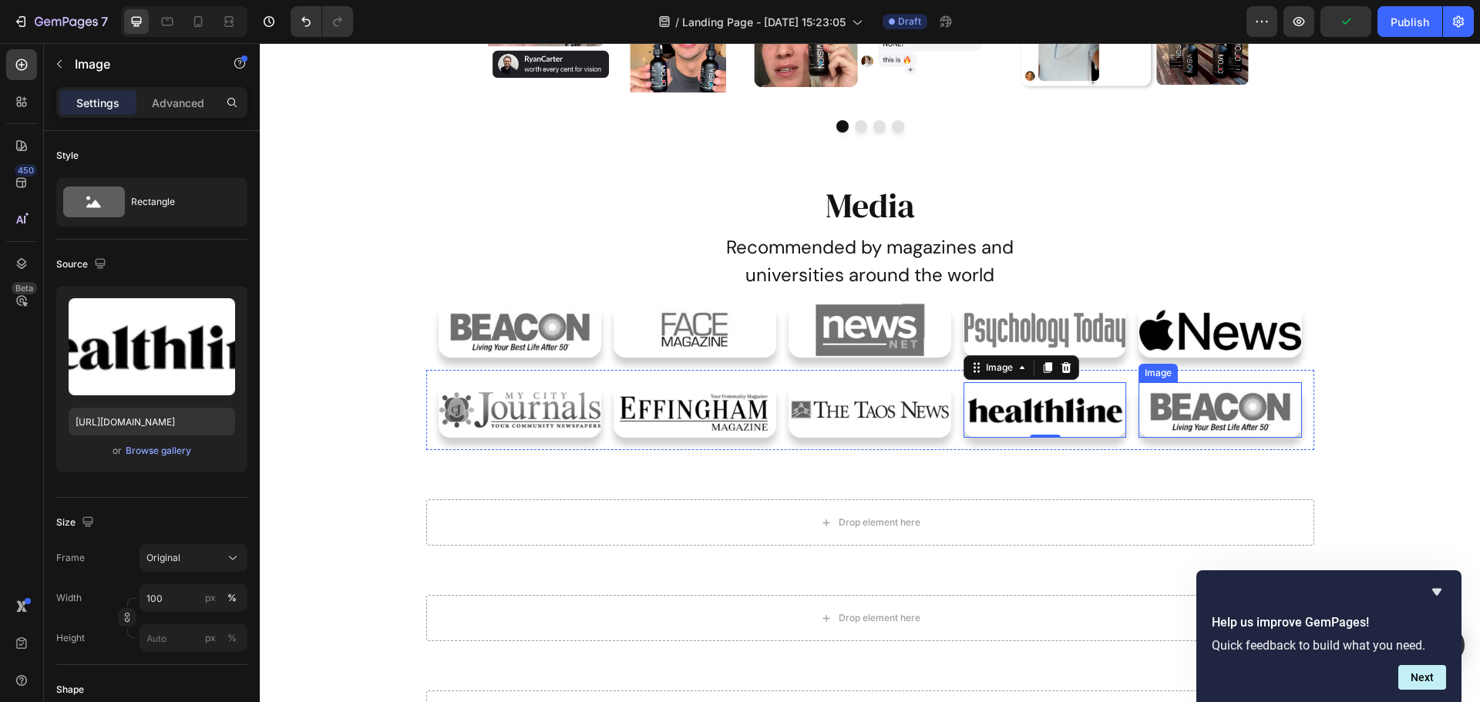
click at [1190, 432] on img at bounding box center [1219, 409] width 163 height 55
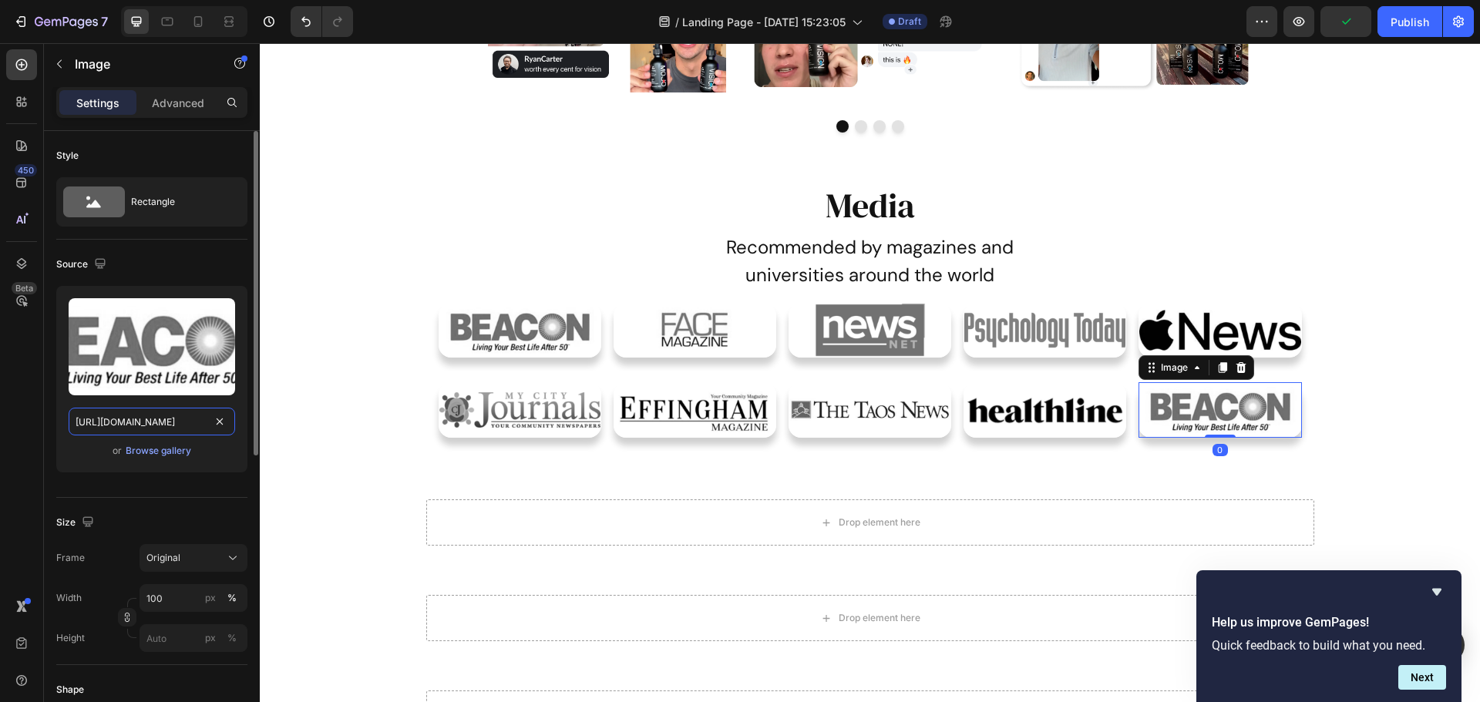
click at [105, 431] on input "[URL][DOMAIN_NAME]" at bounding box center [152, 422] width 166 height 28
paste input "66-Untitled%20design%20%2845"
type input "[URL][DOMAIN_NAME]"
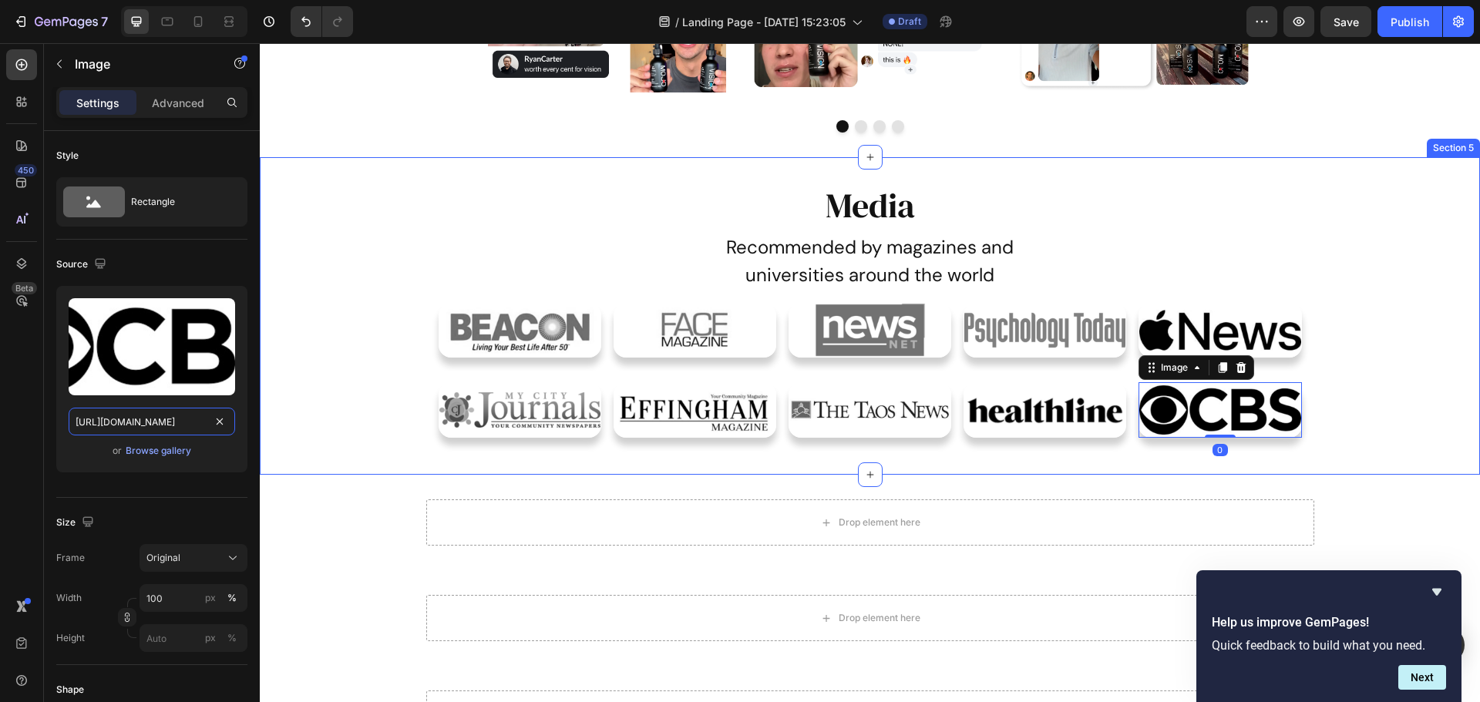
scroll to position [0, 284]
click at [319, 401] on div "Media Heading Recommended by magazines and universities around the world Text B…" at bounding box center [870, 316] width 1220 height 269
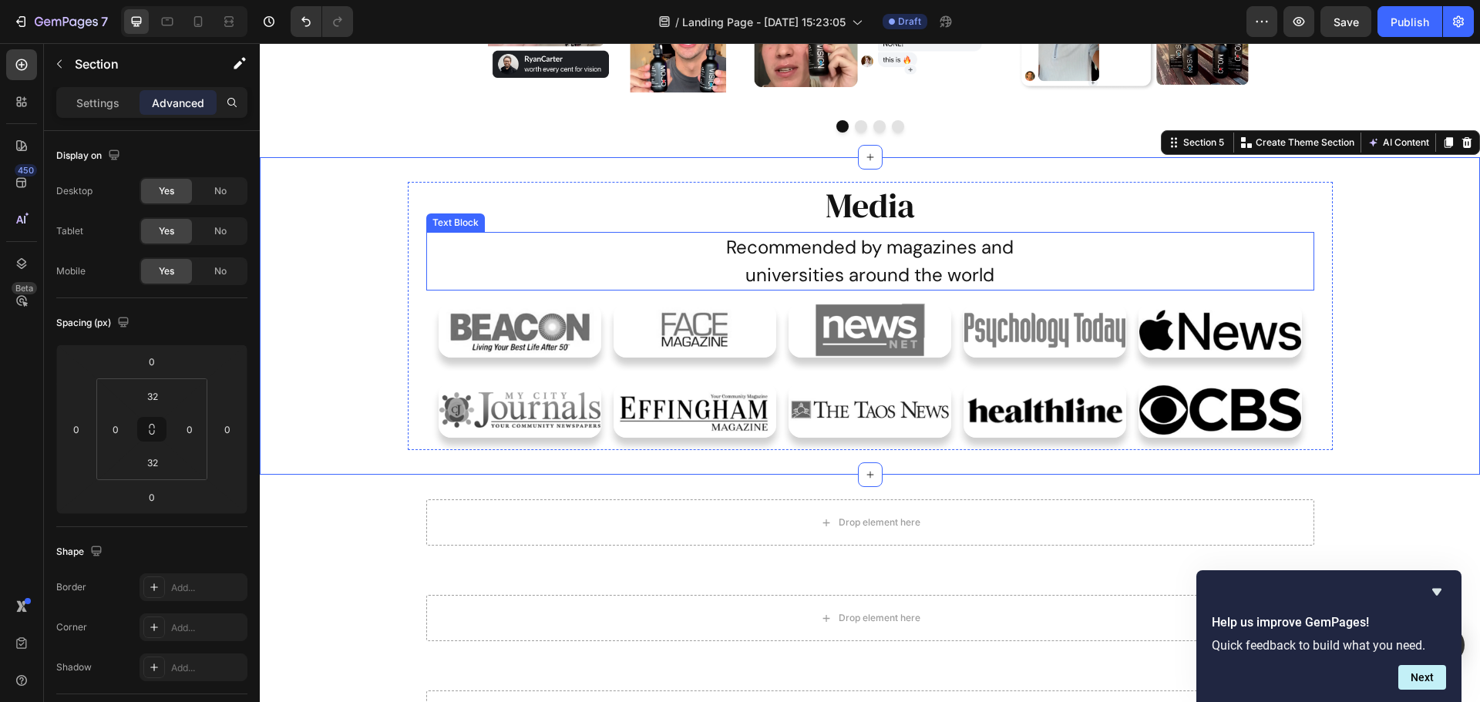
click at [866, 277] on p "universities around the world" at bounding box center [870, 275] width 885 height 28
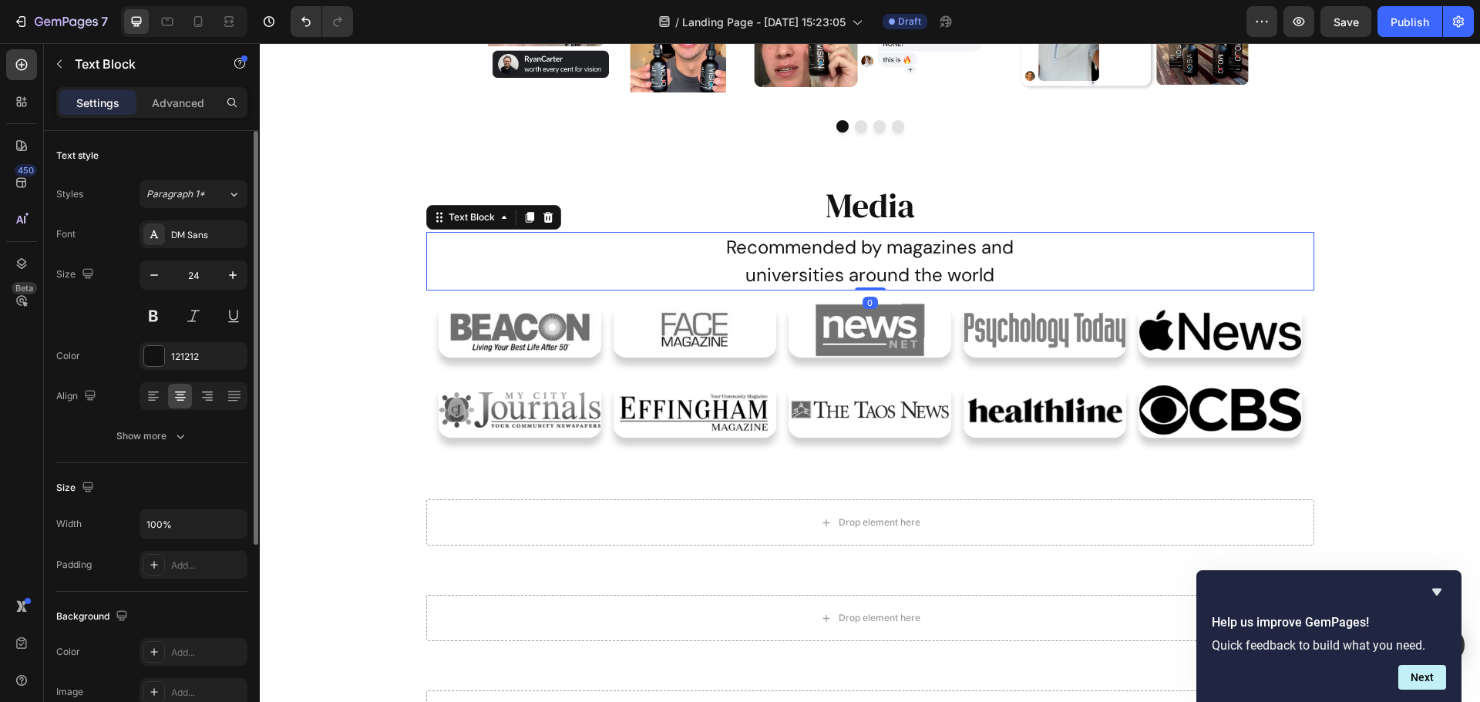
drag, startPoint x: 172, startPoint y: 108, endPoint x: 190, endPoint y: 338, distance: 230.4
click at [172, 108] on p "Advanced" at bounding box center [178, 103] width 52 height 16
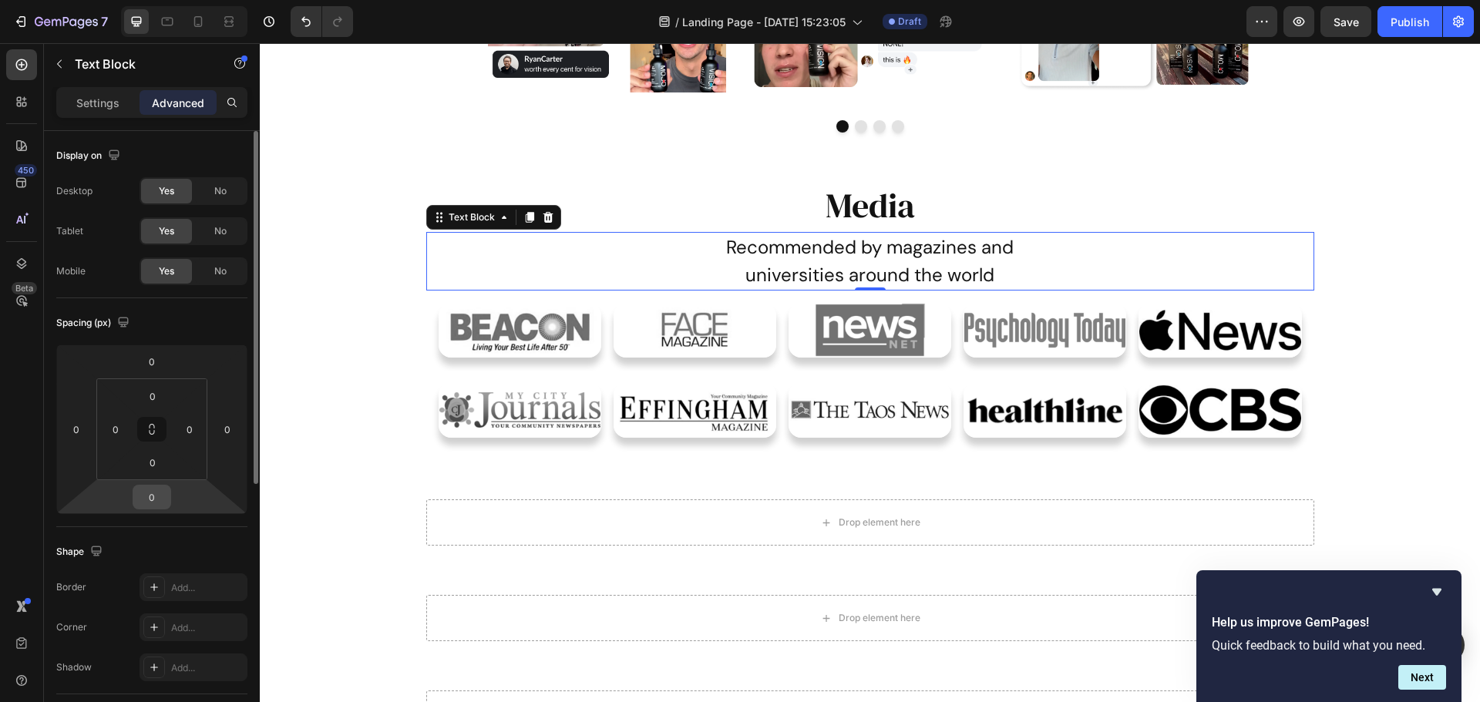
click at [162, 498] on input "0" at bounding box center [151, 496] width 31 height 23
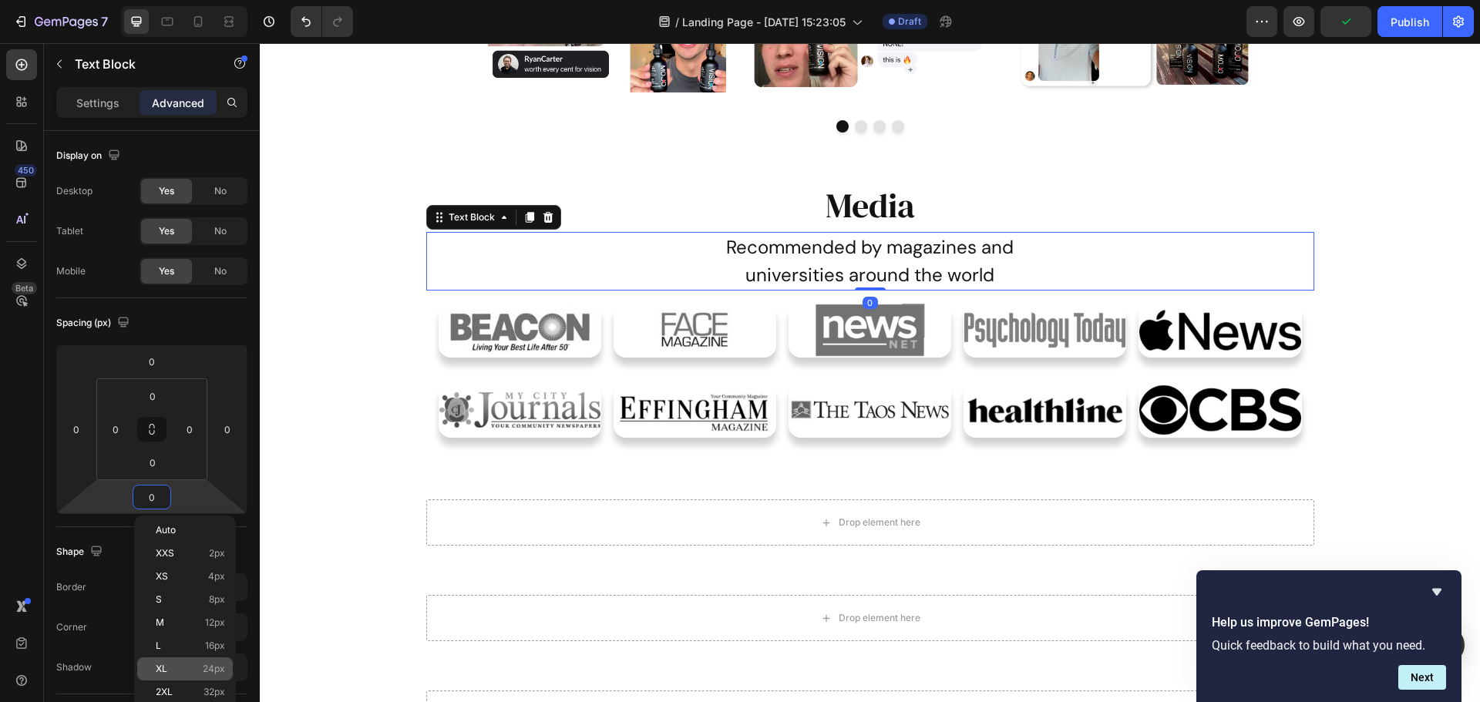
click at [162, 661] on div "XL 24px" at bounding box center [185, 668] width 96 height 23
type input "24"
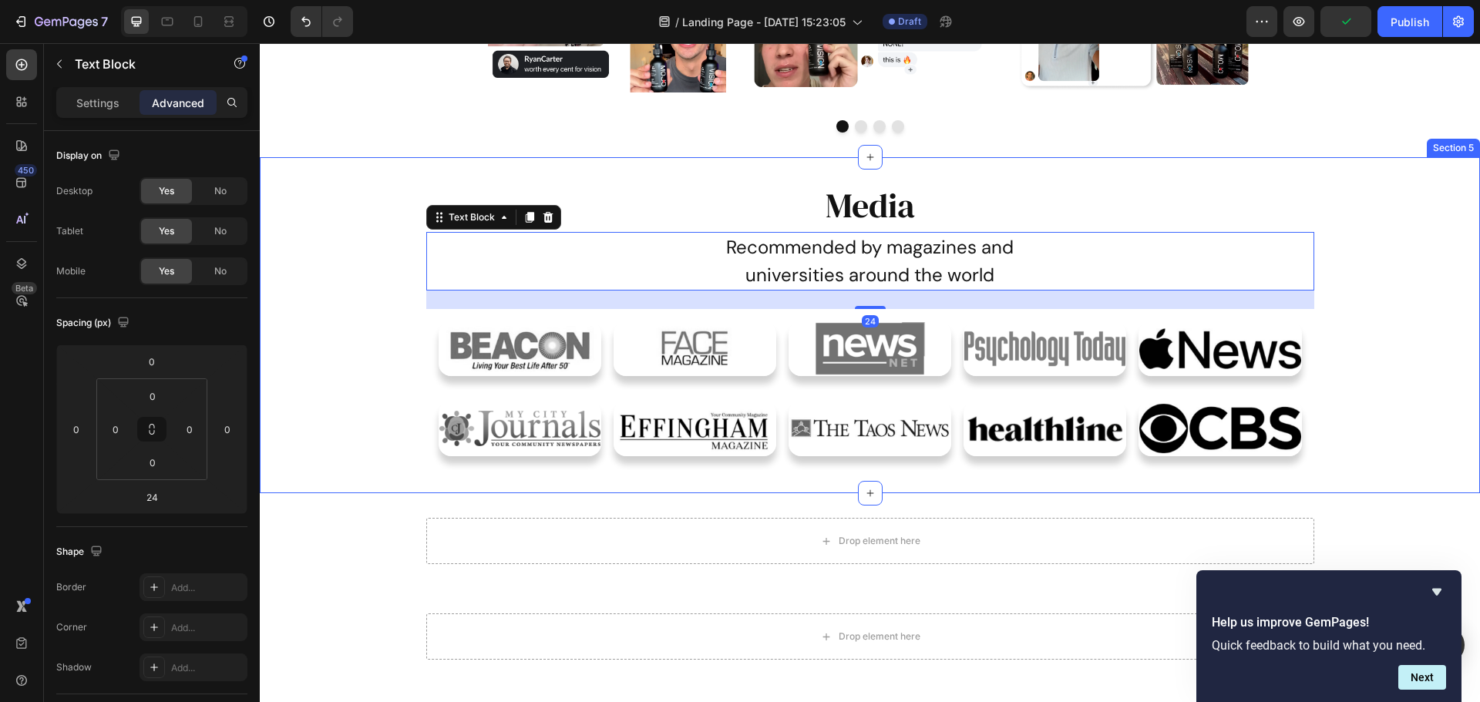
click at [1390, 298] on div "Media Heading Recommended by magazines and universities around the world Text B…" at bounding box center [870, 325] width 1220 height 287
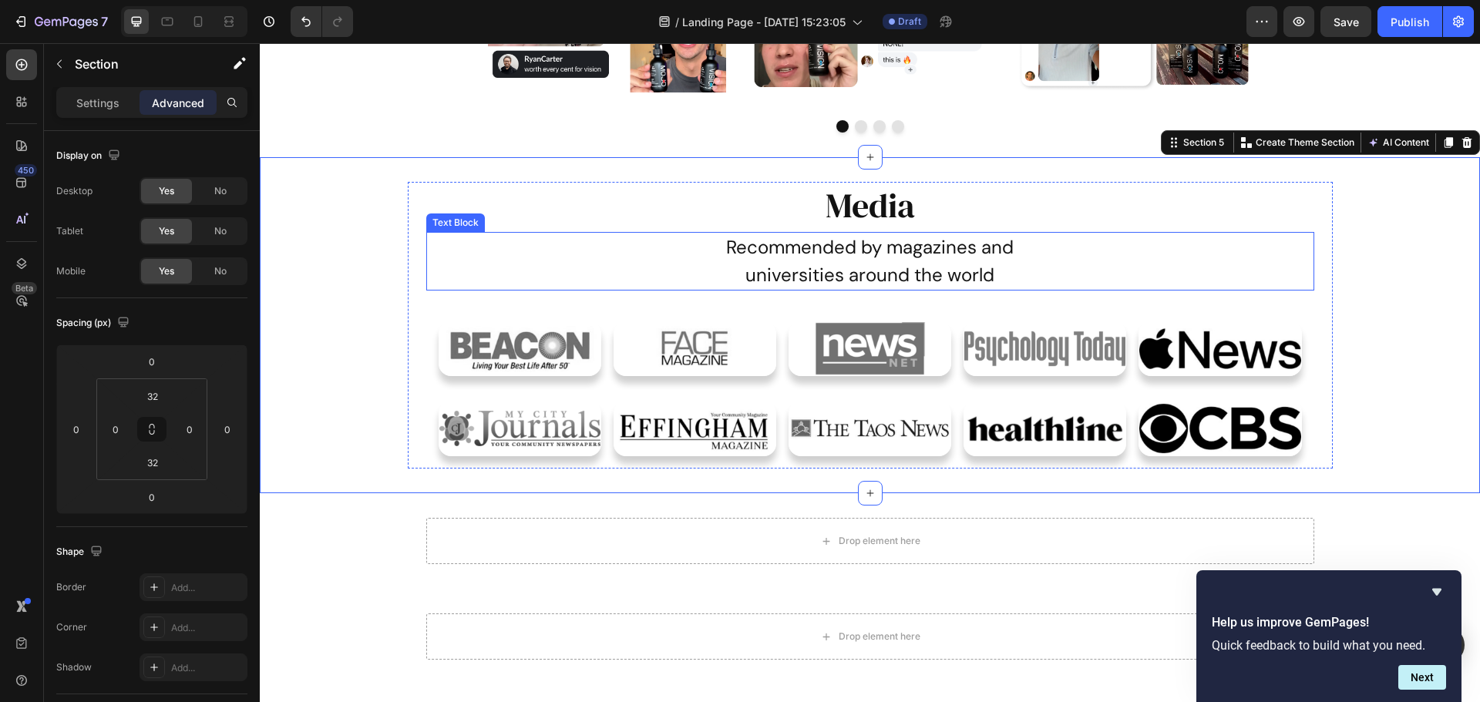
click at [1173, 283] on p "universities around the world" at bounding box center [870, 275] width 885 height 28
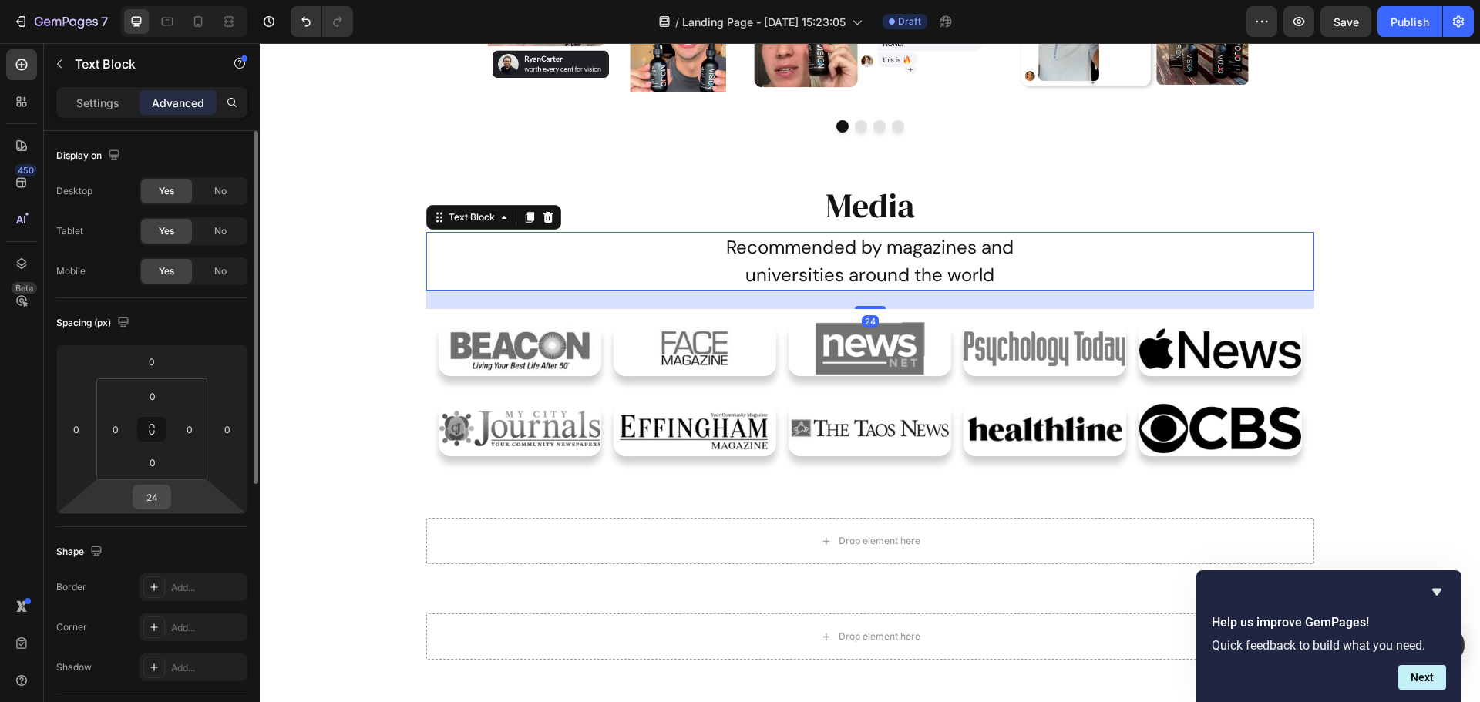
click at [153, 503] on input "24" at bounding box center [151, 496] width 31 height 23
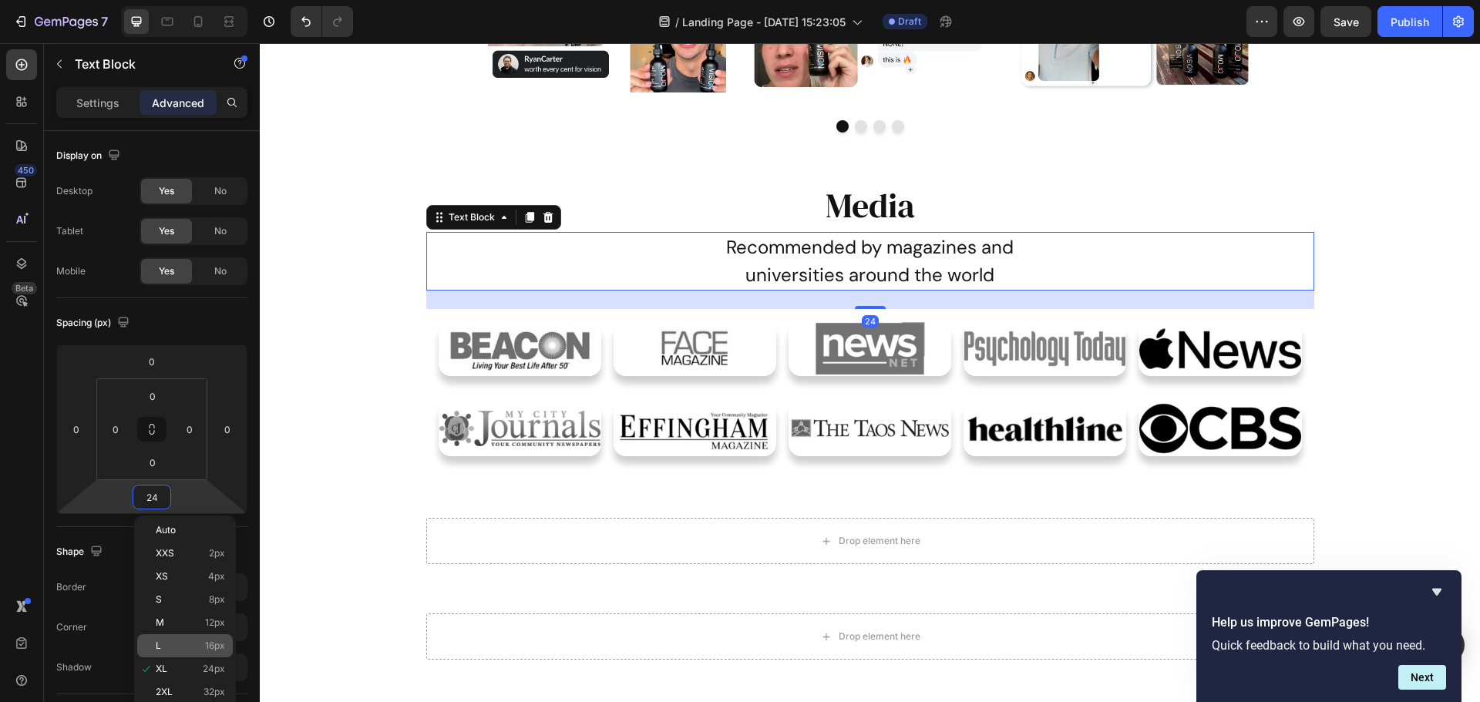
click at [186, 634] on div "L 16px" at bounding box center [185, 645] width 96 height 23
type input "16"
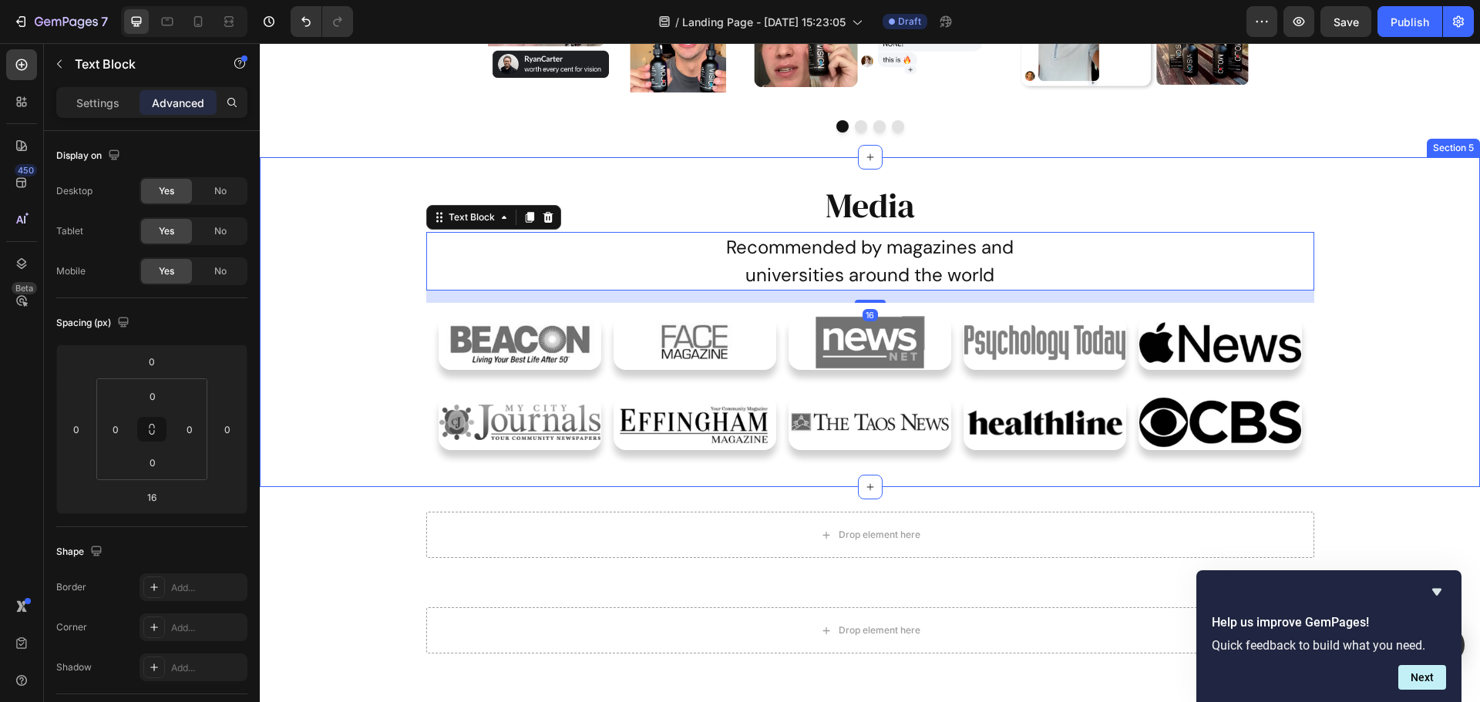
click at [366, 277] on div "Media Heading Recommended by magazines and universities around the world Text B…" at bounding box center [870, 322] width 1220 height 281
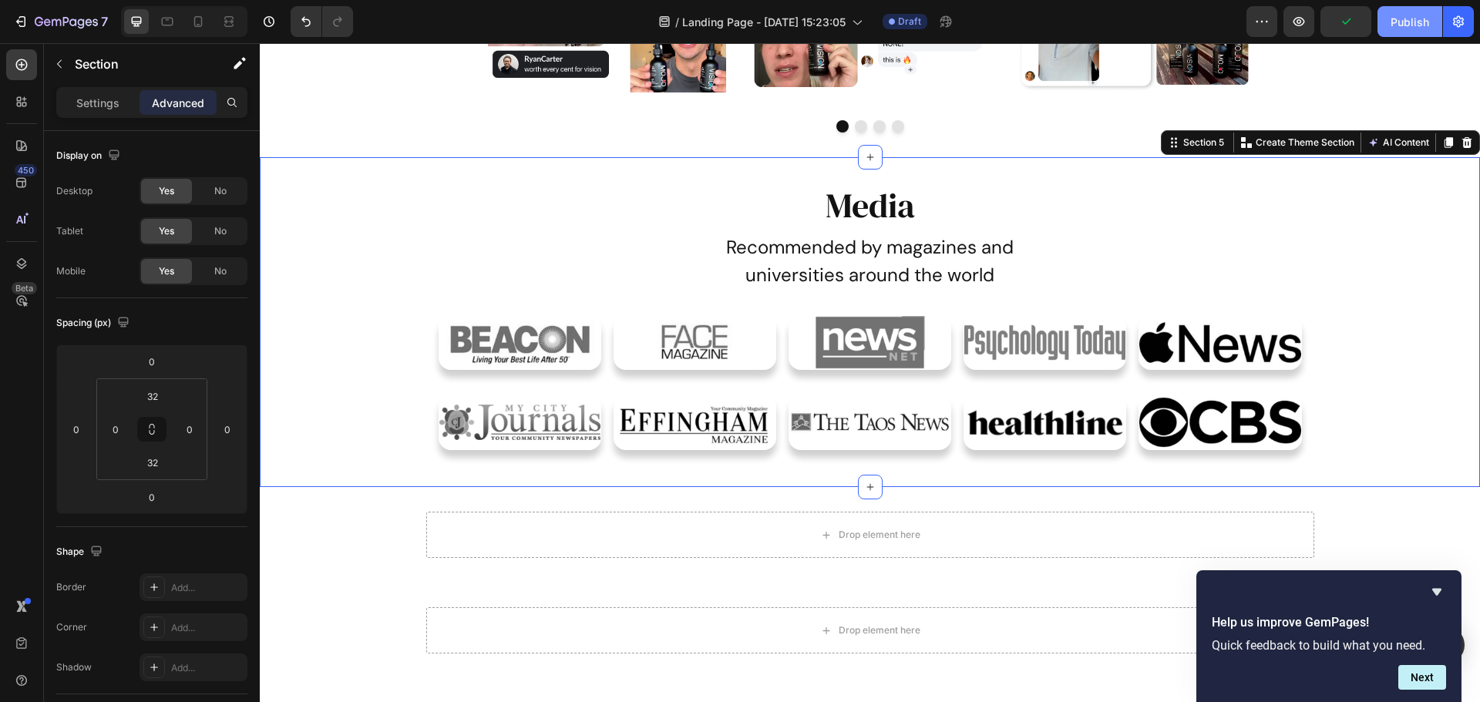
click at [1386, 22] on button "Publish" at bounding box center [1409, 21] width 65 height 31
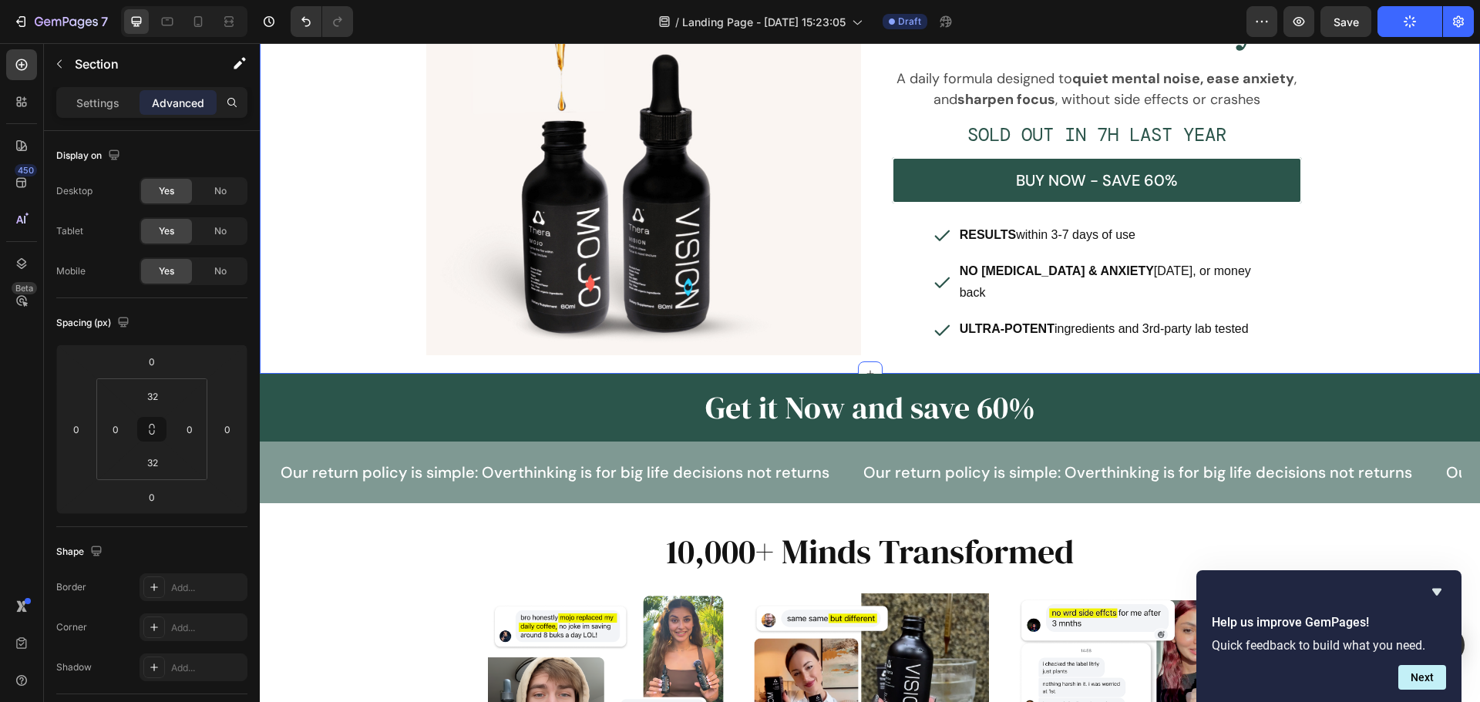
scroll to position [0, 0]
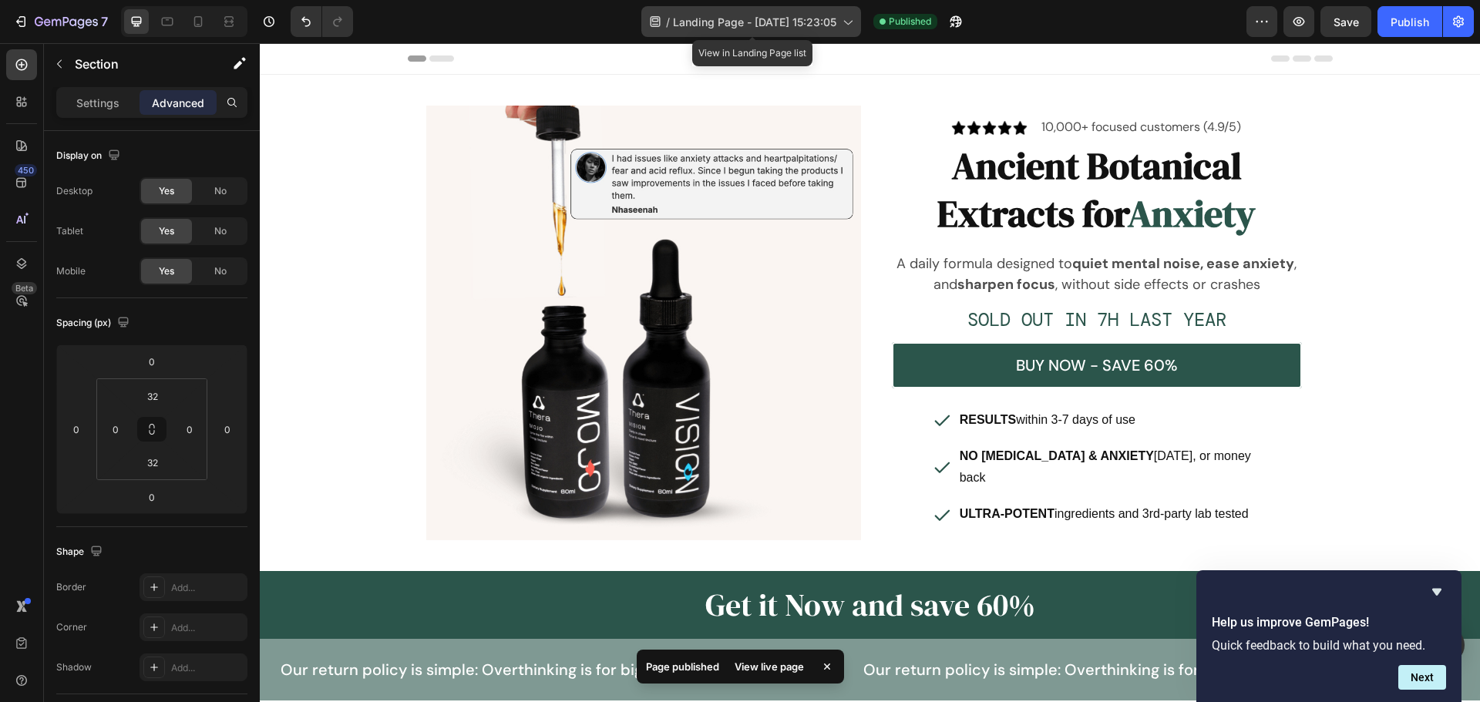
click at [778, 27] on span "Landing Page - [DATE] 15:23:05" at bounding box center [754, 22] width 163 height 16
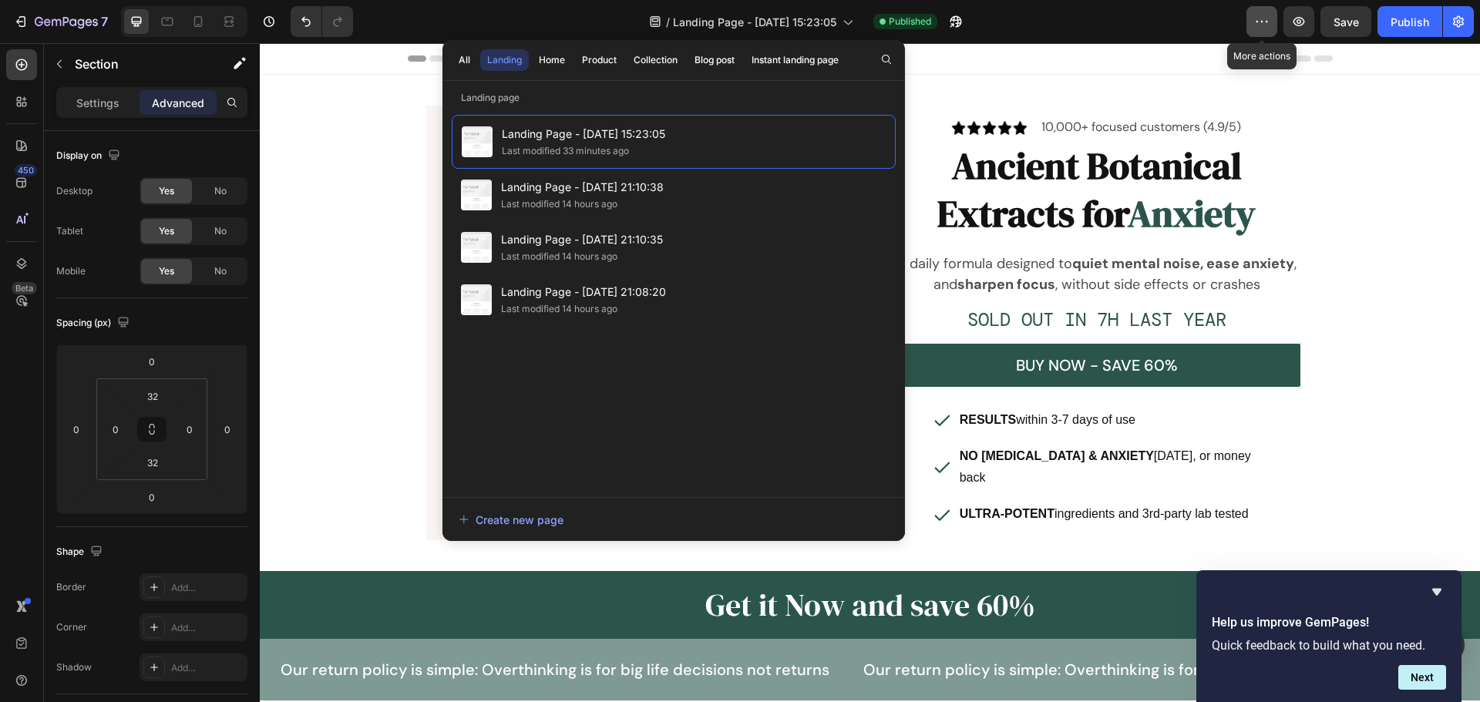
click at [1261, 18] on icon "button" at bounding box center [1261, 21] width 15 height 15
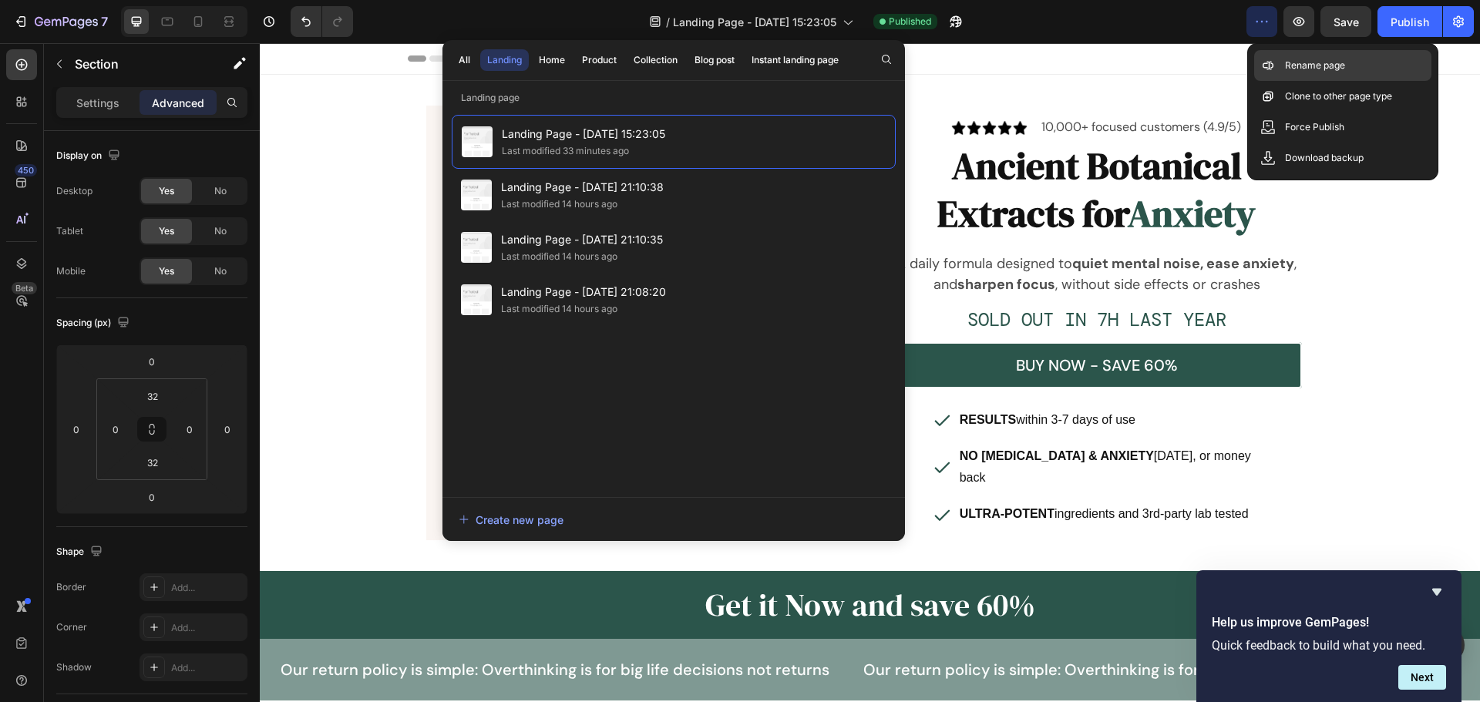
click at [1345, 66] on div "Rename page" at bounding box center [1342, 65] width 177 height 31
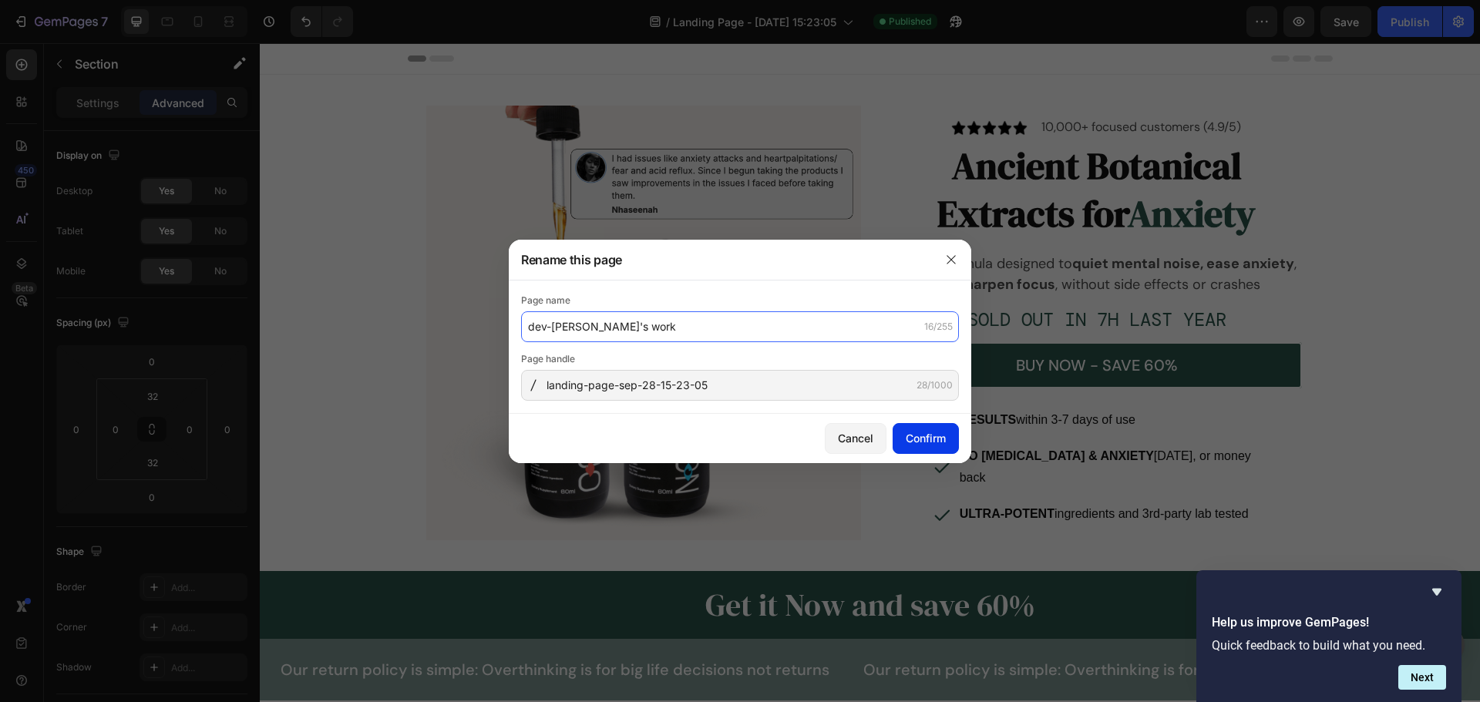
type input "dev-[PERSON_NAME]'s work"
click at [923, 445] on div "Confirm" at bounding box center [925, 438] width 40 height 16
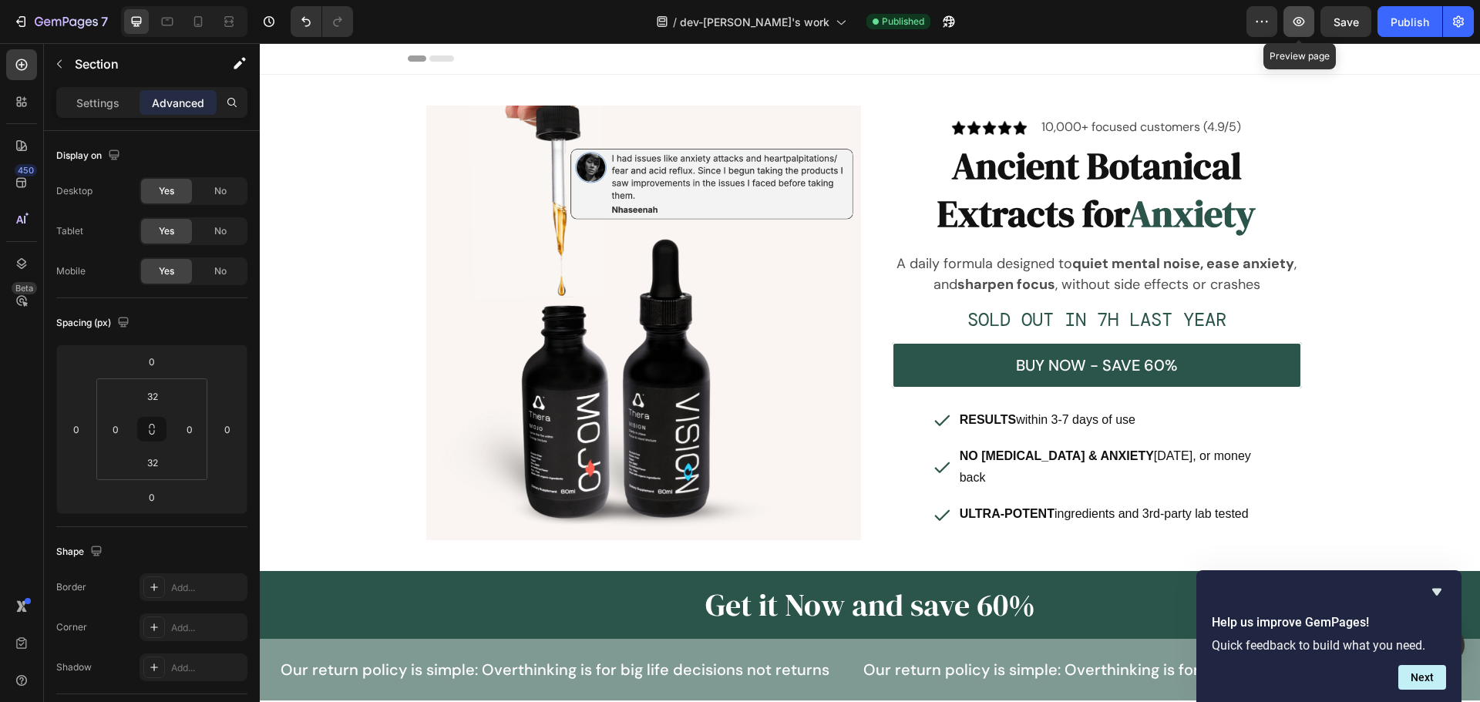
click at [1298, 21] on icon "button" at bounding box center [1298, 21] width 5 height 5
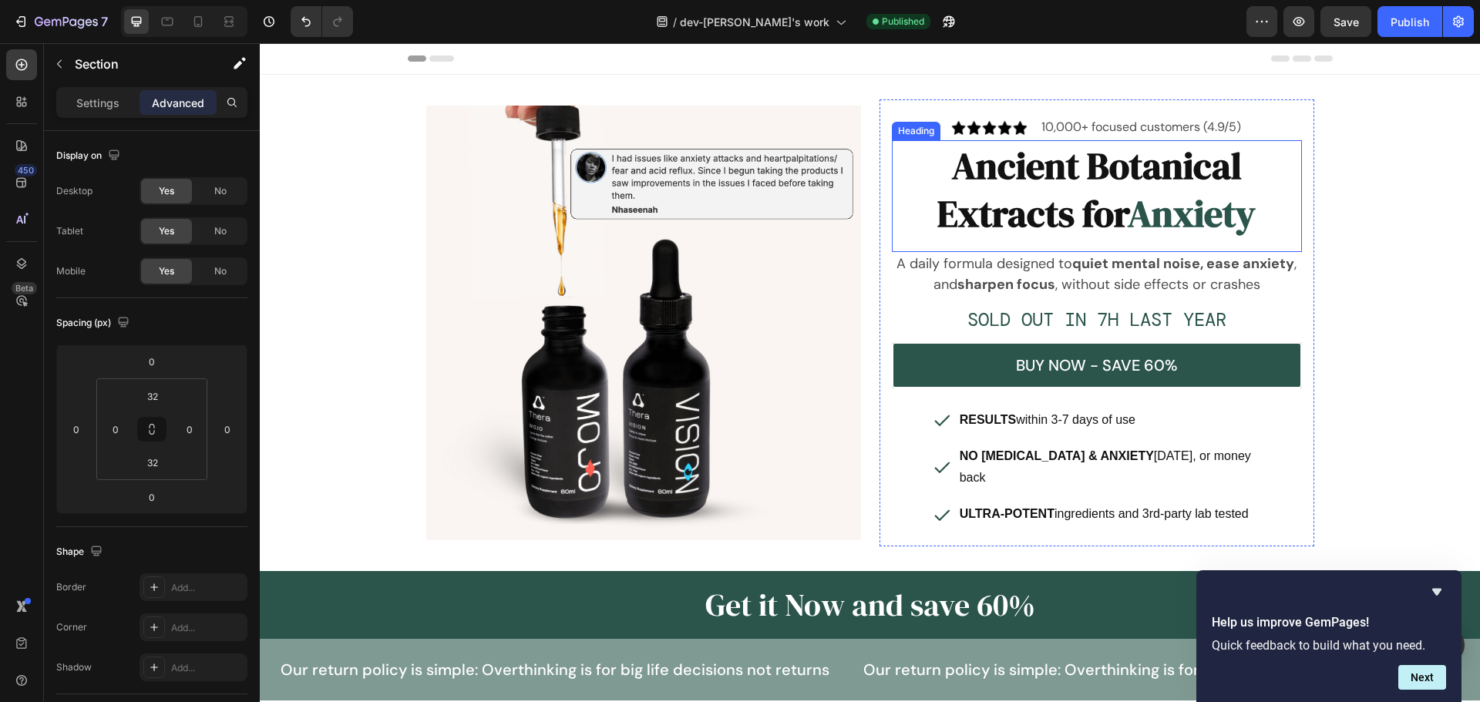
click at [1083, 180] on h2 "Ancient Botanical Extracts for Anxiety" at bounding box center [1097, 189] width 410 height 99
click at [96, 109] on p "Settings" at bounding box center [97, 103] width 43 height 16
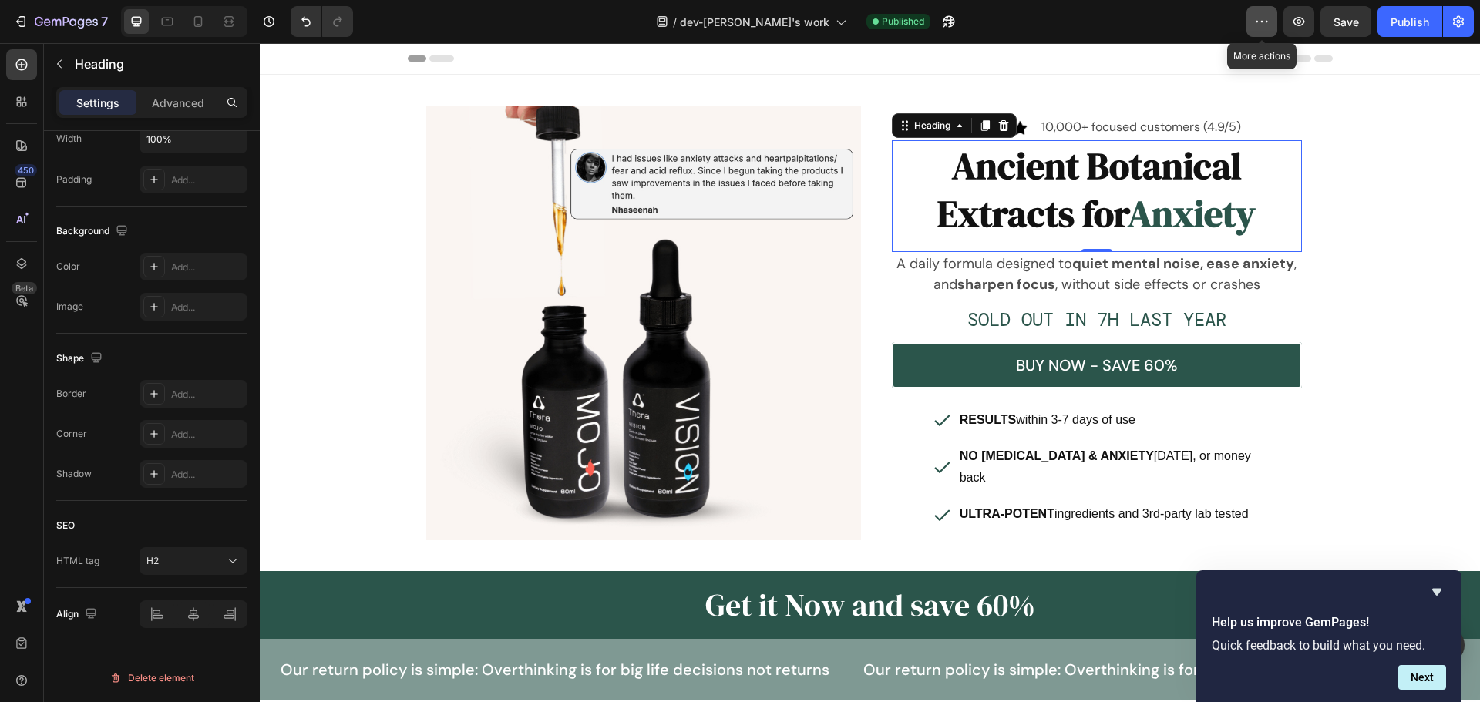
click at [1253, 17] on button "button" at bounding box center [1261, 21] width 31 height 31
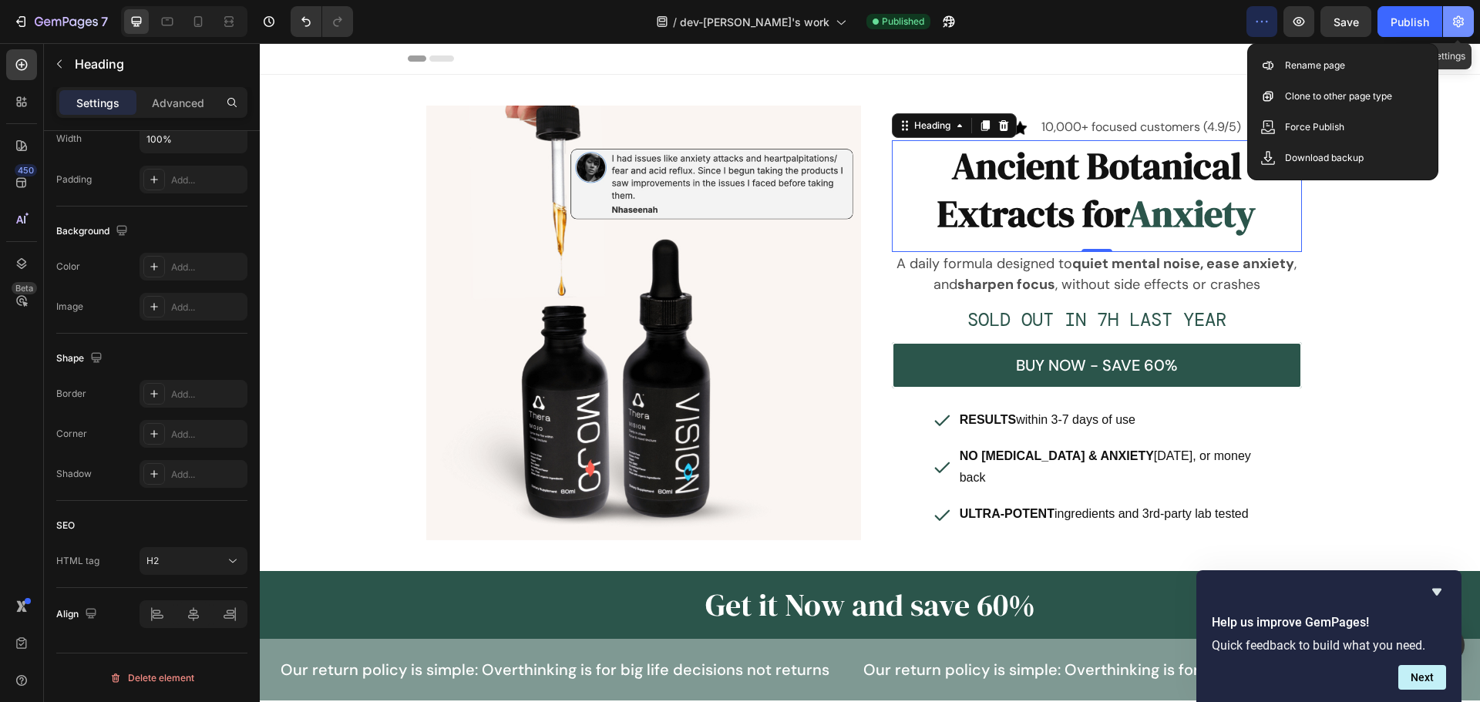
click at [1460, 24] on icon "button" at bounding box center [1458, 22] width 11 height 12
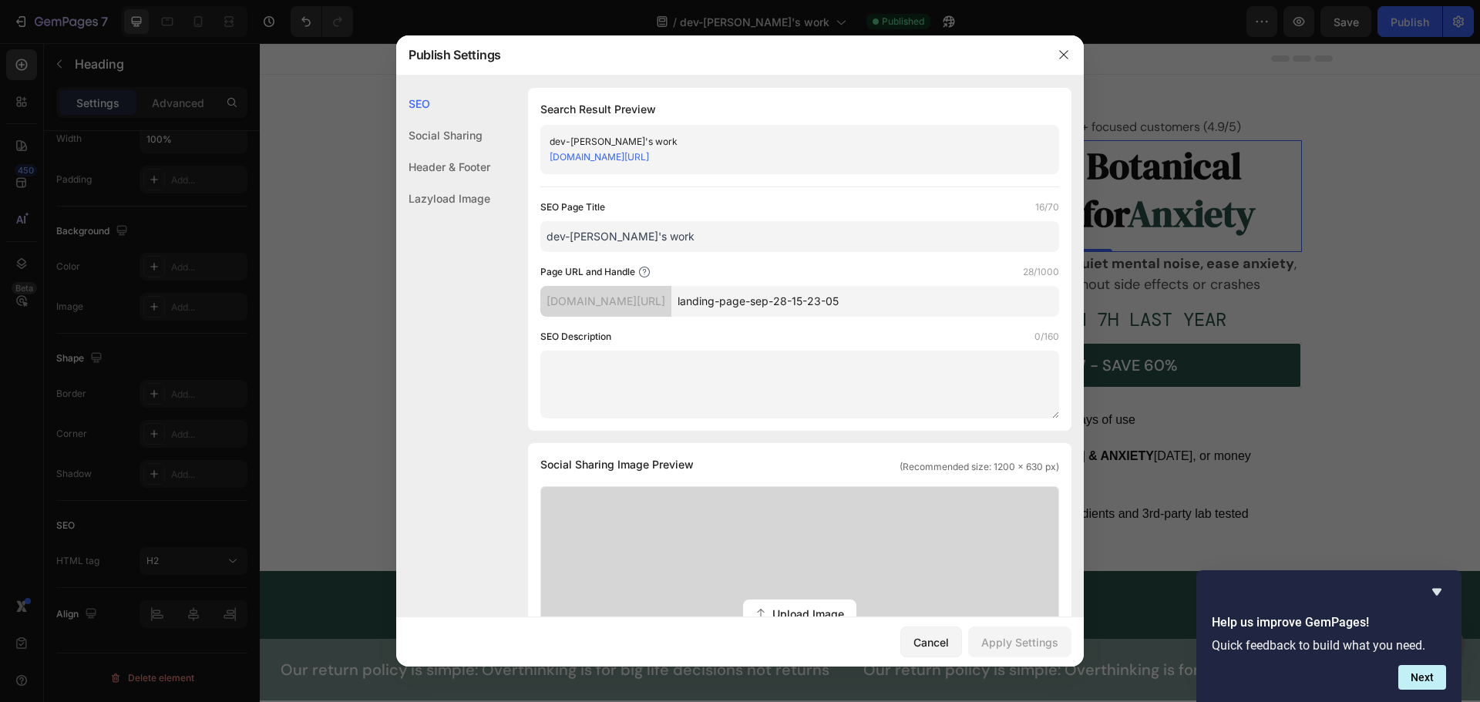
click at [438, 126] on div "Social Sharing" at bounding box center [443, 135] width 94 height 32
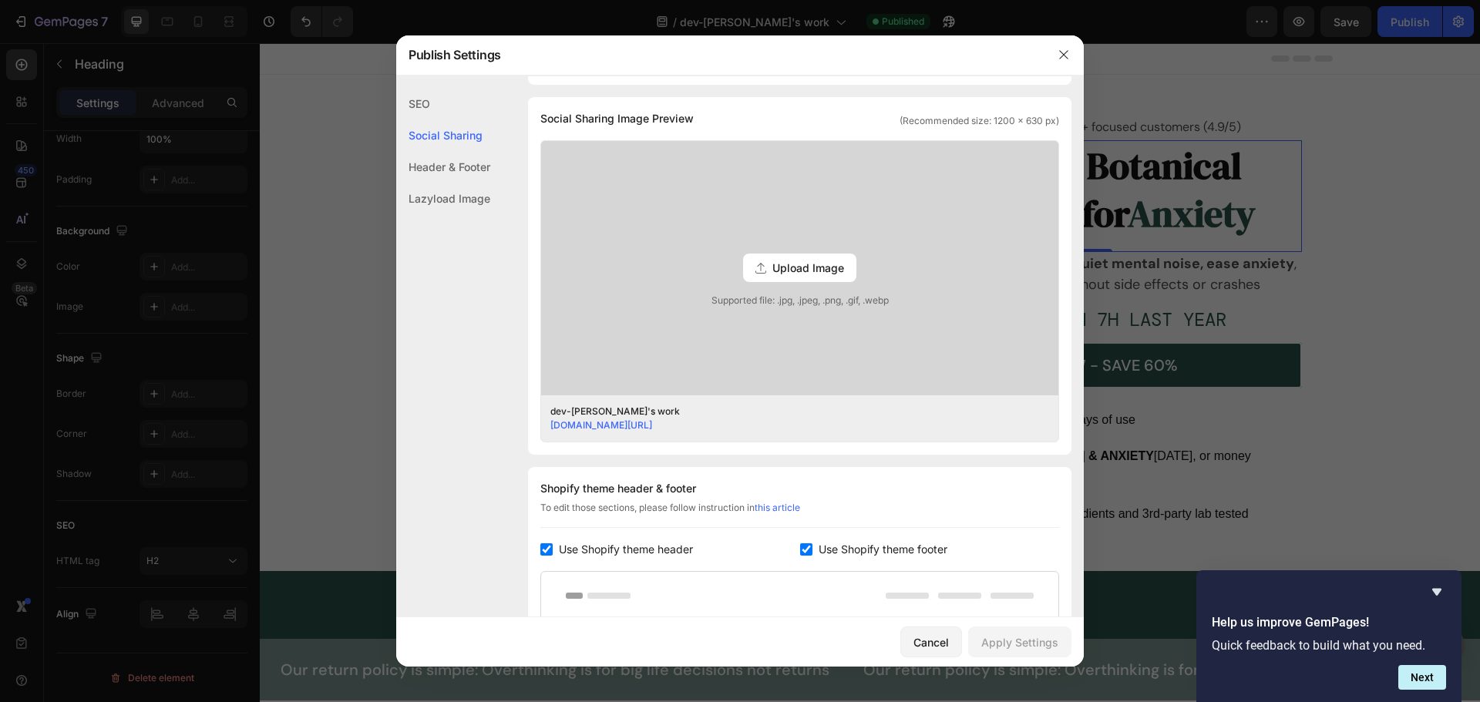
scroll to position [352, 0]
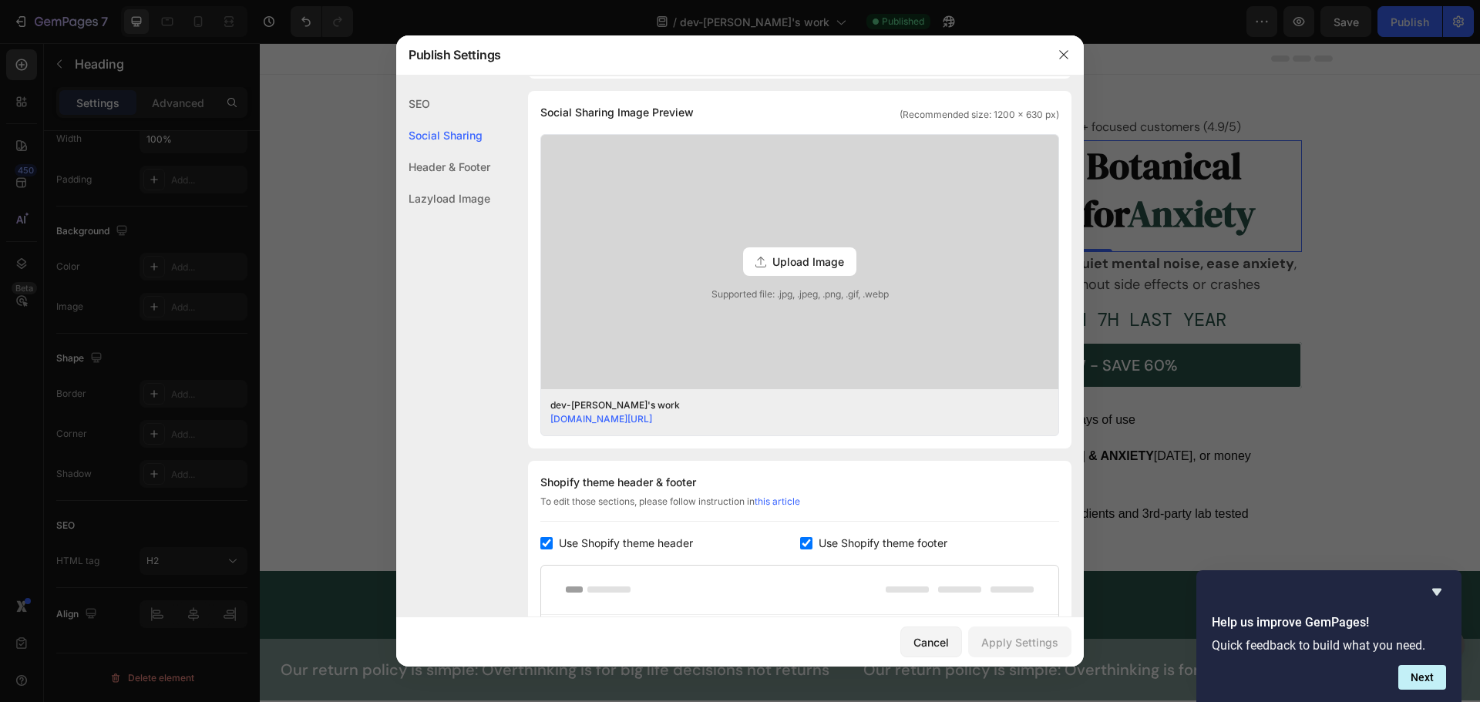
click at [445, 161] on div "Header & Footer" at bounding box center [443, 167] width 94 height 32
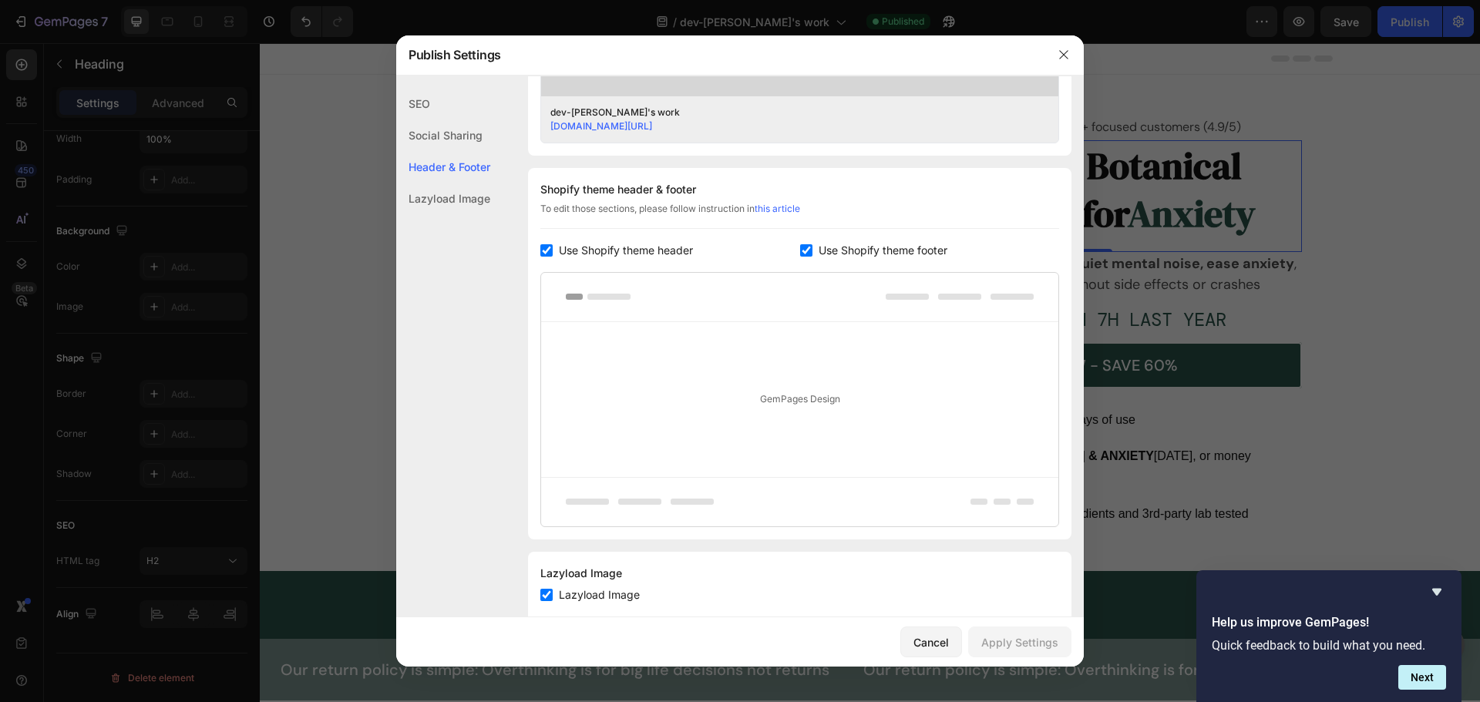
scroll to position [680, 0]
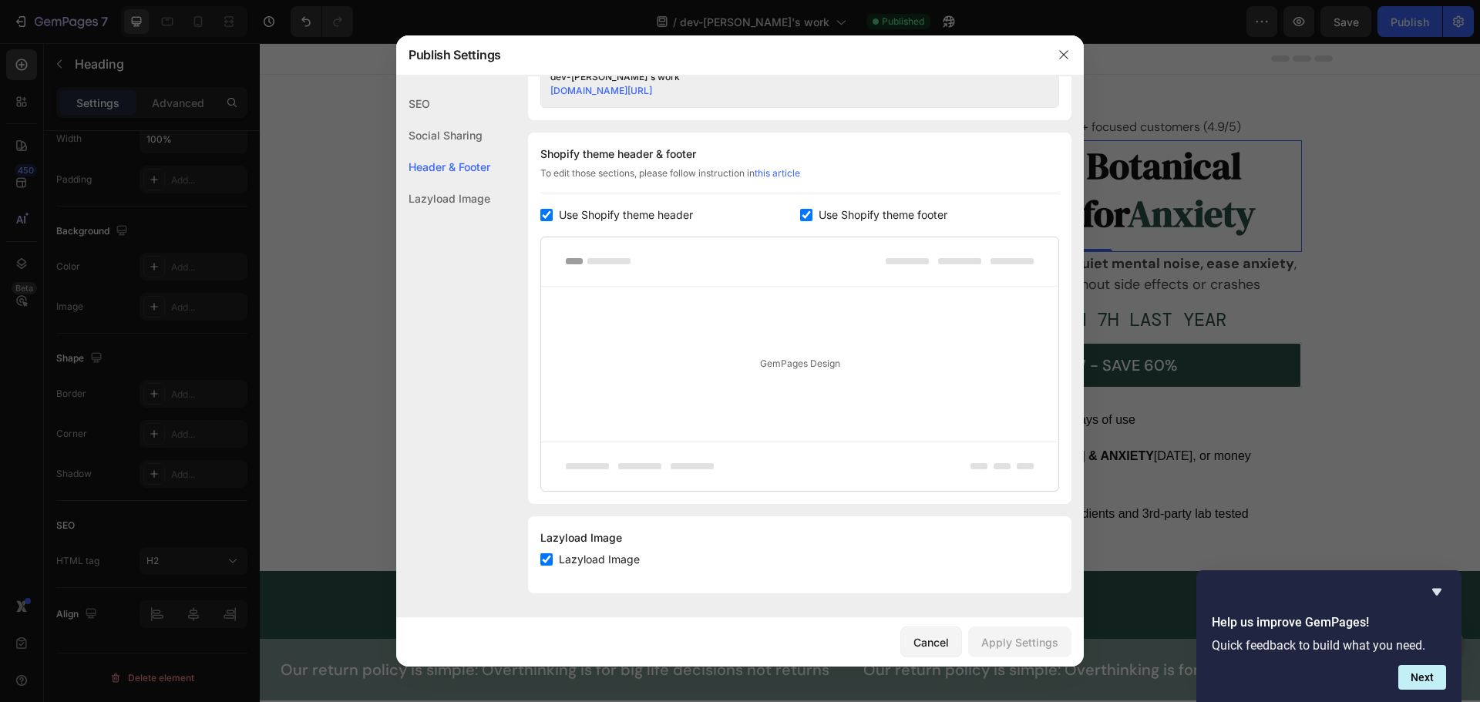
click at [442, 197] on div "Lazyload Image" at bounding box center [443, 199] width 94 height 32
click at [426, 96] on div "SEO" at bounding box center [443, 104] width 94 height 32
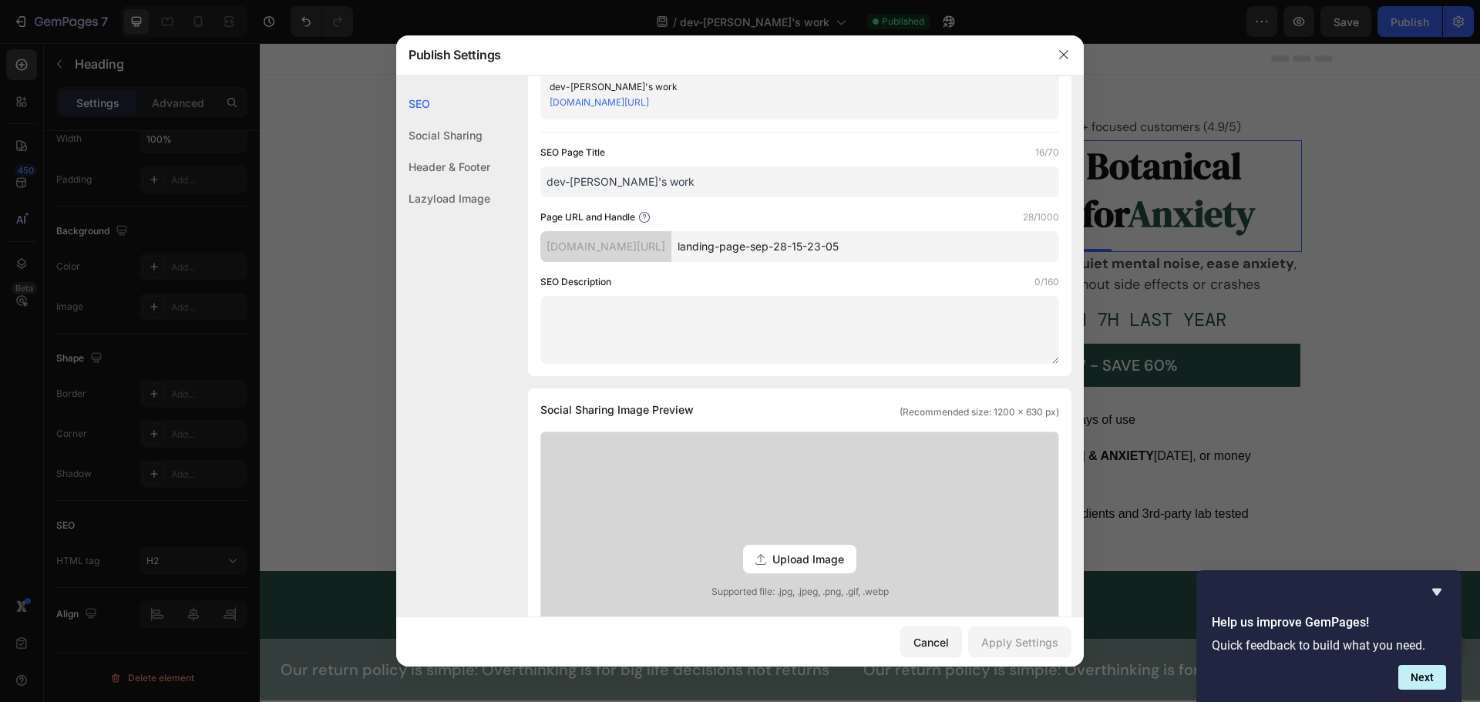
scroll to position [0, 0]
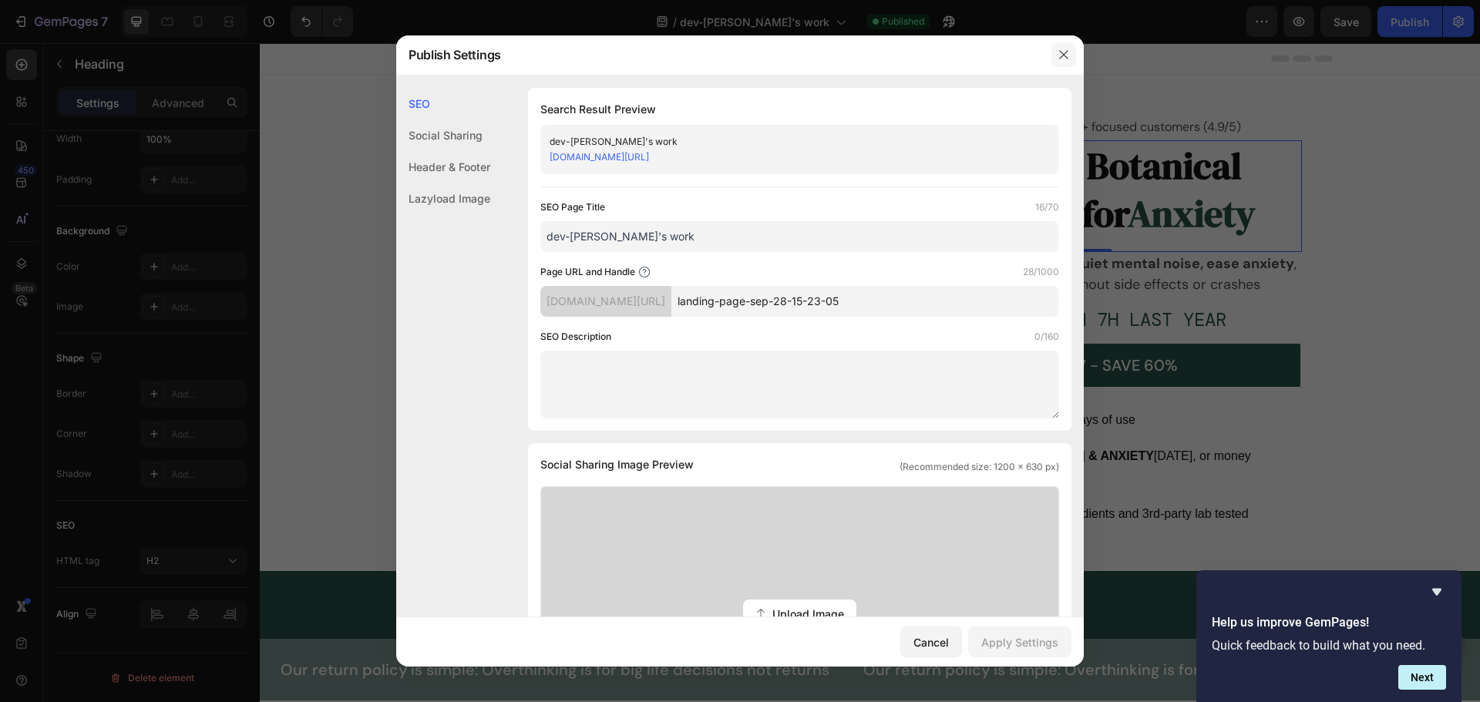
drag, startPoint x: 1060, startPoint y: 51, endPoint x: 789, endPoint y: 16, distance: 272.7
click at [1060, 51] on icon "button" at bounding box center [1063, 54] width 8 height 8
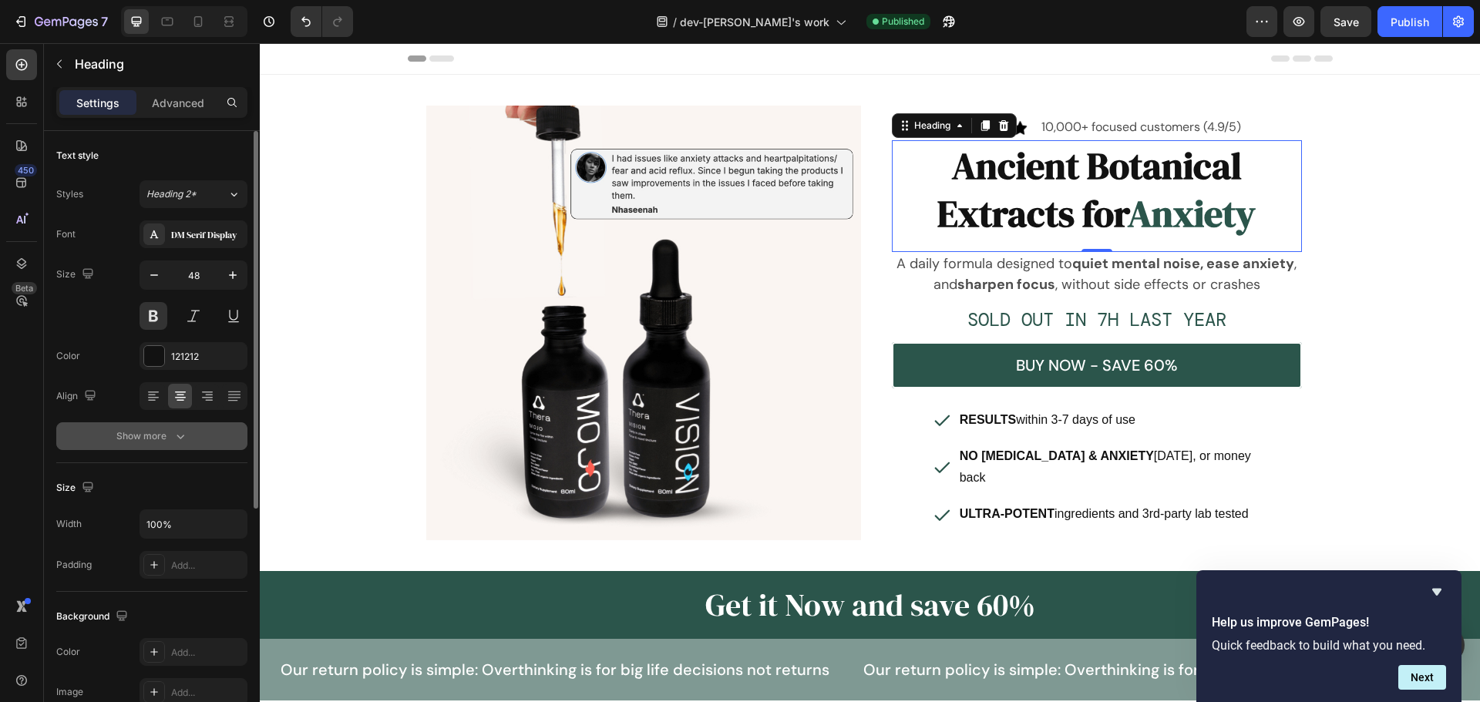
click at [187, 428] on icon "button" at bounding box center [180, 435] width 15 height 15
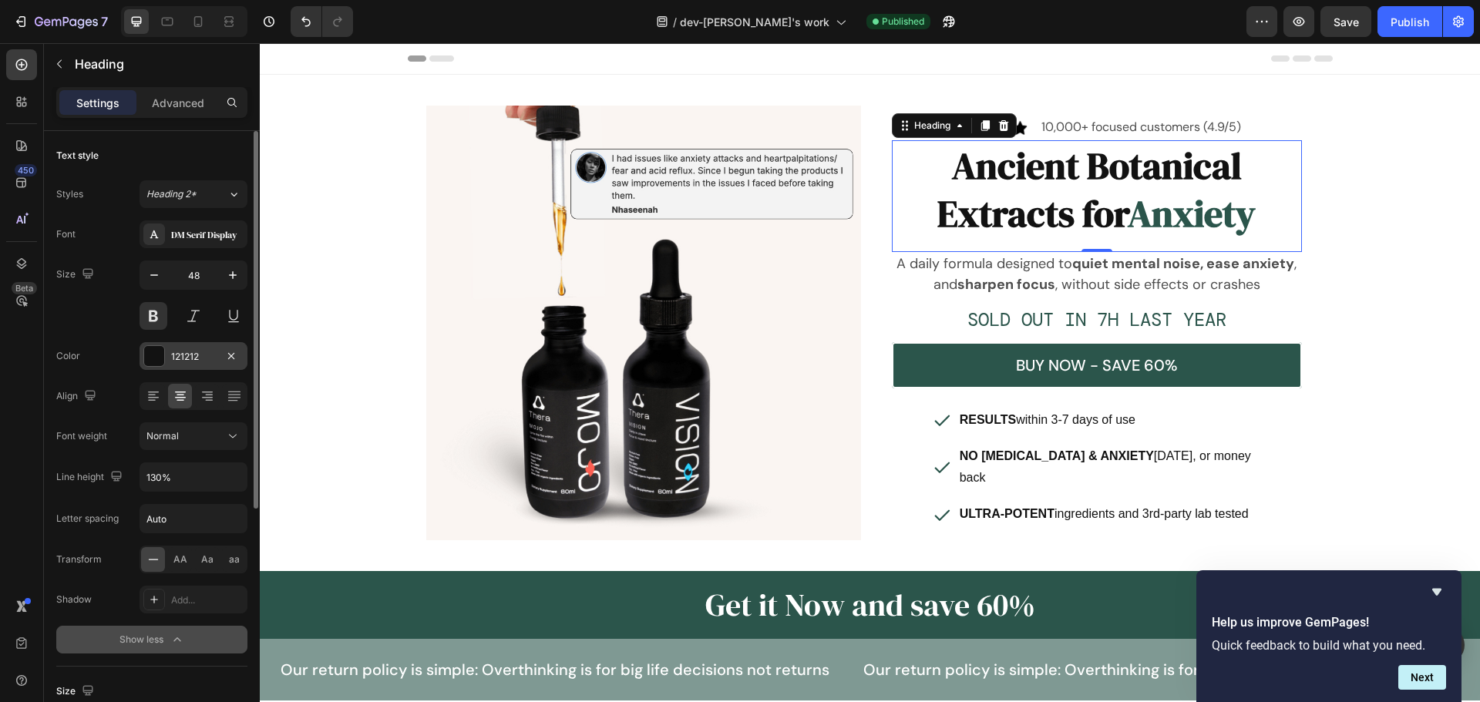
click at [160, 354] on div at bounding box center [154, 356] width 20 height 20
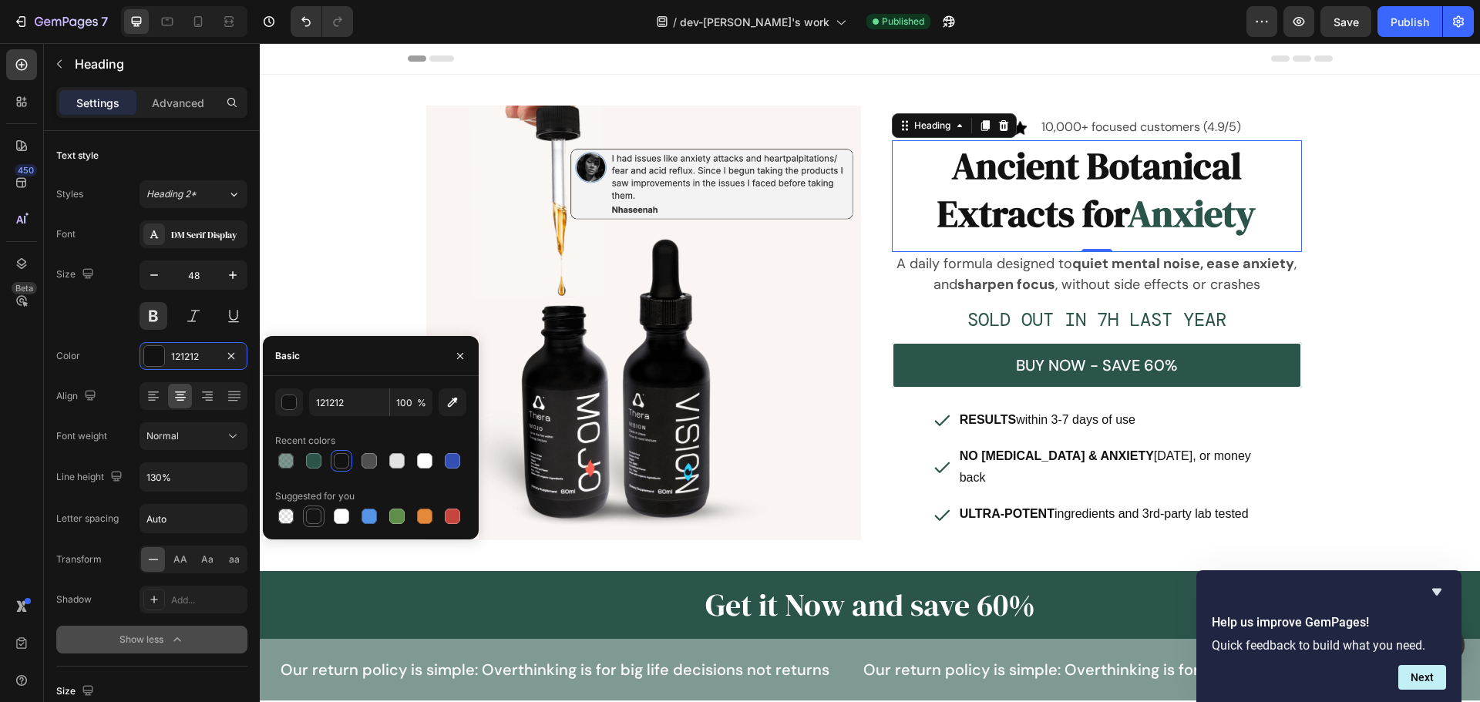
click at [319, 519] on div at bounding box center [313, 516] width 15 height 15
click at [350, 406] on input "151515" at bounding box center [349, 402] width 80 height 28
type input "000"
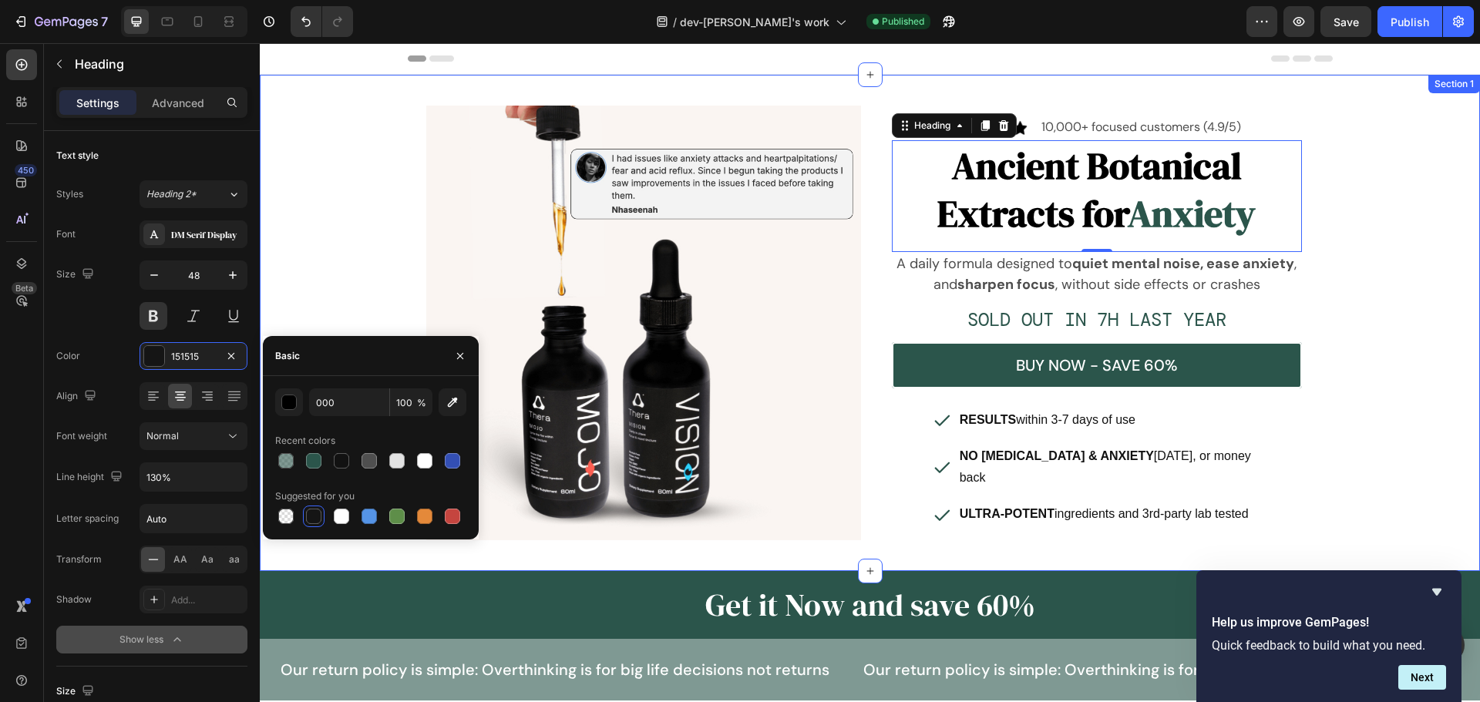
click at [351, 293] on div "Image Image 10,000+ focused customers (4.9/5) Text Block Row Ancient Botanical …" at bounding box center [870, 322] width 1220 height 447
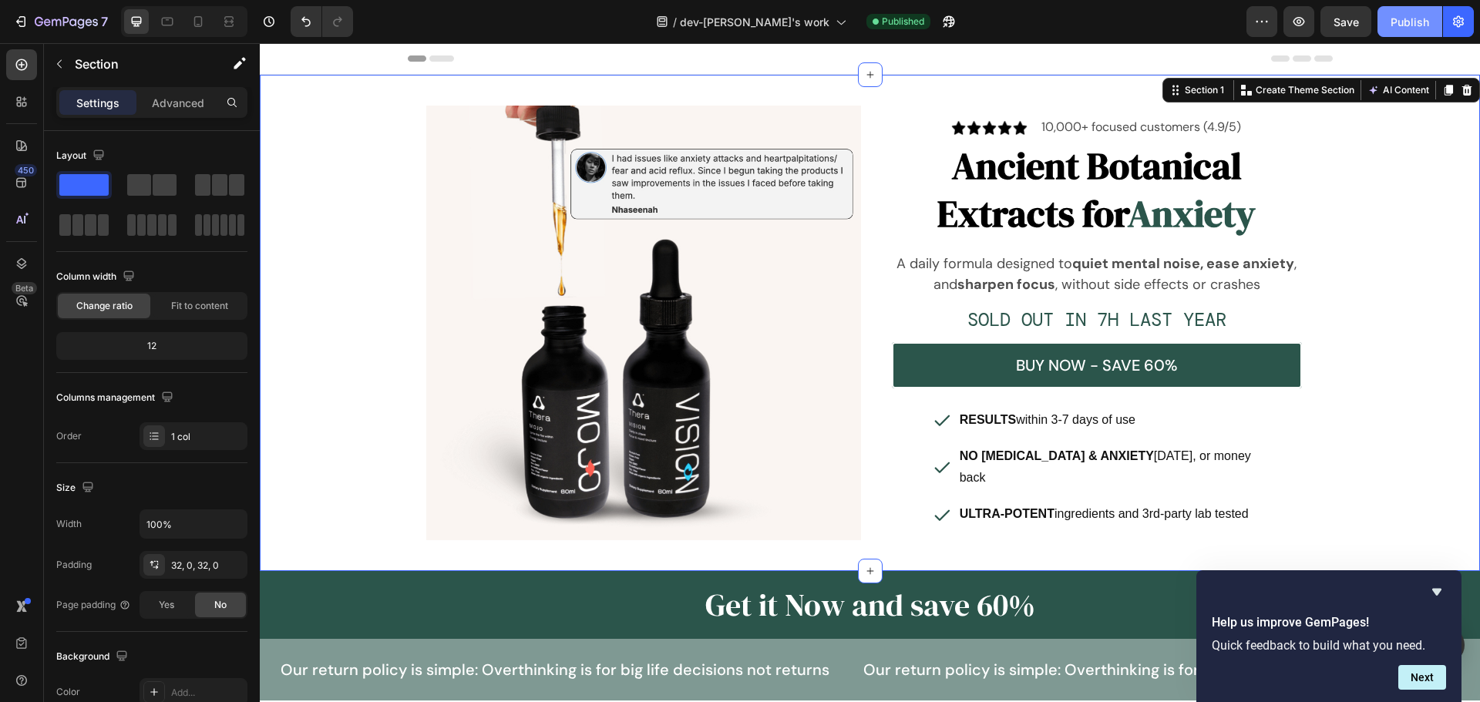
click at [1414, 24] on div "Publish" at bounding box center [1409, 22] width 39 height 16
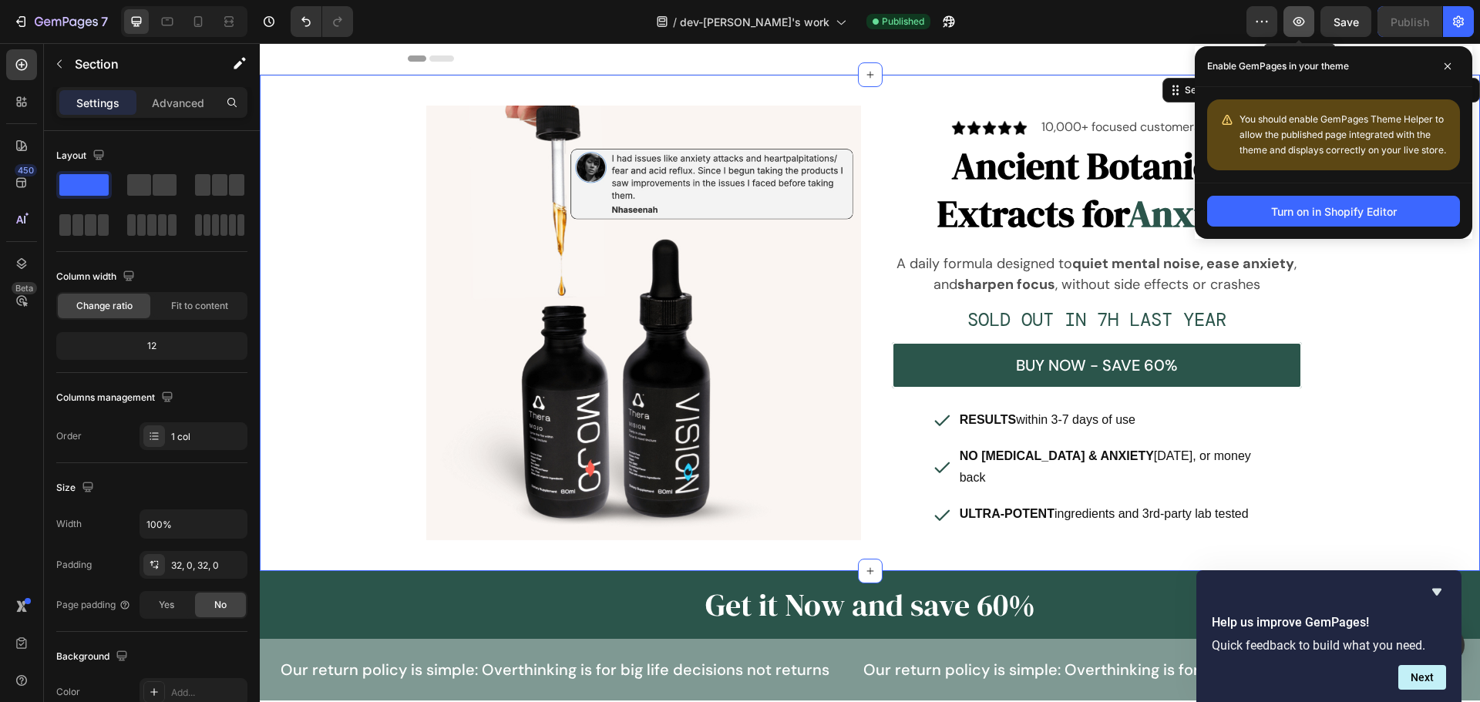
click at [1299, 21] on icon "button" at bounding box center [1298, 21] width 15 height 15
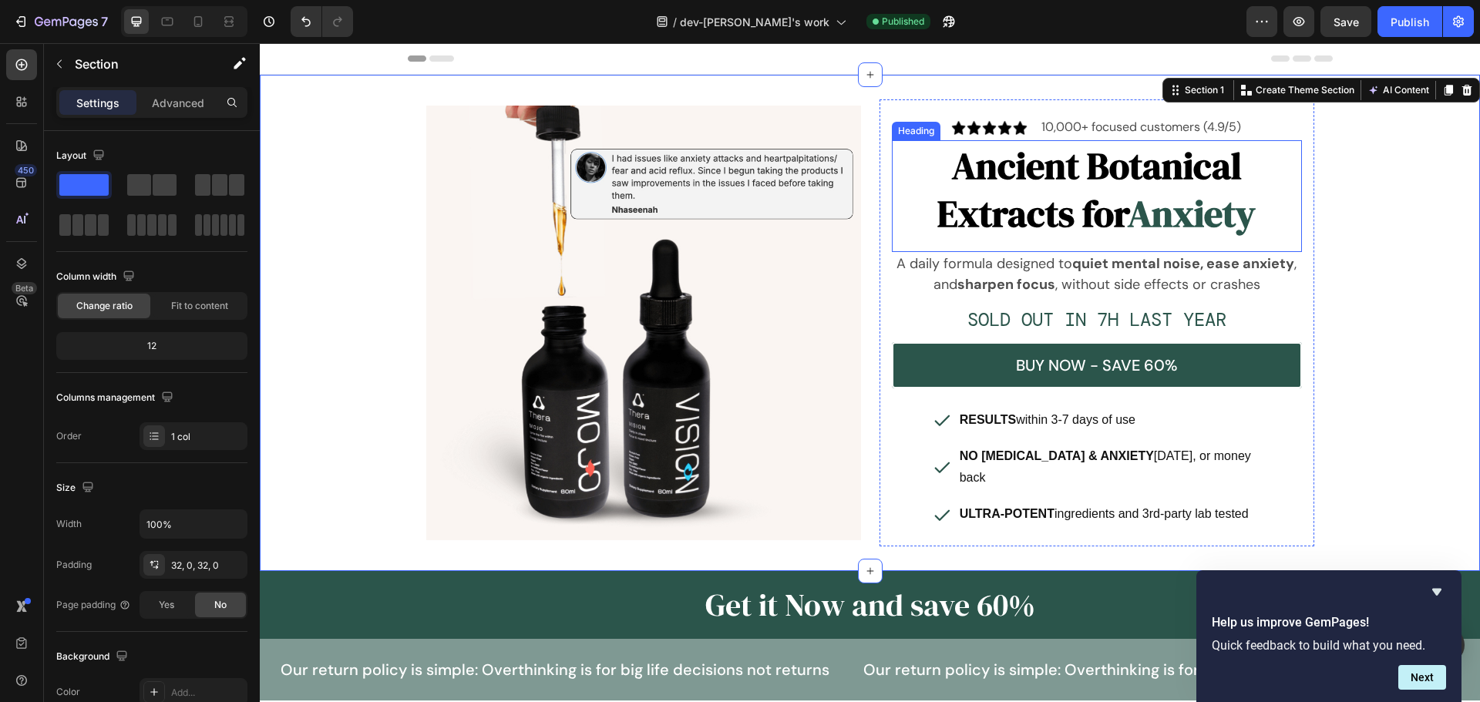
click at [1115, 216] on h2 "Ancient Botanical Extracts for Anxiety" at bounding box center [1097, 189] width 410 height 99
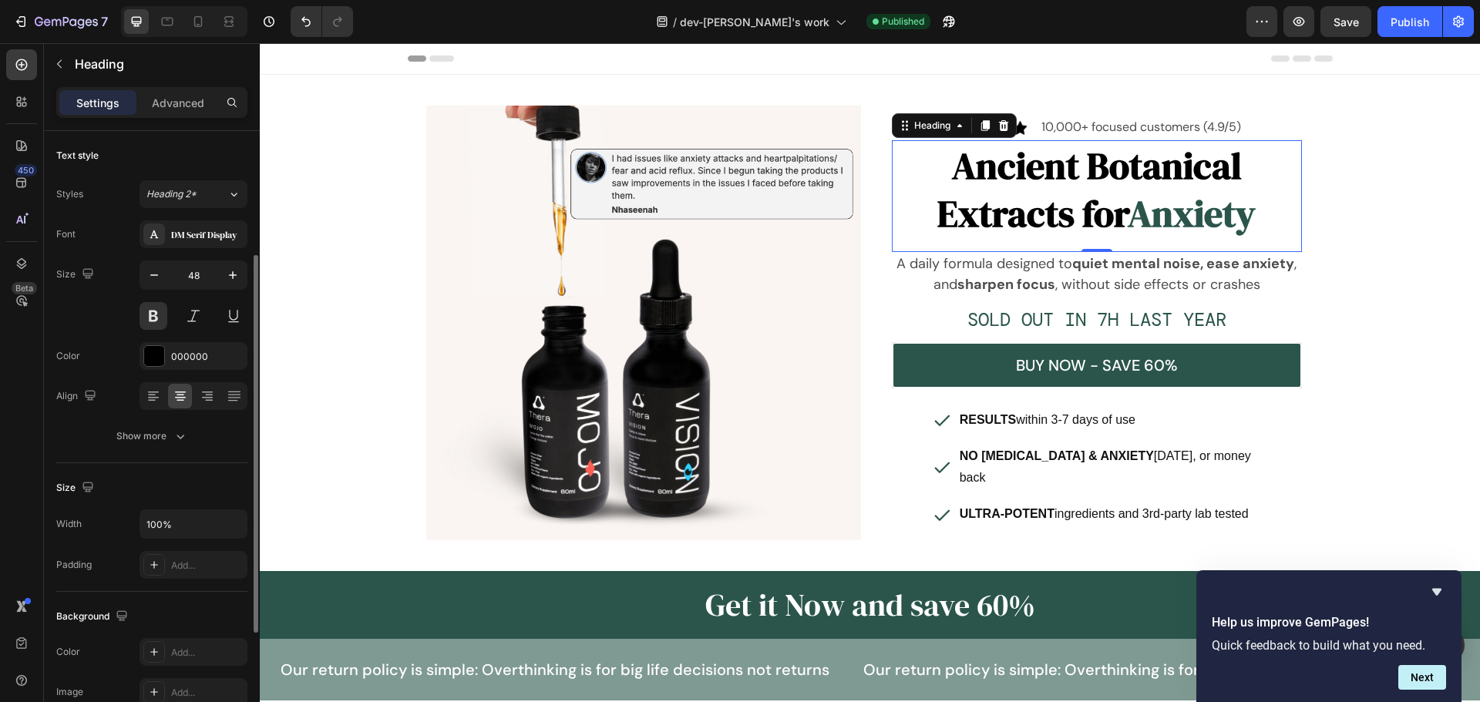
scroll to position [385, 0]
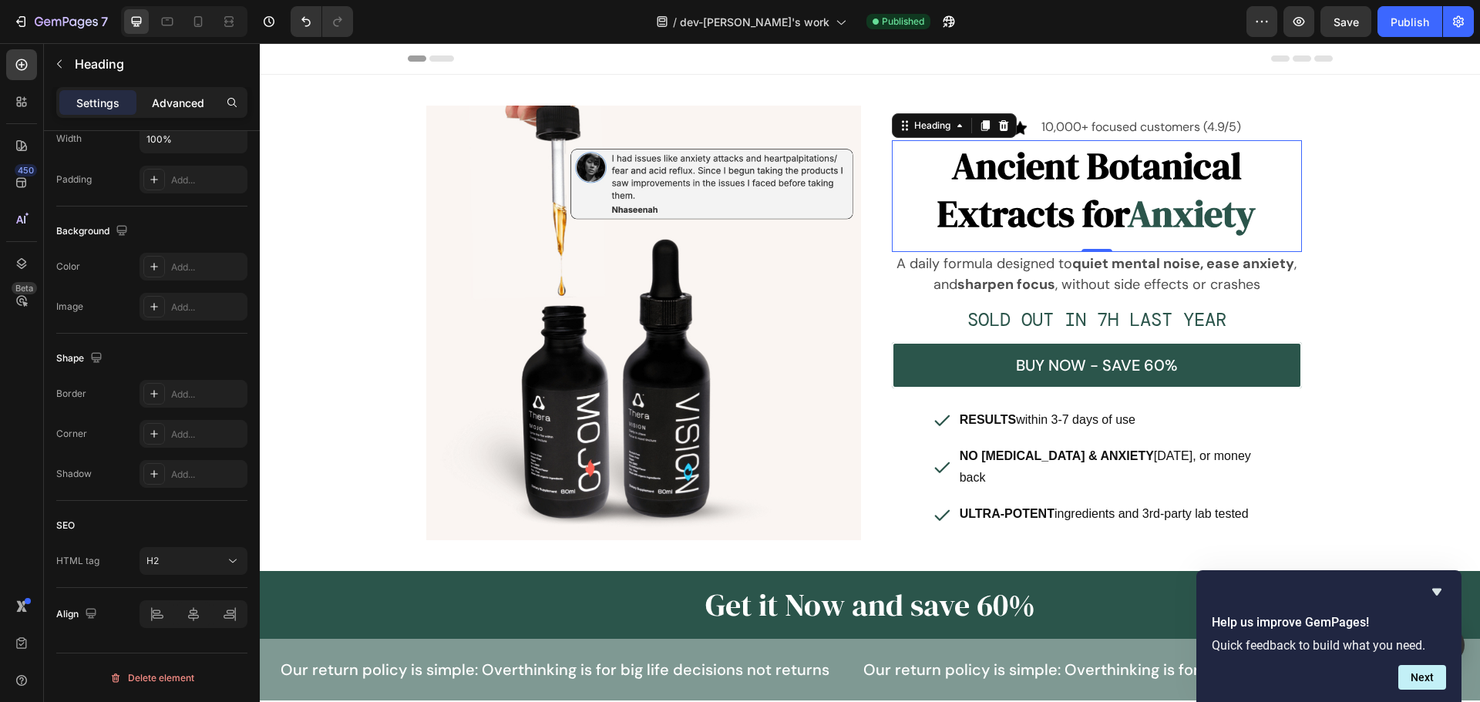
click at [185, 105] on p "Advanced" at bounding box center [178, 103] width 52 height 16
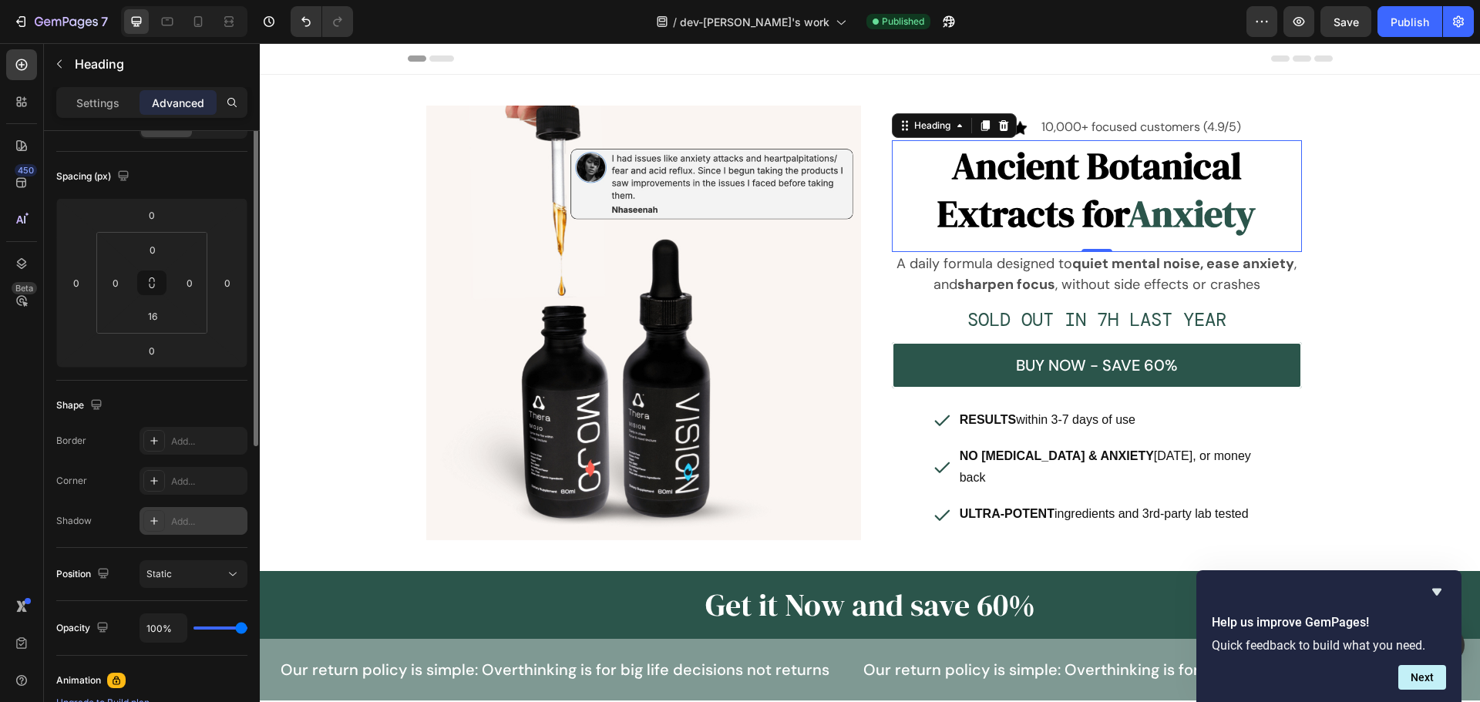
scroll to position [0, 0]
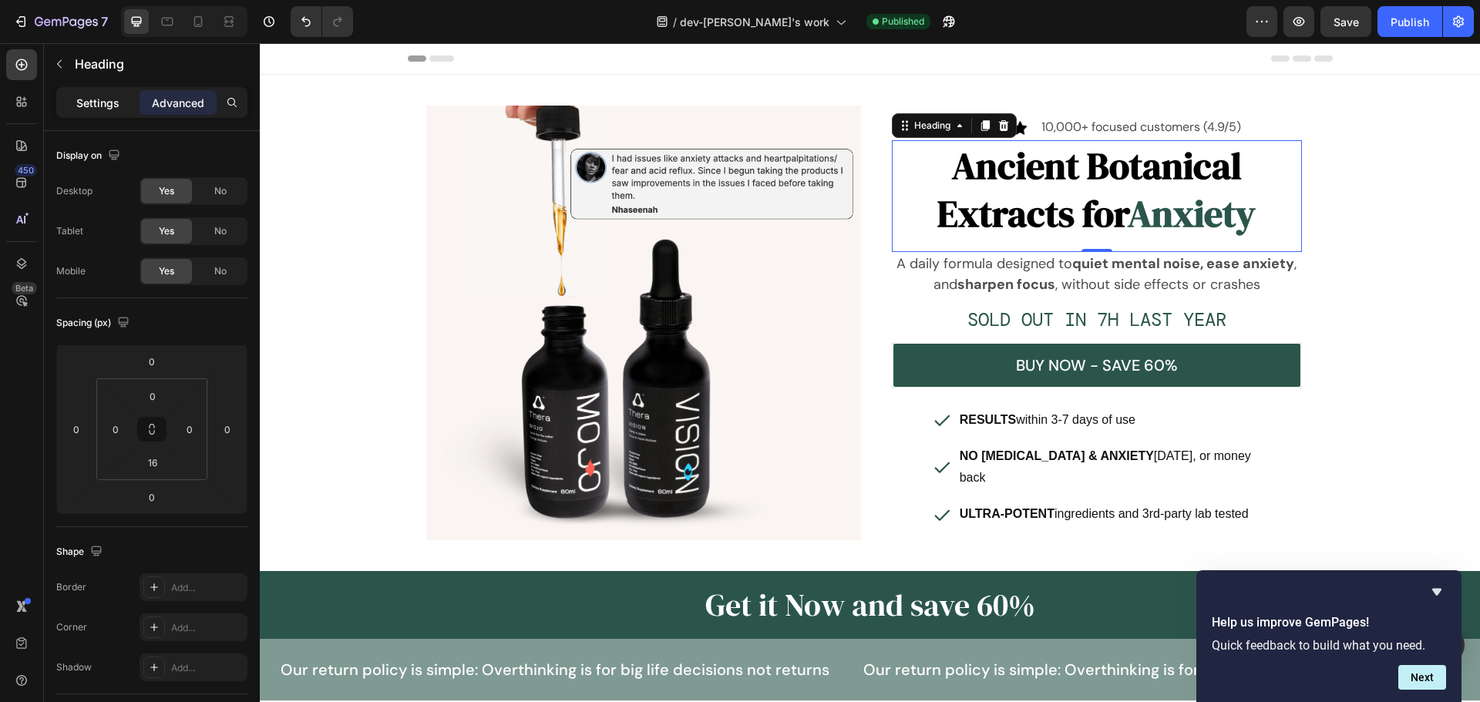
click at [98, 92] on div "Settings" at bounding box center [97, 102] width 77 height 25
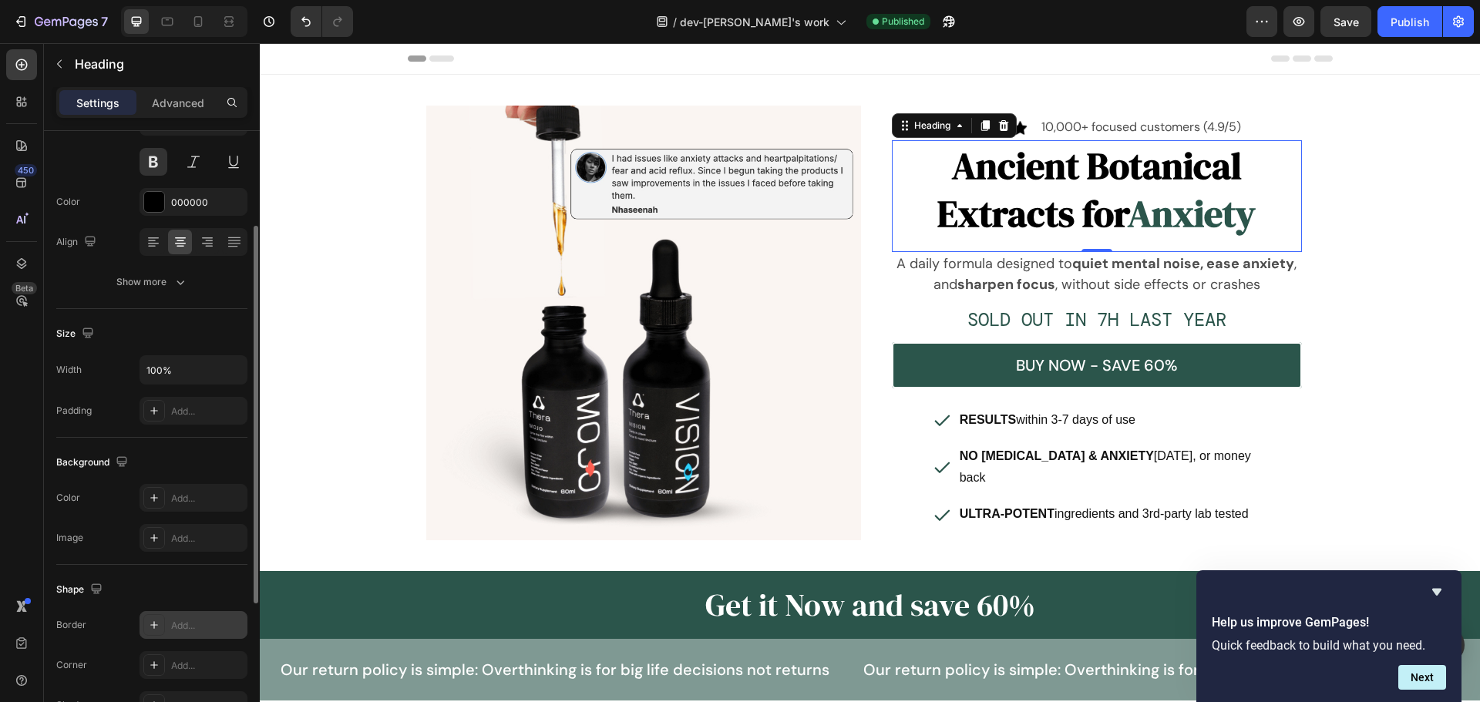
scroll to position [385, 0]
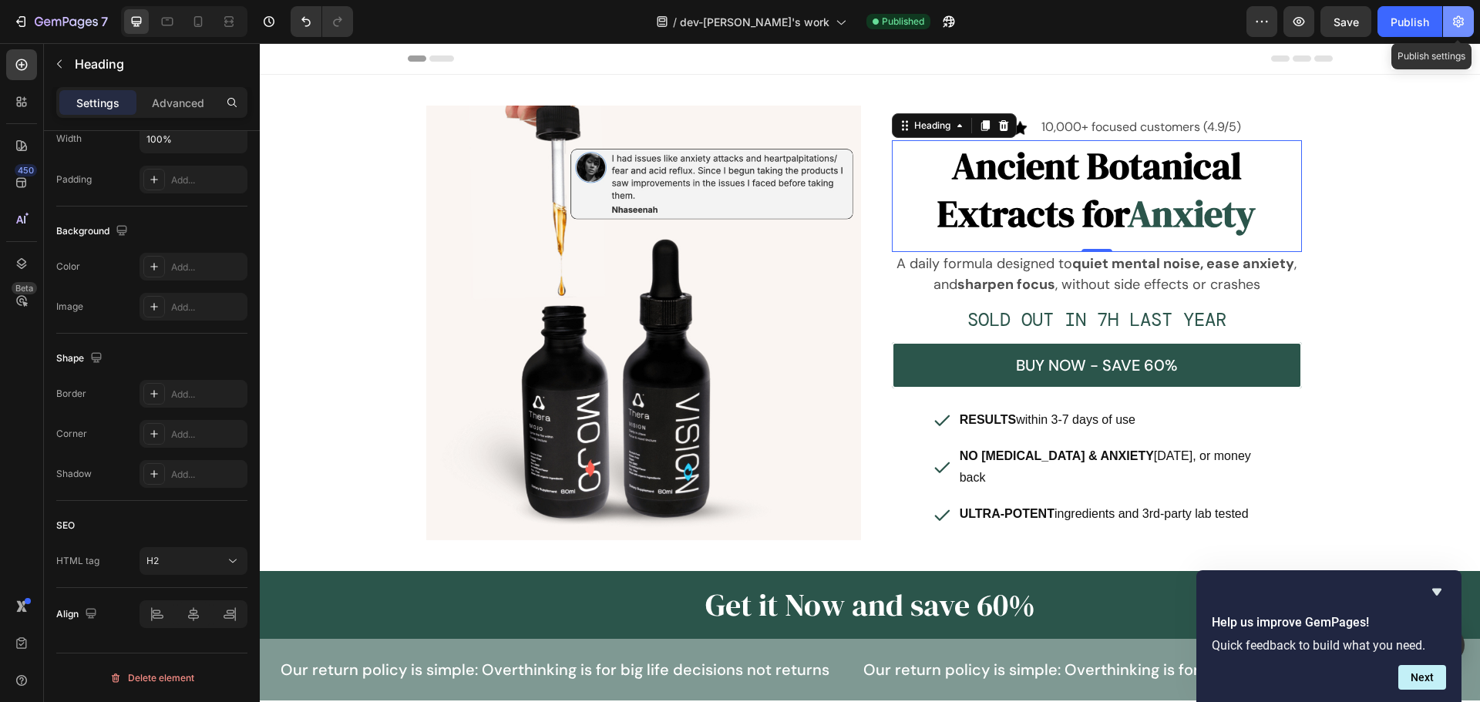
click at [1466, 22] on button "button" at bounding box center [1458, 21] width 31 height 31
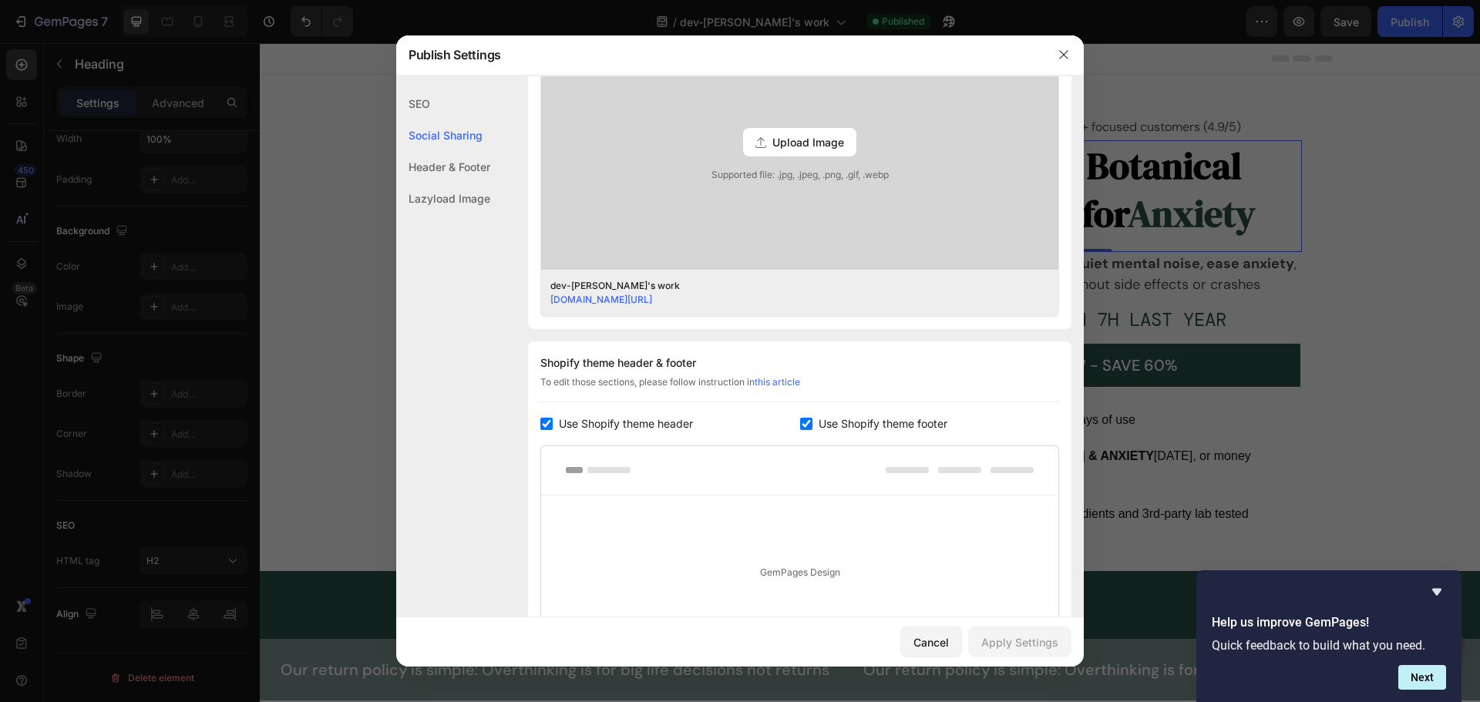
scroll to position [680, 0]
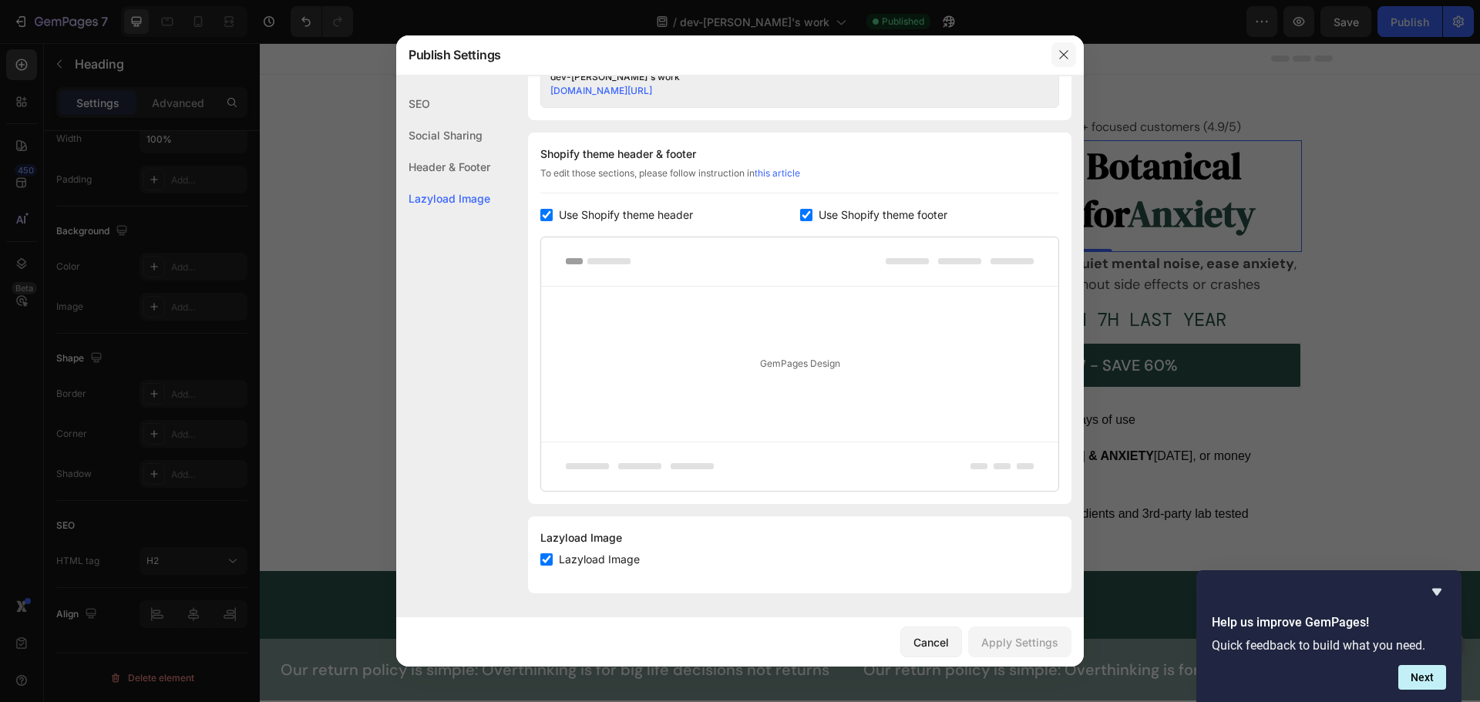
click at [1063, 60] on icon "button" at bounding box center [1063, 55] width 12 height 12
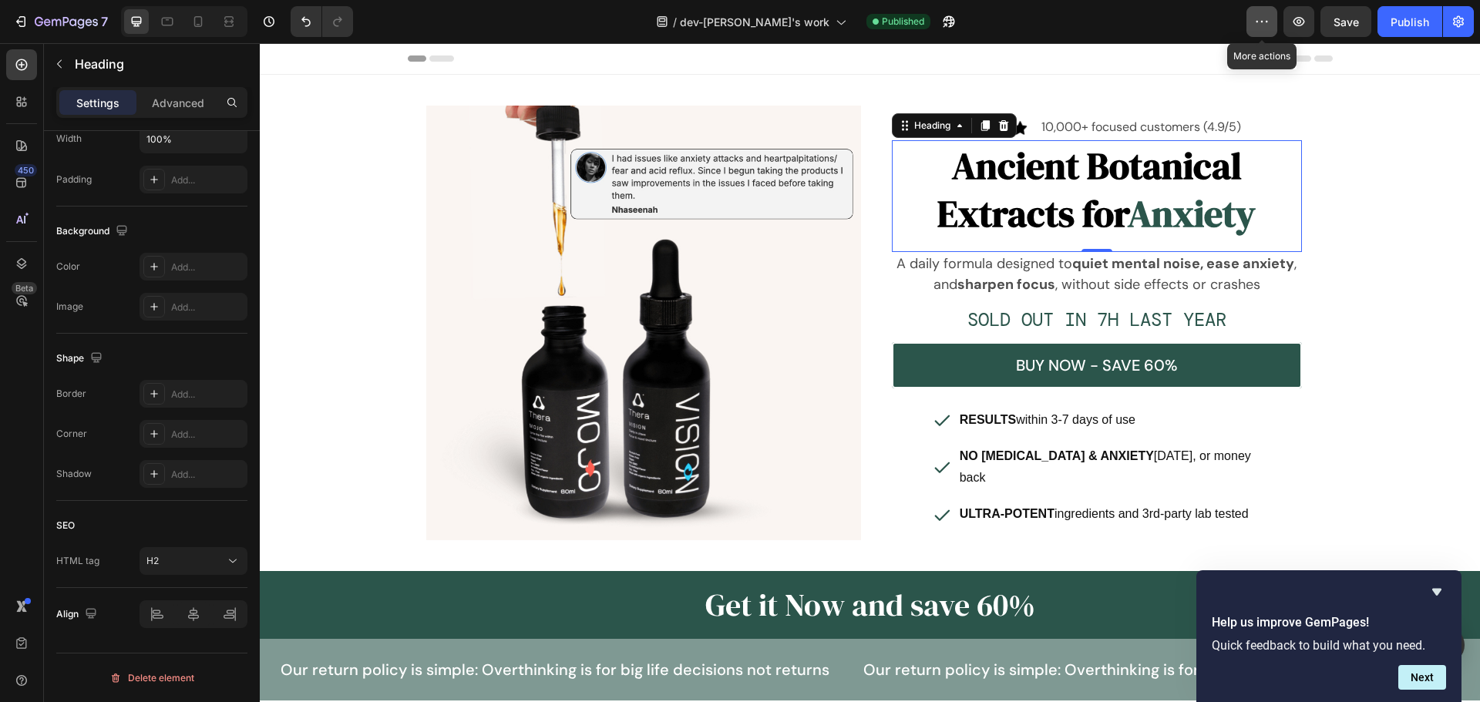
click at [1260, 25] on icon "button" at bounding box center [1261, 21] width 15 height 15
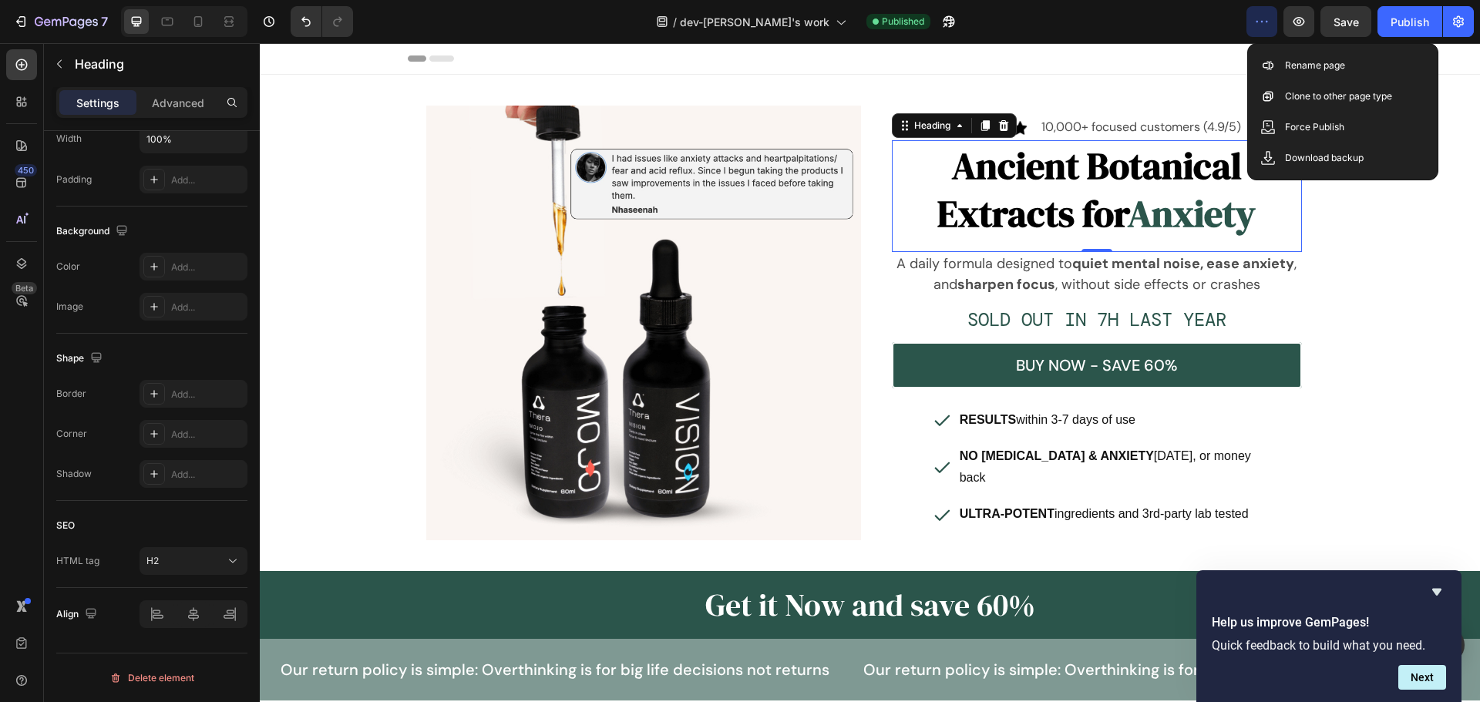
click at [1261, 25] on icon "button" at bounding box center [1261, 21] width 15 height 15
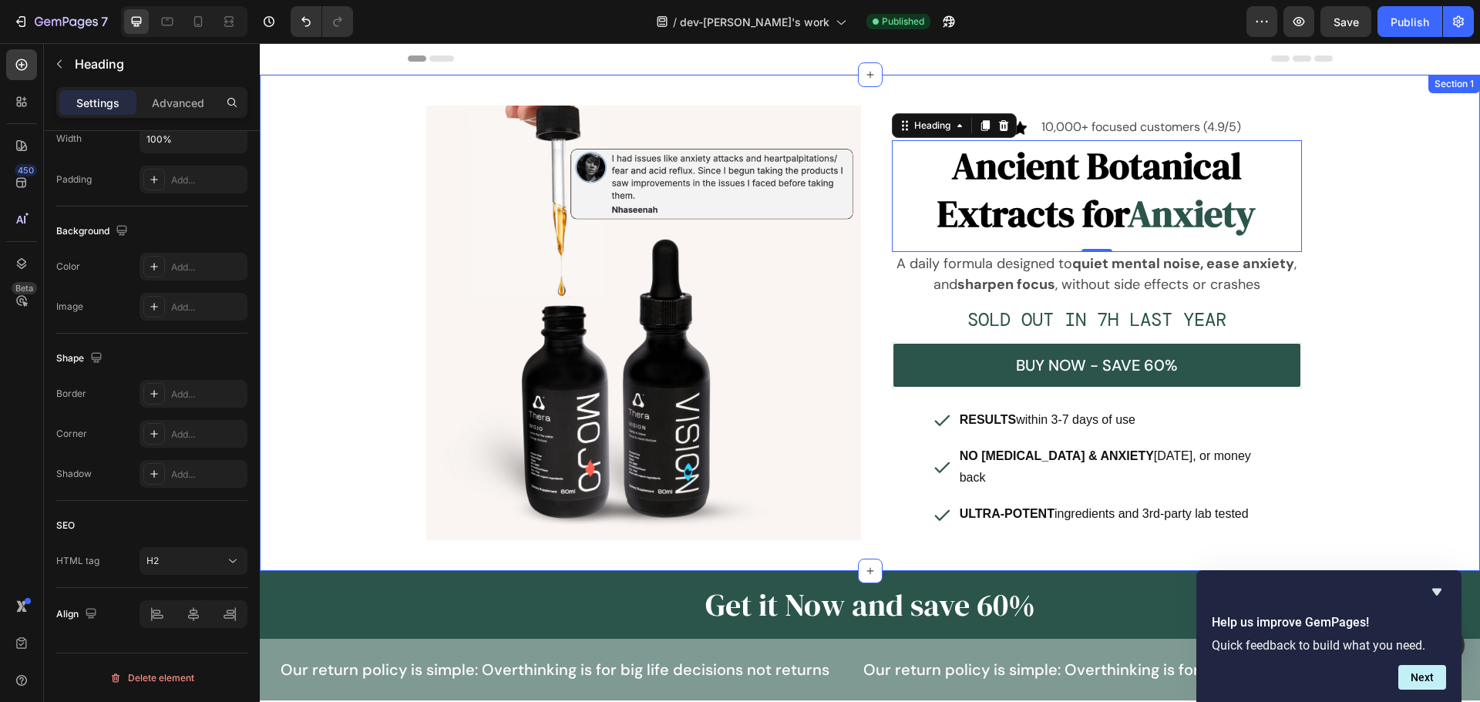
click at [360, 306] on div "Image Image 10,000+ focused customers (4.9/5) Text Block Row Ancient Botanical …" at bounding box center [870, 322] width 1220 height 447
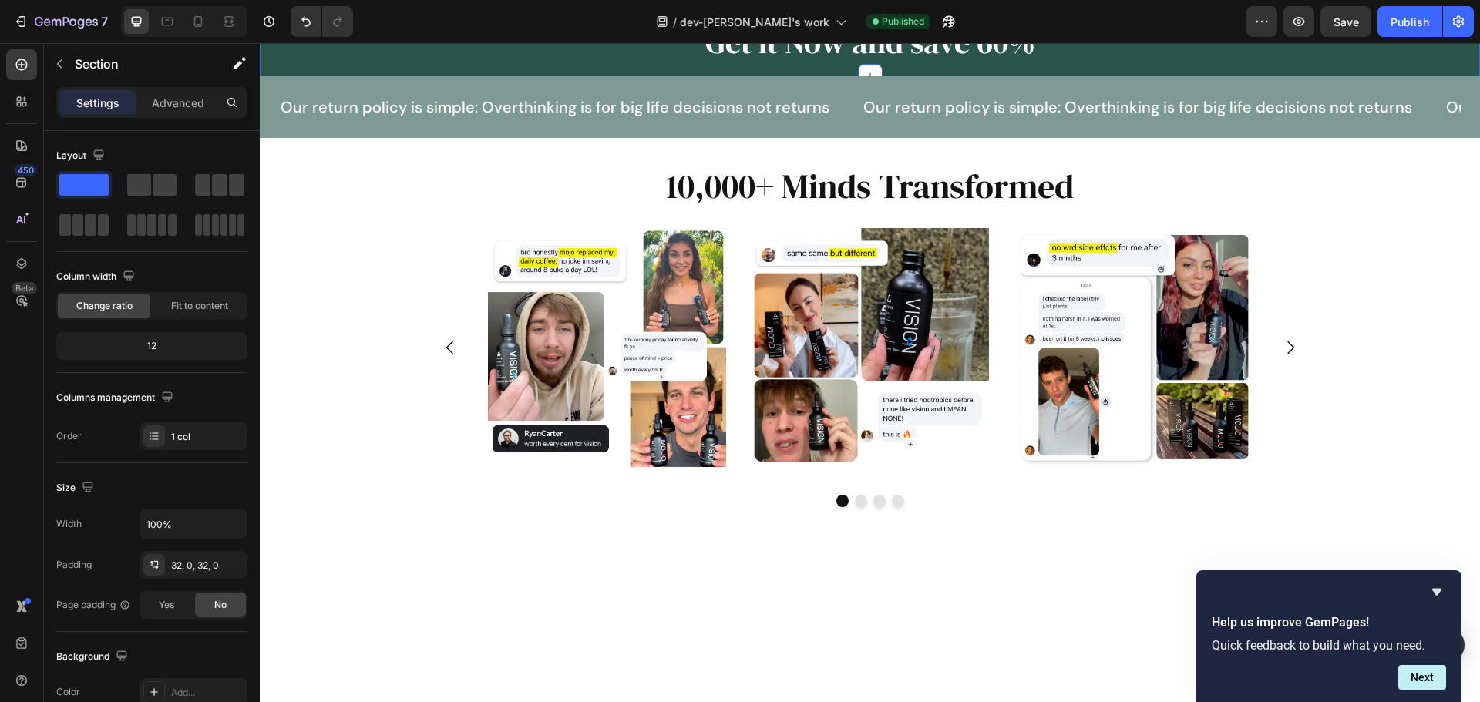
scroll to position [0, 0]
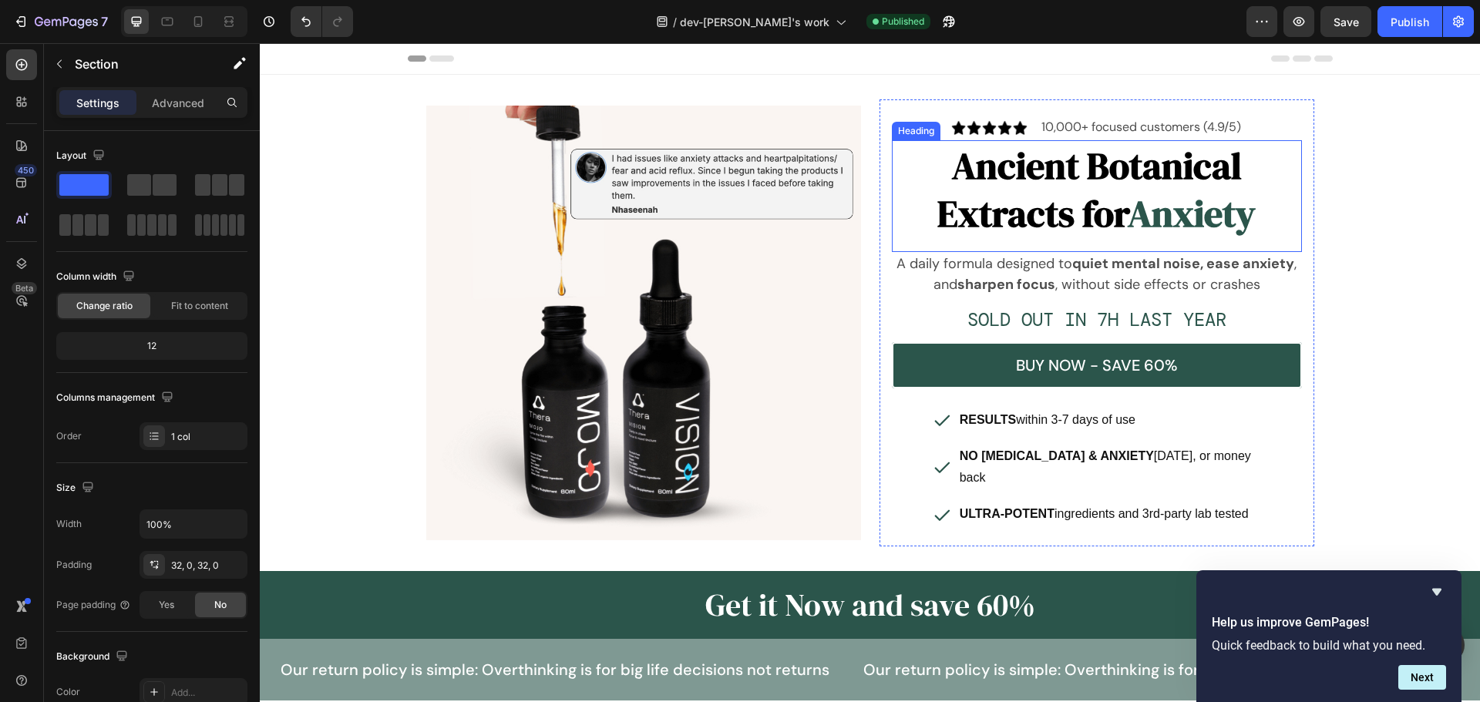
click at [999, 200] on h2 "Ancient Botanical Extracts for Anxiety" at bounding box center [1097, 189] width 410 height 99
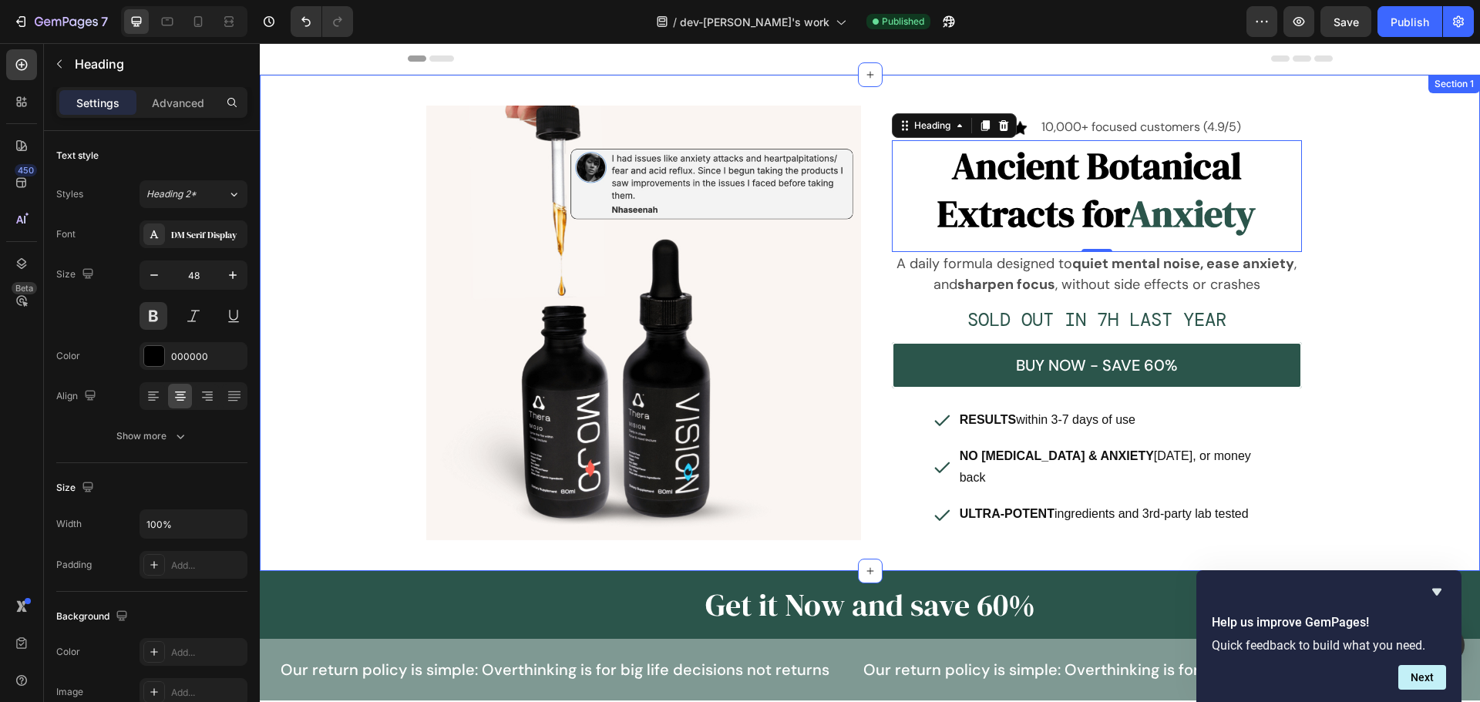
click at [312, 249] on div "Image Image 10,000+ focused customers (4.9/5) Text Block Row Ancient Botanical …" at bounding box center [870, 322] width 1220 height 447
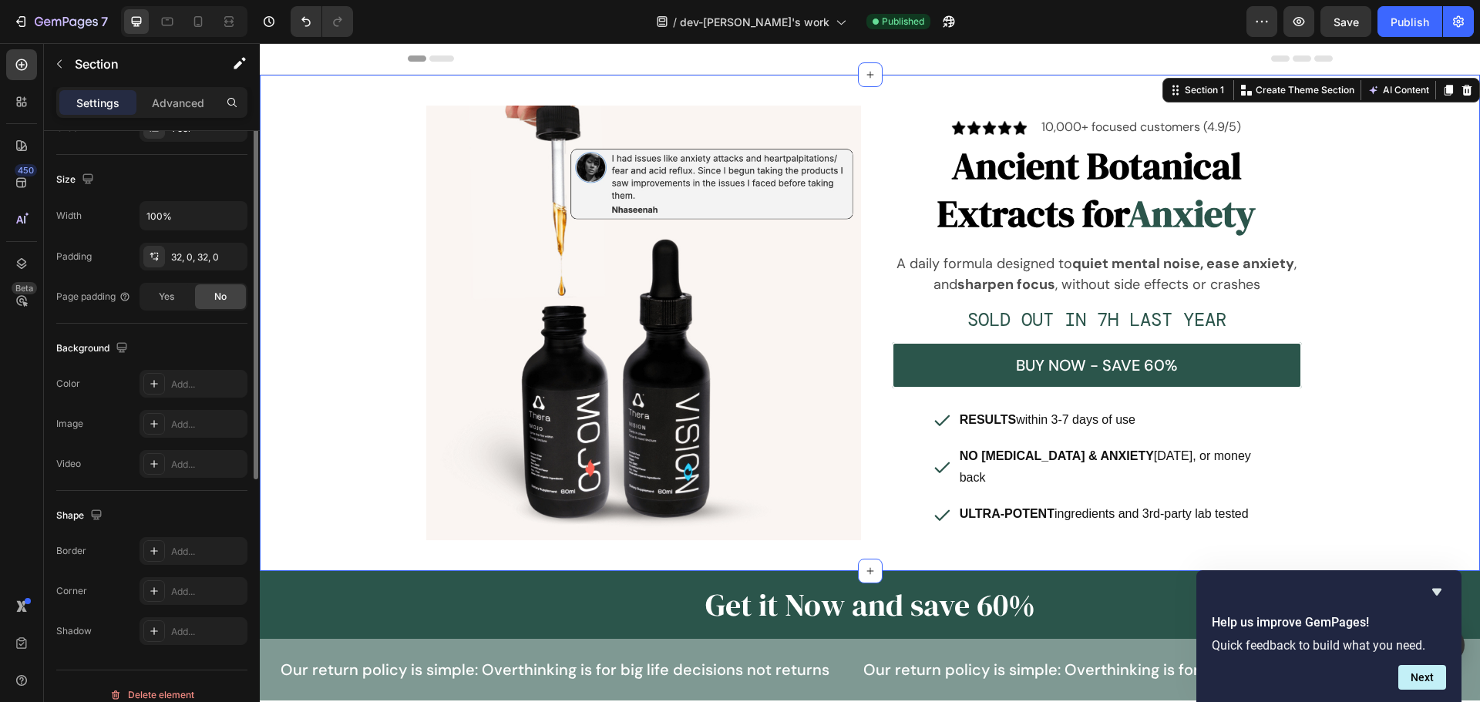
scroll to position [325, 0]
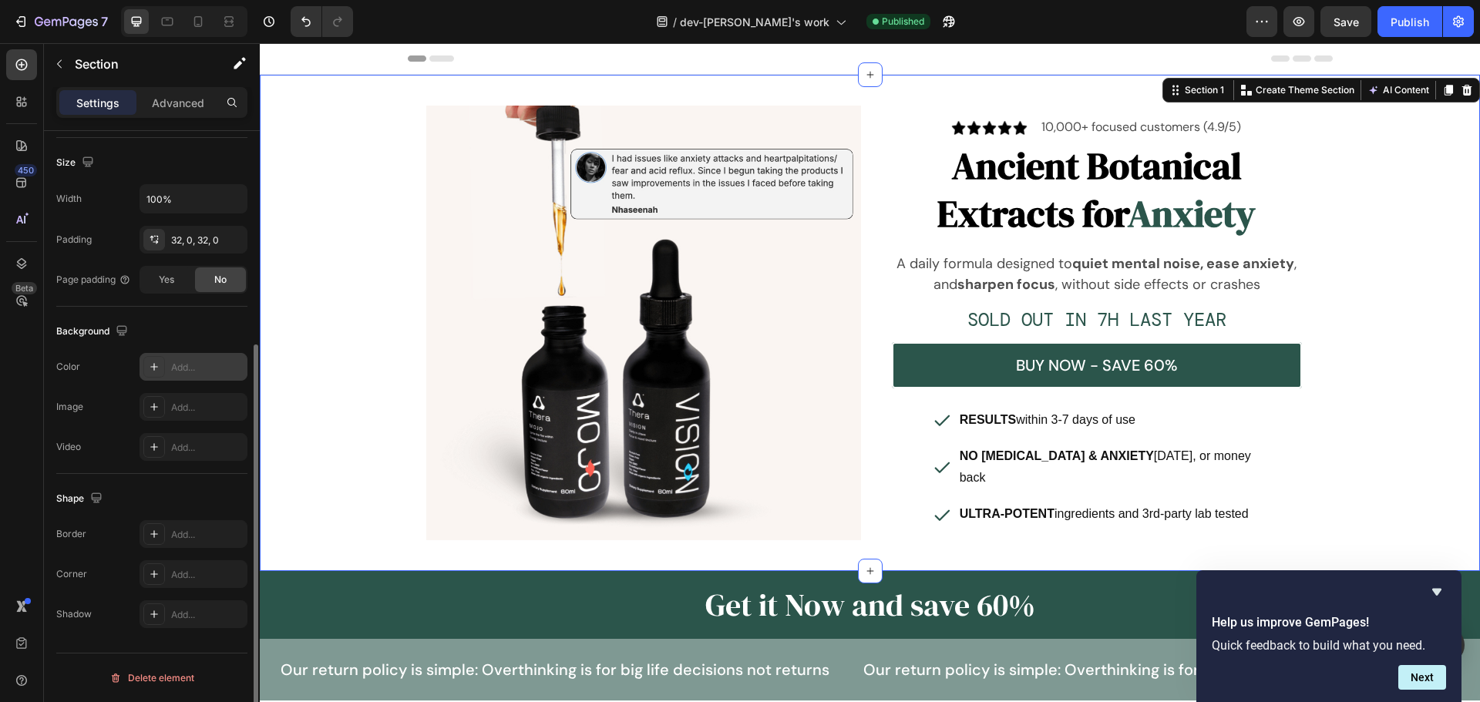
click at [149, 371] on icon at bounding box center [154, 367] width 12 height 12
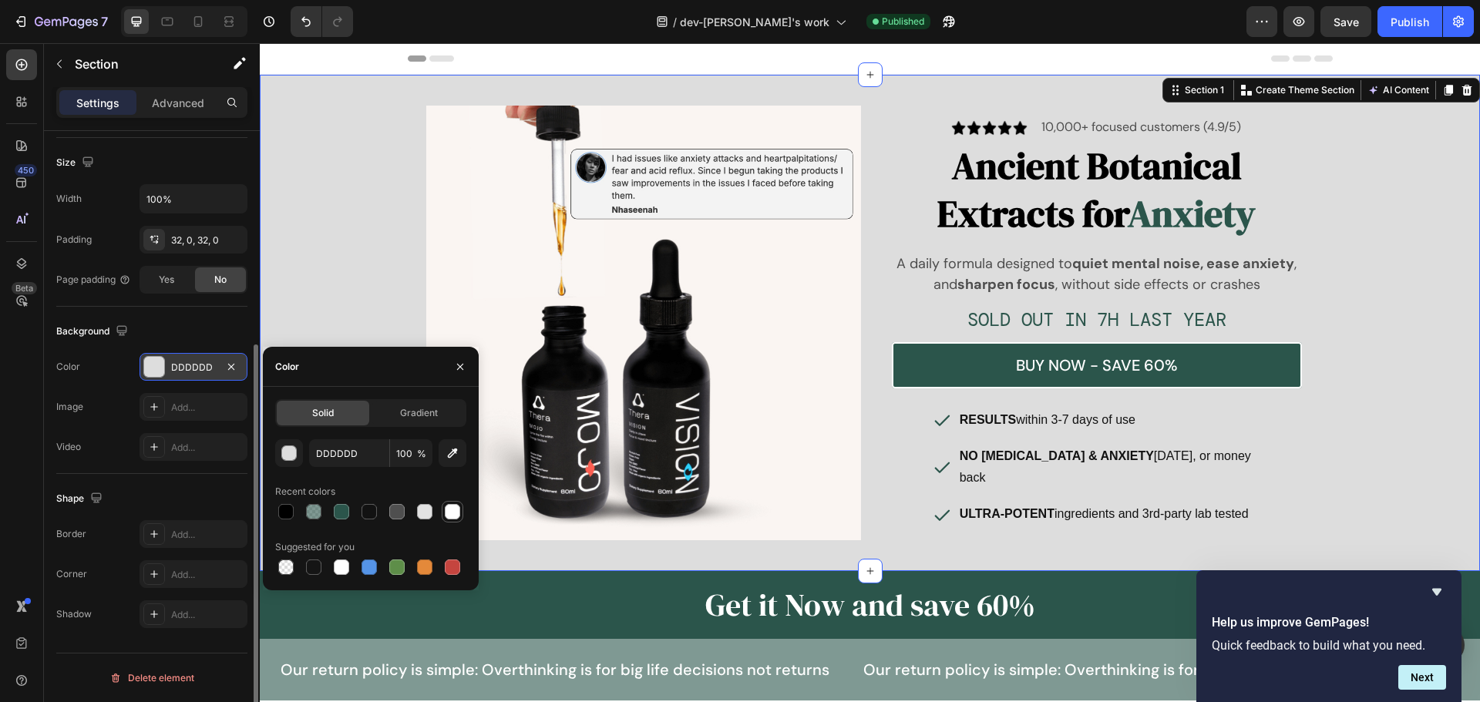
click at [449, 514] on div at bounding box center [452, 511] width 15 height 15
type input "FFFFFF"
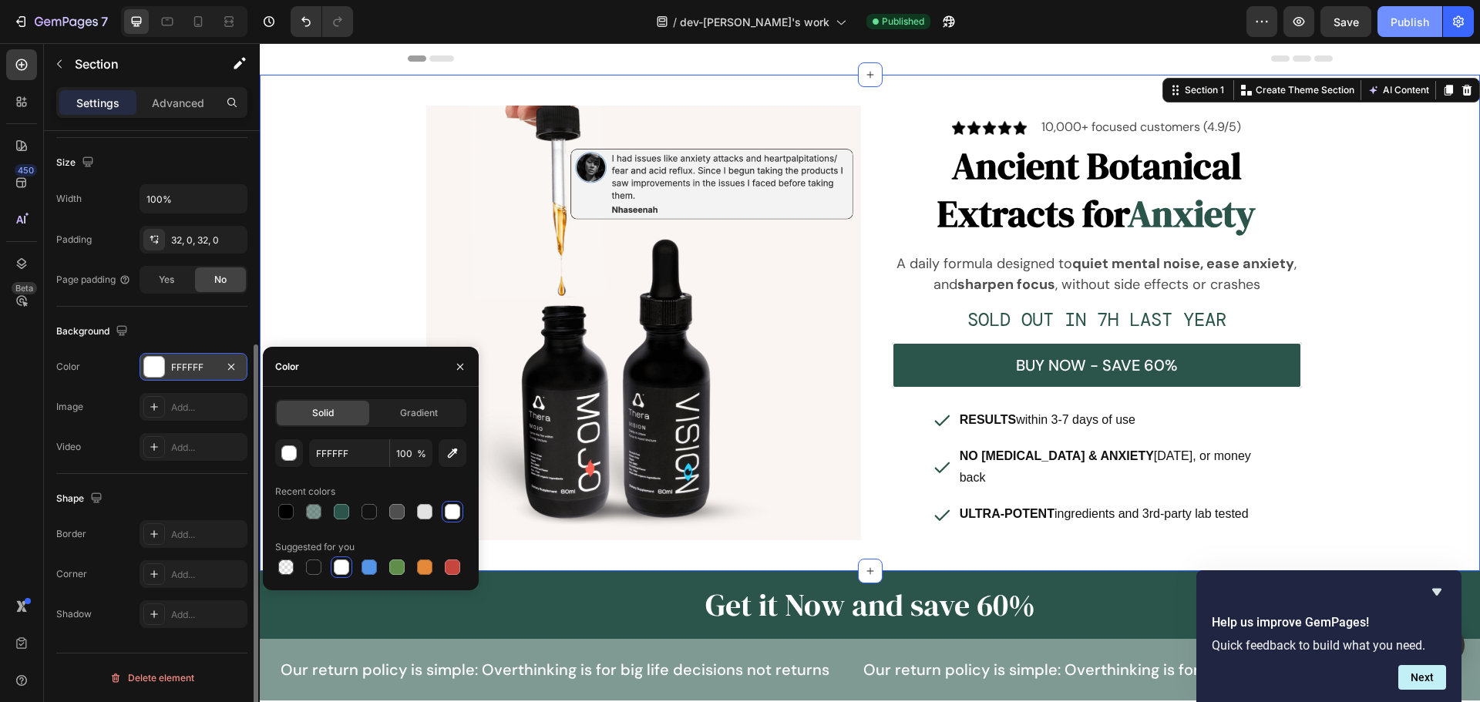
click at [1402, 32] on button "Publish" at bounding box center [1409, 21] width 65 height 31
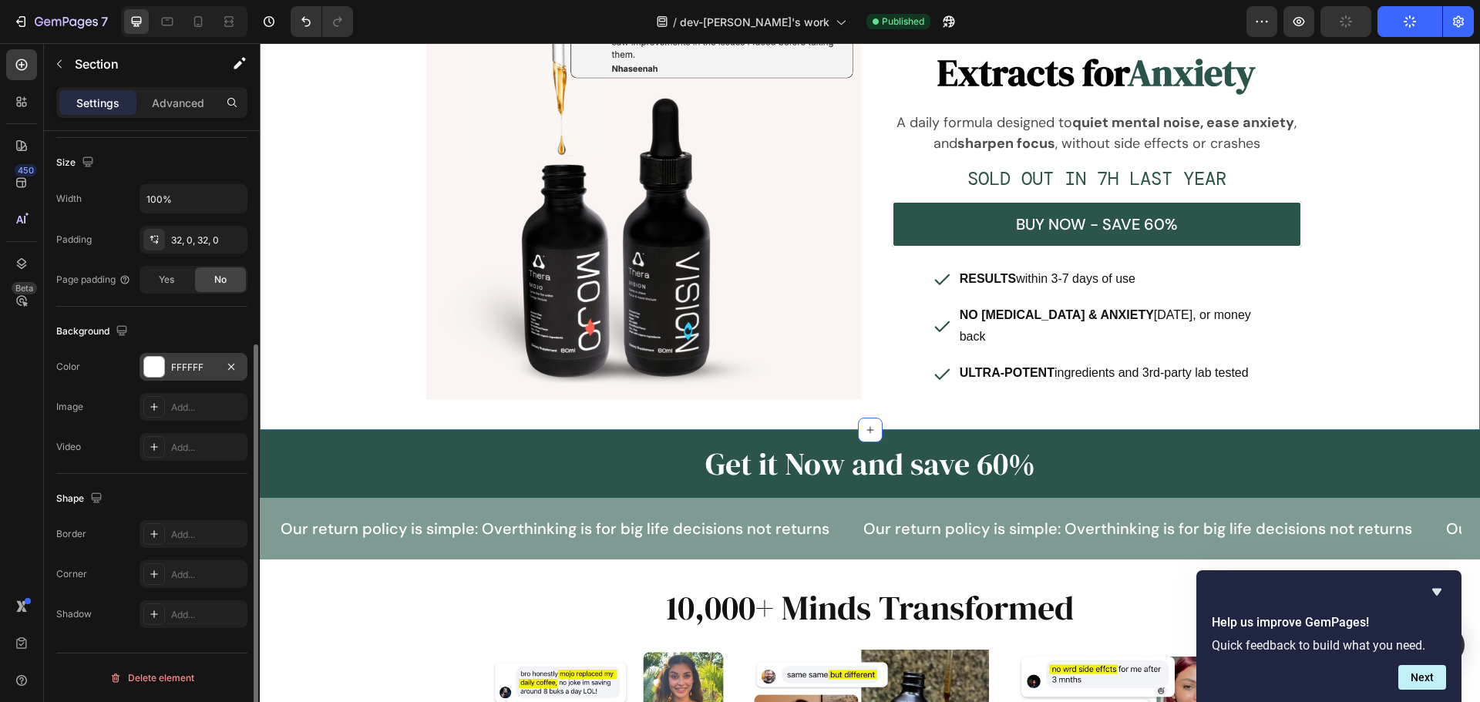
scroll to position [462, 0]
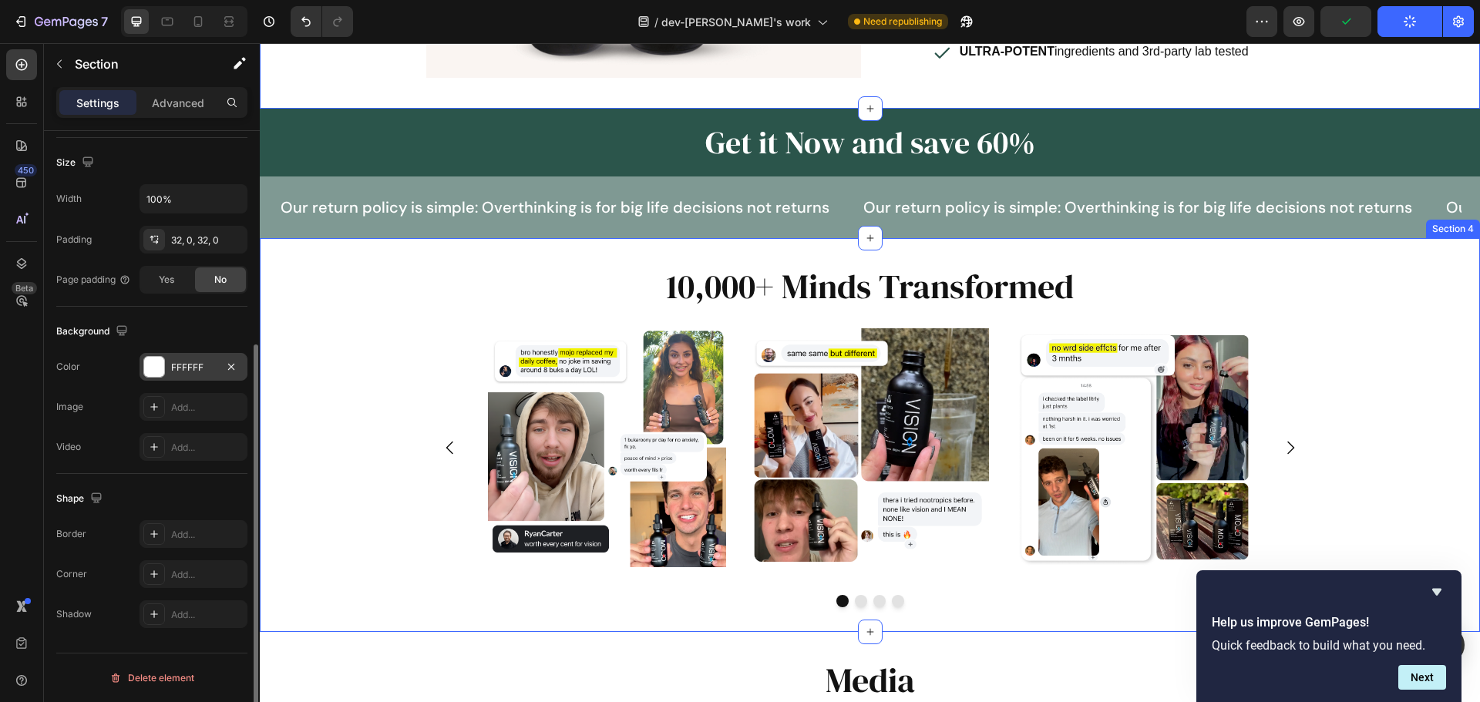
click at [322, 311] on div "10,000+ Minds Transformed Heading Image Row Image Row Image Row Image Row [GEOG…" at bounding box center [870, 435] width 1220 height 344
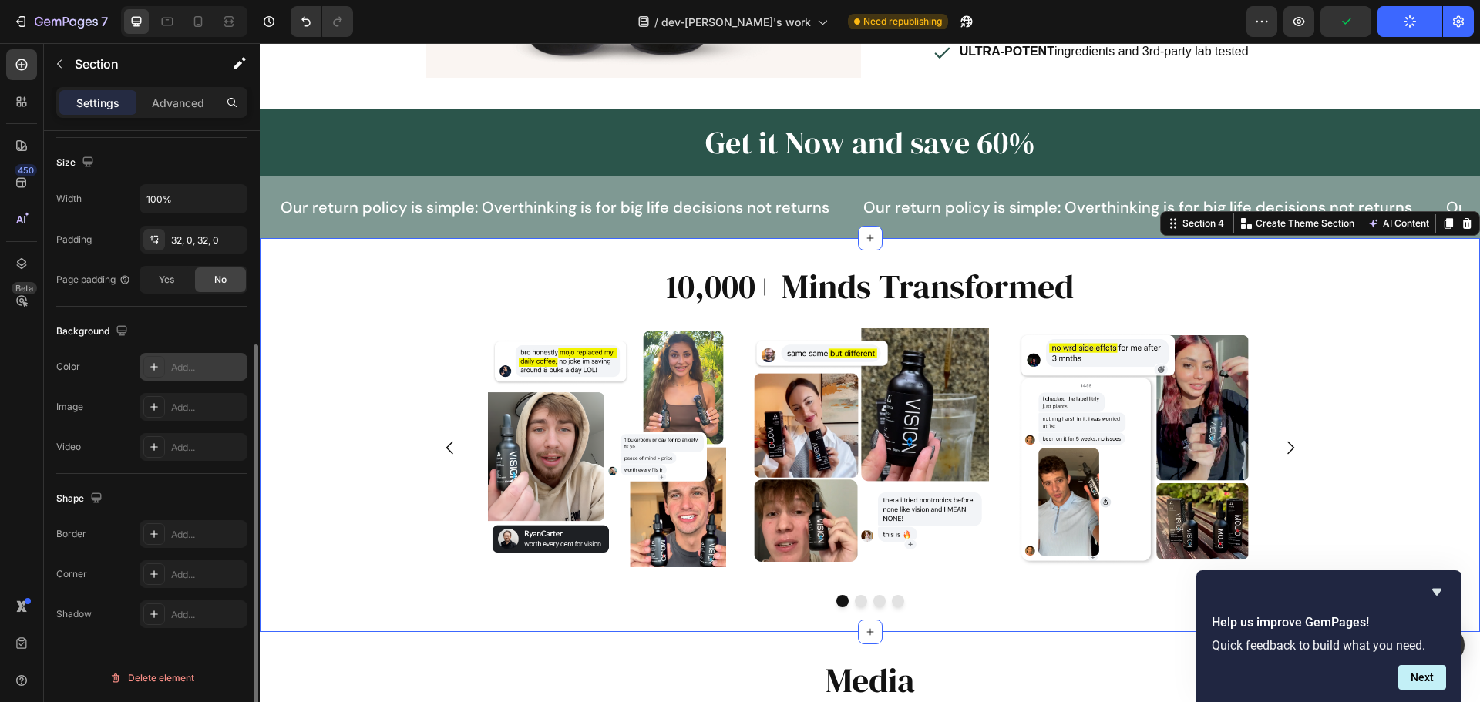
click at [163, 371] on div at bounding box center [154, 367] width 22 height 22
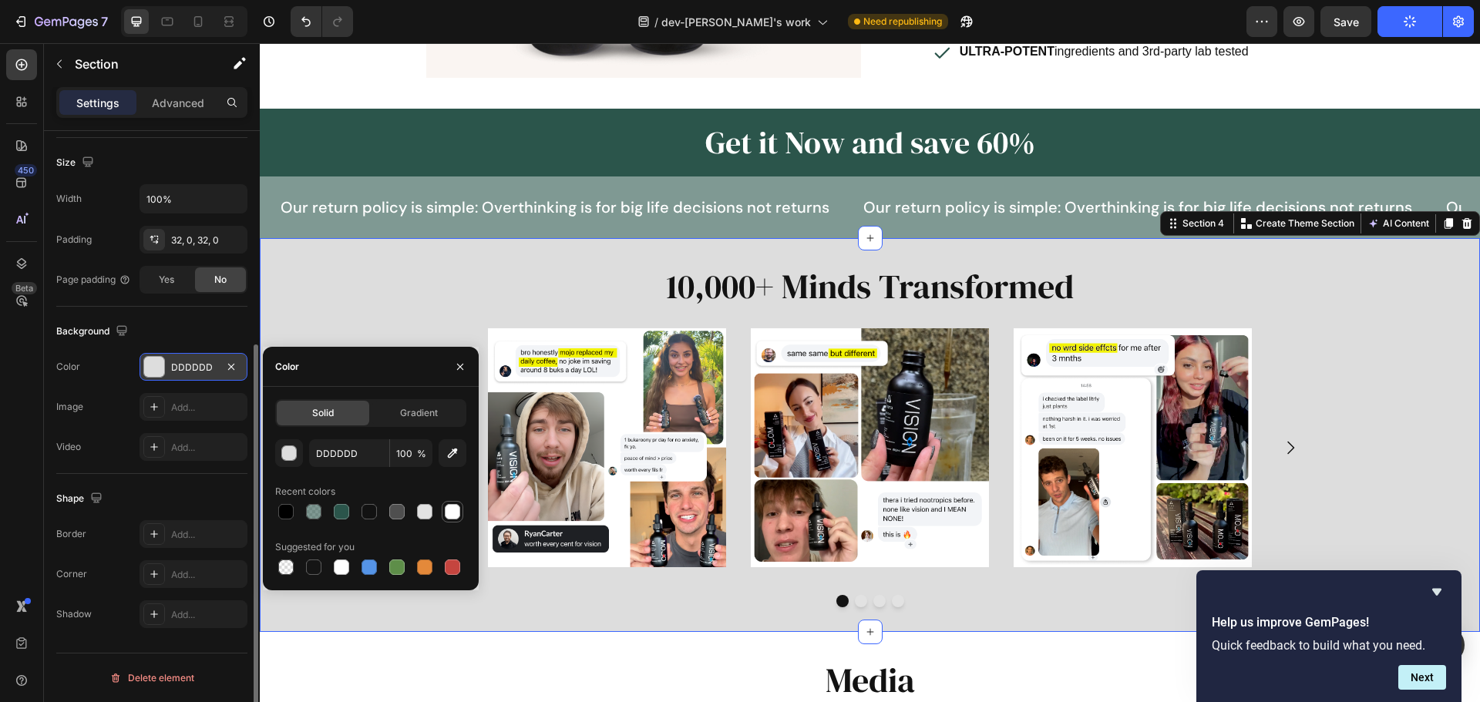
drag, startPoint x: 455, startPoint y: 517, endPoint x: 358, endPoint y: 461, distance: 112.2
click at [455, 517] on div at bounding box center [452, 511] width 15 height 15
type input "FFFFFF"
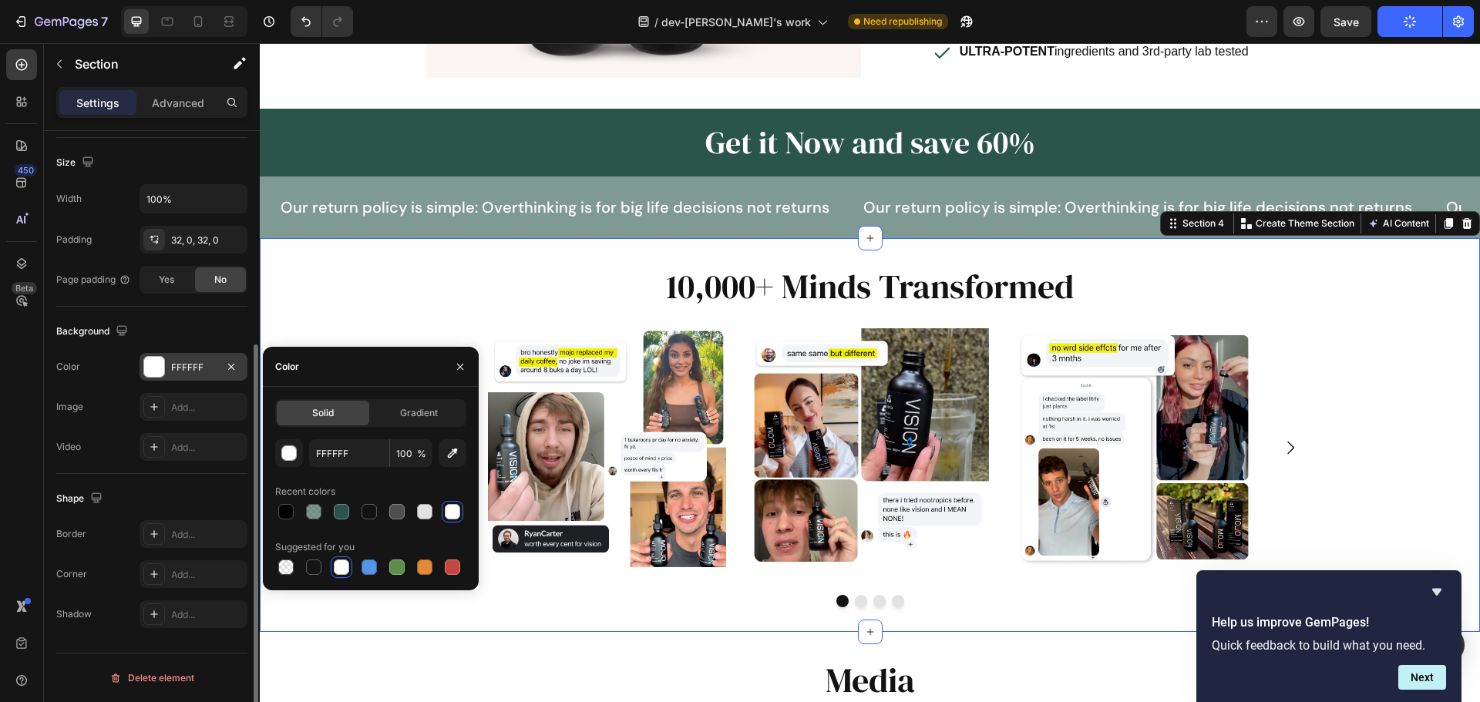
click at [1379, 394] on div "10,000+ Minds Transformed Heading Image Row Image Row Image Row Image Row [GEOG…" at bounding box center [870, 435] width 1220 height 344
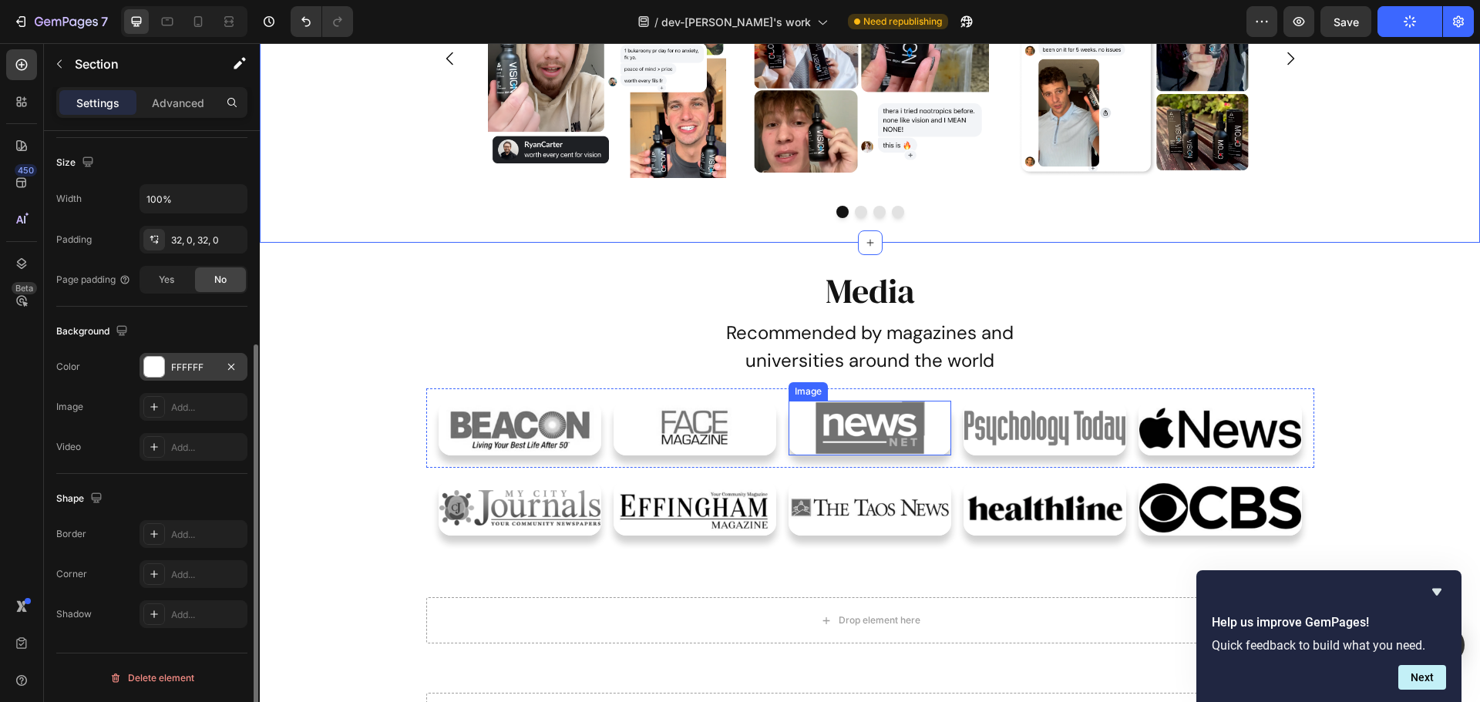
scroll to position [848, 0]
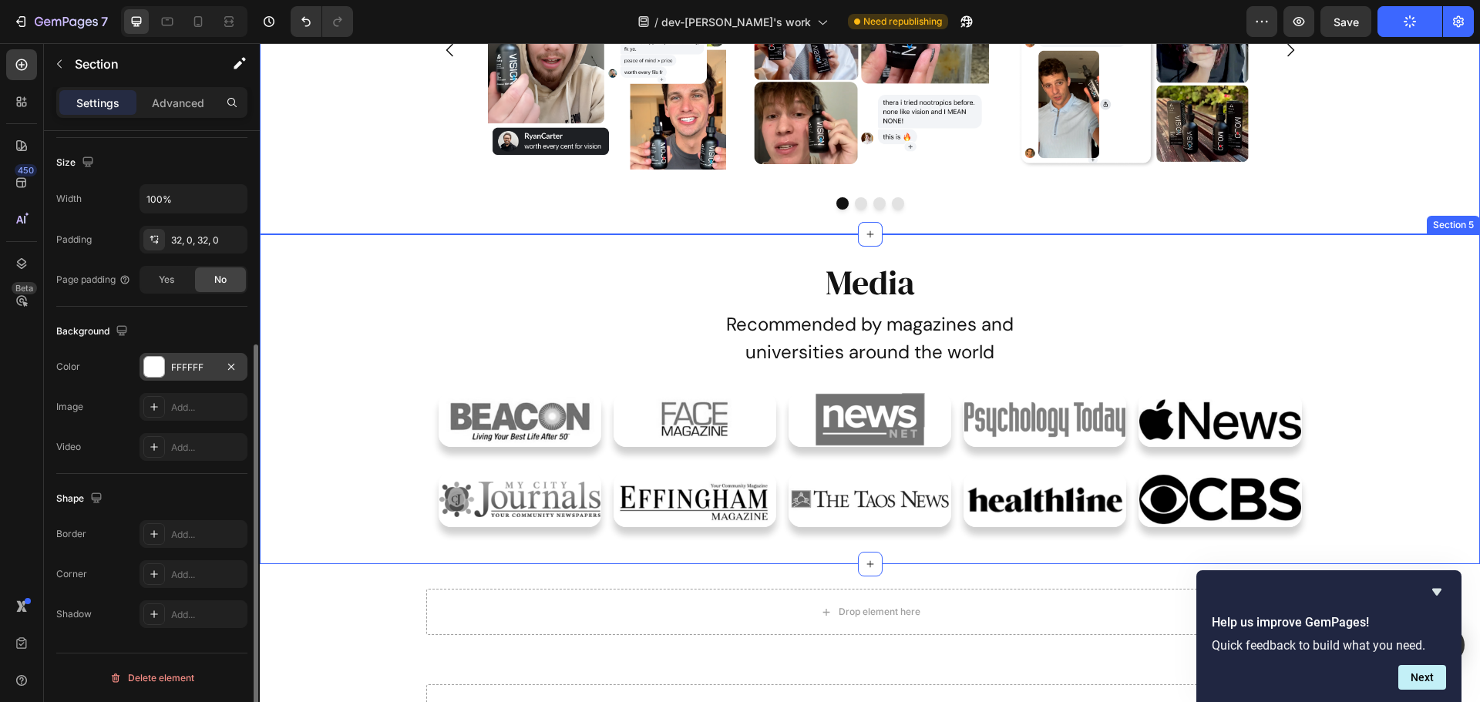
click at [304, 268] on div "Media Heading Recommended by magazines and universities around the world Text B…" at bounding box center [870, 399] width 1220 height 281
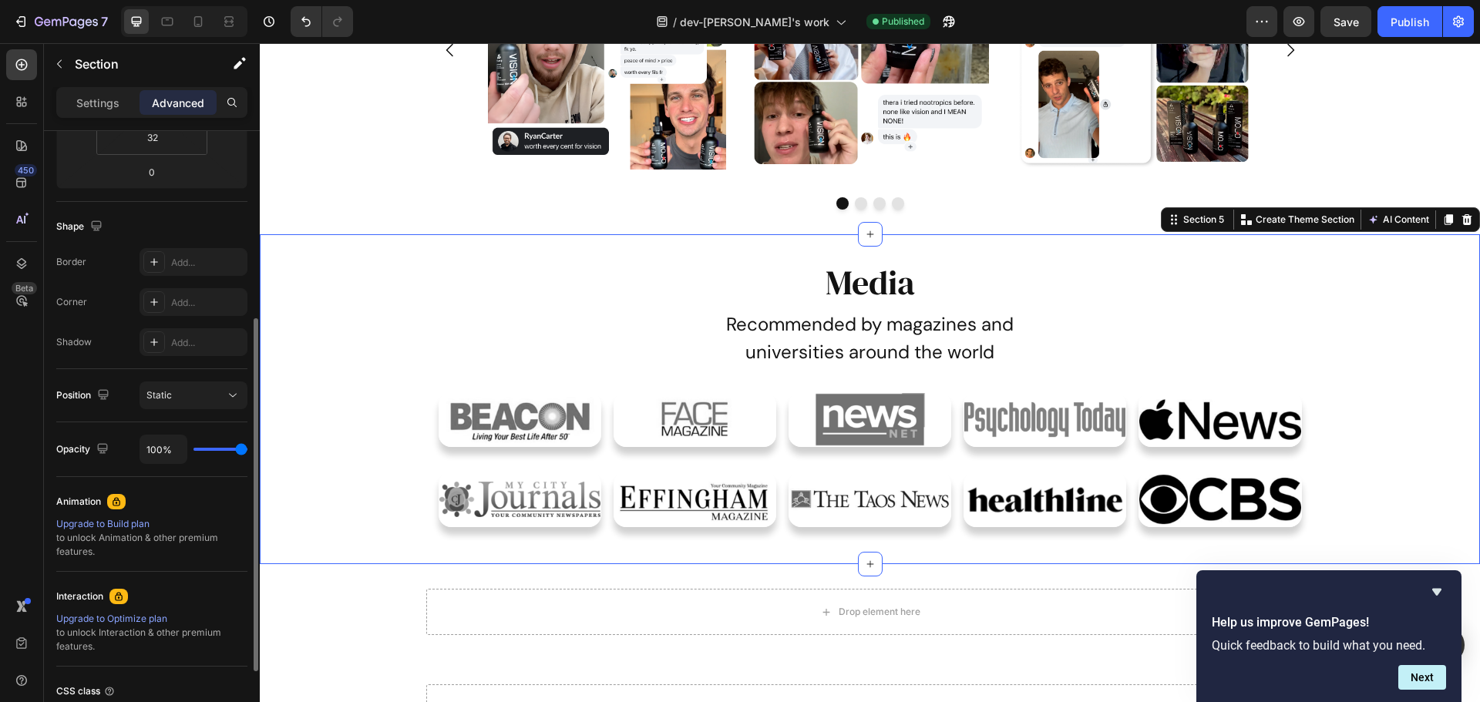
scroll to position [0, 0]
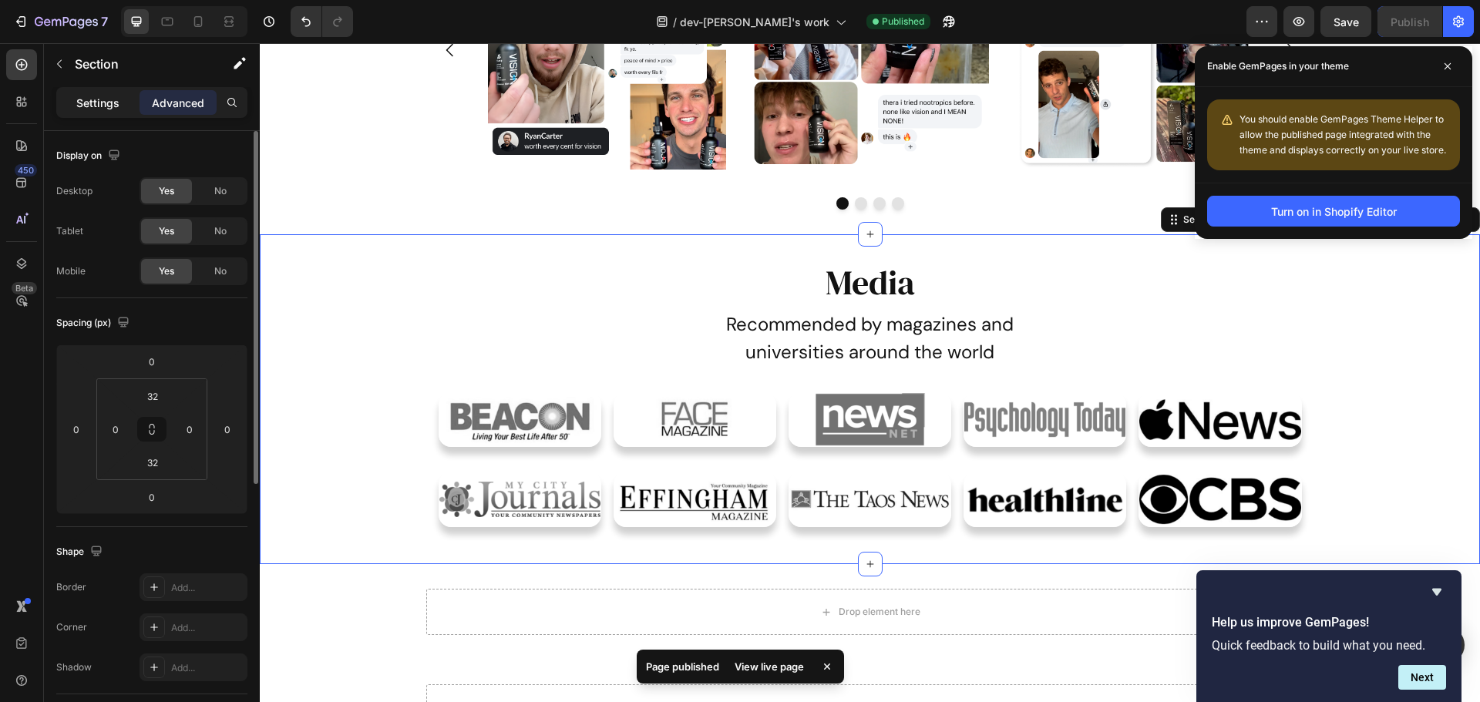
click at [87, 99] on p "Settings" at bounding box center [97, 103] width 43 height 16
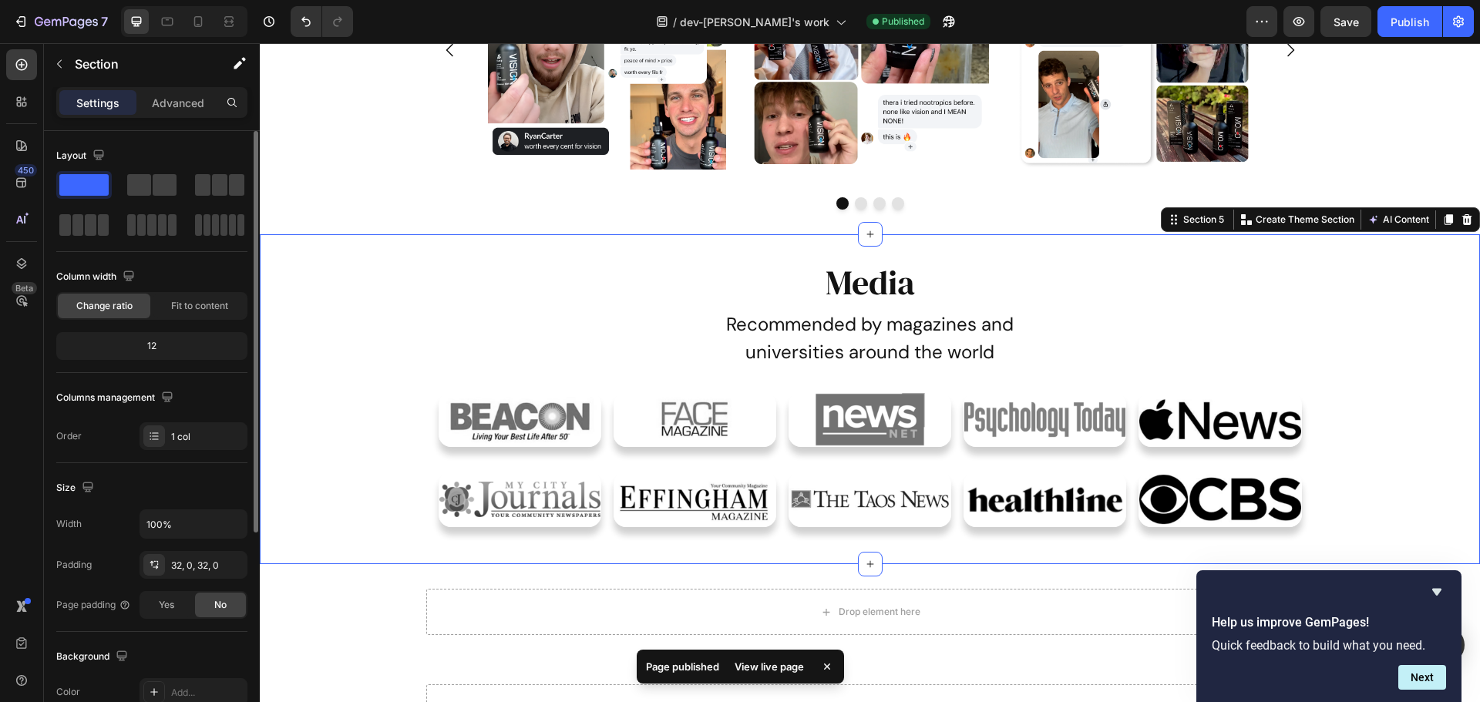
scroll to position [325, 0]
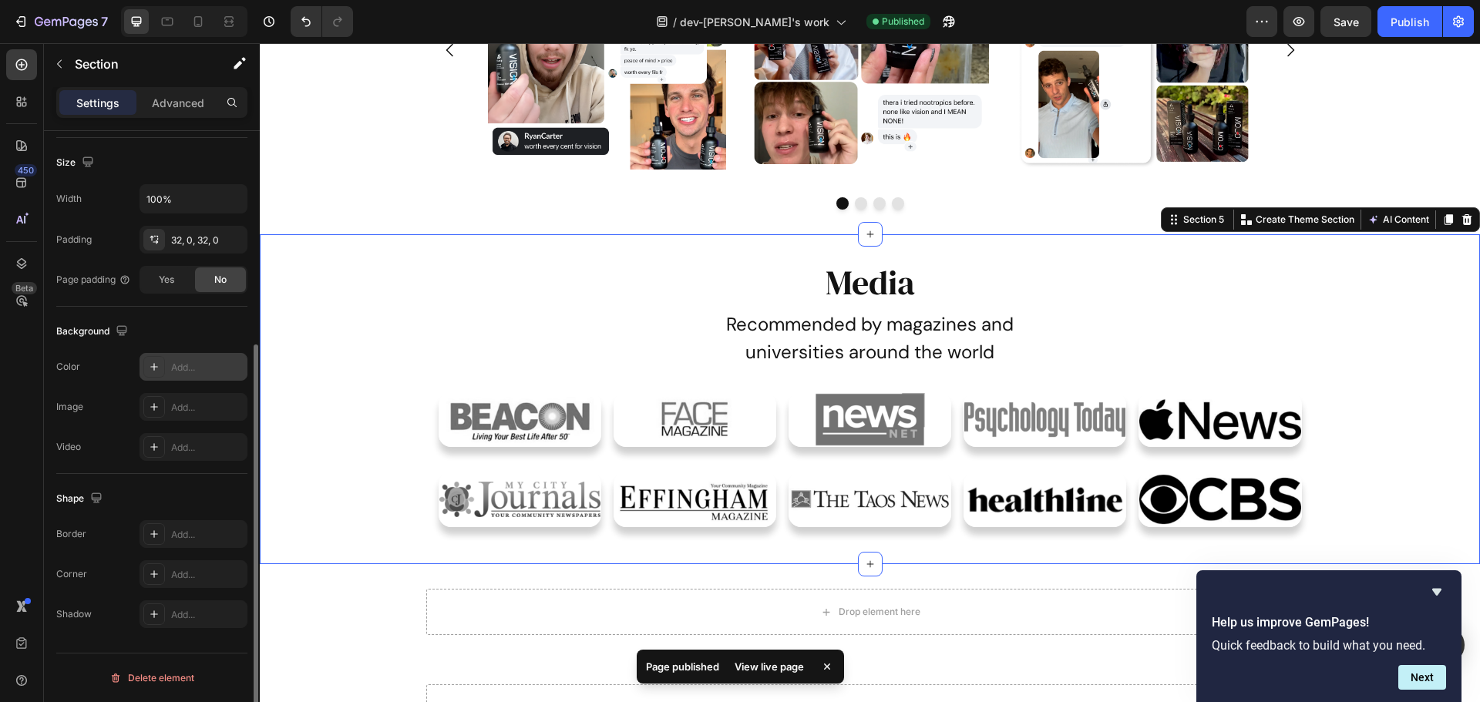
click at [160, 368] on icon at bounding box center [154, 367] width 12 height 12
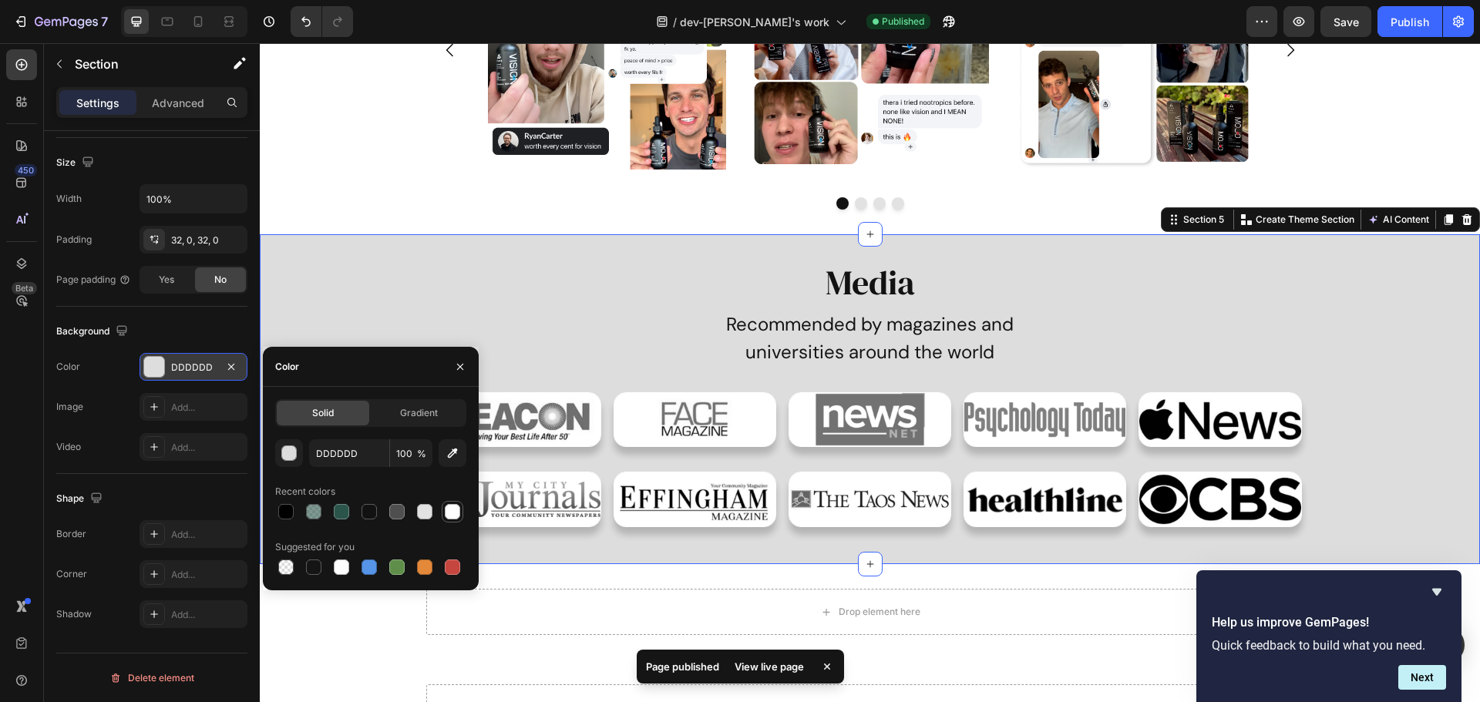
click at [452, 512] on div at bounding box center [452, 511] width 15 height 15
type input "FFFFFF"
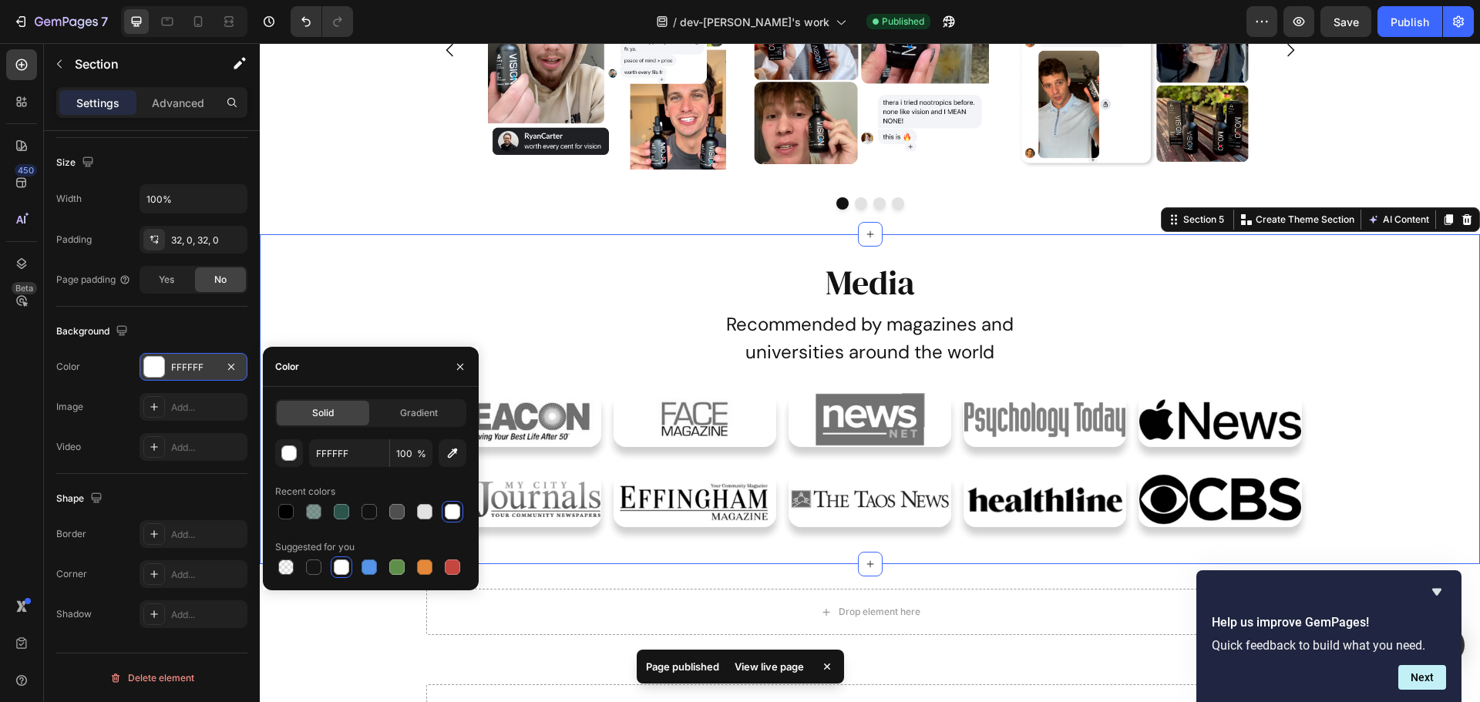
click at [1387, 387] on div "Media Heading Recommended by magazines and universities around the world Text B…" at bounding box center [870, 399] width 1220 height 281
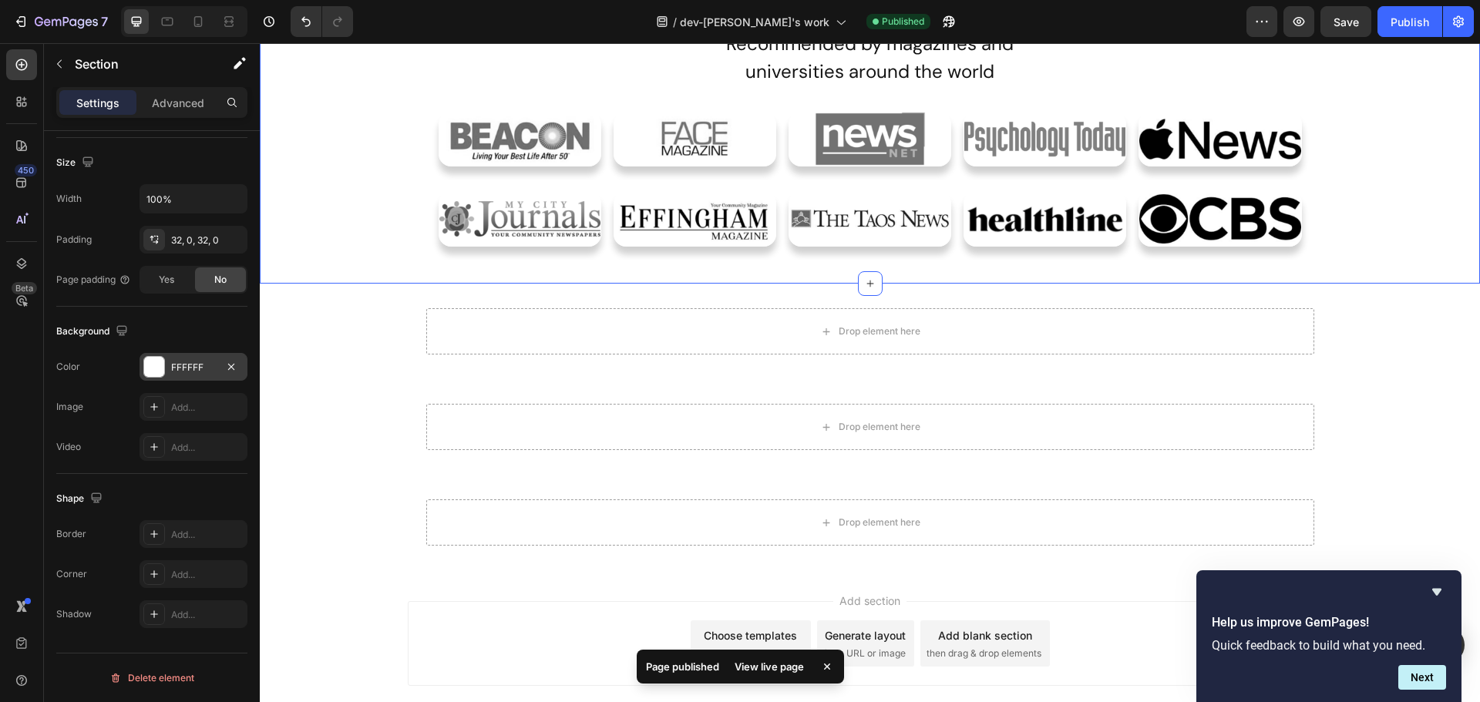
scroll to position [1156, 0]
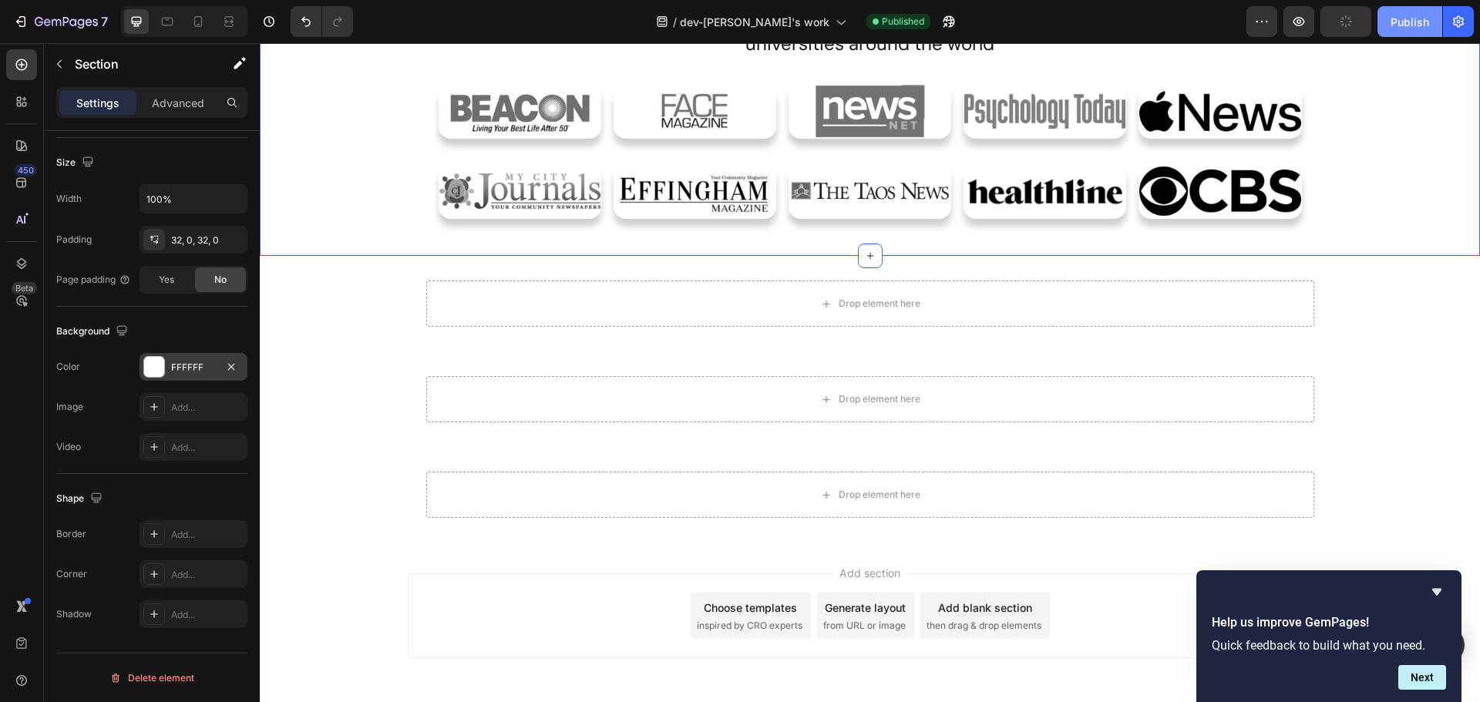
click at [1403, 29] on div "Publish" at bounding box center [1409, 22] width 39 height 16
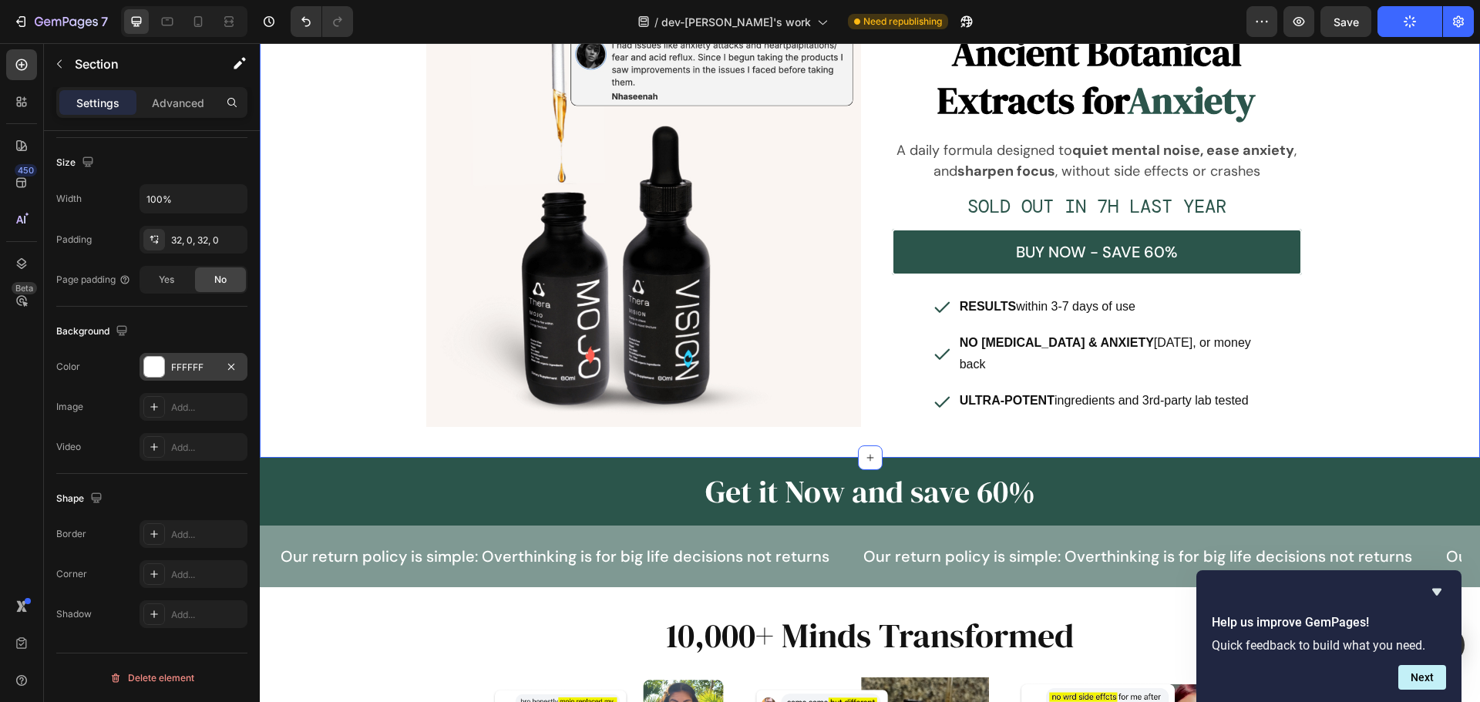
scroll to position [0, 0]
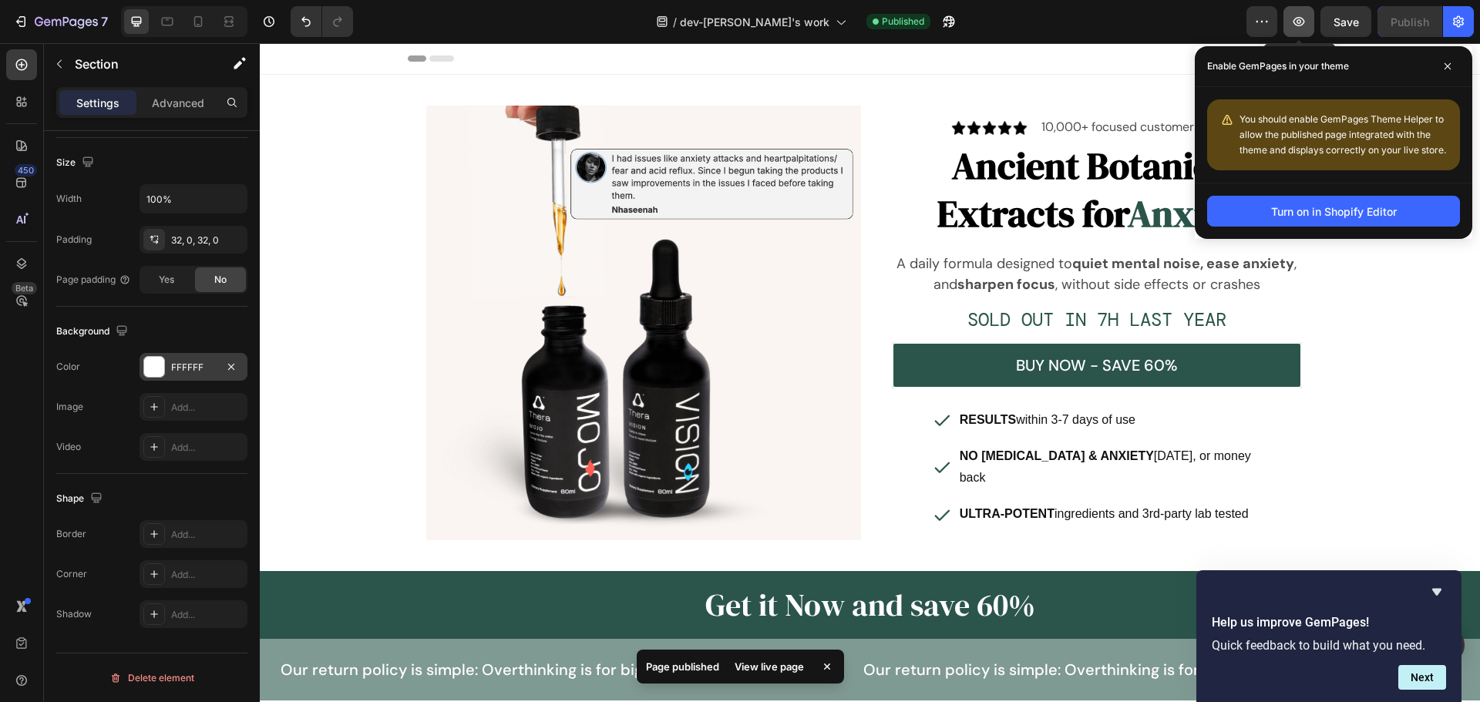
click at [1292, 25] on icon "button" at bounding box center [1298, 21] width 15 height 15
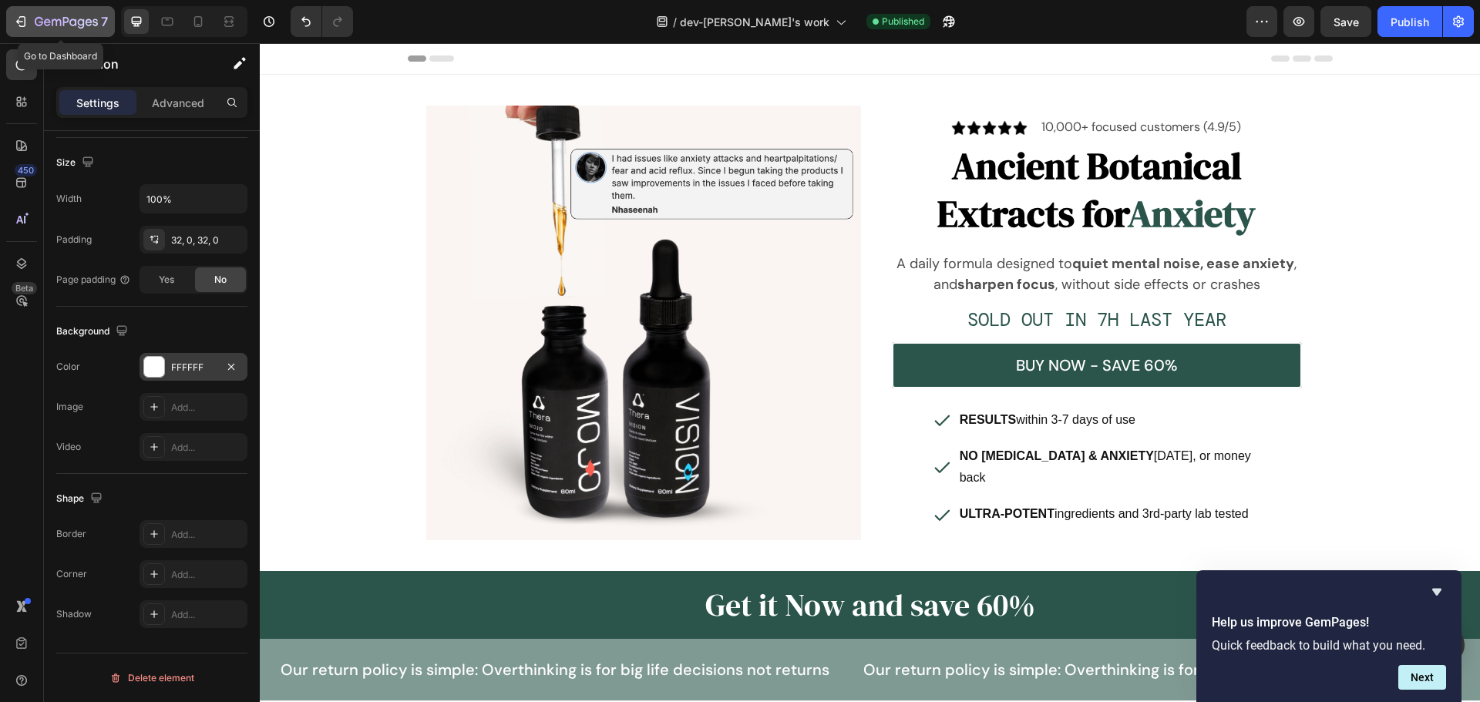
click at [25, 29] on div "7" at bounding box center [60, 21] width 95 height 18
